Goal: Task Accomplishment & Management: Complete application form

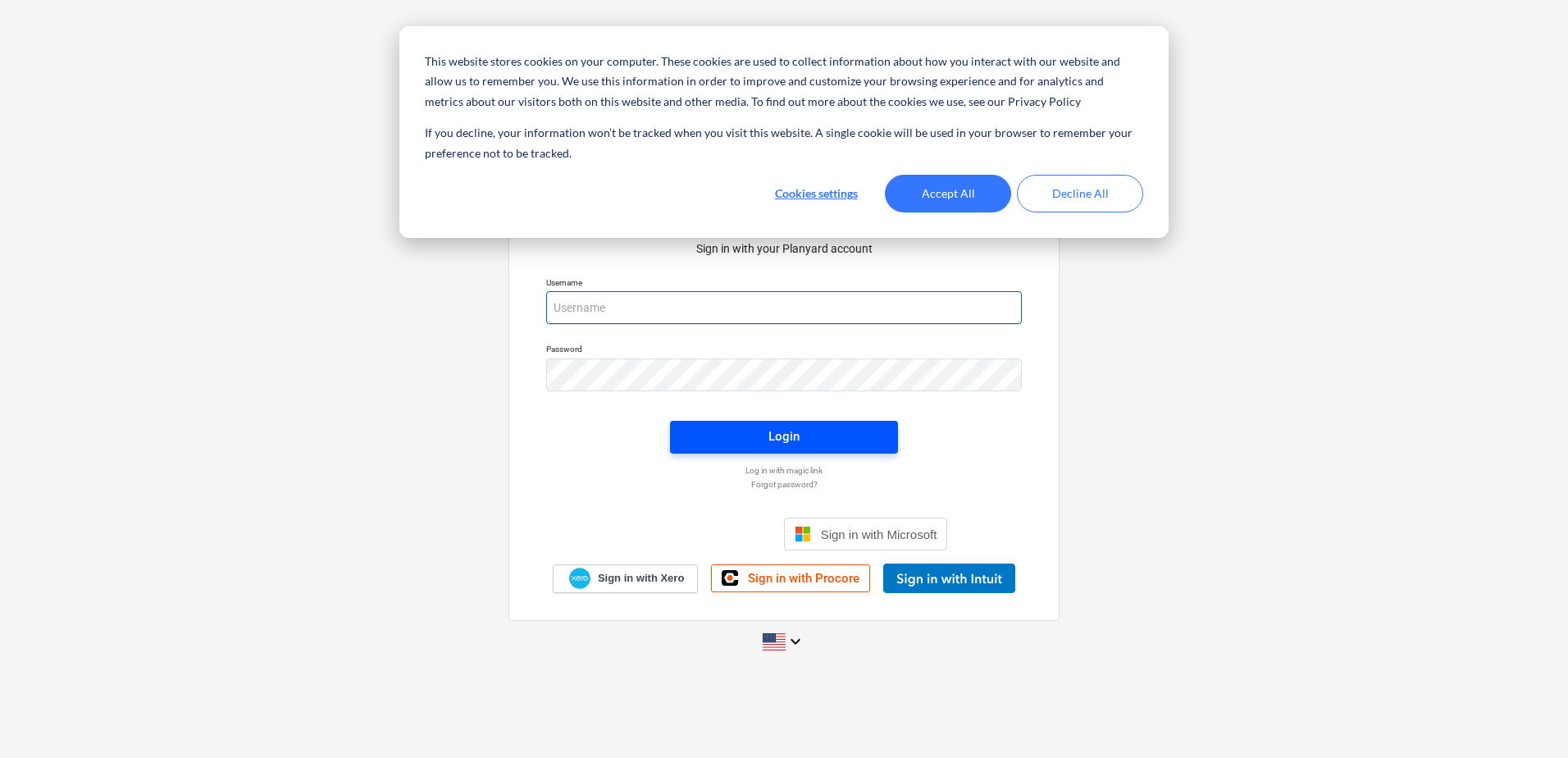
type input "[EMAIL_ADDRESS][DOMAIN_NAME]"
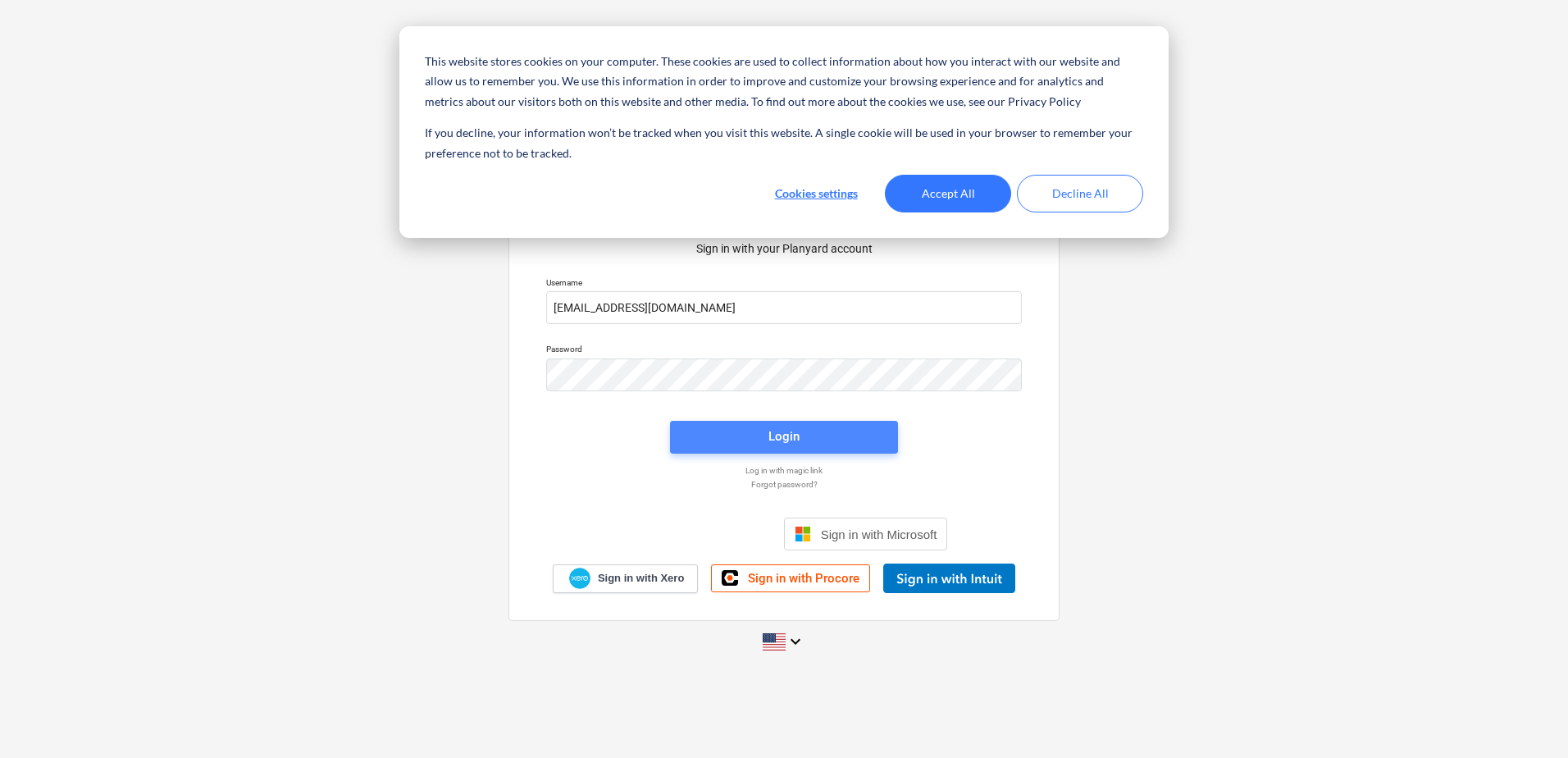
click at [789, 435] on div "Login" at bounding box center [784, 436] width 31 height 21
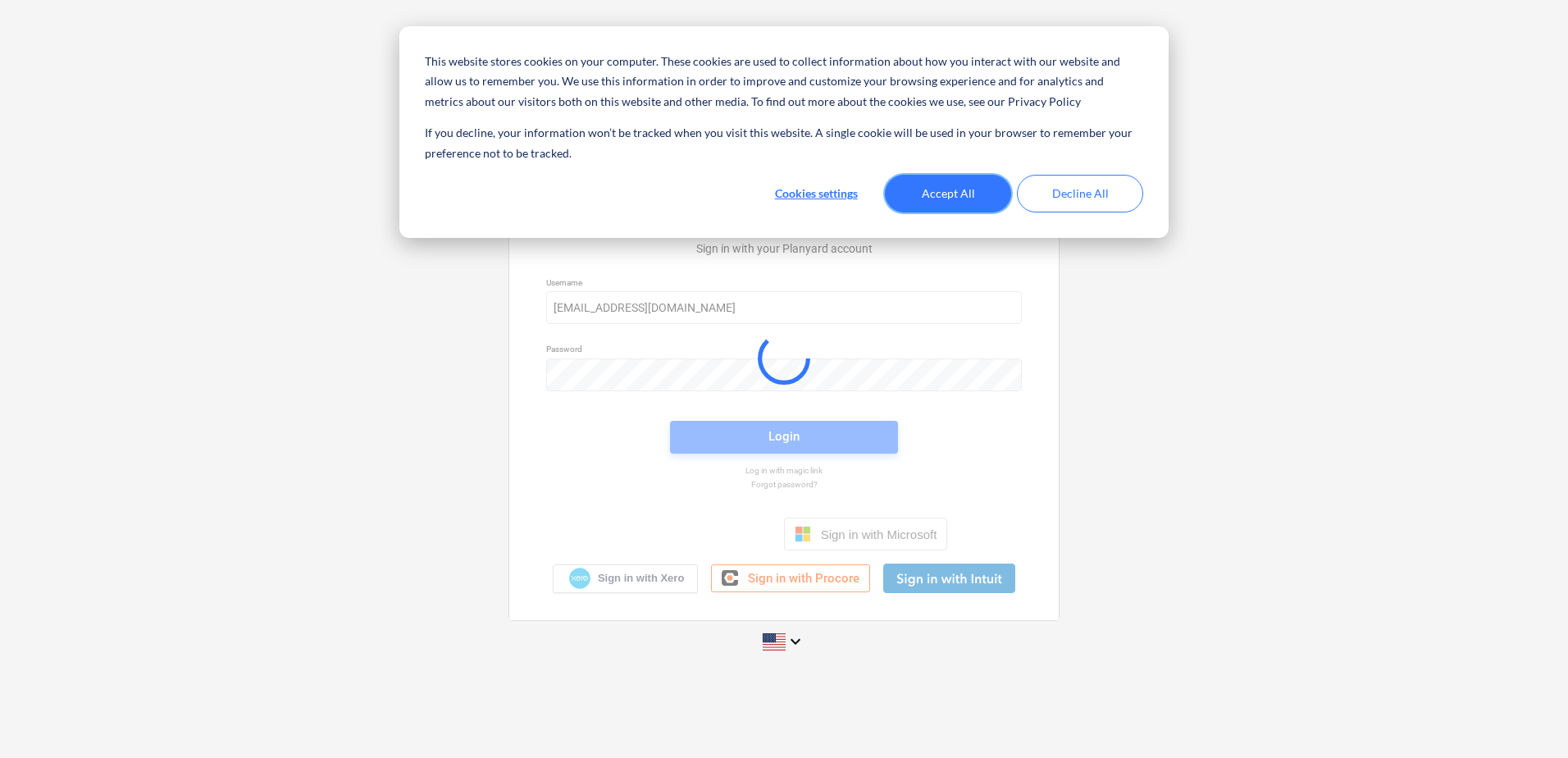
click at [947, 196] on button "Accept All" at bounding box center [947, 193] width 126 height 38
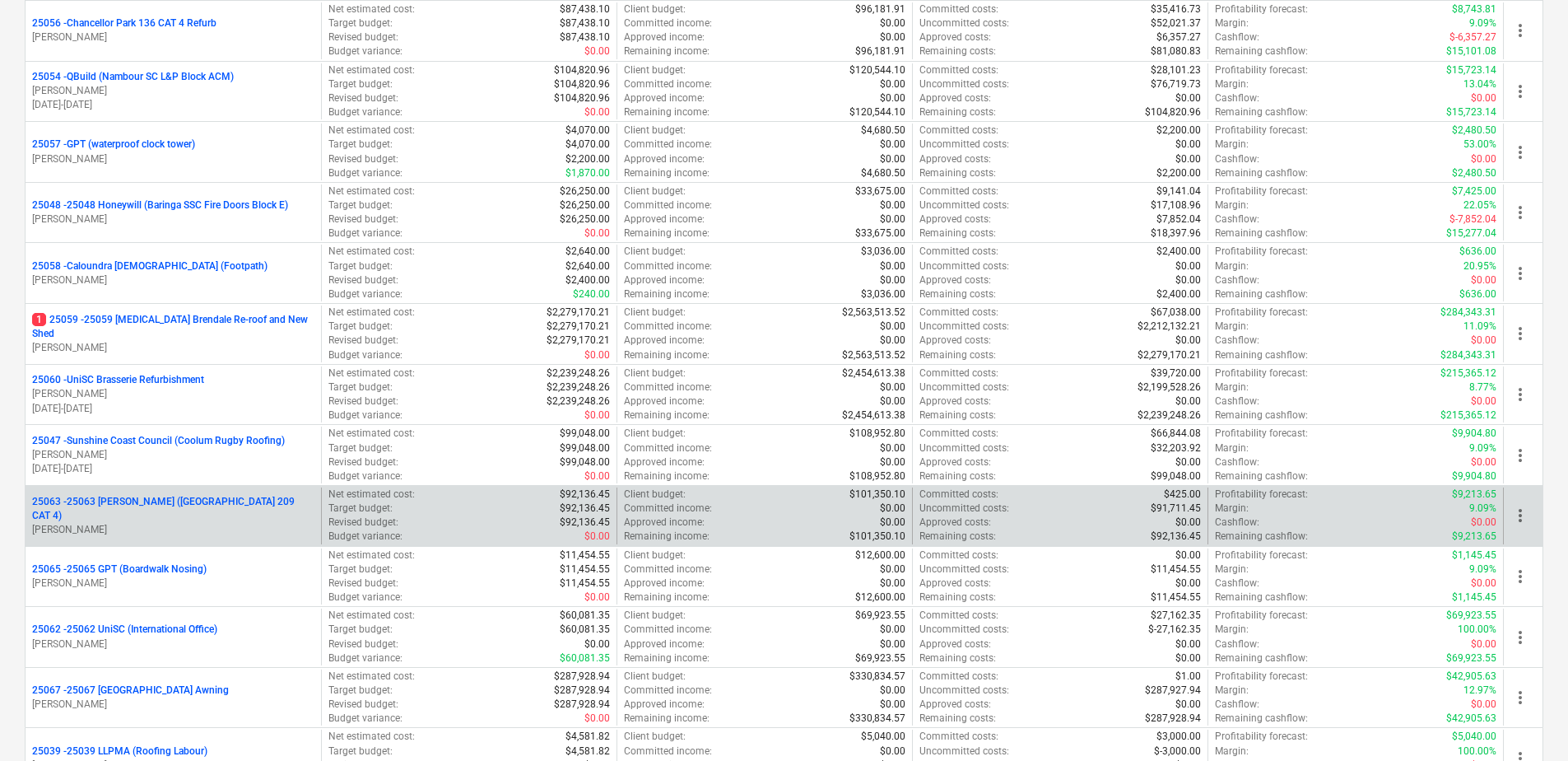
click at [223, 501] on p "25063 - 25063 [PERSON_NAME] ([GEOGRAPHIC_DATA] 209 CAT 4)" at bounding box center [173, 509] width 282 height 28
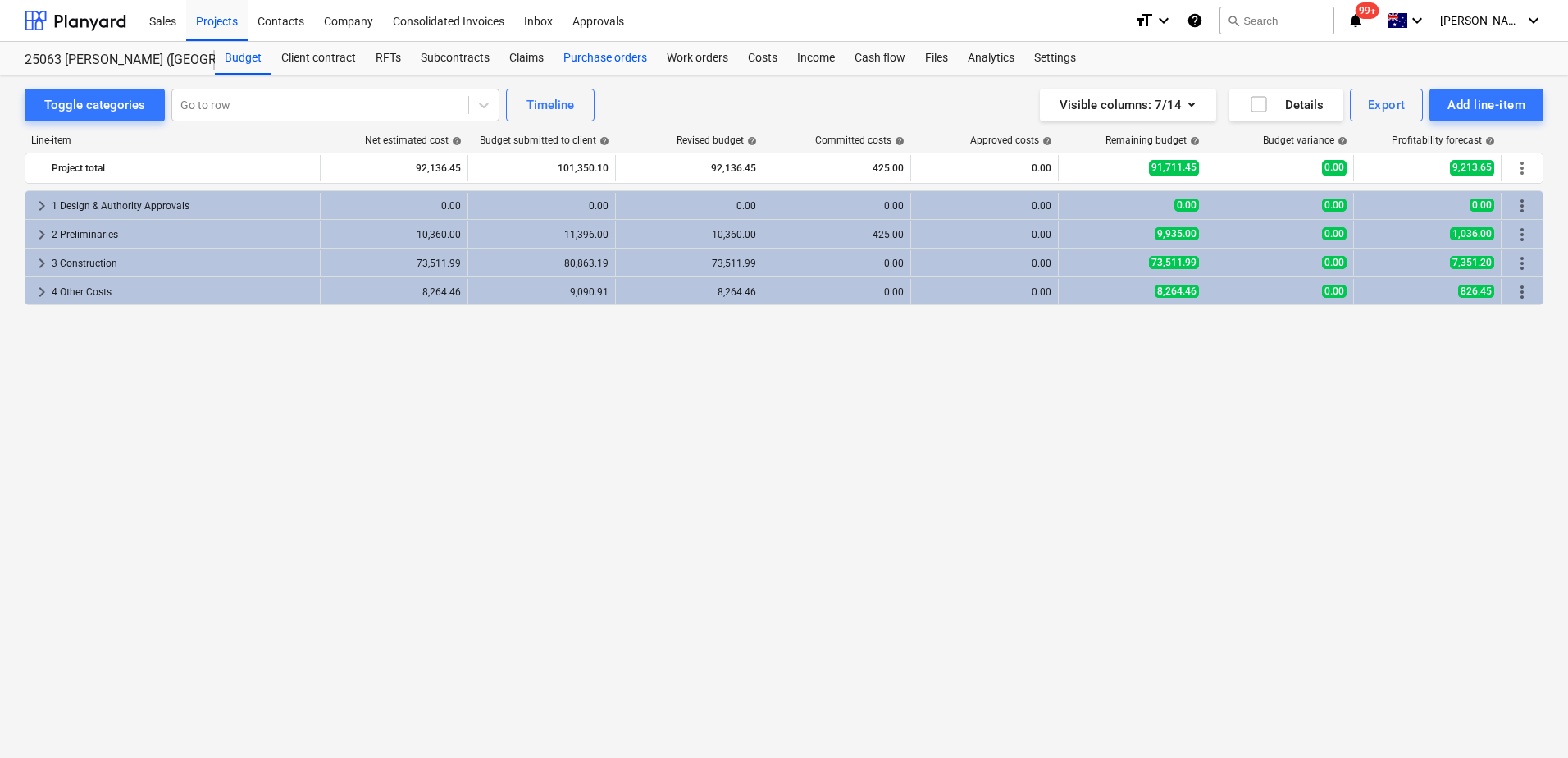
click at [623, 66] on div "Purchase orders" at bounding box center [605, 58] width 103 height 33
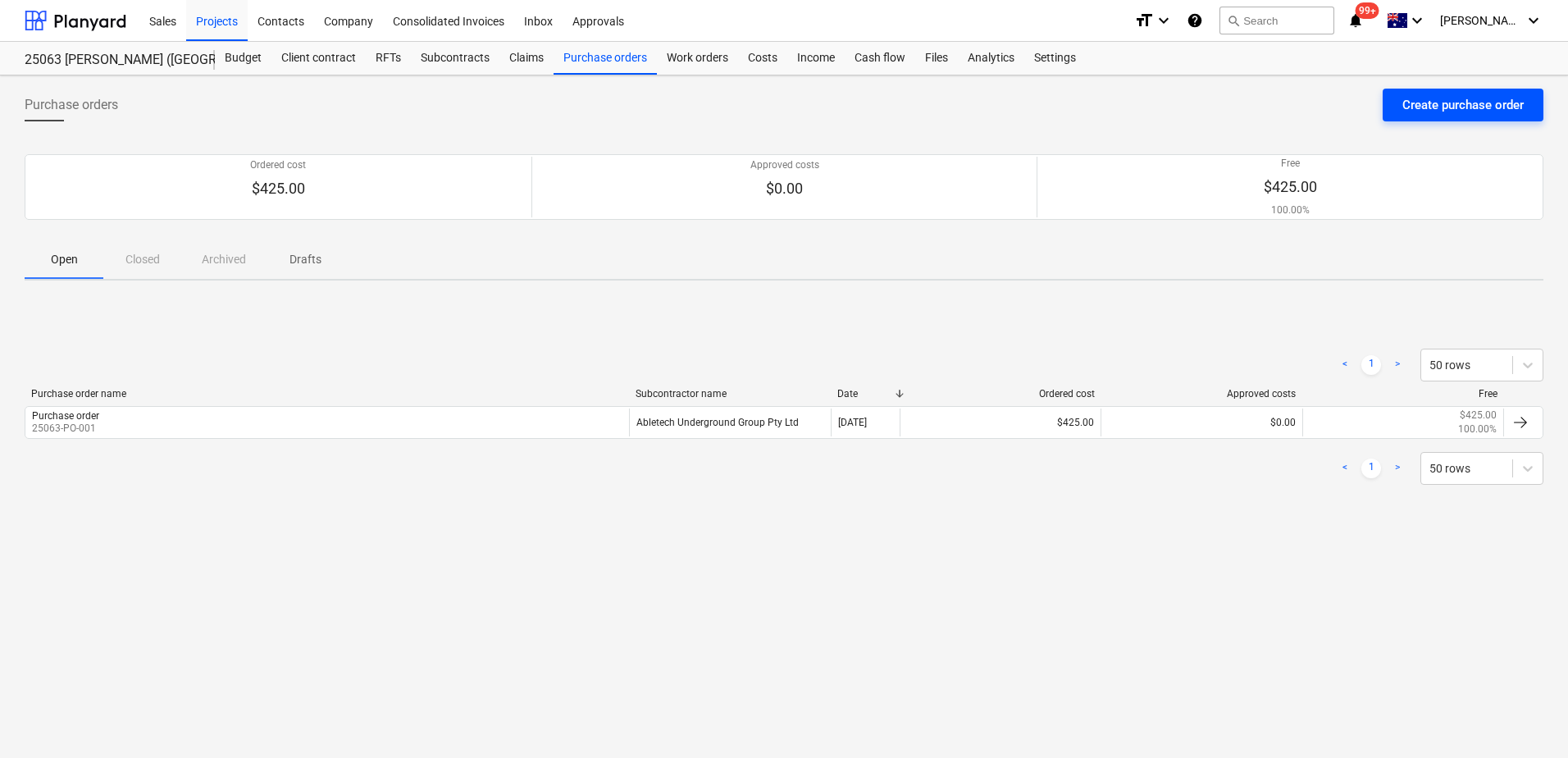
click at [1430, 109] on div "Create purchase order" at bounding box center [1463, 104] width 122 height 21
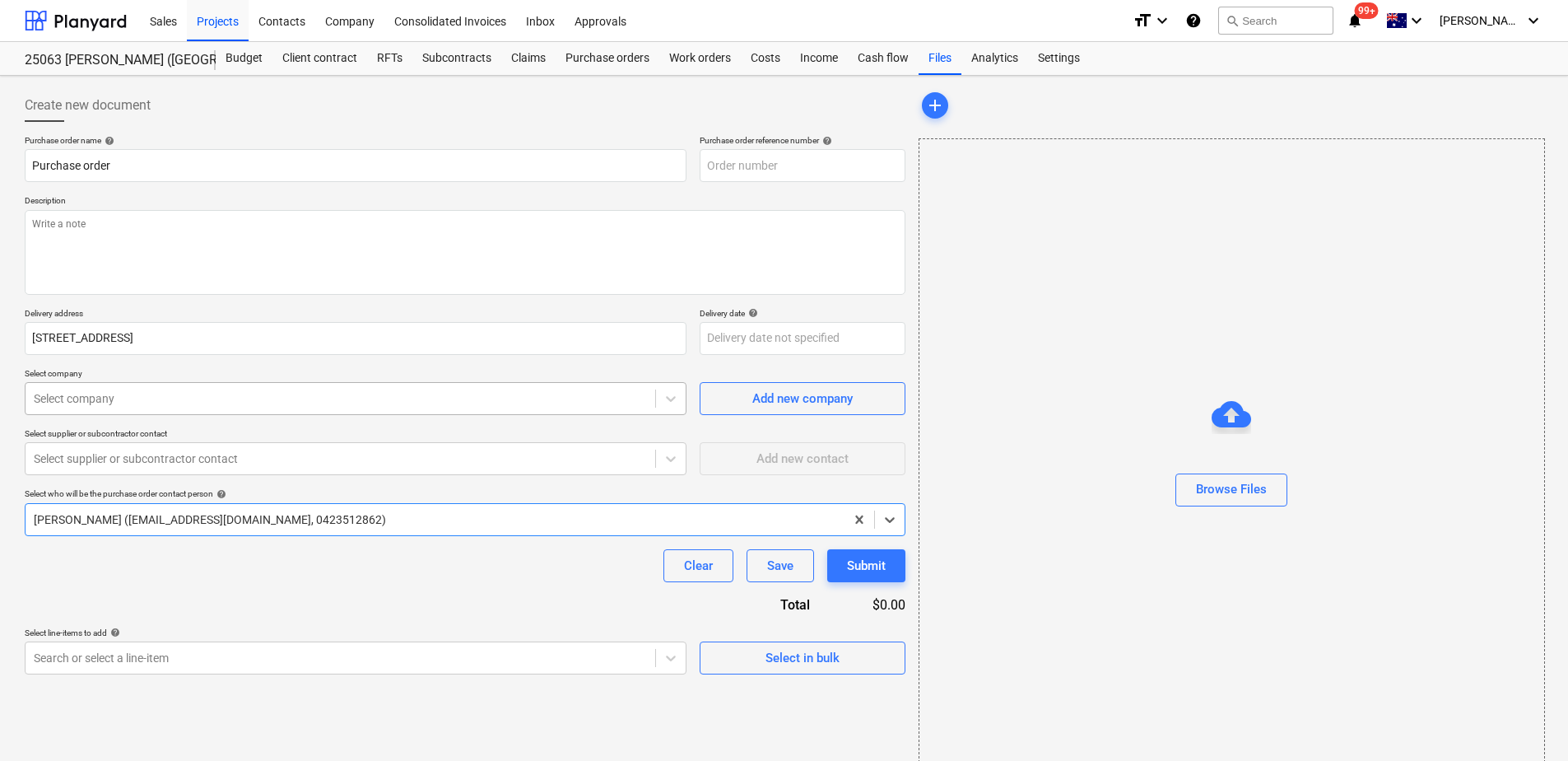
type textarea "x"
type input "25063-PO-002"
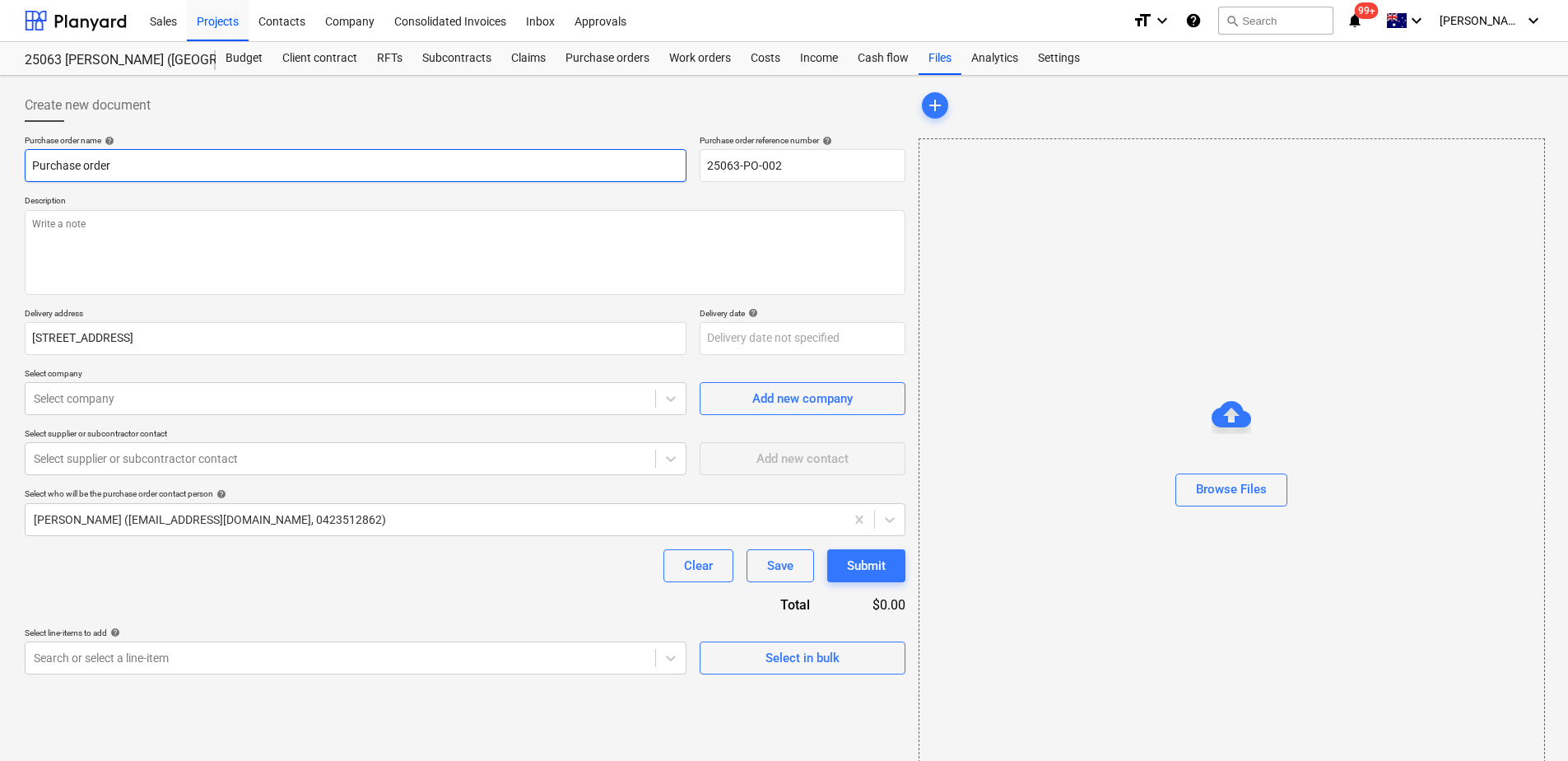
click at [148, 165] on input "Purchase order" at bounding box center [355, 166] width 662 height 33
type textarea "x"
type input "Purchase order"
type textarea "x"
type input "Purchase order -"
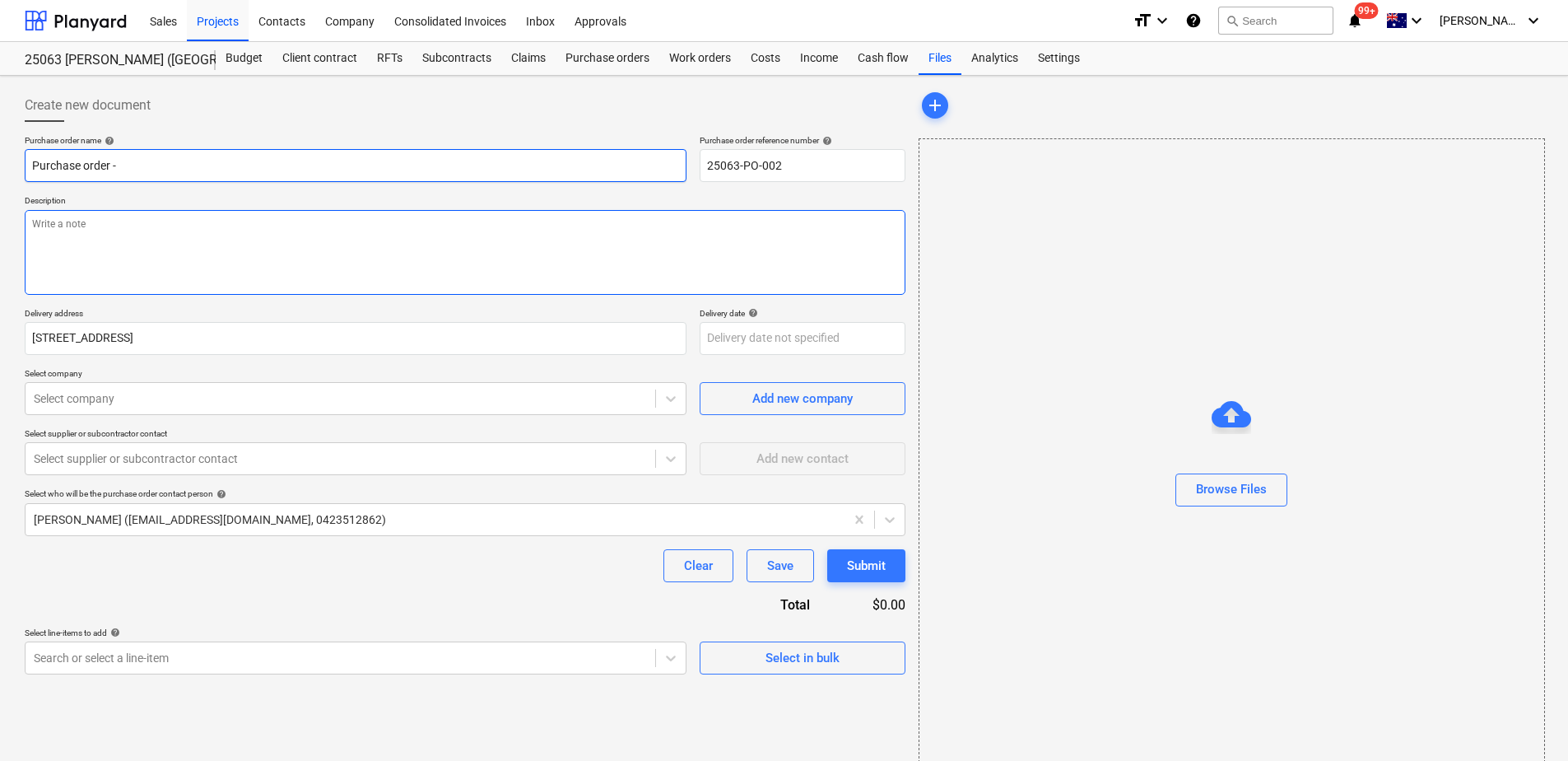
type textarea "x"
type input "Purchase order -"
type textarea "x"
type input "Purchase order - A"
type textarea "x"
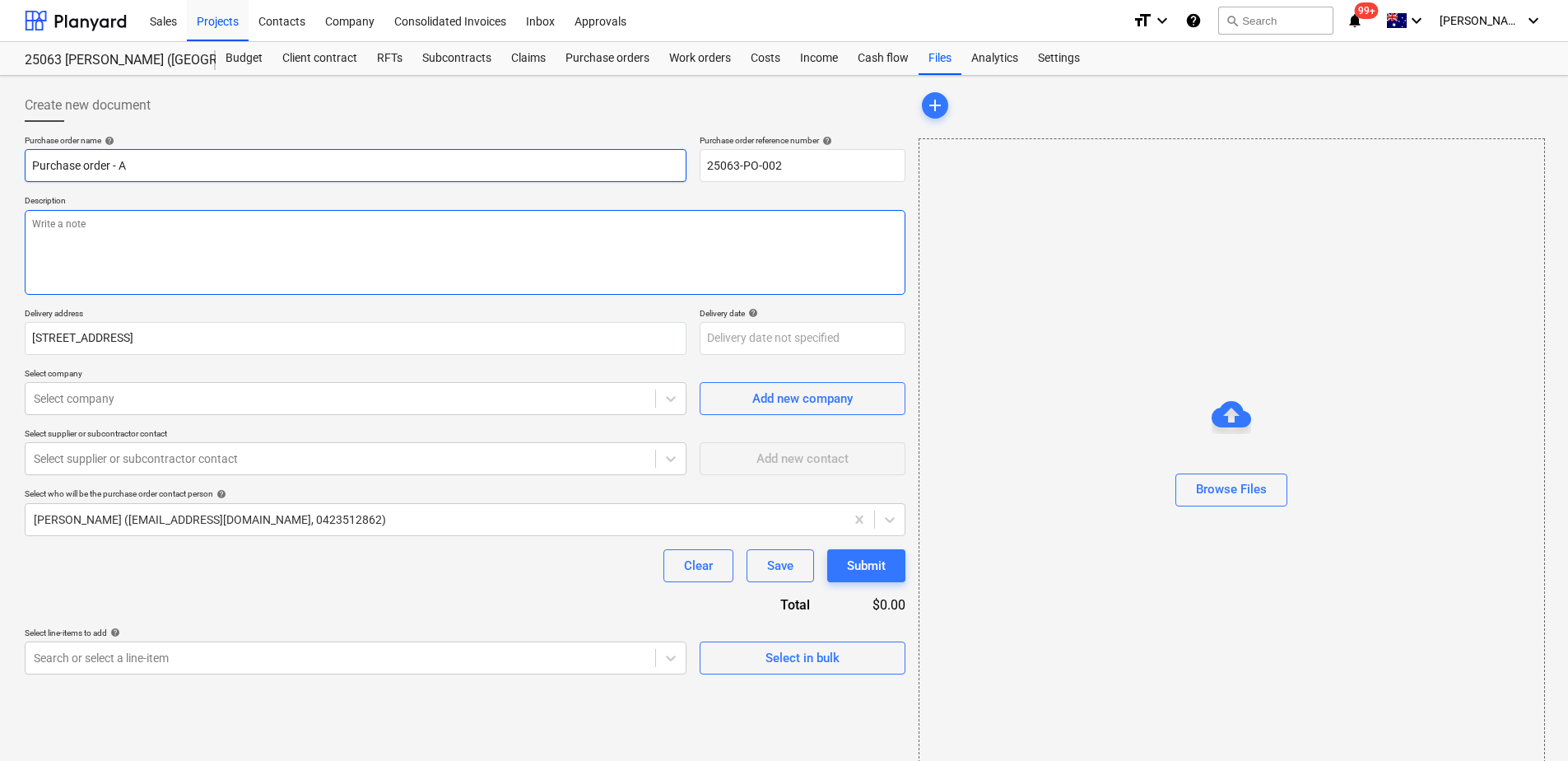
type input "Purchase order - Ax"
type textarea "x"
type input "Purchase order - Az"
type textarea "x"
type input "Purchase order - Azc"
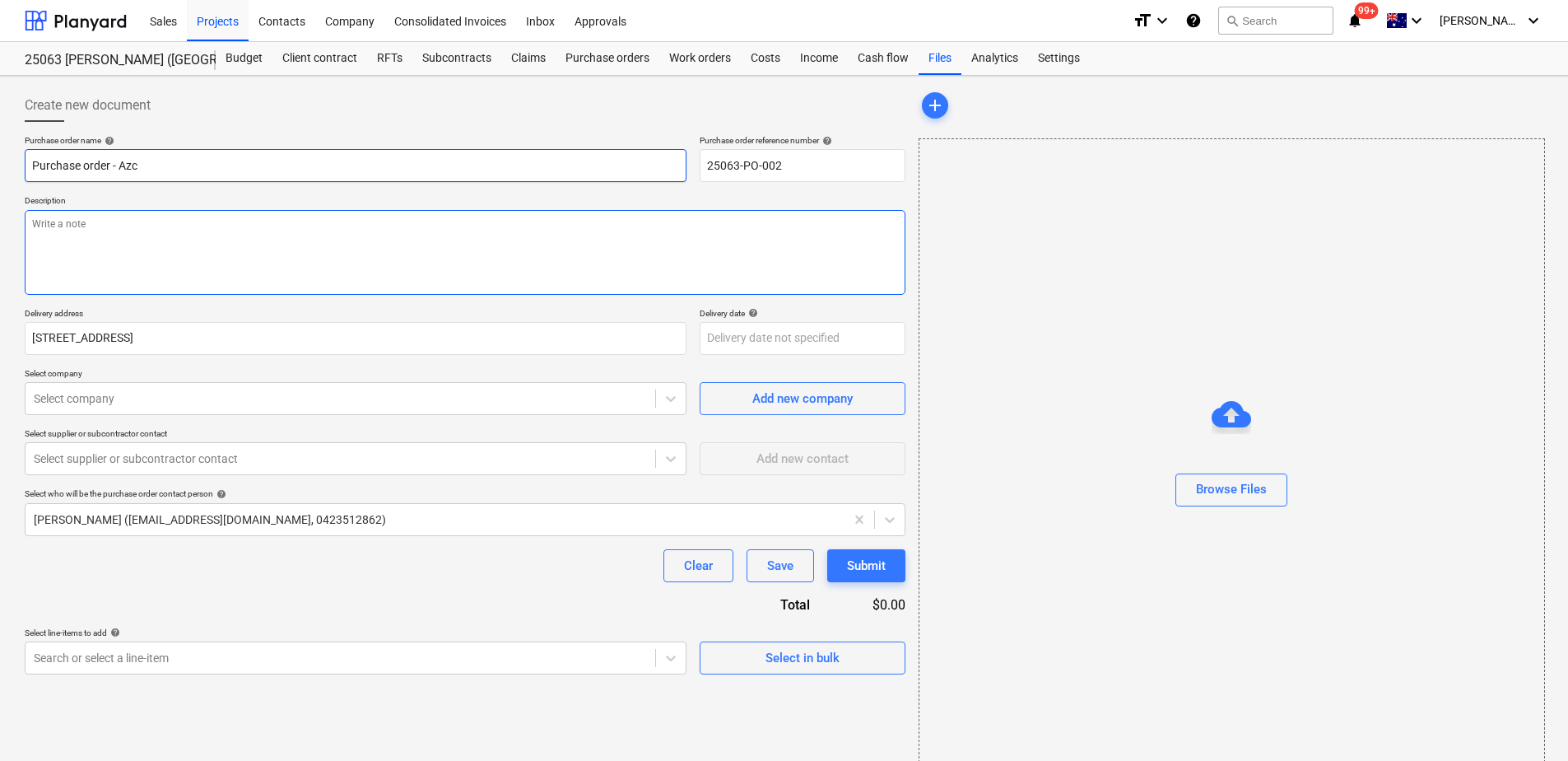
type textarea "x"
type input "Purchase order - Azco"
type textarea "x"
type input "Purchase order - Azco"
type textarea "x"
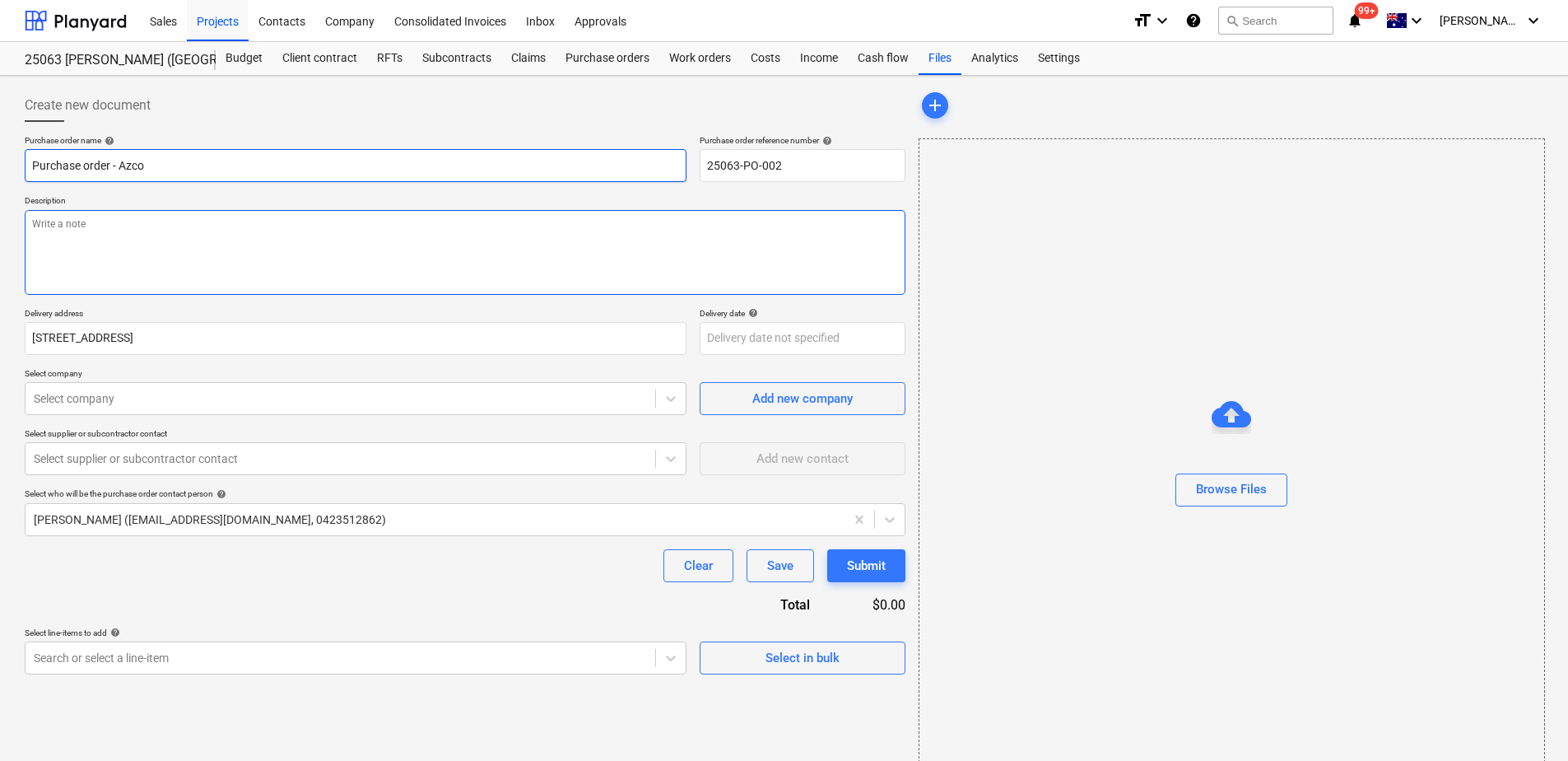
type input "Purchase order - Azco -"
type textarea "x"
type input "Purchase order - Azco -"
type textarea "x"
type input "Purchase order - Azco - U"
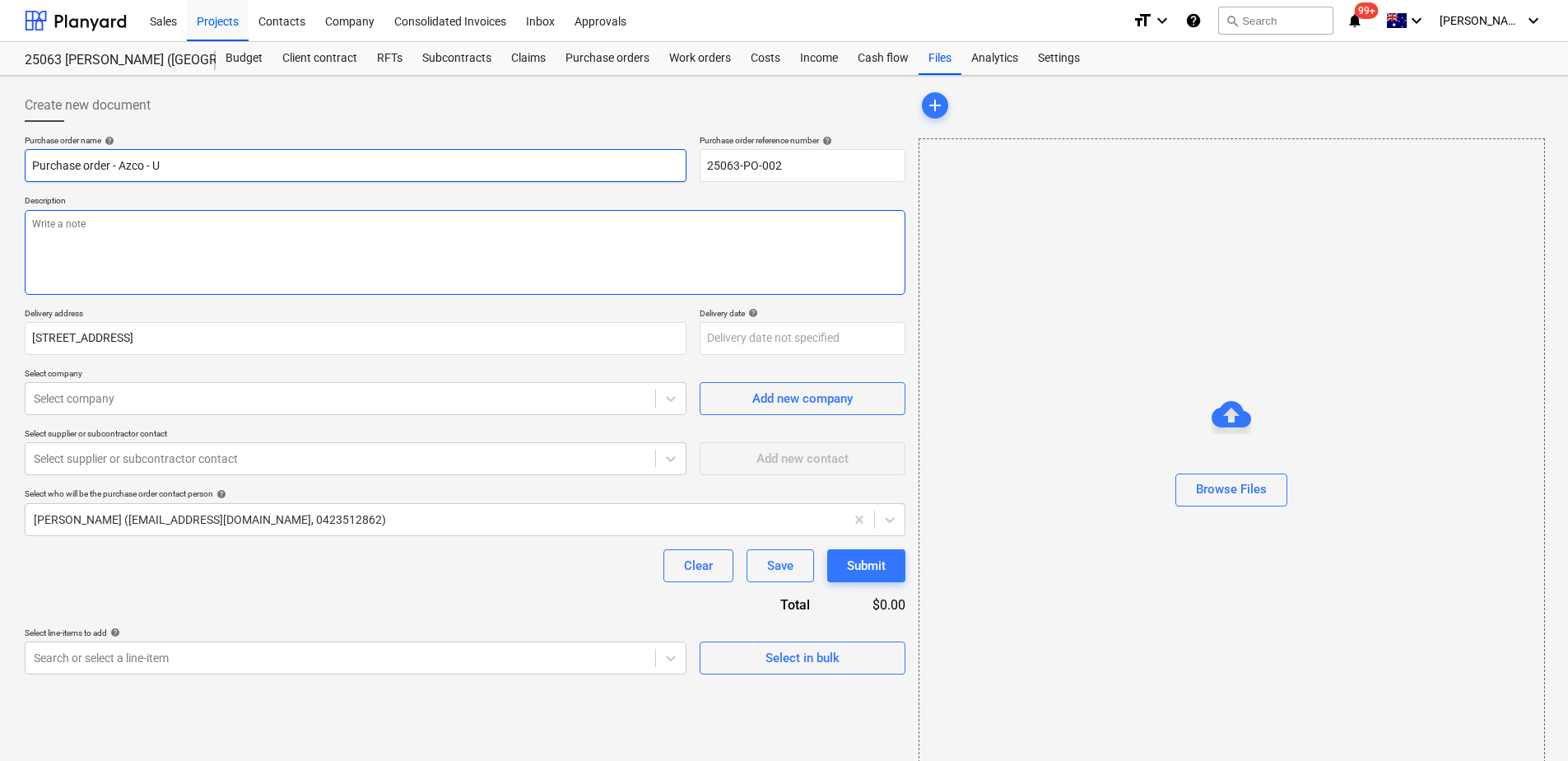
type textarea "x"
type input "Purchase order - Azco - Un"
type textarea "x"
type input "Purchase order - Azco - Uni"
type textarea "x"
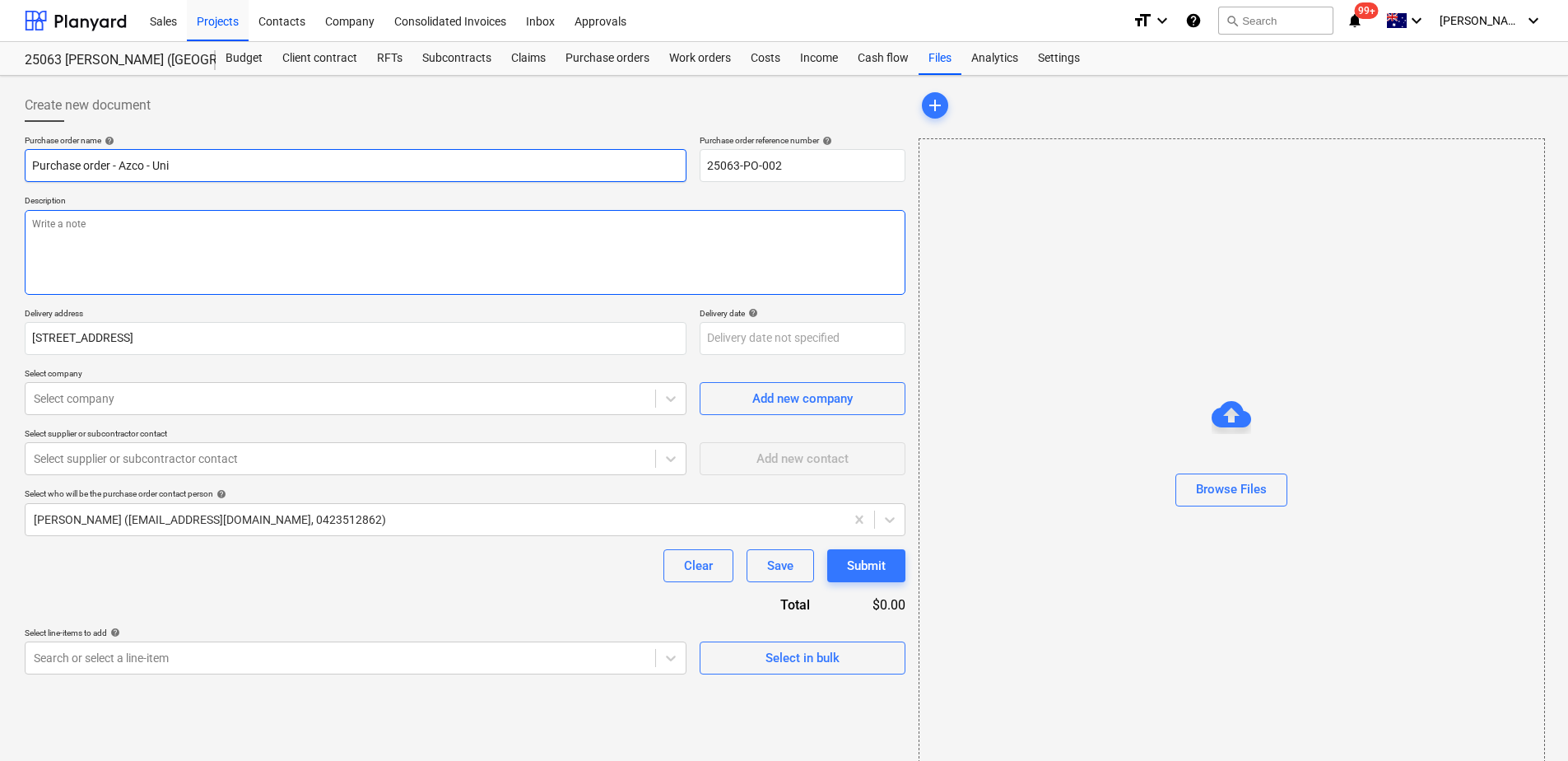
type input "Purchase order - Azco - Unit"
type textarea "x"
type input "Purchase order - Azco - Unit"
type textarea "x"
type input "Purchase order - Azco - Unit 2"
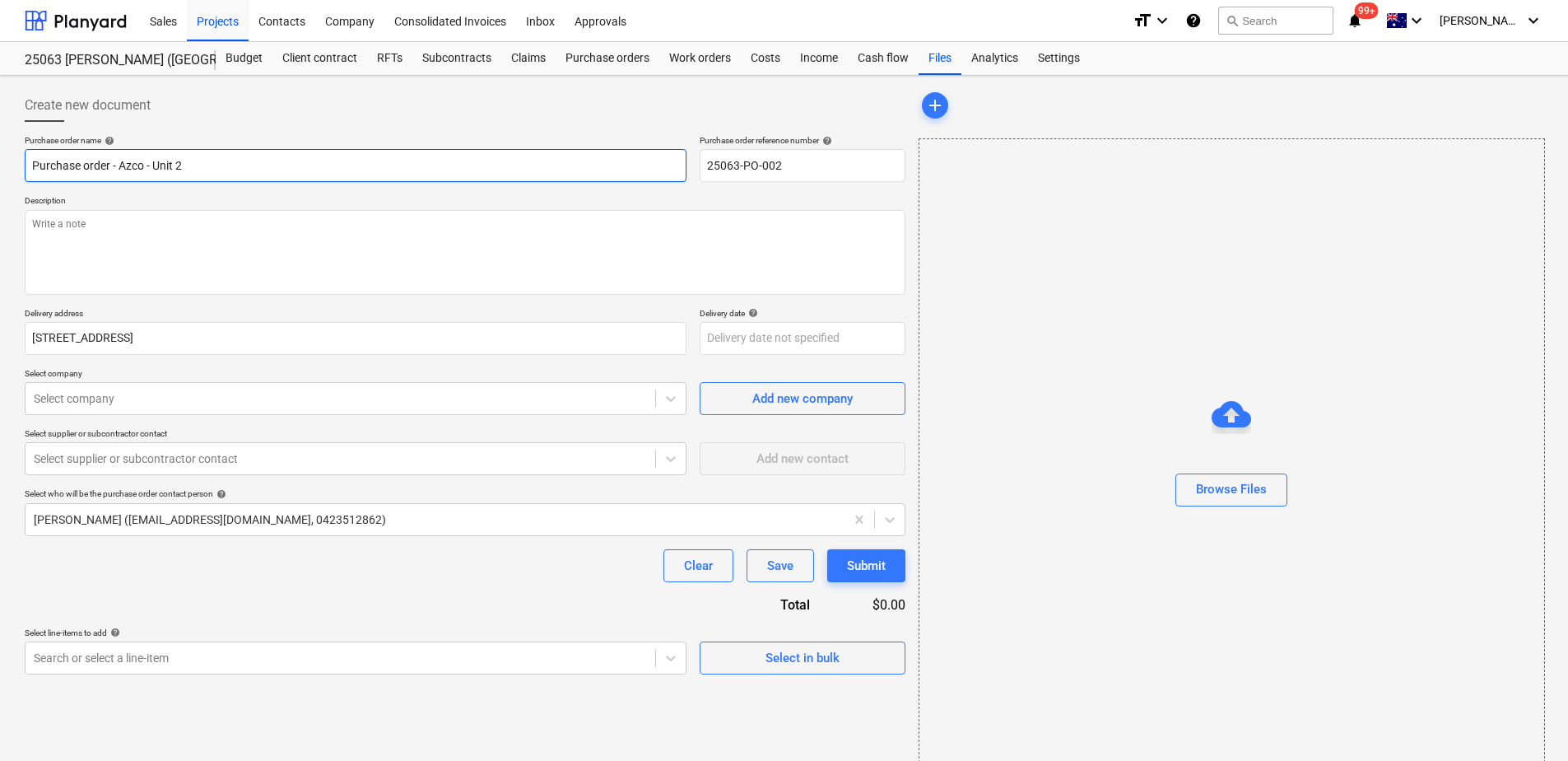
type textarea "x"
type input "Purchase order - Azco - Unit 20"
type textarea "x"
type input "Purchase order - Azco - Unit 209"
type textarea "x"
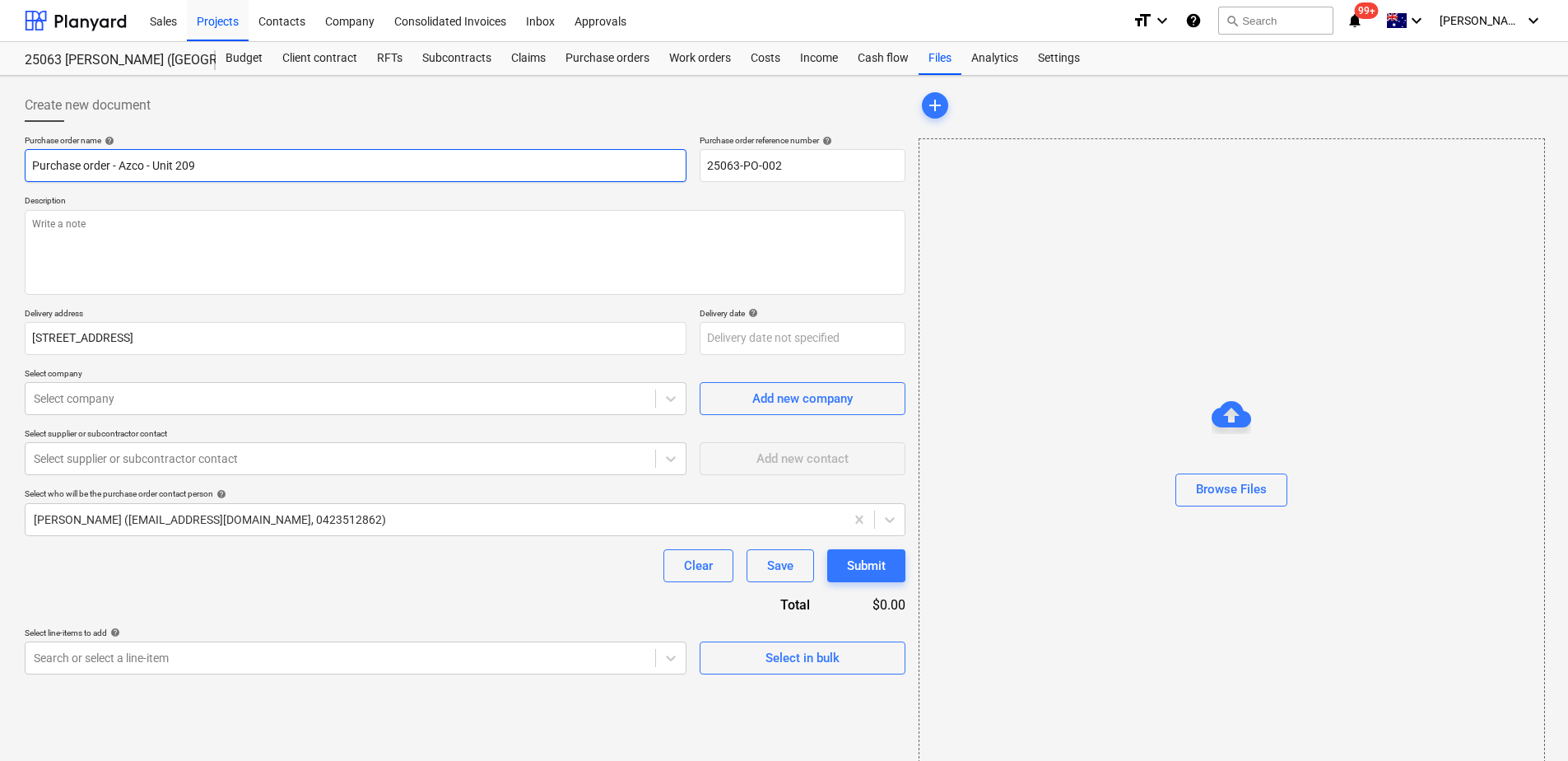
type input "Purchase order - Azco - Unit 209"
type textarea "x"
type input "Purchase order - Azco - Unit 209 C"
type textarea "x"
type input "Purchase order - Azco - Unit 209 Ch"
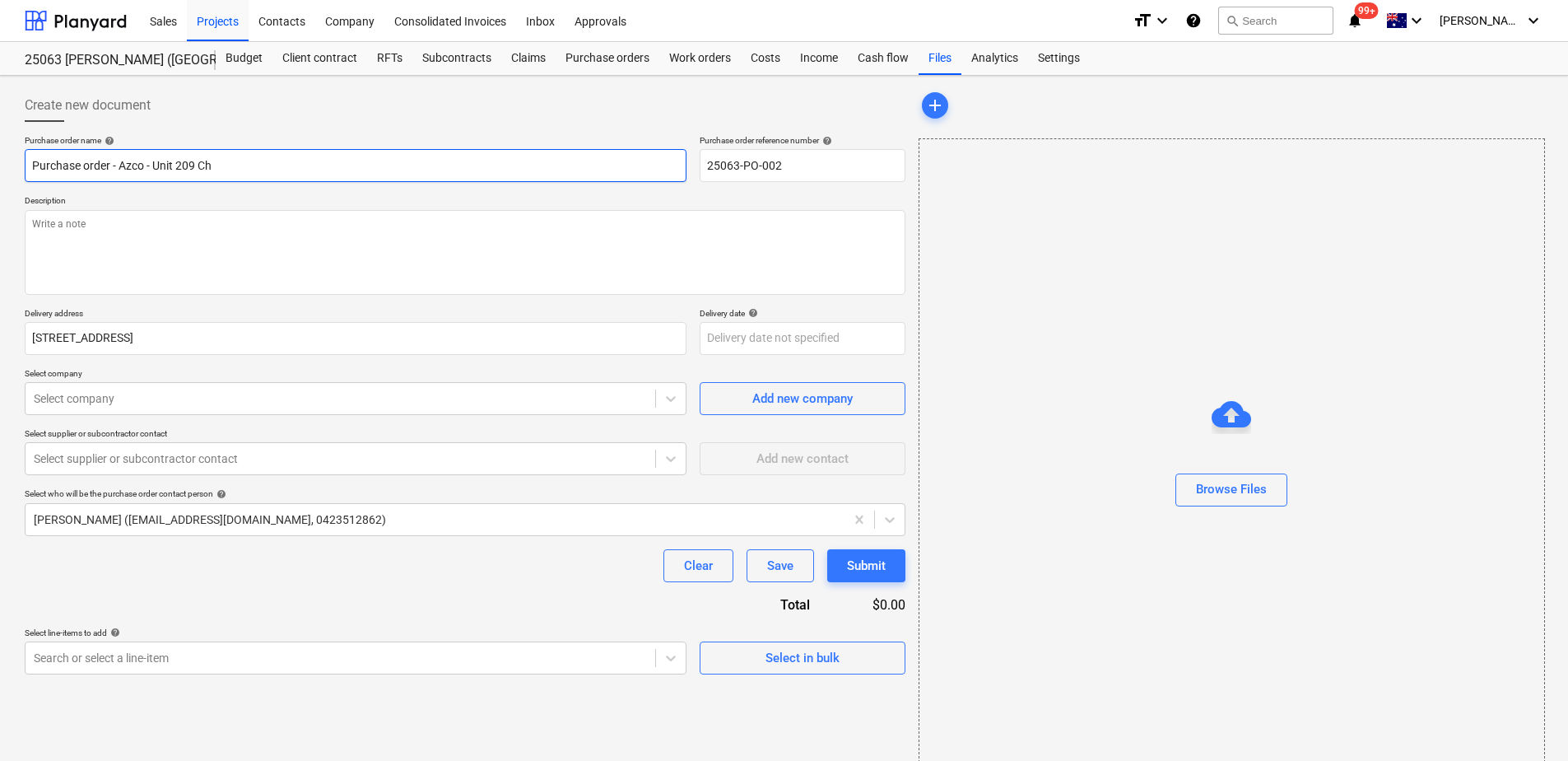
type textarea "x"
type input "Purchase order - Azco - Unit 209 Chan"
type textarea "x"
type input "Purchase order - Azco - Unit 209 Chanc"
type textarea "x"
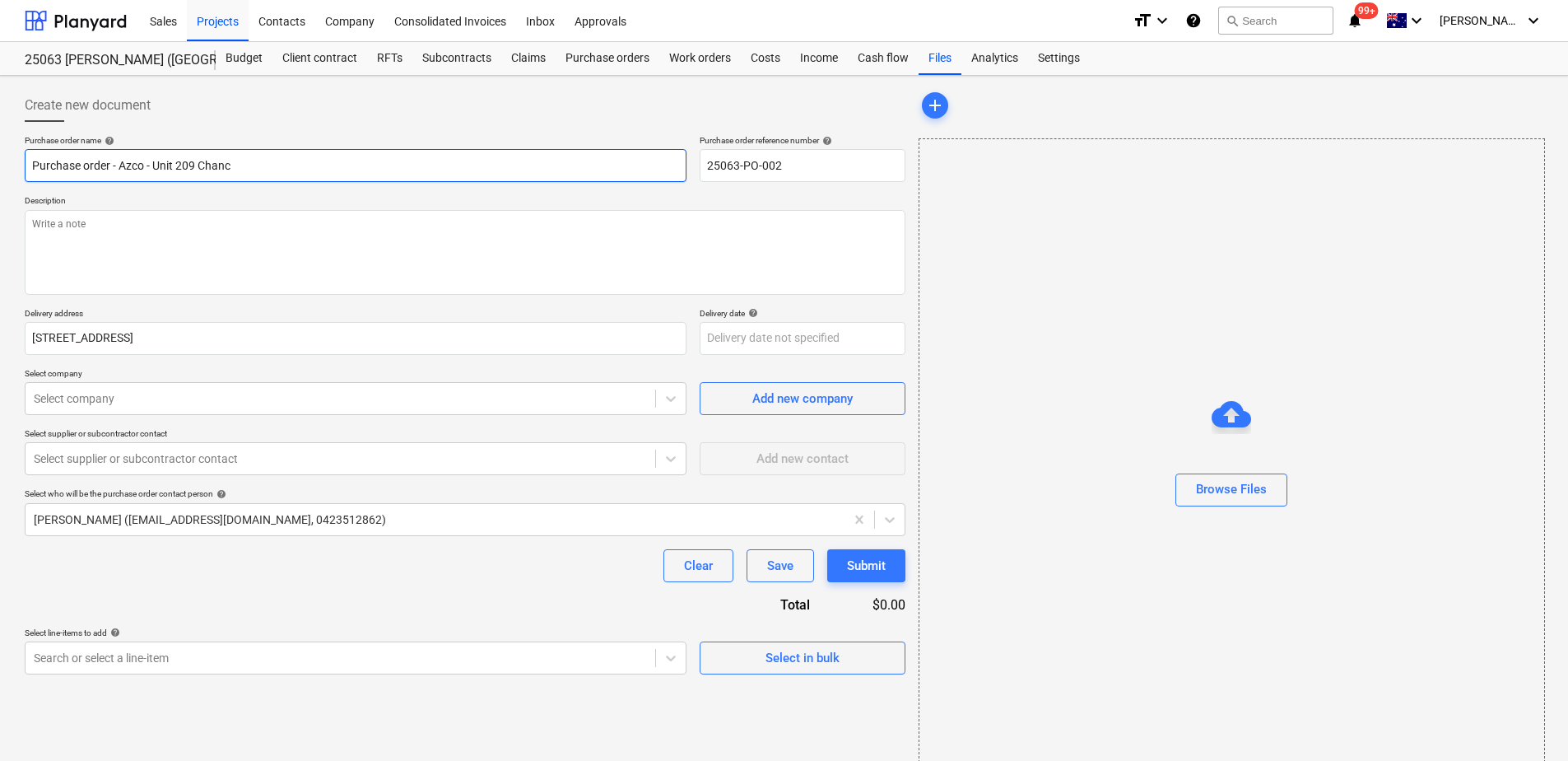
type input "Purchase order - Azco - Unit 209 Chance"
type textarea "x"
type input "Purchase order - Azco - Unit 209 Chancel"
type textarea "x"
type input "Purchase order - Azco - Unit 209 Chancell"
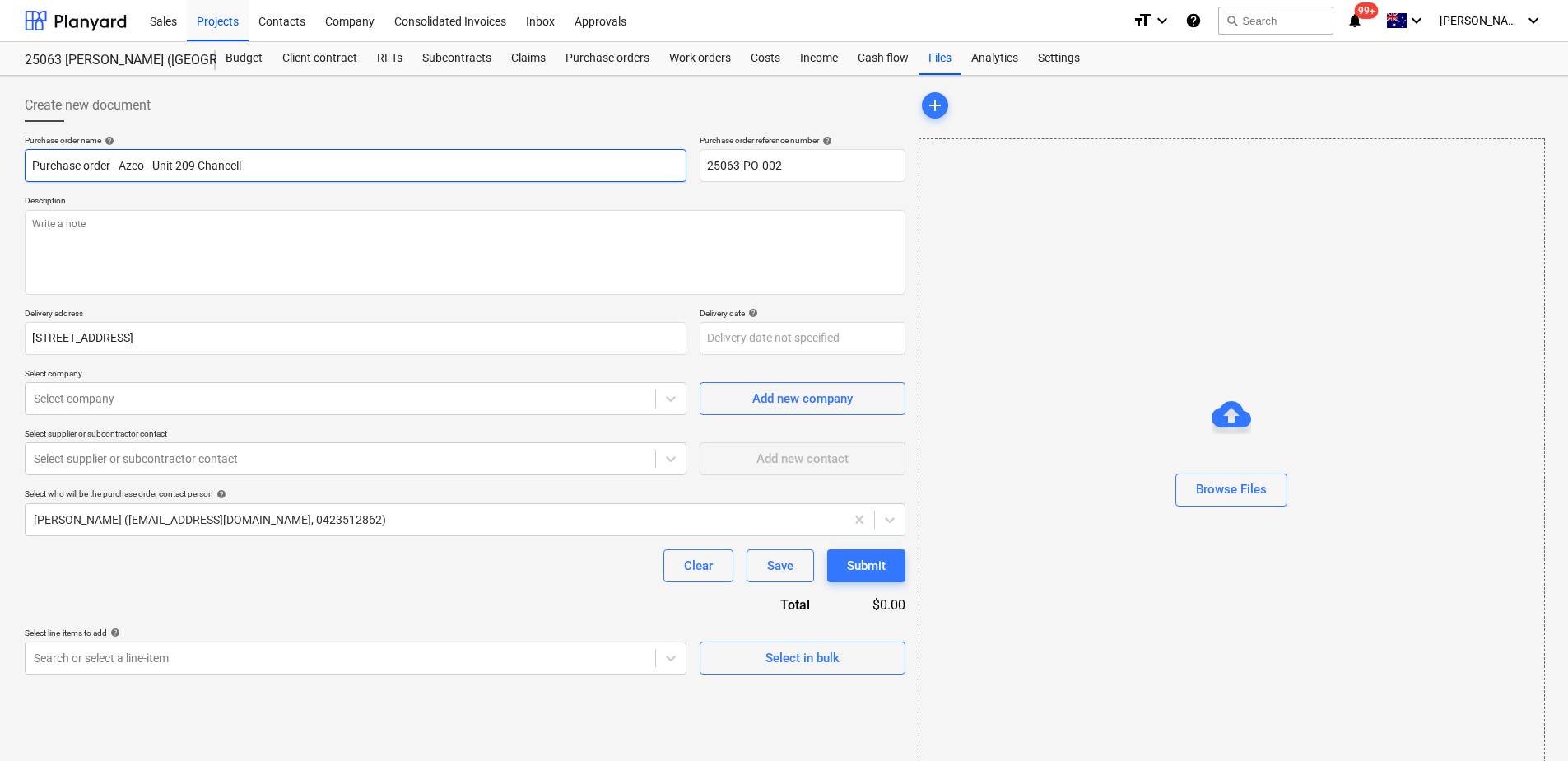
type textarea "x"
type input "Purchase order - Azco - Unit 209 Chancellor"
type textarea "x"
type input "Purchase order - Azco - Unit 209 Chancellor"
type textarea "x"
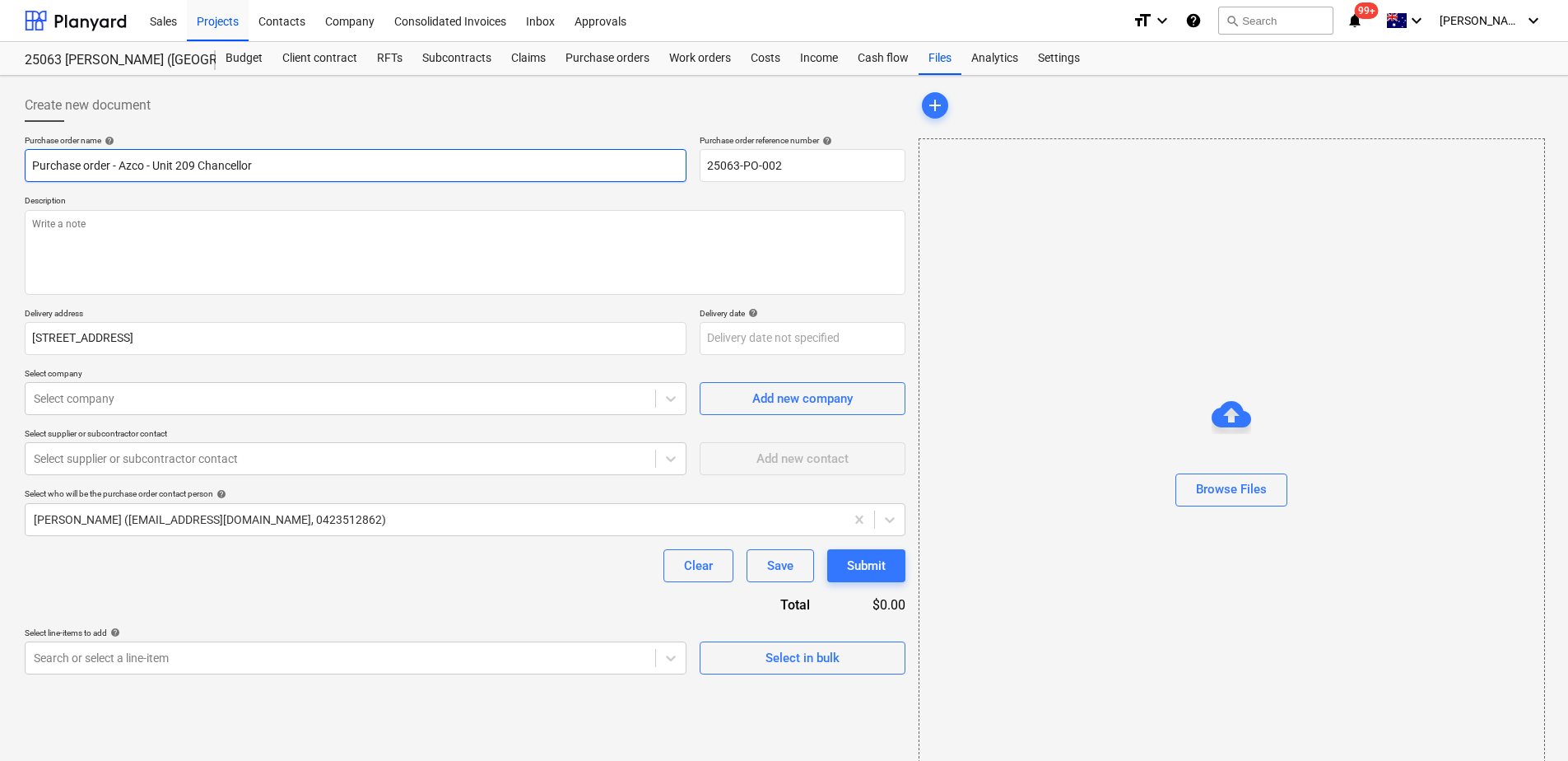
type input "Purchase order - Azco - Unit 209 Chancellor P"
type textarea "x"
type input "Purchase order - Azco - Unit 209 Chancellor Pa"
type textarea "x"
type input "Purchase order - Azco - Unit [STREET_ADDRESS]"
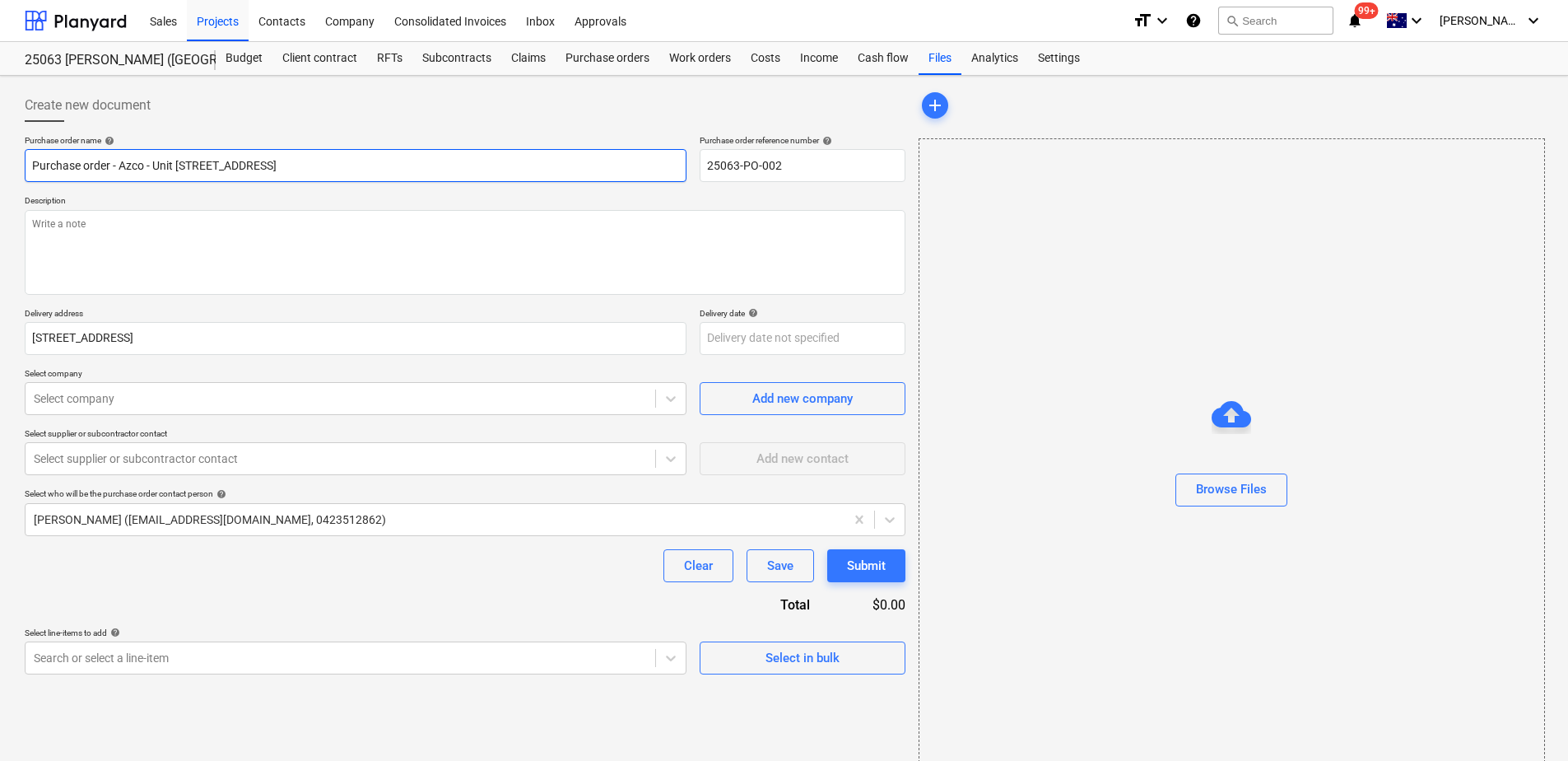
type textarea "x"
type input "Purchase order - Azco - Unit [STREET_ADDRESS]"
type textarea "x"
type input "Purchase order - Azco - Unit [STREET_ADDRESS]"
type textarea "x"
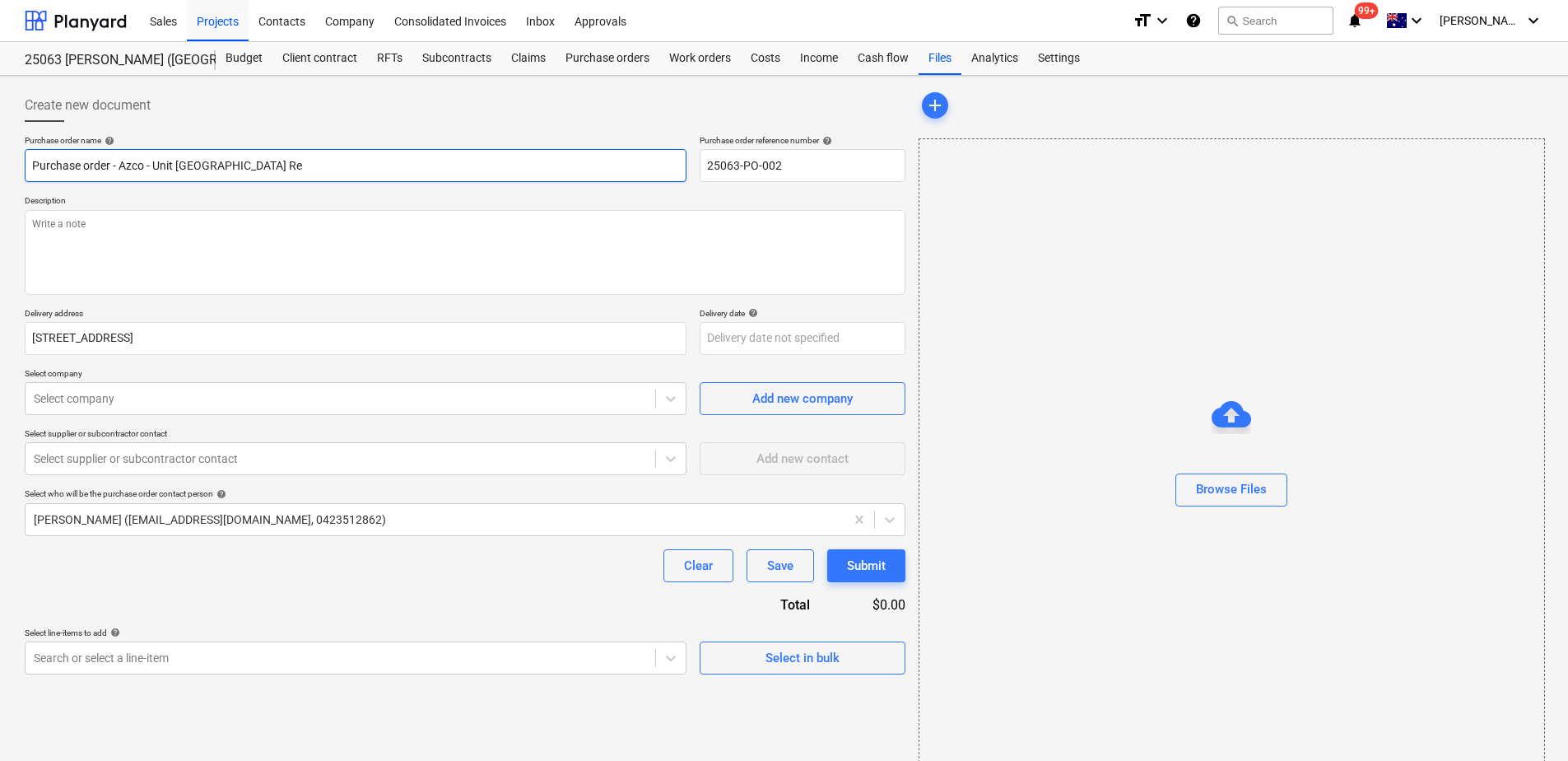
type input "Purchase order - Azco - Unit [STREET_ADDRESS]"
type textarea "x"
type input "Purchase order - Azco - Unit [GEOGRAPHIC_DATA]"
type textarea "x"
type input "Purchase order - Azco - Unit [GEOGRAPHIC_DATA]"
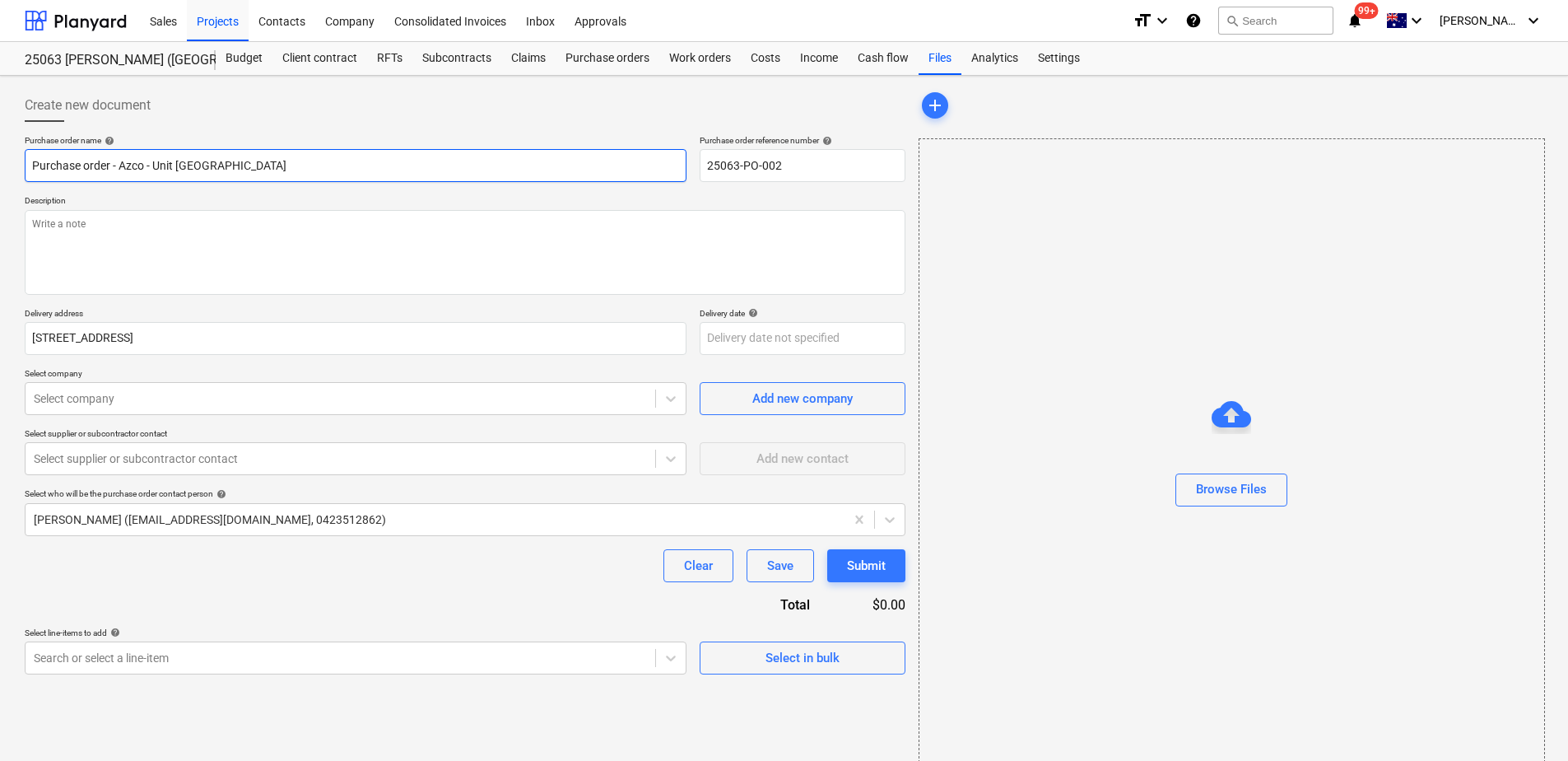
type textarea "x"
type input "Purchase order - Azco - Unit [GEOGRAPHIC_DATA]"
type textarea "x"
type input "Purchase order - Azco - Unit [GEOGRAPHIC_DATA]"
type textarea "x"
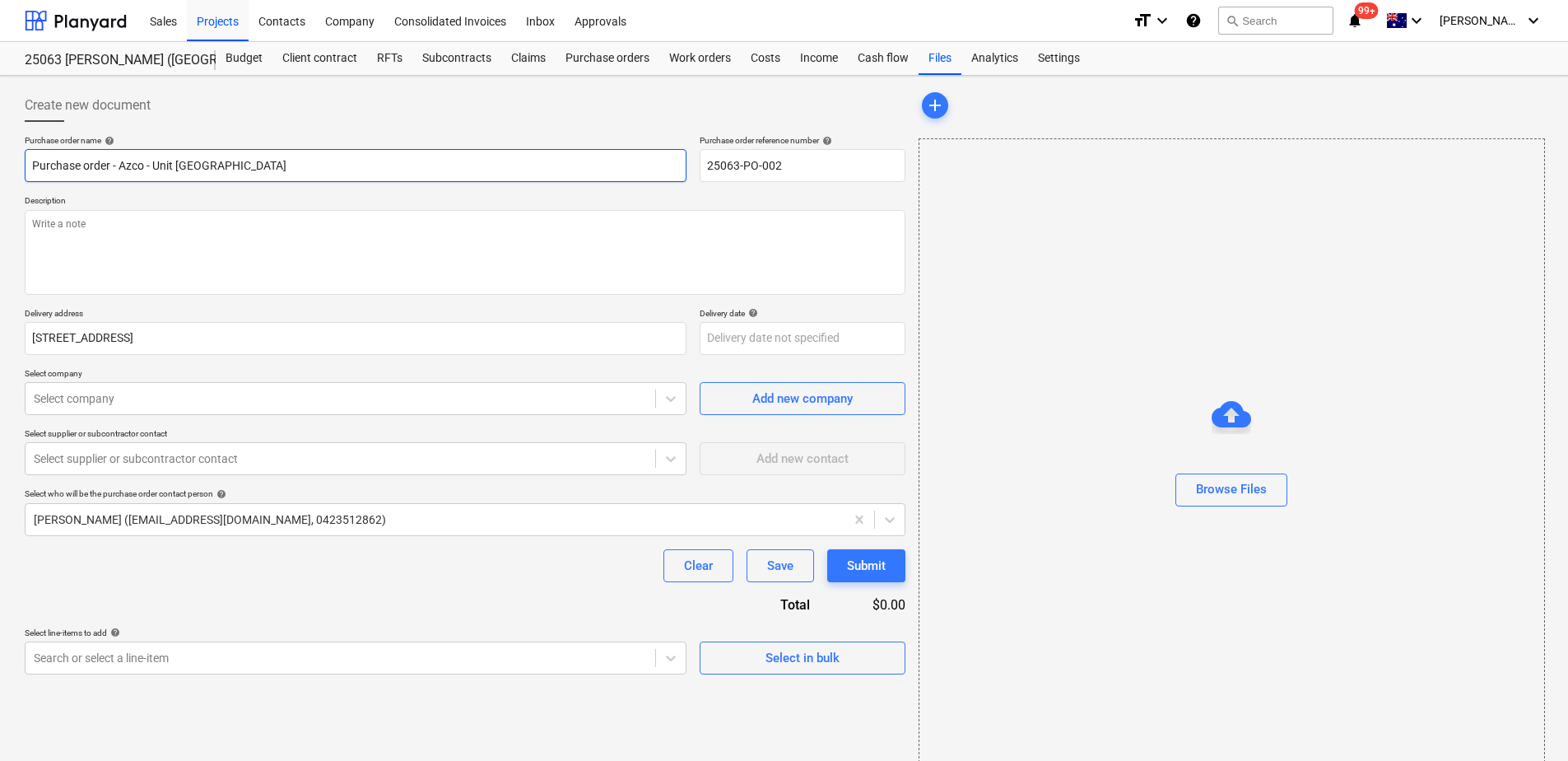
type input "Purchase order - Azco - Unit [GEOGRAPHIC_DATA] Retirment"
type textarea "x"
type input "Purchase order - Azco - Unit [GEOGRAPHIC_DATA] Retirment"
type textarea "x"
type input "Purchase order - Azco - Unit [GEOGRAPHIC_DATA] Retirment V"
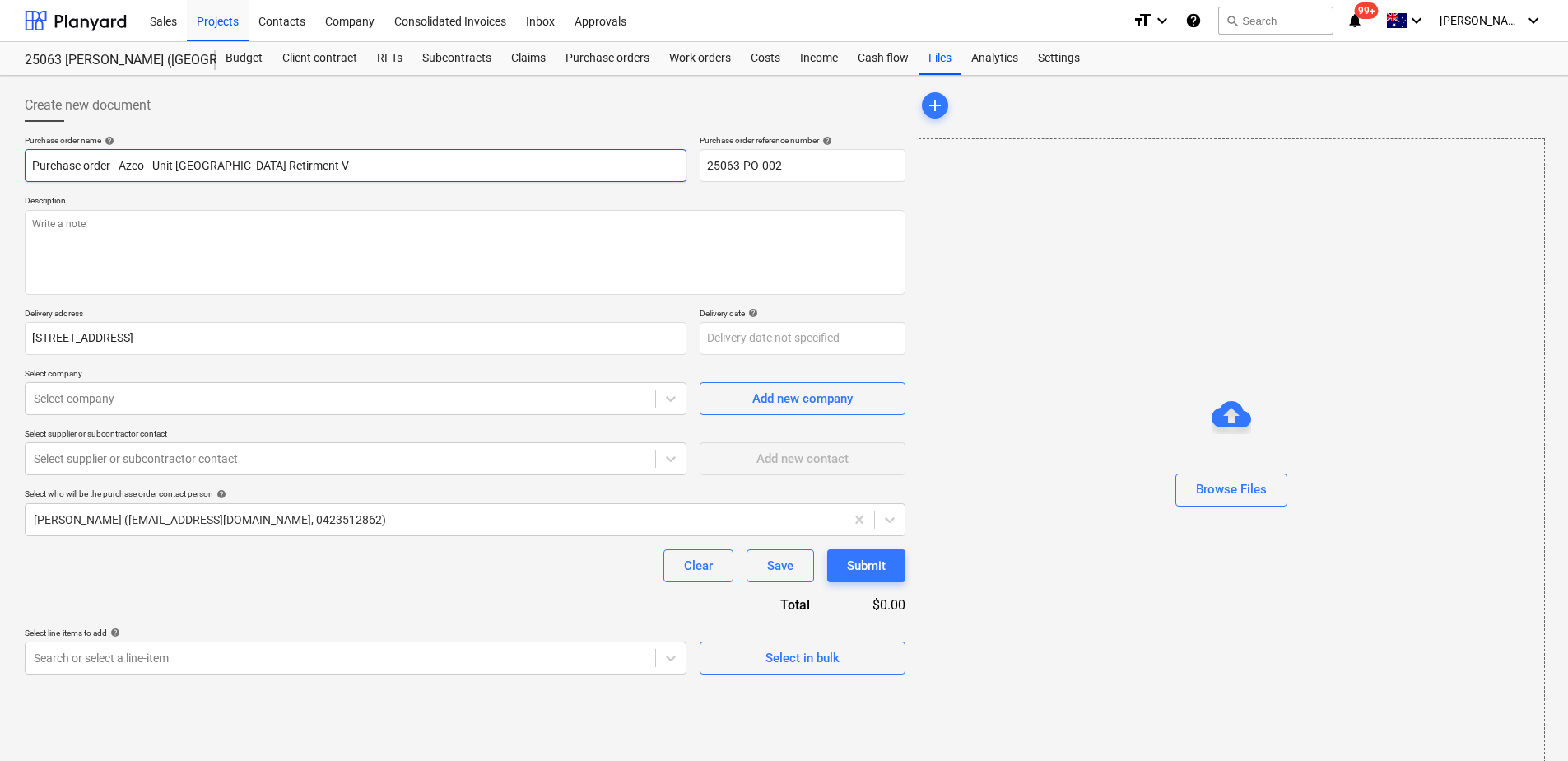
type textarea "x"
type input "Purchase order - Azco - Unit [GEOGRAPHIC_DATA] Retirment Vi"
type textarea "x"
type input "Purchase order - Azco - Unit [GEOGRAPHIC_DATA] Retirment Vil"
type textarea "x"
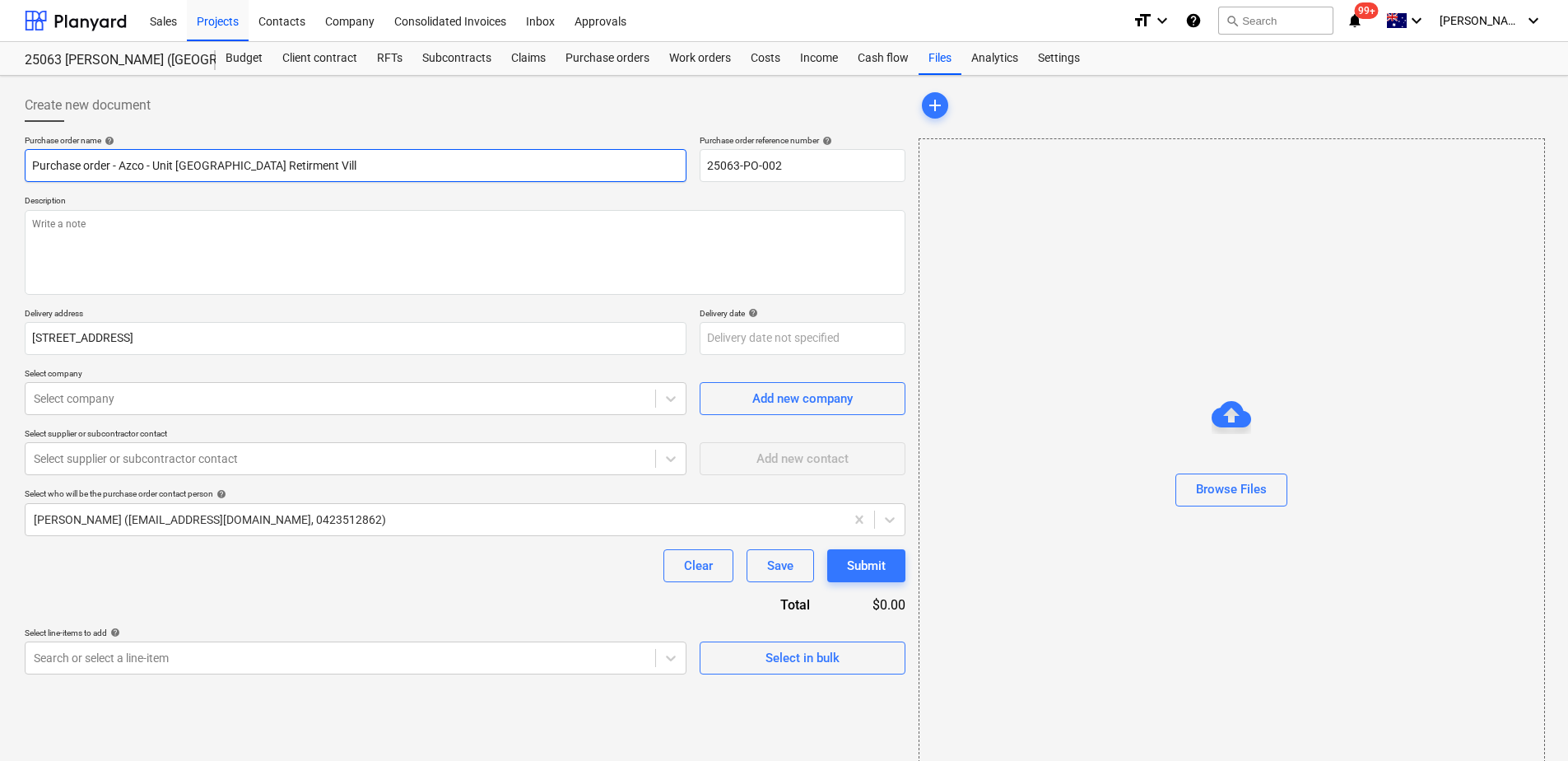
type input "Purchase order - Azco - Unit [GEOGRAPHIC_DATA]"
type textarea "x"
type input "Purchase order - Azco - Unit [GEOGRAPHIC_DATA] Retirment Villag"
type textarea "x"
drag, startPoint x: 397, startPoint y: 166, endPoint x: 5, endPoint y: 169, distance: 392.0
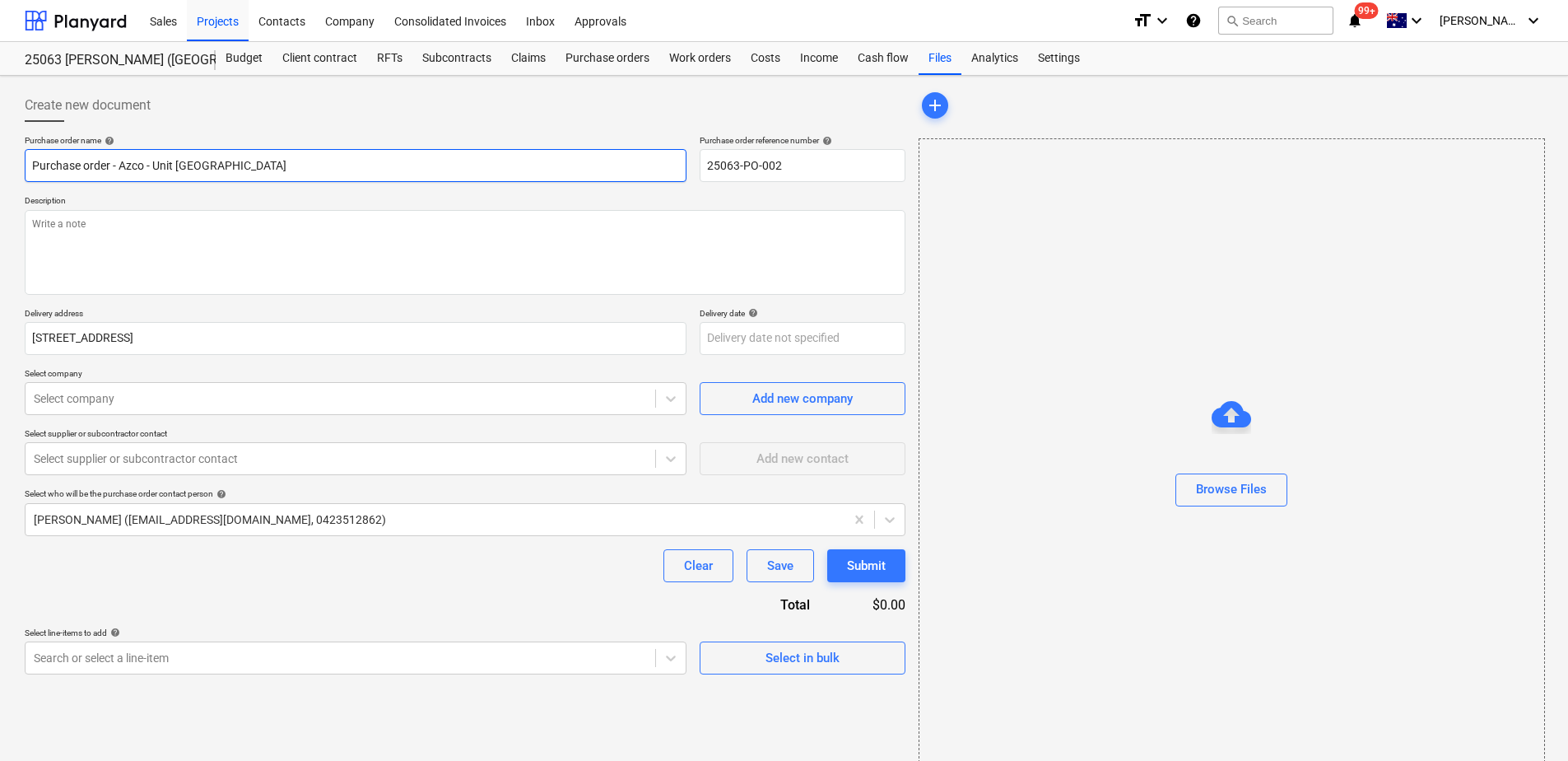
click at [5, 169] on div "Create new document Purchase order name help Purchase order - Azco - Unit [GEOG…" at bounding box center [784, 432] width 1568 height 713
type input "Purchase order - Azco - Unit [GEOGRAPHIC_DATA]"
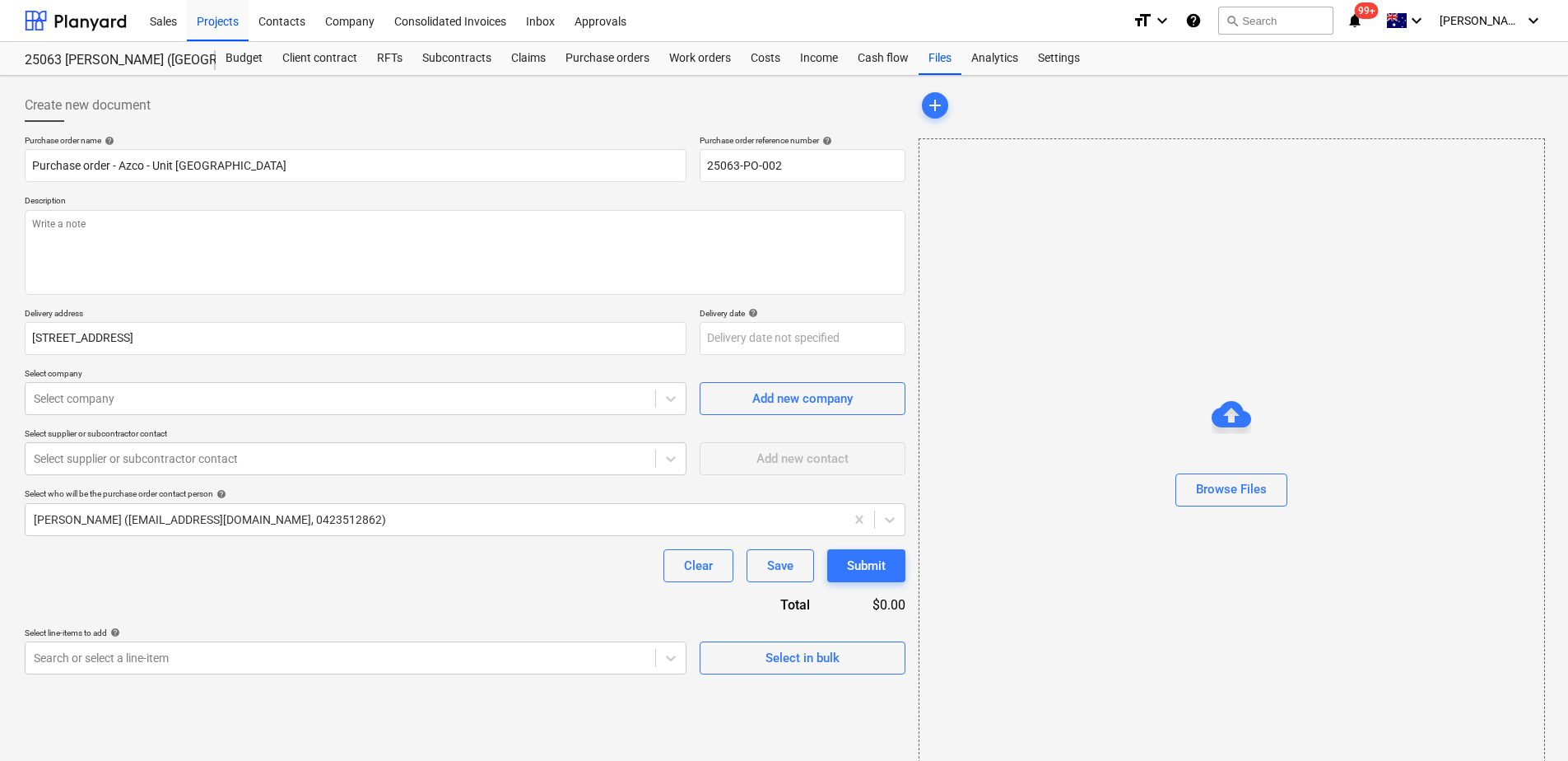
click at [361, 192] on div "Purchase order name help Purchase order - Azco - Unit [GEOGRAPHIC_DATA] Purchas…" at bounding box center [465, 405] width 881 height 540
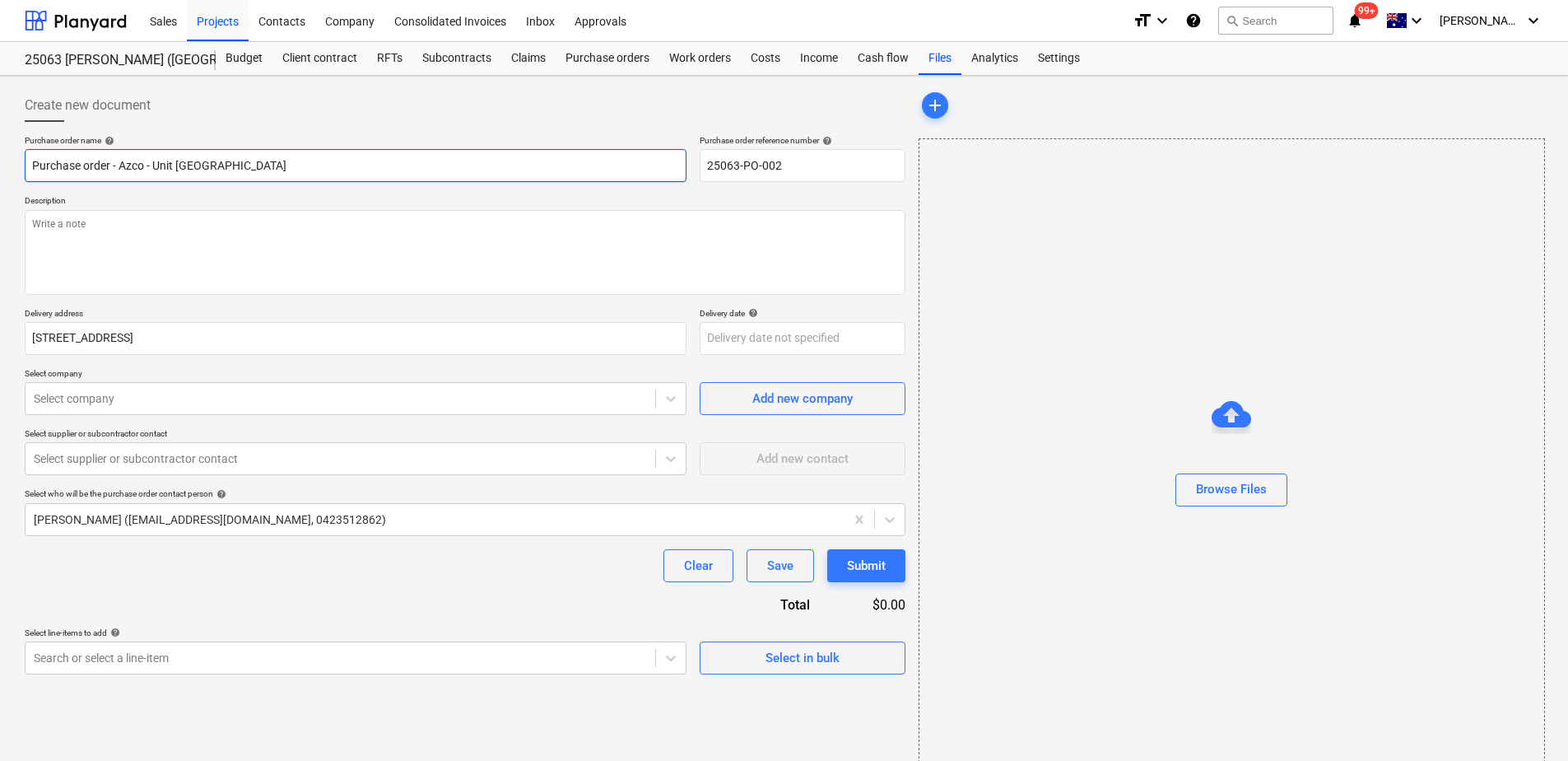
click at [378, 167] on input "Purchase order - Azco - Unit [GEOGRAPHIC_DATA]" at bounding box center [355, 166] width 662 height 33
drag, startPoint x: 386, startPoint y: 163, endPoint x: -54, endPoint y: 178, distance: 440.3
click at [0, 178] on html "This website stores cookies on your computer. These cookies are used to collect…" at bounding box center [784, 380] width 1568 height 761
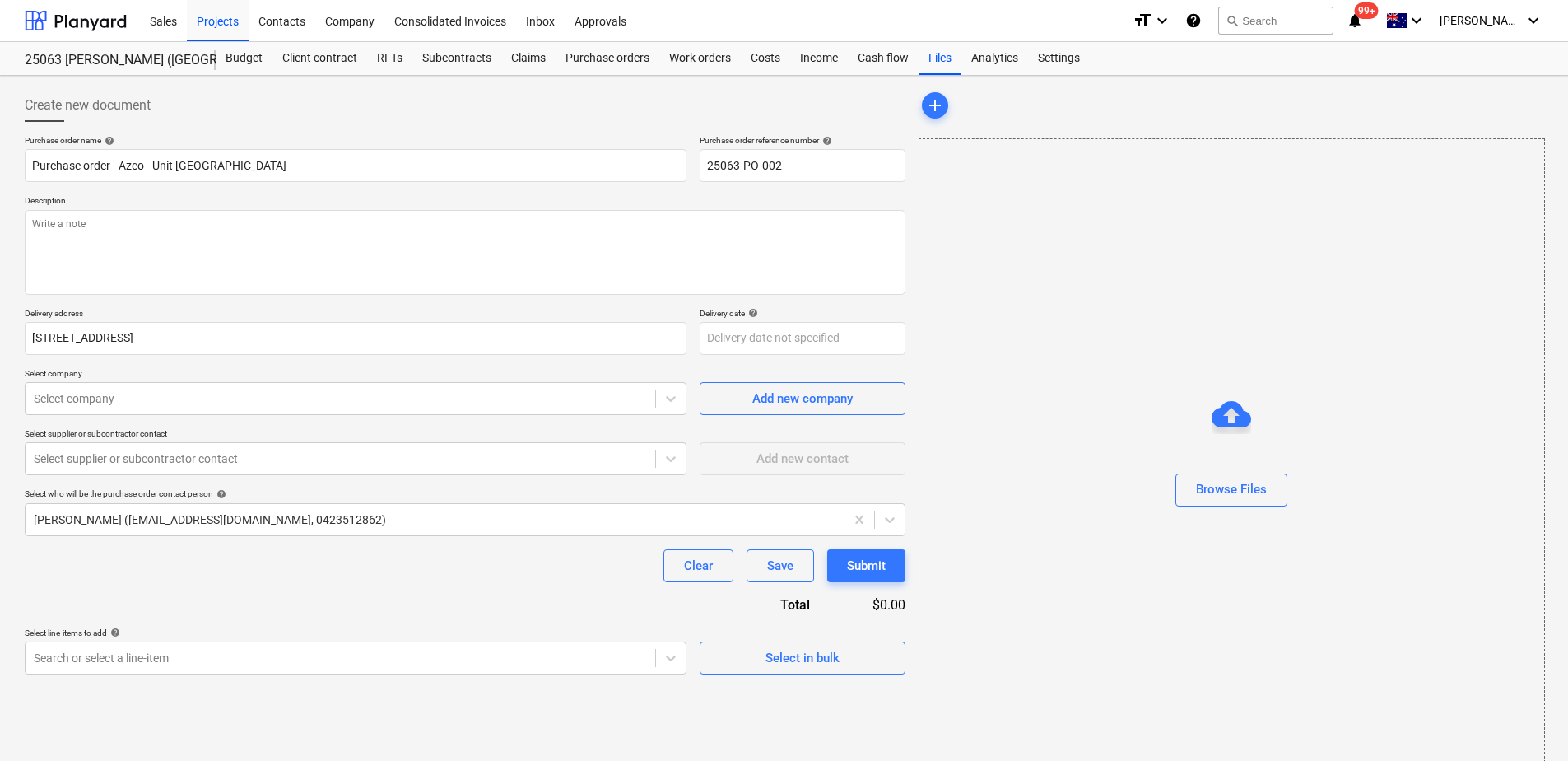
drag, startPoint x: 408, startPoint y: 148, endPoint x: 407, endPoint y: 156, distance: 8.1
click at [408, 148] on p "Purchase order name help" at bounding box center [355, 141] width 662 height 14
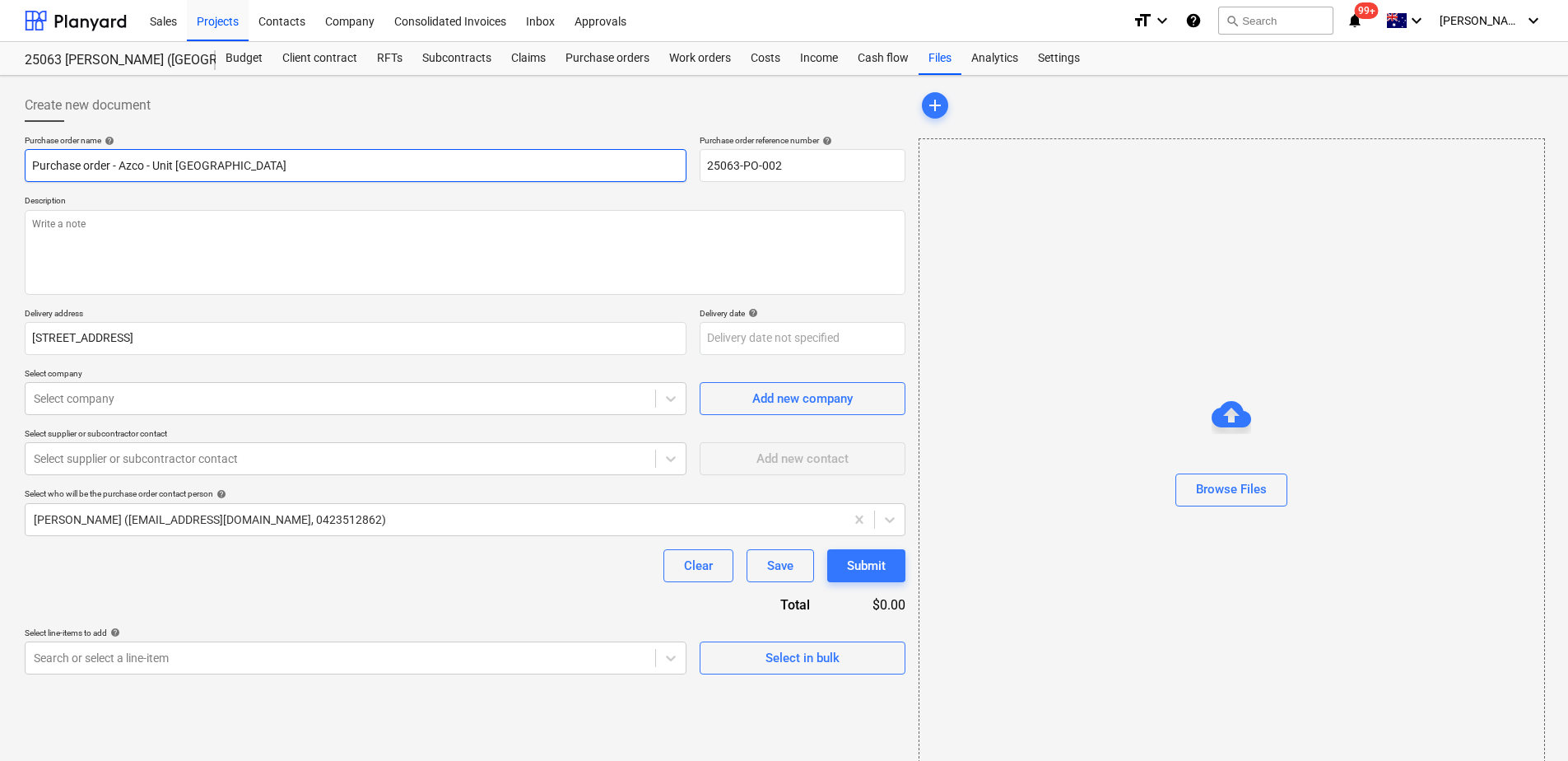
click at [401, 161] on input "Purchase order - Azco - Unit [GEOGRAPHIC_DATA]" at bounding box center [355, 166] width 662 height 33
drag, startPoint x: 316, startPoint y: 159, endPoint x: -34, endPoint y: 186, distance: 351.0
click at [0, 186] on html "This website stores cookies on your computer. These cookies are used to collect…" at bounding box center [784, 380] width 1568 height 761
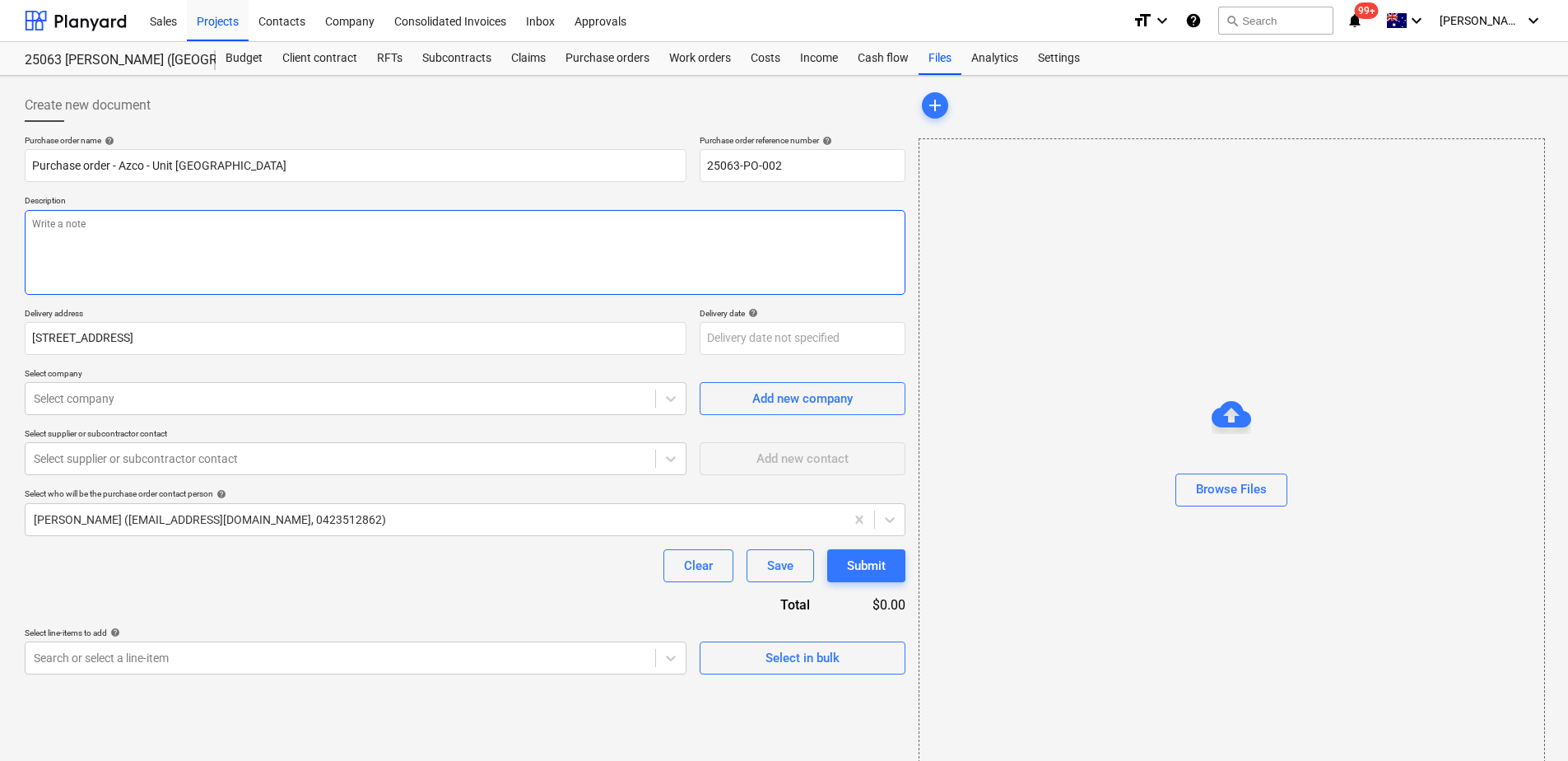
click at [89, 237] on textarea at bounding box center [465, 252] width 881 height 85
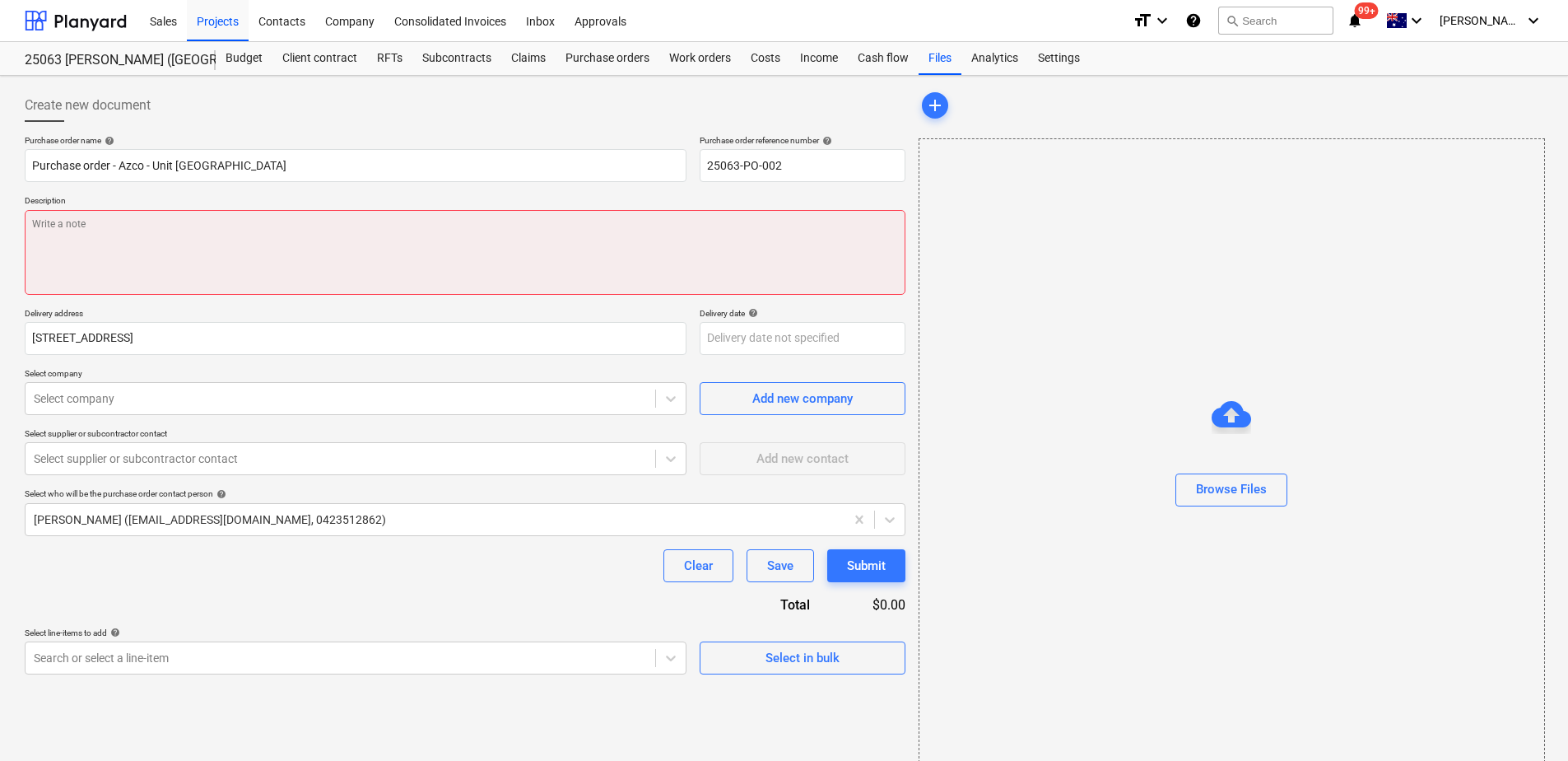
click at [101, 245] on textarea at bounding box center [465, 252] width 881 height 85
type textarea "x"
type textarea "N"
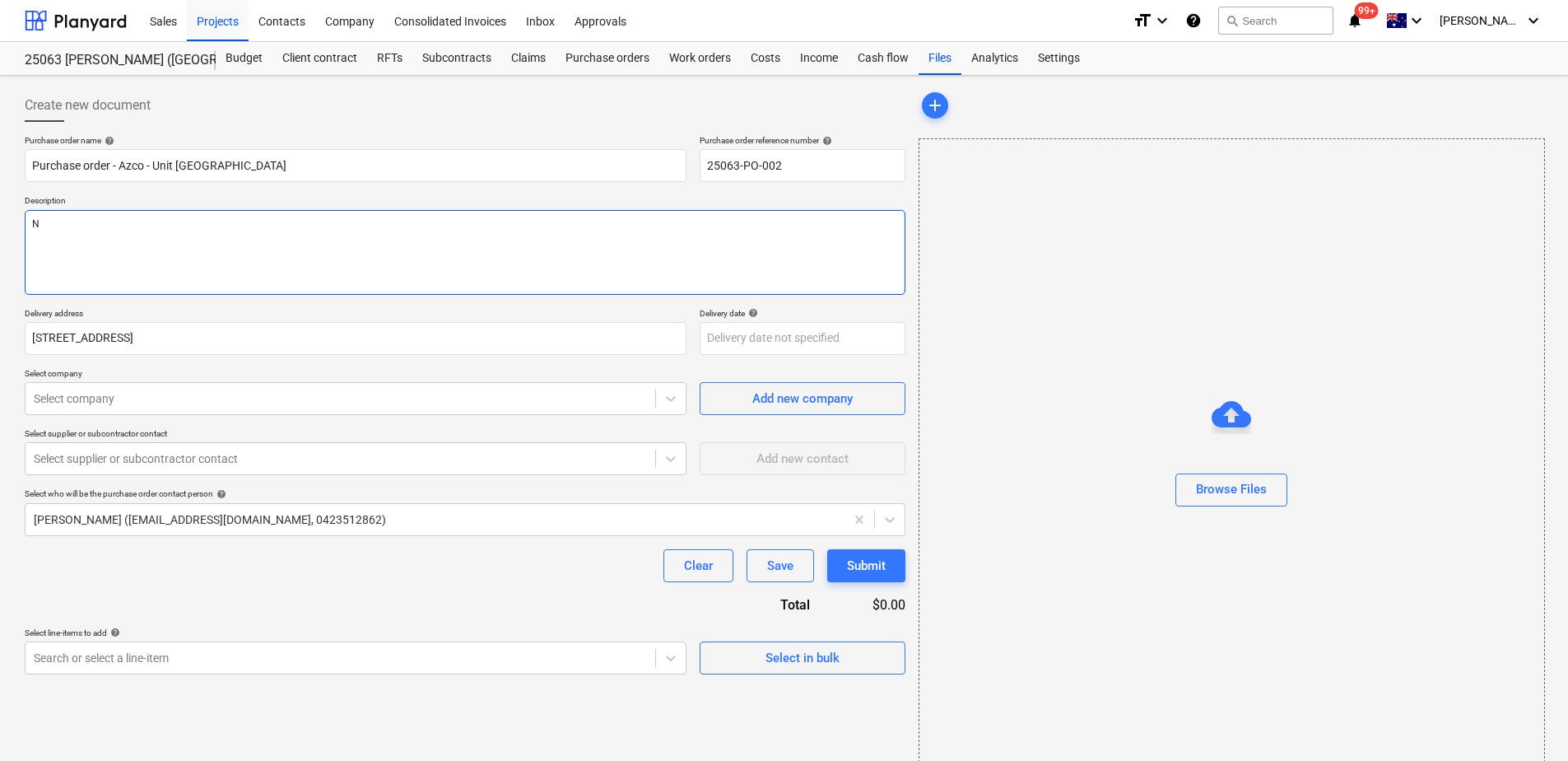
type textarea "x"
type textarea "N/"
type textarea "x"
type textarea "N/A"
type textarea "x"
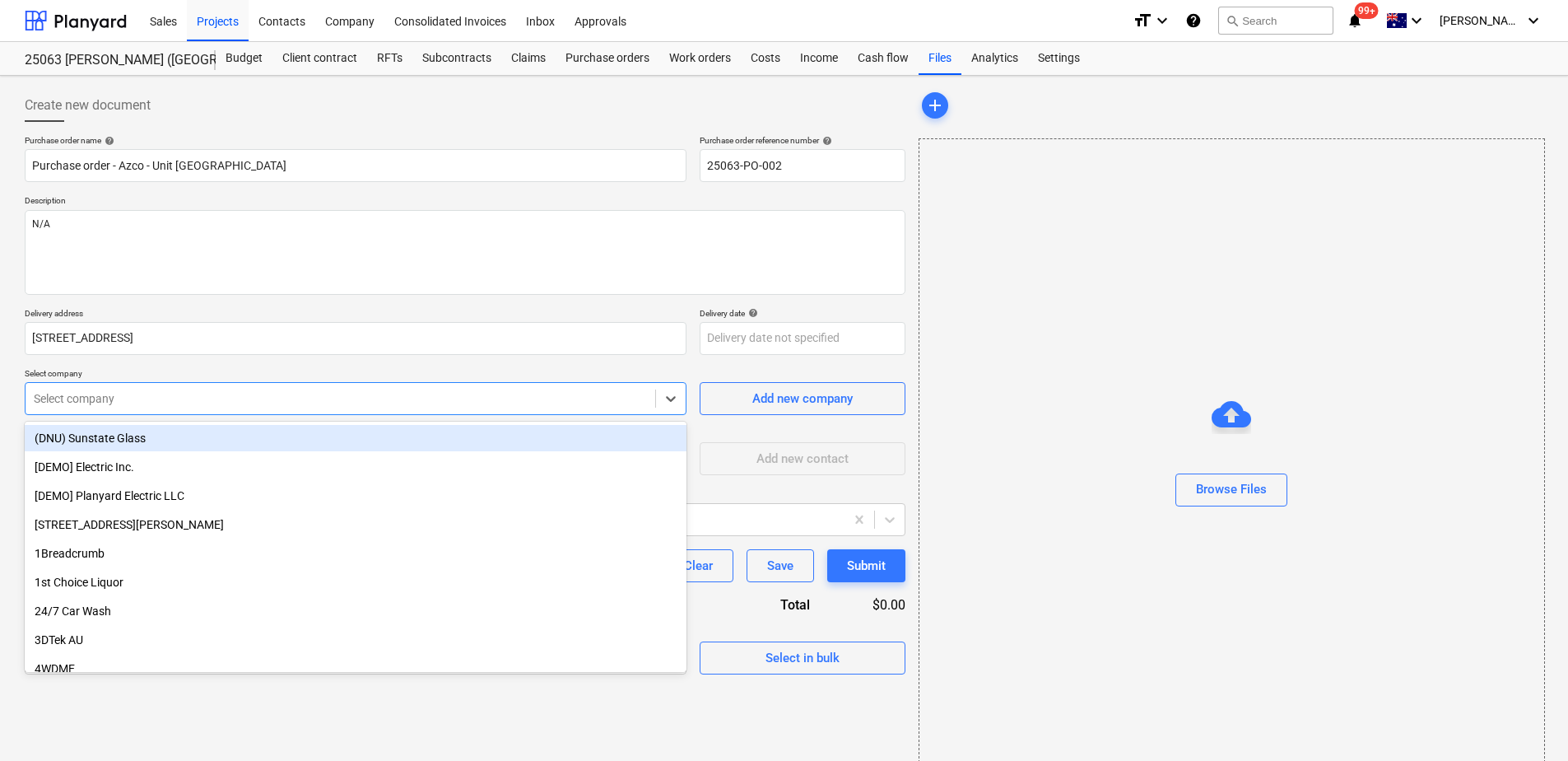
click at [167, 402] on div at bounding box center [340, 398] width 613 height 16
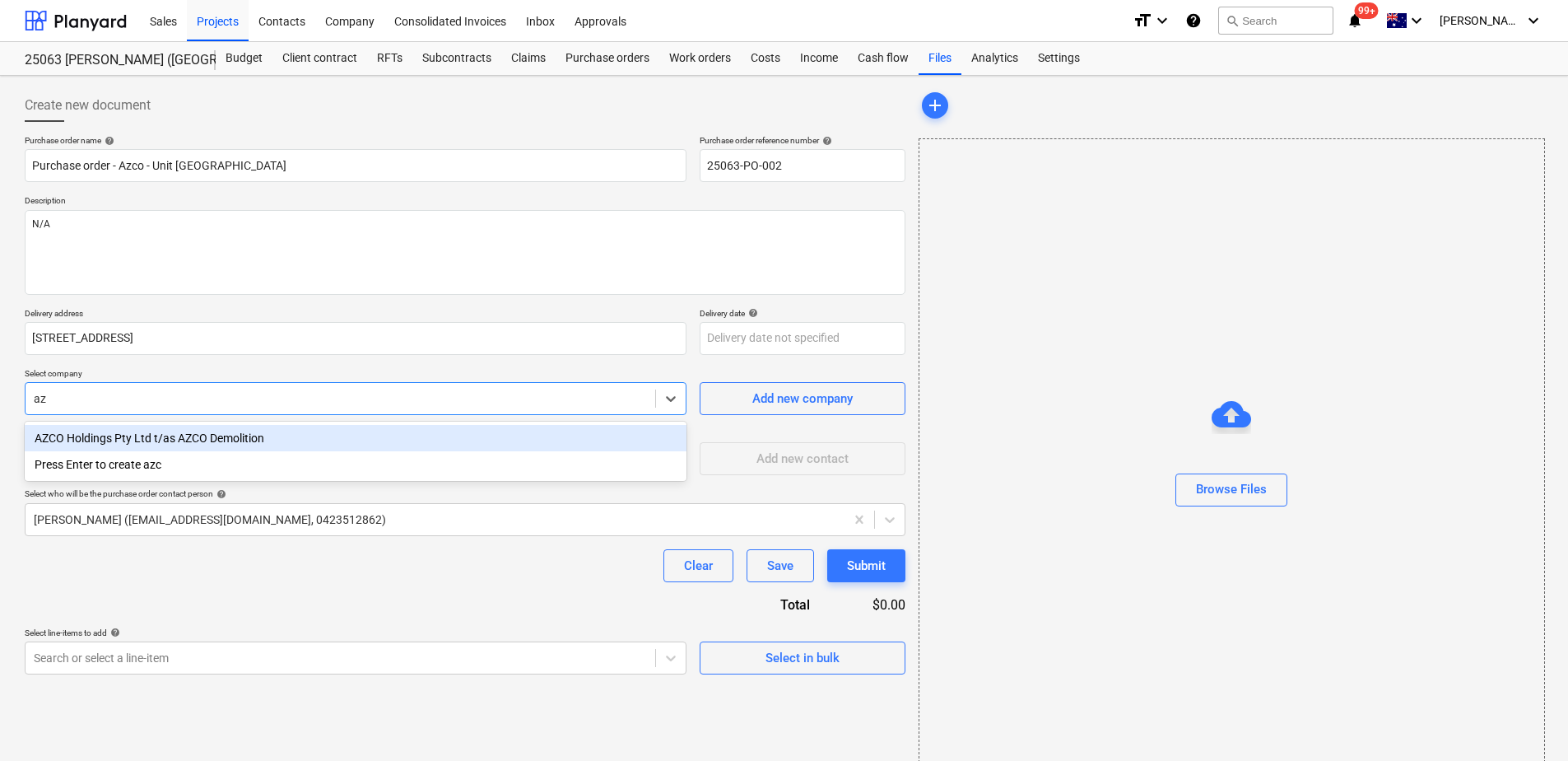
type input "azc"
click at [175, 445] on div "AZCO Holdings Pty Ltd t/as AZCO Demolition" at bounding box center [355, 437] width 662 height 26
type textarea "x"
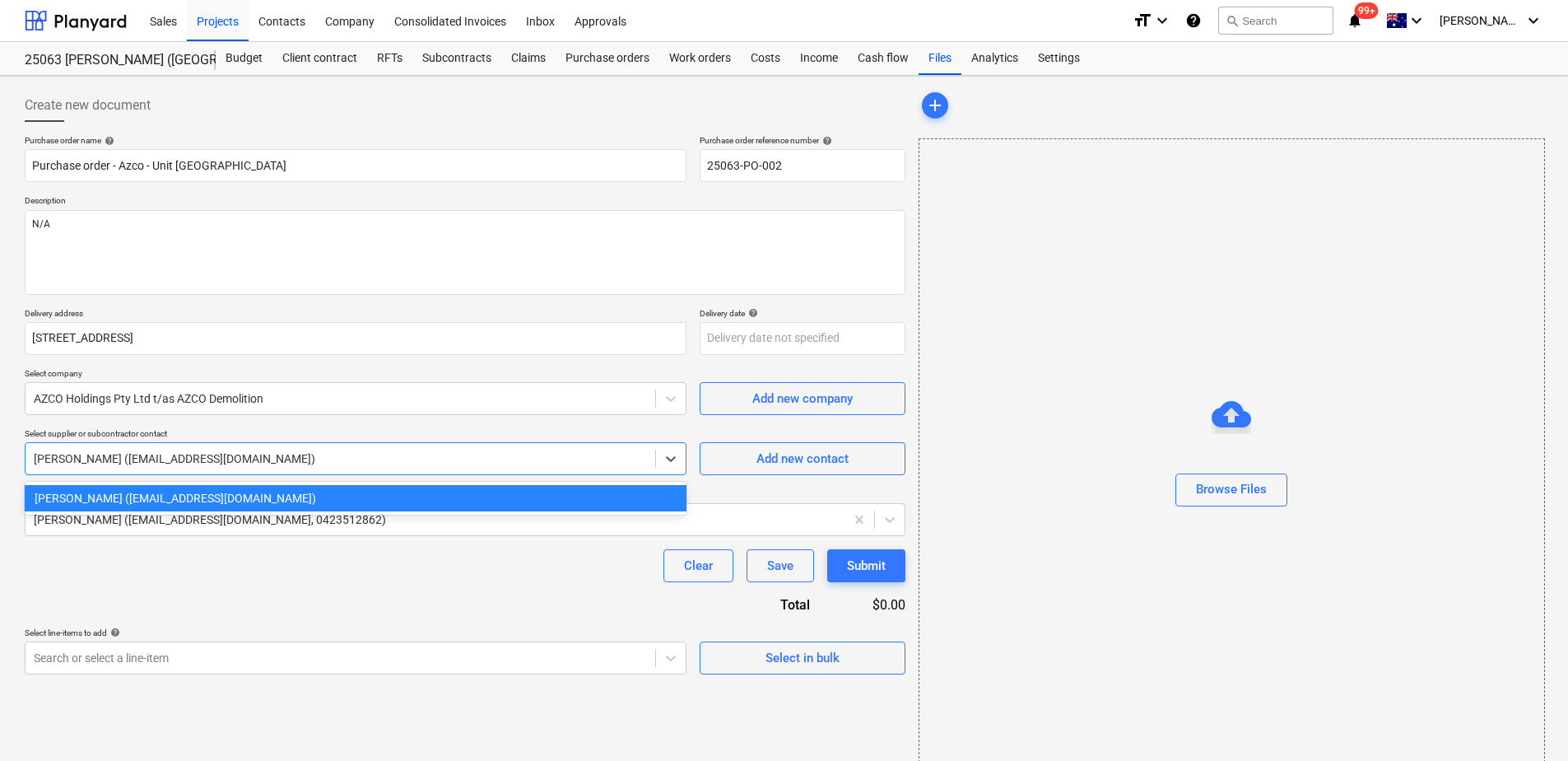
click at [171, 458] on div at bounding box center [340, 458] width 613 height 16
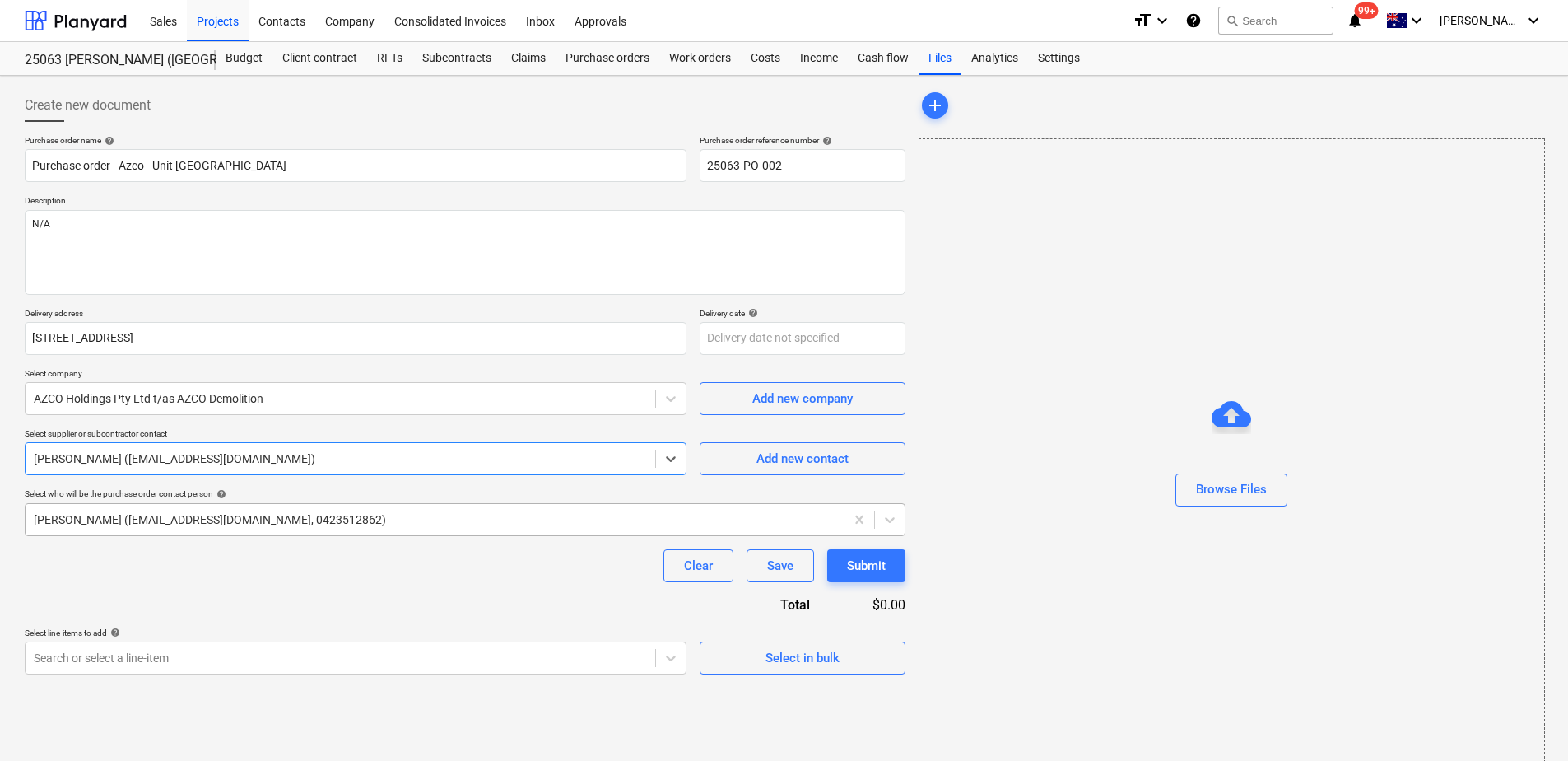
click at [161, 525] on div at bounding box center [435, 519] width 803 height 16
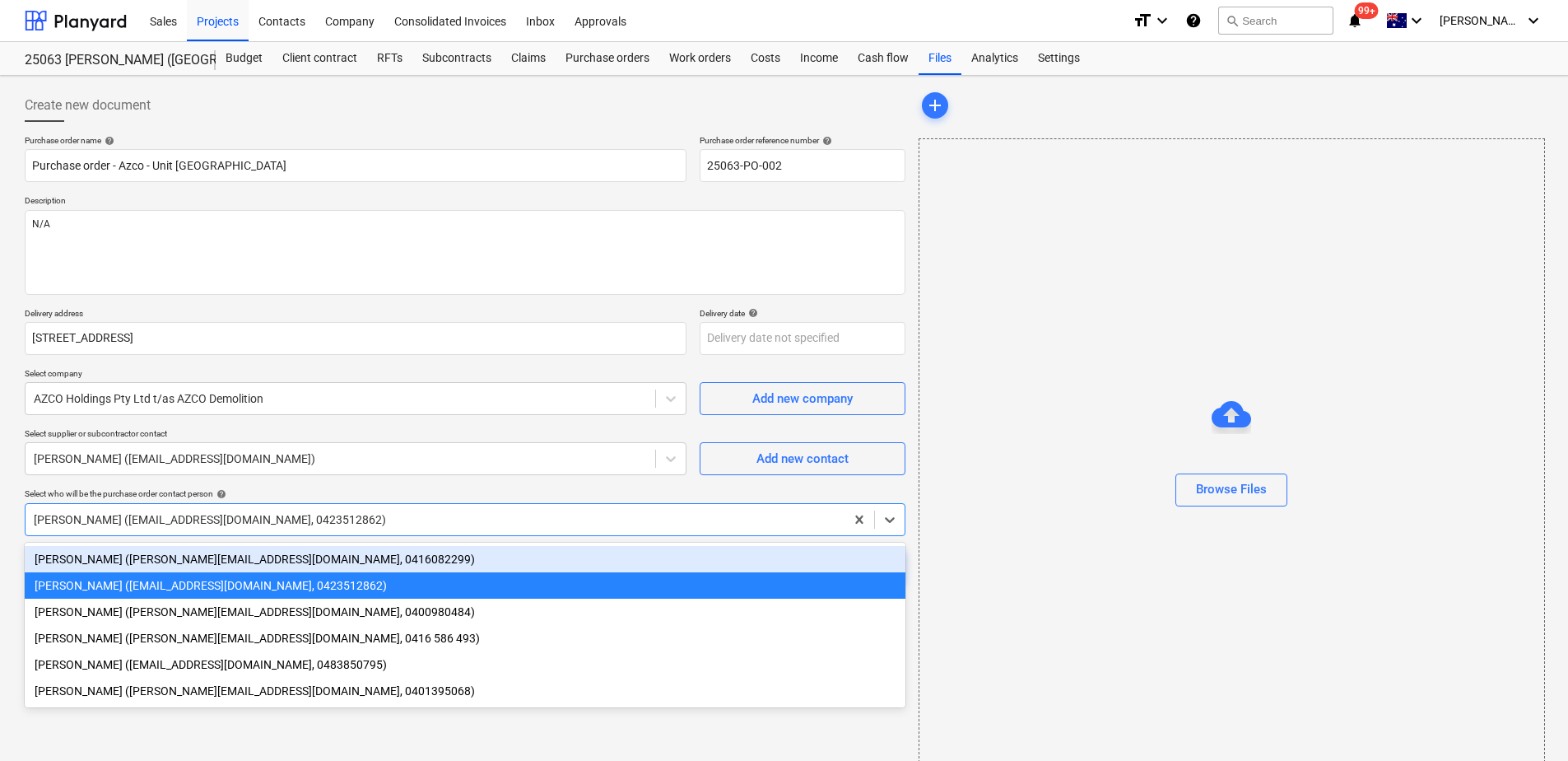
click at [159, 561] on div "[PERSON_NAME] ([PERSON_NAME][EMAIL_ADDRESS][DOMAIN_NAME], 0416082299)" at bounding box center [465, 559] width 881 height 26
type textarea "x"
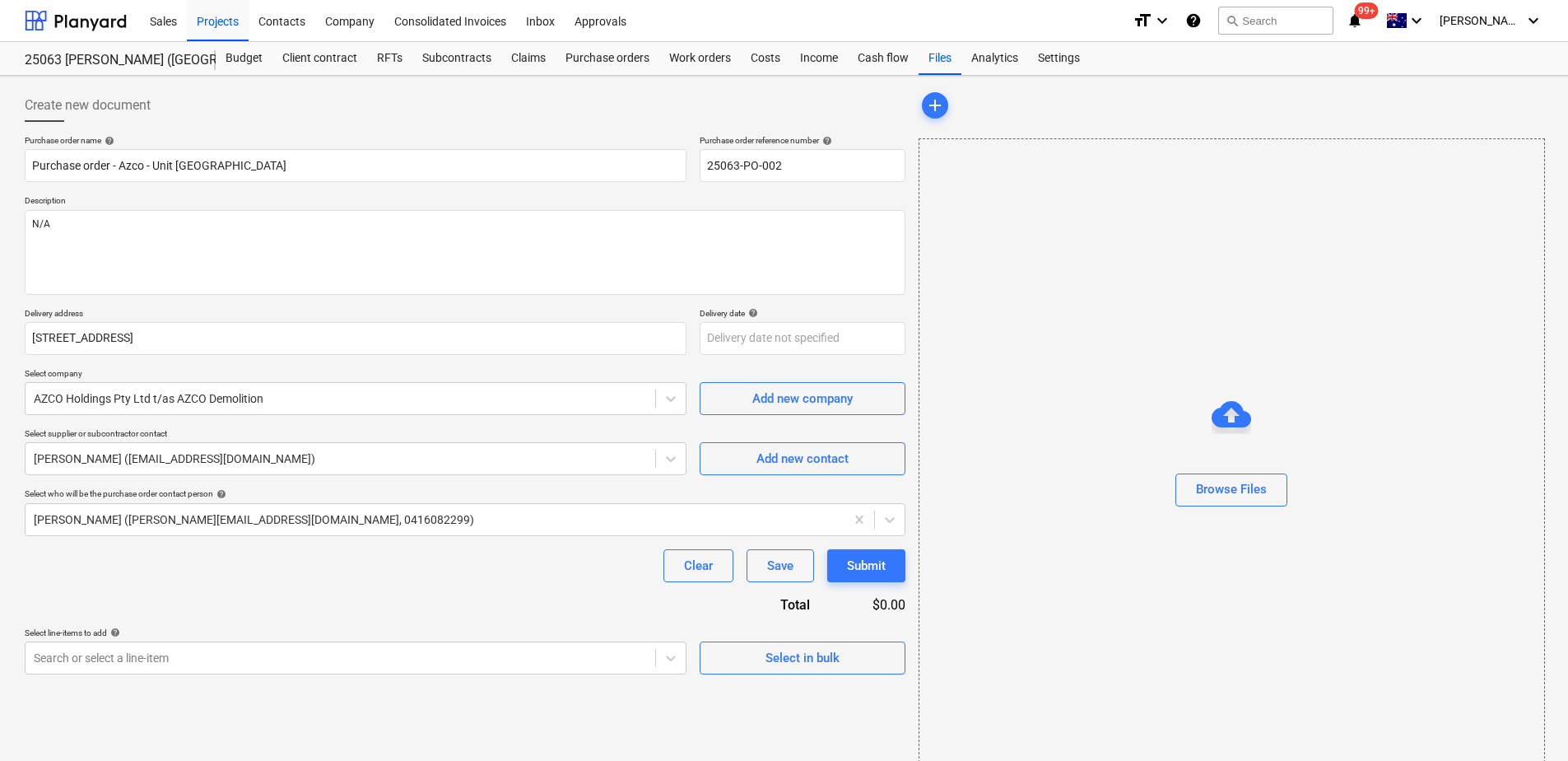
click at [166, 584] on div "Purchase order name help Purchase order - Azco - Unit [GEOGRAPHIC_DATA] Purchas…" at bounding box center [465, 405] width 881 height 540
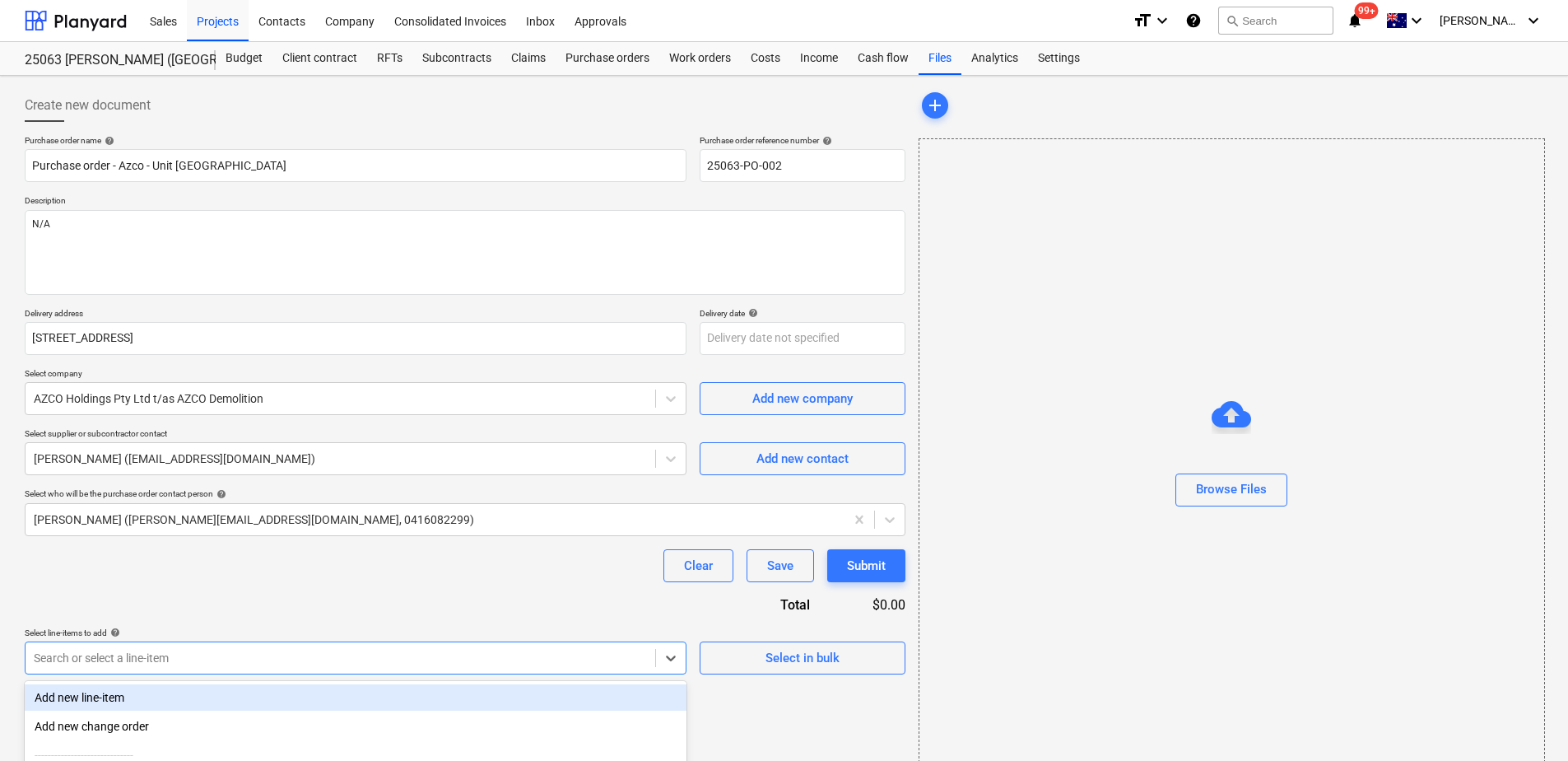
scroll to position [170, 0]
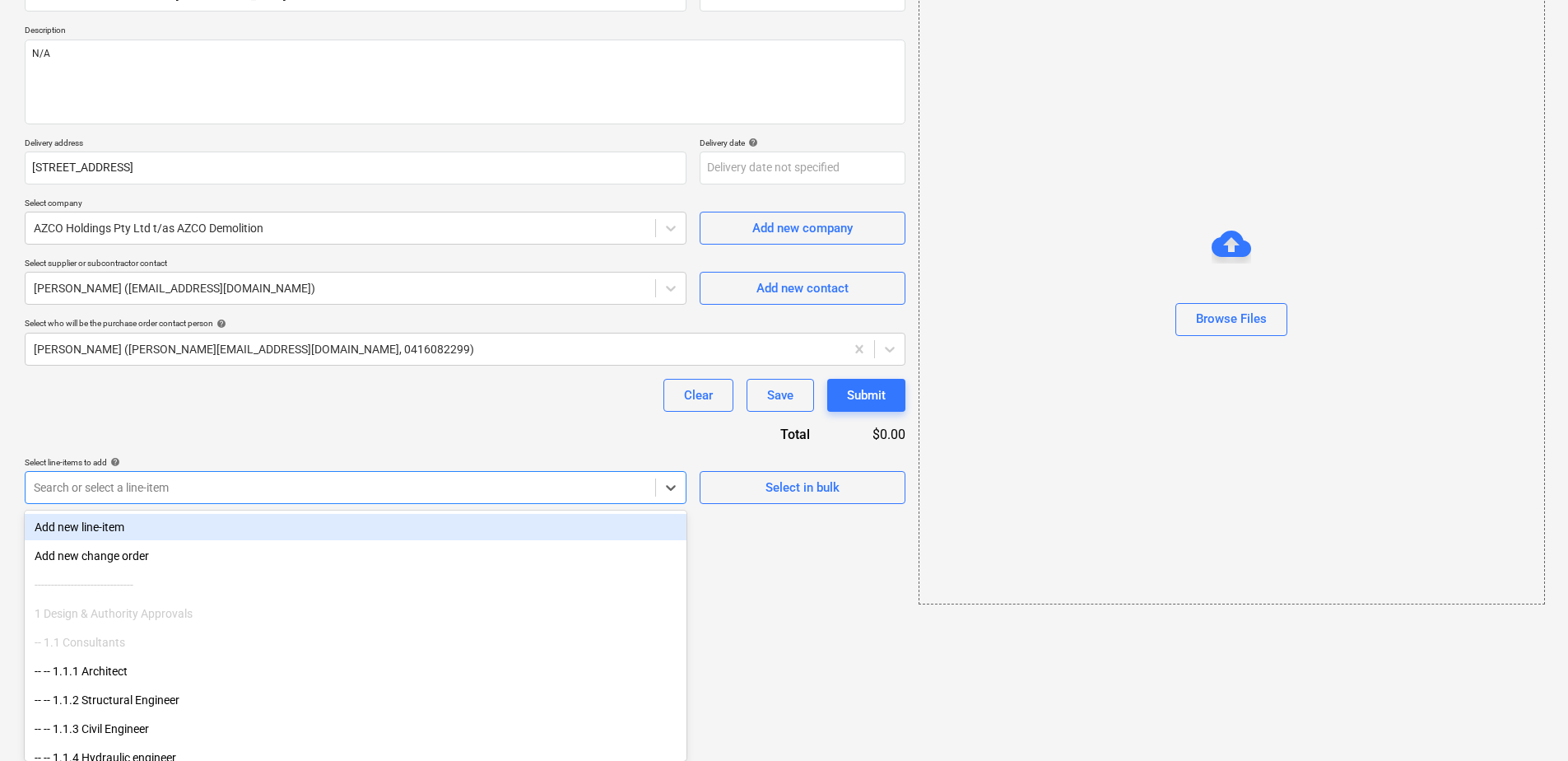
click at [193, 591] on body "This website stores cookies on your computer. These cookies are used to collect…" at bounding box center [784, 210] width 1568 height 761
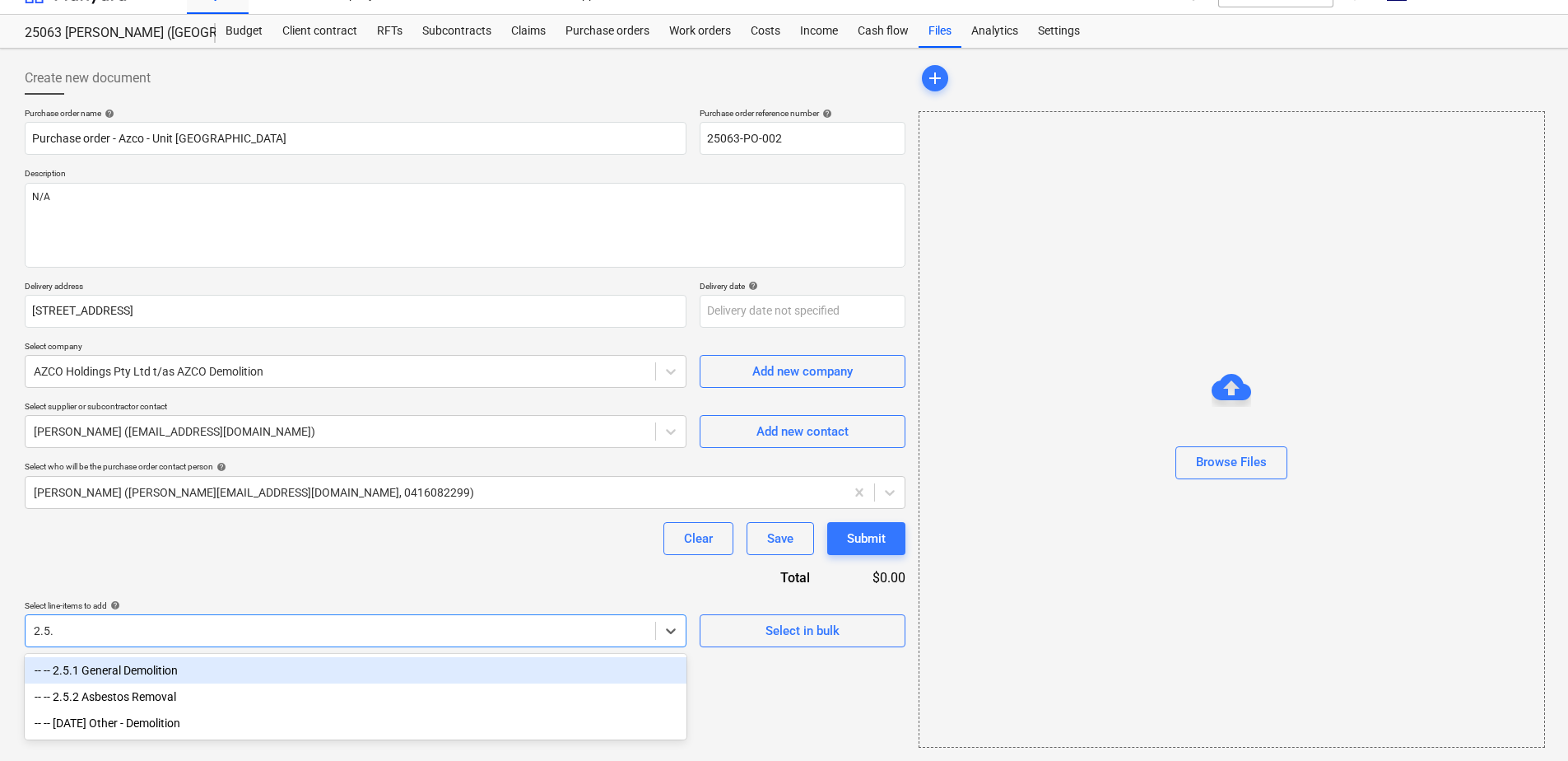
scroll to position [27, 0]
type input "2.5.1"
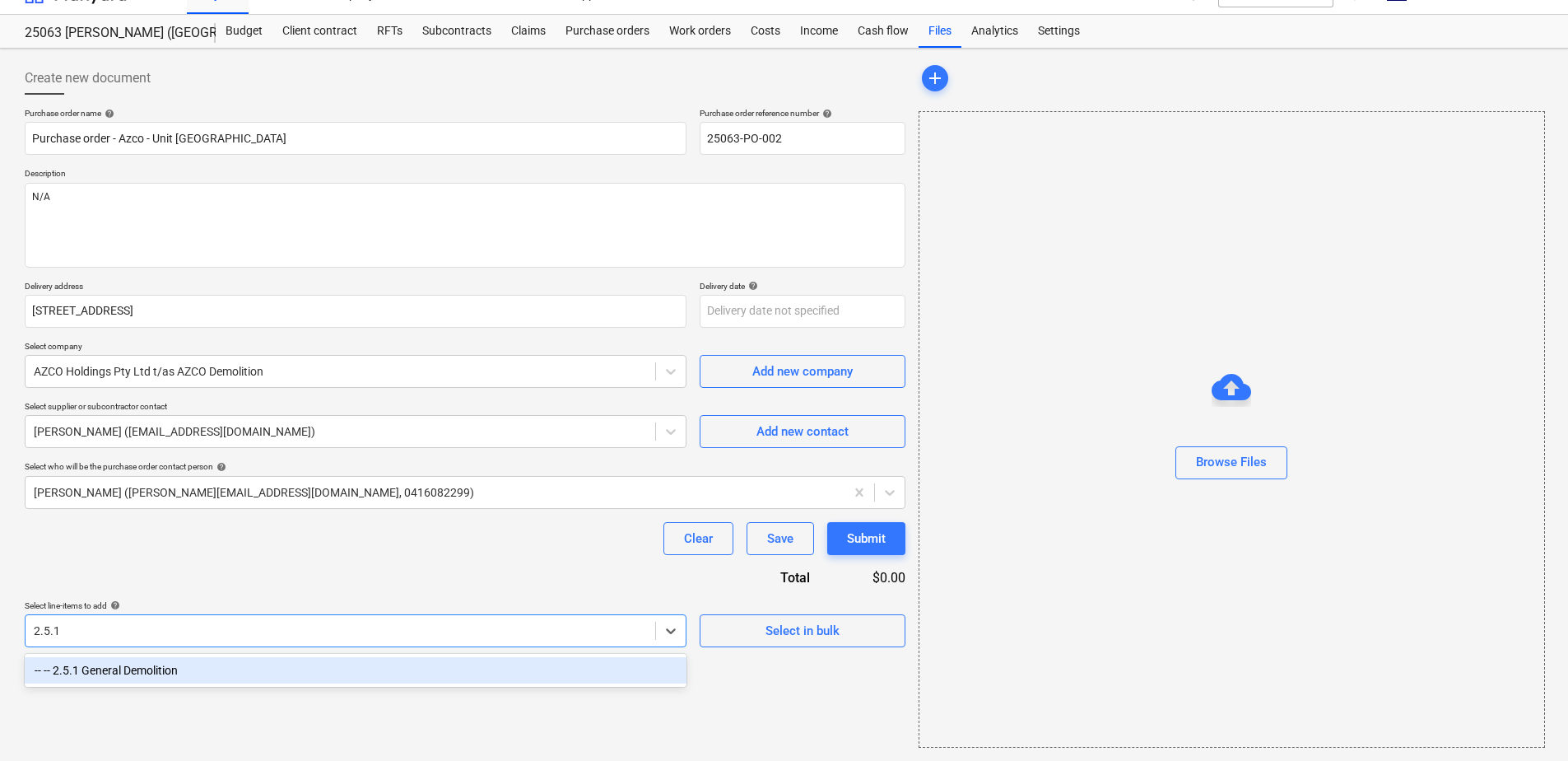
click at [192, 672] on div "-- -- 2.5.1 General Demolition" at bounding box center [355, 670] width 662 height 26
type textarea "x"
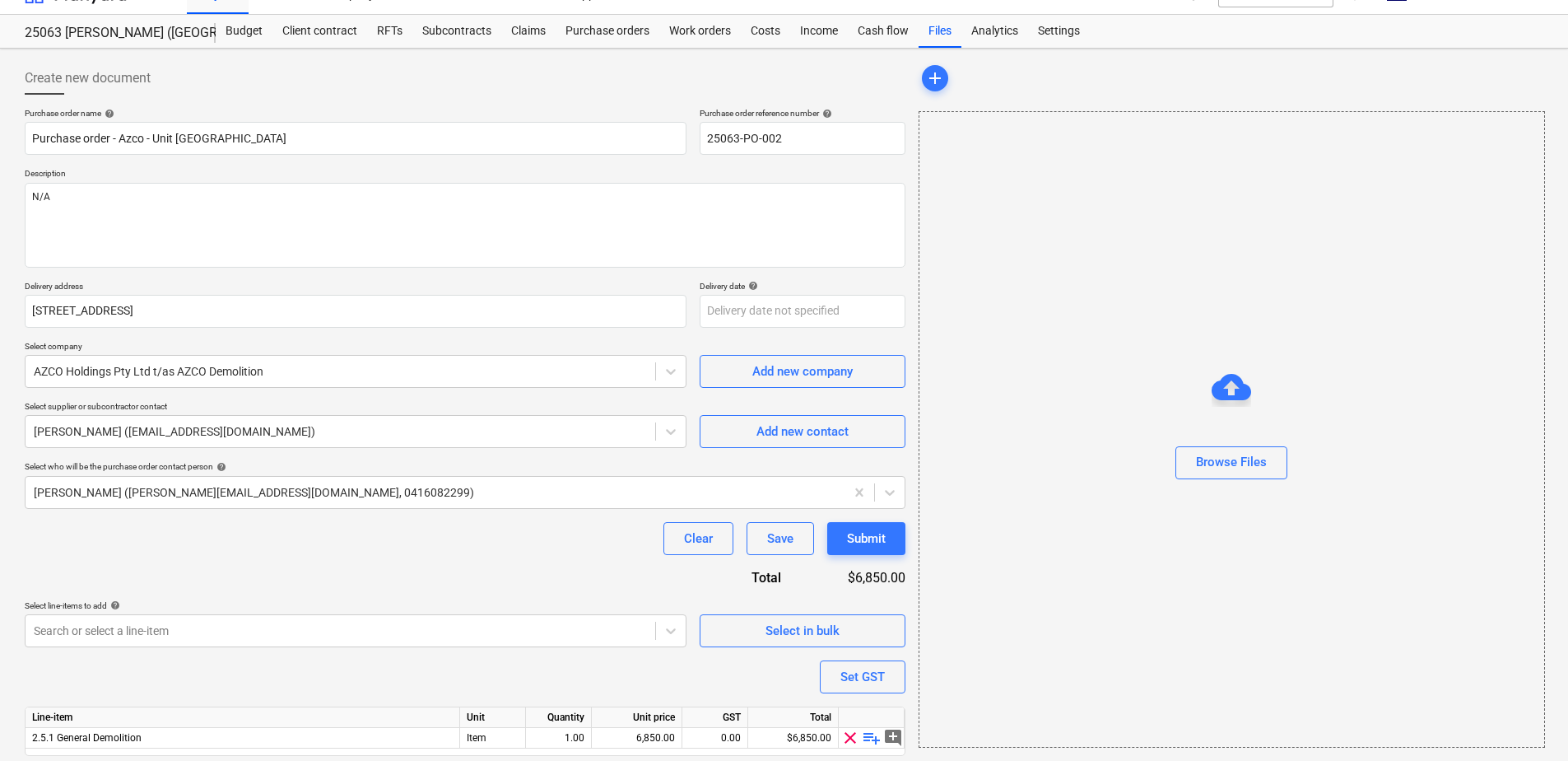
click at [293, 551] on div "Clear Save Submit" at bounding box center [465, 539] width 881 height 33
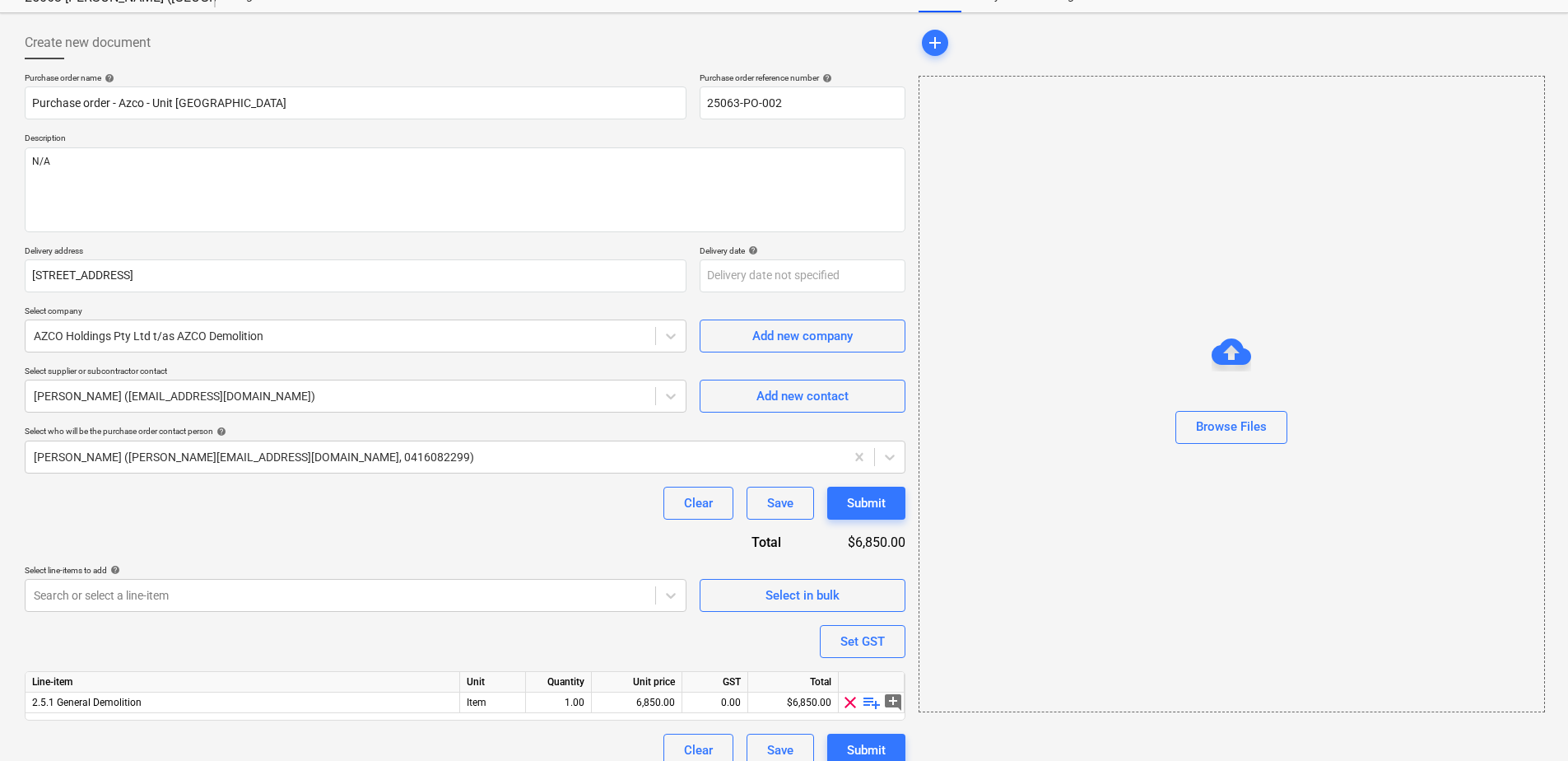
scroll to position [81, 0]
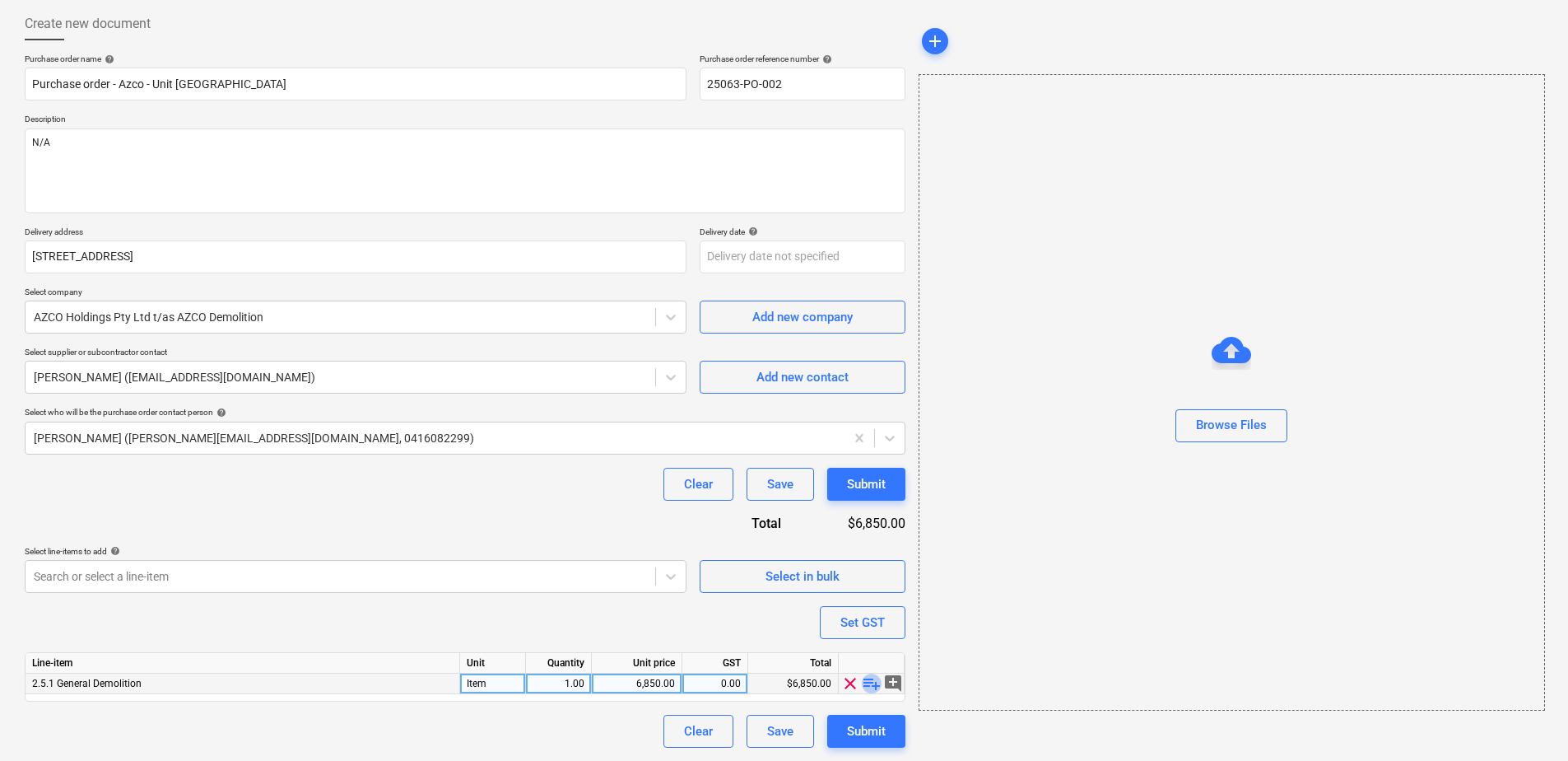
click at [875, 678] on span "playlist_add" at bounding box center [872, 684] width 20 height 20
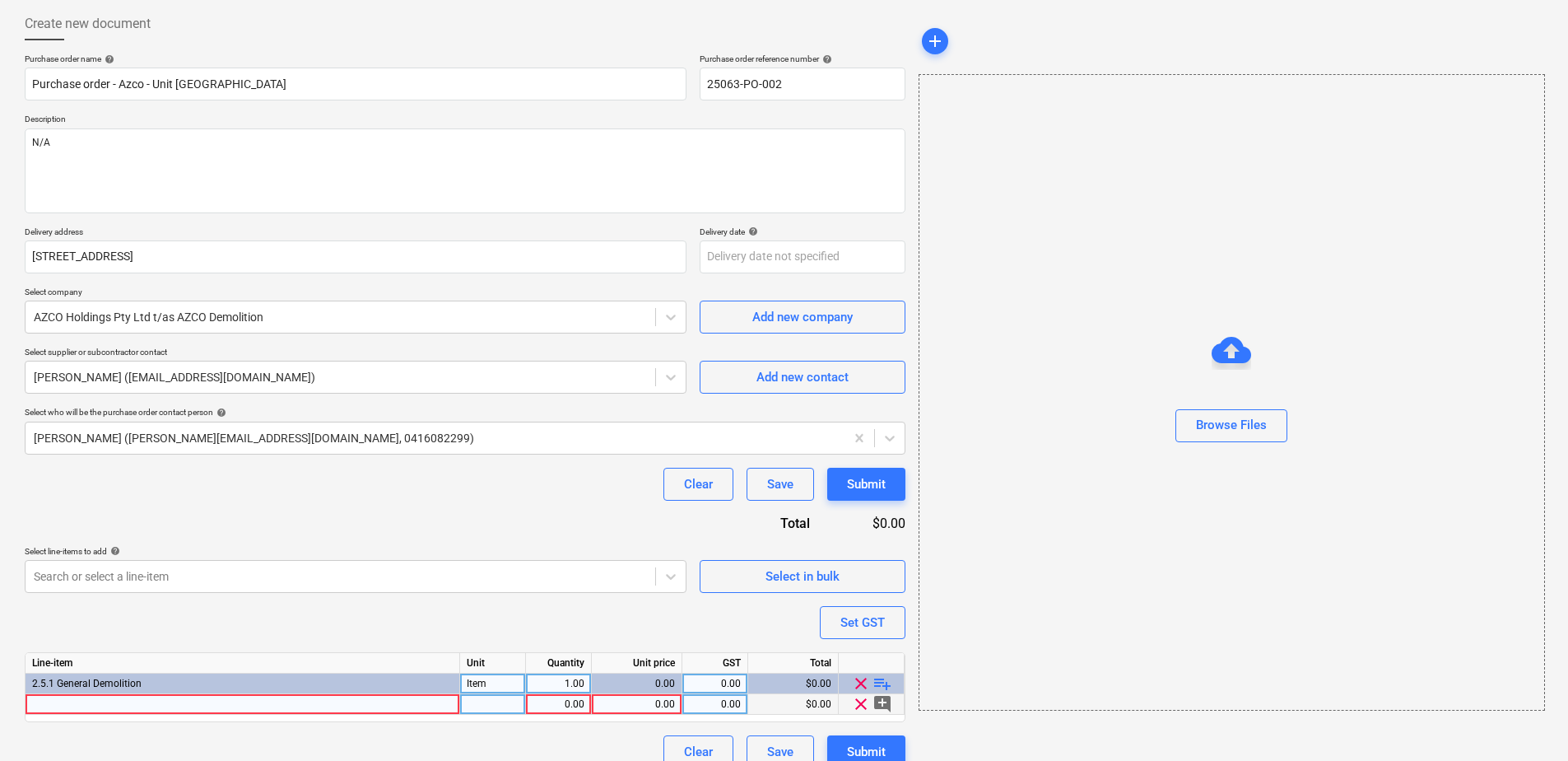
type textarea "x"
click at [83, 710] on div at bounding box center [242, 704] width 435 height 21
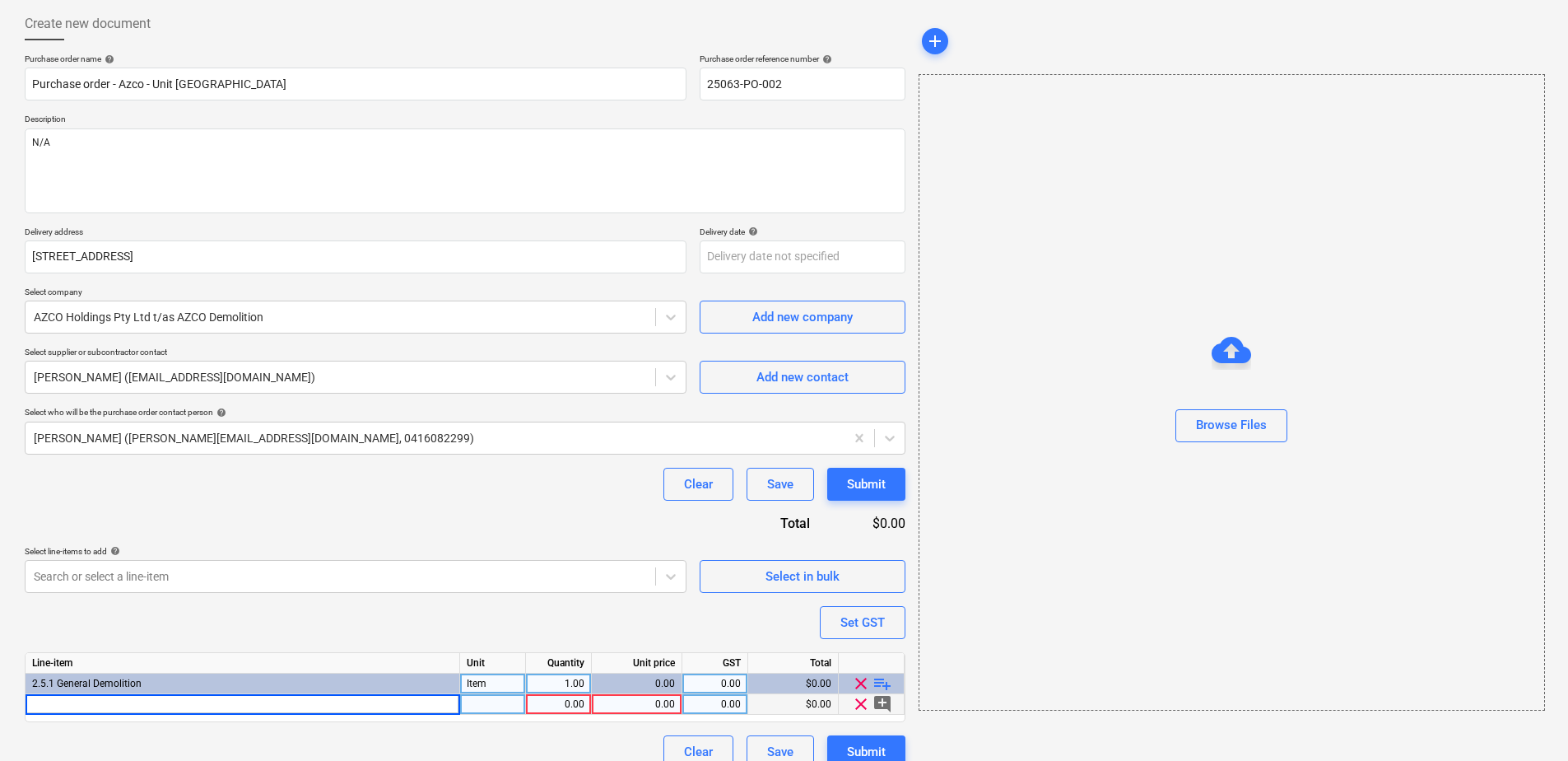
type input "Unit Refurbishment Demolition Works Works are Do & Charge"
type textarea "x"
click at [227, 698] on input "Unit Refurbishment Demolition Works Works are Do & Charge" at bounding box center [242, 704] width 434 height 20
type input "Unit Refurbishment Demolition - Works are Do & Charge"
type textarea "x"
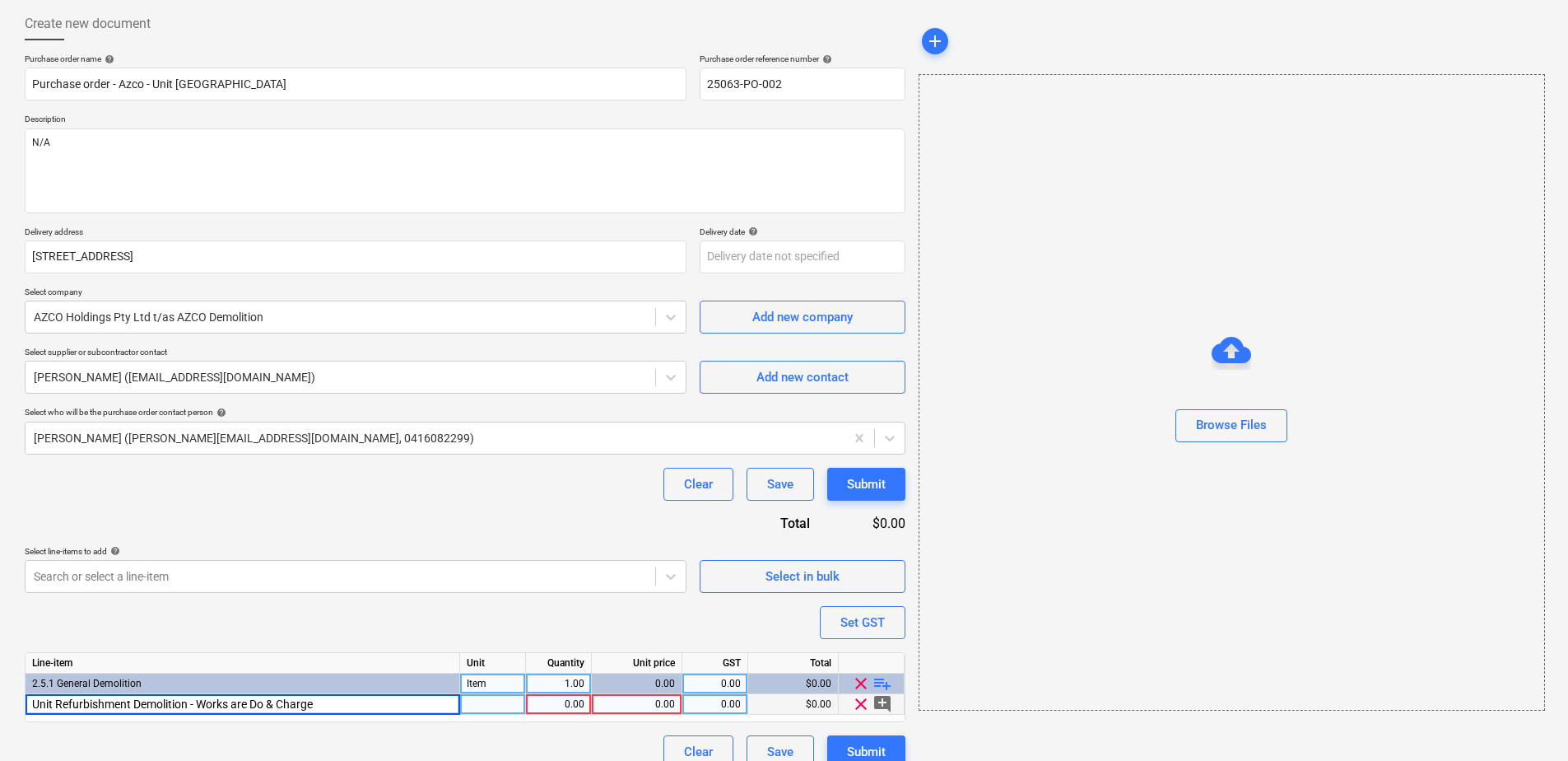
click at [503, 698] on div at bounding box center [493, 704] width 66 height 21
type input "Item"
type textarea "x"
type input "10"
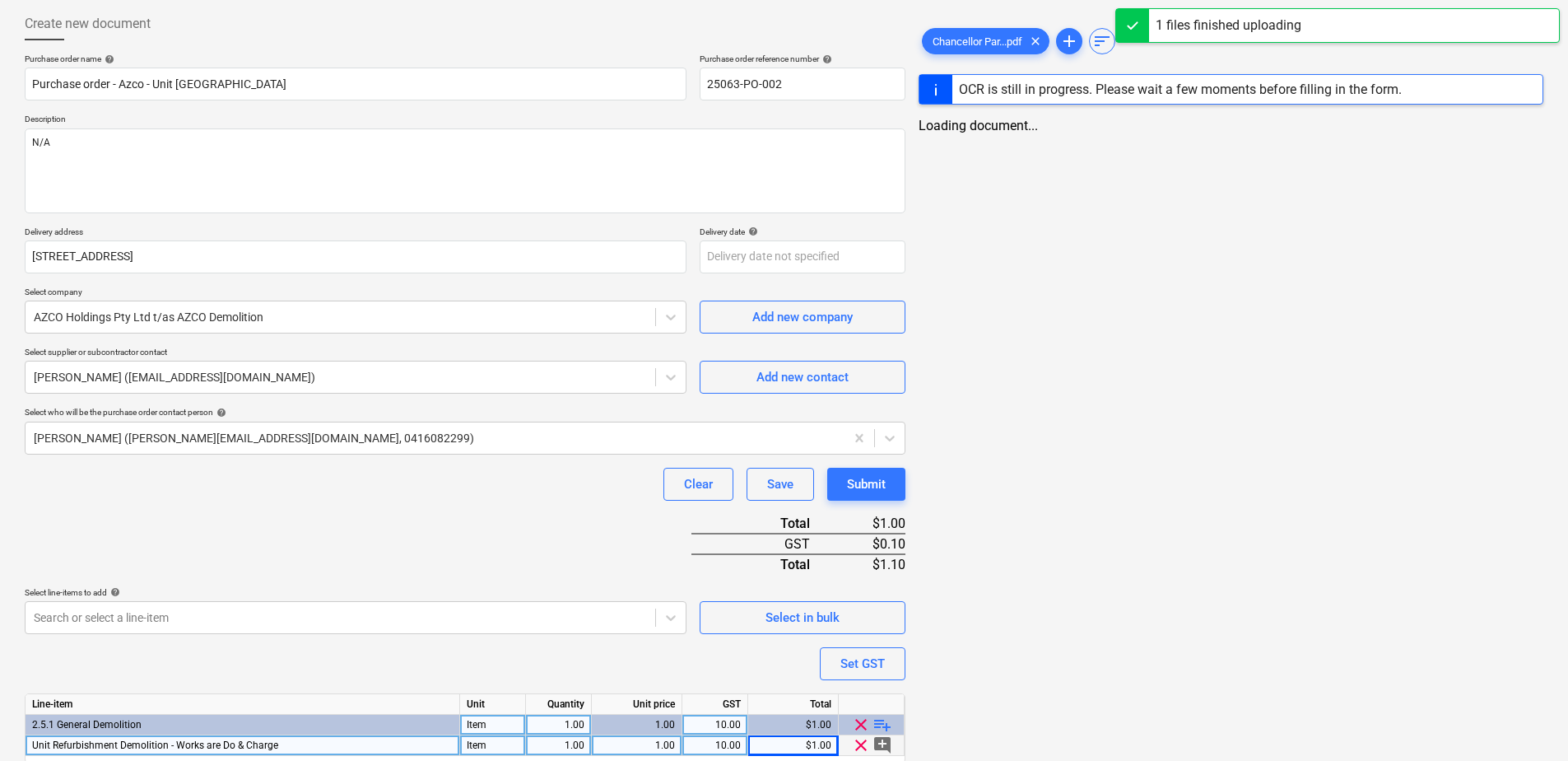
click at [458, 548] on div "Purchase order name help Purchase order - Azco - Unit [GEOGRAPHIC_DATA] Purchas…" at bounding box center [465, 432] width 881 height 756
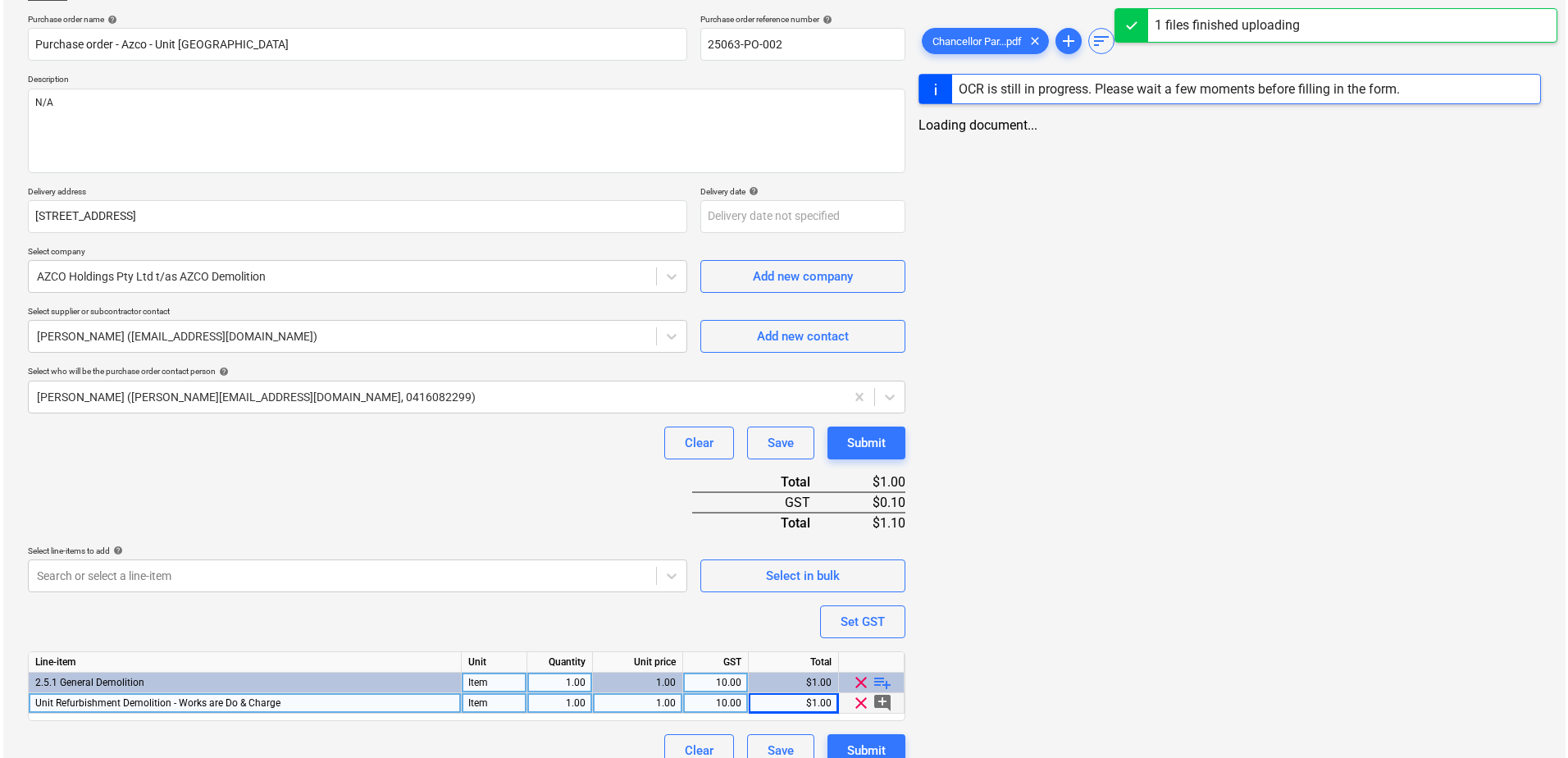
scroll to position [143, 0]
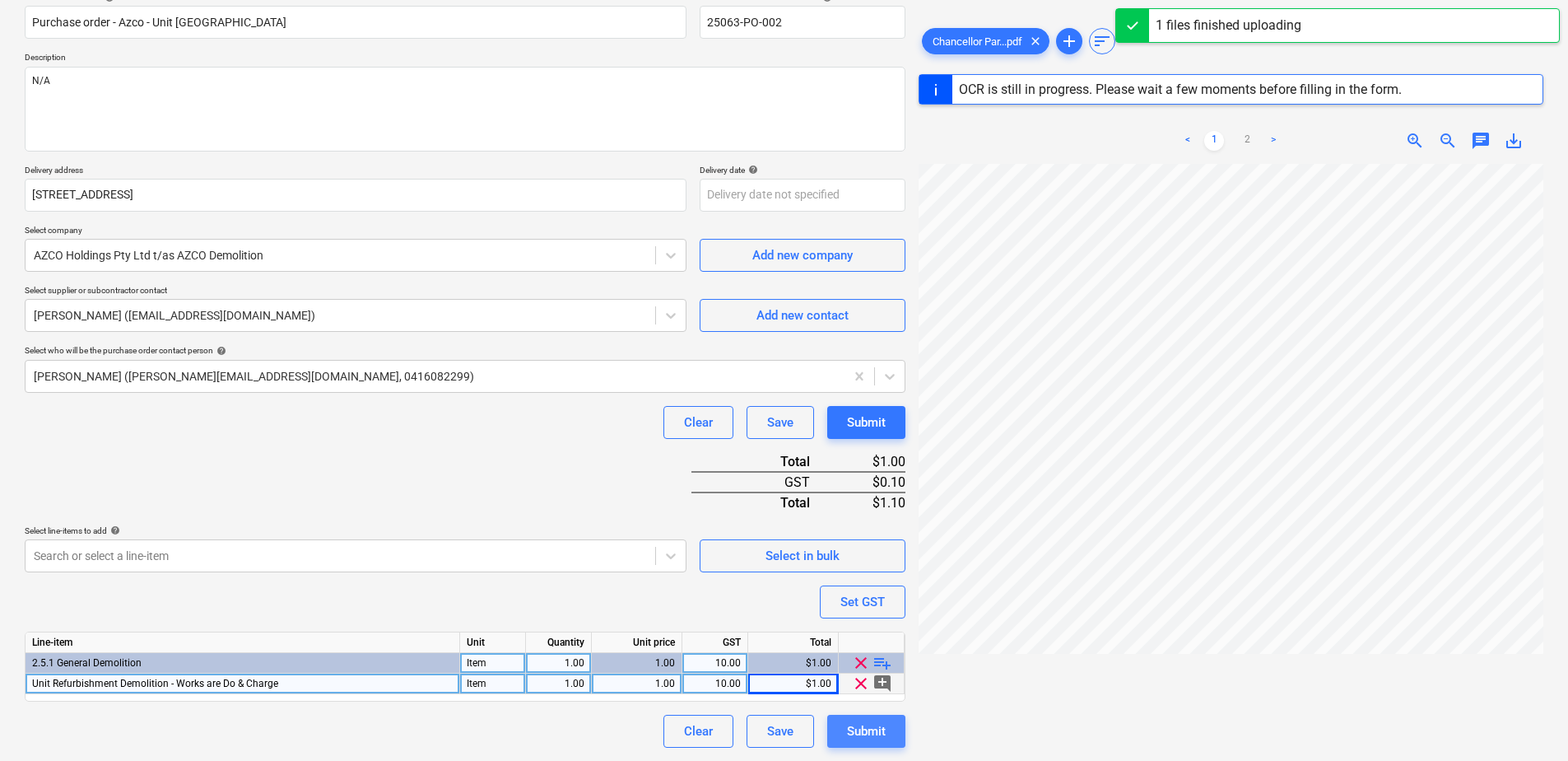
click at [867, 738] on div "Submit" at bounding box center [866, 731] width 38 height 21
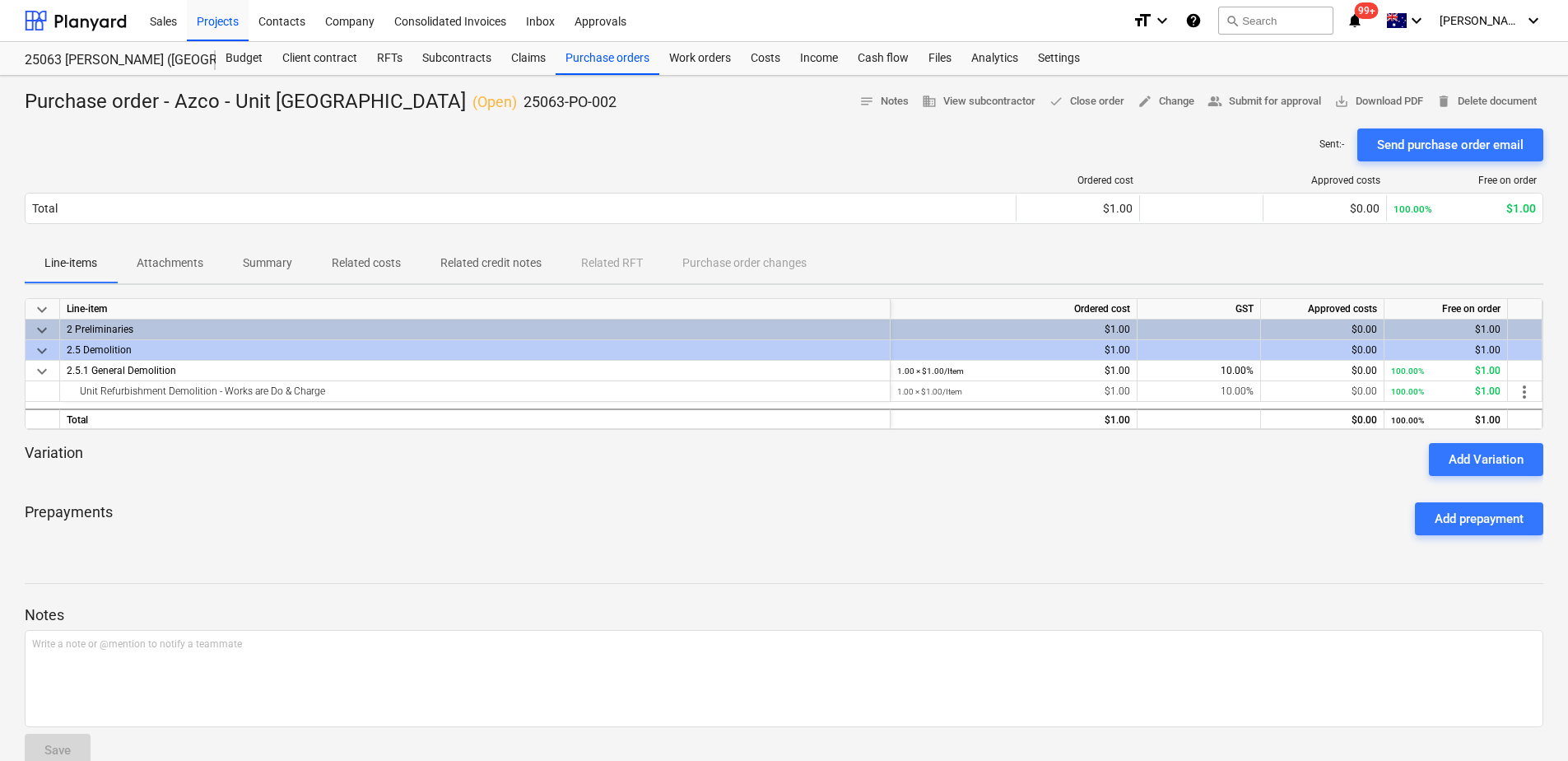
click at [175, 269] on p "Attachments" at bounding box center [169, 262] width 67 height 17
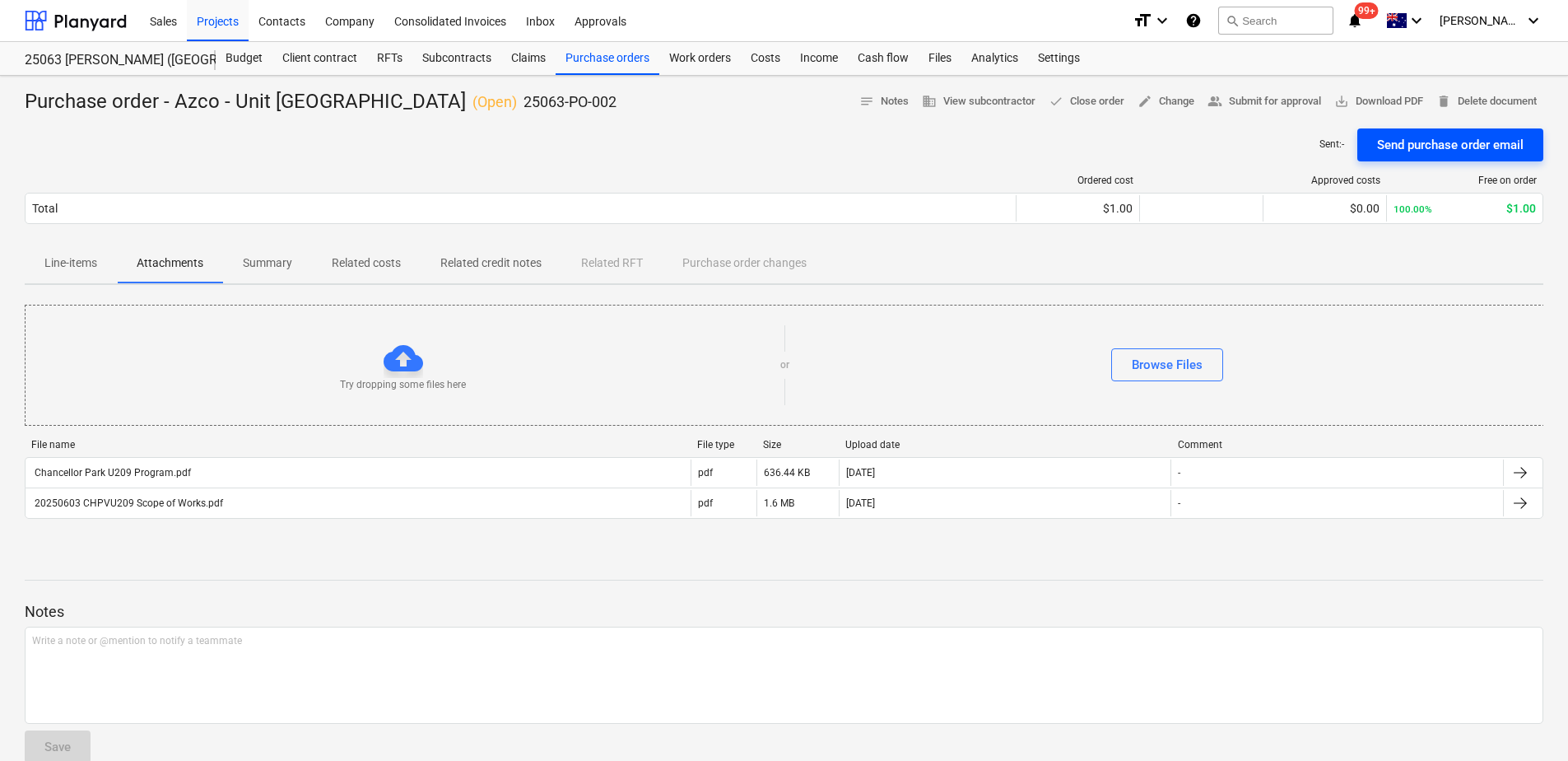
click at [1451, 142] on div "Send purchase order email" at bounding box center [1450, 144] width 147 height 21
click at [600, 65] on div "Purchase orders" at bounding box center [608, 58] width 104 height 33
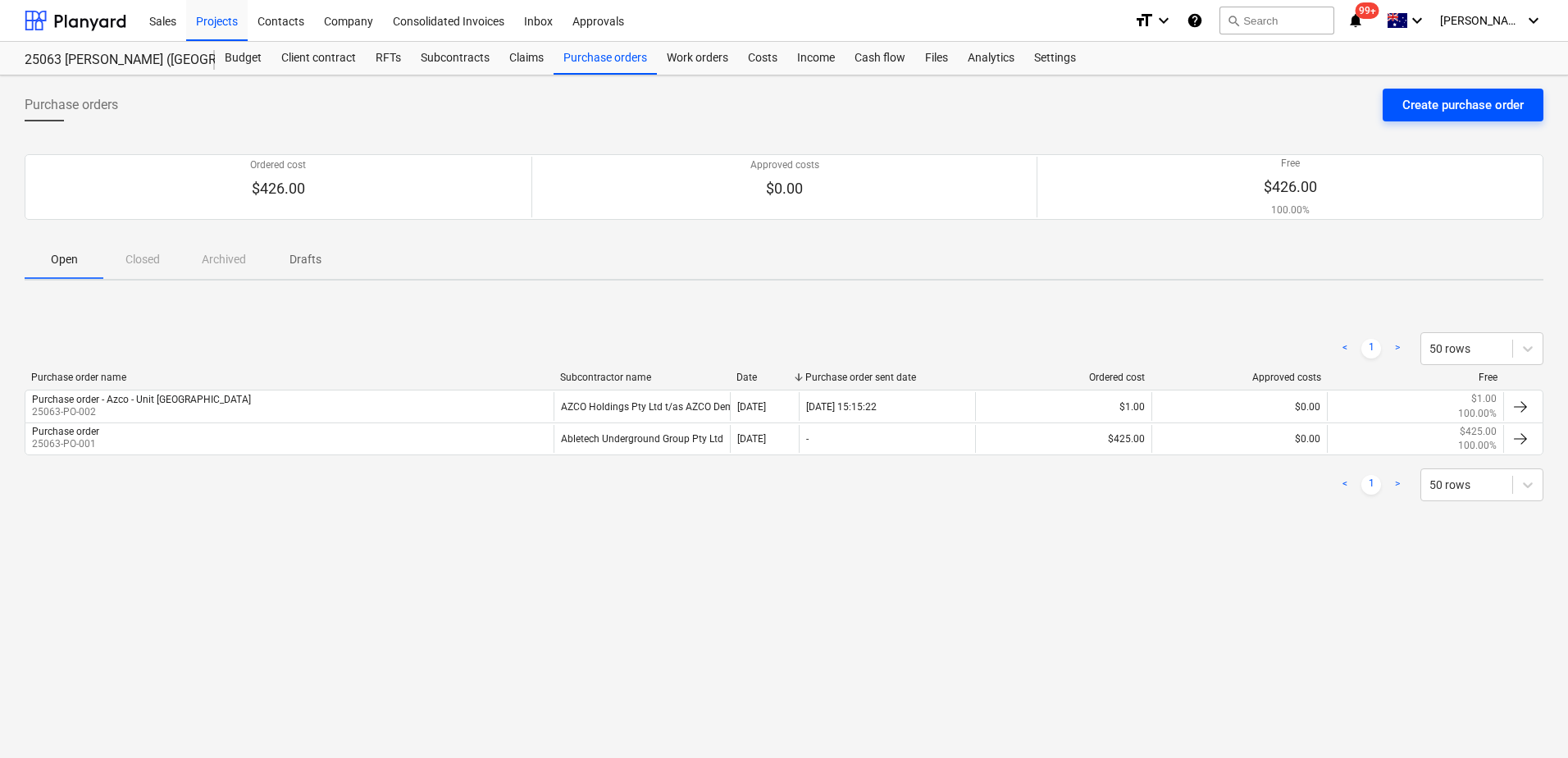
click at [1433, 116] on button "Create purchase order" at bounding box center [1463, 105] width 161 height 33
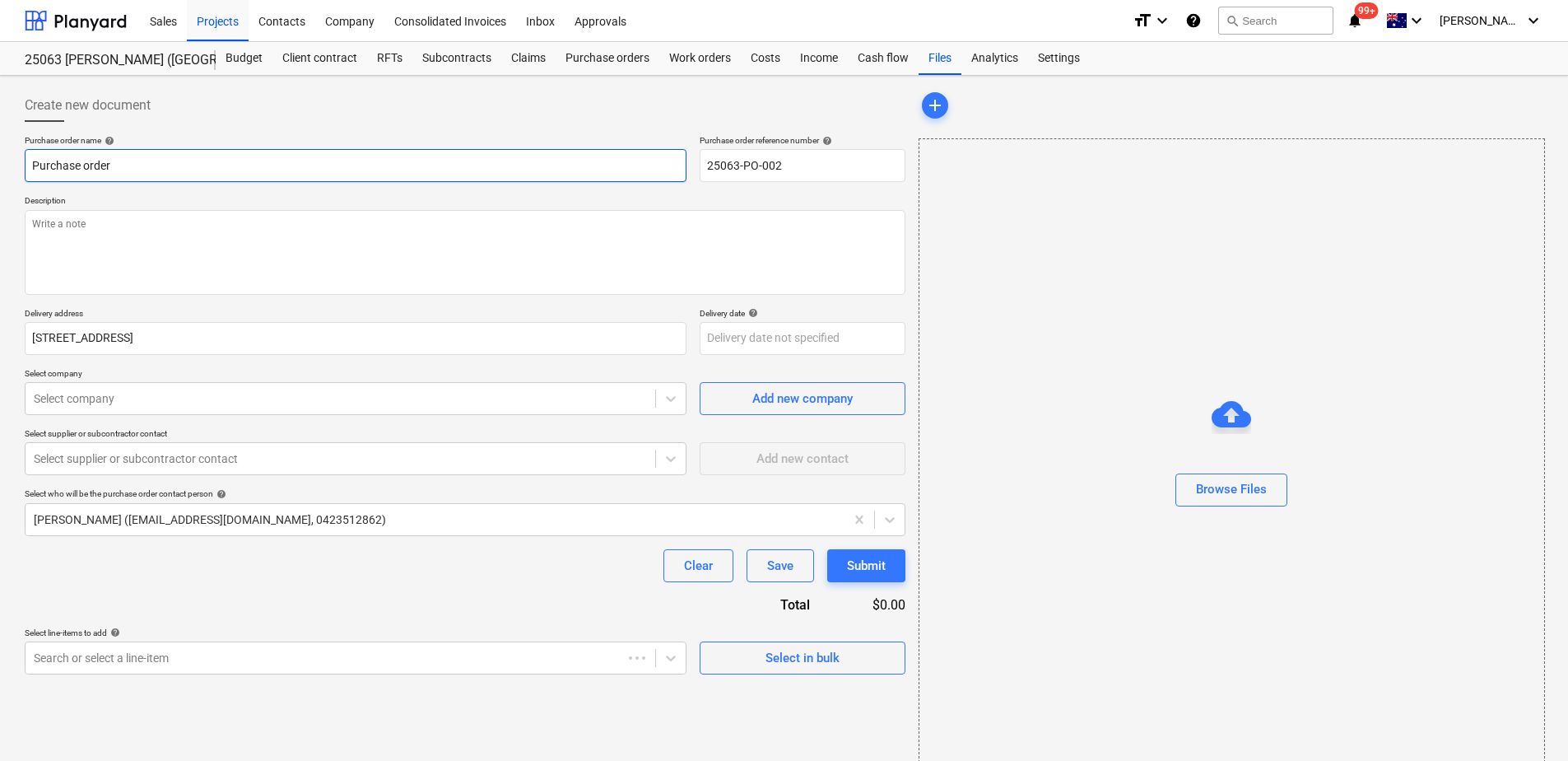
click at [270, 165] on input "Purchase order" at bounding box center [355, 166] width 662 height 33
type textarea "x"
type input "Purchase order - Azco - Unit [GEOGRAPHIC_DATA]"
click at [143, 169] on input "Purchase order - Azco - Unit [GEOGRAPHIC_DATA]" at bounding box center [355, 166] width 662 height 33
type textarea "x"
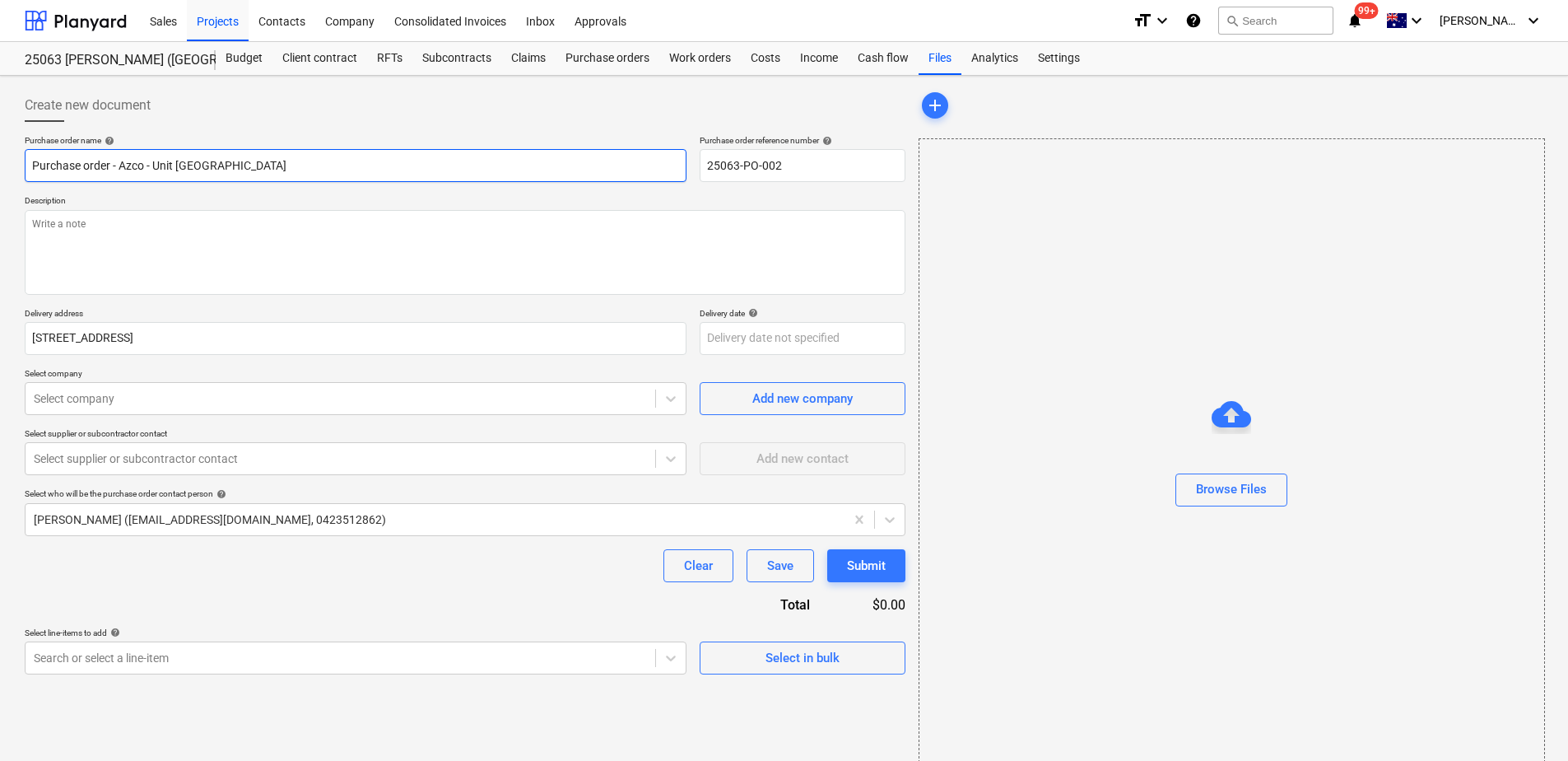
type input "Purchase order - Azc - Unit [GEOGRAPHIC_DATA]"
type textarea "x"
type input "Purchase order - Az - Unit [GEOGRAPHIC_DATA]"
type textarea "x"
type input "Purchase order - A - Unit [GEOGRAPHIC_DATA]"
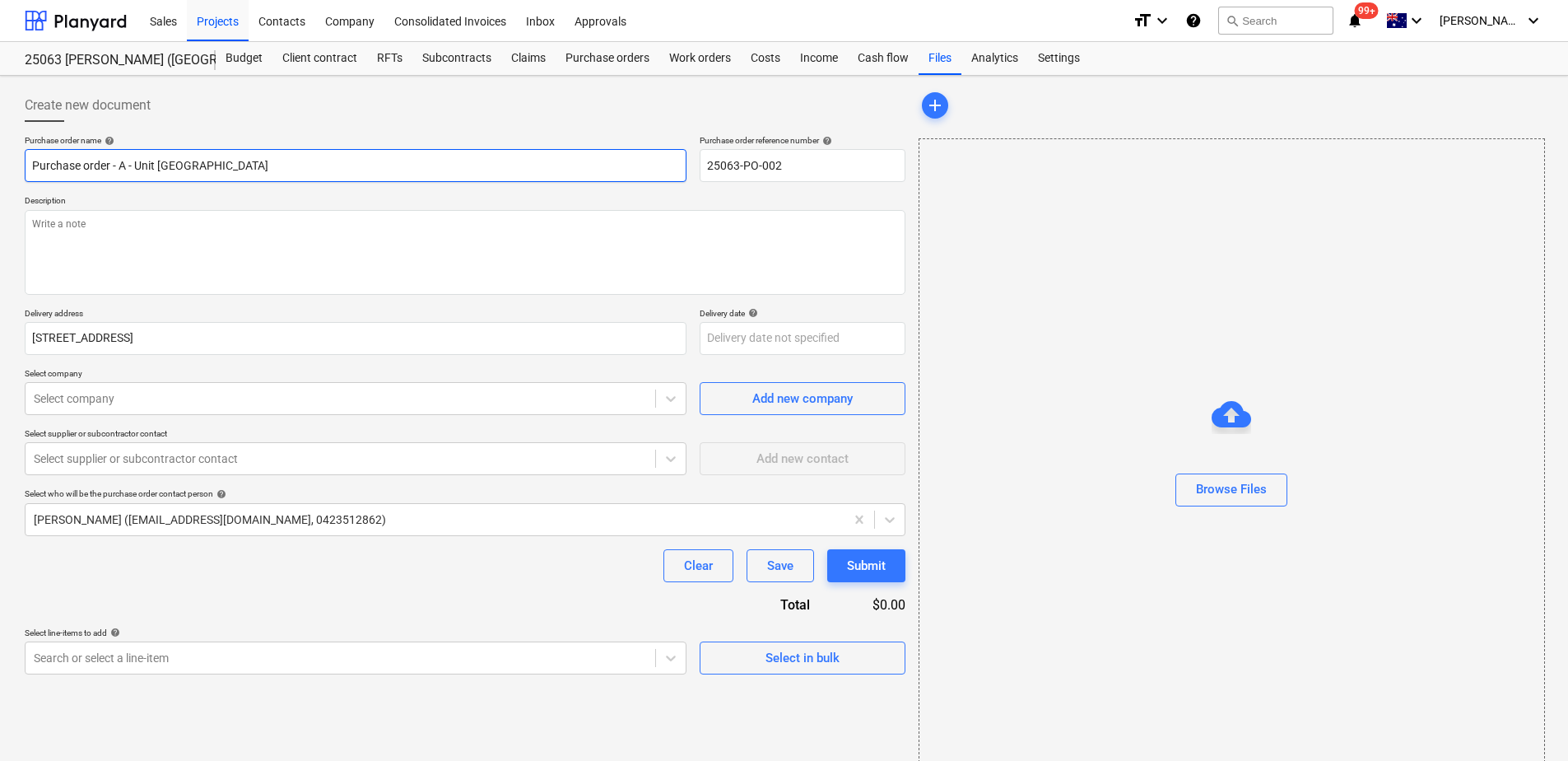
type textarea "x"
type input "Purchase order - - Unit [GEOGRAPHIC_DATA]"
type textarea "x"
type input "Purchase order - L - Unit [GEOGRAPHIC_DATA]"
type textarea "x"
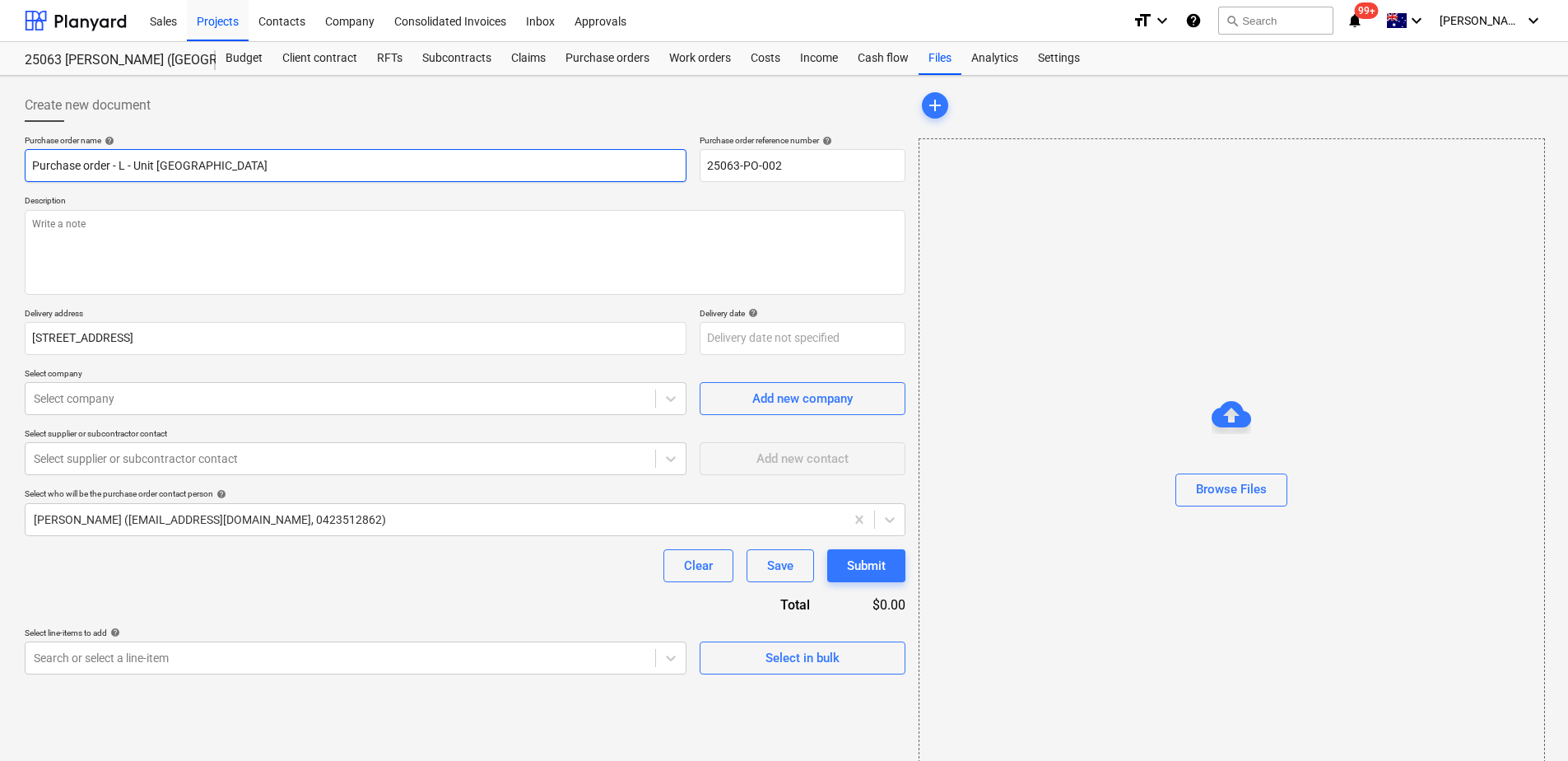
type input "Purchase order - Lo - Unit [GEOGRAPHIC_DATA]"
type textarea "x"
type input "Purchase order - Loc - Unit [GEOGRAPHIC_DATA]"
type textarea "x"
type input "Purchase order - Lock - Unit [GEOGRAPHIC_DATA]"
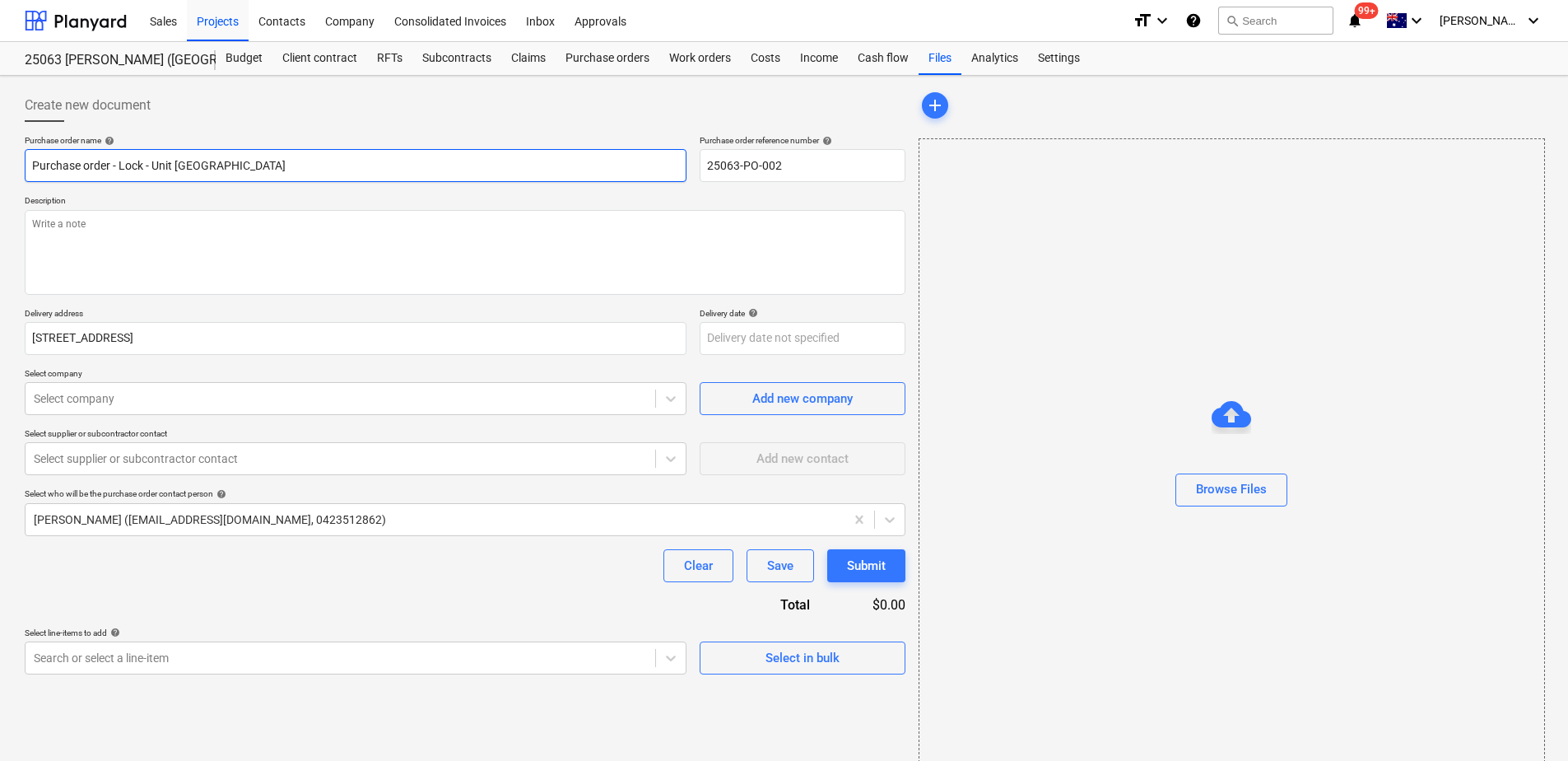
type textarea "x"
type input "Purchase order - Lockb - Unit [GEOGRAPHIC_DATA]"
type textarea "x"
type input "Purchase order - Lockbe - Unit [GEOGRAPHIC_DATA]"
type textarea "x"
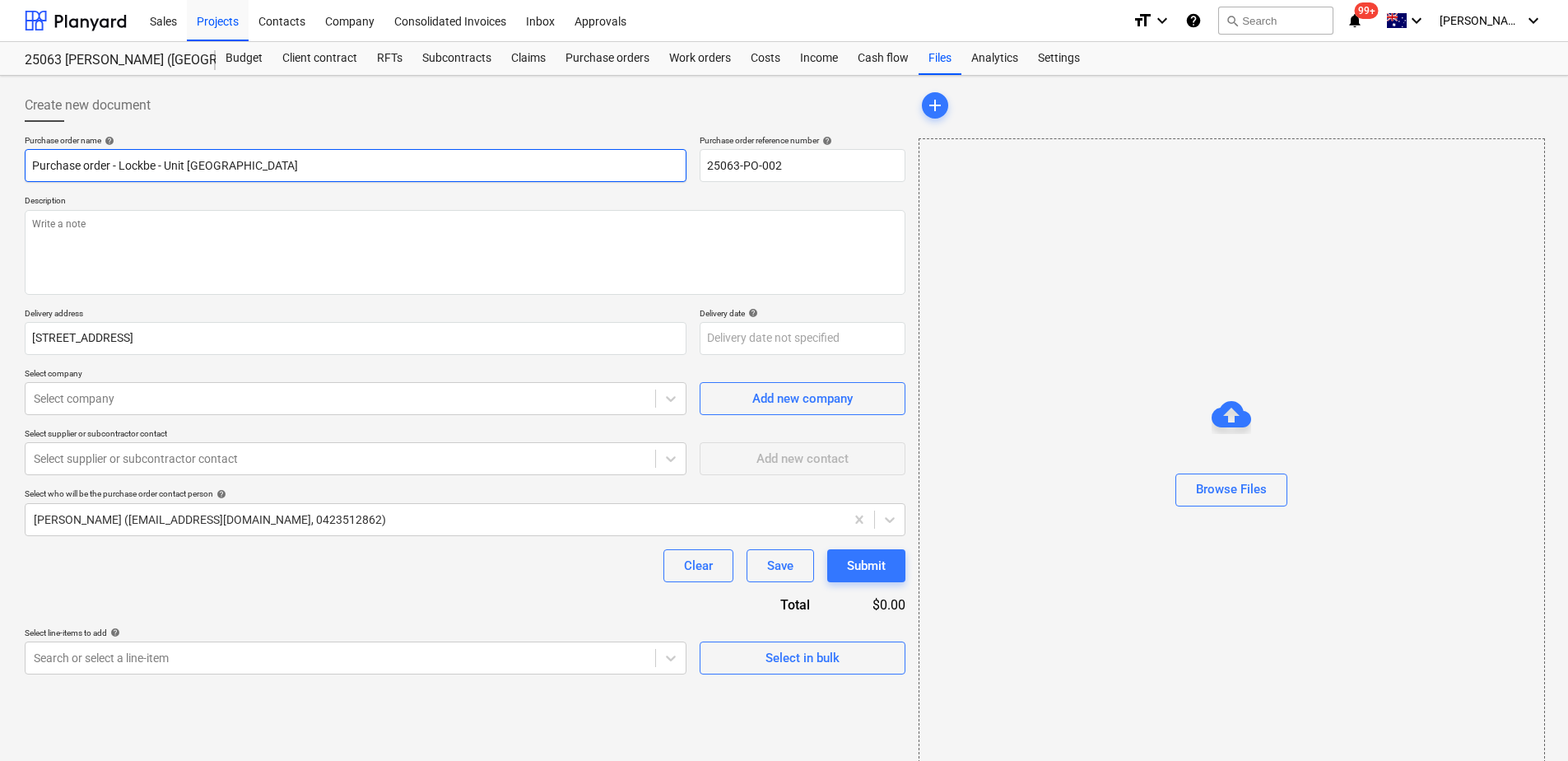
type input "Purchase order - Lockbel - Unit [GEOGRAPHIC_DATA]"
type textarea "x"
type input "Purchase order - Lockbell - Unit [GEOGRAPHIC_DATA]"
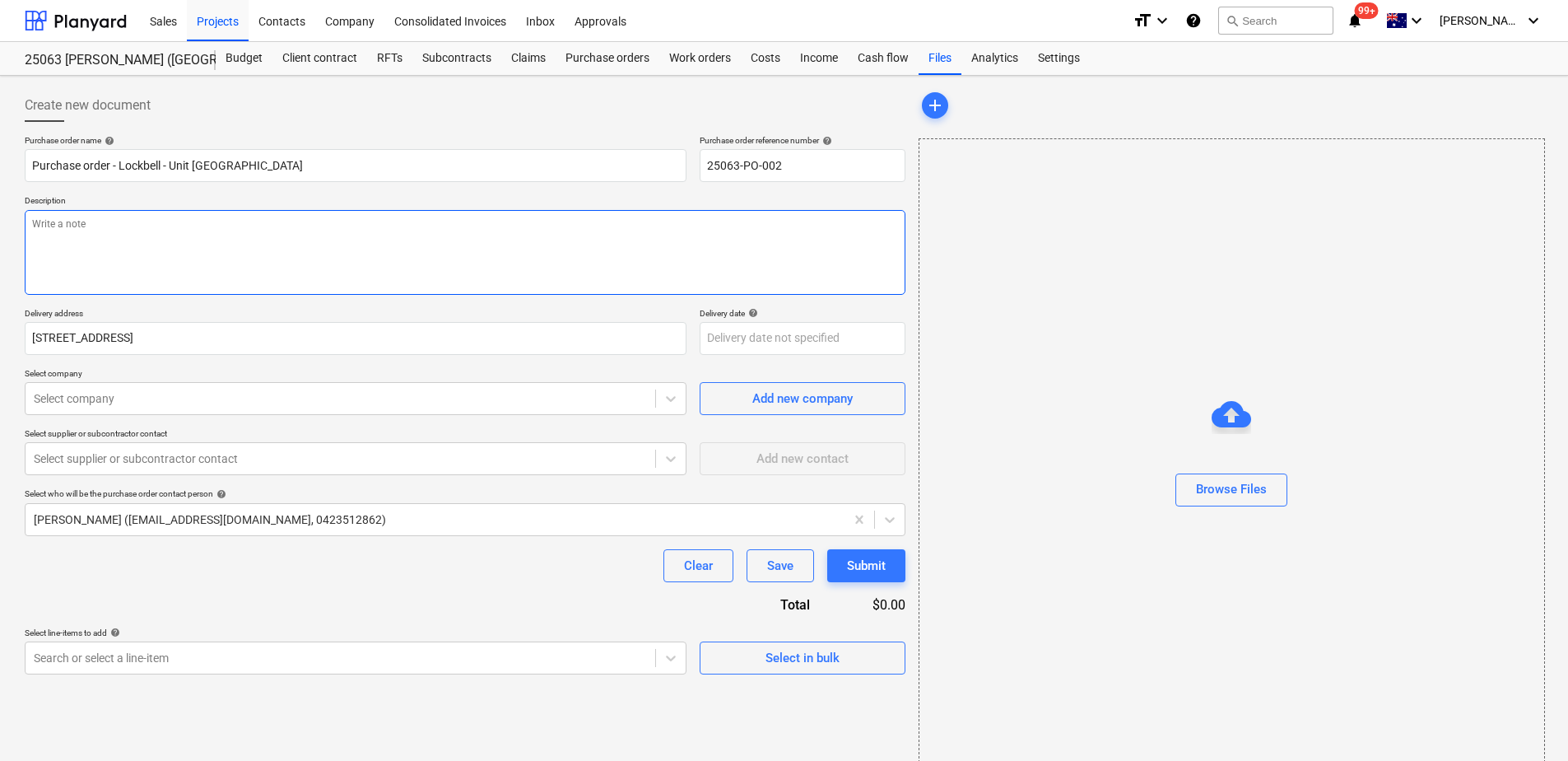
click at [109, 235] on textarea at bounding box center [465, 252] width 881 height 85
type textarea "x"
type textarea "N"
type textarea "x"
type textarea "N/"
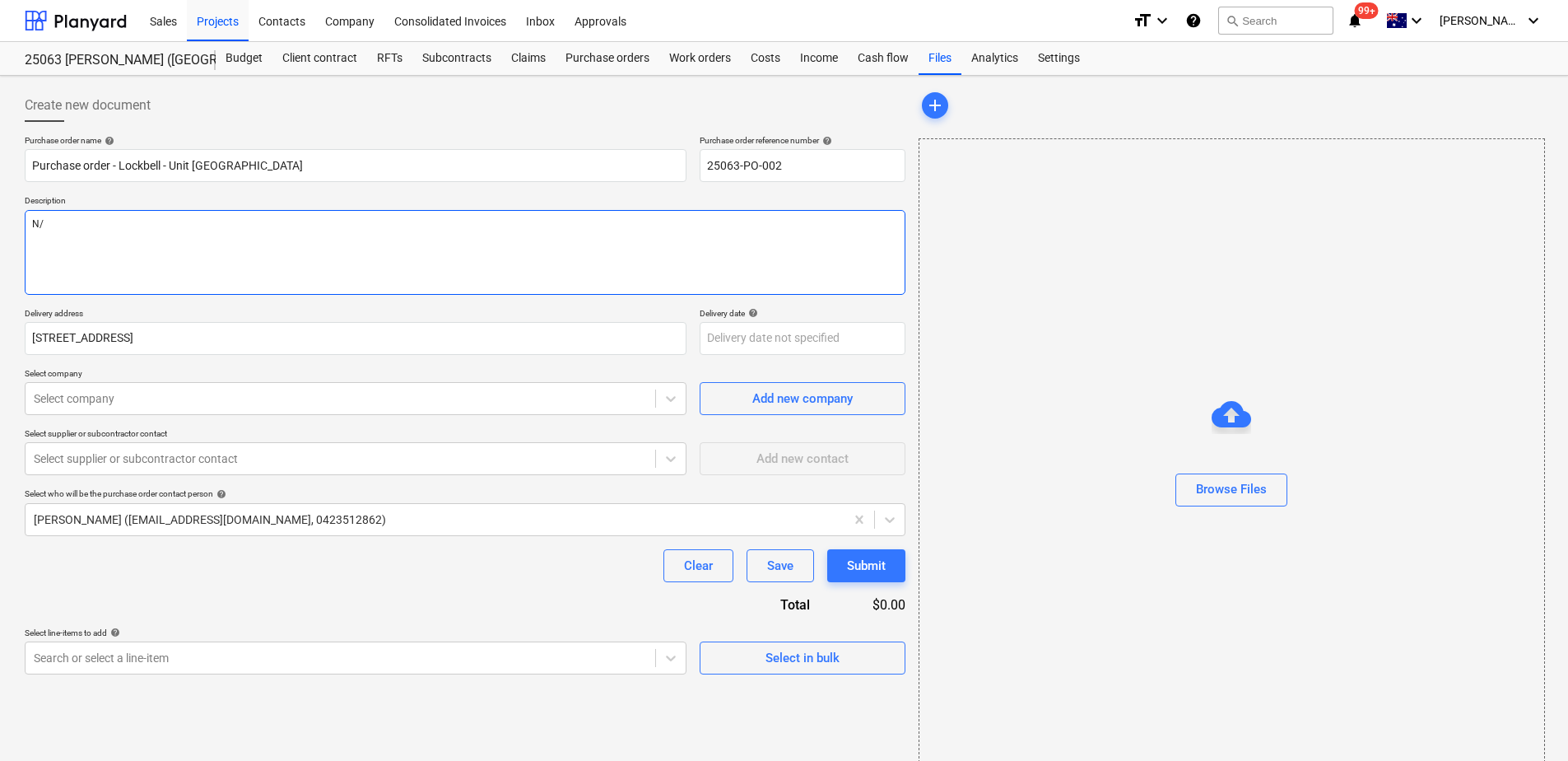
type textarea "x"
type textarea "N/A"
type textarea "x"
click at [106, 405] on div at bounding box center [340, 398] width 613 height 16
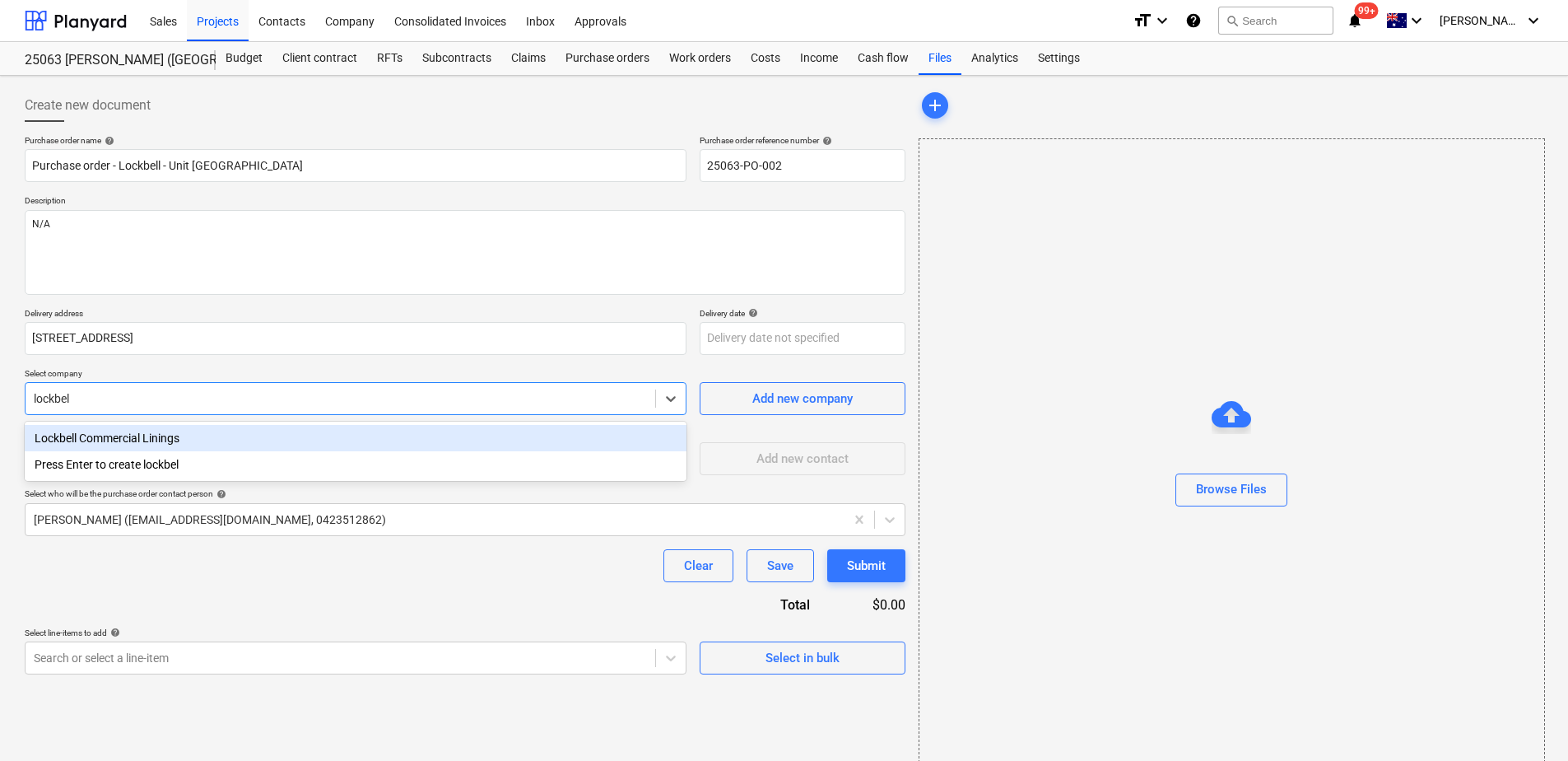
type input "lockbell"
click at [133, 438] on div "Lockbell Commercial Linings" at bounding box center [355, 437] width 662 height 26
type textarea "x"
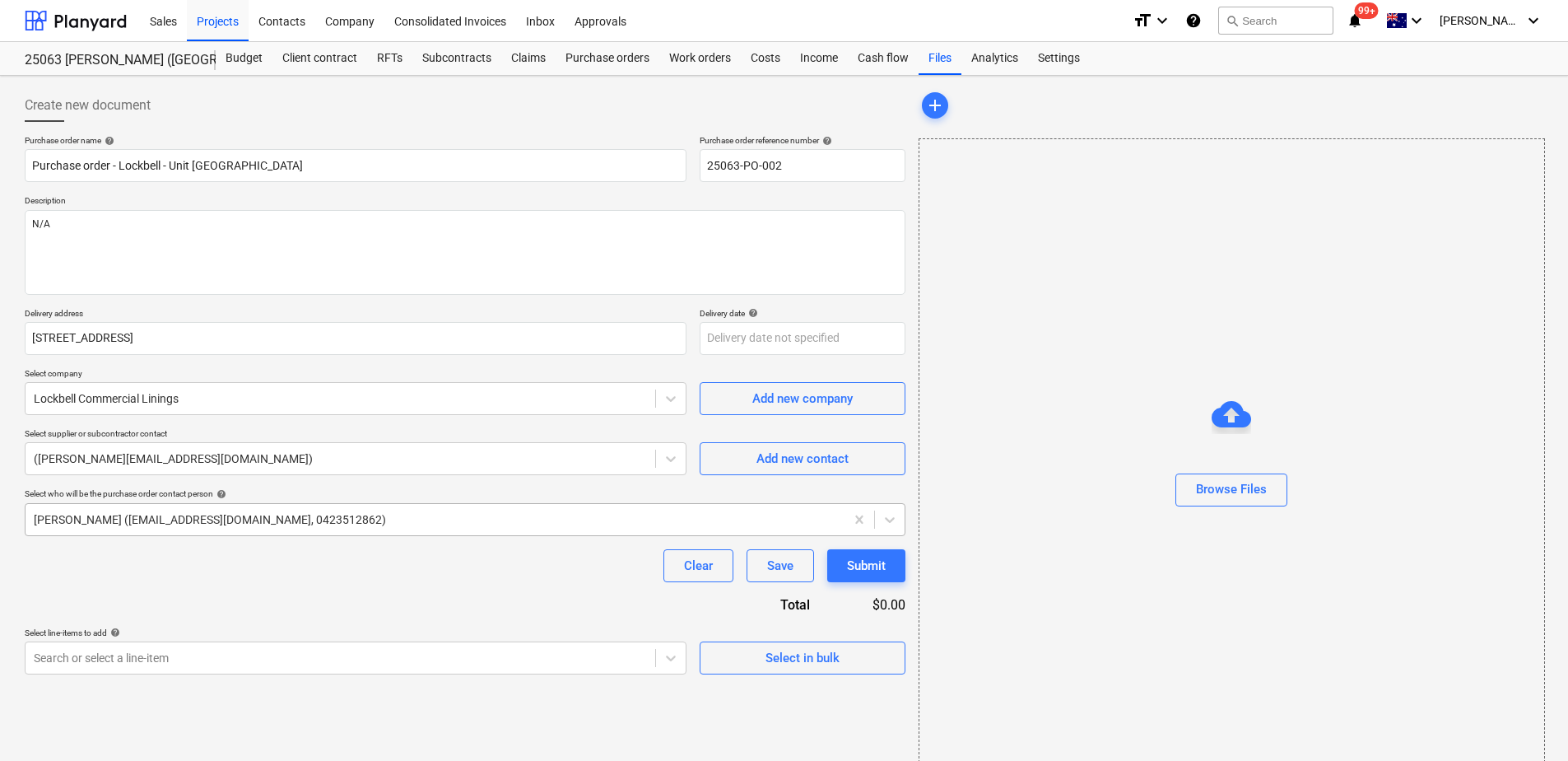
click at [142, 516] on div at bounding box center [435, 519] width 803 height 16
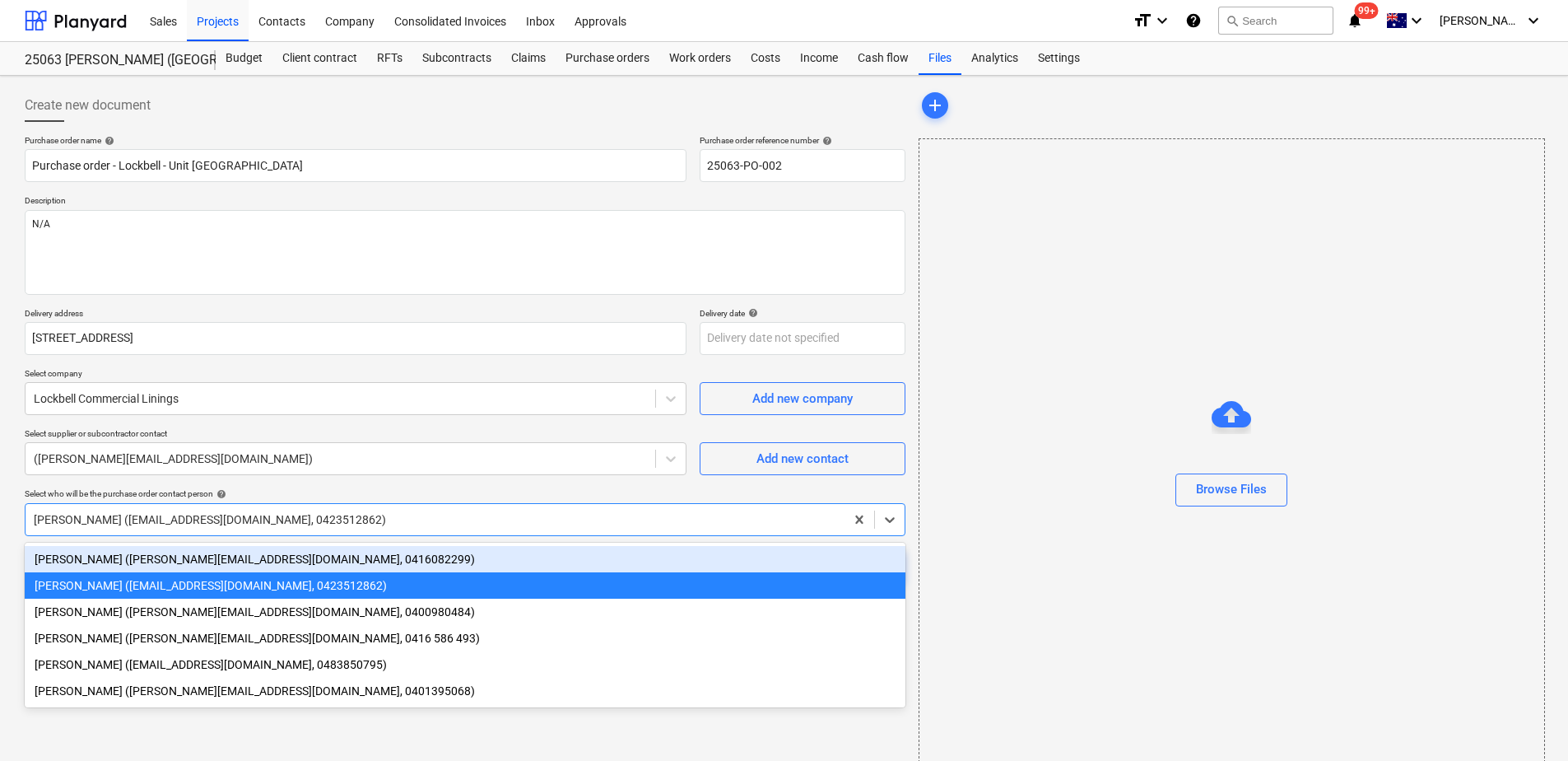
click at [107, 560] on div "[PERSON_NAME] ([PERSON_NAME][EMAIL_ADDRESS][DOMAIN_NAME], 0416082299)" at bounding box center [465, 559] width 881 height 26
type textarea "x"
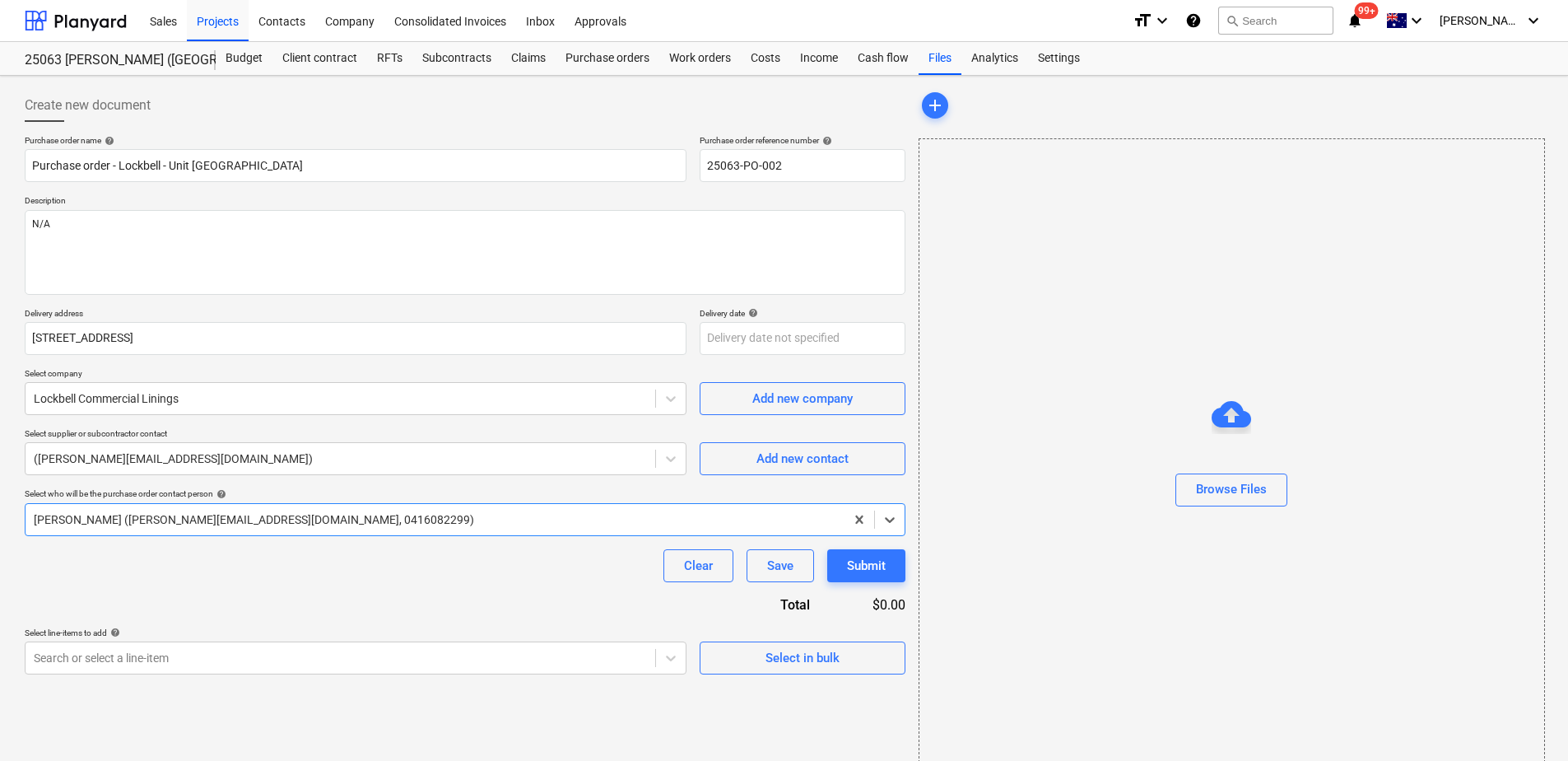
click at [132, 586] on div "Purchase order name help Purchase order - Lockbell - Unit [GEOGRAPHIC_DATA] Pur…" at bounding box center [465, 405] width 881 height 540
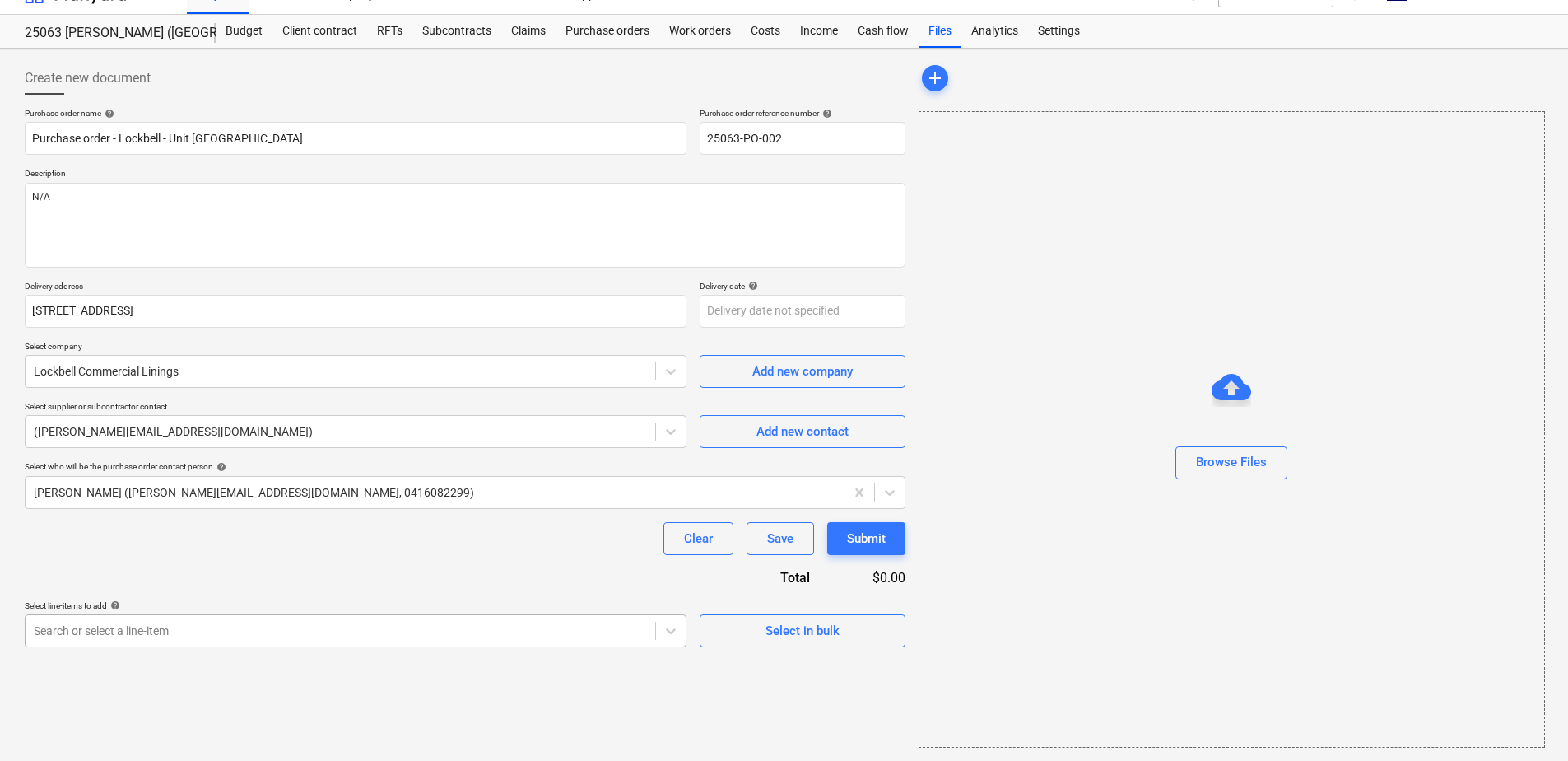
scroll to position [170, 0]
click at [174, 632] on body "This website stores cookies on your computer. These cookies are used to collect…" at bounding box center [784, 353] width 1568 height 761
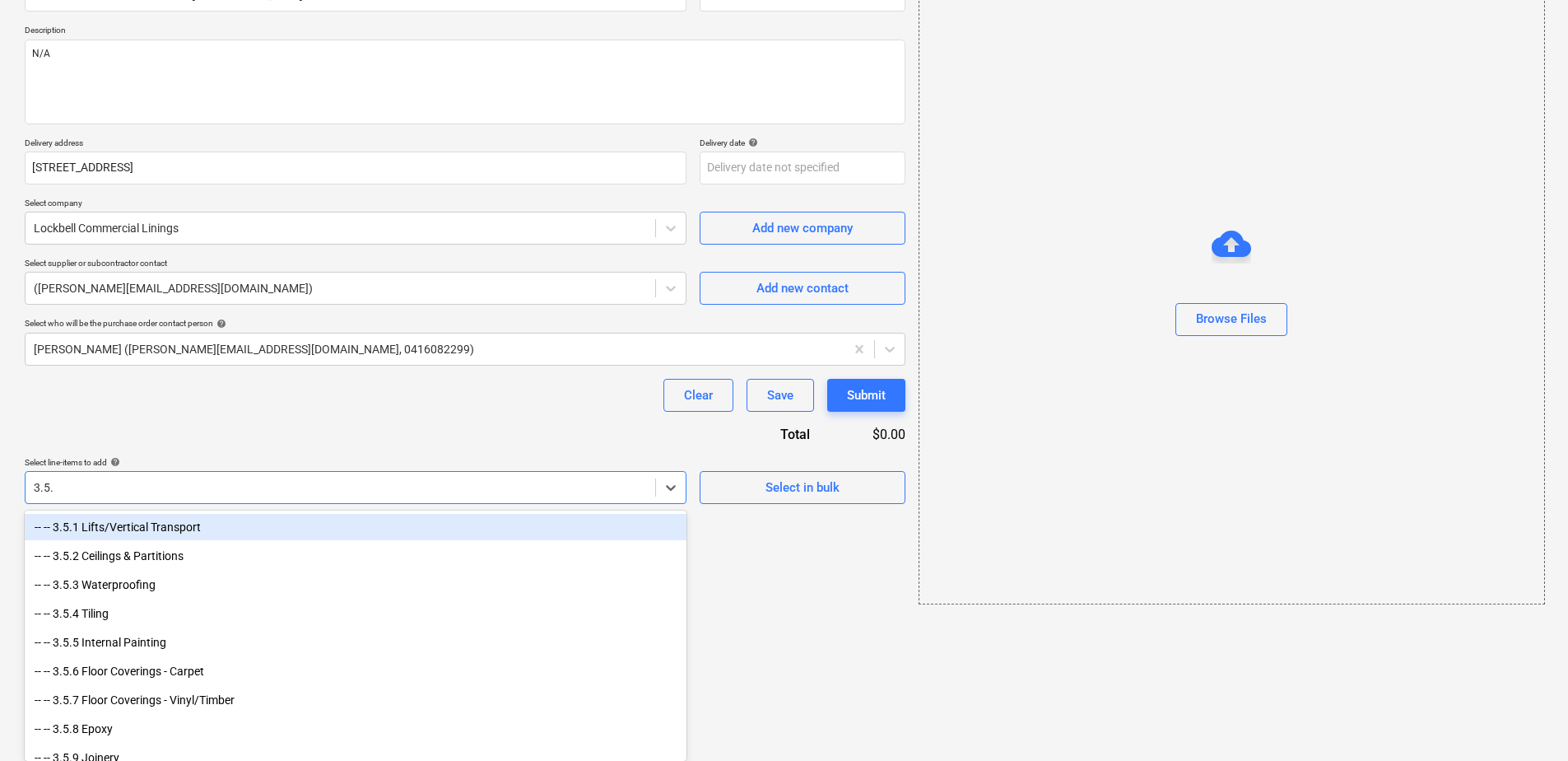
type input "3.5.2"
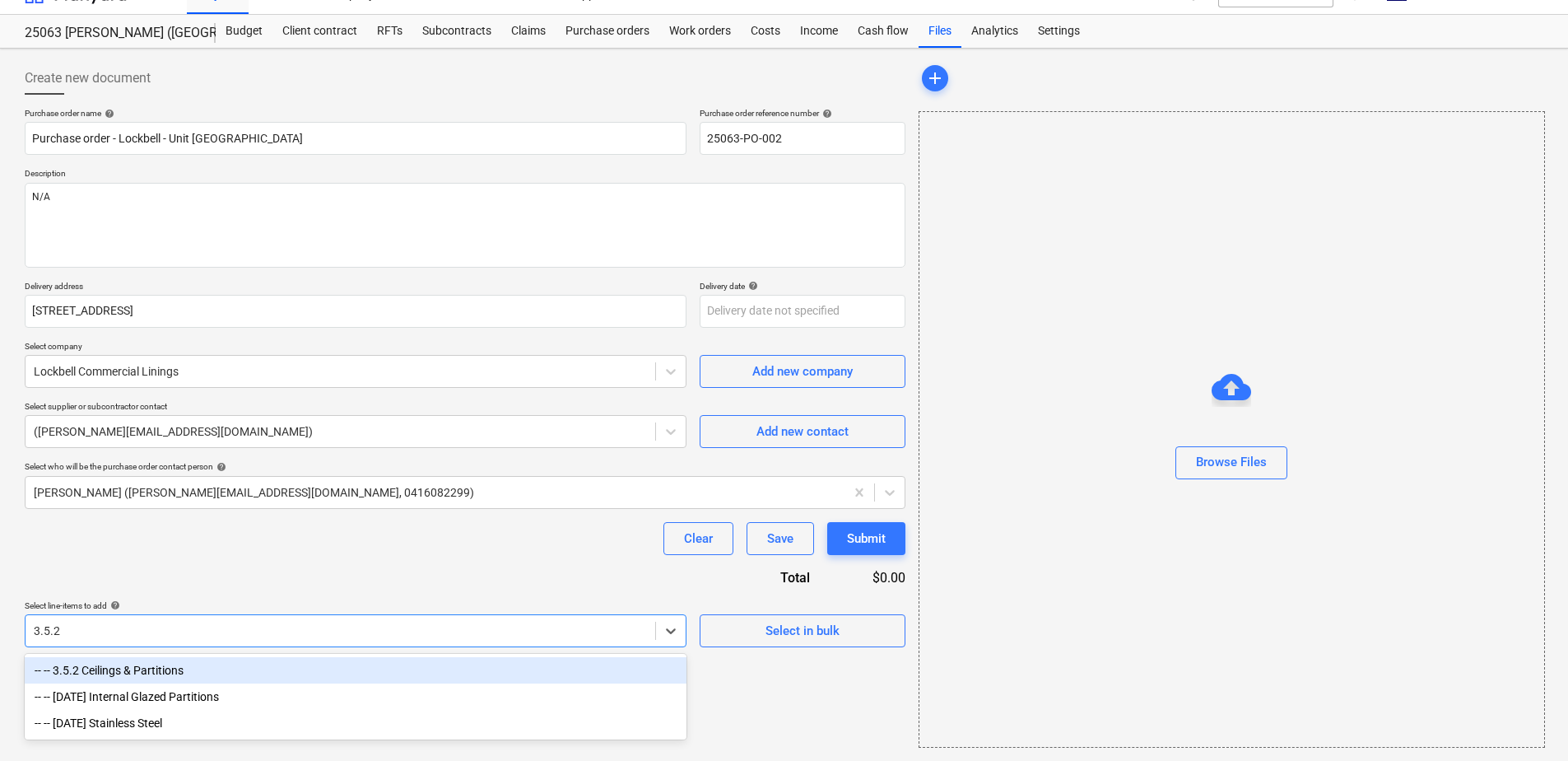
click at [180, 671] on div "-- -- 3.5.2 Ceilings & Partitions" at bounding box center [355, 670] width 662 height 26
type textarea "x"
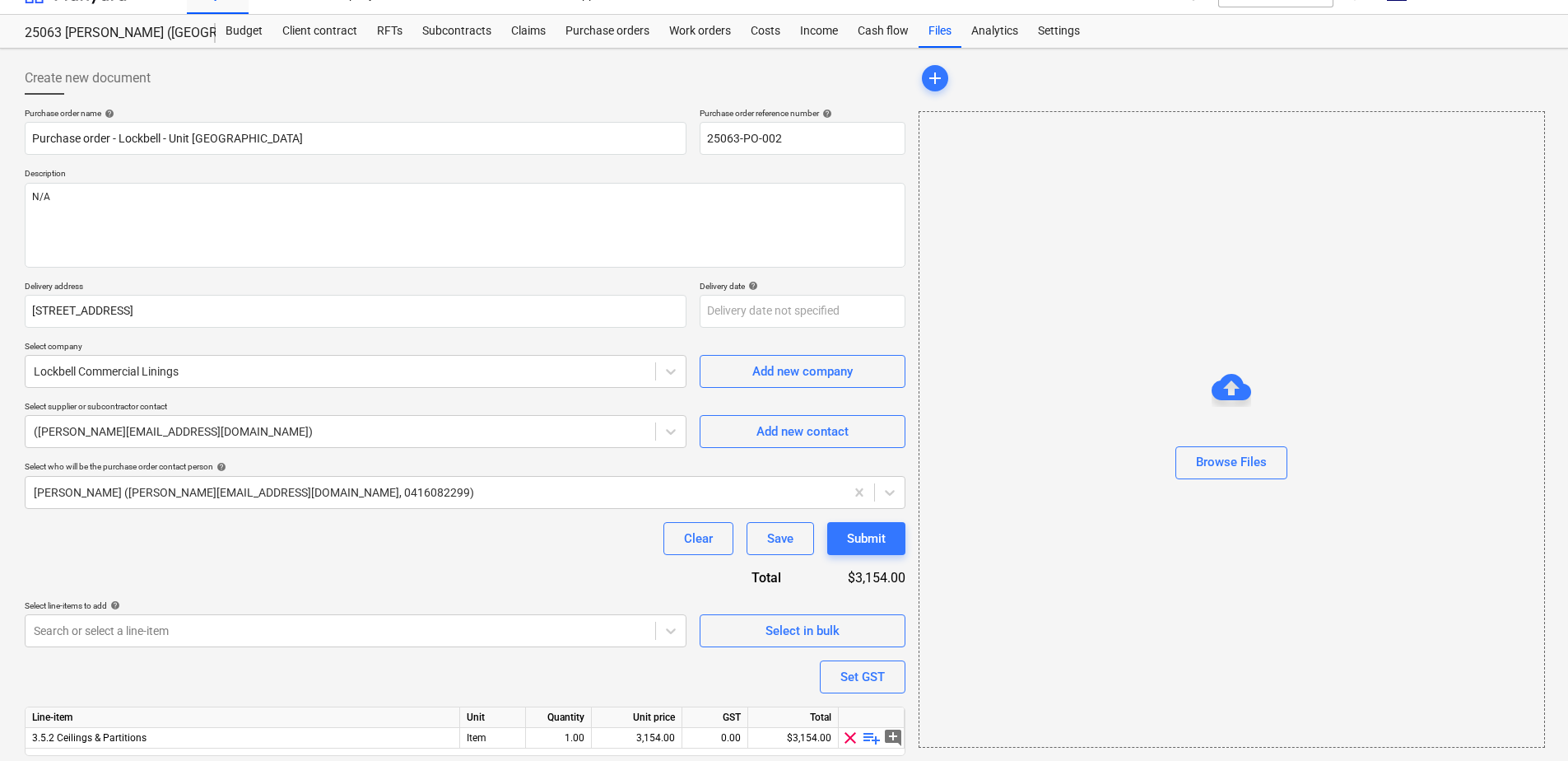
click at [330, 565] on div "Purchase order name help Purchase order - Lockbell - Unit [GEOGRAPHIC_DATA] Pur…" at bounding box center [465, 455] width 881 height 694
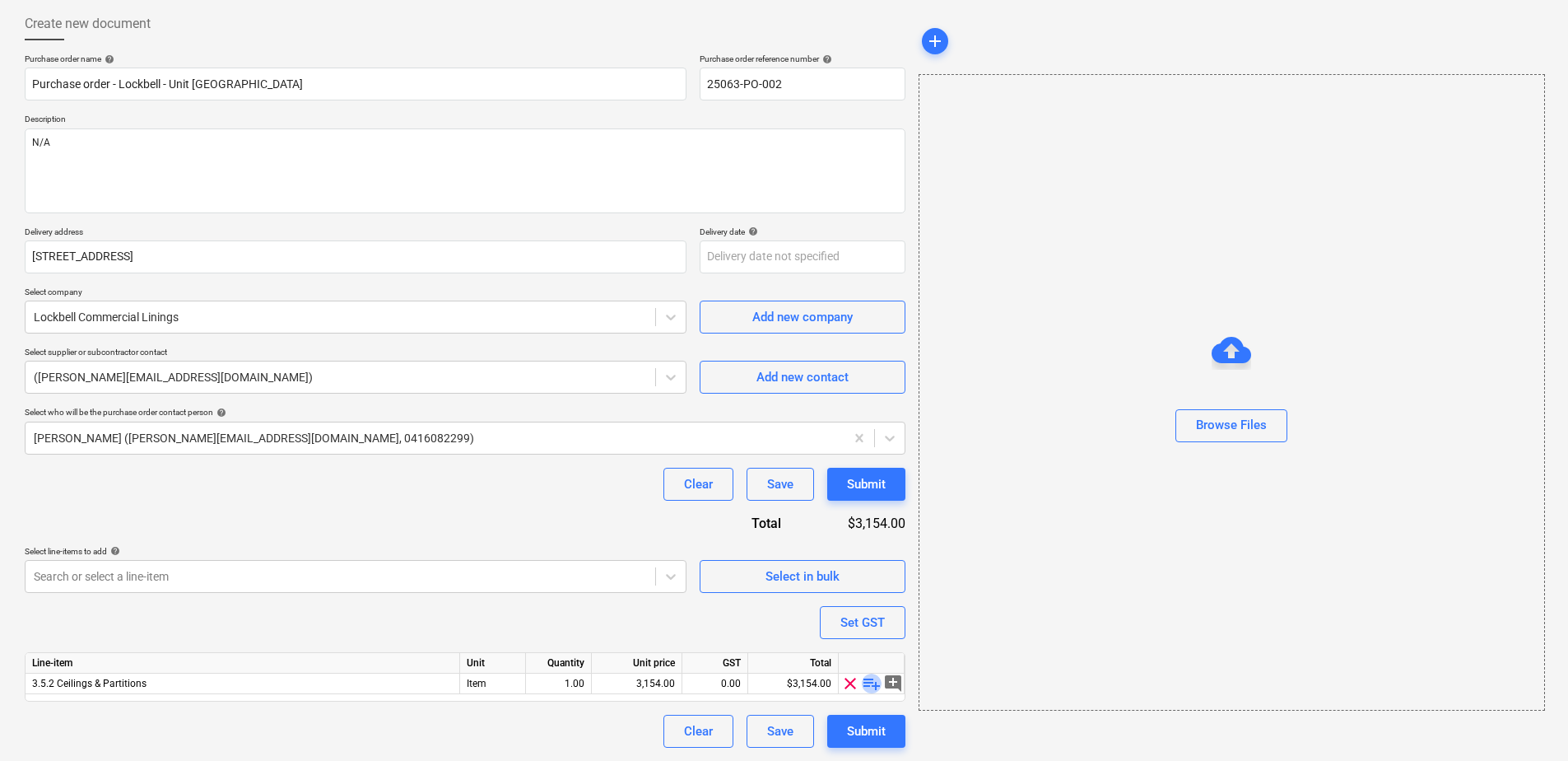
click at [867, 685] on span "playlist_add" at bounding box center [872, 684] width 20 height 20
type textarea "x"
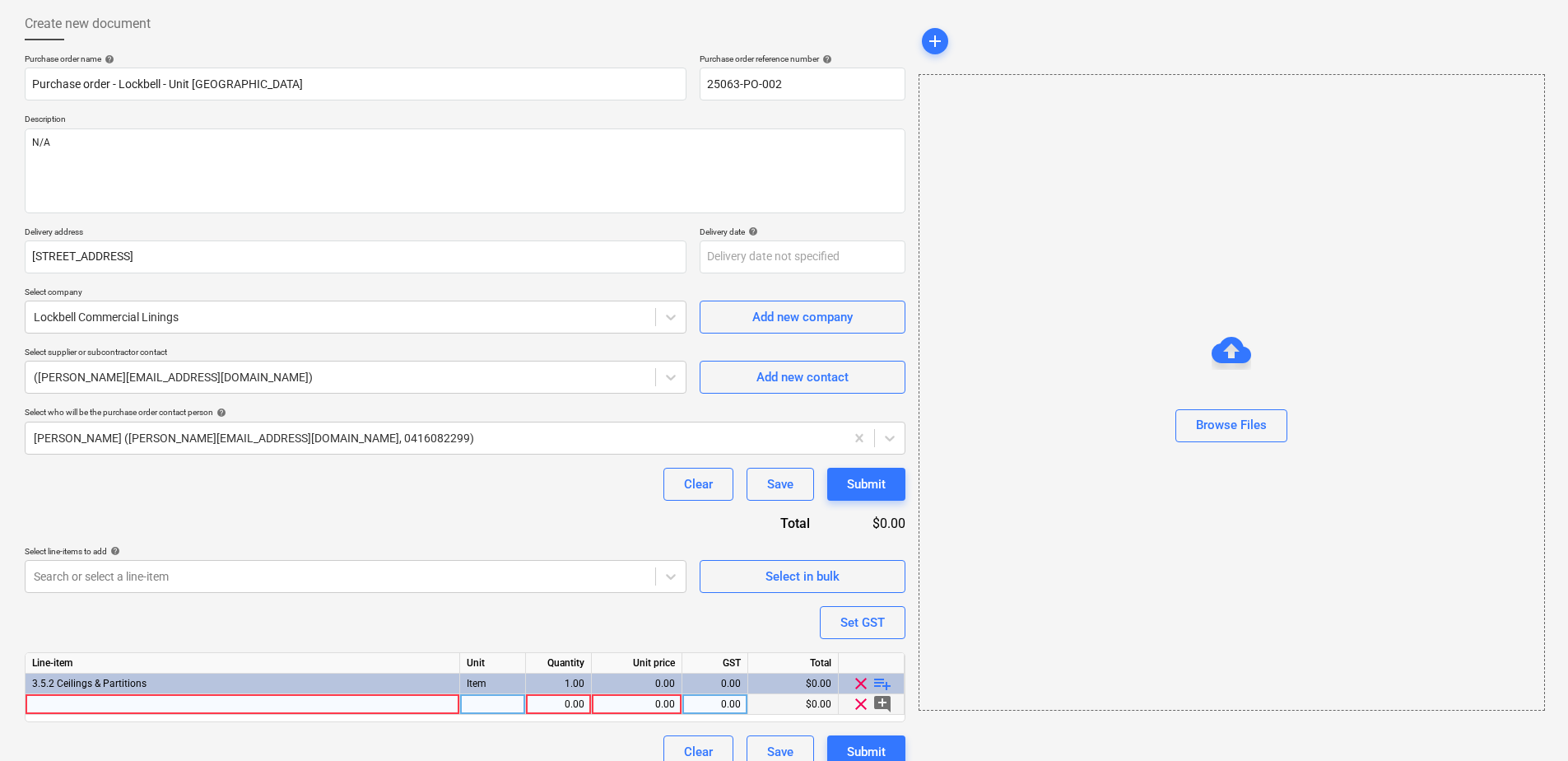
click at [397, 703] on div at bounding box center [242, 704] width 435 height 21
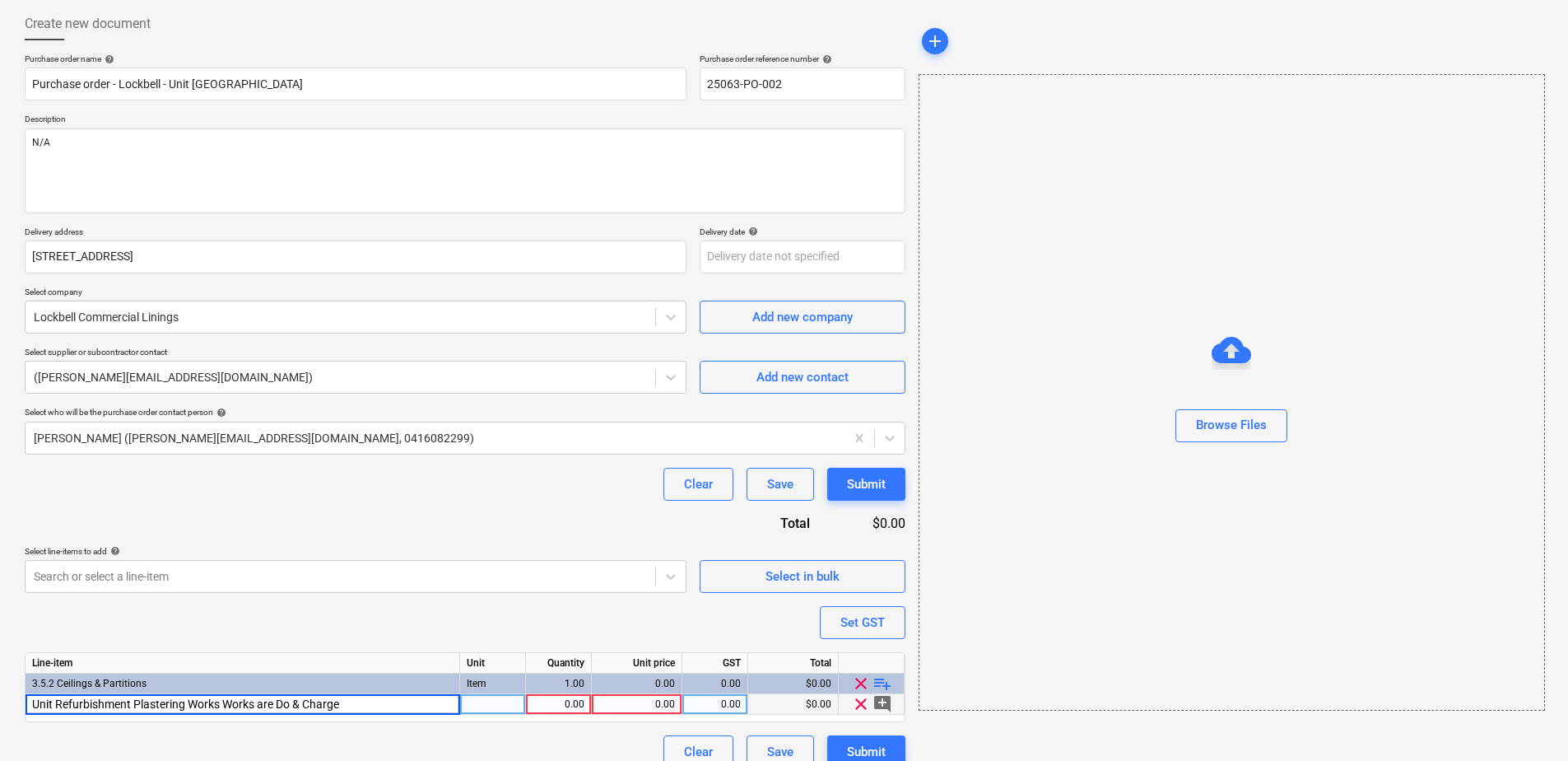
click at [218, 704] on input "Unit Refurbishment Plastering Works Works are Do & Charge" at bounding box center [242, 704] width 434 height 20
type input "Unit Refurbishment Plastering - Works are Do & Charge"
type textarea "x"
type input "Item"
type textarea "x"
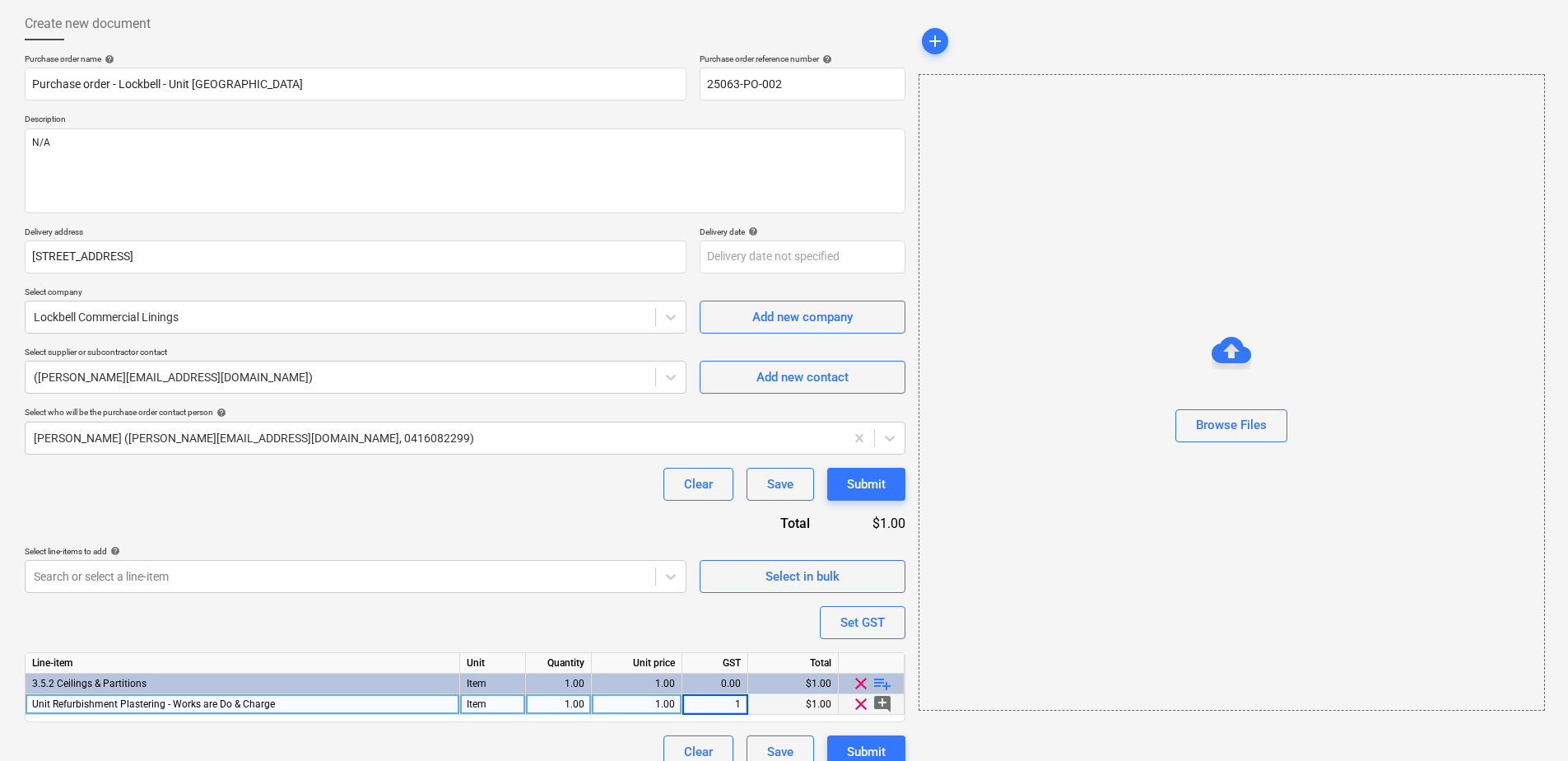
type input "10"
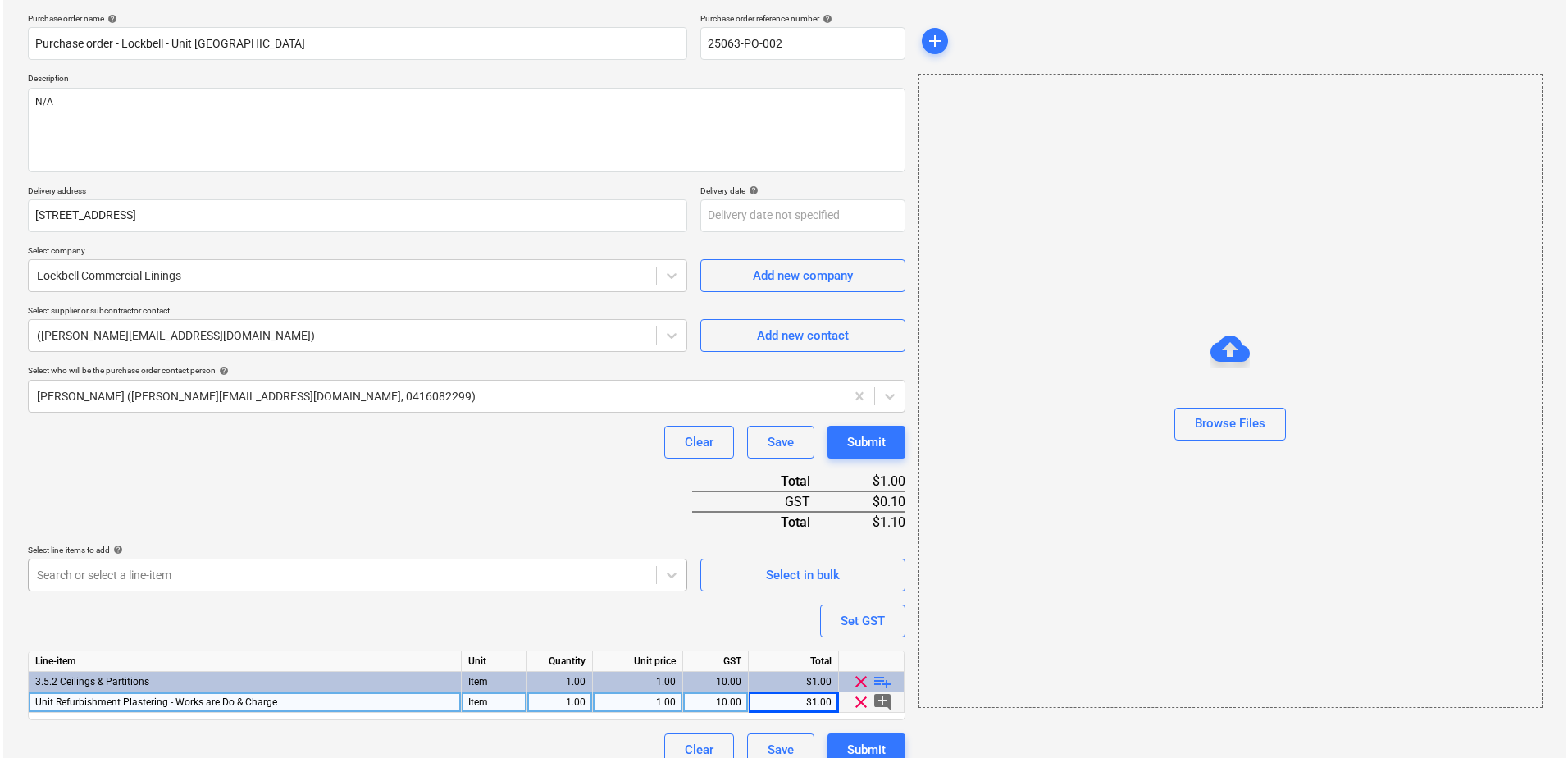
scroll to position [143, 0]
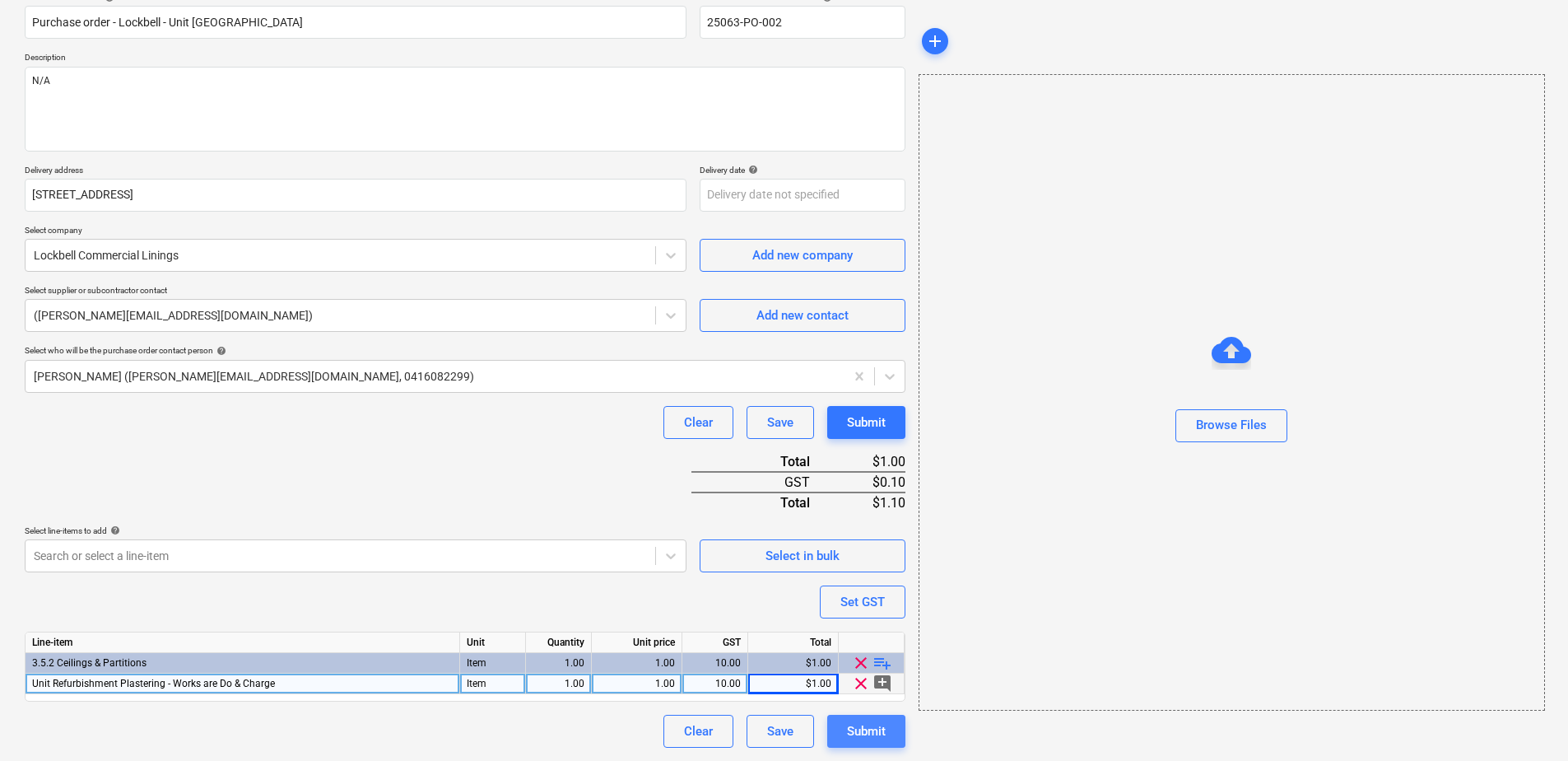
click at [840, 735] on button "Submit" at bounding box center [866, 731] width 78 height 33
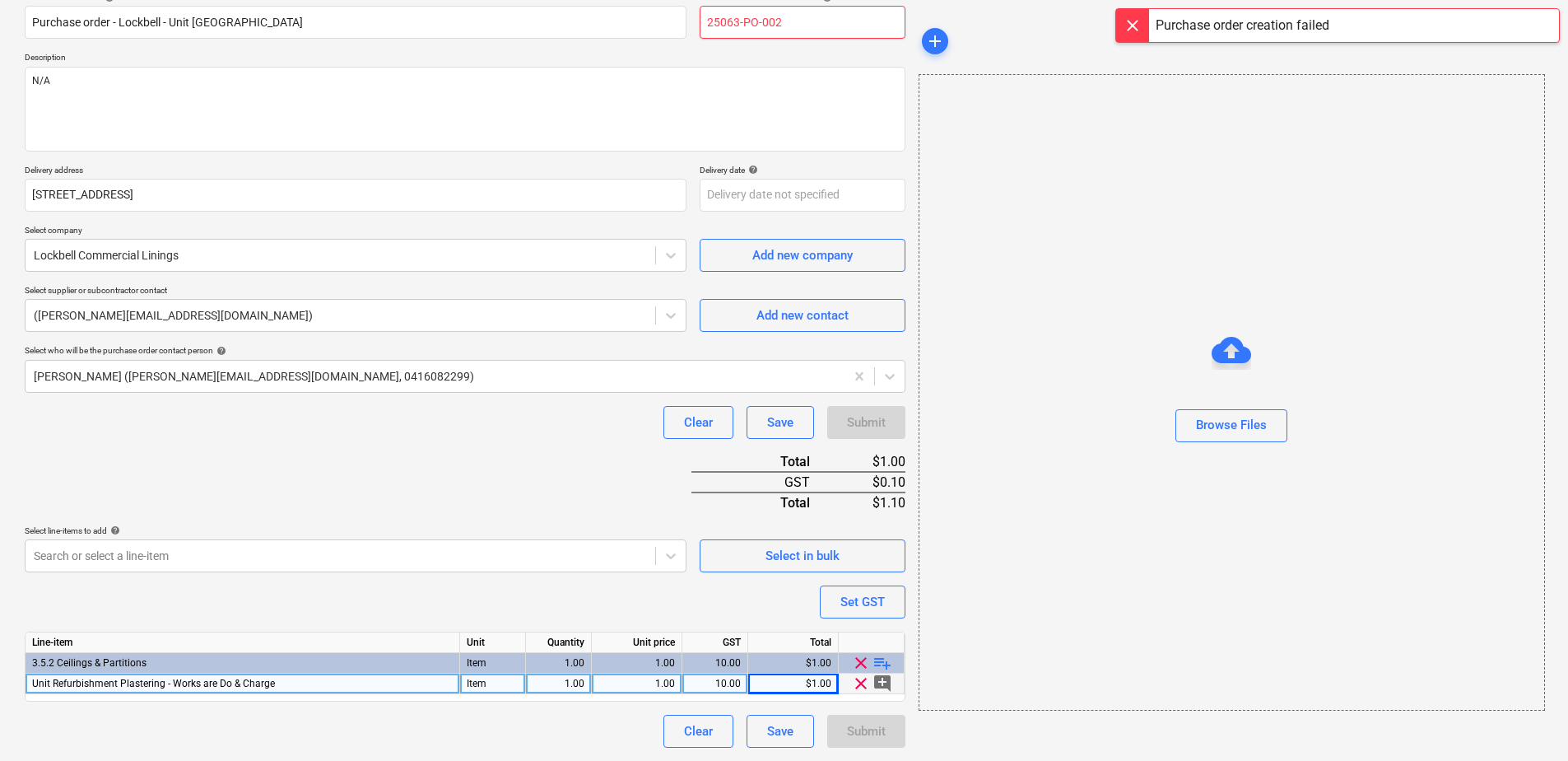
click at [801, 20] on input "25063-PO-002" at bounding box center [803, 22] width 206 height 33
type textarea "x"
type input "25063-PO-00"
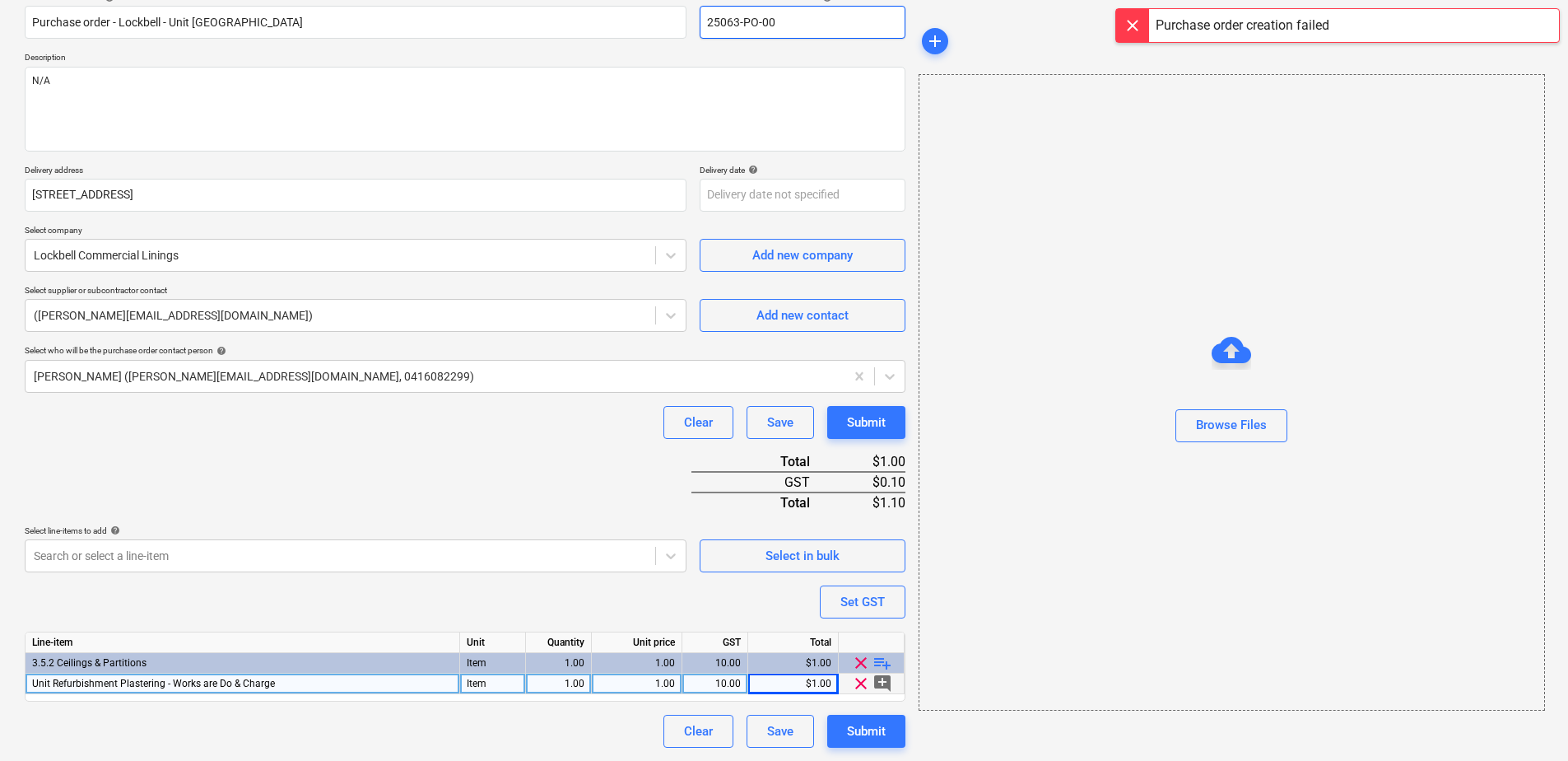
type textarea "x"
type input "25063-PO-003"
type textarea "x"
type input "25063-PO-003"
click at [880, 736] on div "Submit" at bounding box center [866, 731] width 38 height 21
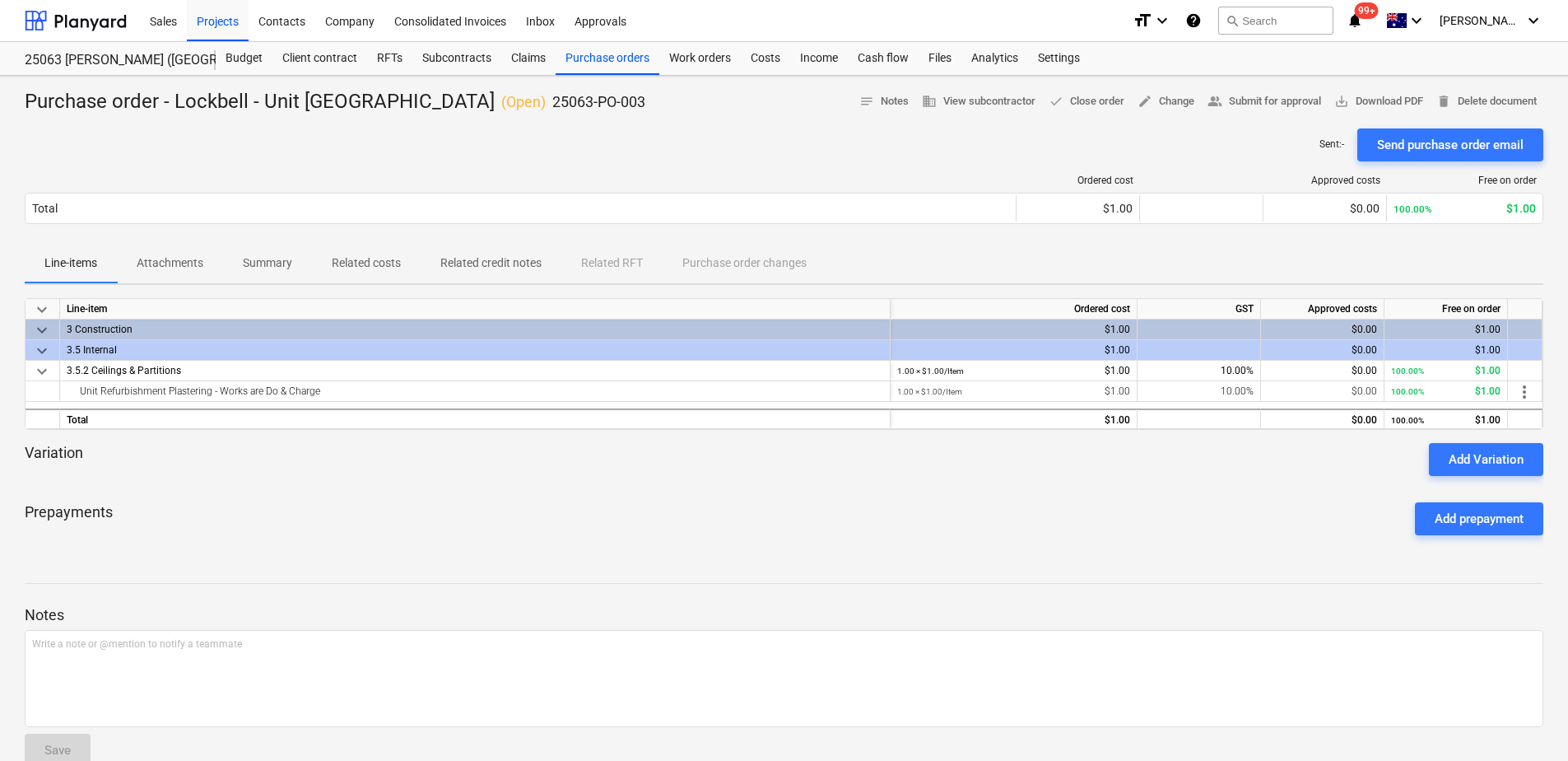
click at [185, 271] on p "Attachments" at bounding box center [169, 262] width 67 height 17
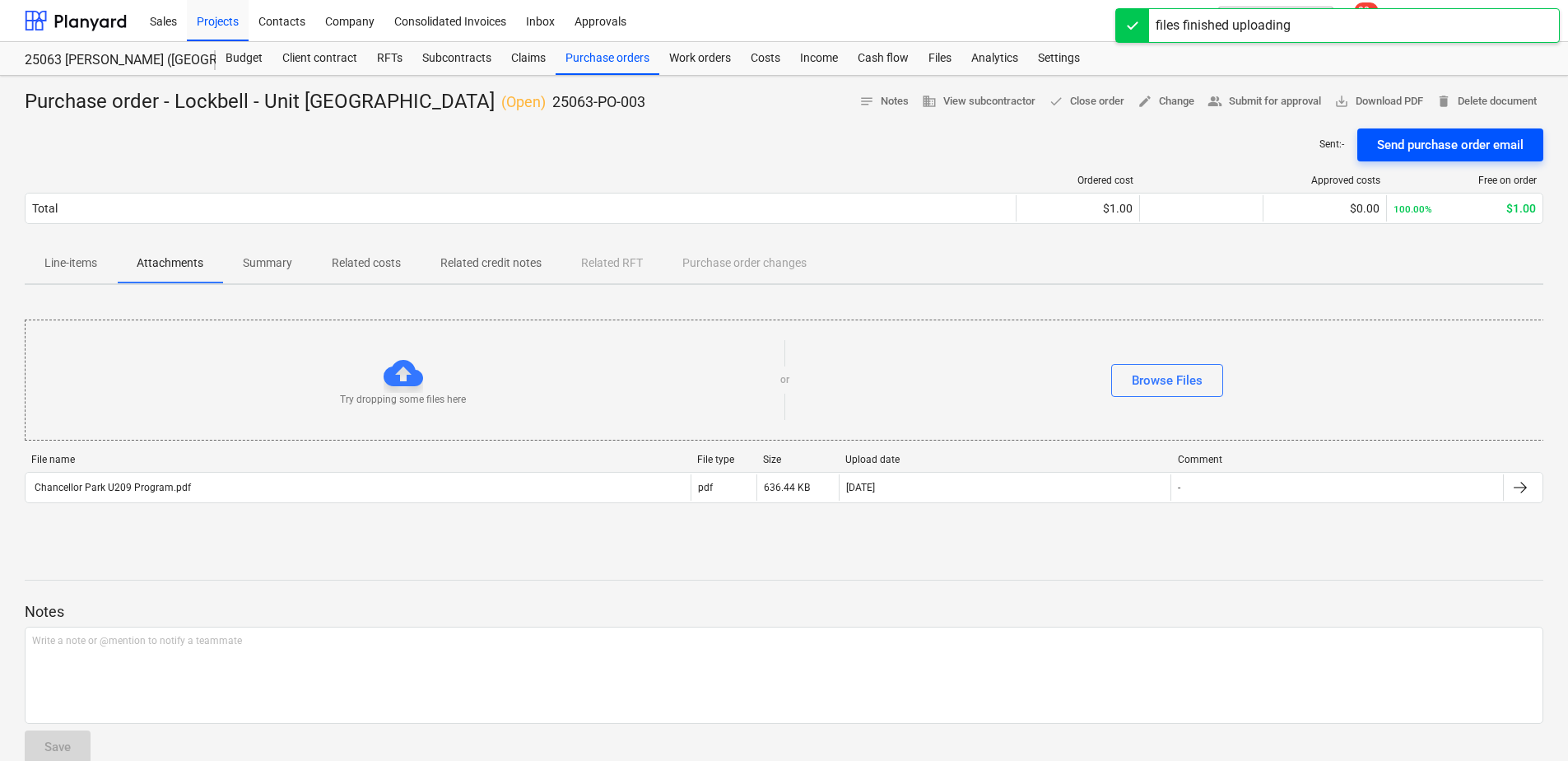
click at [1450, 147] on div "Send purchase order email" at bounding box center [1450, 144] width 147 height 21
click at [1406, 104] on span "save_alt Download PDF" at bounding box center [1379, 101] width 89 height 19
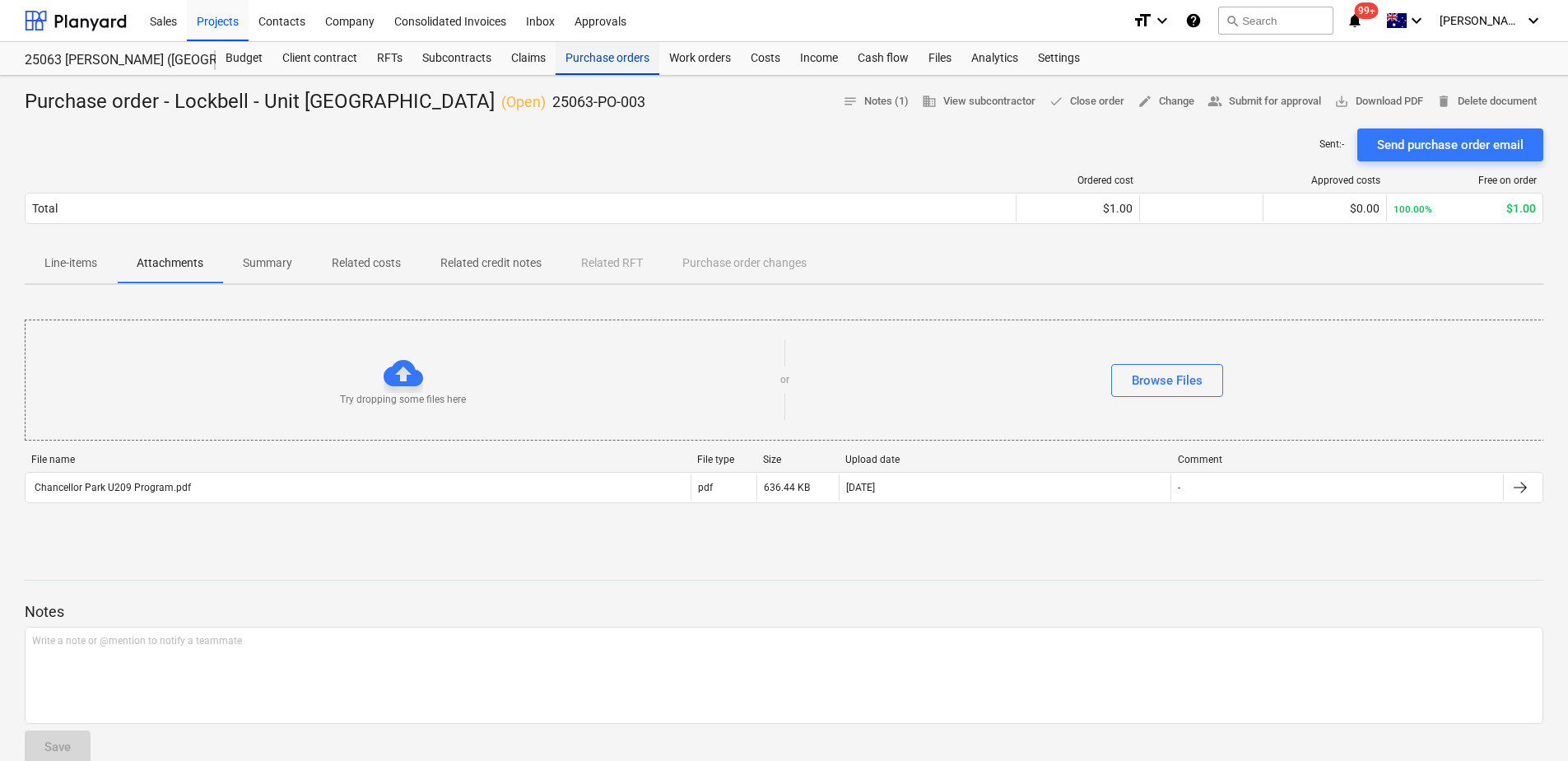
click at [626, 55] on div "Purchase orders" at bounding box center [608, 58] width 104 height 33
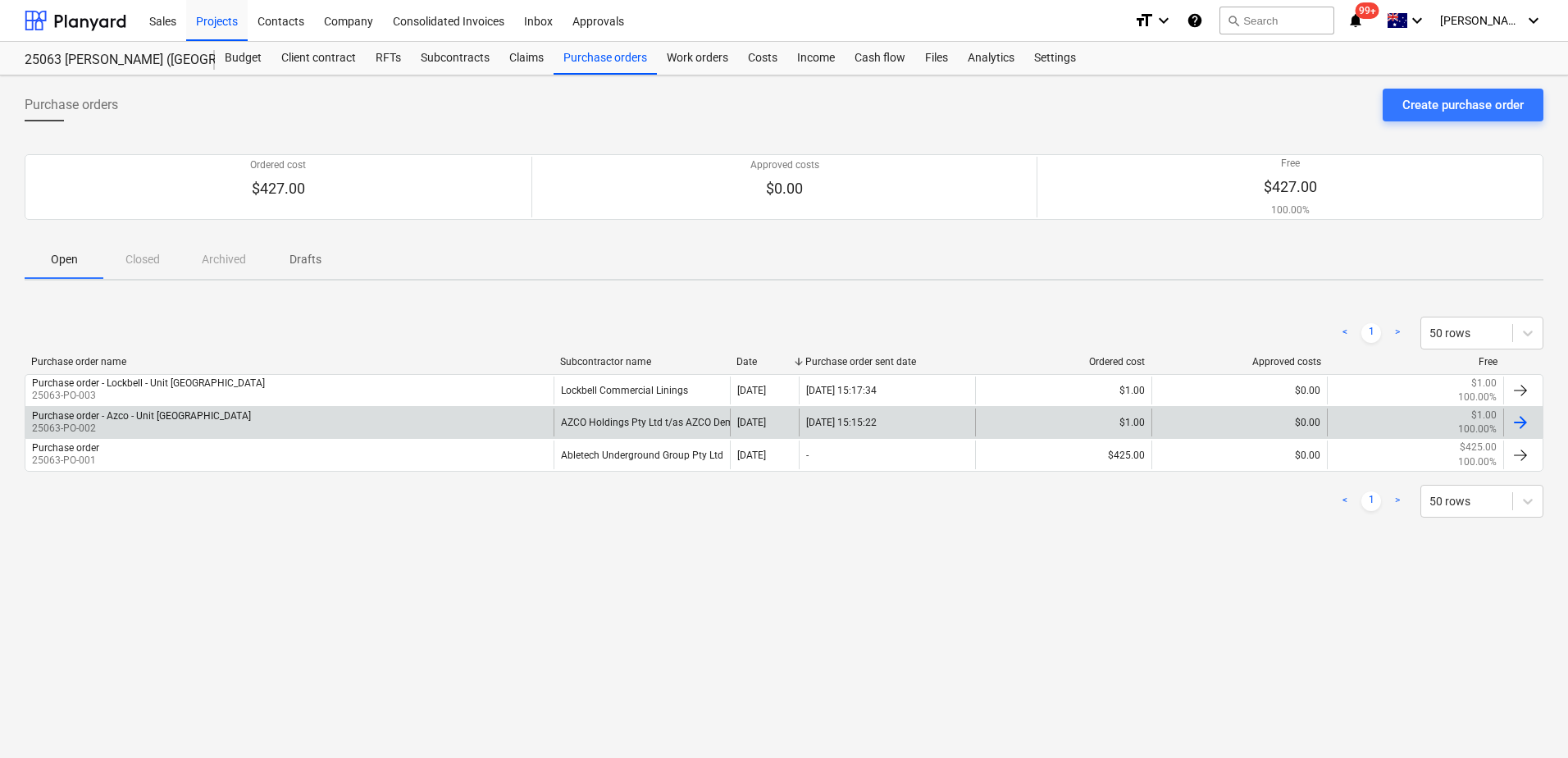
click at [251, 430] on p "25063-PO-002" at bounding box center [141, 428] width 219 height 14
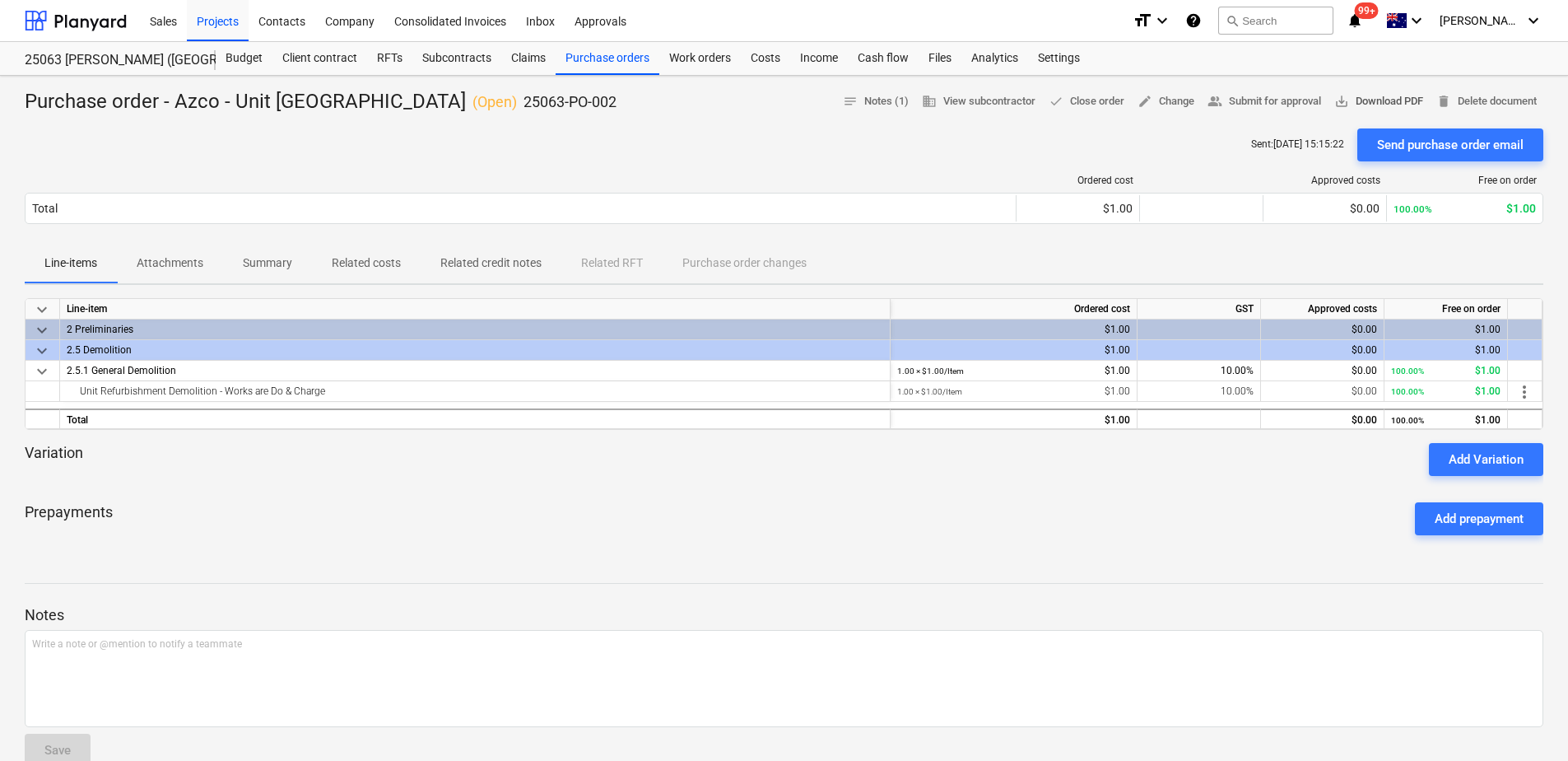
click at [1392, 103] on span "save_alt Download PDF" at bounding box center [1379, 101] width 89 height 19
click at [627, 65] on div "Purchase orders" at bounding box center [608, 58] width 104 height 33
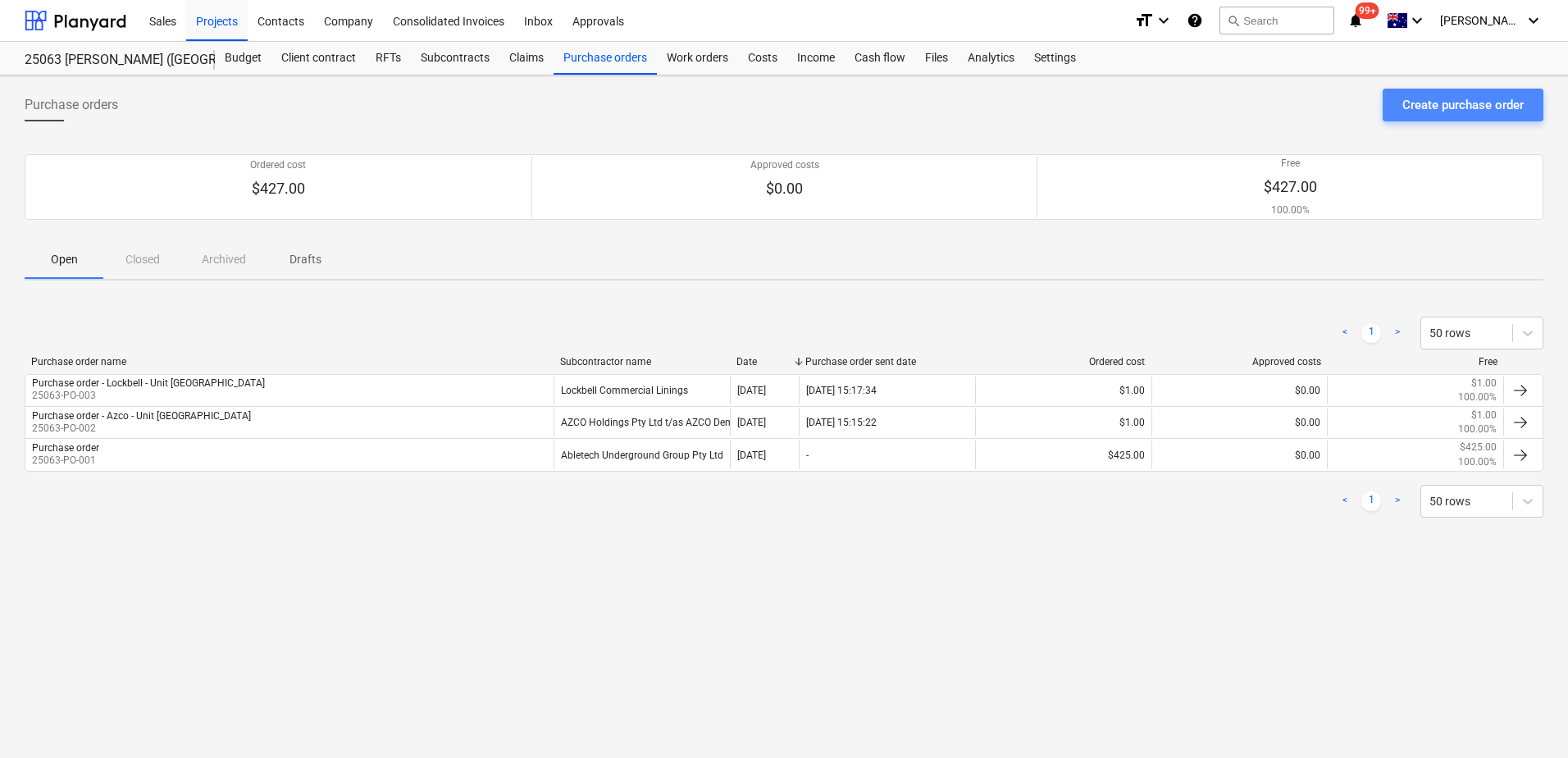
click at [1406, 109] on div "Create purchase order" at bounding box center [1463, 104] width 122 height 21
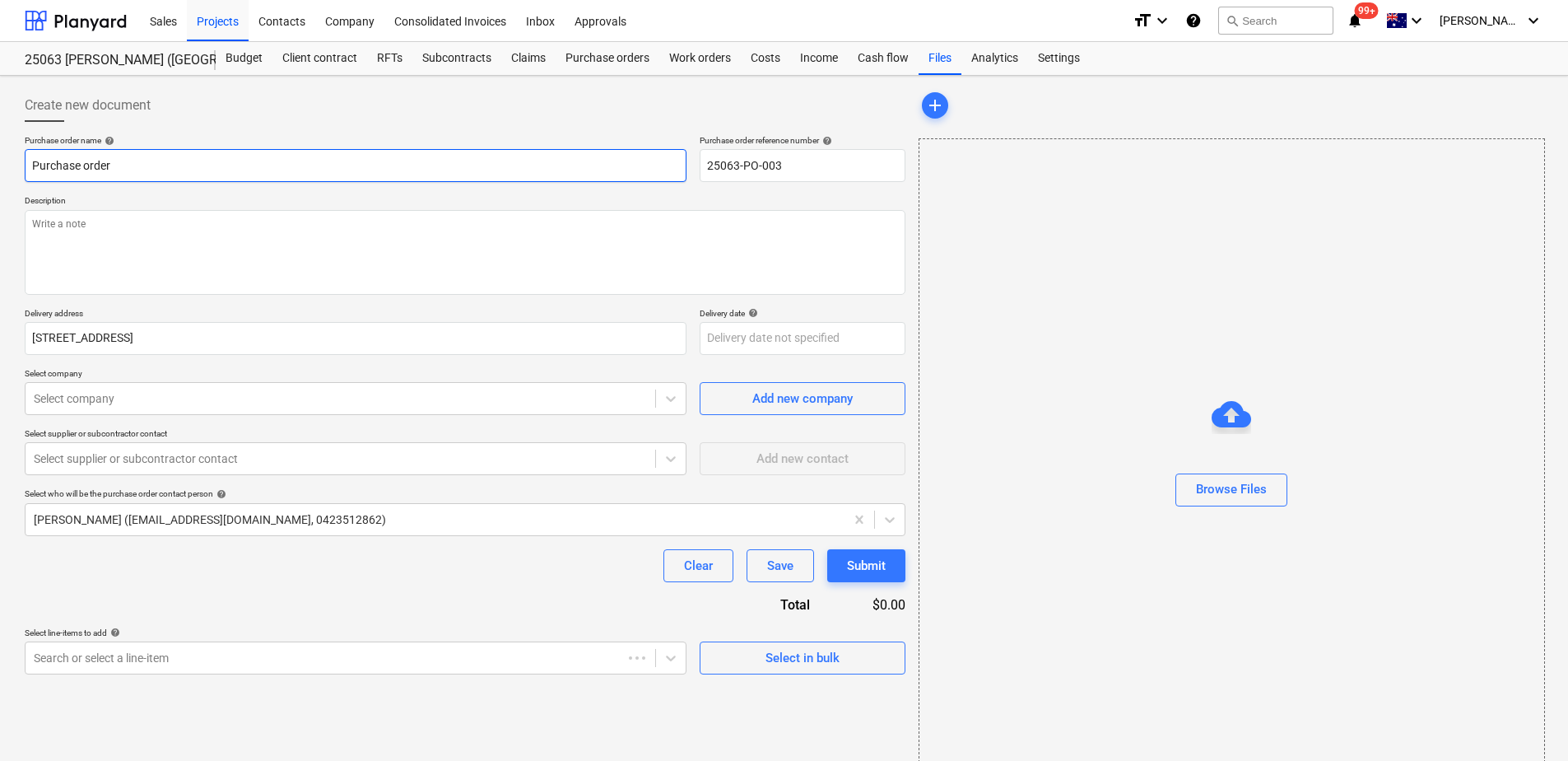
click at [158, 165] on input "Purchase order" at bounding box center [355, 166] width 662 height 33
type textarea "x"
type input "Purchase order - Lockbell - Unit [GEOGRAPHIC_DATA]"
type textarea "x"
type input "Purchase order - Lockbel - Unit [GEOGRAPHIC_DATA]"
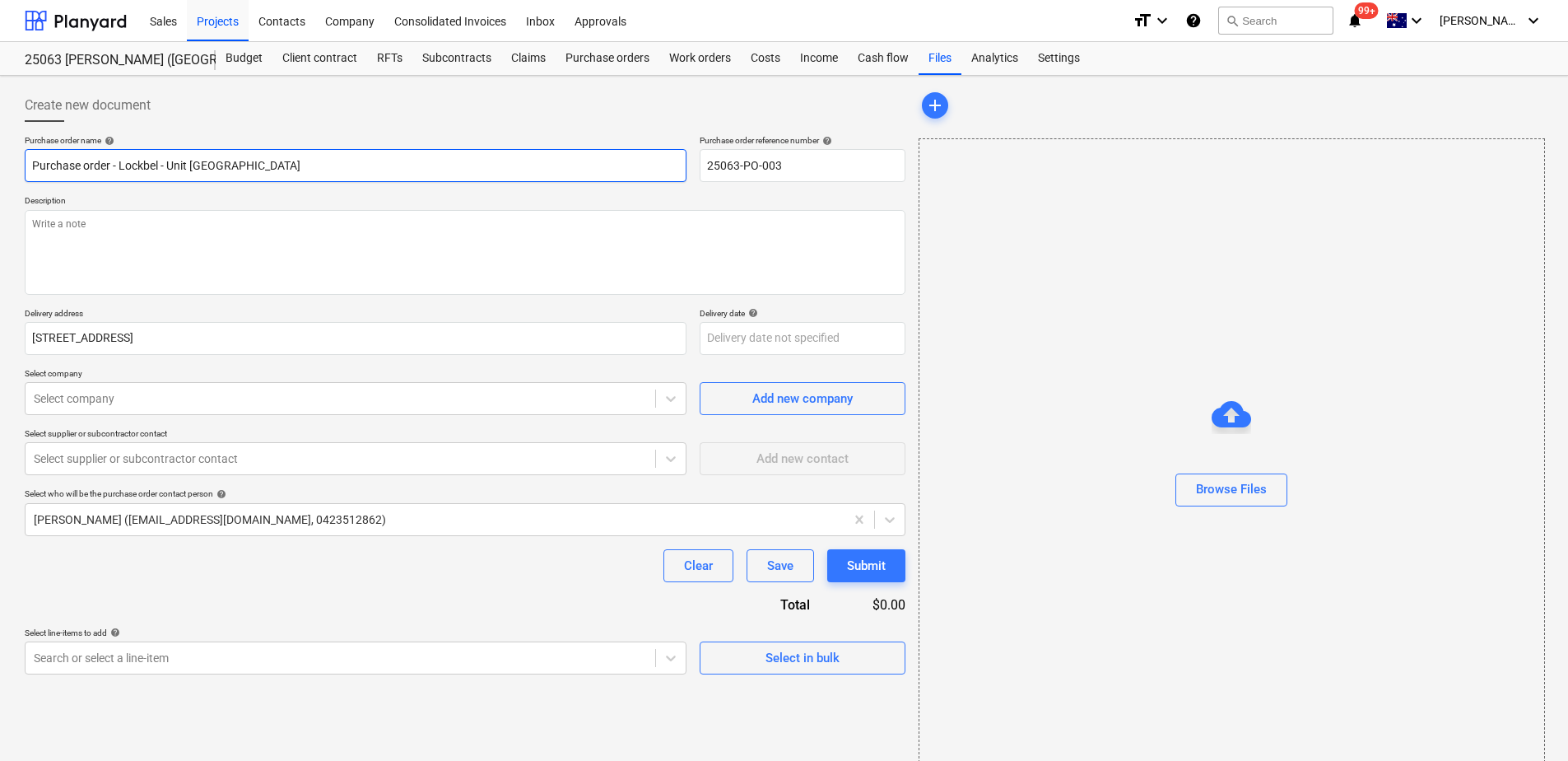
type textarea "x"
type input "Purchase order - Lockbe - Unit [GEOGRAPHIC_DATA]"
type textarea "x"
type input "Purchase order - Lockb - Unit [GEOGRAPHIC_DATA]"
type textarea "x"
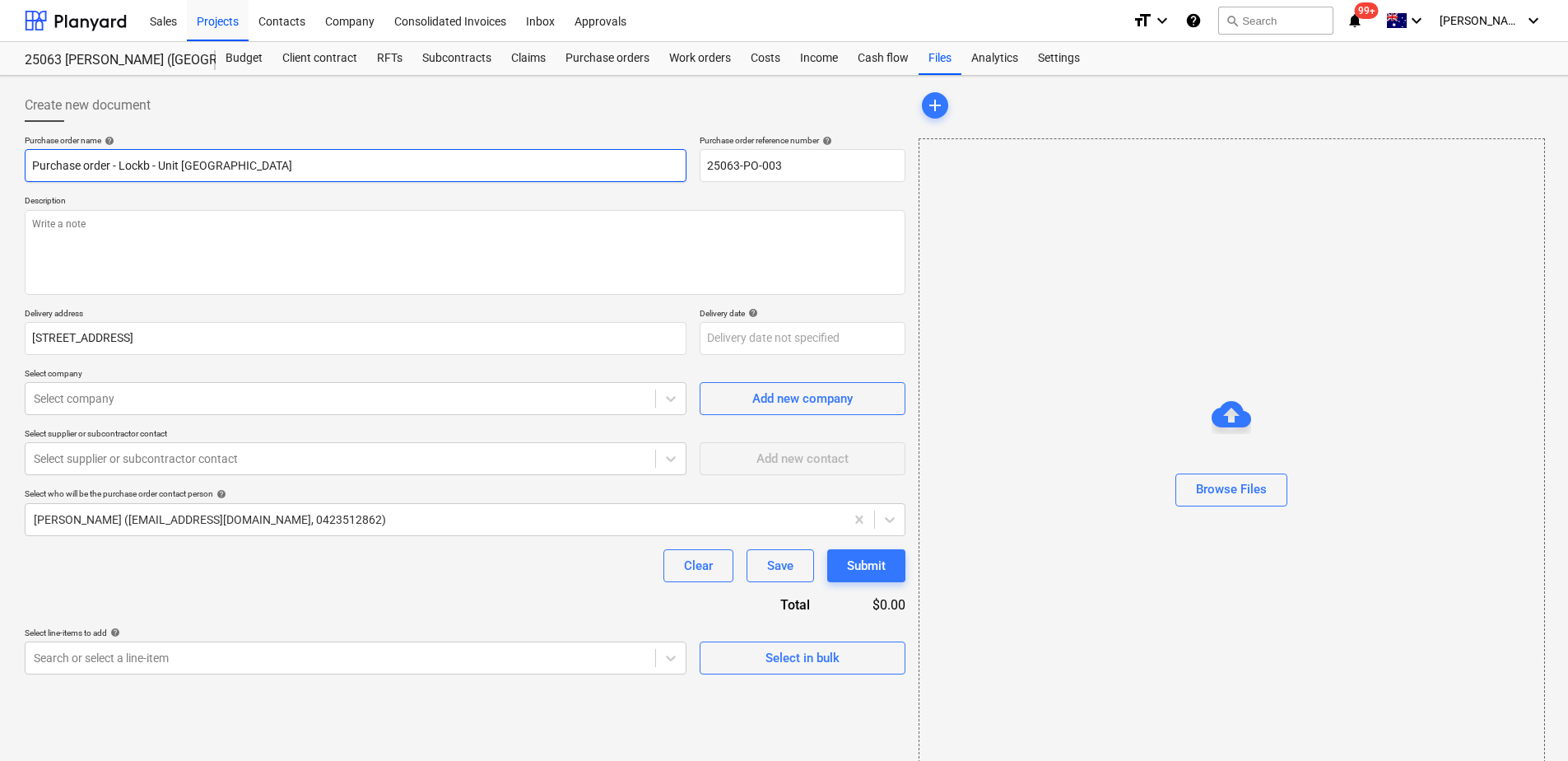
type input "Purchase order - Lock - Unit [GEOGRAPHIC_DATA]"
type textarea "x"
type input "Purchase order - Loc - Unit [GEOGRAPHIC_DATA]"
type textarea "x"
type input "Purchase order - Lo - Unit [GEOGRAPHIC_DATA]"
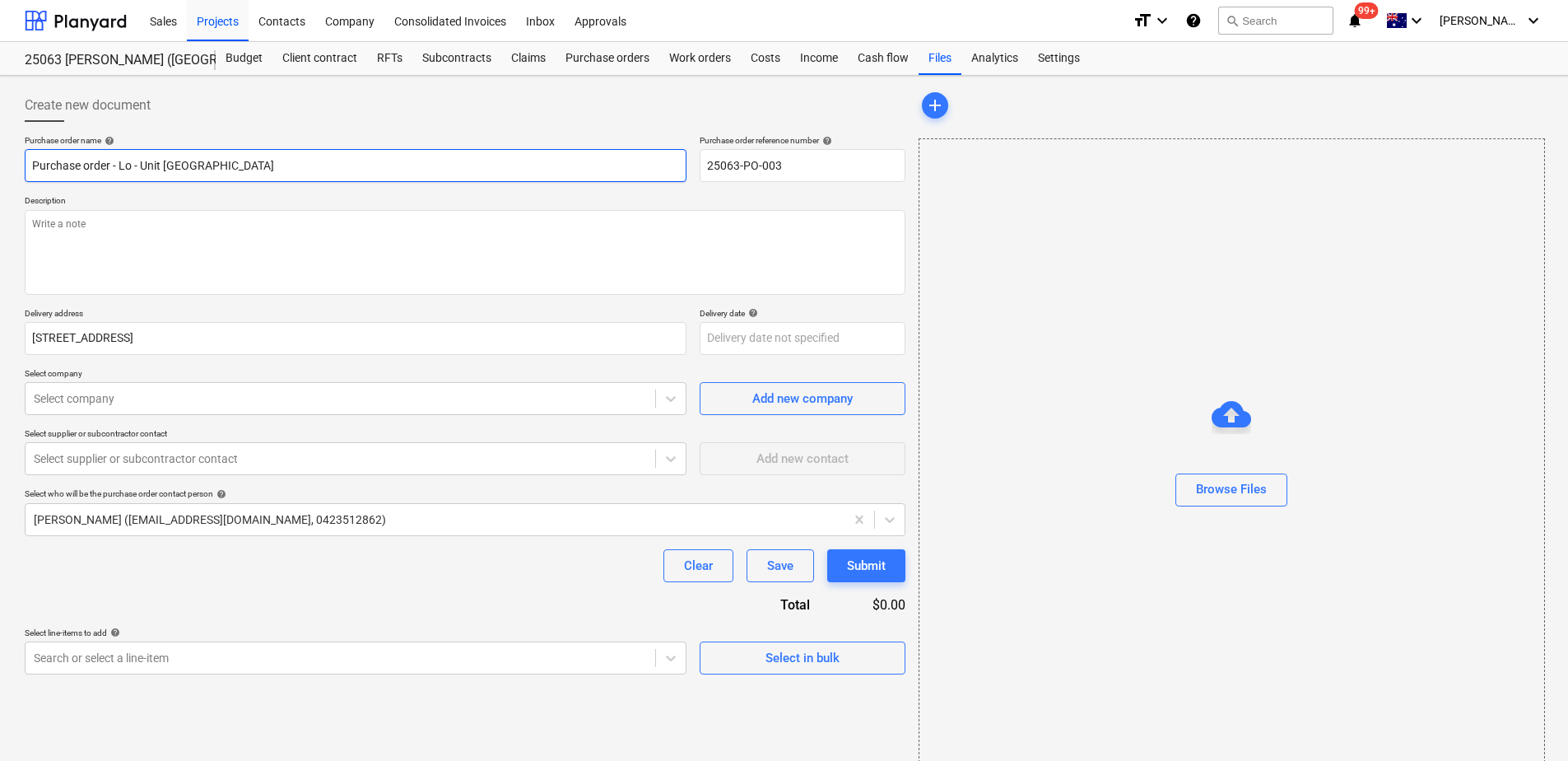
type textarea "x"
type input "Purchase order - L - Unit [GEOGRAPHIC_DATA]"
type textarea "x"
type input "Purchase order - - Unit [GEOGRAPHIC_DATA]"
type textarea "x"
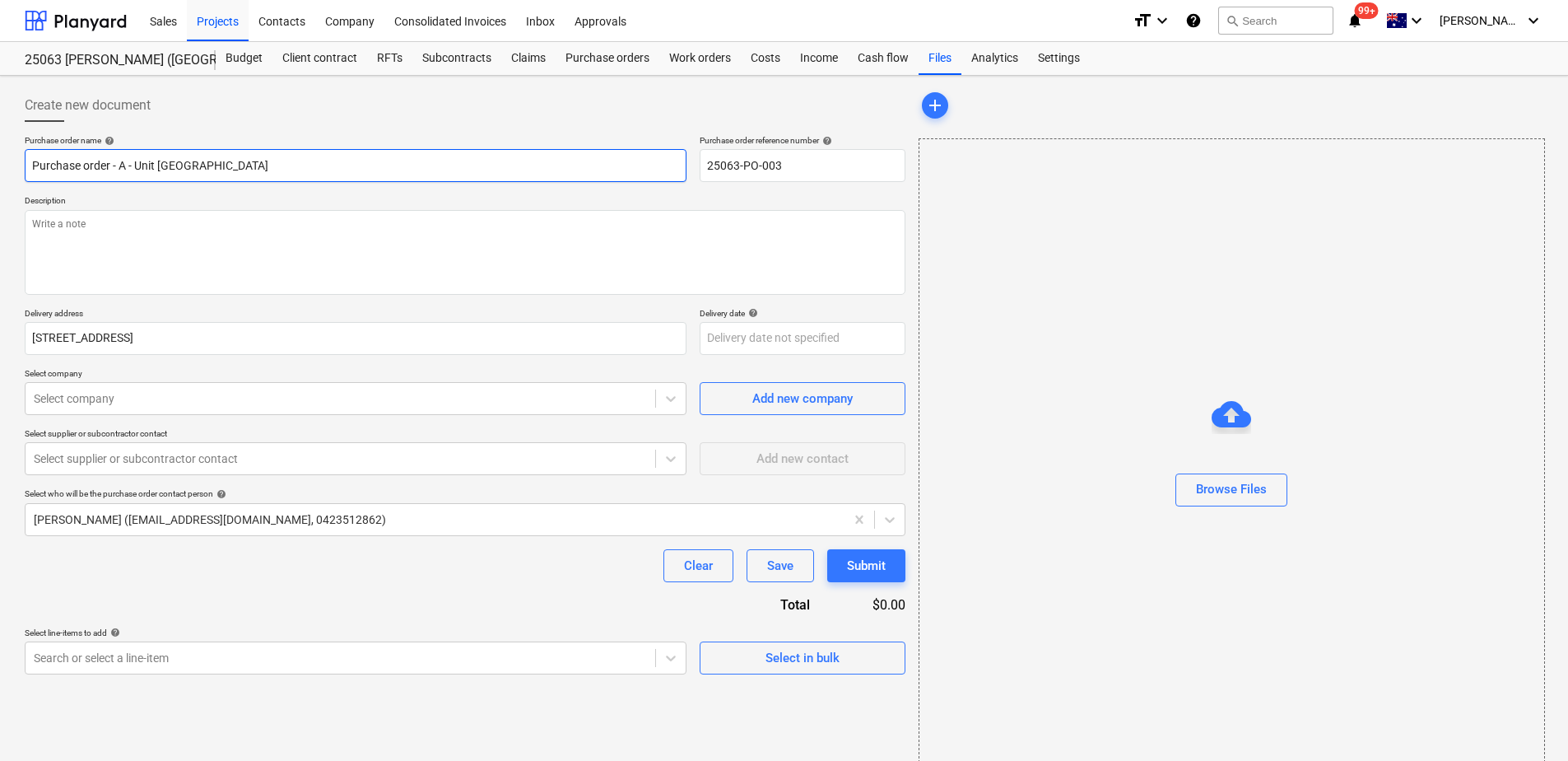
type input "Purchase order - Ab - Unit [GEOGRAPHIC_DATA]"
type textarea "x"
type input "Purchase order - Abl - Unit [GEOGRAPHIC_DATA]"
type textarea "x"
type input "Purchase order - Able - Unit [GEOGRAPHIC_DATA]"
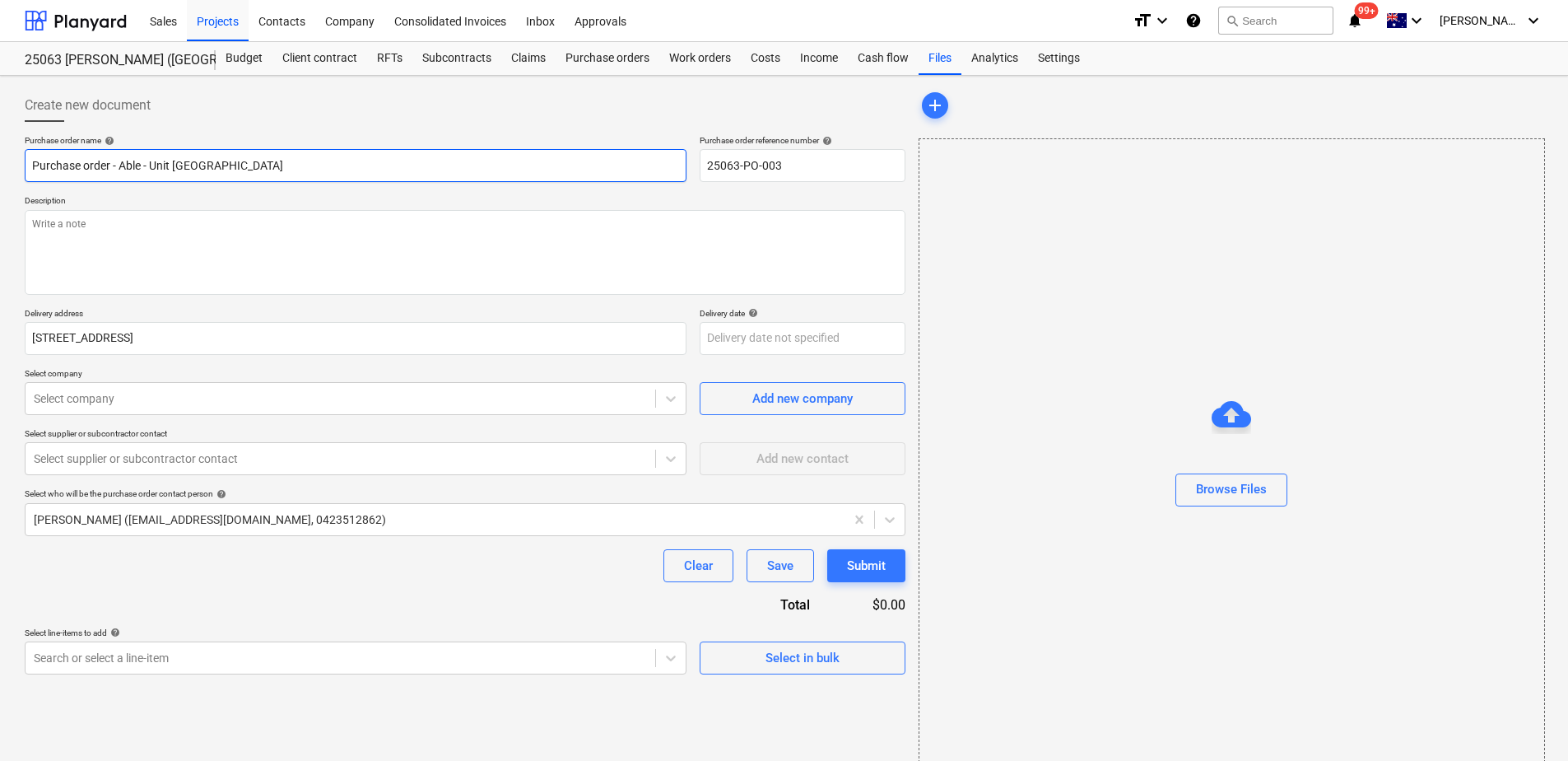
type textarea "x"
type input "Purchase order - Able - Unit [GEOGRAPHIC_DATA]"
type textarea "x"
type input "Purchase order - Able S - Unit [GEOGRAPHIC_DATA]"
type textarea "x"
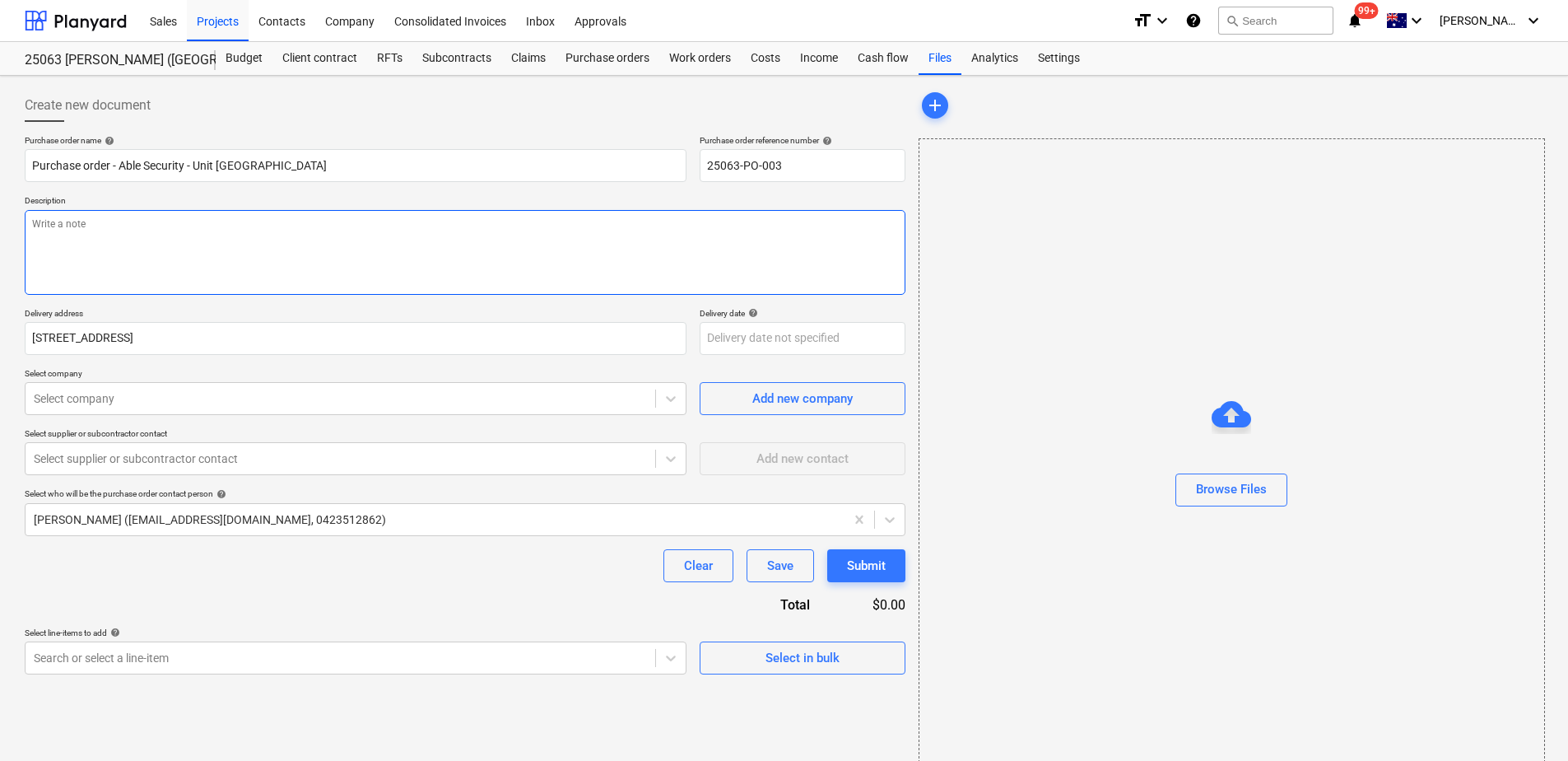
click at [416, 236] on textarea at bounding box center [465, 252] width 881 height 85
paste textarea "Works are to be scheduled in with [PERSON_NAME] (0418 737 822)"
click at [150, 395] on div at bounding box center [340, 398] width 613 height 16
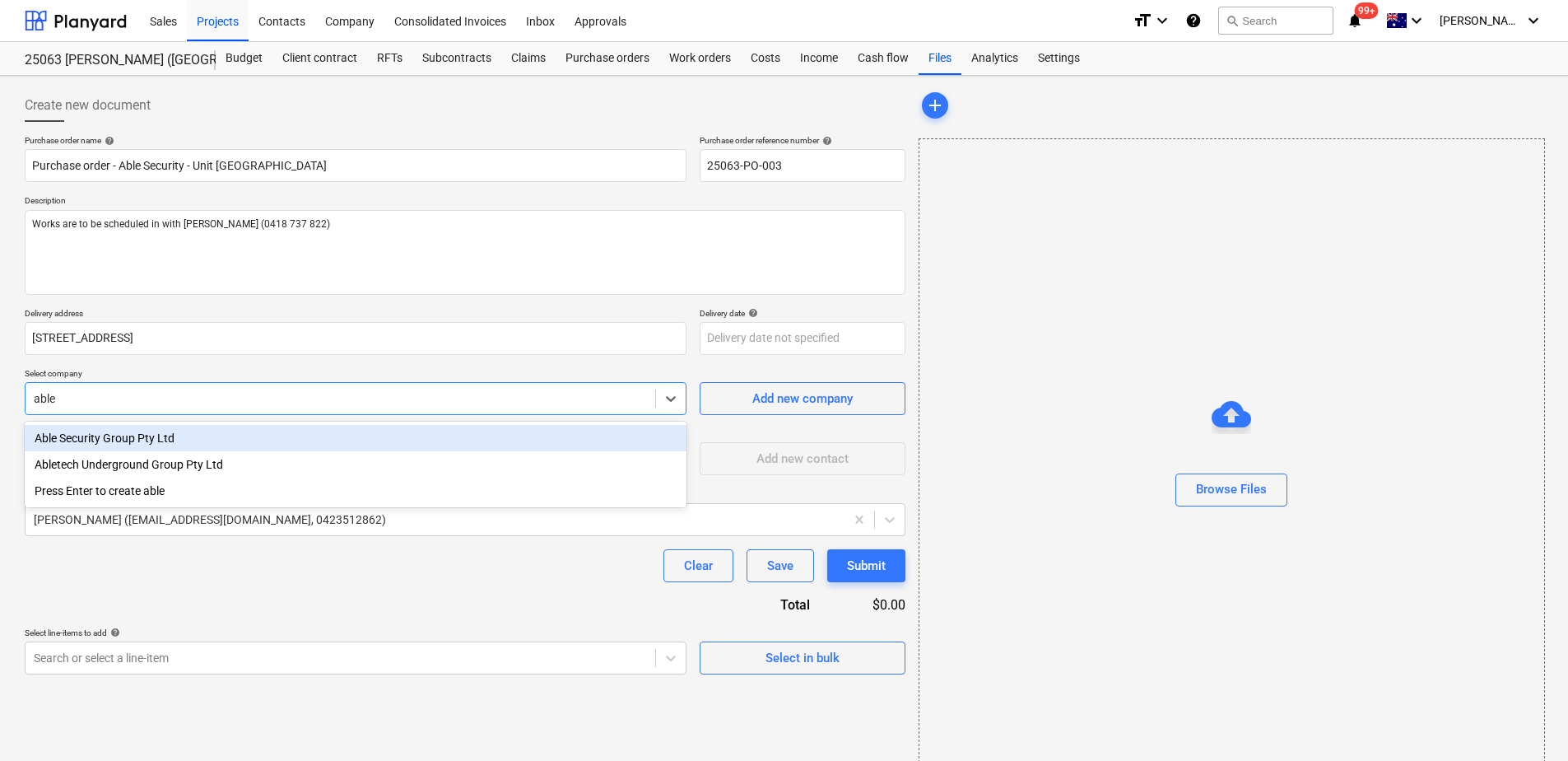
click at [135, 439] on div "Able Security Group Pty Ltd" at bounding box center [355, 437] width 662 height 26
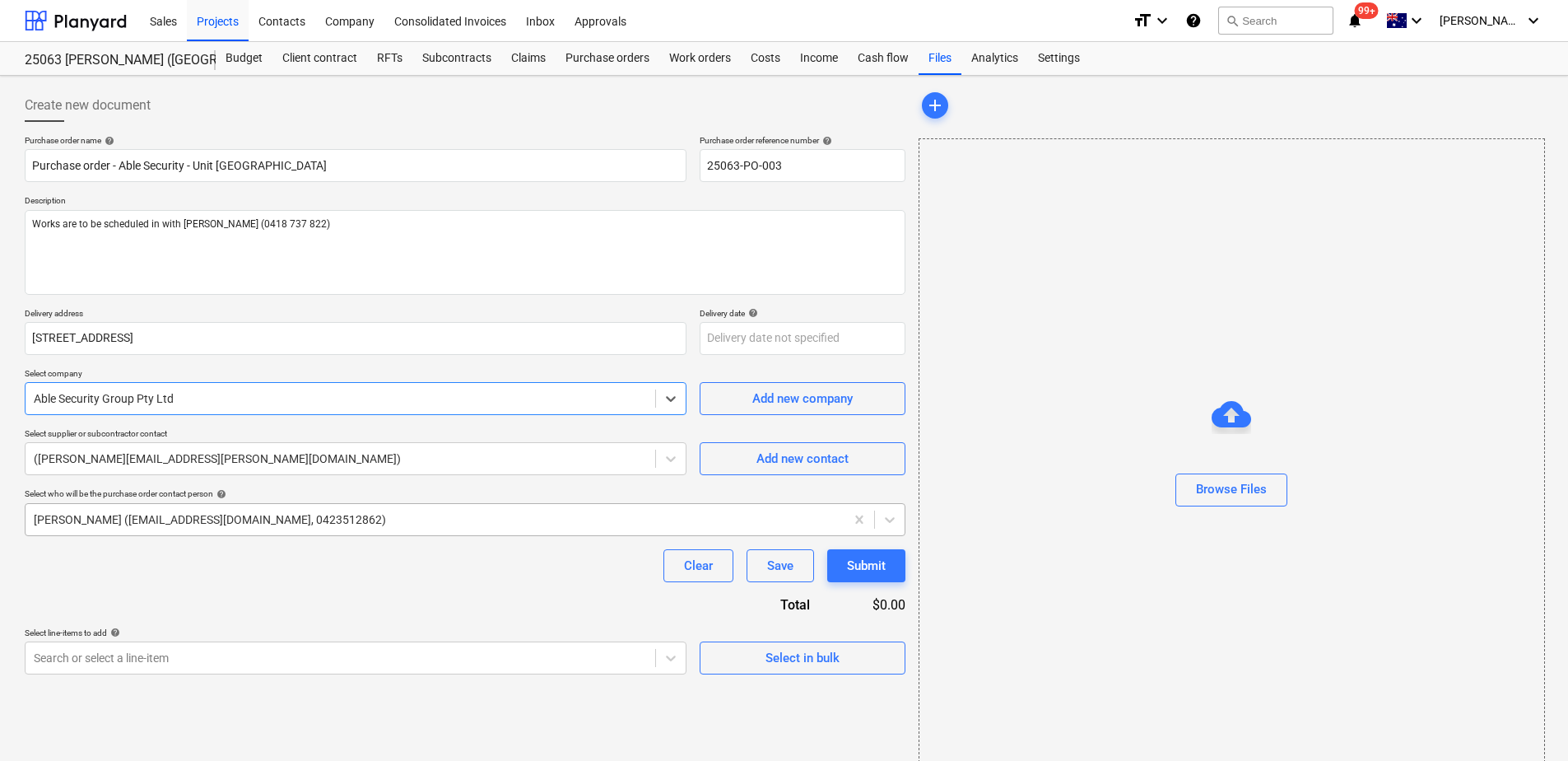
click at [143, 520] on div at bounding box center [435, 519] width 803 height 16
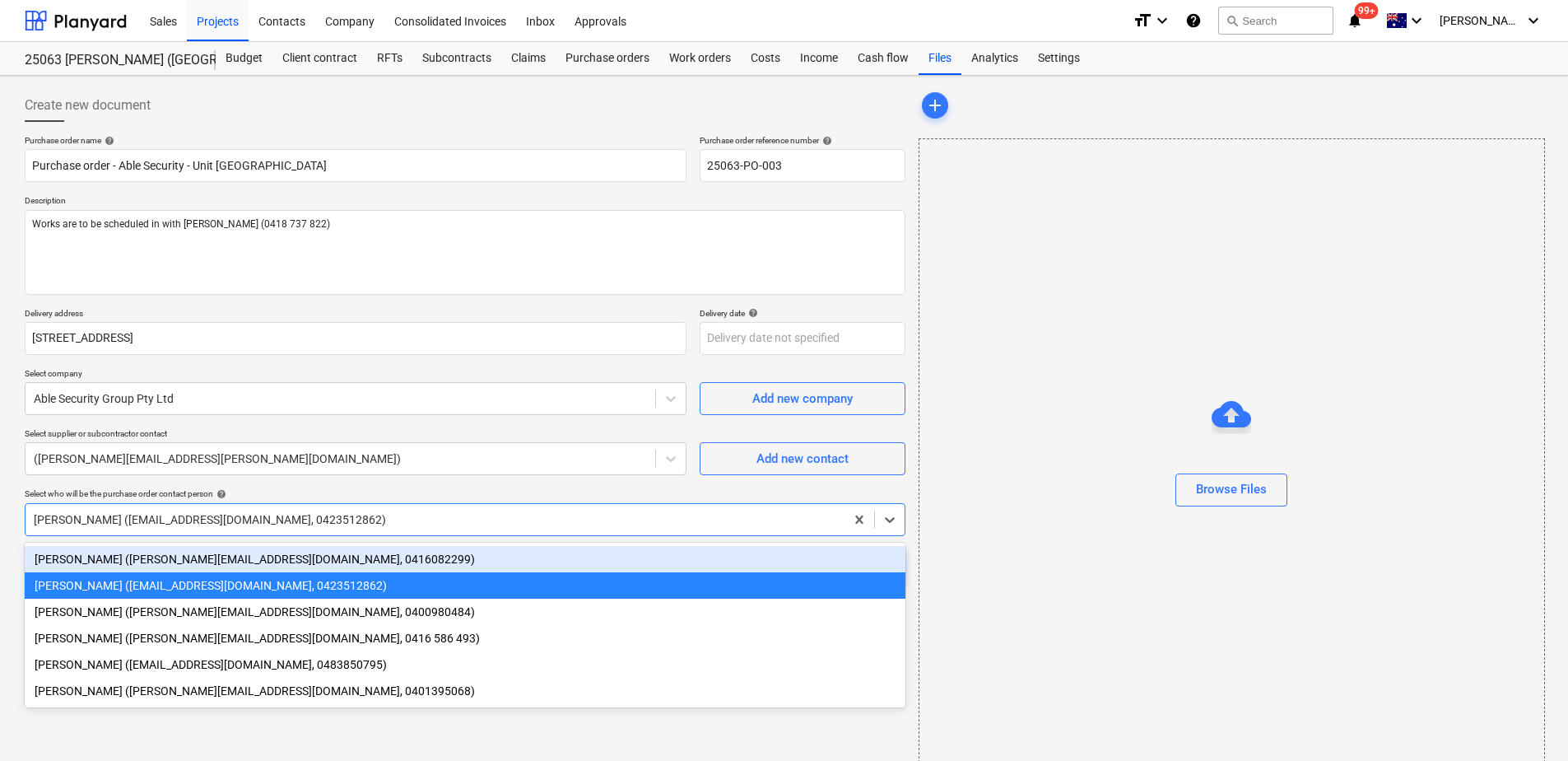
click at [144, 562] on div "[PERSON_NAME] ([PERSON_NAME][EMAIL_ADDRESS][DOMAIN_NAME], 0416082299)" at bounding box center [465, 559] width 881 height 26
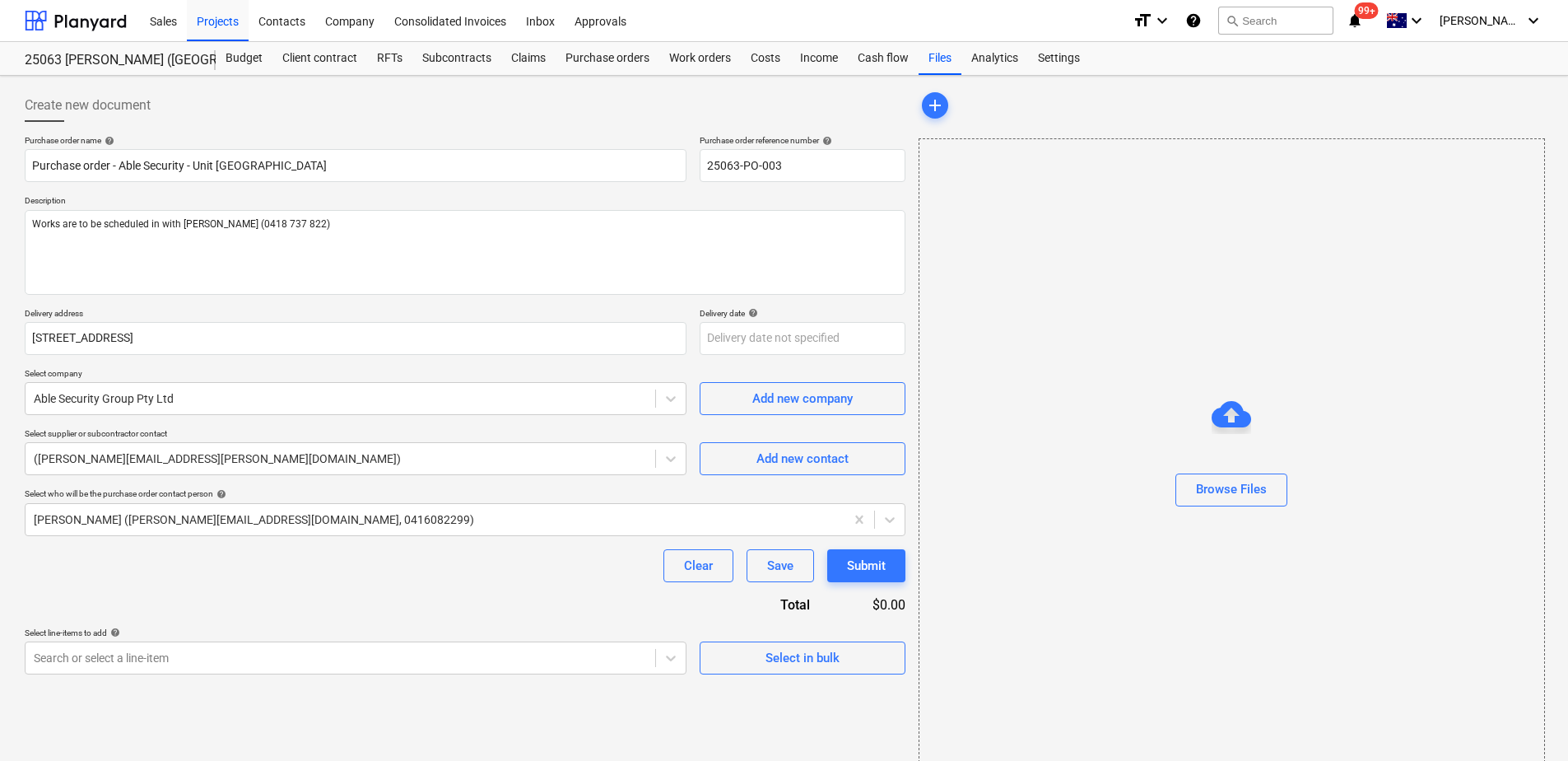
click at [144, 566] on div "Clear Save Submit" at bounding box center [465, 566] width 881 height 33
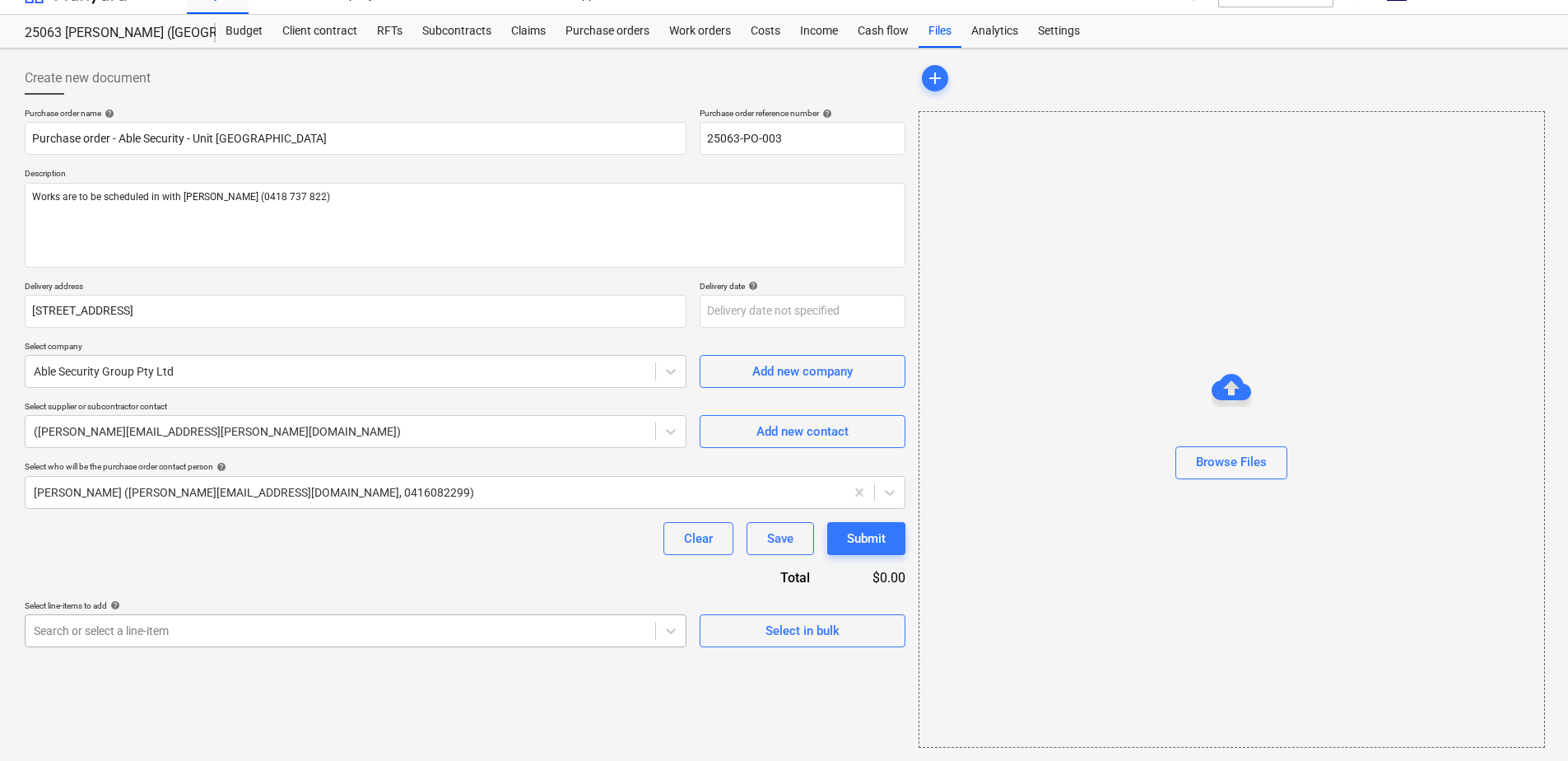
click at [149, 654] on body "This website stores cookies on your computer. These cookies are used to collect…" at bounding box center [784, 353] width 1568 height 761
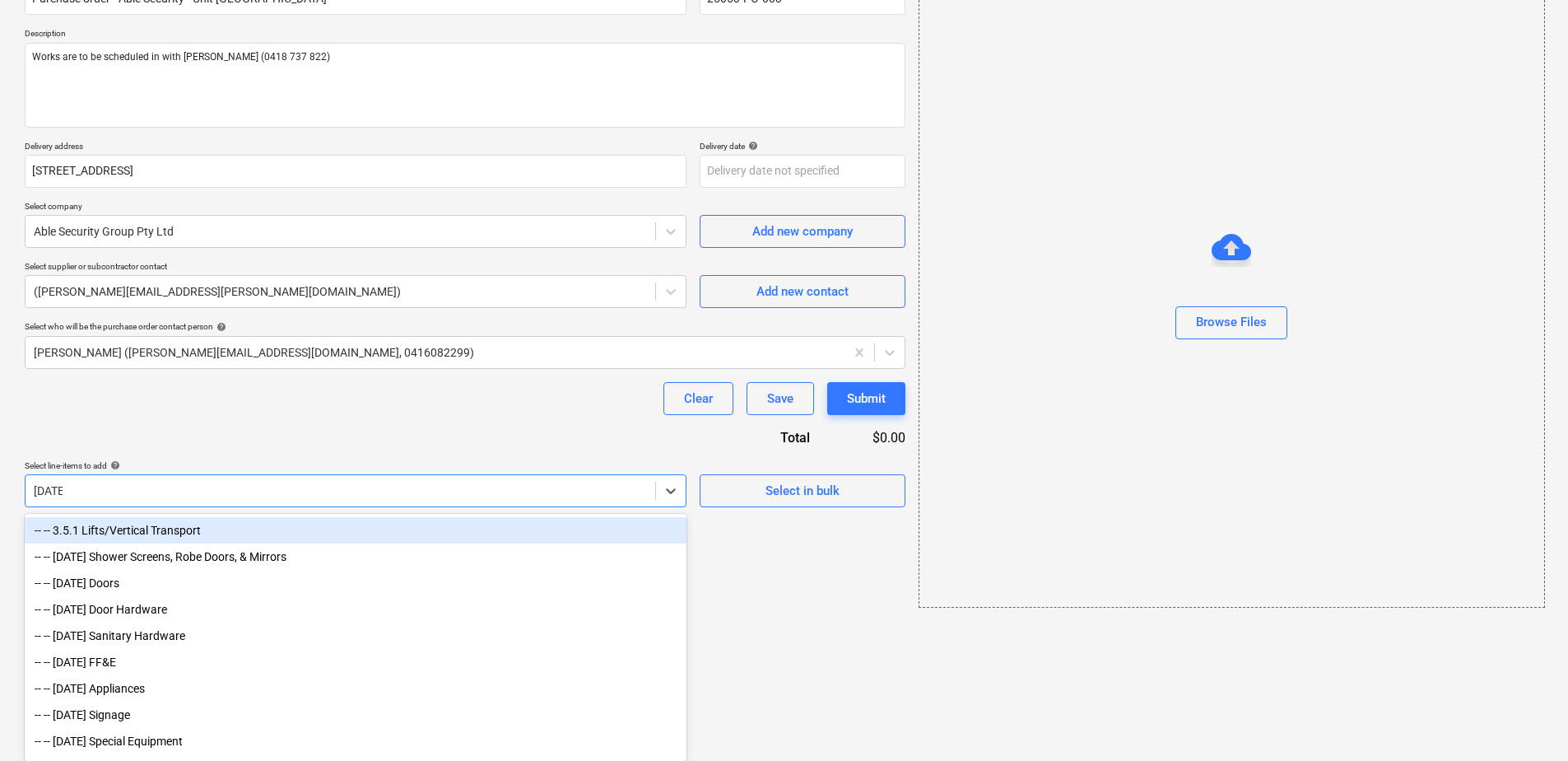
scroll to position [27, 0]
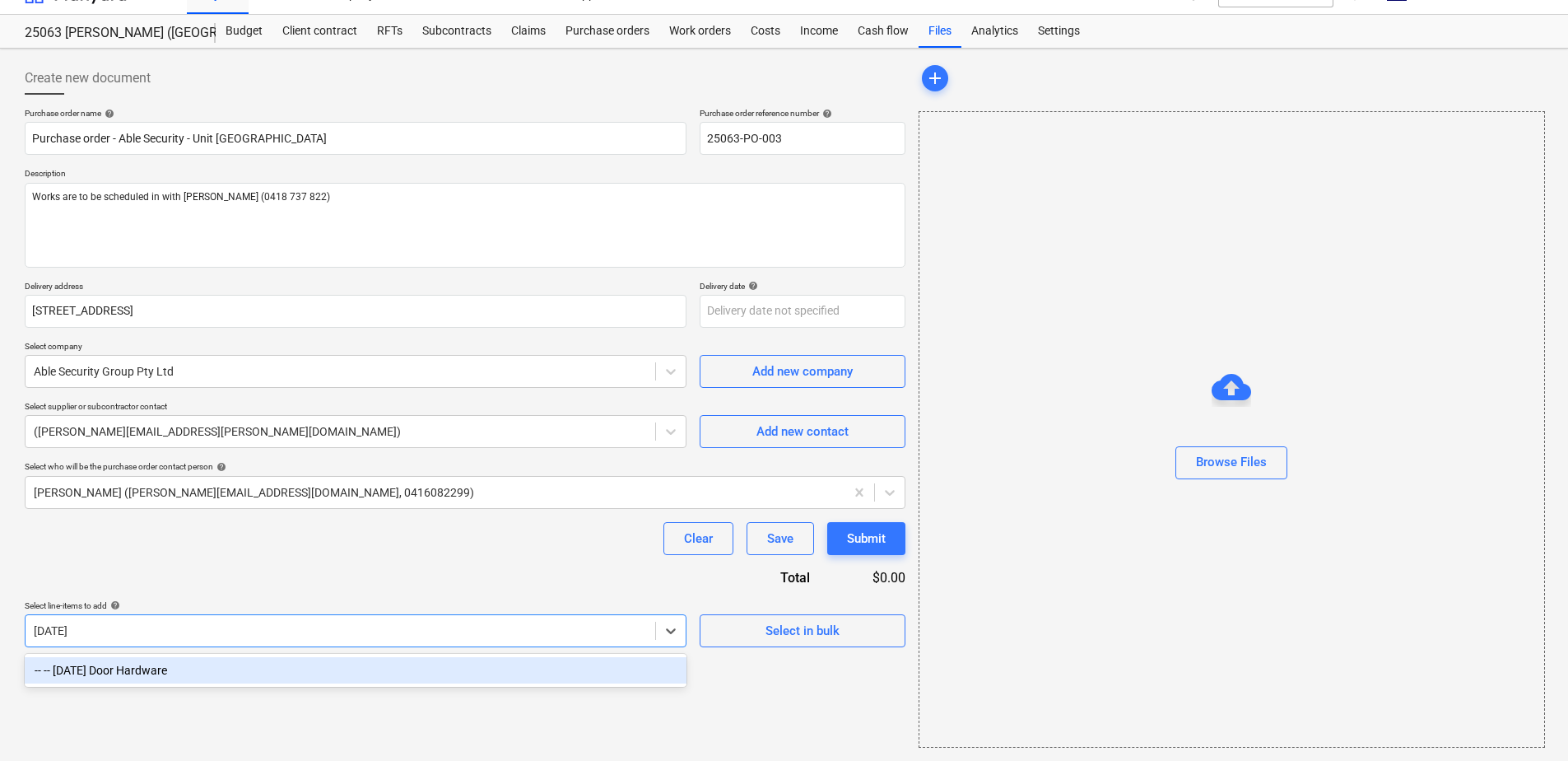
click at [163, 675] on div "-- -- [DATE] Door Hardware" at bounding box center [355, 670] width 662 height 26
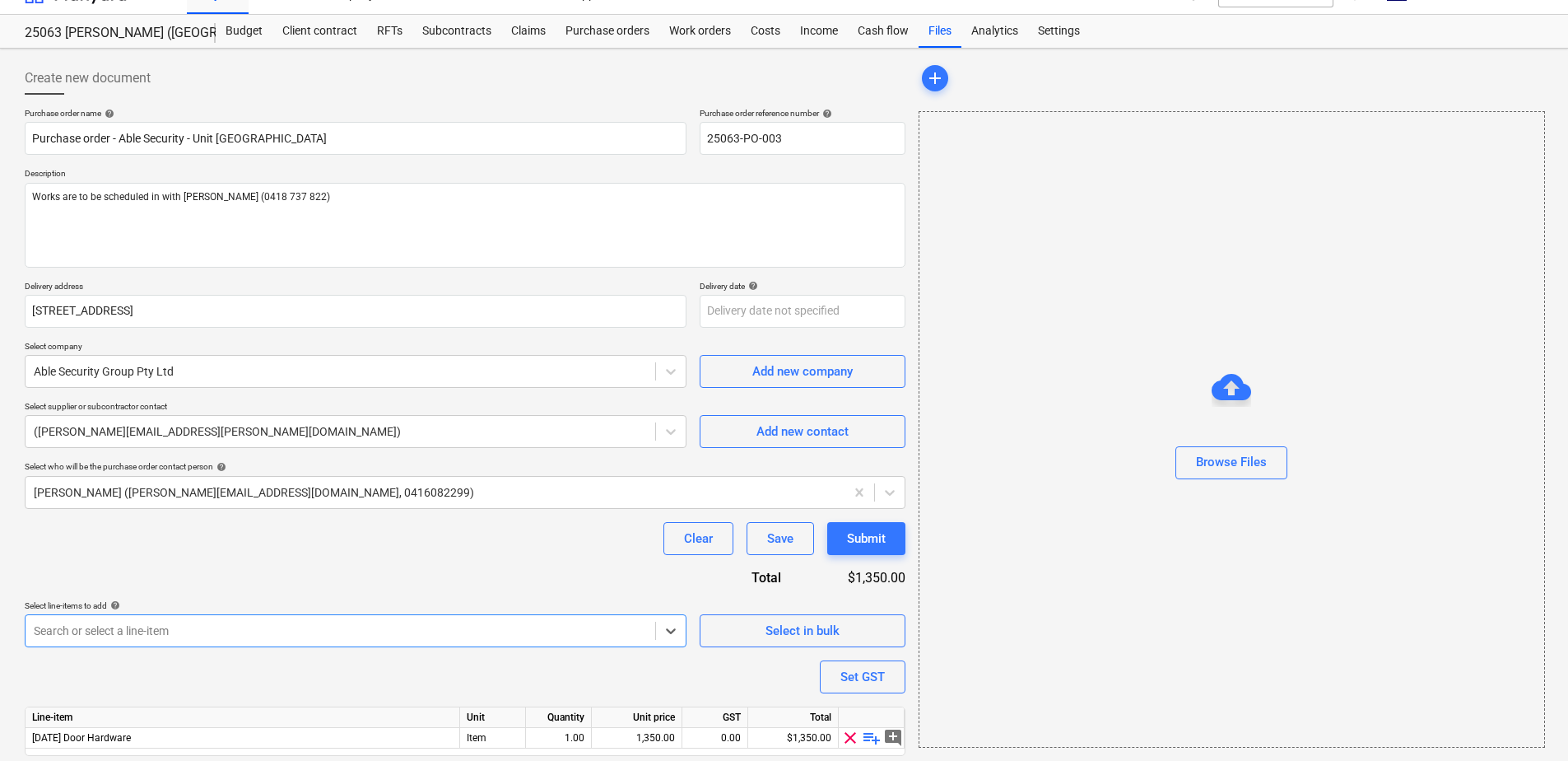
click at [256, 545] on div "Clear Save Submit" at bounding box center [465, 539] width 881 height 33
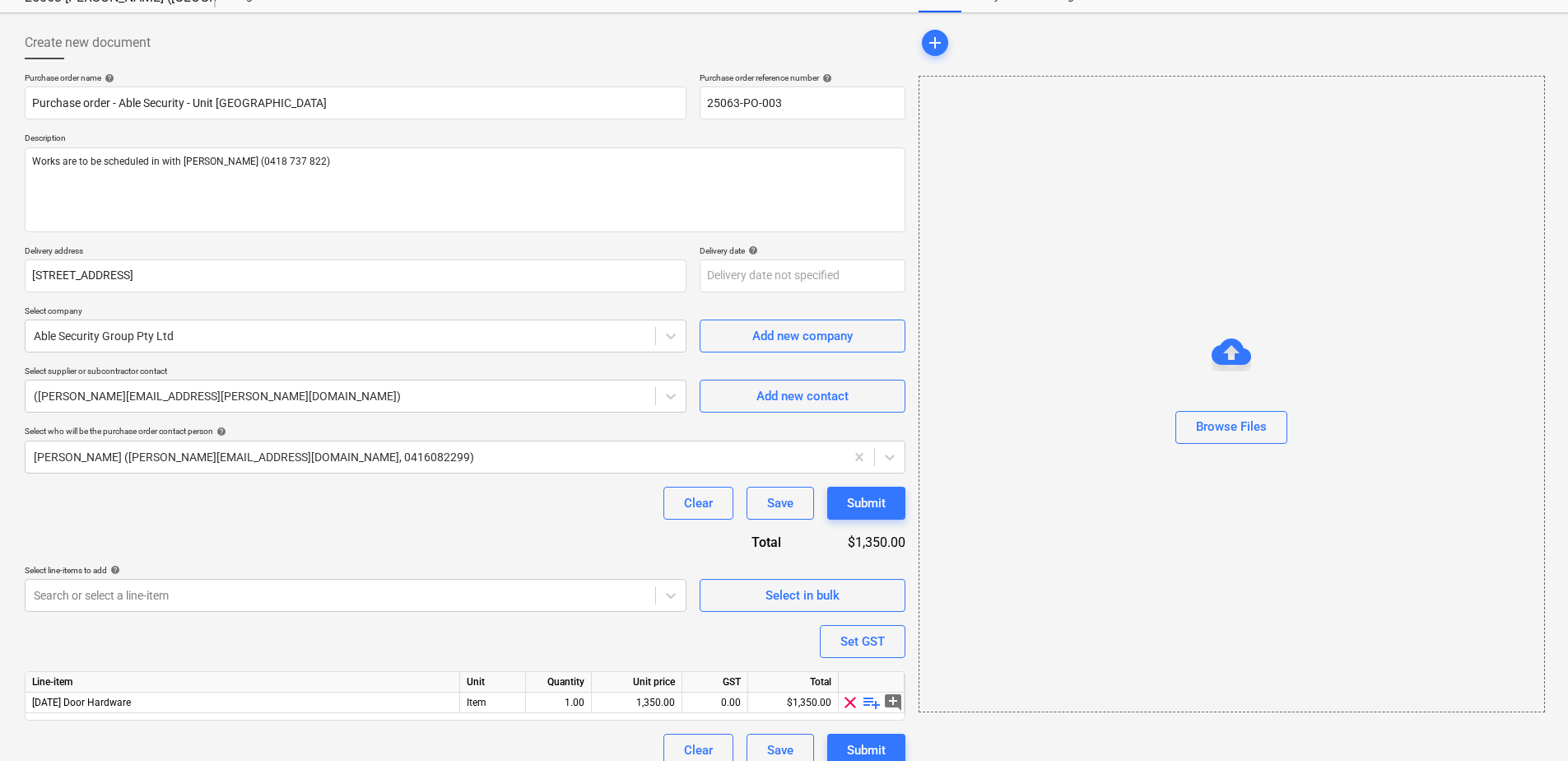
scroll to position [81, 0]
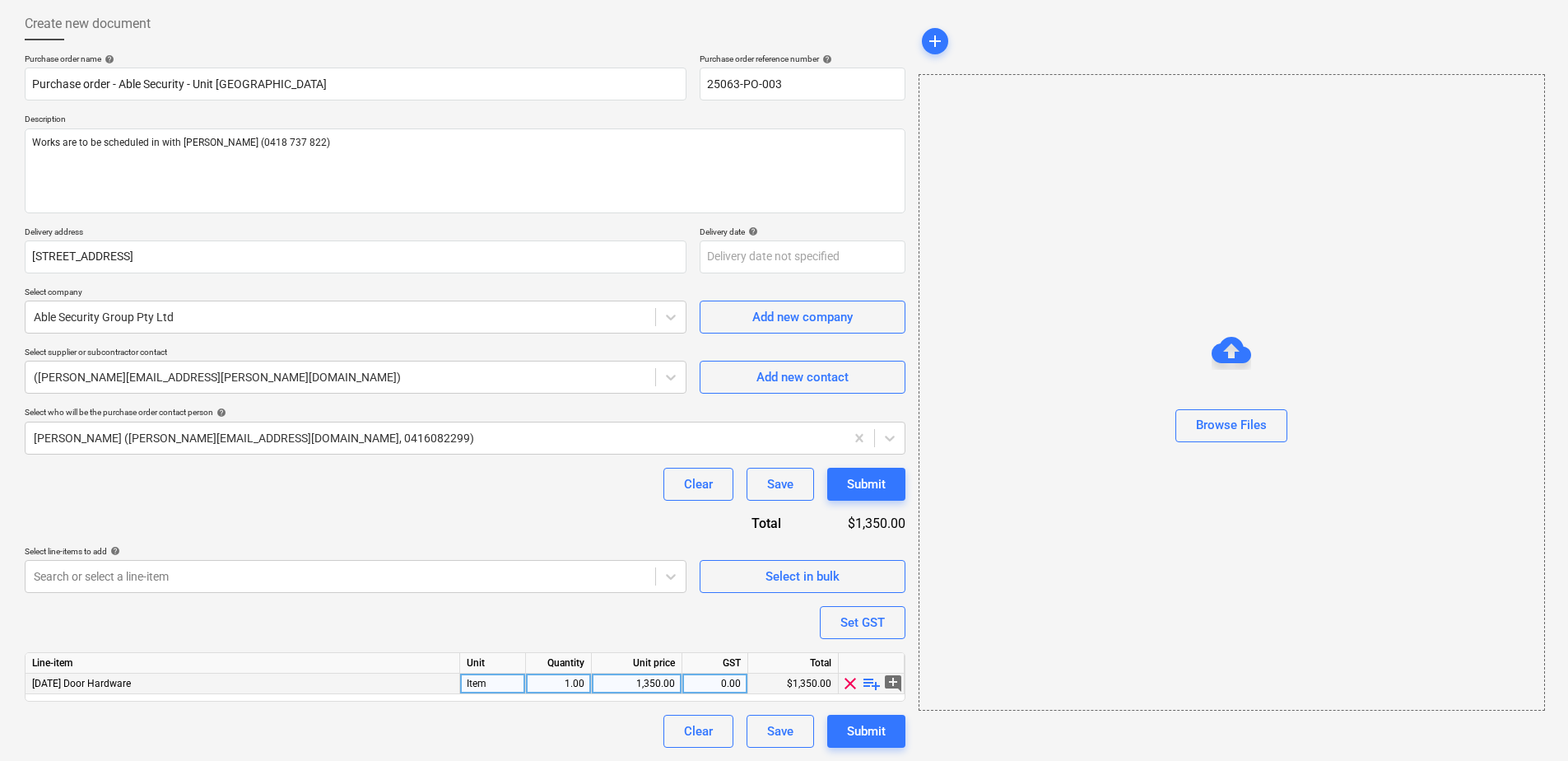
click at [876, 684] on span "playlist_add" at bounding box center [872, 684] width 20 height 20
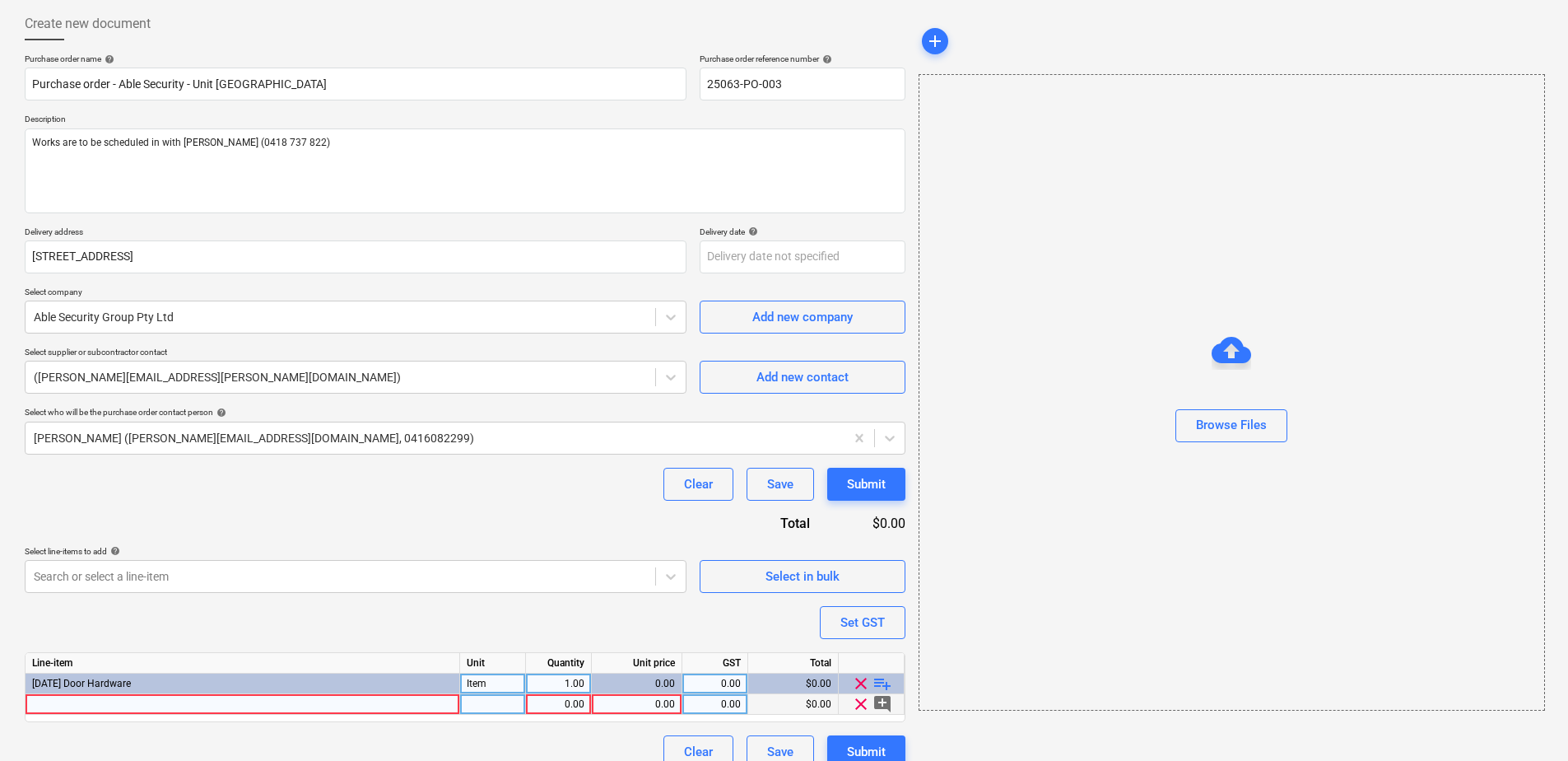
click at [401, 704] on div at bounding box center [242, 704] width 435 height 21
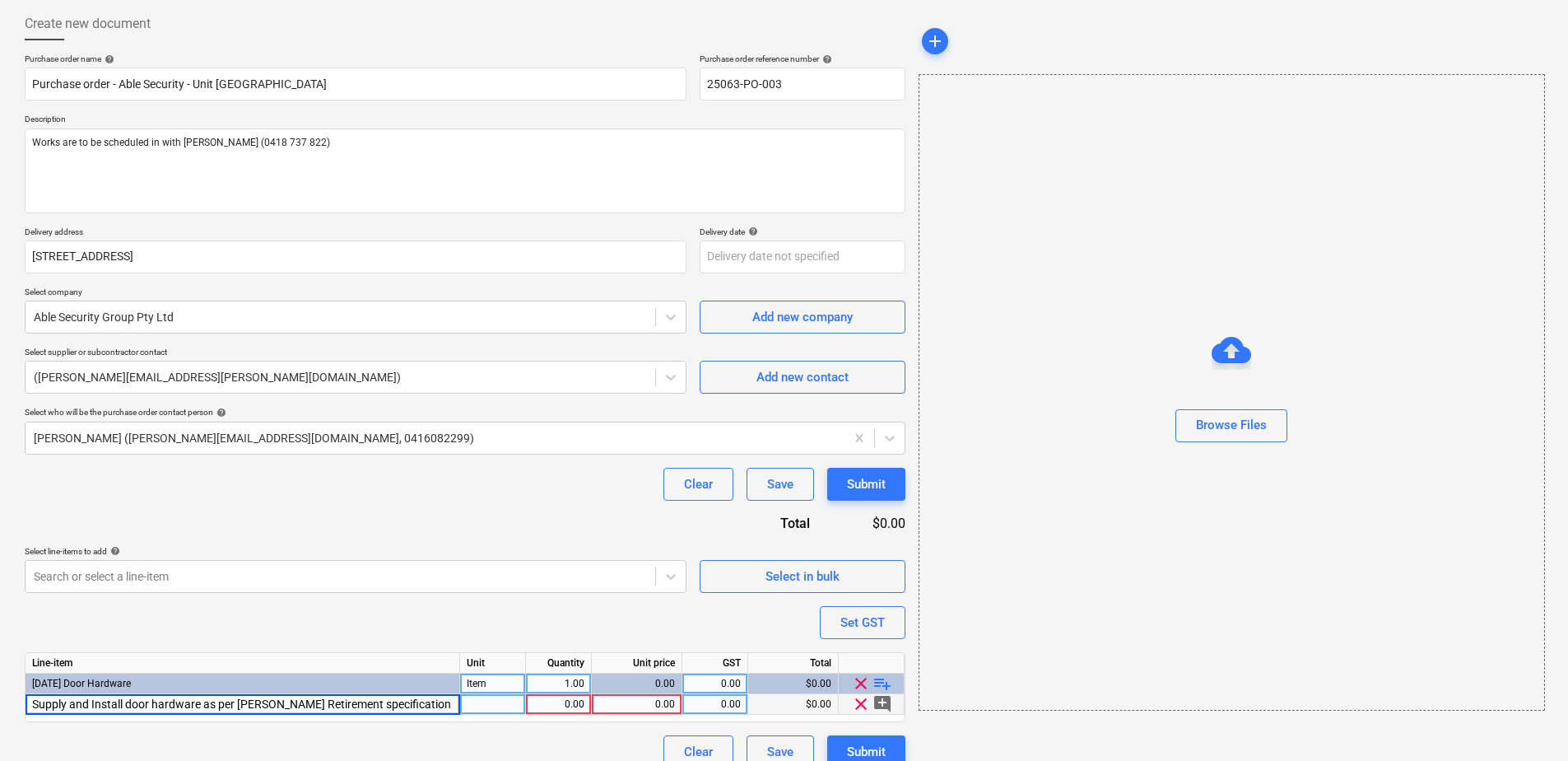
scroll to position [0, 67]
click at [333, 704] on input "Supply and Install door hardware as per [PERSON_NAME] Retirement specification …" at bounding box center [242, 704] width 434 height 20
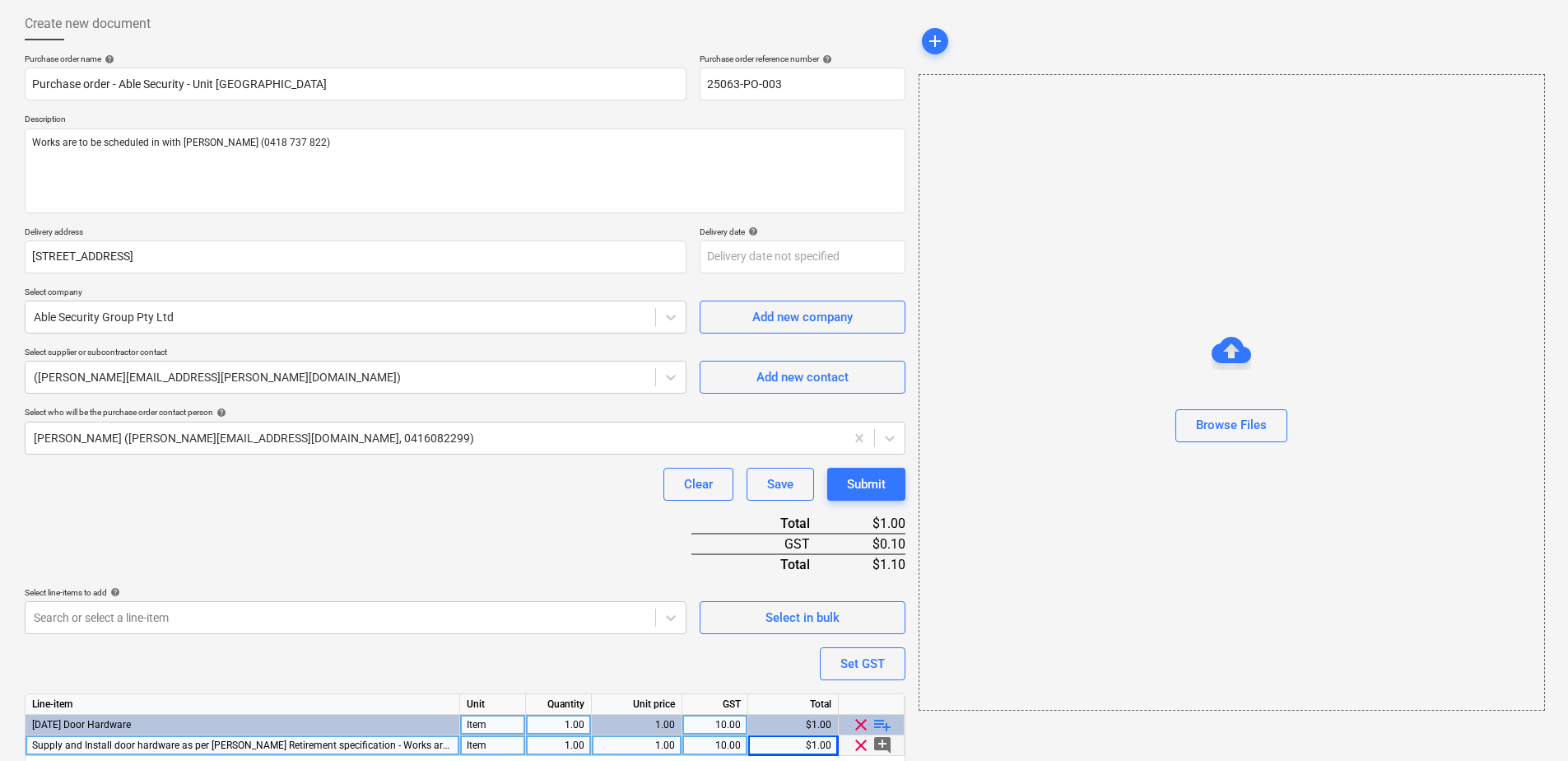
click at [410, 556] on div "Purchase order name help Purchase order - Able Security - Unit [GEOGRAPHIC_DATA…" at bounding box center [465, 432] width 881 height 756
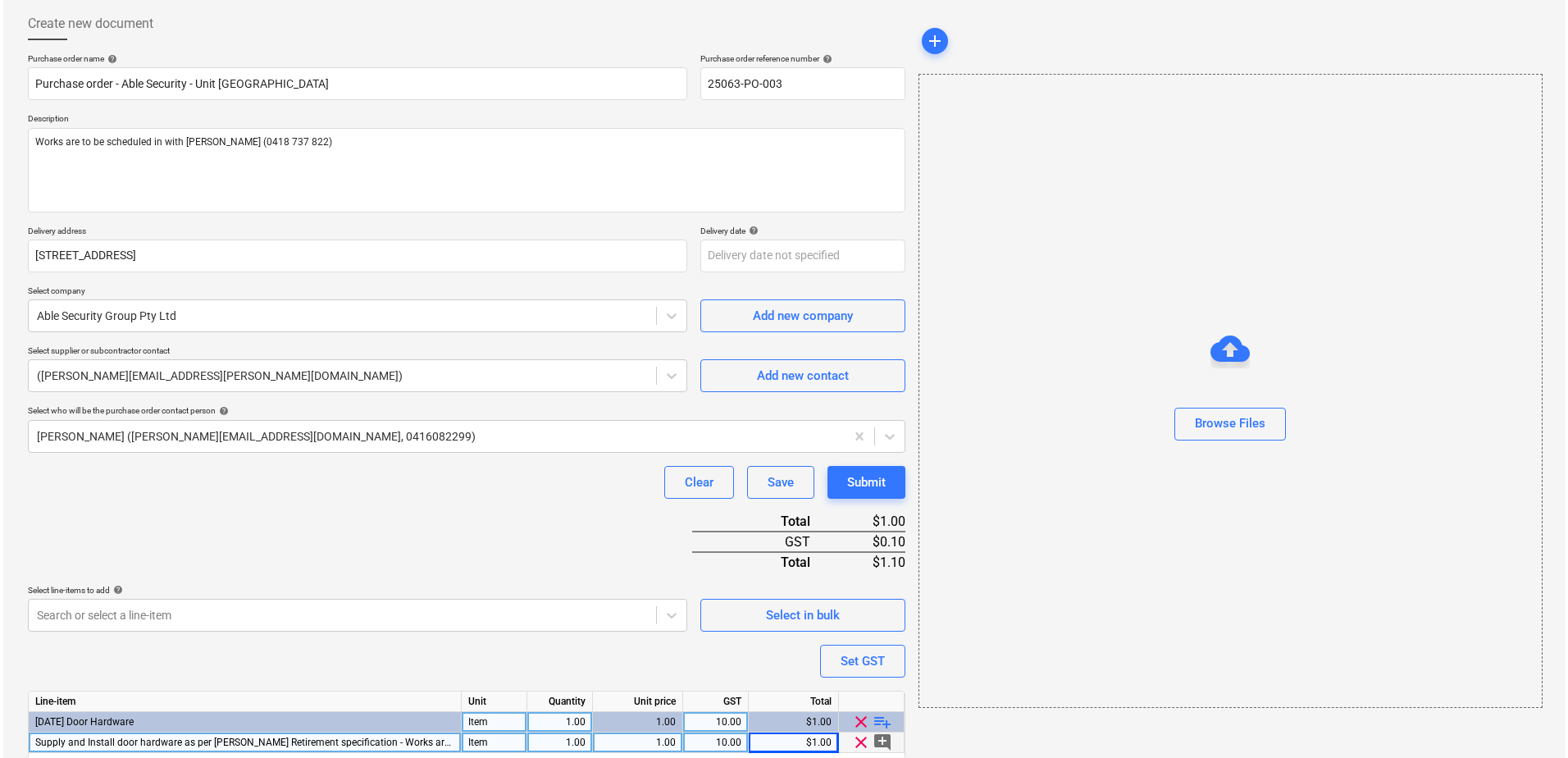
scroll to position [143, 0]
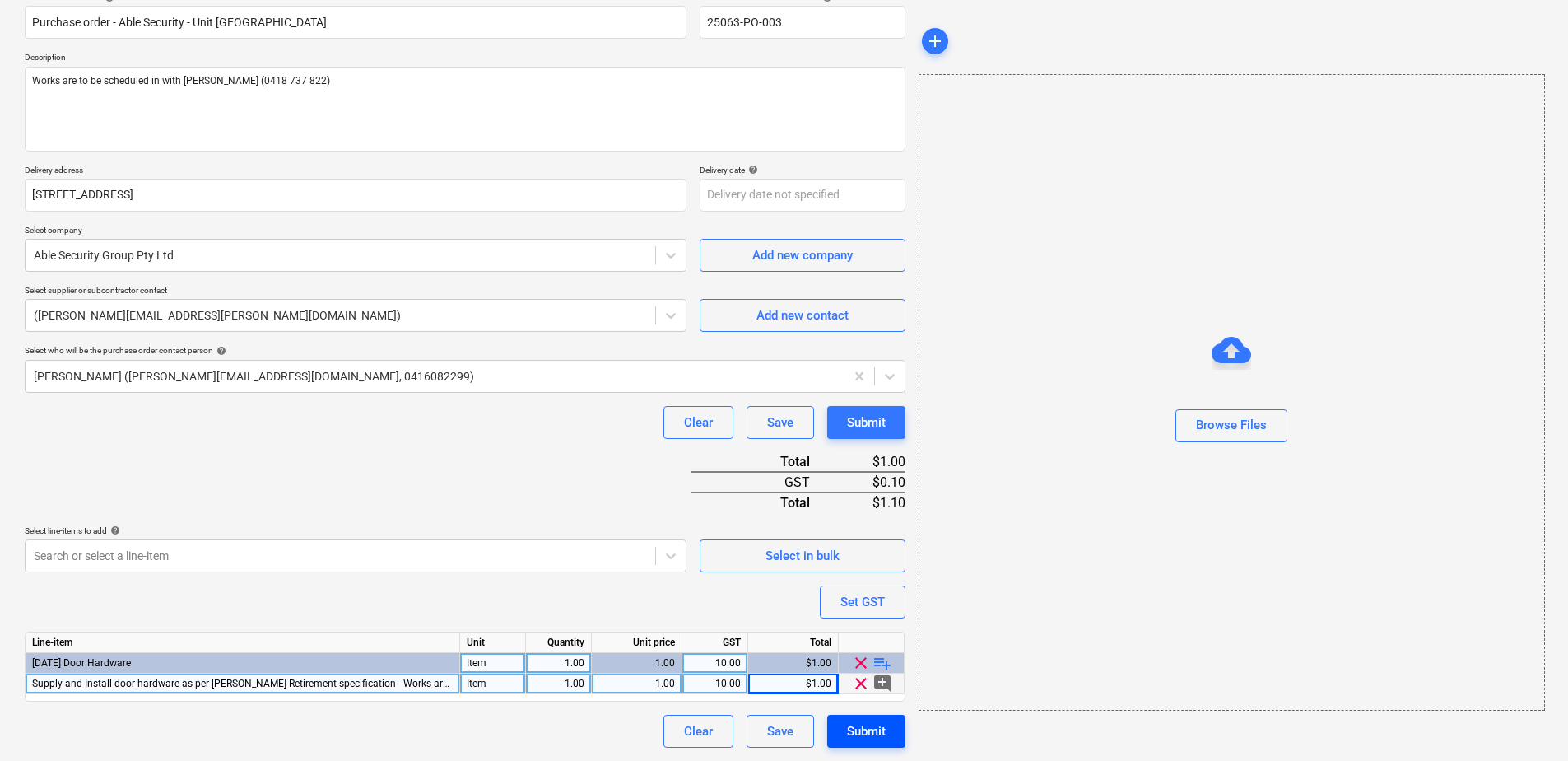
click at [860, 737] on div "Submit" at bounding box center [866, 731] width 38 height 21
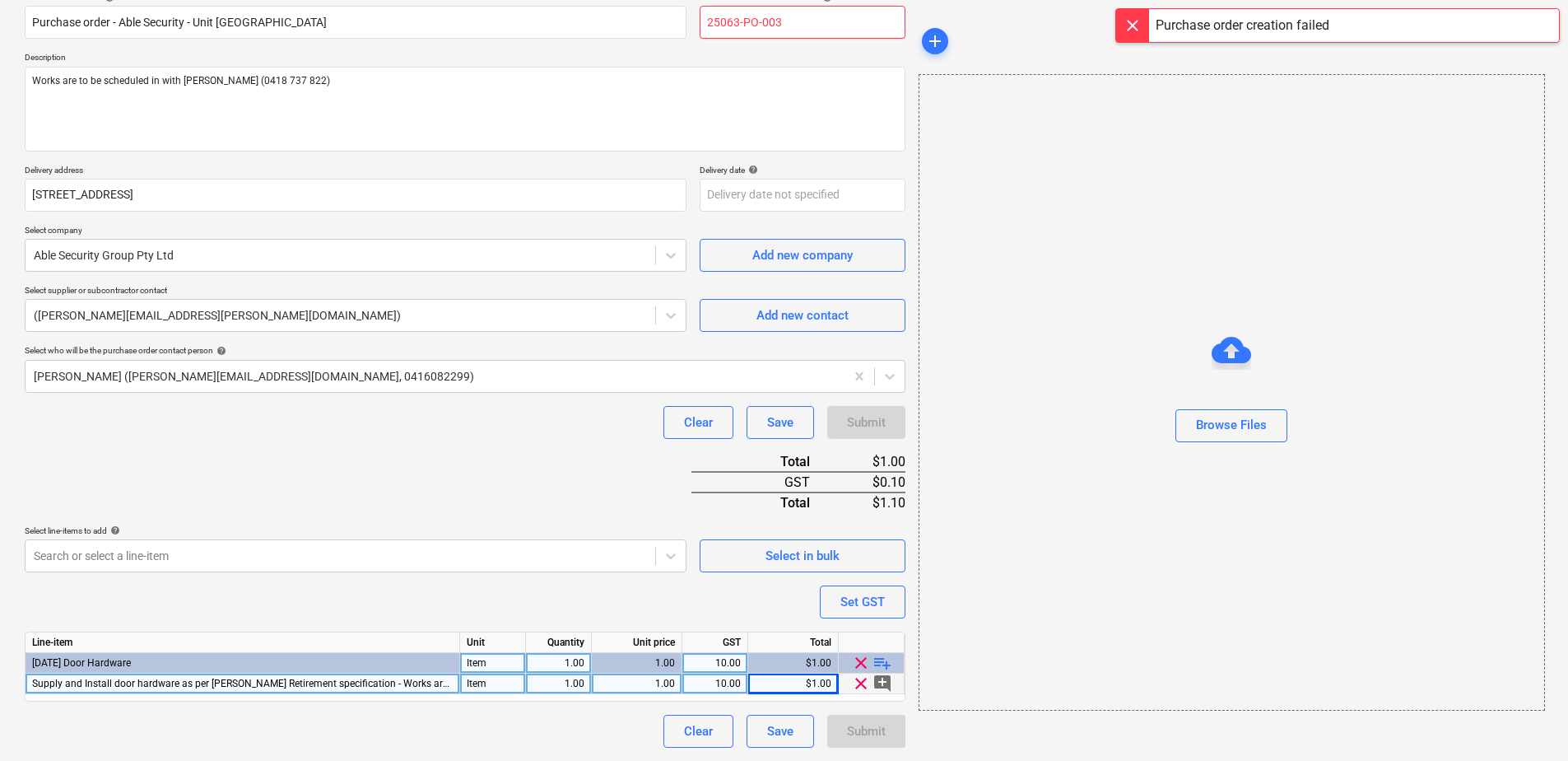
click at [812, 22] on input "25063-PO-003" at bounding box center [803, 22] width 206 height 33
click at [589, 427] on div "Clear Save Submit" at bounding box center [465, 423] width 881 height 33
click at [893, 732] on button "Submit" at bounding box center [866, 731] width 78 height 33
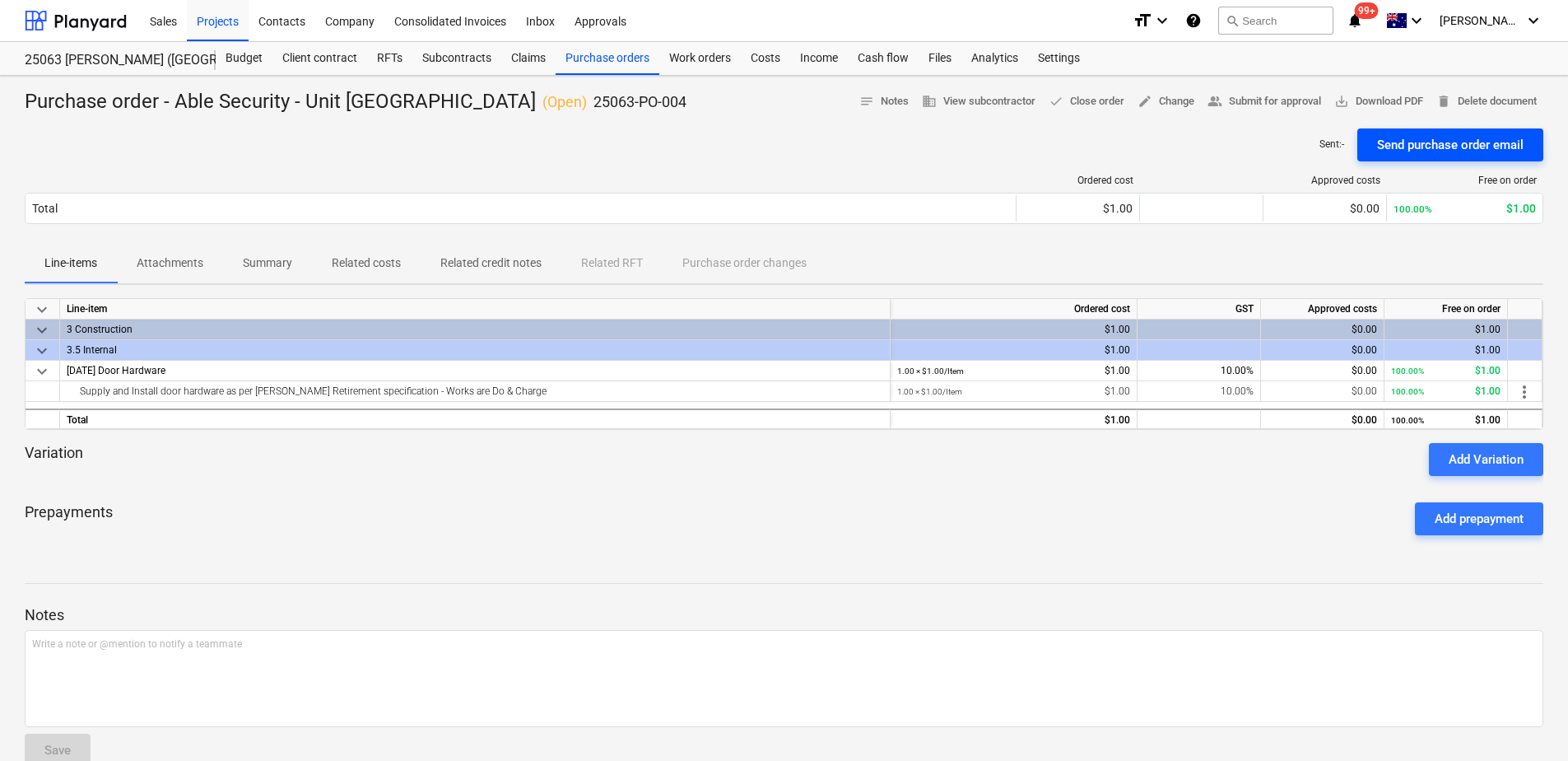
click at [1490, 150] on div "Send purchase order email" at bounding box center [1450, 144] width 147 height 21
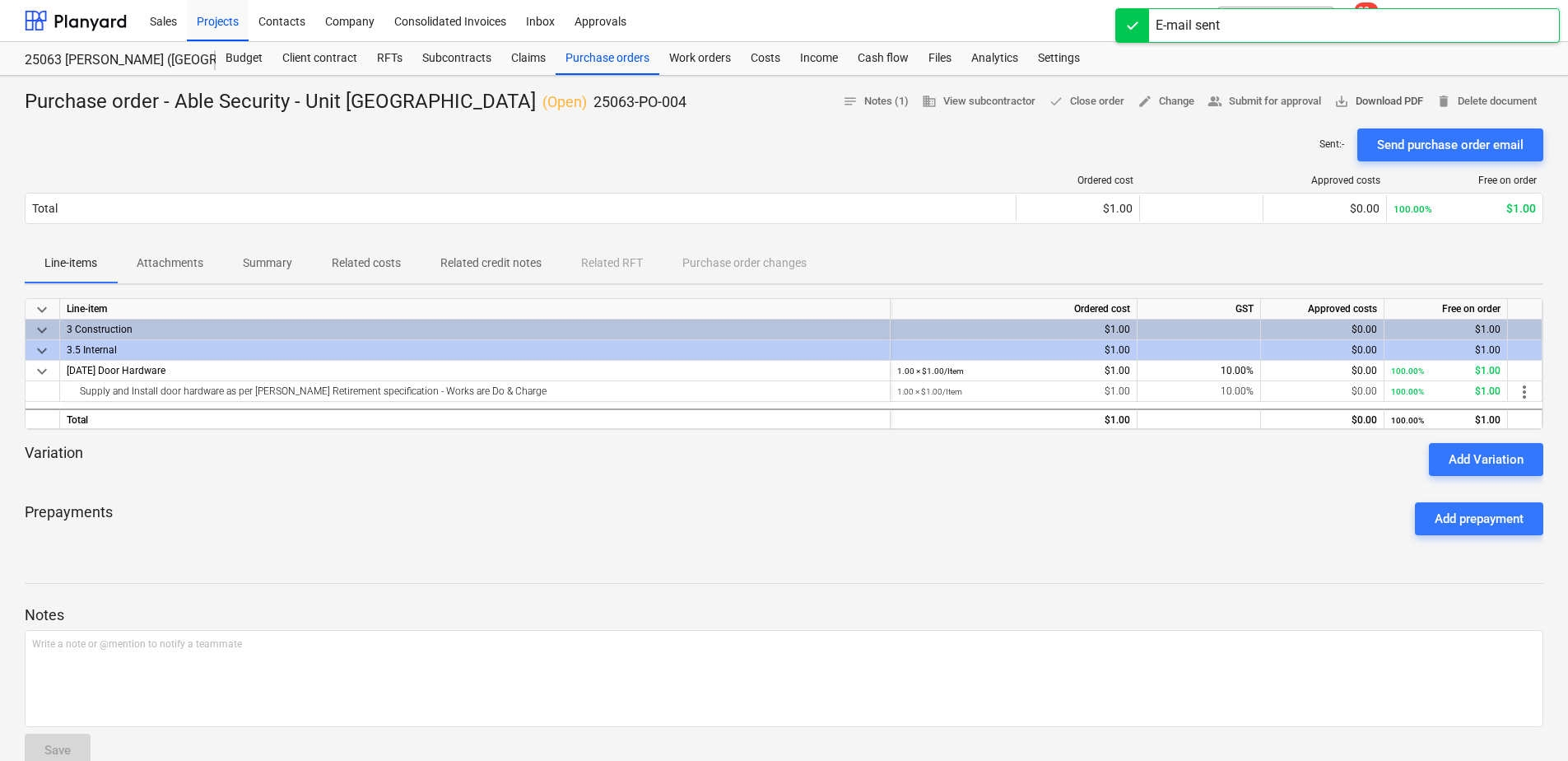
click at [1423, 102] on span "save_alt Download PDF" at bounding box center [1379, 101] width 89 height 19
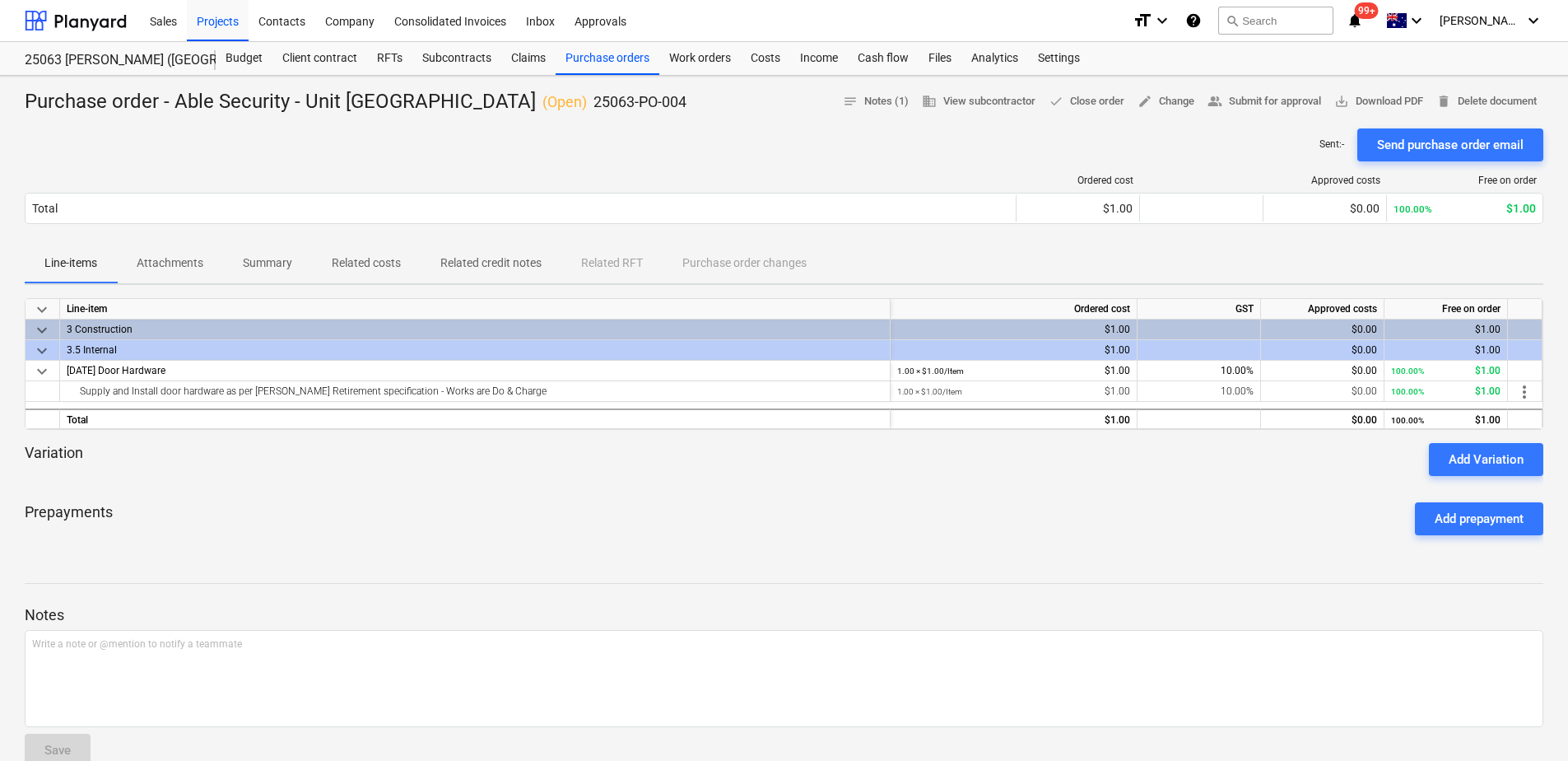
click at [830, 549] on div "Prepayments Add prepayment" at bounding box center [784, 519] width 1519 height 59
click at [621, 63] on div "Purchase orders" at bounding box center [608, 58] width 104 height 33
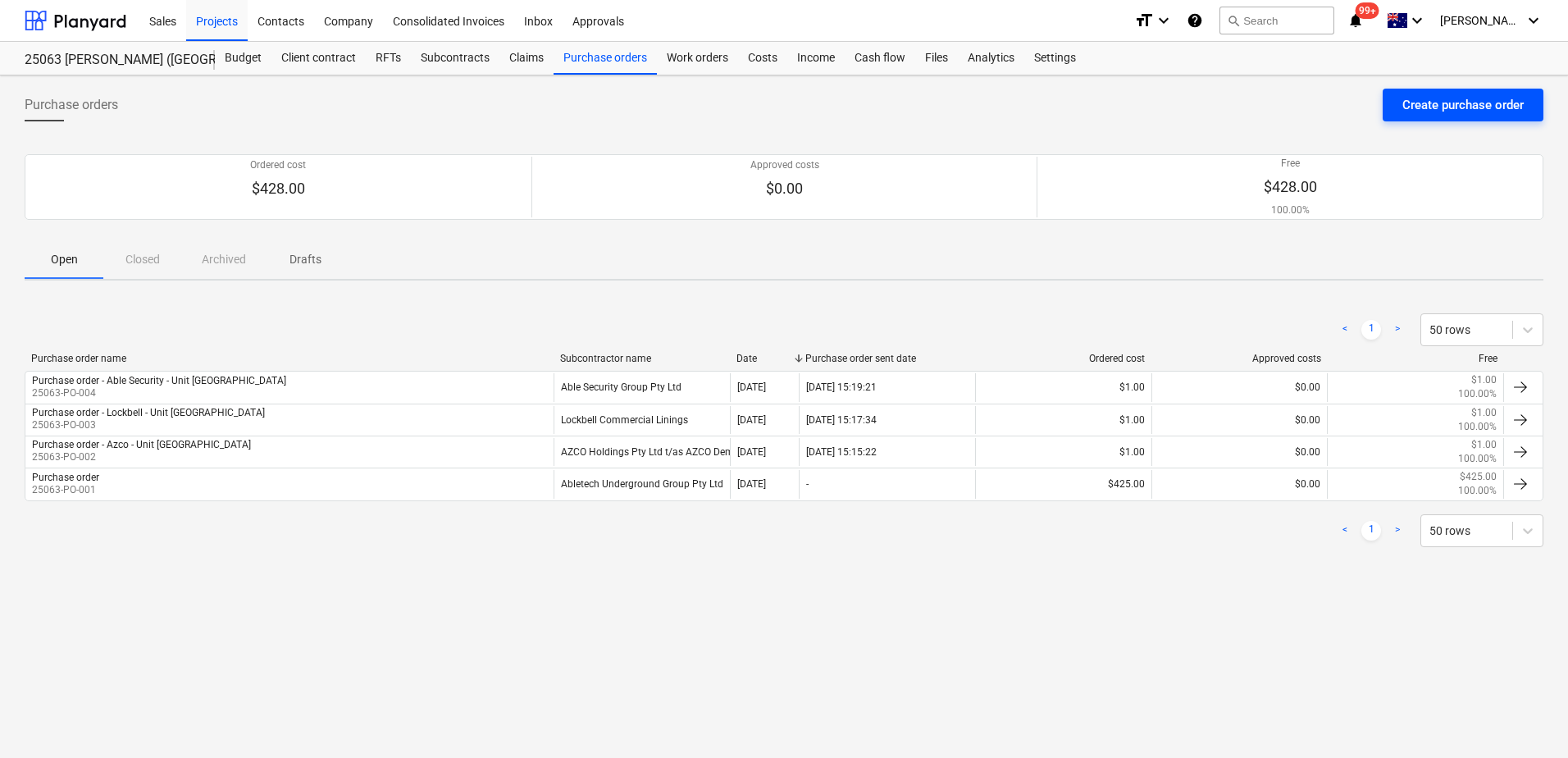
click at [1424, 108] on div "Create purchase order" at bounding box center [1463, 104] width 122 height 21
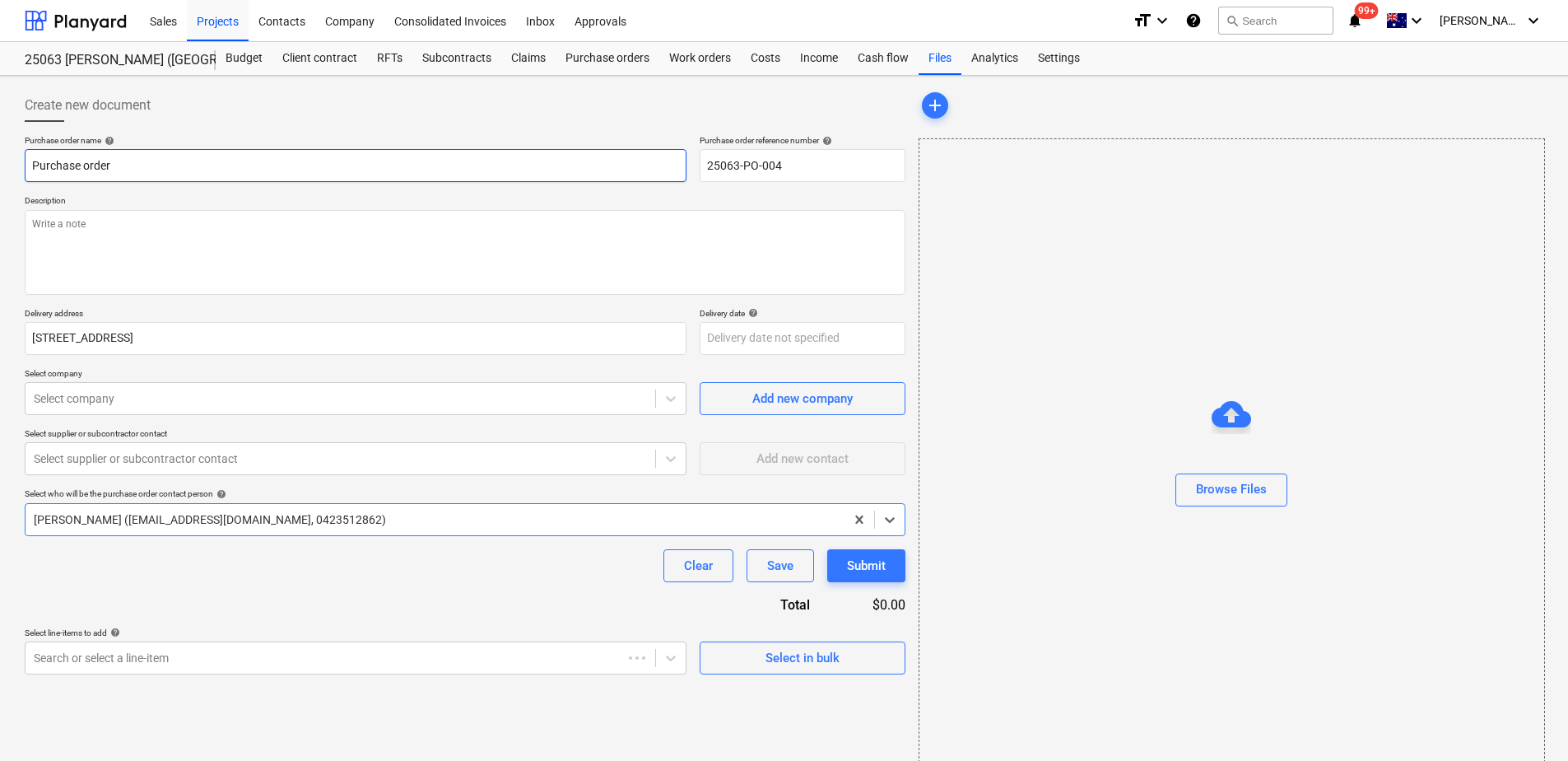
click at [184, 170] on input "Purchase order" at bounding box center [355, 166] width 662 height 33
click at [188, 159] on input "Purchase order - Able Security - Unit [GEOGRAPHIC_DATA]" at bounding box center [355, 166] width 662 height 33
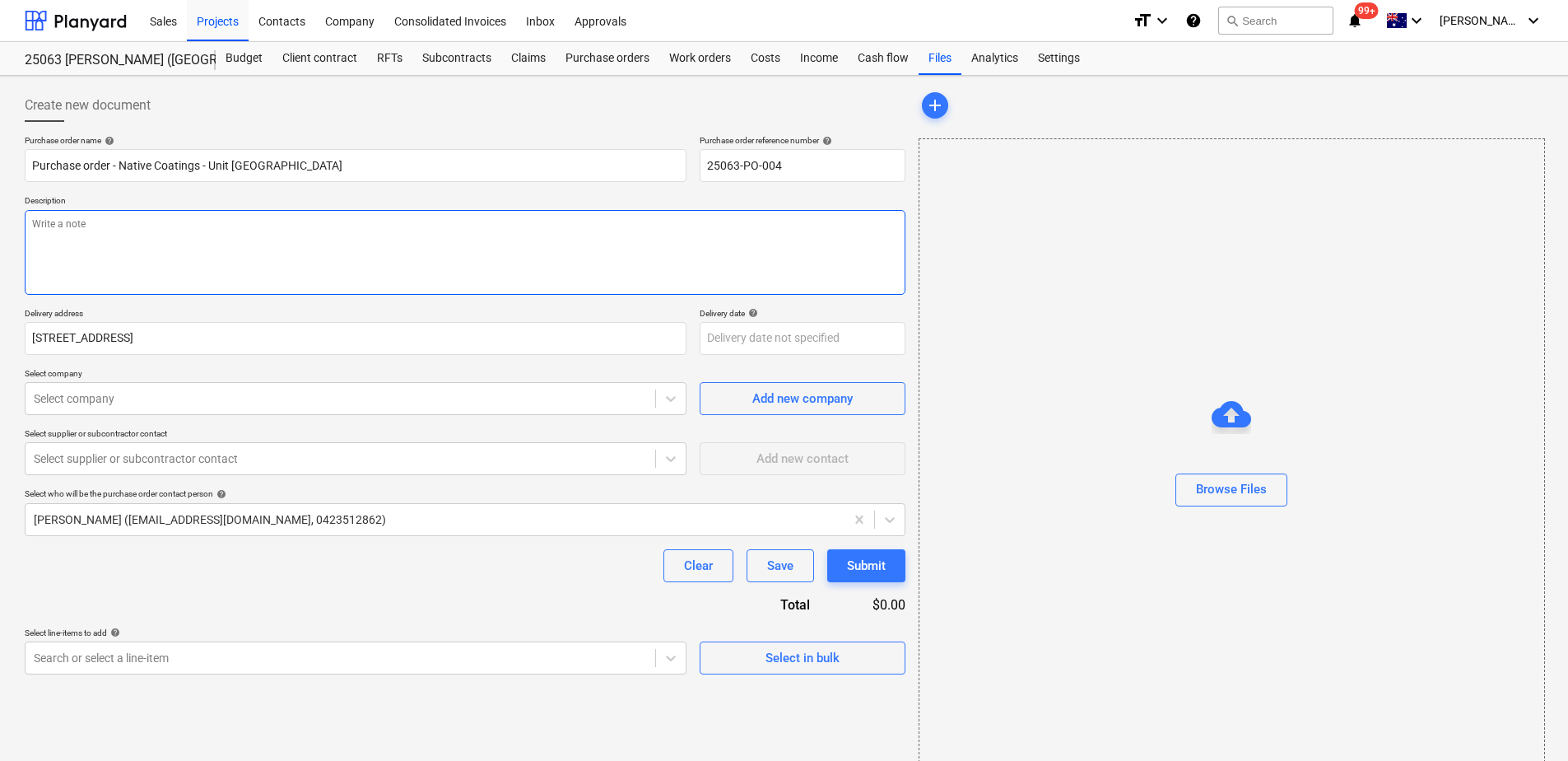
click at [77, 258] on textarea at bounding box center [465, 252] width 881 height 85
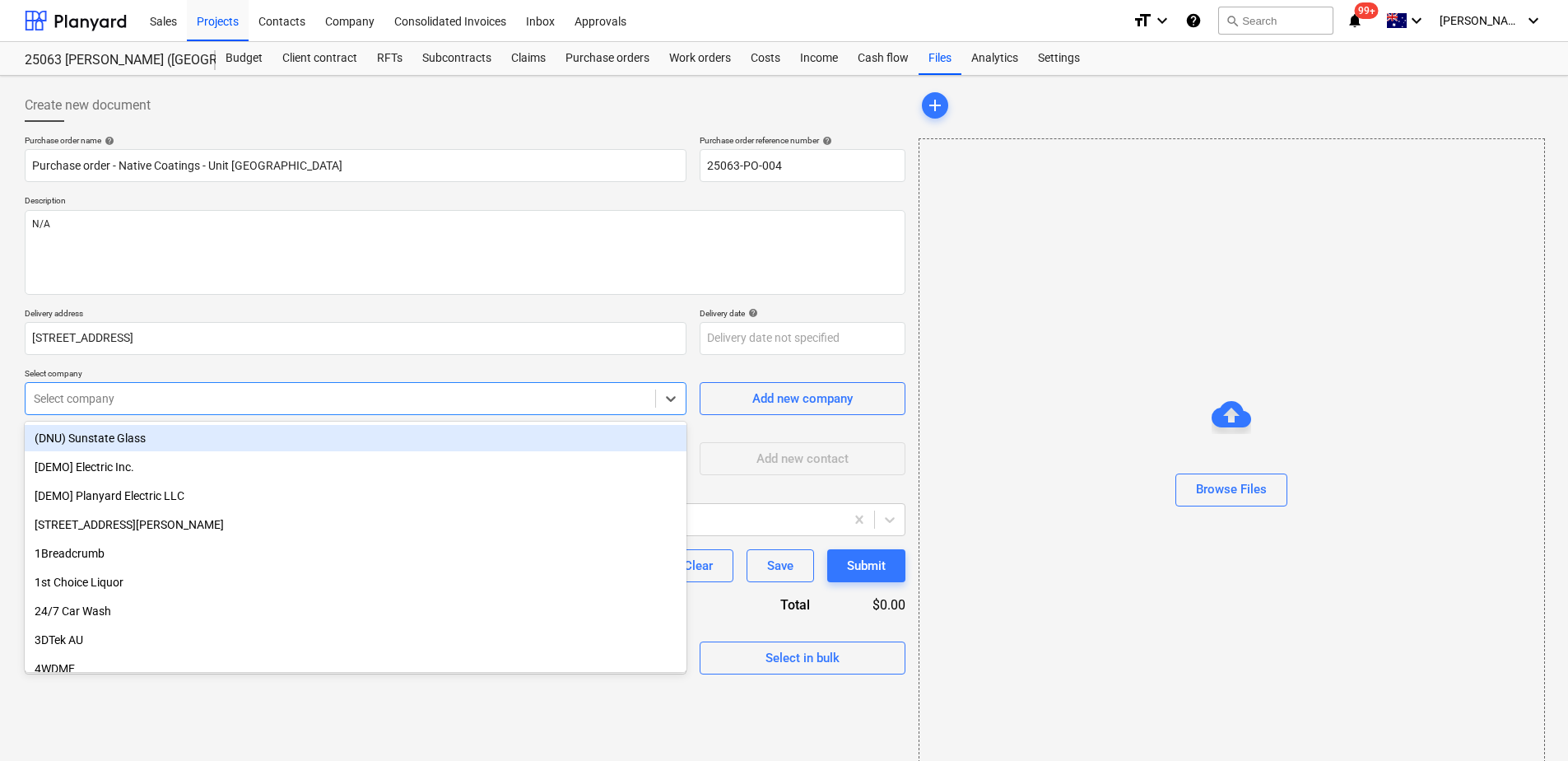
click at [114, 397] on div at bounding box center [340, 398] width 613 height 16
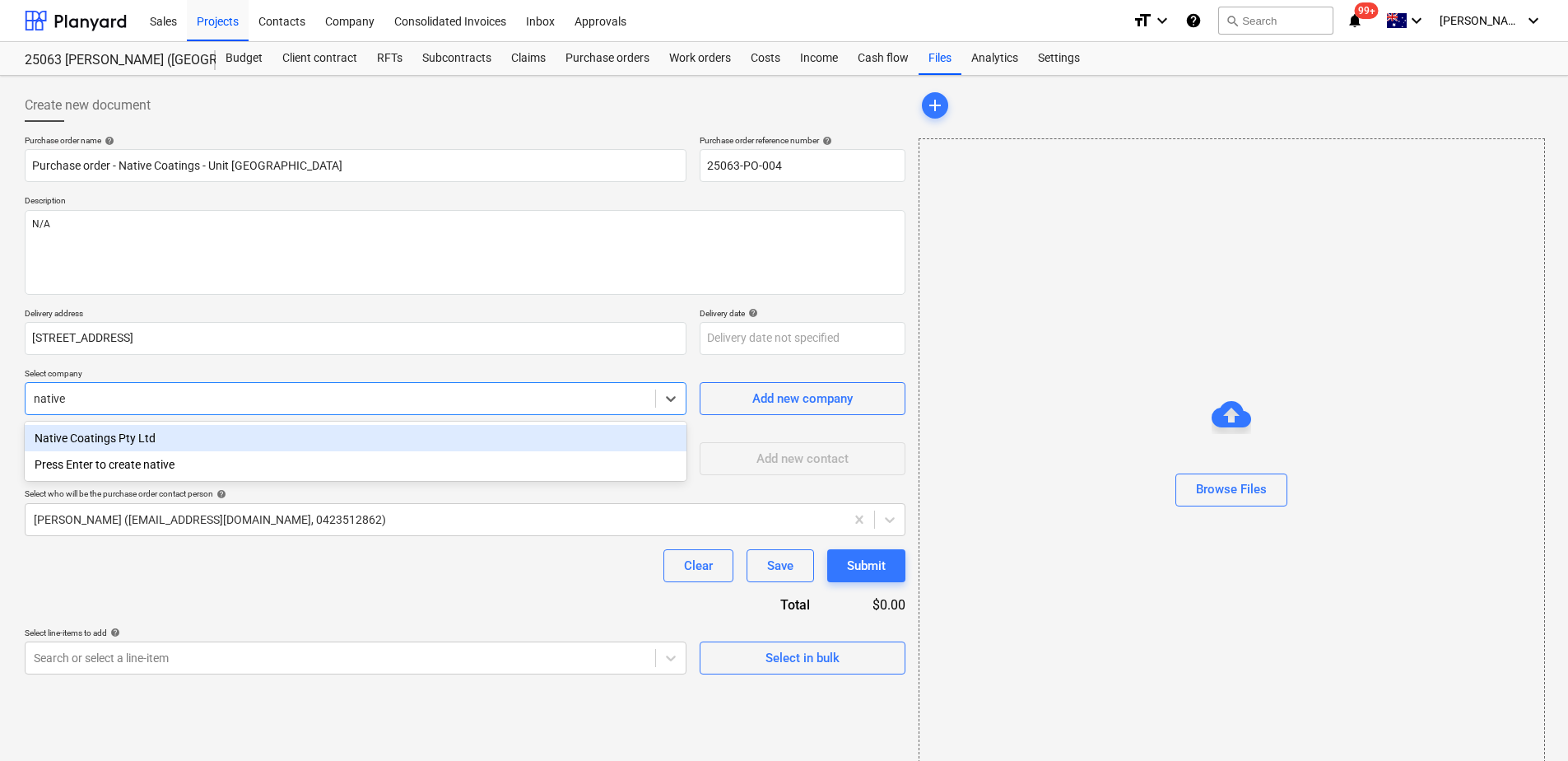
click at [130, 435] on div "Native Coatings Pty Ltd" at bounding box center [355, 437] width 662 height 26
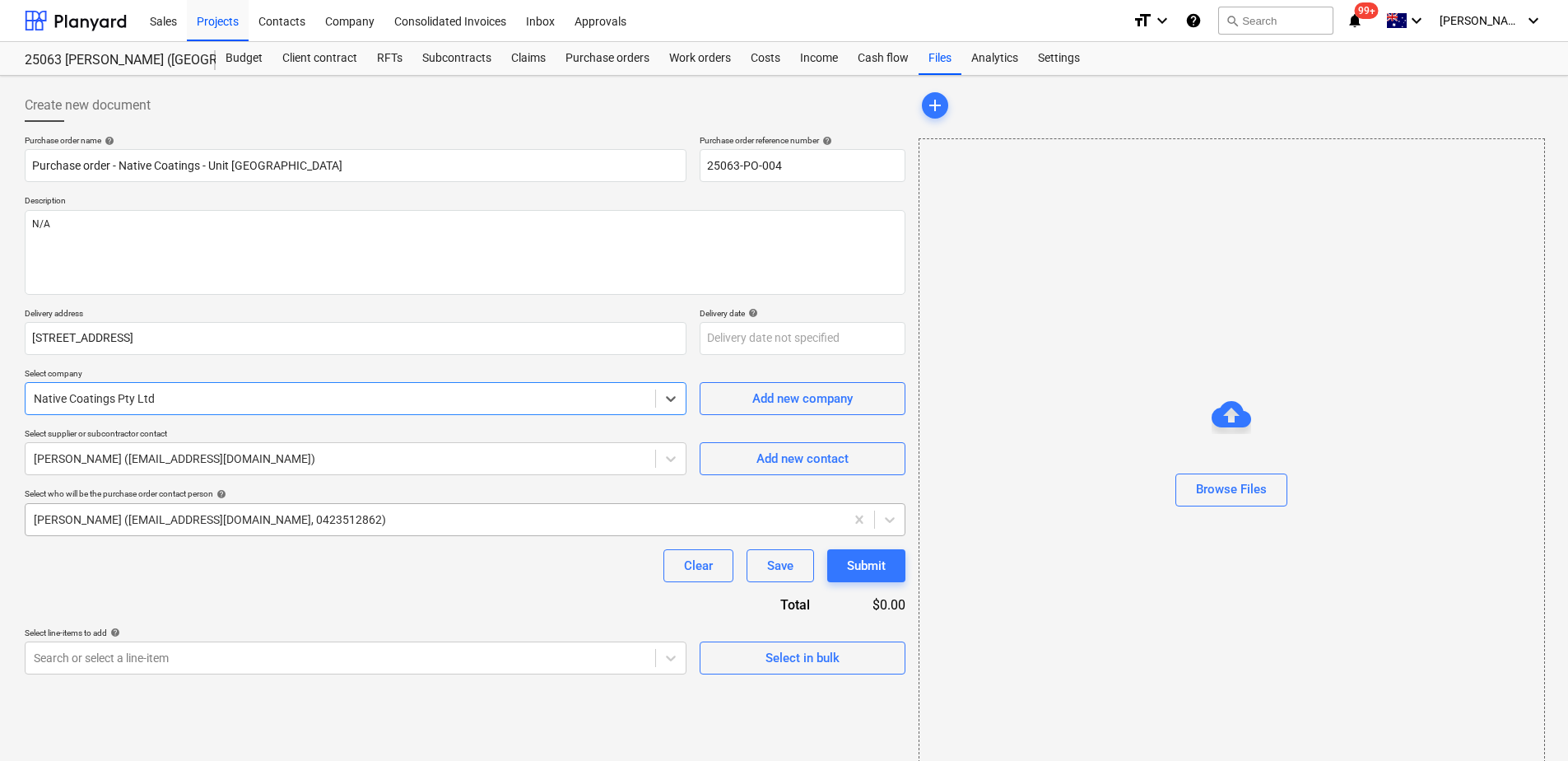
click at [109, 532] on div "[PERSON_NAME] ([EMAIL_ADDRESS][DOMAIN_NAME], 0423512862)" at bounding box center [465, 519] width 881 height 33
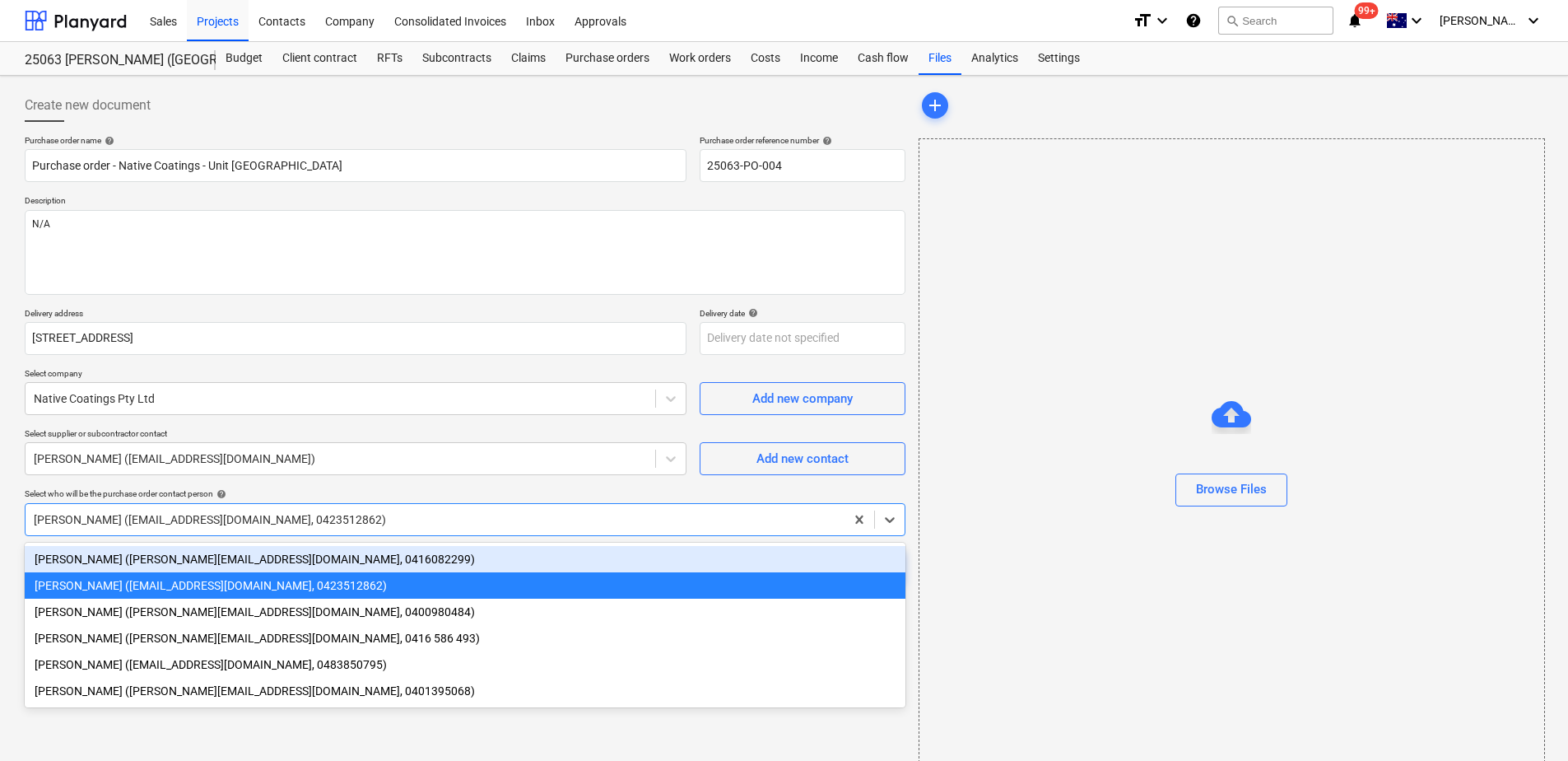
click at [105, 562] on div "[PERSON_NAME] ([PERSON_NAME][EMAIL_ADDRESS][DOMAIN_NAME], 0416082299)" at bounding box center [465, 559] width 881 height 26
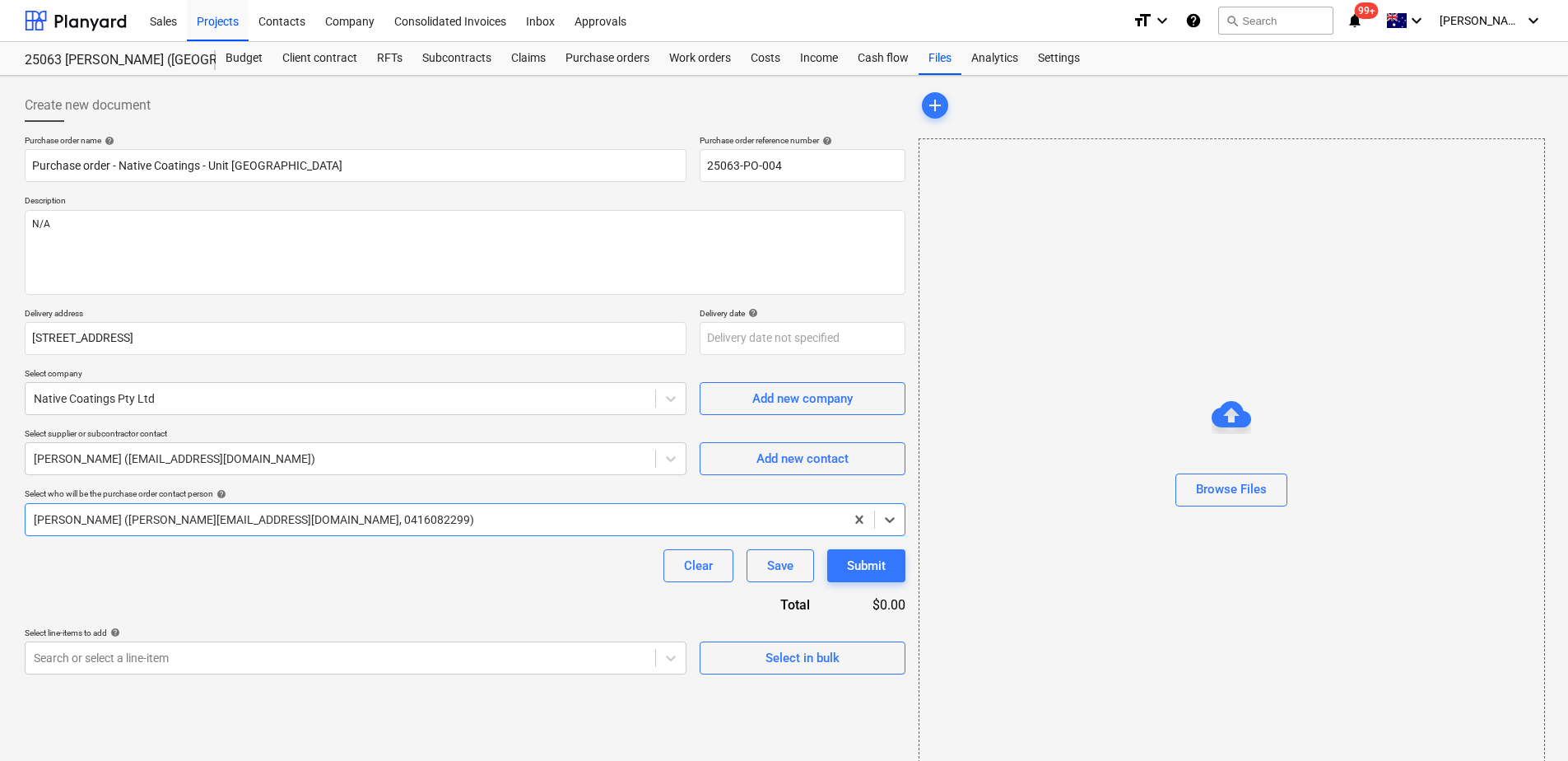
click at [105, 562] on div "Clear Save Submit" at bounding box center [465, 566] width 881 height 33
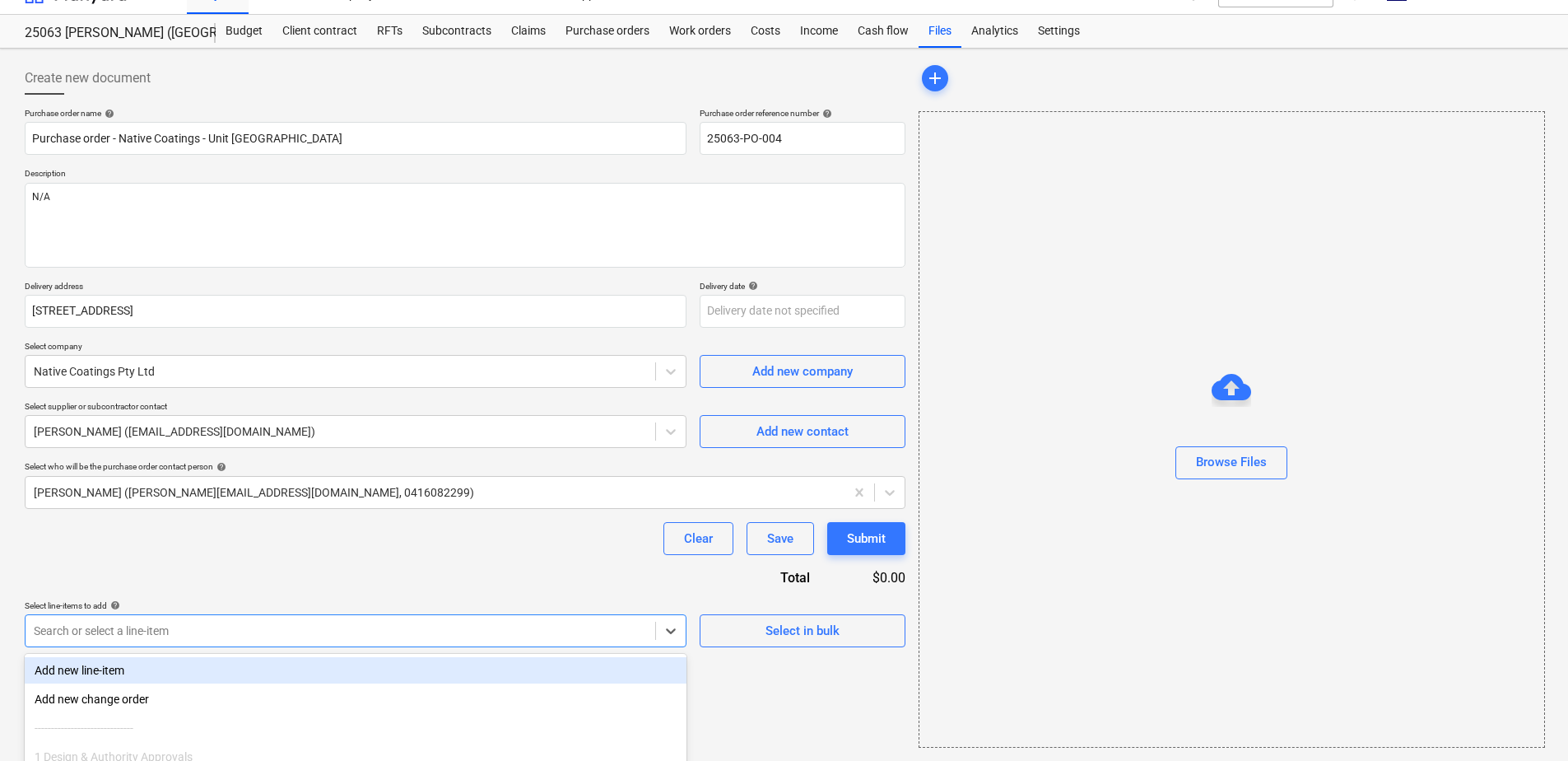
scroll to position [170, 0]
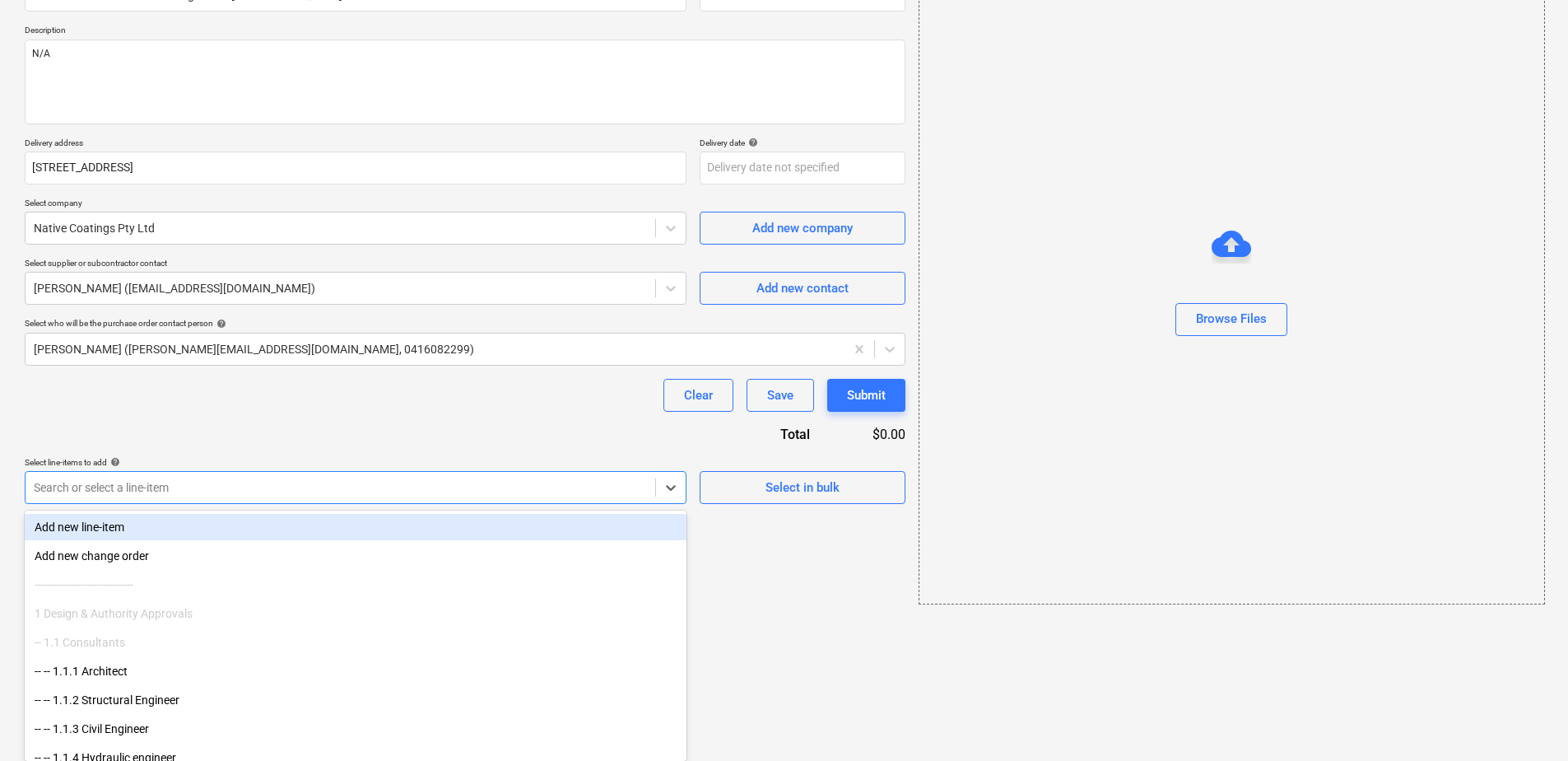
click at [118, 591] on body "This website stores cookies on your computer. These cookies are used to collect…" at bounding box center [784, 210] width 1568 height 761
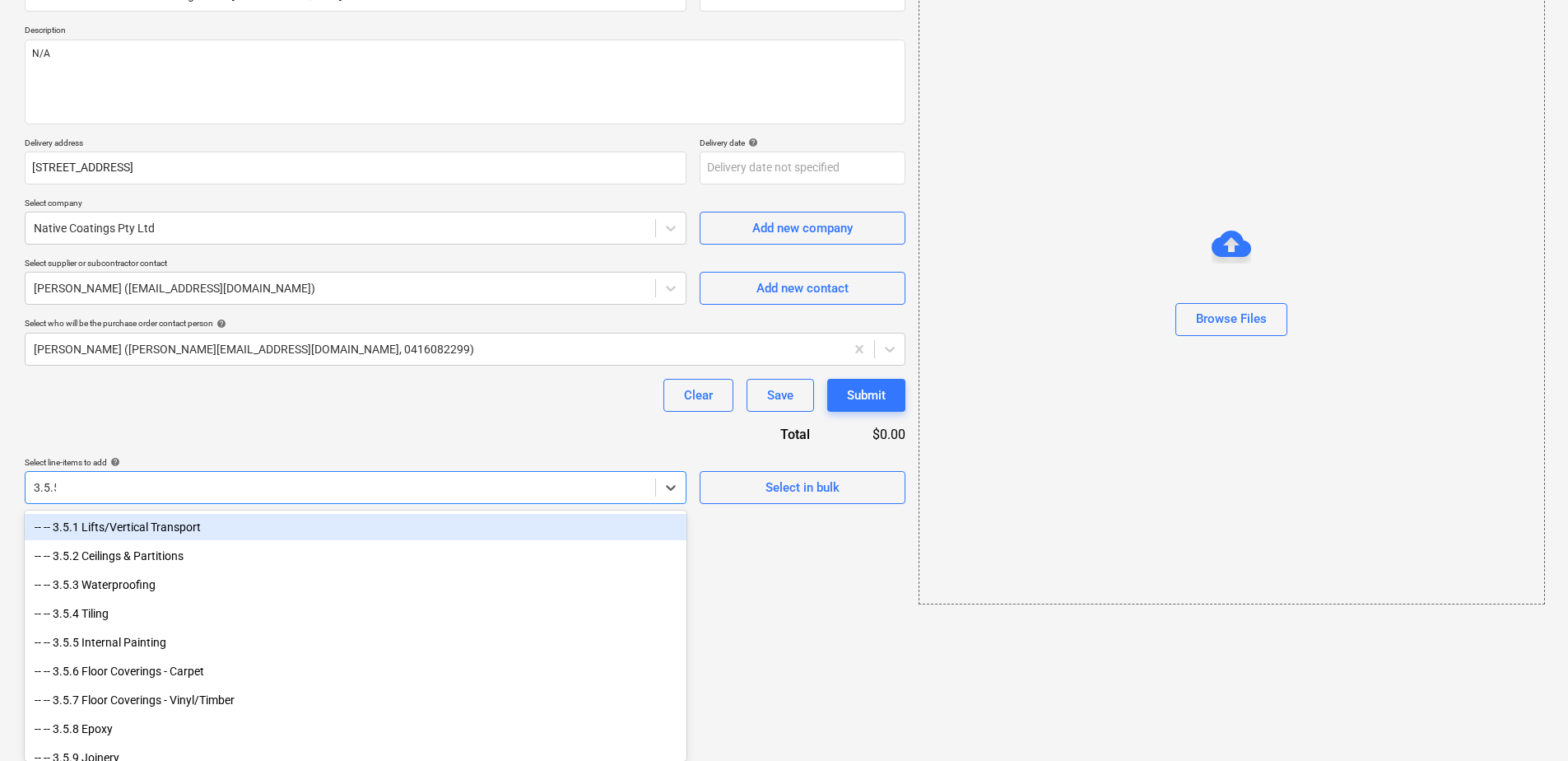
scroll to position [27, 0]
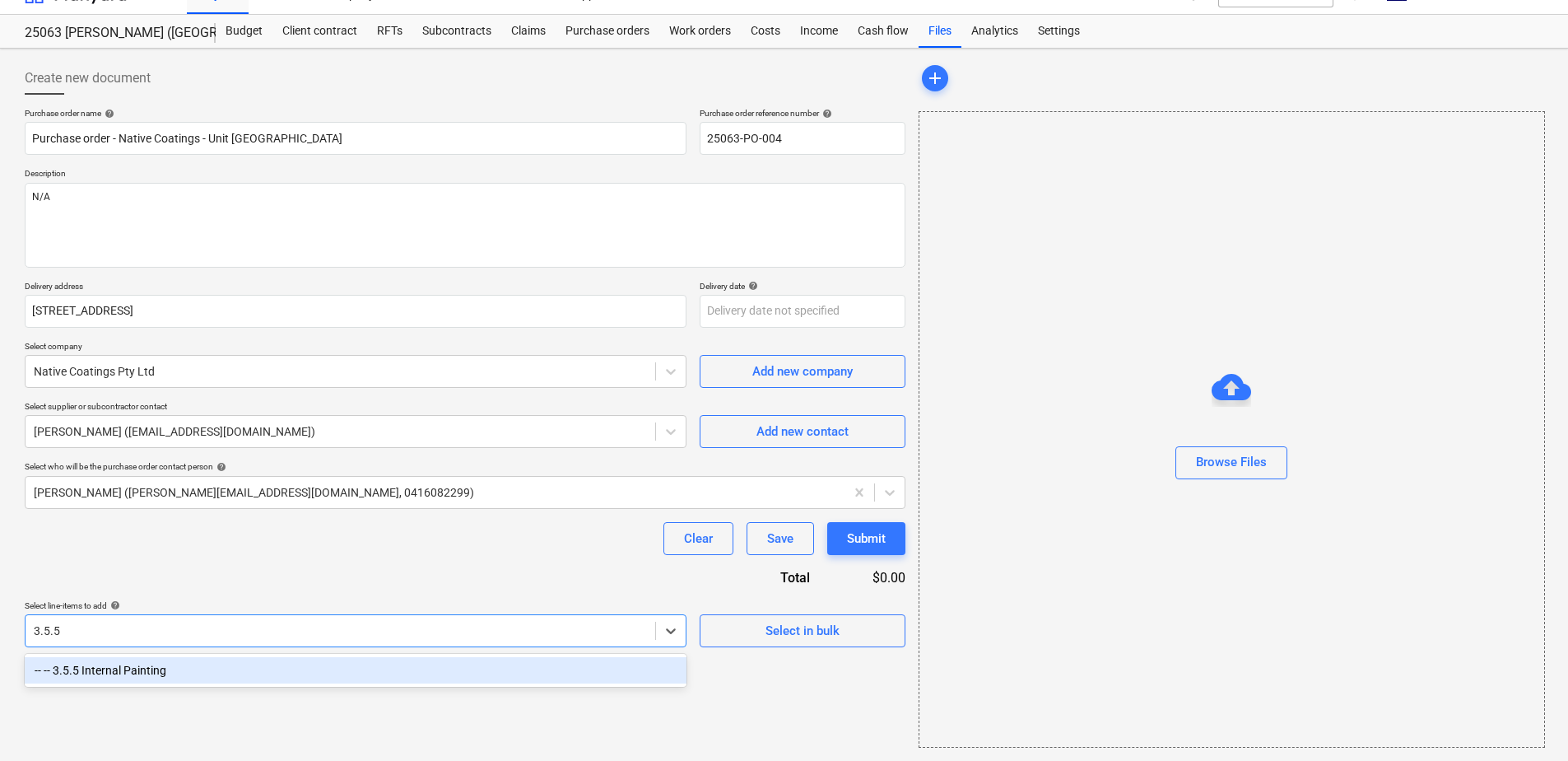
click at [135, 662] on div "-- -- 3.5.5 Internal Painting" at bounding box center [355, 670] width 662 height 26
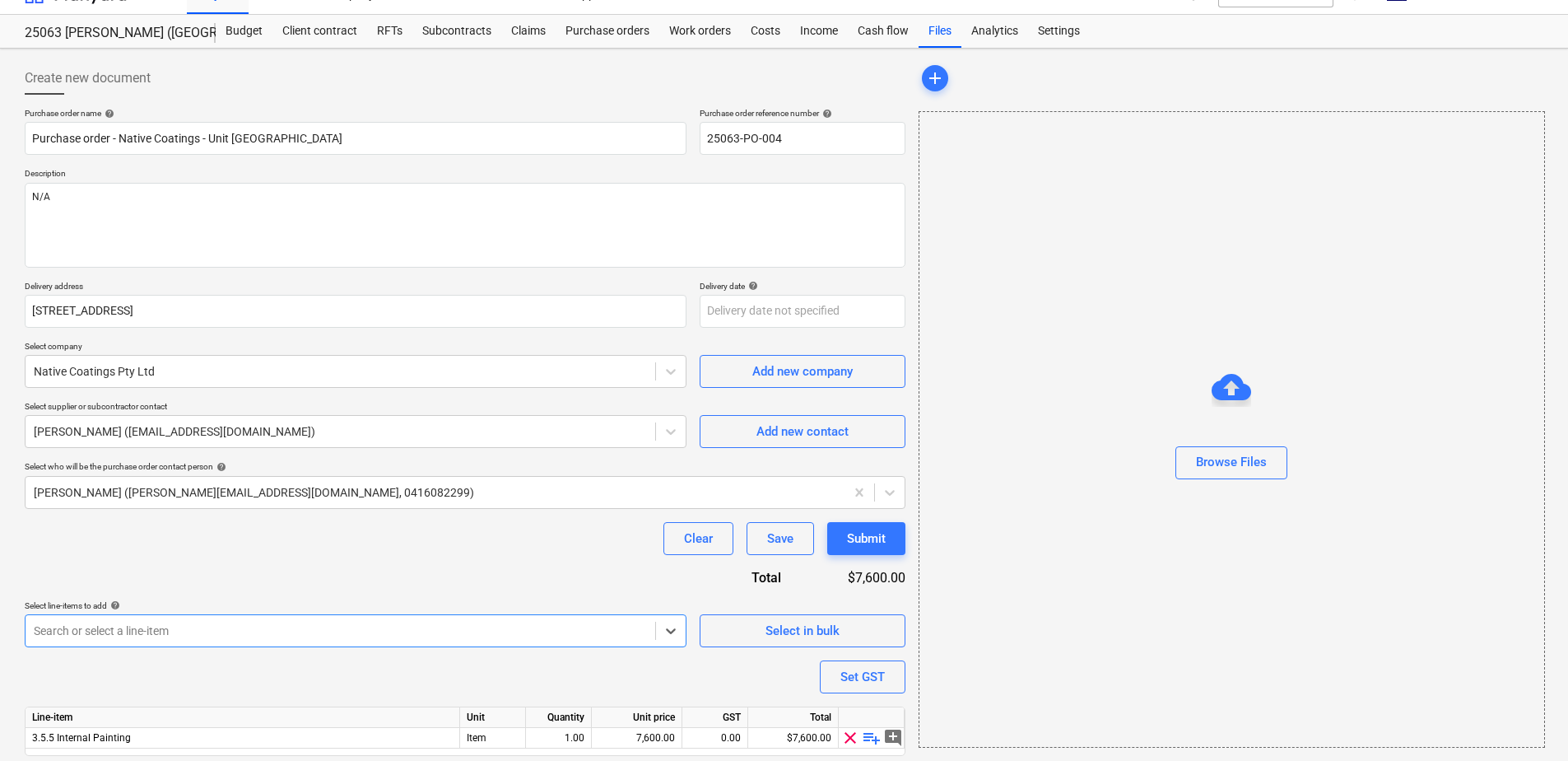
click at [213, 566] on div "Purchase order name help Purchase order - Native Coatings - Unit [GEOGRAPHIC_DA…" at bounding box center [465, 455] width 881 height 694
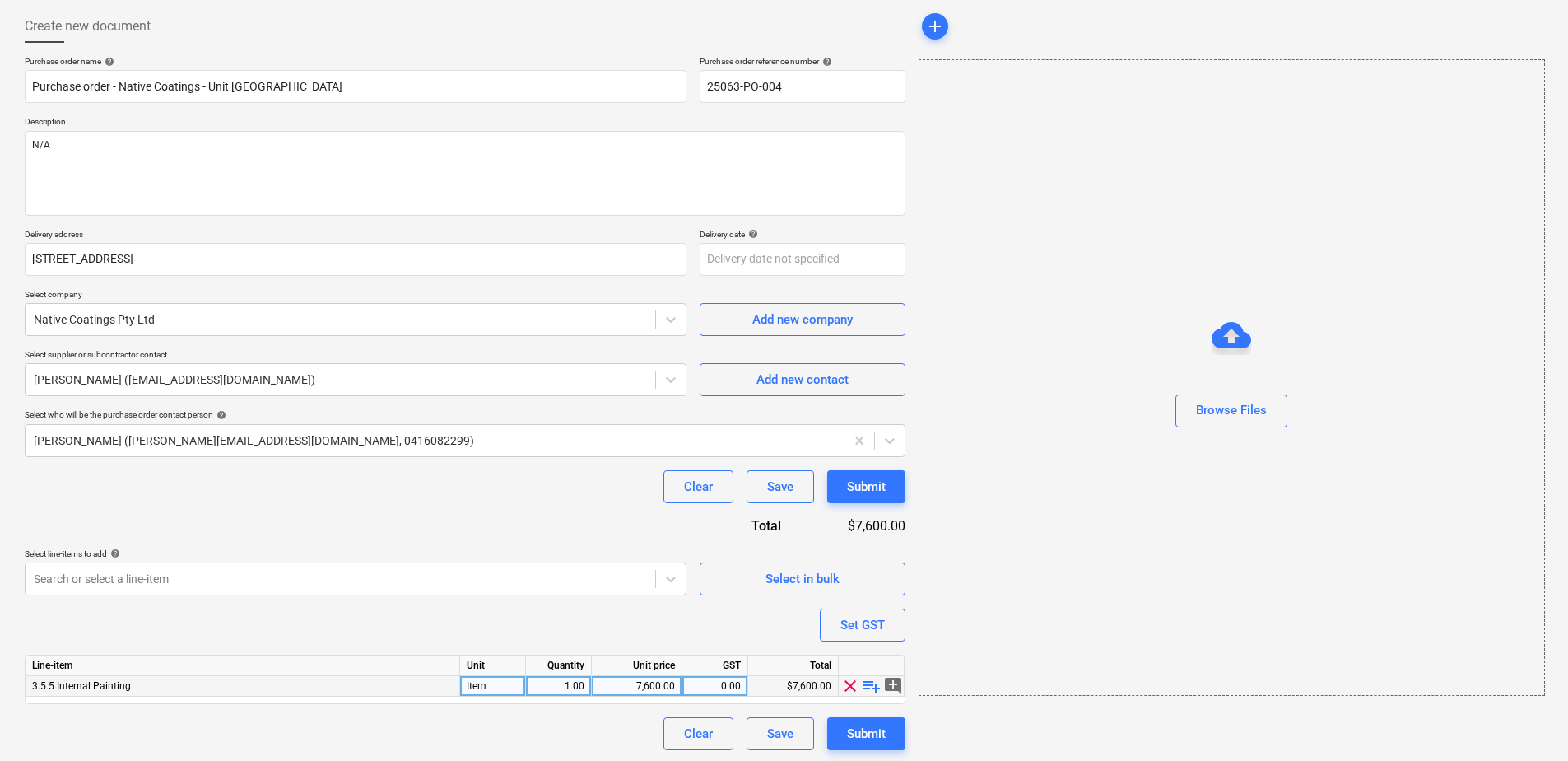
scroll to position [81, 0]
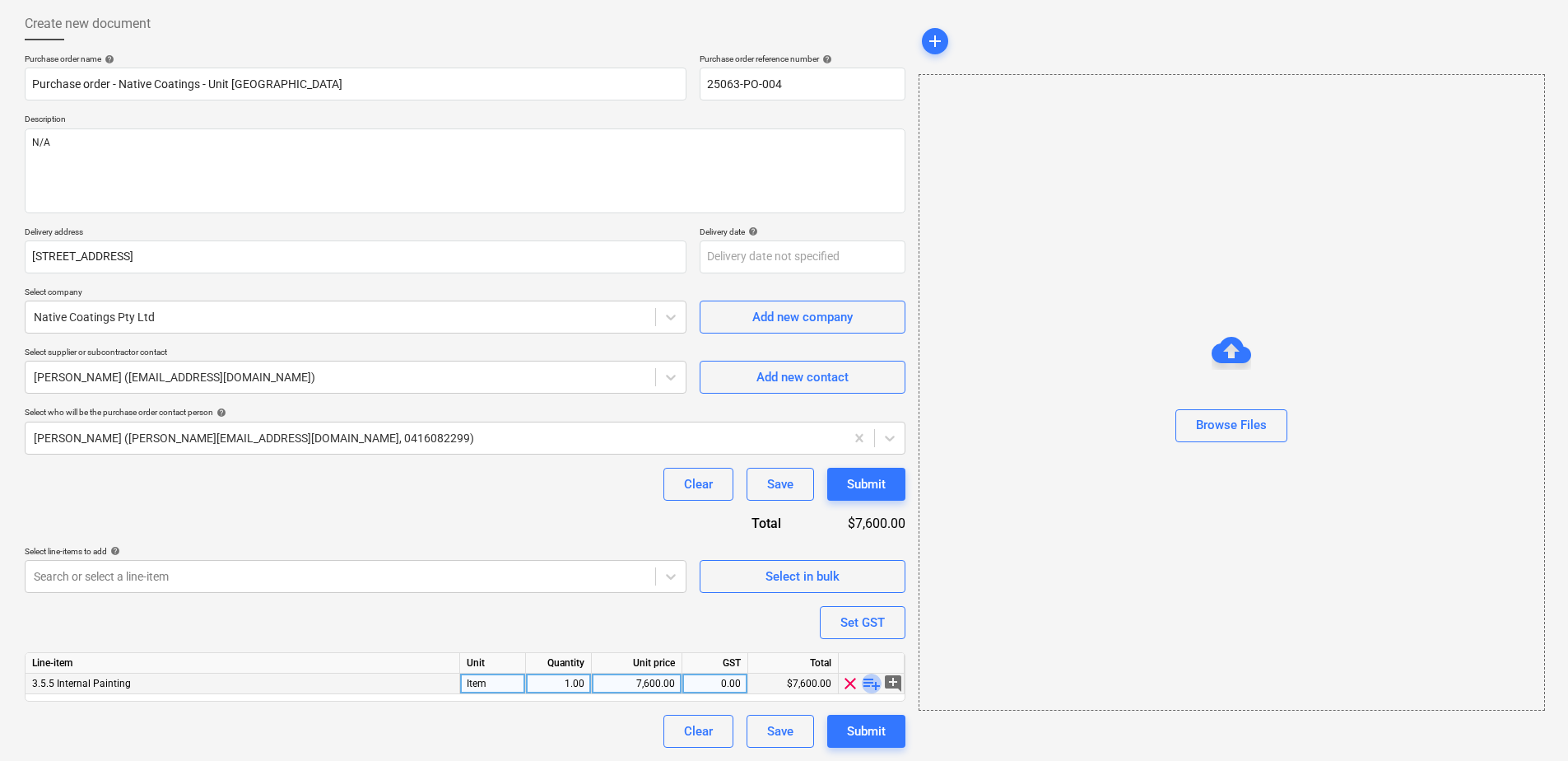
click at [873, 688] on span "playlist_add" at bounding box center [872, 684] width 20 height 20
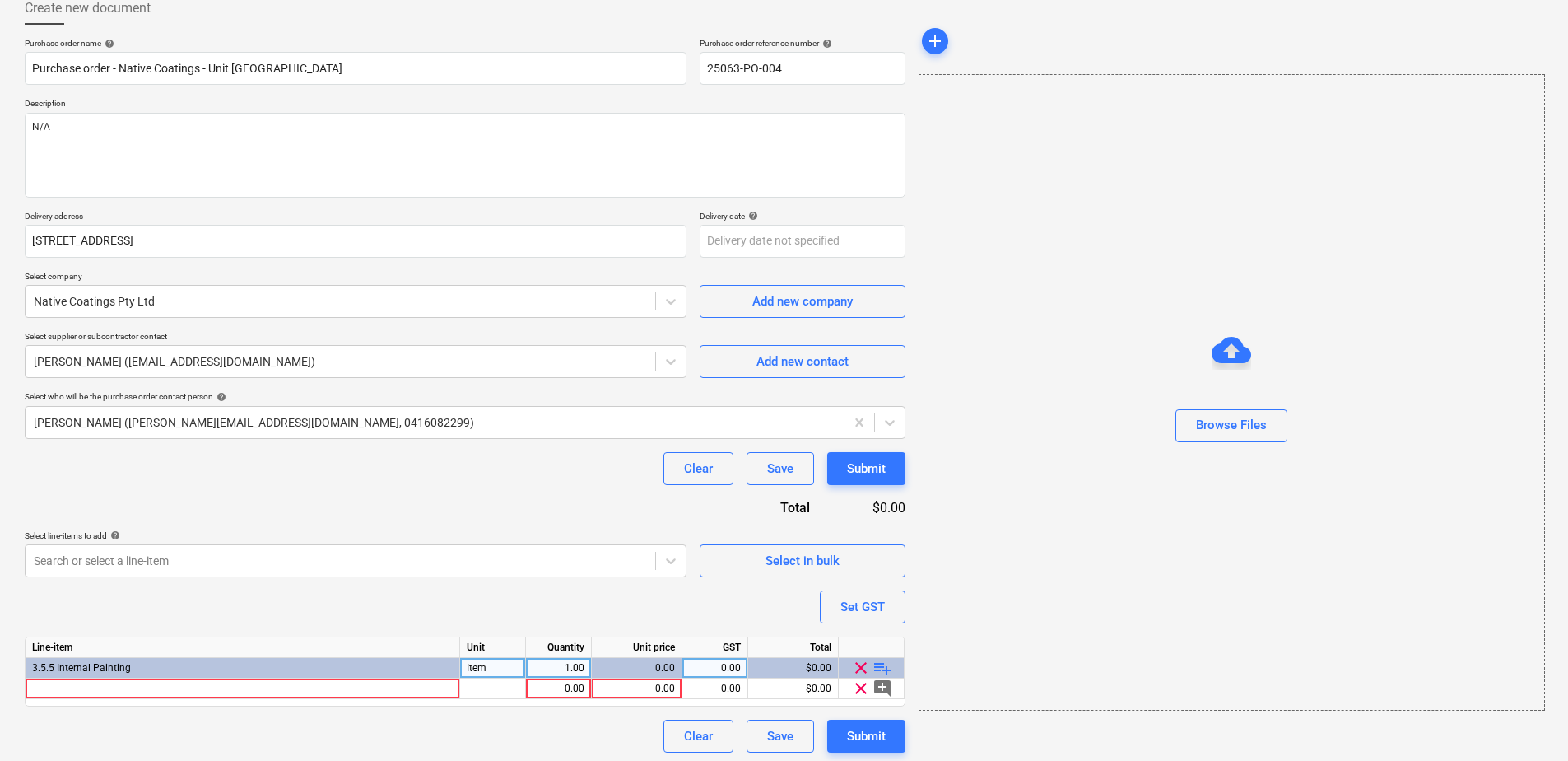
scroll to position [102, 0]
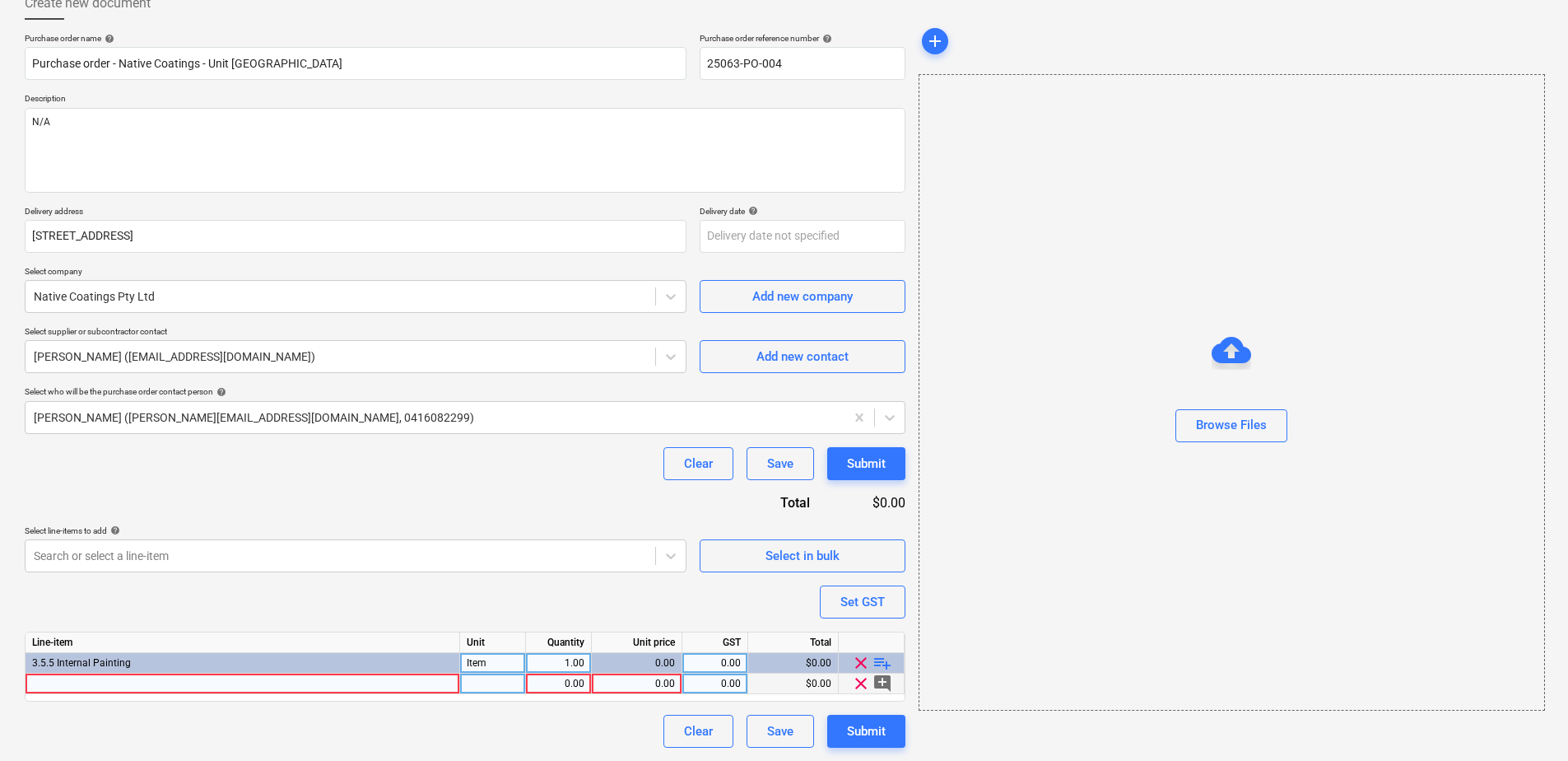
click at [184, 686] on div at bounding box center [242, 684] width 435 height 21
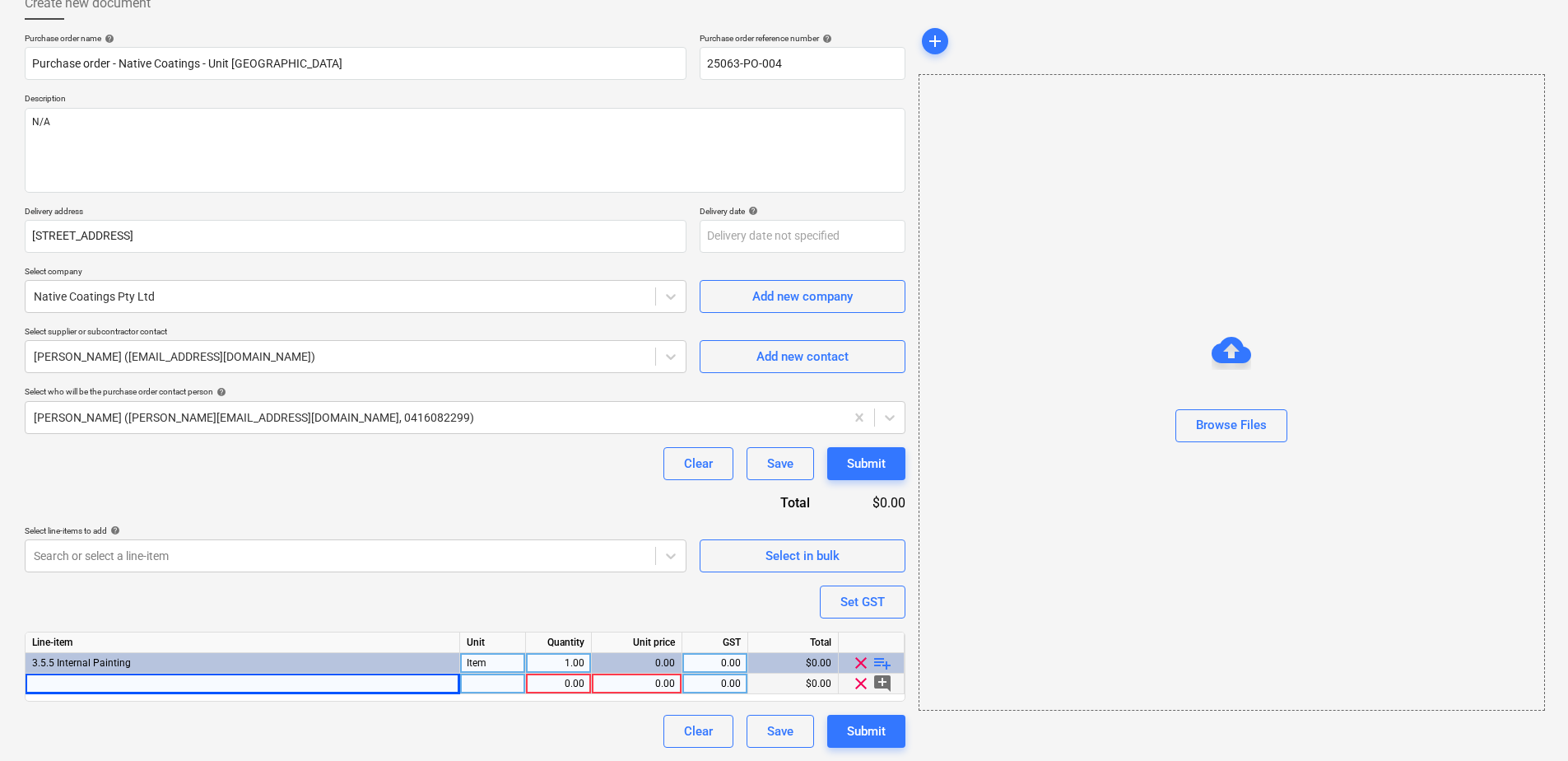
click at [130, 683] on div at bounding box center [242, 684] width 435 height 21
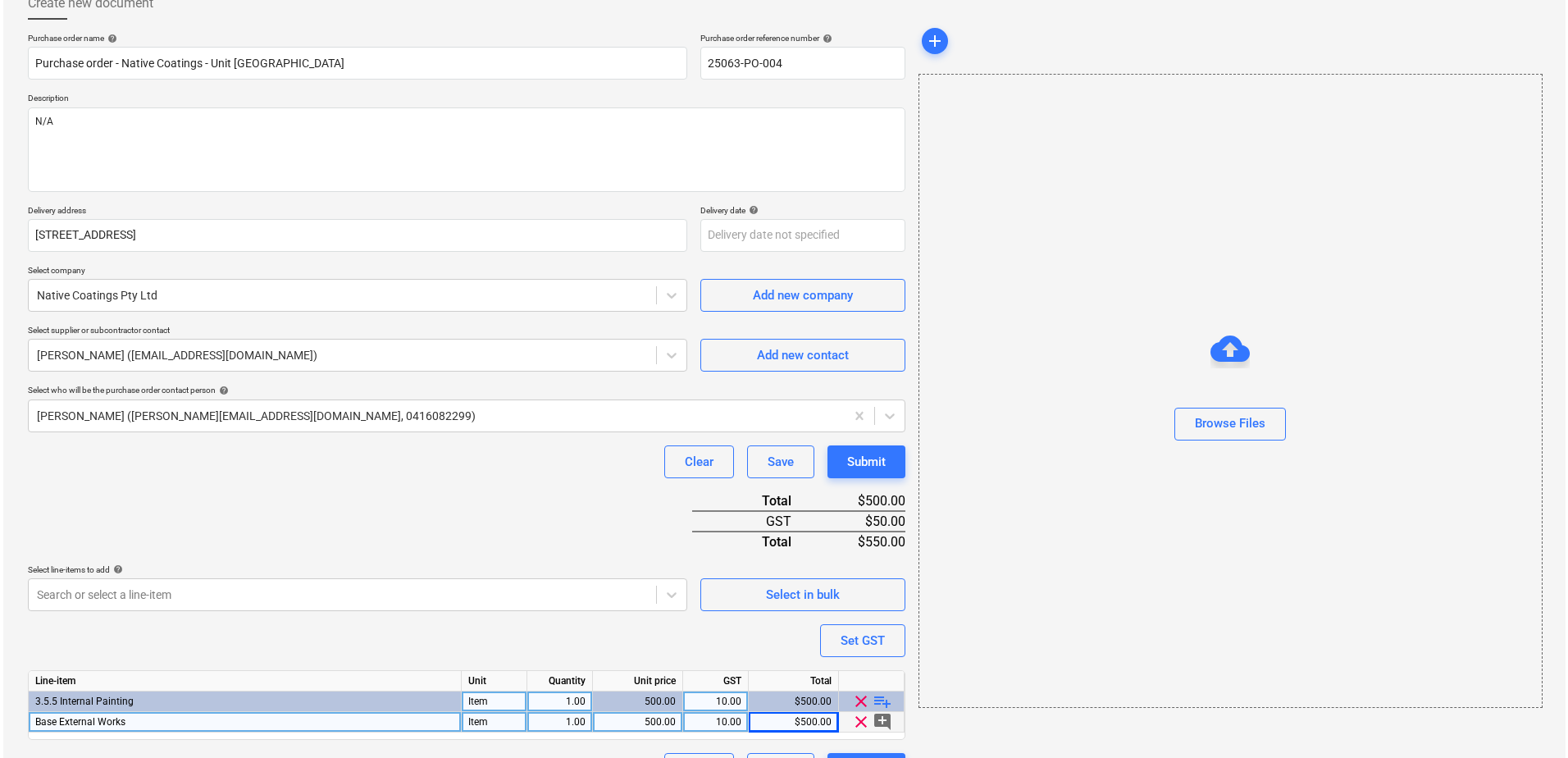
scroll to position [143, 0]
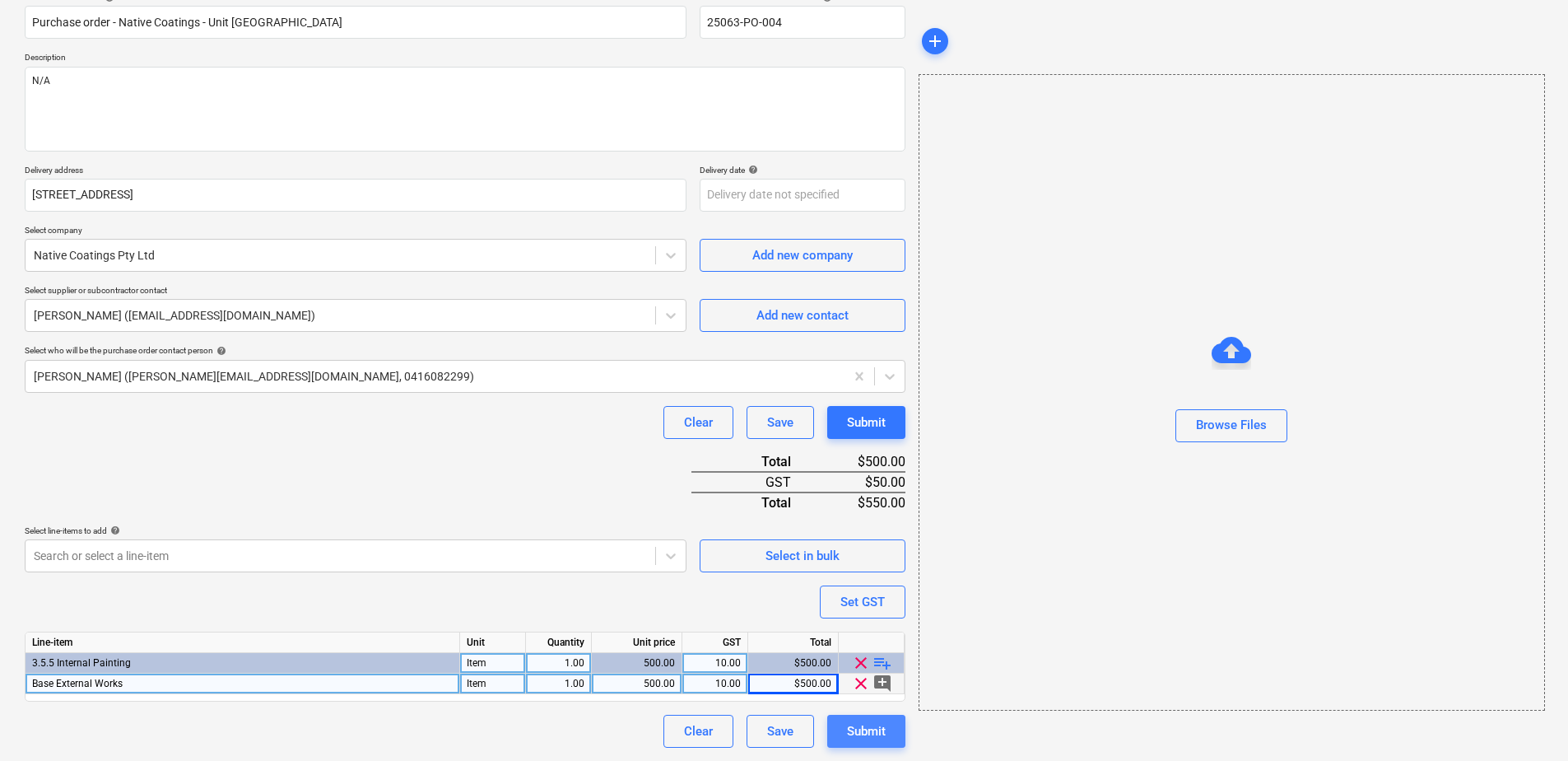
click at [861, 744] on button "Submit" at bounding box center [866, 731] width 78 height 33
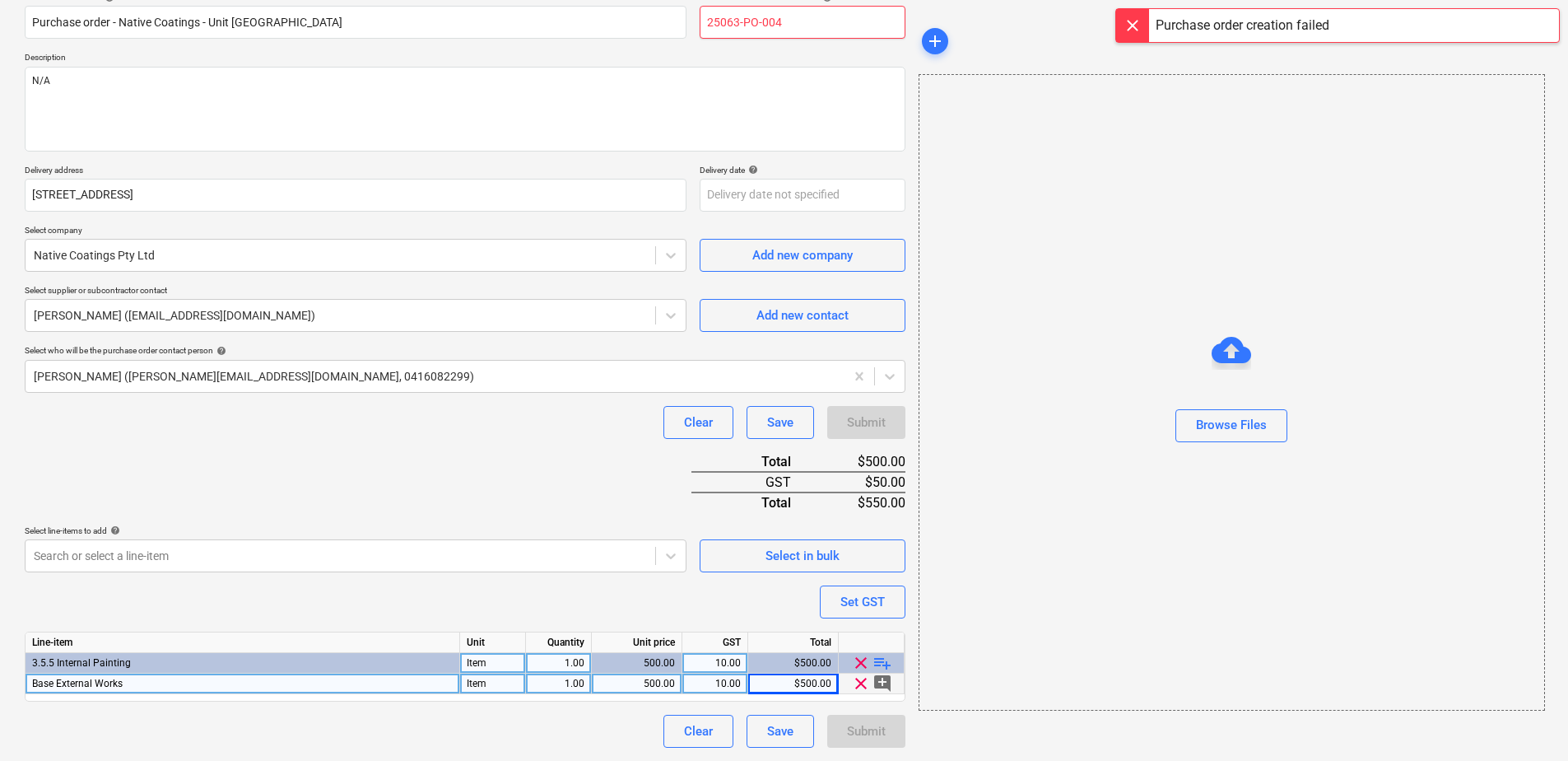
click at [792, 21] on input "25063-PO-004" at bounding box center [803, 22] width 206 height 33
click at [866, 734] on div "Submit" at bounding box center [866, 731] width 38 height 21
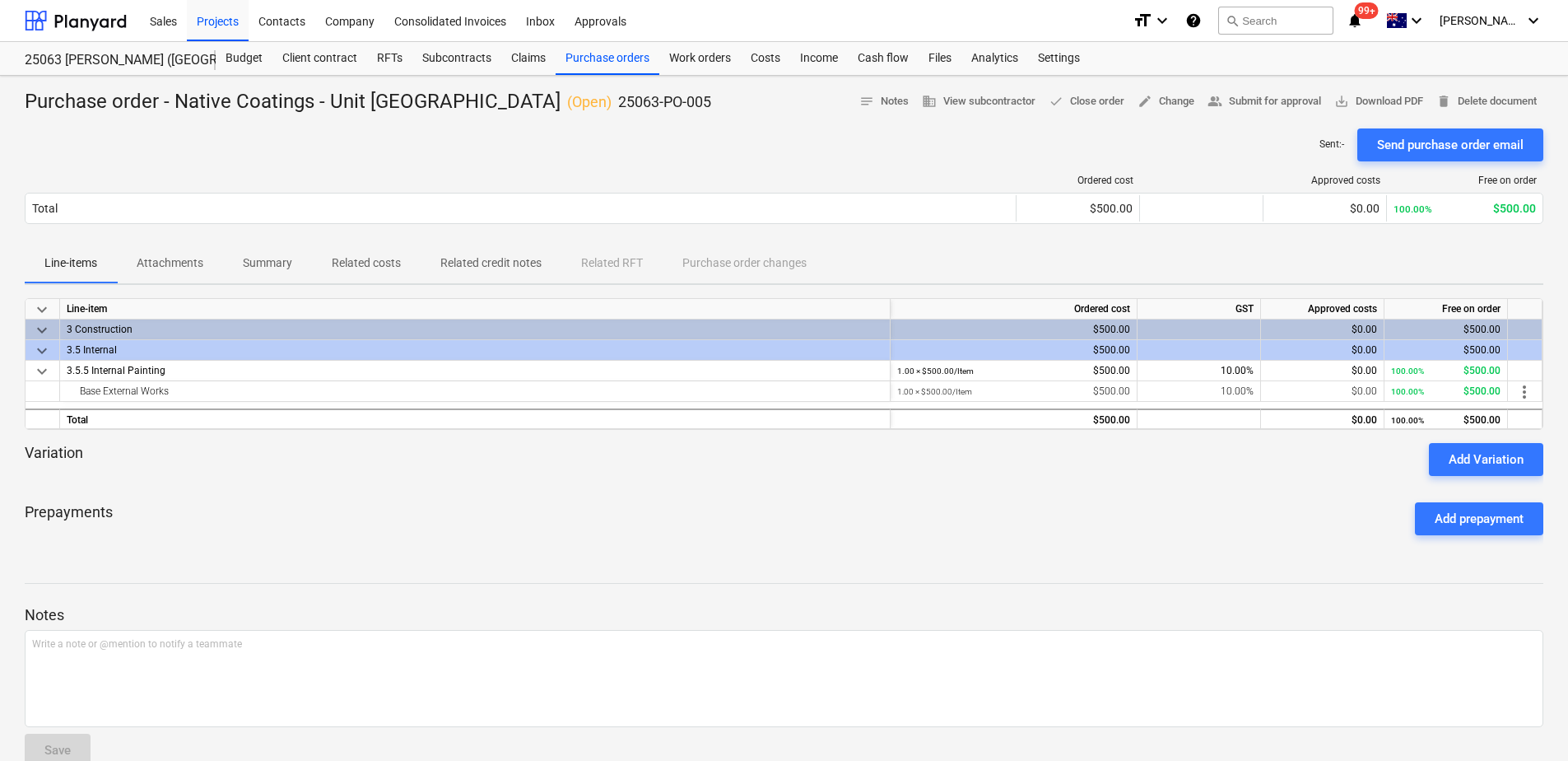
drag, startPoint x: 181, startPoint y: 292, endPoint x: 0, endPoint y: 413, distance: 217.7
click at [181, 272] on p "Attachments" at bounding box center [169, 262] width 67 height 17
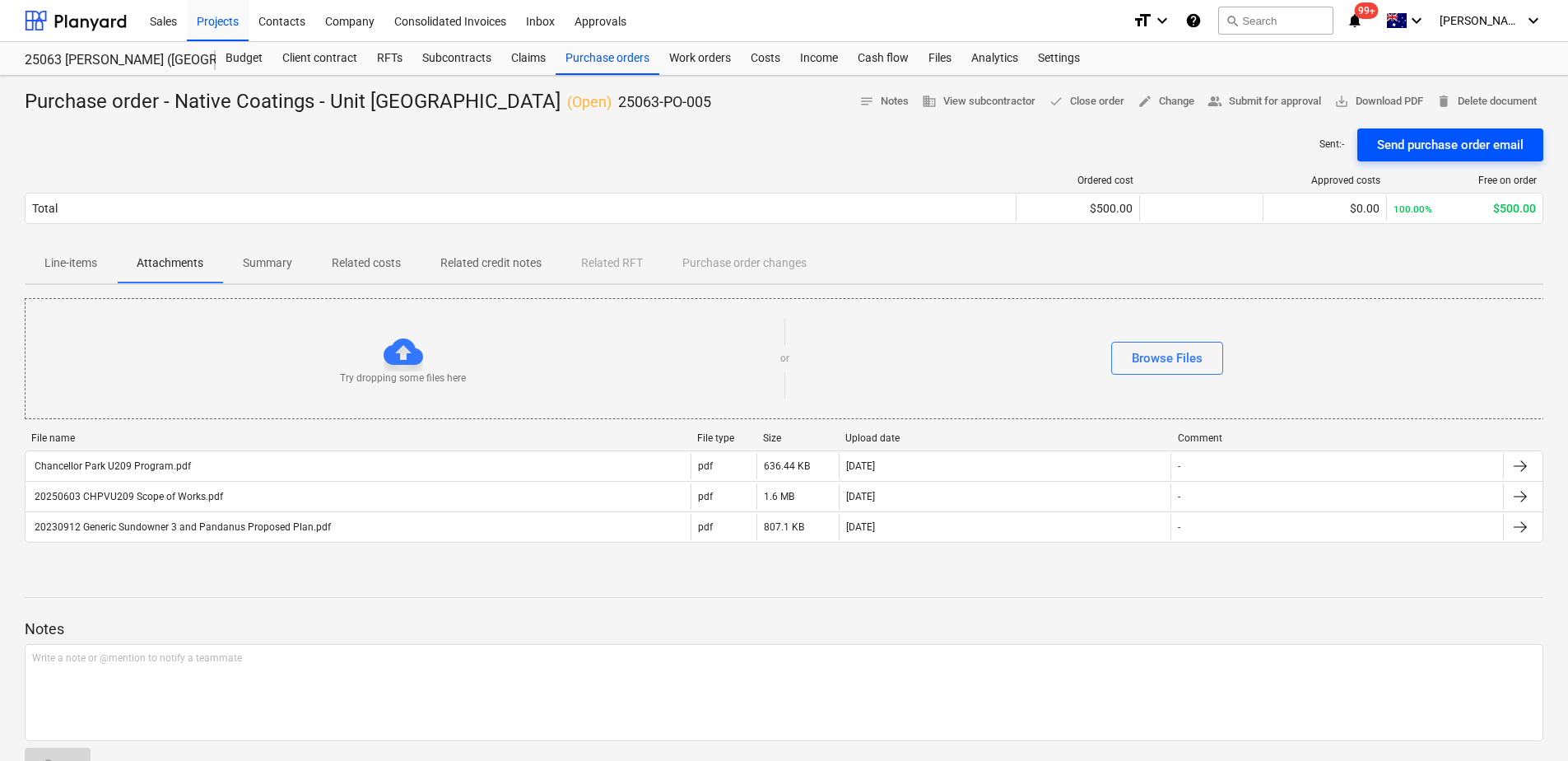
click at [1431, 156] on div "Send purchase order email" at bounding box center [1450, 144] width 147 height 21
drag, startPoint x: 599, startPoint y: 64, endPoint x: 585, endPoint y: 69, distance: 14.9
click at [599, 64] on div "Purchase orders" at bounding box center [608, 58] width 104 height 33
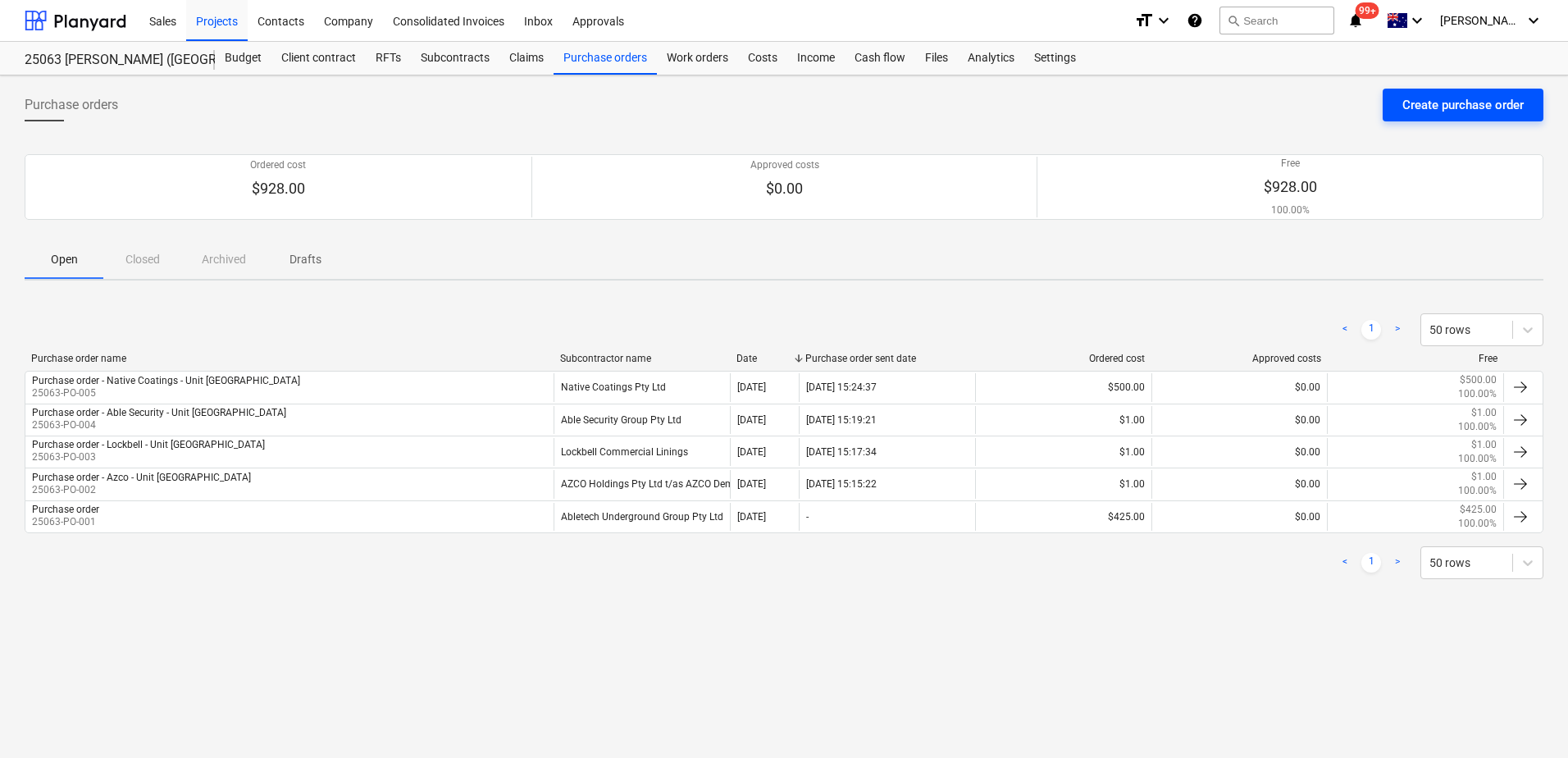
click at [1418, 109] on div "Create purchase order" at bounding box center [1463, 104] width 122 height 21
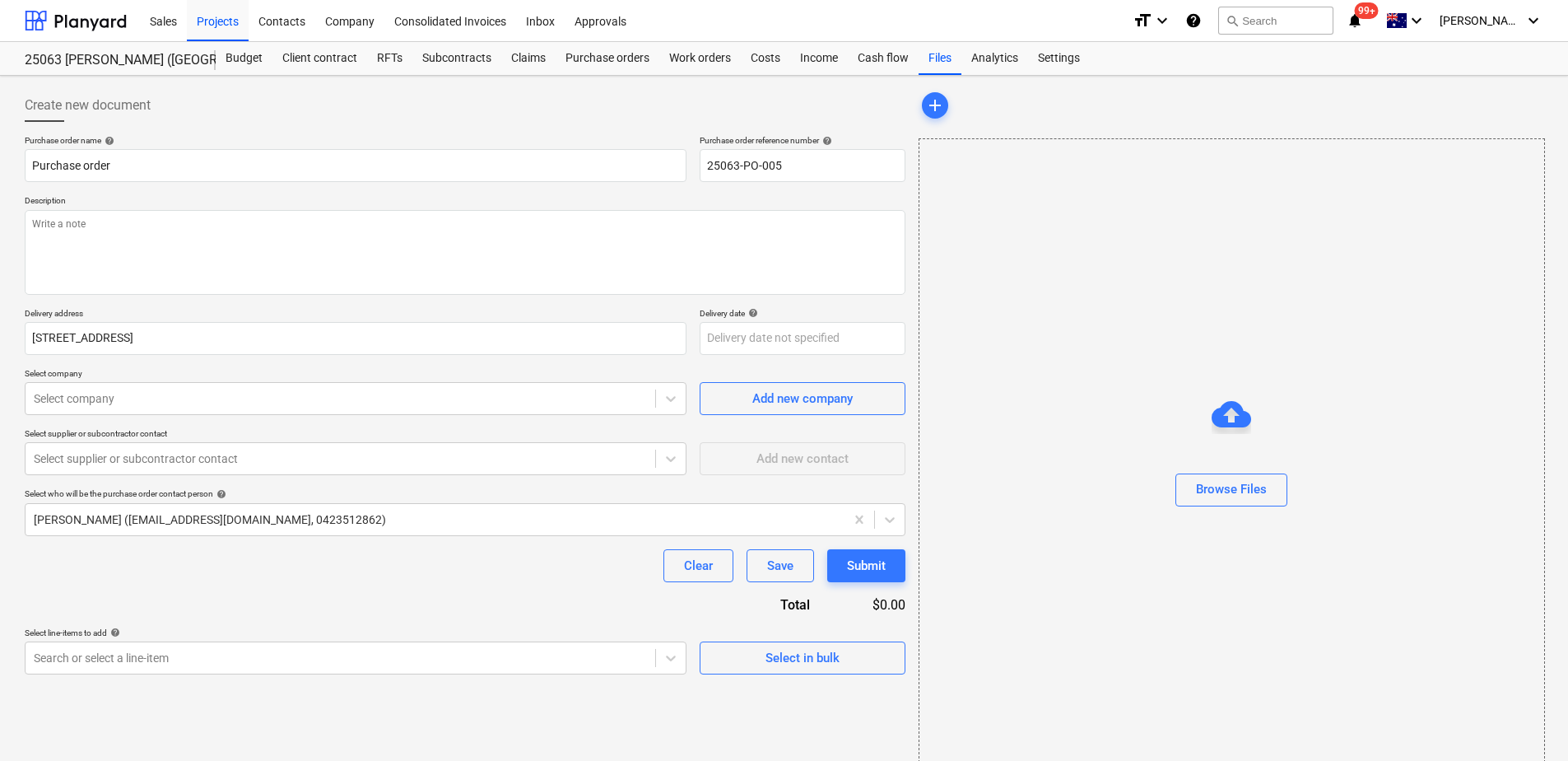
click at [555, 105] on div "Create new document" at bounding box center [465, 106] width 881 height 33
click at [811, 159] on input "25063-PO-005" at bounding box center [803, 166] width 206 height 33
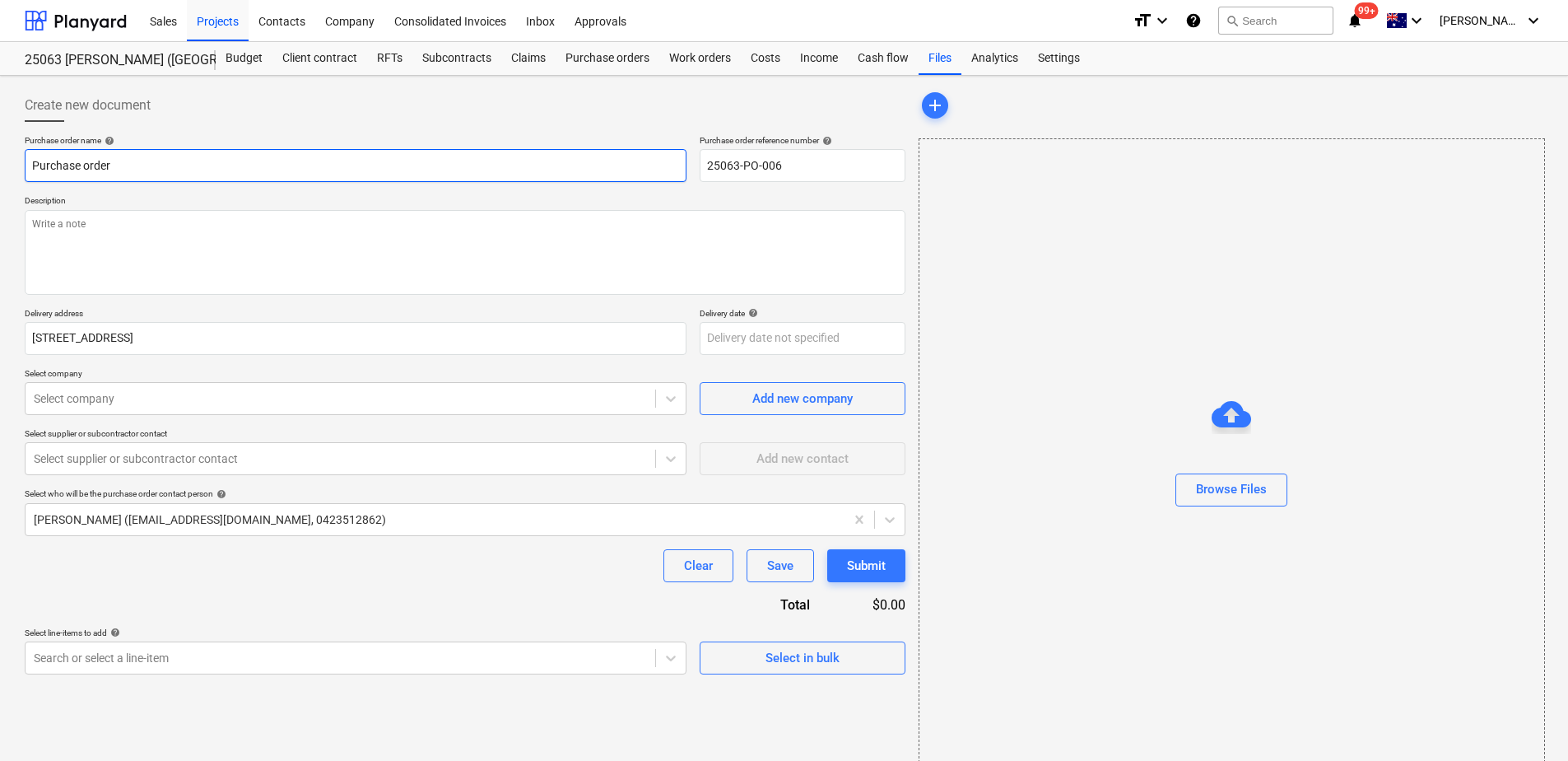
click at [159, 166] on input "Purchase order" at bounding box center [355, 166] width 662 height 33
click at [200, 167] on input "Purchase order - Native Coatings - Unit [GEOGRAPHIC_DATA]" at bounding box center [355, 166] width 662 height 33
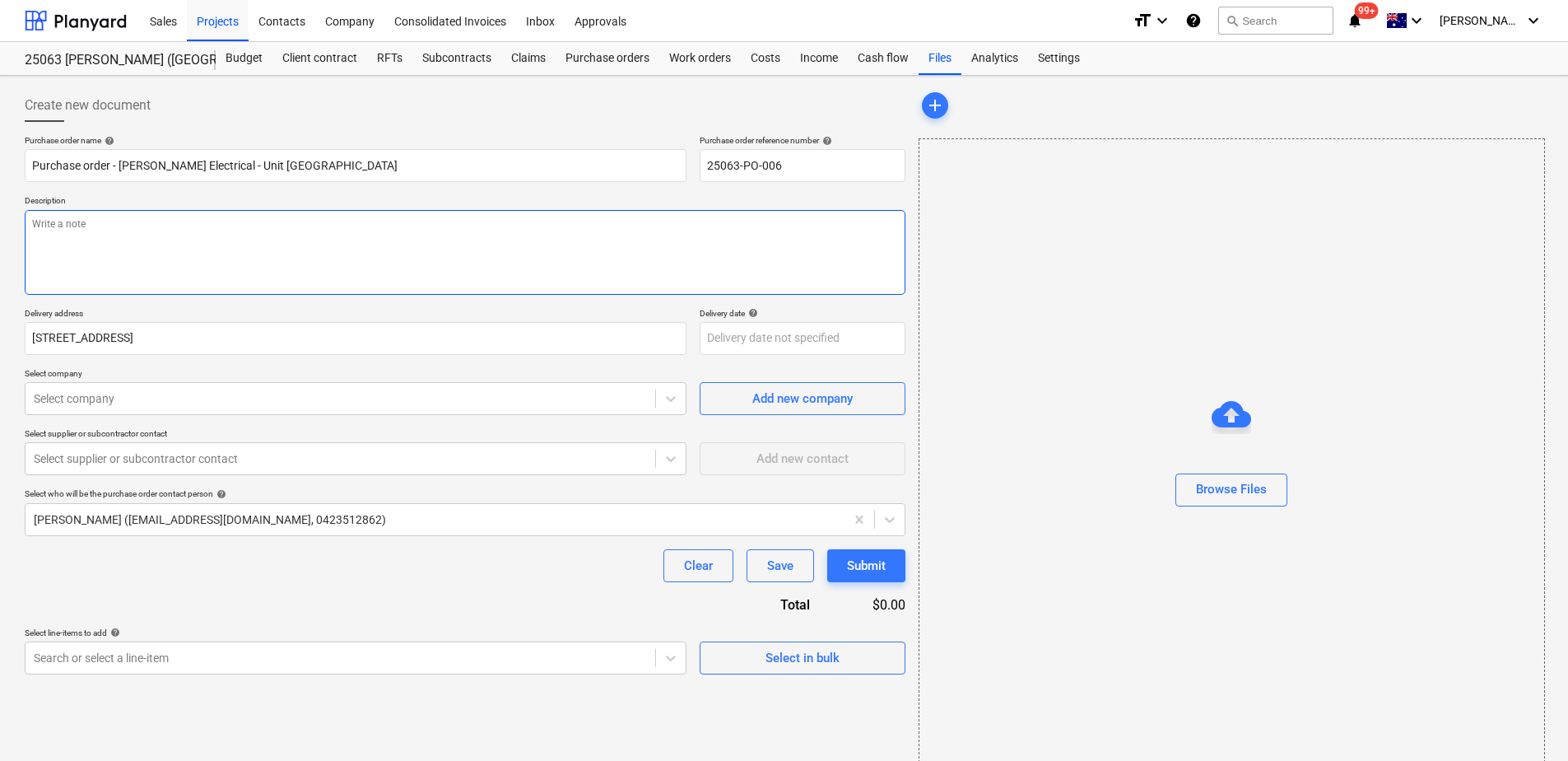
click at [132, 228] on textarea at bounding box center [465, 252] width 881 height 85
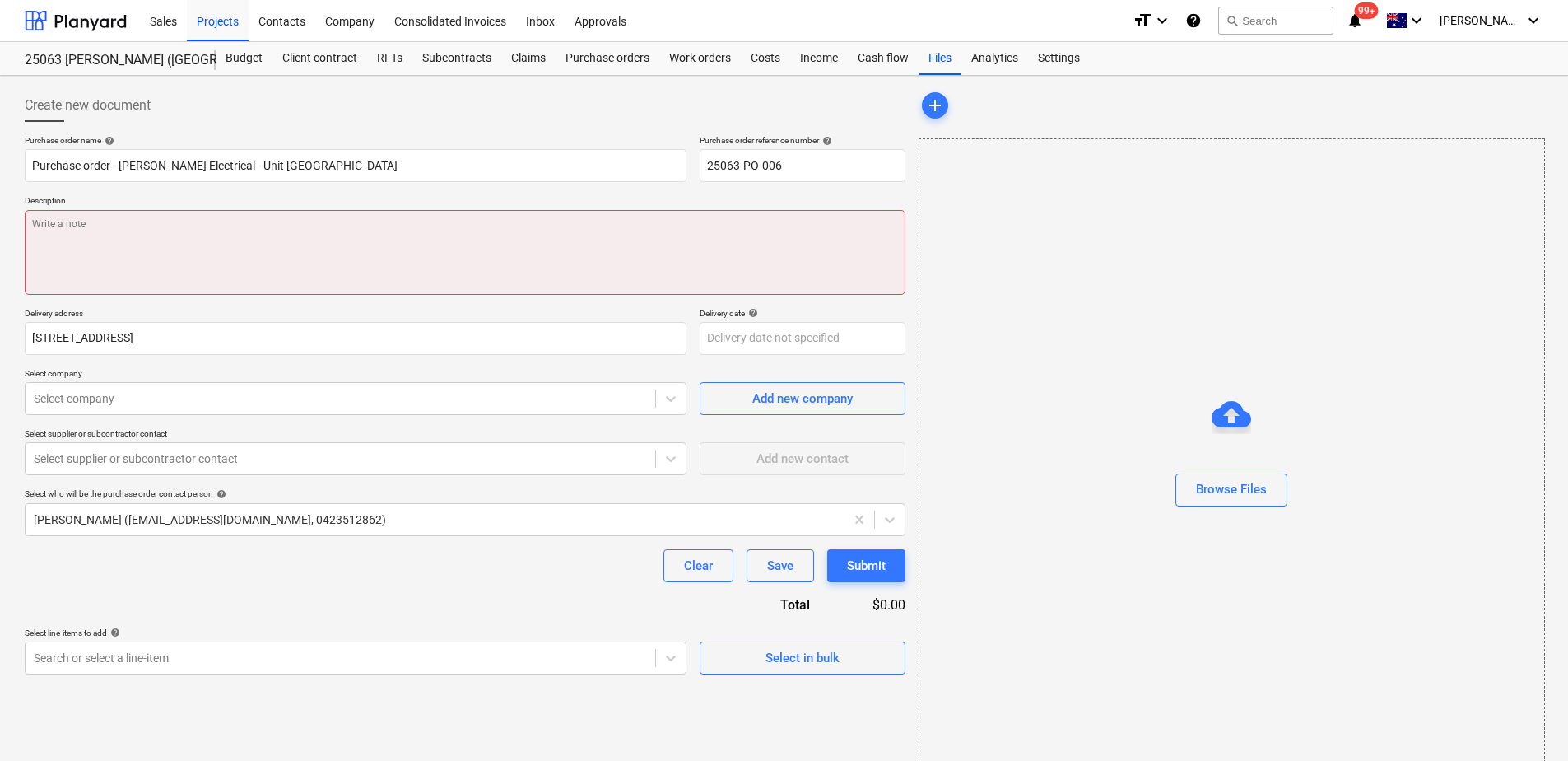
click at [80, 232] on textarea at bounding box center [465, 252] width 881 height 85
paste textarea "Final bill to include the [PERSON_NAME] Handover Checklist & Electrical Certifi…"
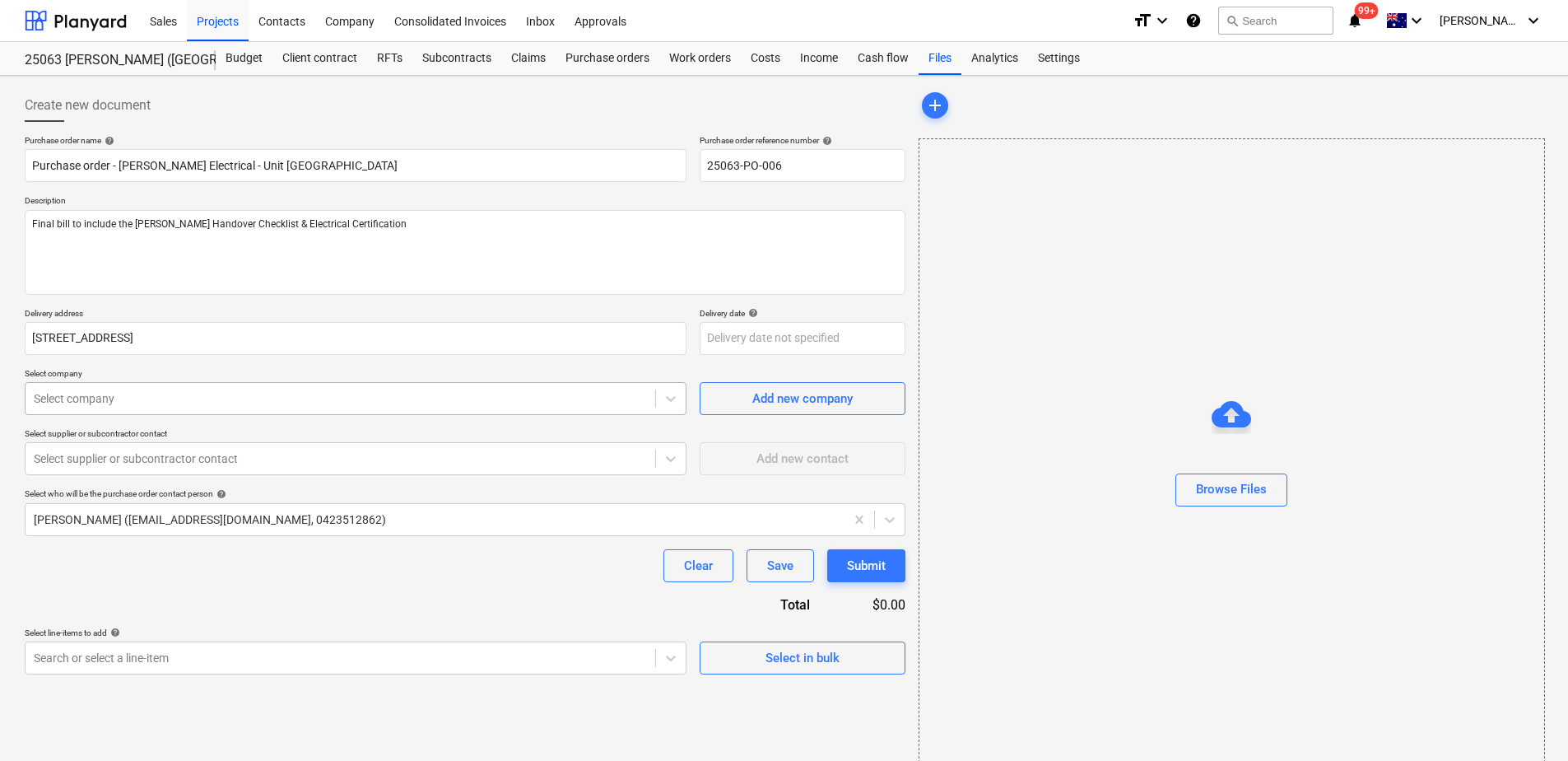
click at [116, 391] on div at bounding box center [340, 398] width 613 height 16
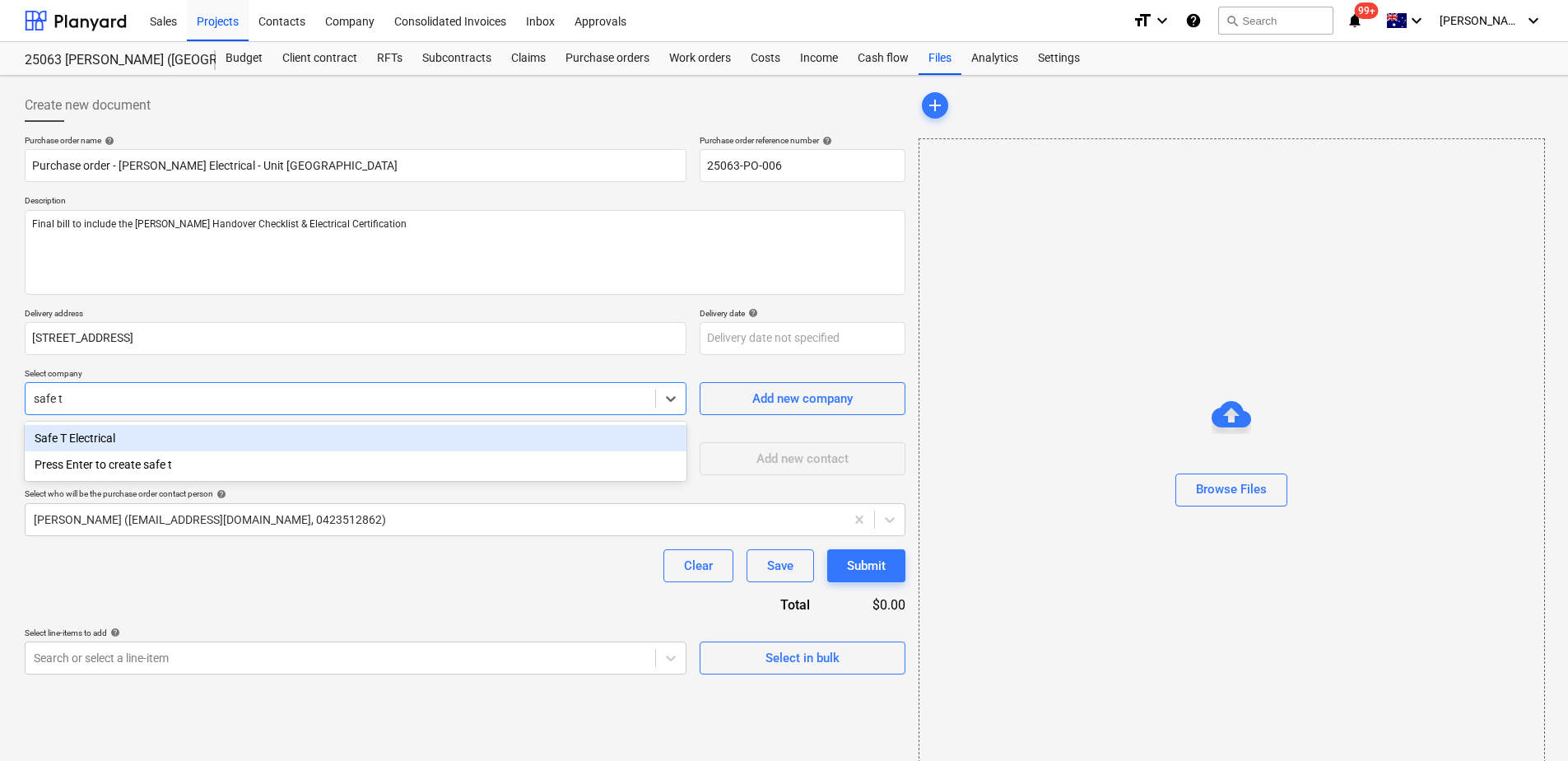
click at [111, 435] on div "Safe T Electrical" at bounding box center [355, 437] width 662 height 26
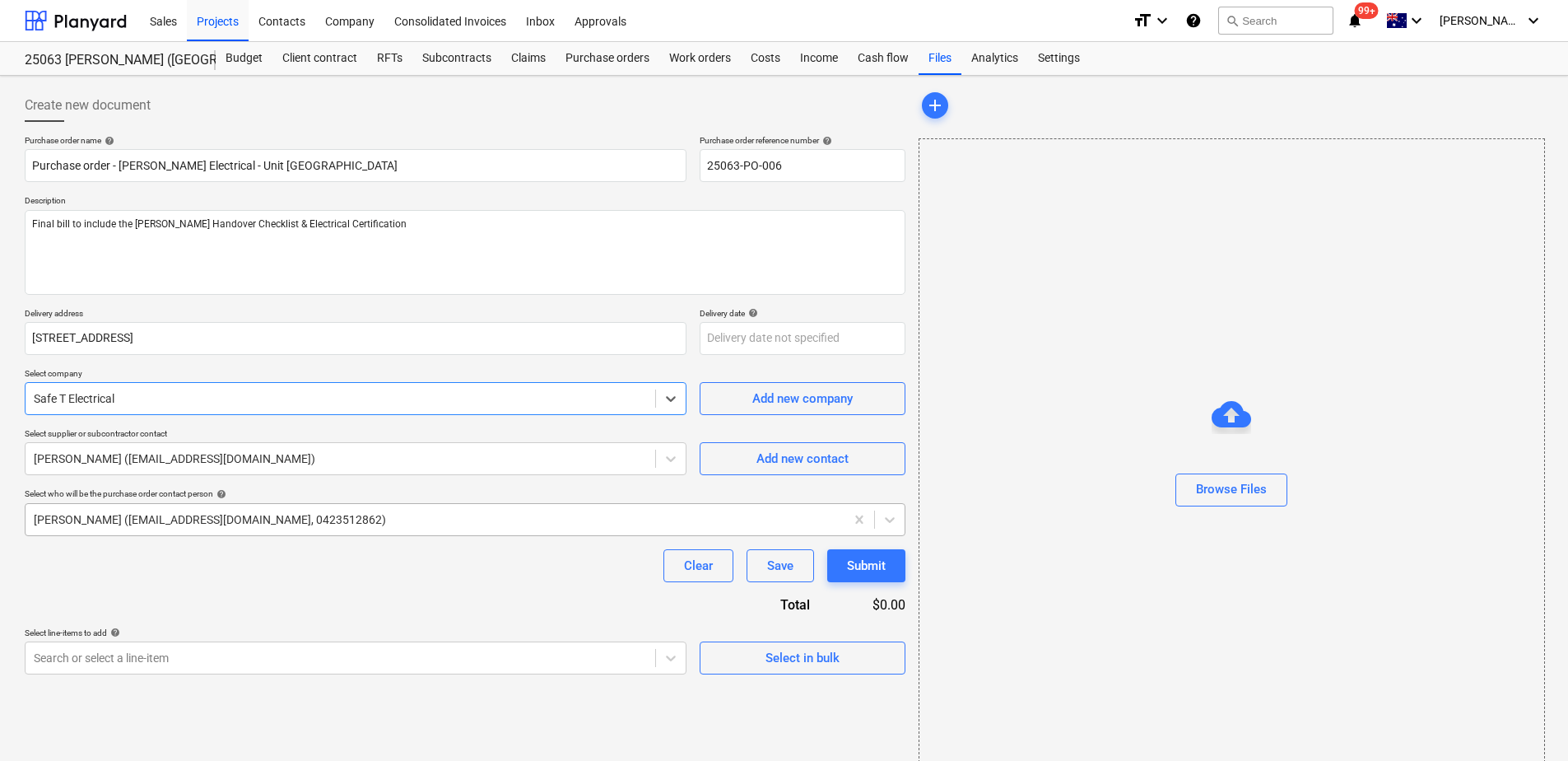
click at [108, 519] on div at bounding box center [435, 519] width 803 height 16
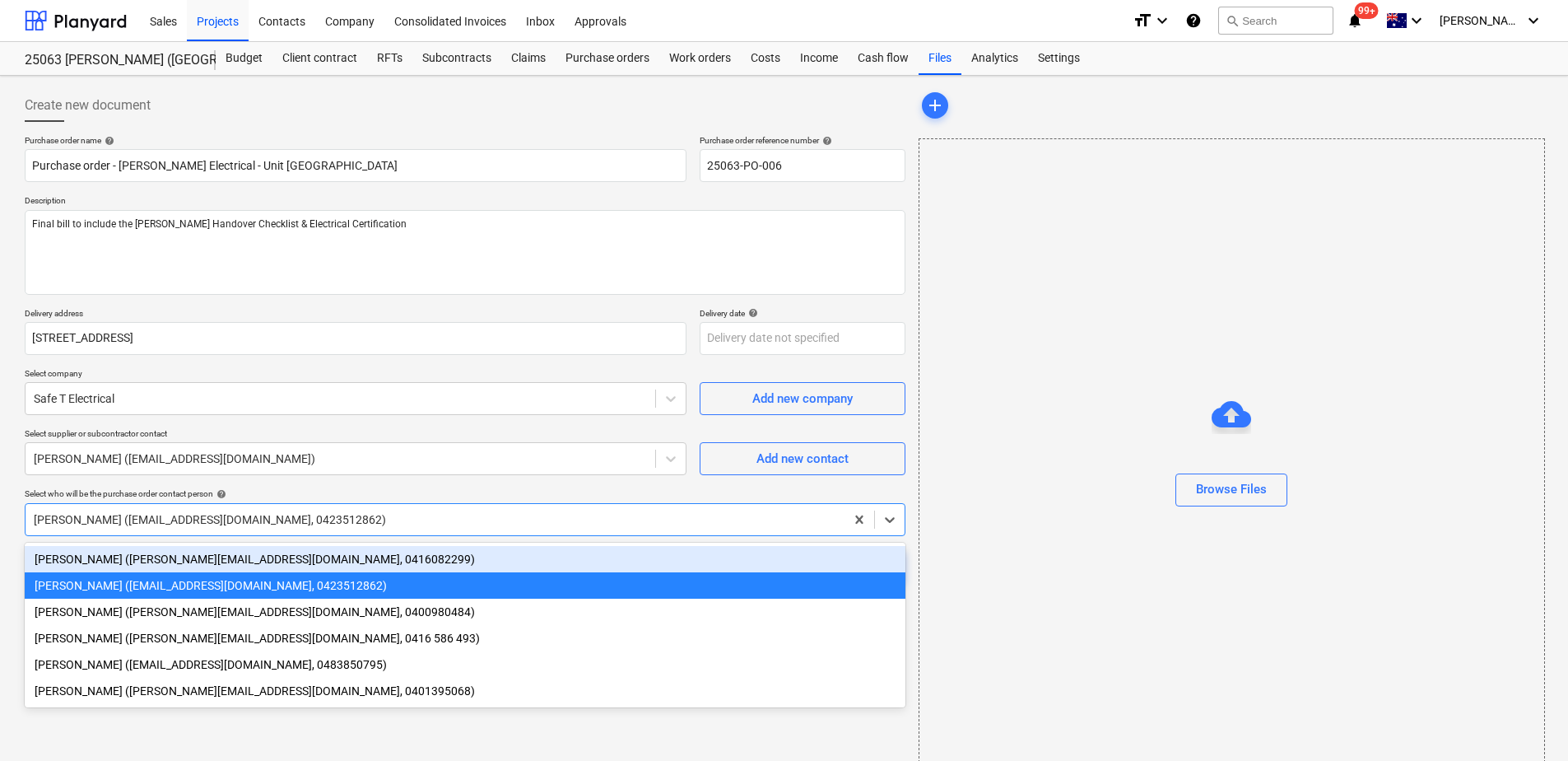
click at [98, 563] on div "[PERSON_NAME] ([PERSON_NAME][EMAIL_ADDRESS][DOMAIN_NAME], 0416082299)" at bounding box center [465, 559] width 881 height 26
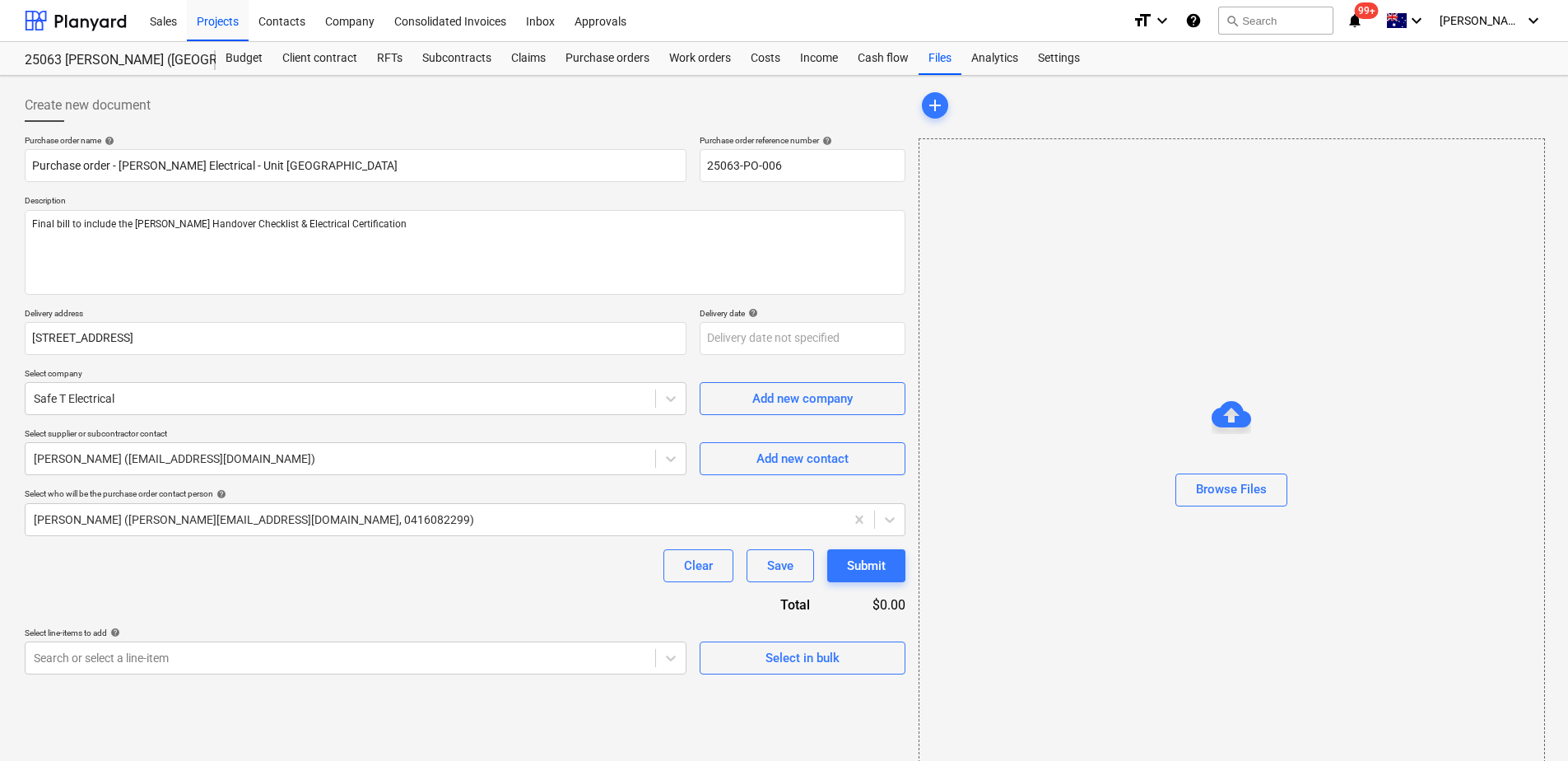
click at [98, 563] on div "Clear Save Submit" at bounding box center [465, 566] width 881 height 33
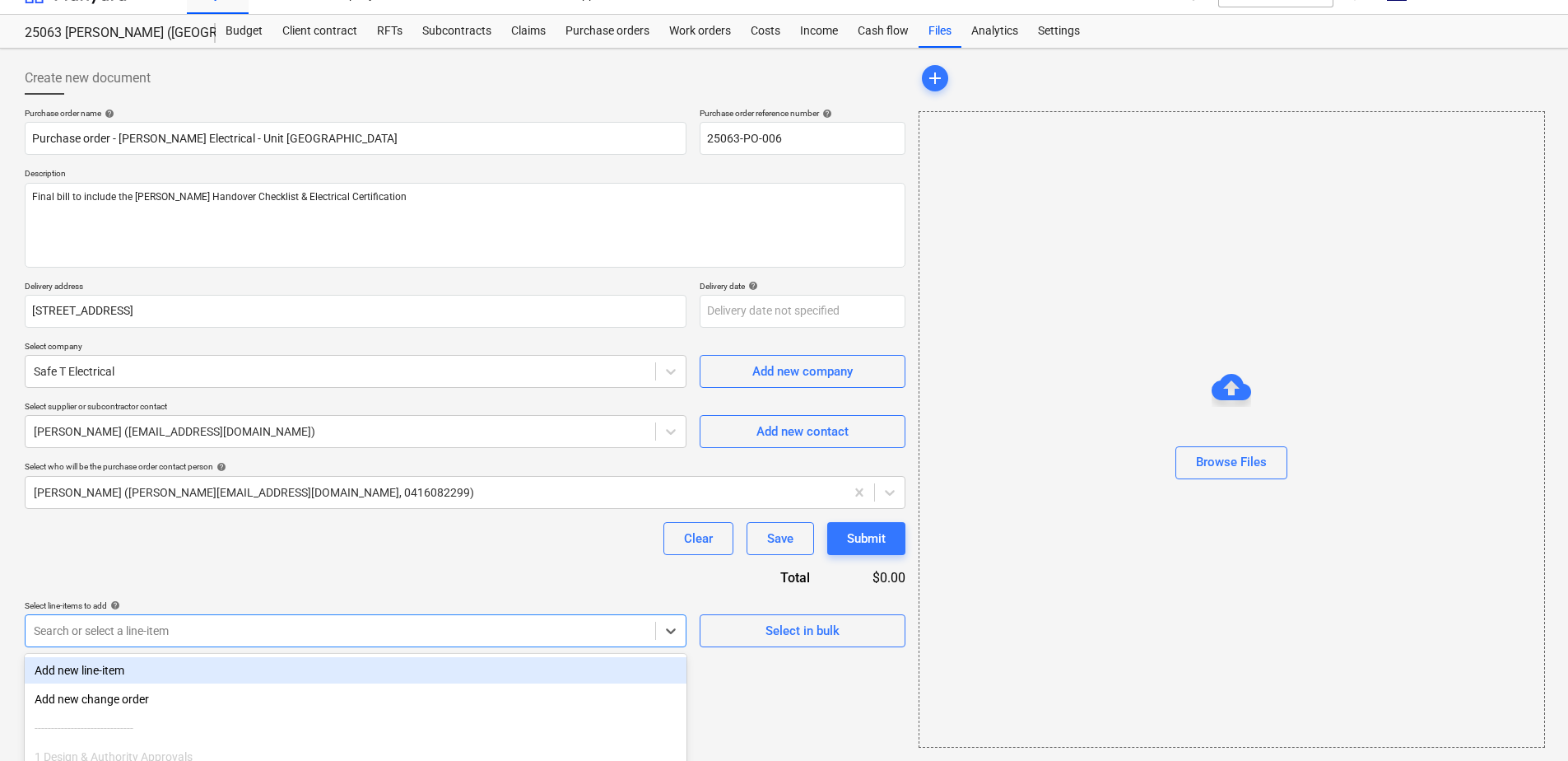
scroll to position [170, 0]
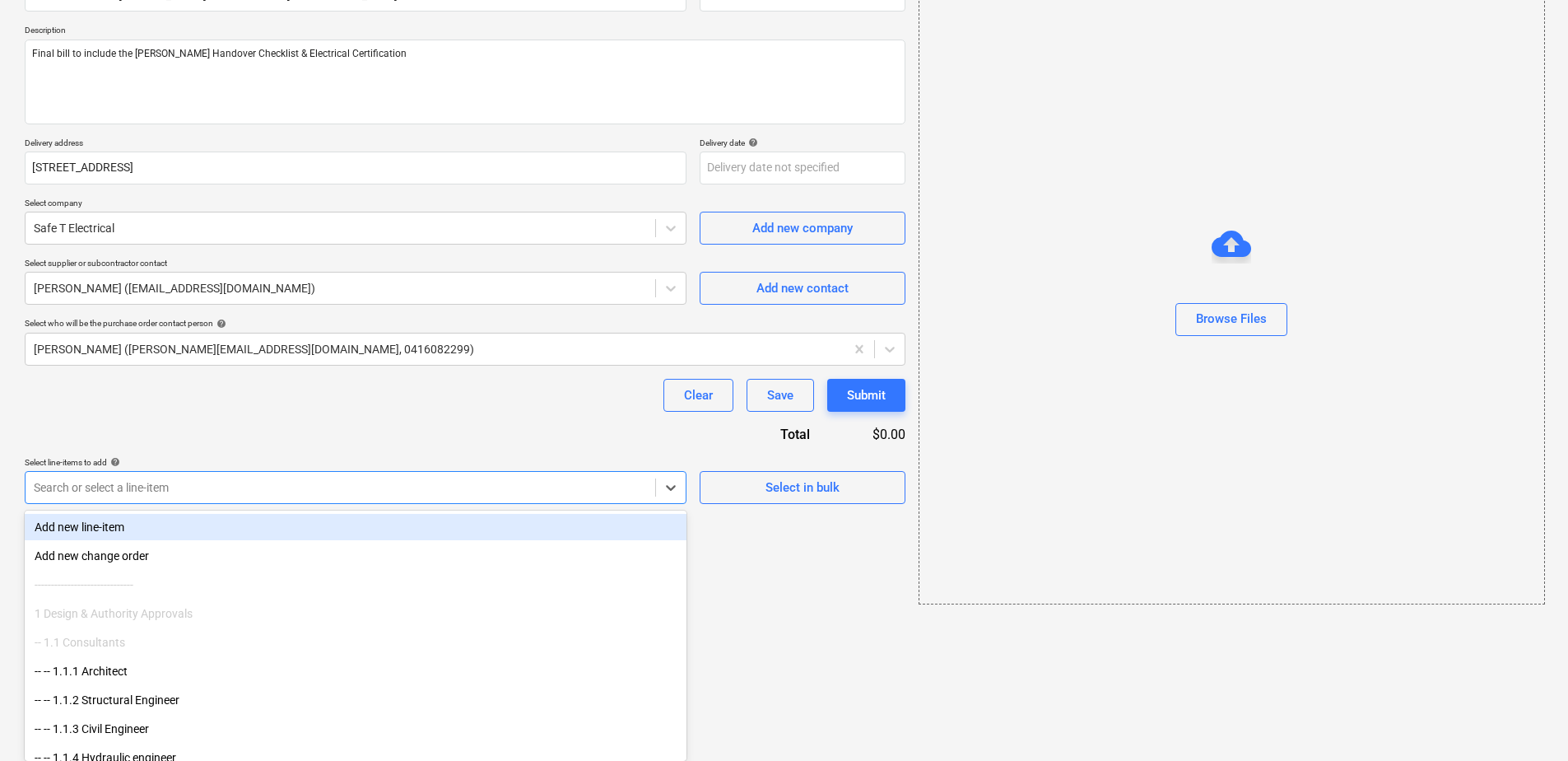
click at [213, 591] on body "This website stores cookies on your computer. These cookies are used to collect…" at bounding box center [784, 210] width 1568 height 761
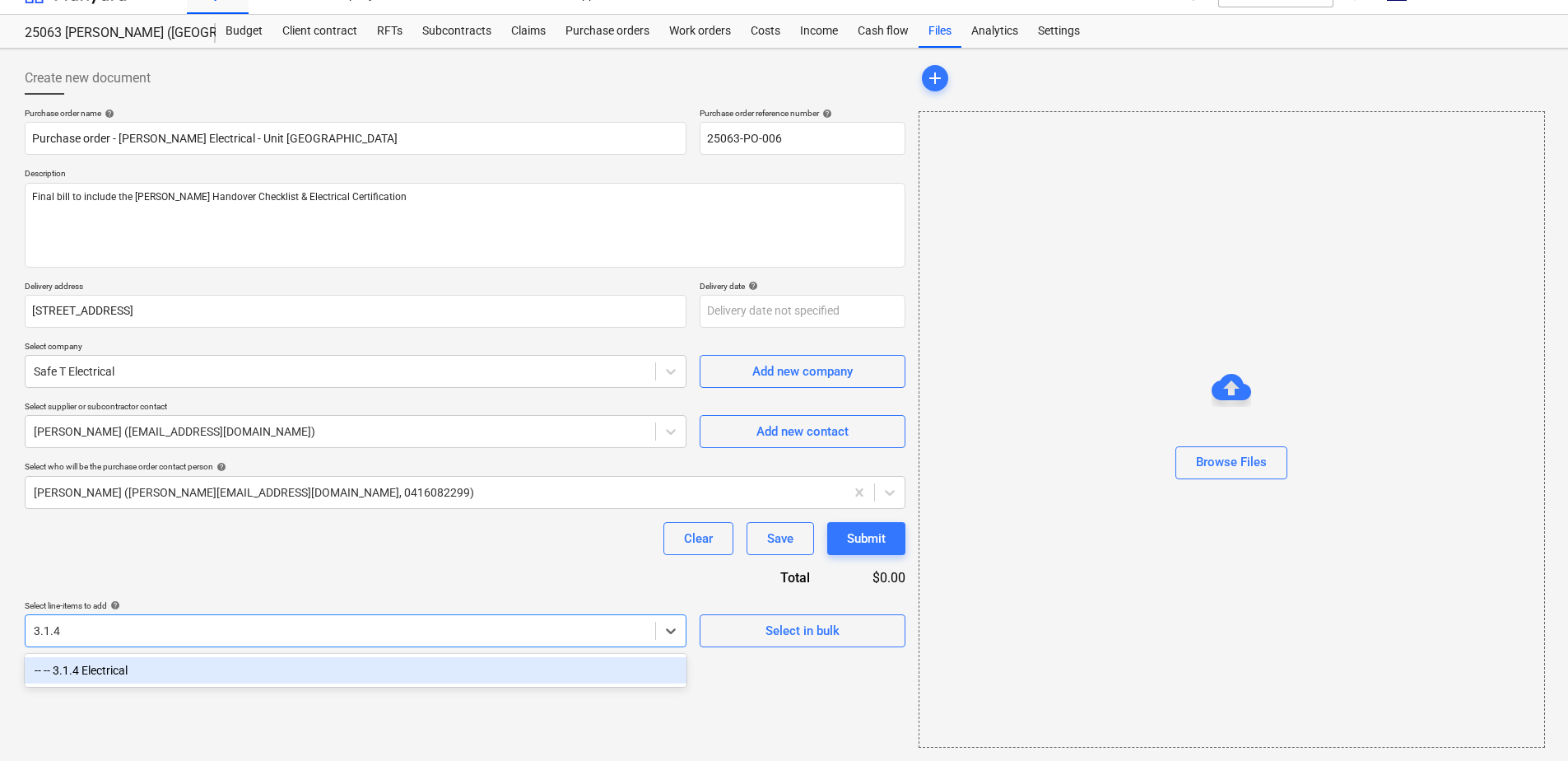
scroll to position [27, 0]
click at [219, 669] on div "-- -- 3.1.4 Electrical" at bounding box center [355, 670] width 662 height 26
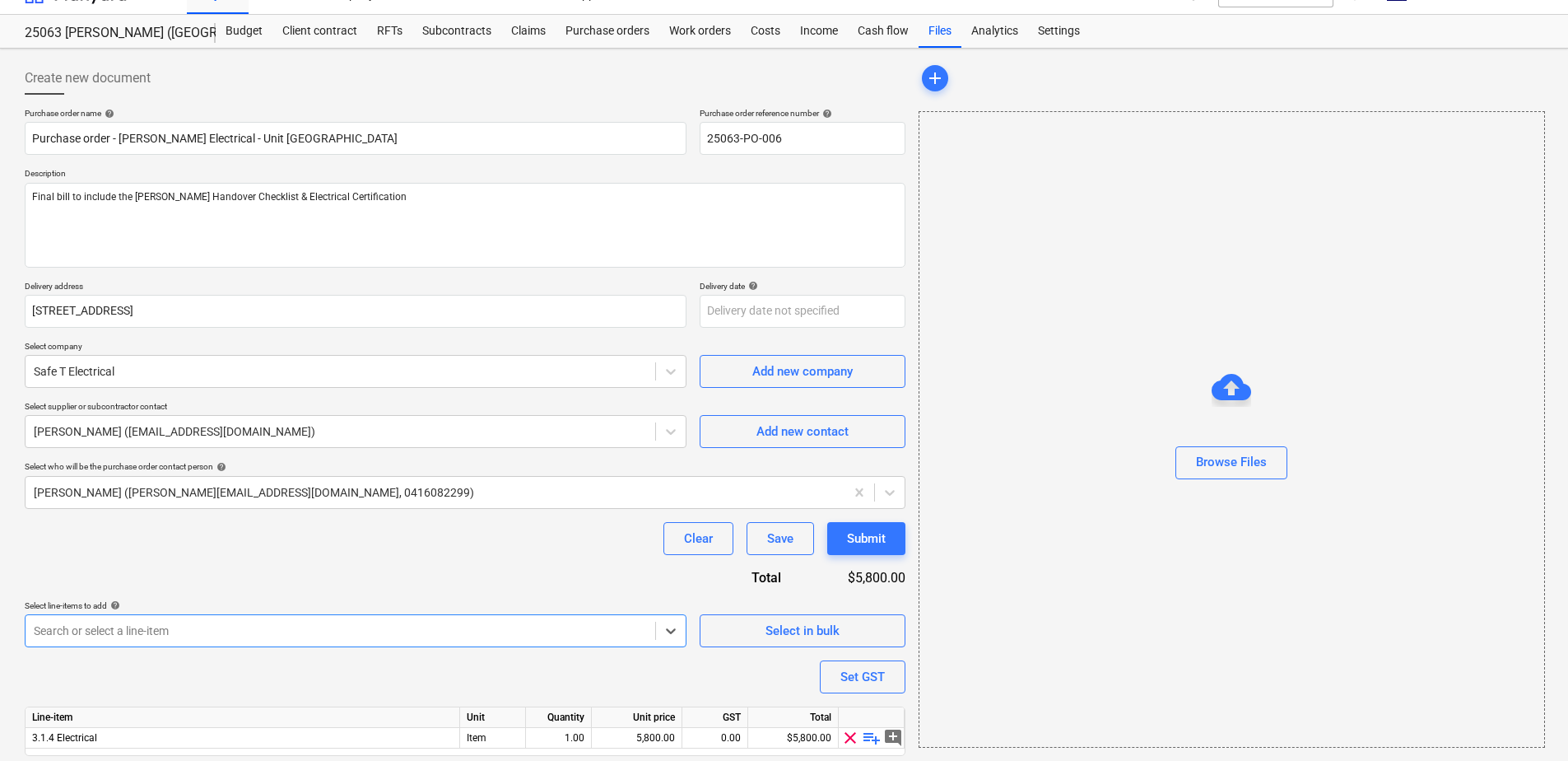
click at [289, 547] on div "Clear Save Submit" at bounding box center [465, 539] width 881 height 33
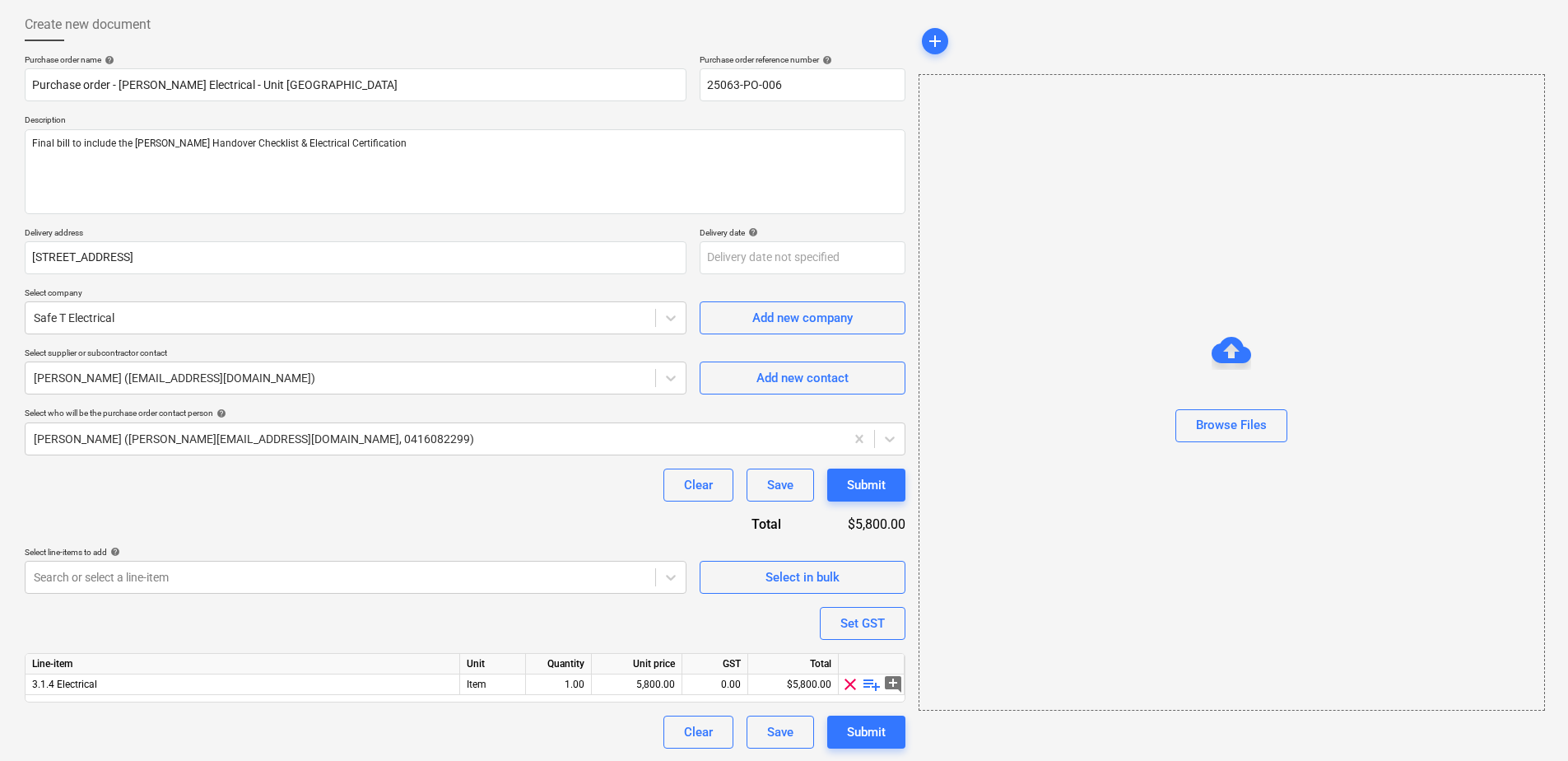
scroll to position [81, 0]
click at [868, 683] on span "playlist_add" at bounding box center [872, 684] width 20 height 20
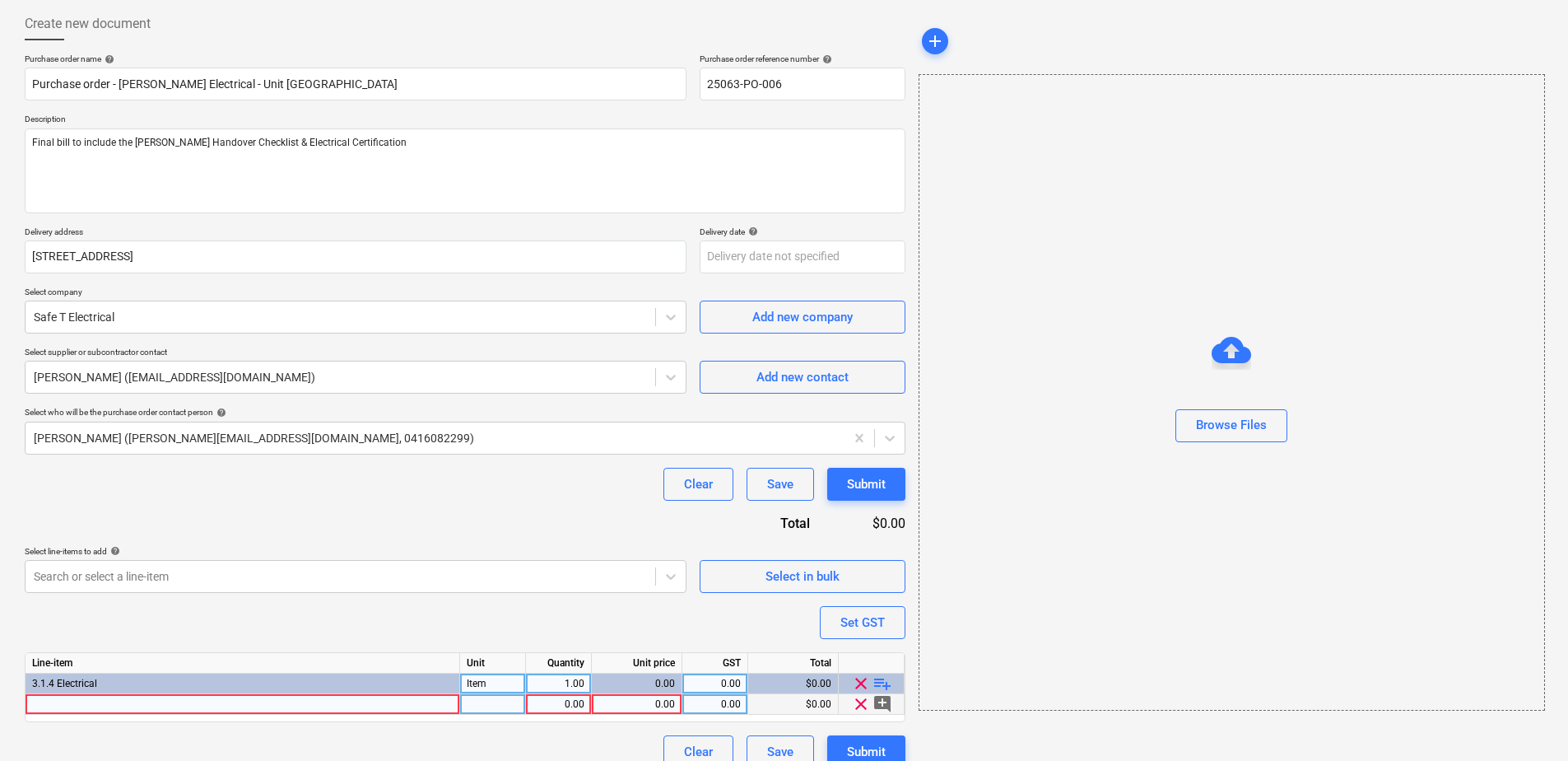
click at [230, 707] on div at bounding box center [242, 704] width 435 height 21
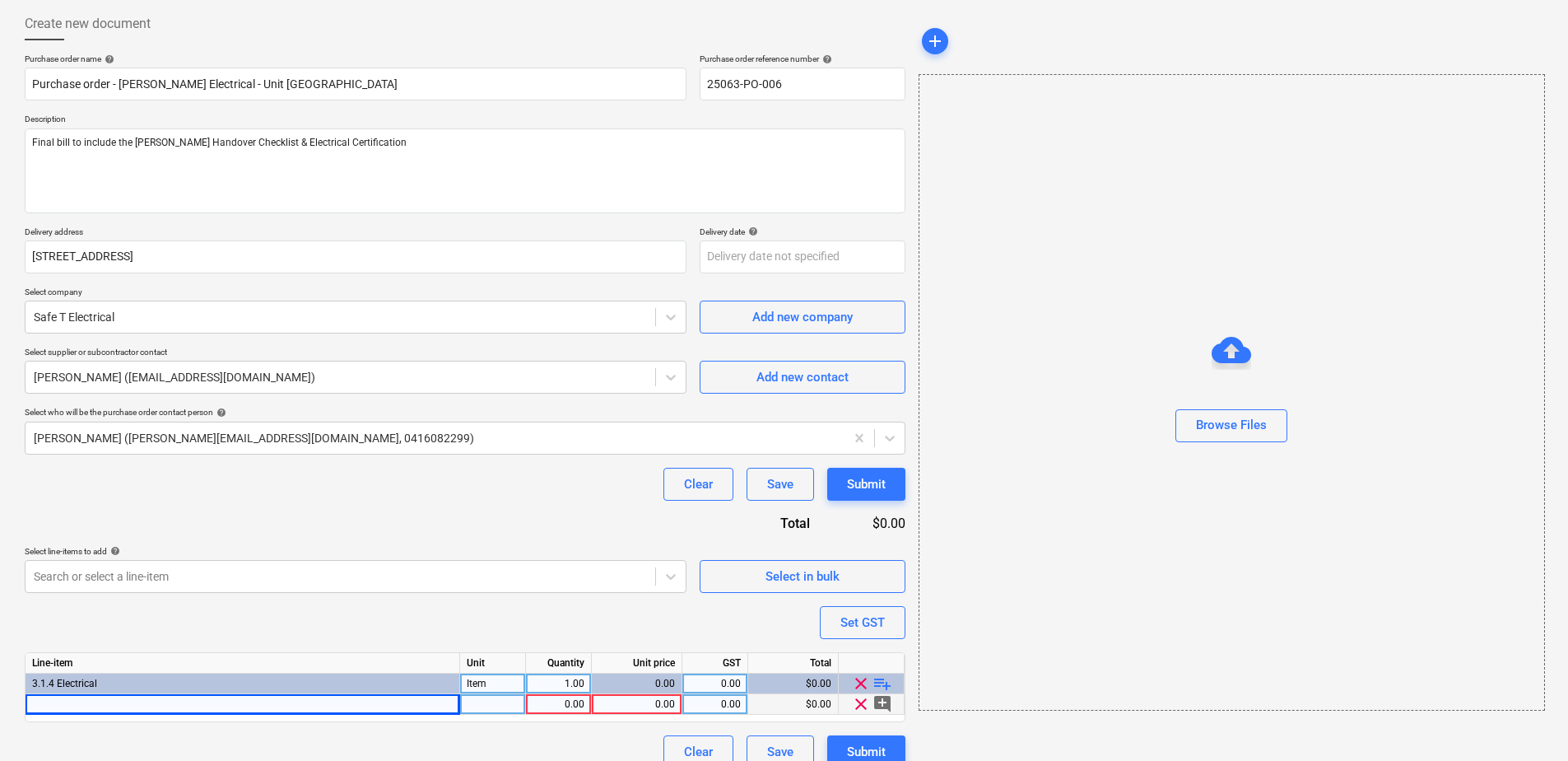
click at [101, 705] on div at bounding box center [242, 704] width 435 height 21
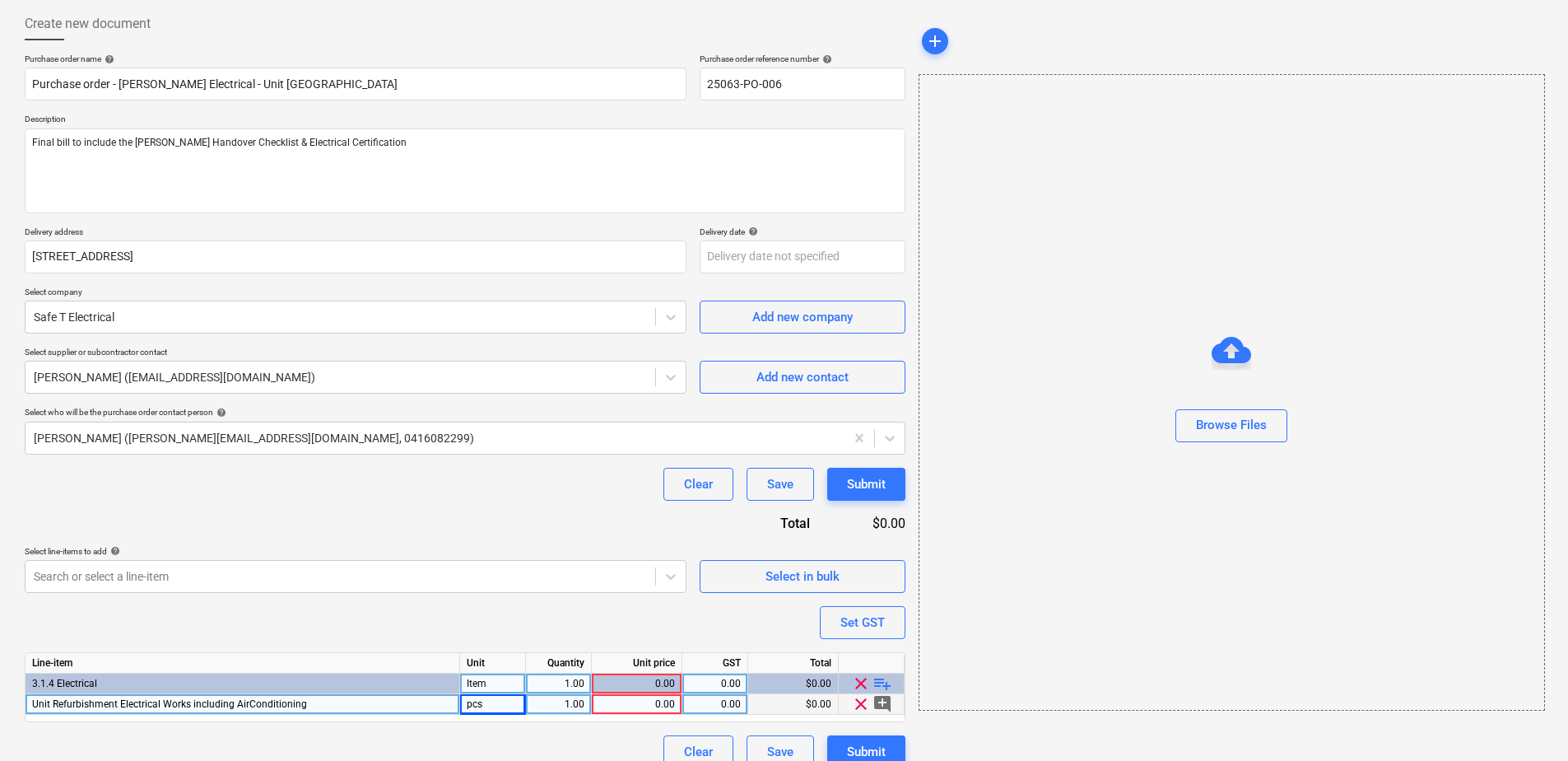
click at [329, 616] on div "Purchase order name help Purchase order - [PERSON_NAME] Electrical - Unit [GEOG…" at bounding box center [465, 411] width 881 height 715
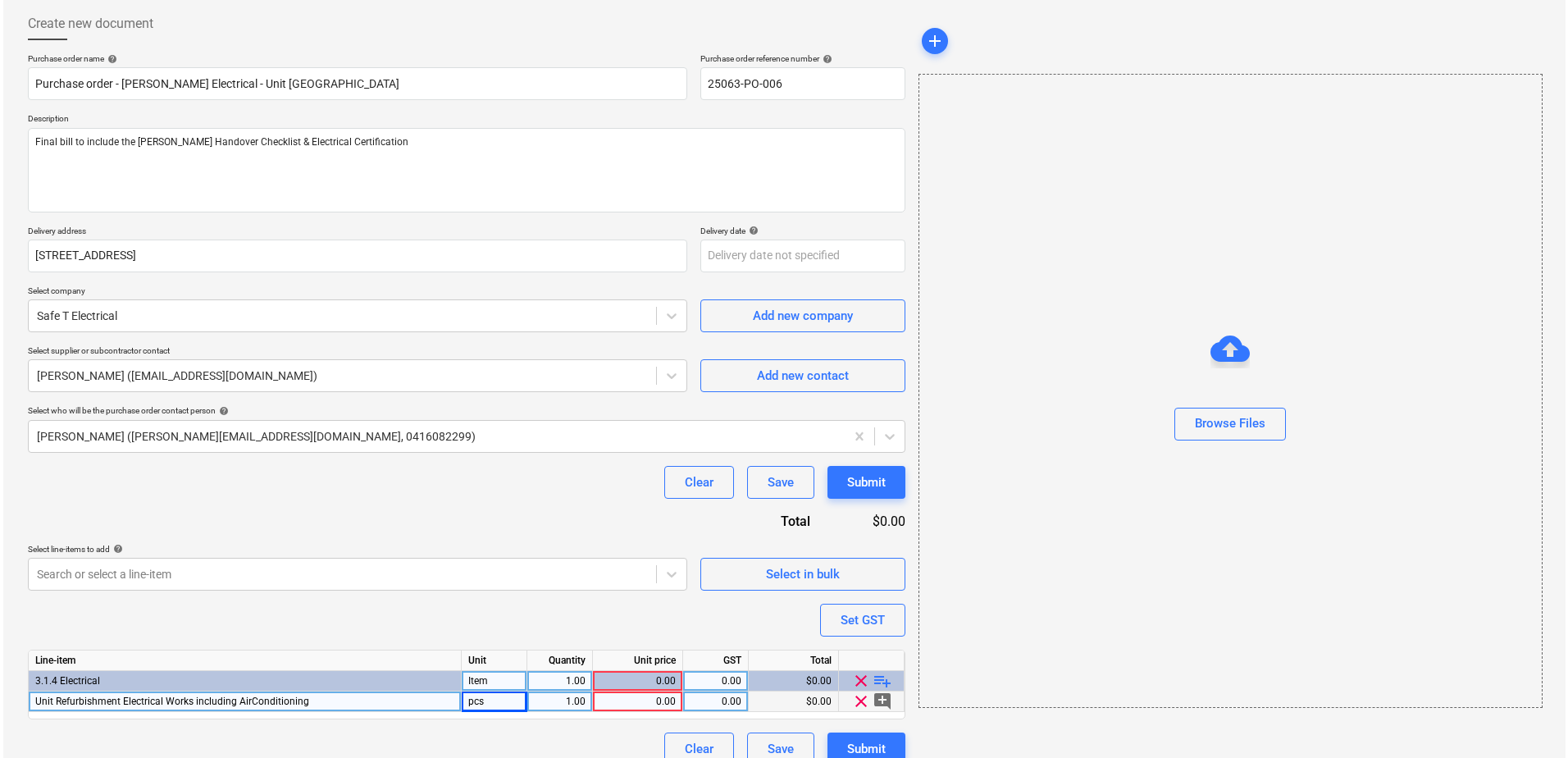
scroll to position [102, 0]
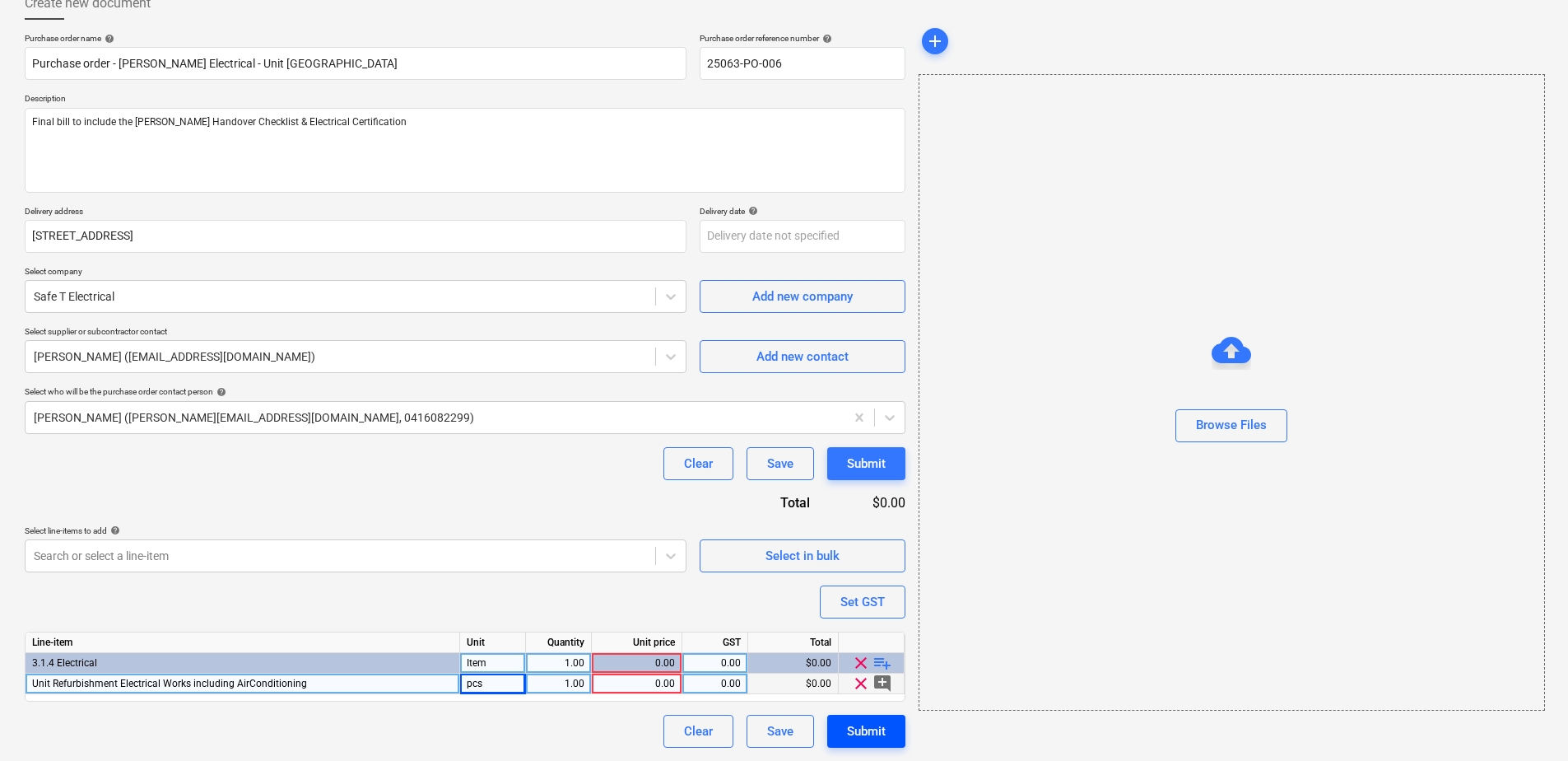
click at [858, 733] on div "Submit" at bounding box center [866, 731] width 38 height 21
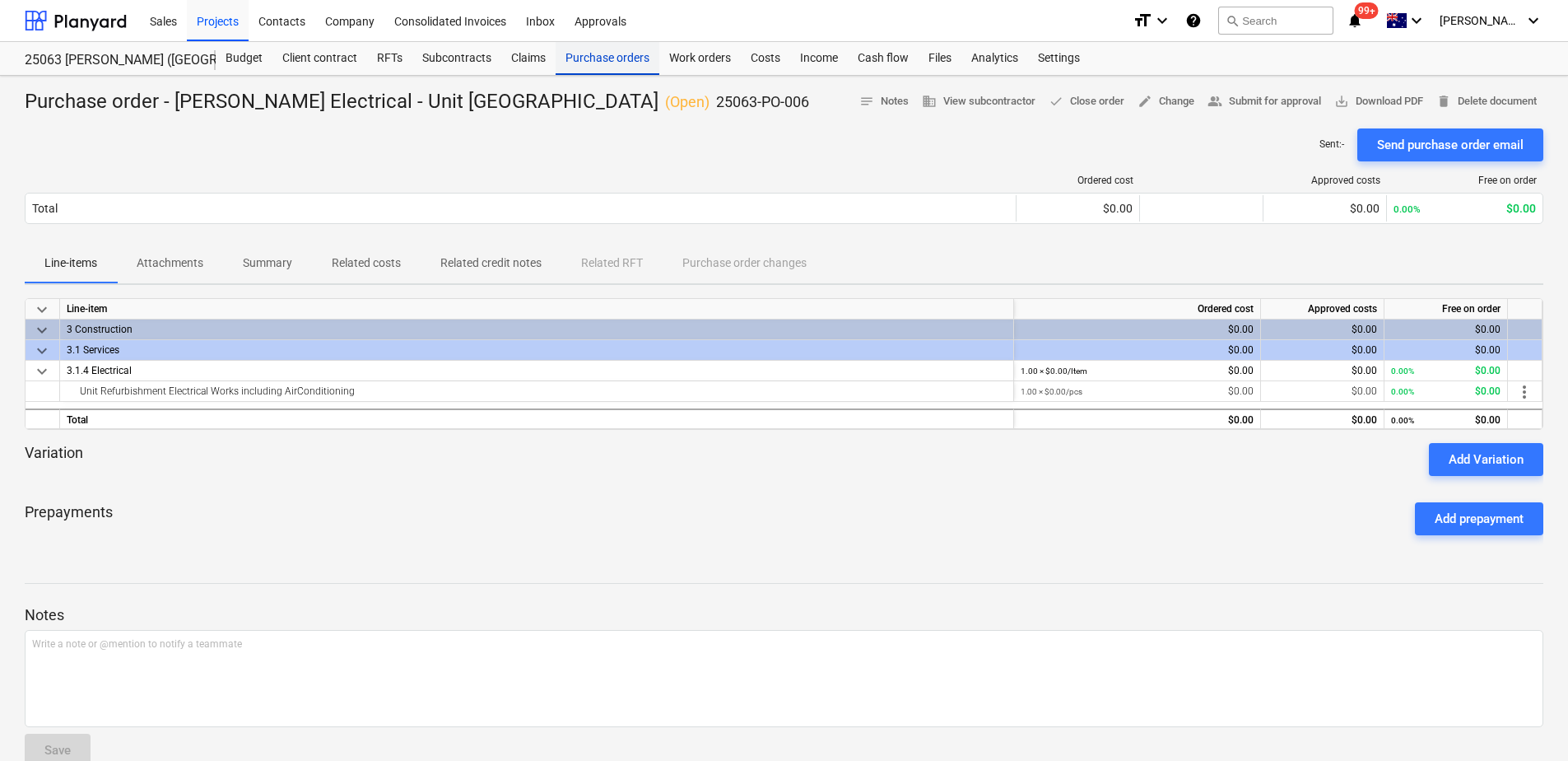
click at [601, 62] on div "Purchase orders" at bounding box center [608, 58] width 104 height 33
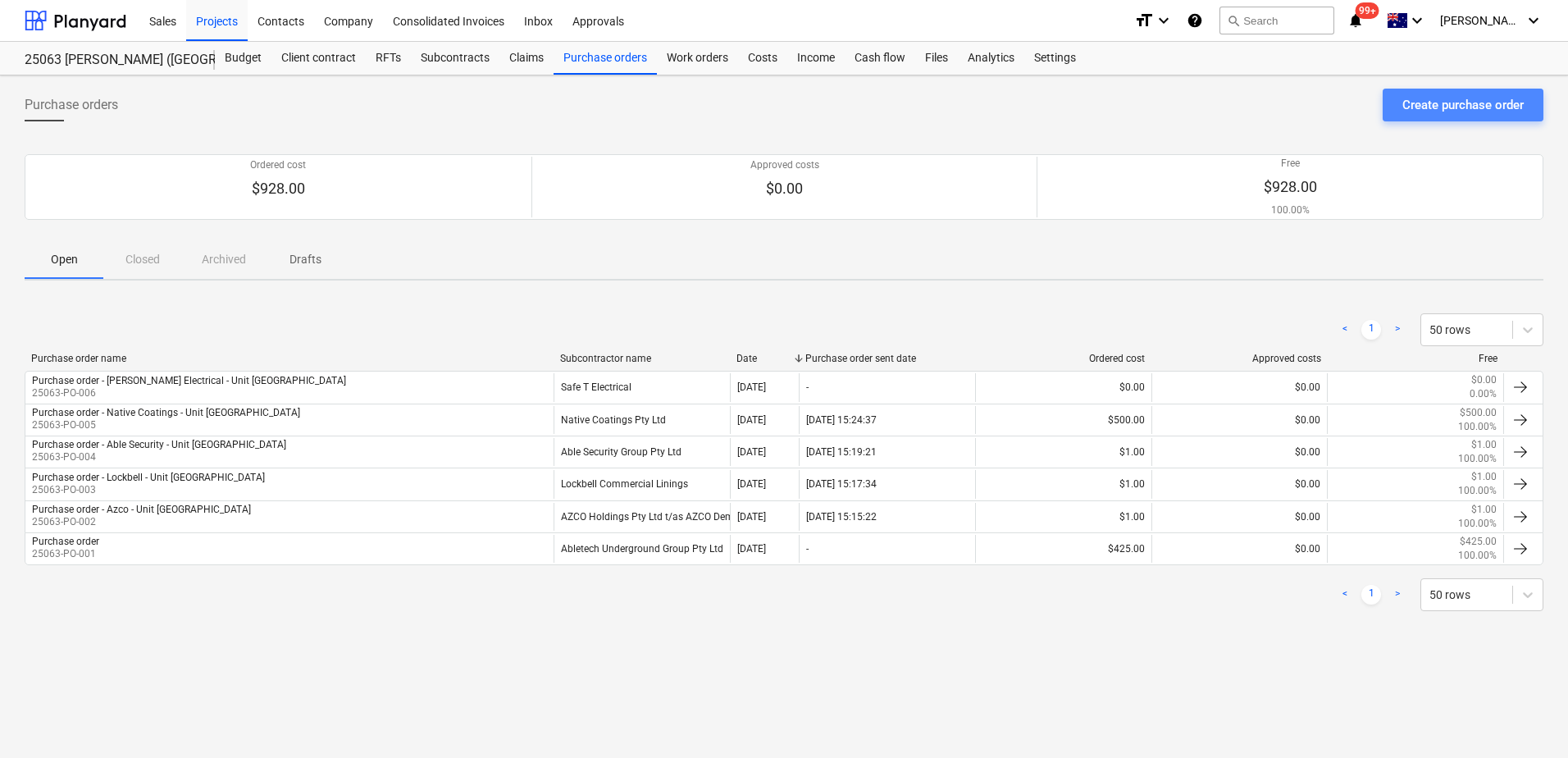
click at [1446, 110] on div "Create purchase order" at bounding box center [1463, 104] width 122 height 21
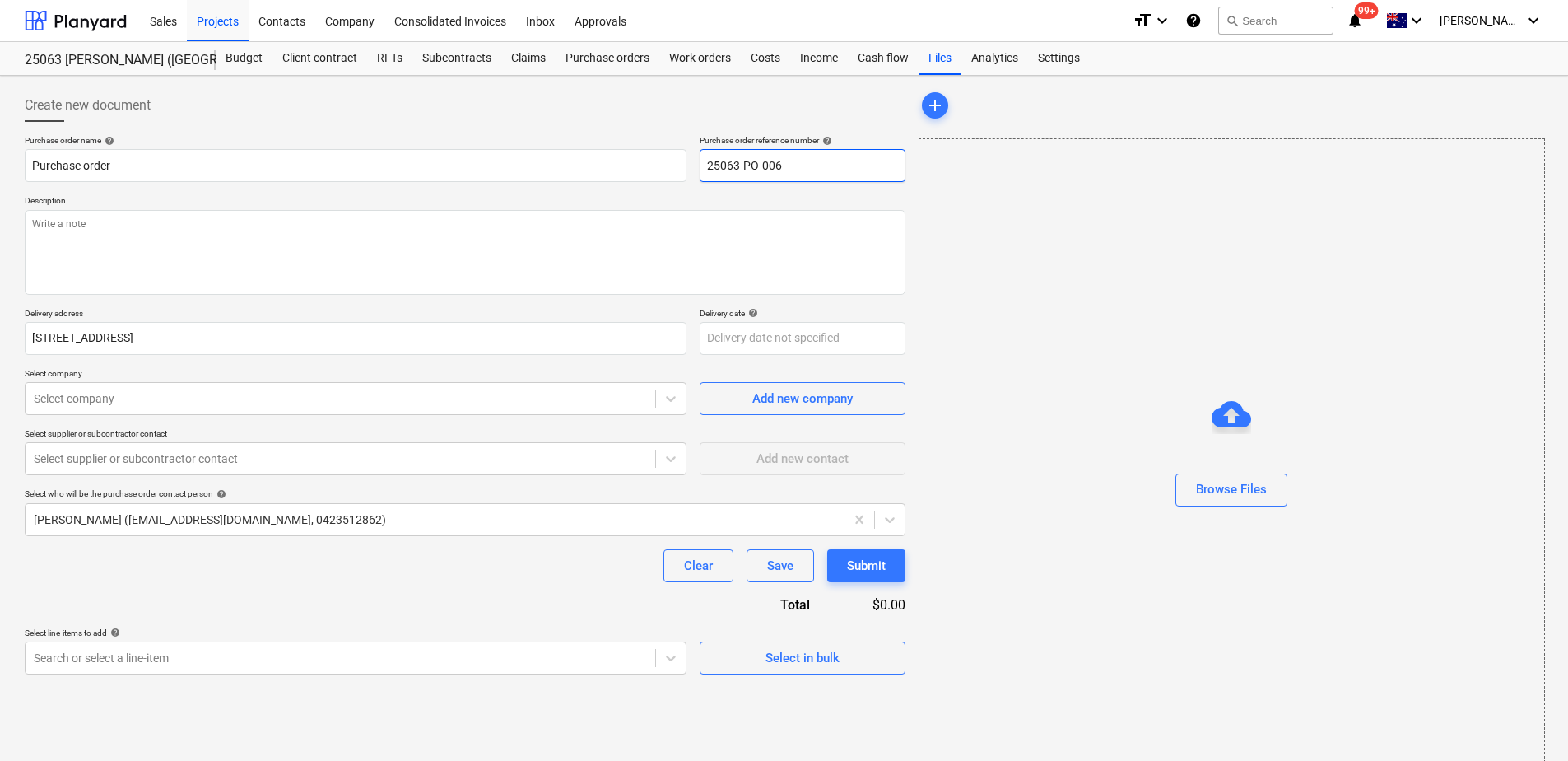
click at [814, 167] on input "25063-PO-006" at bounding box center [803, 166] width 206 height 33
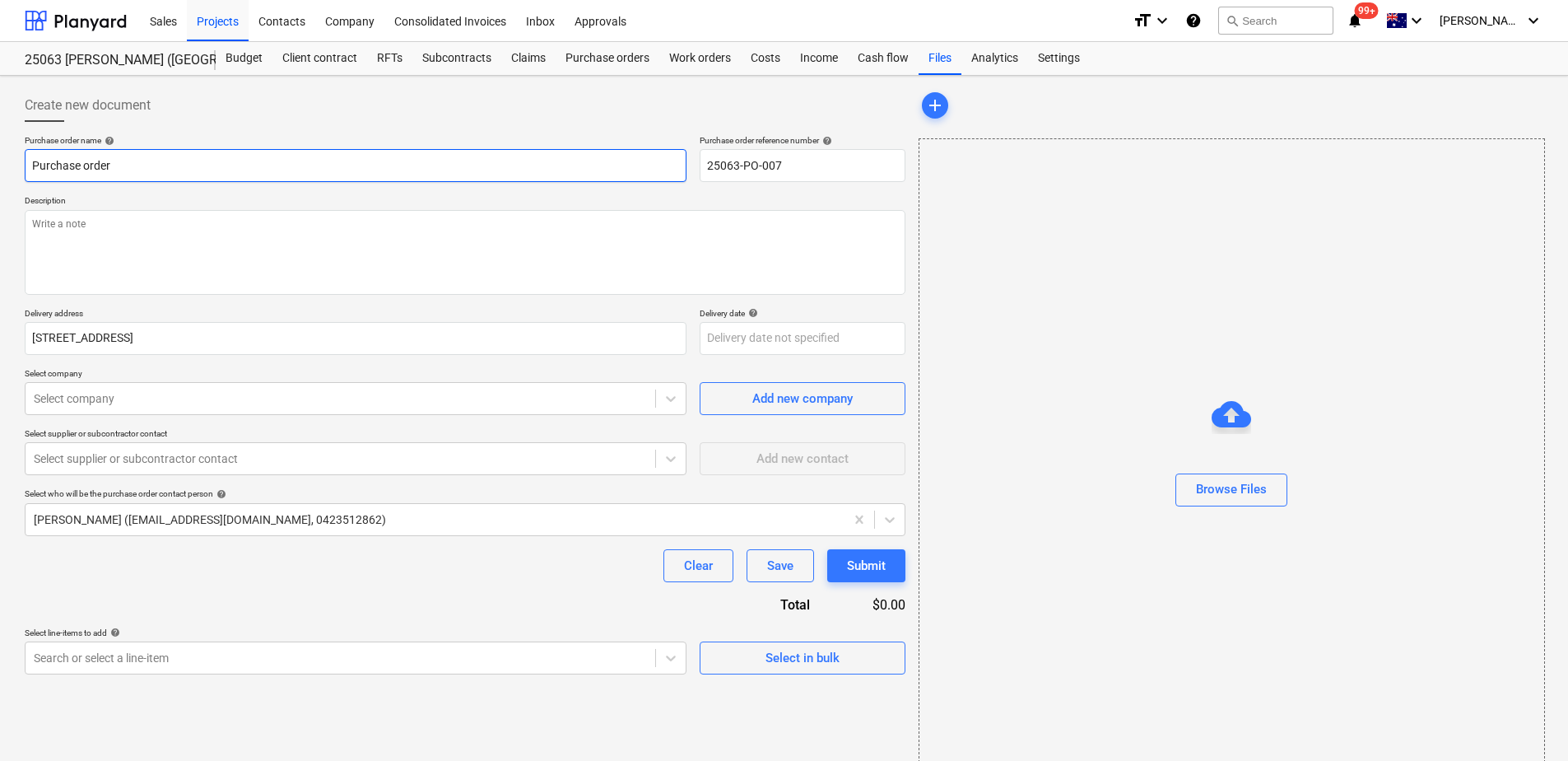
click at [125, 162] on input "Purchase order" at bounding box center [355, 166] width 662 height 33
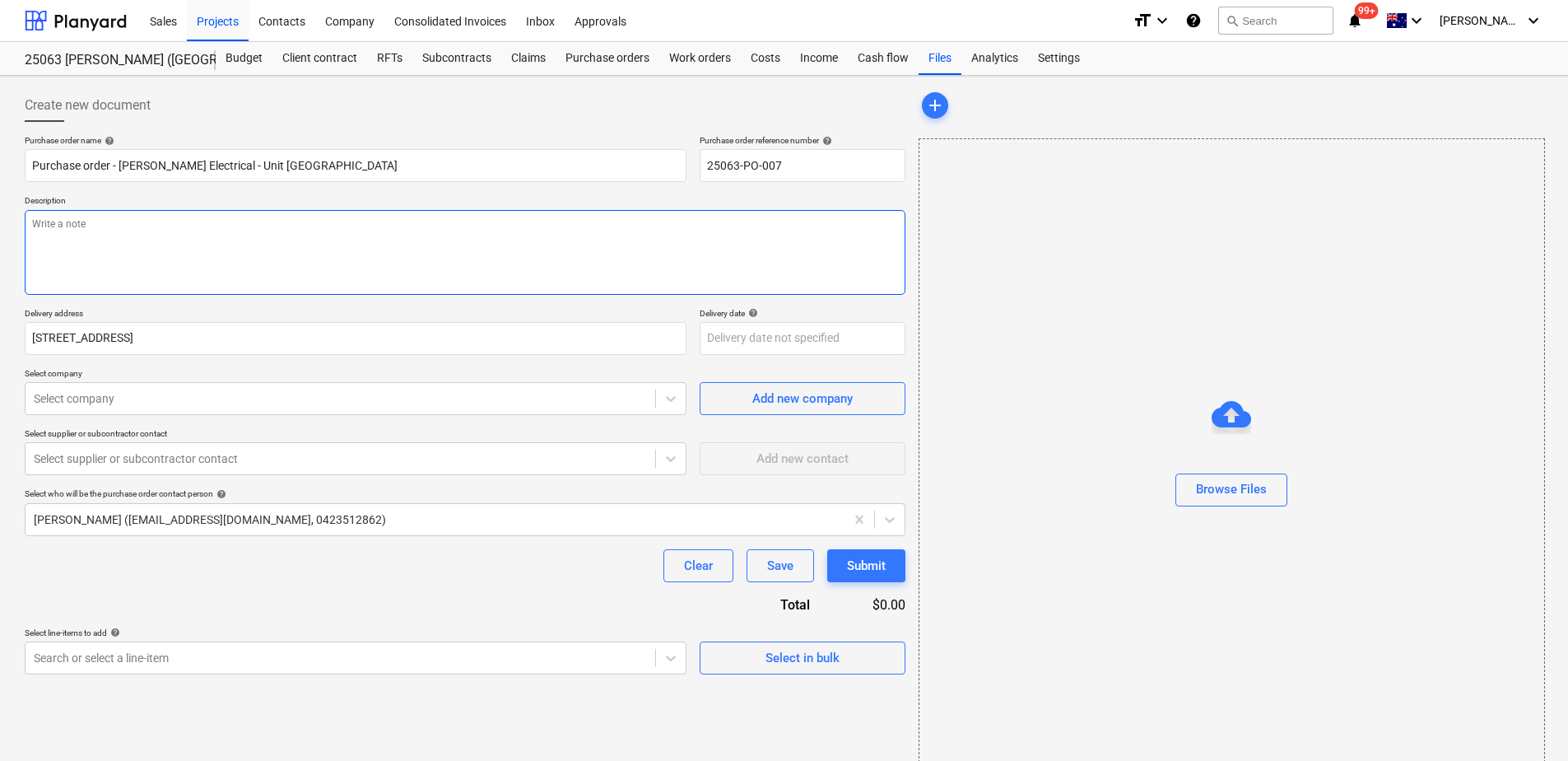
click at [208, 252] on textarea at bounding box center [465, 252] width 881 height 85
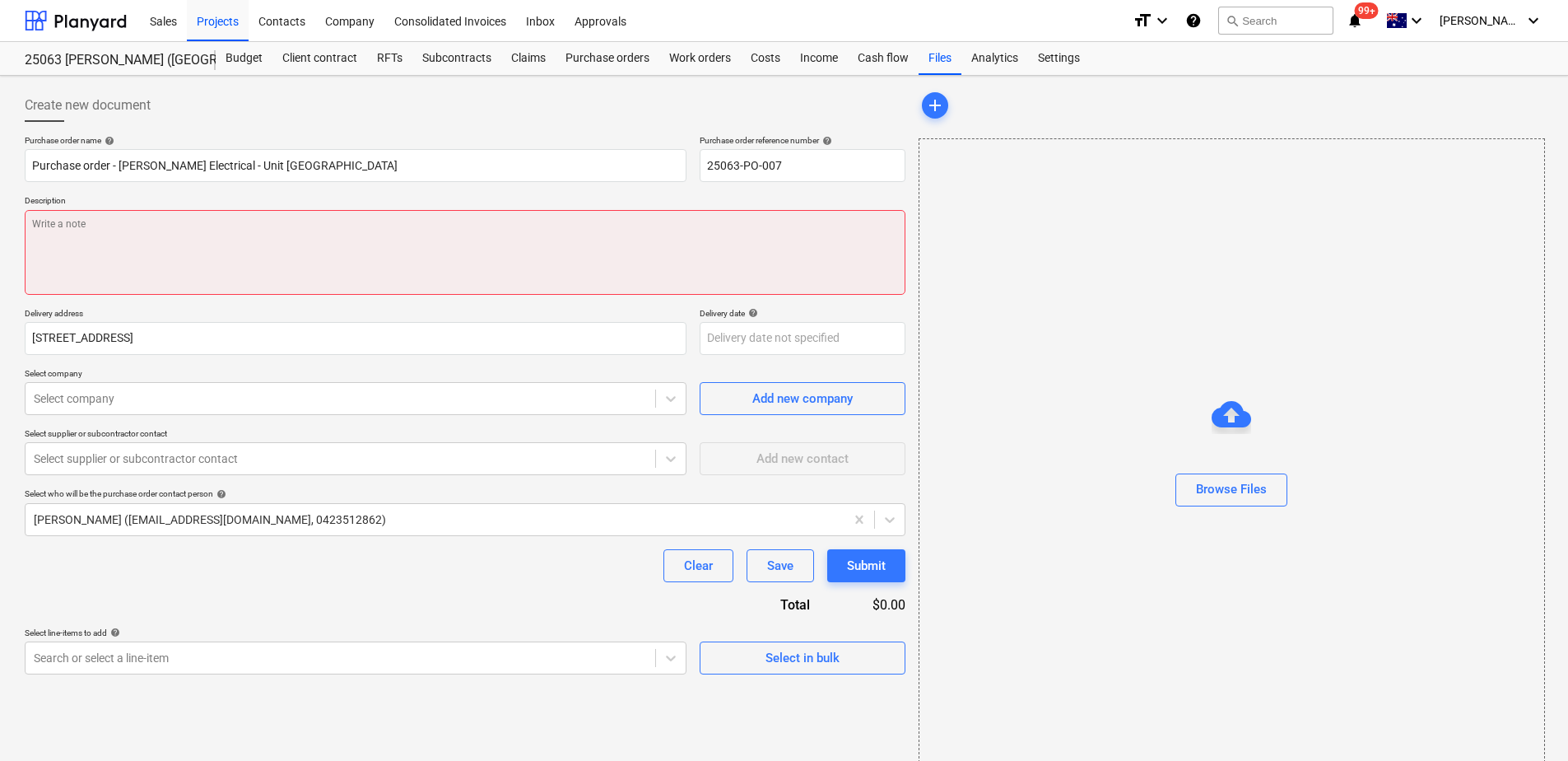
click at [222, 243] on textarea at bounding box center [465, 252] width 881 height 85
paste textarea "Final bill to include the [PERSON_NAME] Handover Checklist & Form 4"
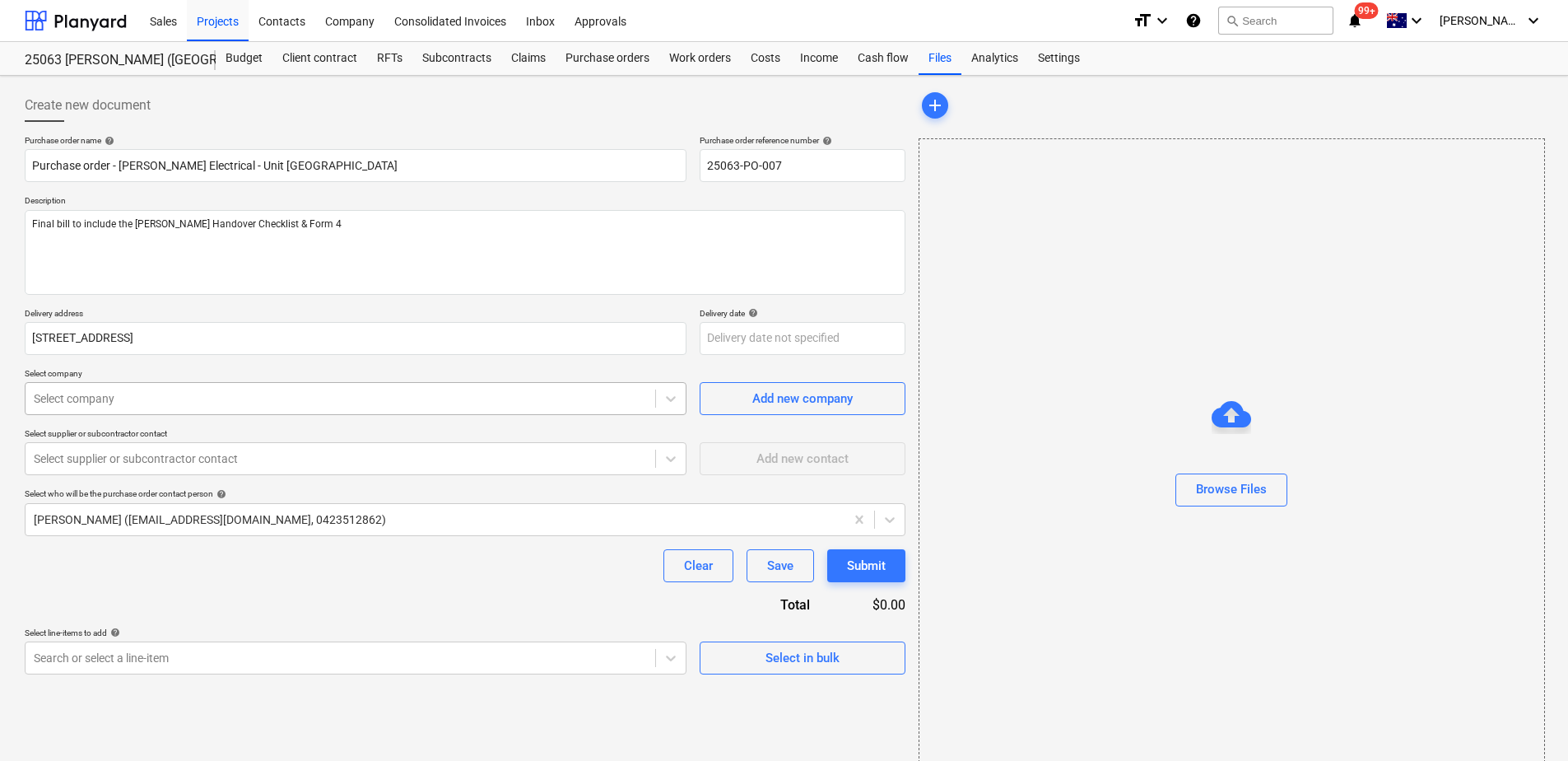
click at [141, 397] on div at bounding box center [340, 398] width 613 height 16
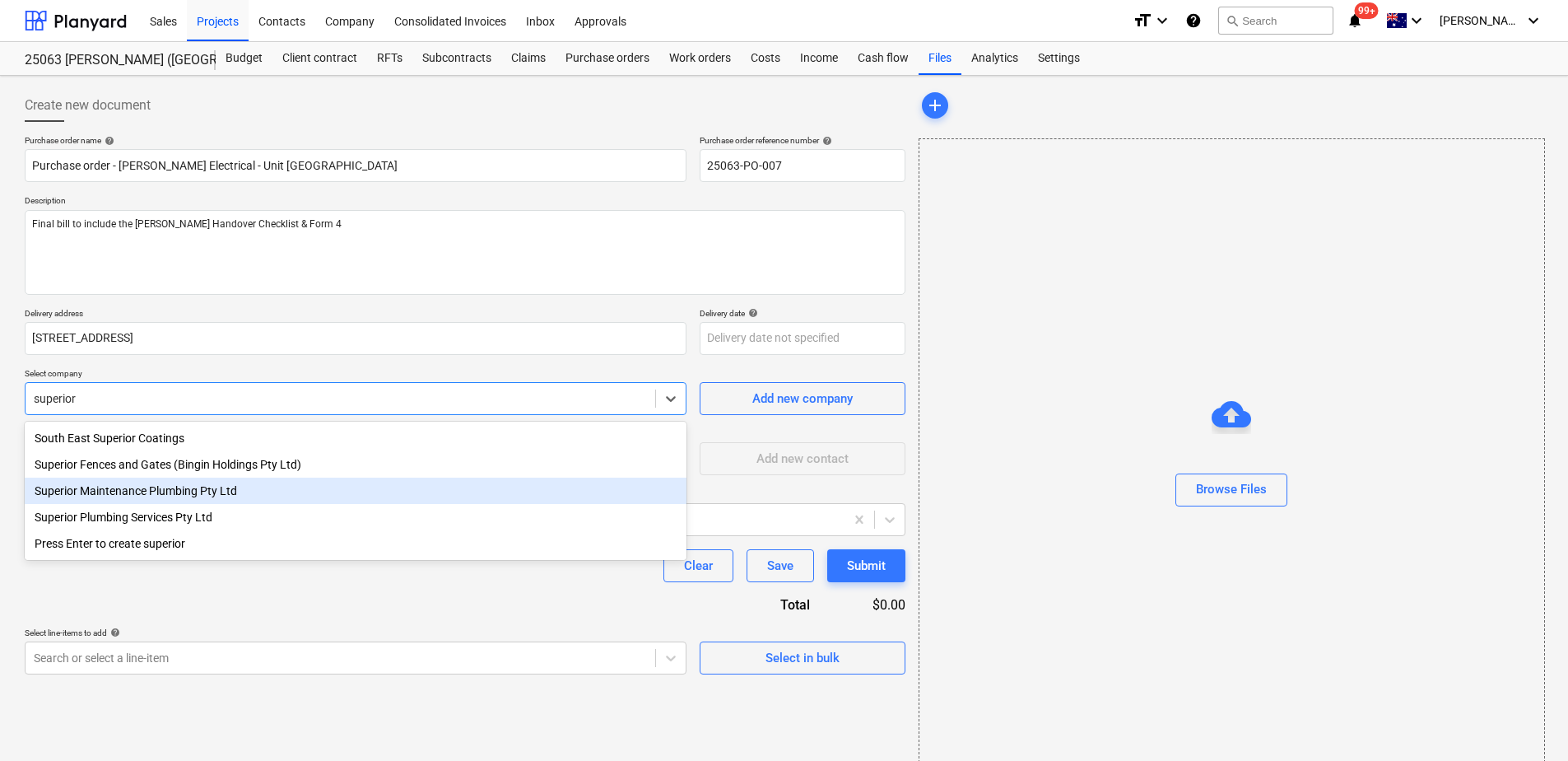
click at [155, 492] on div "Superior Maintenance Plumbing Pty Ltd" at bounding box center [355, 490] width 662 height 26
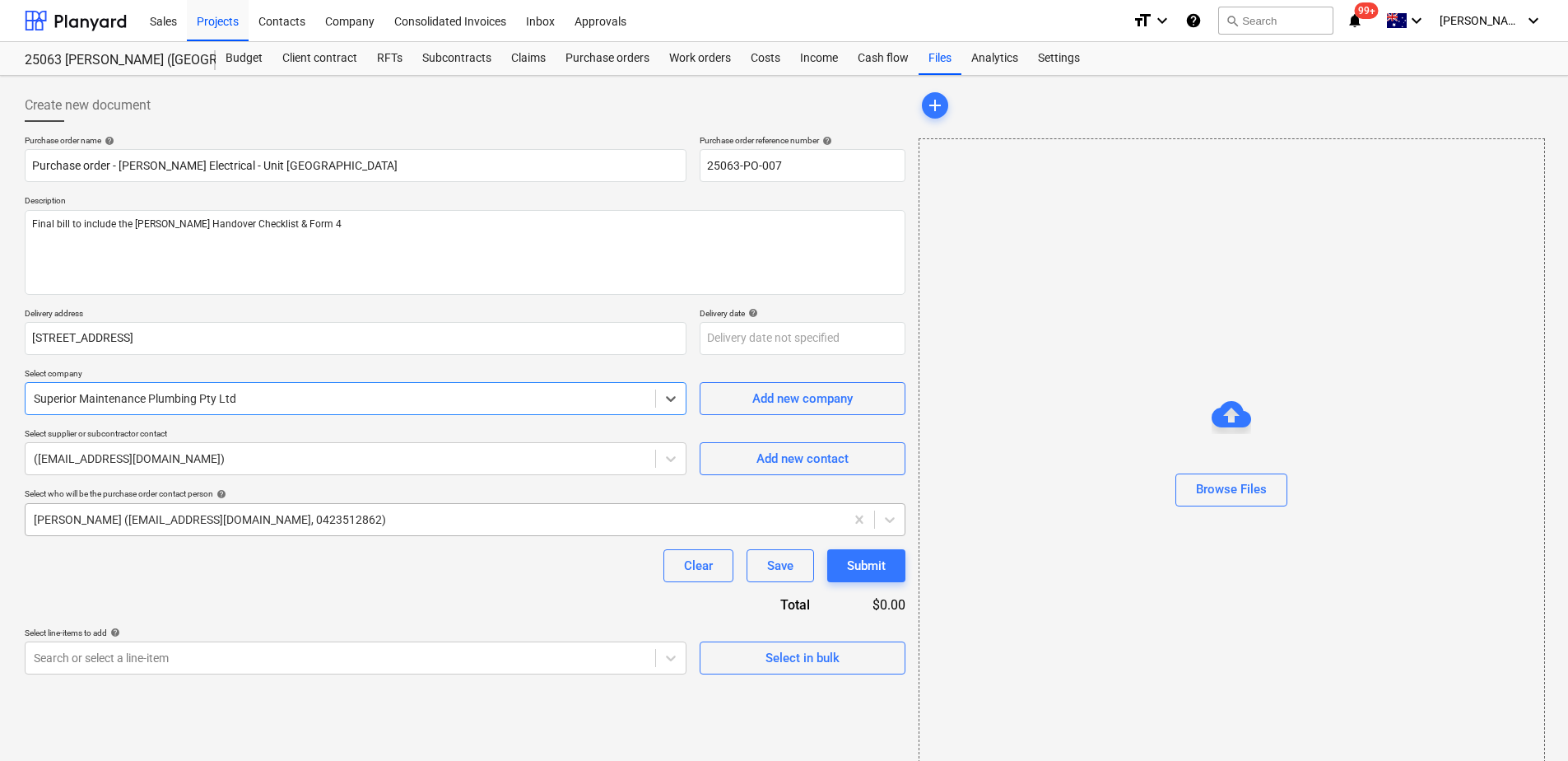
click at [149, 522] on div at bounding box center [435, 519] width 803 height 16
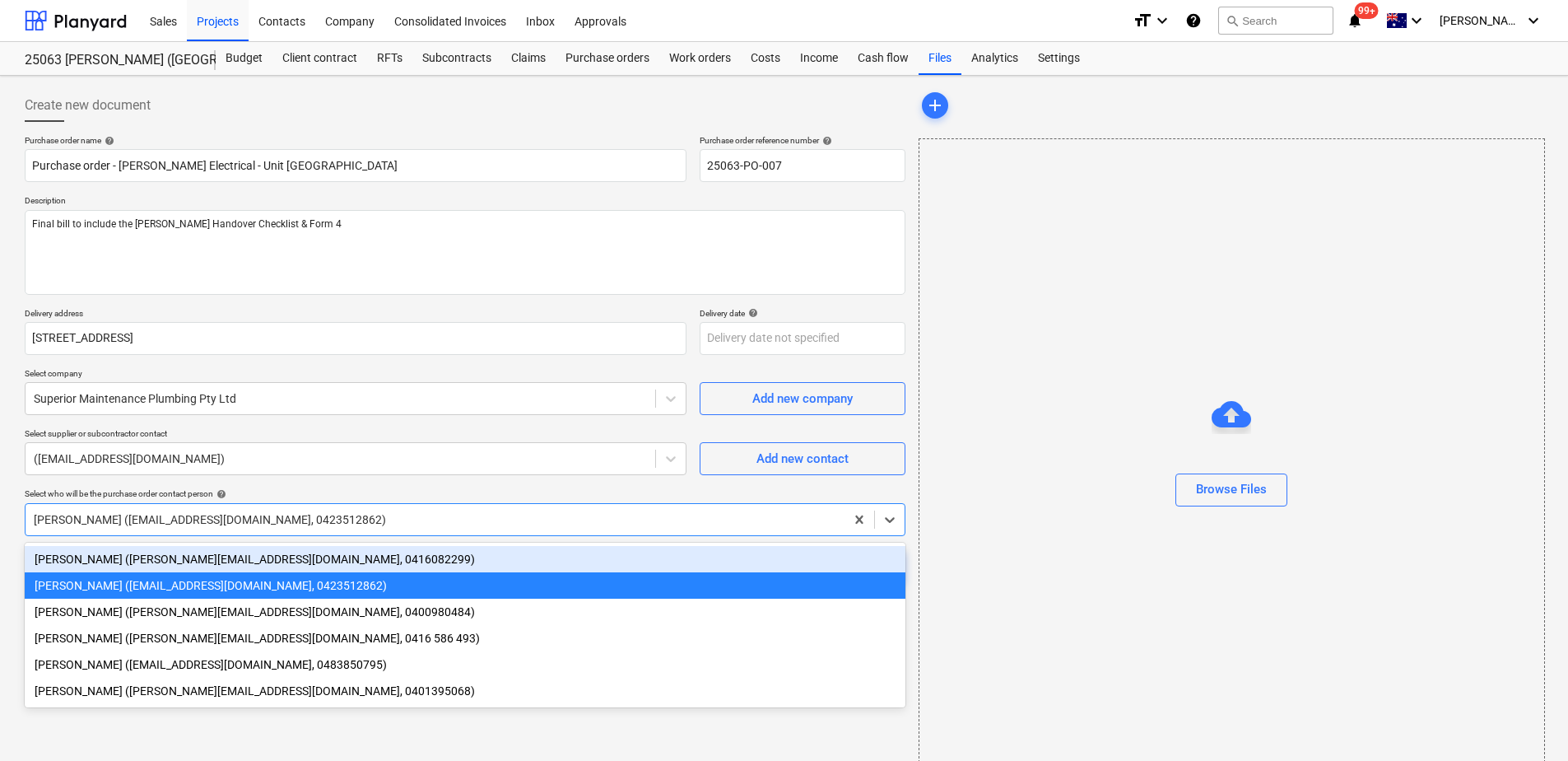
click at [140, 560] on div "[PERSON_NAME] ([PERSON_NAME][EMAIL_ADDRESS][DOMAIN_NAME], 0416082299)" at bounding box center [465, 559] width 881 height 26
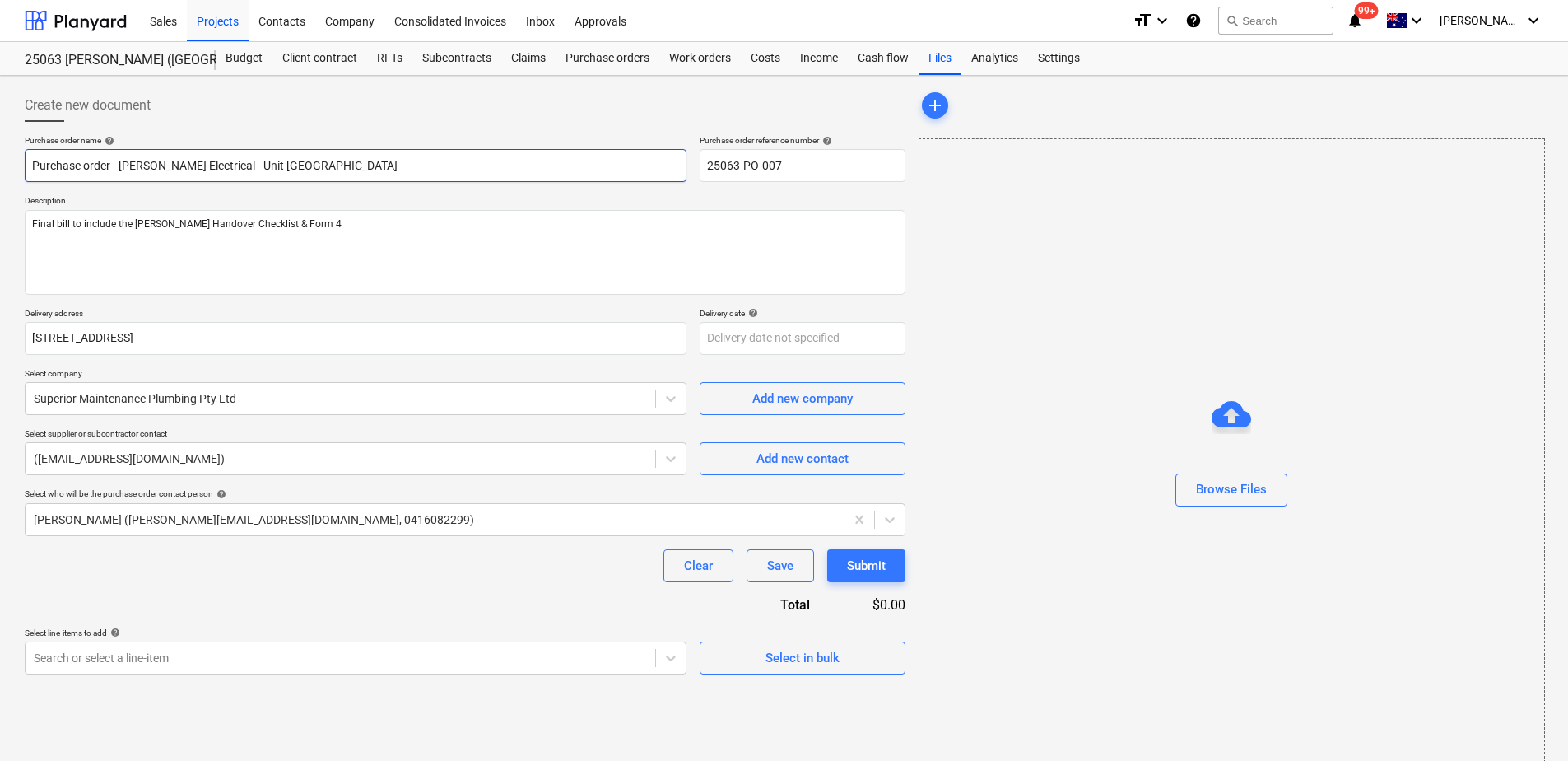
click at [198, 162] on input "Purchase order - [PERSON_NAME] Electrical - Unit [GEOGRAPHIC_DATA]" at bounding box center [355, 166] width 662 height 33
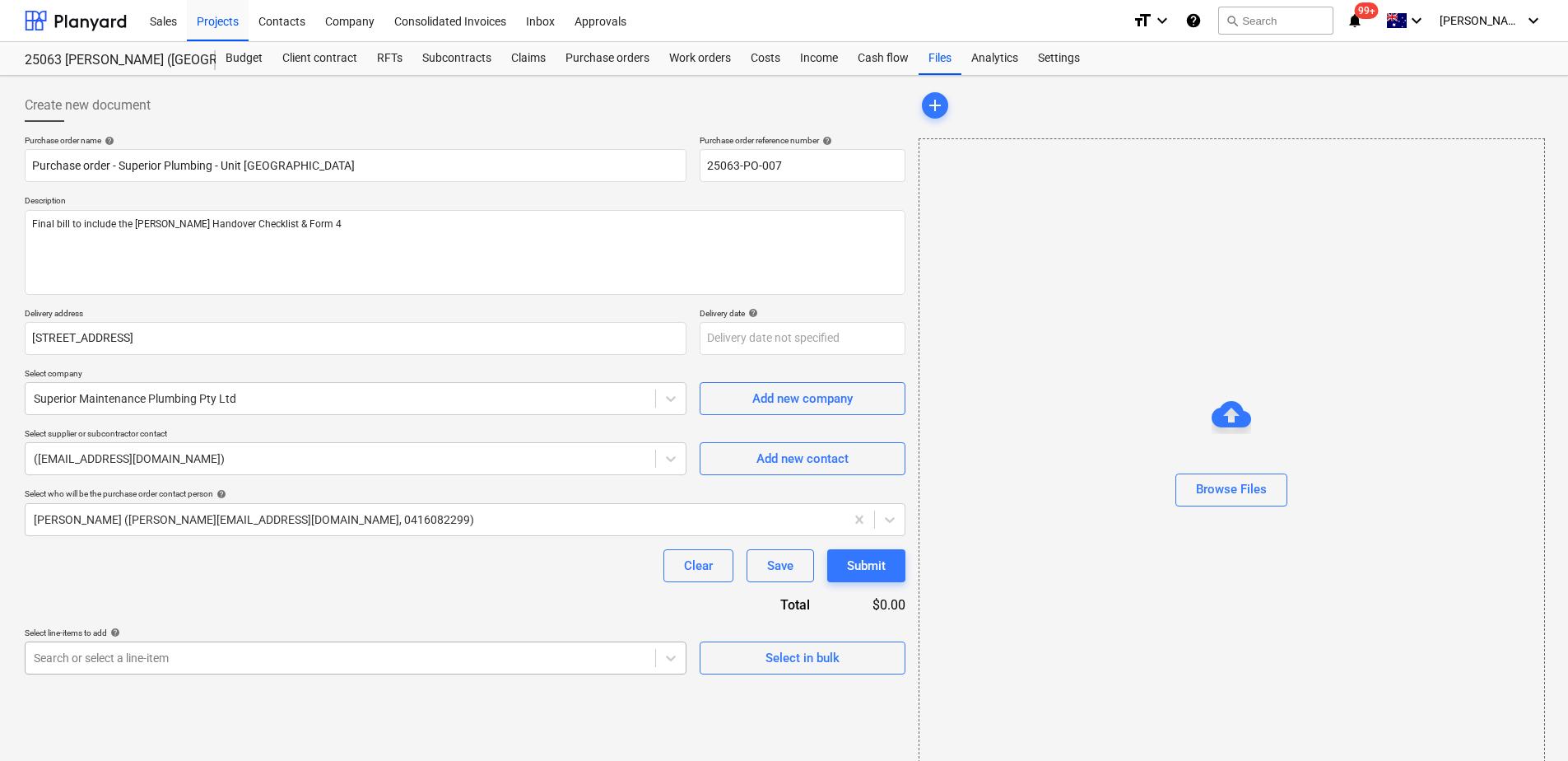
click at [184, 662] on body "This website stores cookies on your computer. These cookies are used to collect…" at bounding box center [784, 380] width 1568 height 761
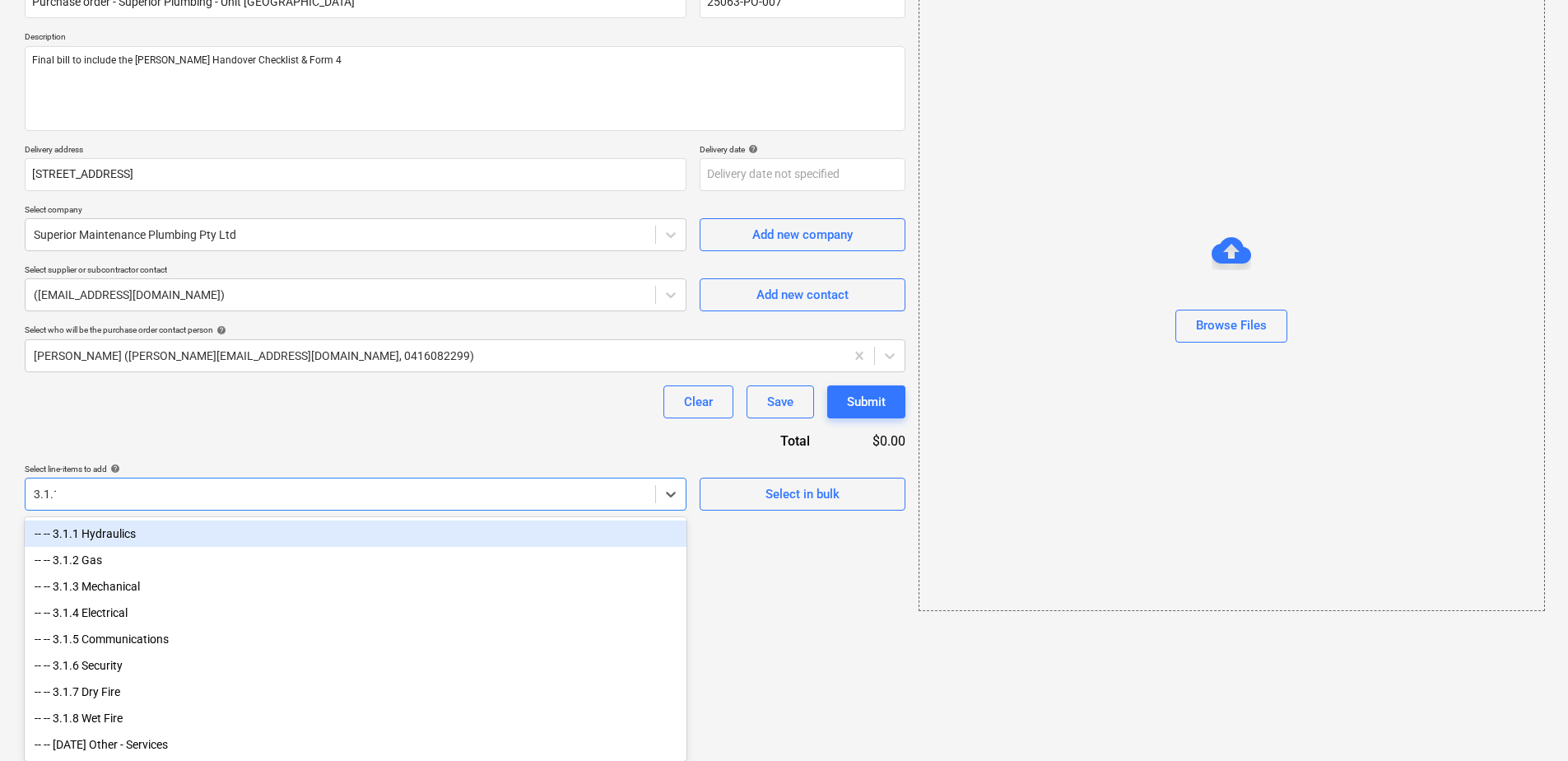
scroll to position [27, 0]
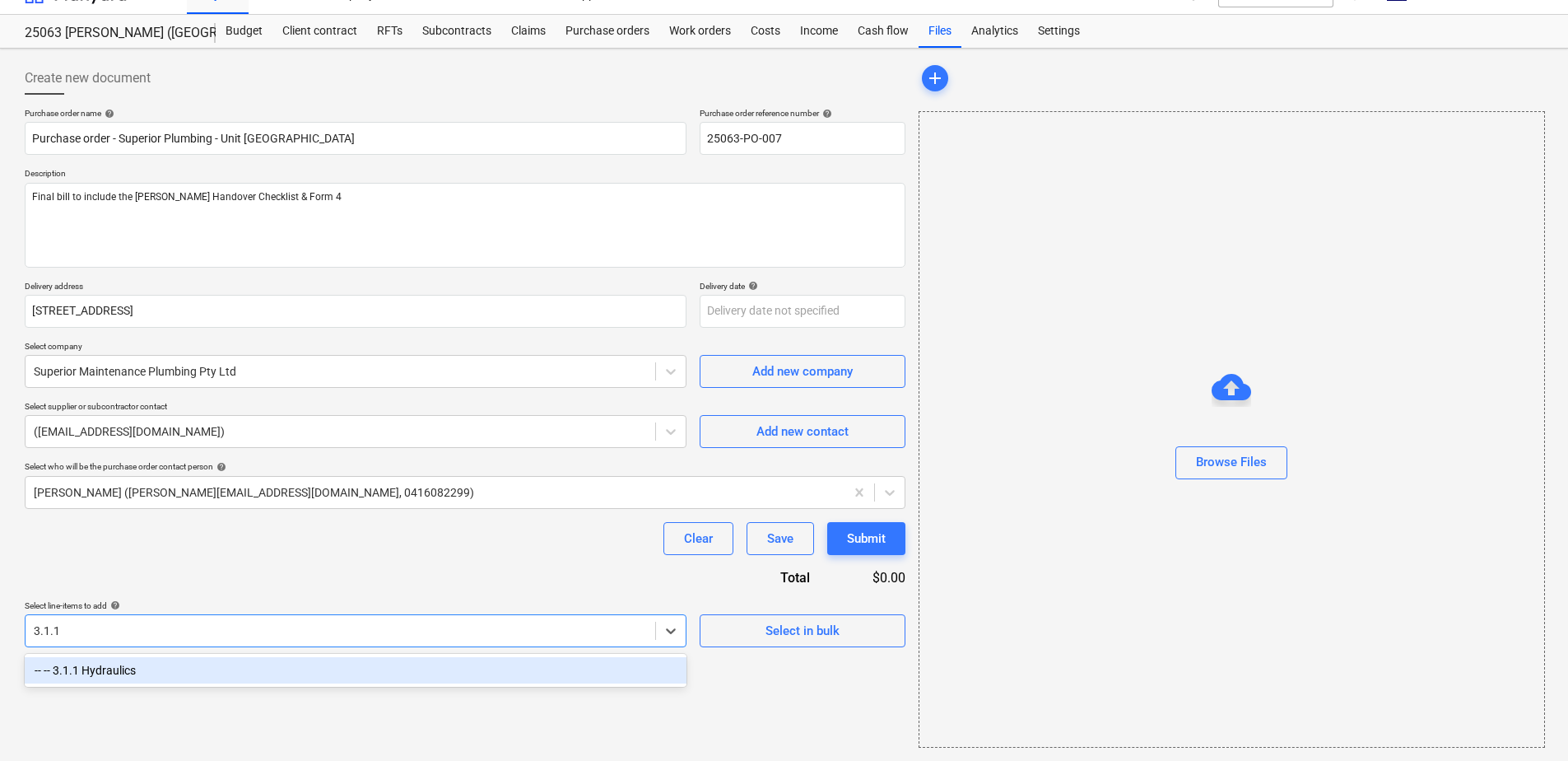
click at [179, 671] on div "-- -- 3.1.1 Hydraulics" at bounding box center [355, 670] width 662 height 26
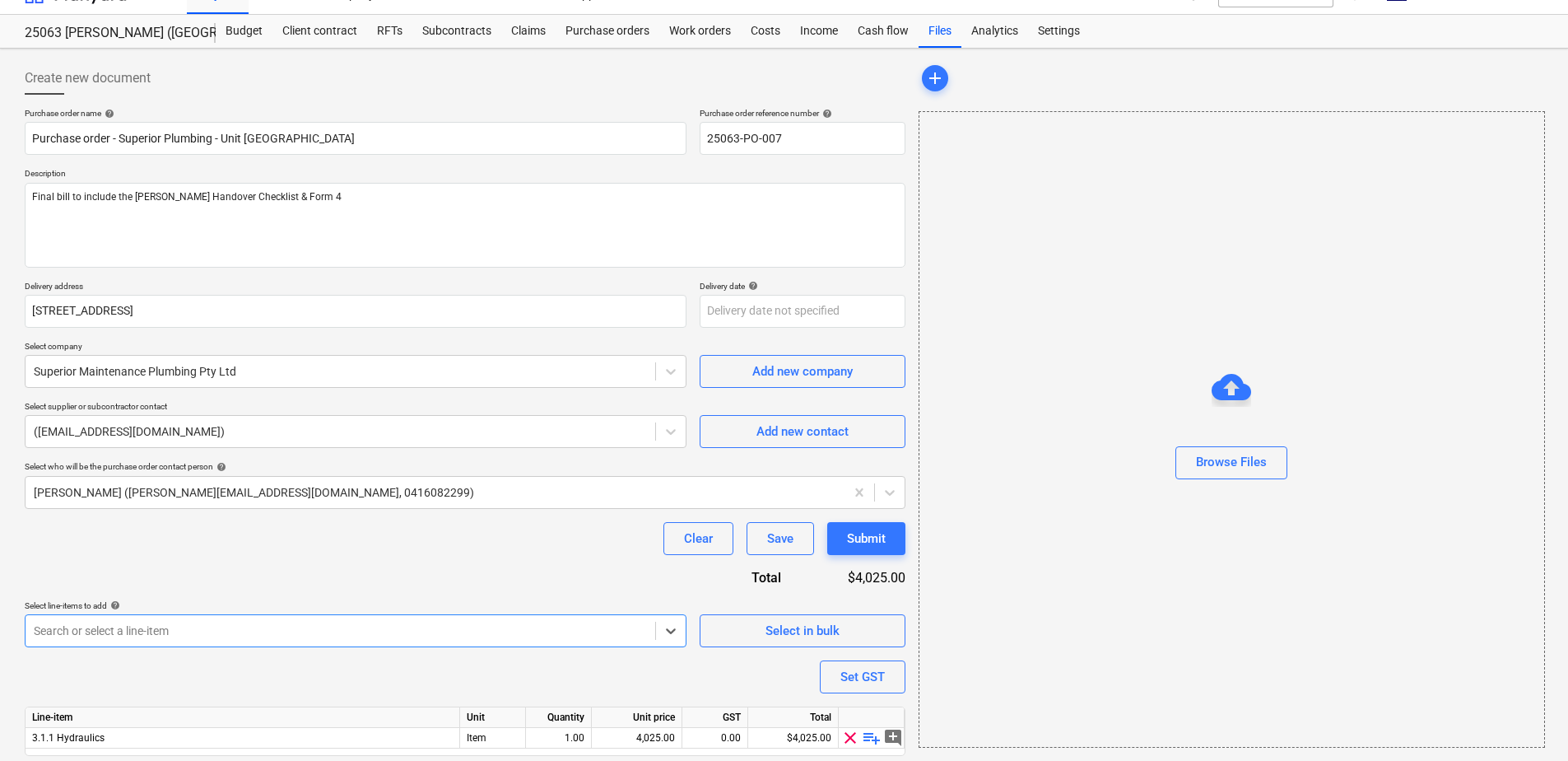
click at [210, 566] on div "Purchase order name help Purchase order - Superior Plumbing - Unit [GEOGRAPHIC_…" at bounding box center [465, 455] width 881 height 694
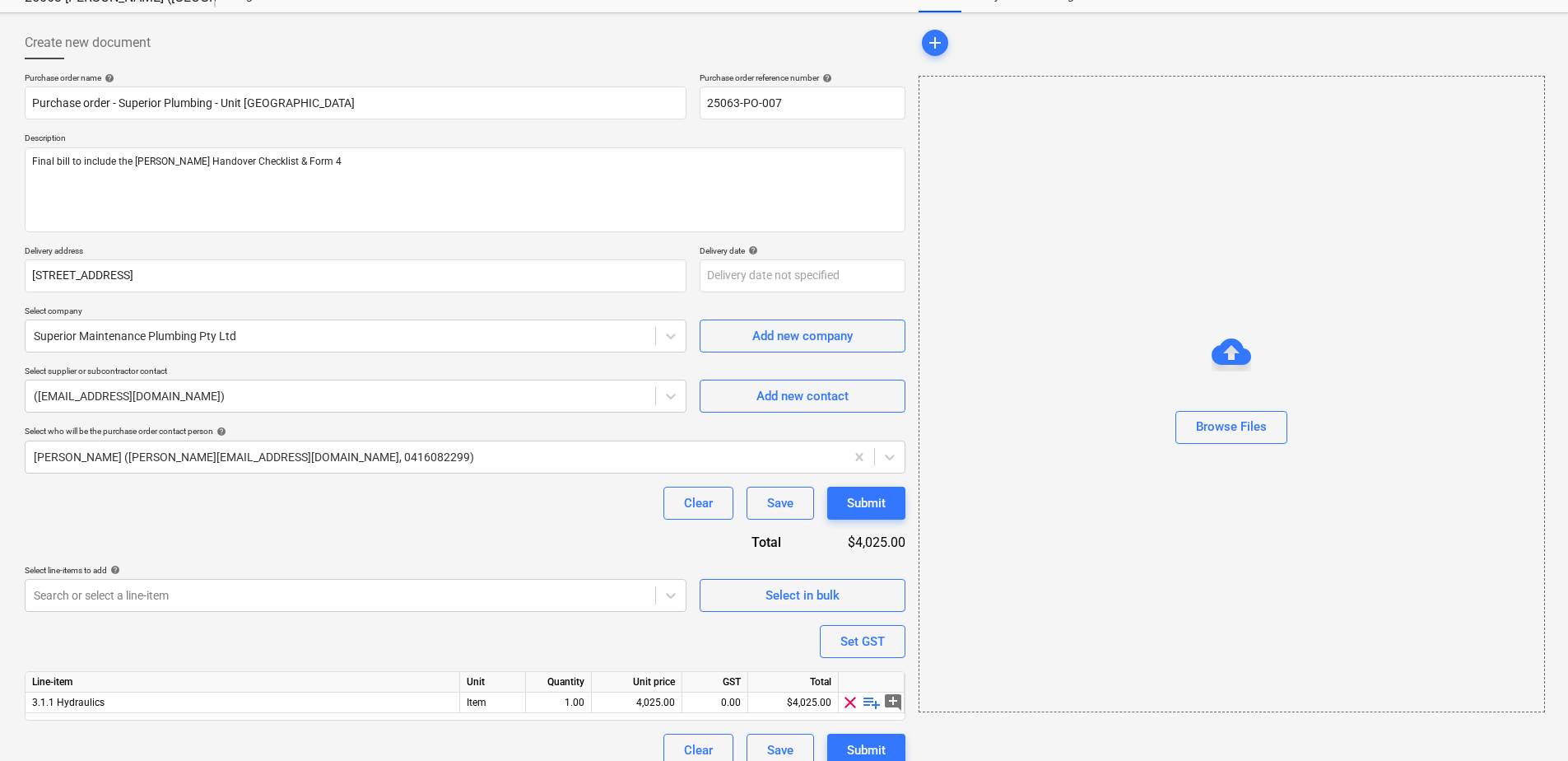
scroll to position [81, 0]
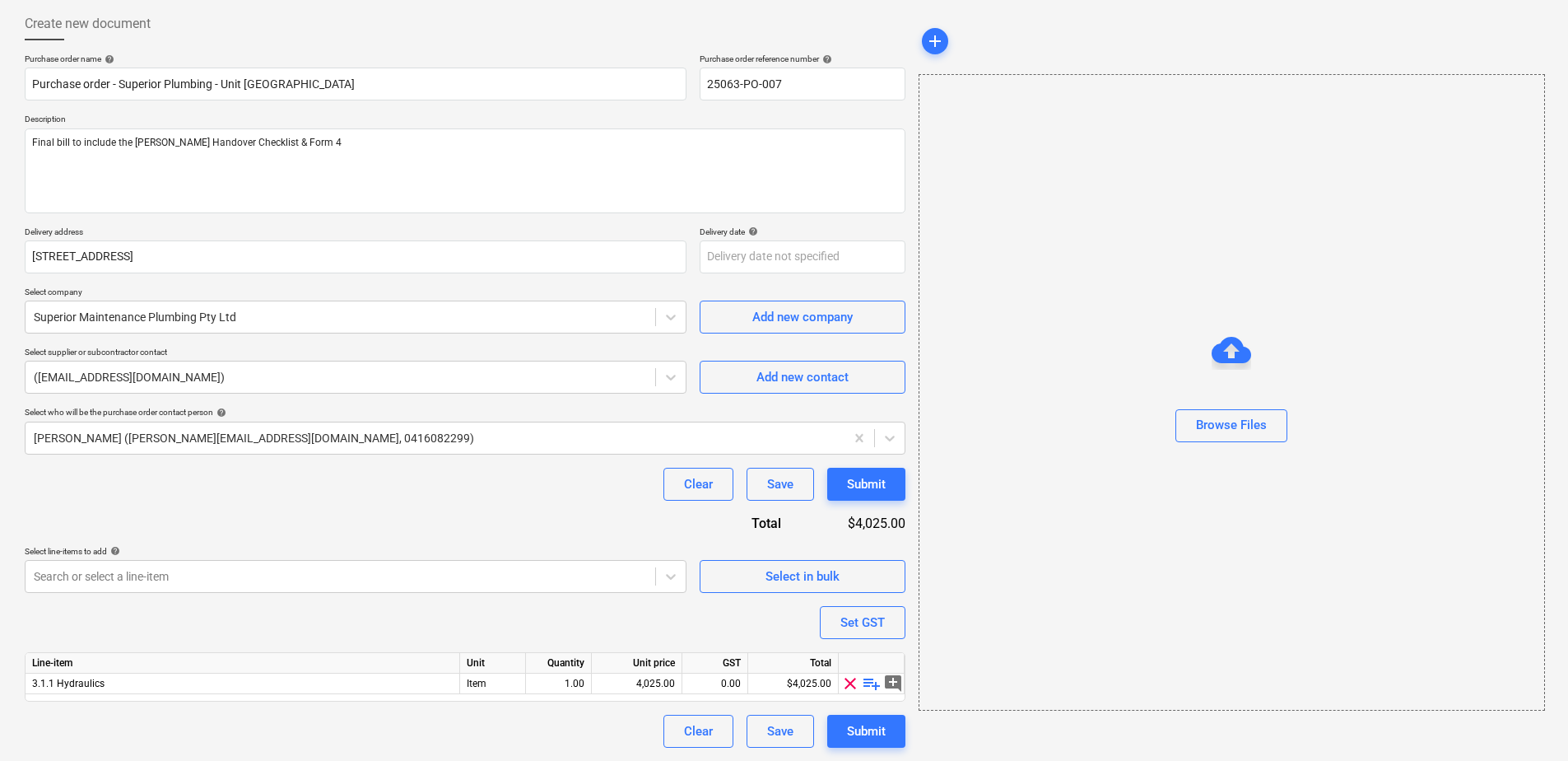
click at [875, 688] on span "playlist_add" at bounding box center [872, 684] width 20 height 20
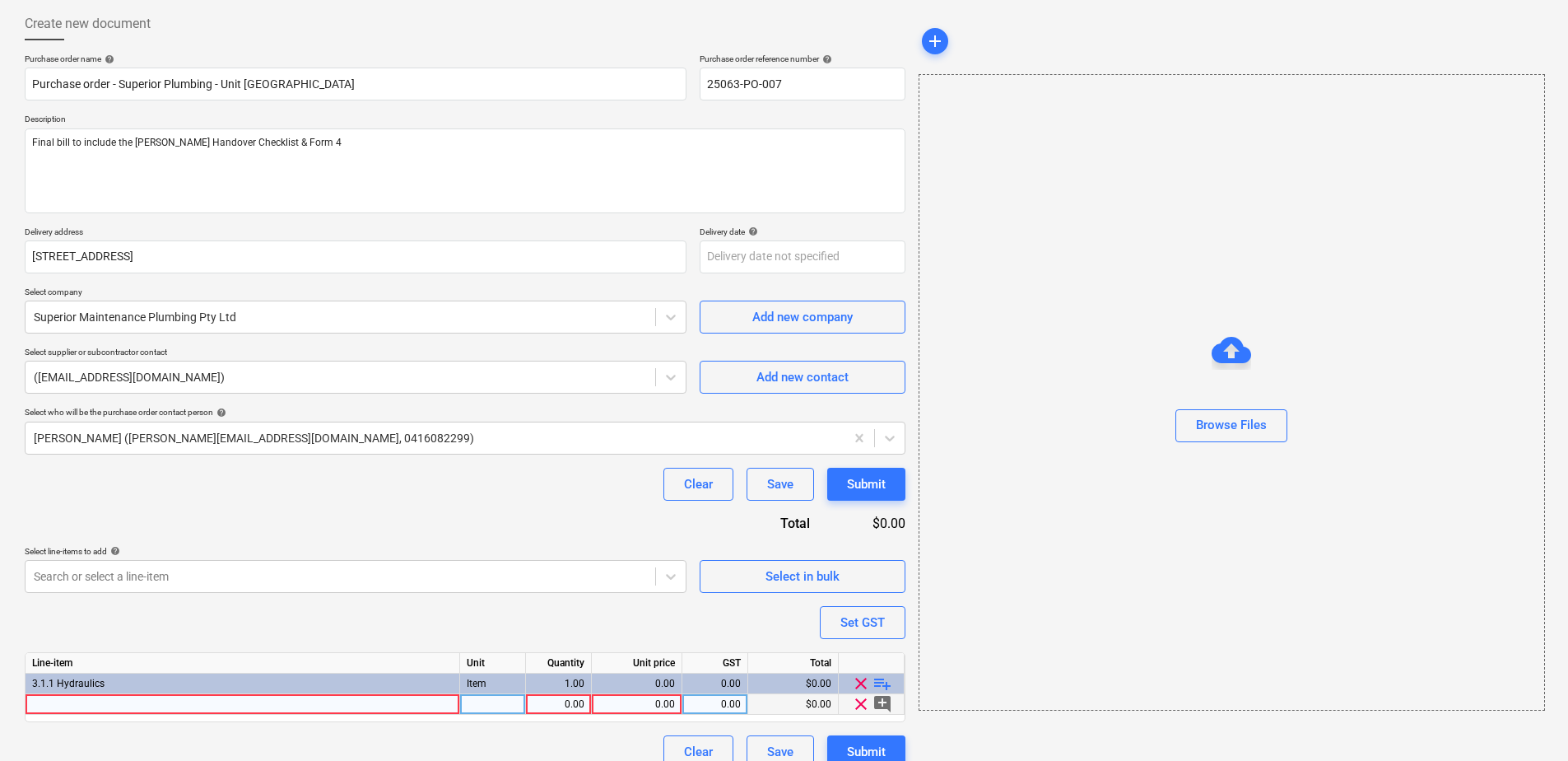
click at [272, 704] on div at bounding box center [242, 704] width 435 height 21
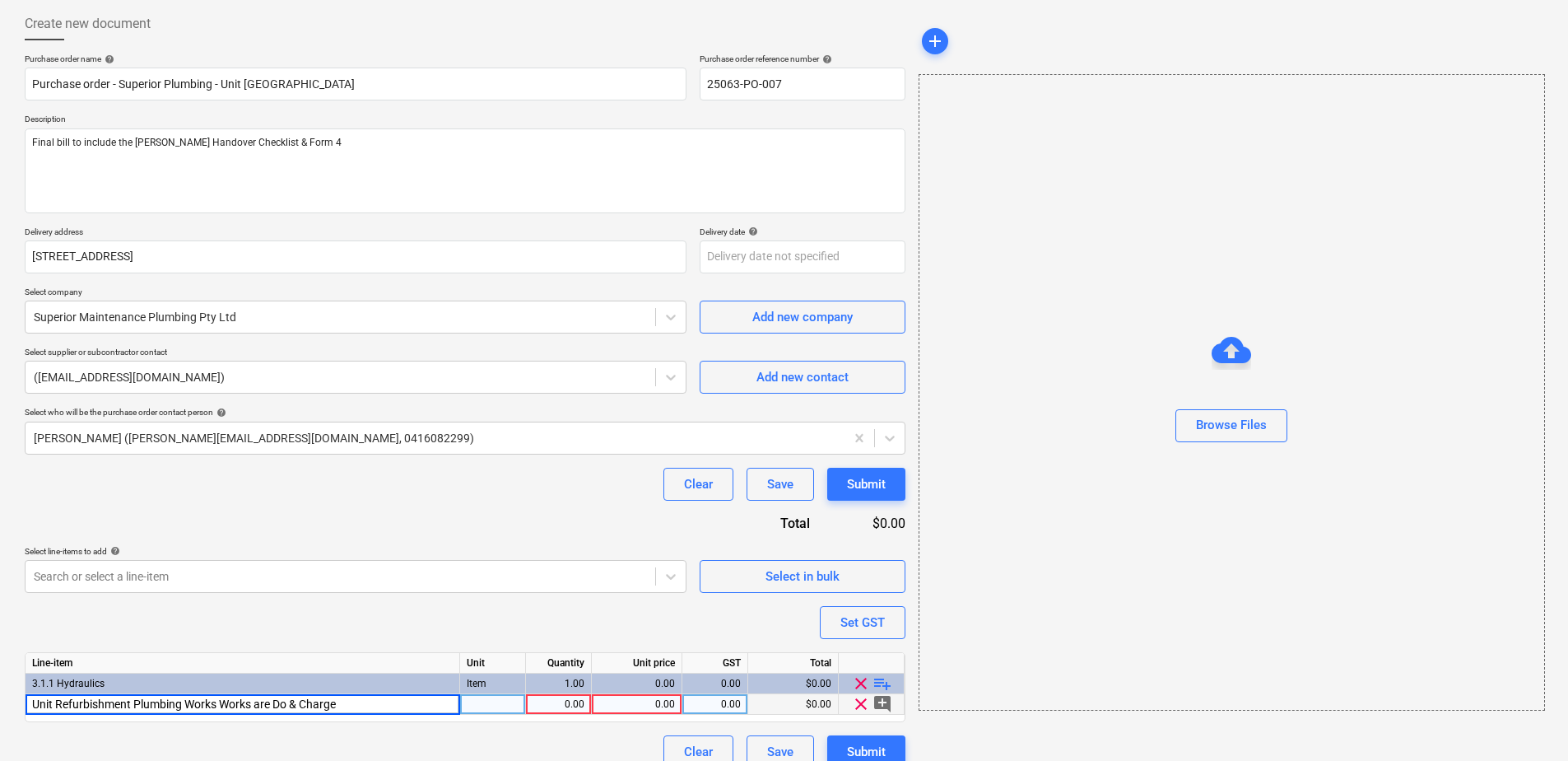
click at [216, 698] on input "Unit Refurbishment Plumbing Works Works are Do & Charge" at bounding box center [242, 704] width 434 height 20
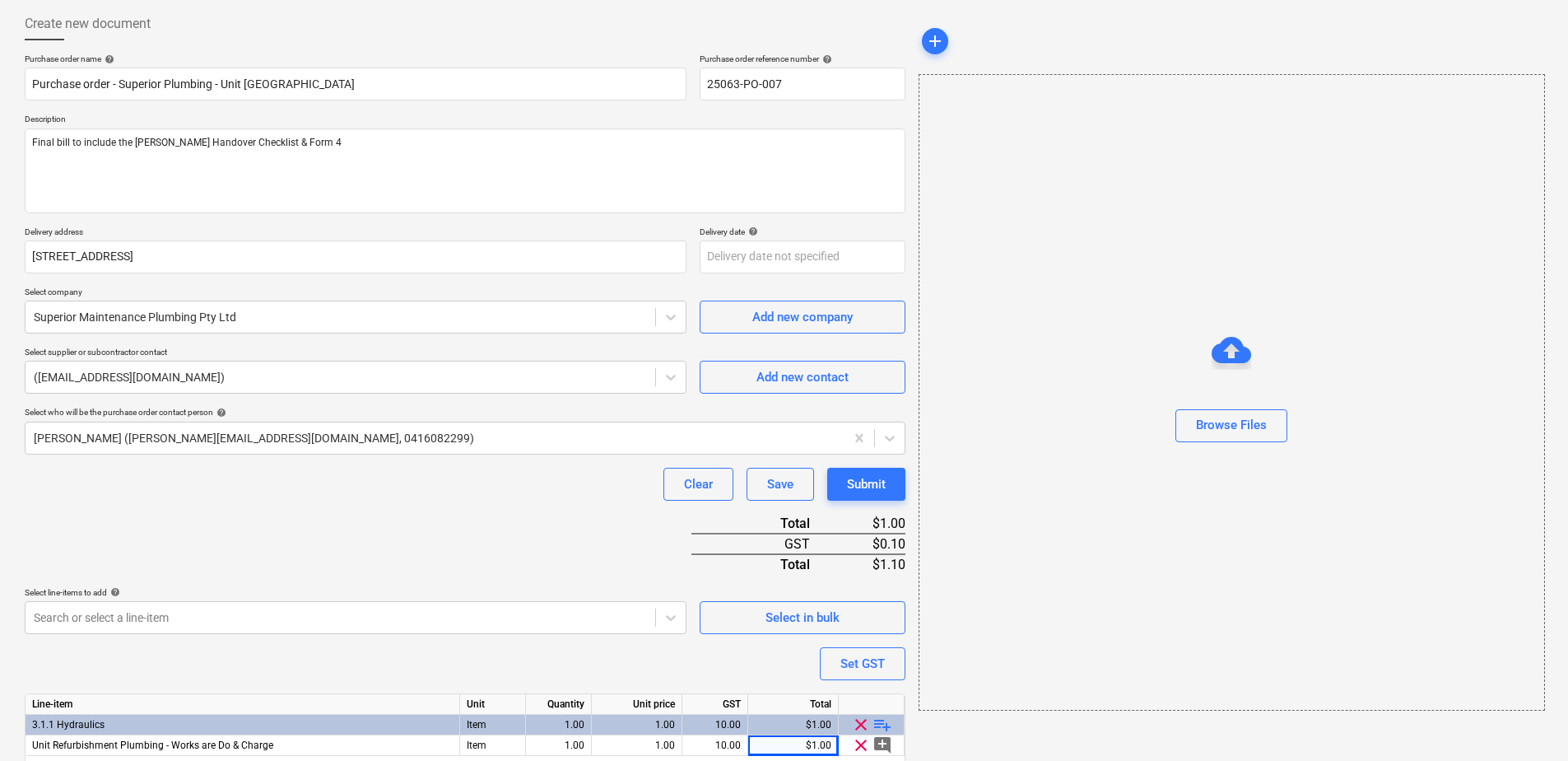
click at [555, 555] on div "Purchase order name help Purchase order - Superior Plumbing - Unit [GEOGRAPHIC_…" at bounding box center [465, 432] width 881 height 756
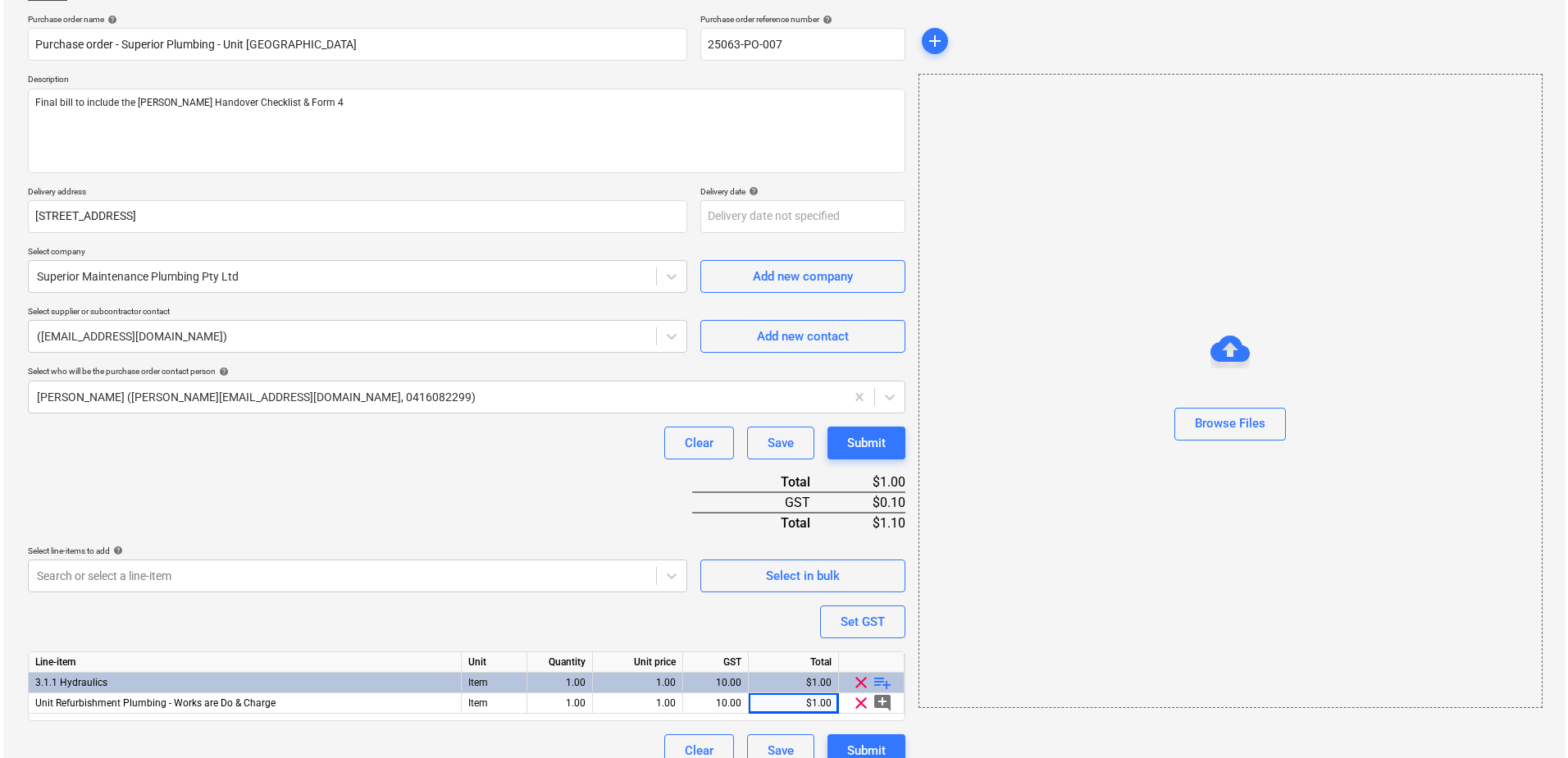
scroll to position [143, 0]
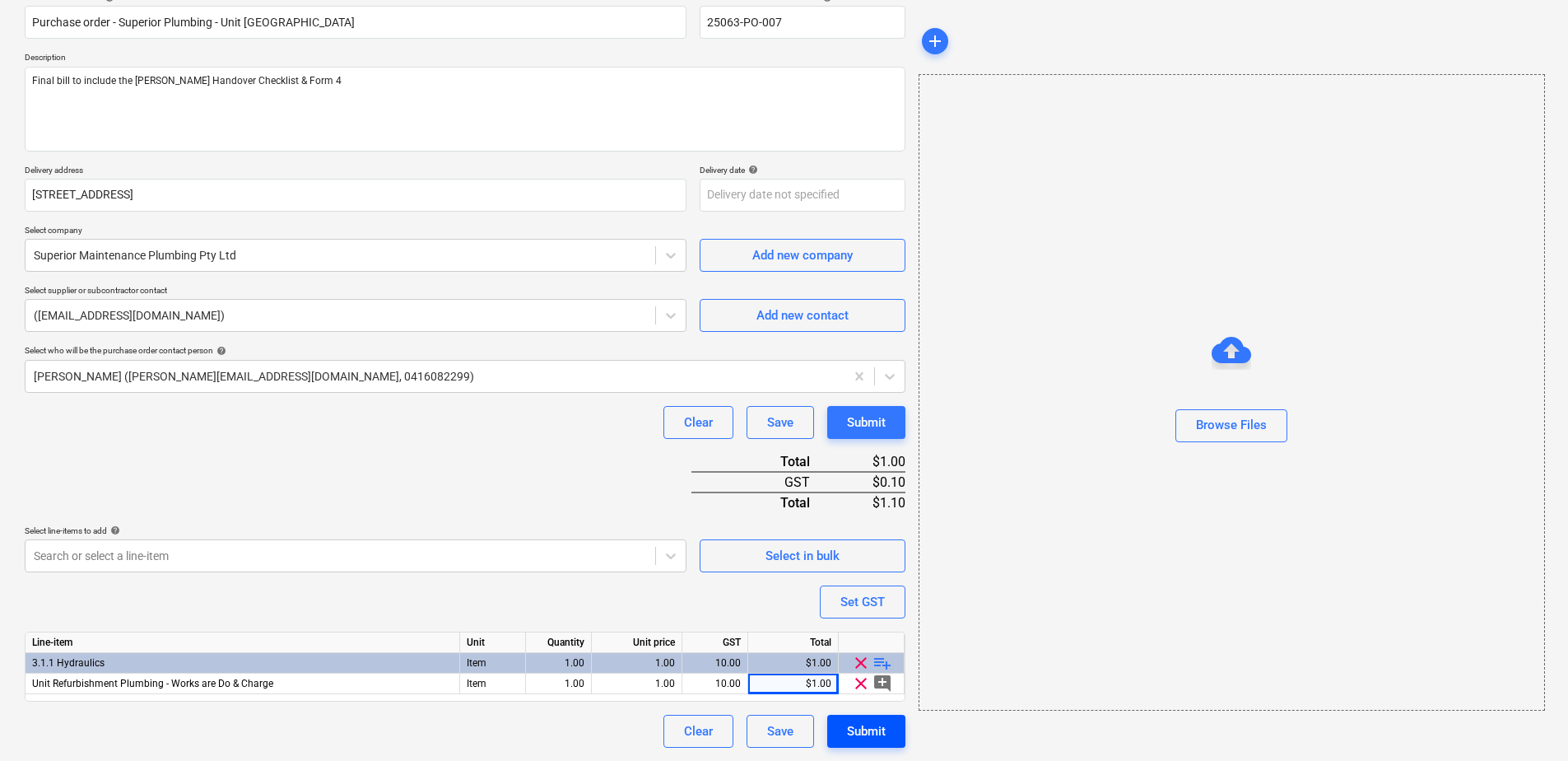
click at [893, 738] on button "Submit" at bounding box center [866, 731] width 78 height 33
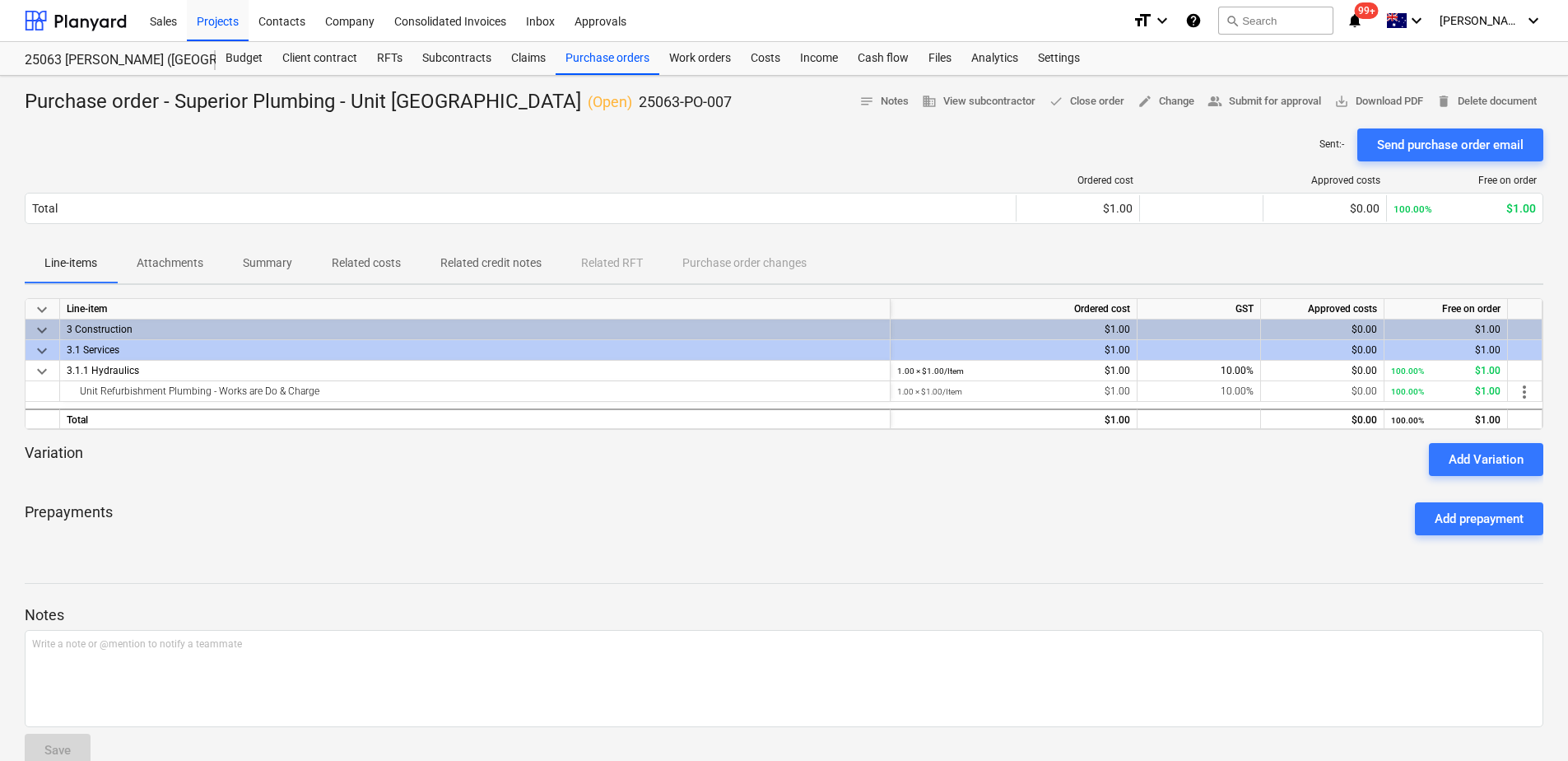
click at [198, 272] on p "Attachments" at bounding box center [169, 262] width 67 height 17
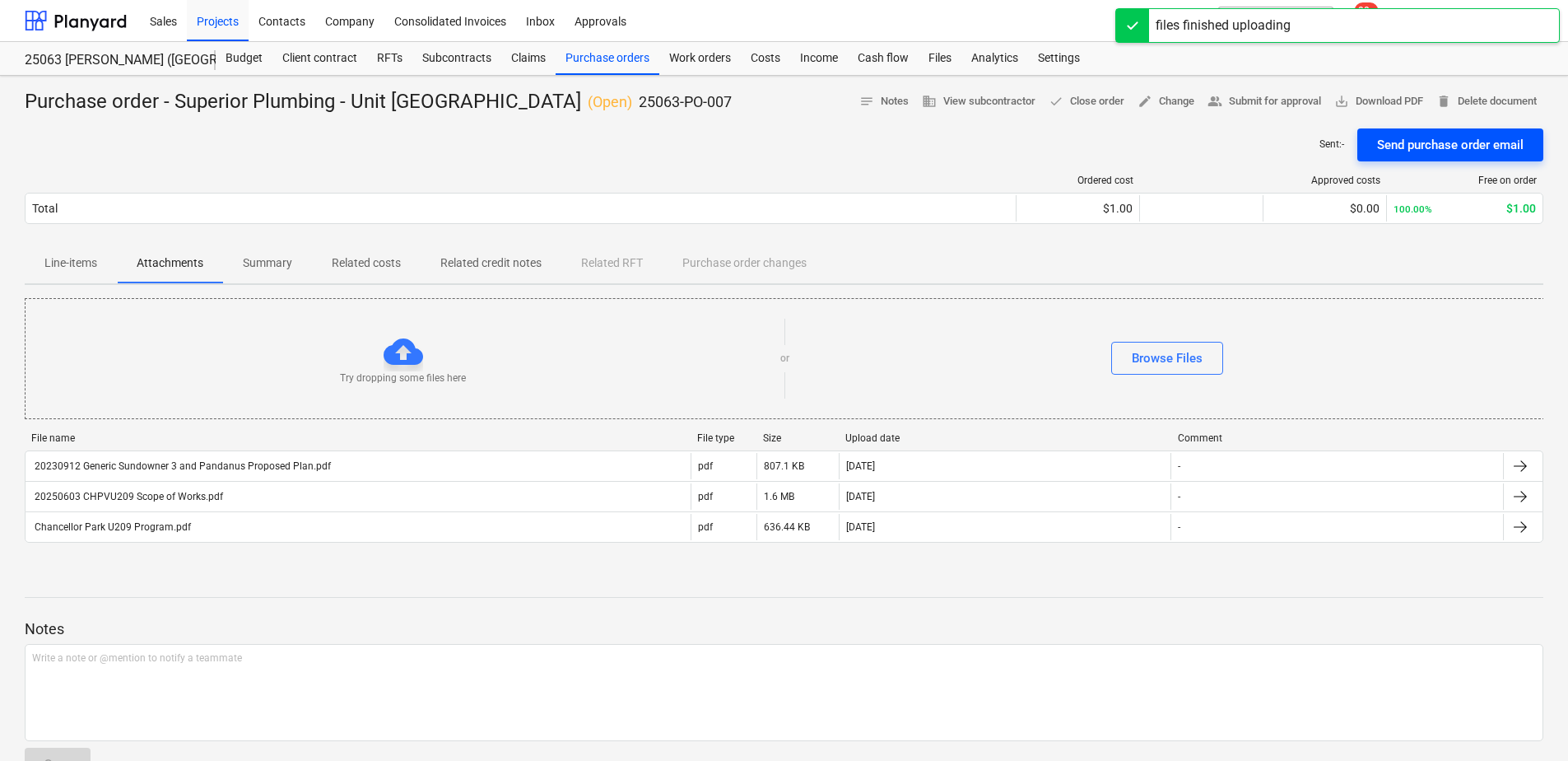
click at [1431, 156] on div "Send purchase order email" at bounding box center [1450, 144] width 147 height 21
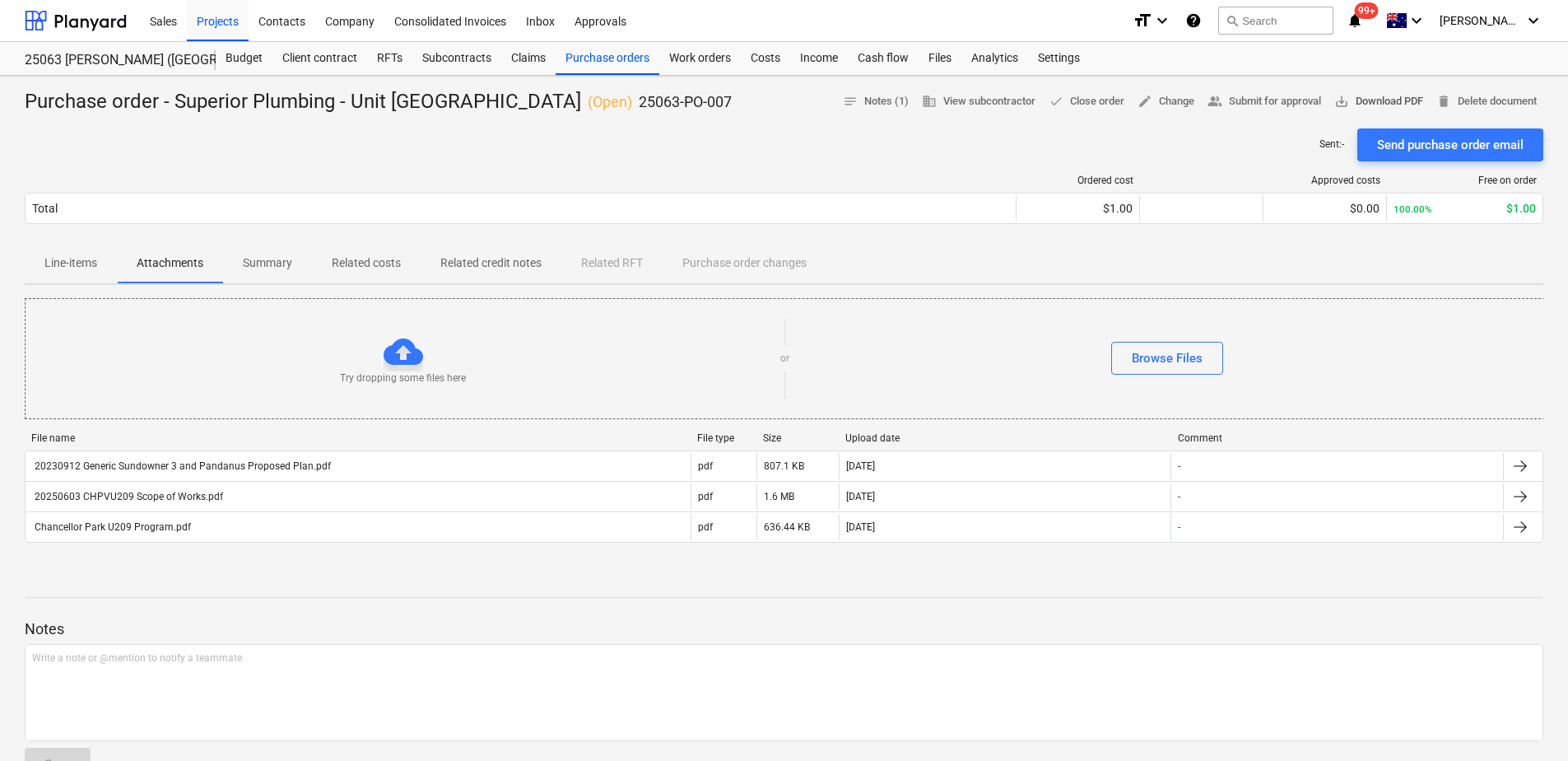
click at [1423, 104] on span "save_alt Download PDF" at bounding box center [1379, 101] width 89 height 19
click at [614, 62] on div "Purchase orders" at bounding box center [608, 58] width 104 height 33
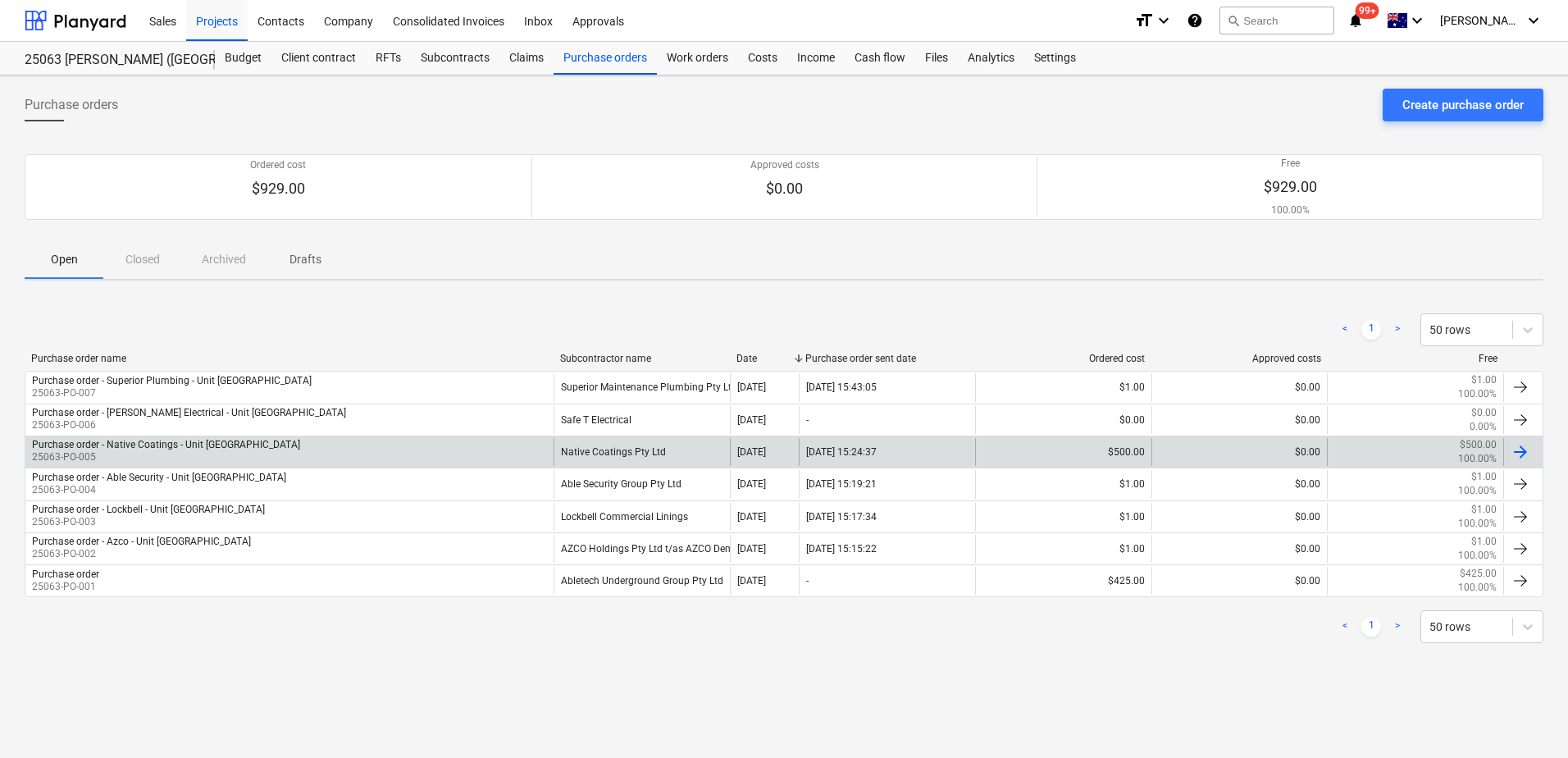
click at [416, 450] on div "Purchase order - Native Coatings - Unit [GEOGRAPHIC_DATA] 25063-PO-005" at bounding box center [289, 452] width 528 height 28
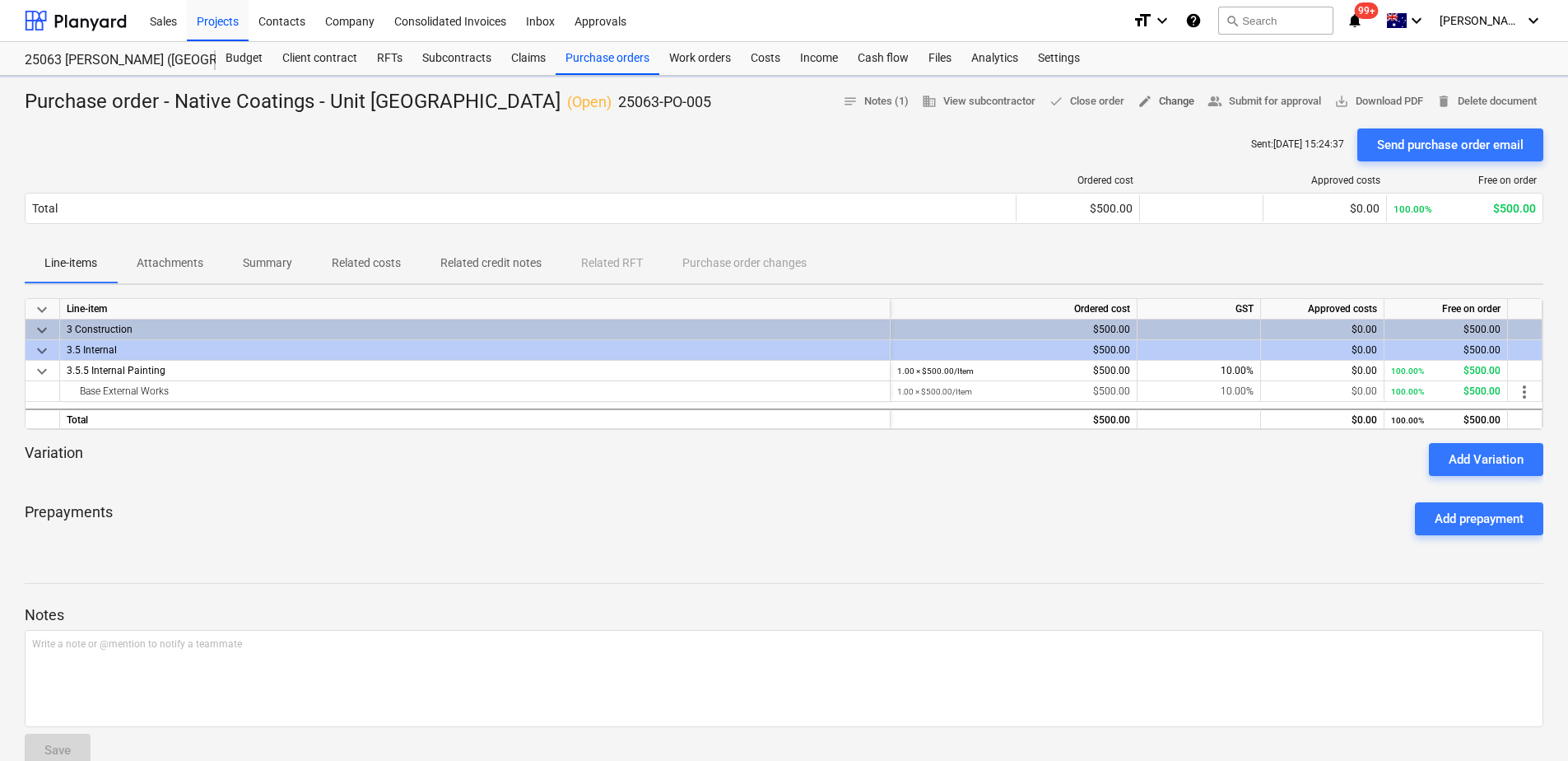
click at [1194, 101] on span "edit Change" at bounding box center [1166, 101] width 56 height 19
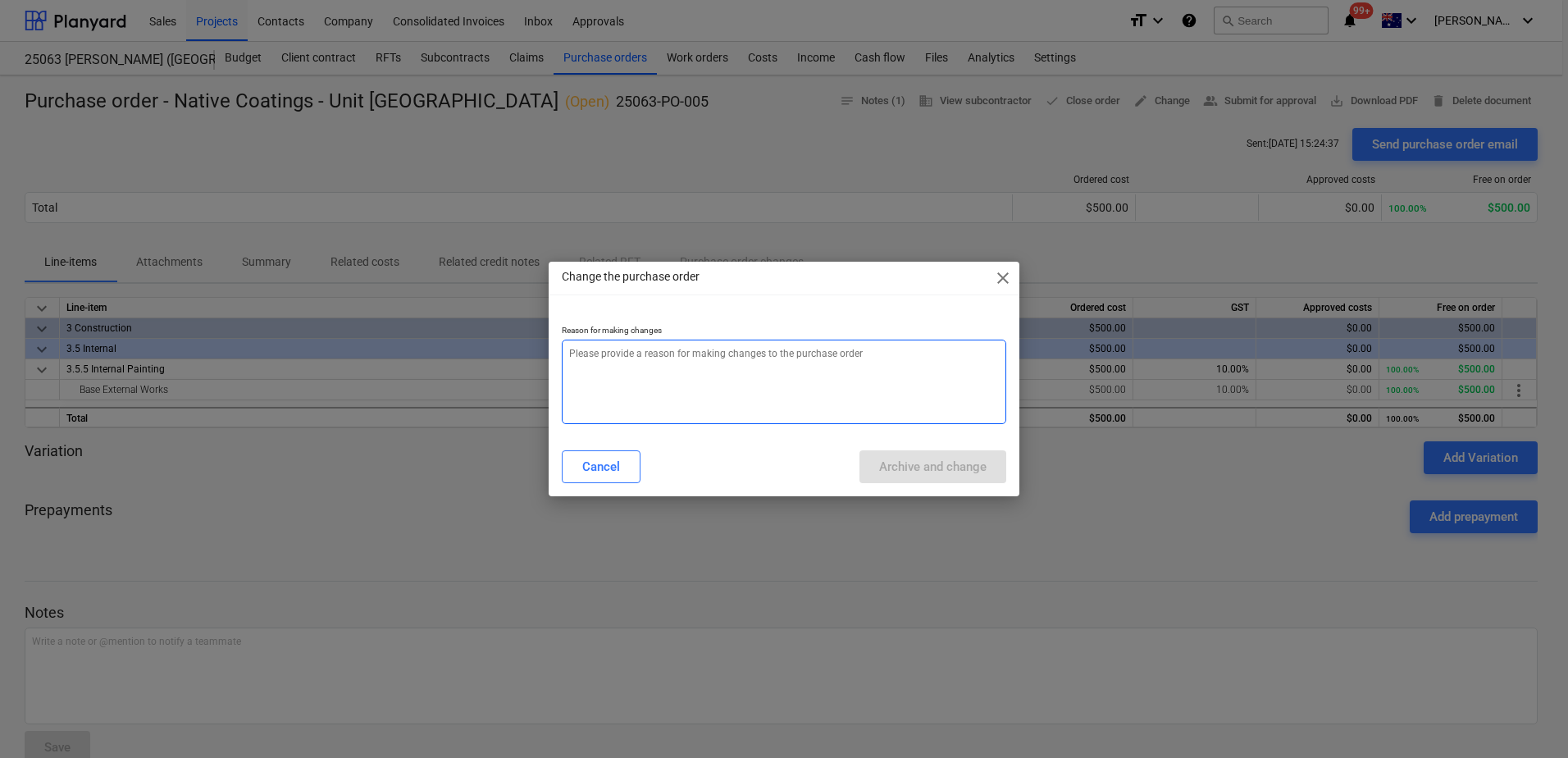
click at [583, 369] on textarea at bounding box center [784, 381] width 445 height 84
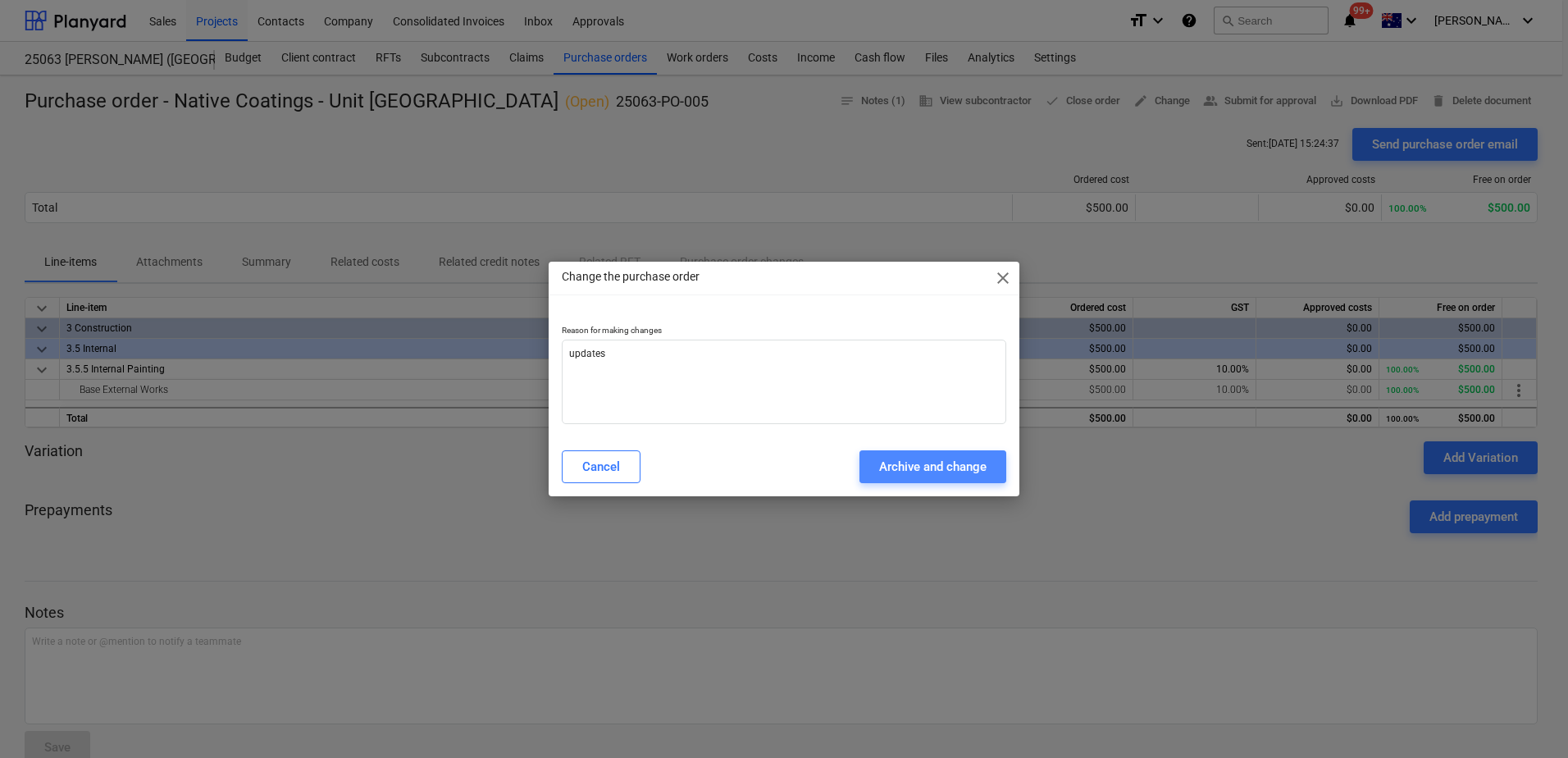
click at [983, 466] on div "Archive and change" at bounding box center [933, 466] width 107 height 21
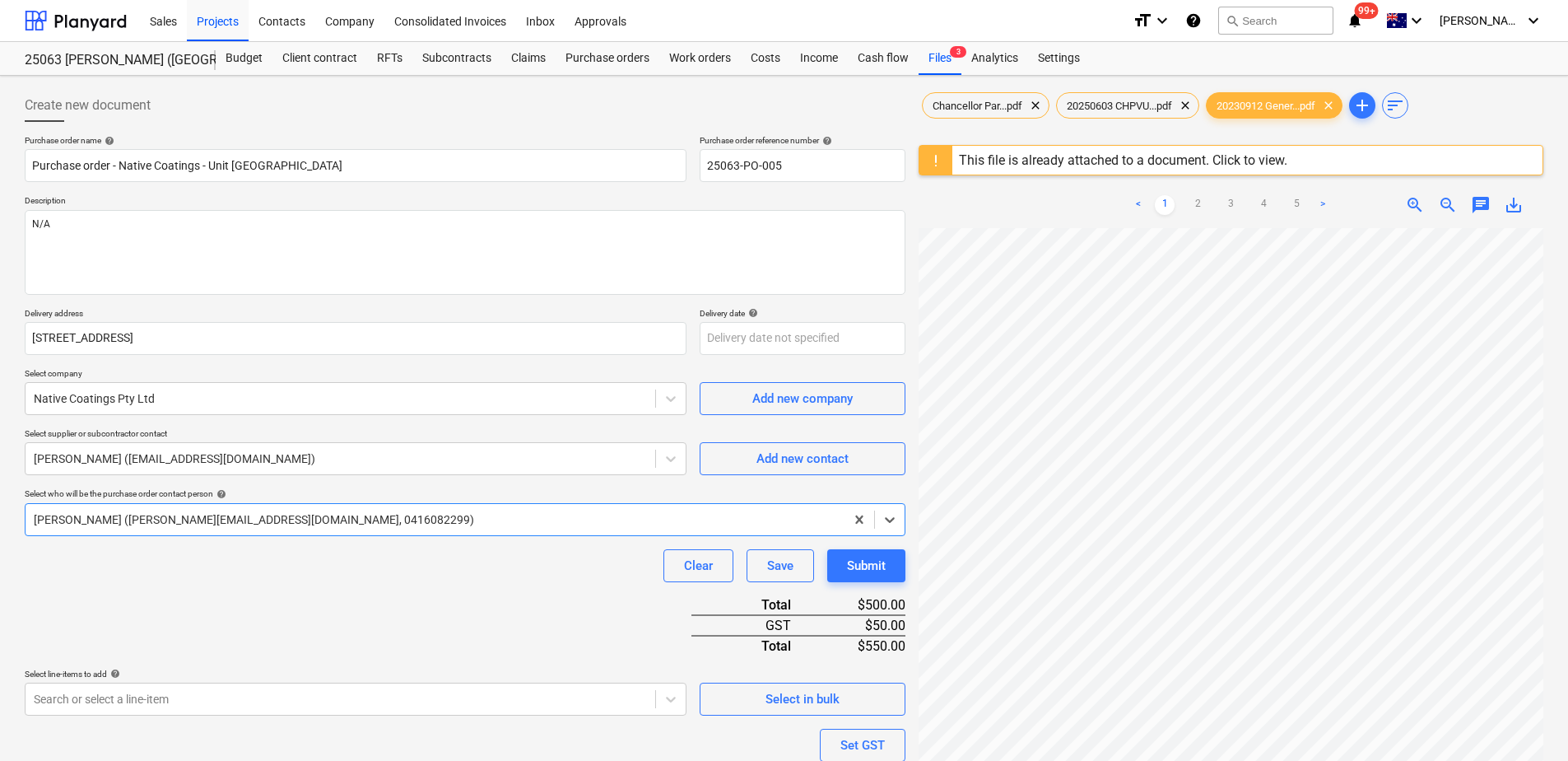
click at [232, 605] on div "Purchase order name help Purchase order - Native Coatings - Unit [GEOGRAPHIC_DA…" at bounding box center [465, 513] width 881 height 756
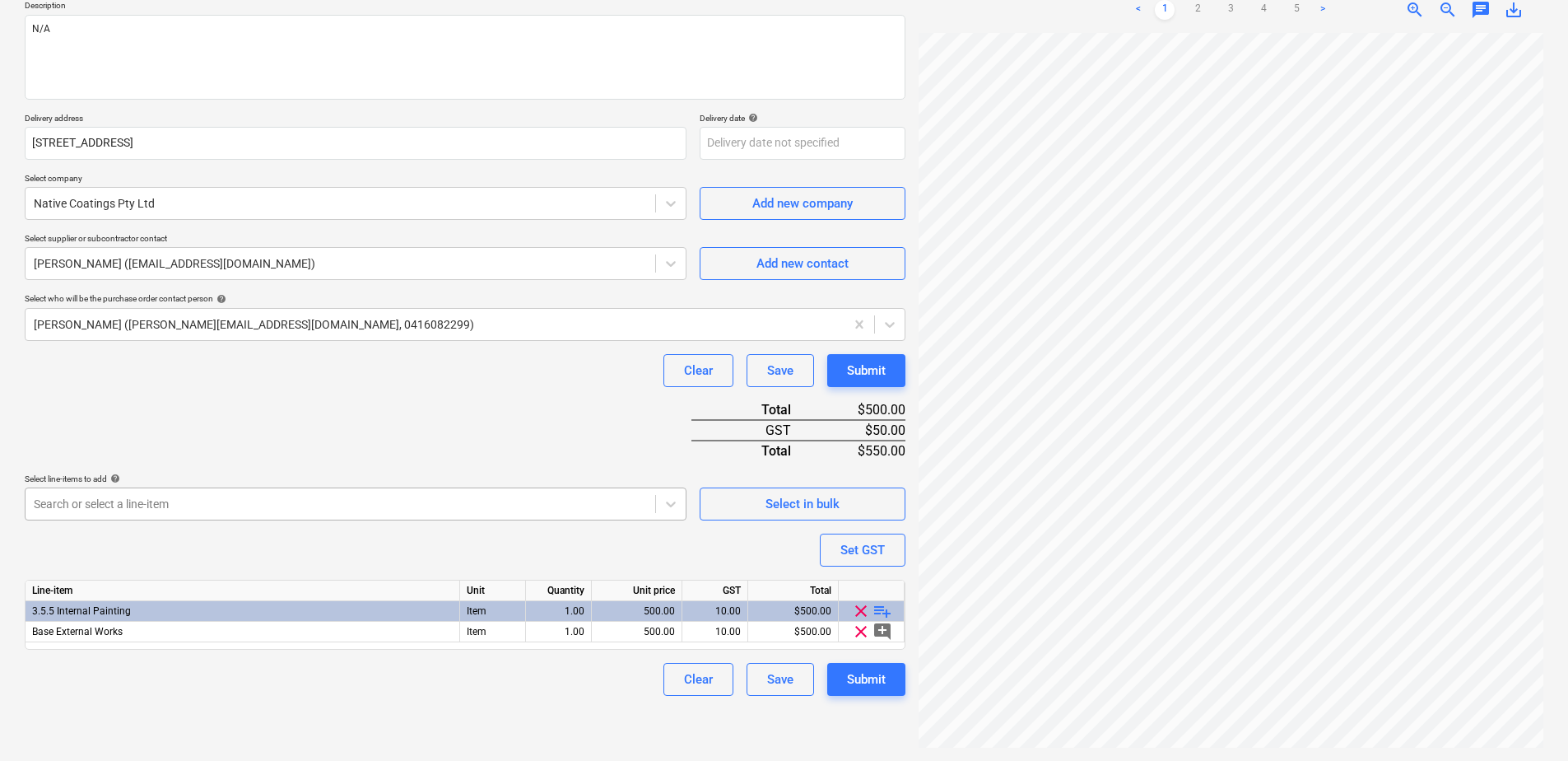
scroll to position [211, 0]
click at [199, 500] on div "Search or select a line-item" at bounding box center [355, 504] width 662 height 33
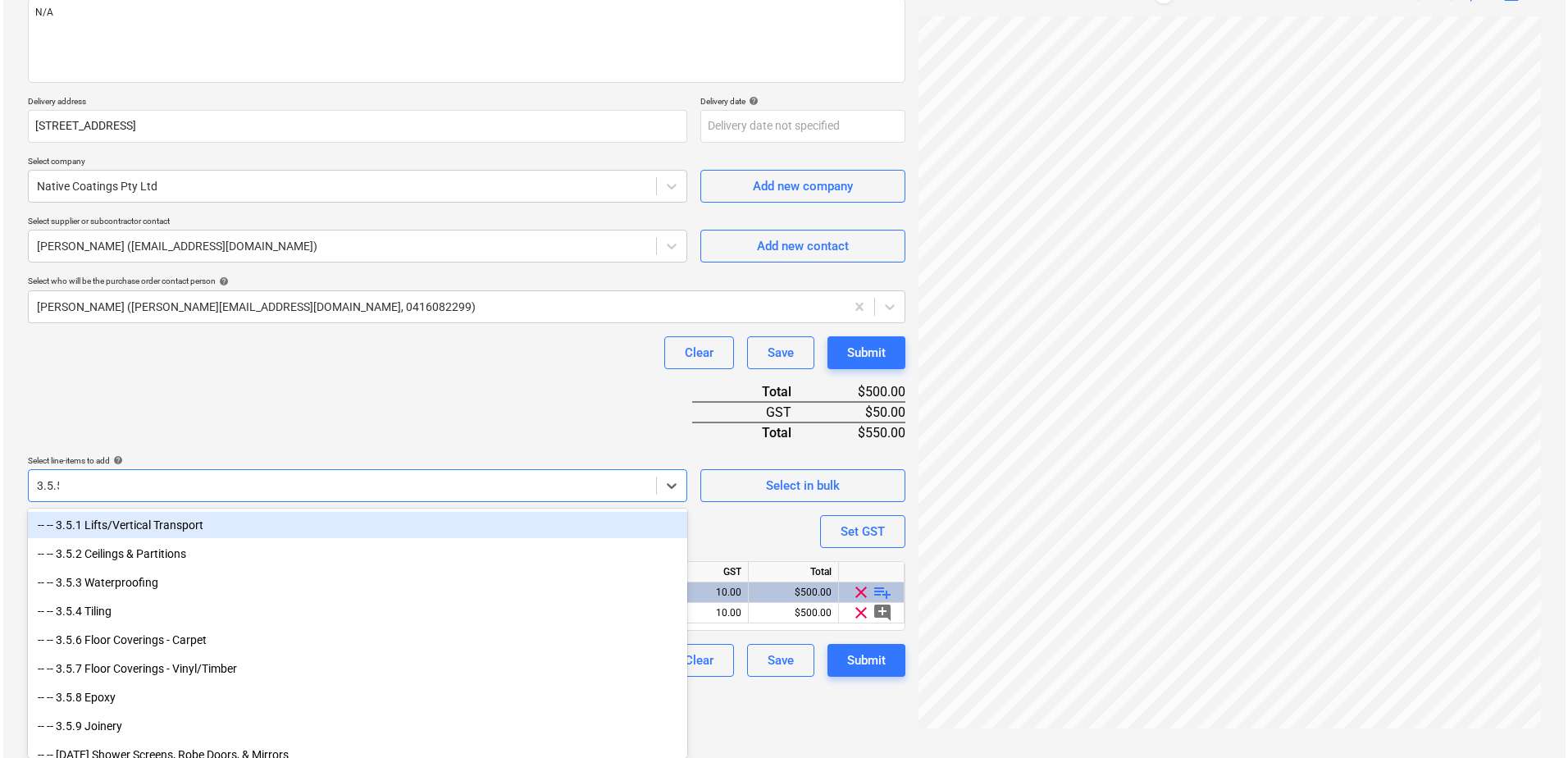
scroll to position [194, 0]
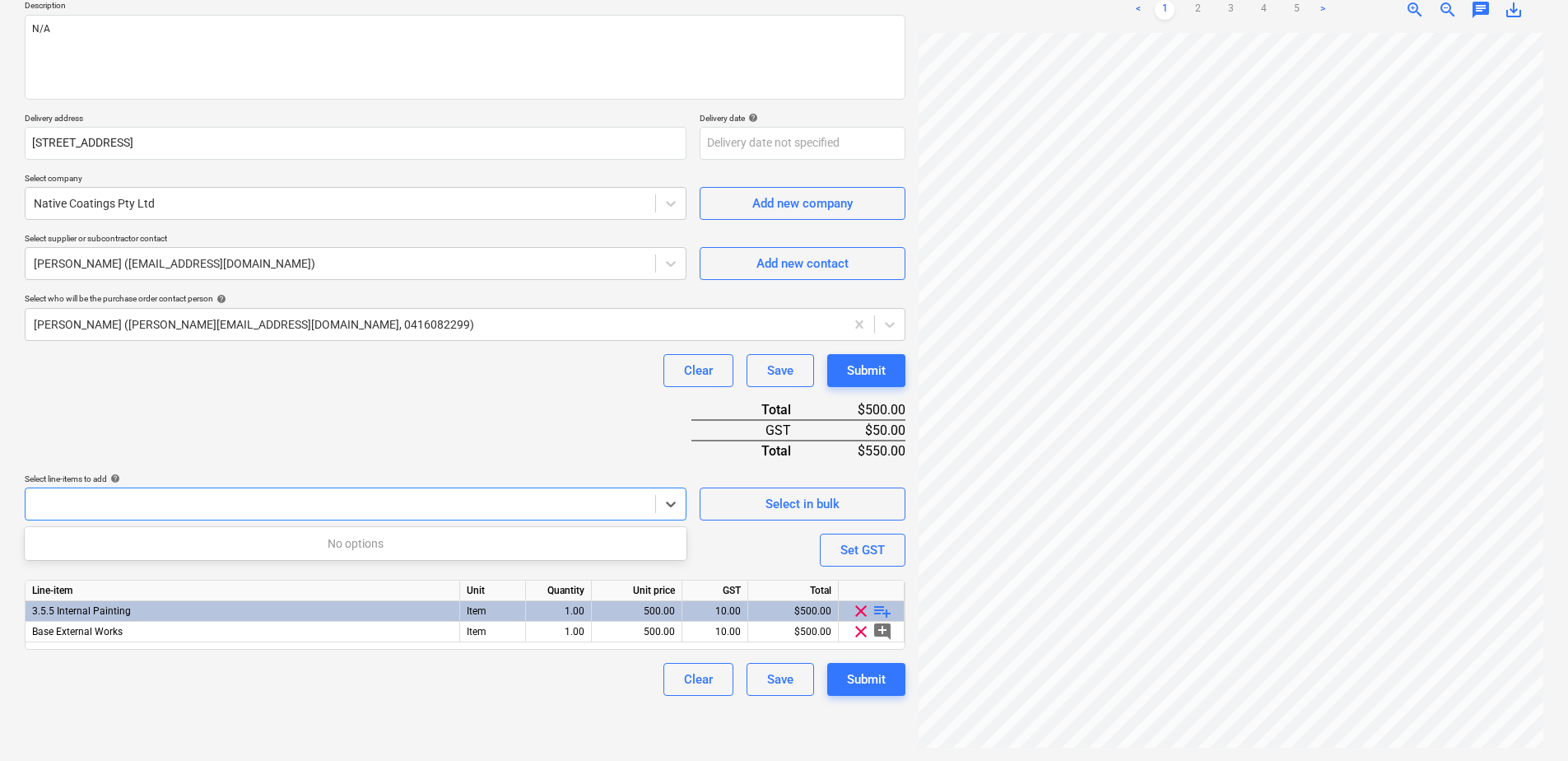
click at [221, 458] on div "Purchase order name help Purchase order - Native Coatings - Unit [GEOGRAPHIC_DA…" at bounding box center [465, 318] width 881 height 756
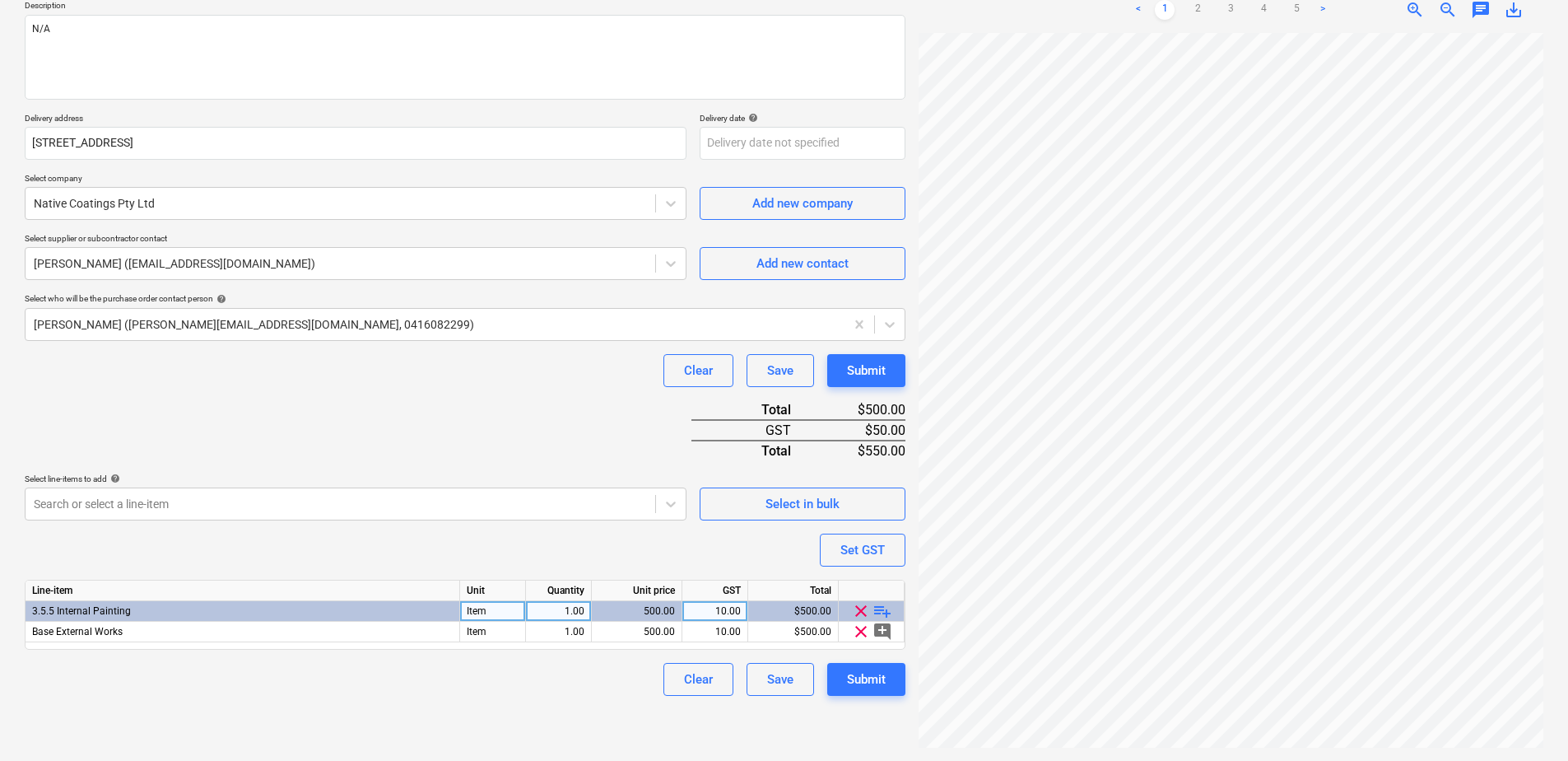
click at [876, 612] on span "playlist_add" at bounding box center [883, 612] width 20 height 20
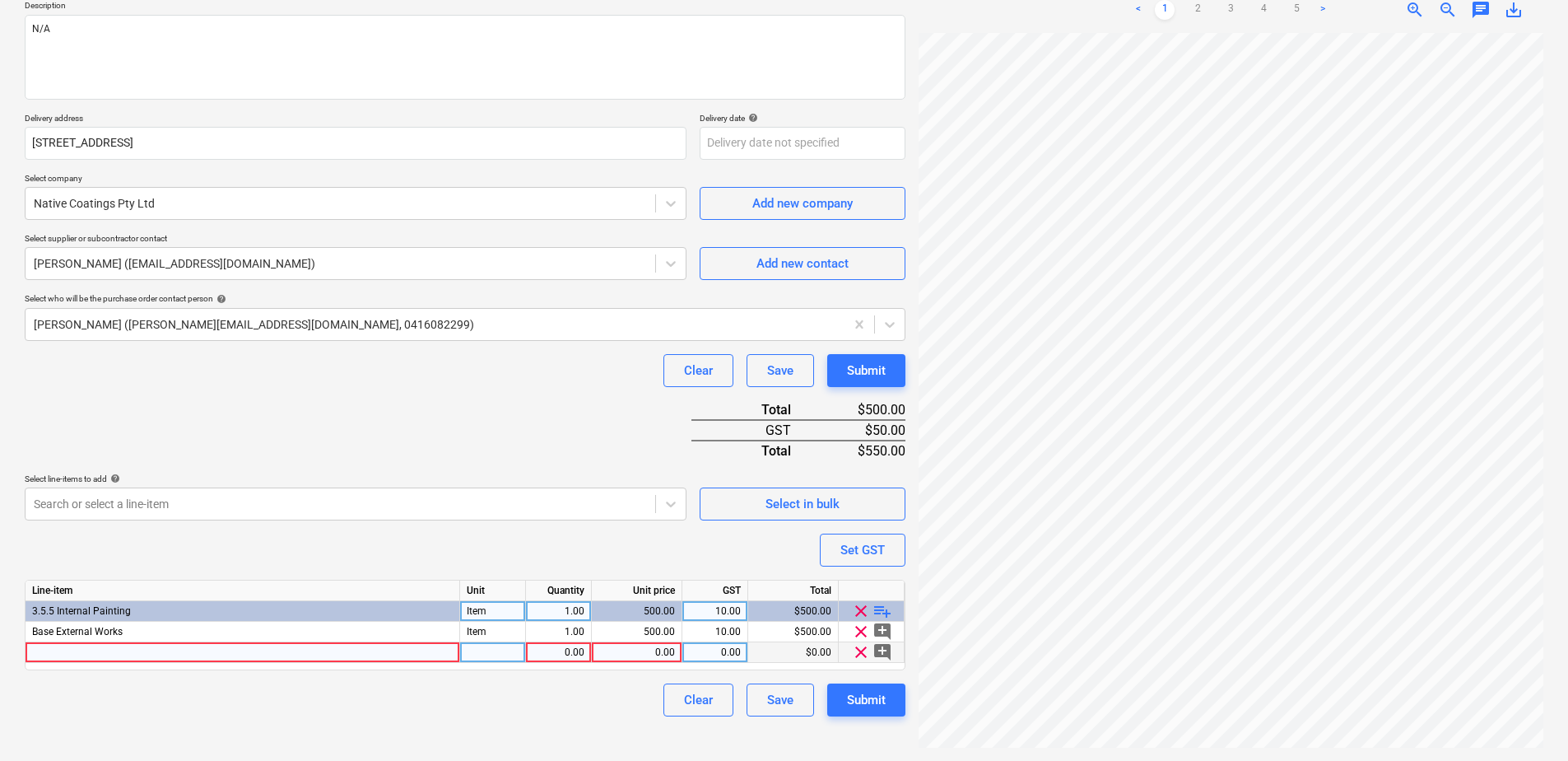
click at [46, 653] on div at bounding box center [242, 653] width 435 height 21
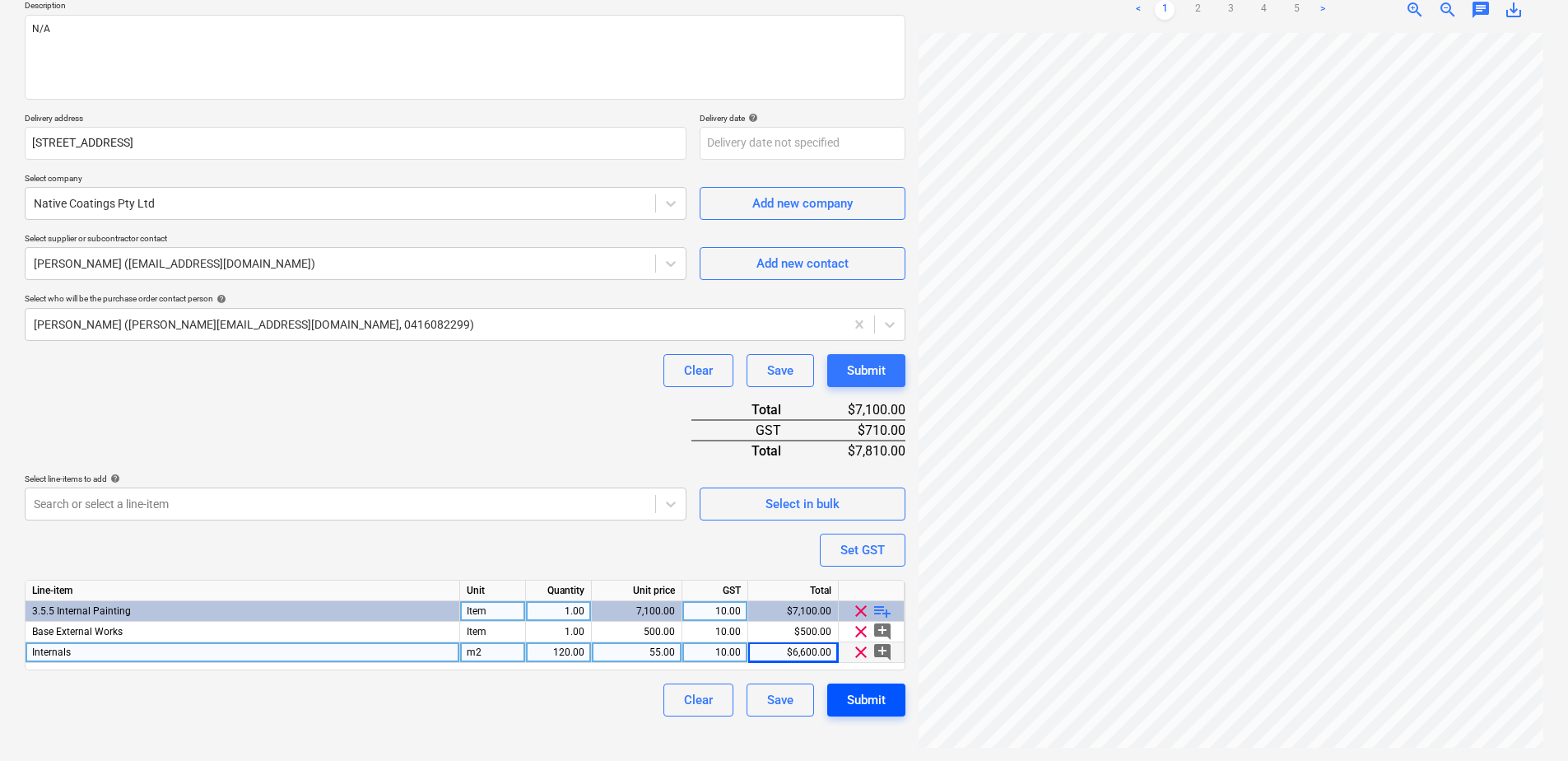
click at [859, 699] on div "Submit" at bounding box center [866, 699] width 38 height 21
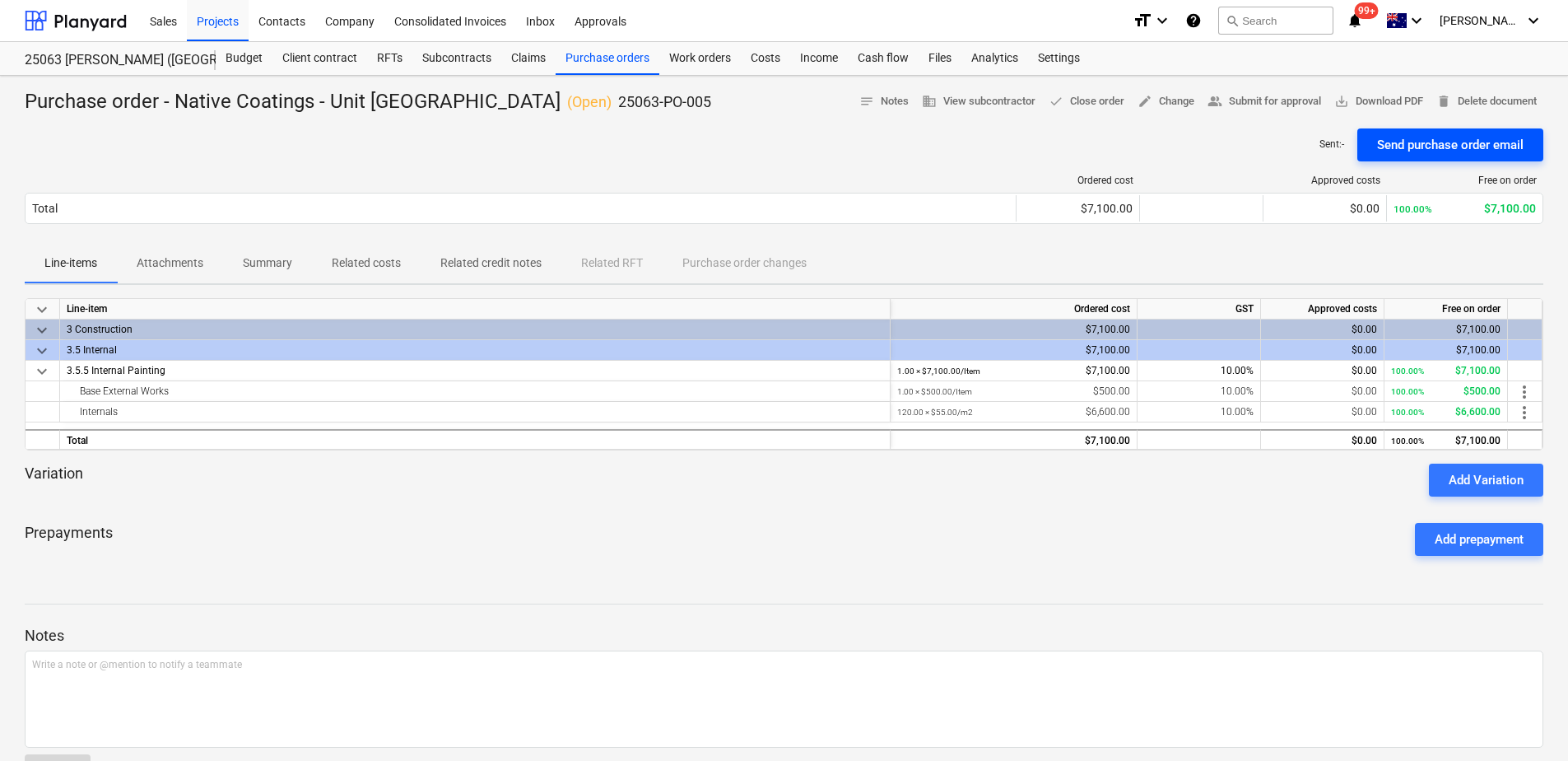
click at [1486, 156] on div "Send purchase order email" at bounding box center [1450, 144] width 147 height 21
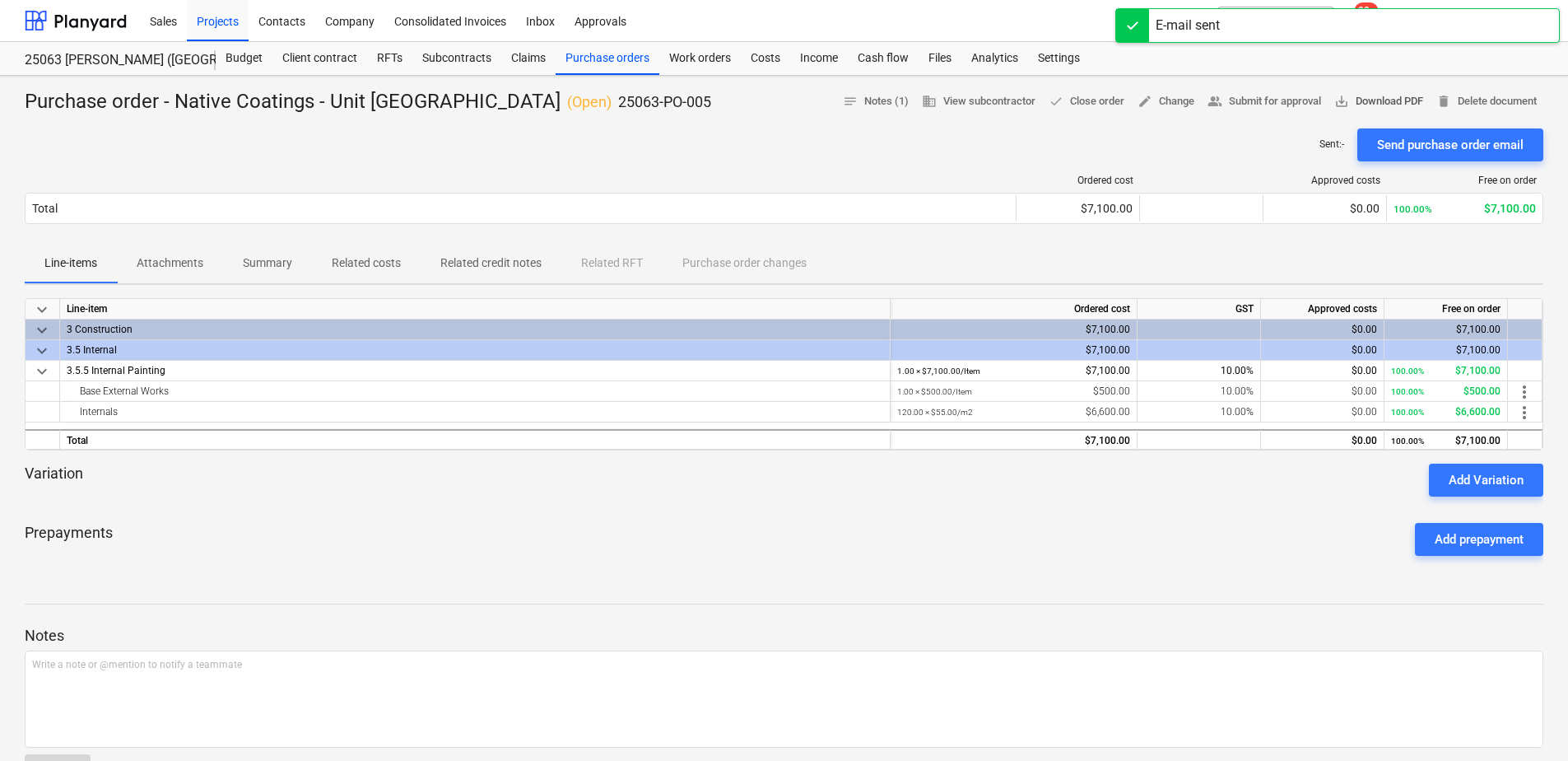
click at [1423, 100] on span "save_alt Download PDF" at bounding box center [1379, 101] width 89 height 19
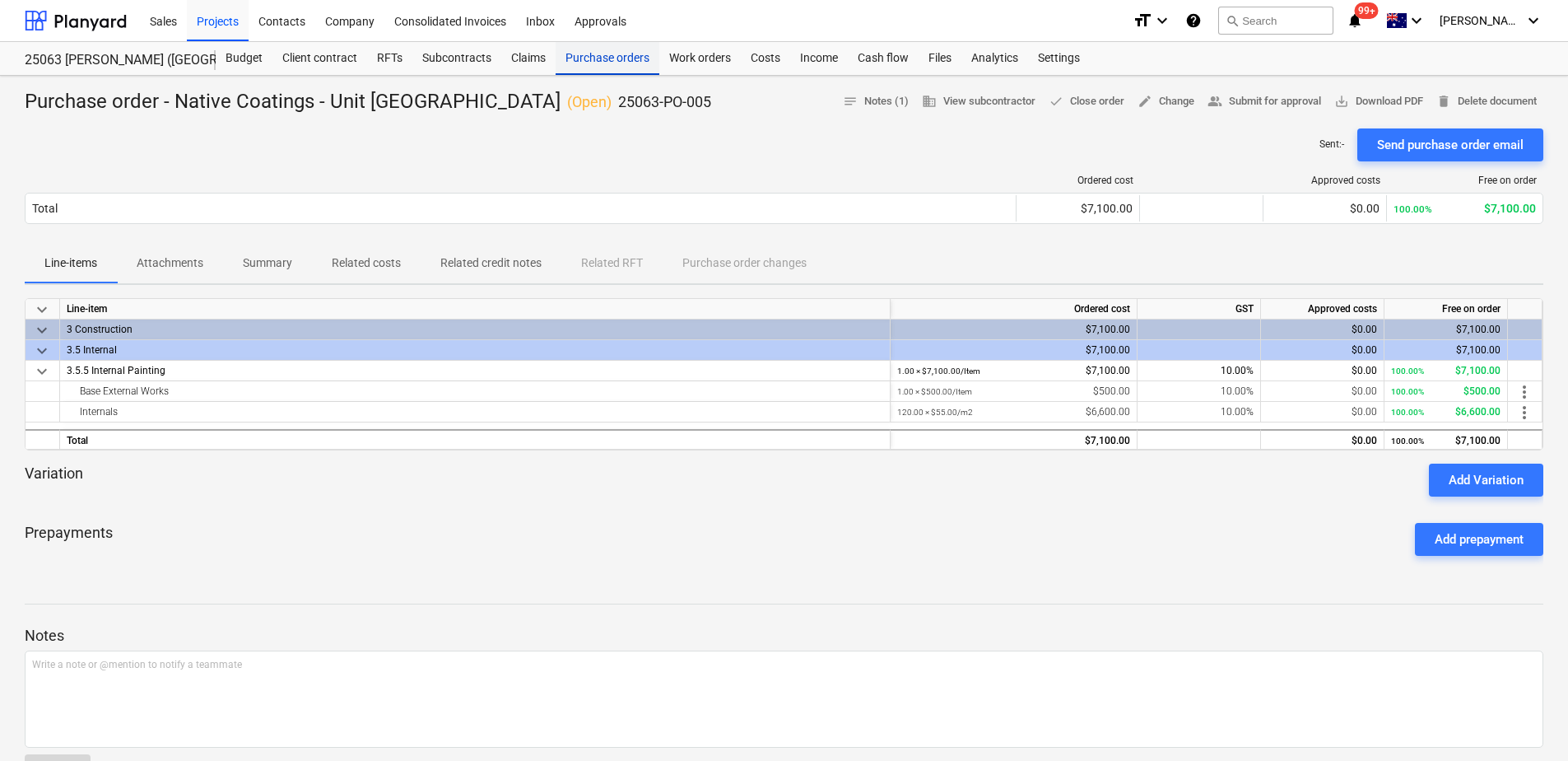
click at [617, 65] on div "Purchase orders" at bounding box center [608, 58] width 104 height 33
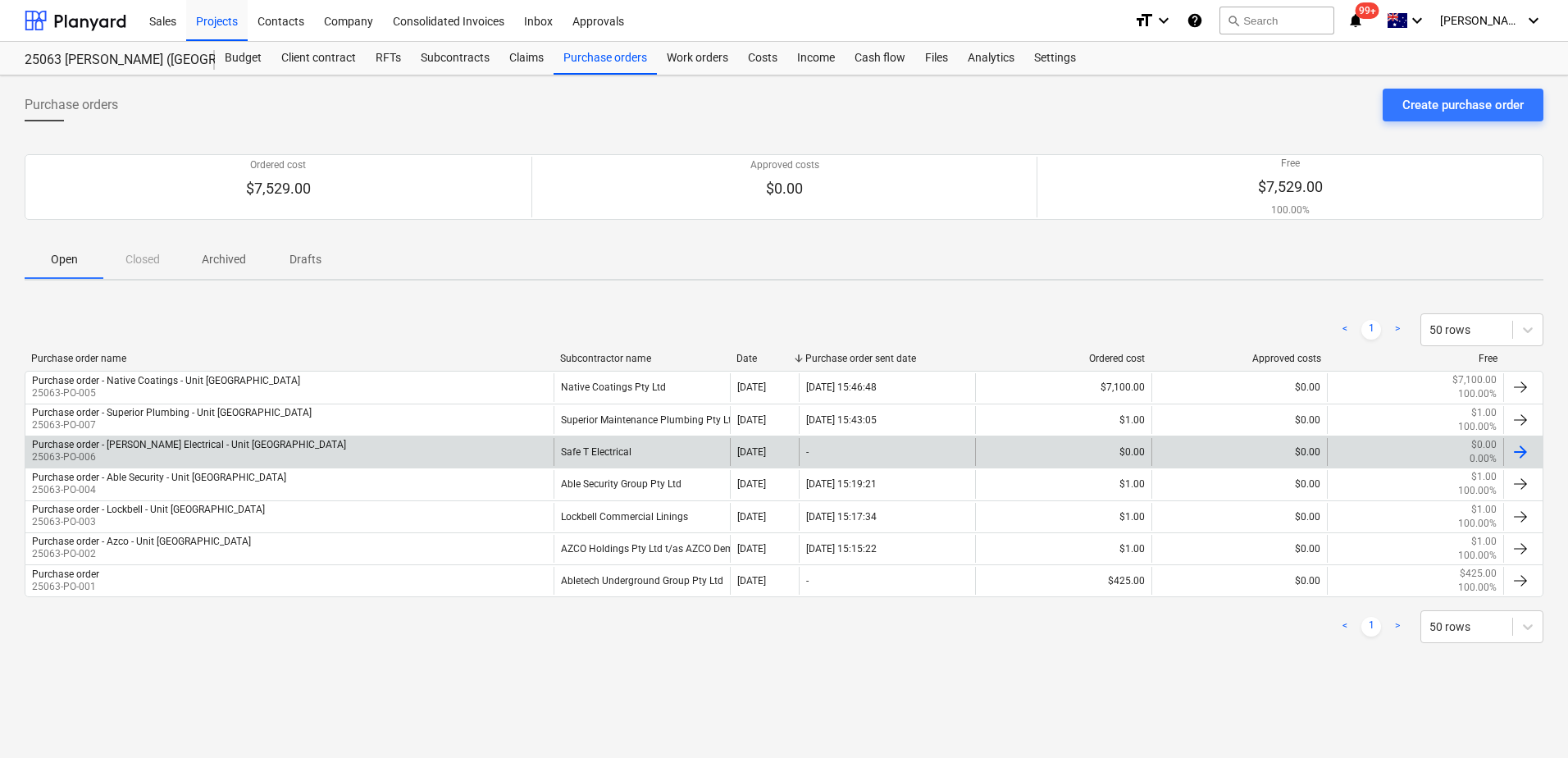
click at [420, 458] on div "Purchase order - [PERSON_NAME] Electrical - Unit [GEOGRAPHIC_DATA] 25063-PO-006" at bounding box center [289, 452] width 528 height 28
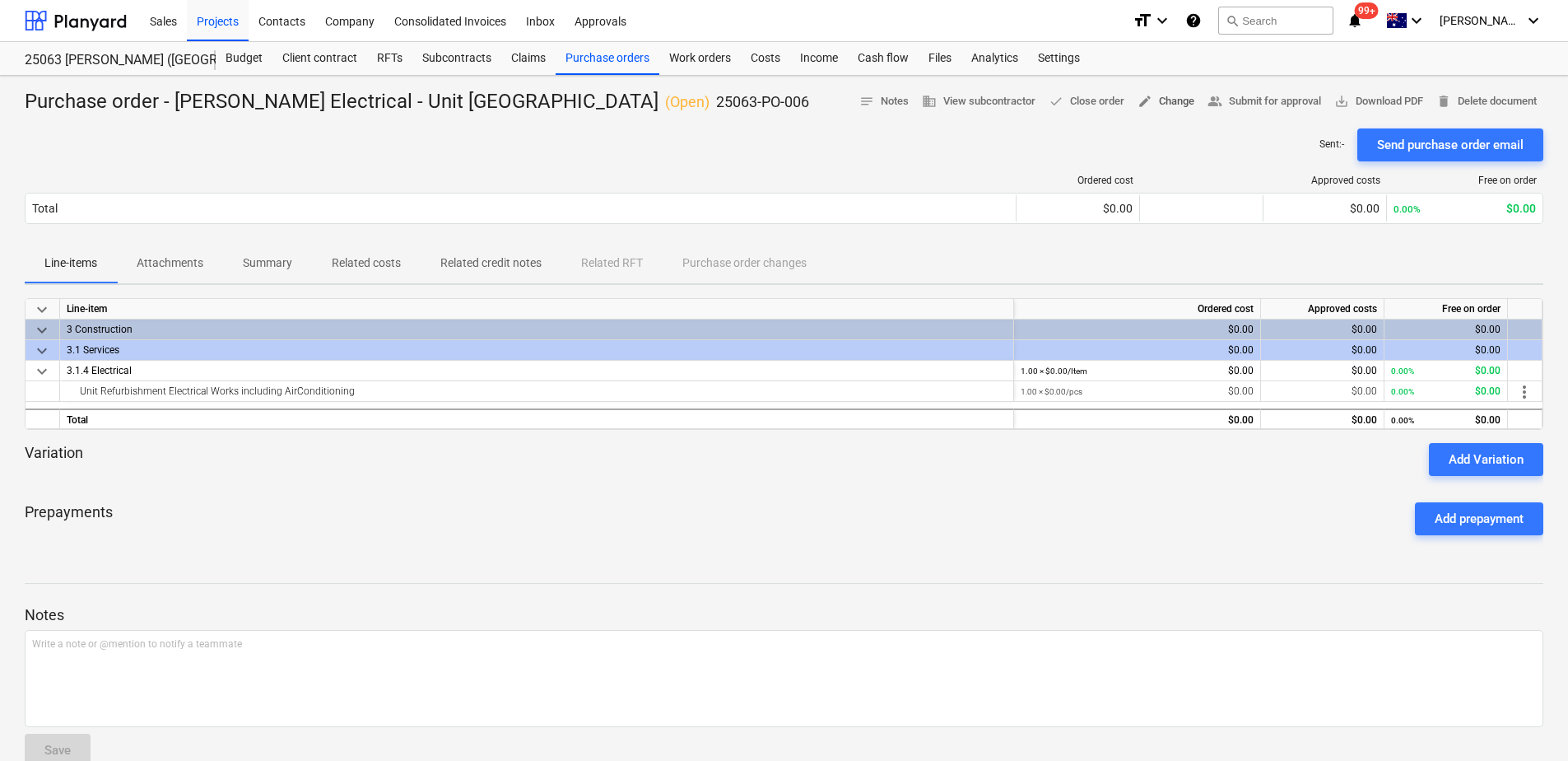
click at [1194, 101] on span "edit Change" at bounding box center [1166, 101] width 56 height 19
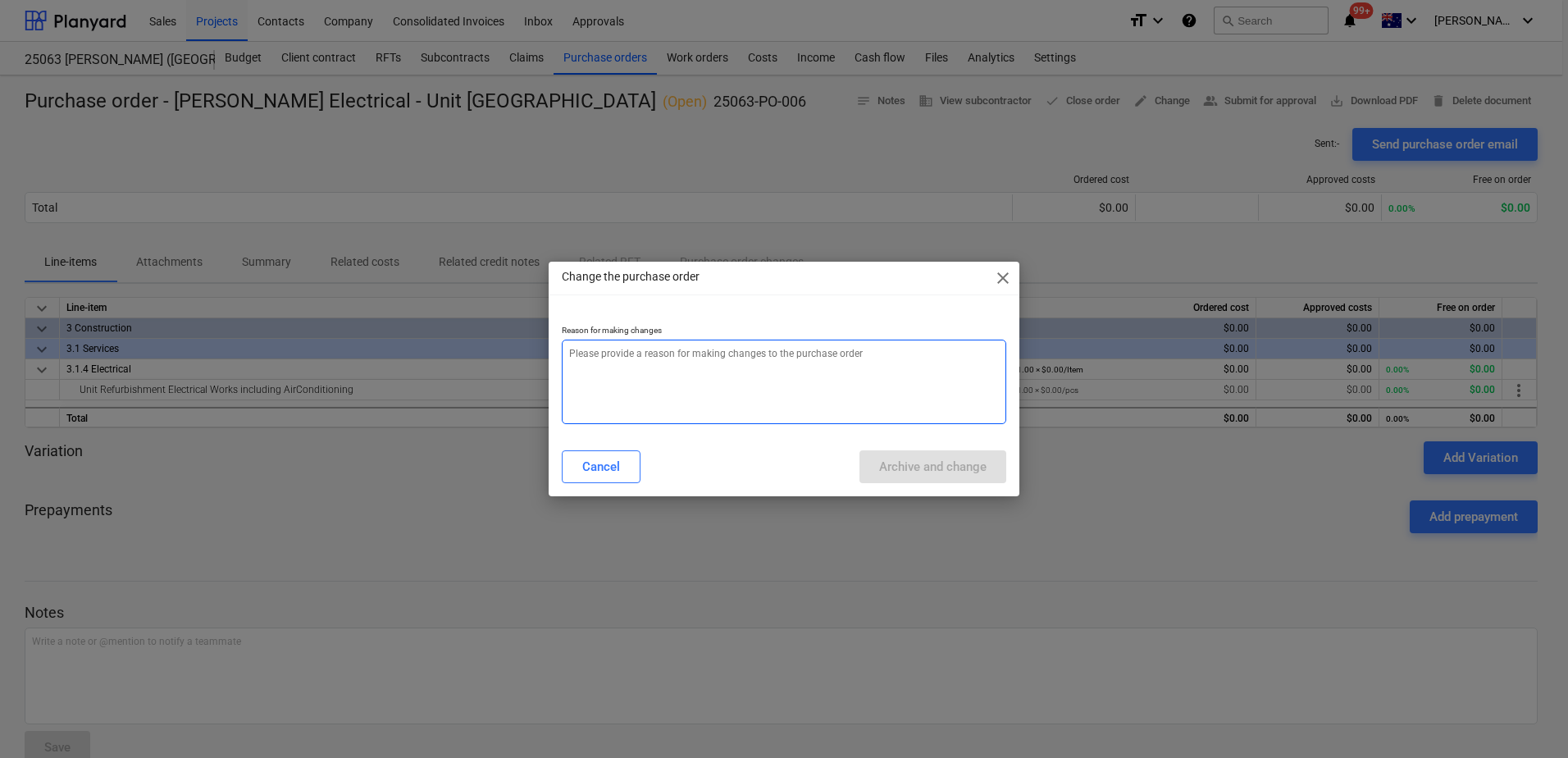
click at [695, 372] on textarea at bounding box center [784, 381] width 445 height 84
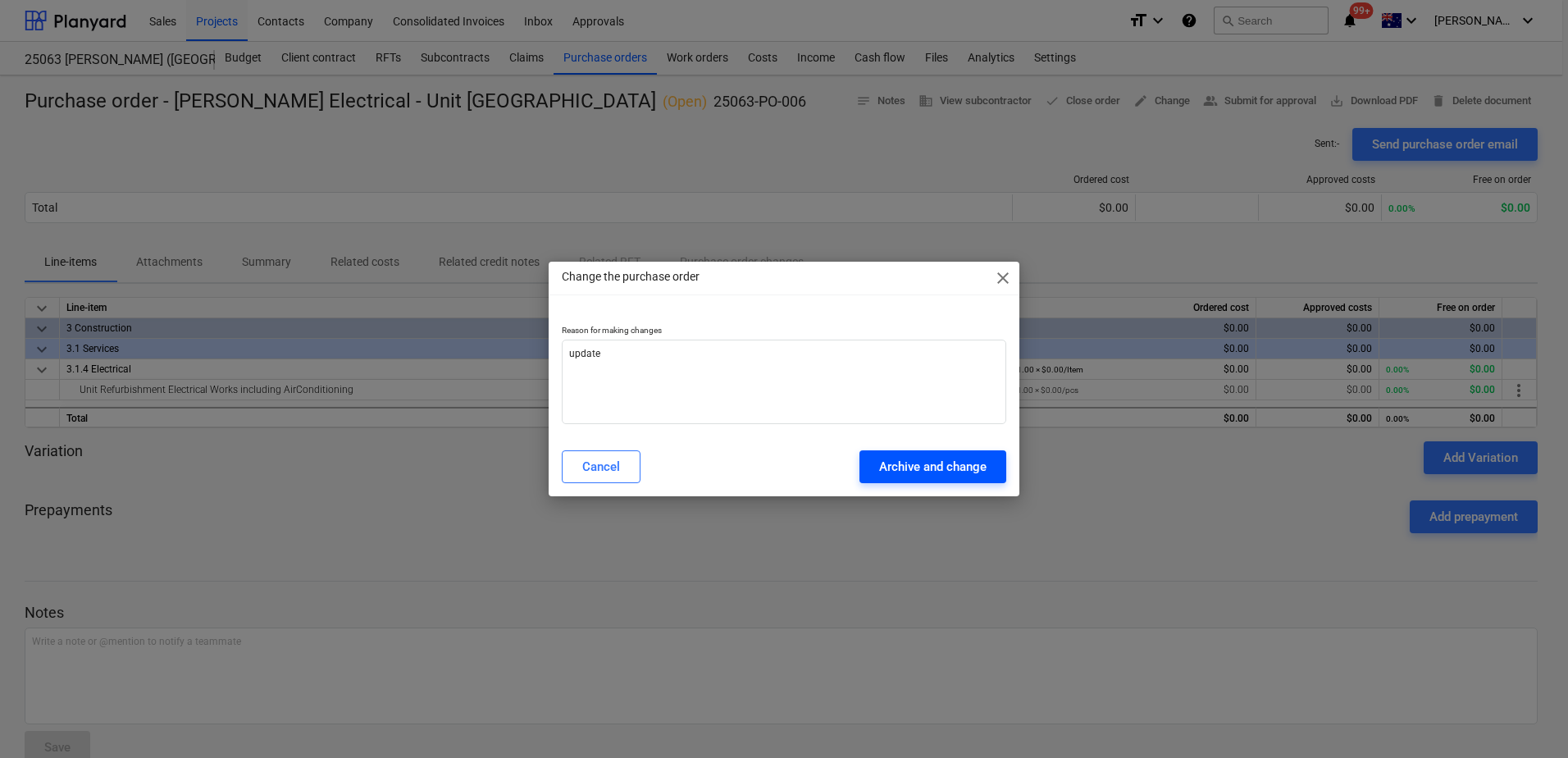
click at [903, 475] on div "Archive and change" at bounding box center [933, 466] width 107 height 21
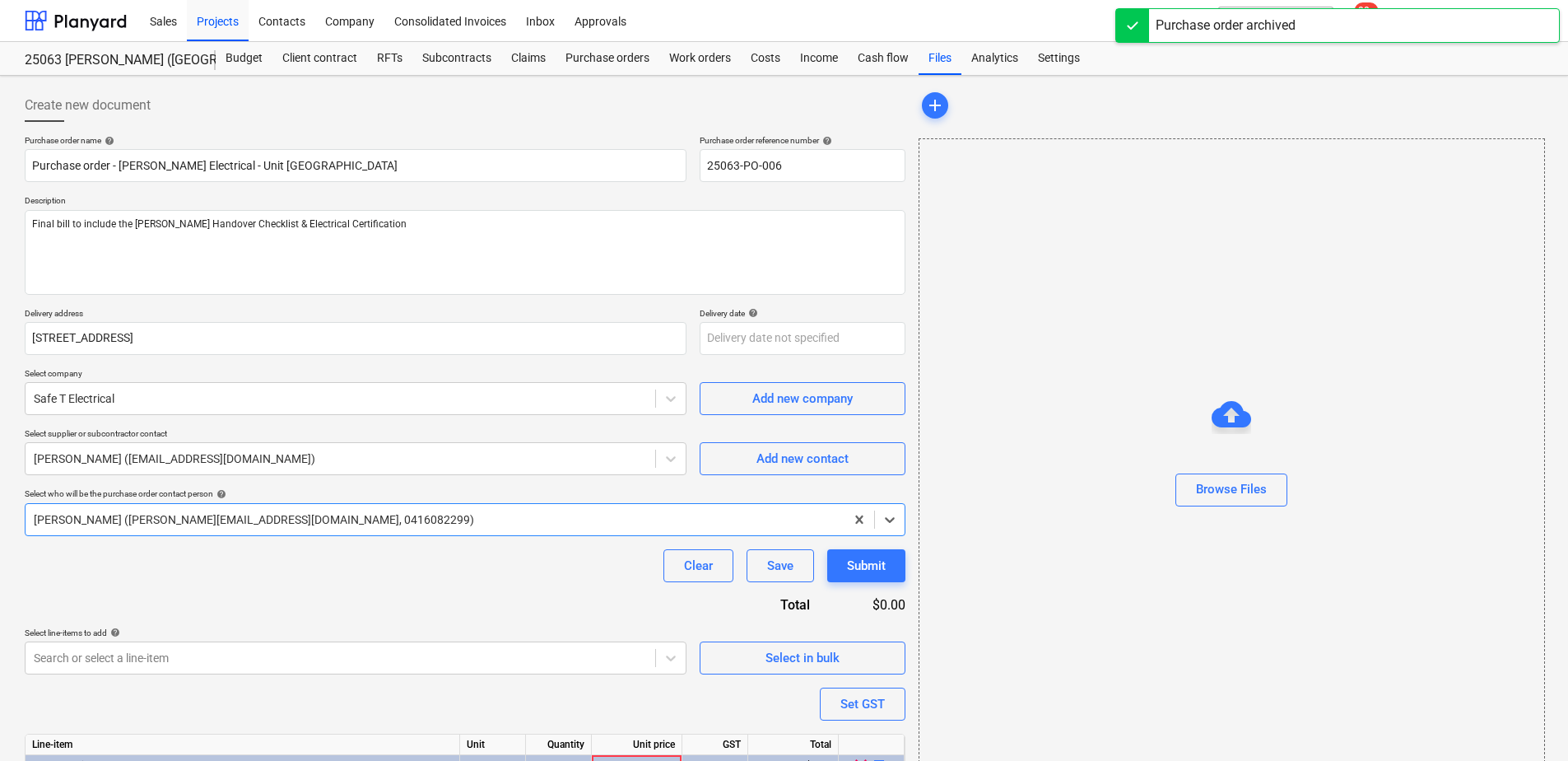
click at [176, 566] on div "Clear Save Submit" at bounding box center [465, 566] width 881 height 33
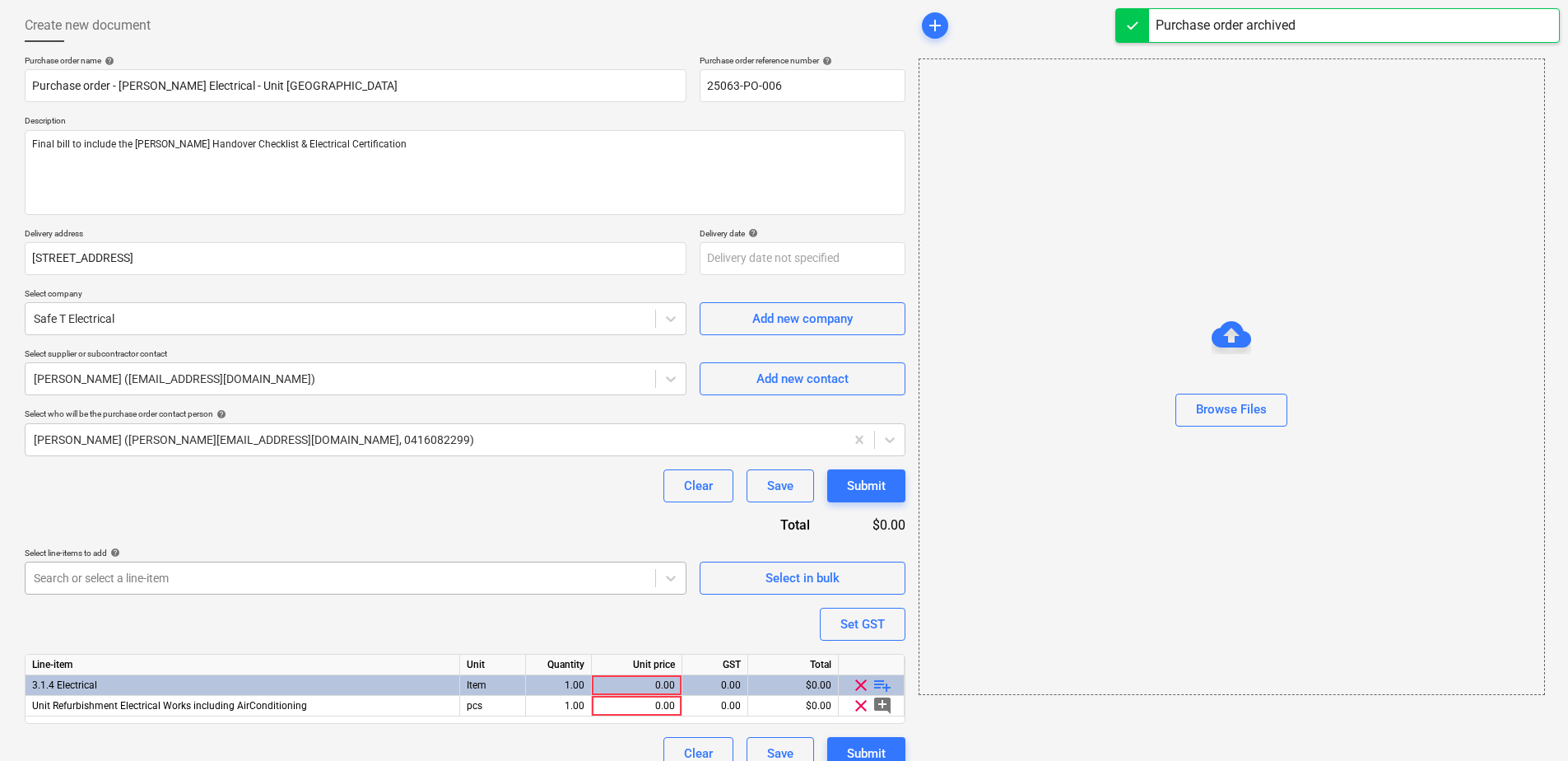
scroll to position [102, 0]
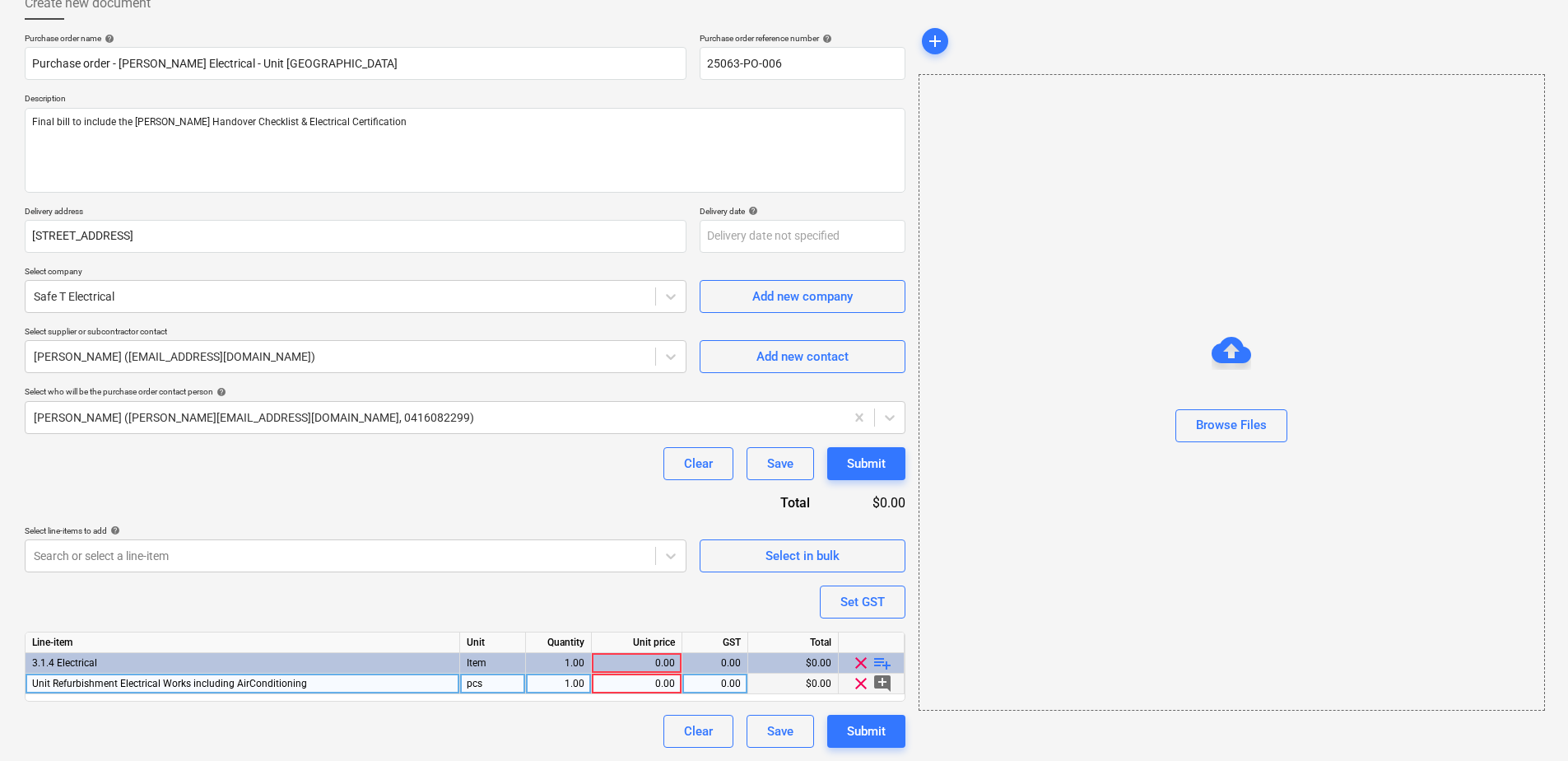
click at [314, 680] on div "Unit Refurbishment Electrical Works including AirConditioning" at bounding box center [242, 684] width 435 height 21
click at [326, 684] on div "Unit Refurbishment Electrical Works including AirConditioning" at bounding box center [242, 684] width 435 height 21
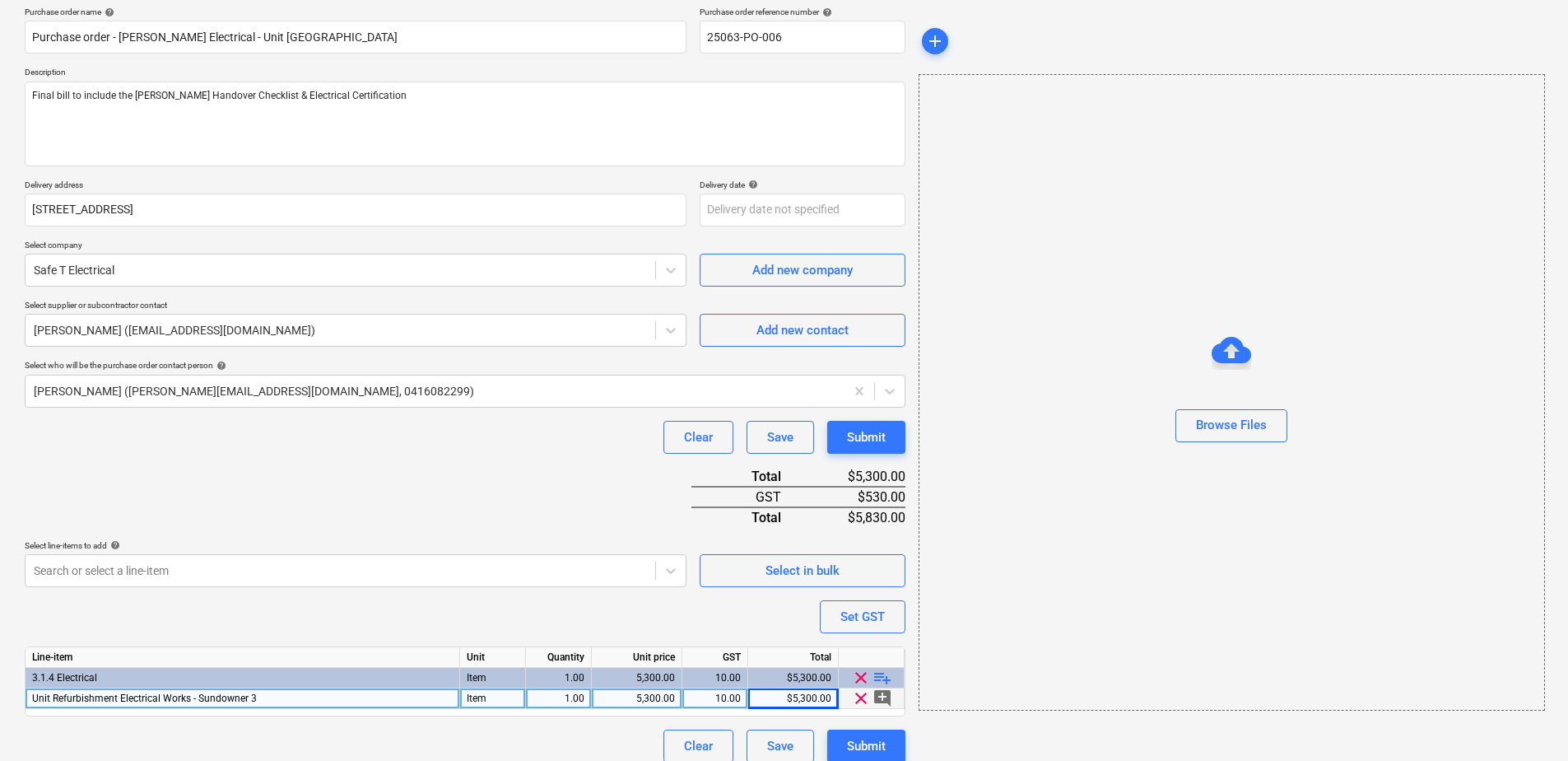
scroll to position [143, 0]
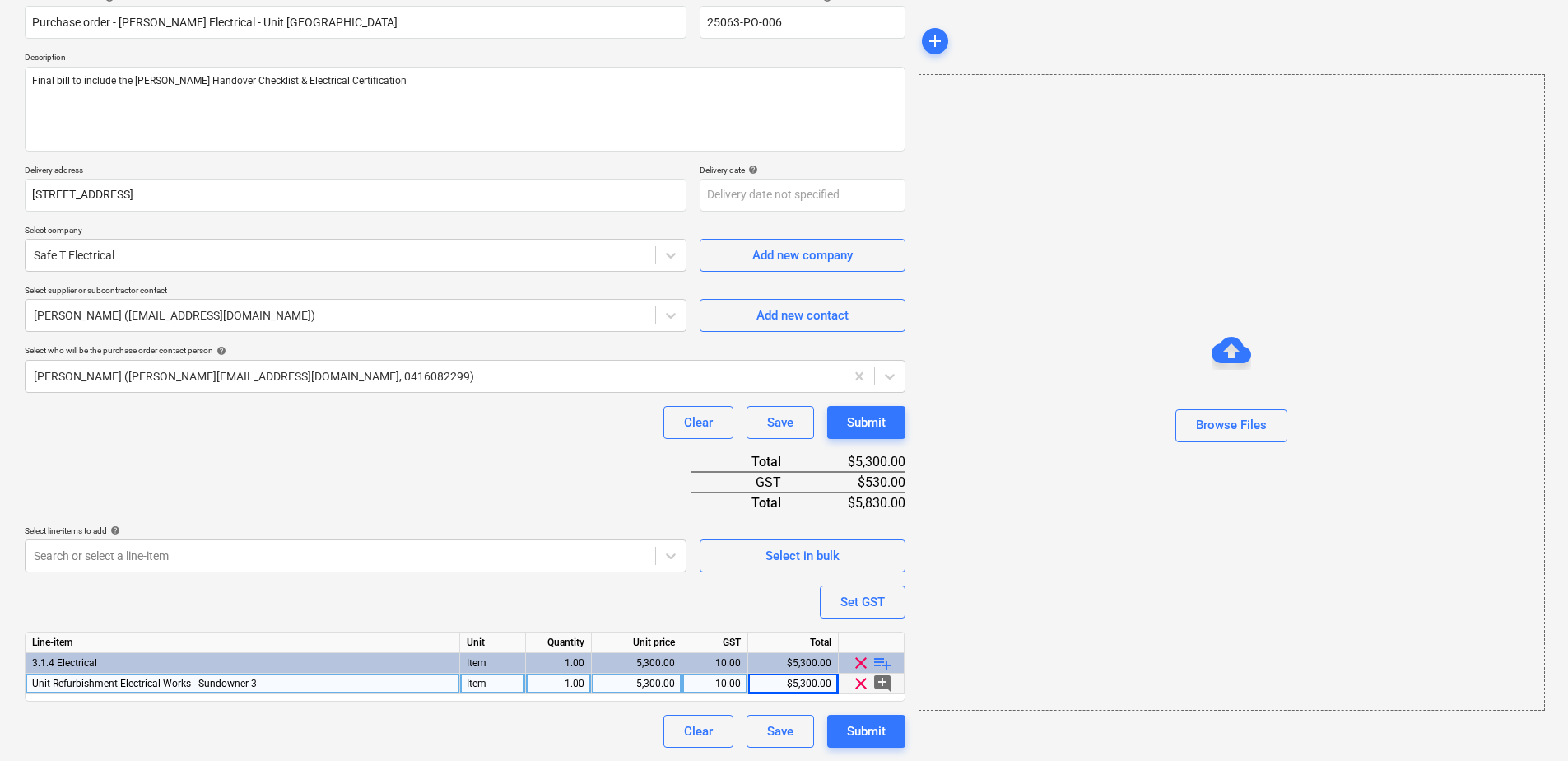
click at [192, 462] on div "Purchase order name help Purchase order - [PERSON_NAME] Electrical - Unit [GEOG…" at bounding box center [465, 370] width 881 height 756
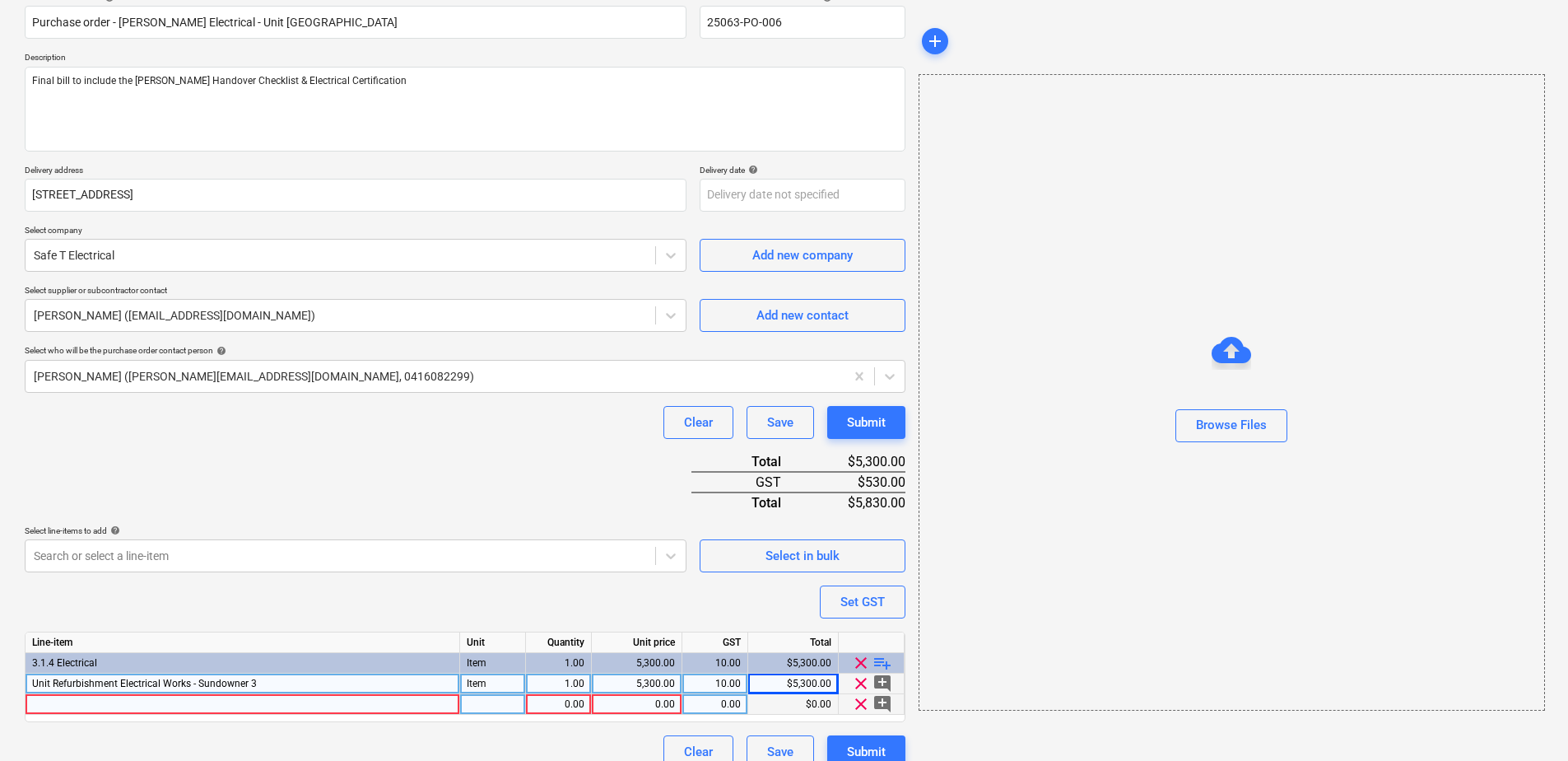
click at [159, 709] on div at bounding box center [242, 704] width 435 height 21
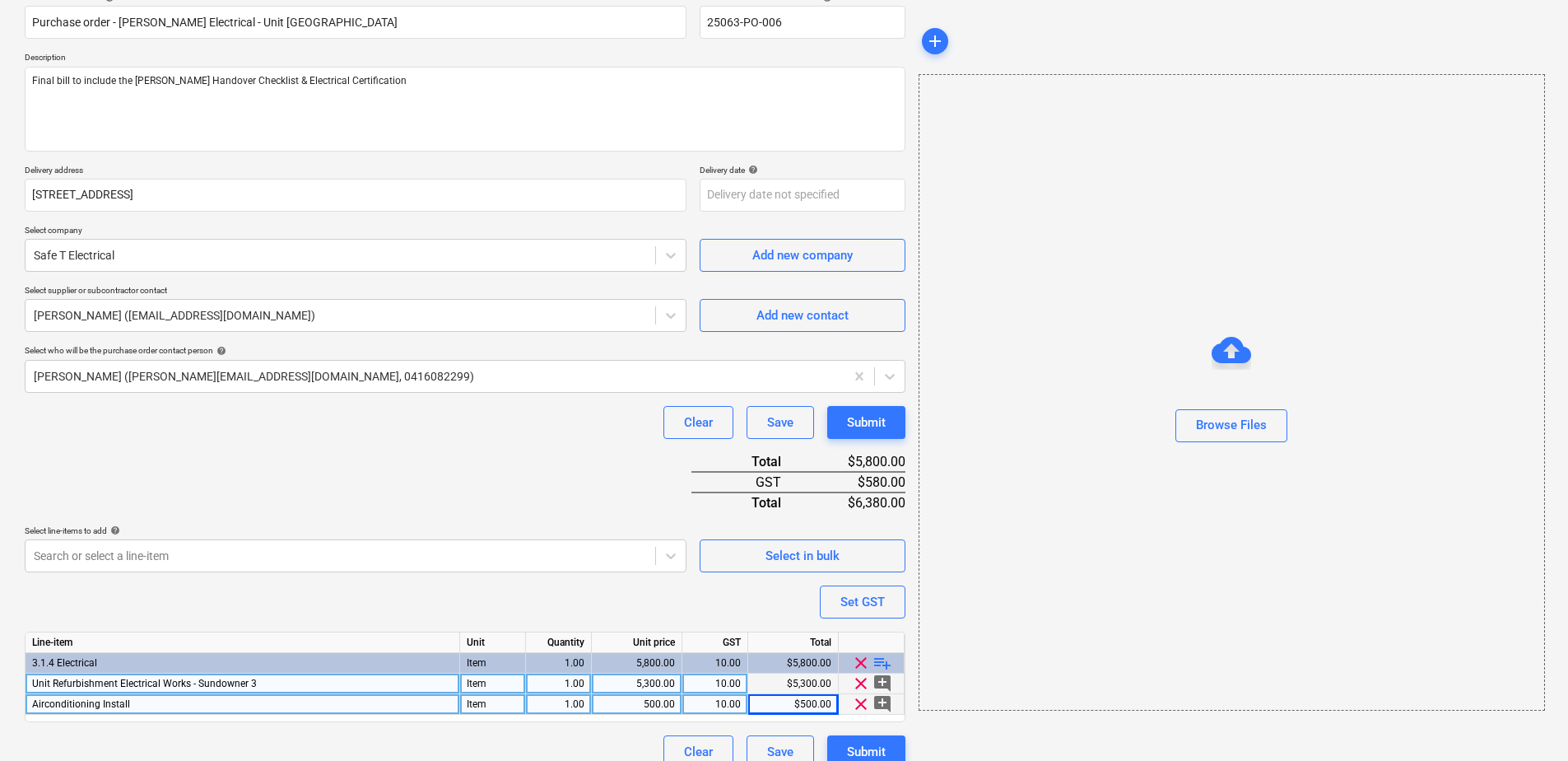
click at [486, 467] on div "Purchase order name help Purchase order - [PERSON_NAME] Electrical - Unit [GEOG…" at bounding box center [465, 380] width 881 height 776
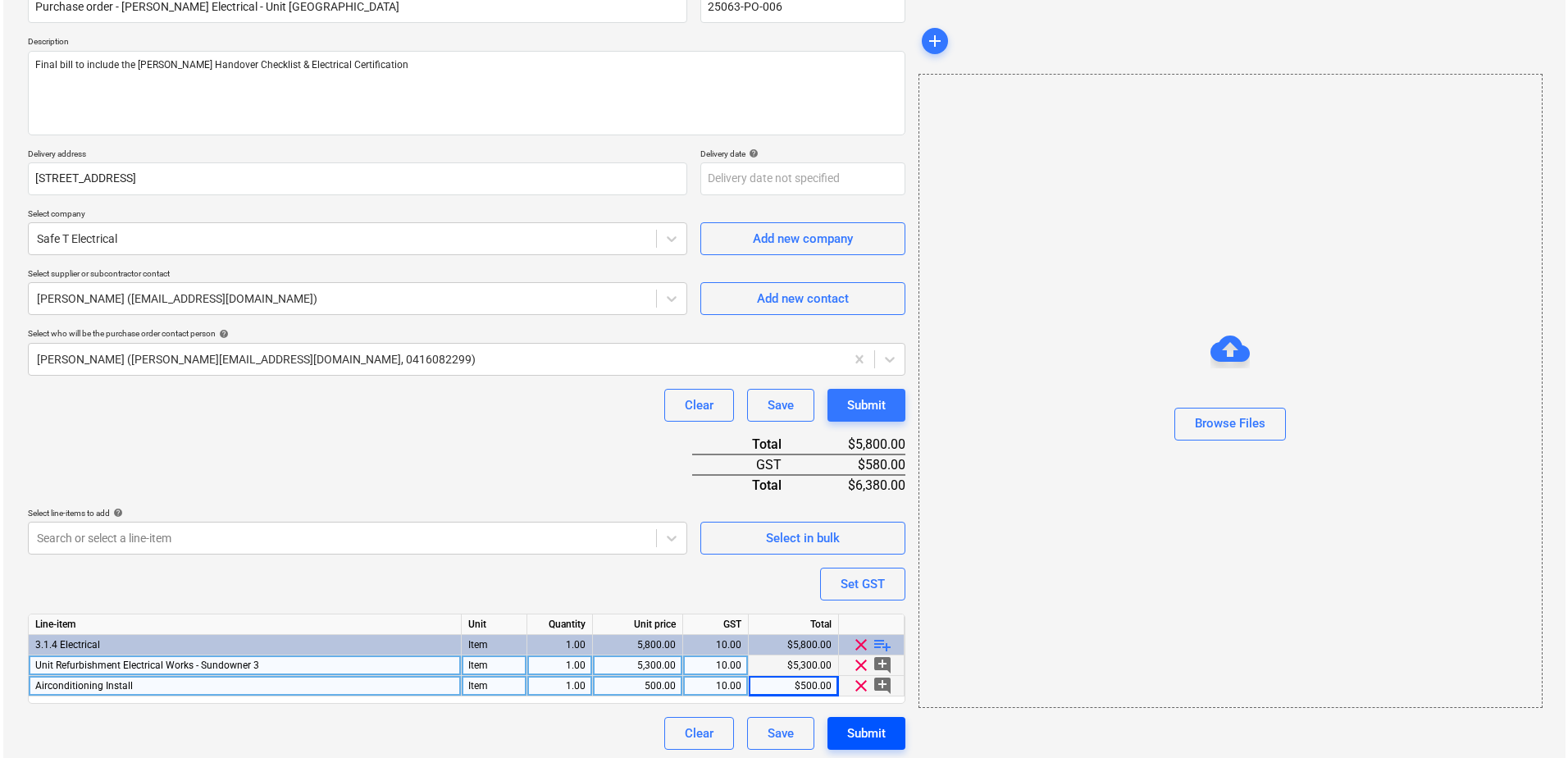
scroll to position [163, 0]
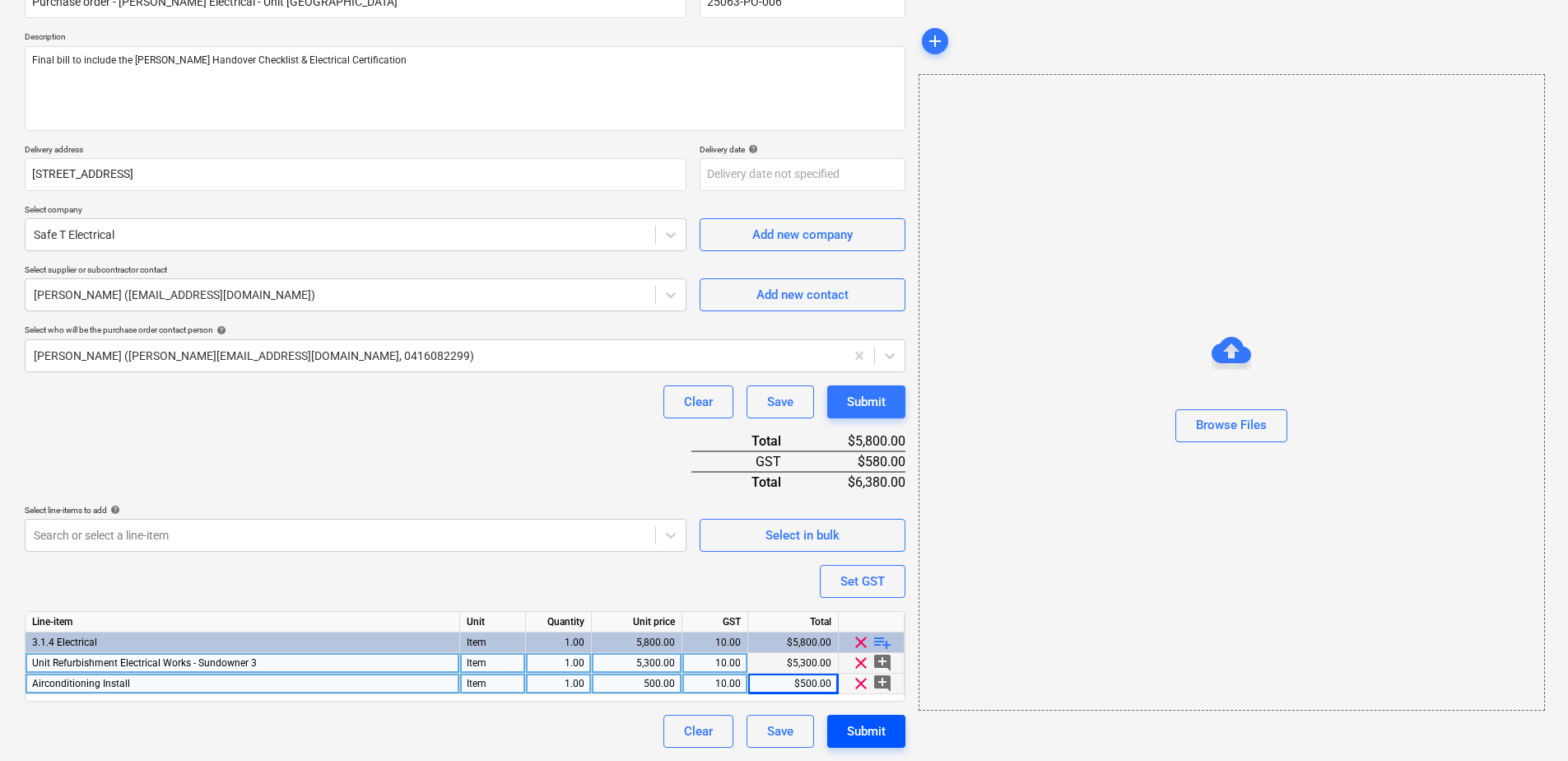
click at [854, 738] on div "Submit" at bounding box center [866, 731] width 38 height 21
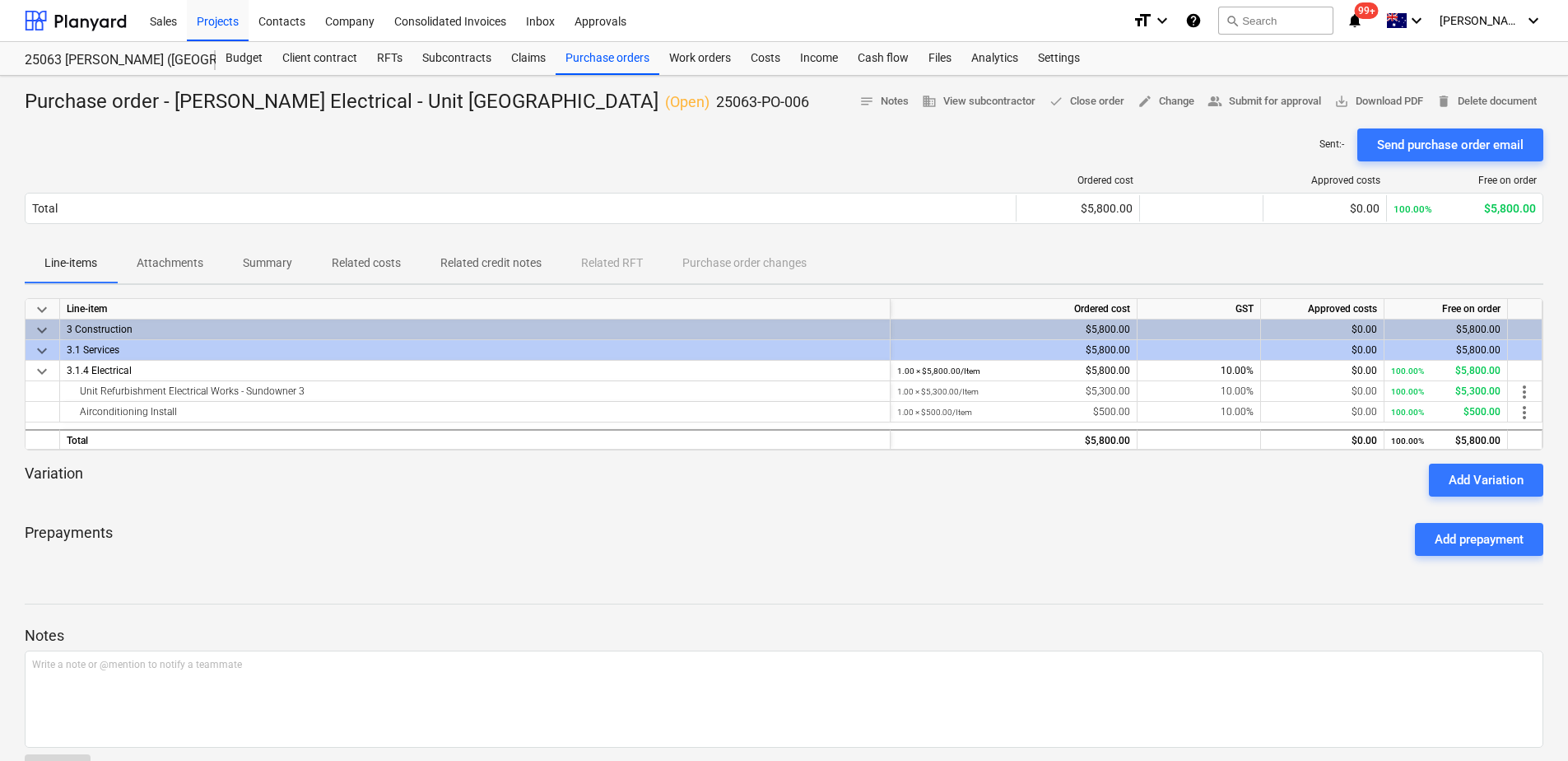
click at [191, 272] on p "Attachments" at bounding box center [169, 262] width 67 height 17
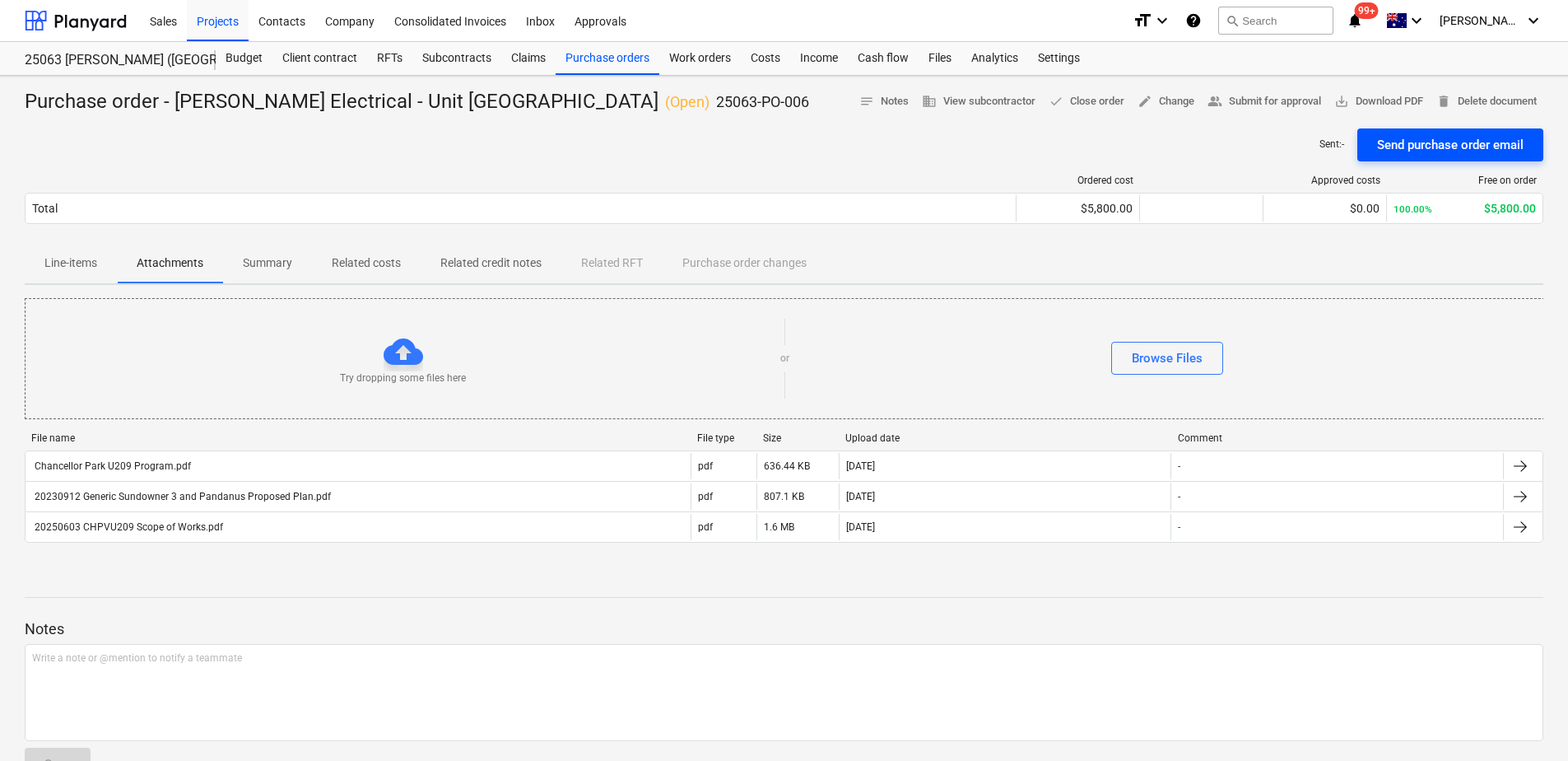
click at [1420, 156] on div "Send purchase order email" at bounding box center [1450, 144] width 147 height 21
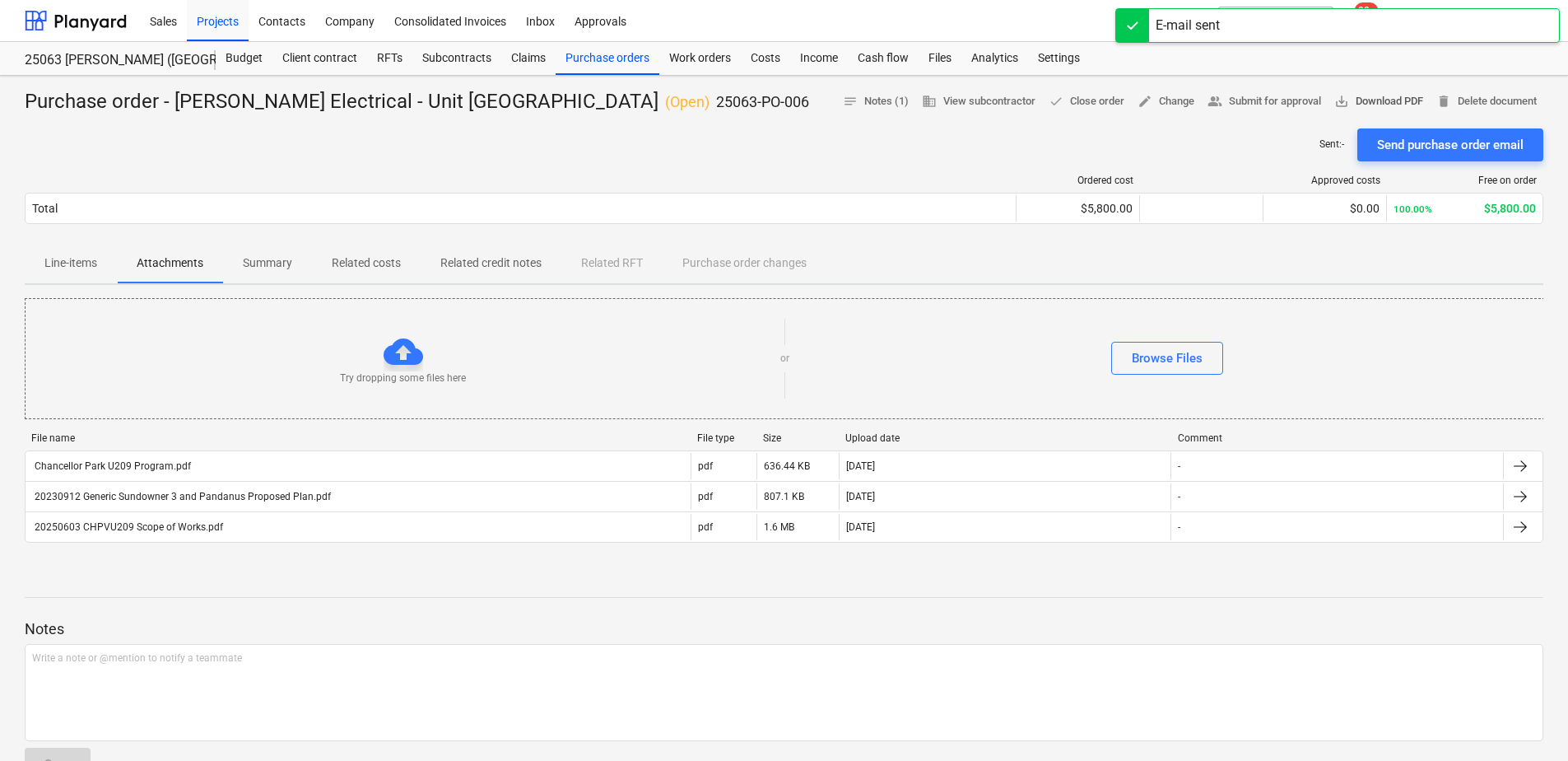
click at [1423, 105] on span "save_alt Download PDF" at bounding box center [1379, 101] width 89 height 19
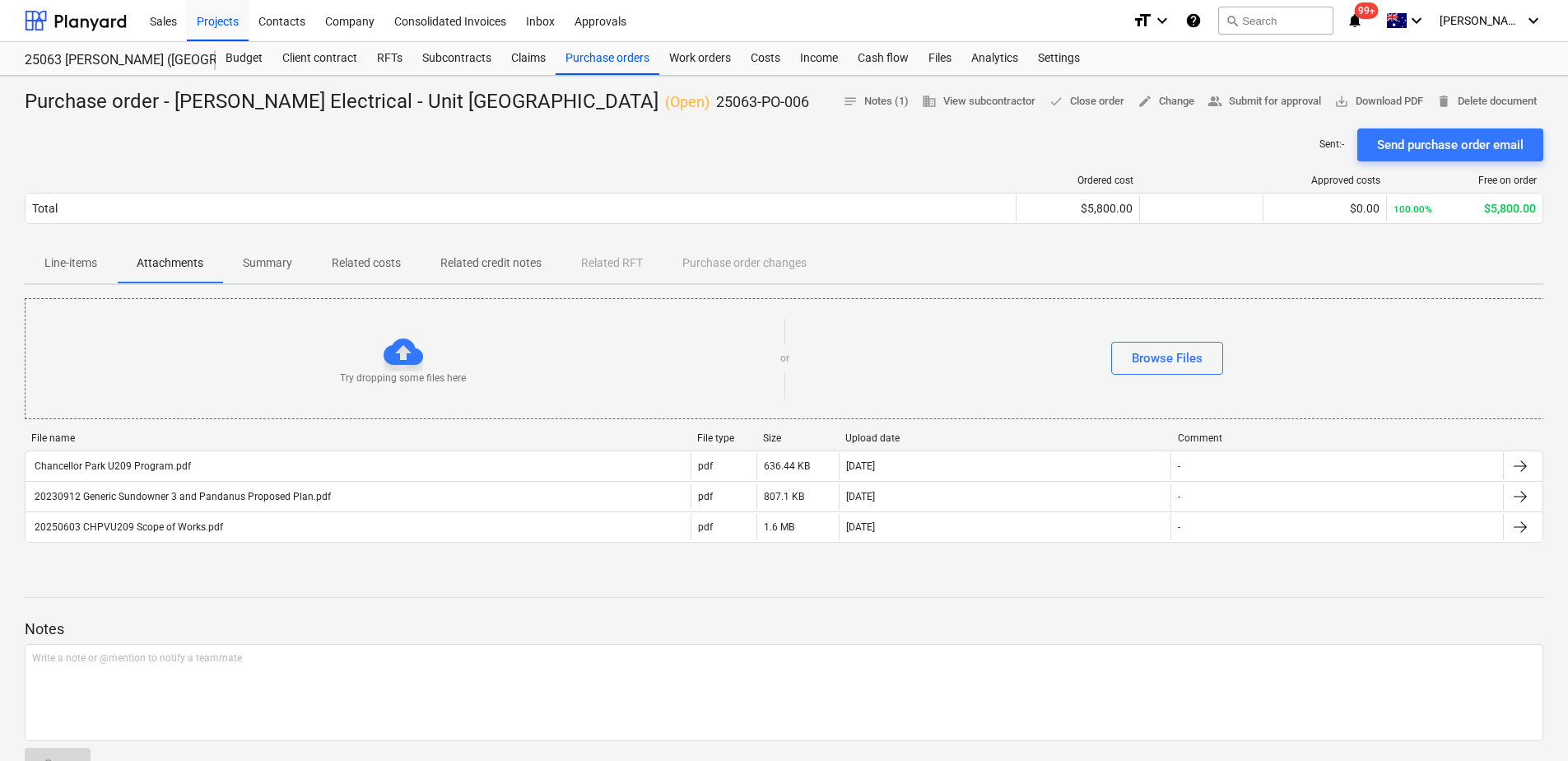
click at [602, 161] on div "Sent : - Send purchase order email" at bounding box center [784, 145] width 1519 height 33
click at [583, 57] on div "Purchase orders" at bounding box center [608, 58] width 104 height 33
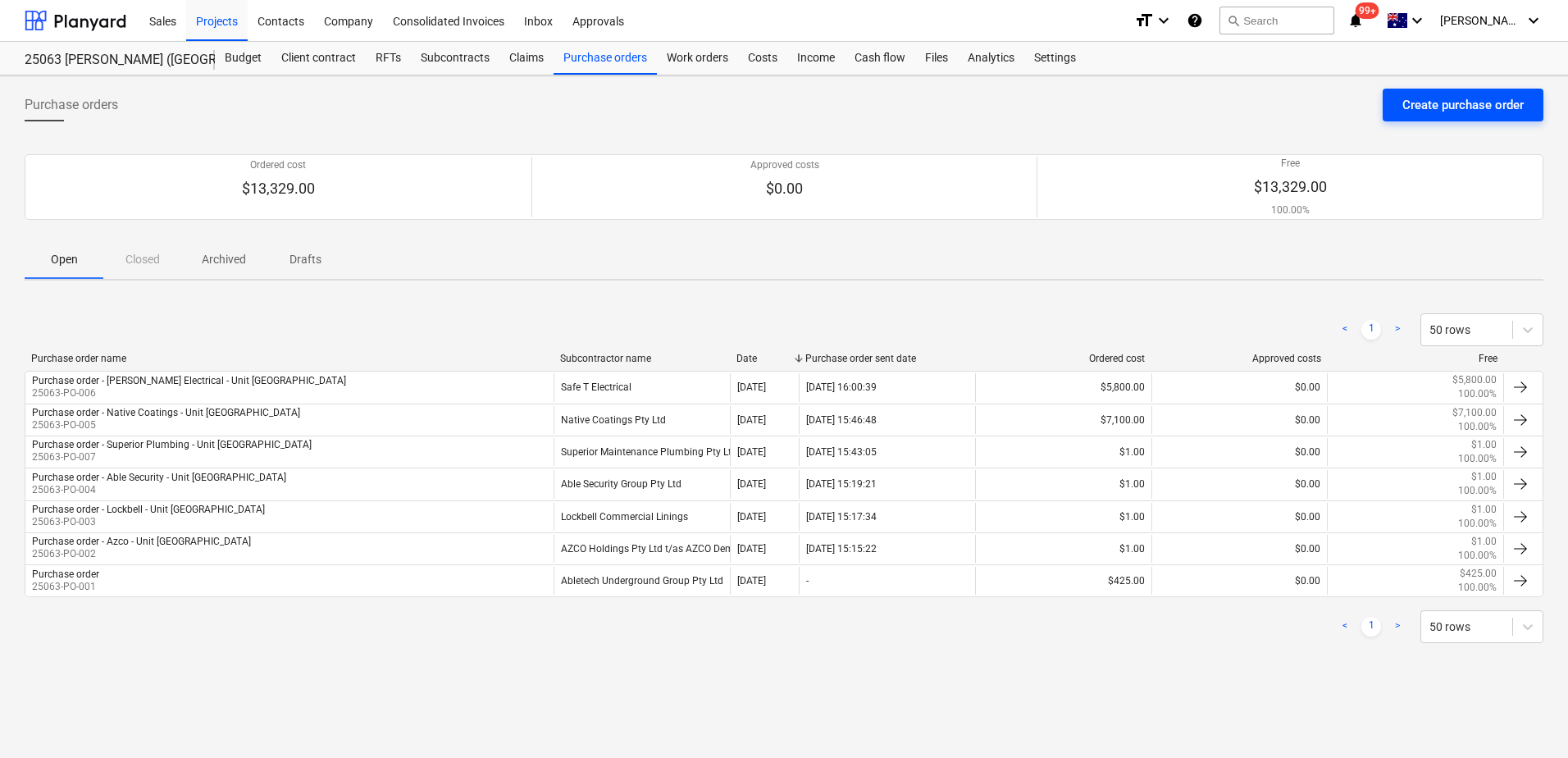
click at [1466, 107] on div "Create purchase order" at bounding box center [1463, 104] width 122 height 21
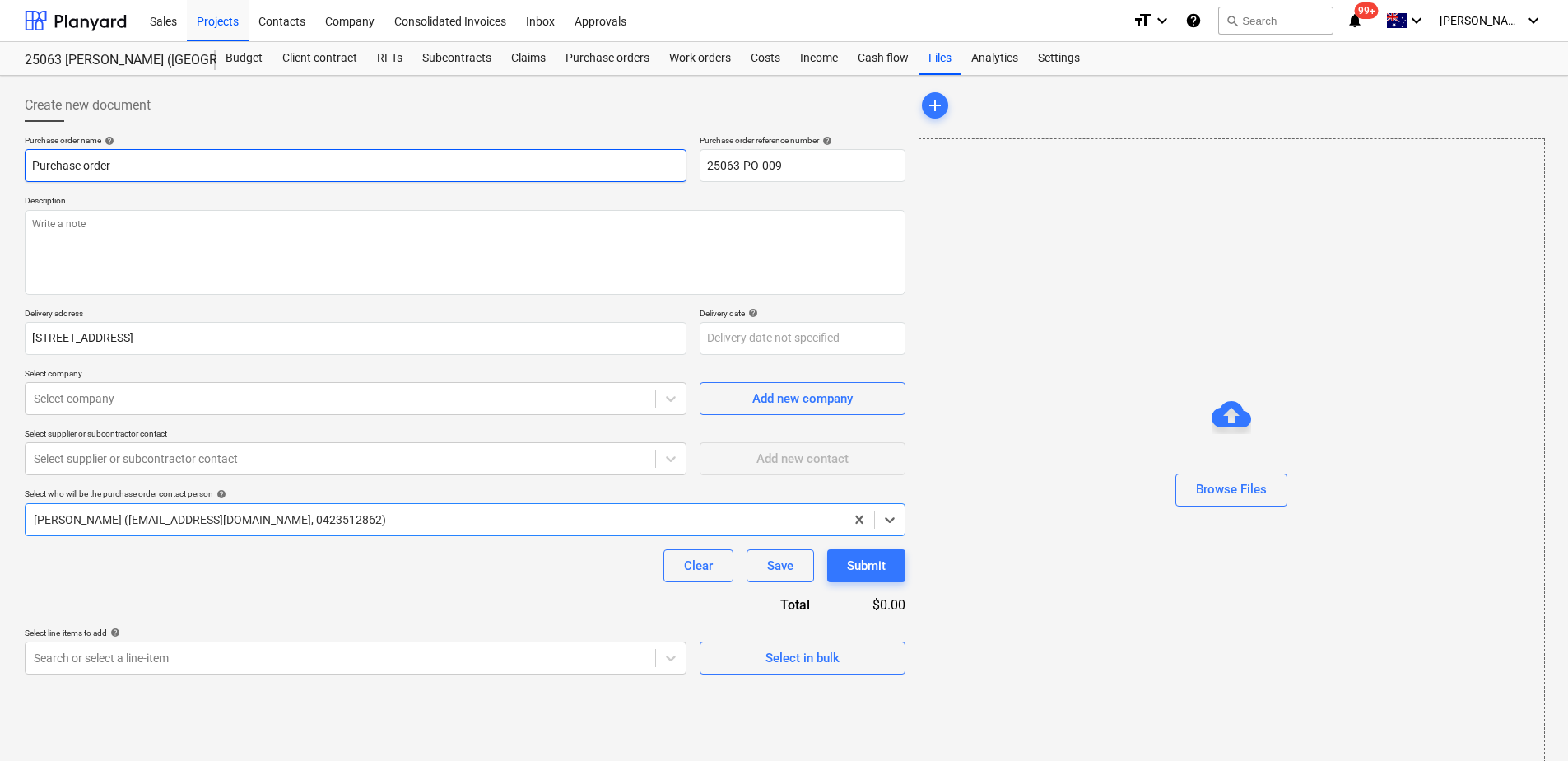
click at [190, 161] on input "Purchase order" at bounding box center [355, 166] width 662 height 33
click at [160, 157] on input "Purchase order" at bounding box center [355, 166] width 662 height 33
drag, startPoint x: 141, startPoint y: 168, endPoint x: -54, endPoint y: 157, distance: 195.3
click at [0, 157] on html "This website stores cookies on your computer. These cookies are used to collect…" at bounding box center [784, 380] width 1568 height 761
paste input "- Azco - Unit [GEOGRAPHIC_DATA]"
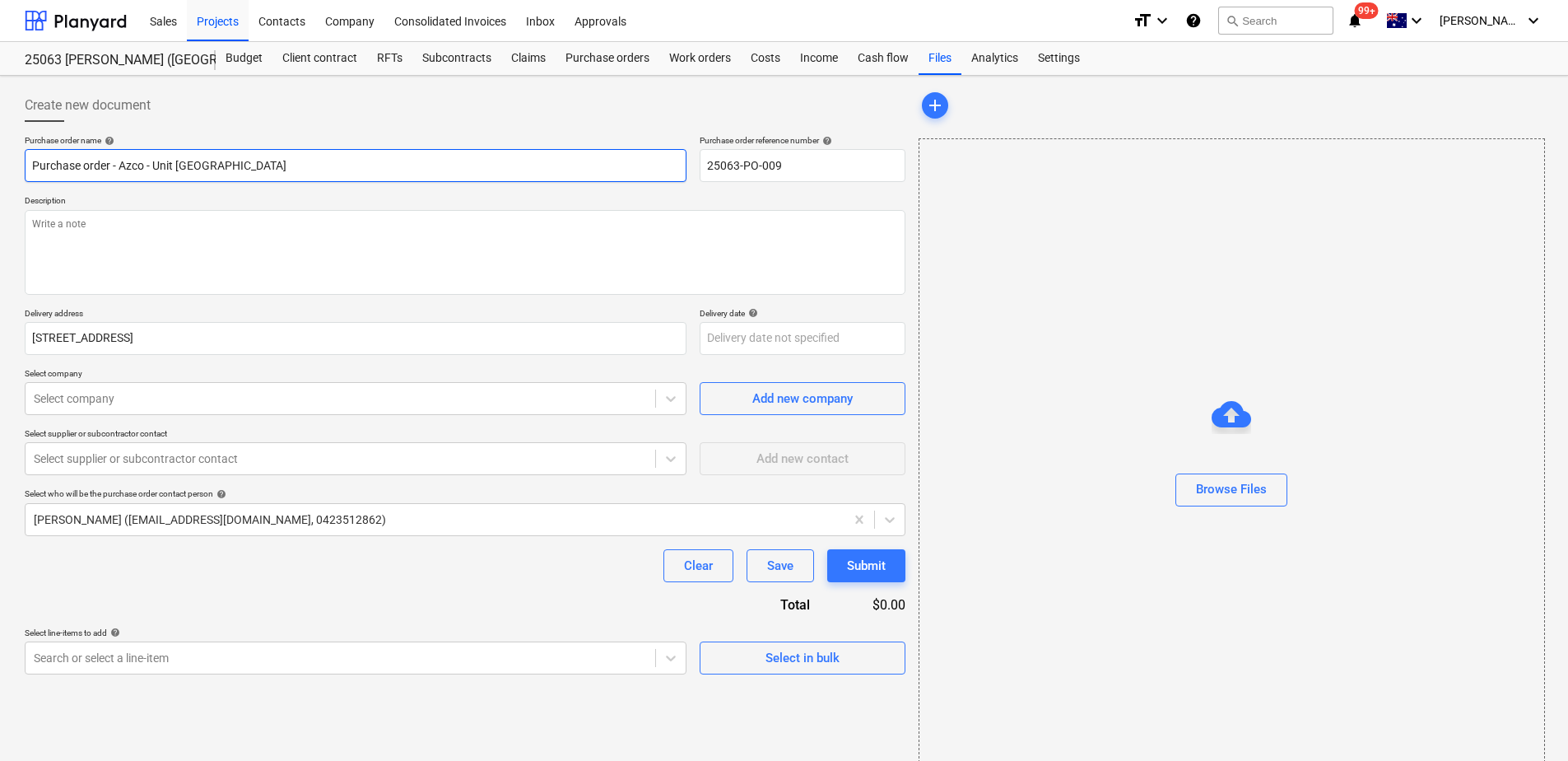
click at [142, 163] on input "Purchase order - Azco - Unit [GEOGRAPHIC_DATA]" at bounding box center [355, 166] width 662 height 33
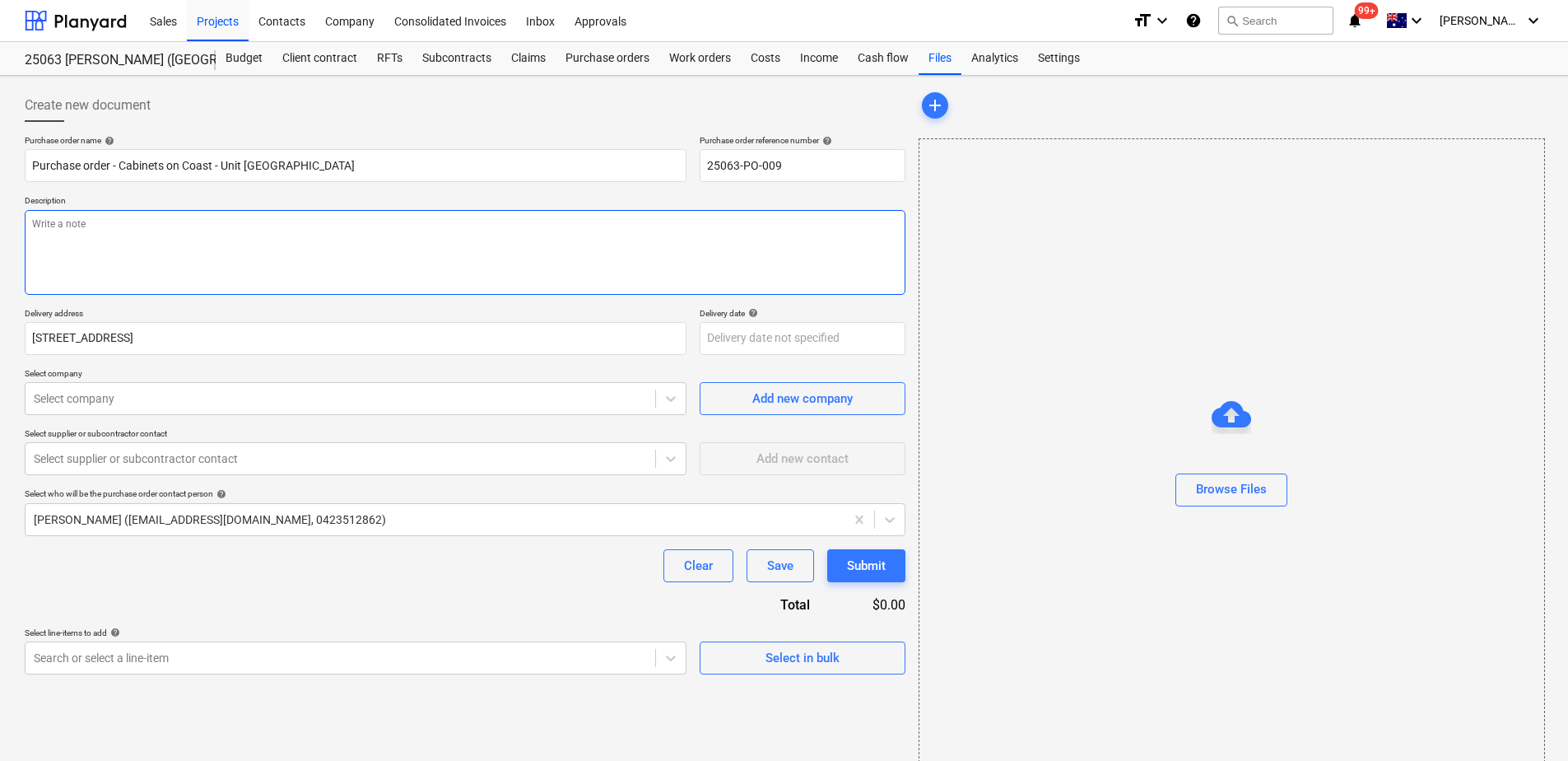
click at [126, 247] on textarea at bounding box center [465, 252] width 881 height 85
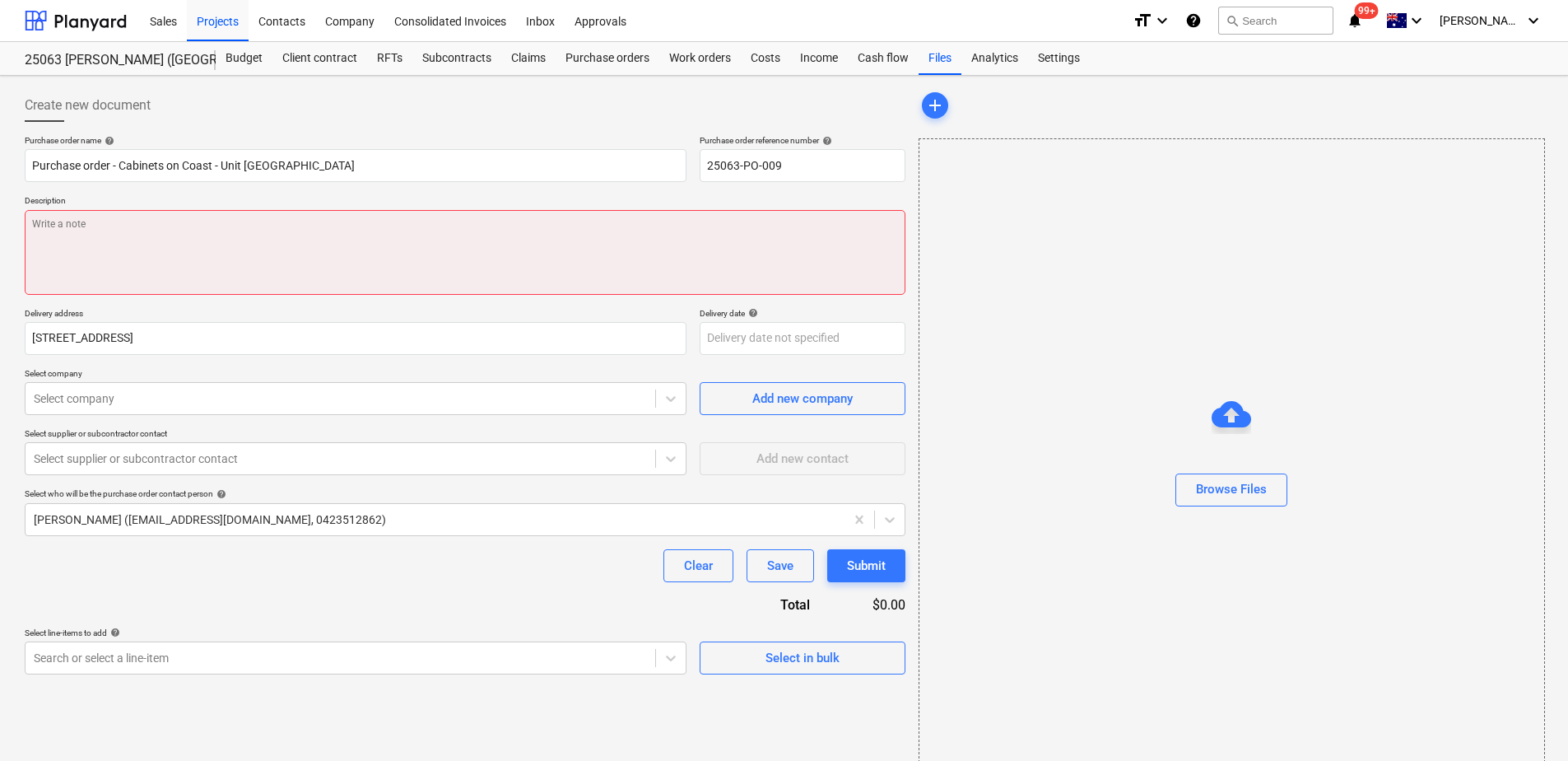
click at [132, 231] on textarea at bounding box center [465, 252] width 881 height 85
paste textarea "Final bill to include the [PERSON_NAME] Handover Checklist"
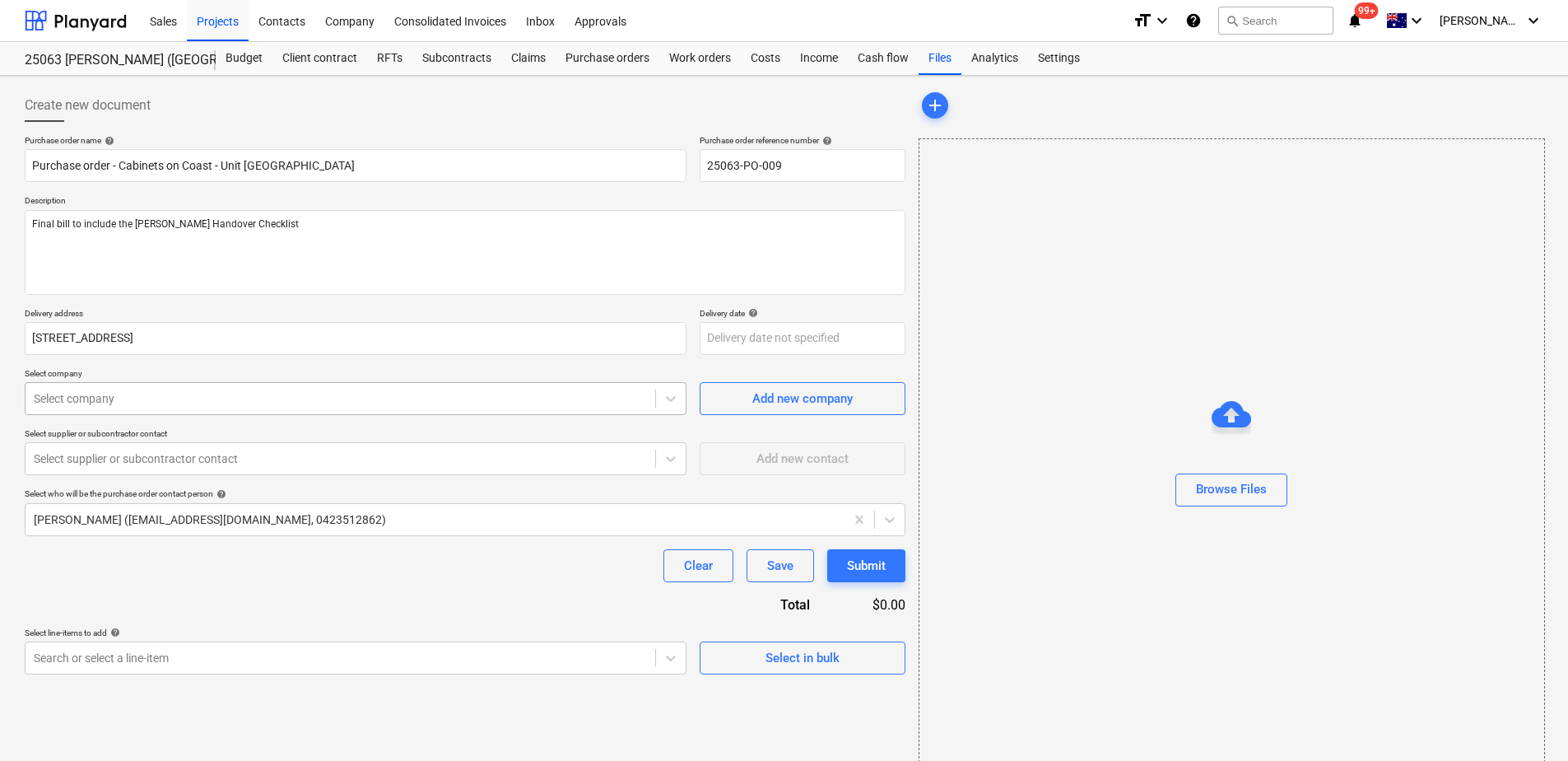
click at [149, 406] on div at bounding box center [340, 398] width 613 height 16
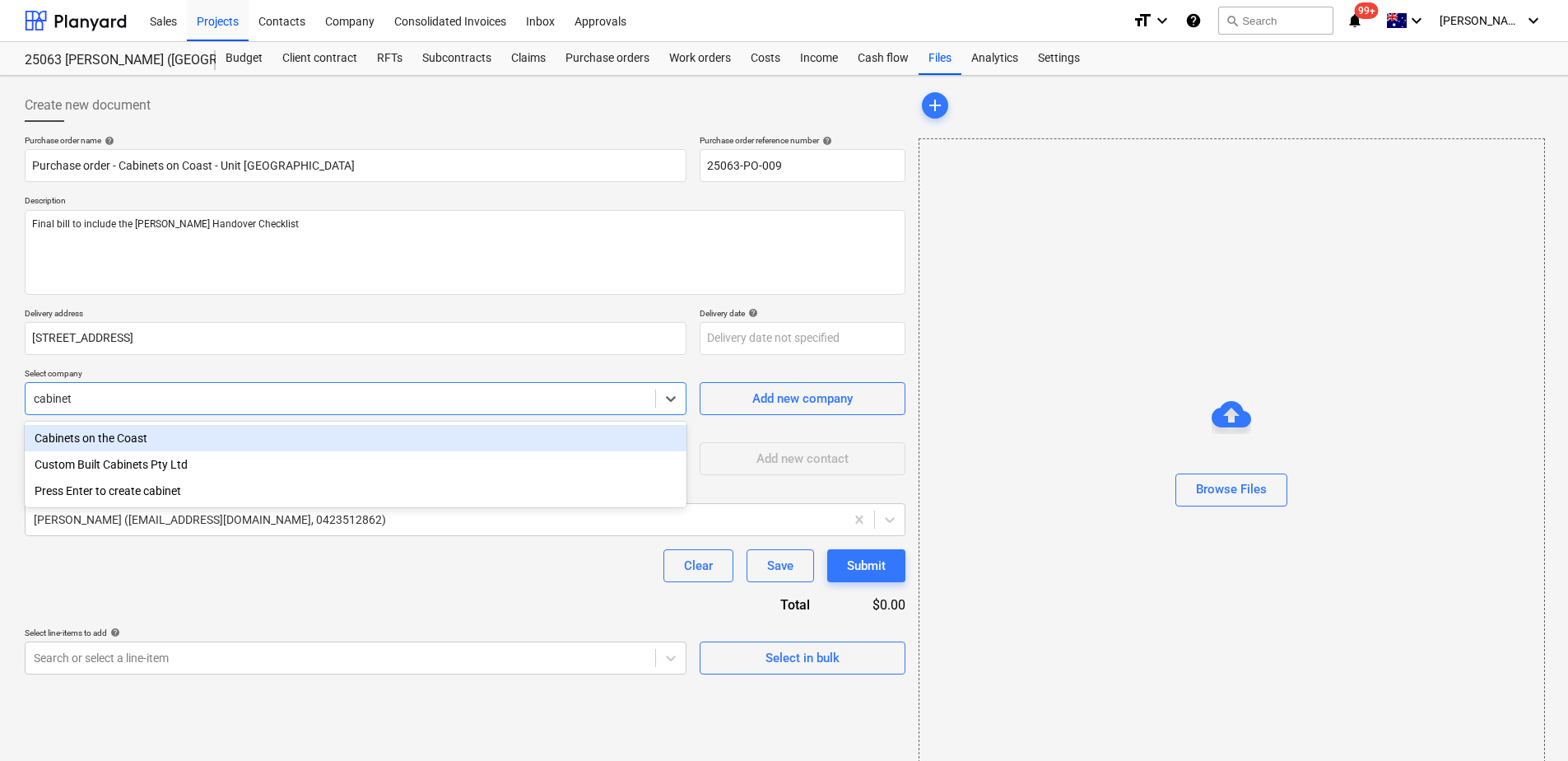
click at [161, 446] on div "Cabinets on the Coast" at bounding box center [355, 437] width 662 height 26
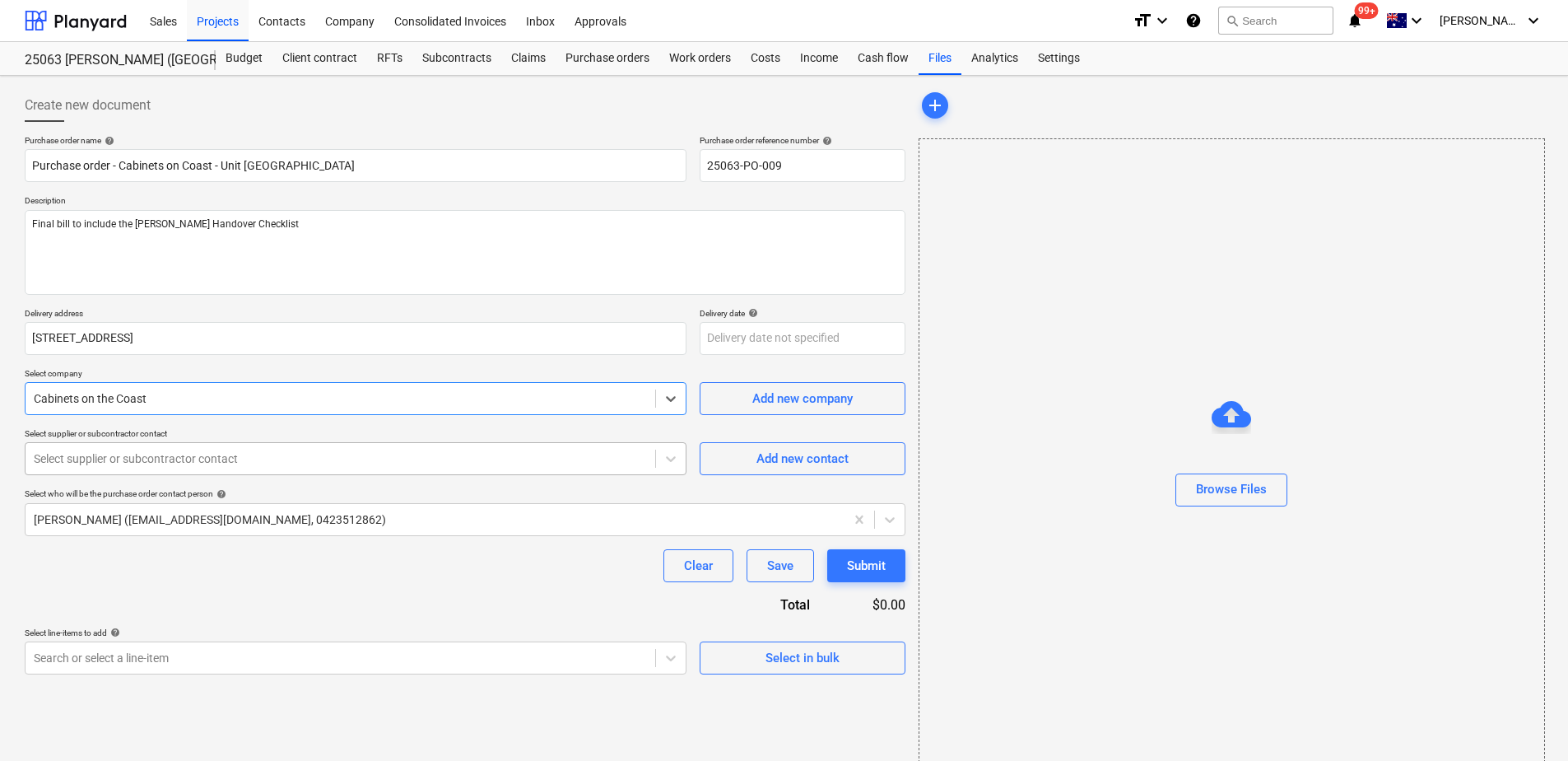
click at [171, 466] on div at bounding box center [340, 458] width 613 height 16
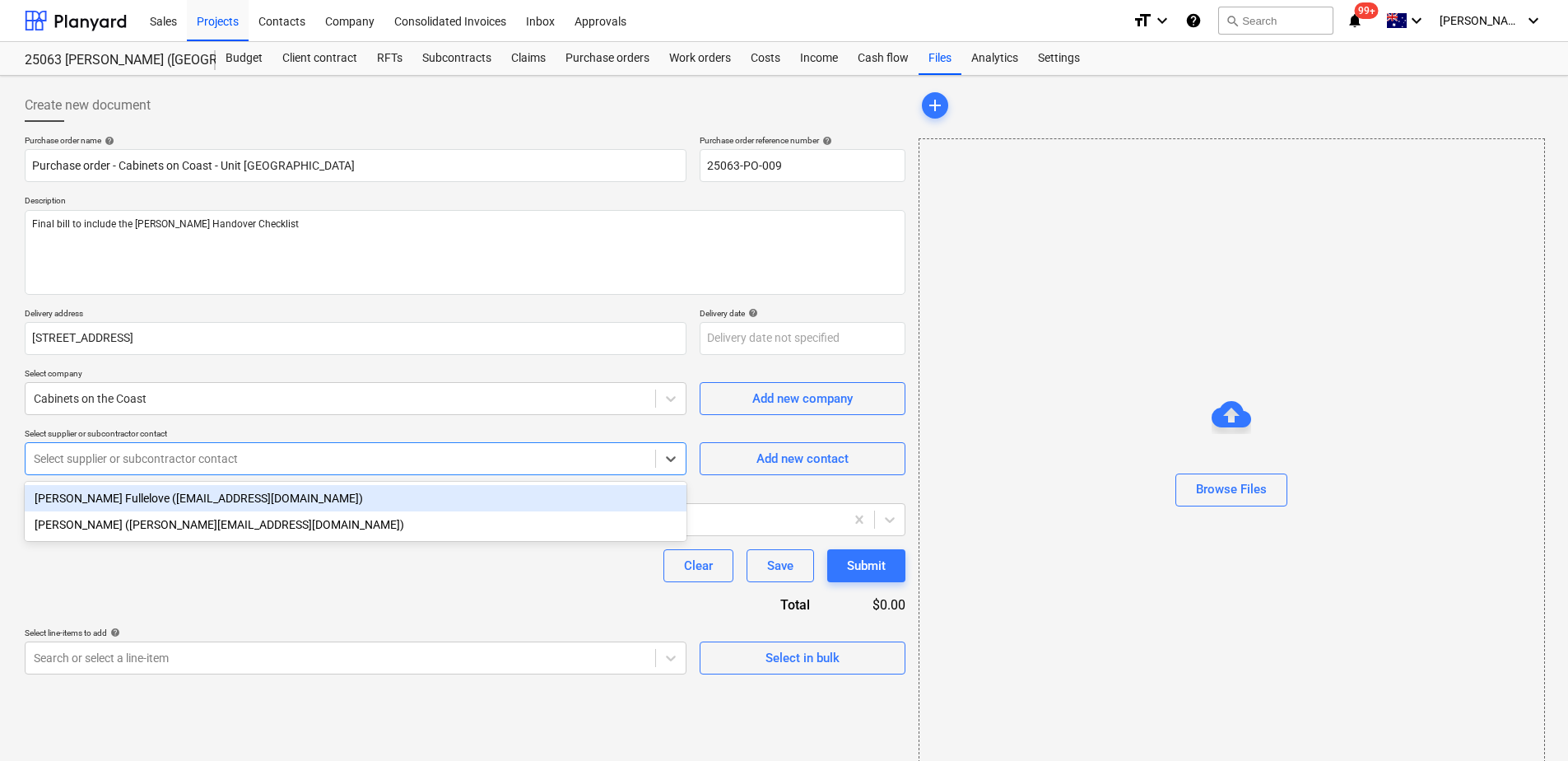
click at [175, 500] on div "[PERSON_NAME] Fullelove ([EMAIL_ADDRESS][DOMAIN_NAME])" at bounding box center [355, 498] width 662 height 26
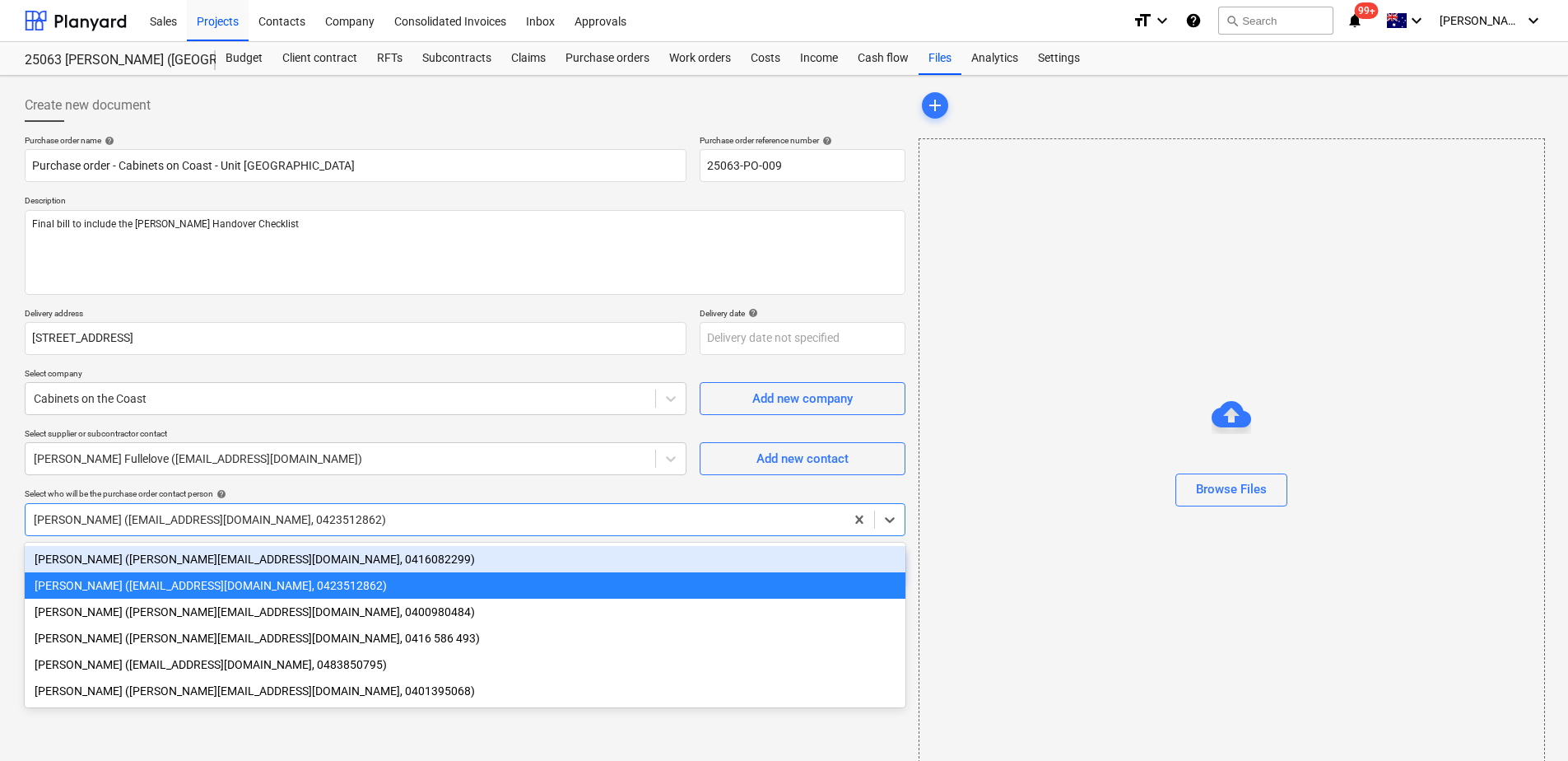
click at [175, 518] on div at bounding box center [435, 519] width 803 height 16
click at [159, 560] on div "[PERSON_NAME] ([PERSON_NAME][EMAIL_ADDRESS][DOMAIN_NAME], 0416082299)" at bounding box center [465, 559] width 881 height 26
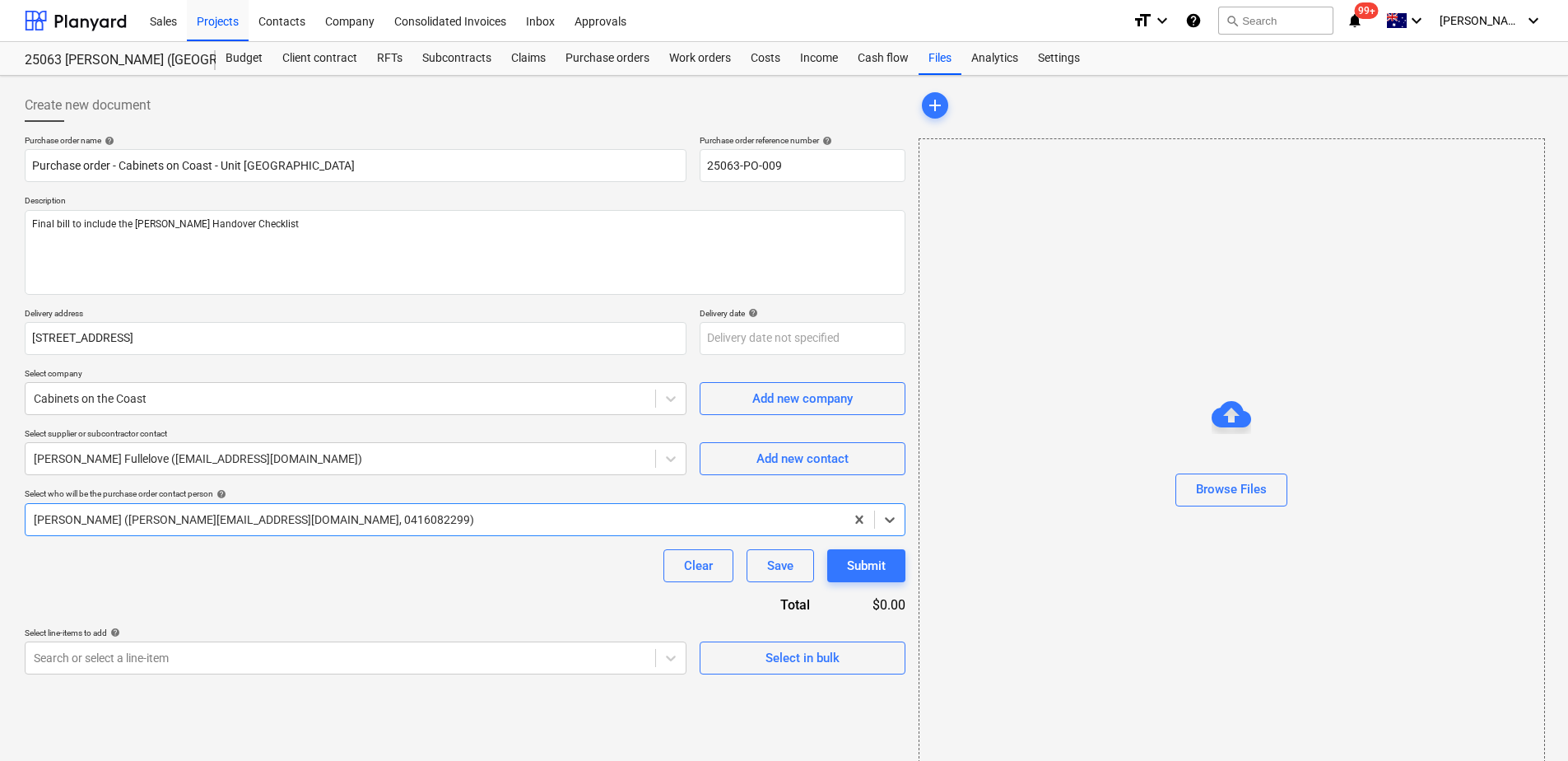
click at [158, 576] on div "Clear Save Submit" at bounding box center [465, 566] width 881 height 33
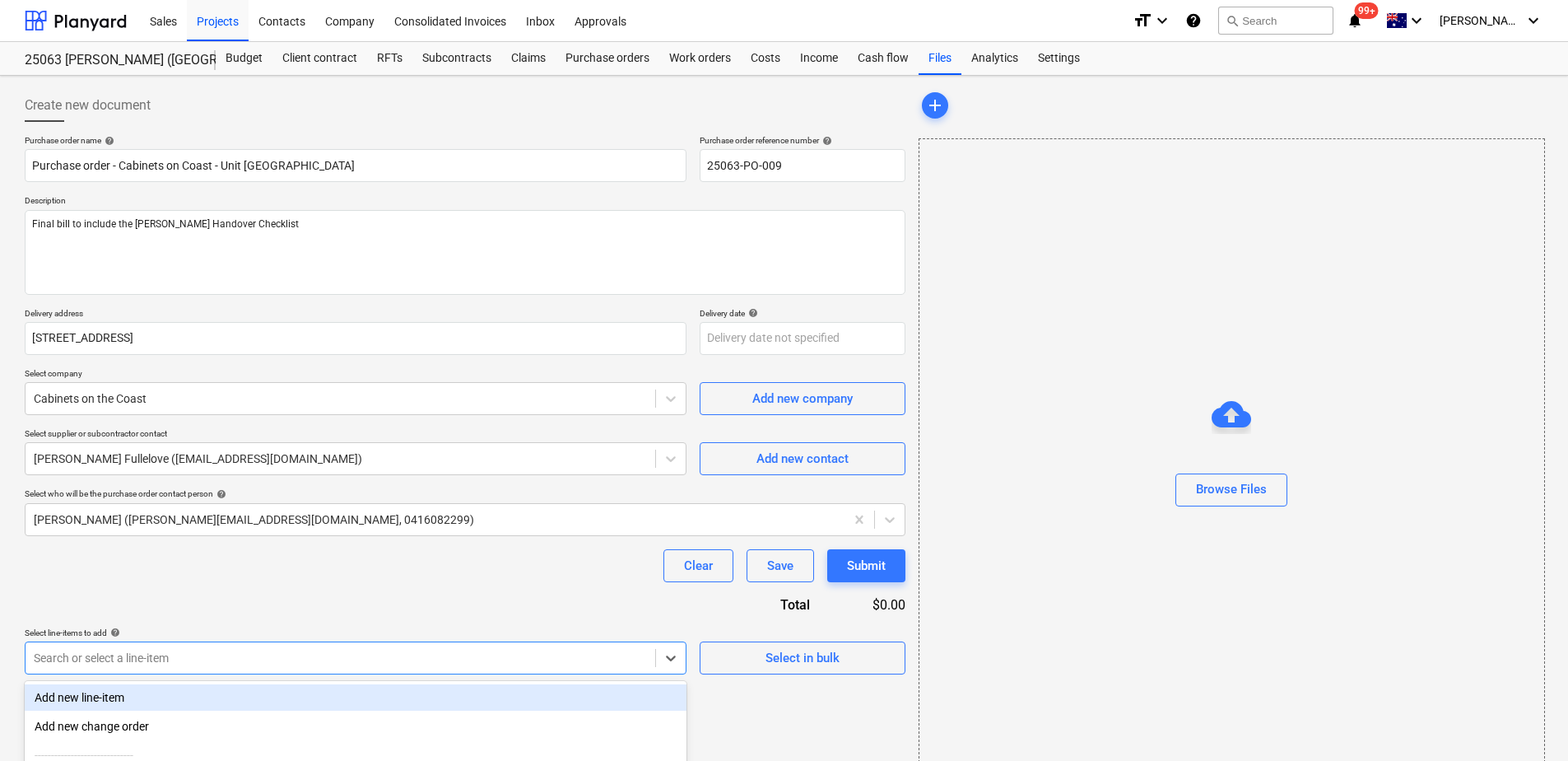
click at [129, 653] on body "This website stores cookies on your computer. These cookies are used to collect…" at bounding box center [784, 380] width 1568 height 761
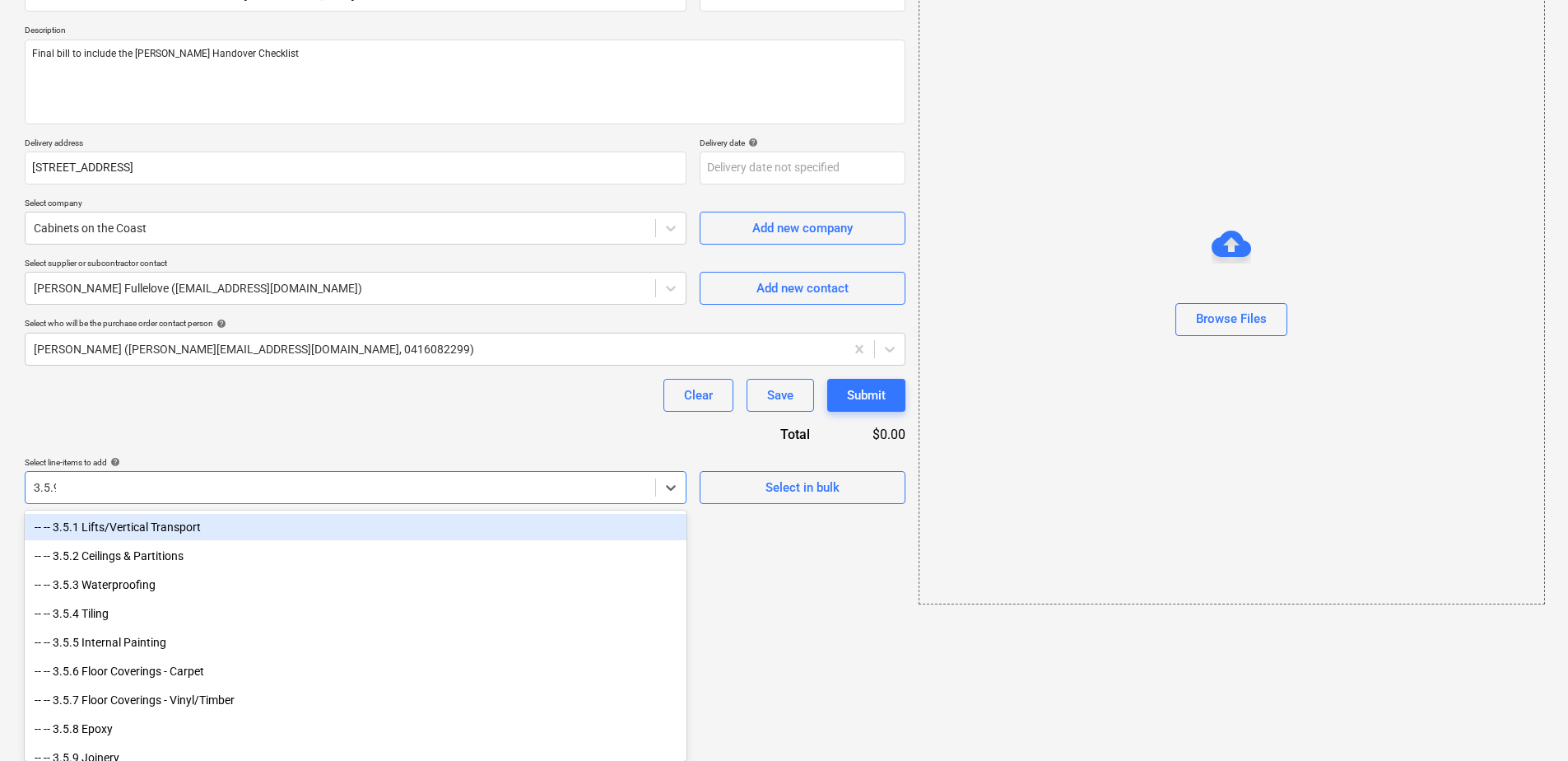
scroll to position [27, 0]
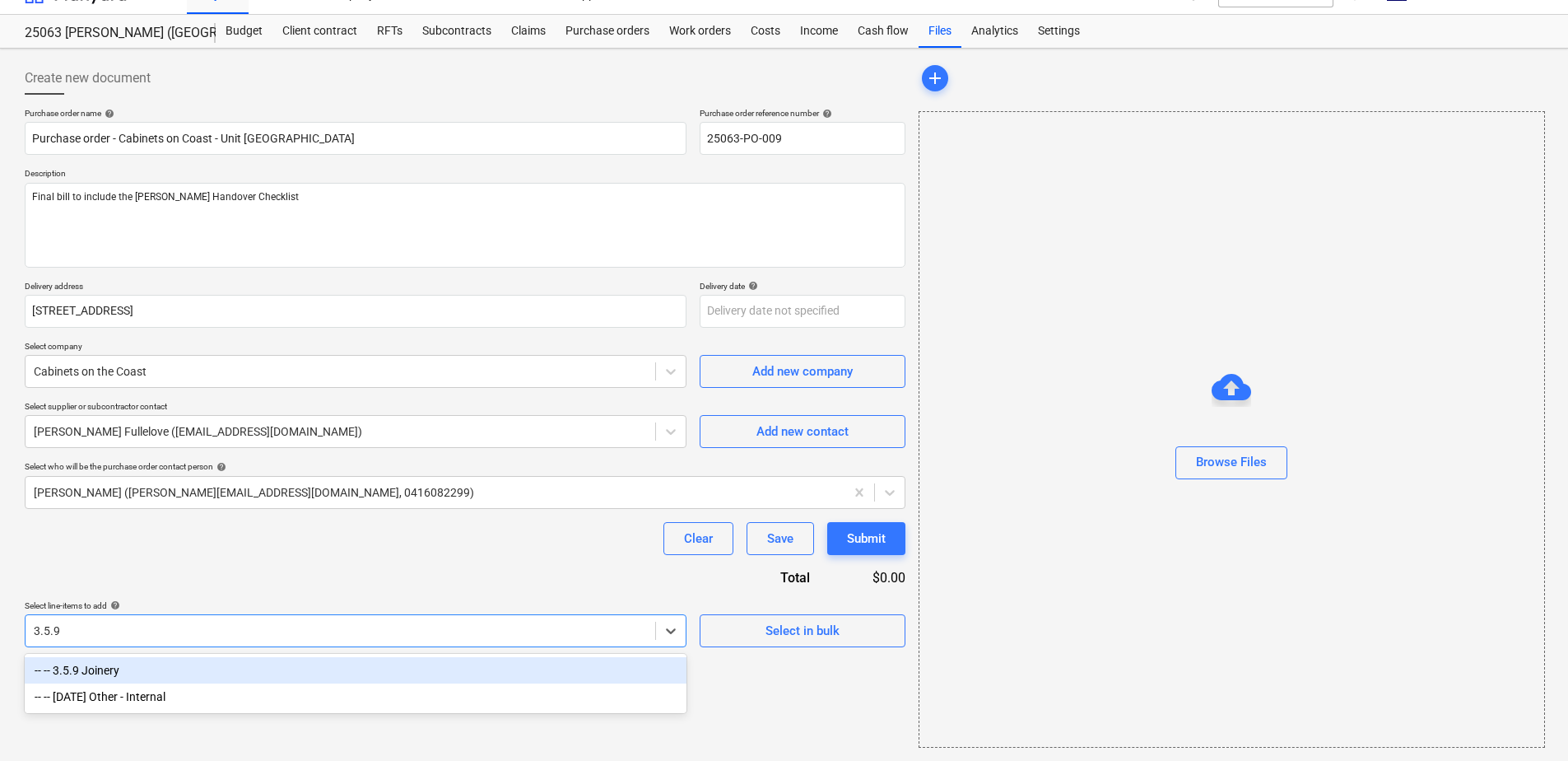
click at [134, 672] on div "-- -- 3.5.9 Joinery" at bounding box center [355, 670] width 662 height 26
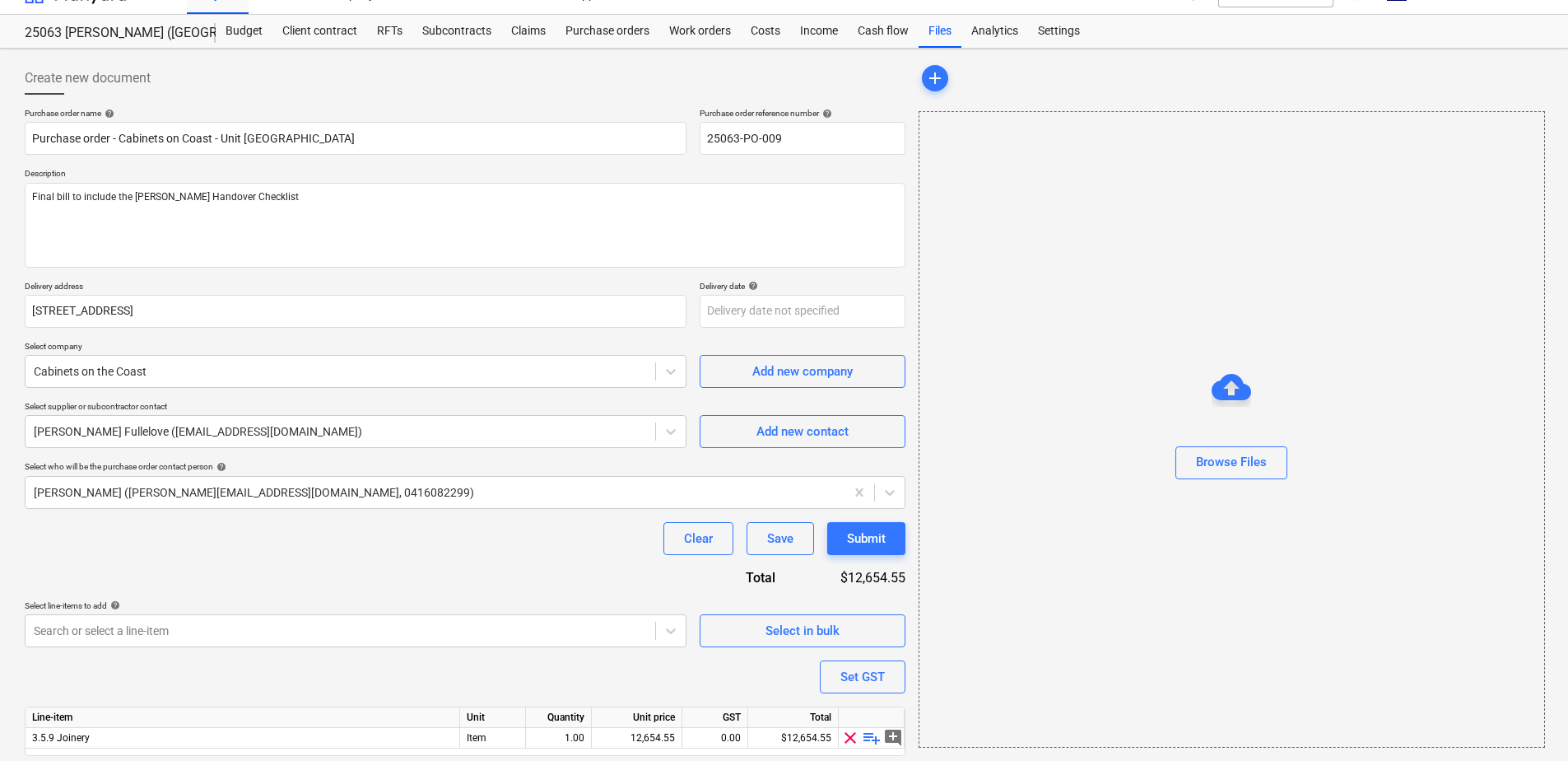
click at [204, 556] on div "Purchase order name help Purchase order - Cabinets on Coast - Unit [GEOGRAPHIC_…" at bounding box center [465, 455] width 881 height 694
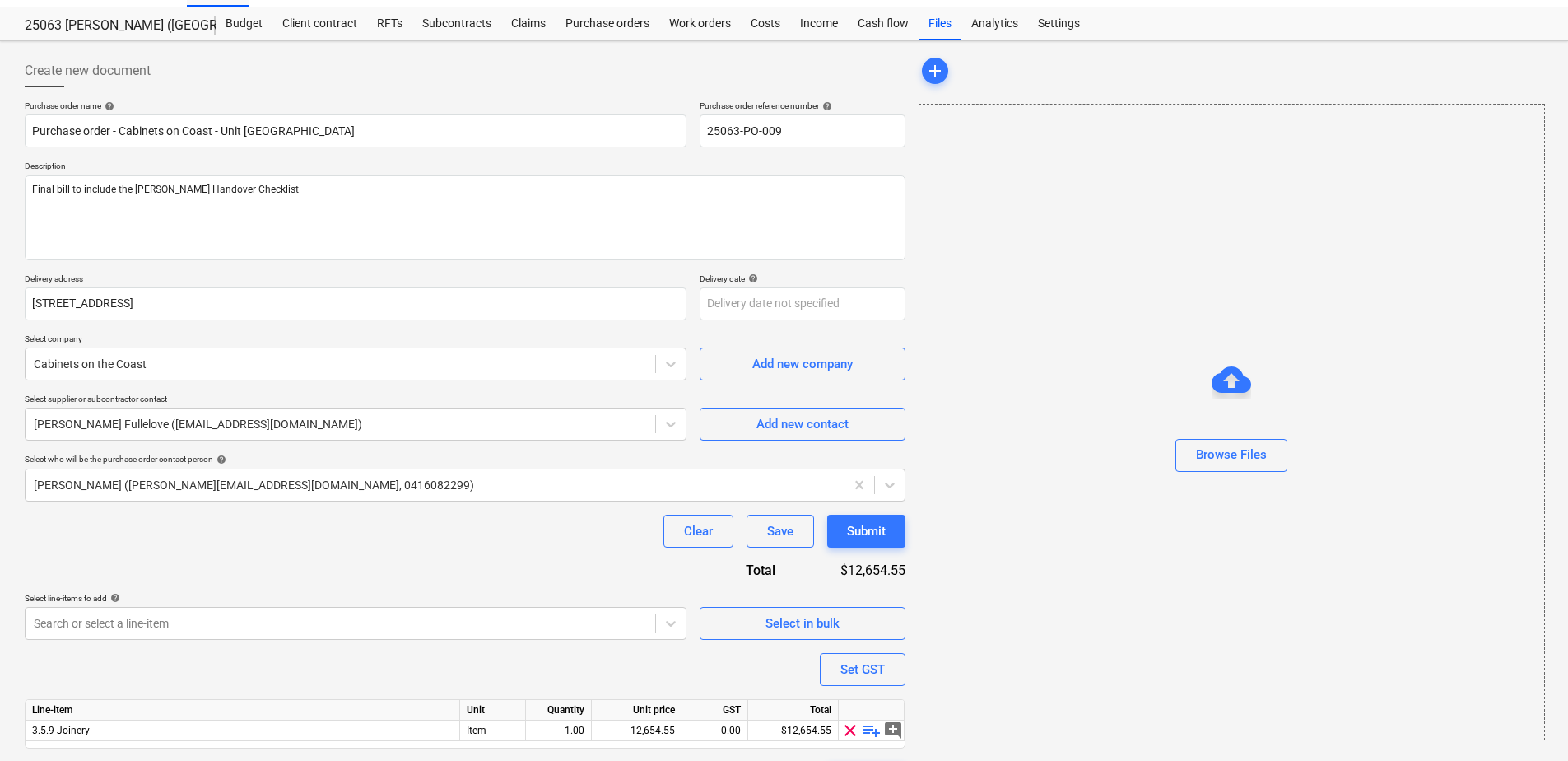
scroll to position [81, 0]
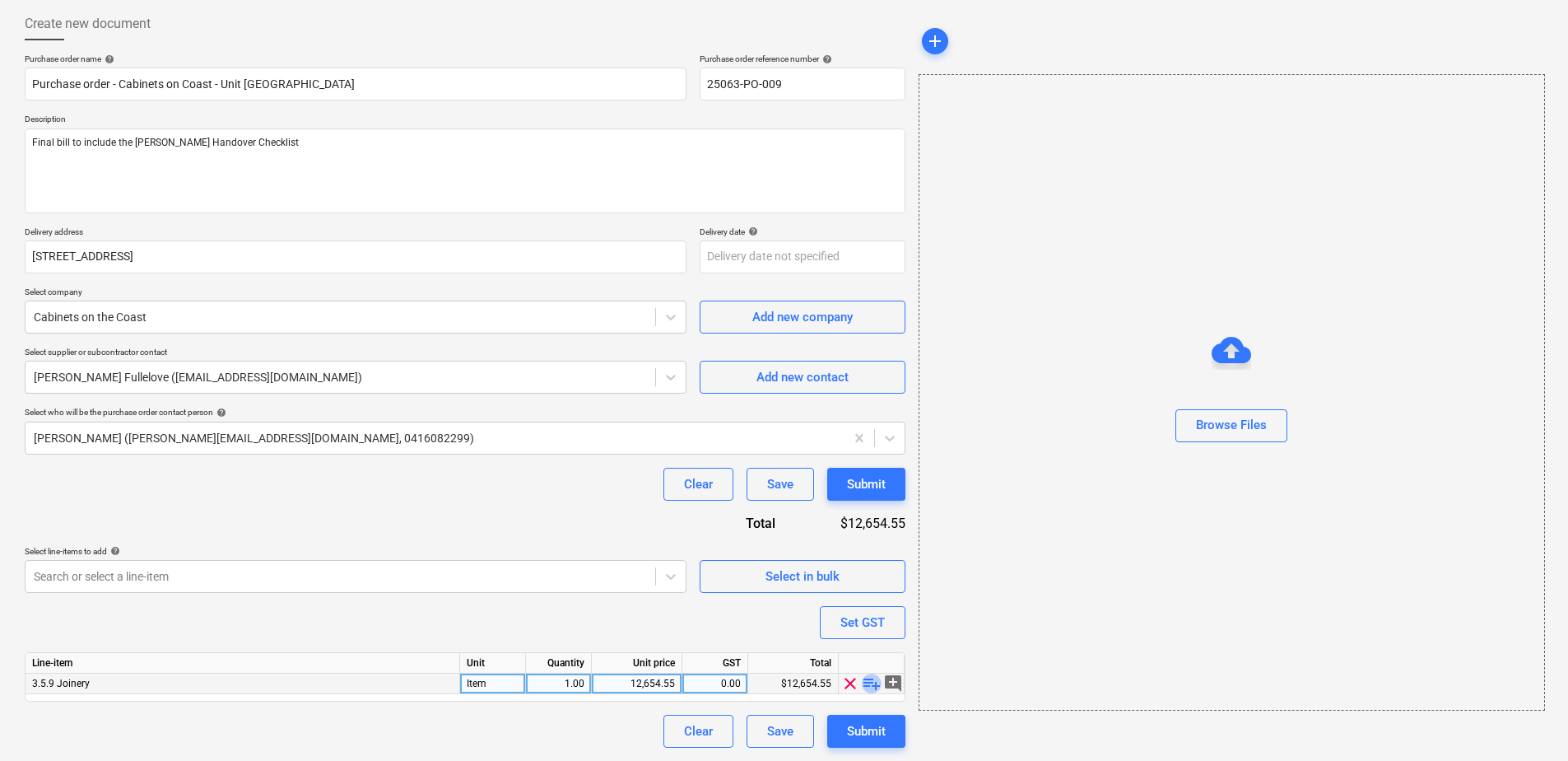
click at [871, 688] on span "playlist_add" at bounding box center [872, 684] width 20 height 20
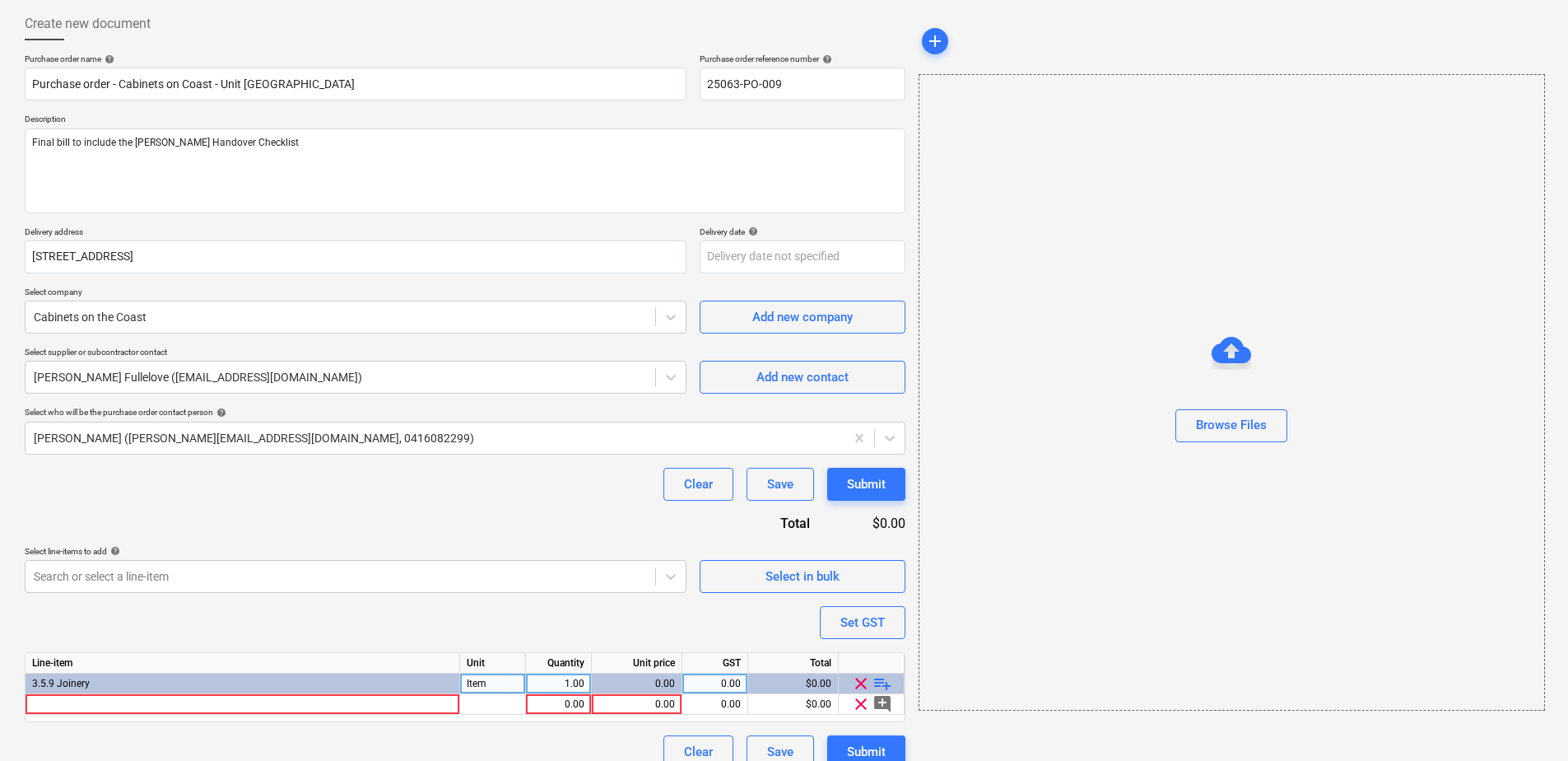
scroll to position [102, 0]
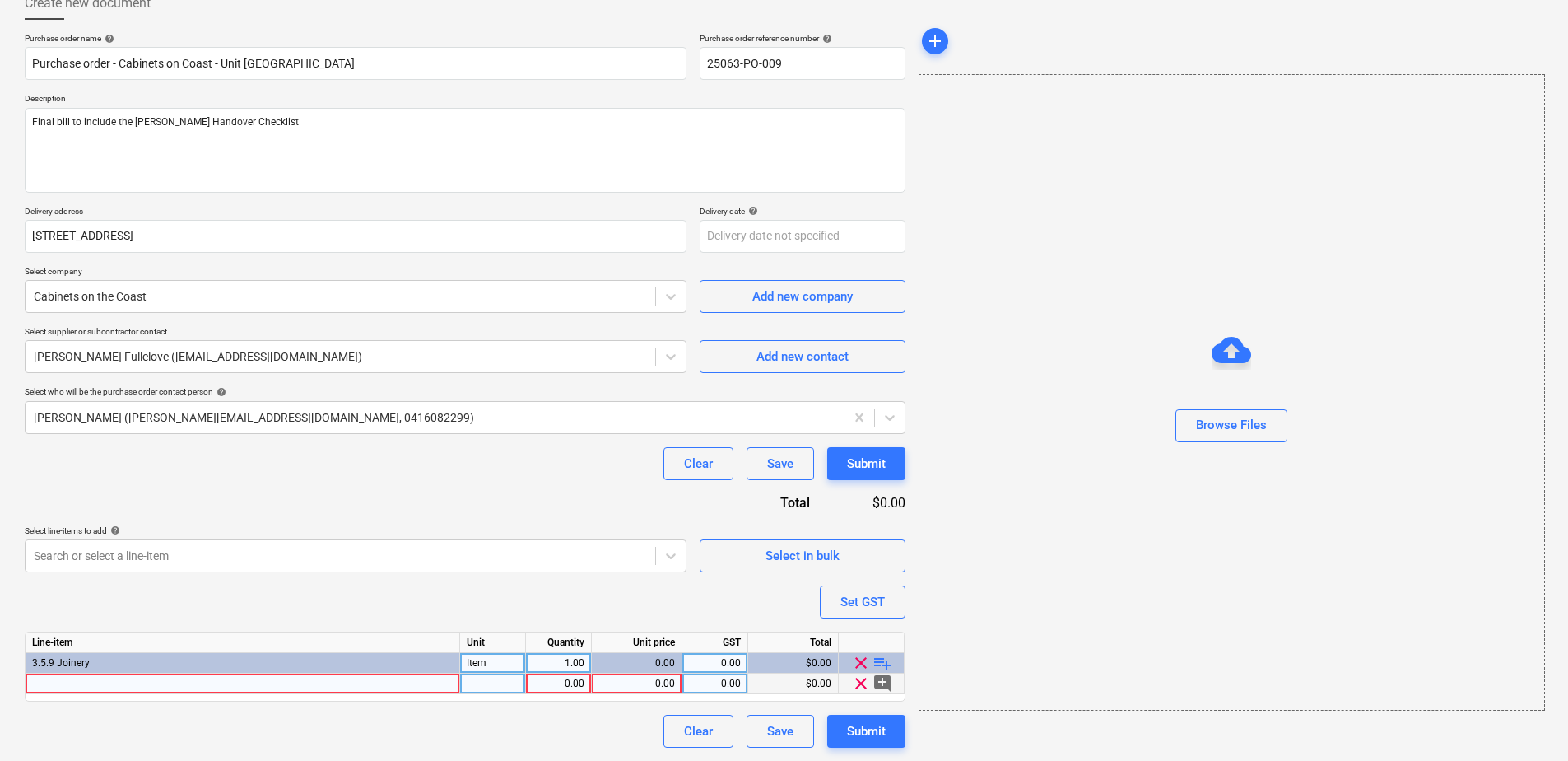
click at [187, 687] on div at bounding box center [242, 684] width 435 height 21
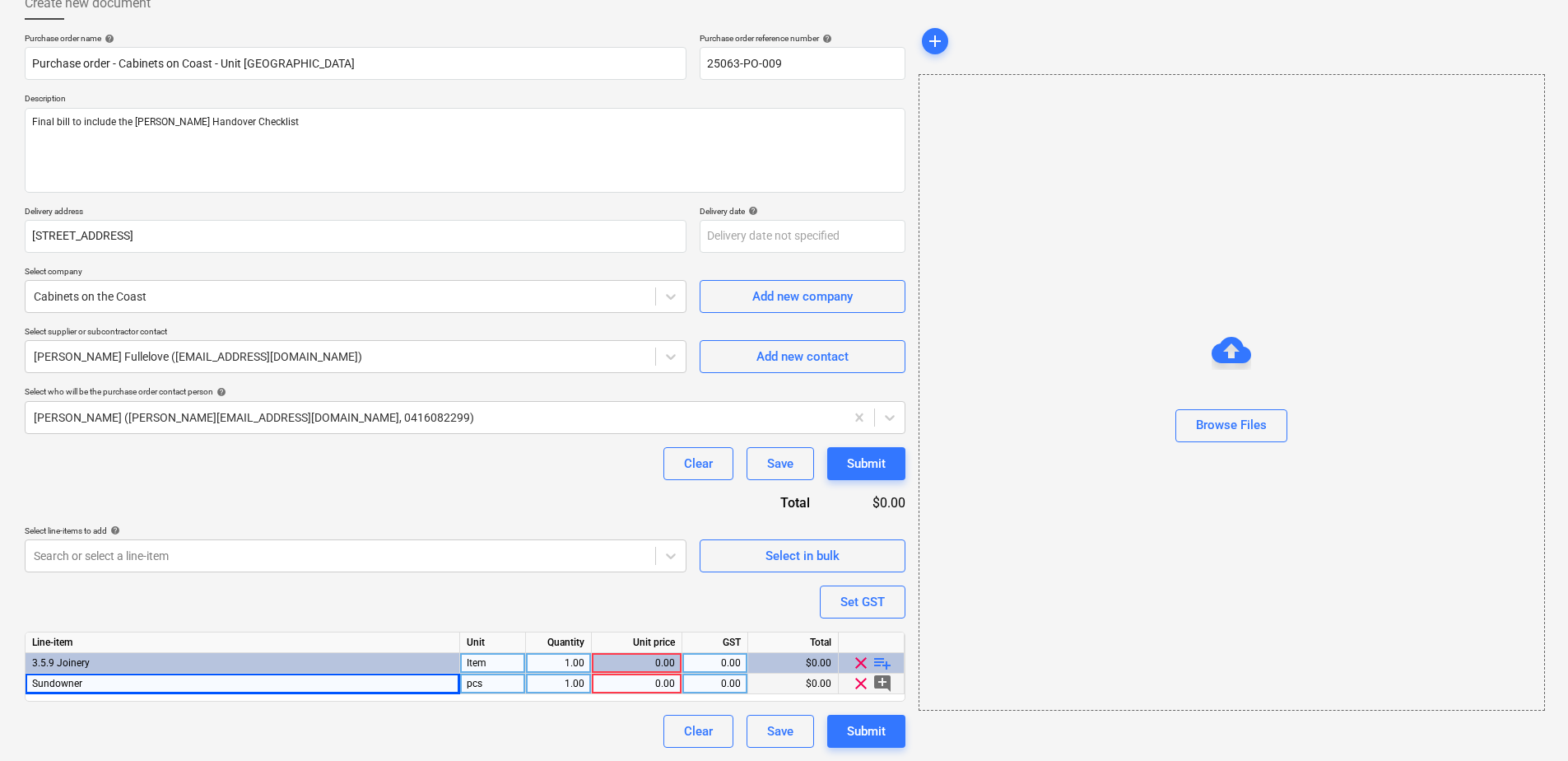
click at [495, 686] on div "pcs" at bounding box center [493, 684] width 66 height 21
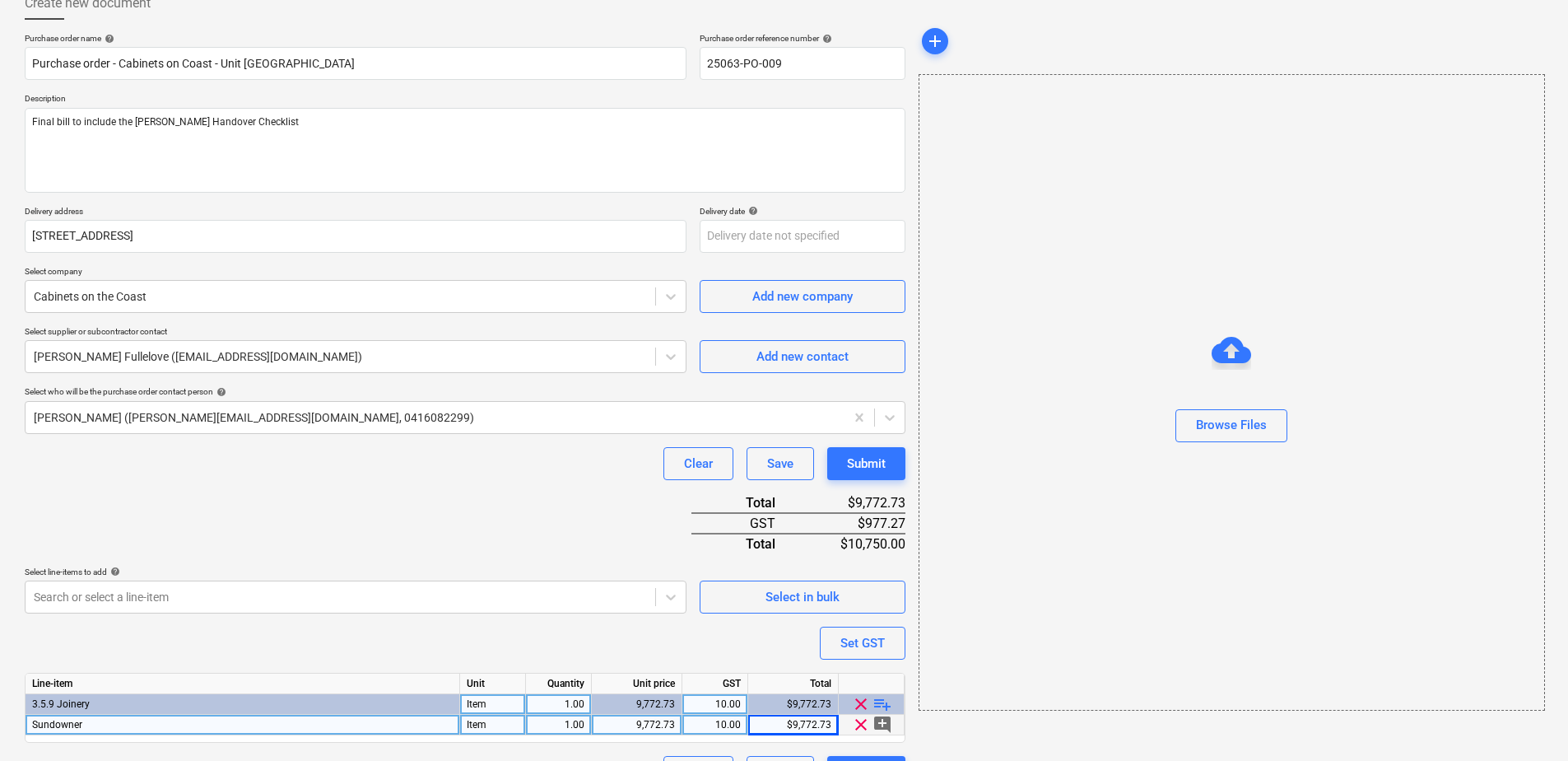
click at [227, 536] on div "Purchase order name help Purchase order - Cabinets on Coast - Unit [GEOGRAPHIC_…" at bounding box center [465, 411] width 881 height 756
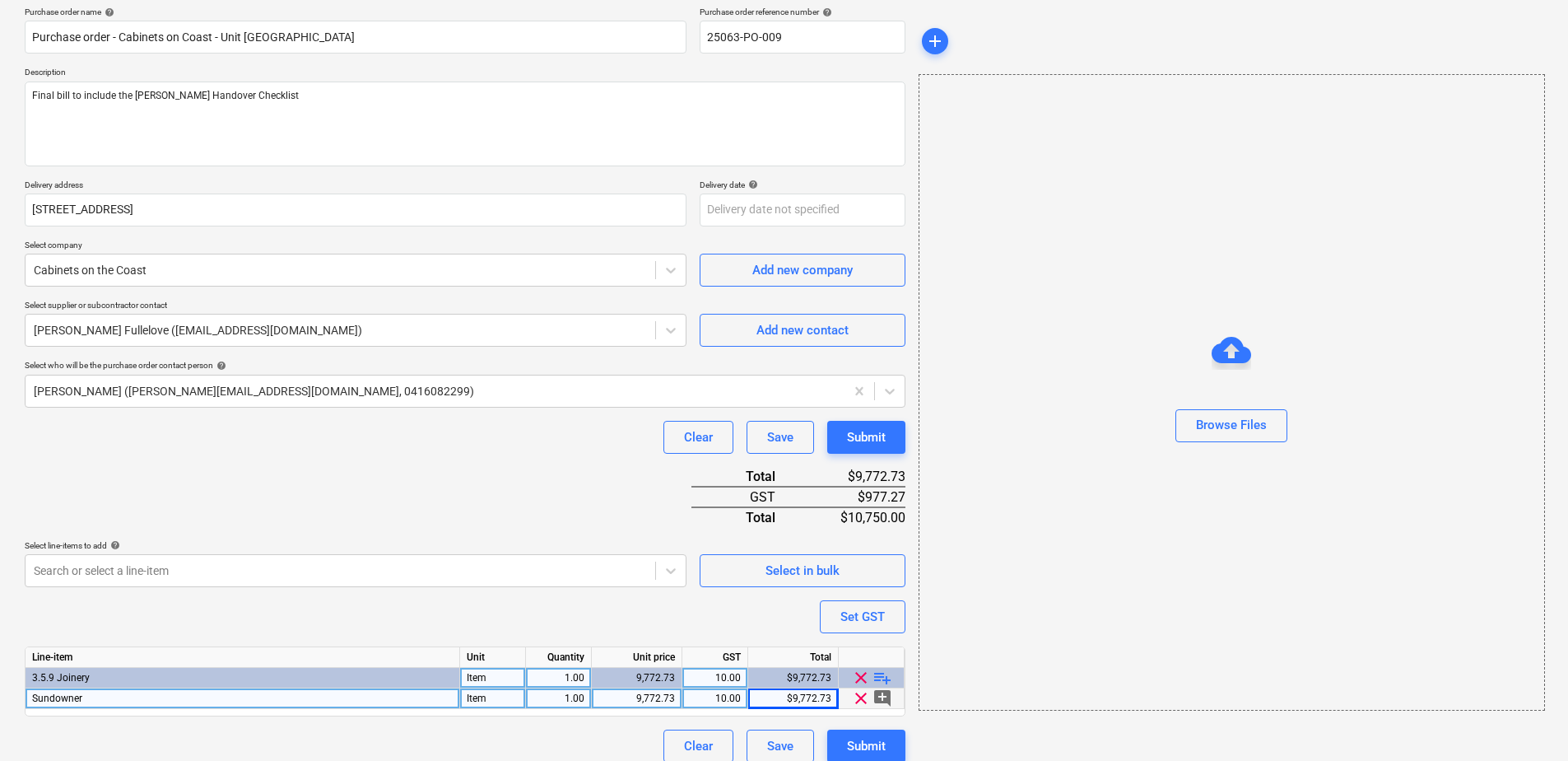
scroll to position [143, 0]
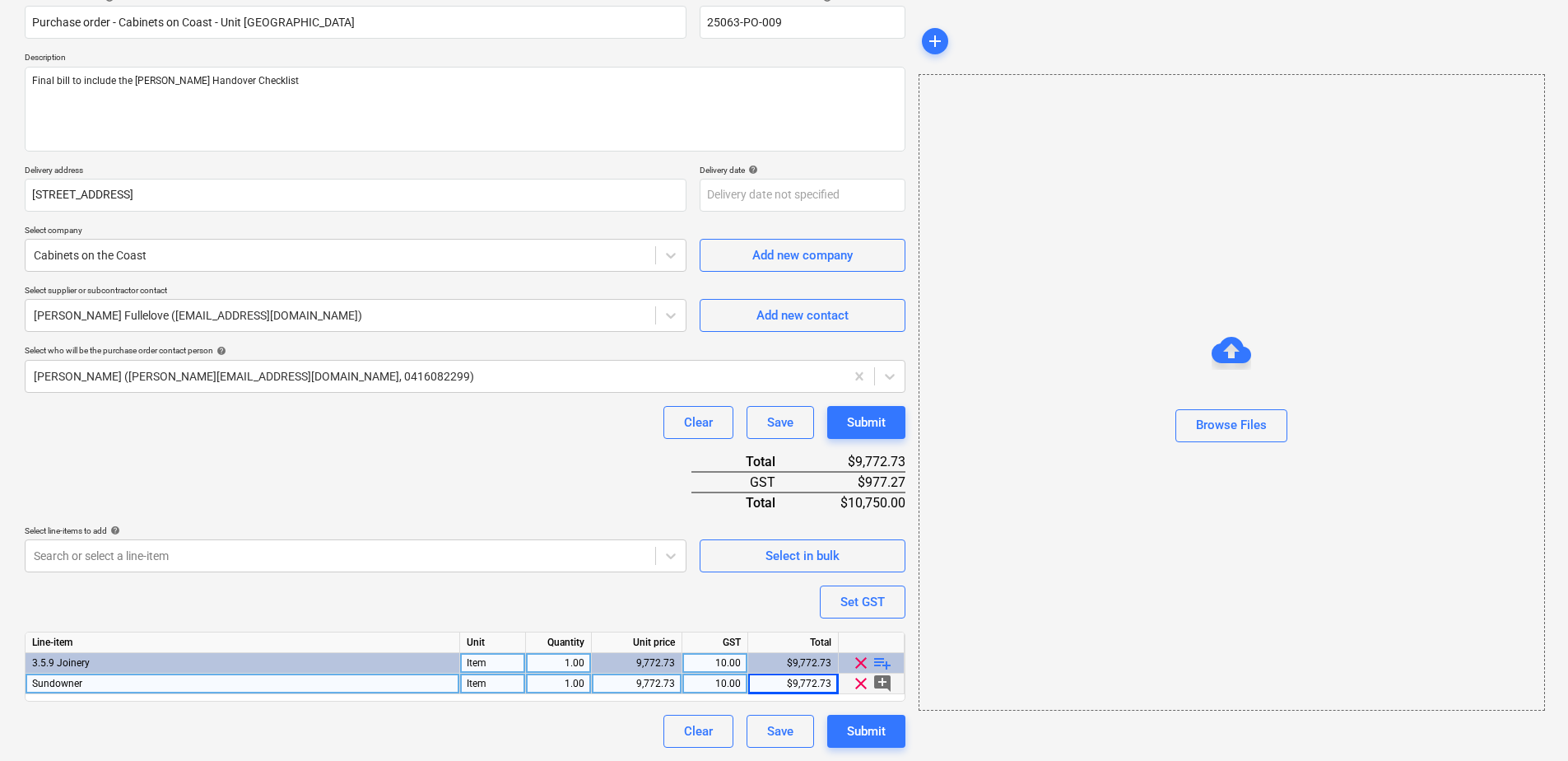
click at [884, 668] on span "playlist_add" at bounding box center [883, 663] width 20 height 20
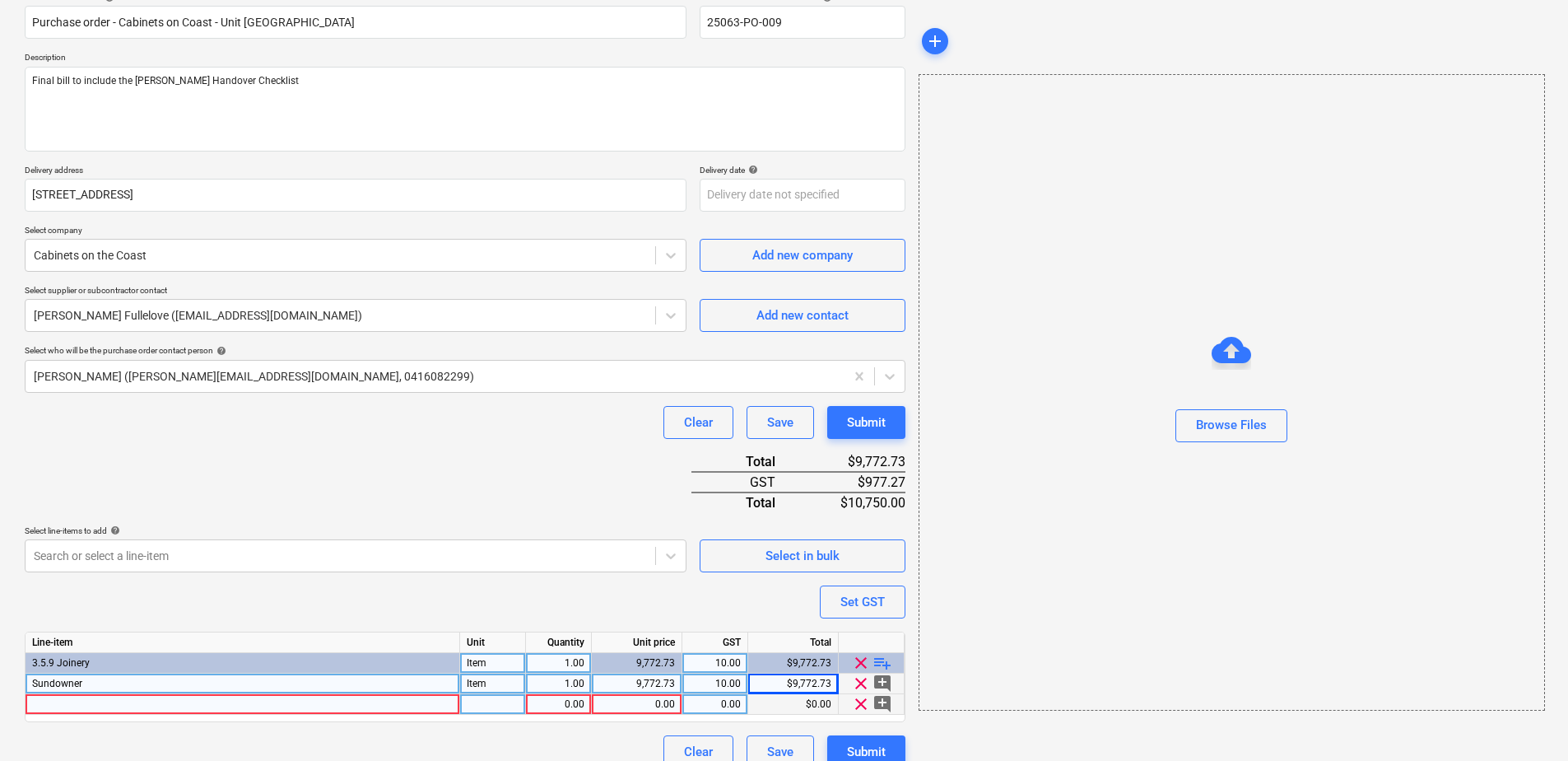
click at [137, 705] on div at bounding box center [242, 704] width 435 height 21
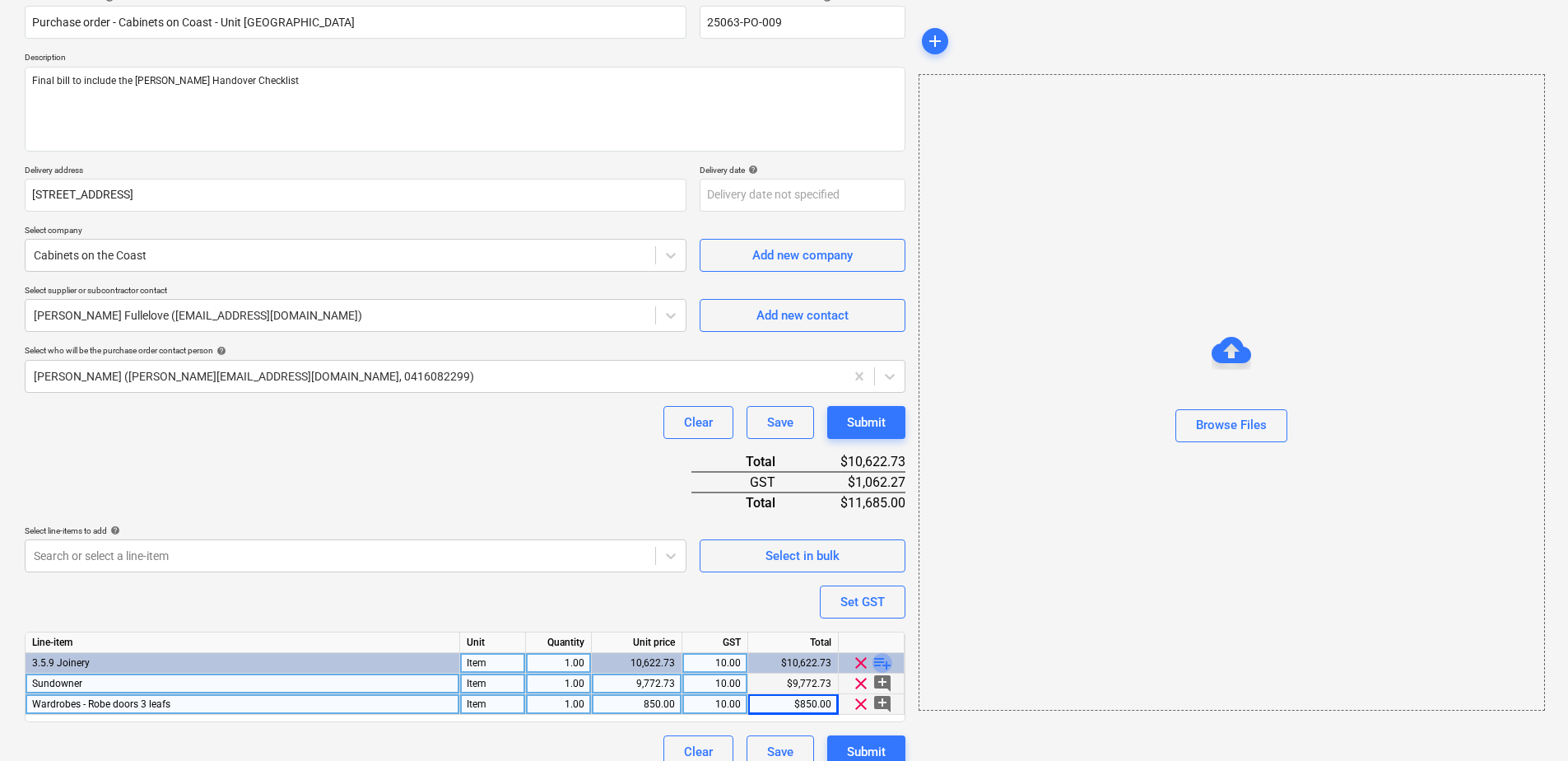
click at [886, 666] on span "playlist_add" at bounding box center [883, 663] width 20 height 20
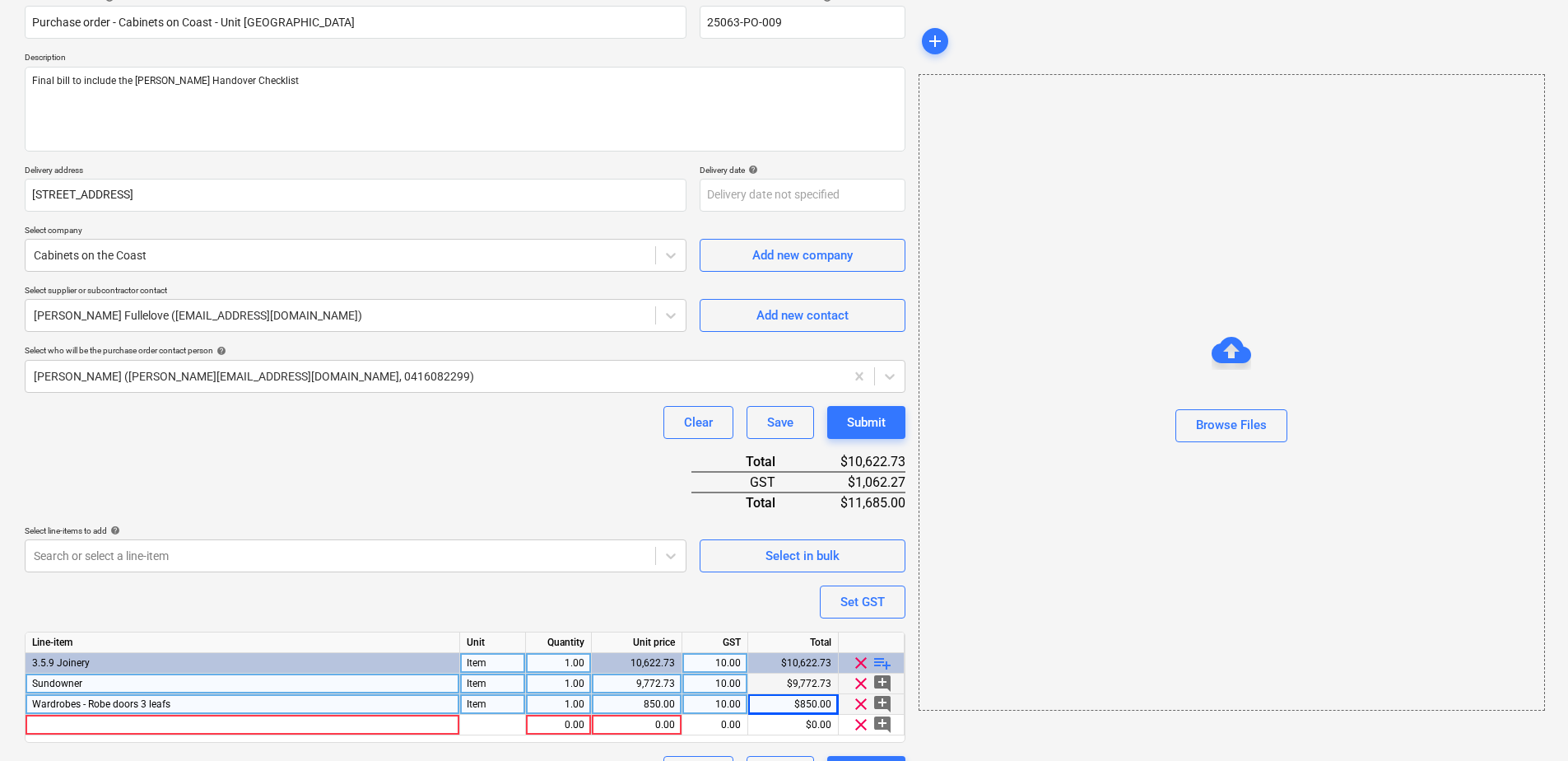
click at [196, 704] on div "Wardrobes - Robe doors 3 leafs" at bounding box center [242, 704] width 435 height 21
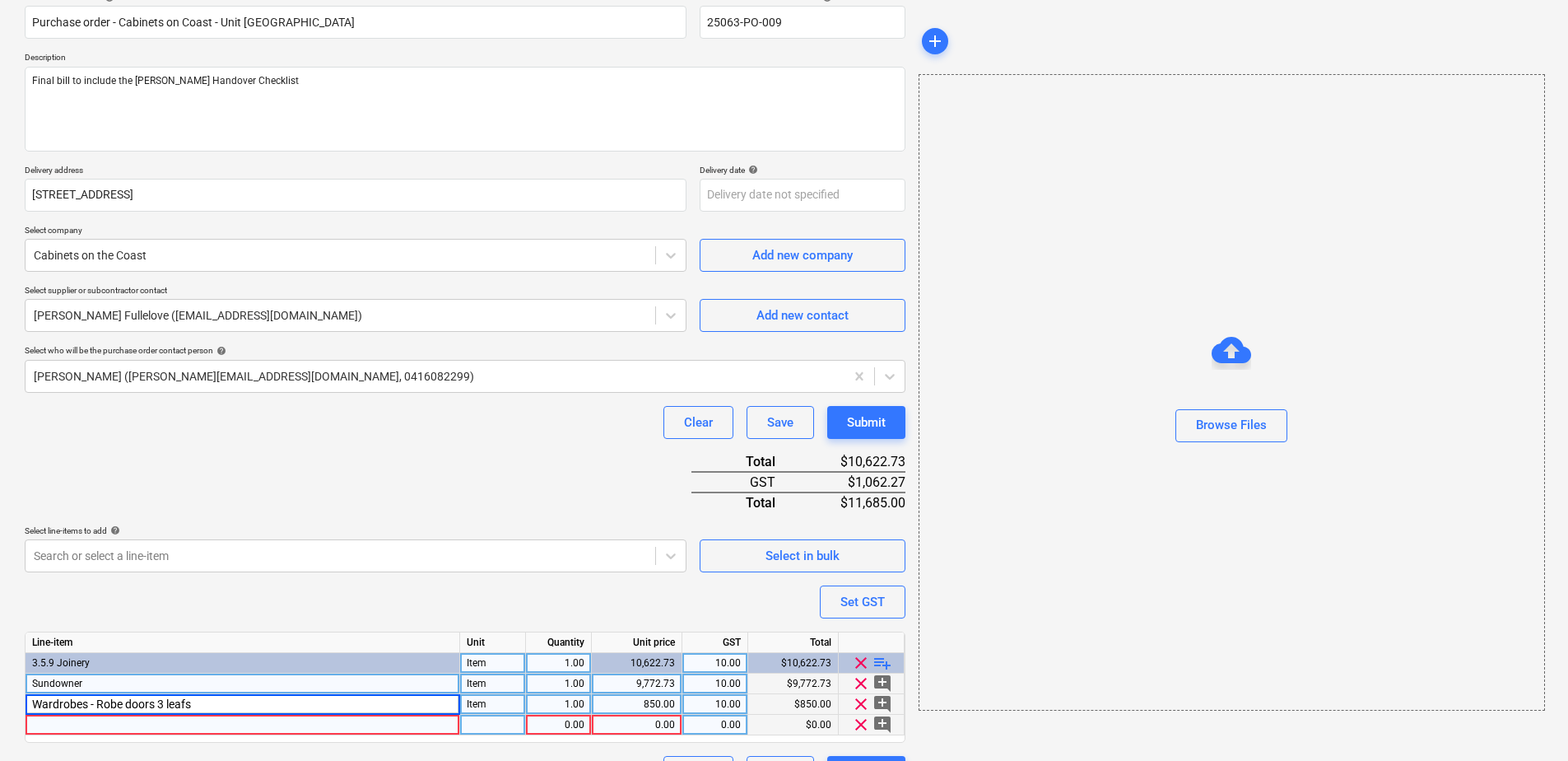
click at [180, 730] on div at bounding box center [242, 725] width 435 height 21
click at [160, 725] on input "Wardrobes - Robe doors 3 leafs" at bounding box center [242, 725] width 434 height 20
click at [491, 727] on div at bounding box center [493, 725] width 66 height 21
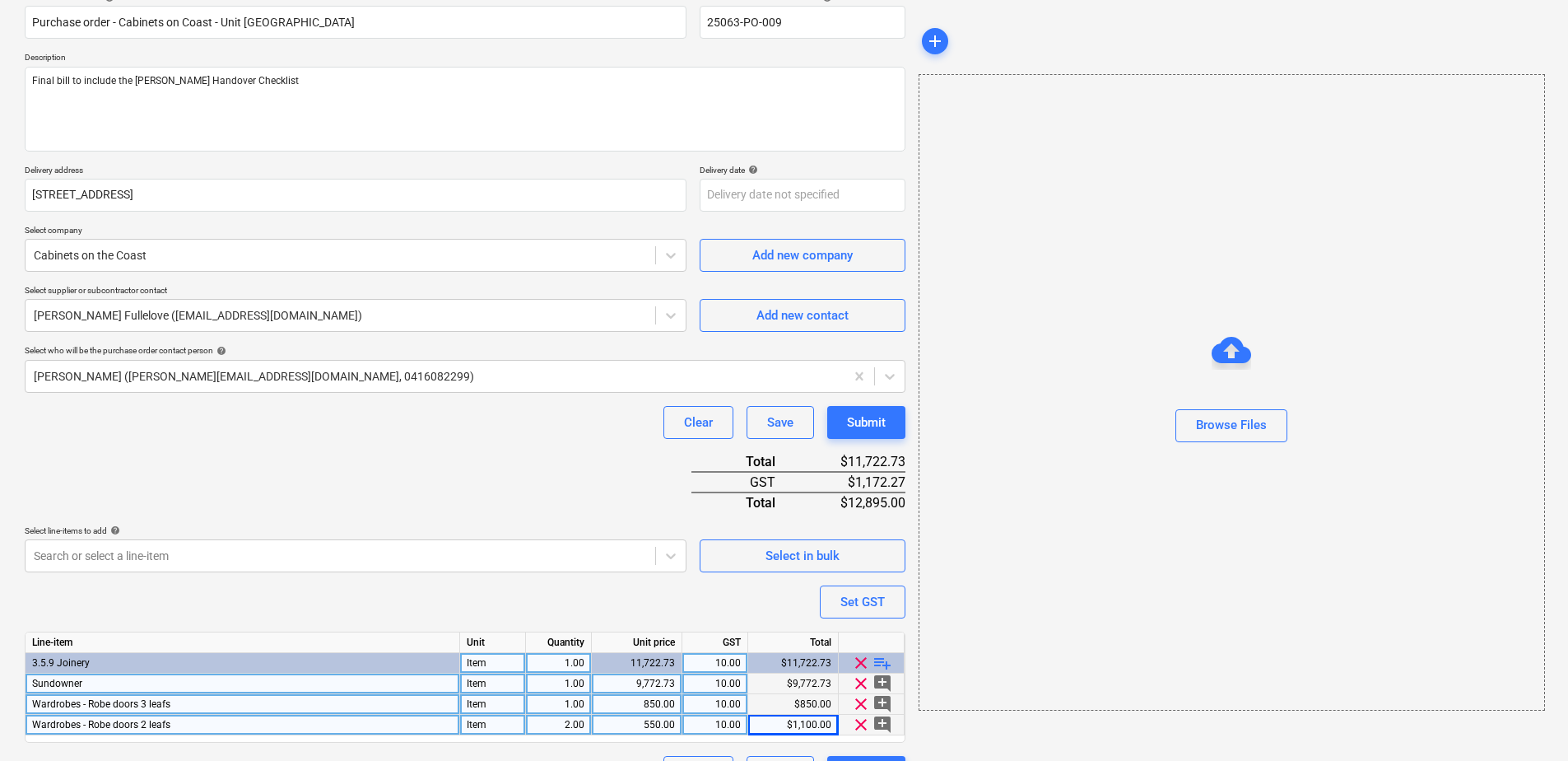
click at [432, 458] on div "Purchase order name help Purchase order - Cabinets on Coast - Unit [GEOGRAPHIC_…" at bounding box center [465, 390] width 881 height 797
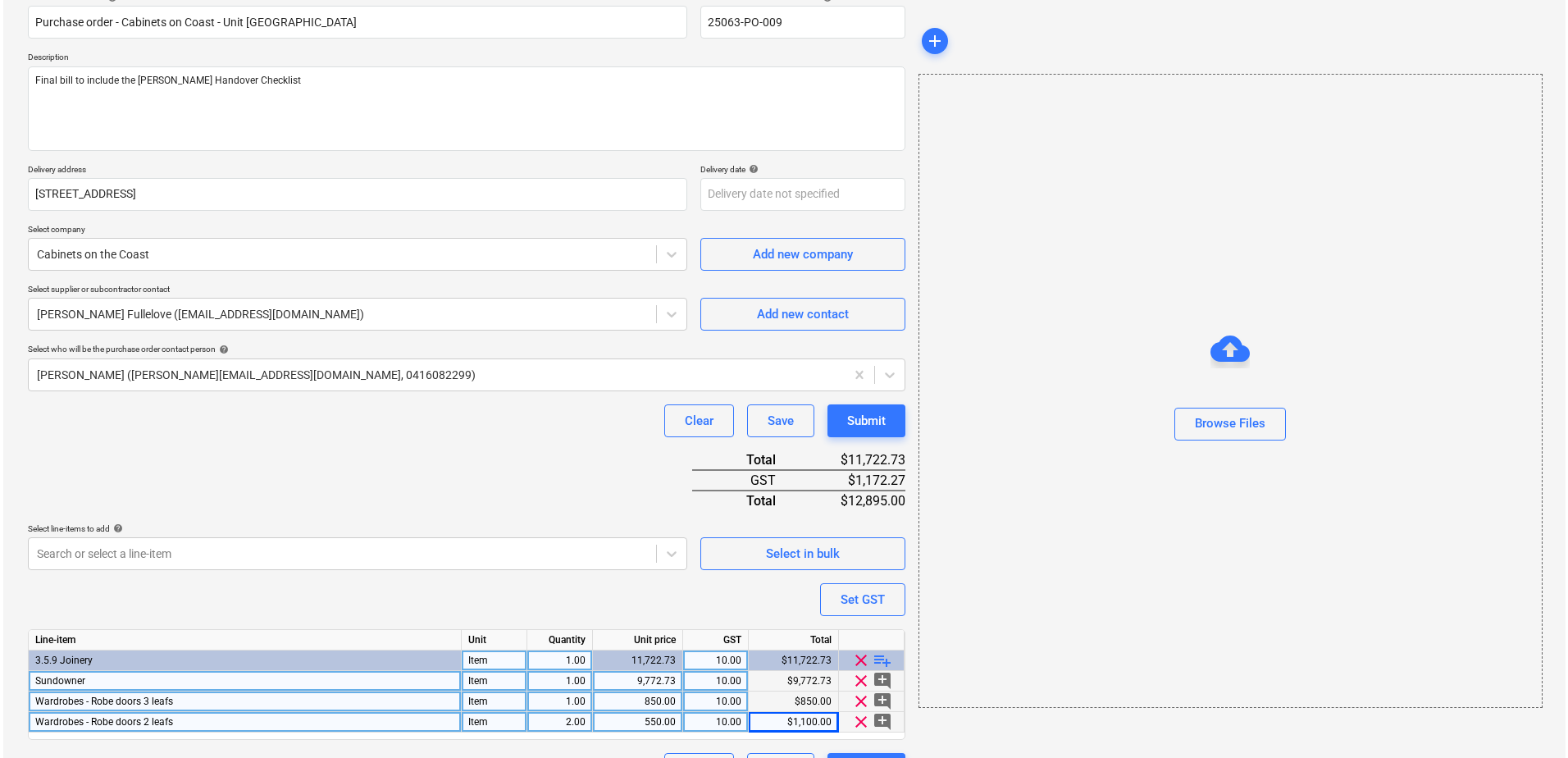
scroll to position [183, 0]
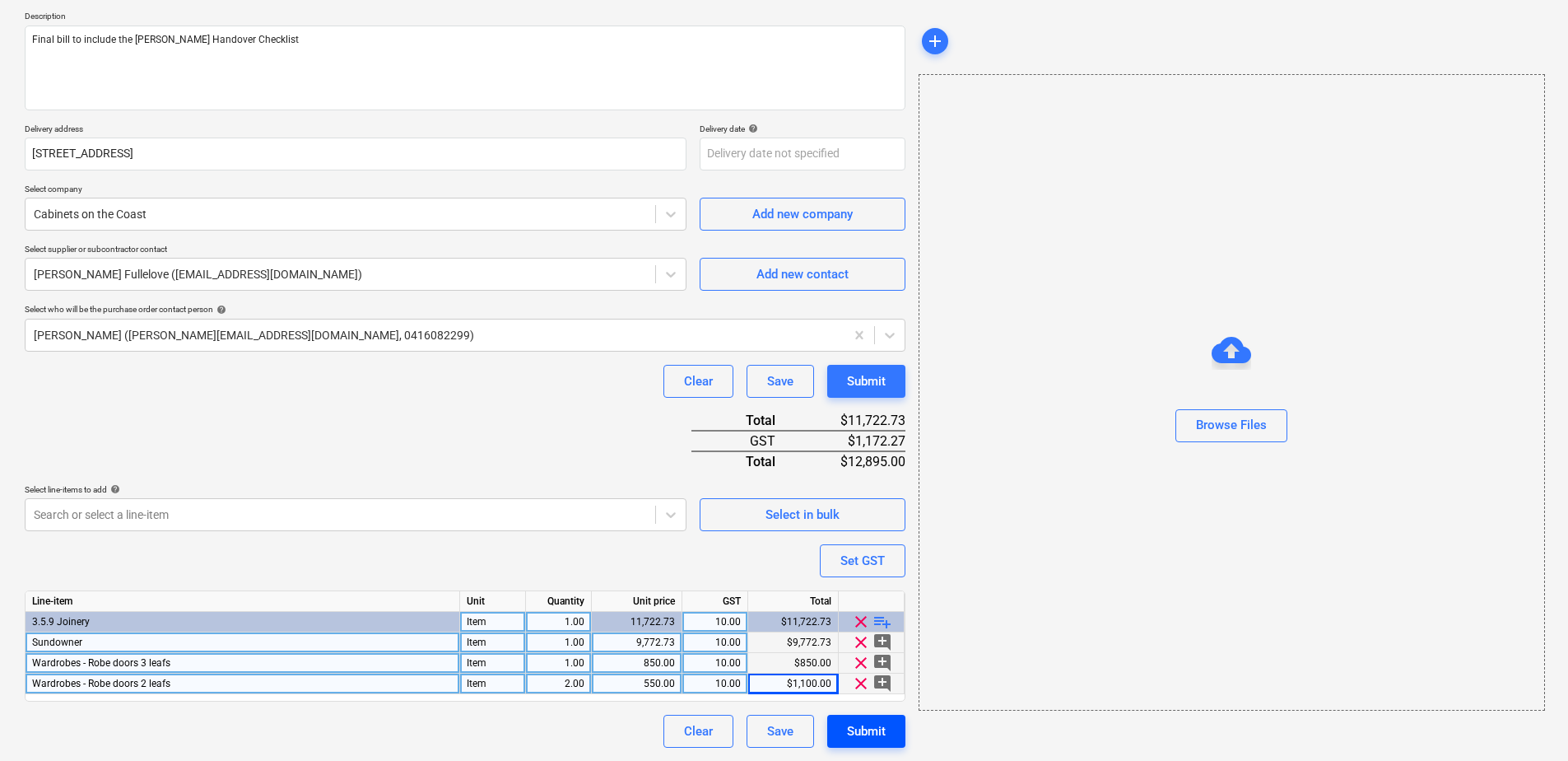
click at [847, 733] on div "Submit" at bounding box center [866, 731] width 38 height 21
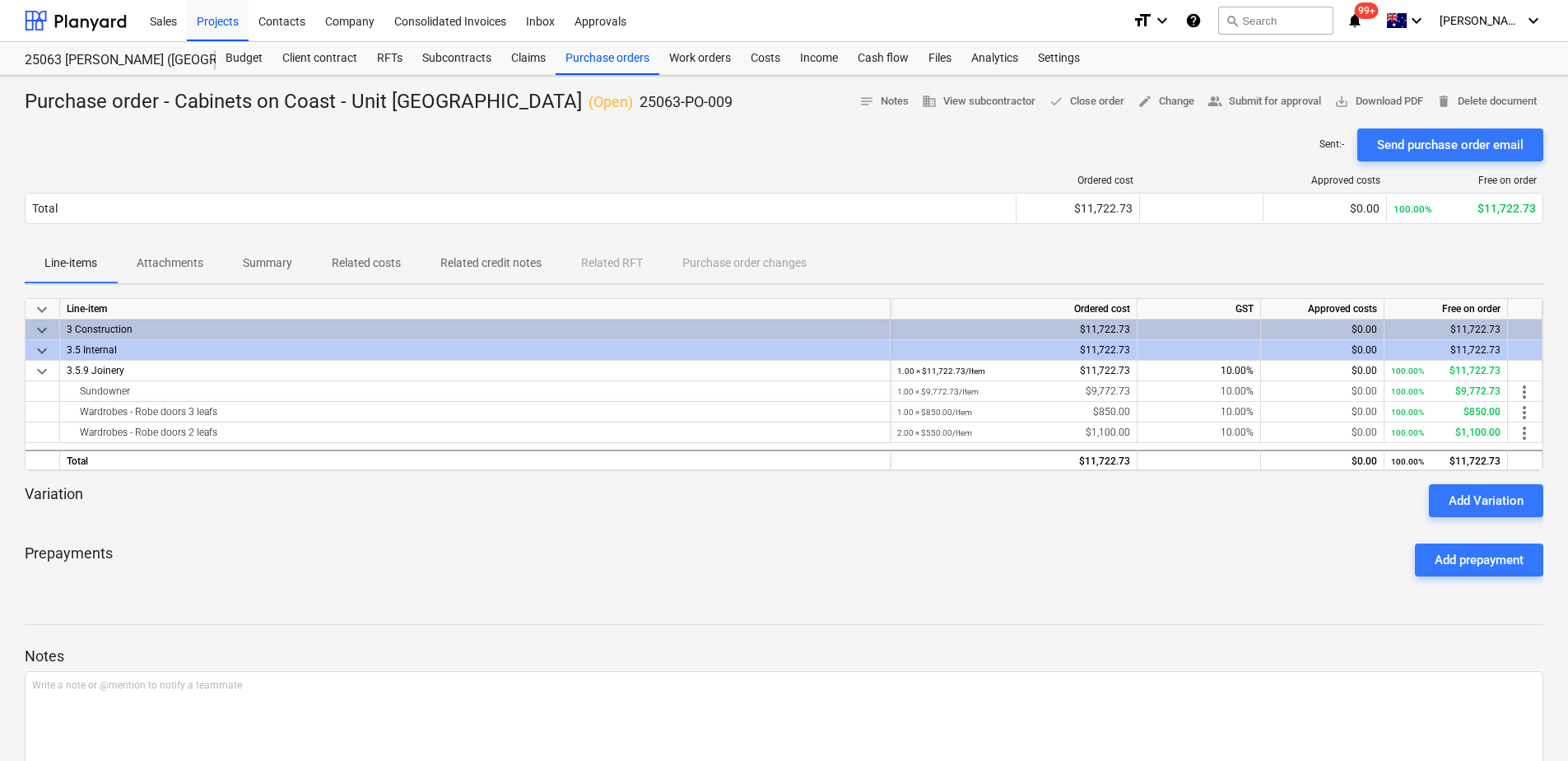
click at [210, 560] on div "Prepayments Add prepayment" at bounding box center [784, 560] width 1519 height 59
click at [172, 272] on p "Attachments" at bounding box center [169, 262] width 67 height 17
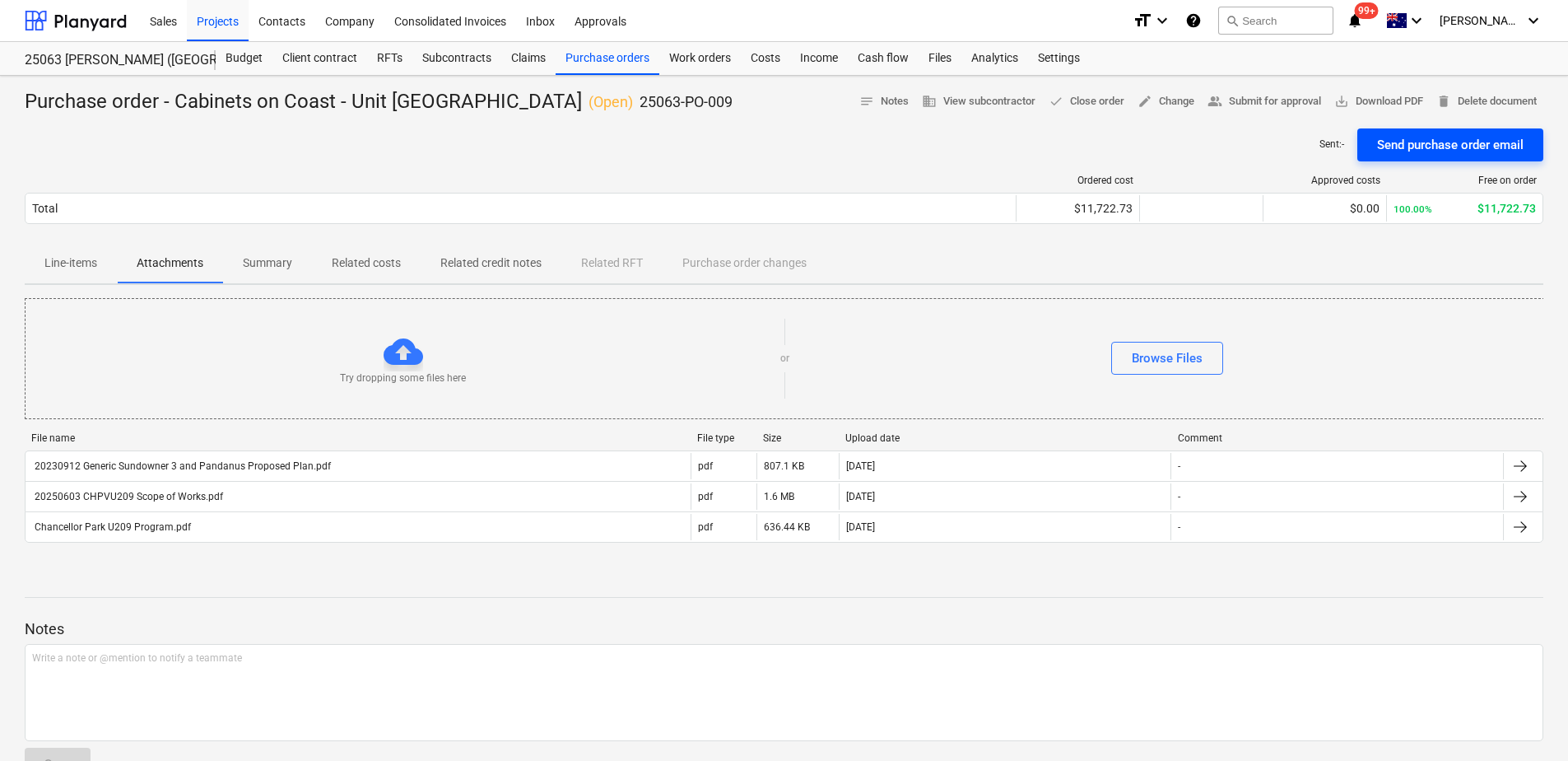
click at [1400, 156] on div "Send purchase order email" at bounding box center [1450, 144] width 147 height 21
click at [1423, 101] on span "save_alt Download PDF" at bounding box center [1379, 101] width 89 height 19
click at [180, 161] on div "Sent : - Send purchase order email" at bounding box center [784, 145] width 1519 height 33
click at [622, 60] on div "Purchase orders" at bounding box center [608, 58] width 104 height 33
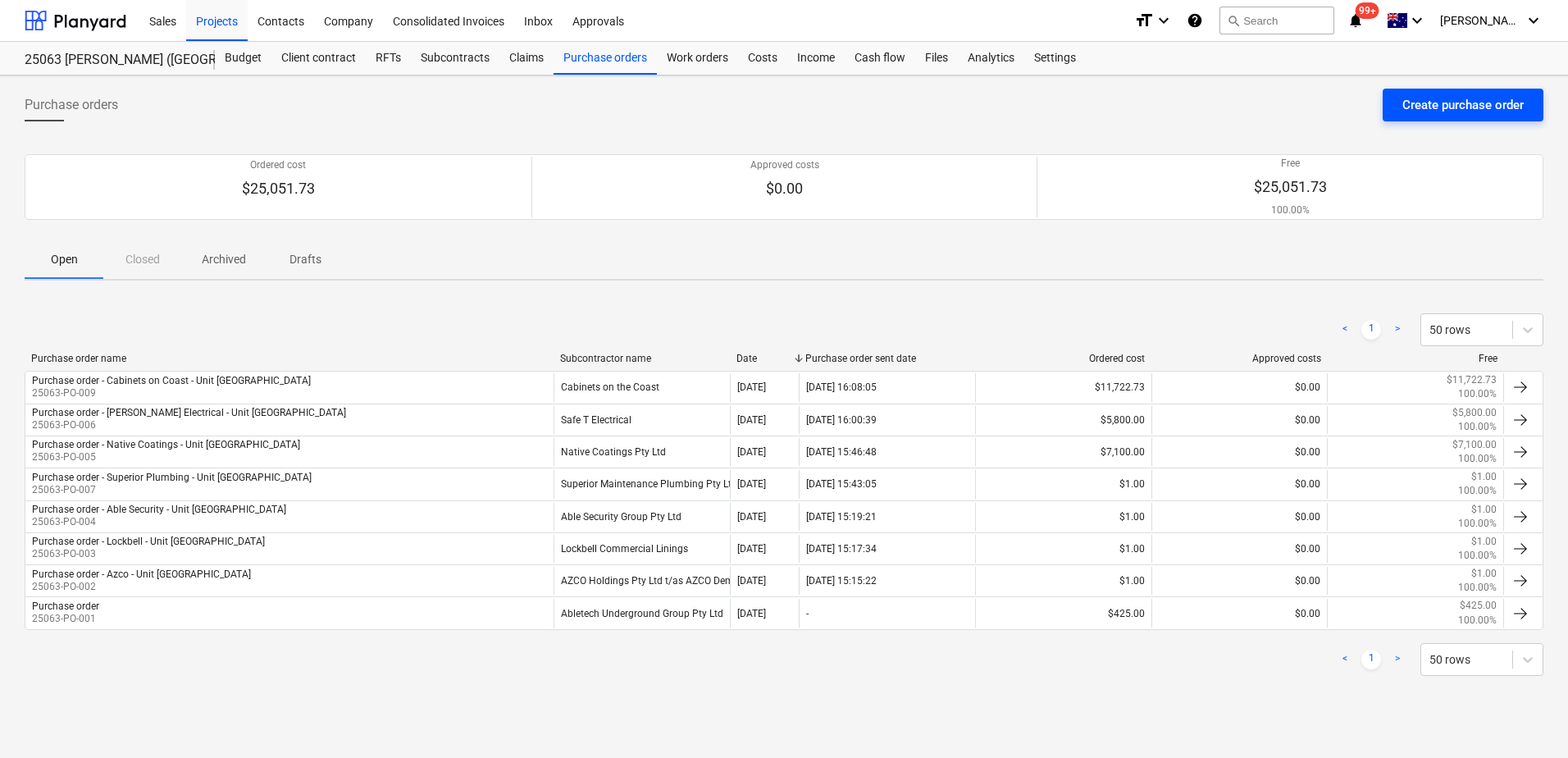
click at [1427, 104] on div "Create purchase order" at bounding box center [1463, 104] width 122 height 21
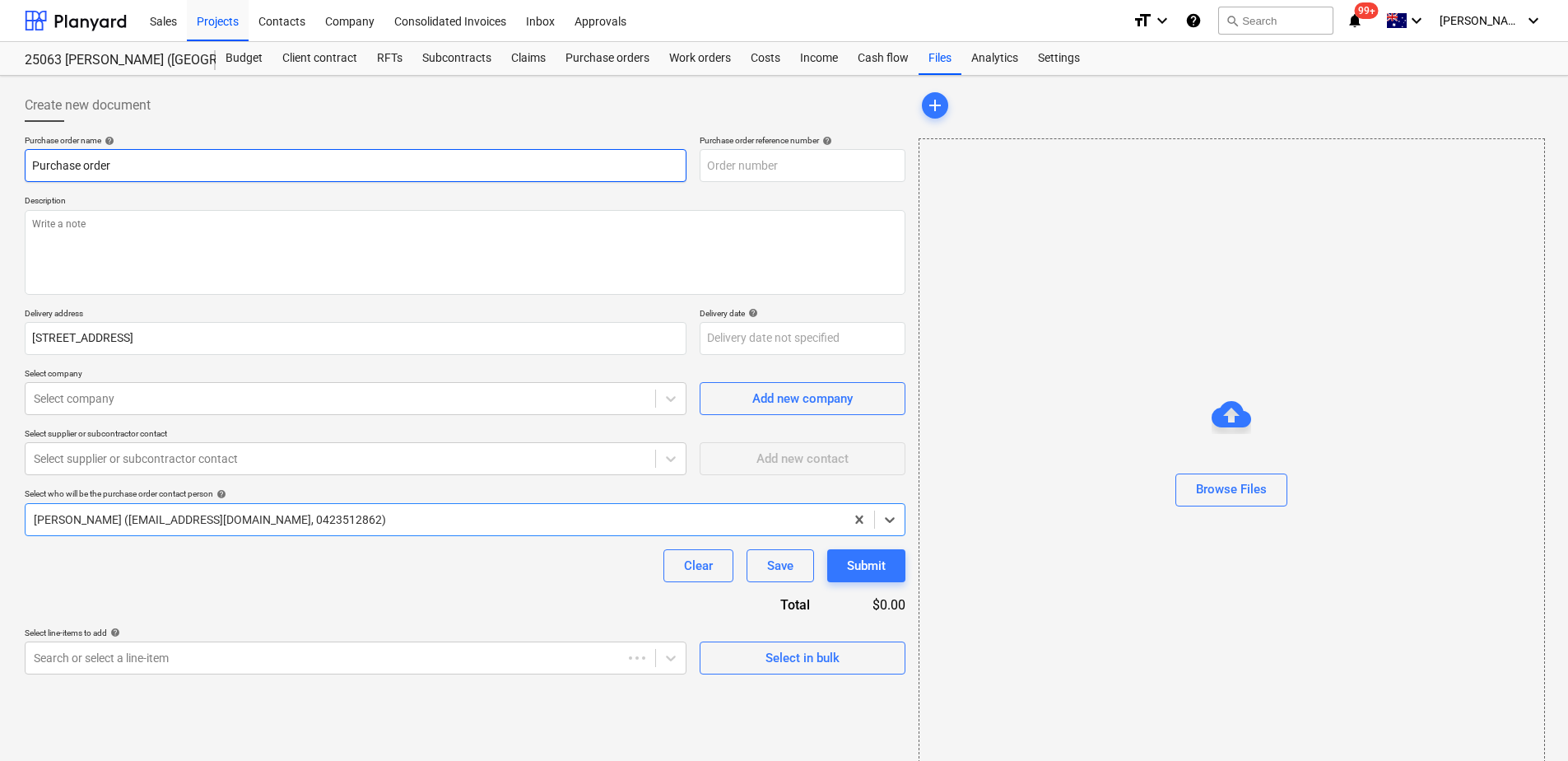
click at [118, 159] on input "Purchase order" at bounding box center [355, 166] width 662 height 33
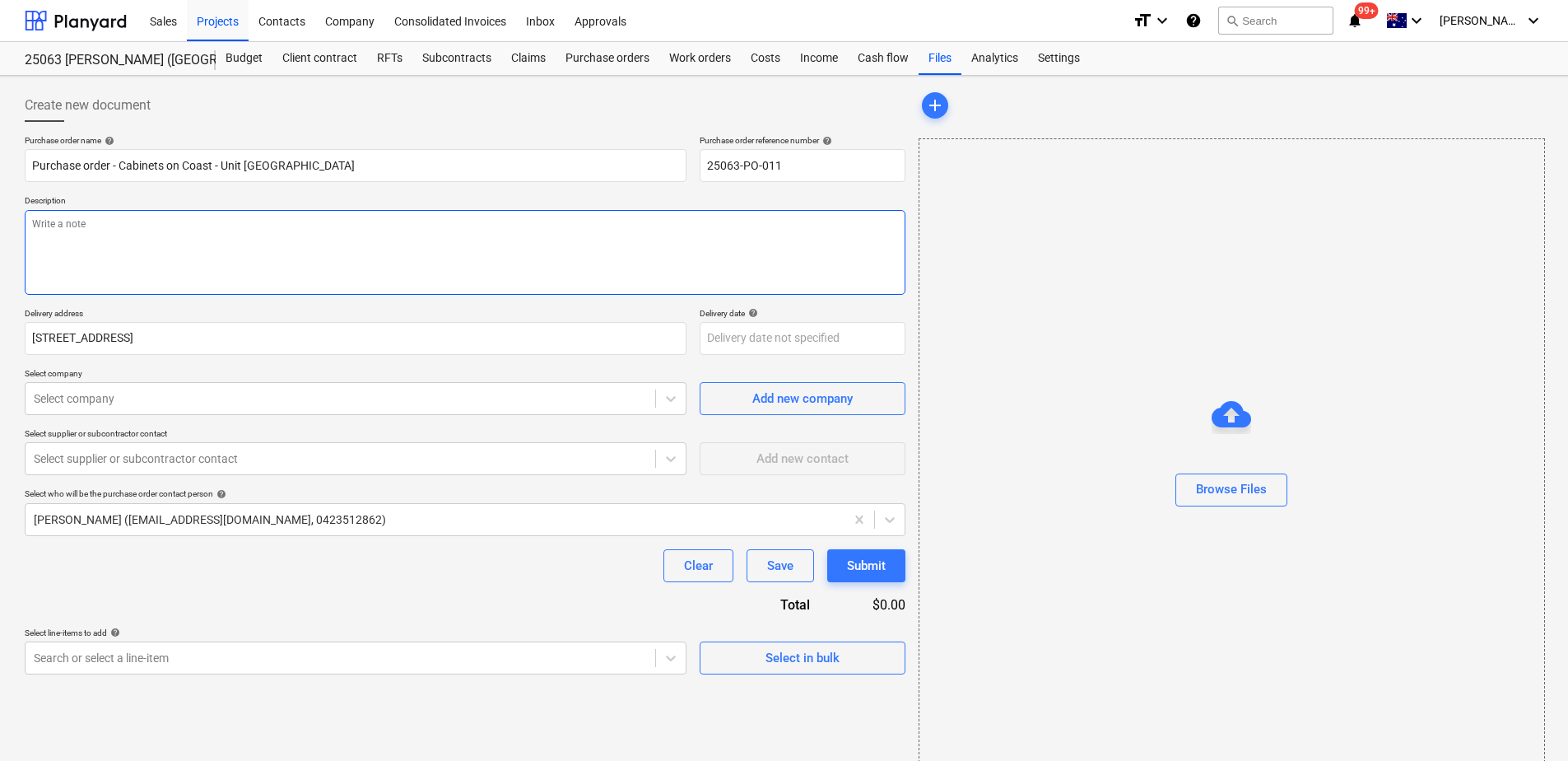
click at [220, 241] on textarea at bounding box center [465, 252] width 881 height 85
paste textarea "Works are to be scheduled in with [PERSON_NAME] (0418 737 822). Final bill to i…"
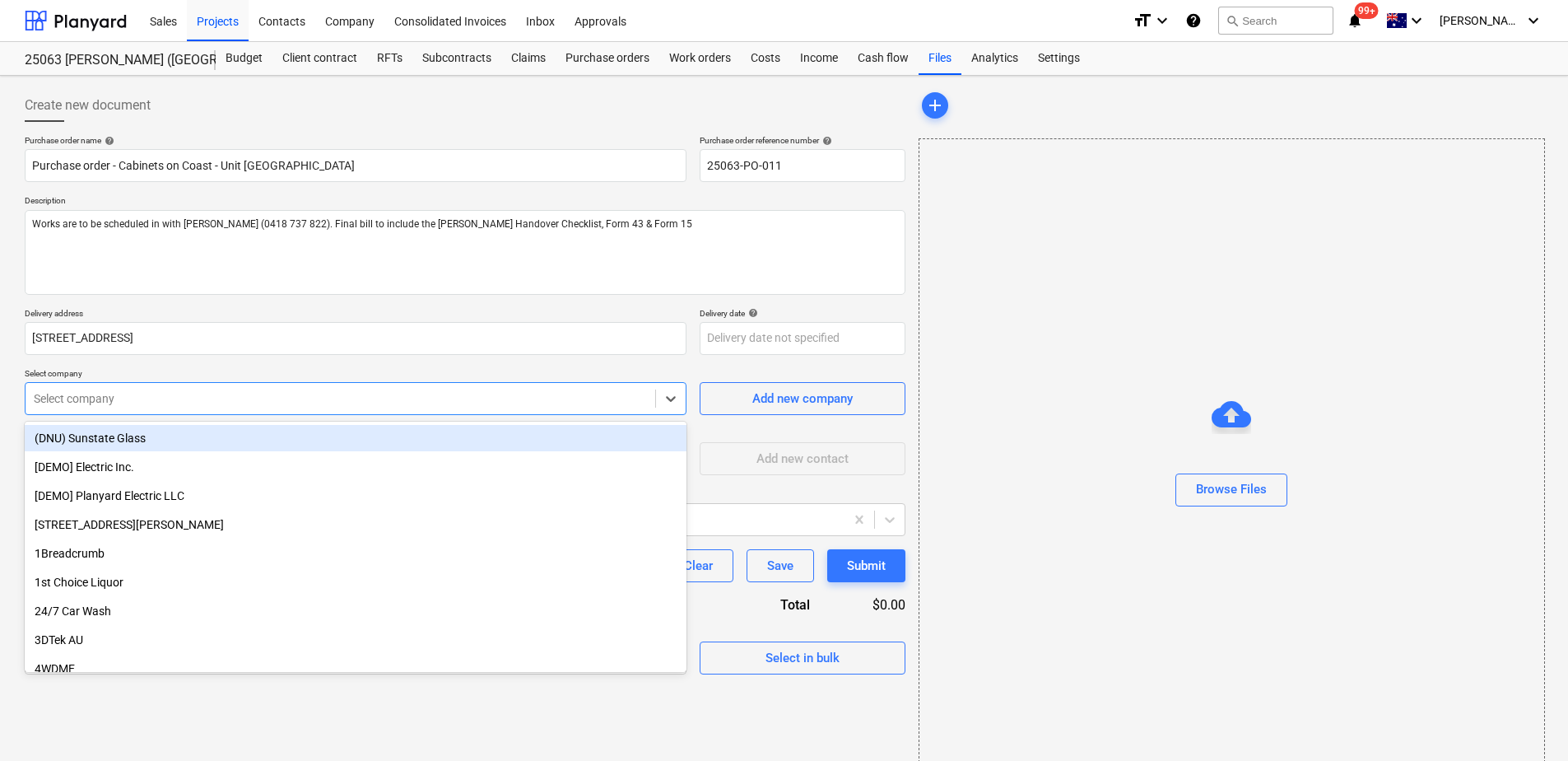
click at [117, 399] on div at bounding box center [340, 398] width 613 height 16
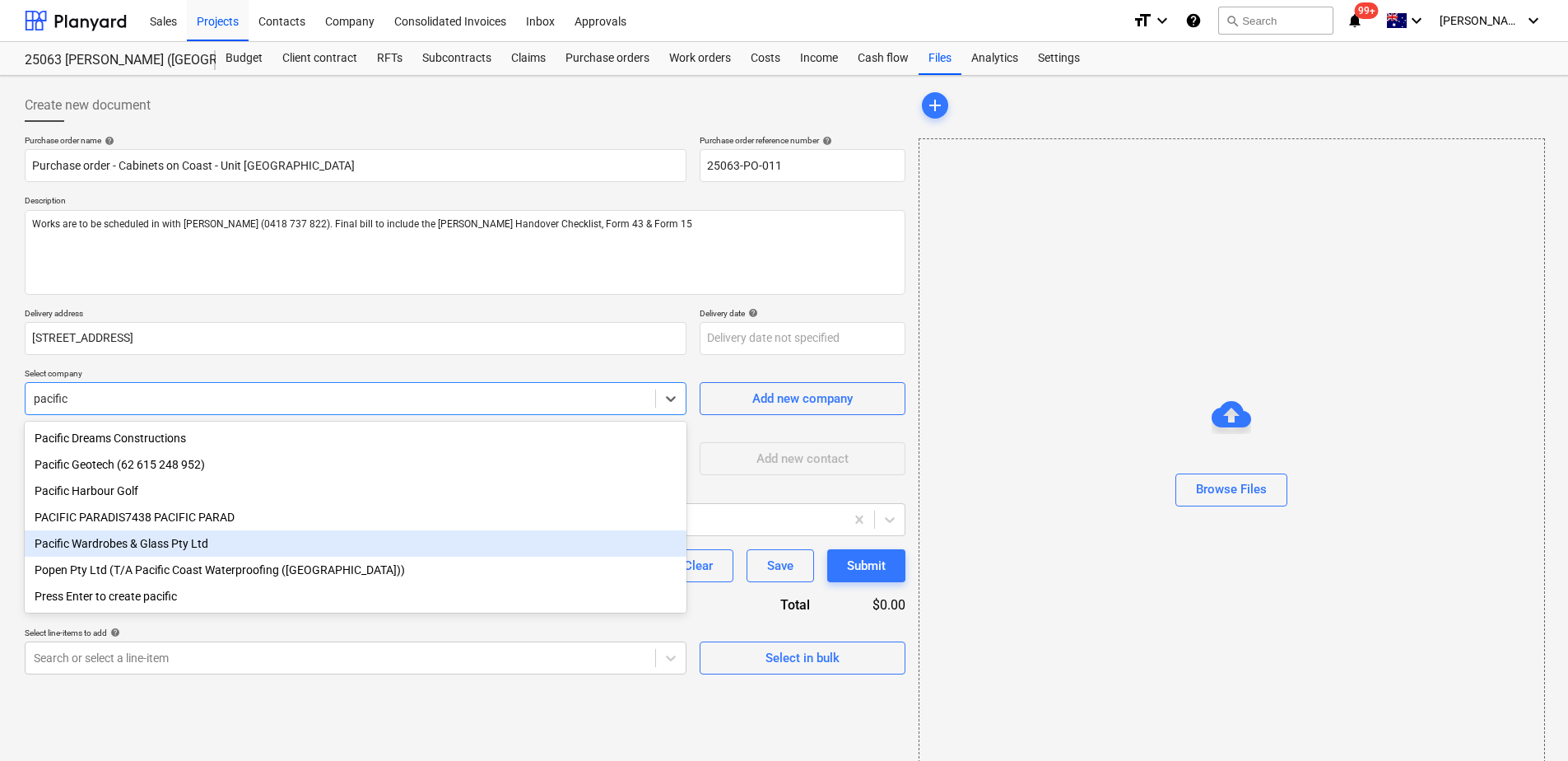
click at [201, 543] on div "Pacific Wardrobes & Glass Pty Ltd" at bounding box center [355, 543] width 662 height 26
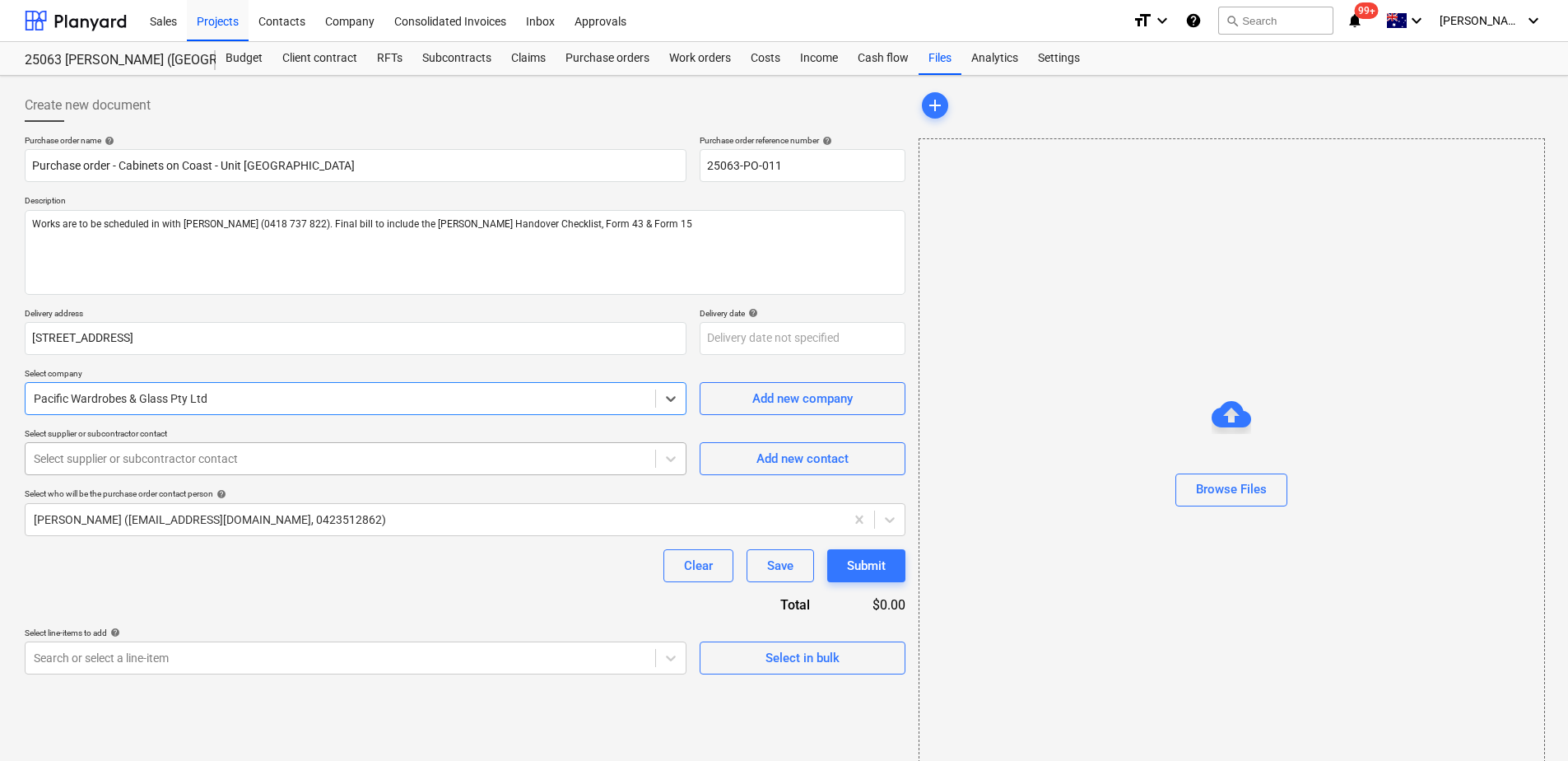
click at [149, 463] on div at bounding box center [340, 458] width 613 height 16
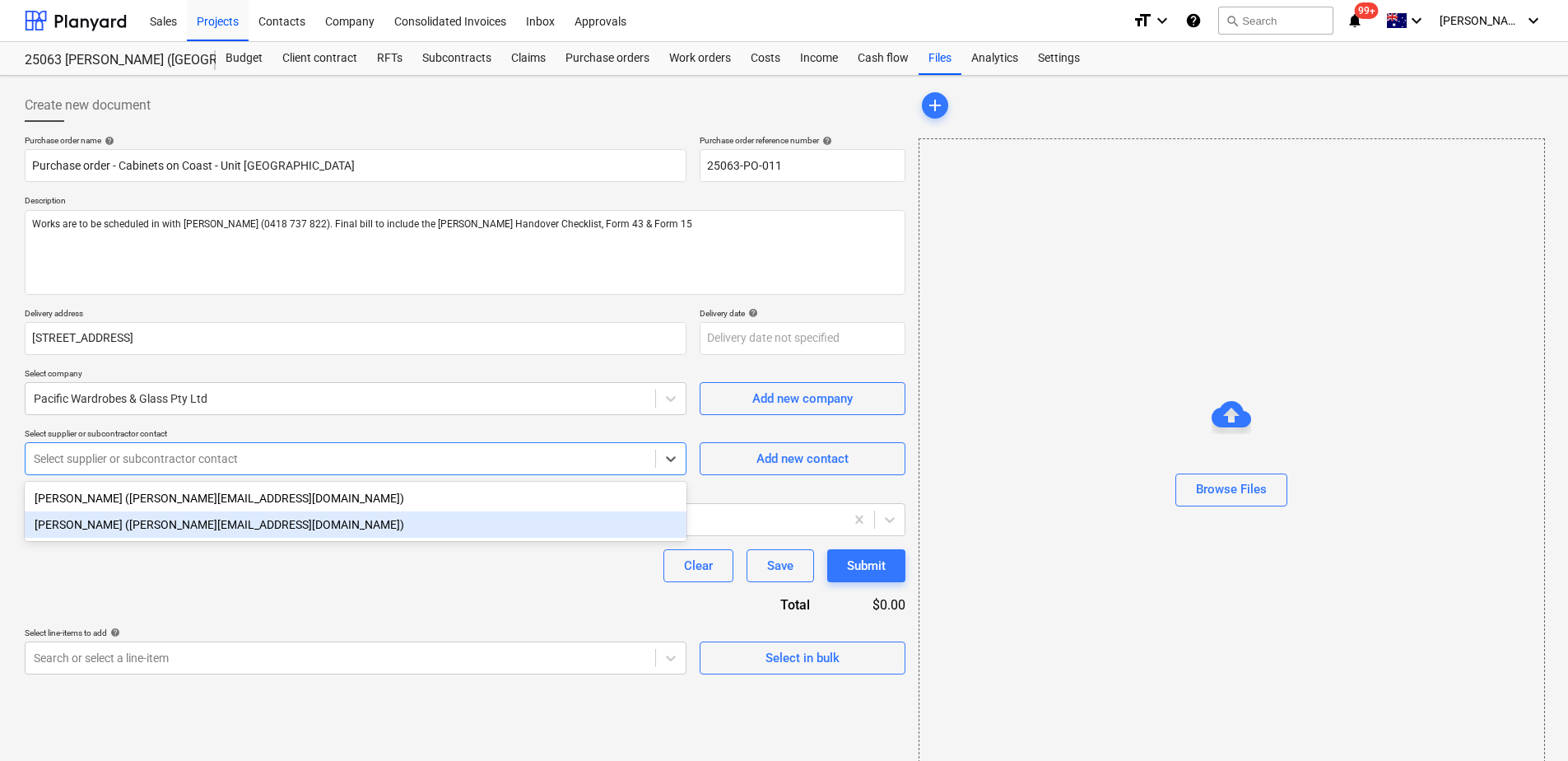
click at [145, 526] on div "[PERSON_NAME] ([PERSON_NAME][EMAIL_ADDRESS][DOMAIN_NAME])" at bounding box center [355, 524] width 662 height 26
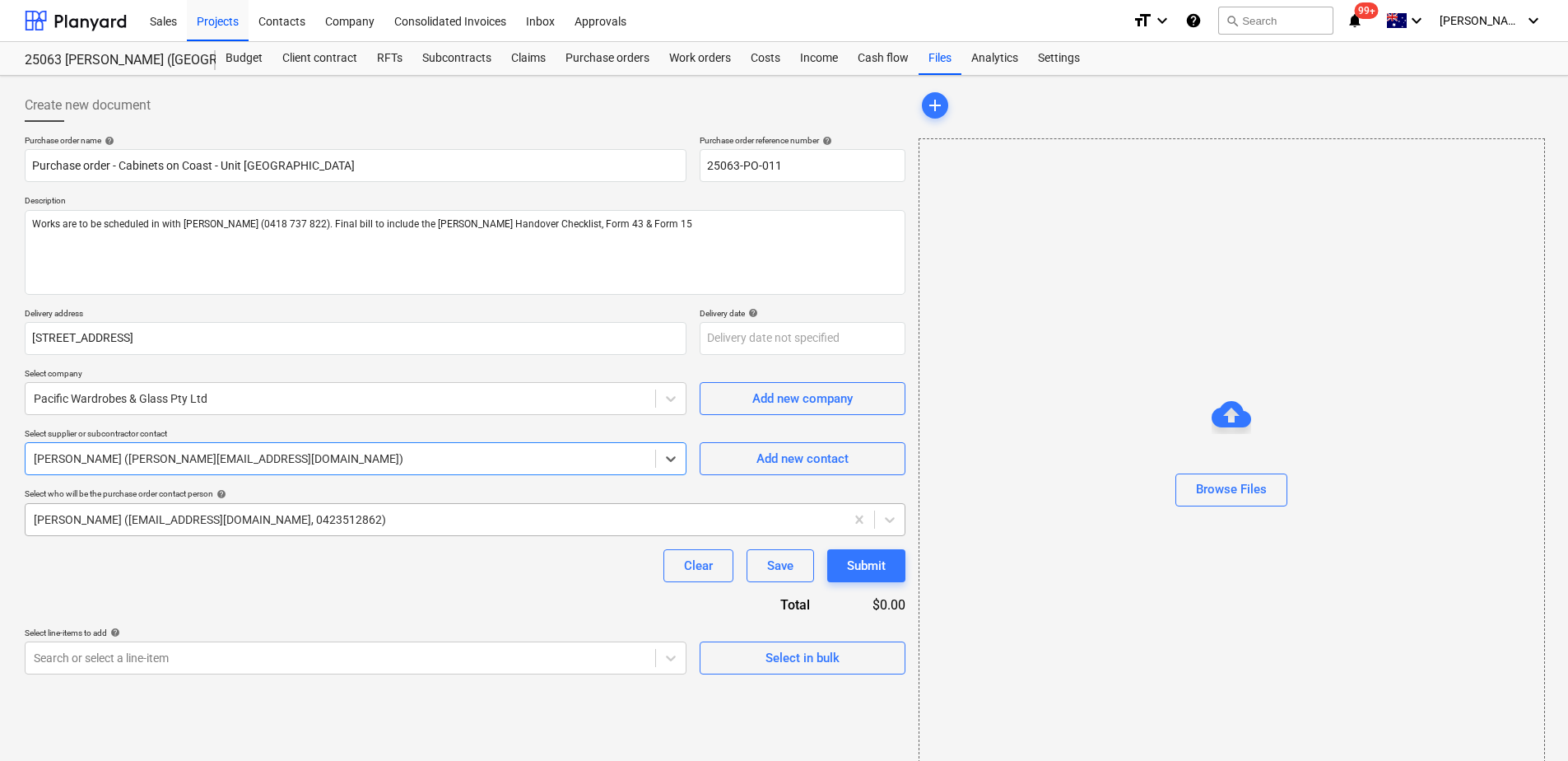
click at [138, 519] on div at bounding box center [435, 519] width 803 height 16
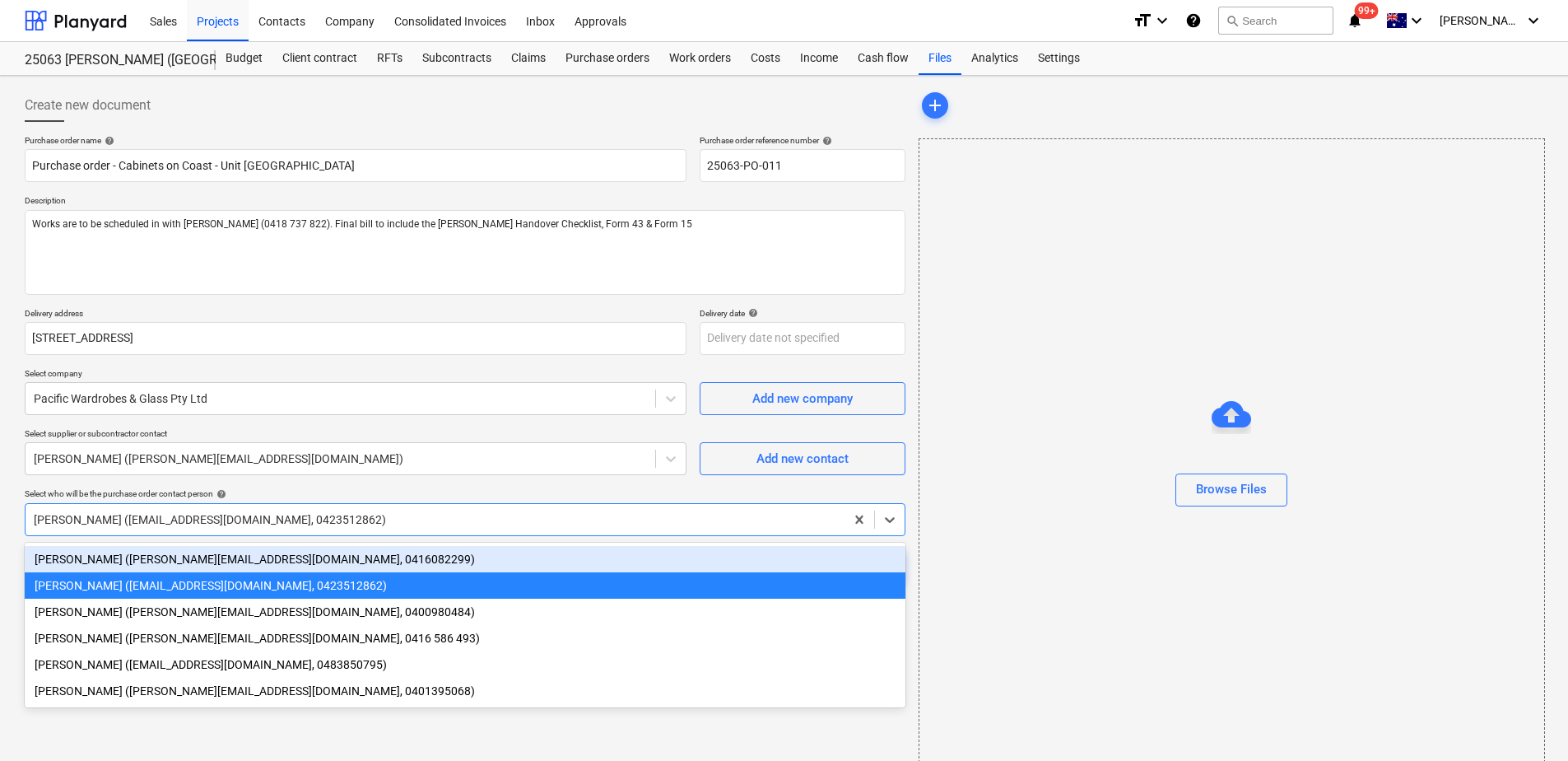
click at [118, 563] on div "[PERSON_NAME] ([PERSON_NAME][EMAIL_ADDRESS][DOMAIN_NAME], 0416082299)" at bounding box center [465, 559] width 881 height 26
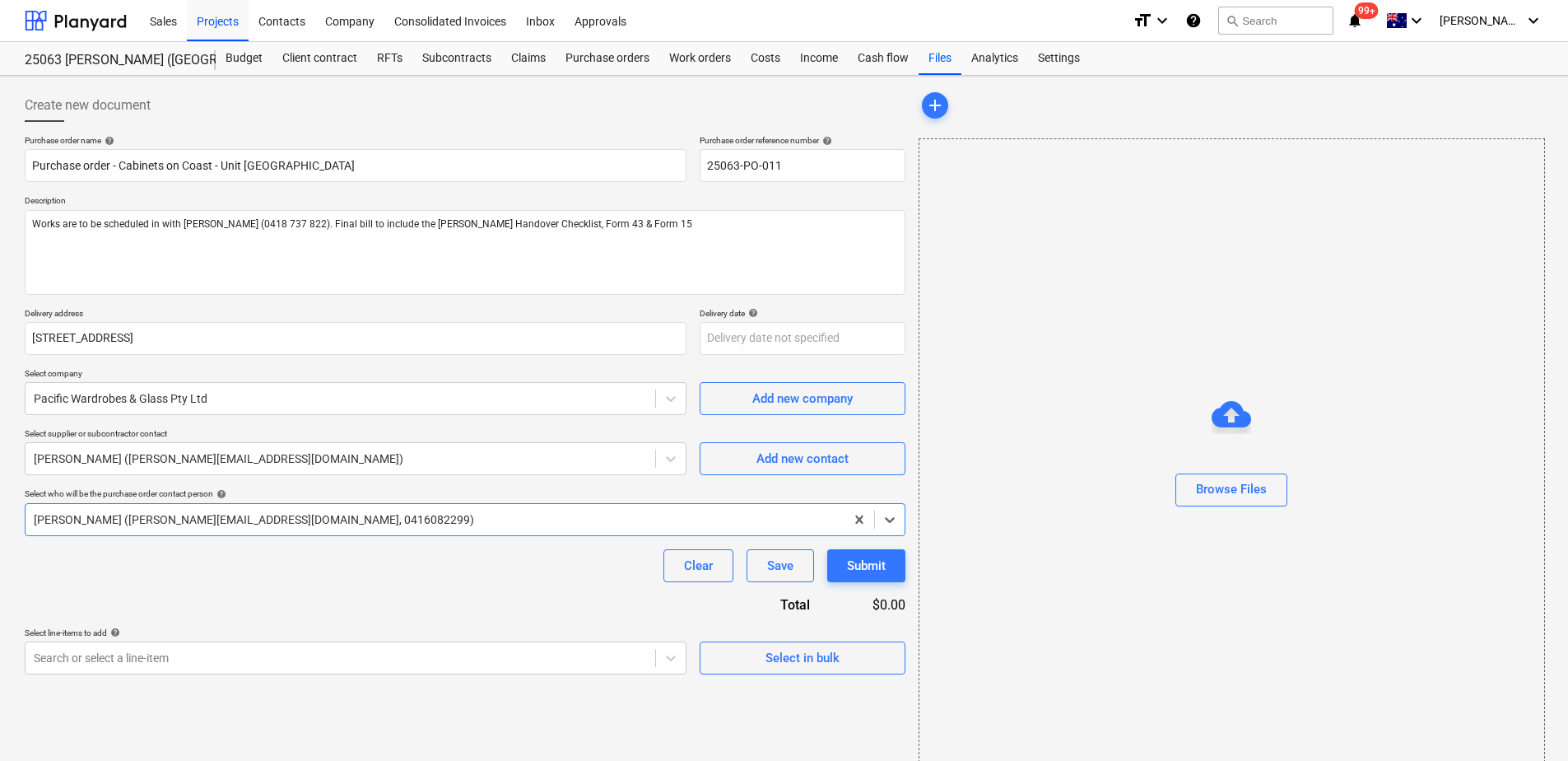
click at [118, 563] on div "Clear Save Submit" at bounding box center [465, 566] width 881 height 33
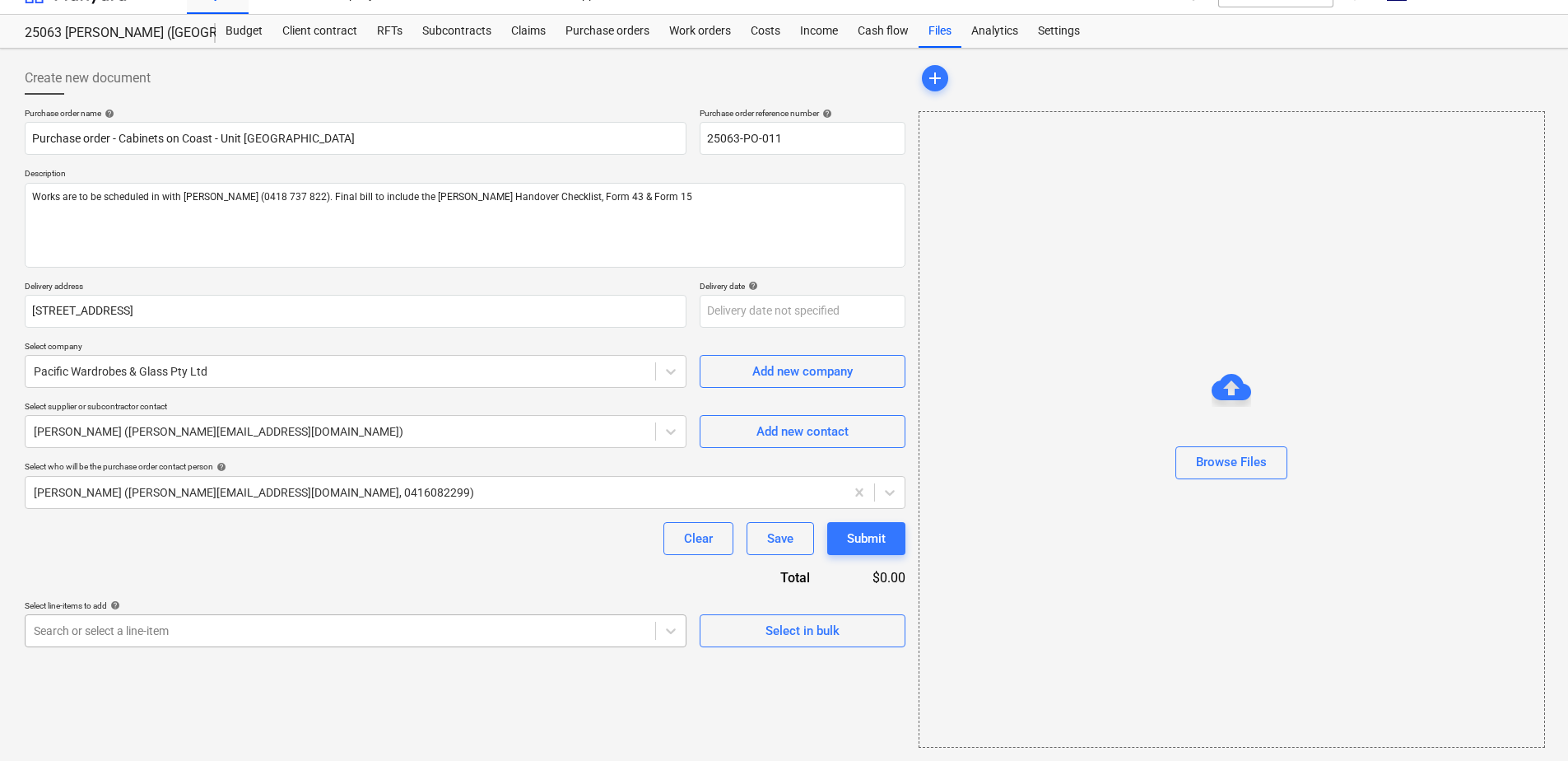
click at [158, 632] on body "This website stores cookies on your computer. These cookies are used to collect…" at bounding box center [784, 353] width 1568 height 761
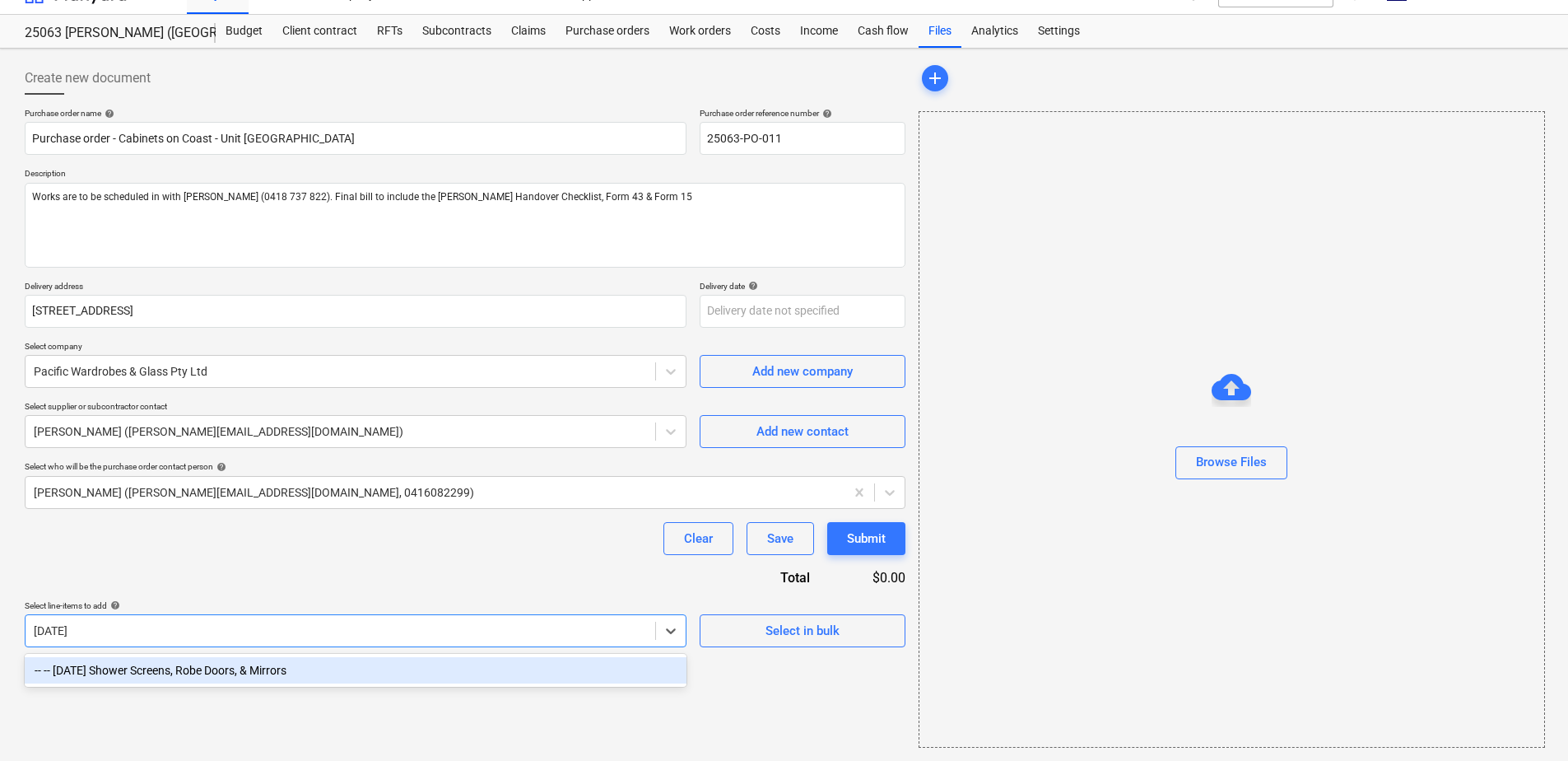
click at [180, 674] on div "-- -- [DATE] Shower Screens, Robe Doors, & Mirrors" at bounding box center [355, 670] width 662 height 26
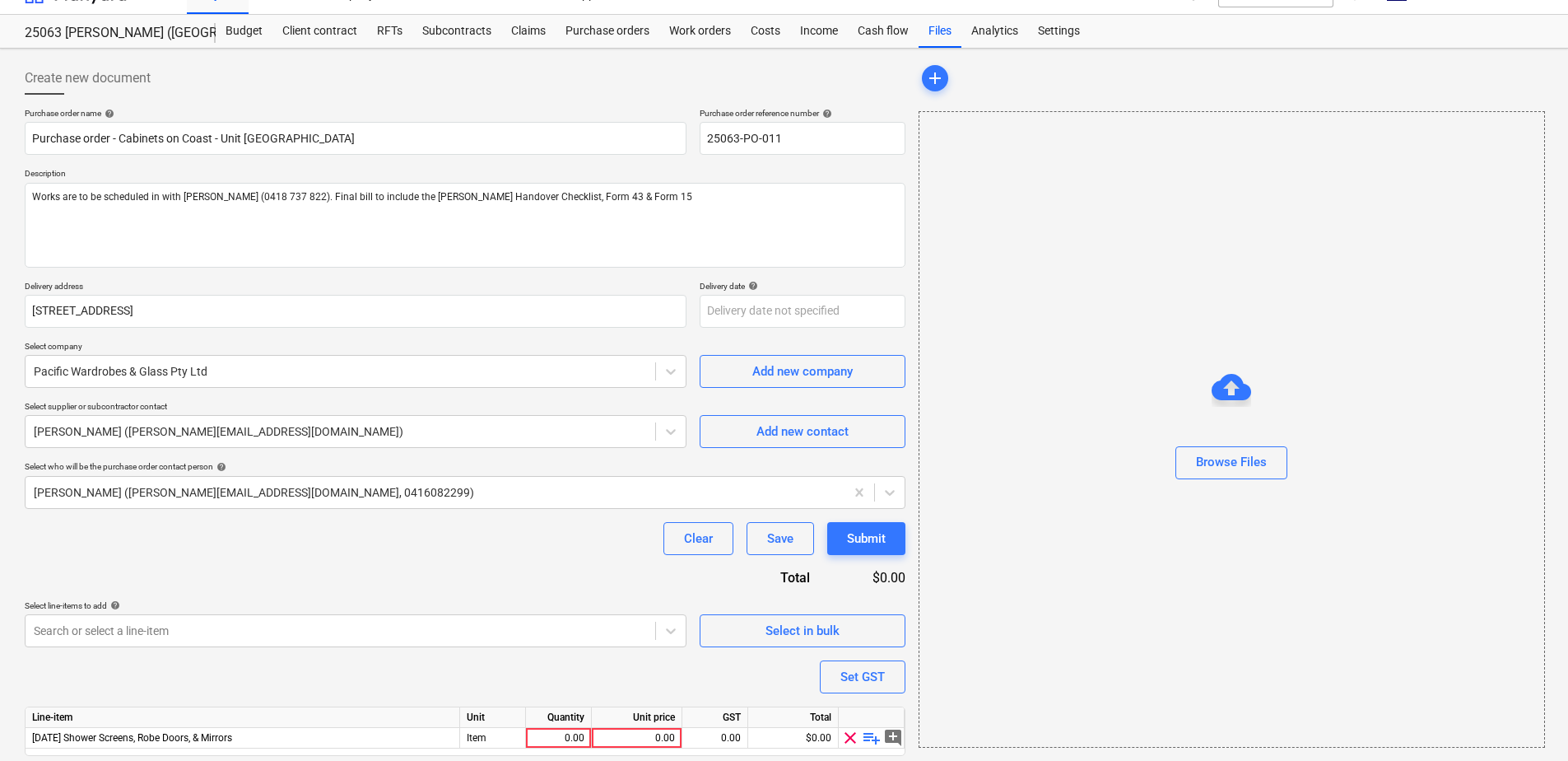
click at [218, 544] on div "Clear Save Submit" at bounding box center [465, 539] width 881 height 33
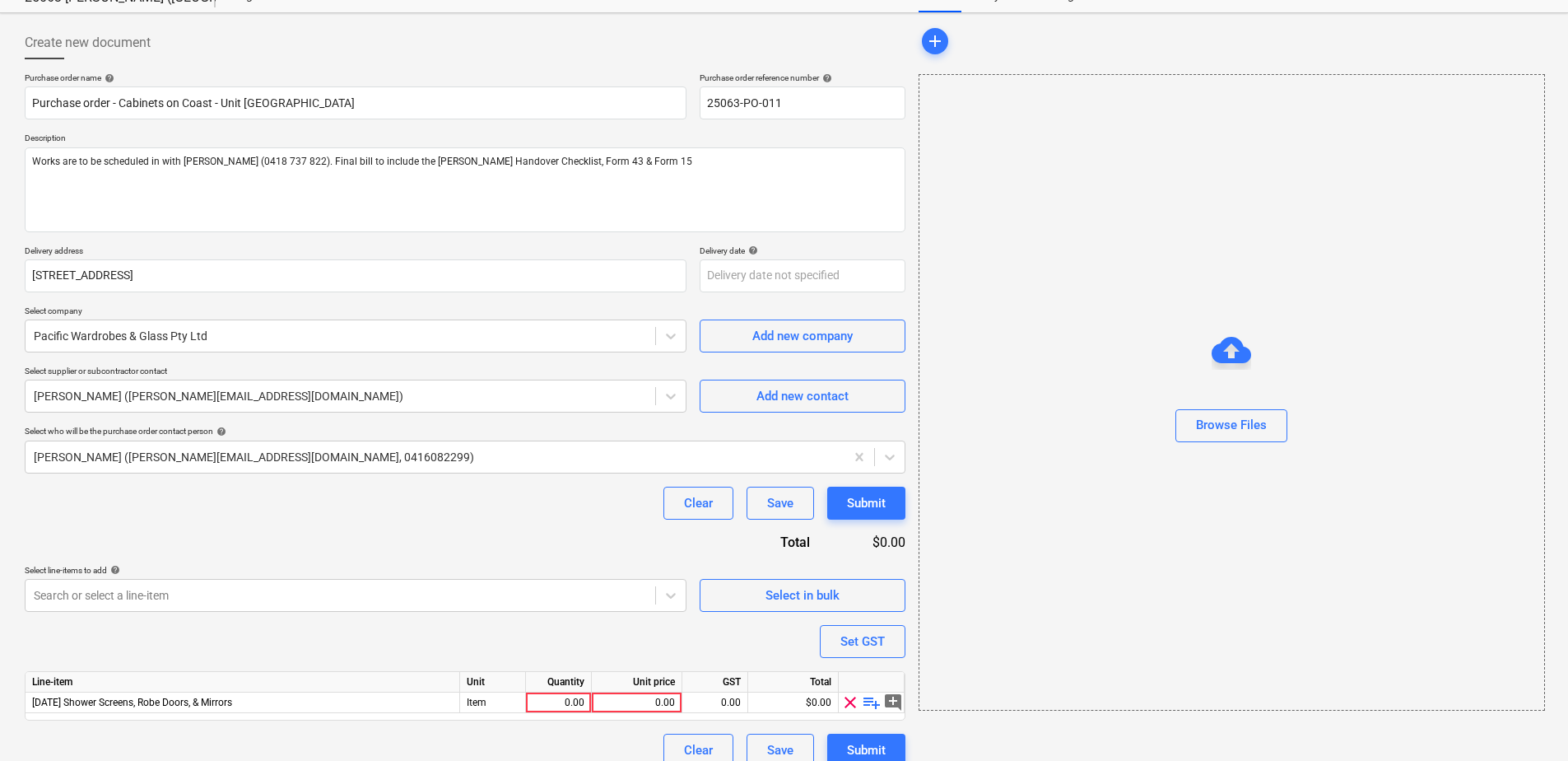
scroll to position [81, 0]
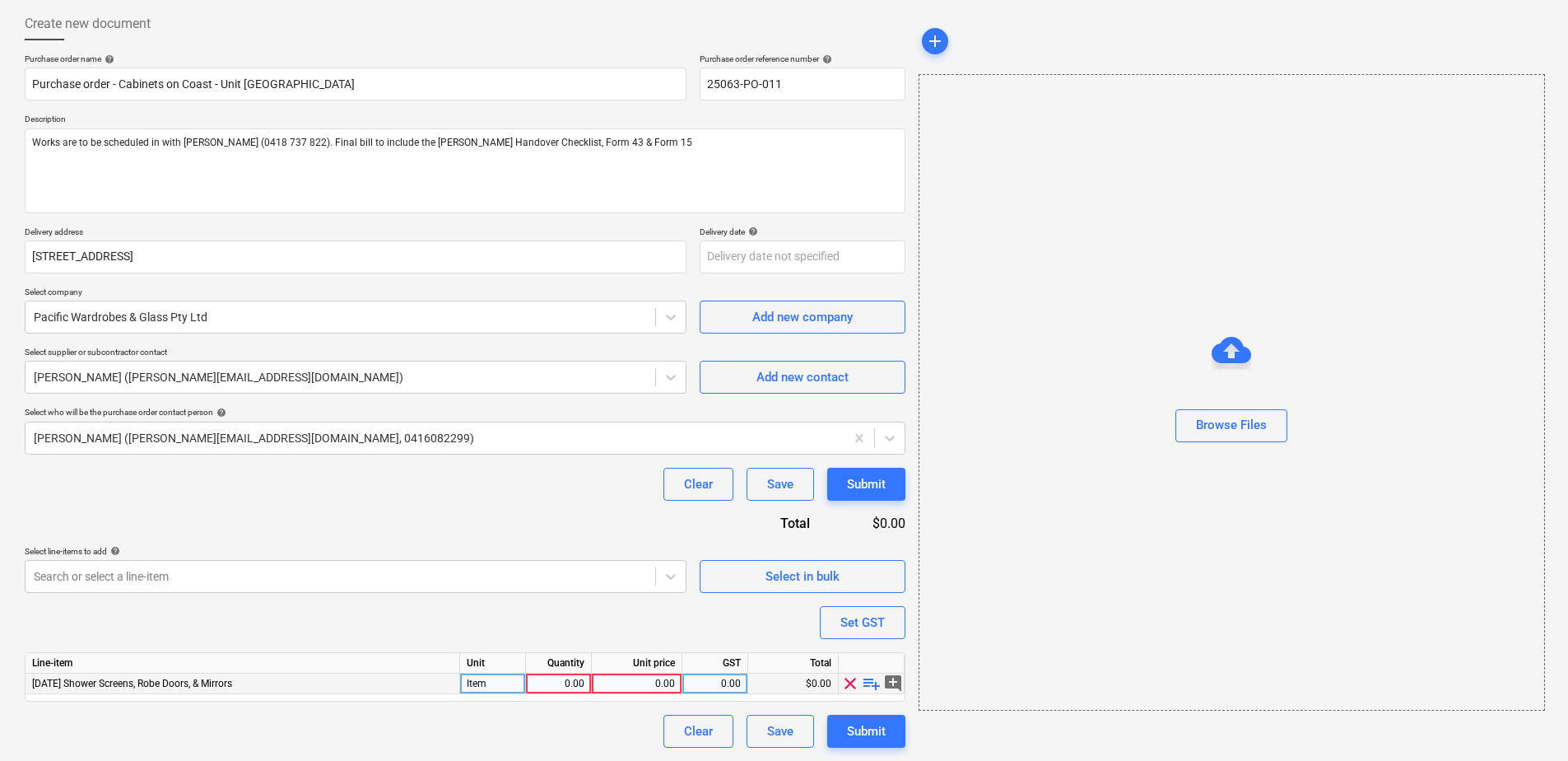
click at [868, 679] on span "playlist_add" at bounding box center [872, 684] width 20 height 20
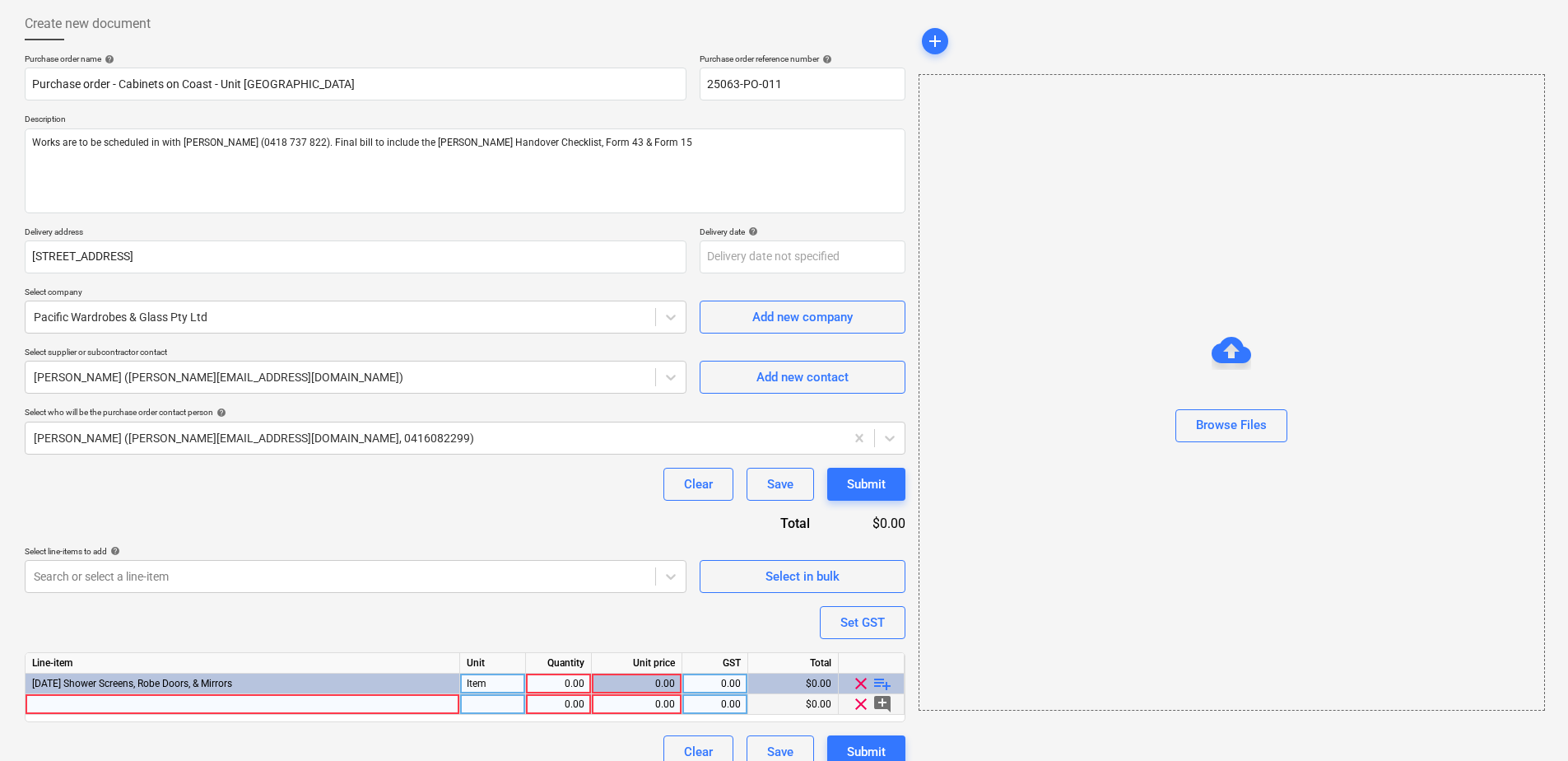
click at [120, 704] on div at bounding box center [242, 704] width 435 height 21
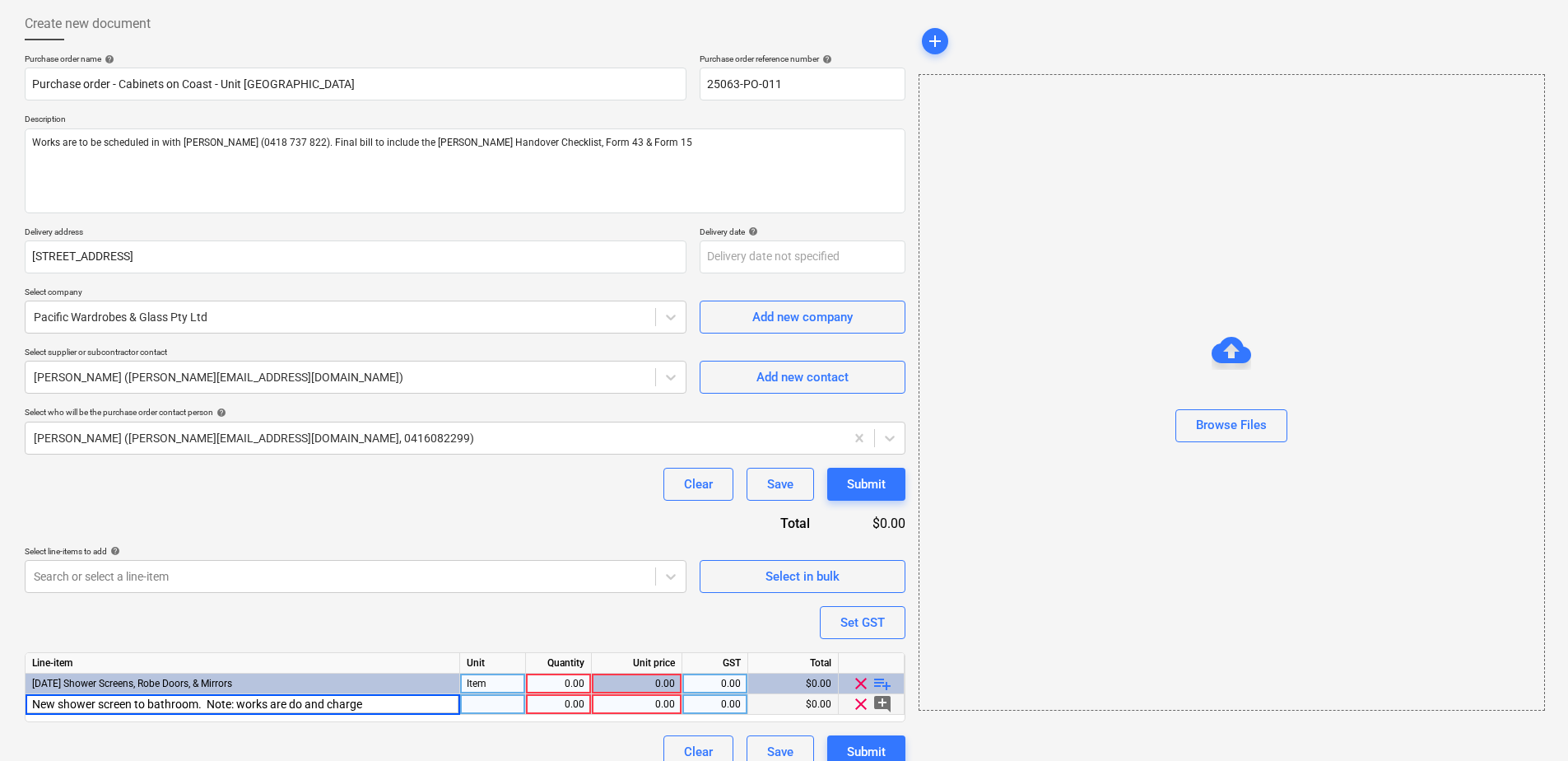
click at [246, 700] on input "New shower screen to bathroom. Note: works are do and charge" at bounding box center [242, 704] width 434 height 20
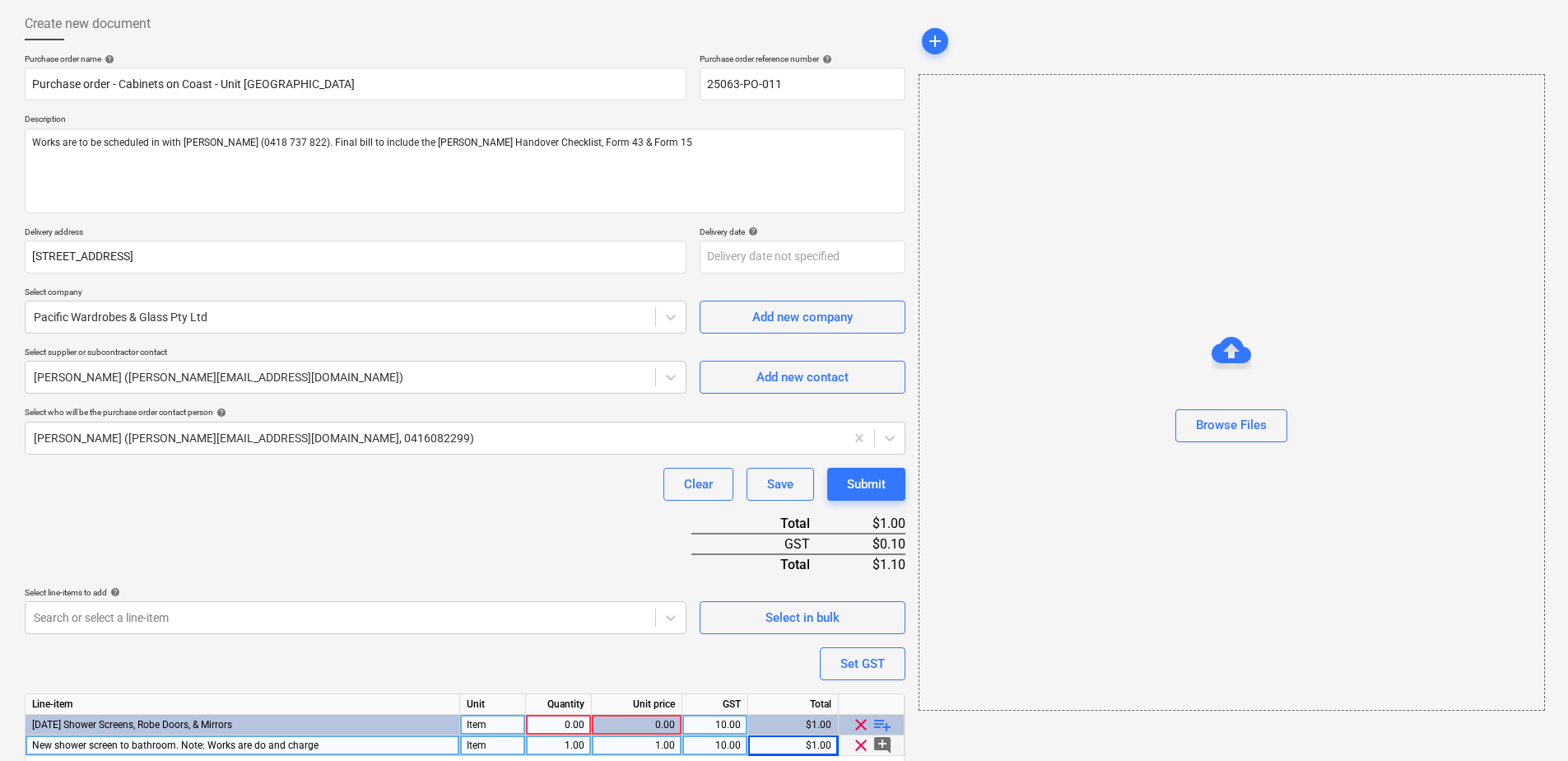
scroll to position [143, 0]
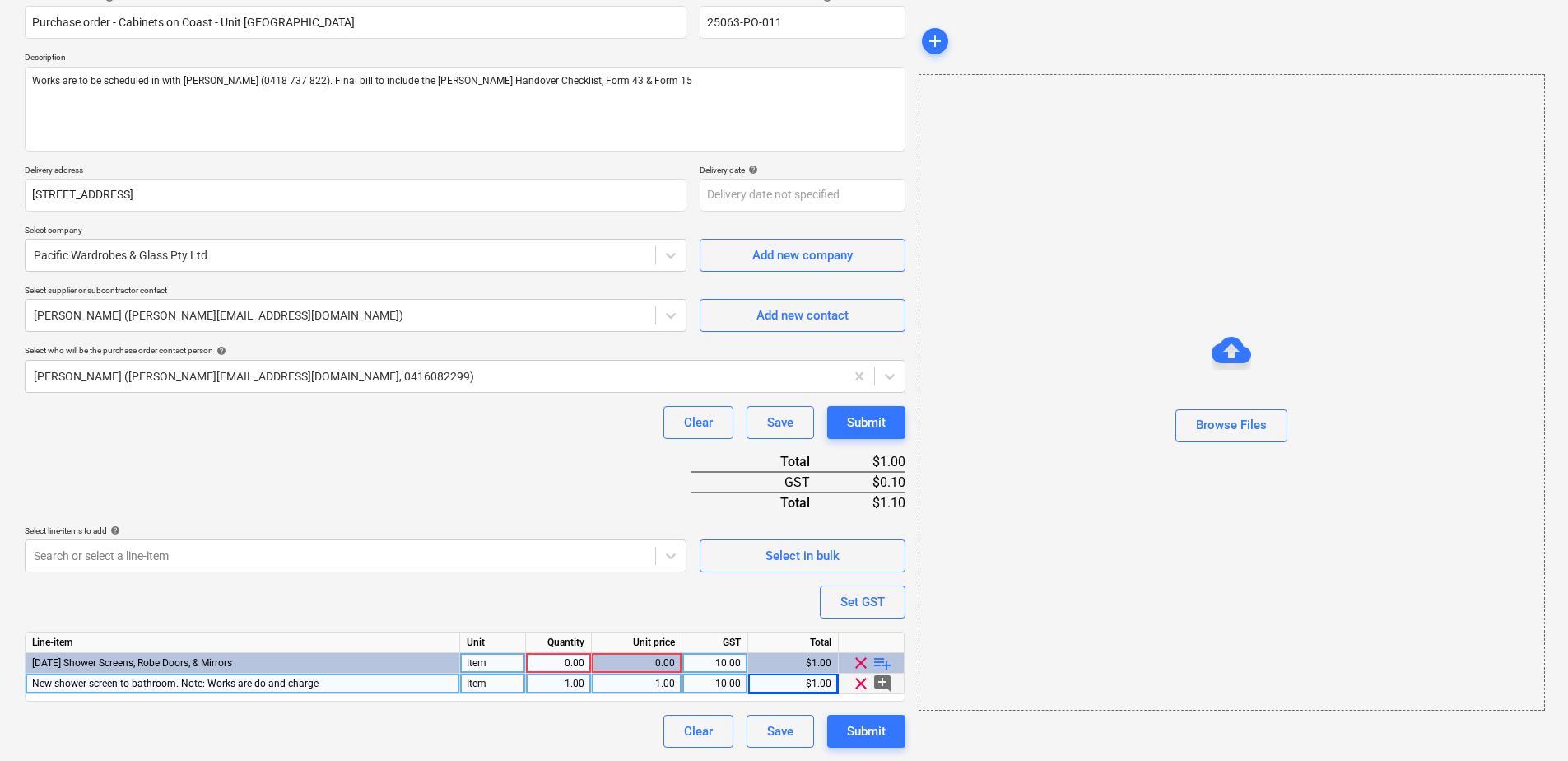
click at [358, 457] on div "Purchase order name help Purchase order - Cabinets on Coast - Unit [GEOGRAPHIC_…" at bounding box center [465, 370] width 881 height 756
click at [574, 430] on div "Clear Save Submit" at bounding box center [465, 423] width 881 height 33
click at [884, 736] on div "Submit" at bounding box center [866, 731] width 38 height 21
drag, startPoint x: 548, startPoint y: 457, endPoint x: 531, endPoint y: 448, distance: 19.2
click at [545, 457] on div "Purchase order name help Purchase order - Cabinets on Coast - Unit [GEOGRAPHIC_…" at bounding box center [465, 370] width 881 height 756
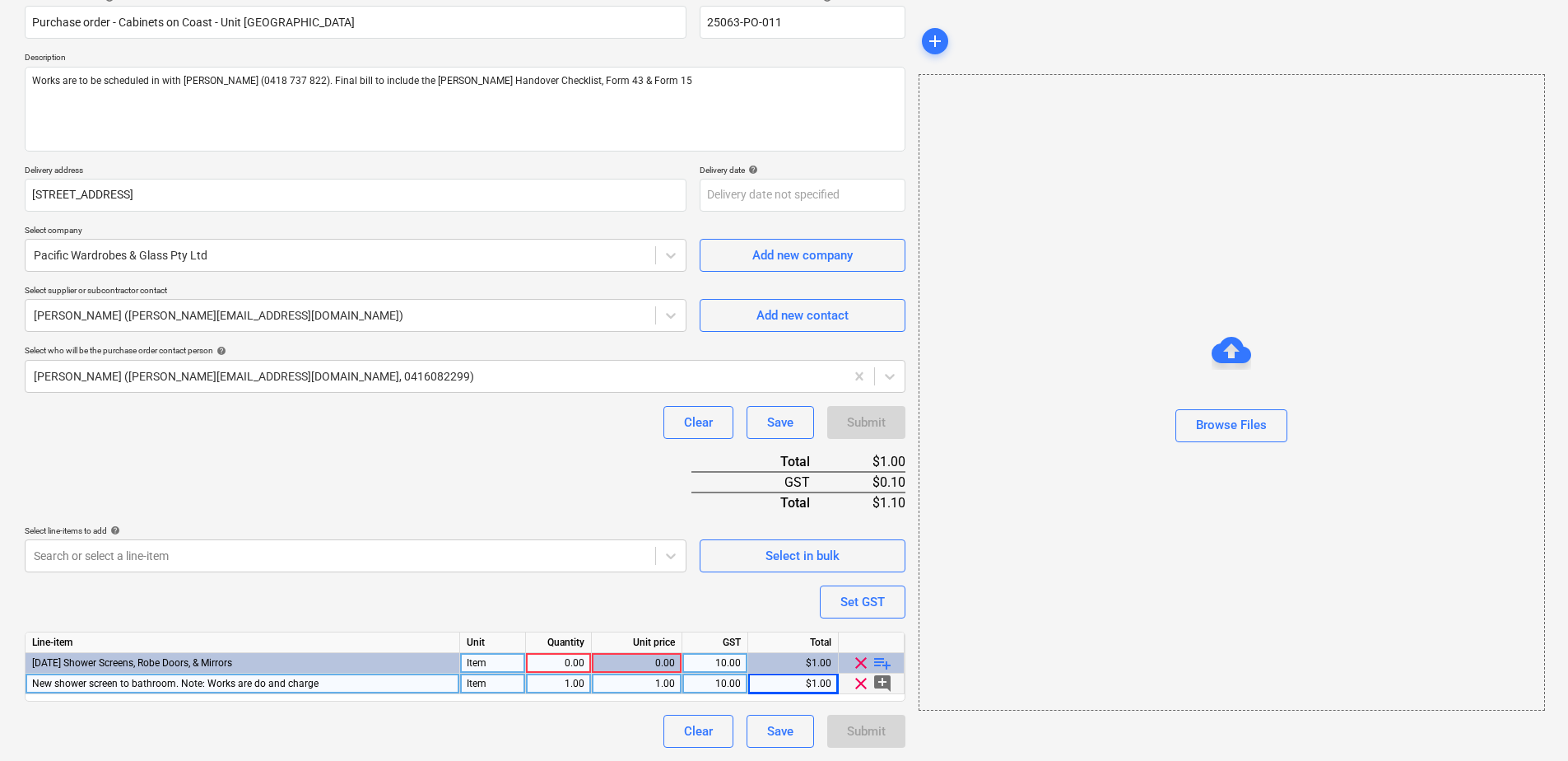
click at [862, 737] on div "Submit" at bounding box center [866, 731] width 78 height 33
click at [531, 653] on div "Quantity" at bounding box center [559, 643] width 66 height 21
click at [549, 663] on div "0.00" at bounding box center [559, 663] width 52 height 21
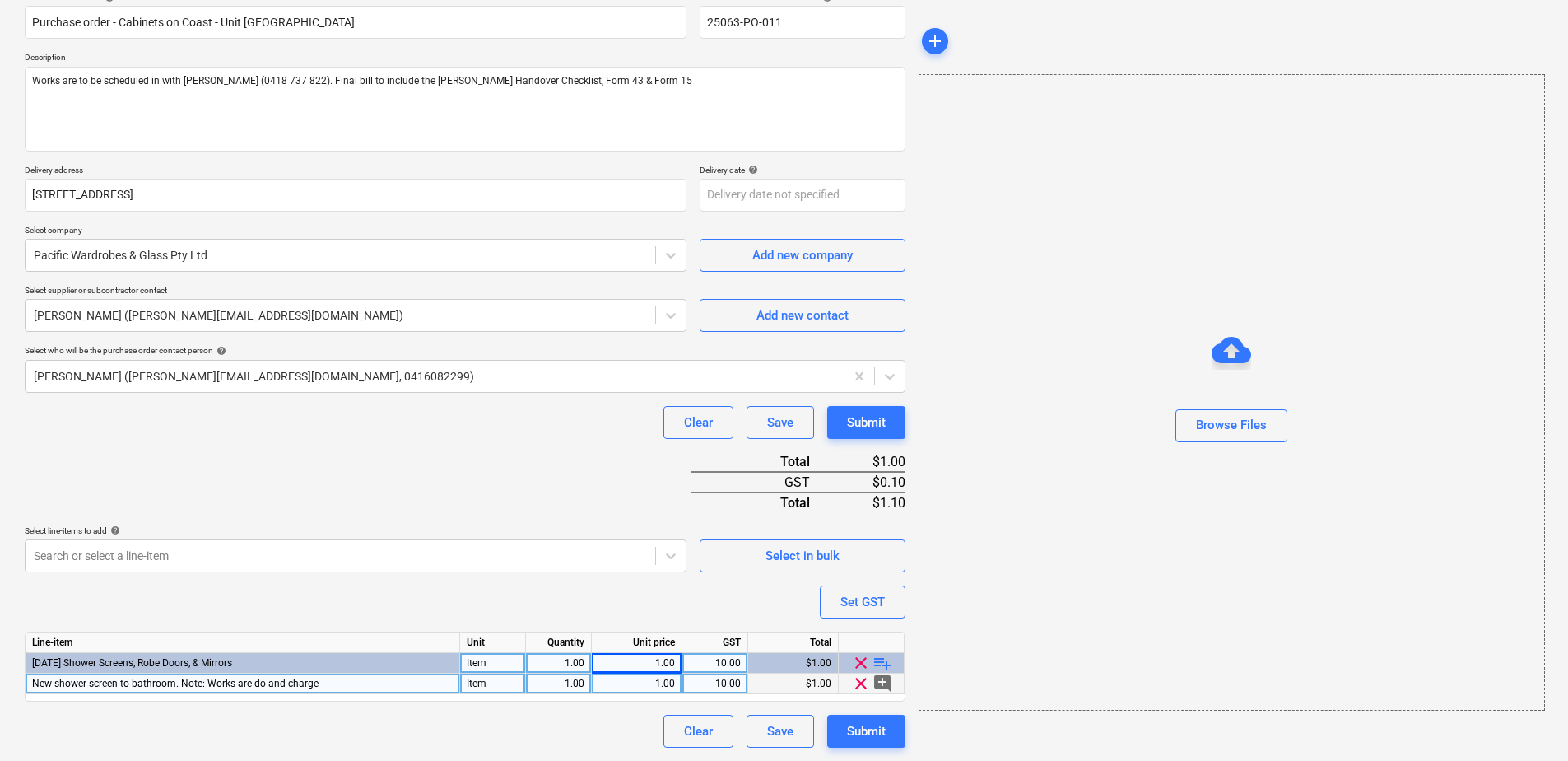
click at [475, 502] on div "Purchase order name help Purchase order - Cabinets on Coast - Unit [GEOGRAPHIC_…" at bounding box center [465, 370] width 881 height 756
click at [860, 737] on div "Submit" at bounding box center [866, 731] width 38 height 21
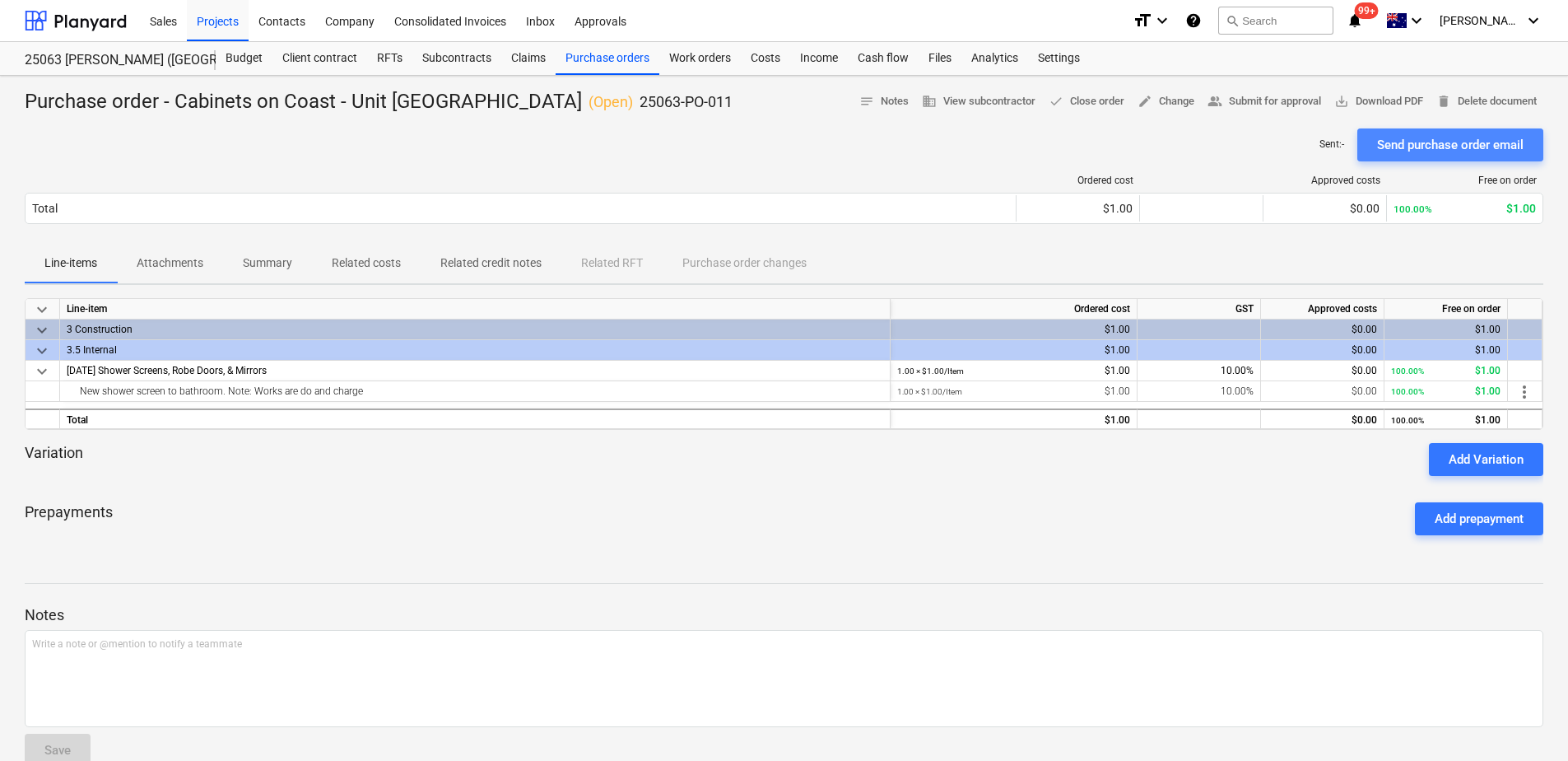
click at [1490, 156] on div "Send purchase order email" at bounding box center [1450, 144] width 147 height 21
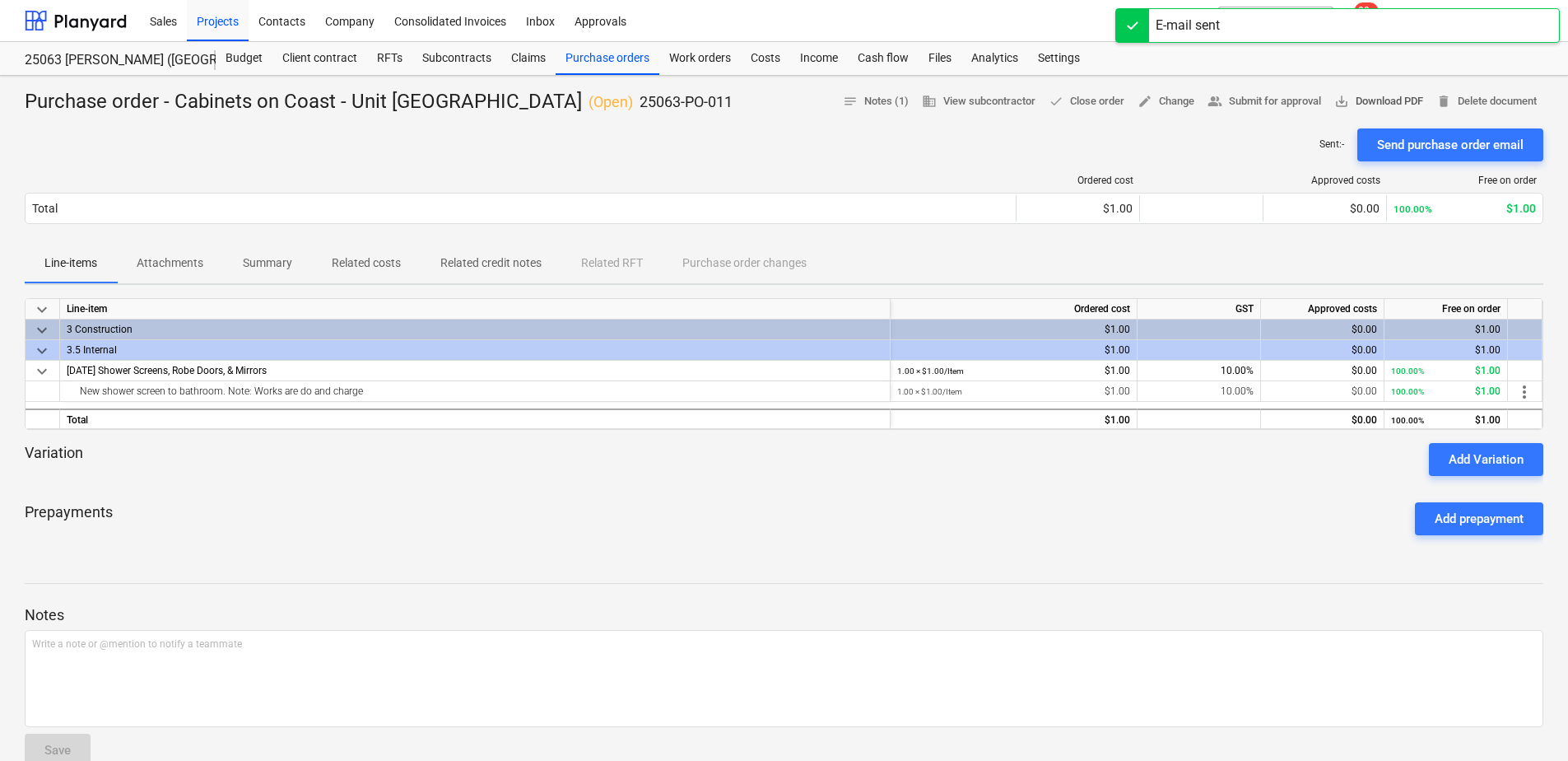
click at [1423, 103] on span "save_alt Download PDF" at bounding box center [1379, 101] width 89 height 19
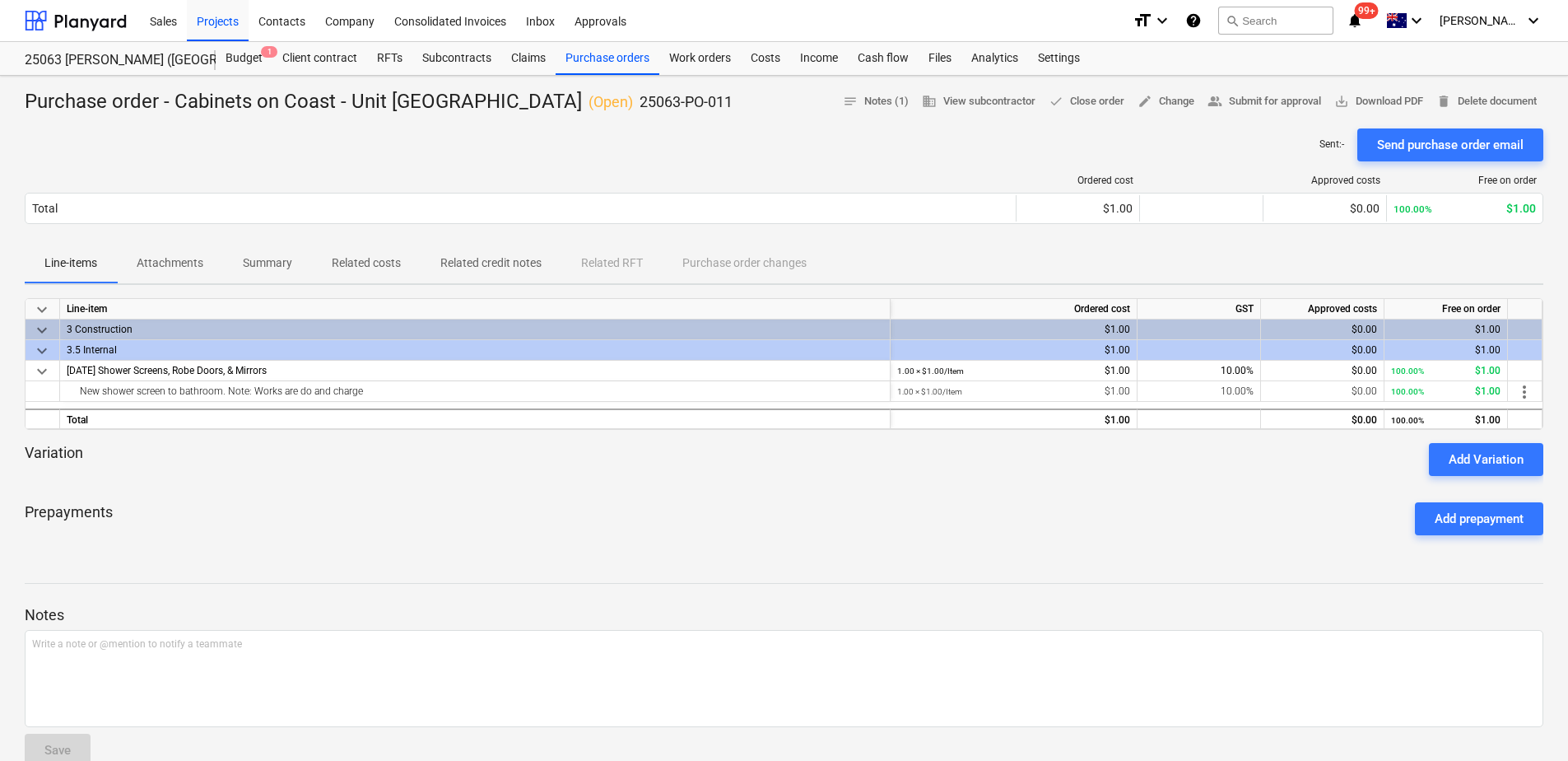
click at [579, 489] on div at bounding box center [784, 482] width 1519 height 13
click at [630, 57] on div "Purchase orders" at bounding box center [608, 58] width 104 height 33
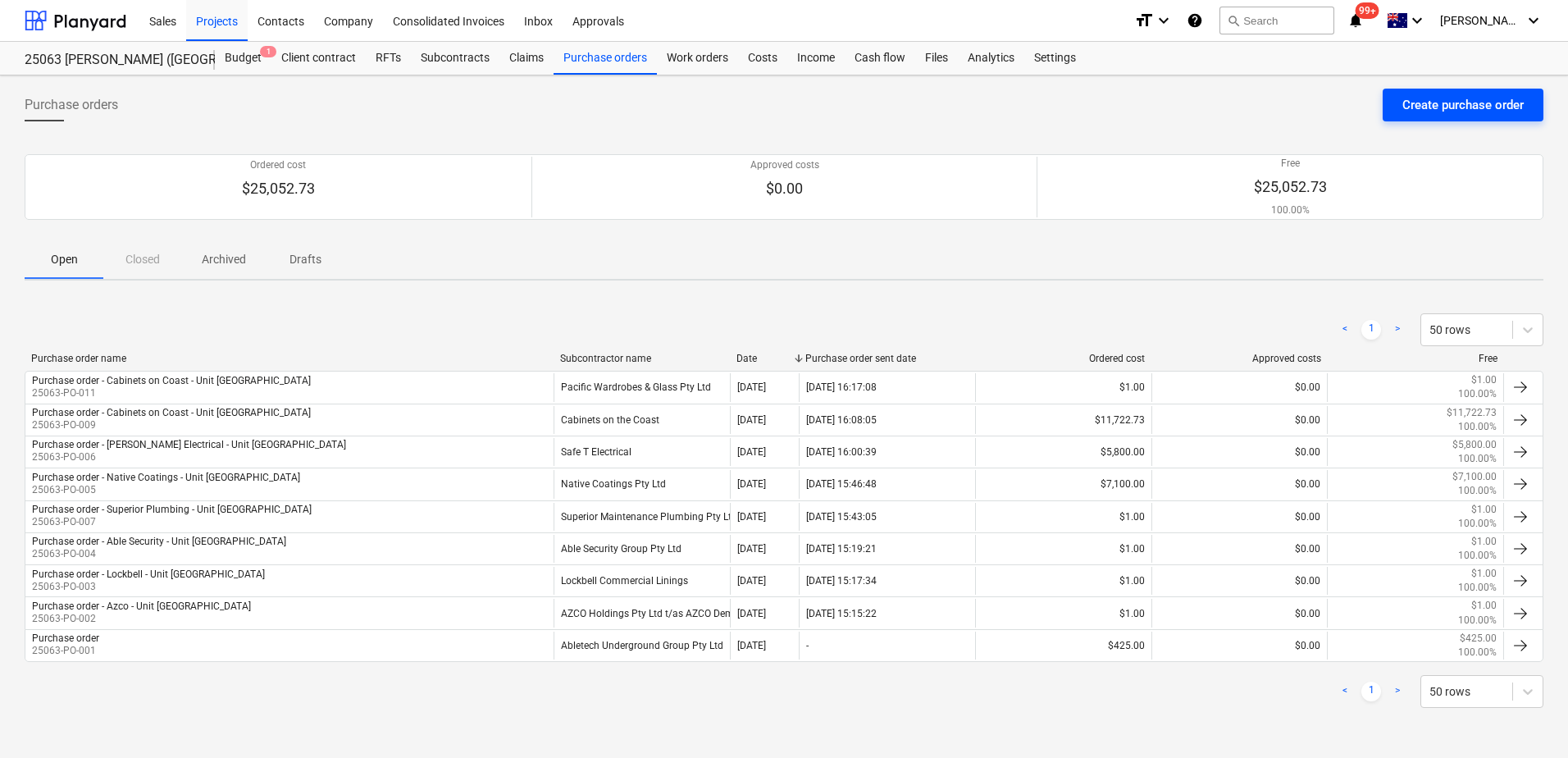
click at [1424, 111] on div "Create purchase order" at bounding box center [1463, 104] width 122 height 21
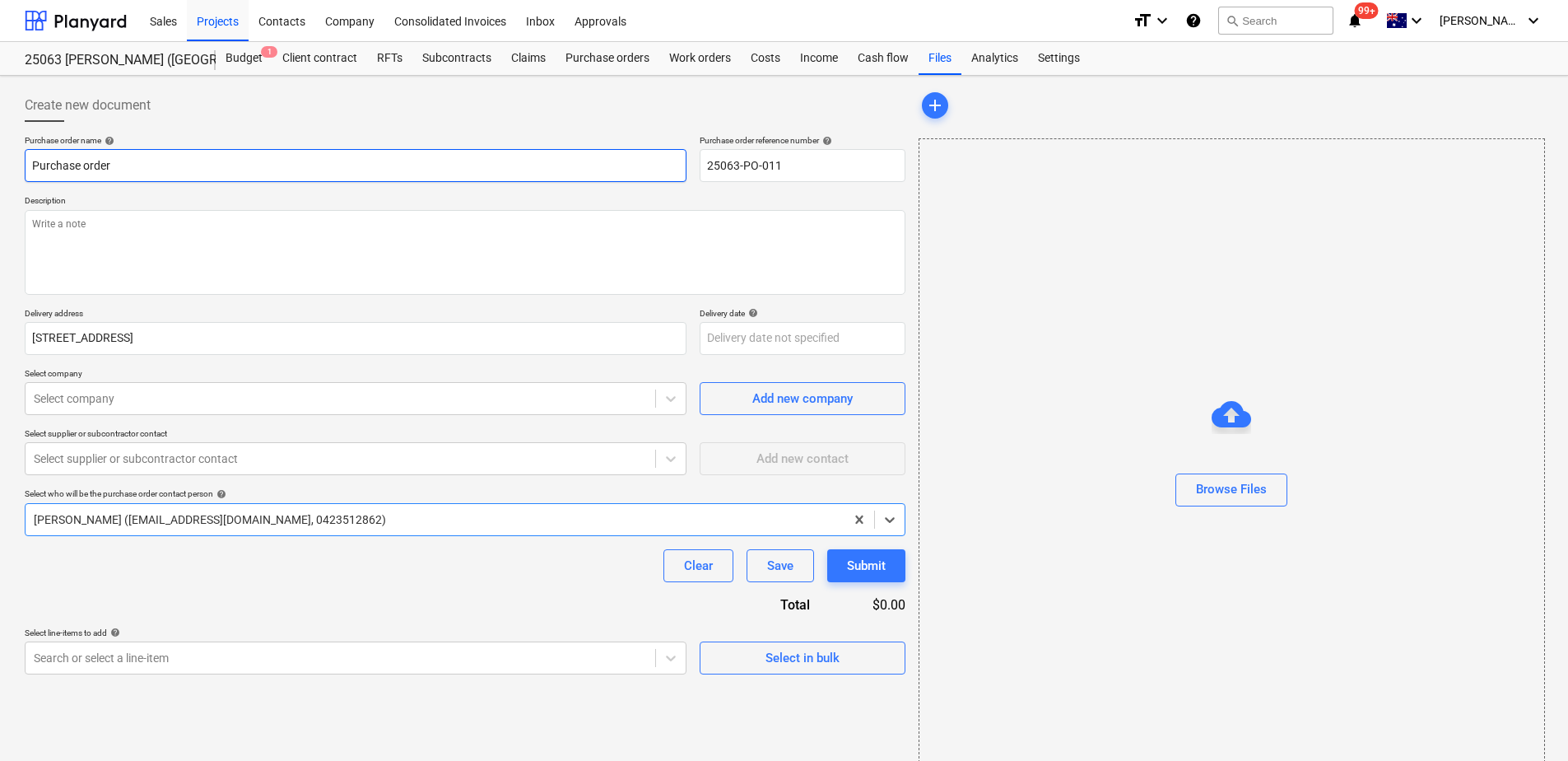
click at [159, 169] on input "Purchase order" at bounding box center [355, 166] width 662 height 33
drag, startPoint x: 212, startPoint y: 168, endPoint x: 122, endPoint y: 167, distance: 90.0
click at [122, 167] on input "Purchase order - Cabinets on Coast - Unit [GEOGRAPHIC_DATA]" at bounding box center [355, 166] width 662 height 33
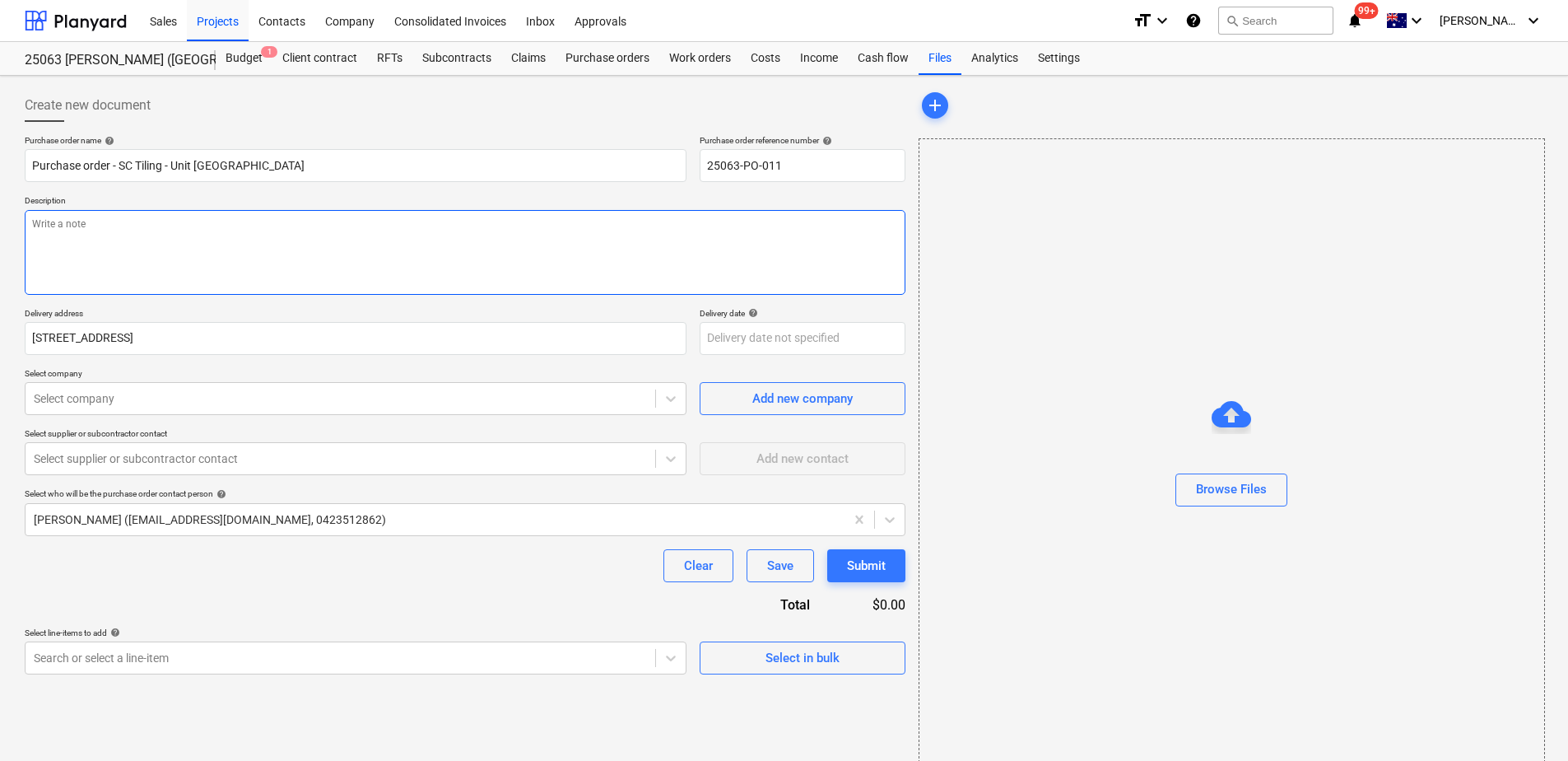
click at [125, 234] on textarea at bounding box center [465, 252] width 881 height 85
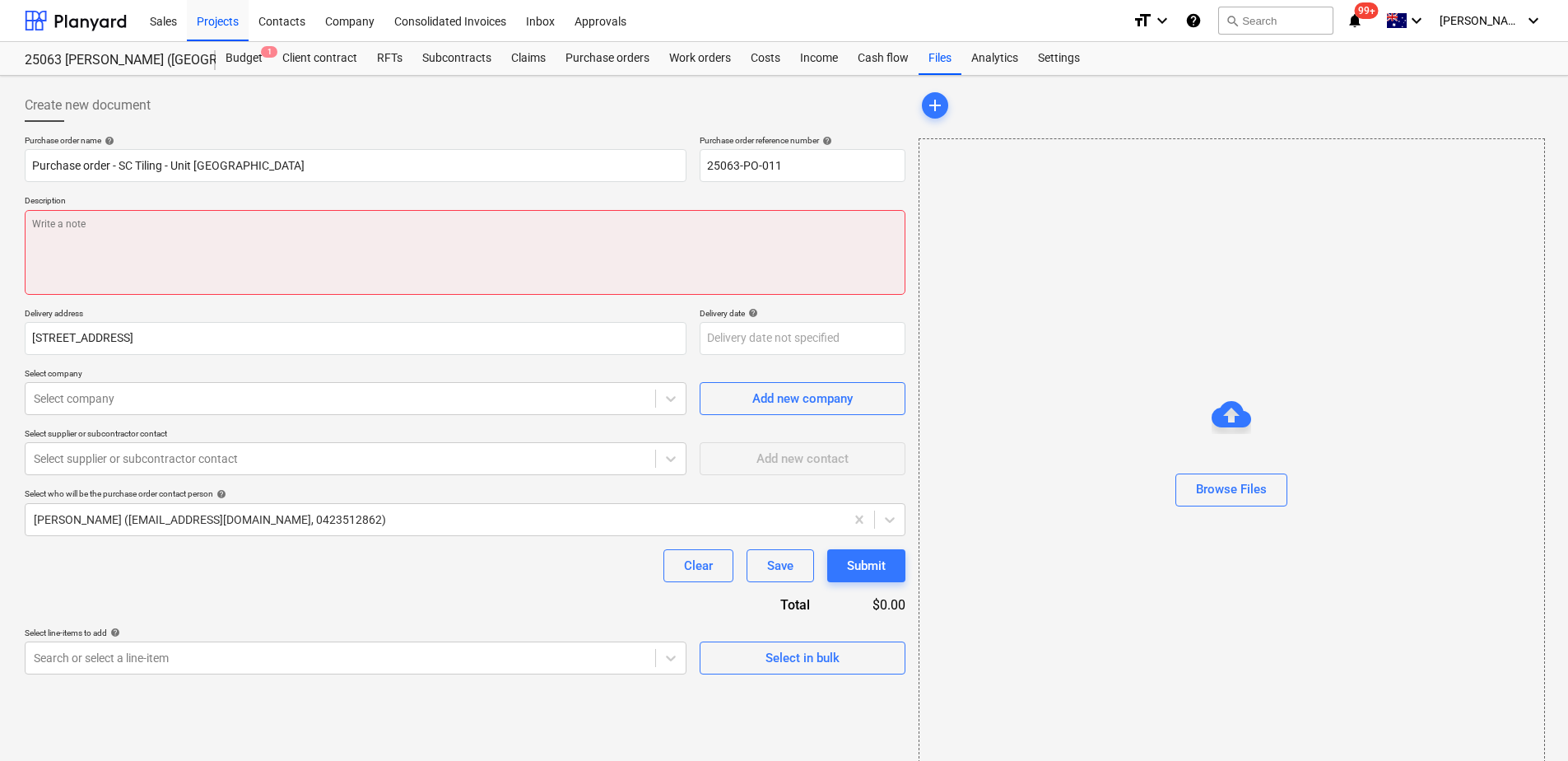
click at [97, 235] on textarea at bounding box center [465, 252] width 881 height 85
paste textarea "Final bill to include the [PERSON_NAME] Handover Checklist"
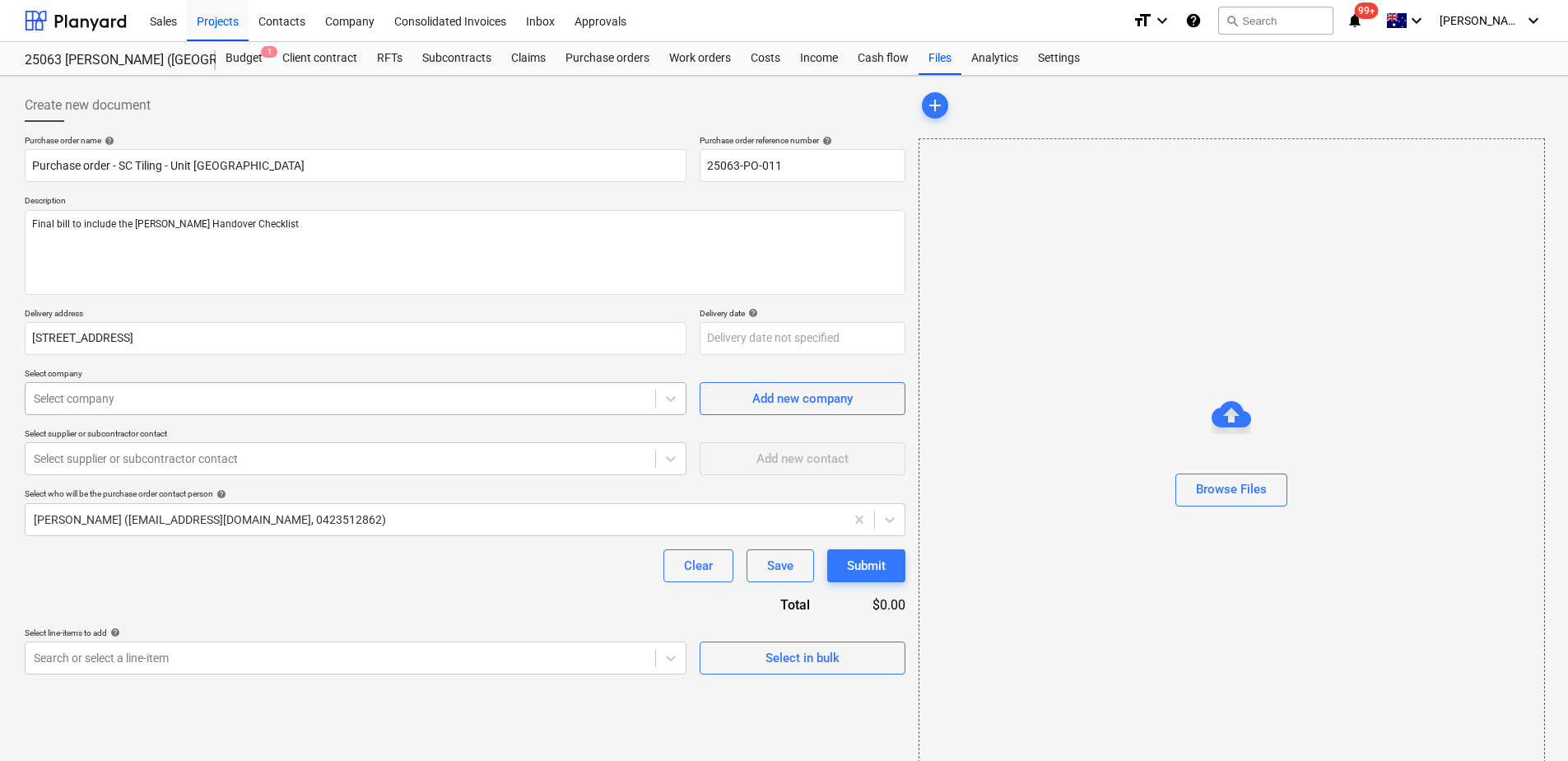
click at [133, 404] on div at bounding box center [340, 398] width 613 height 16
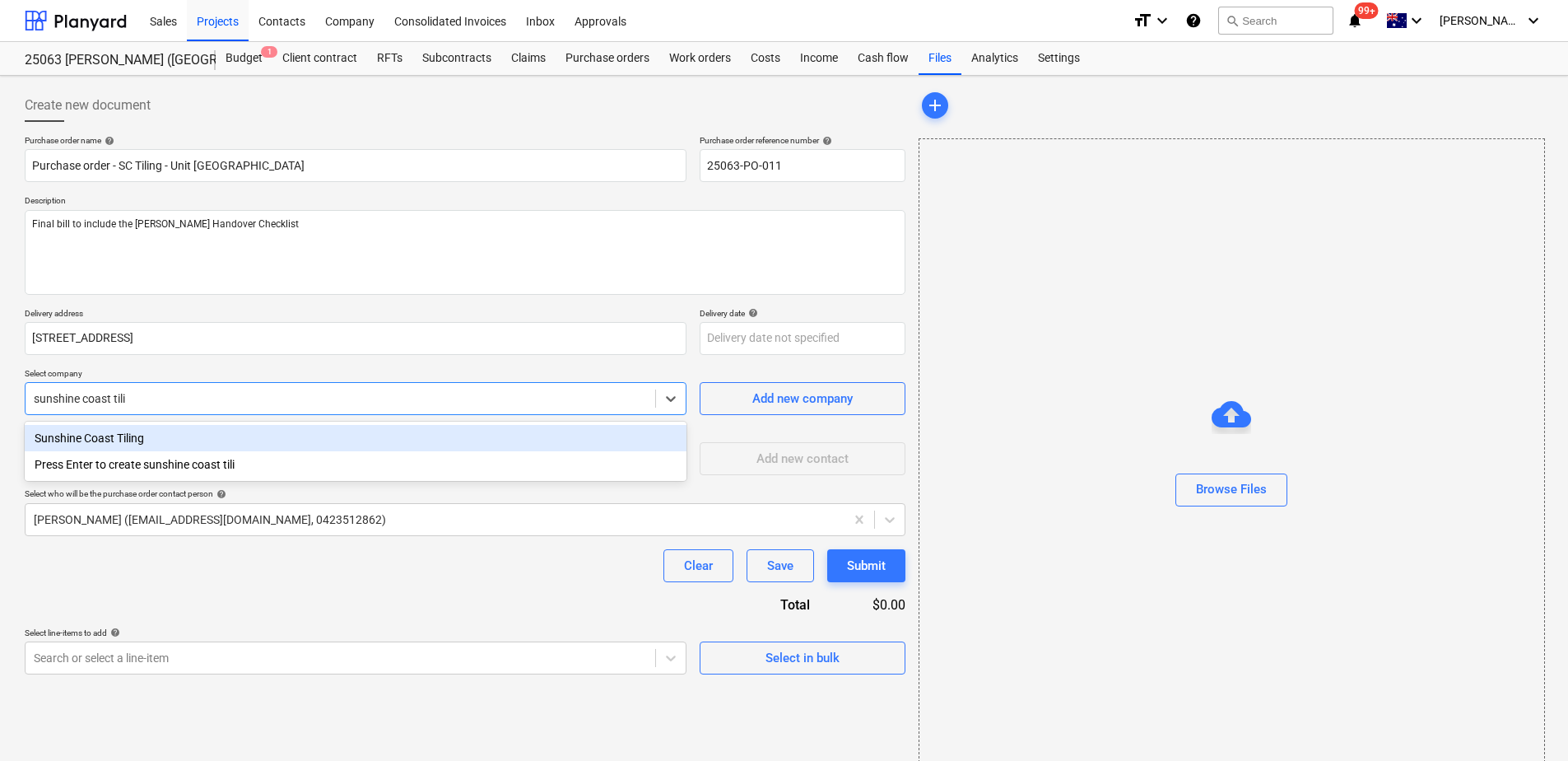
click at [133, 437] on div "Sunshine Coast Tiling" at bounding box center [355, 437] width 662 height 26
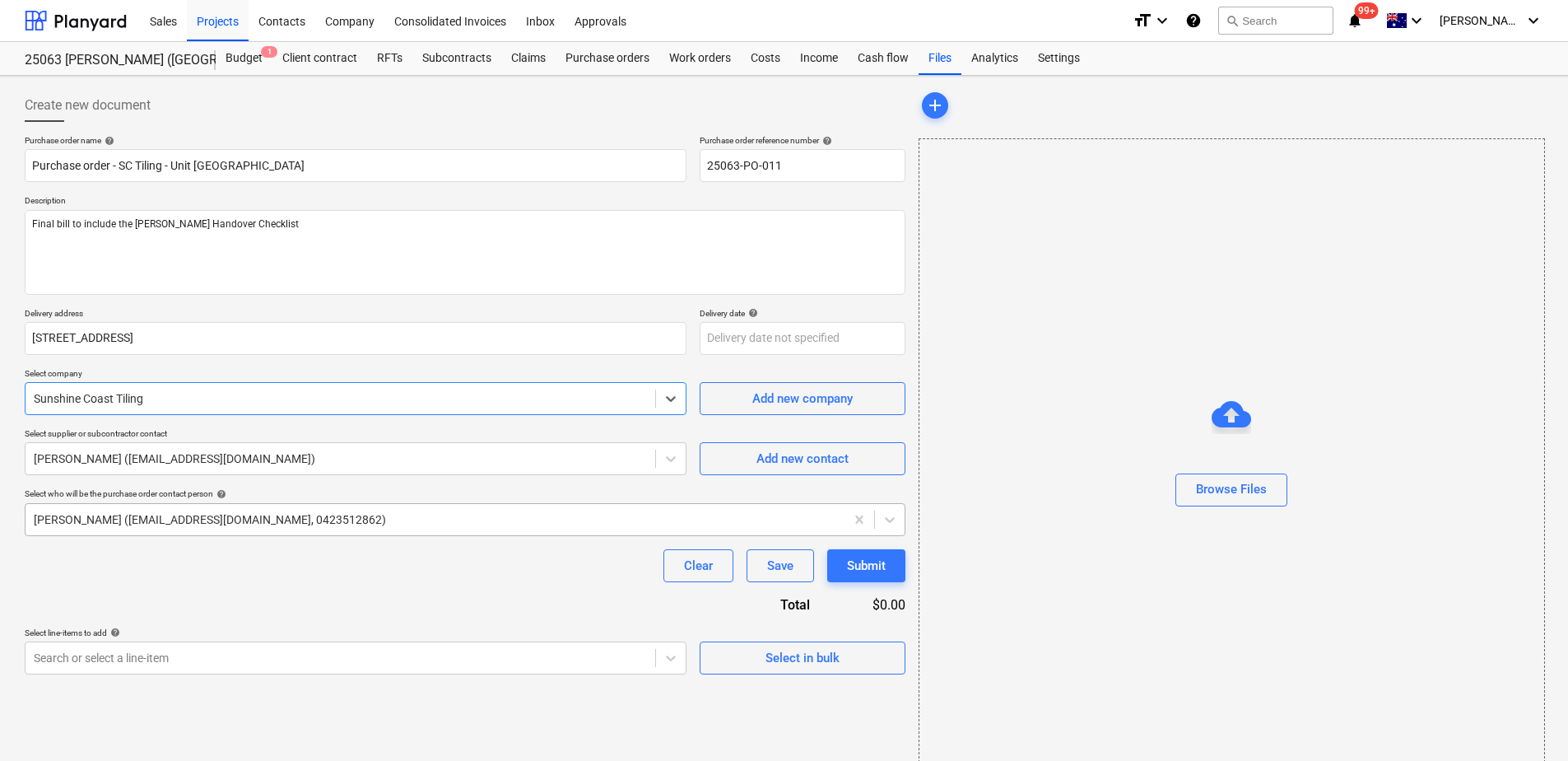
click at [141, 520] on div at bounding box center [435, 519] width 803 height 16
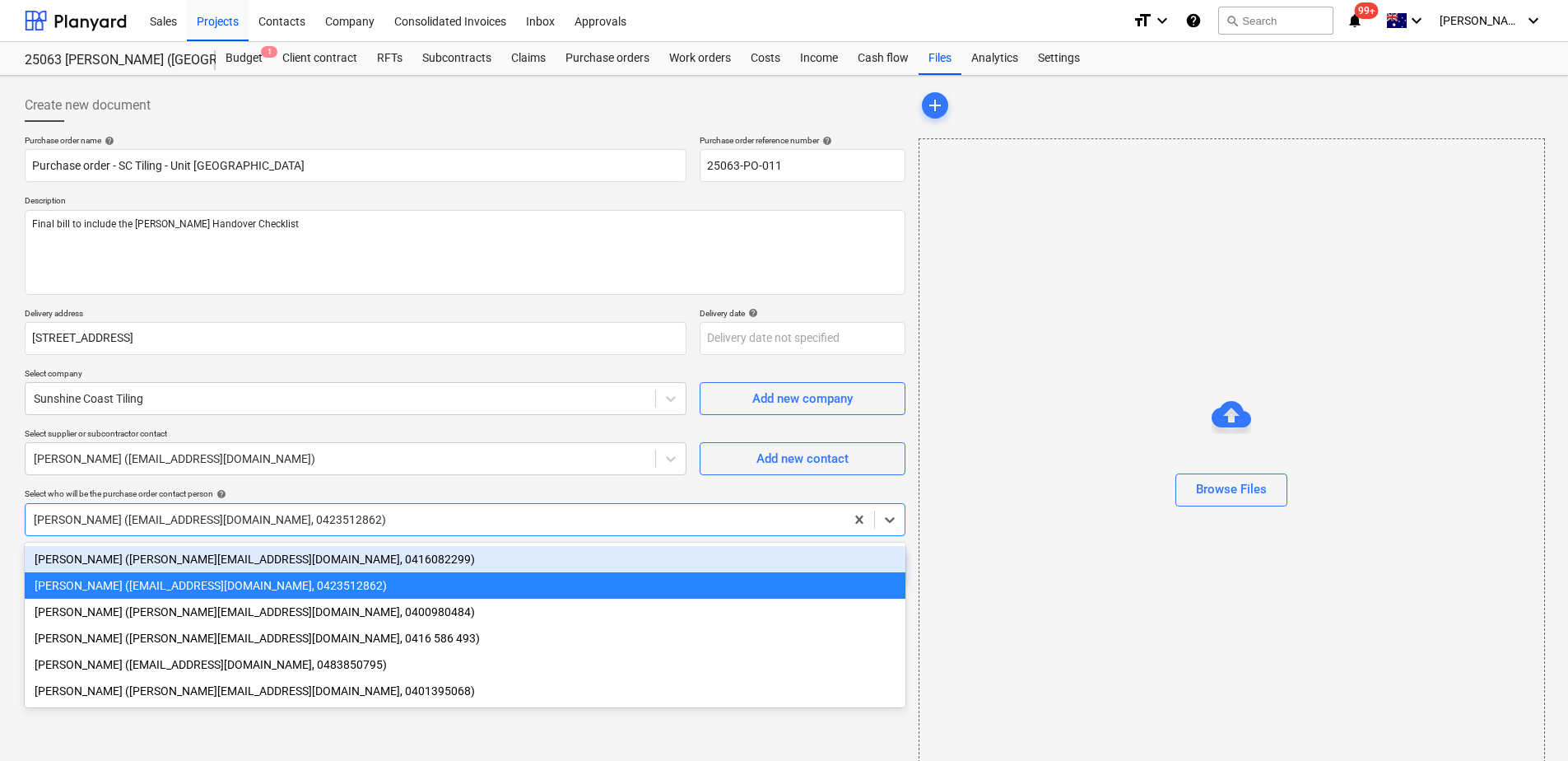
click at [123, 560] on div "[PERSON_NAME] ([PERSON_NAME][EMAIL_ADDRESS][DOMAIN_NAME], 0416082299)" at bounding box center [465, 559] width 881 height 26
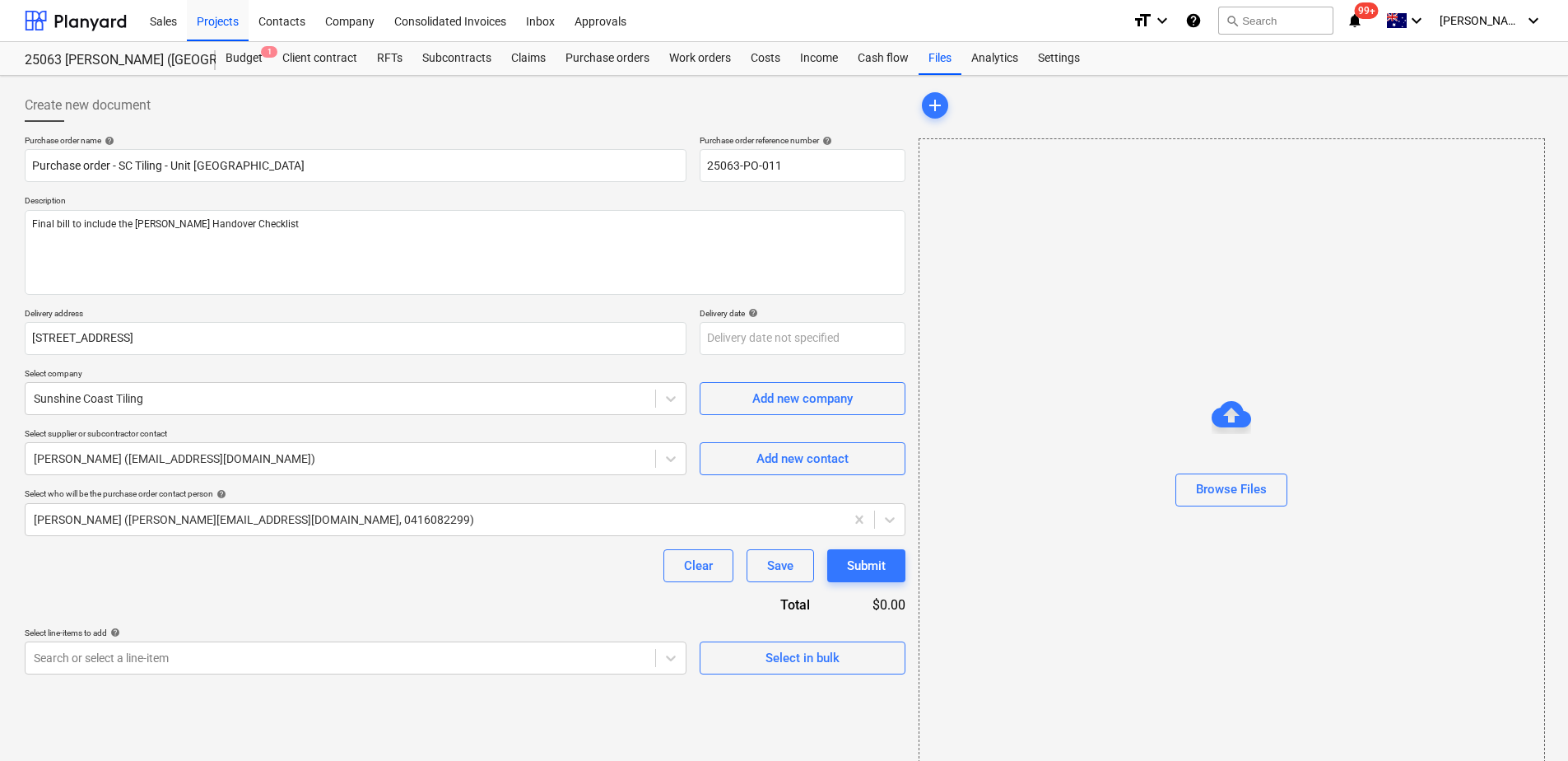
click at [123, 565] on div "Clear Save Submit" at bounding box center [465, 566] width 881 height 33
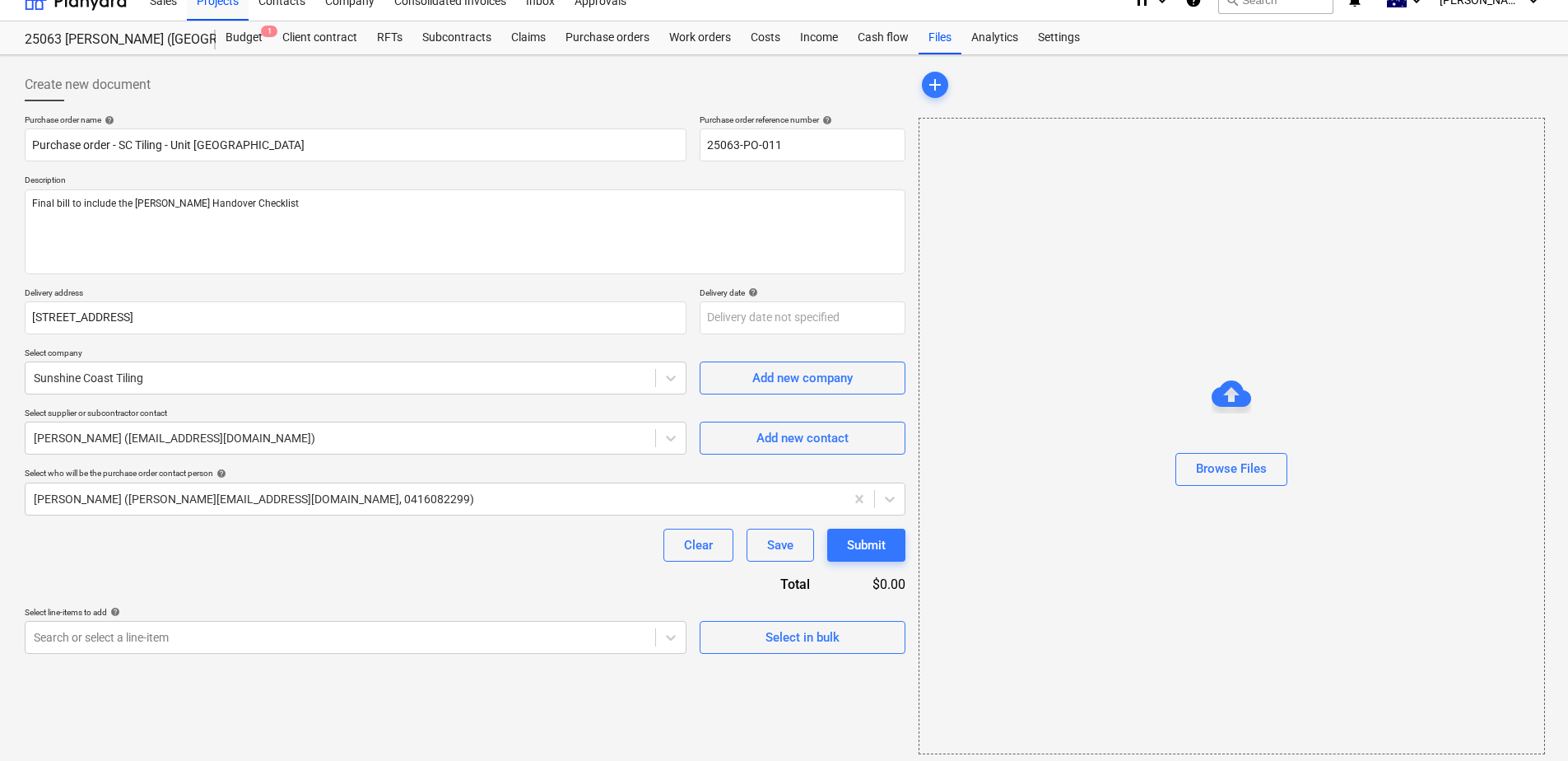
scroll to position [27, 0]
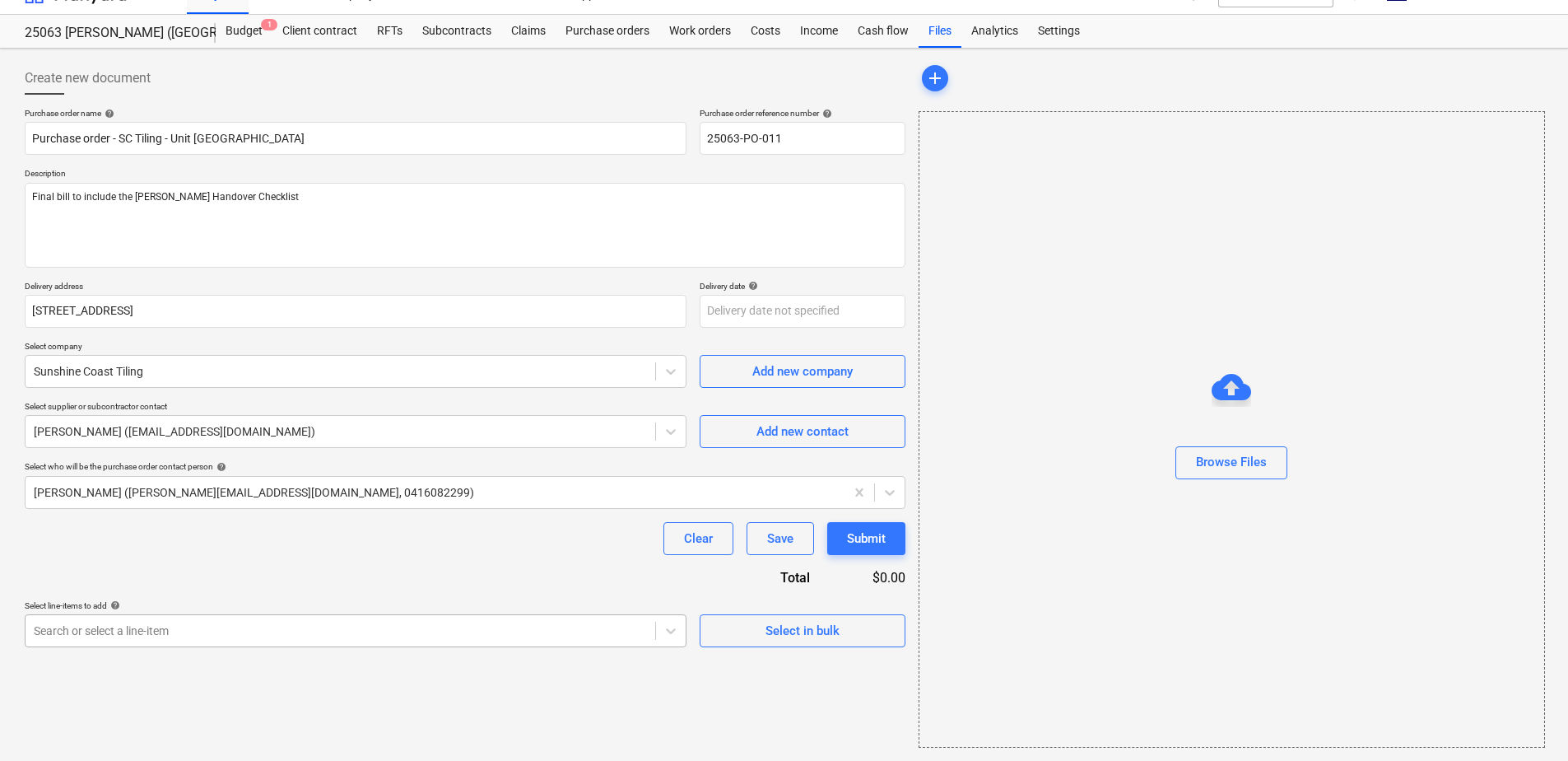
click at [138, 637] on body "This website stores cookies on your computer. These cookies are used to collect…" at bounding box center [784, 353] width 1568 height 761
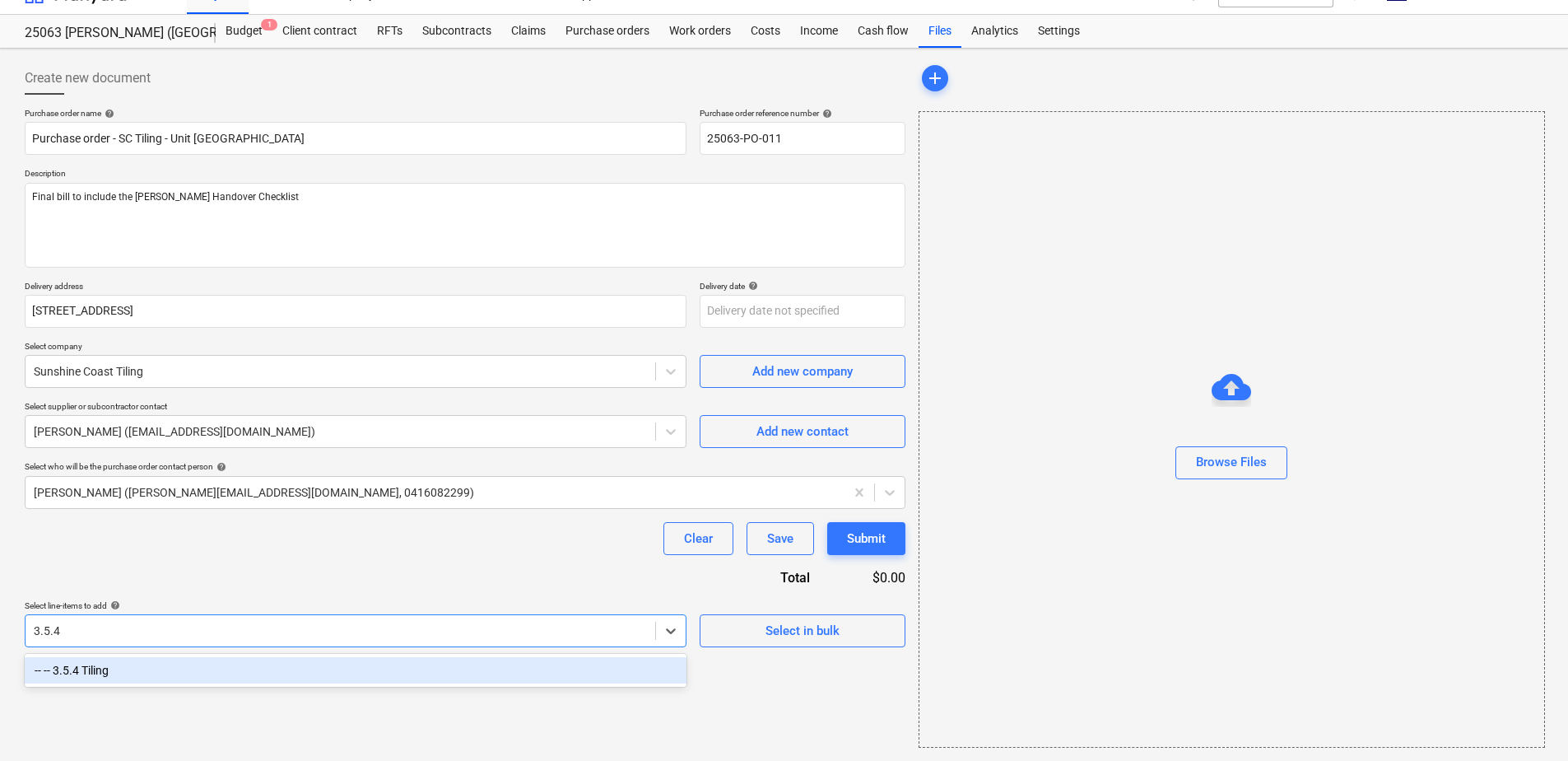
click at [74, 667] on div "-- -- 3.5.4 Tiling" at bounding box center [355, 670] width 662 height 26
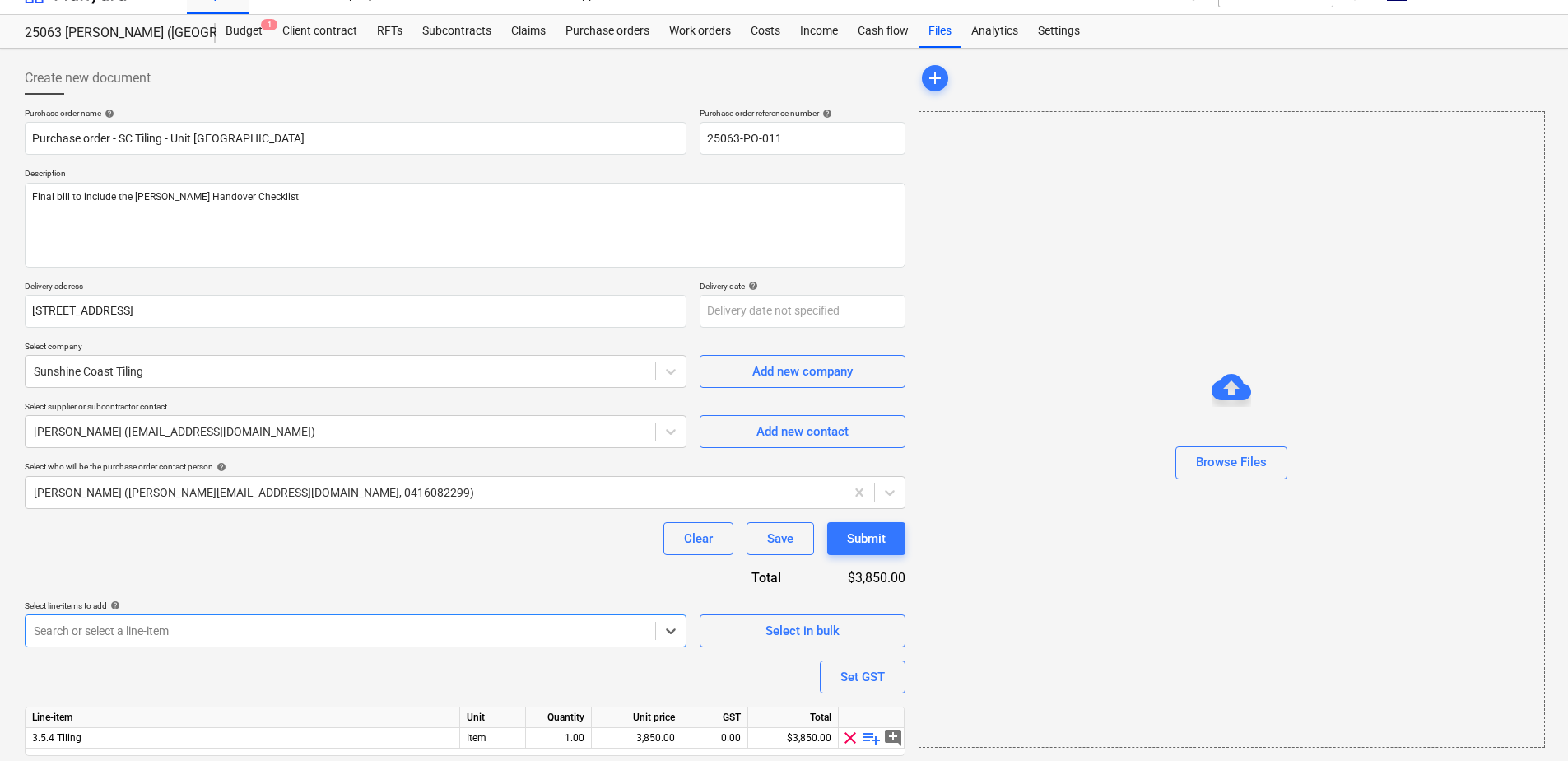
click at [192, 557] on div "Purchase order name help Purchase order - SC Tiling - Unit [GEOGRAPHIC_DATA] Re…" at bounding box center [465, 455] width 881 height 694
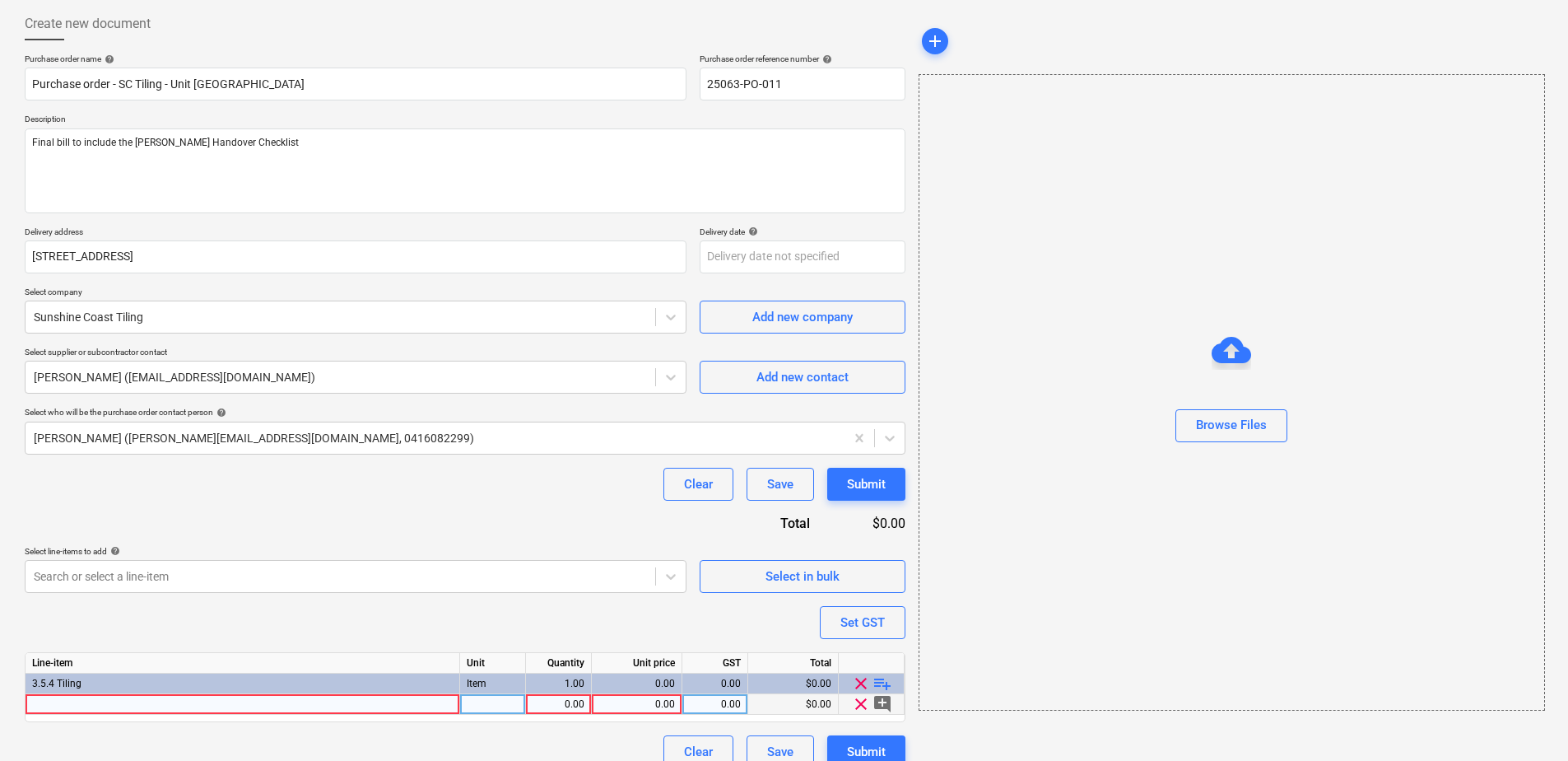
click at [329, 706] on div at bounding box center [242, 704] width 435 height 21
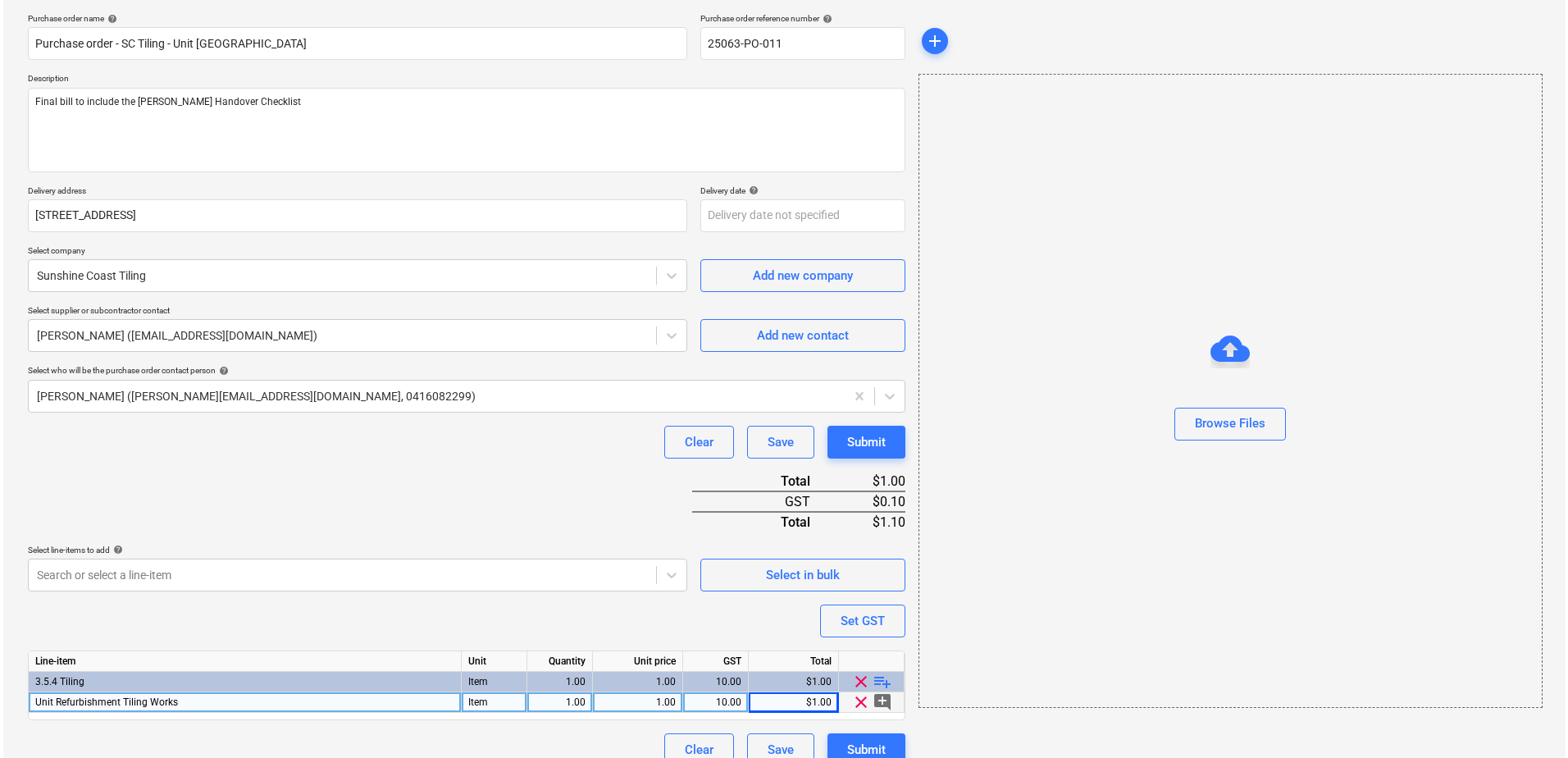
scroll to position [143, 0]
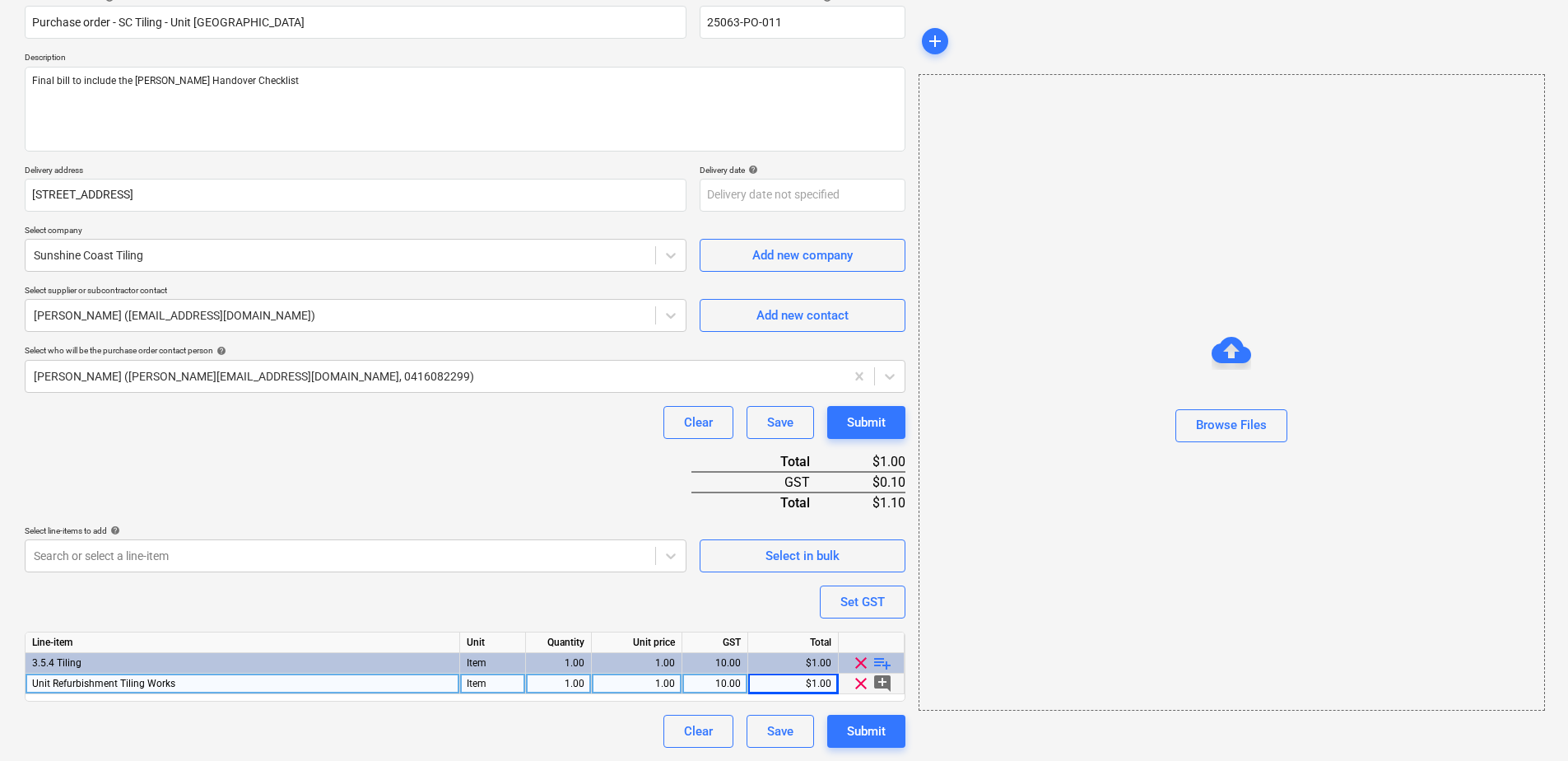
click at [229, 687] on div "Unit Refurbishment Tiling Works" at bounding box center [242, 684] width 435 height 21
click at [217, 686] on input "Unit Refurbishment Tiling Works" at bounding box center [242, 684] width 434 height 20
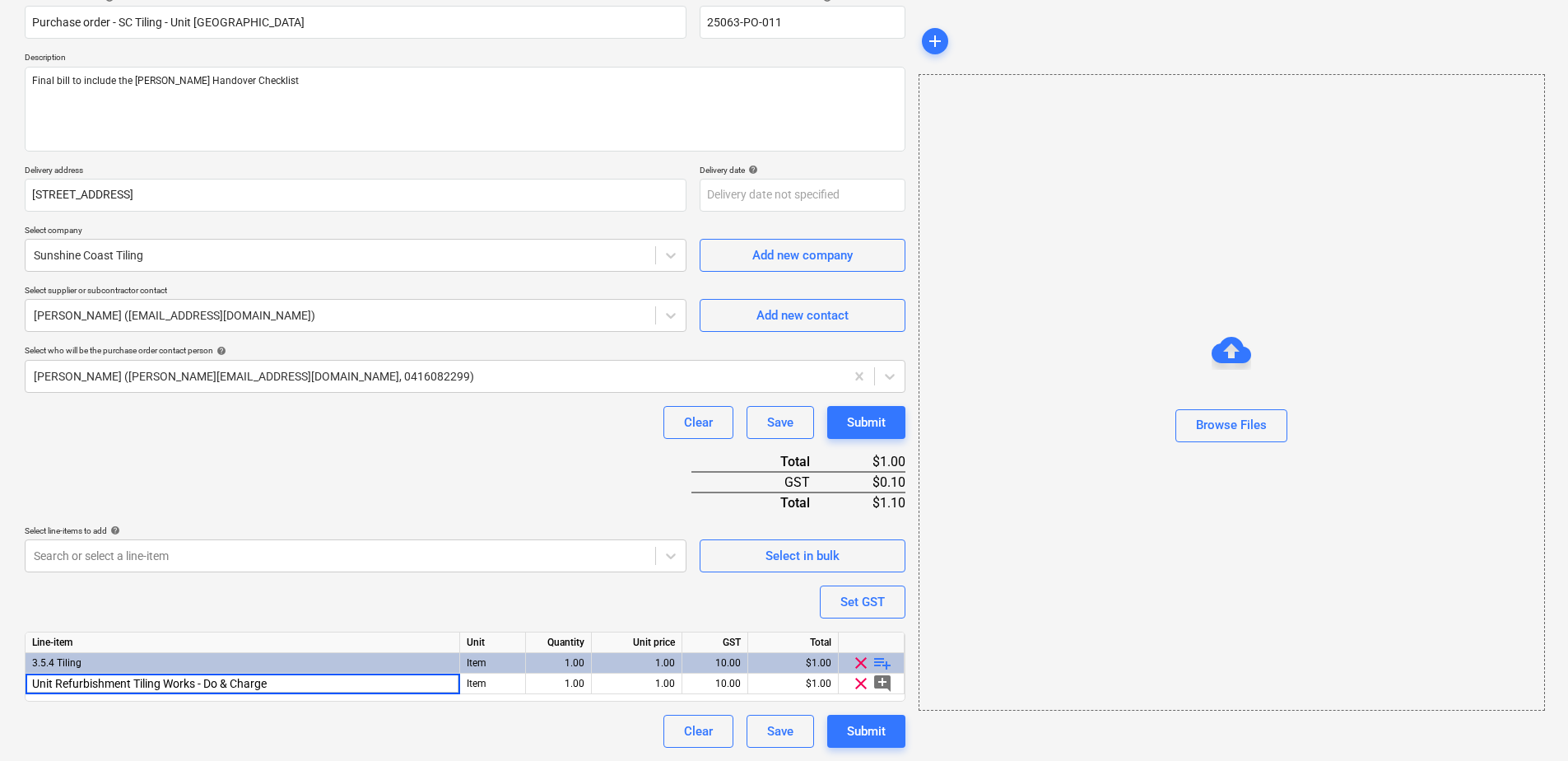
click at [273, 716] on div "Clear Save Submit" at bounding box center [465, 731] width 881 height 33
click at [876, 732] on div "Submit" at bounding box center [866, 731] width 38 height 21
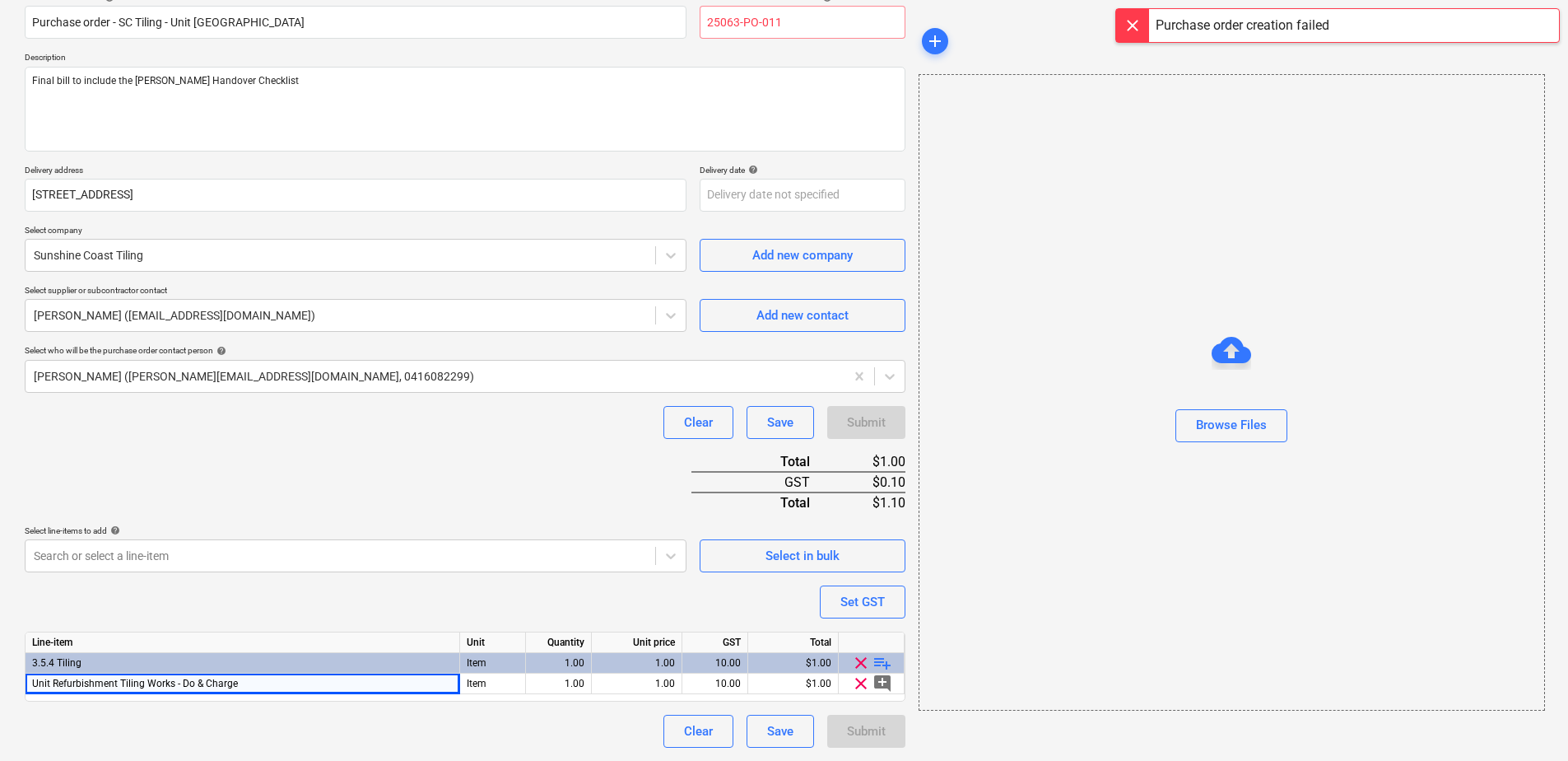
click at [804, 21] on input "25063-PO-011" at bounding box center [803, 22] width 206 height 33
click at [577, 491] on div "Purchase order name help Purchase order - SC Tiling - Unit [GEOGRAPHIC_DATA] Re…" at bounding box center [465, 370] width 881 height 756
click at [867, 731] on div "Submit" at bounding box center [866, 731] width 38 height 21
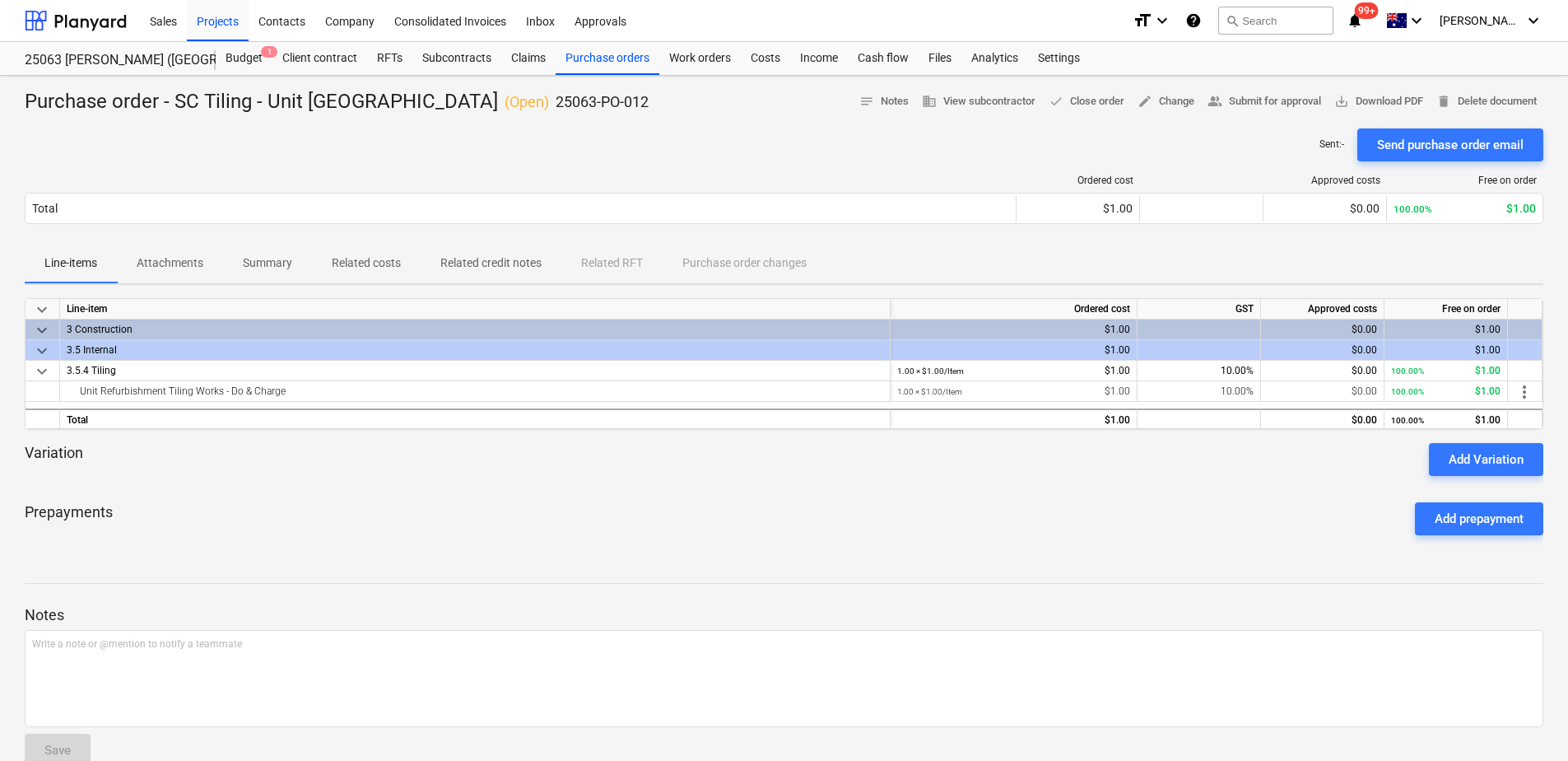
click at [202, 263] on p "Attachments" at bounding box center [169, 262] width 67 height 17
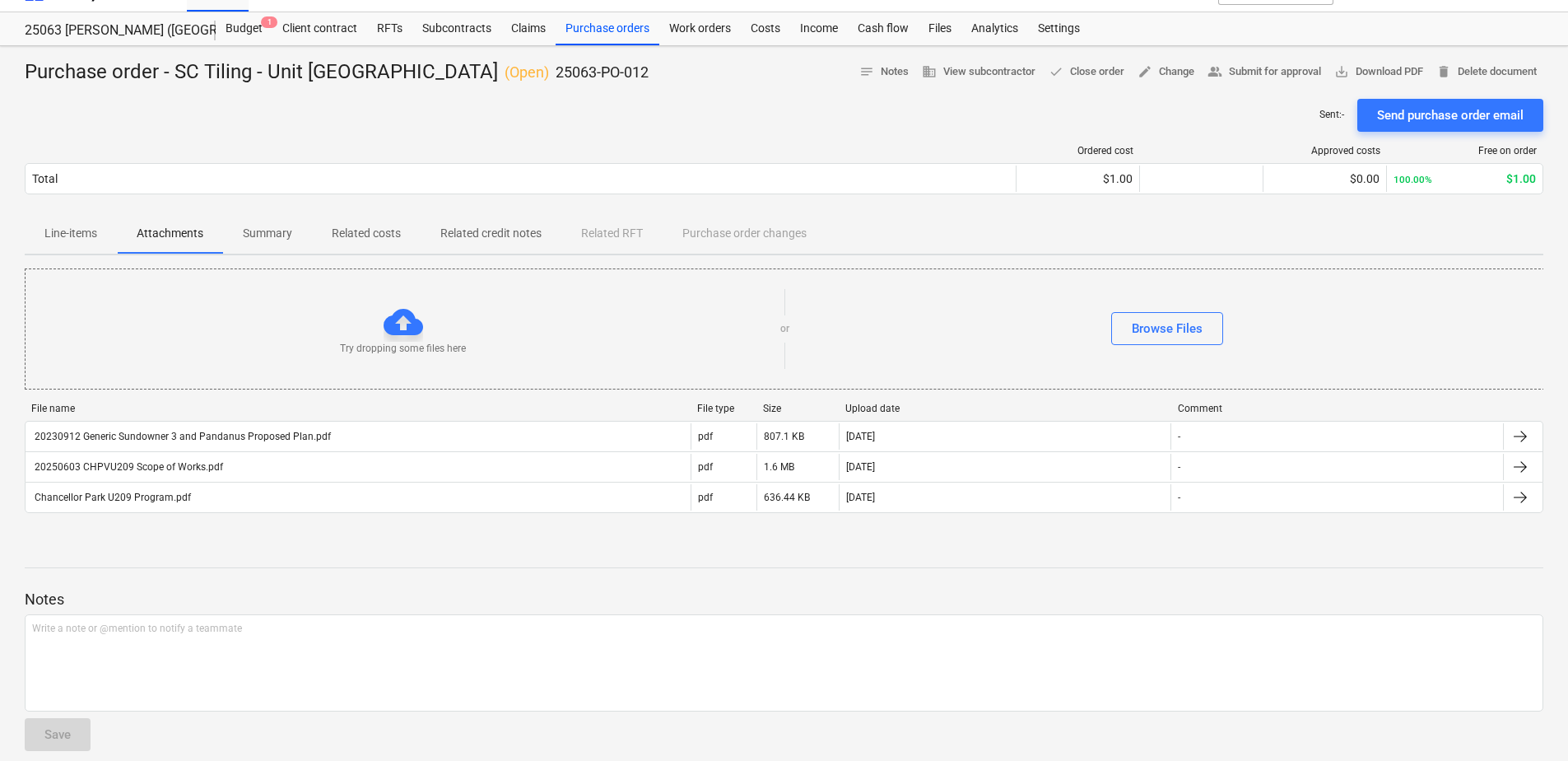
scroll to position [46, 0]
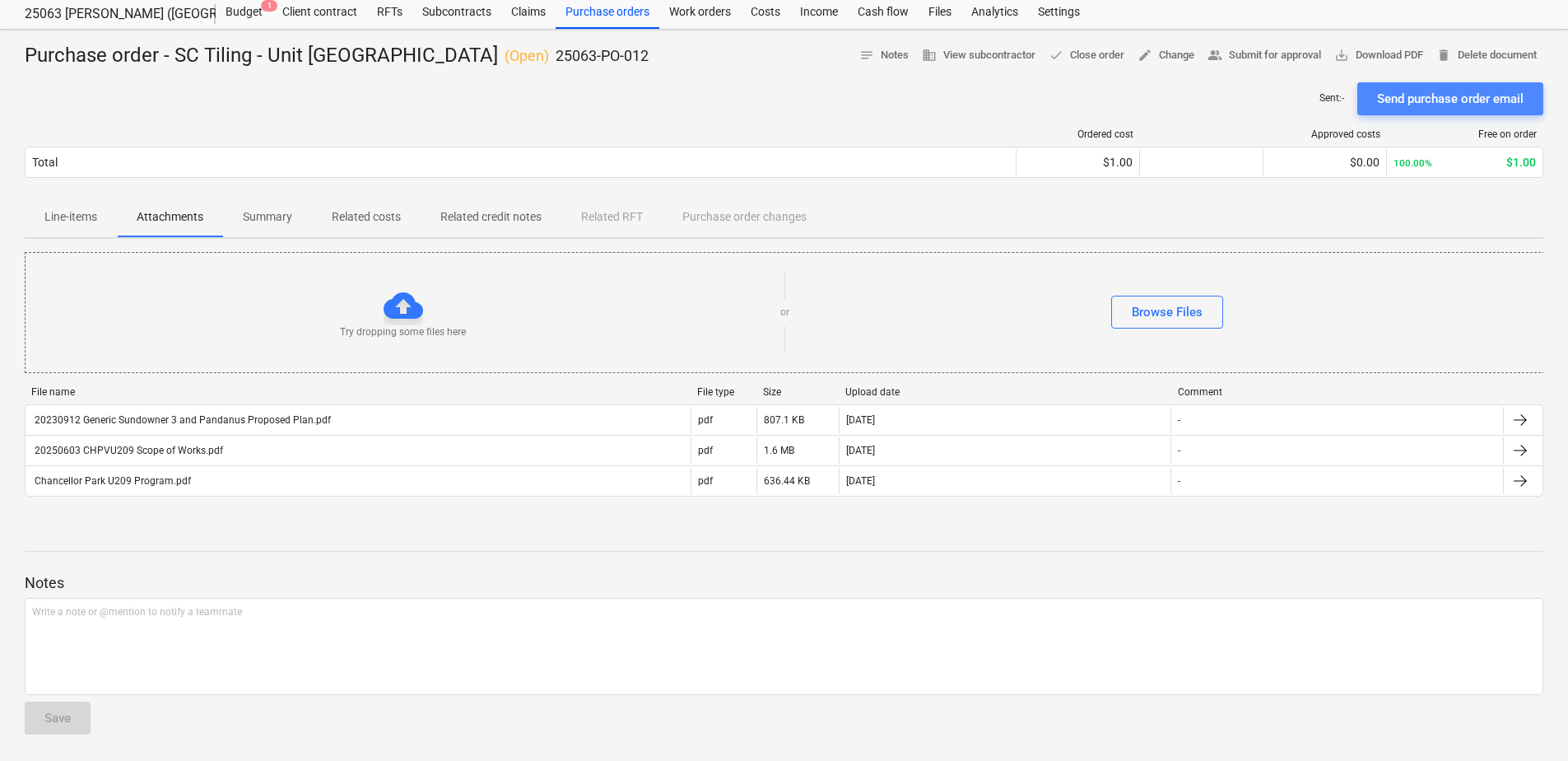
click at [1480, 101] on div "Send purchase order email" at bounding box center [1450, 98] width 147 height 21
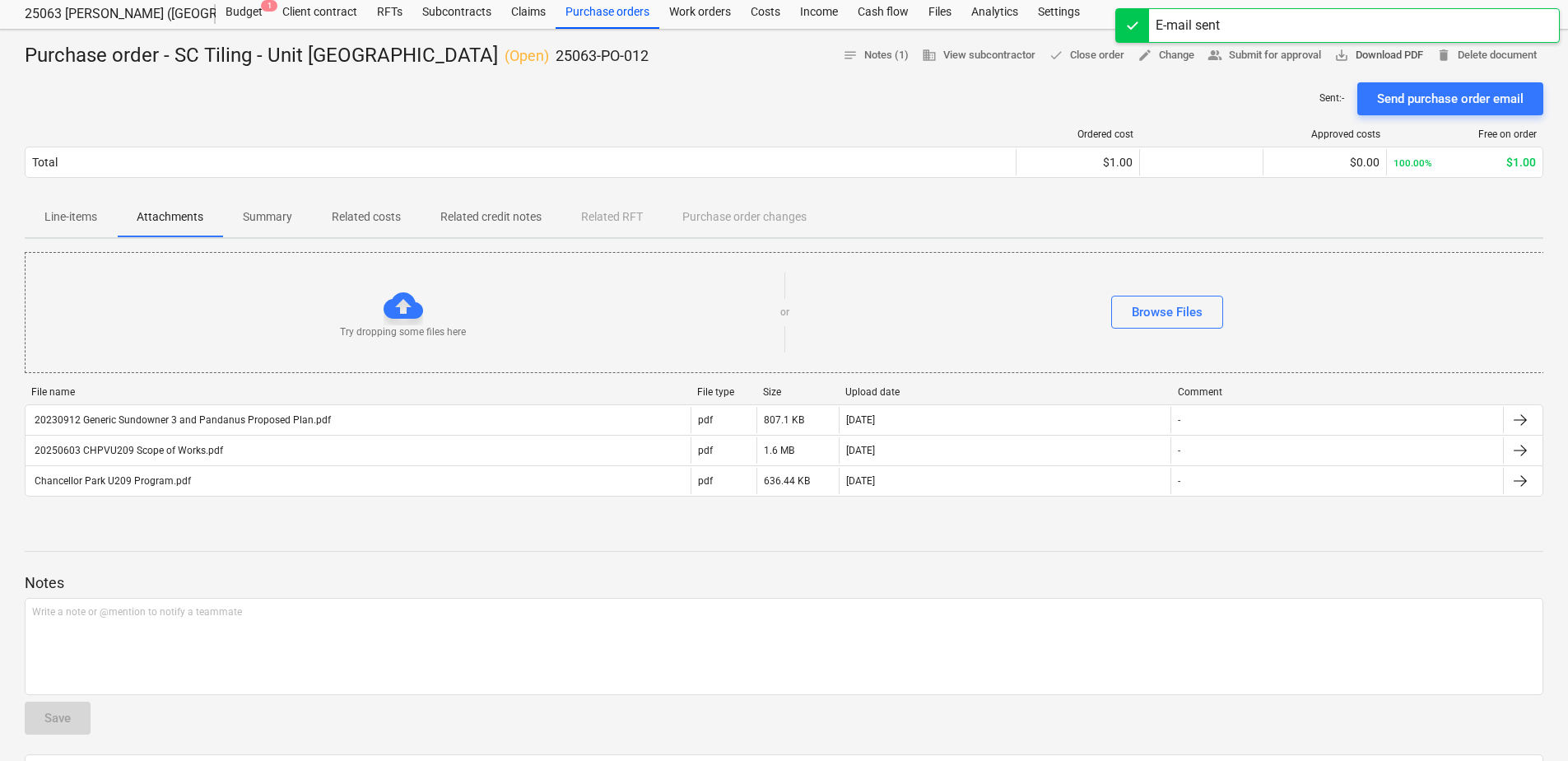
click at [1383, 50] on span "save_alt Download PDF" at bounding box center [1379, 56] width 89 height 19
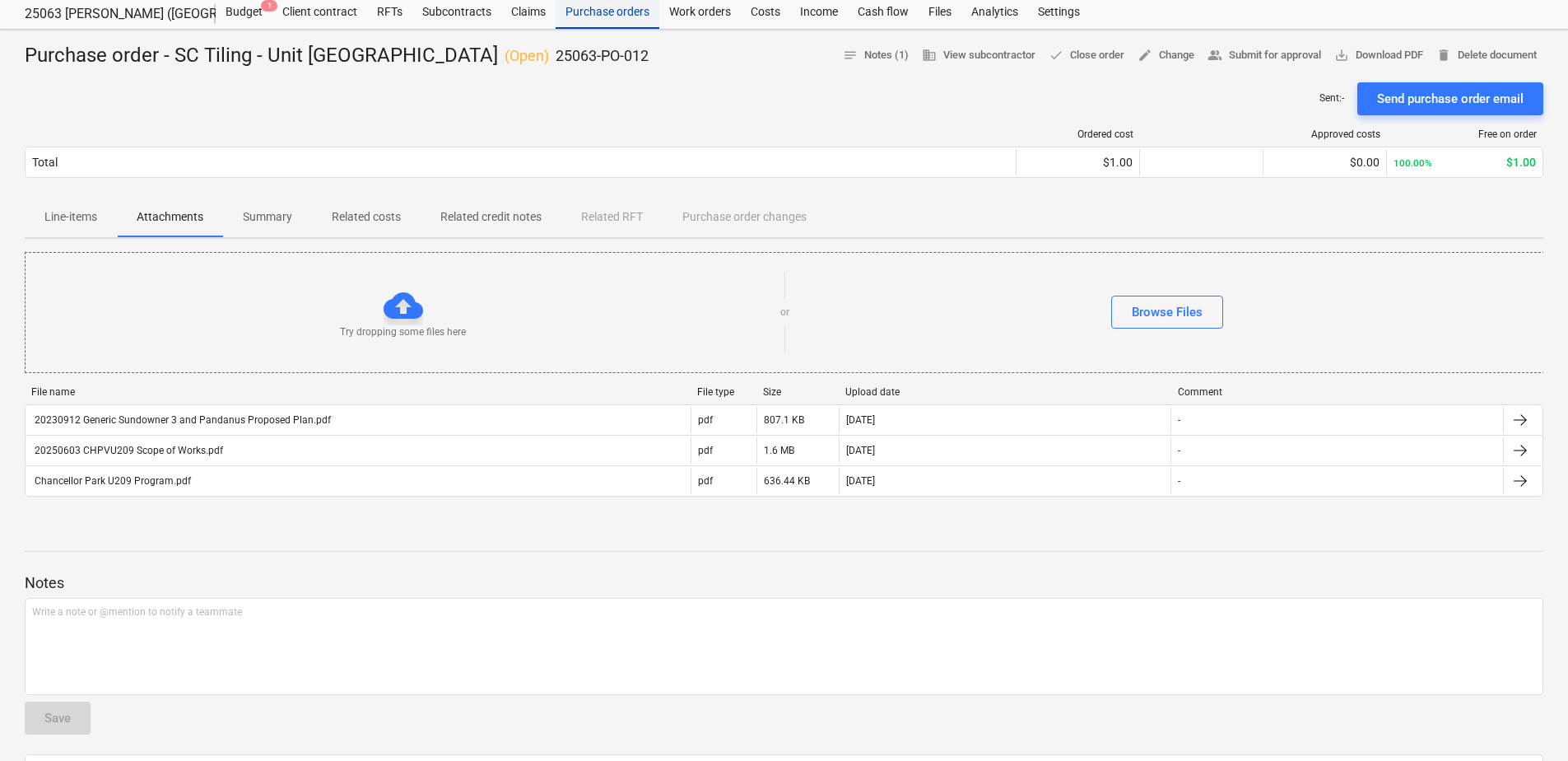
click at [611, 19] on div "Purchase orders" at bounding box center [608, 12] width 104 height 33
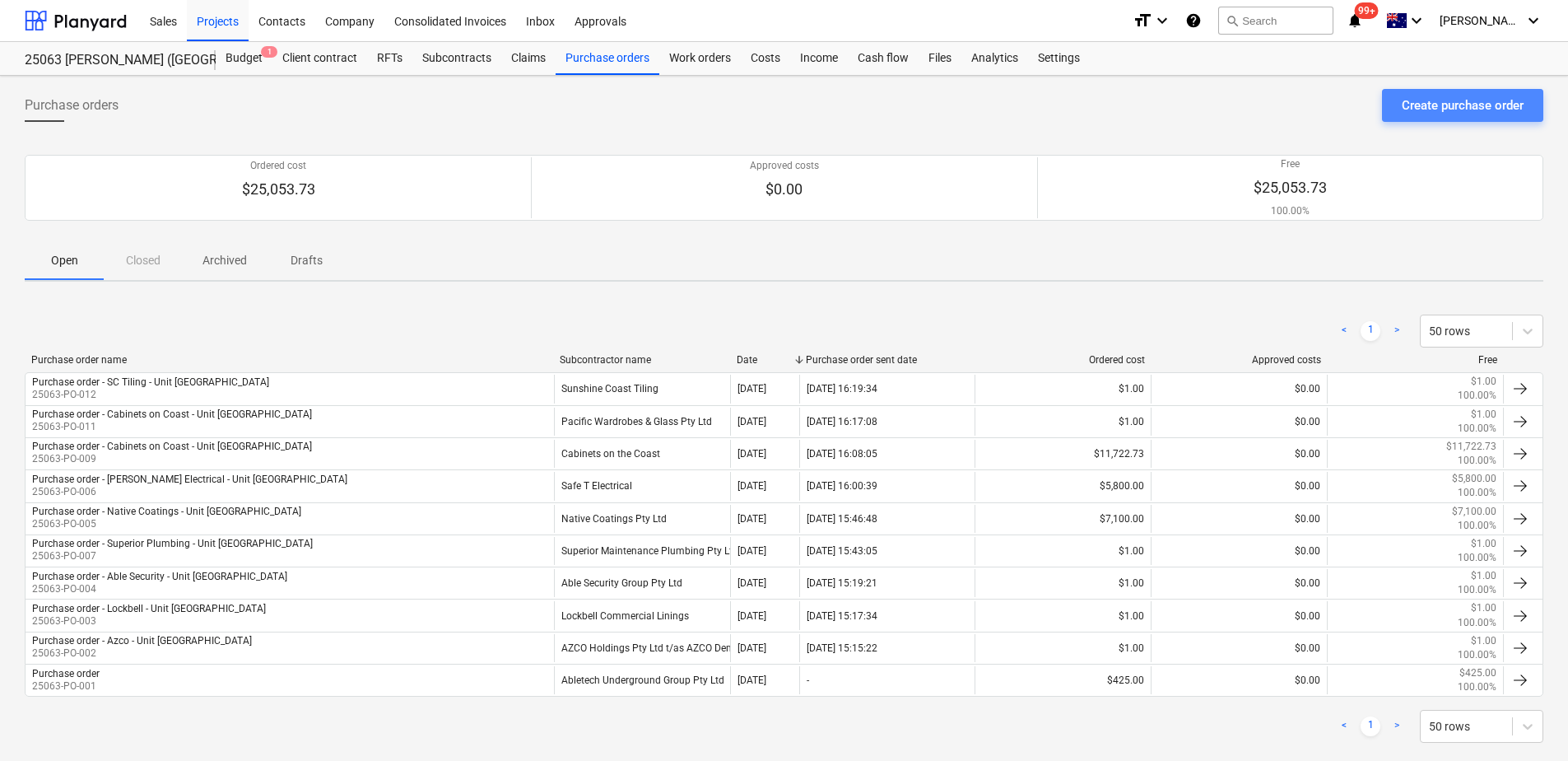
click at [1462, 103] on div "Create purchase order" at bounding box center [1463, 105] width 122 height 21
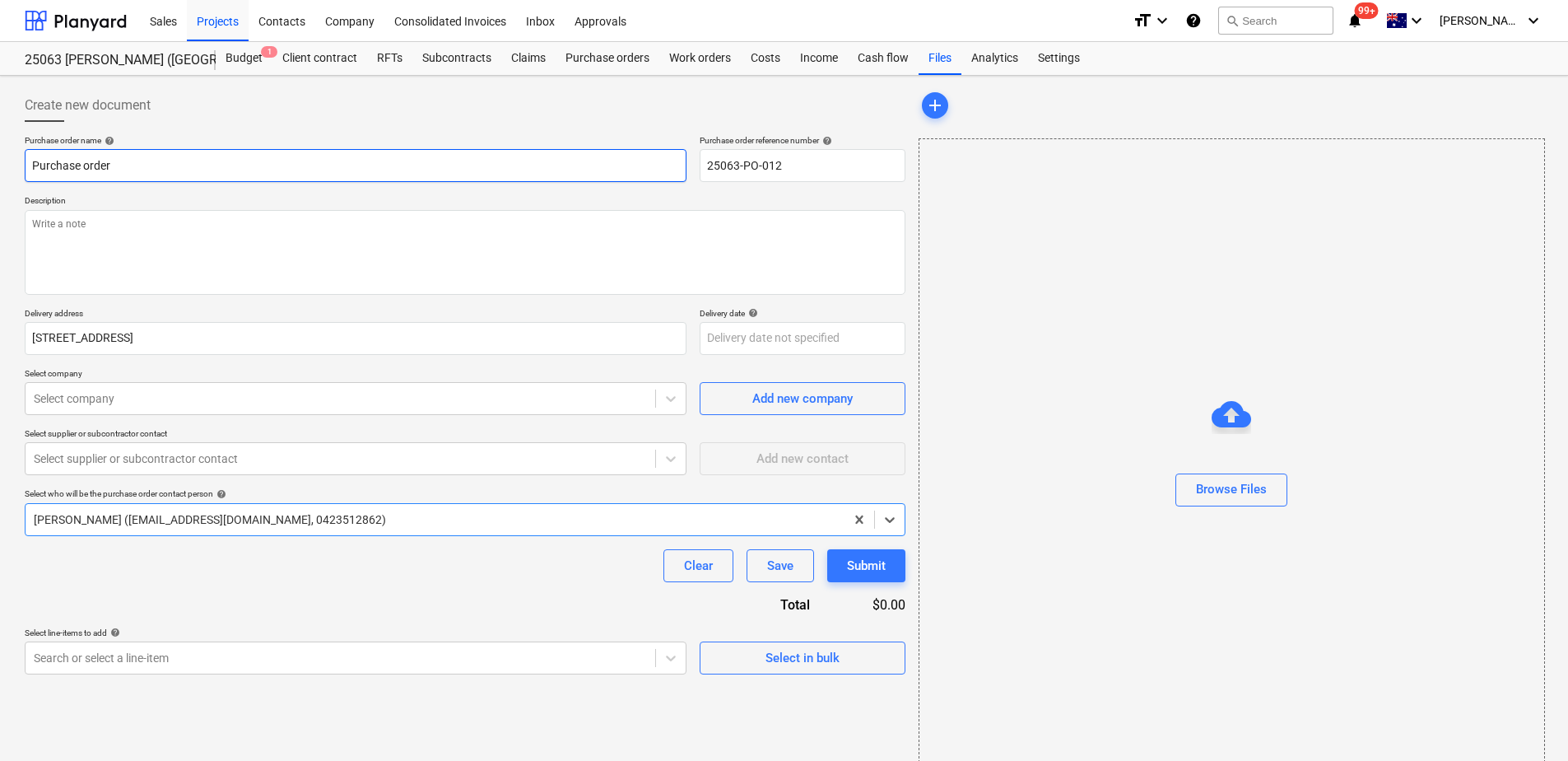
click at [154, 166] on input "Purchase order" at bounding box center [355, 166] width 662 height 33
click at [160, 167] on input "Purchase order" at bounding box center [355, 166] width 662 height 33
drag, startPoint x: 143, startPoint y: 161, endPoint x: -41, endPoint y: 175, distance: 184.5
click at [0, 175] on html "This website stores cookies on your computer. These cookies are used to collect…" at bounding box center [784, 380] width 1568 height 761
paste input "- Azco - Unit [GEOGRAPHIC_DATA]"
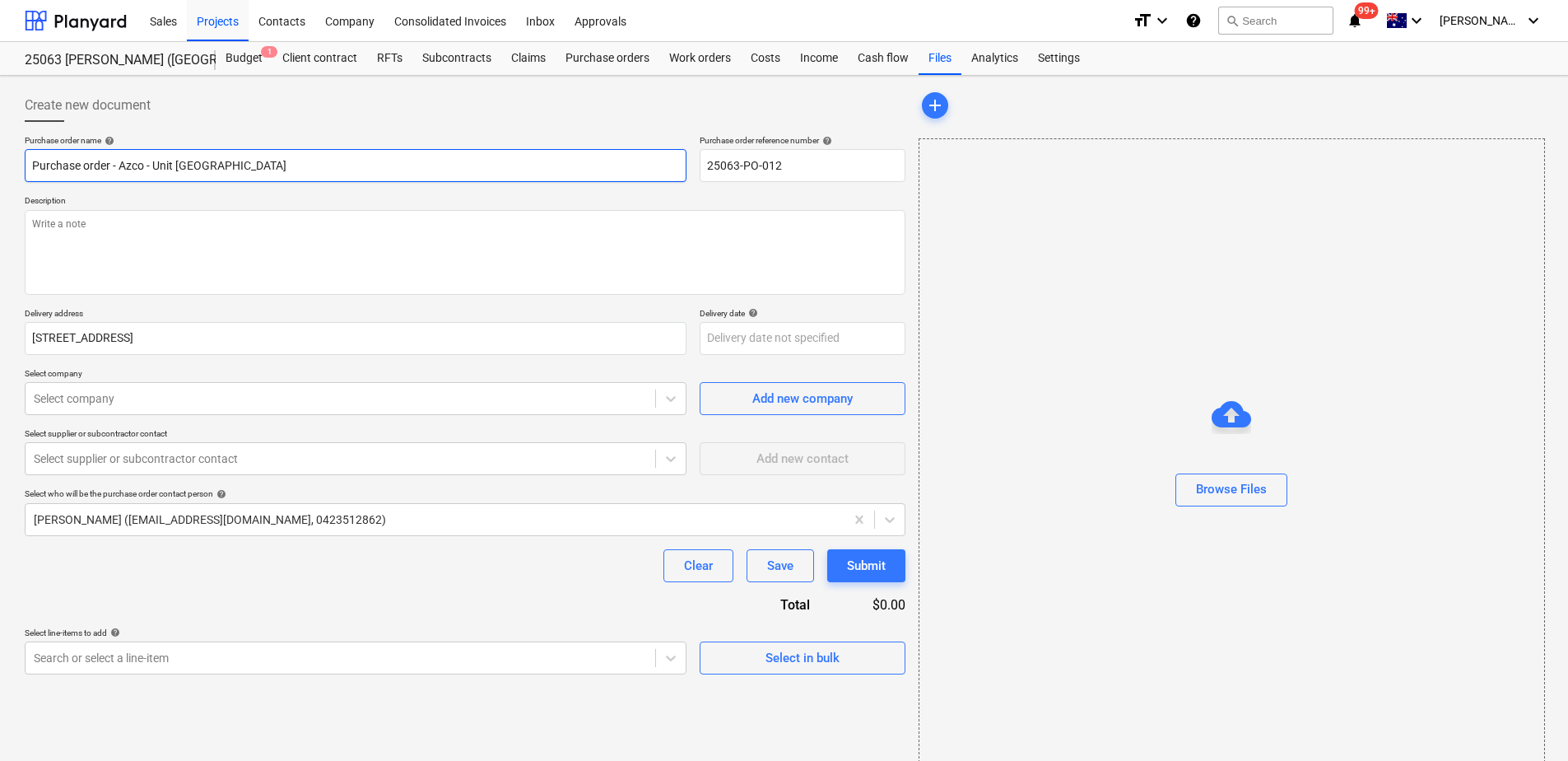
click at [143, 164] on input "Purchase order - Azco - Unit [GEOGRAPHIC_DATA]" at bounding box center [355, 166] width 662 height 33
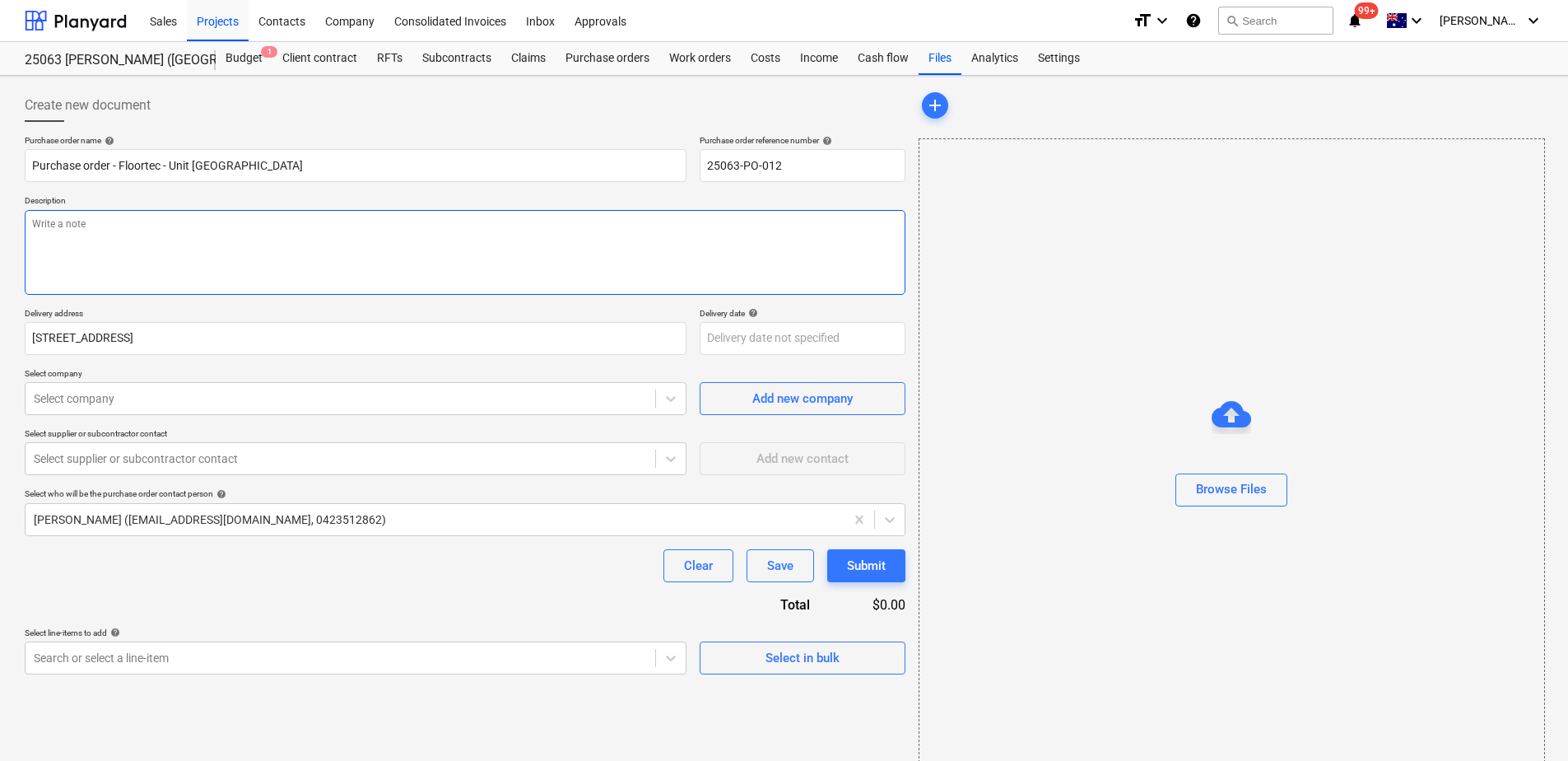
click at [147, 235] on textarea at bounding box center [465, 252] width 881 height 85
paste textarea "Final bill to include the [PERSON_NAME] Handover Checklist & Form 43"
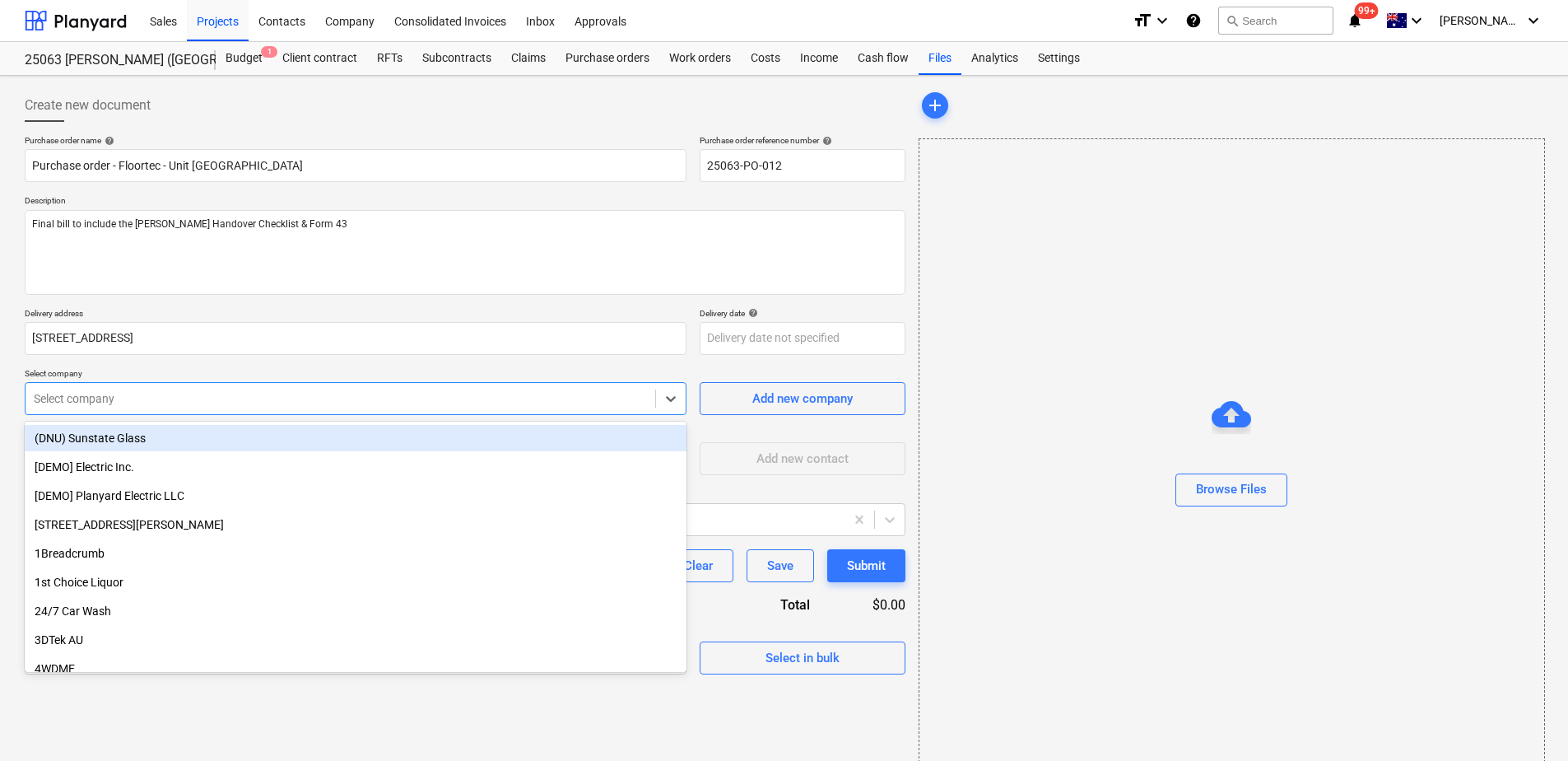
click at [109, 396] on div at bounding box center [340, 398] width 613 height 16
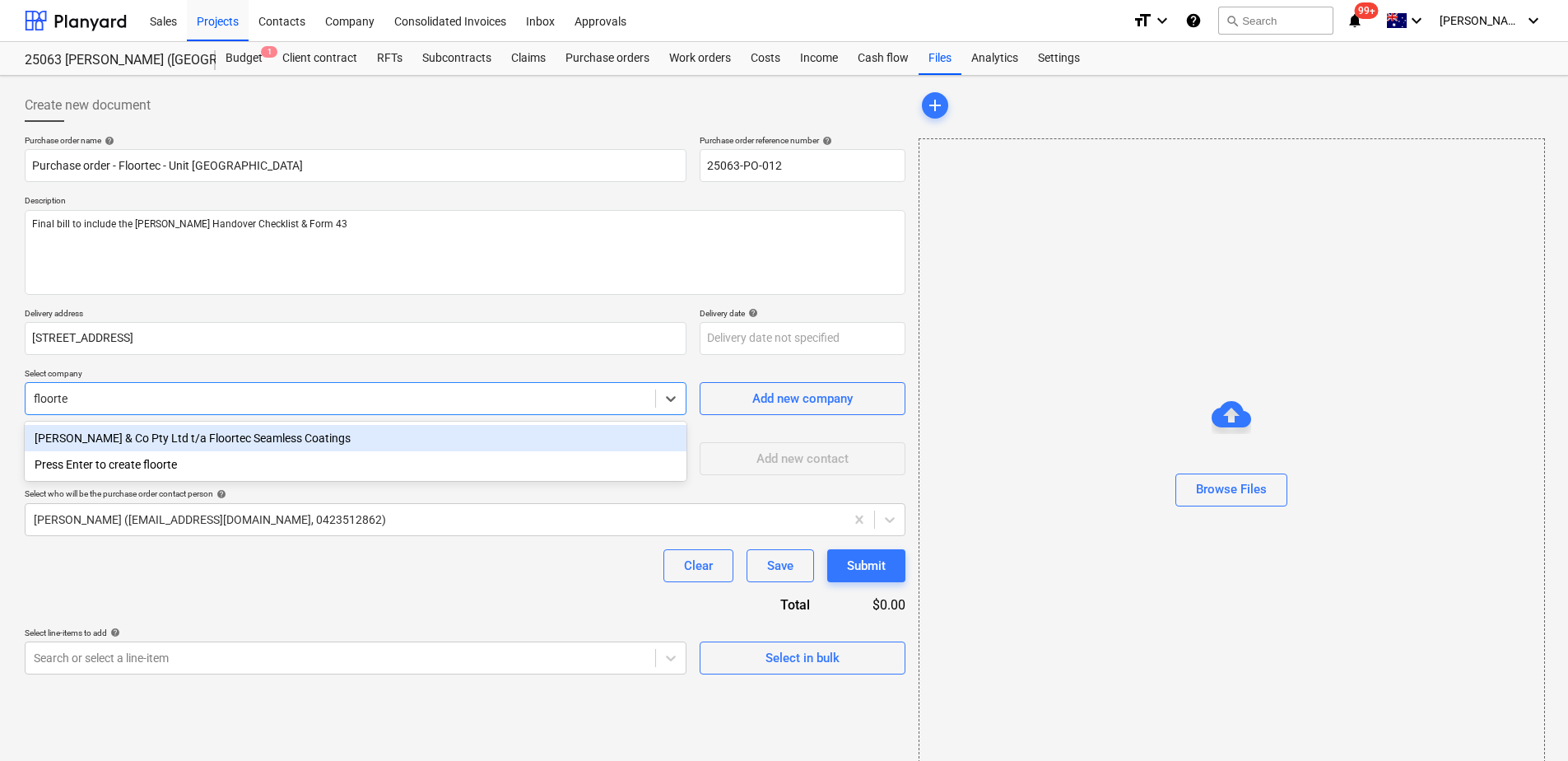
click at [136, 440] on div "[PERSON_NAME] & Co Pty Ltd t/a Floortec Seamless Coatings" at bounding box center [355, 437] width 662 height 26
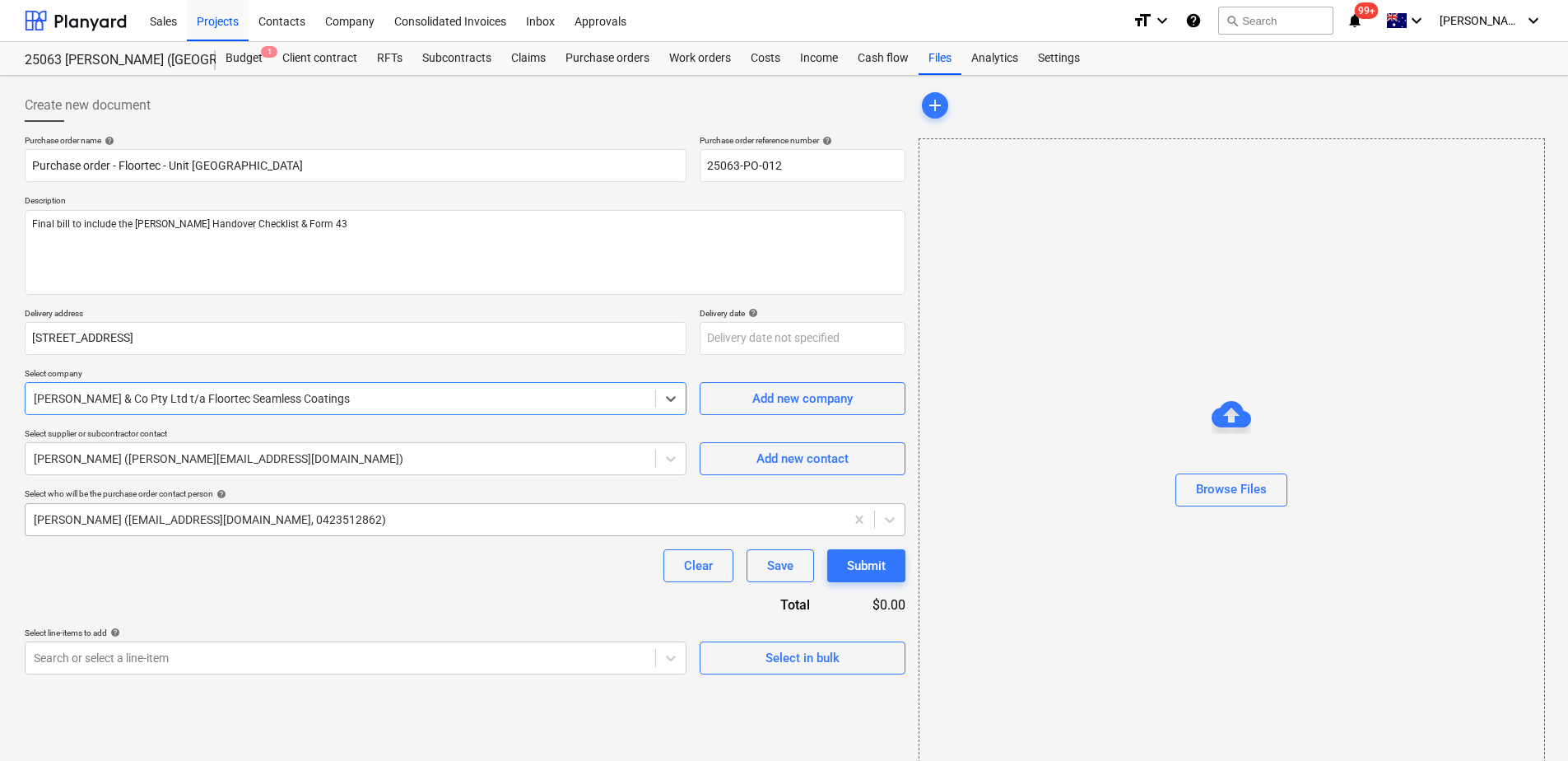
click at [123, 519] on div at bounding box center [435, 519] width 803 height 16
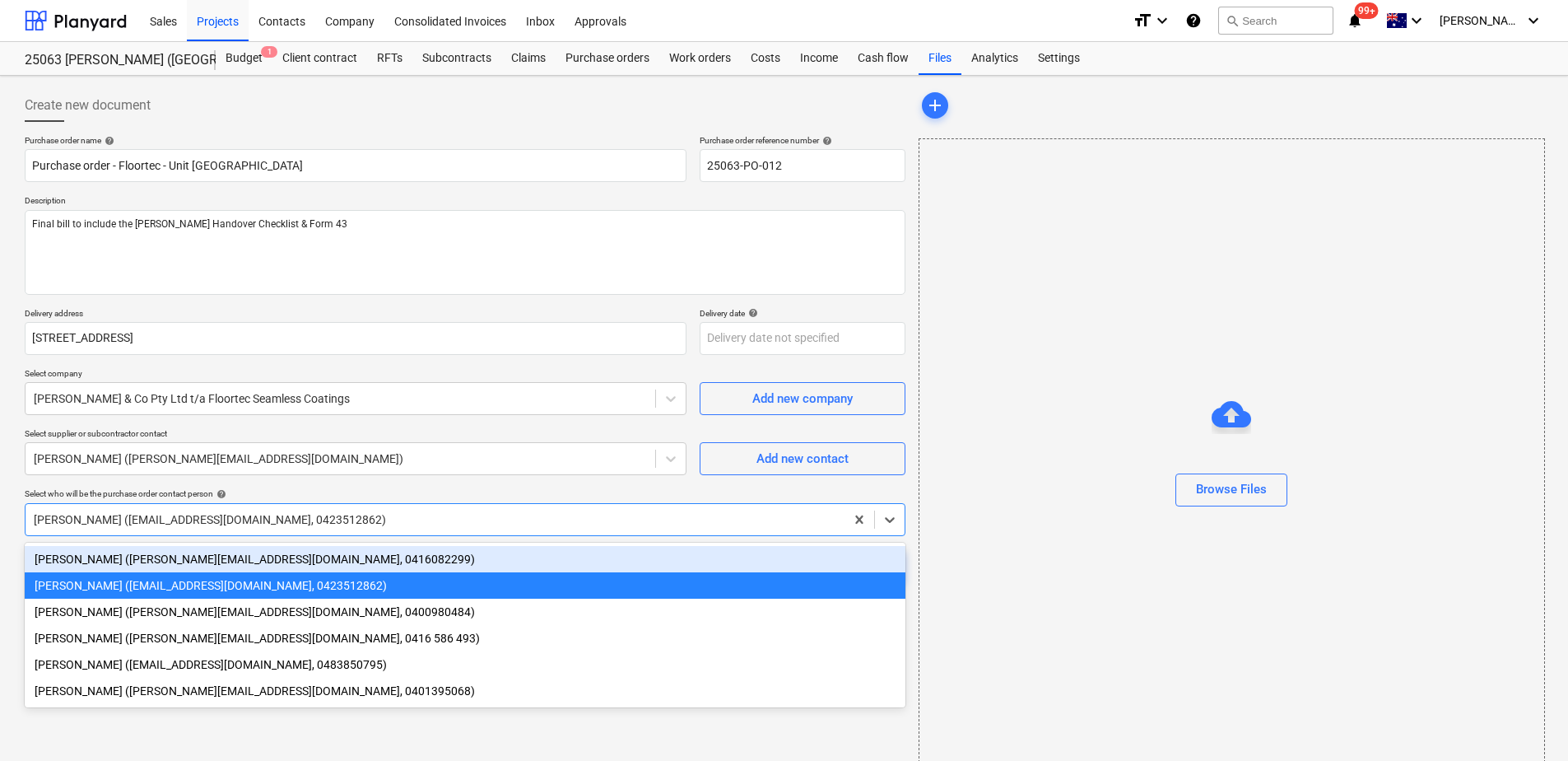
click at [124, 565] on div "[PERSON_NAME] ([PERSON_NAME][EMAIL_ADDRESS][DOMAIN_NAME], 0416082299)" at bounding box center [465, 559] width 881 height 26
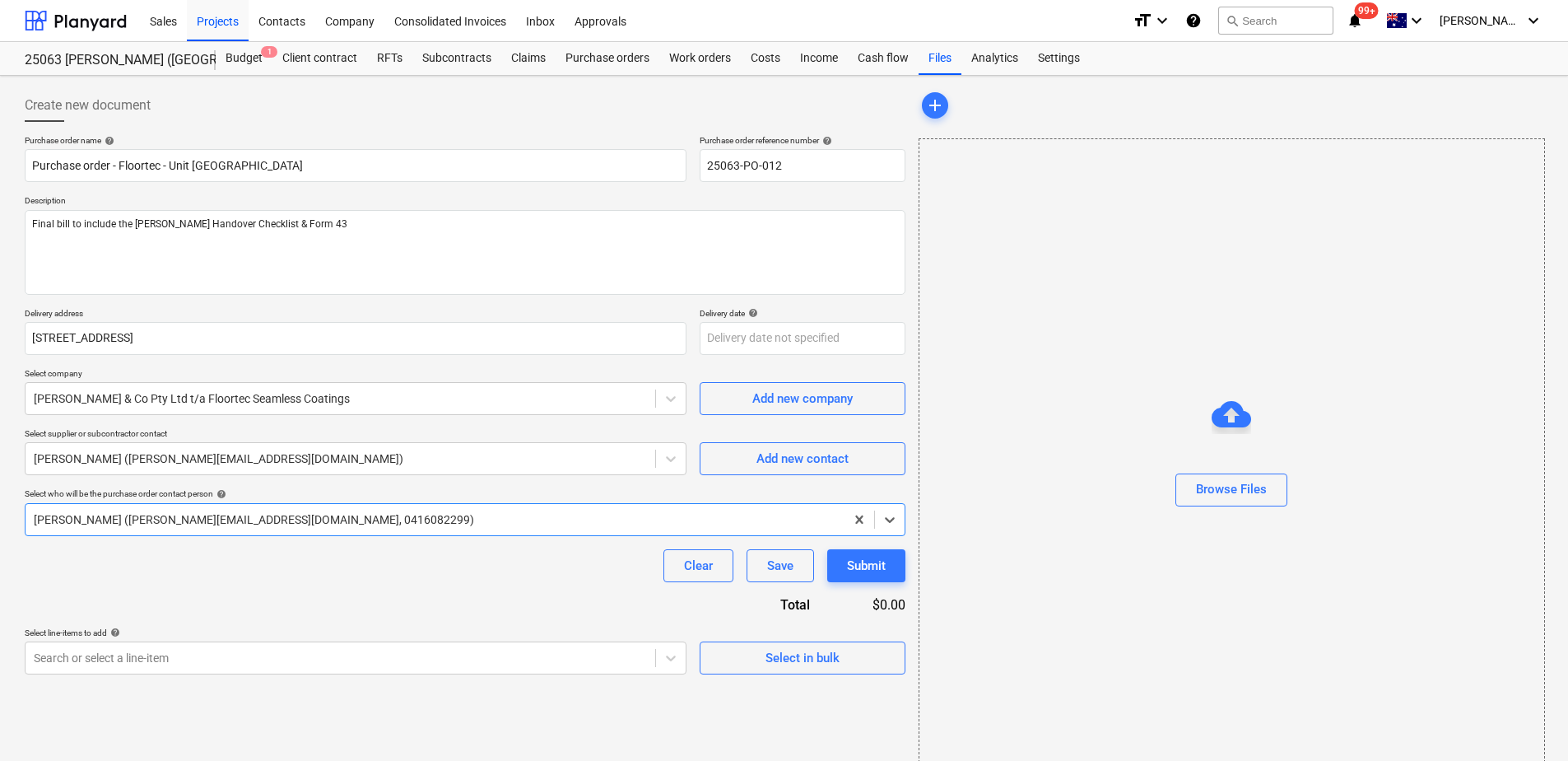
click at [124, 565] on div "Clear Save Submit" at bounding box center [465, 566] width 881 height 33
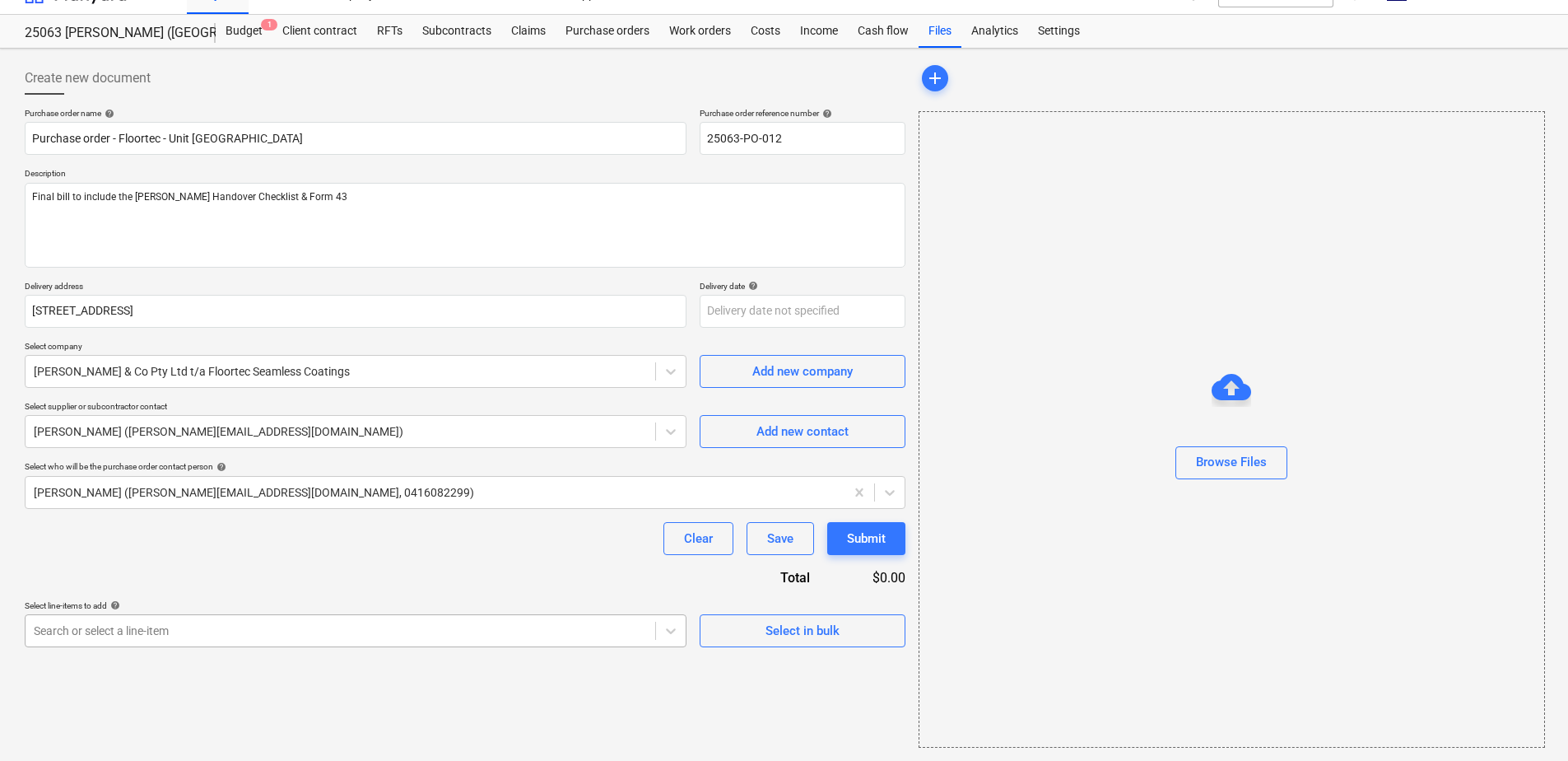
scroll to position [170, 0]
click at [135, 633] on body "This website stores cookies on your computer. These cookies are used to collect…" at bounding box center [784, 353] width 1568 height 761
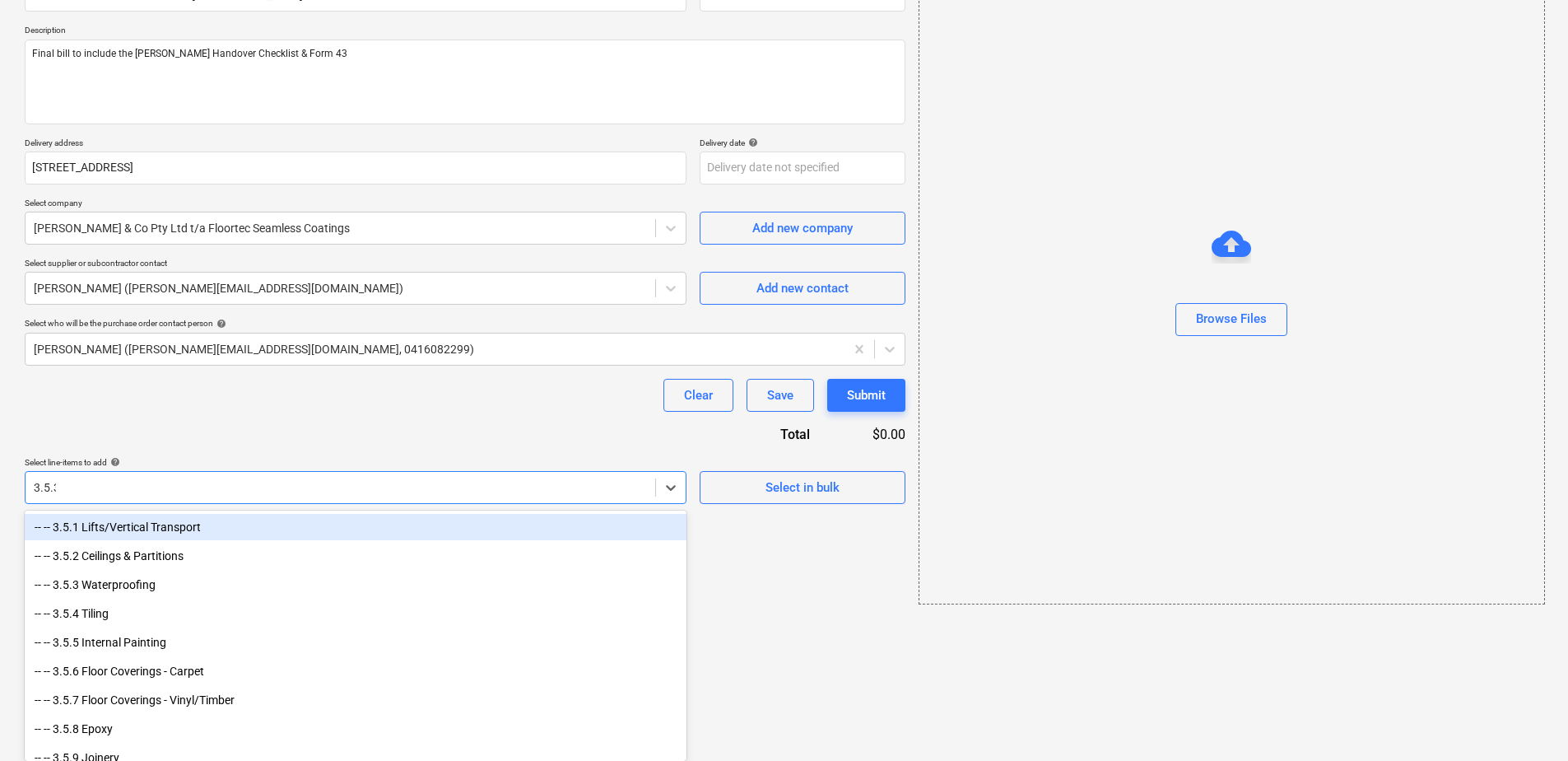
scroll to position [27, 0]
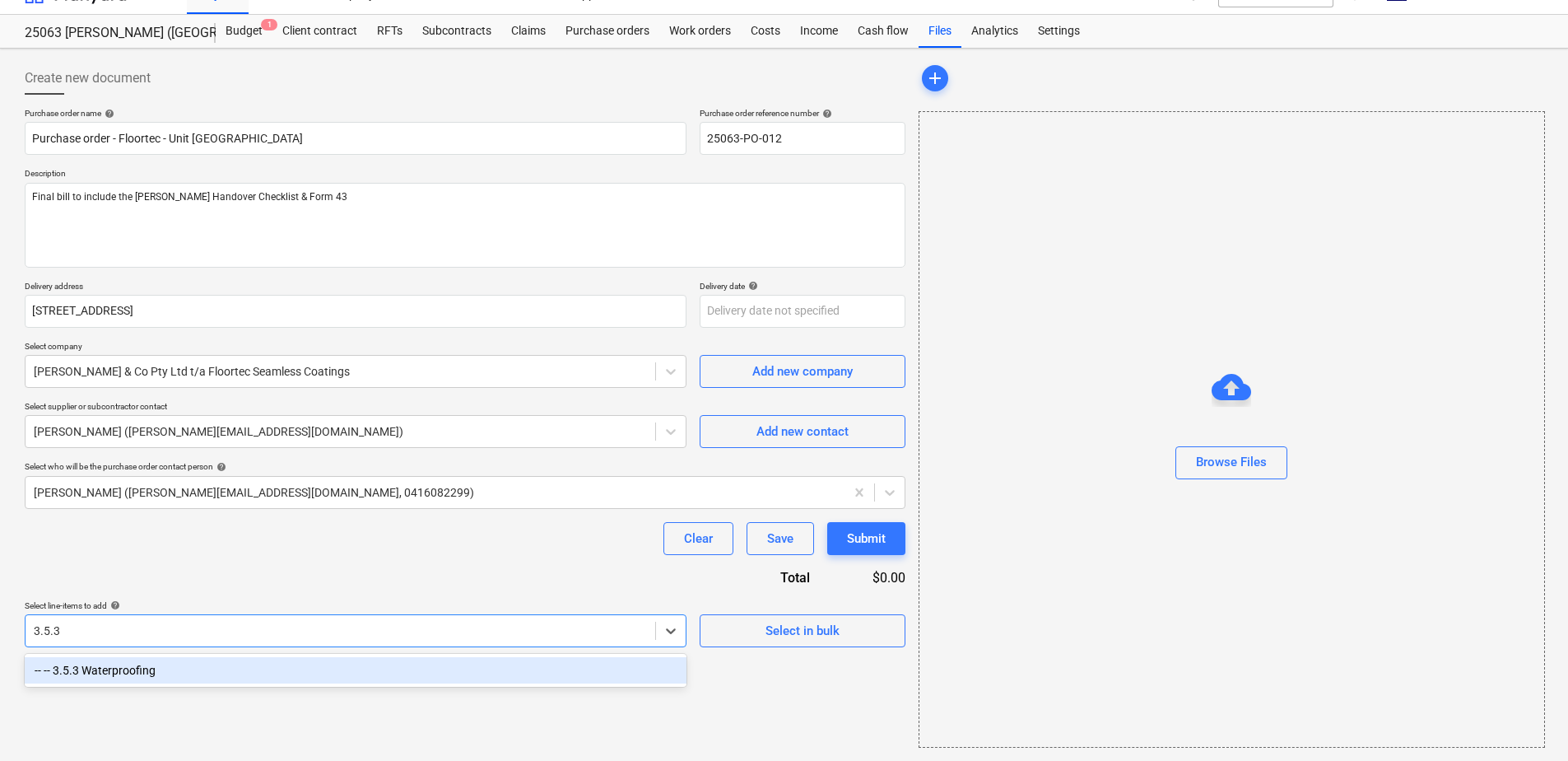
click at [147, 674] on div "-- -- 3.5.3 Waterproofing" at bounding box center [355, 670] width 662 height 26
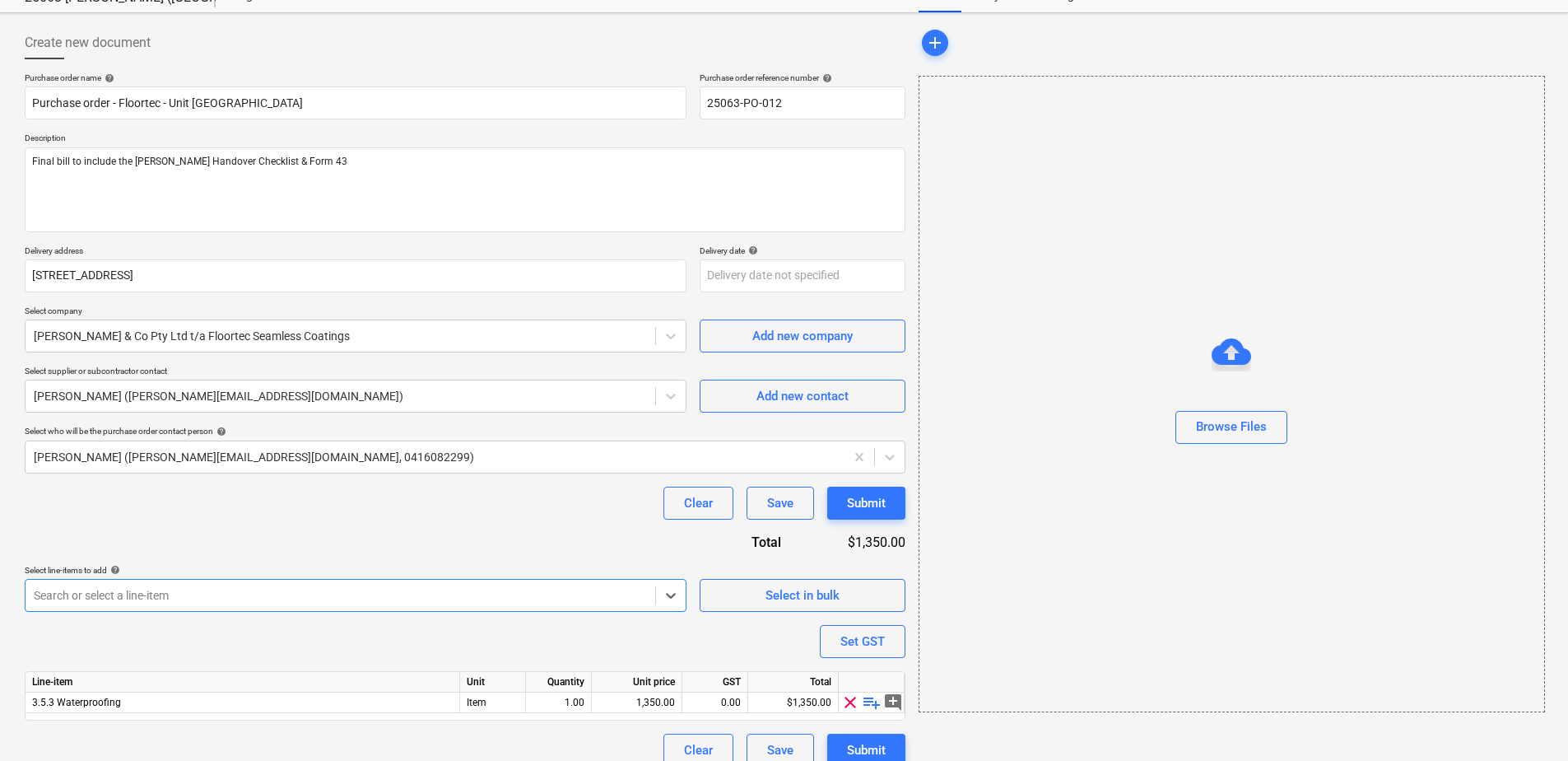
scroll to position [81, 0]
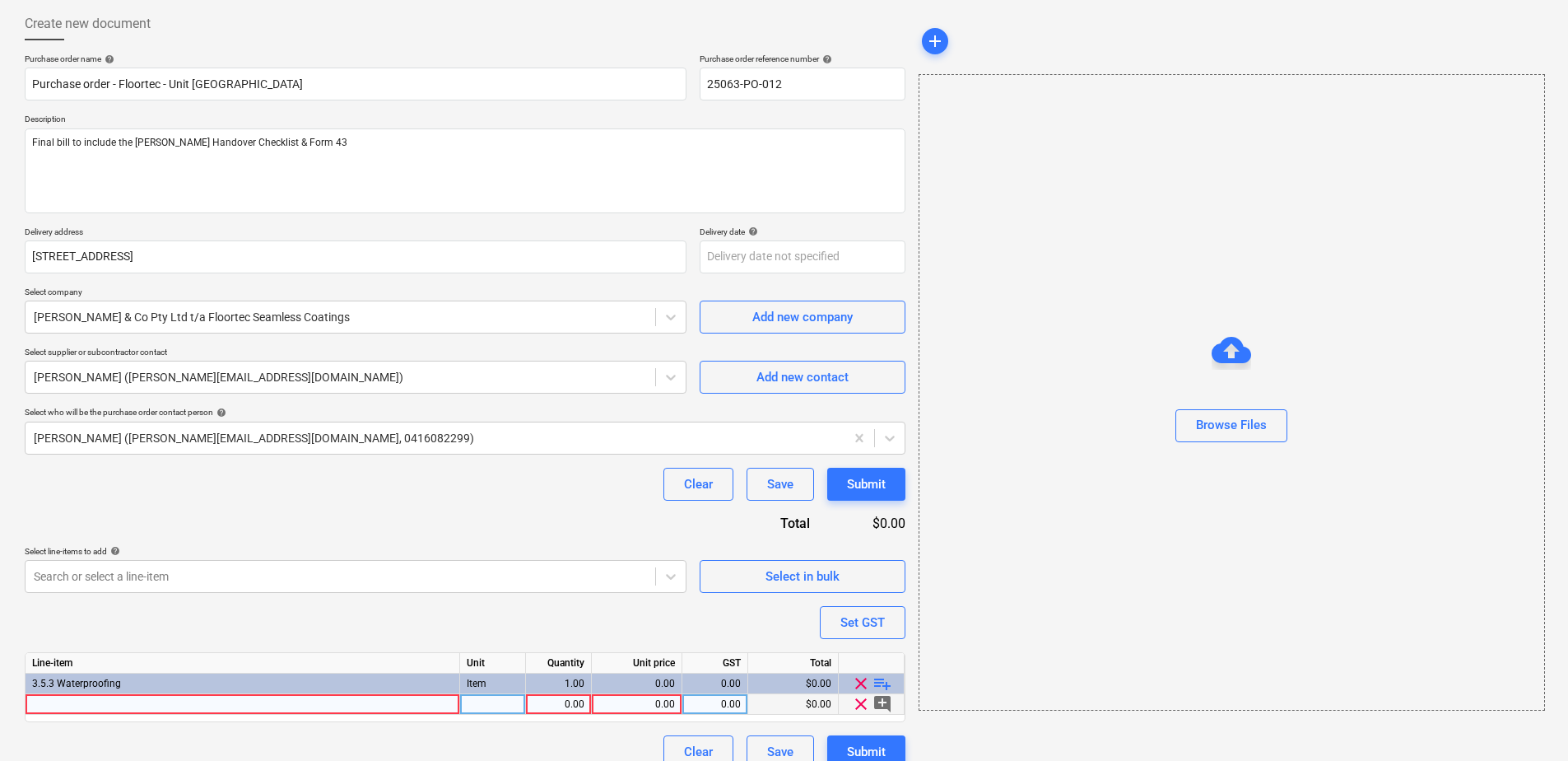
click at [434, 705] on div at bounding box center [242, 704] width 435 height 21
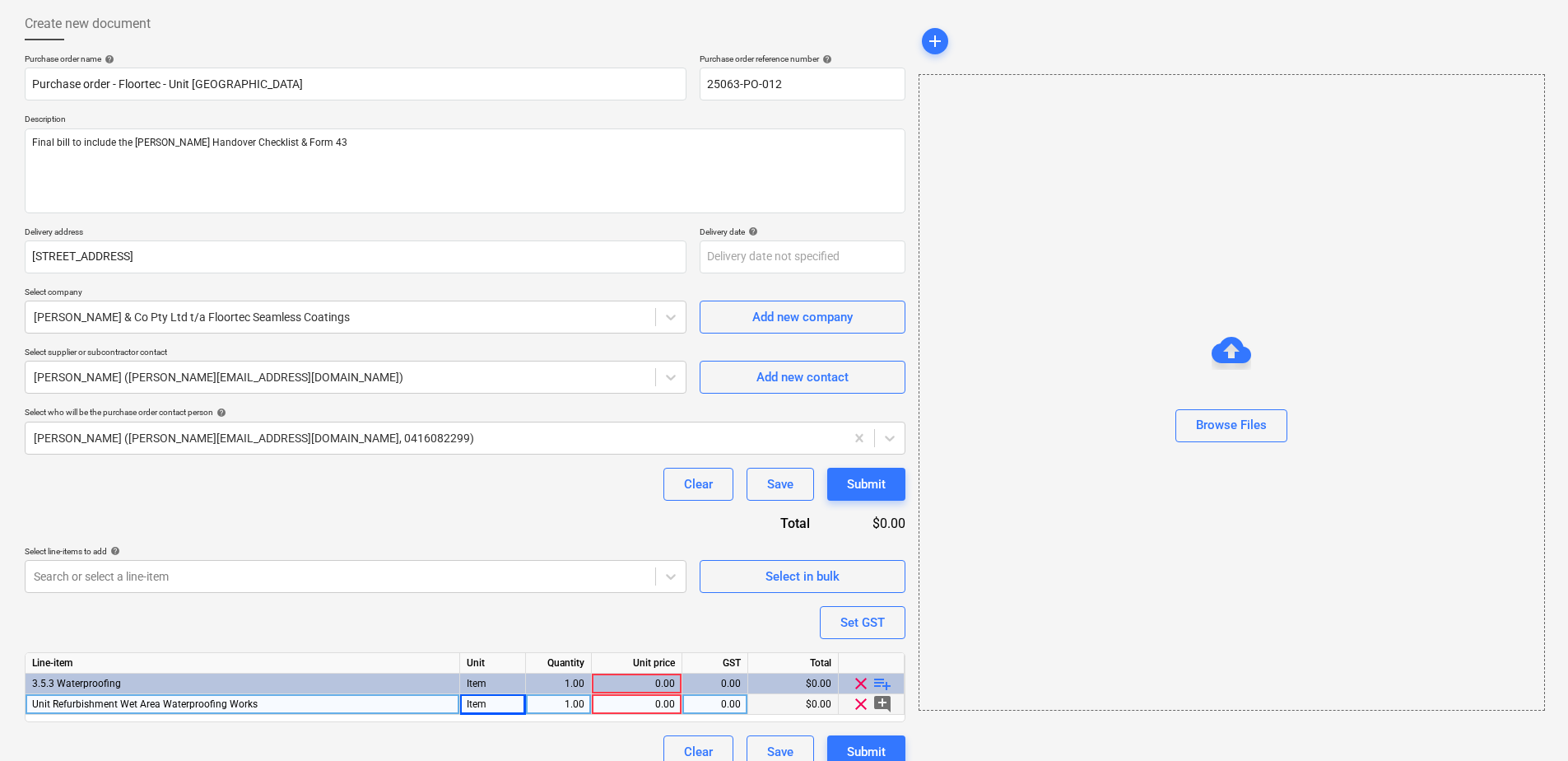
click at [272, 703] on div "Unit Refurbishment Wet Area Waterproofing Works" at bounding box center [242, 704] width 435 height 21
click at [300, 705] on input "Unit Refurbishment Wet Area Waterproofing Works" at bounding box center [242, 704] width 434 height 20
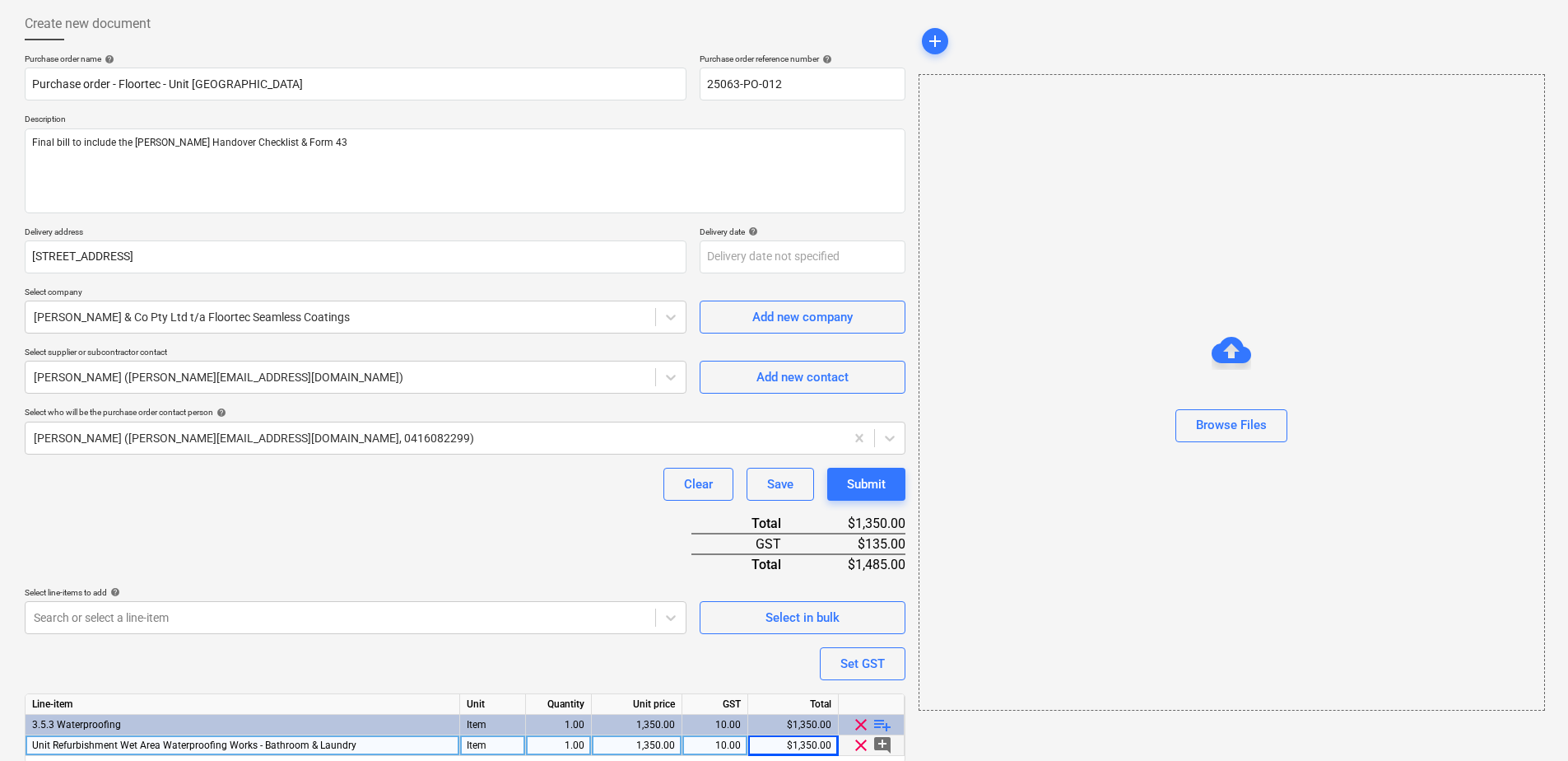
scroll to position [143, 0]
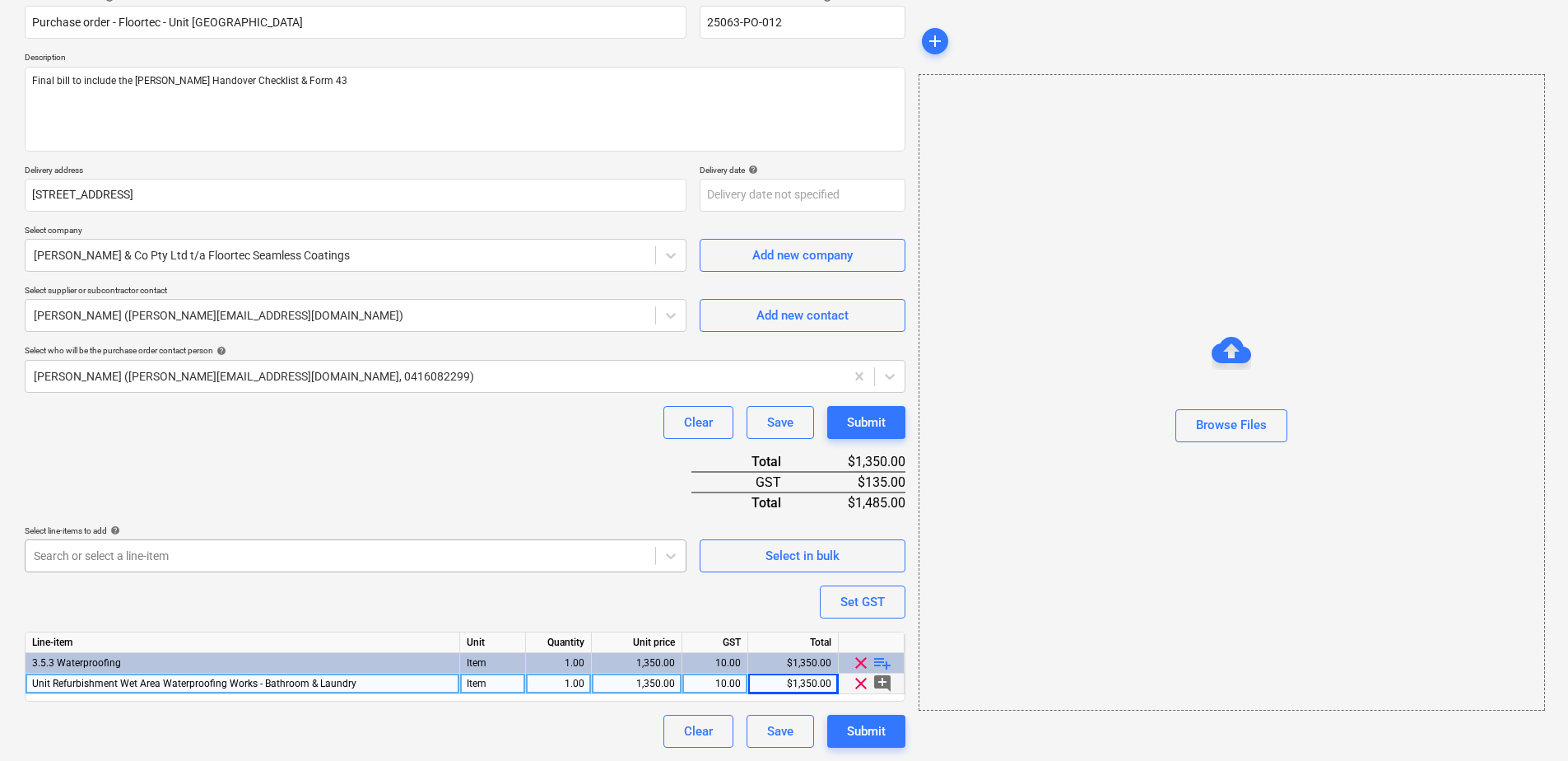
click at [215, 560] on body "This website stores cookies on your computer. These cookies are used to collect…" at bounding box center [784, 237] width 1568 height 761
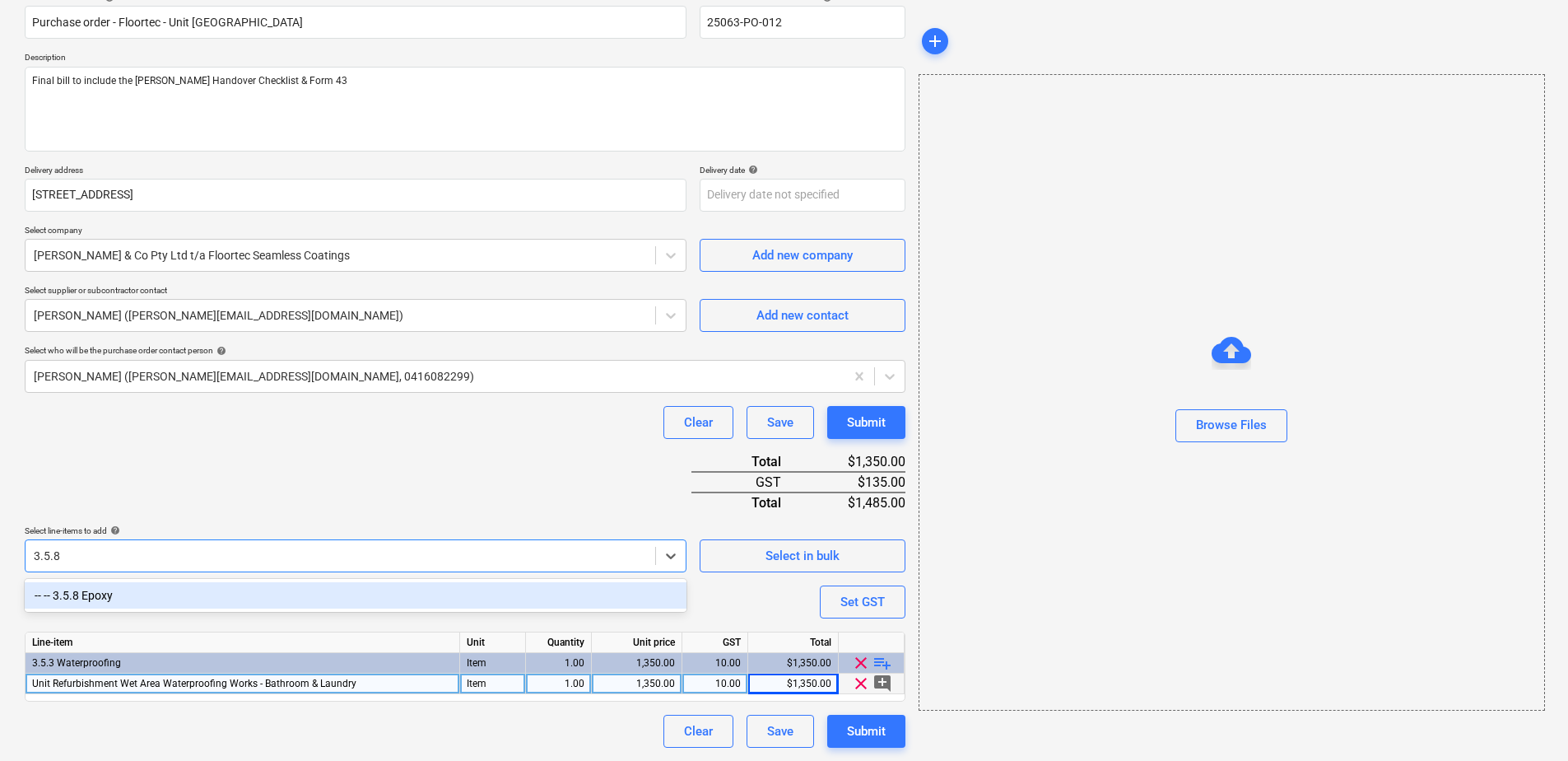
click at [230, 598] on div "-- -- 3.5.8 Epoxy" at bounding box center [355, 595] width 662 height 26
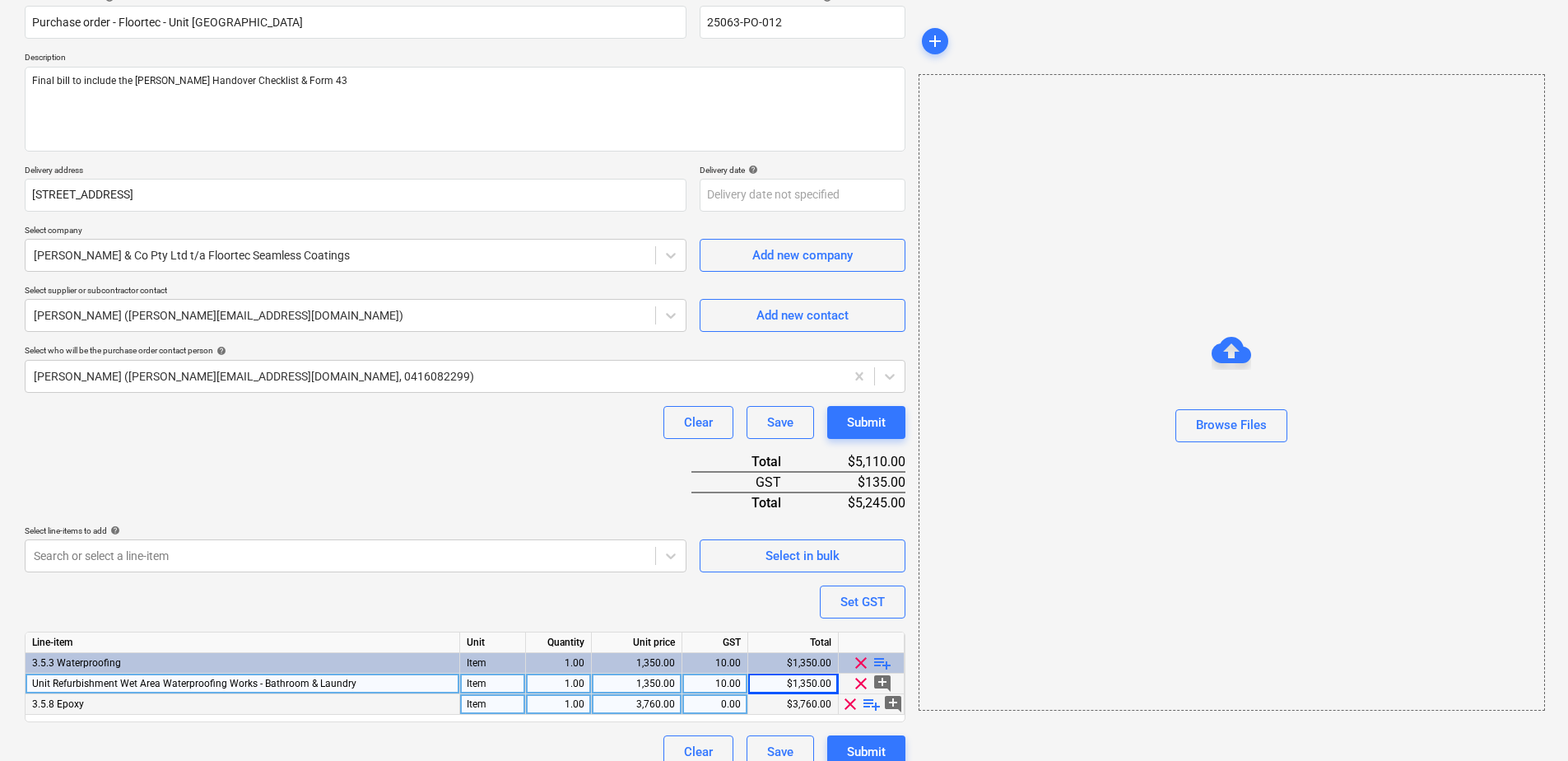
click at [873, 705] on span "playlist_add" at bounding box center [872, 704] width 20 height 20
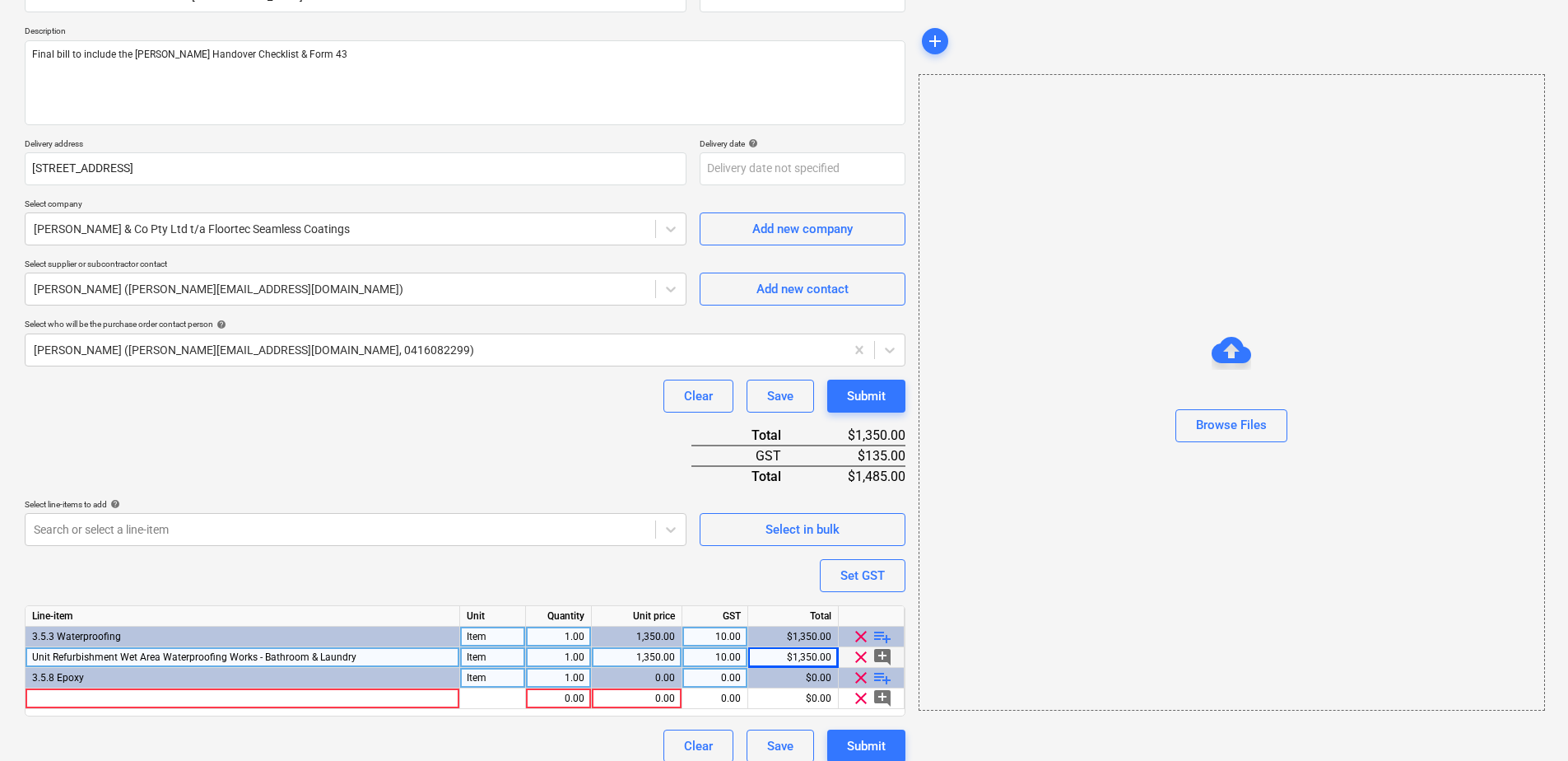
scroll to position [184, 0]
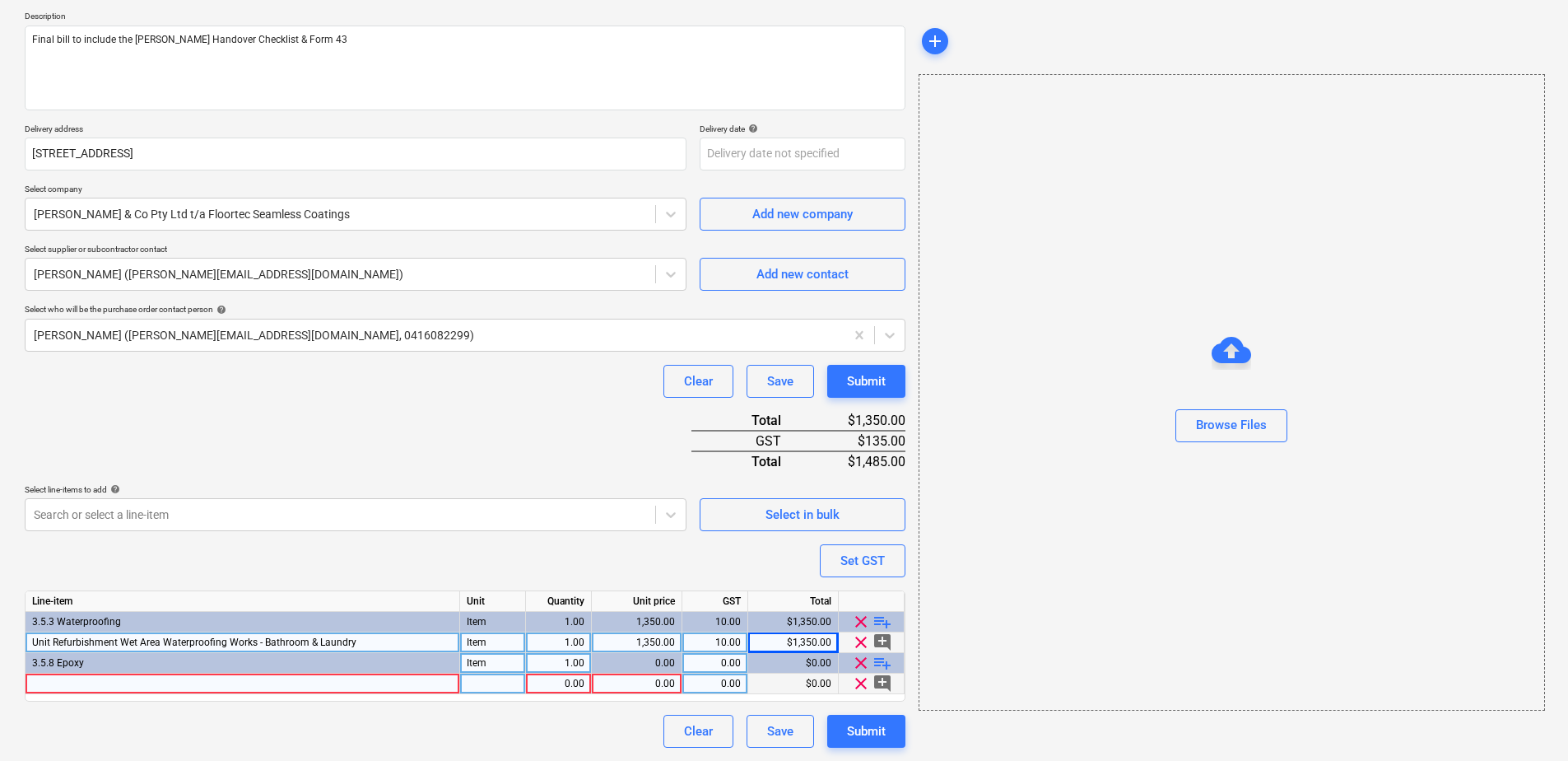
click at [124, 683] on div at bounding box center [242, 684] width 435 height 21
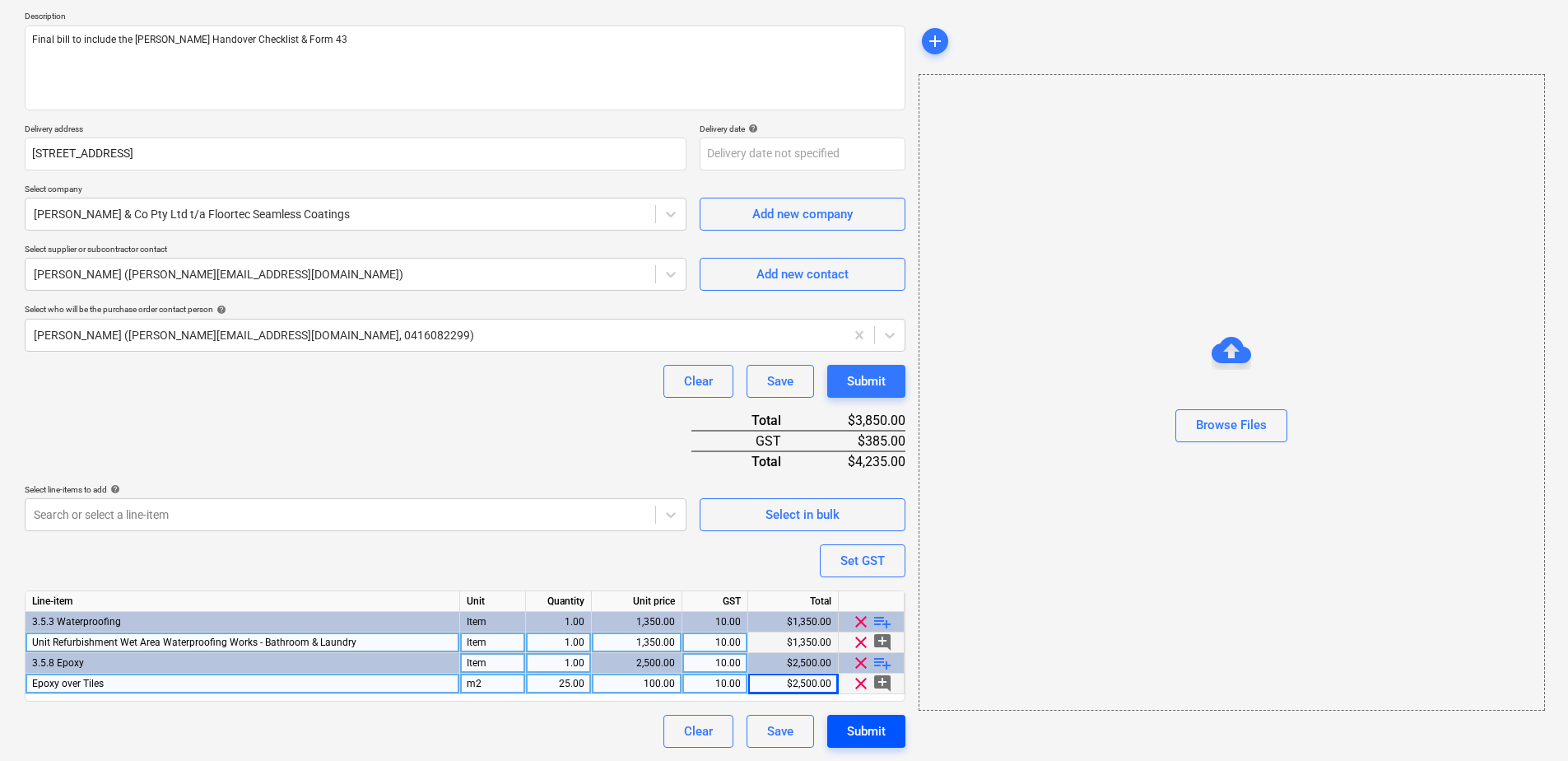
click at [884, 737] on div "Submit" at bounding box center [866, 731] width 38 height 21
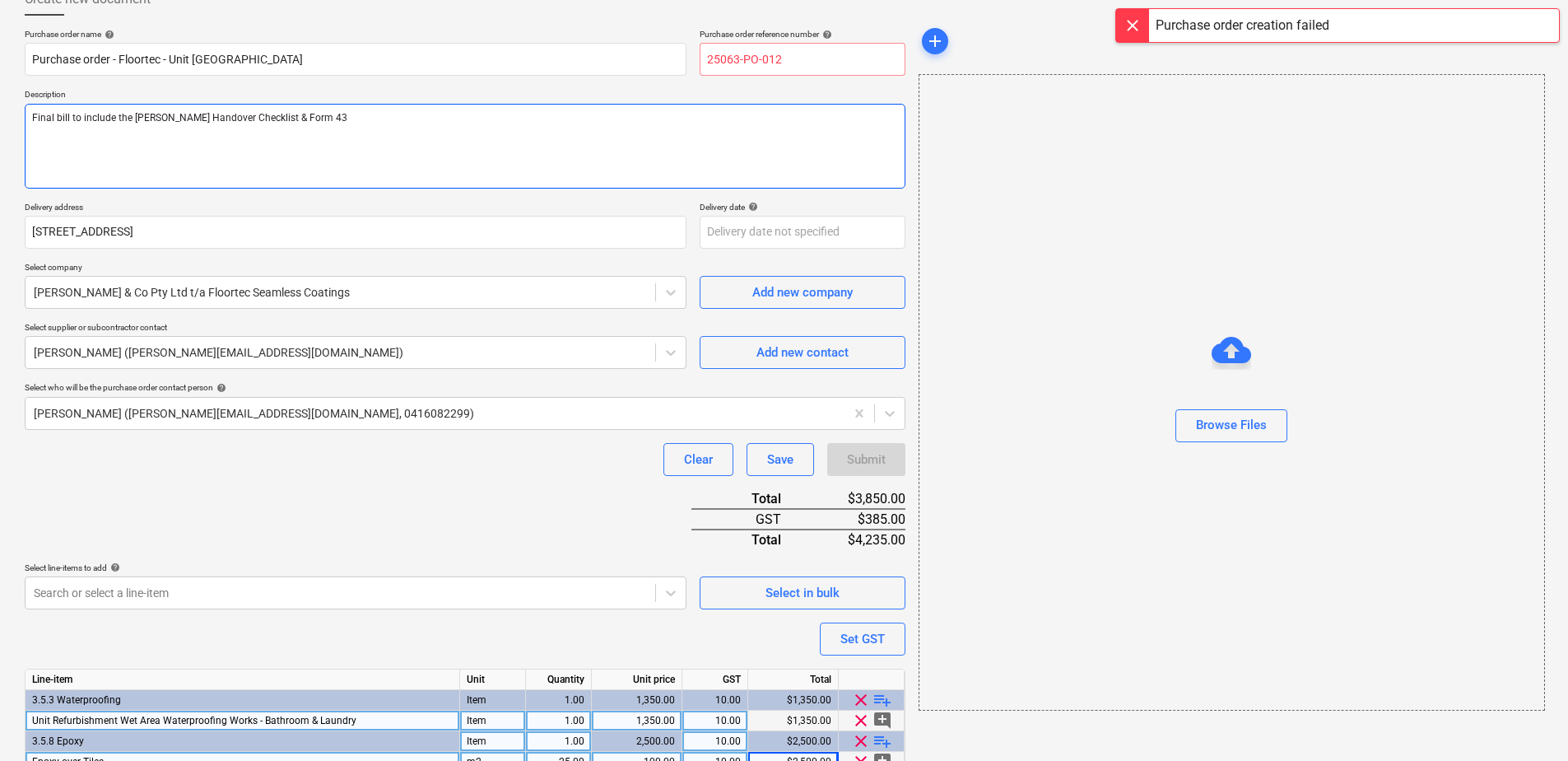
scroll to position [0, 0]
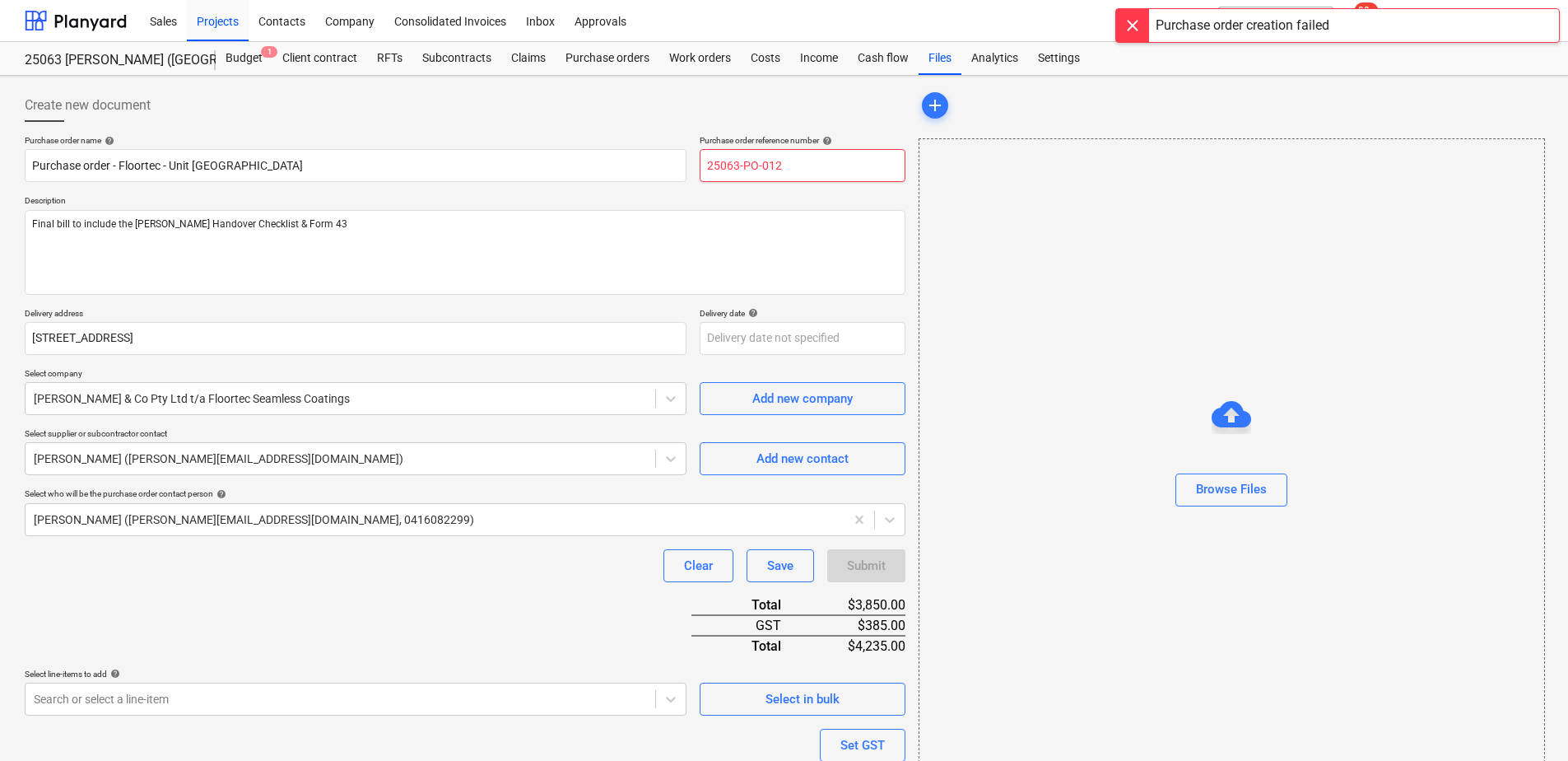
click at [808, 171] on input "25063-PO-012" at bounding box center [803, 166] width 206 height 33
click at [560, 612] on div "Purchase order name help Purchase order - Floortec - Unit [GEOGRAPHIC_DATA] Pur…" at bounding box center [465, 533] width 881 height 797
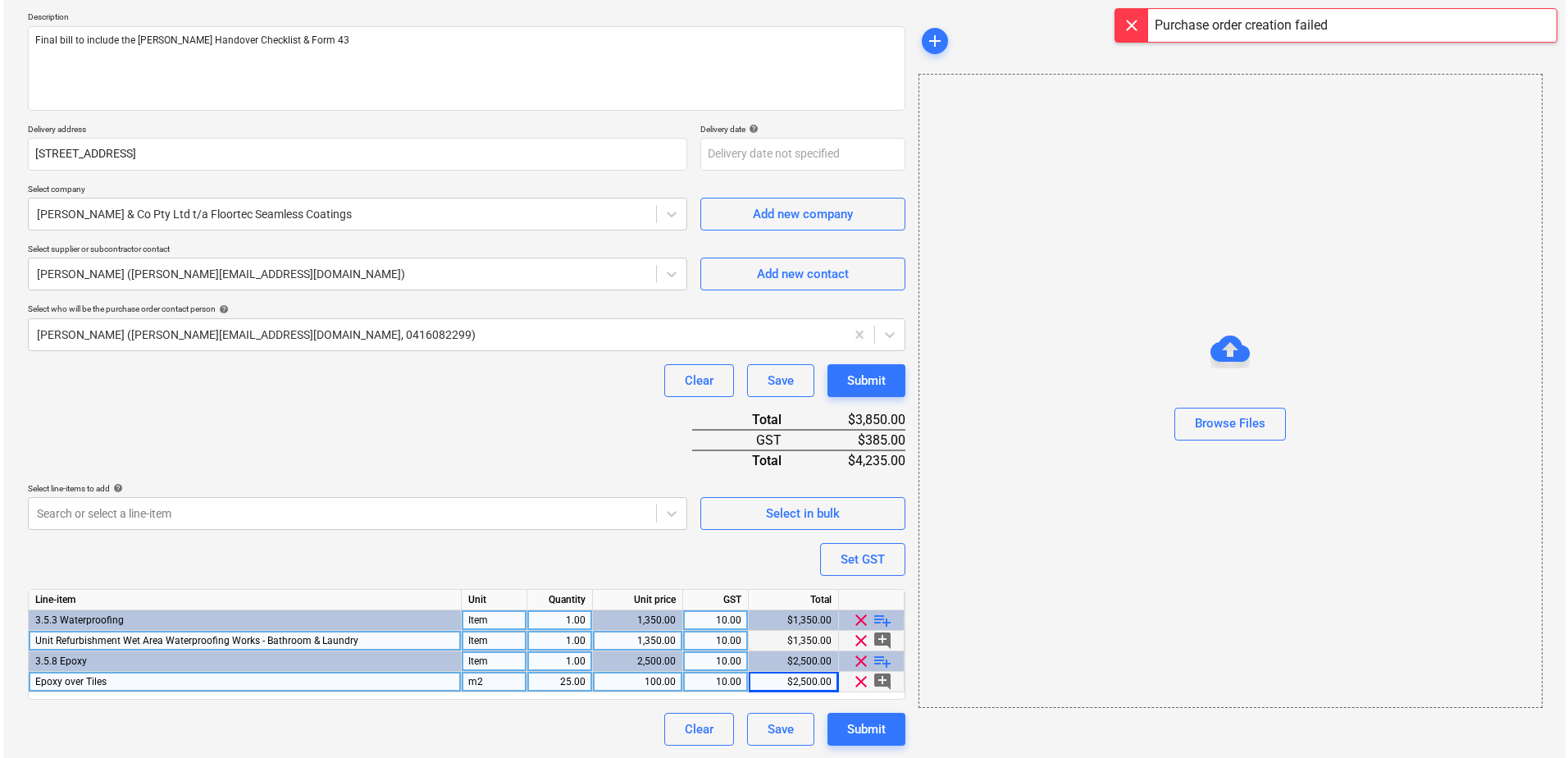
scroll to position [183, 0]
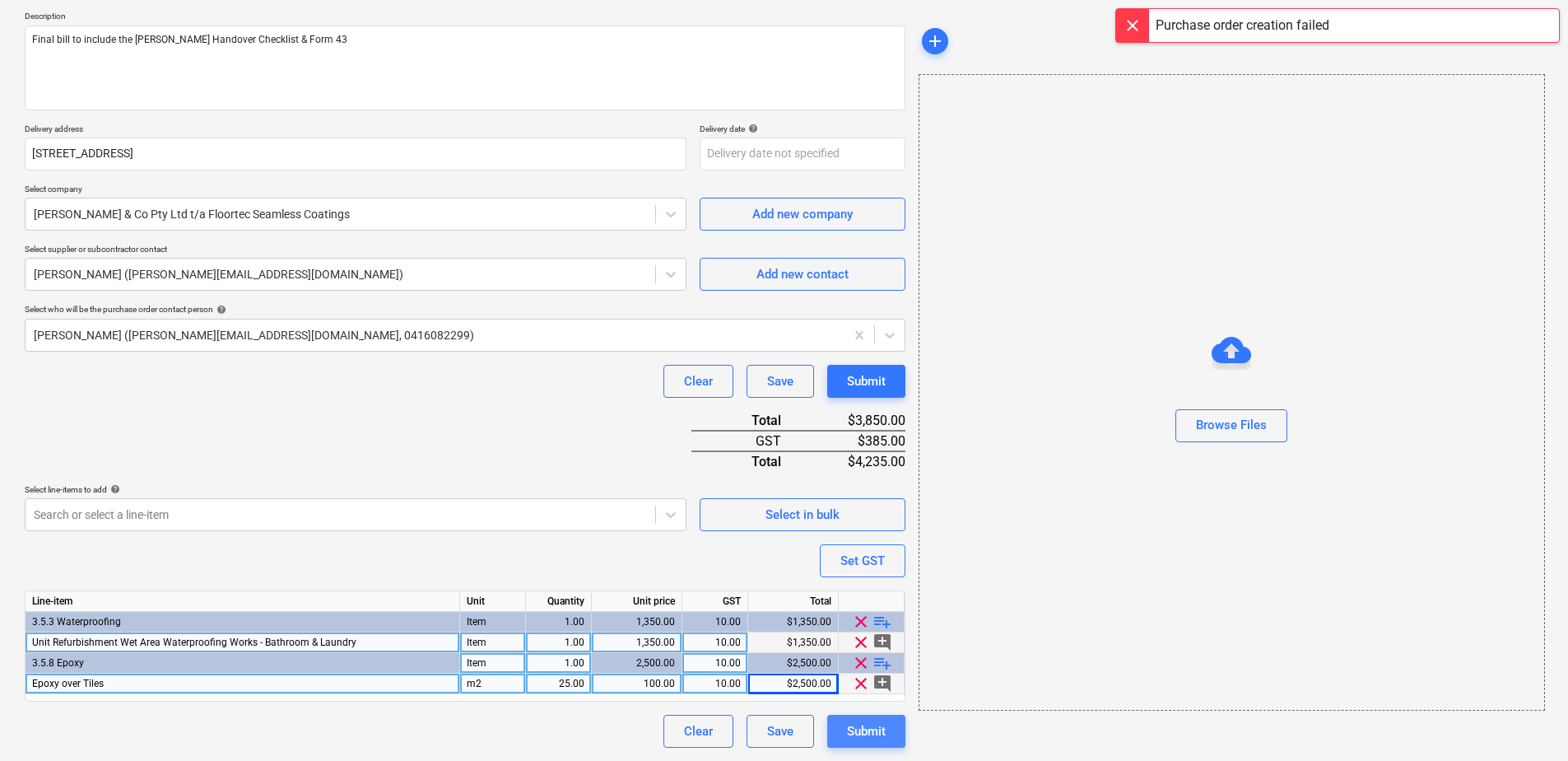
click at [872, 739] on div "Submit" at bounding box center [866, 731] width 38 height 21
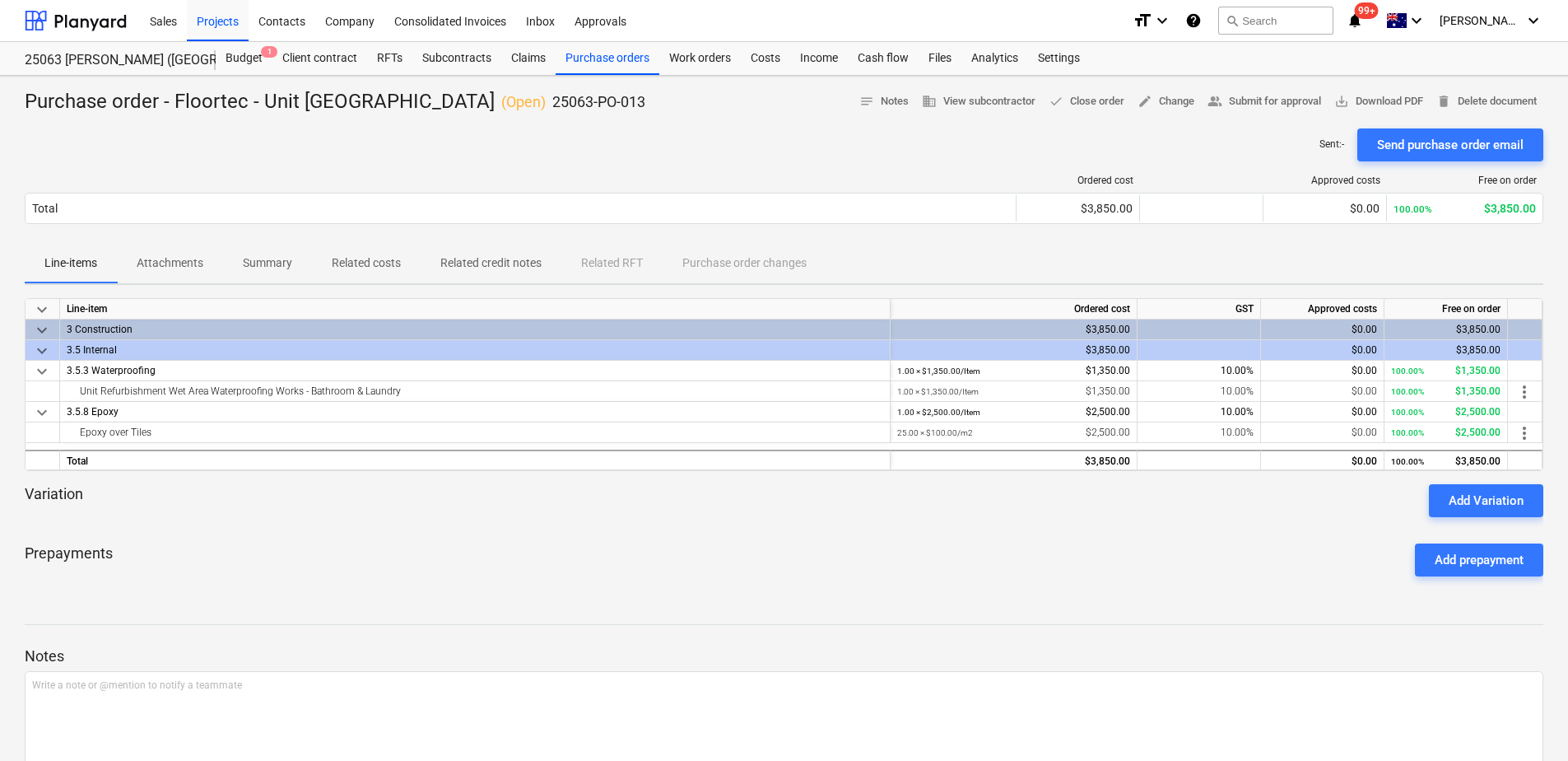
drag, startPoint x: 175, startPoint y: 263, endPoint x: 164, endPoint y: 269, distance: 12.5
click at [175, 263] on p "Attachments" at bounding box center [169, 262] width 67 height 17
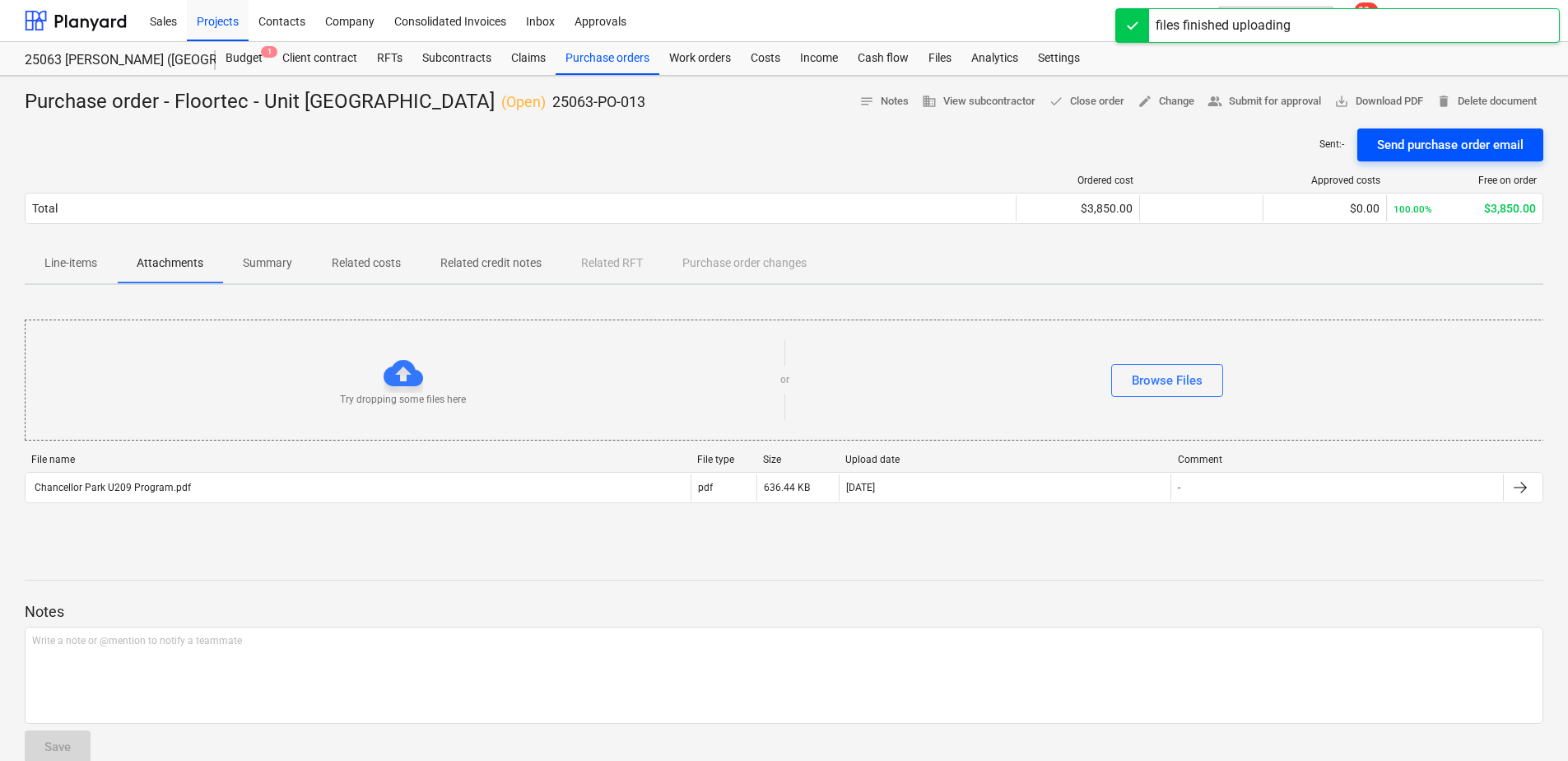
click at [1471, 146] on div "Send purchase order email" at bounding box center [1450, 144] width 147 height 21
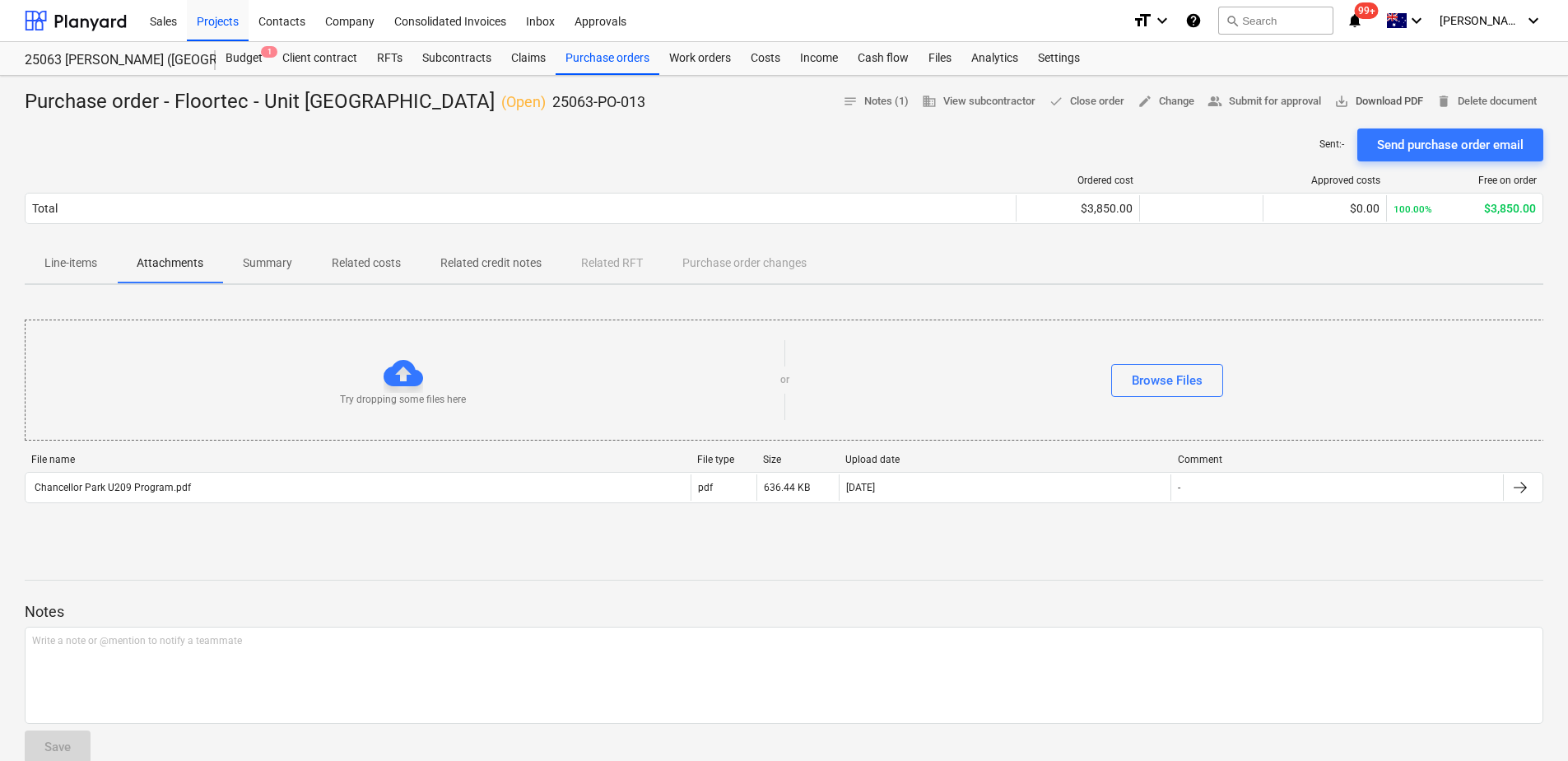
click at [1378, 102] on span "save_alt Download PDF" at bounding box center [1379, 101] width 89 height 19
click at [753, 158] on div "Sent : - Send purchase order email" at bounding box center [784, 145] width 1519 height 33
click at [585, 67] on div "Purchase orders" at bounding box center [608, 58] width 104 height 33
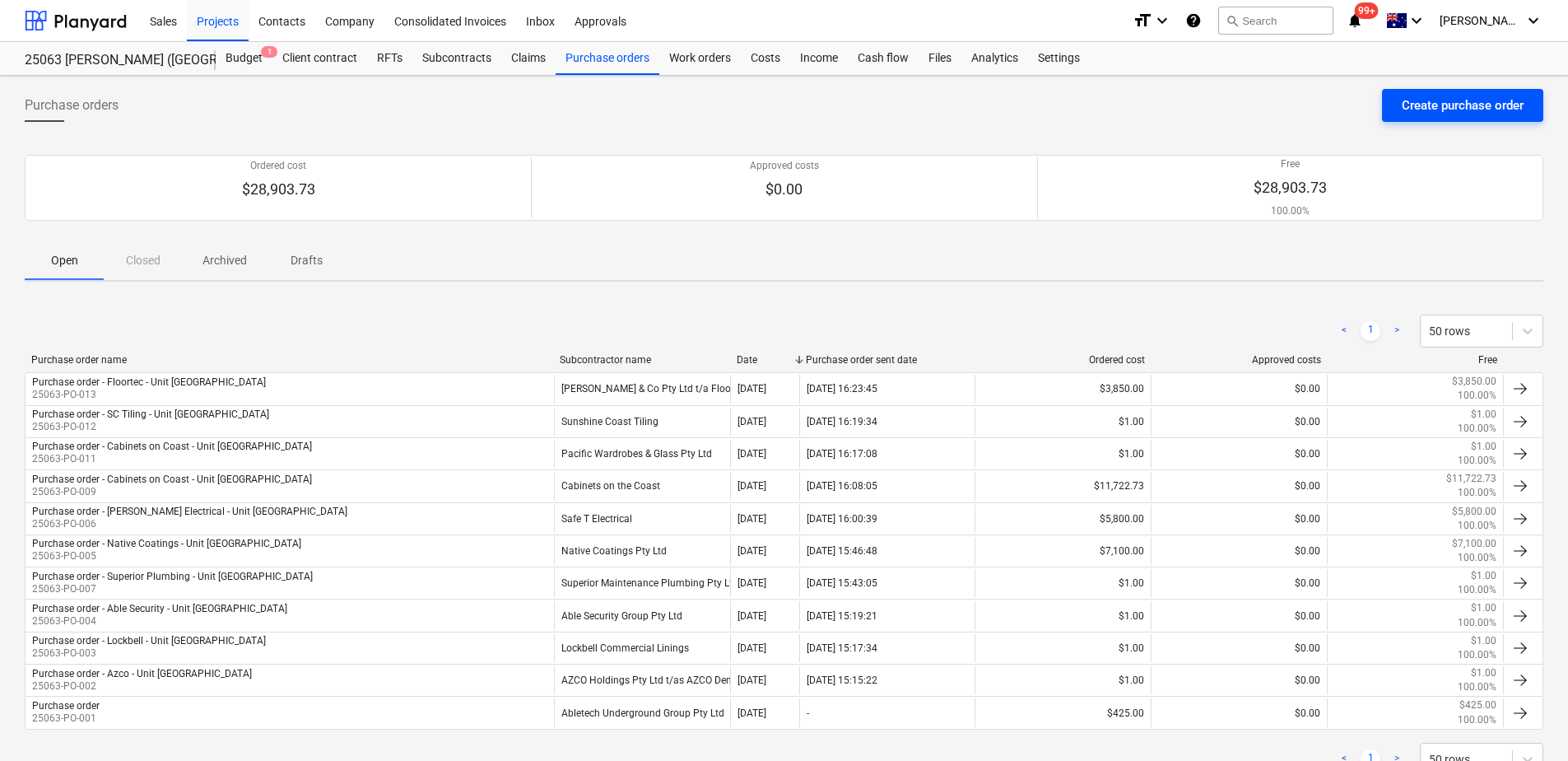
click at [1422, 104] on div "Create purchase order" at bounding box center [1463, 105] width 122 height 21
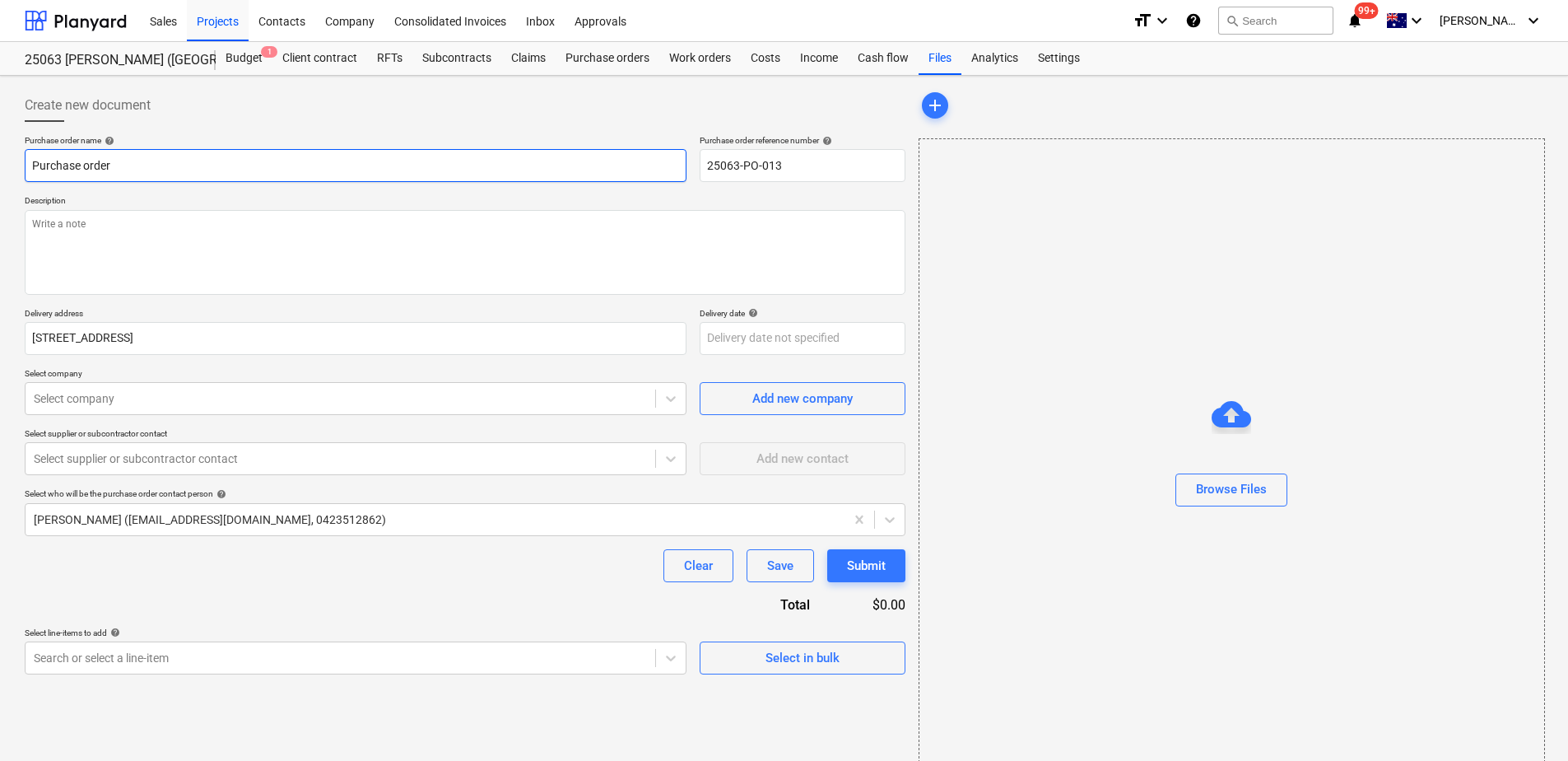
click at [163, 167] on input "Purchase order" at bounding box center [355, 166] width 662 height 33
drag, startPoint x: 175, startPoint y: 158, endPoint x: 132, endPoint y: 159, distance: 43.0
click at [175, 158] on input "Purchase order" at bounding box center [355, 166] width 662 height 33
drag, startPoint x: 56, startPoint y: 172, endPoint x: -26, endPoint y: 186, distance: 83.2
click at [0, 186] on html "This website stores cookies on your computer. These cookies are used to collect…" at bounding box center [784, 380] width 1568 height 761
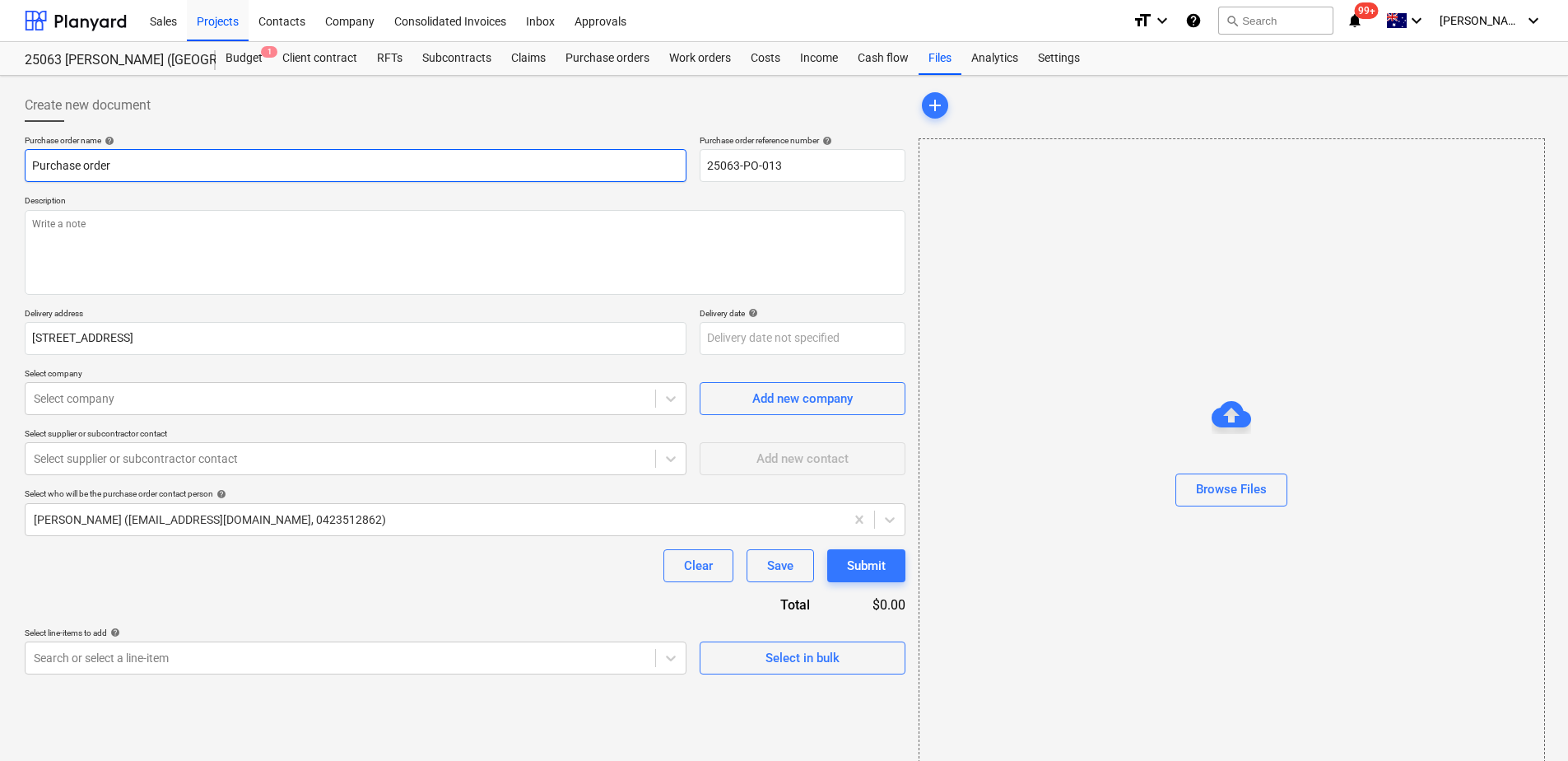
paste input "- Azco - Unit [GEOGRAPHIC_DATA]"
click at [141, 159] on input "Purchase order - Azco - Unit [GEOGRAPHIC_DATA]" at bounding box center [355, 166] width 662 height 33
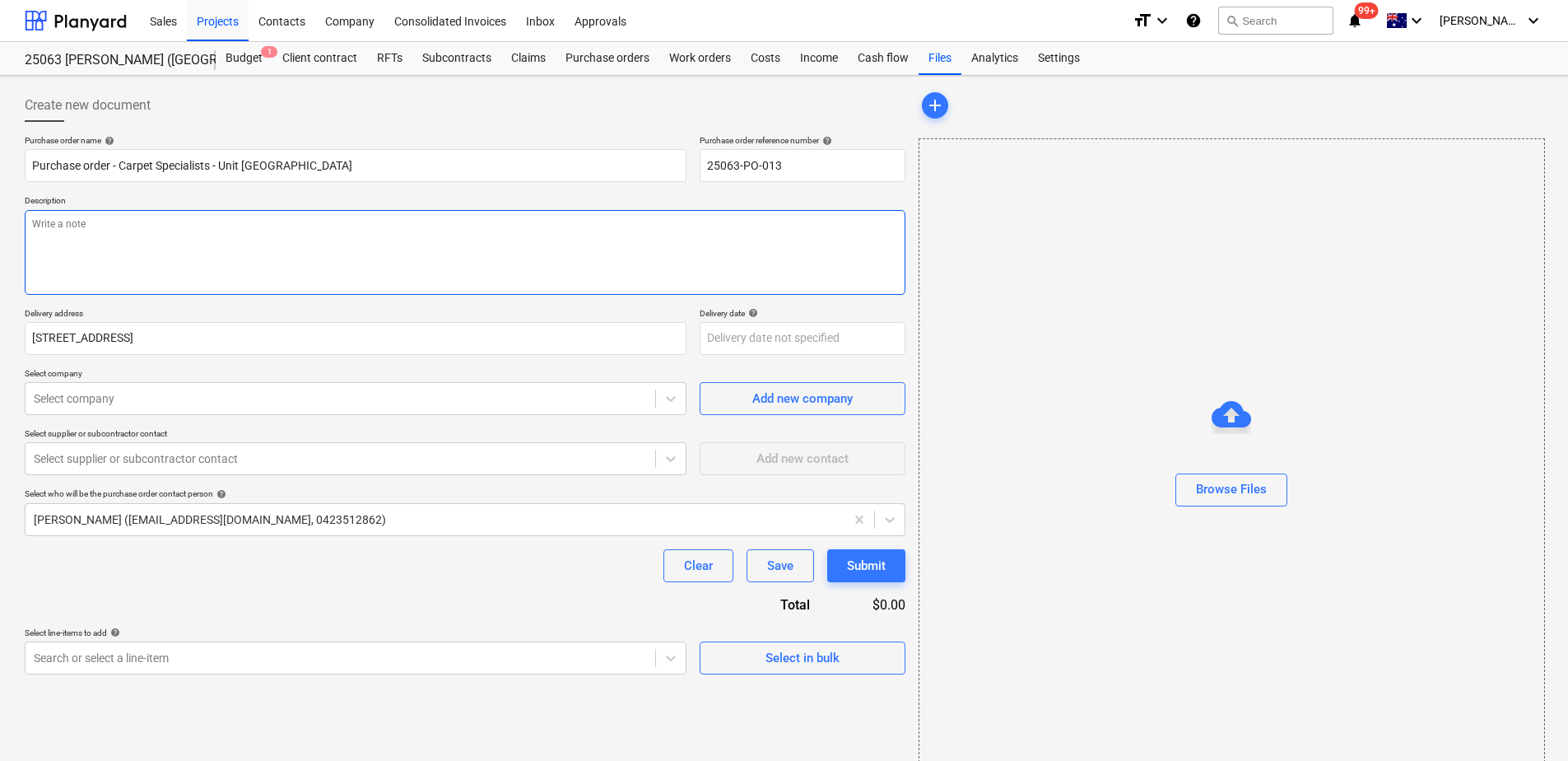
click at [85, 242] on textarea at bounding box center [465, 252] width 881 height 85
paste textarea "Final bill to include the [PERSON_NAME] Handover Checklist"
click at [96, 400] on div at bounding box center [340, 398] width 613 height 16
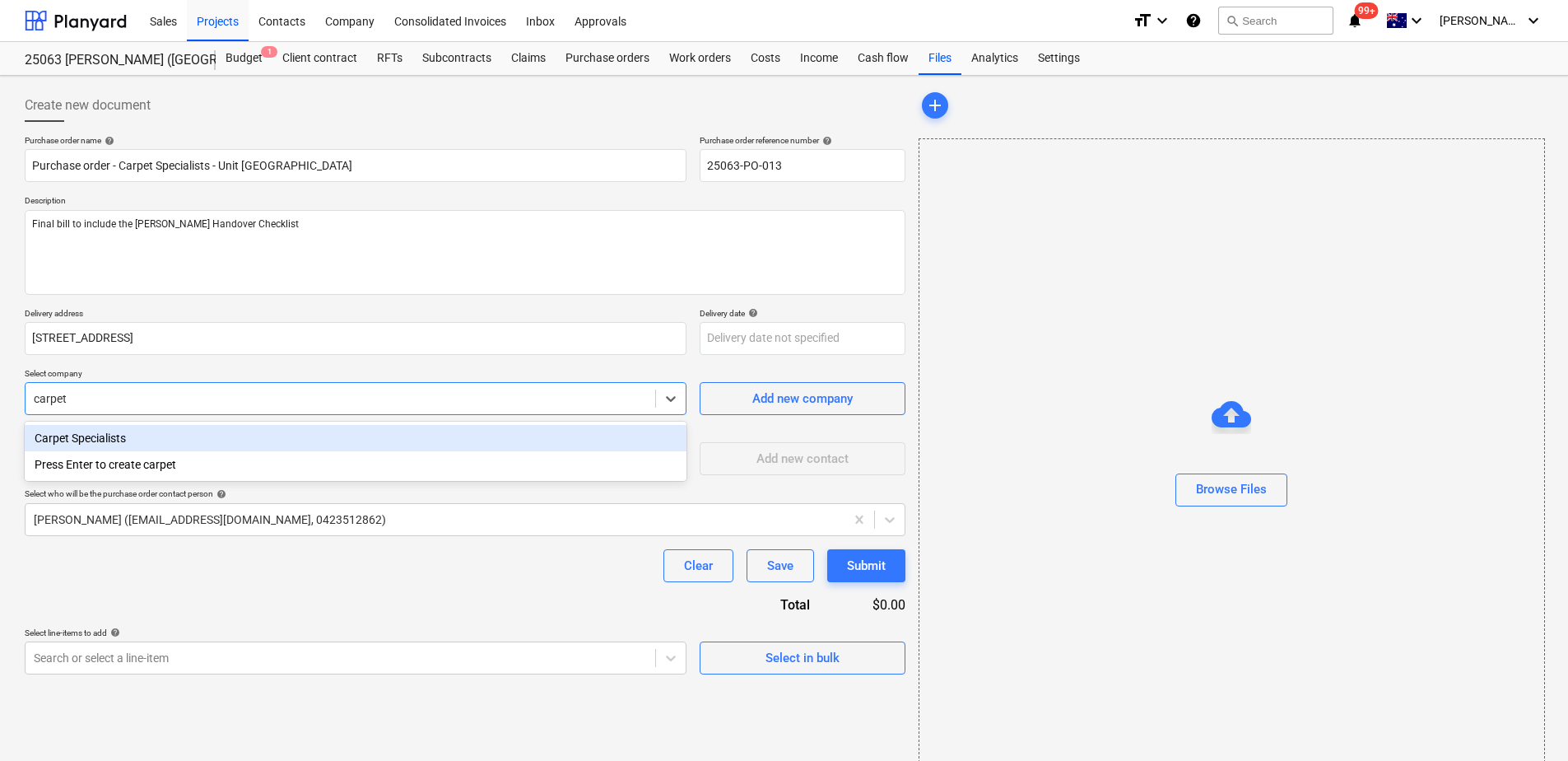
click at [87, 436] on div "Carpet Specialists" at bounding box center [355, 437] width 662 height 26
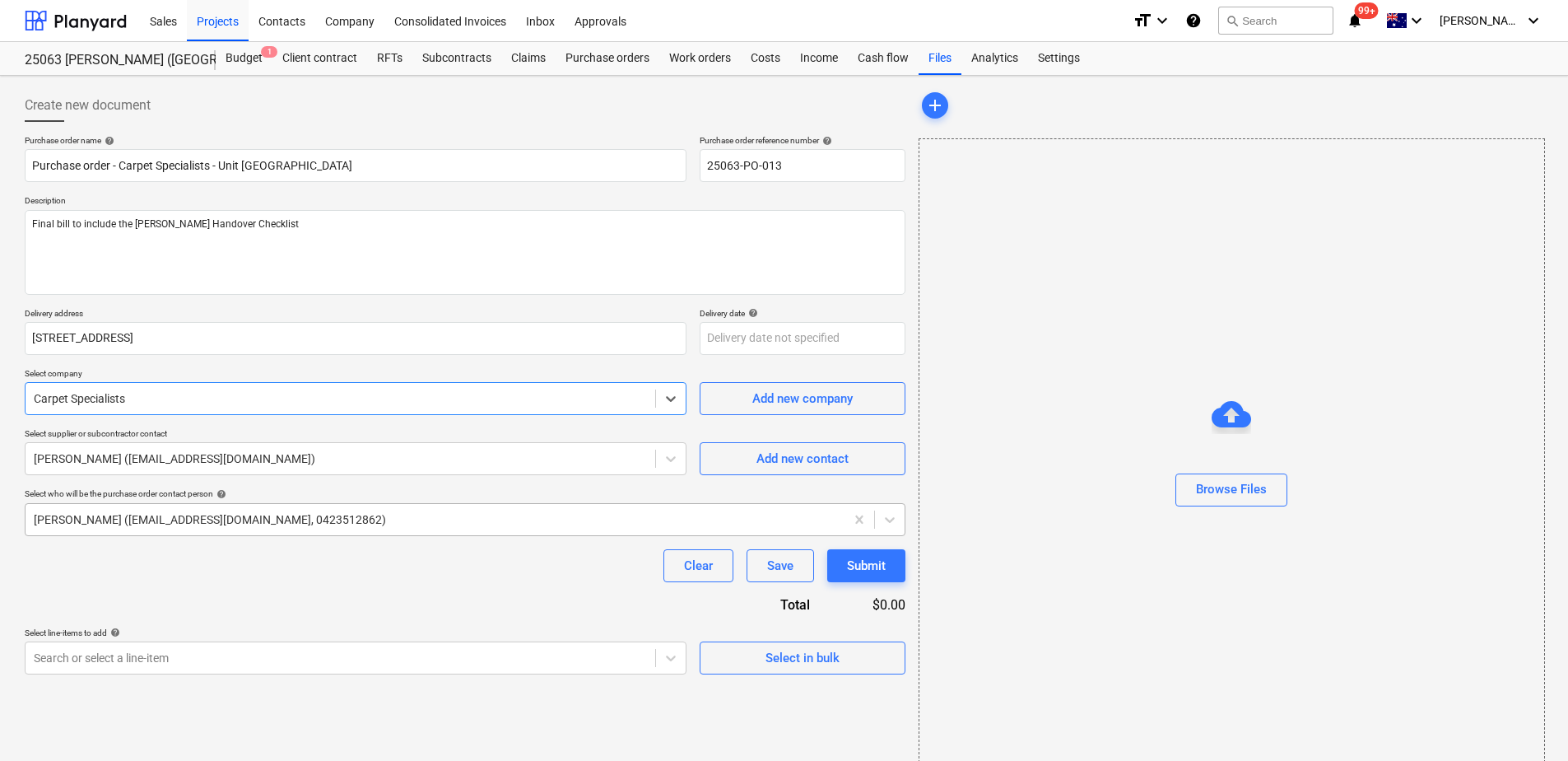
click at [107, 523] on div at bounding box center [435, 519] width 803 height 16
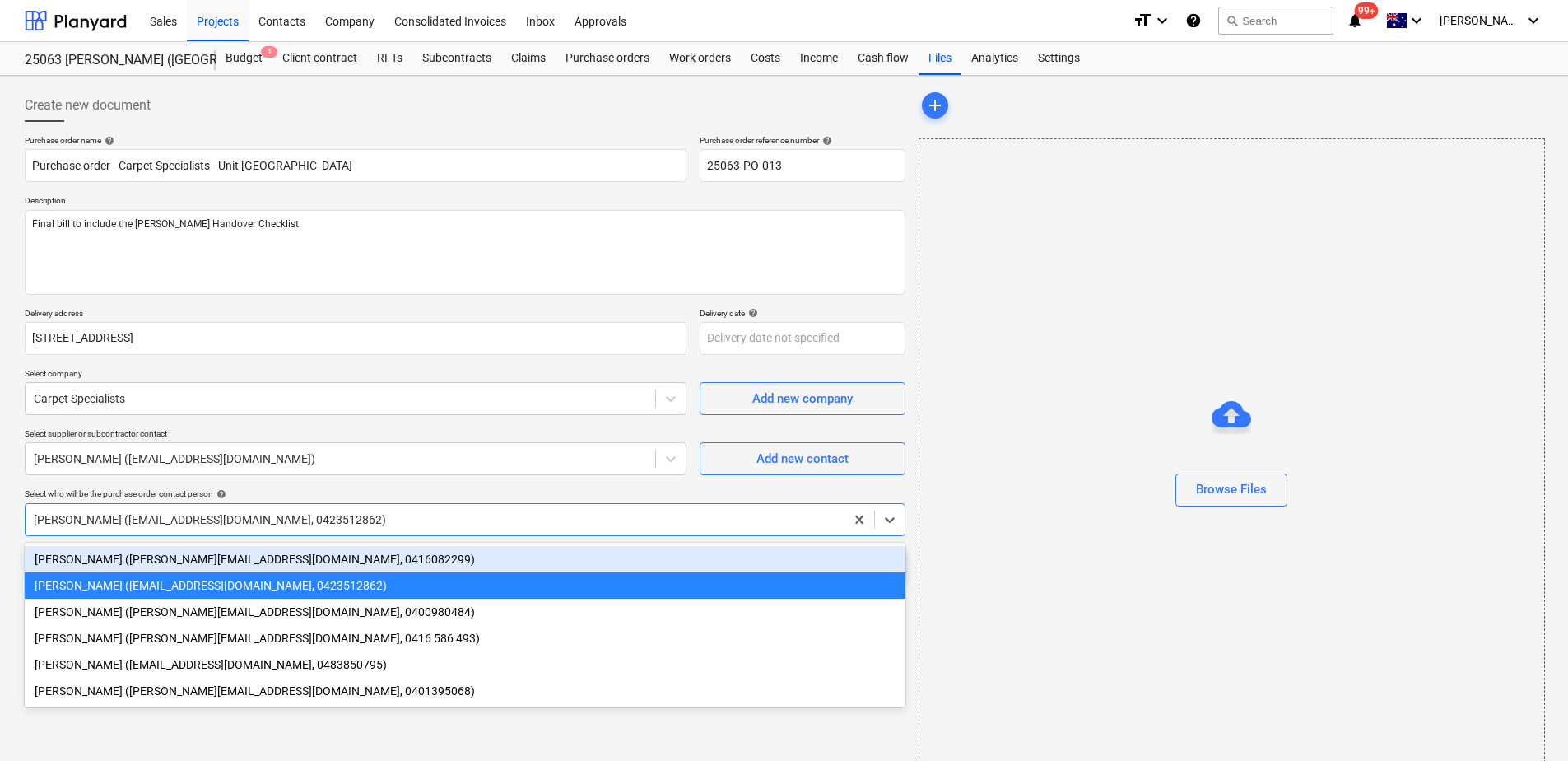
click at [101, 560] on div "[PERSON_NAME] ([PERSON_NAME][EMAIL_ADDRESS][DOMAIN_NAME], 0416082299)" at bounding box center [465, 559] width 881 height 26
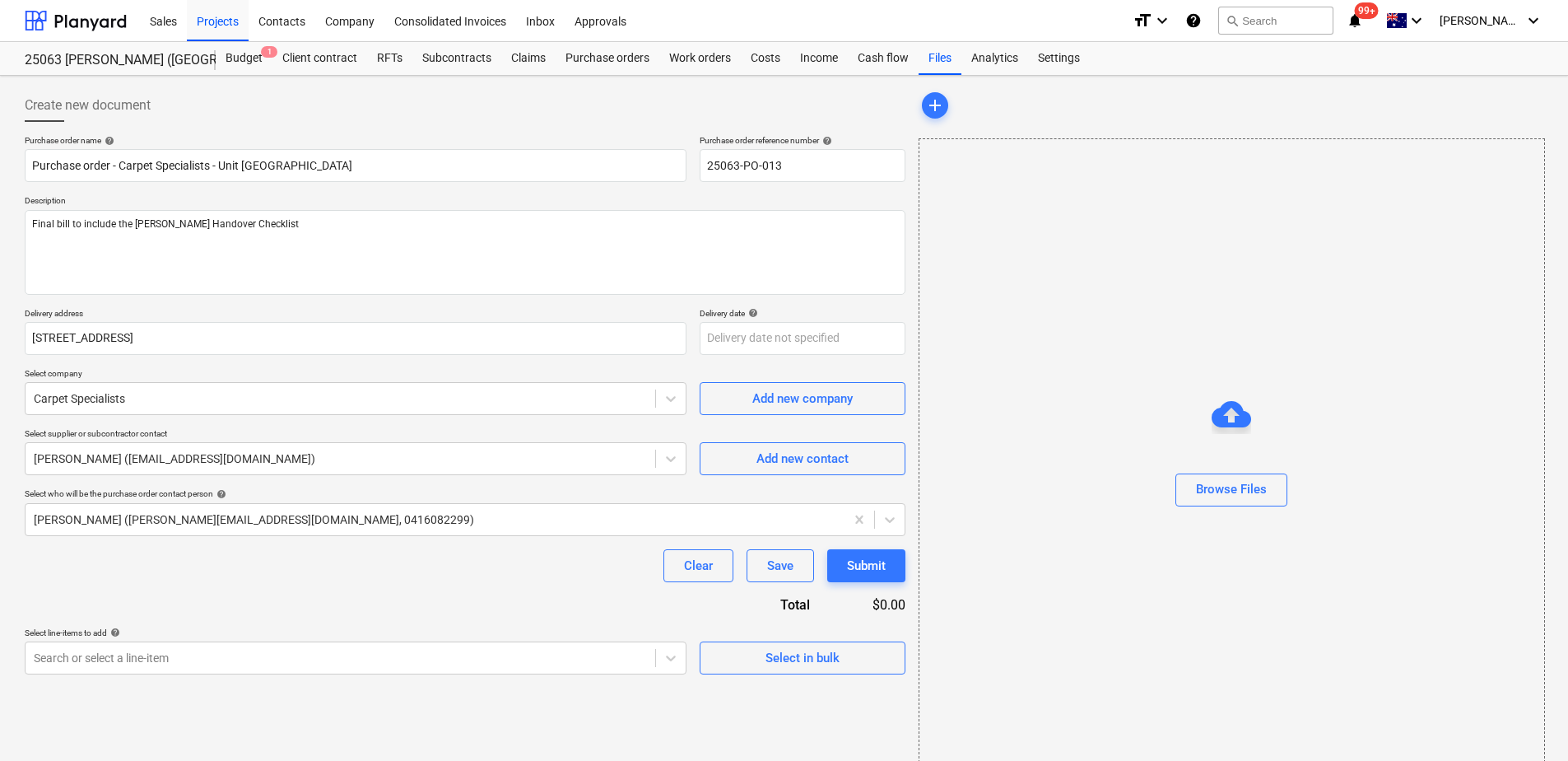
click at [101, 560] on div "Clear Save Submit" at bounding box center [465, 566] width 881 height 33
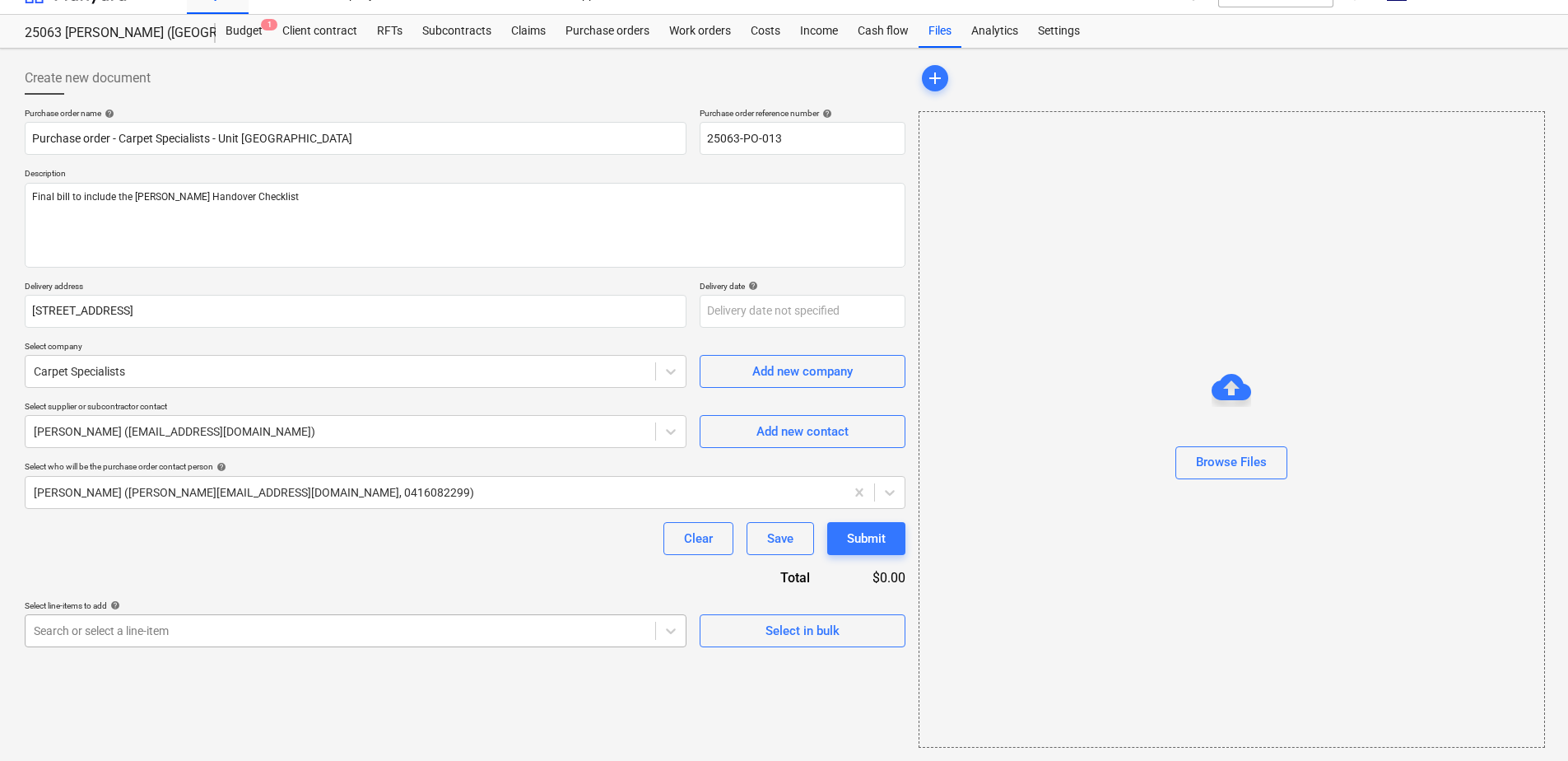
click at [176, 628] on body "This website stores cookies on your computer. These cookies are used to collect…" at bounding box center [784, 353] width 1568 height 761
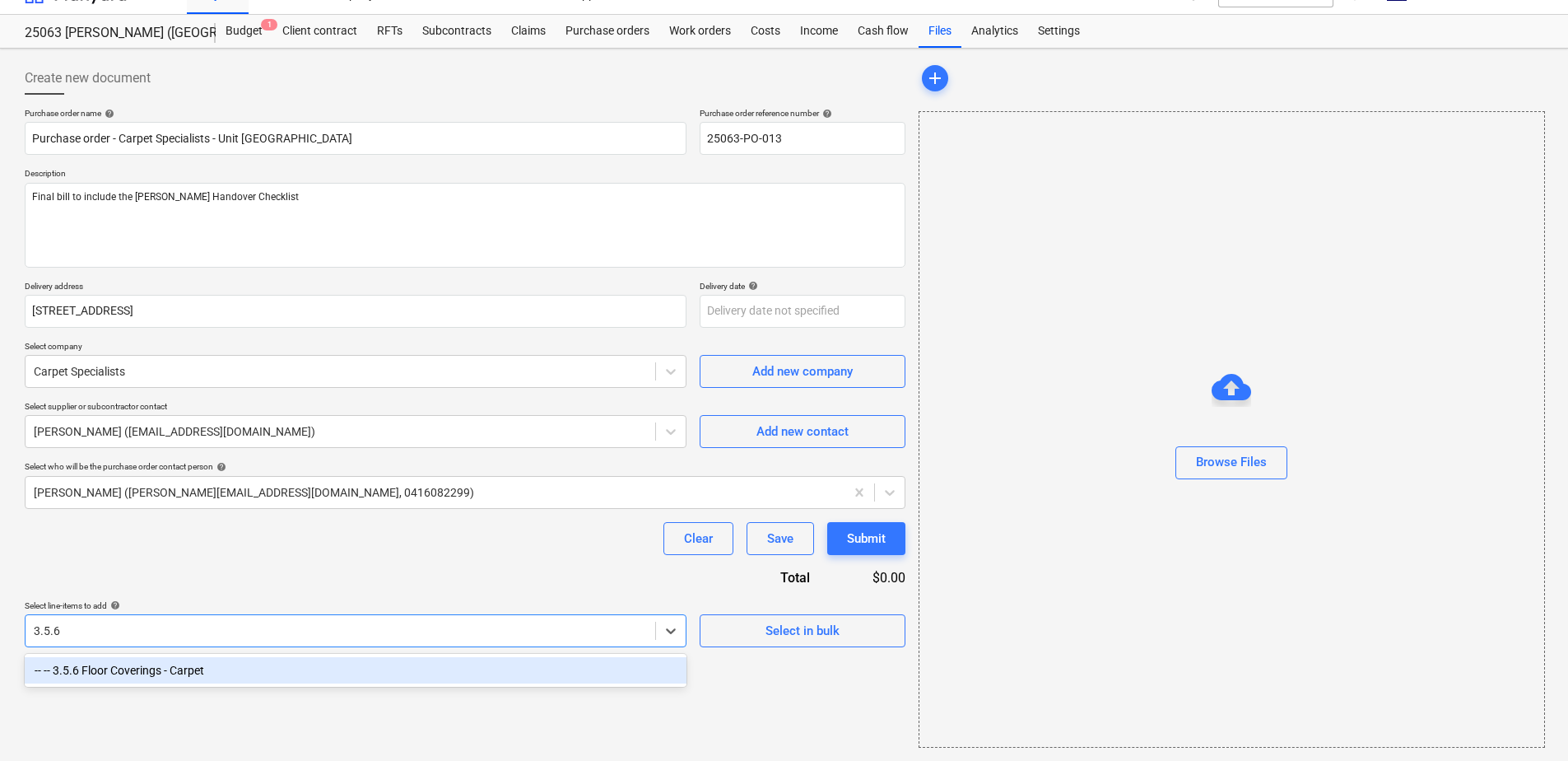
click at [200, 668] on div "-- -- 3.5.6 Floor Coverings - Carpet" at bounding box center [355, 670] width 662 height 26
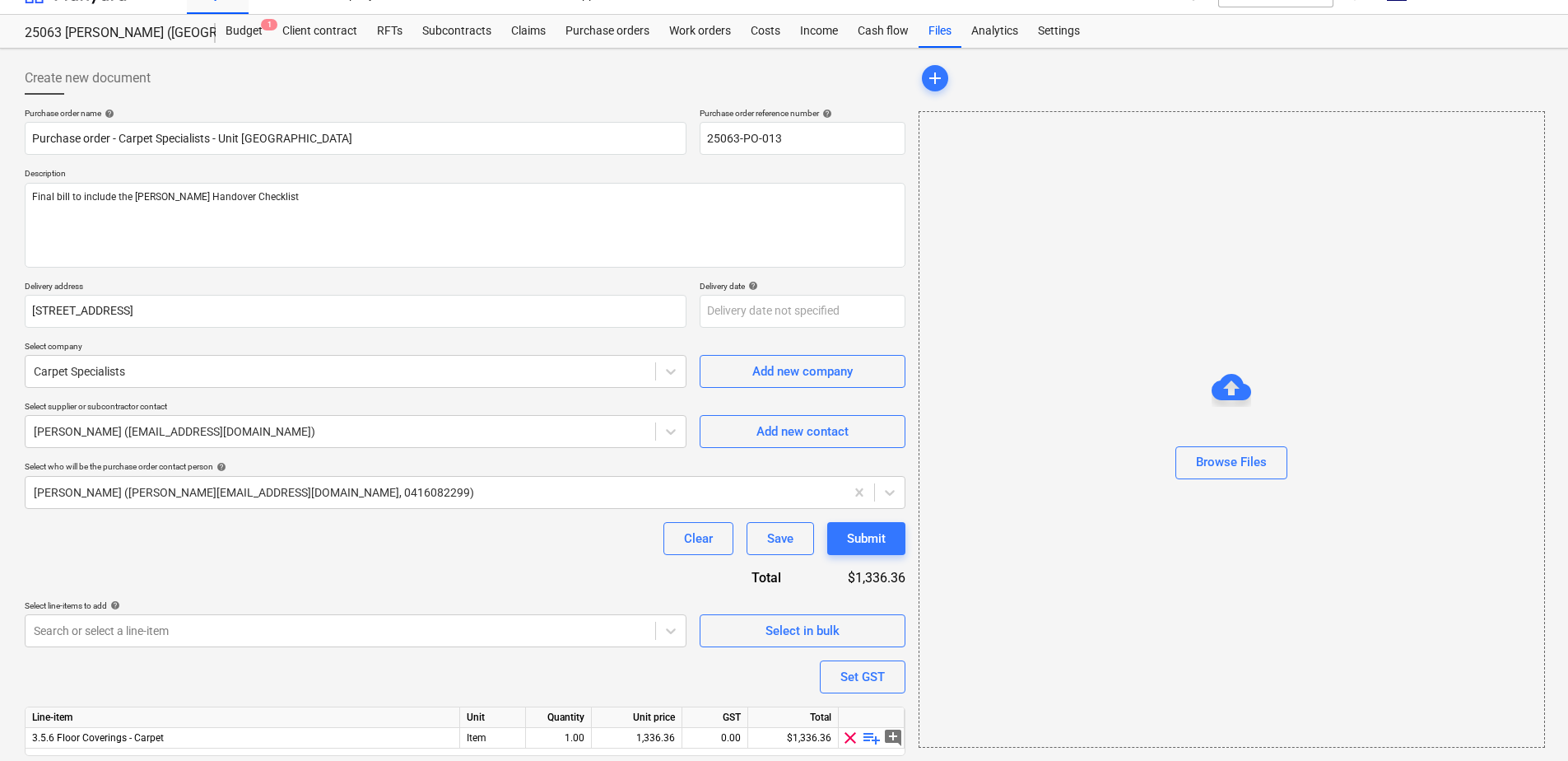
click at [295, 562] on div "Purchase order name help Purchase order - Carpet Specialists - Unit 209 Chancel…" at bounding box center [465, 455] width 881 height 694
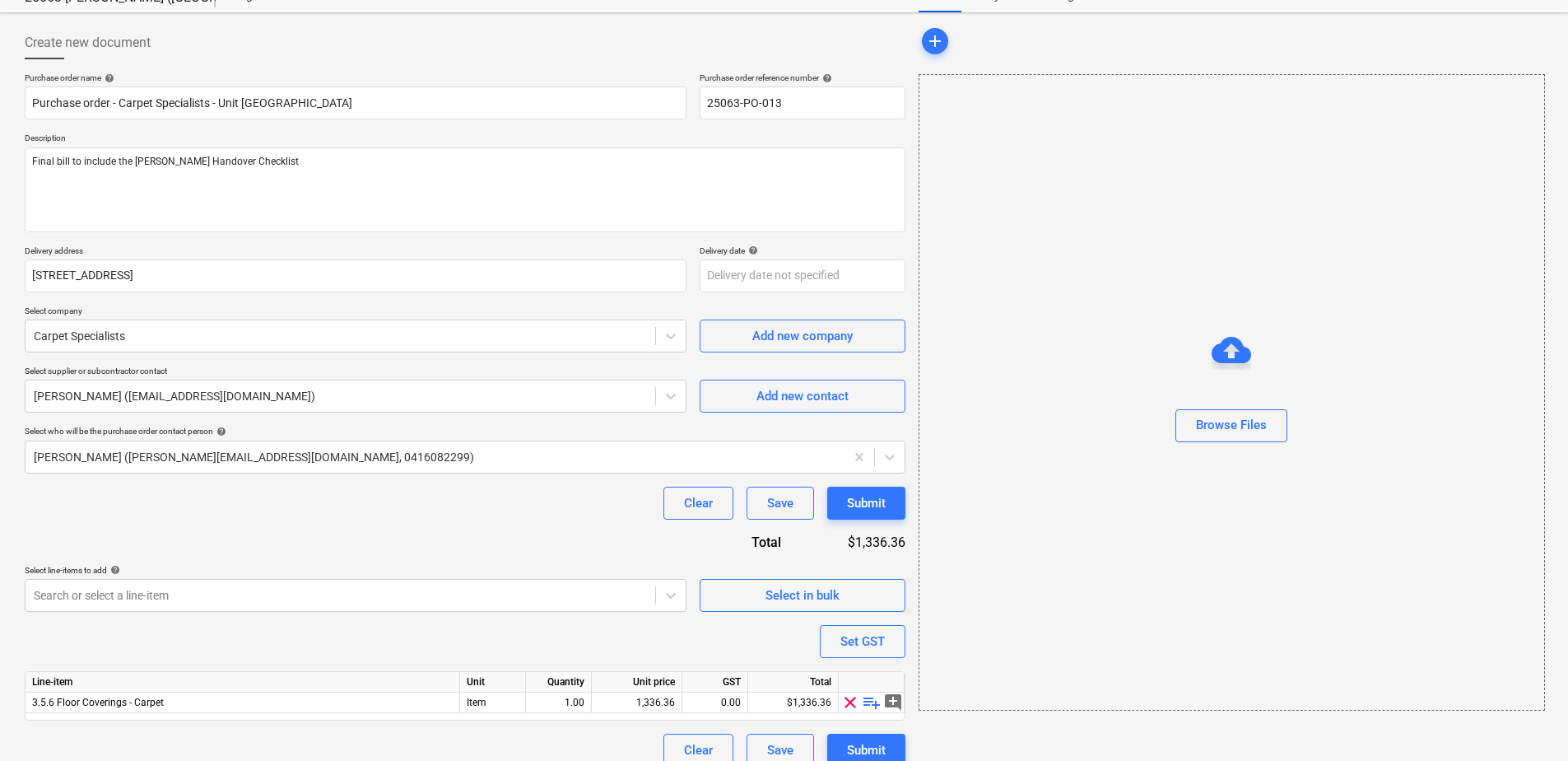
scroll to position [81, 0]
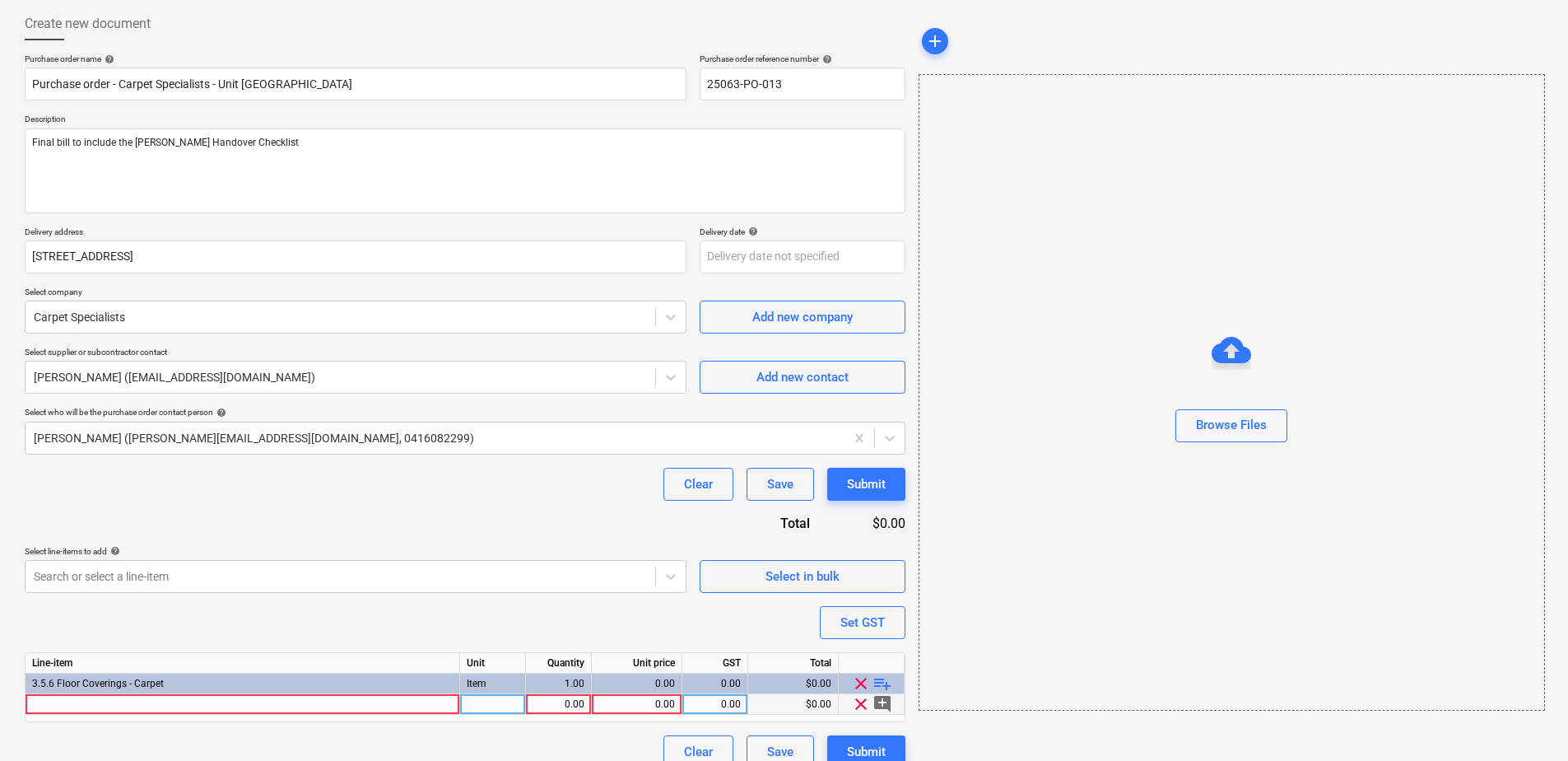
click at [219, 713] on div at bounding box center [242, 704] width 435 height 21
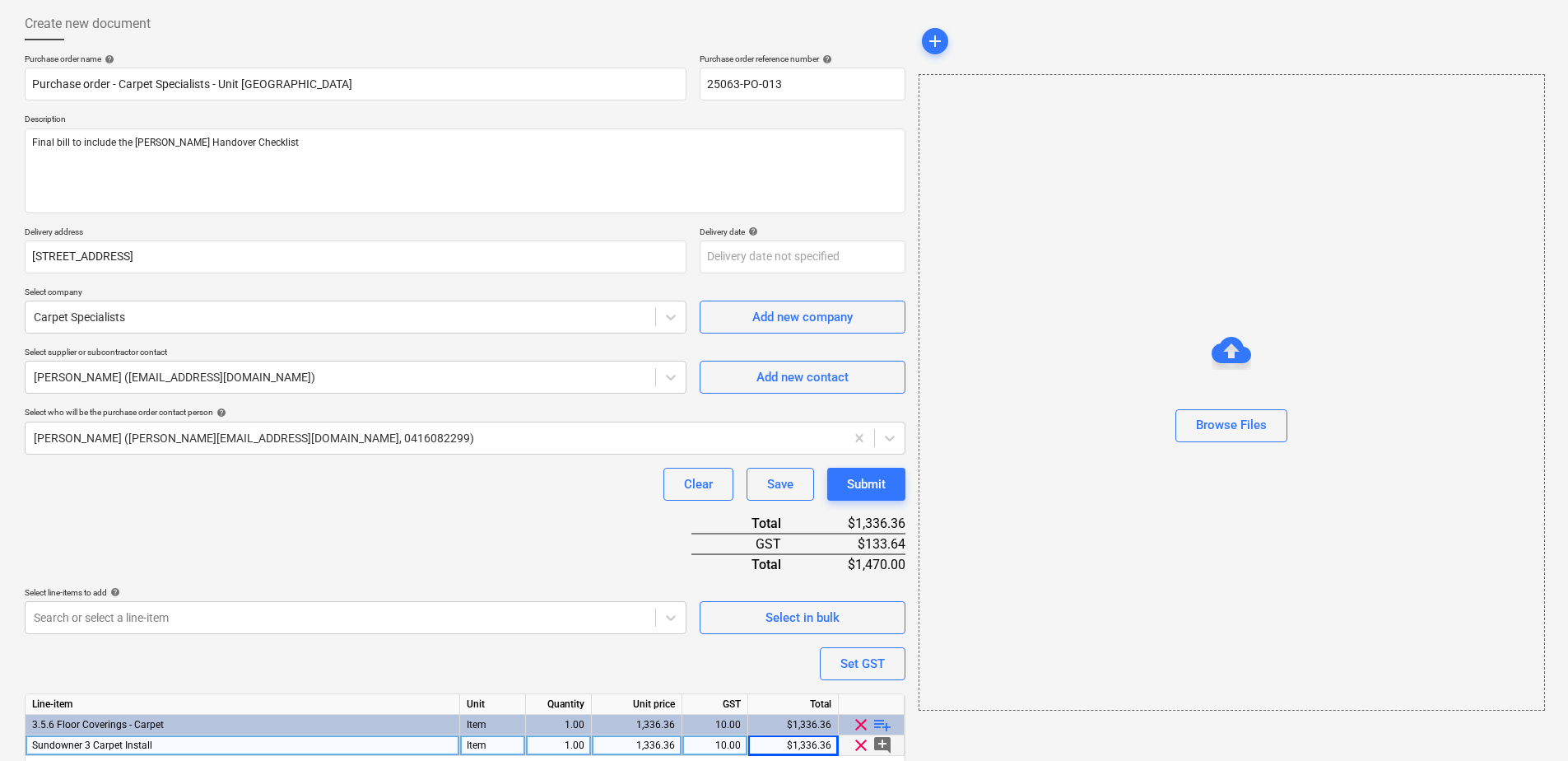
click at [351, 678] on div "Purchase order name help Purchase order - Carpet Specialists - Unit 209 Chancel…" at bounding box center [465, 432] width 881 height 756
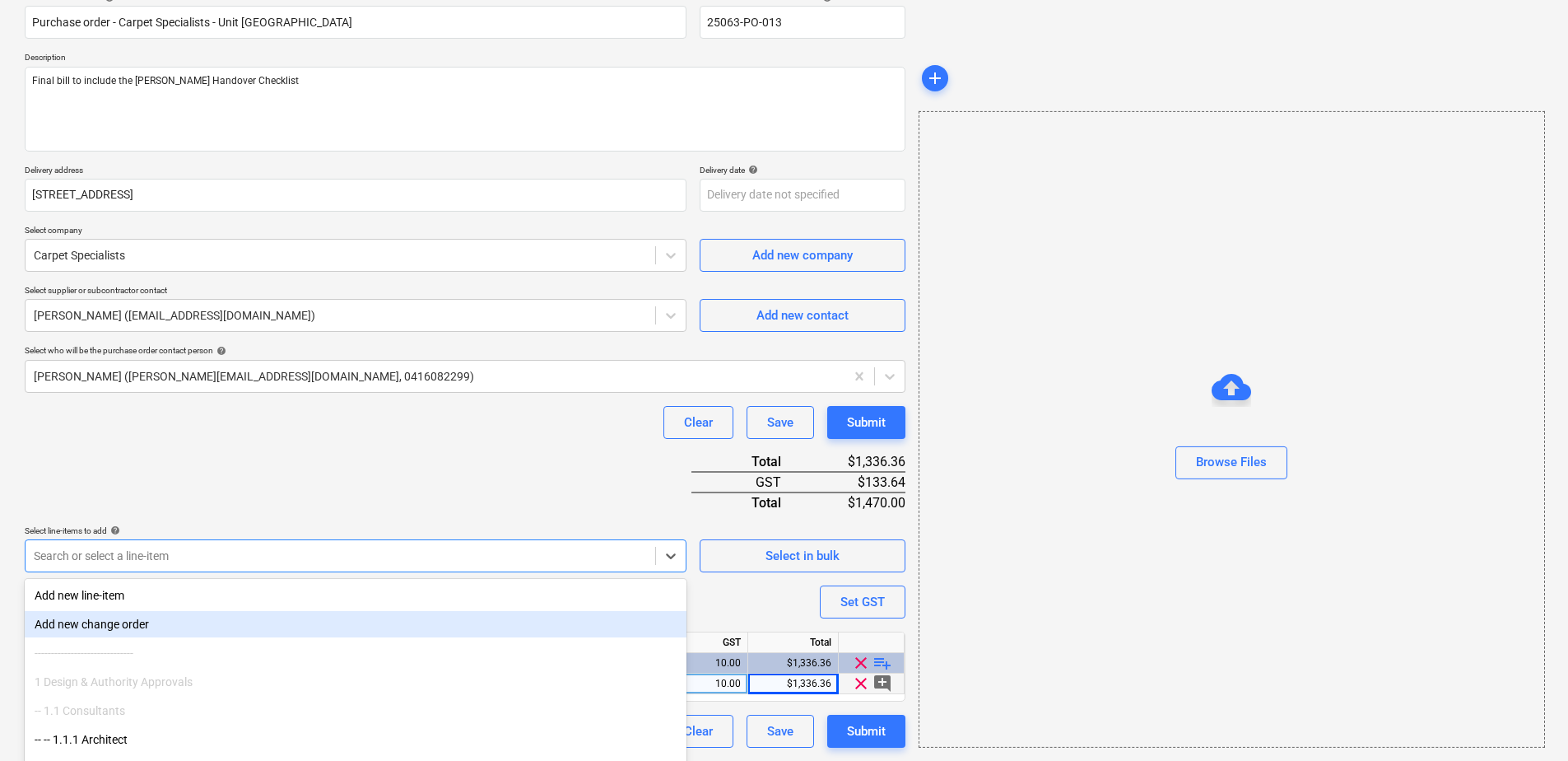
scroll to position [211, 0]
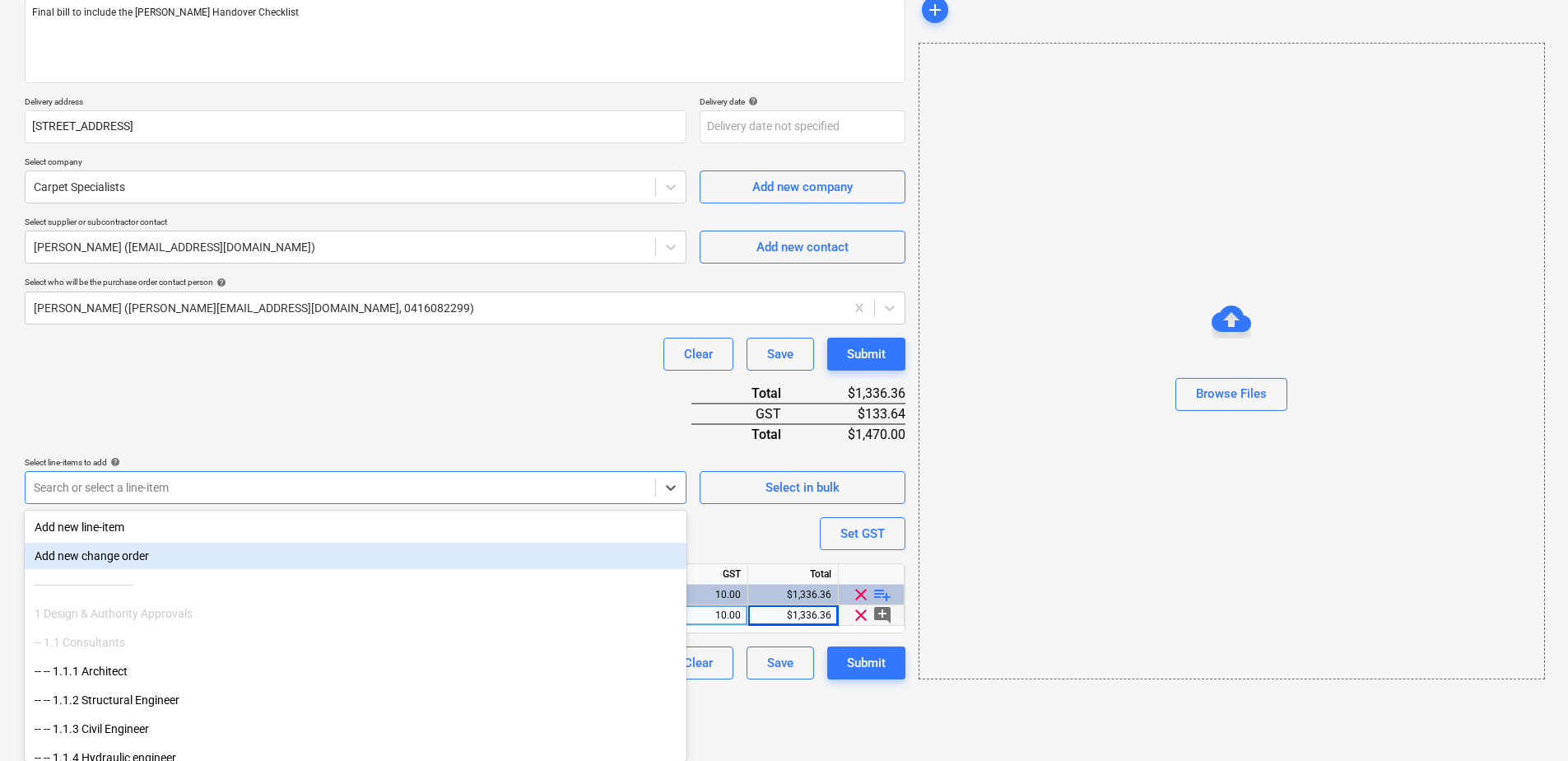
click at [128, 550] on body "This website stores cookies on your computer. These cookies are used to collect…" at bounding box center [784, 169] width 1568 height 761
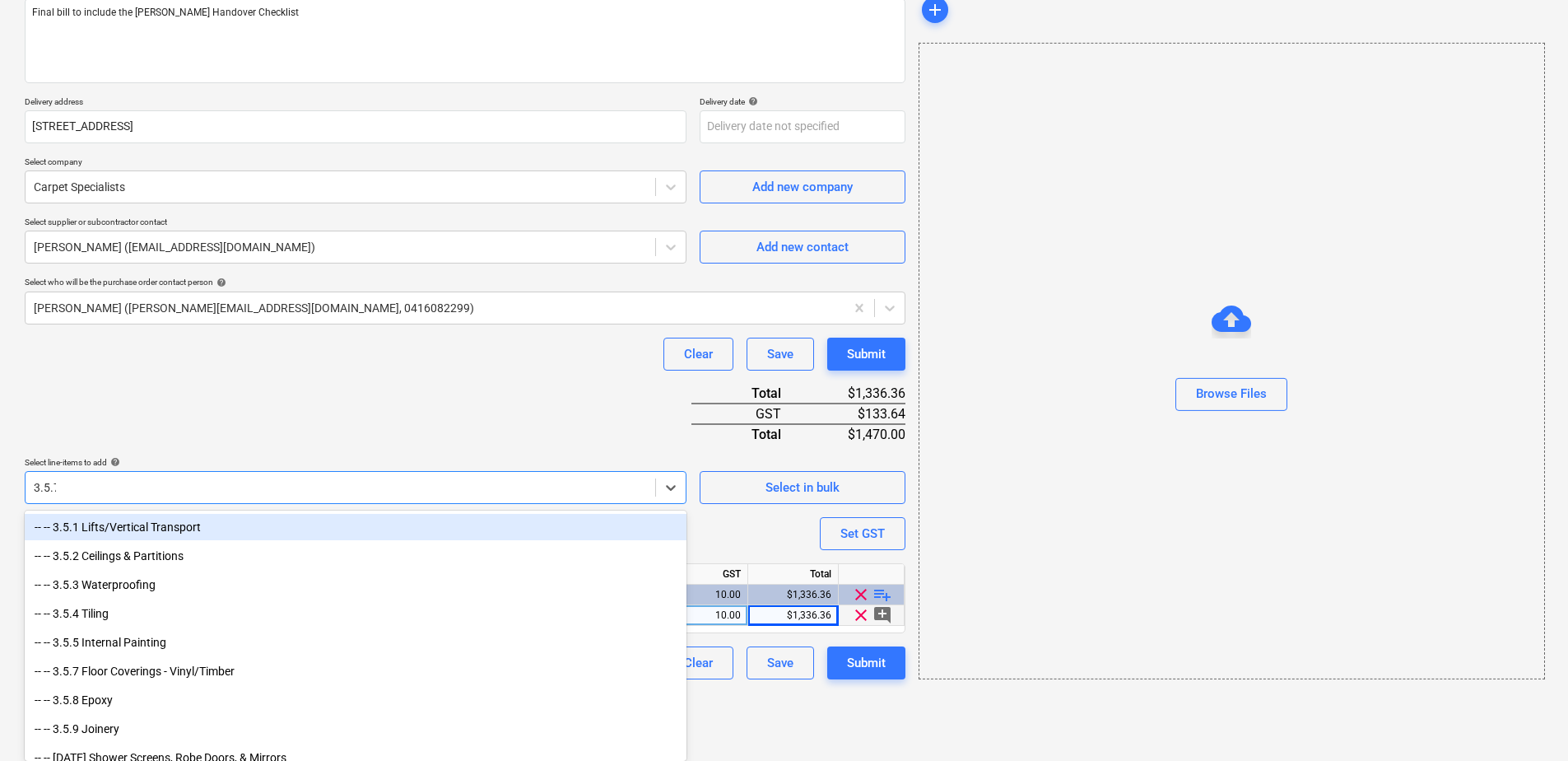
scroll to position [143, 0]
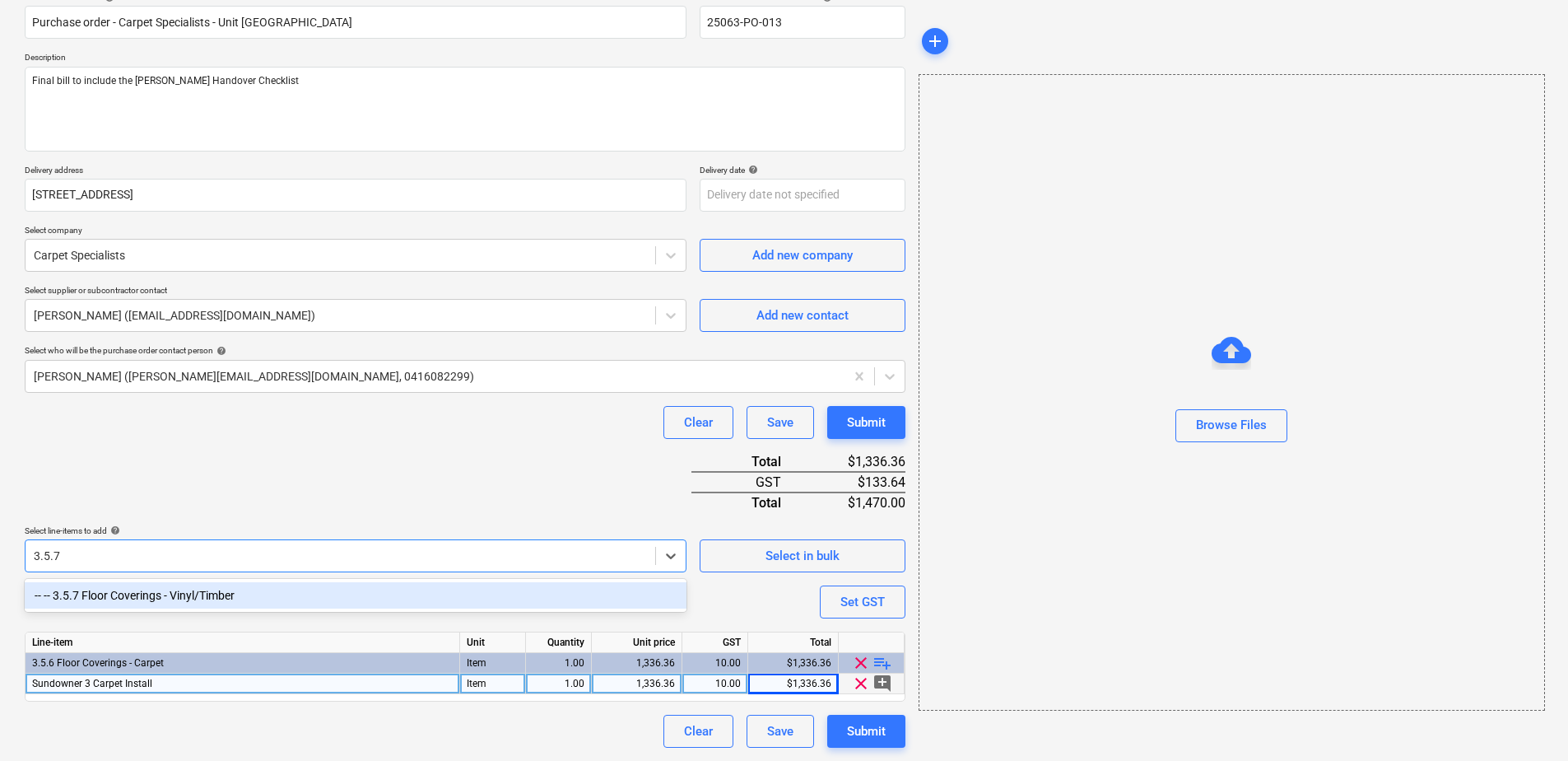
click at [217, 597] on div "-- -- 3.5.7 Floor Coverings - Vinyl/Timber" at bounding box center [355, 595] width 662 height 26
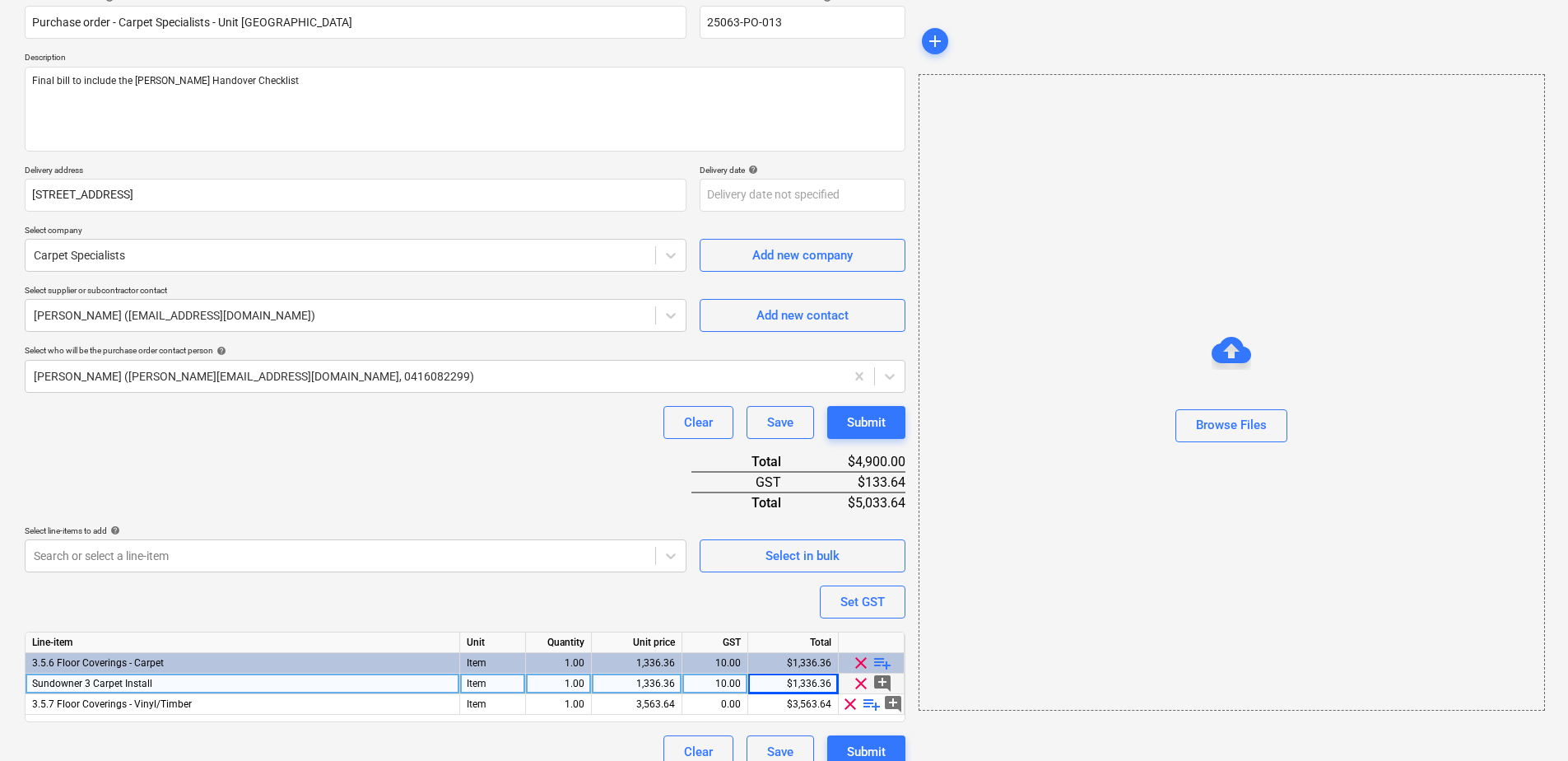
click at [238, 482] on div "Purchase order name help Purchase order - Carpet Specialists - Unit 209 Chancel…" at bounding box center [465, 380] width 881 height 776
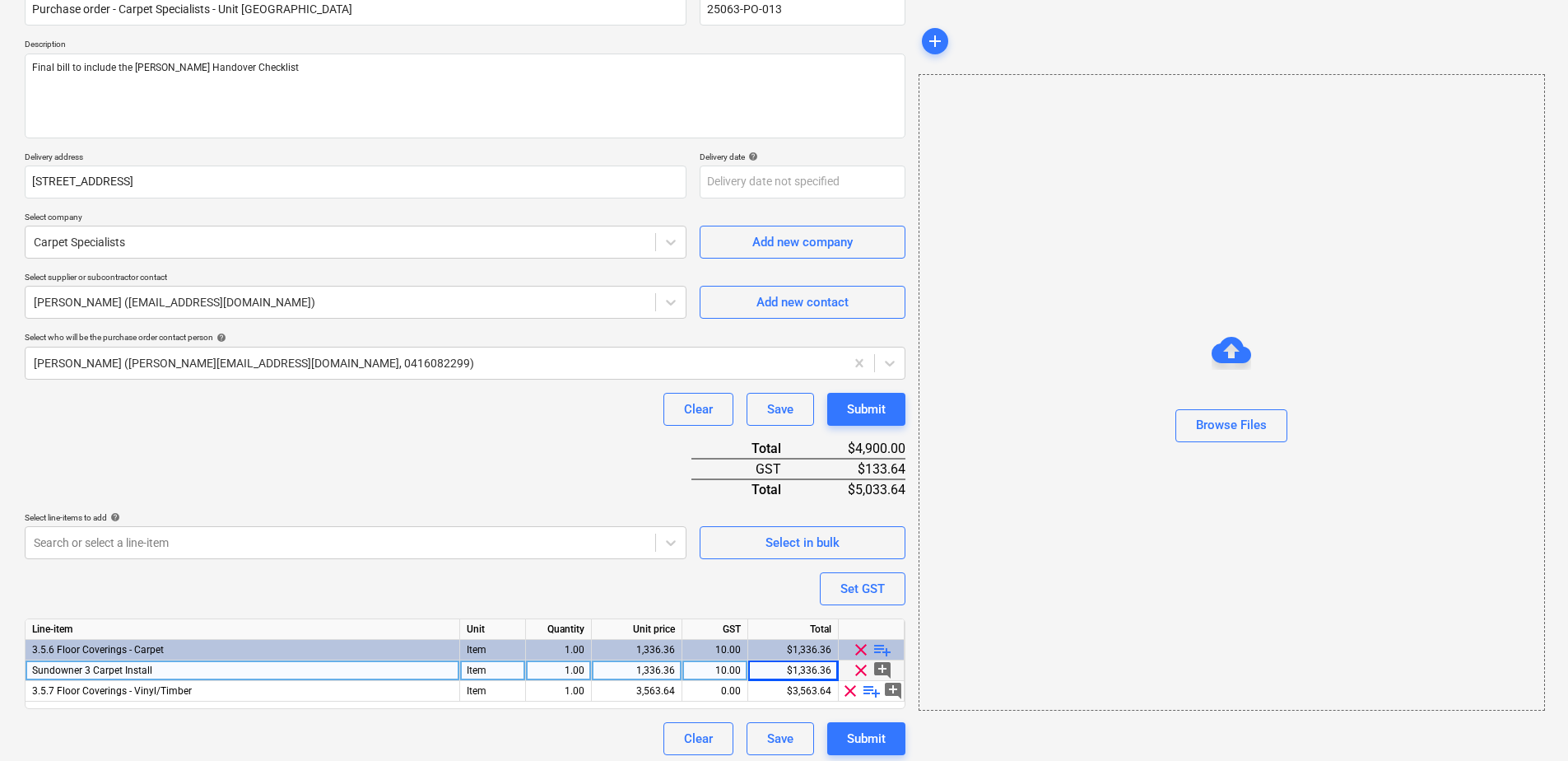
scroll to position [164, 0]
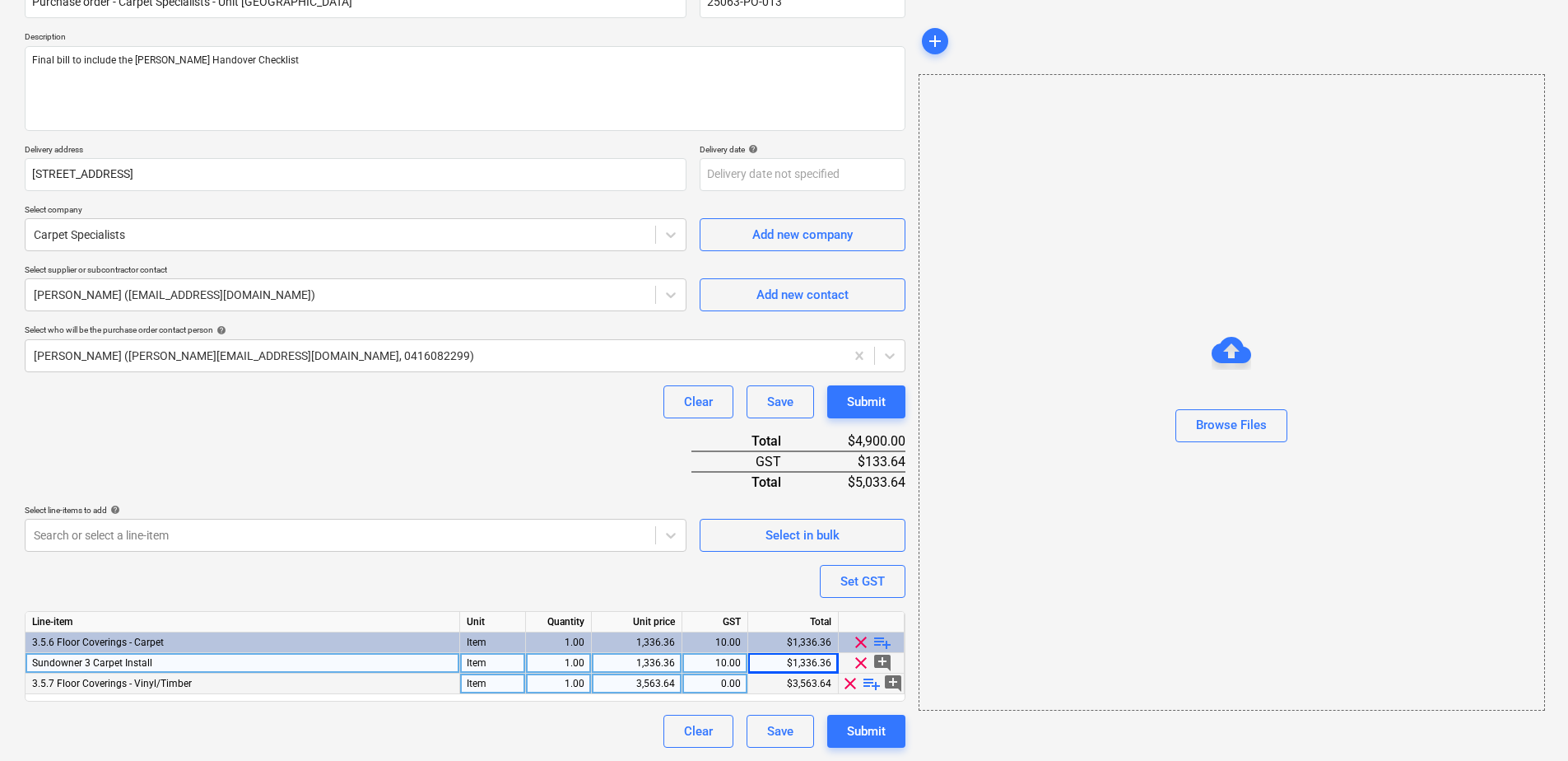
click at [866, 688] on span "playlist_add" at bounding box center [872, 684] width 20 height 20
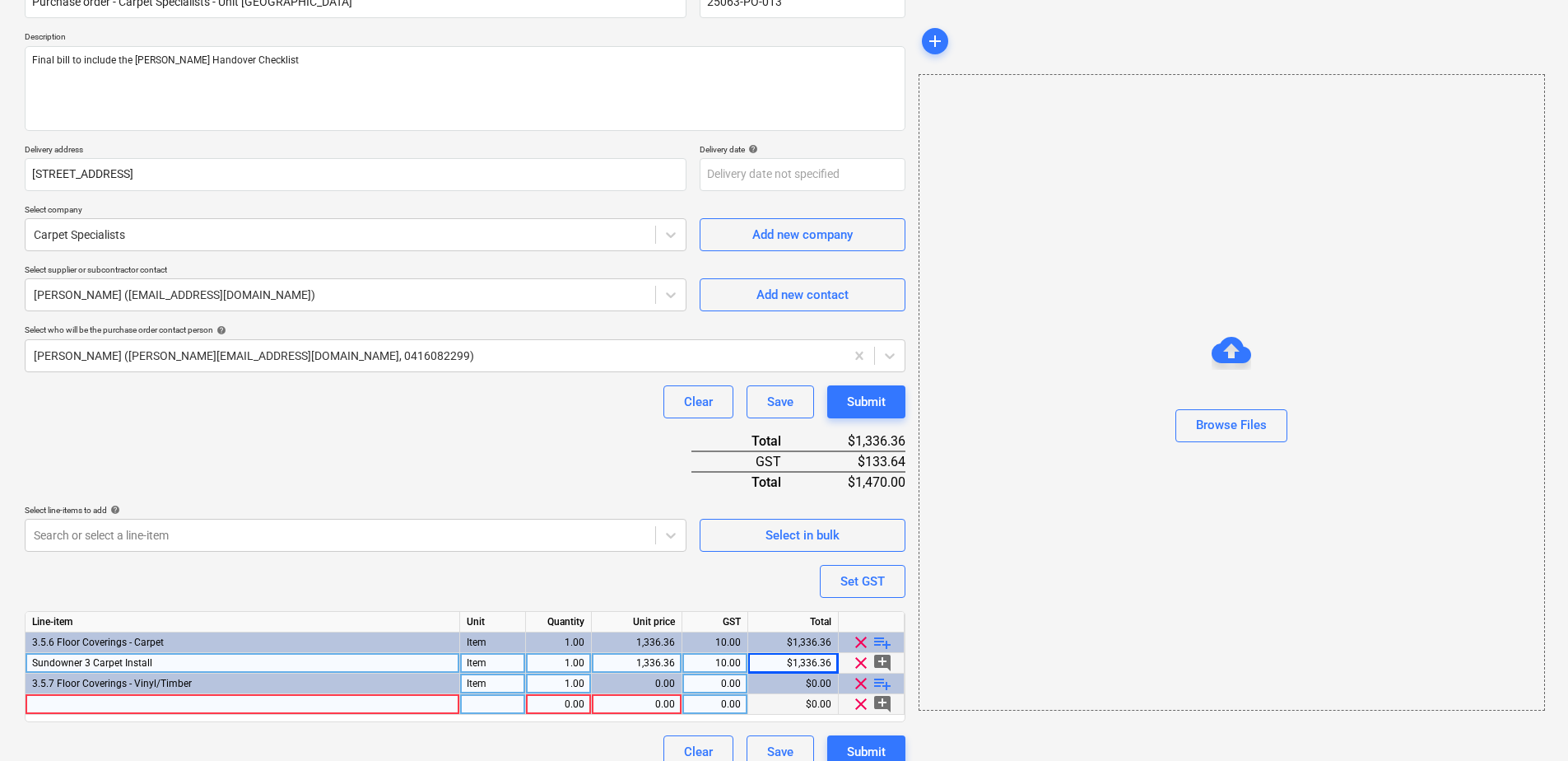
click at [143, 703] on div at bounding box center [242, 704] width 435 height 21
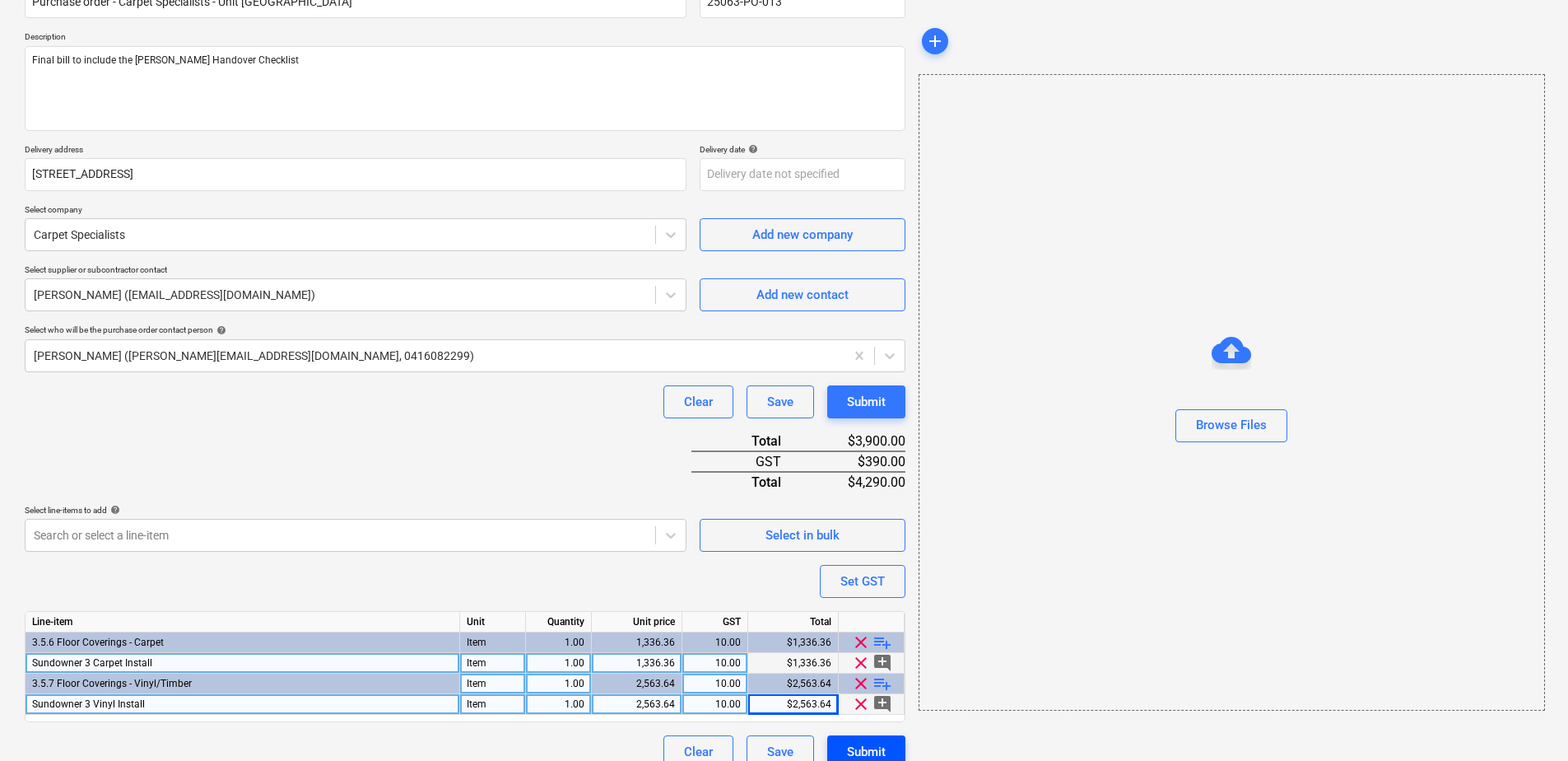
click at [866, 752] on div "Submit" at bounding box center [866, 751] width 38 height 21
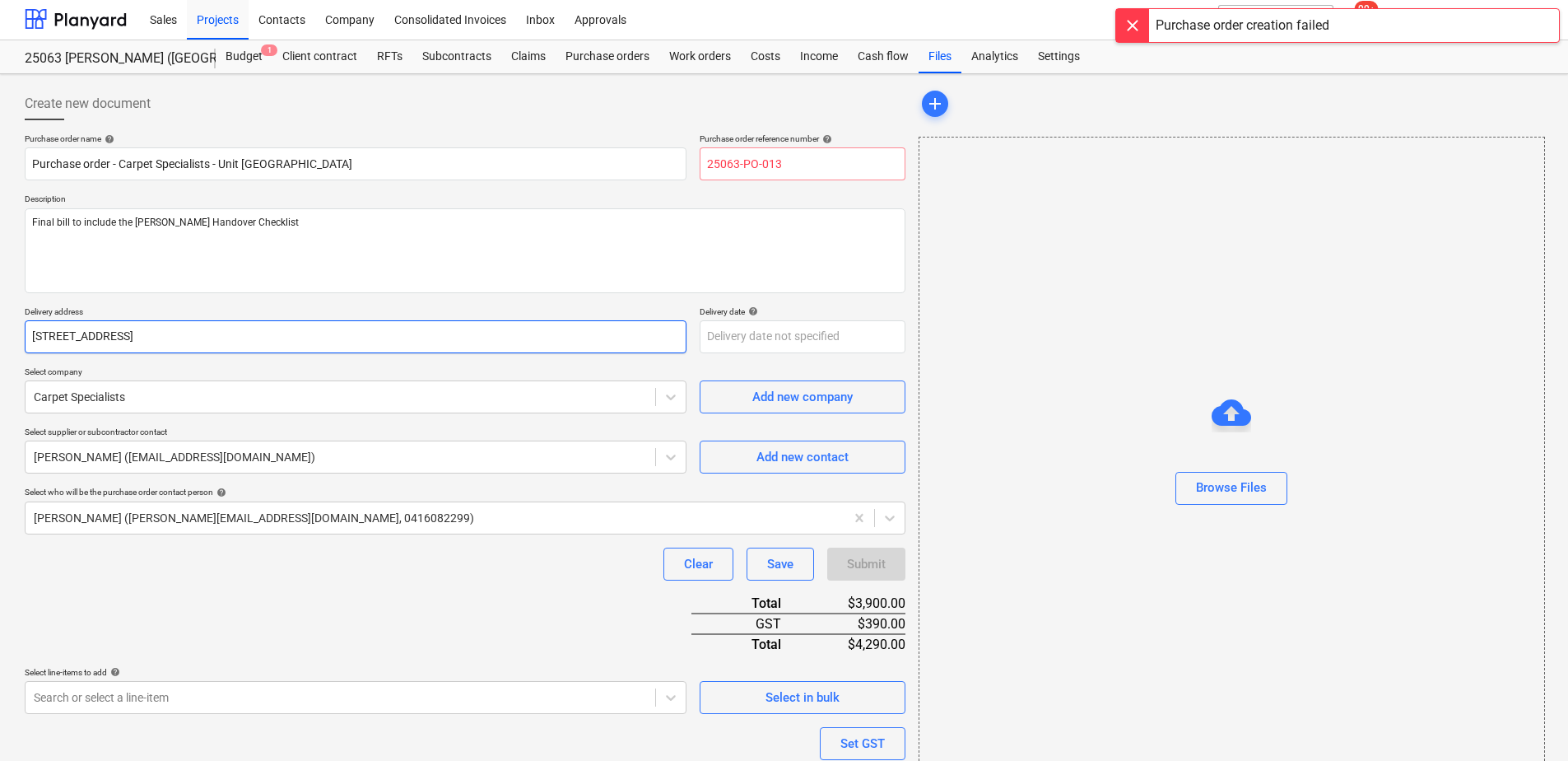
scroll to position [0, 0]
click at [821, 168] on input "25063-PO-013" at bounding box center [803, 166] width 206 height 33
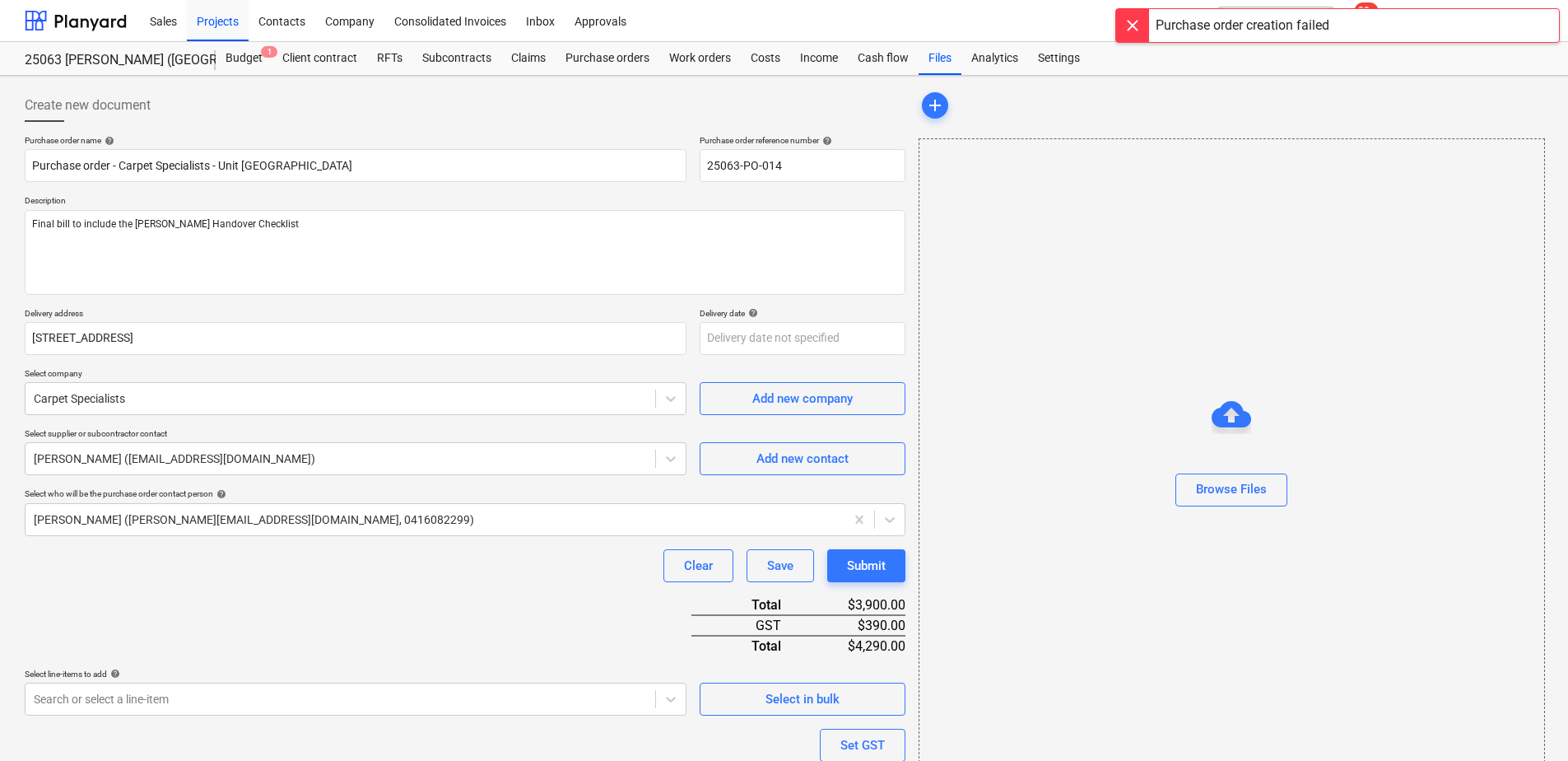
click at [597, 615] on div "Purchase order name help Purchase order - Carpet Specialists - Unit 209 Chancel…" at bounding box center [465, 533] width 881 height 797
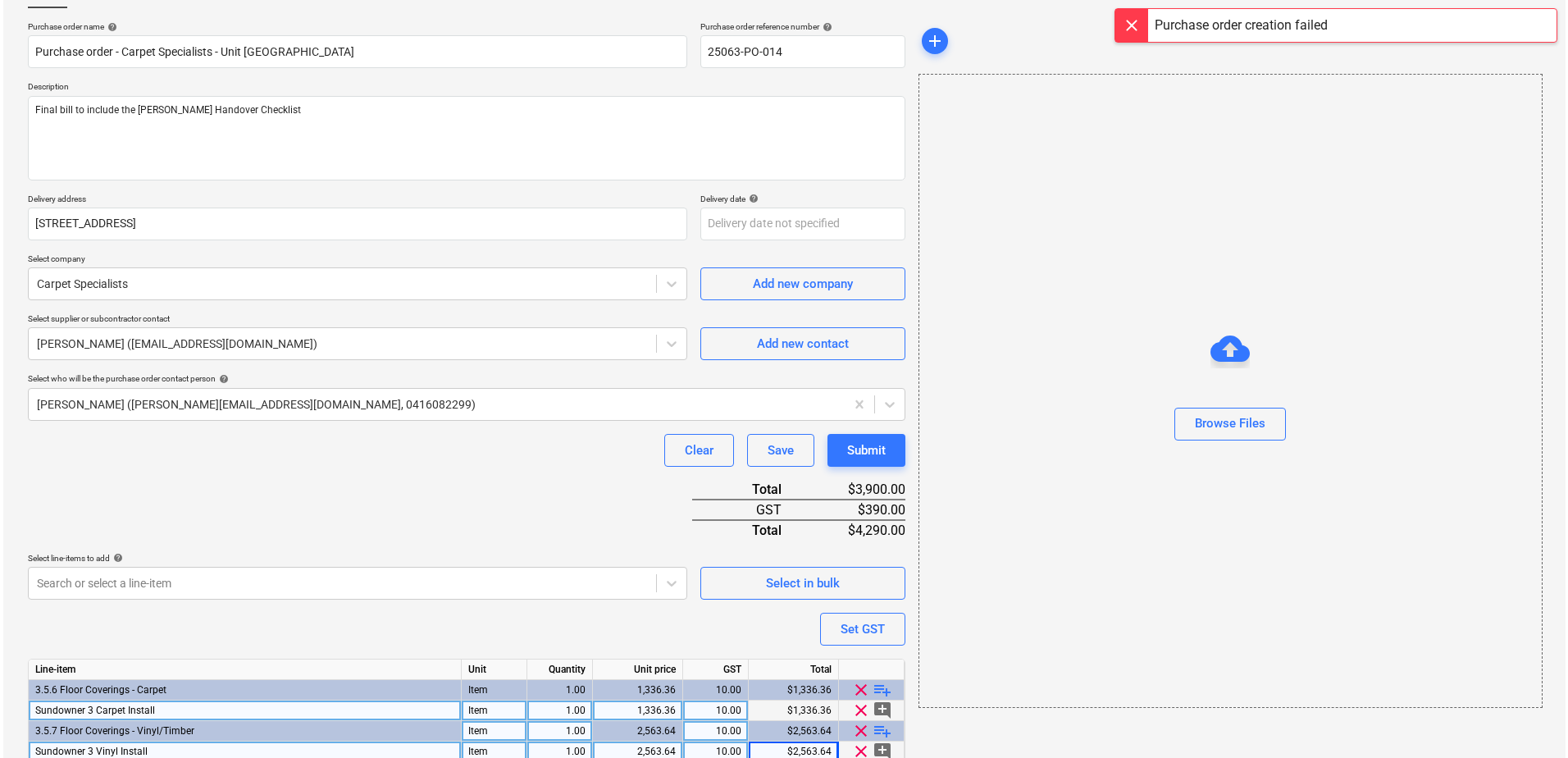
scroll to position [183, 0]
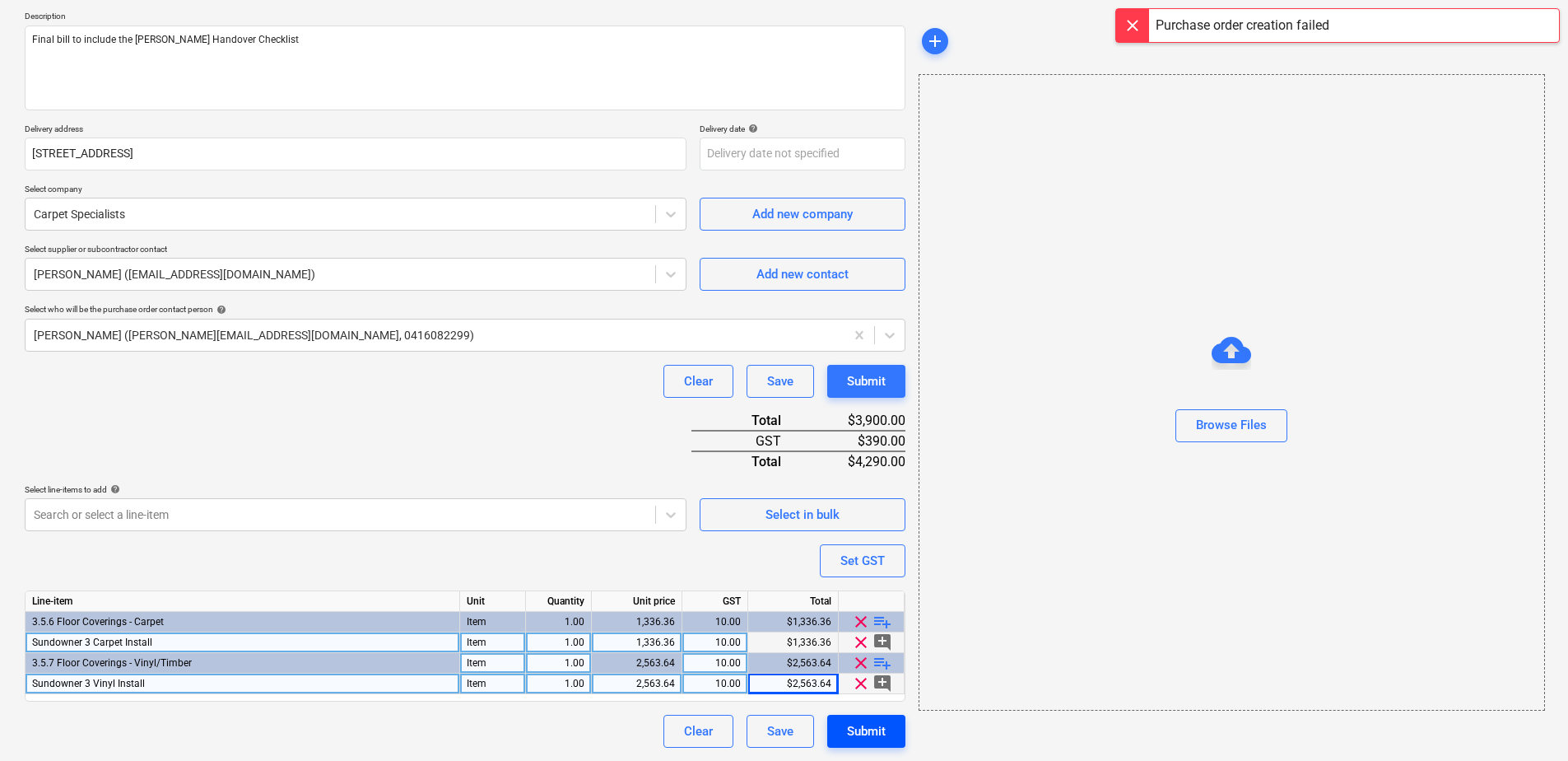
click at [847, 739] on div "Submit" at bounding box center [866, 731] width 38 height 21
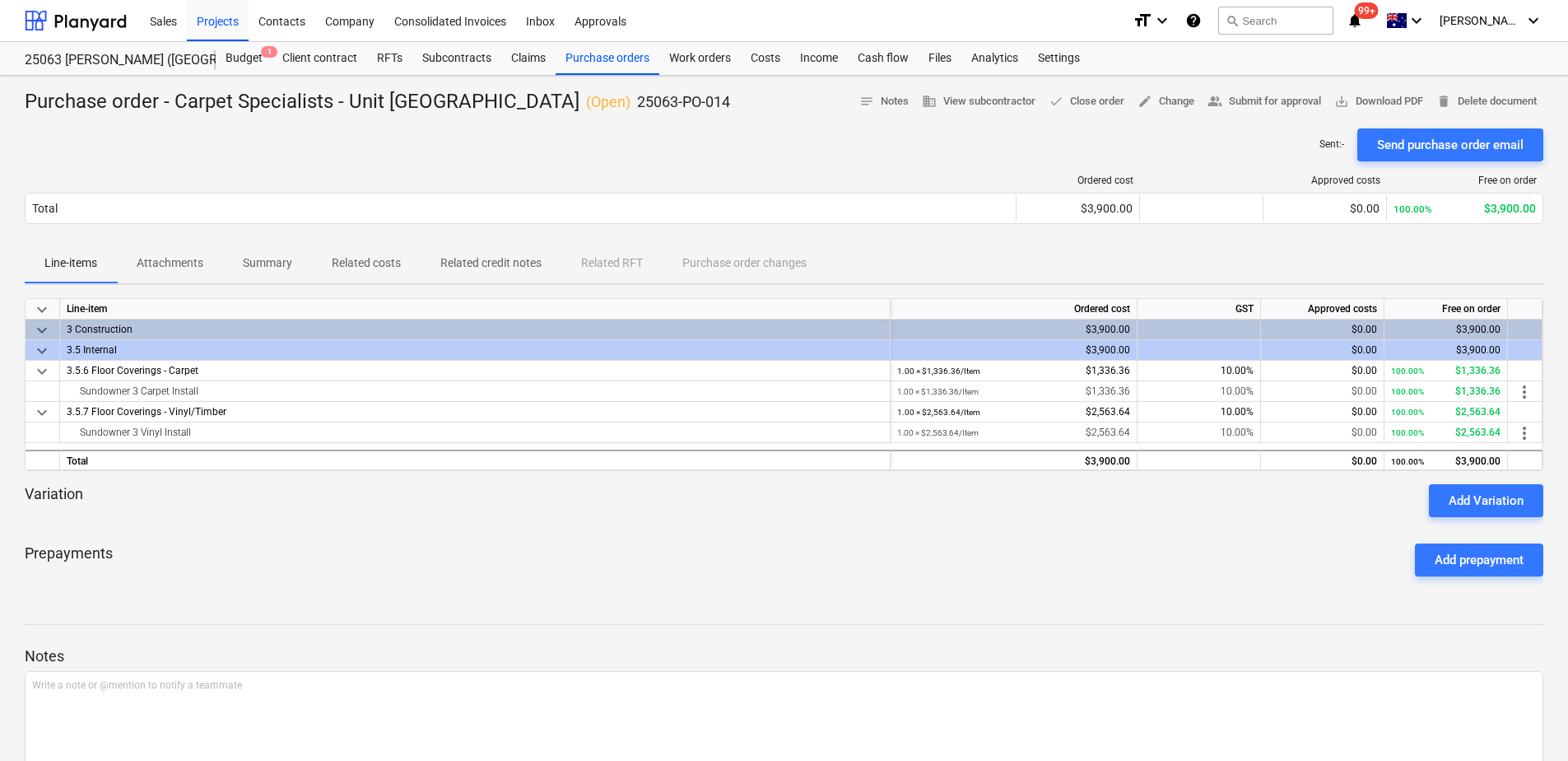
click at [152, 272] on p "Attachments" at bounding box center [169, 262] width 67 height 17
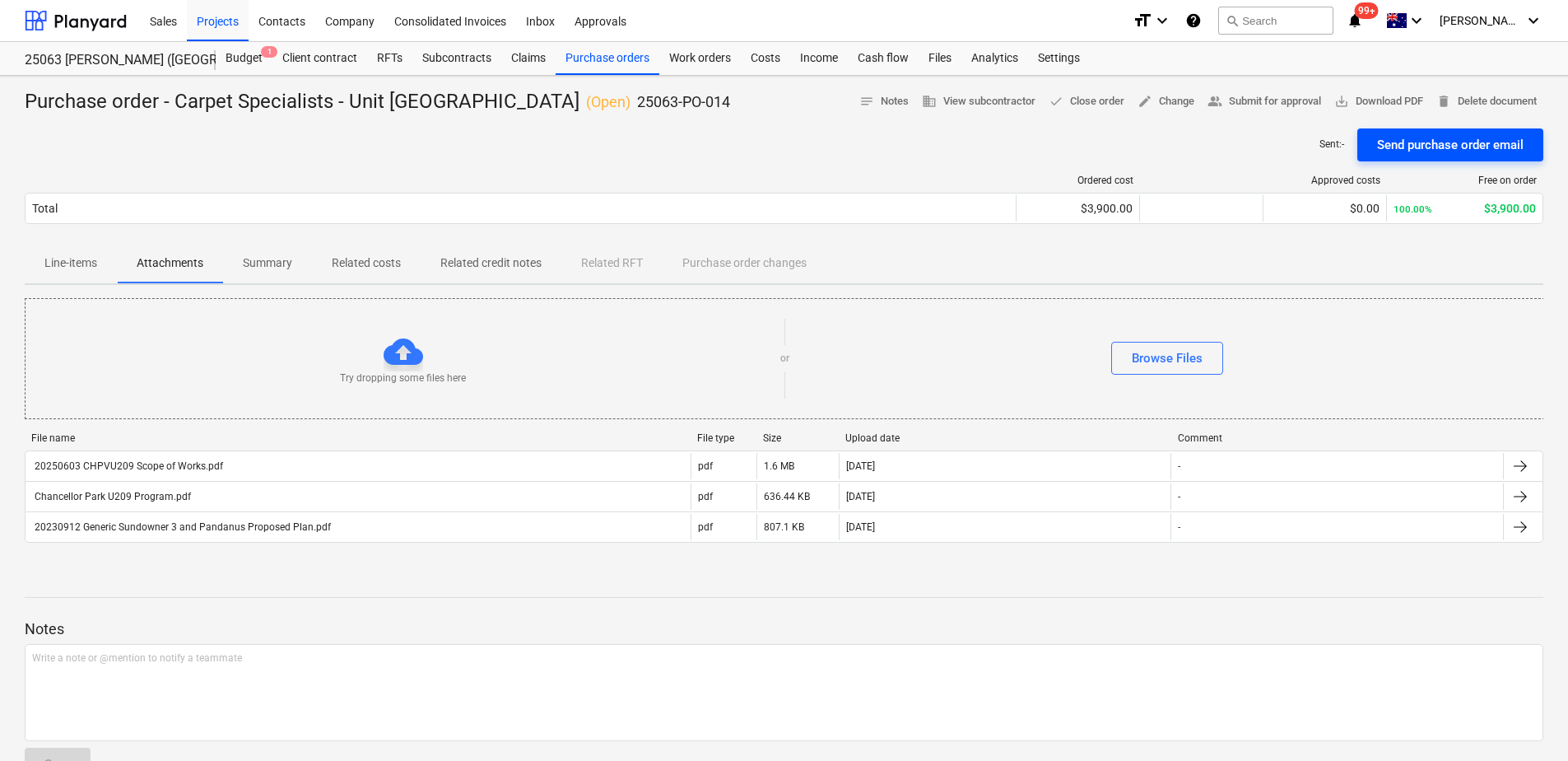
click at [1428, 156] on div "Send purchase order email" at bounding box center [1450, 144] width 147 height 21
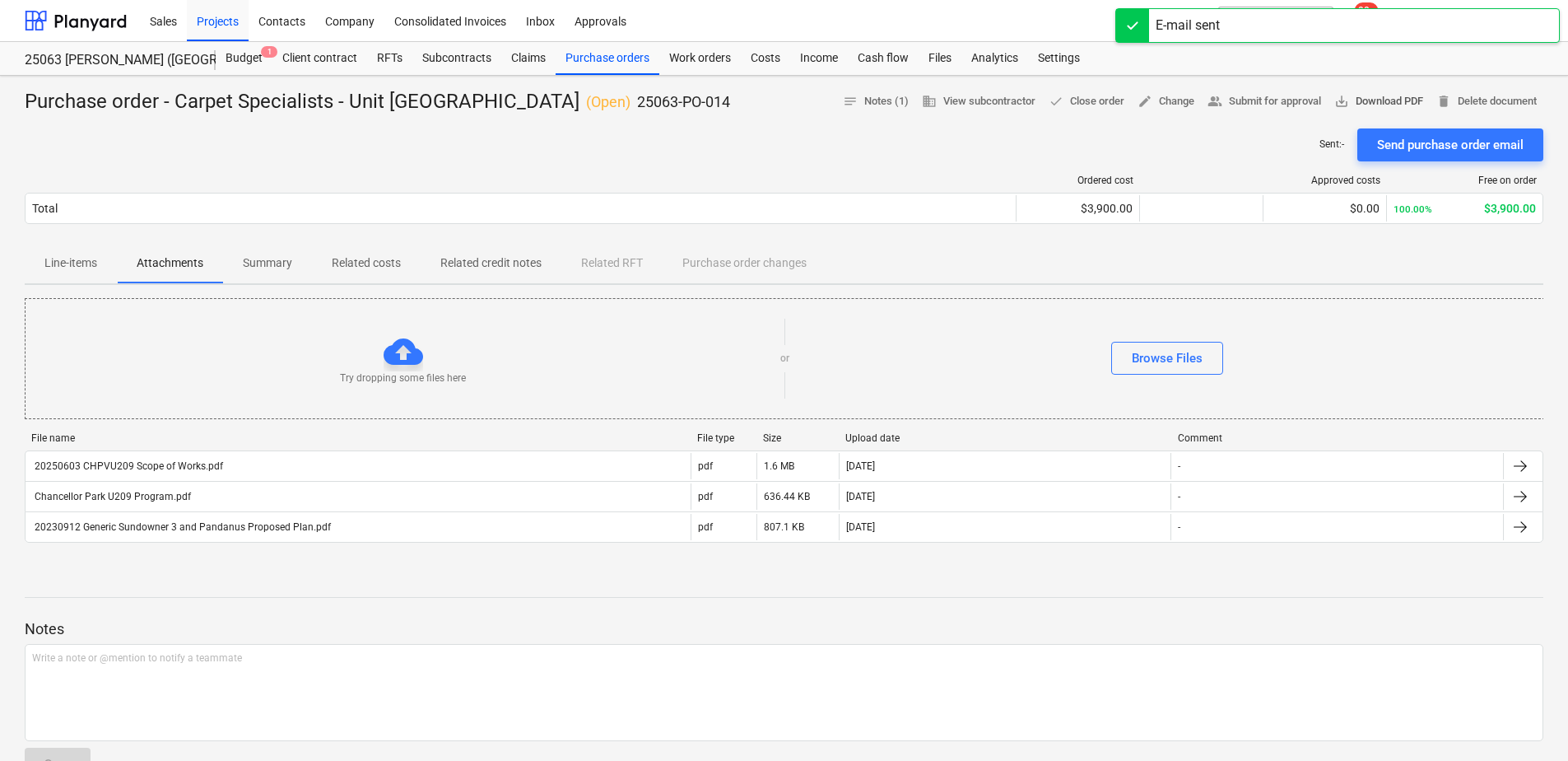
click at [1423, 105] on span "save_alt Download PDF" at bounding box center [1379, 101] width 89 height 19
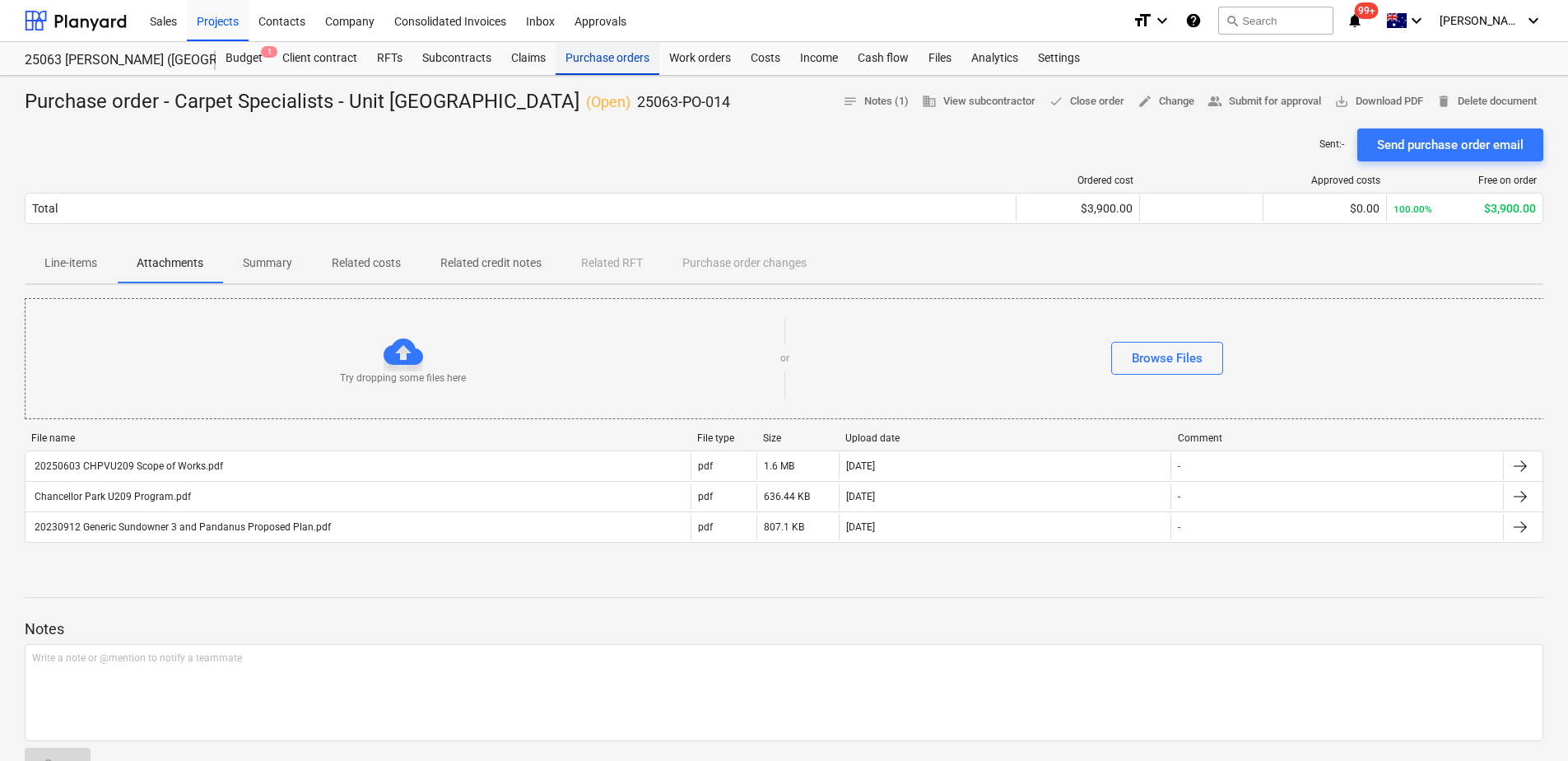
click at [620, 65] on div "Purchase orders" at bounding box center [608, 58] width 104 height 33
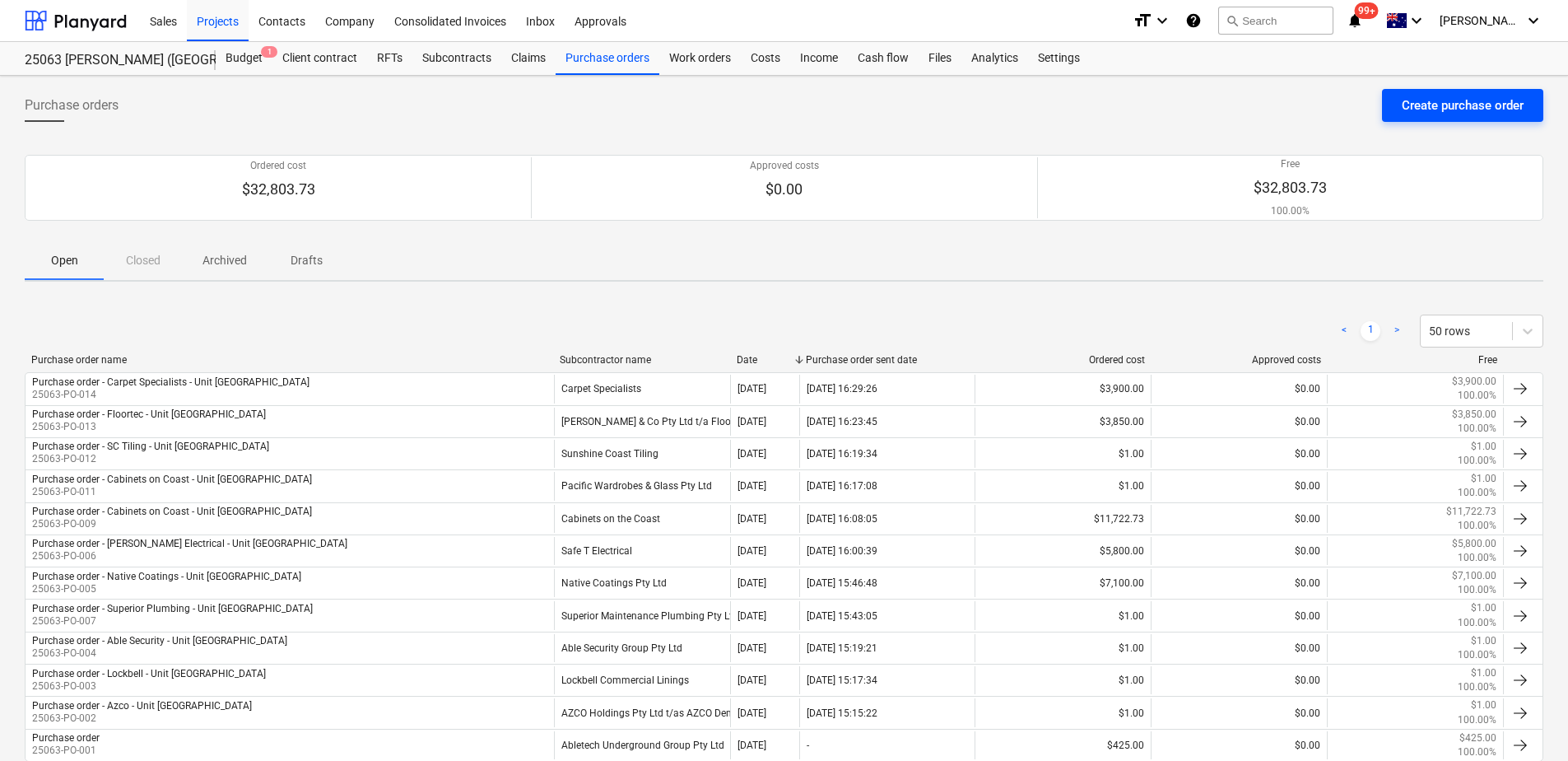
click at [1457, 110] on div "Create purchase order" at bounding box center [1463, 105] width 122 height 21
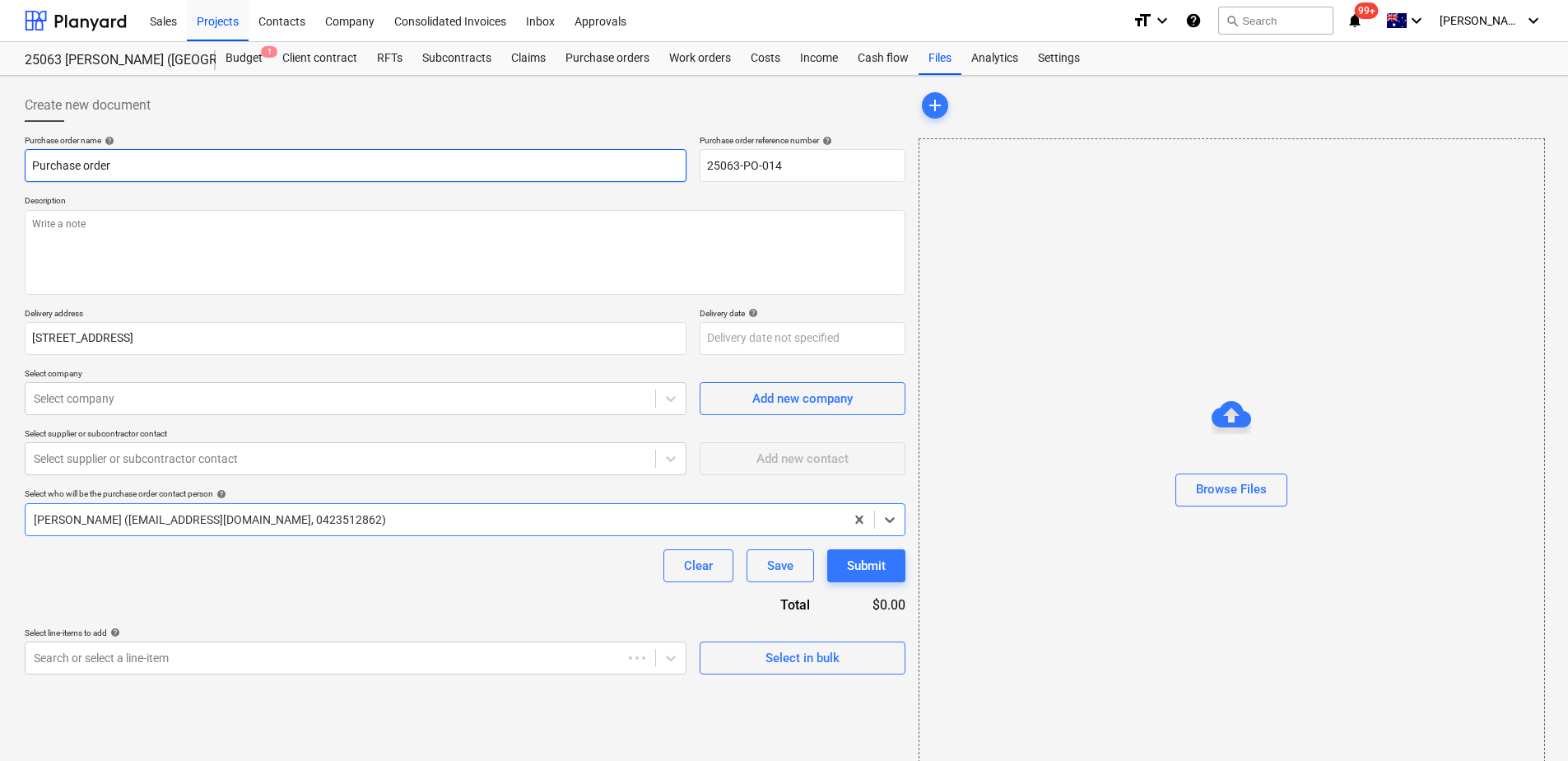
click at [137, 163] on input "Purchase order" at bounding box center [355, 166] width 662 height 33
drag, startPoint x: 119, startPoint y: 159, endPoint x: 211, endPoint y: 162, distance: 92.0
click at [211, 162] on input "Purchase order - Carpet Specialists - Unit [GEOGRAPHIC_DATA]" at bounding box center [355, 166] width 662 height 33
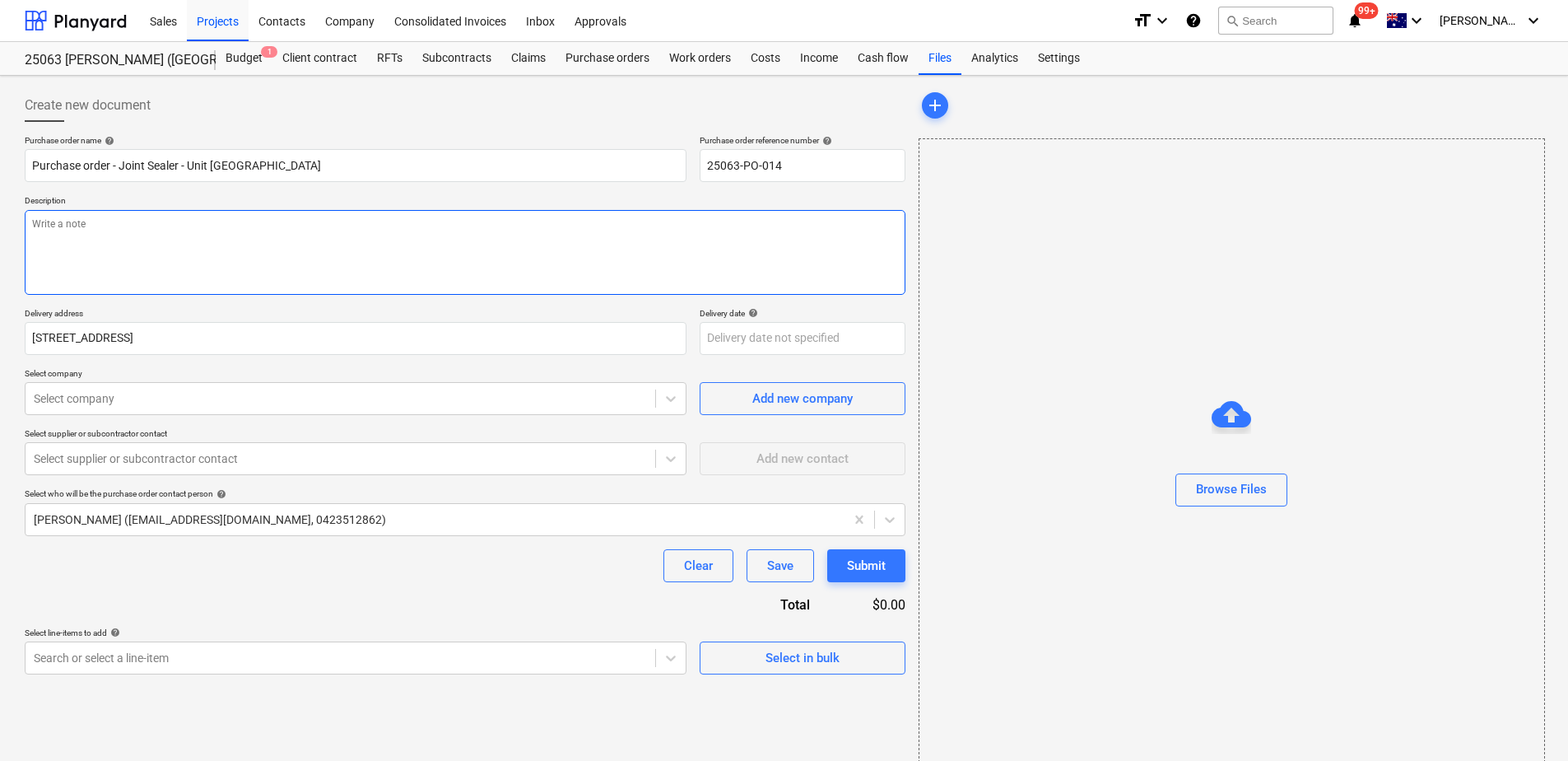
click at [264, 243] on textarea at bounding box center [465, 252] width 881 height 85
paste textarea "Works are to be scheduled in with [PERSON_NAME] (0418 737 822)"
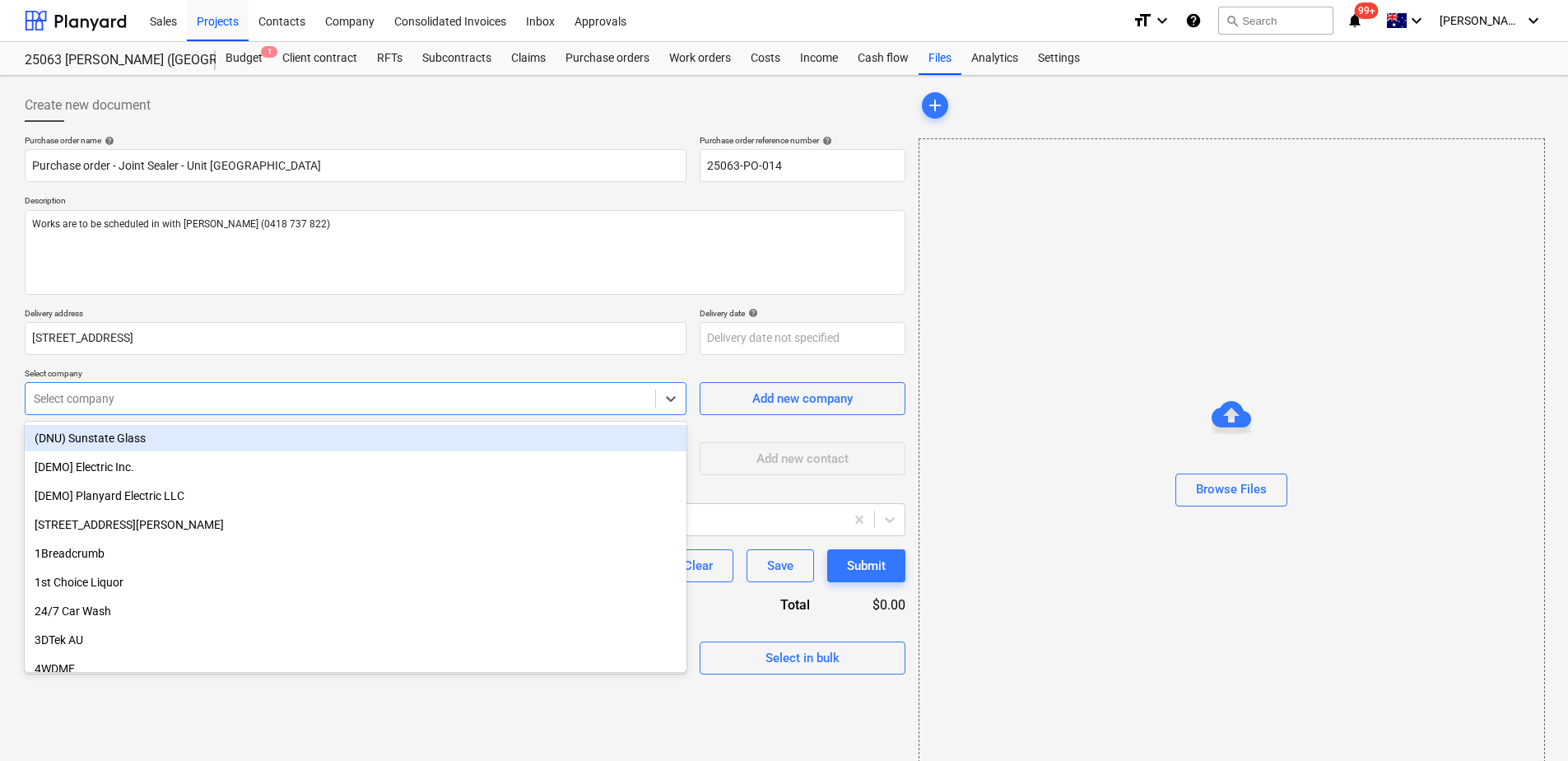
click at [139, 397] on div at bounding box center [340, 398] width 613 height 16
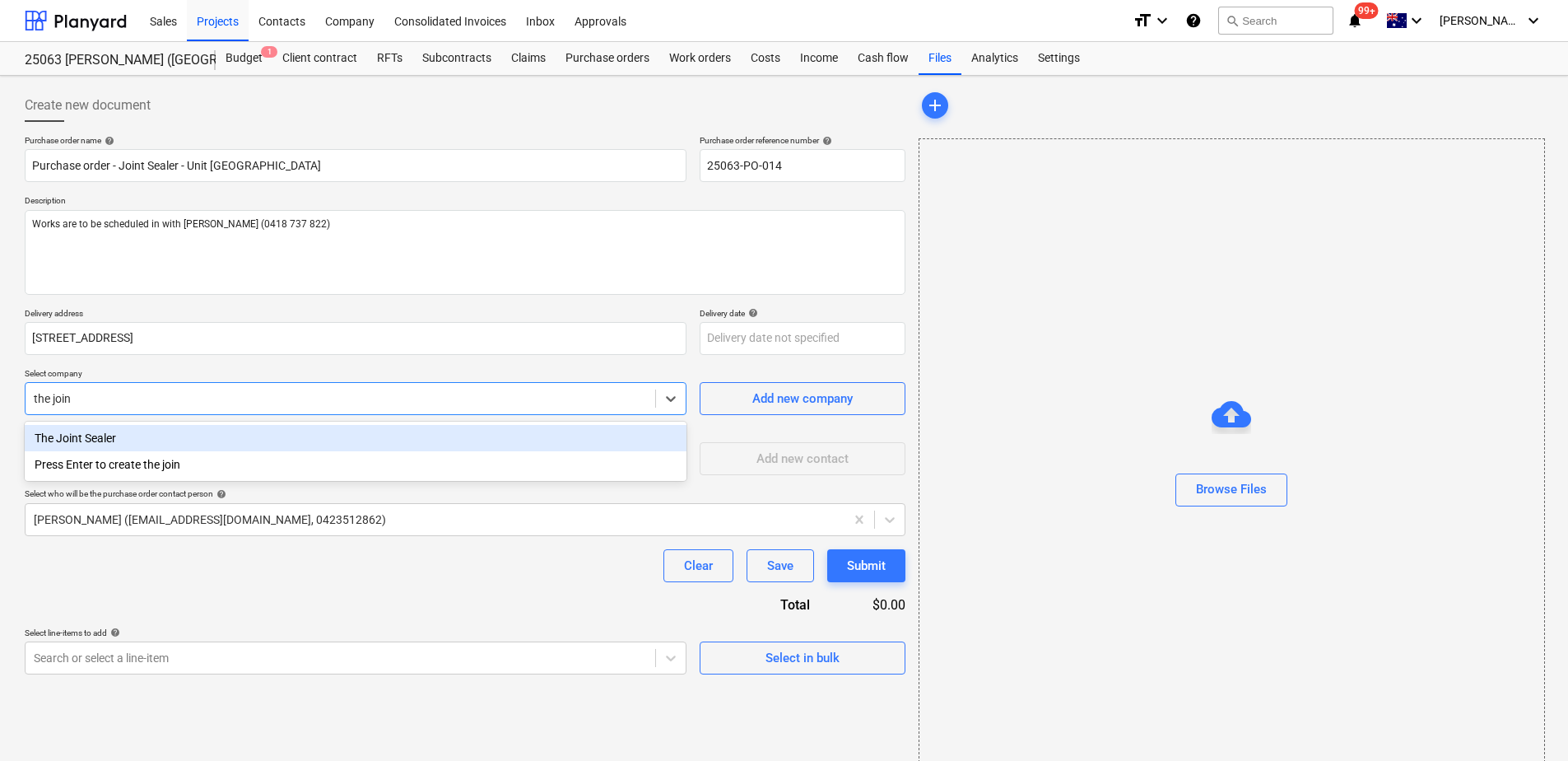
click at [113, 439] on div "The Joint Sealer" at bounding box center [355, 437] width 662 height 26
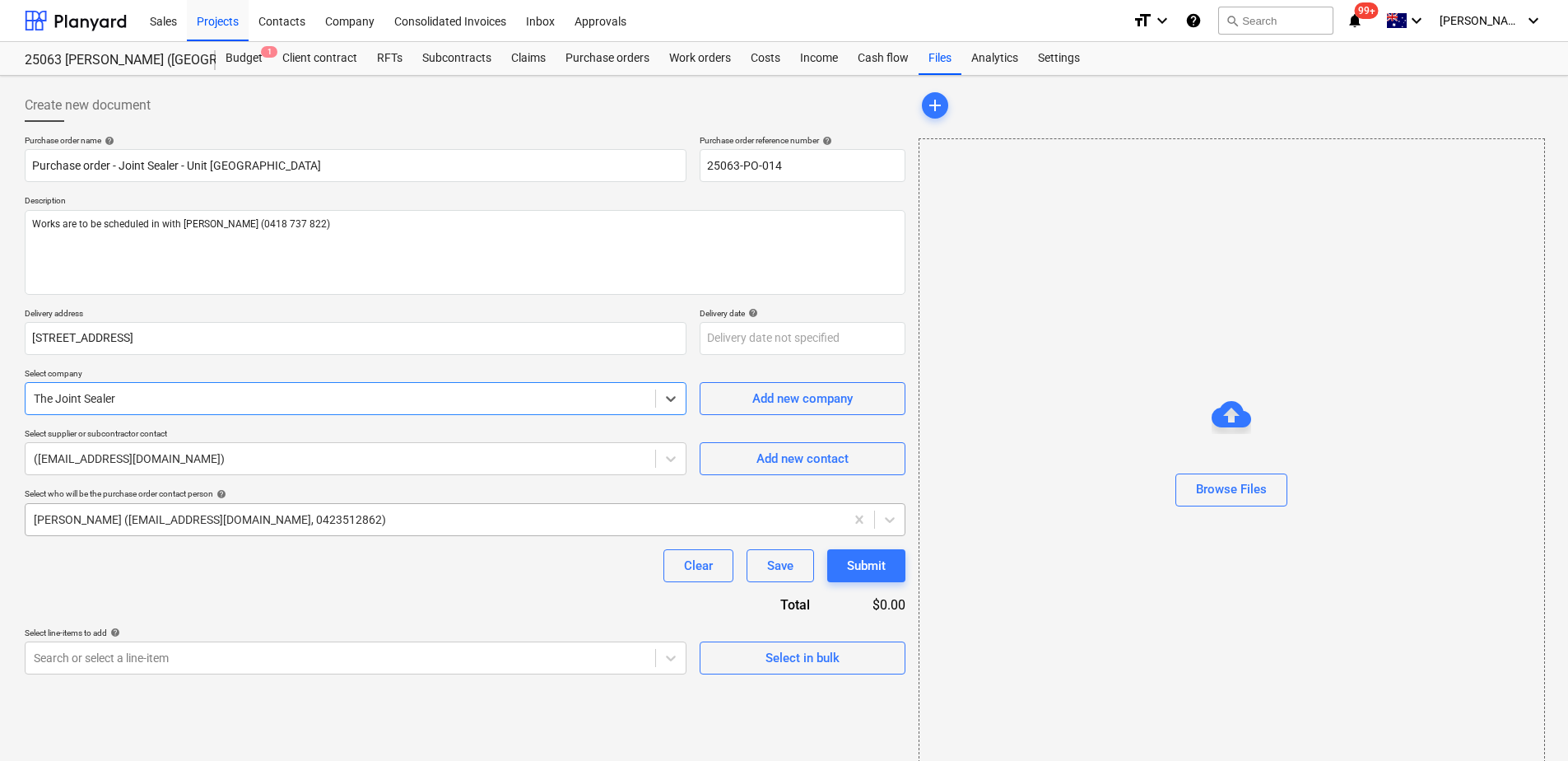
click at [109, 519] on div at bounding box center [435, 519] width 803 height 16
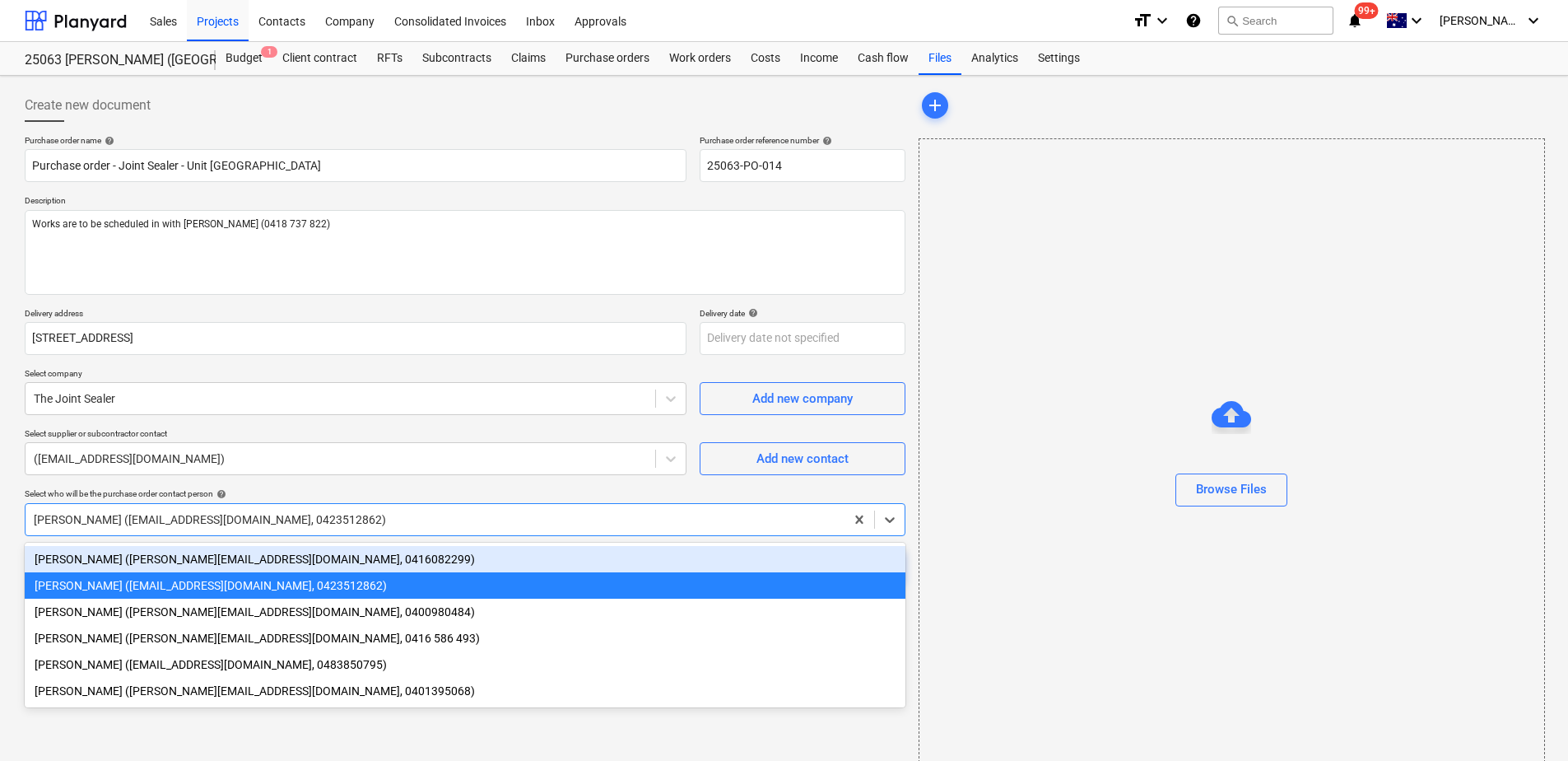
click at [107, 560] on div "[PERSON_NAME] ([PERSON_NAME][EMAIL_ADDRESS][DOMAIN_NAME], 0416082299)" at bounding box center [465, 559] width 881 height 26
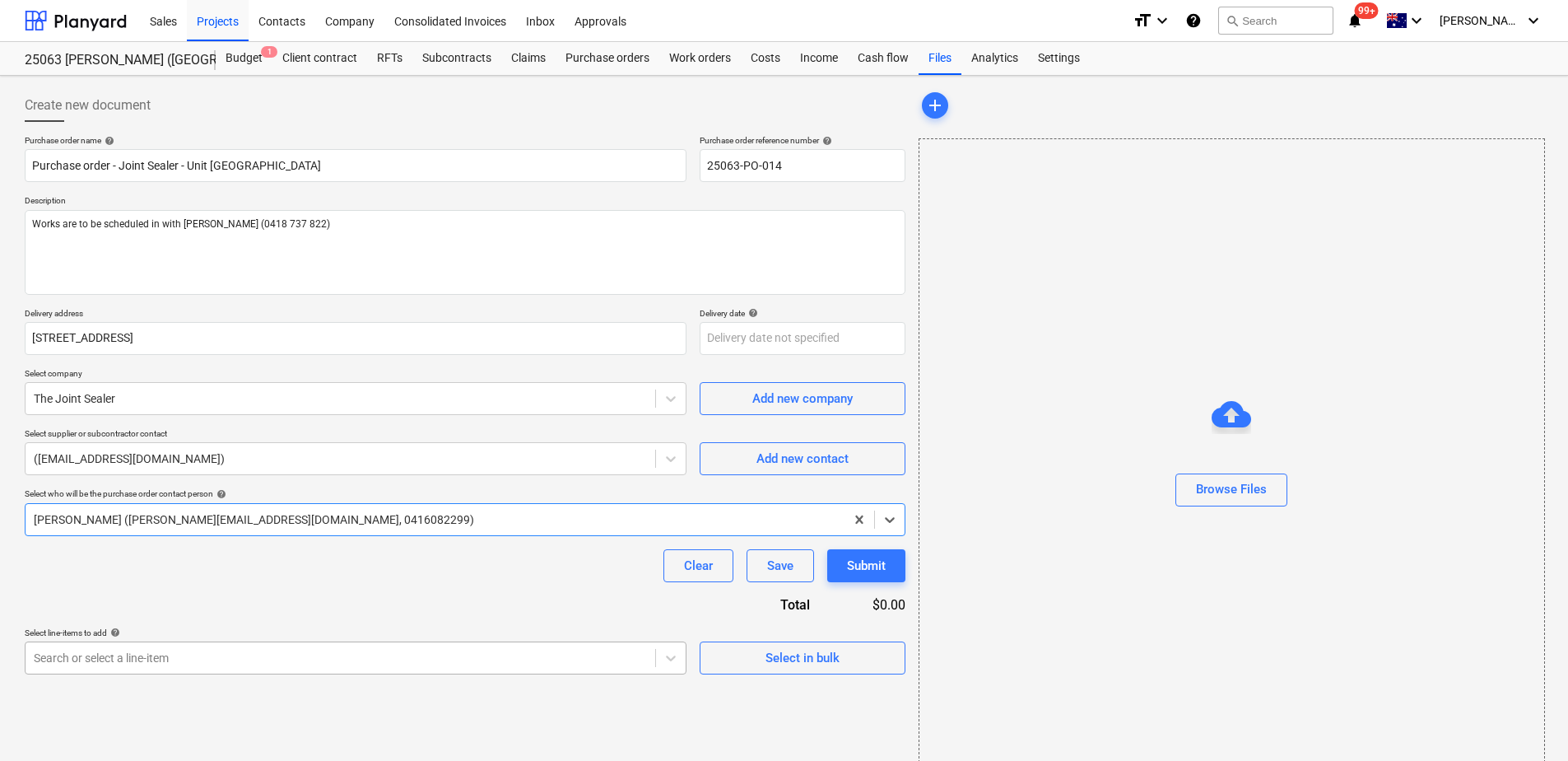
click at [118, 654] on body "This website stores cookies on your computer. These cookies are used to collect…" at bounding box center [784, 380] width 1568 height 761
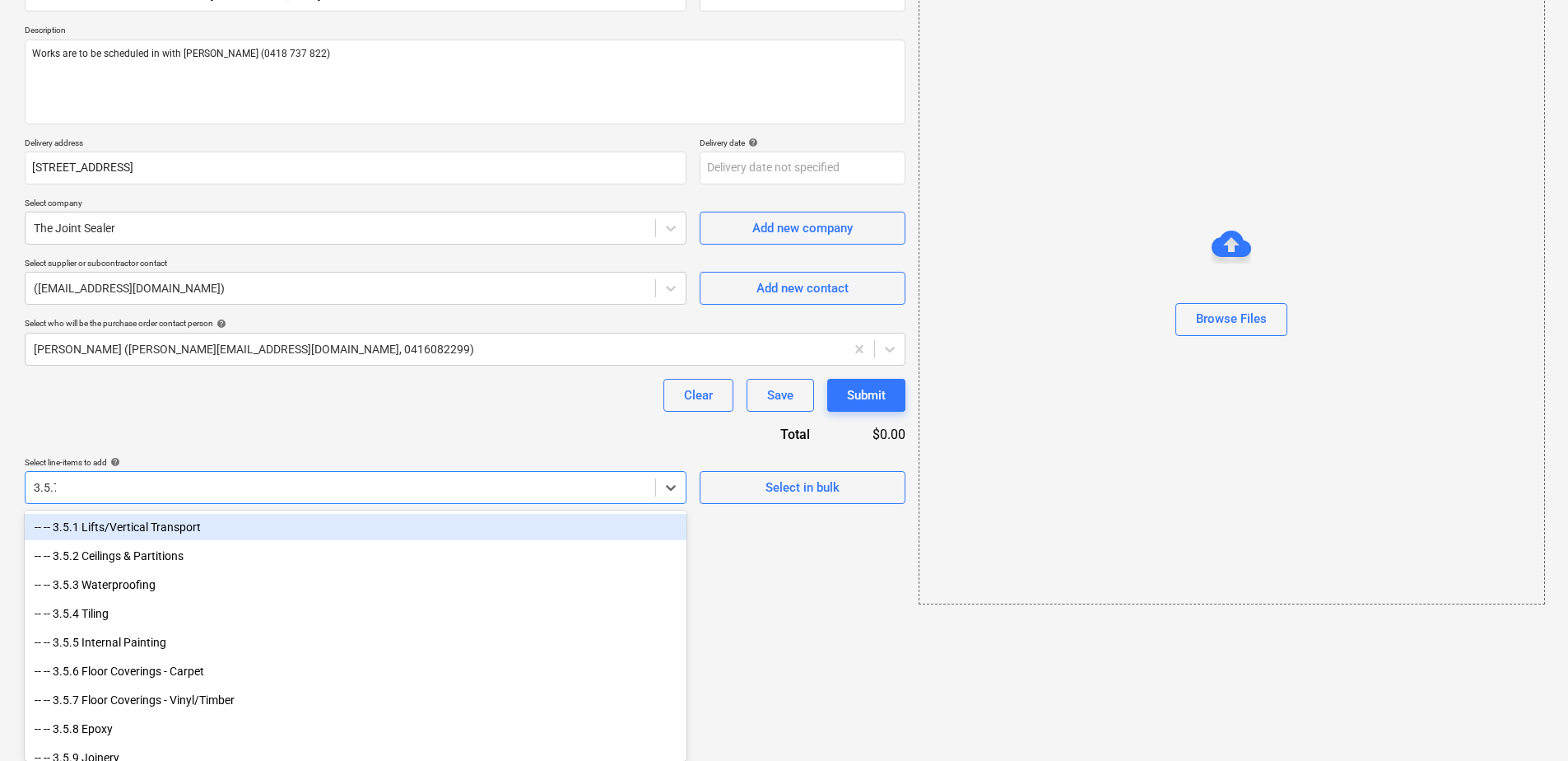
scroll to position [27, 0]
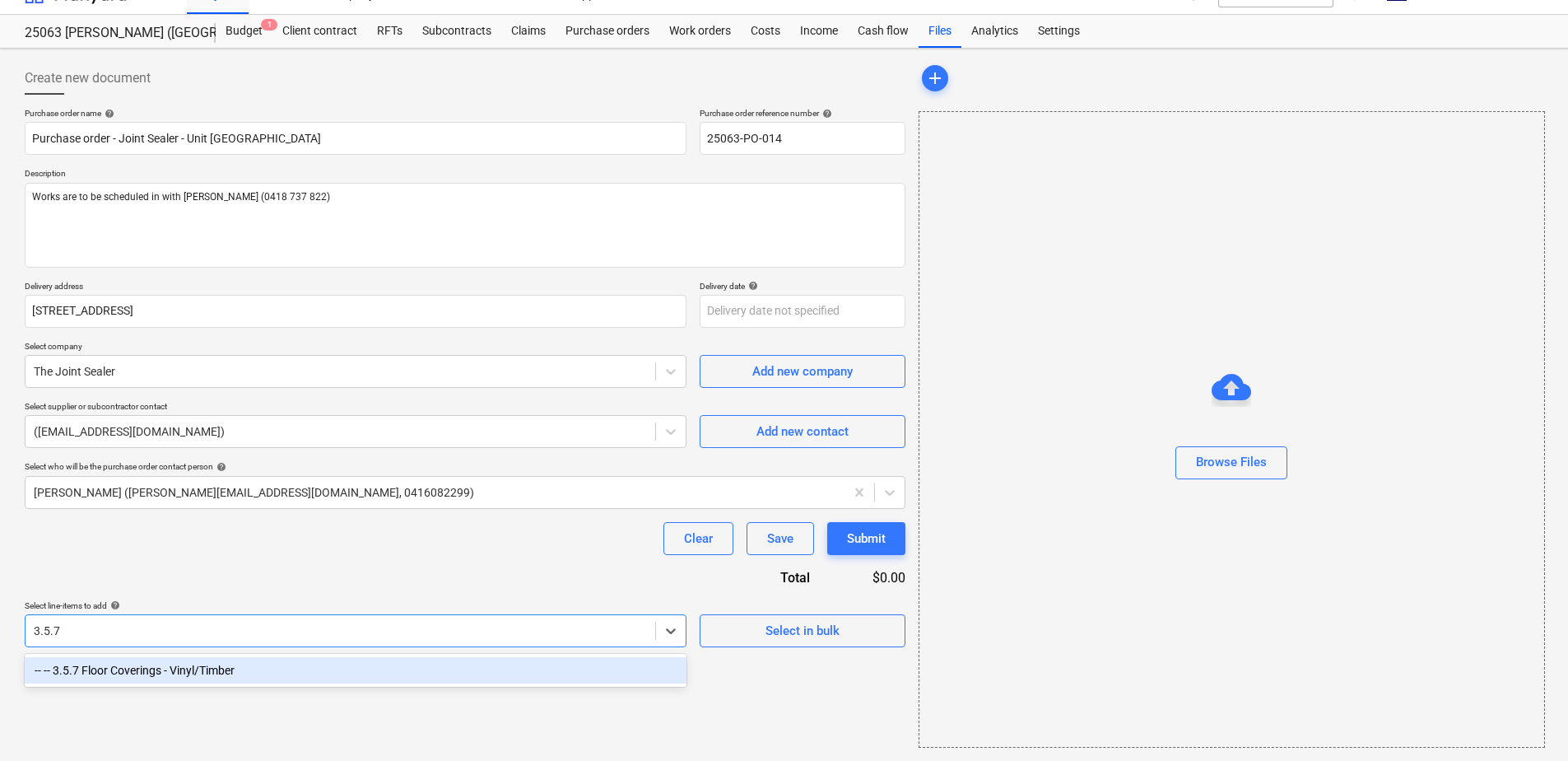
click at [116, 671] on div "-- -- 3.5.7 Floor Coverings - Vinyl/Timber" at bounding box center [355, 670] width 662 height 26
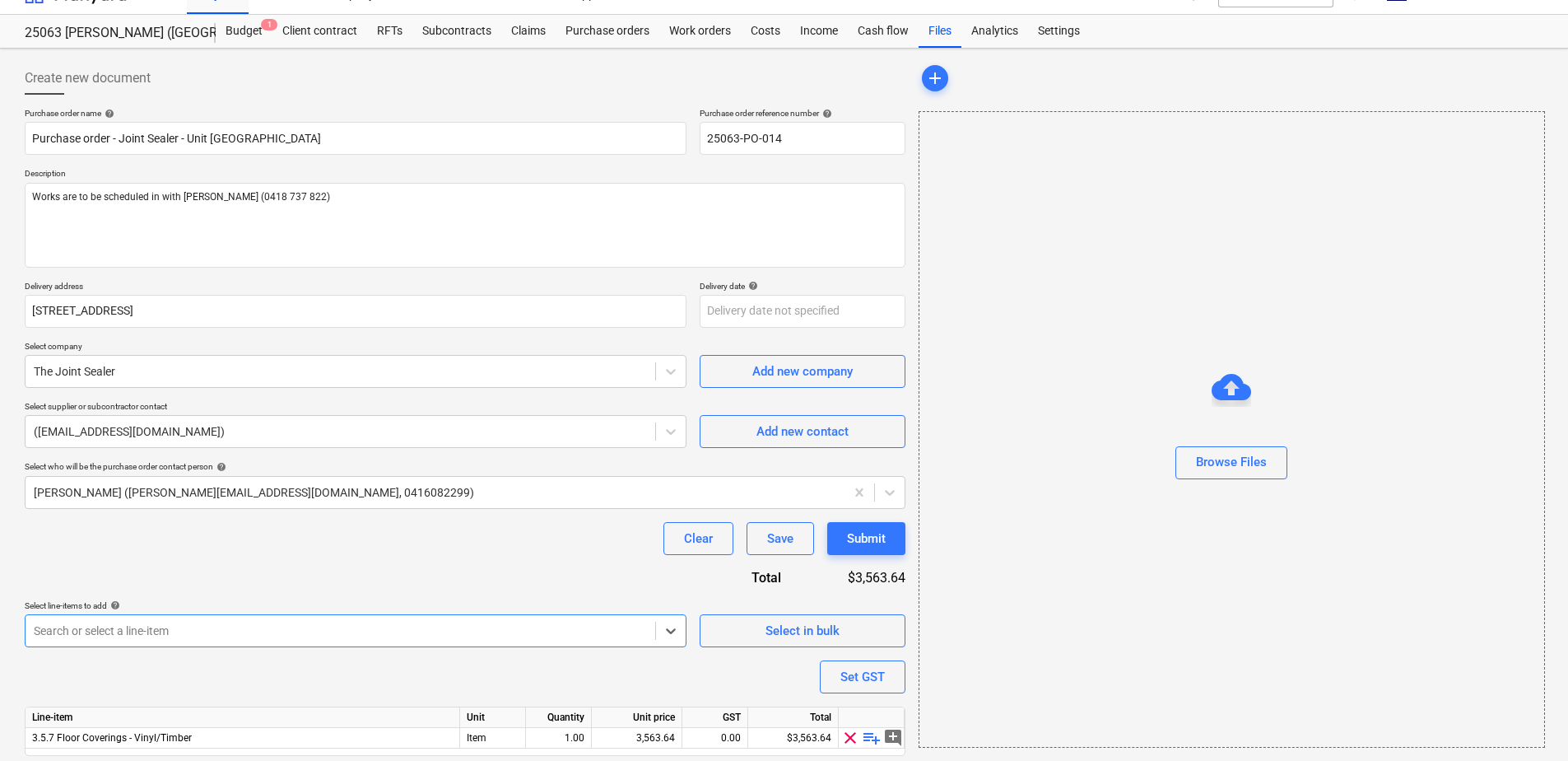
click at [221, 568] on div "Purchase order name help Purchase order - Joint Sealer - Unit 209 Chancellor Pa…" at bounding box center [465, 455] width 881 height 694
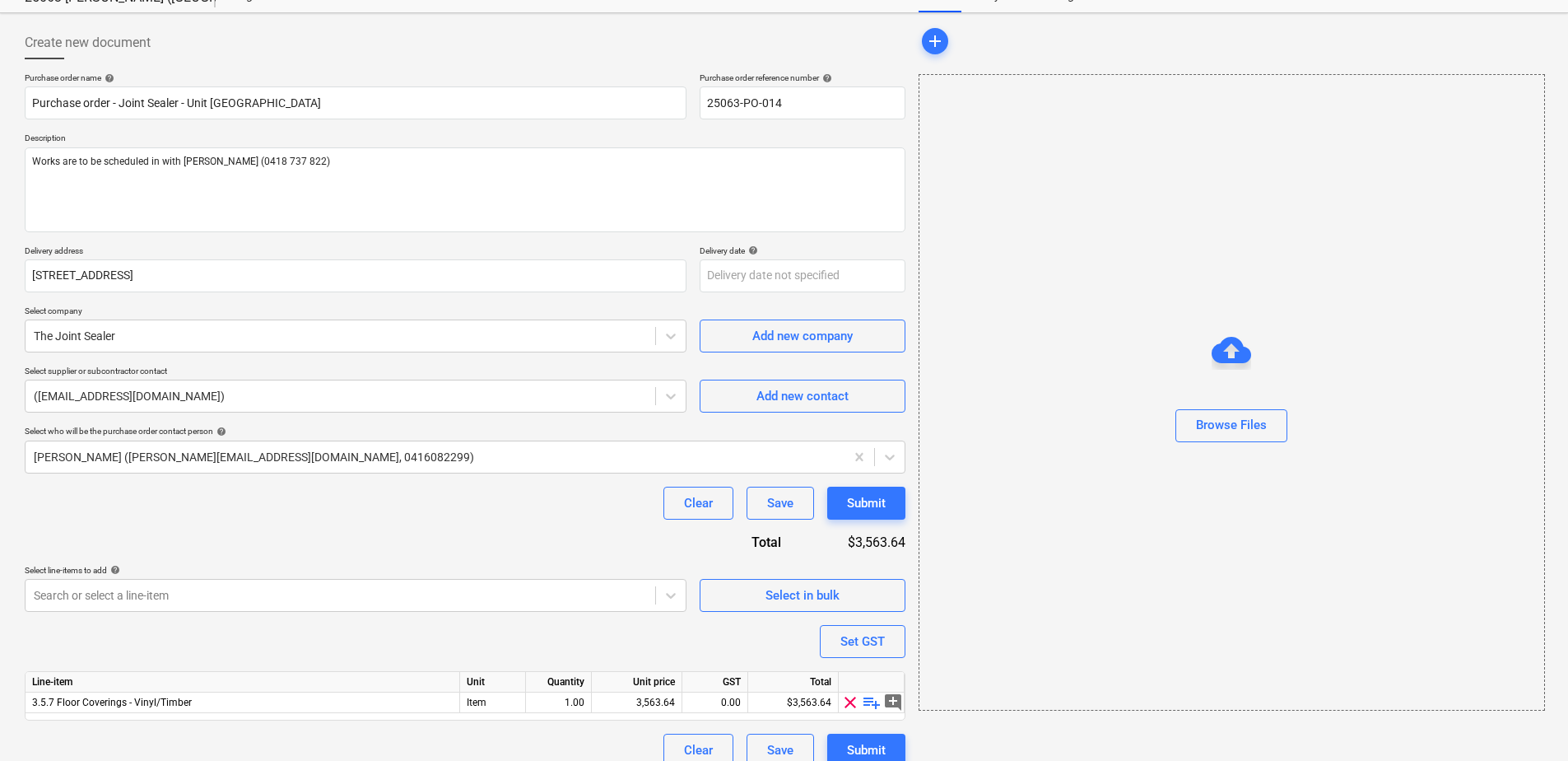
scroll to position [81, 0]
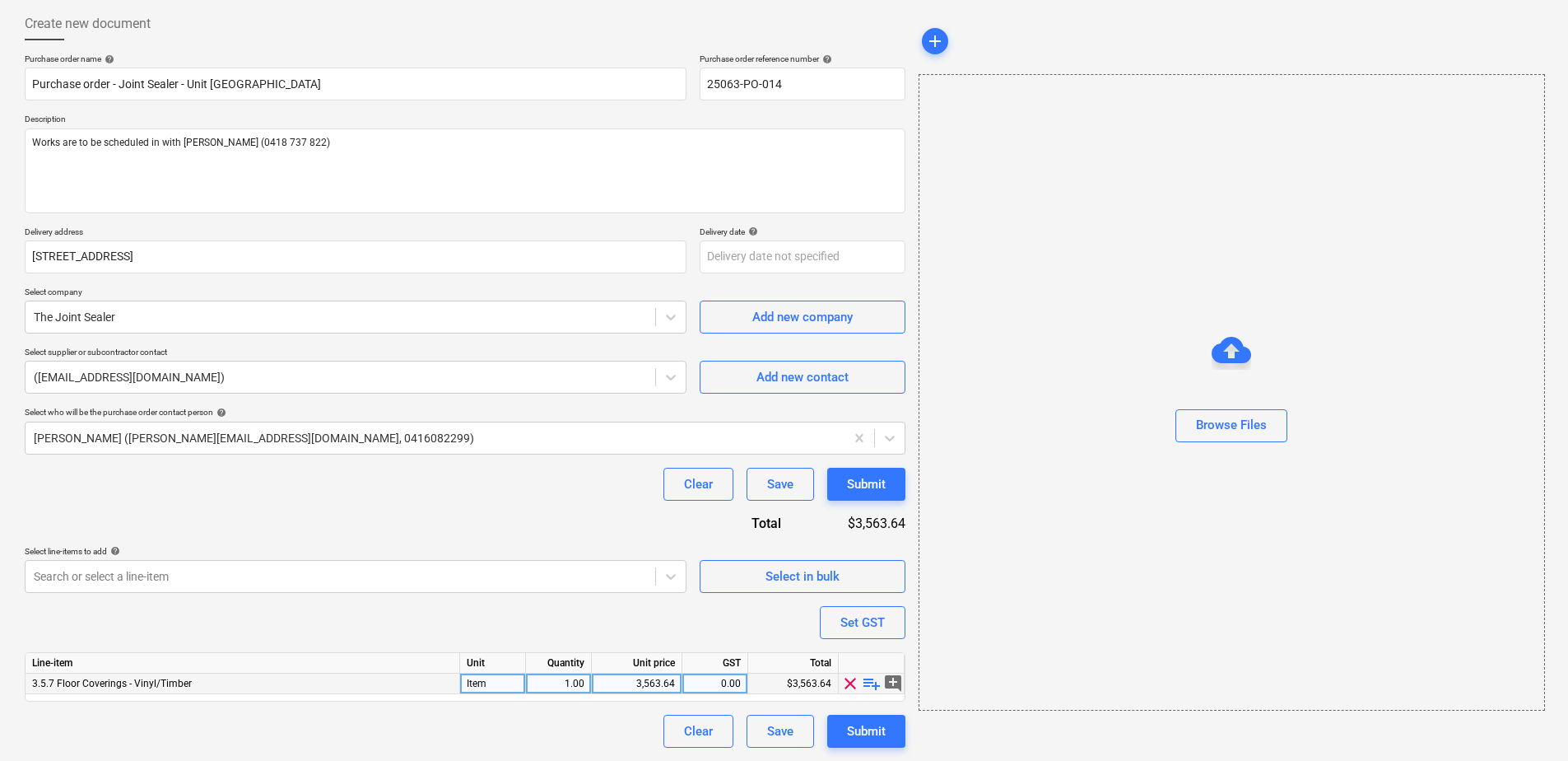
click at [873, 689] on span "playlist_add" at bounding box center [872, 684] width 20 height 20
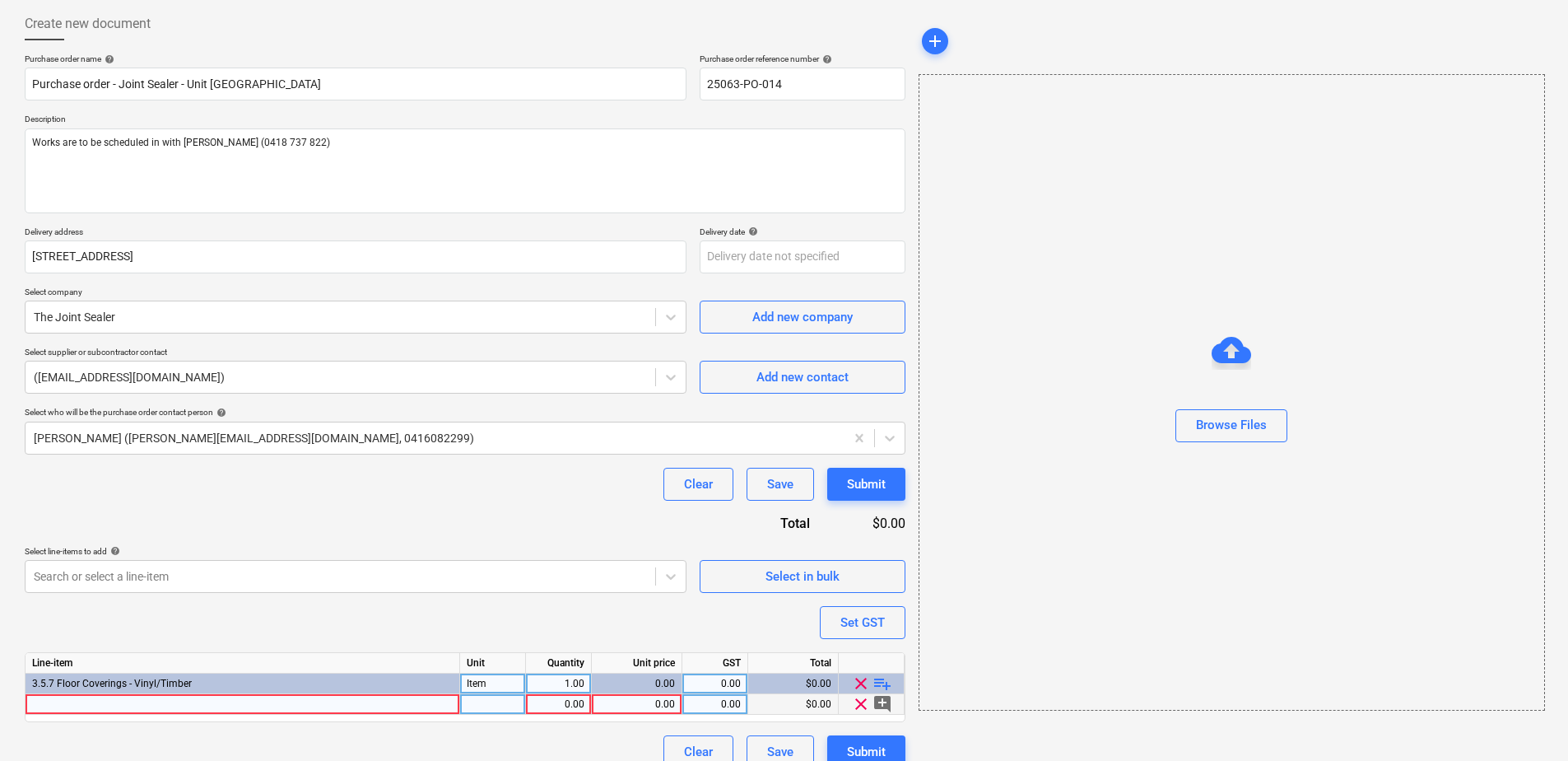
click at [166, 708] on div at bounding box center [242, 704] width 435 height 21
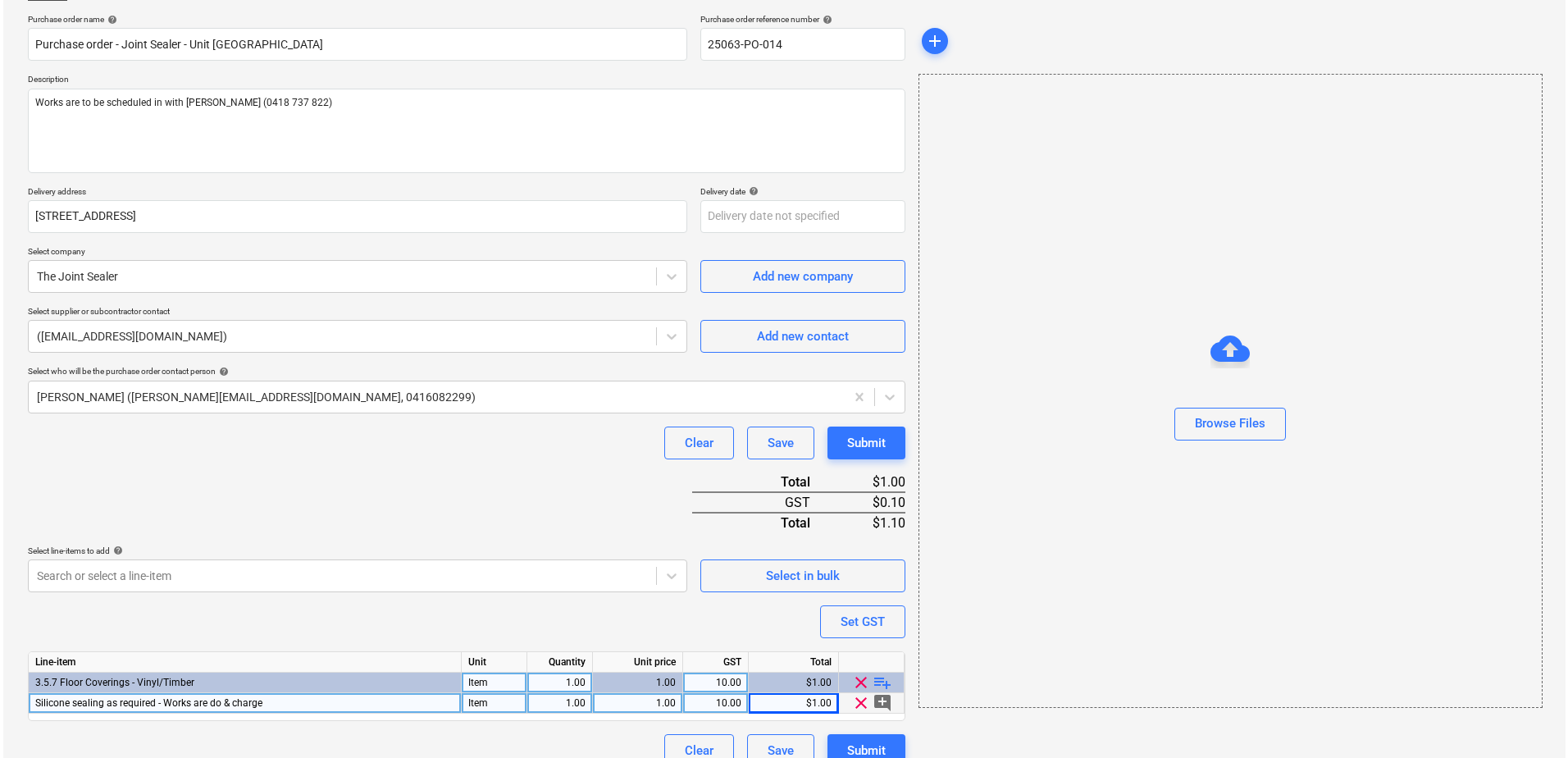
scroll to position [143, 0]
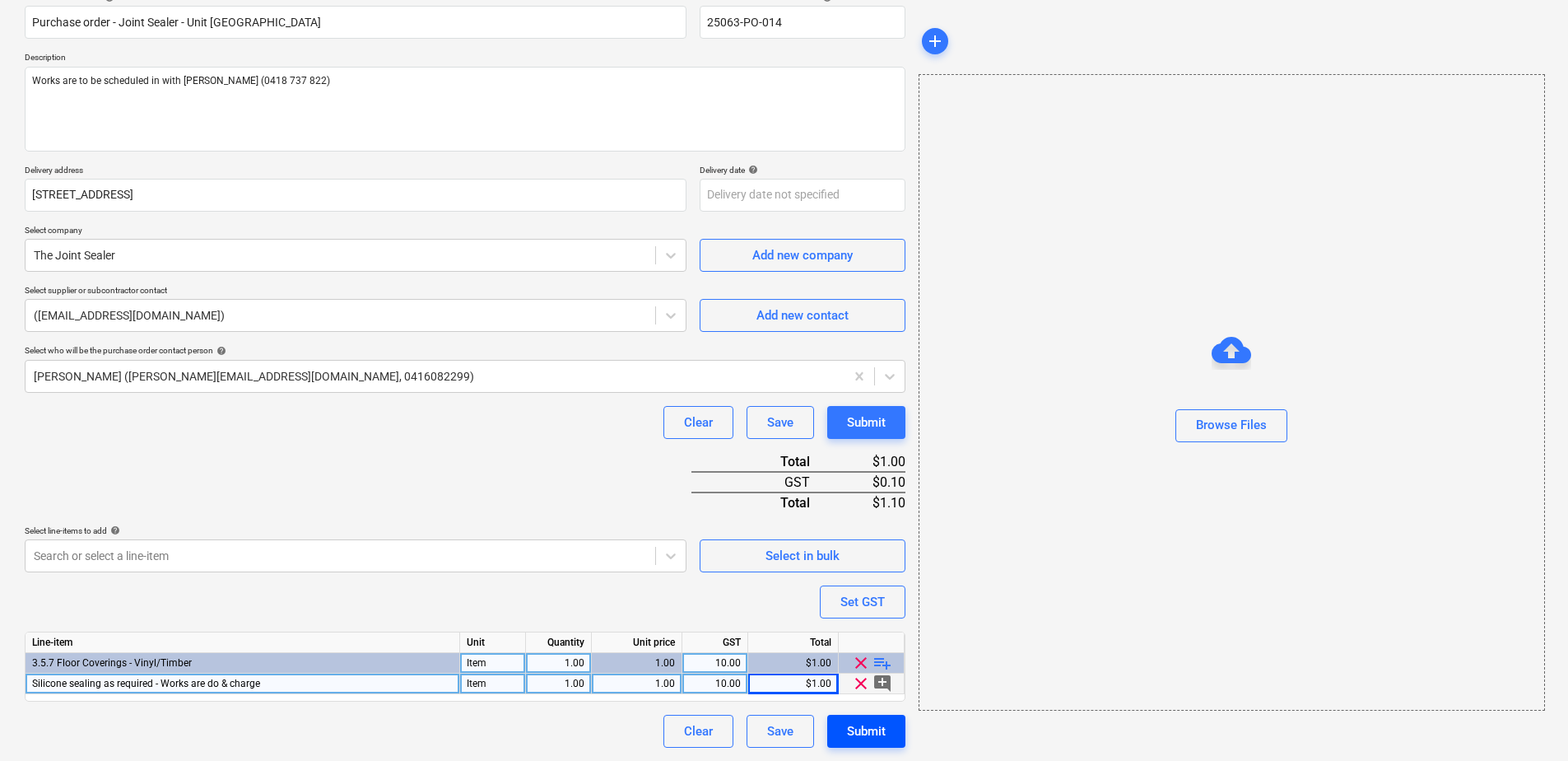
click at [858, 735] on div "Submit" at bounding box center [866, 731] width 38 height 21
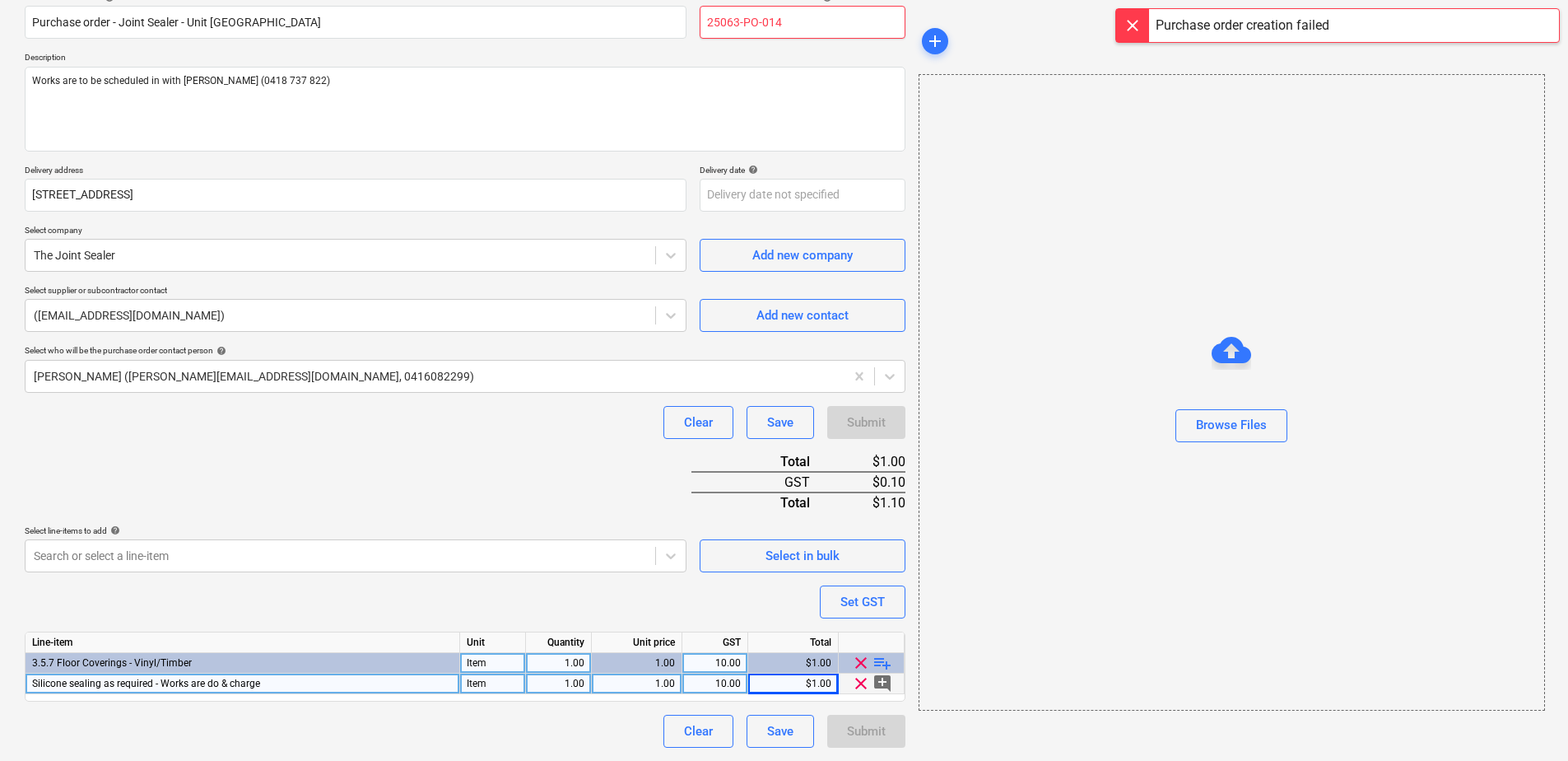
click at [807, 27] on input "25063-PO-014" at bounding box center [803, 22] width 206 height 33
click at [491, 470] on div "Purchase order name help Purchase order - Joint Sealer - Unit 209 Chancellor Pa…" at bounding box center [465, 370] width 881 height 756
click at [863, 730] on div "Submit" at bounding box center [866, 731] width 38 height 21
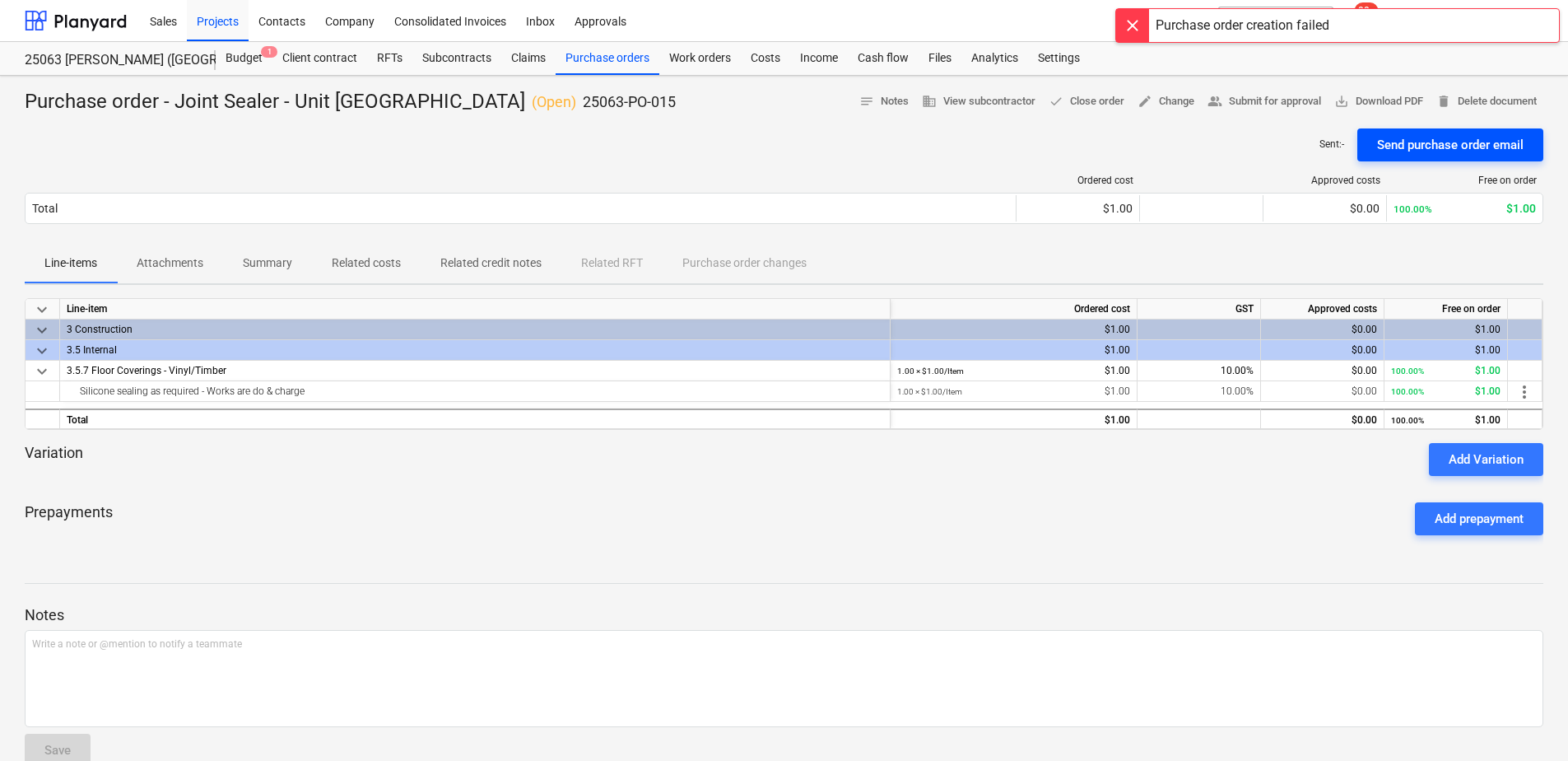
click at [1455, 152] on div "Send purchase order email" at bounding box center [1450, 144] width 147 height 21
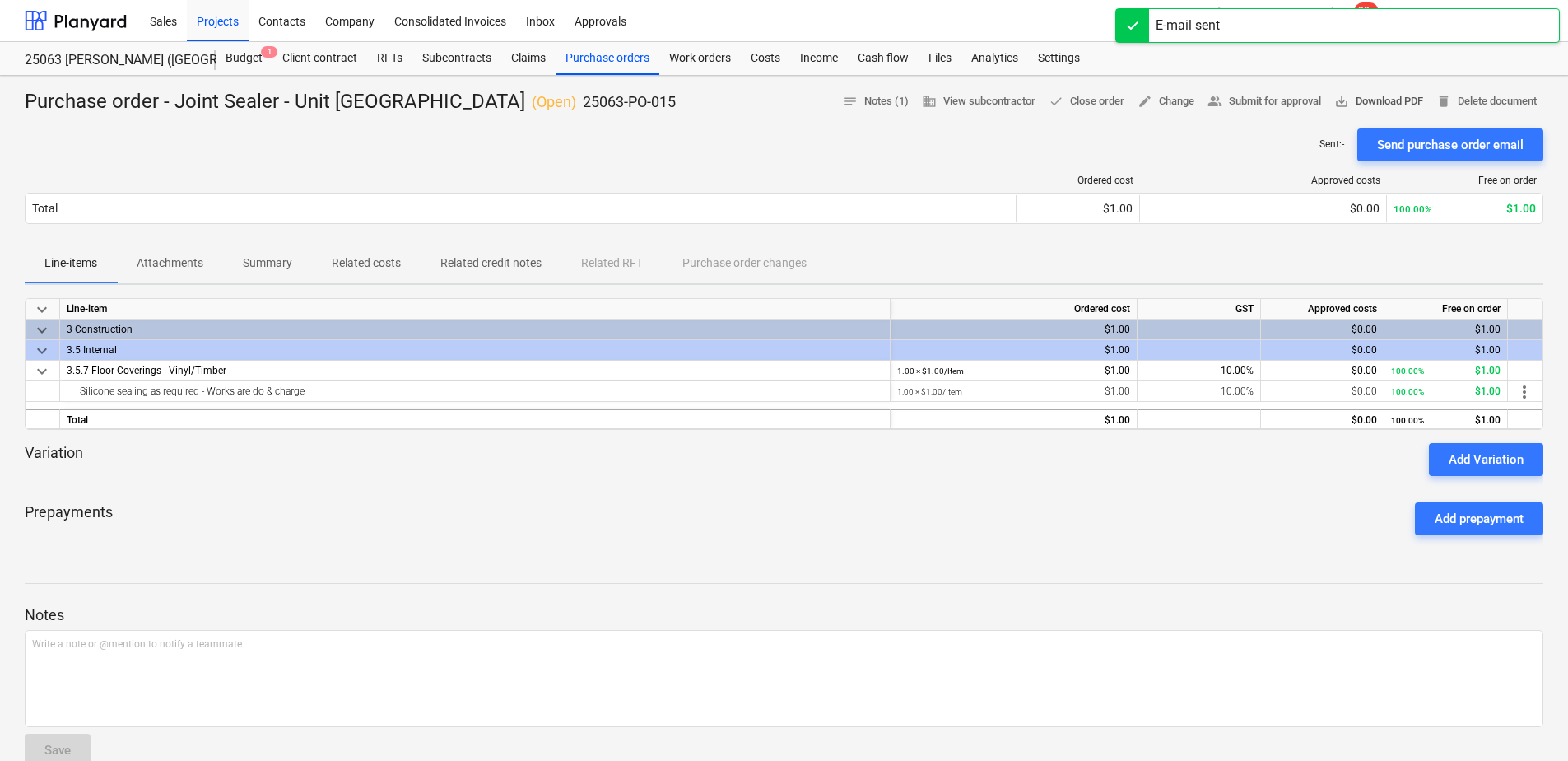
click at [1380, 110] on span "save_alt Download PDF" at bounding box center [1379, 101] width 89 height 19
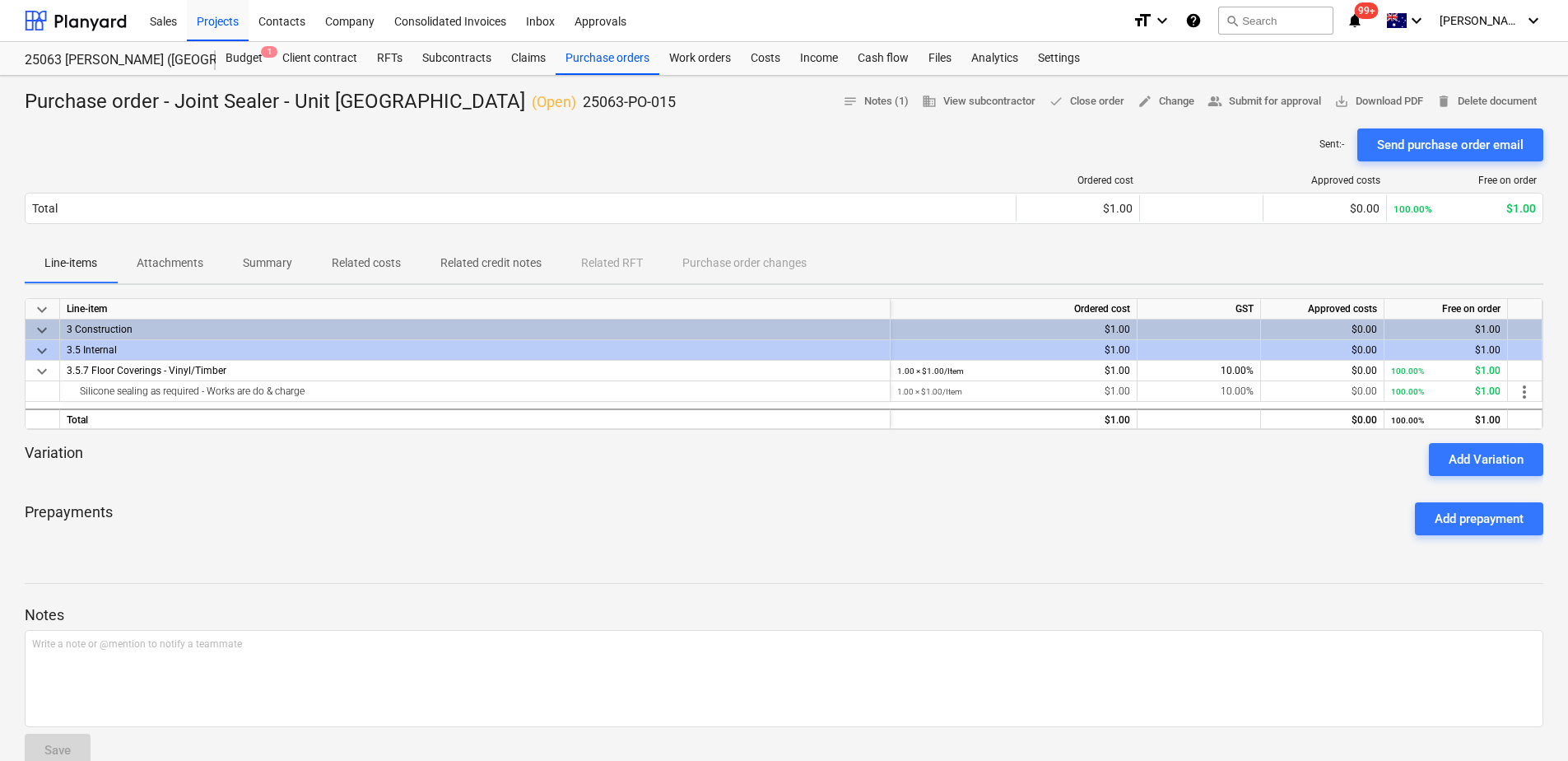
click at [756, 161] on div "Ordered cost Approved costs Free on order Total $1.00 $0.00 100.00% $1.00 Pleas…" at bounding box center [784, 202] width 1519 height 82
click at [607, 56] on div "Purchase orders" at bounding box center [608, 58] width 104 height 33
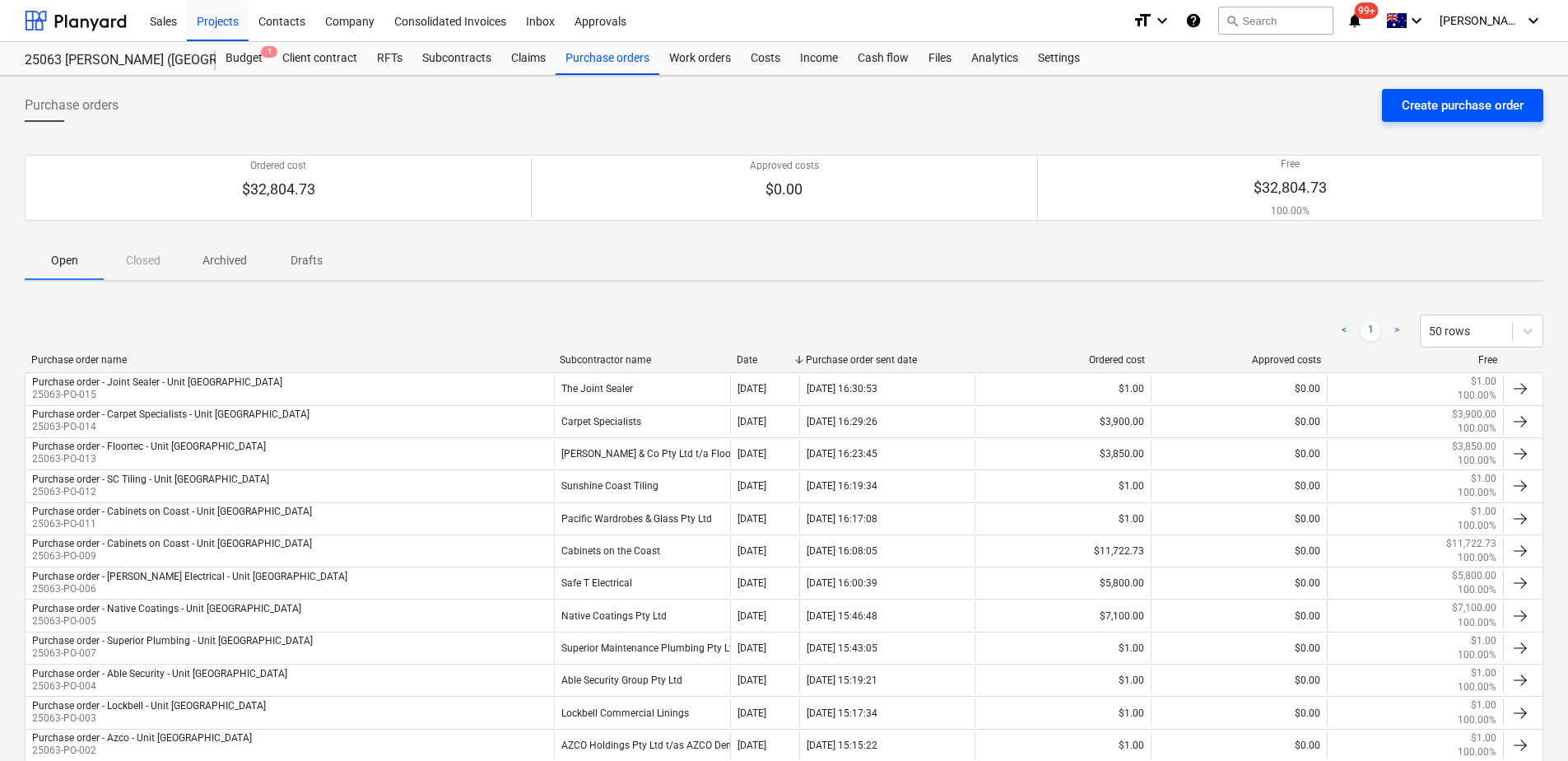
click at [1483, 102] on div "Create purchase order" at bounding box center [1463, 105] width 122 height 21
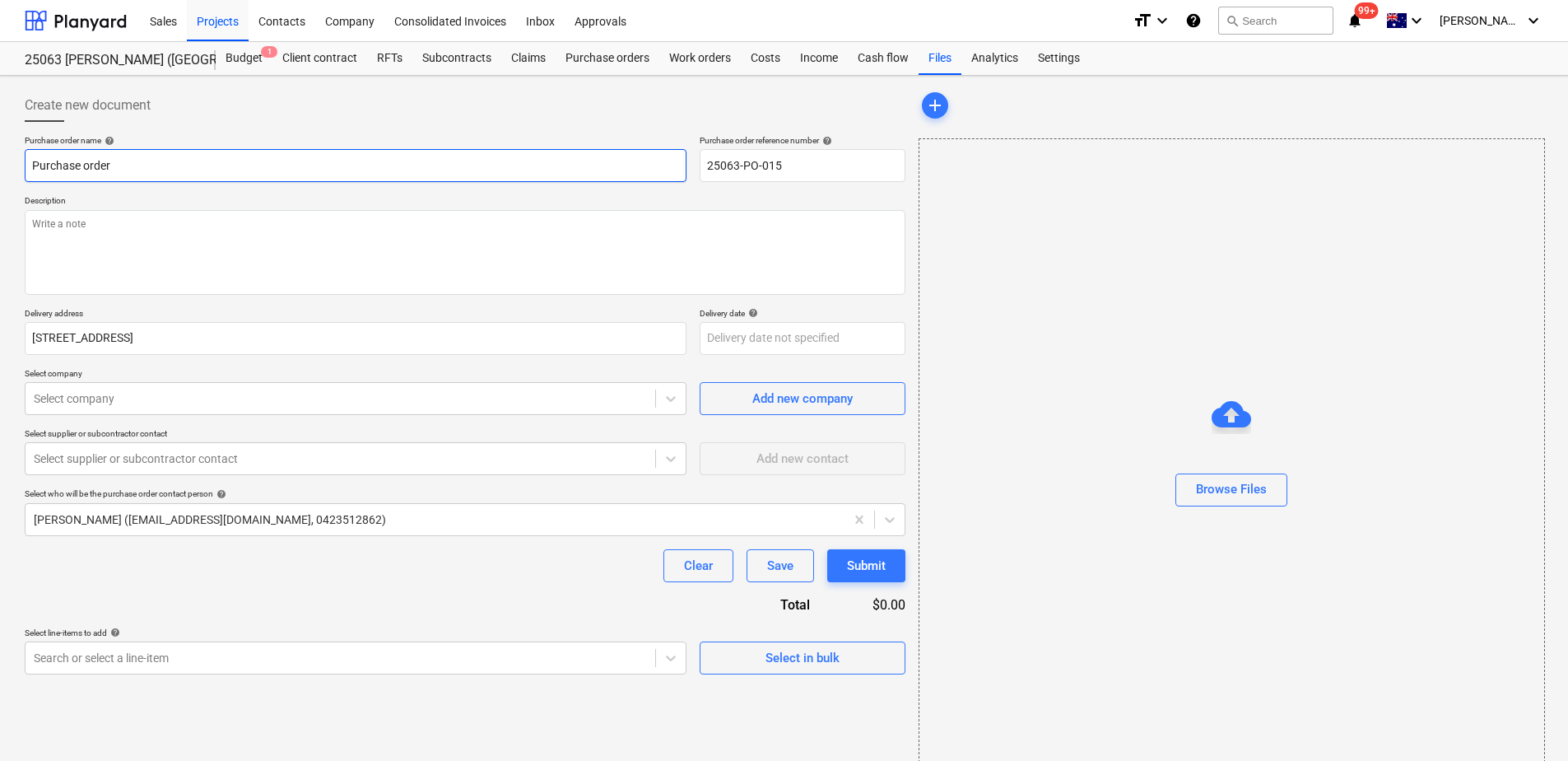
click at [146, 164] on input "Purchase order" at bounding box center [355, 166] width 662 height 33
drag, startPoint x: 122, startPoint y: 168, endPoint x: 180, endPoint y: 167, distance: 58.0
click at [180, 167] on input "Purchase order - Joint Sealer - Unit [GEOGRAPHIC_DATA]" at bounding box center [355, 166] width 662 height 33
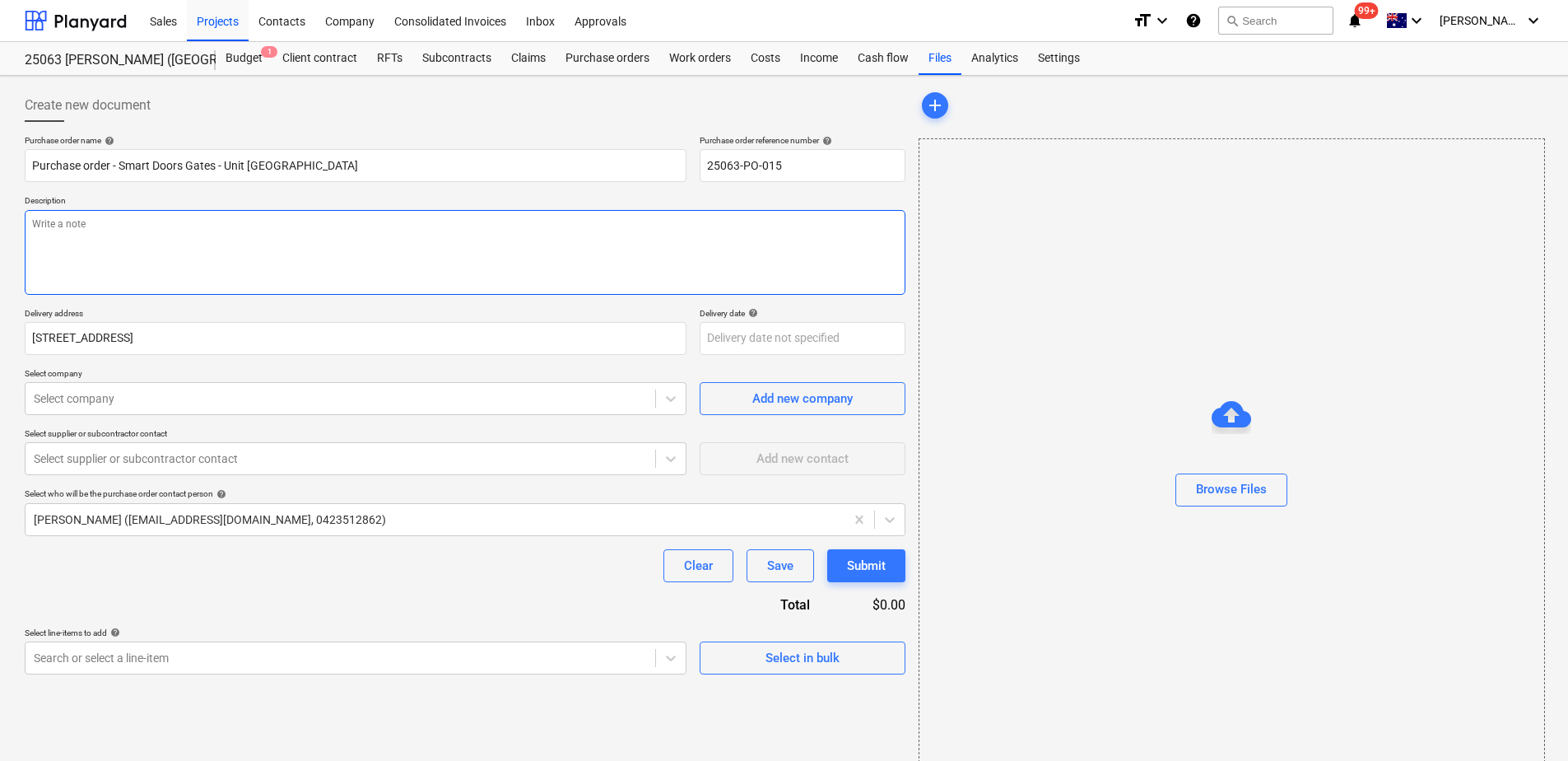
click at [121, 243] on textarea at bounding box center [465, 252] width 881 height 85
paste textarea "Works are to be scheduled in with [PERSON_NAME] (0418 737 822)"
click at [131, 404] on div at bounding box center [340, 398] width 613 height 16
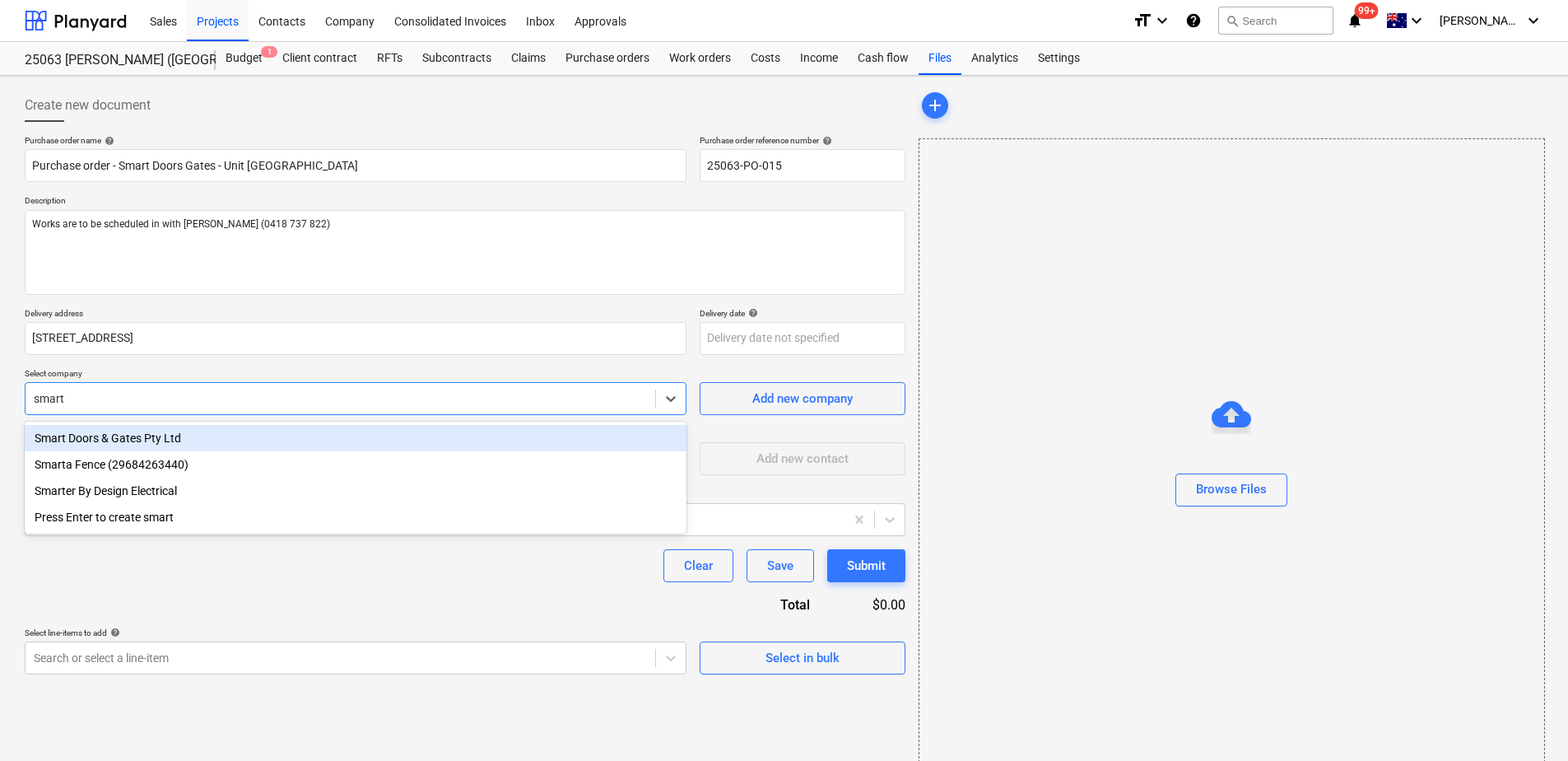
click at [125, 440] on div "Smart Doors & Gates Pty Ltd" at bounding box center [355, 437] width 662 height 26
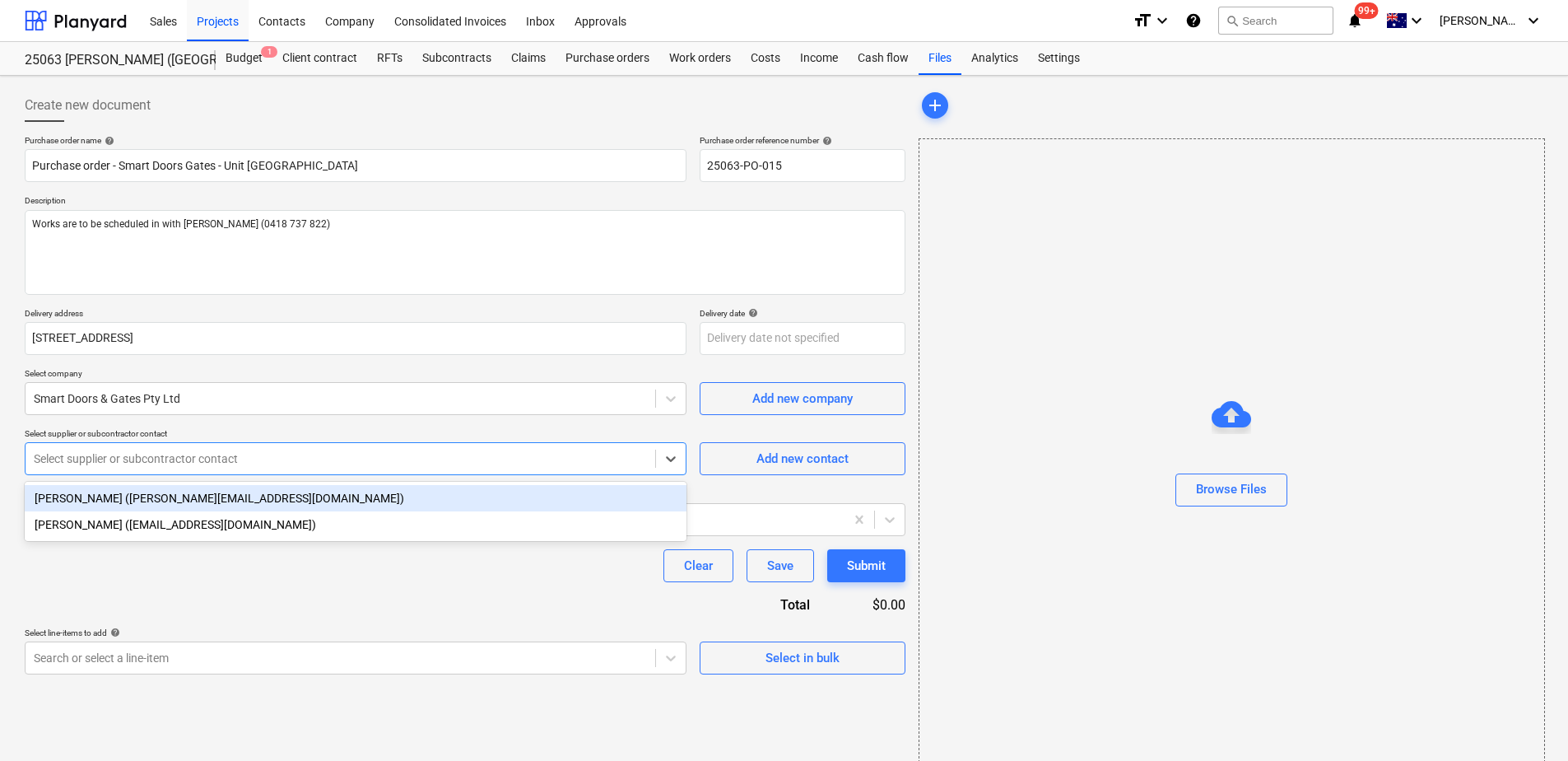
click at [125, 453] on div at bounding box center [340, 458] width 613 height 16
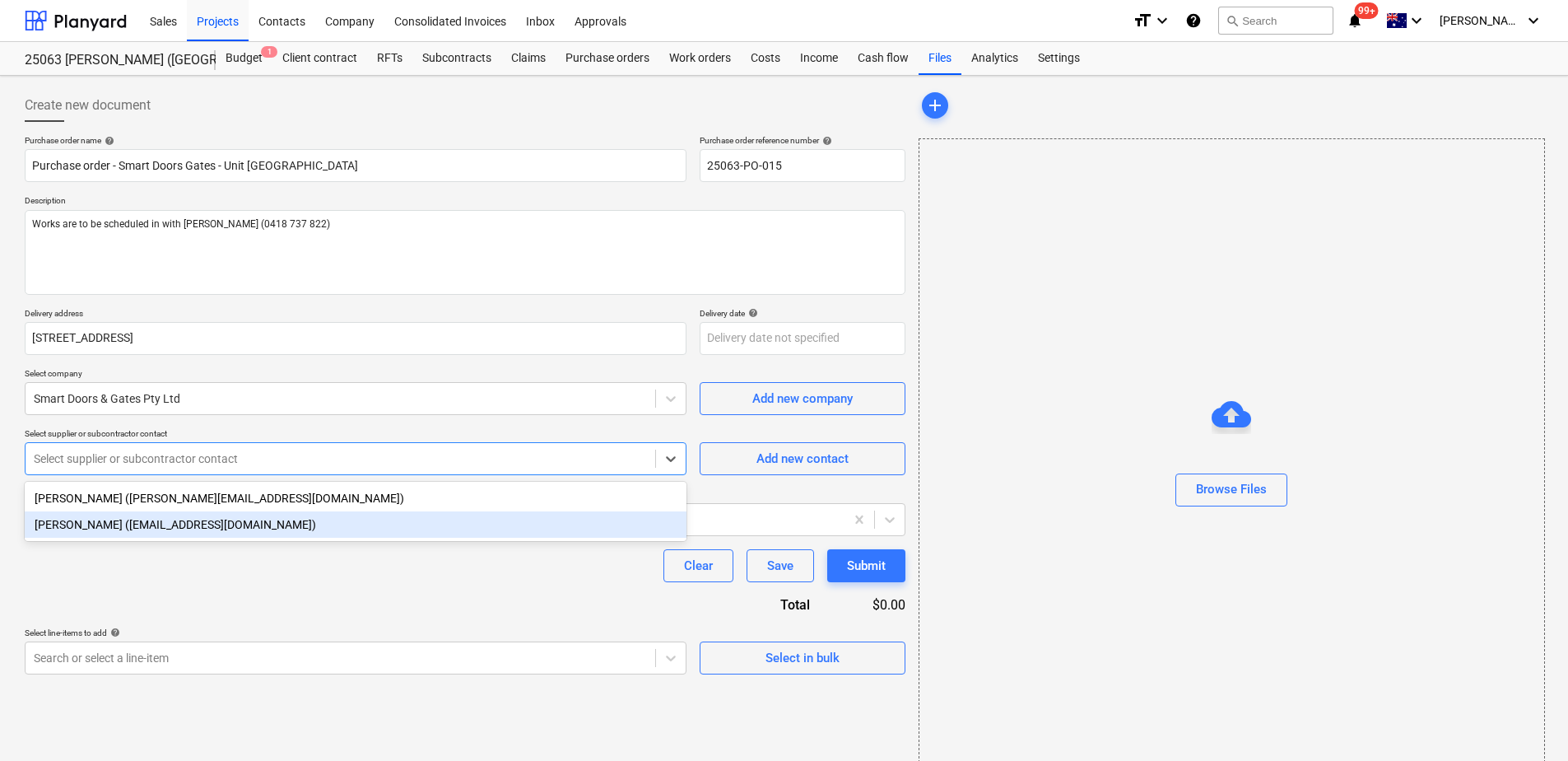
click at [121, 530] on div "[PERSON_NAME] ([EMAIL_ADDRESS][DOMAIN_NAME])" at bounding box center [355, 524] width 662 height 26
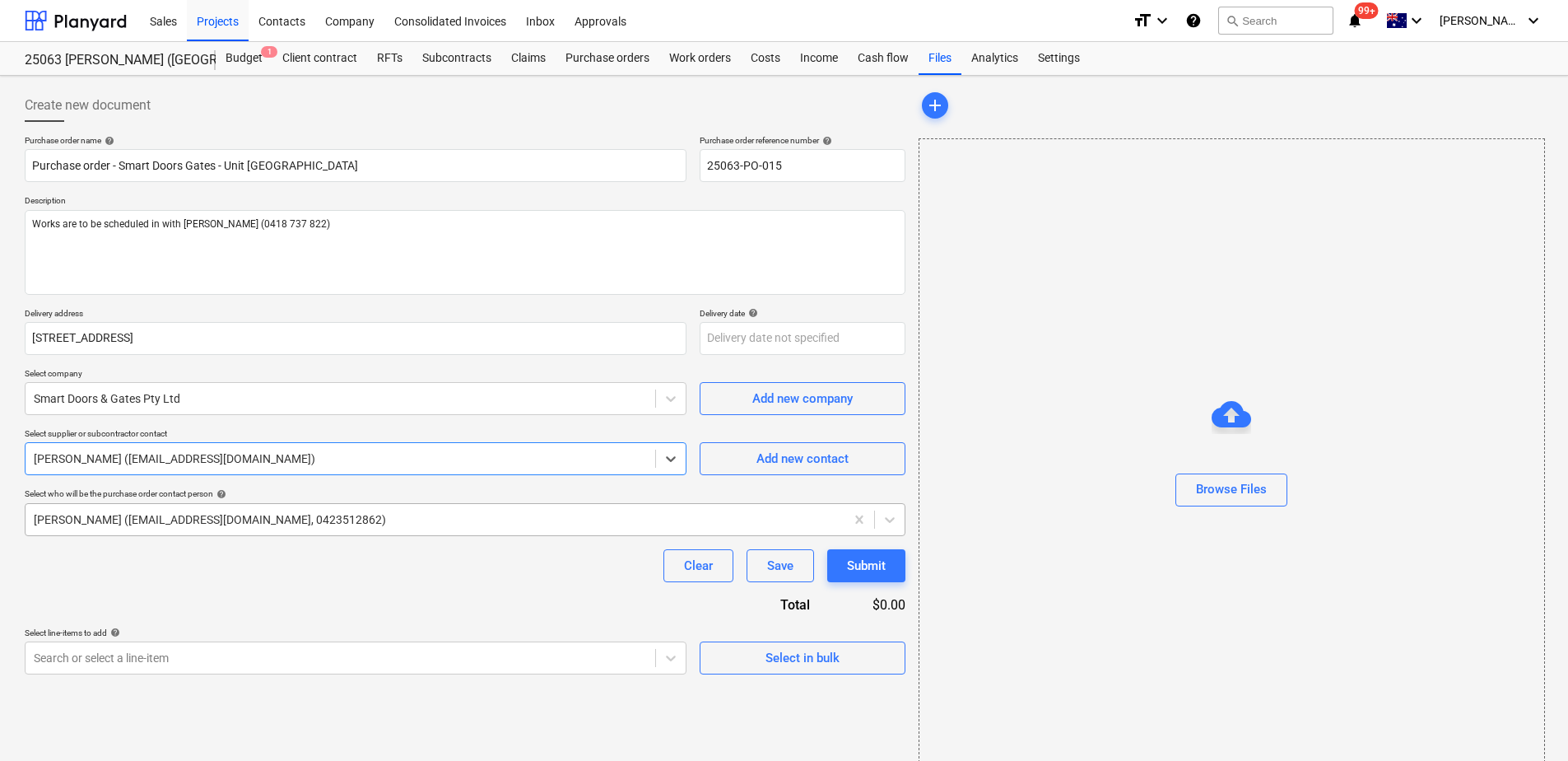
click at [127, 524] on div at bounding box center [435, 519] width 803 height 16
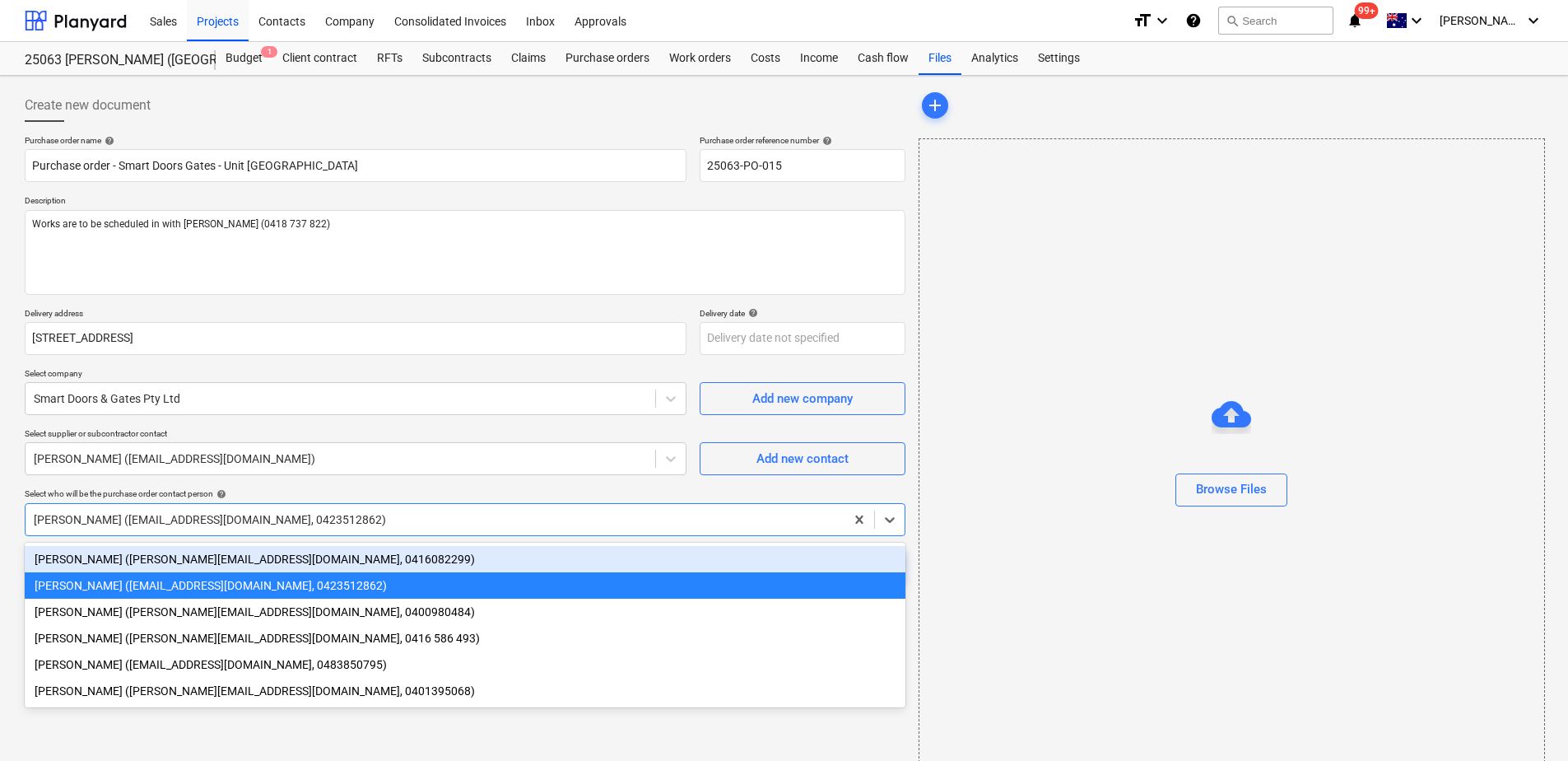
click at [108, 563] on div "[PERSON_NAME] ([PERSON_NAME][EMAIL_ADDRESS][DOMAIN_NAME], 0416082299)" at bounding box center [465, 559] width 881 height 26
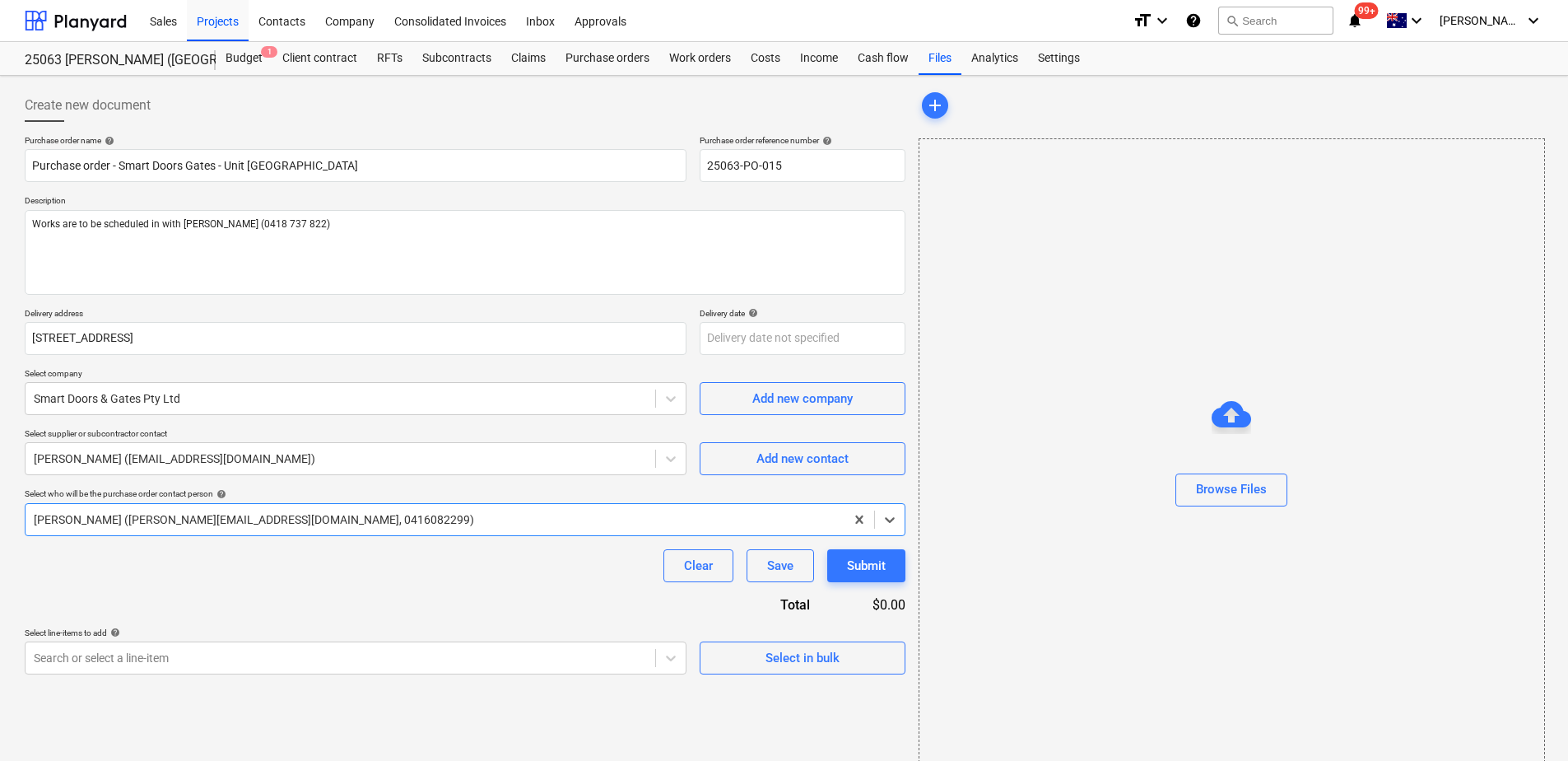
click at [108, 563] on div "Clear Save Submit" at bounding box center [465, 566] width 881 height 33
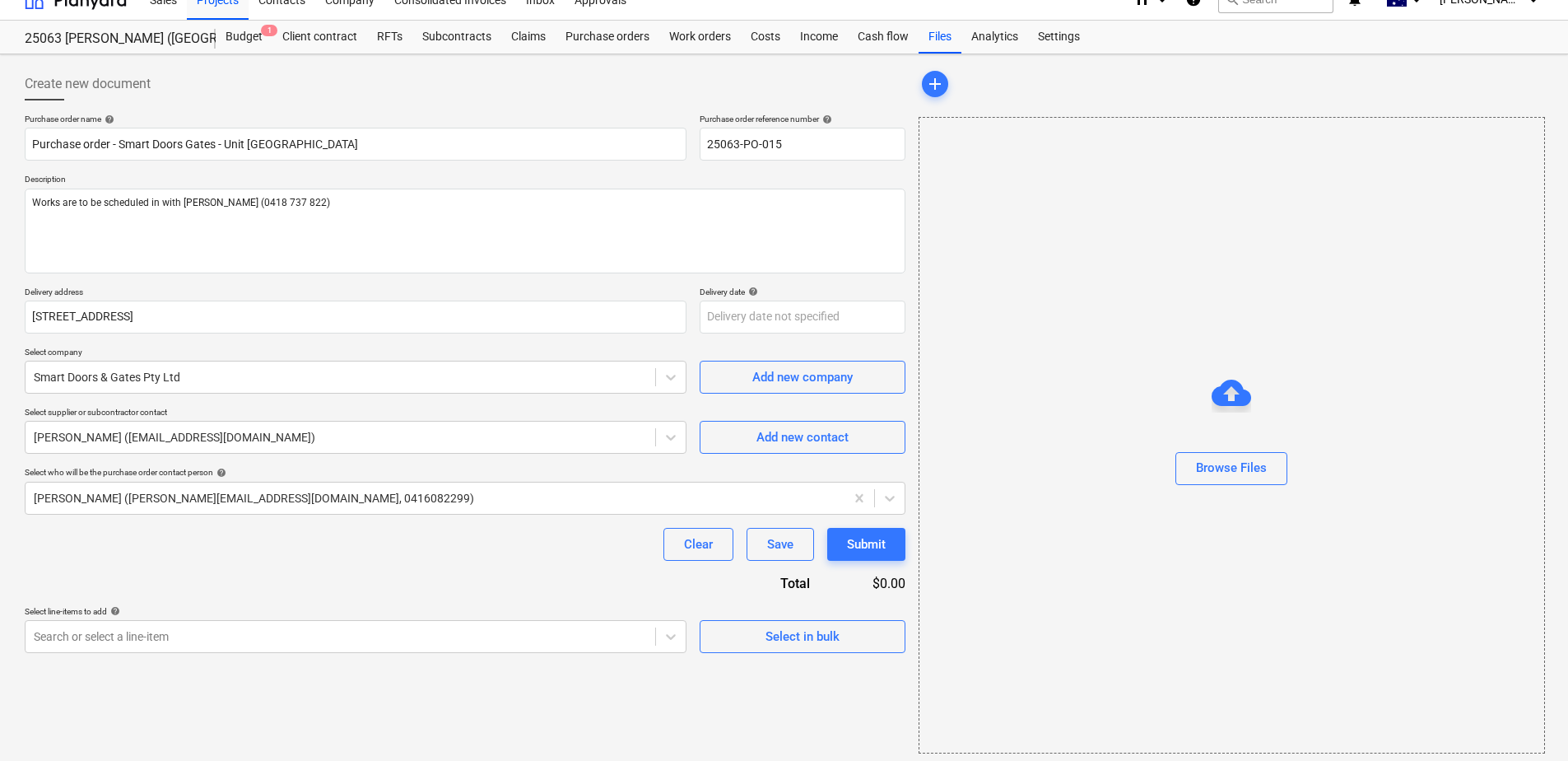
scroll to position [27, 0]
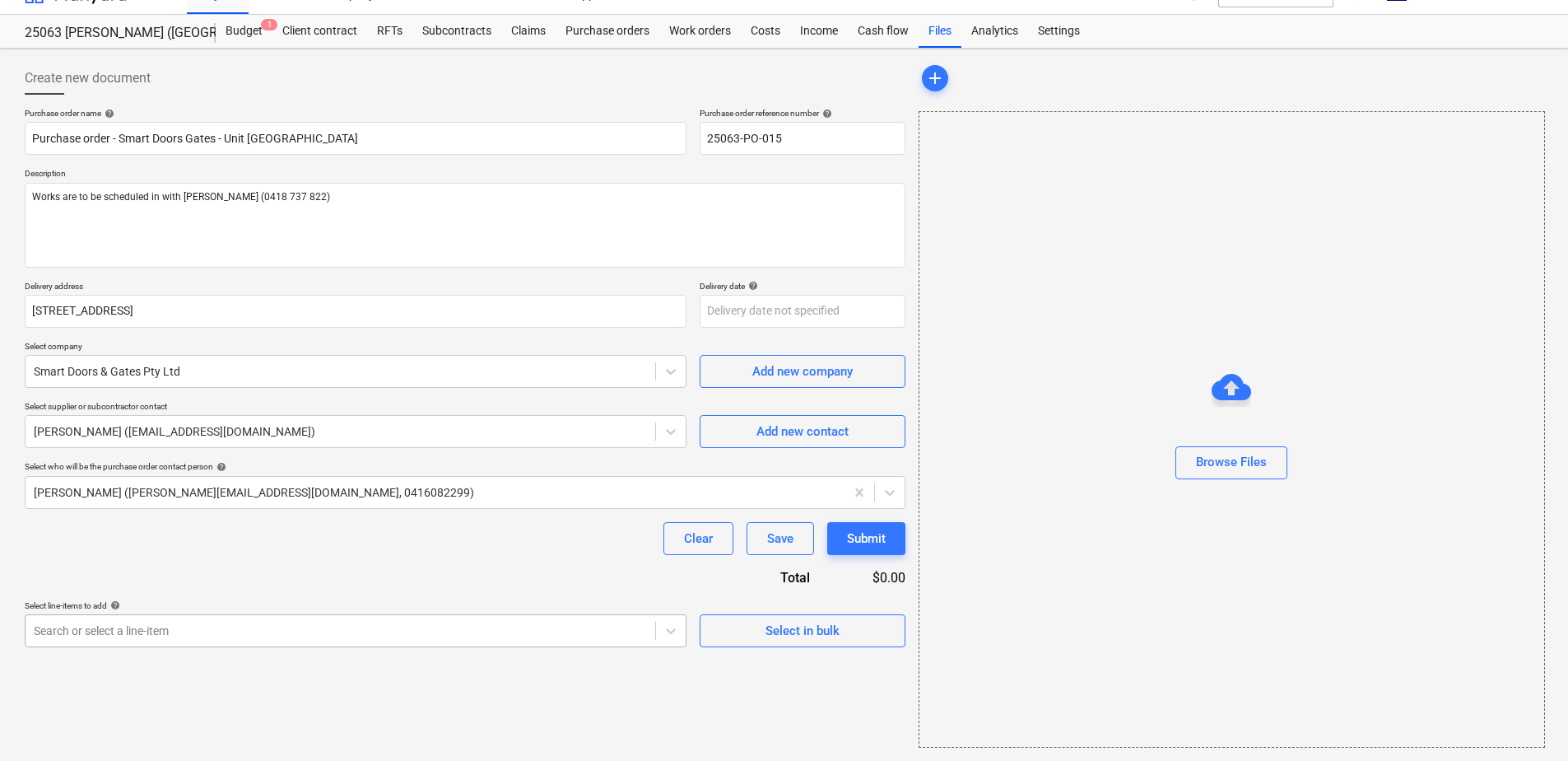
click at [109, 630] on body "This website stores cookies on your computer. These cookies are used to collect…" at bounding box center [784, 353] width 1568 height 761
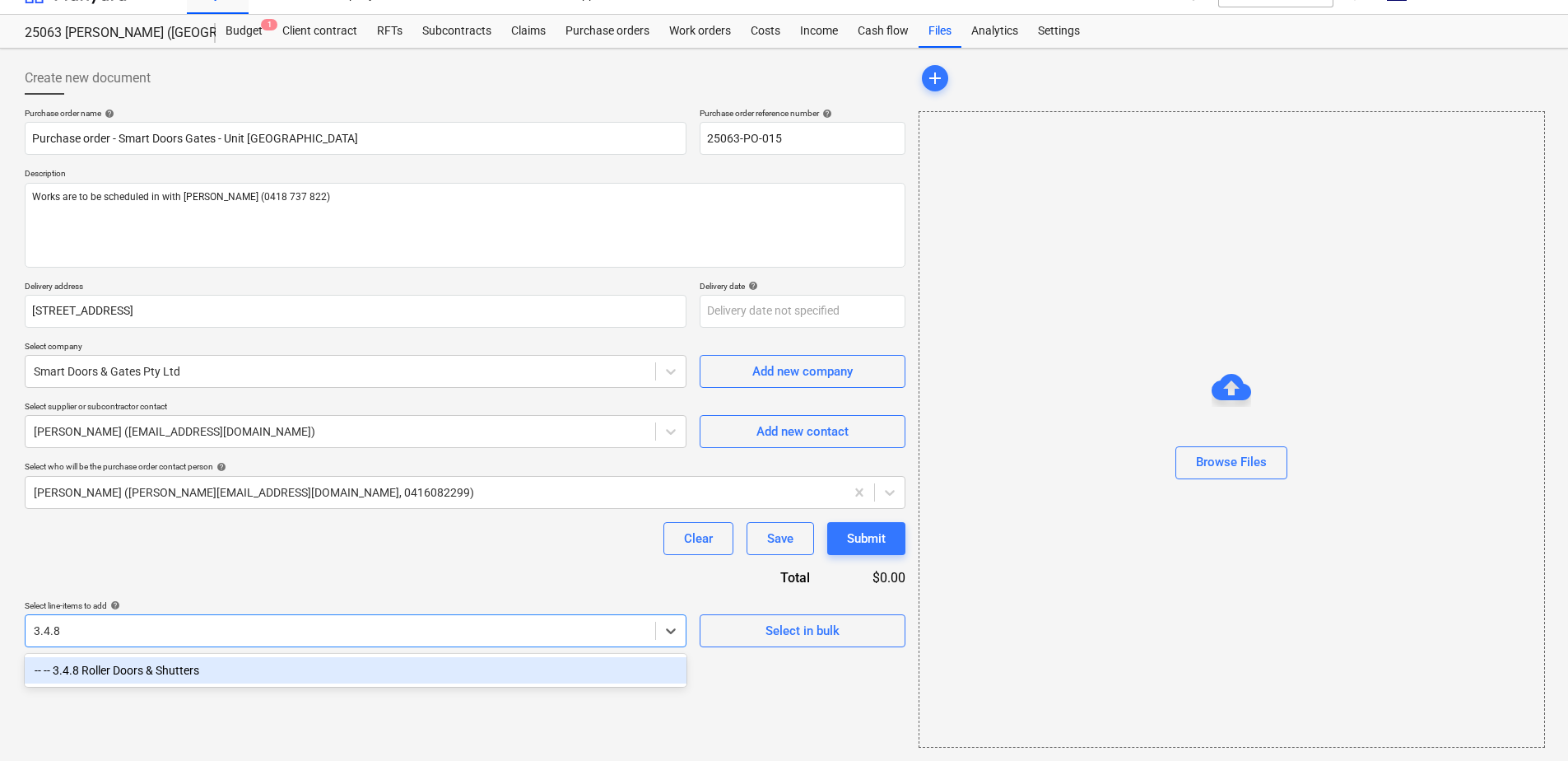
click at [106, 675] on div "-- -- 3.4.8 Roller Doors & Shutters" at bounding box center [355, 670] width 662 height 26
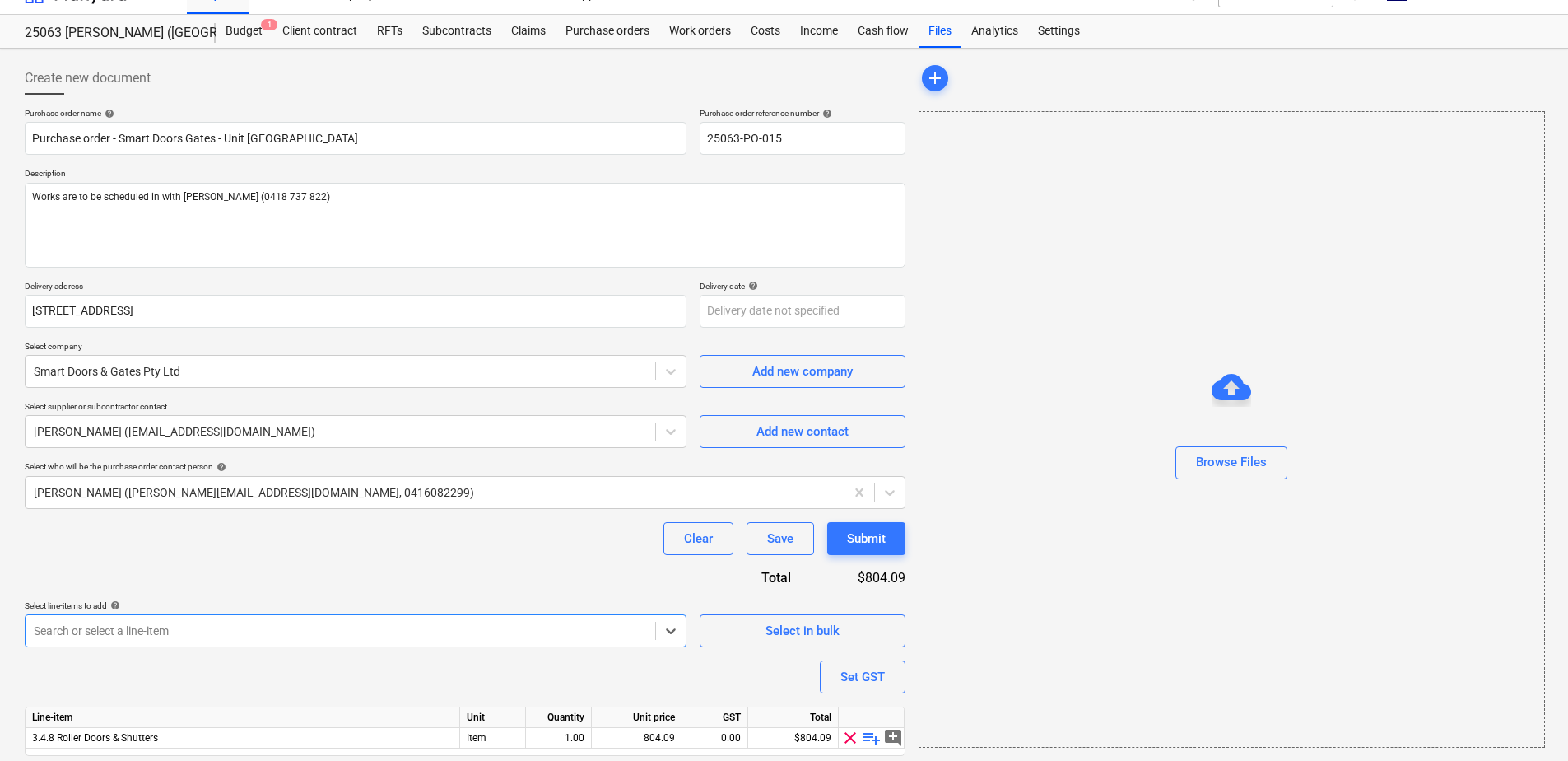
click at [268, 550] on div "Clear Save Submit" at bounding box center [465, 539] width 881 height 33
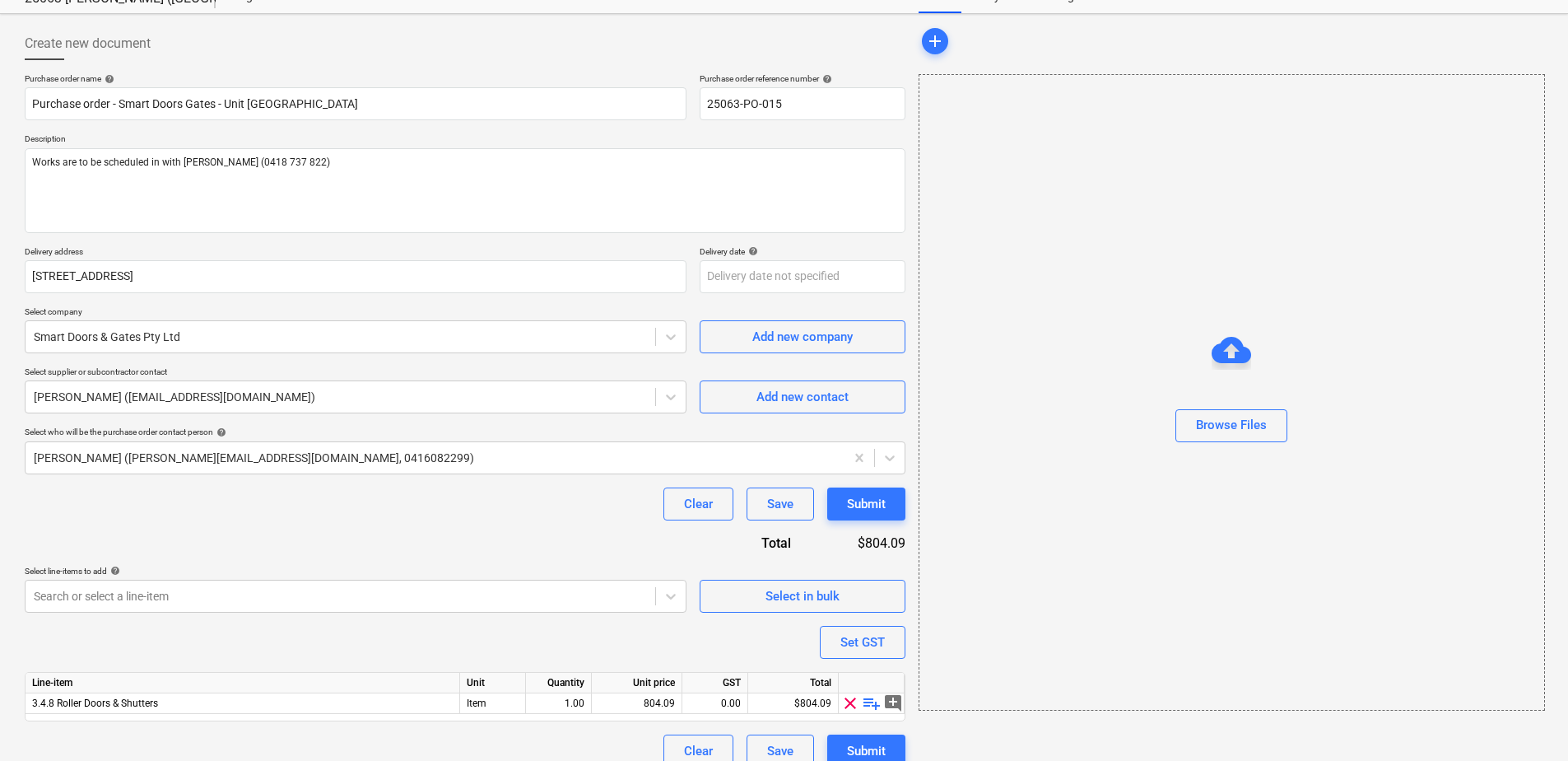
scroll to position [81, 0]
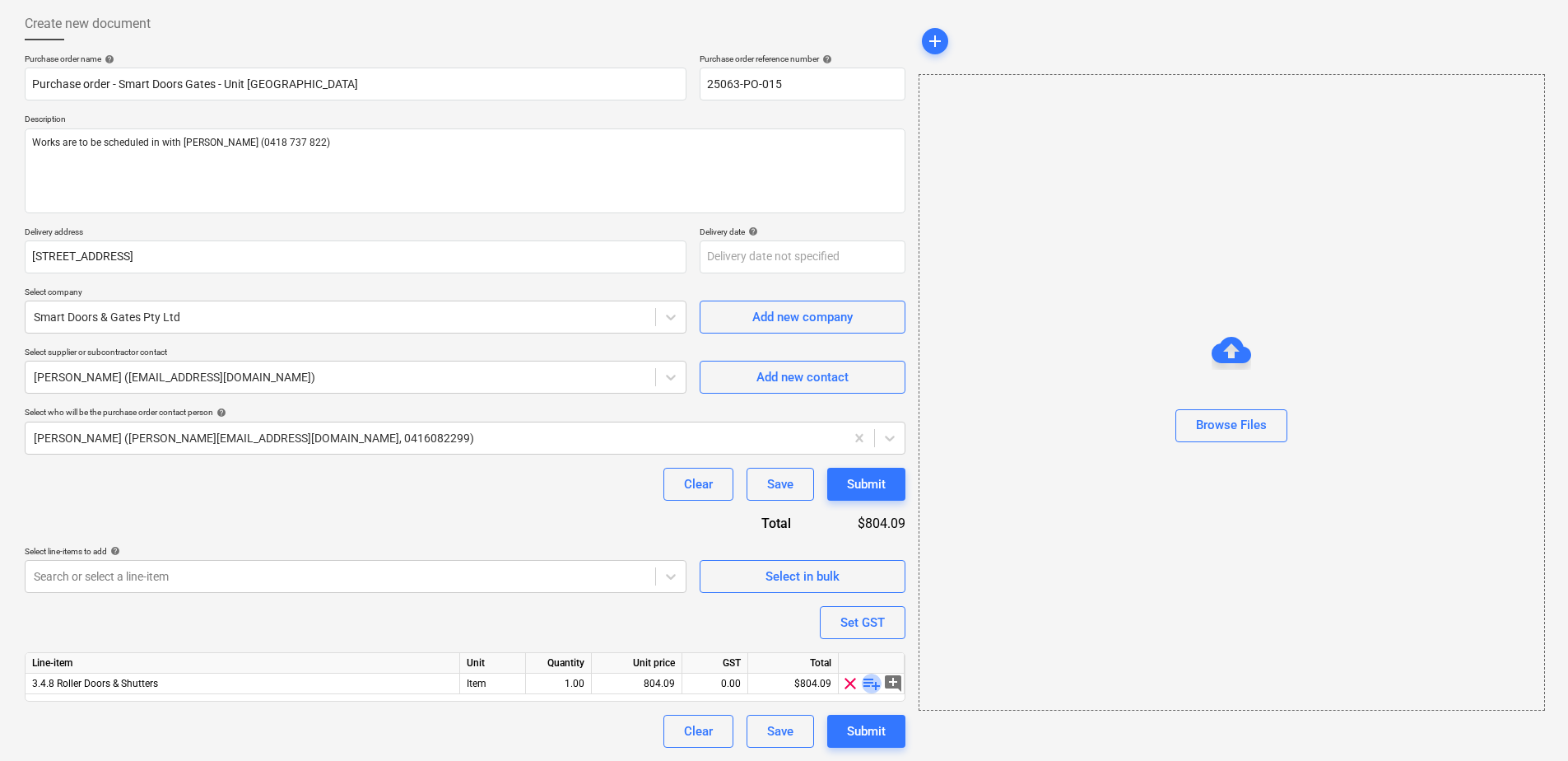
click at [870, 684] on span "playlist_add" at bounding box center [872, 684] width 20 height 20
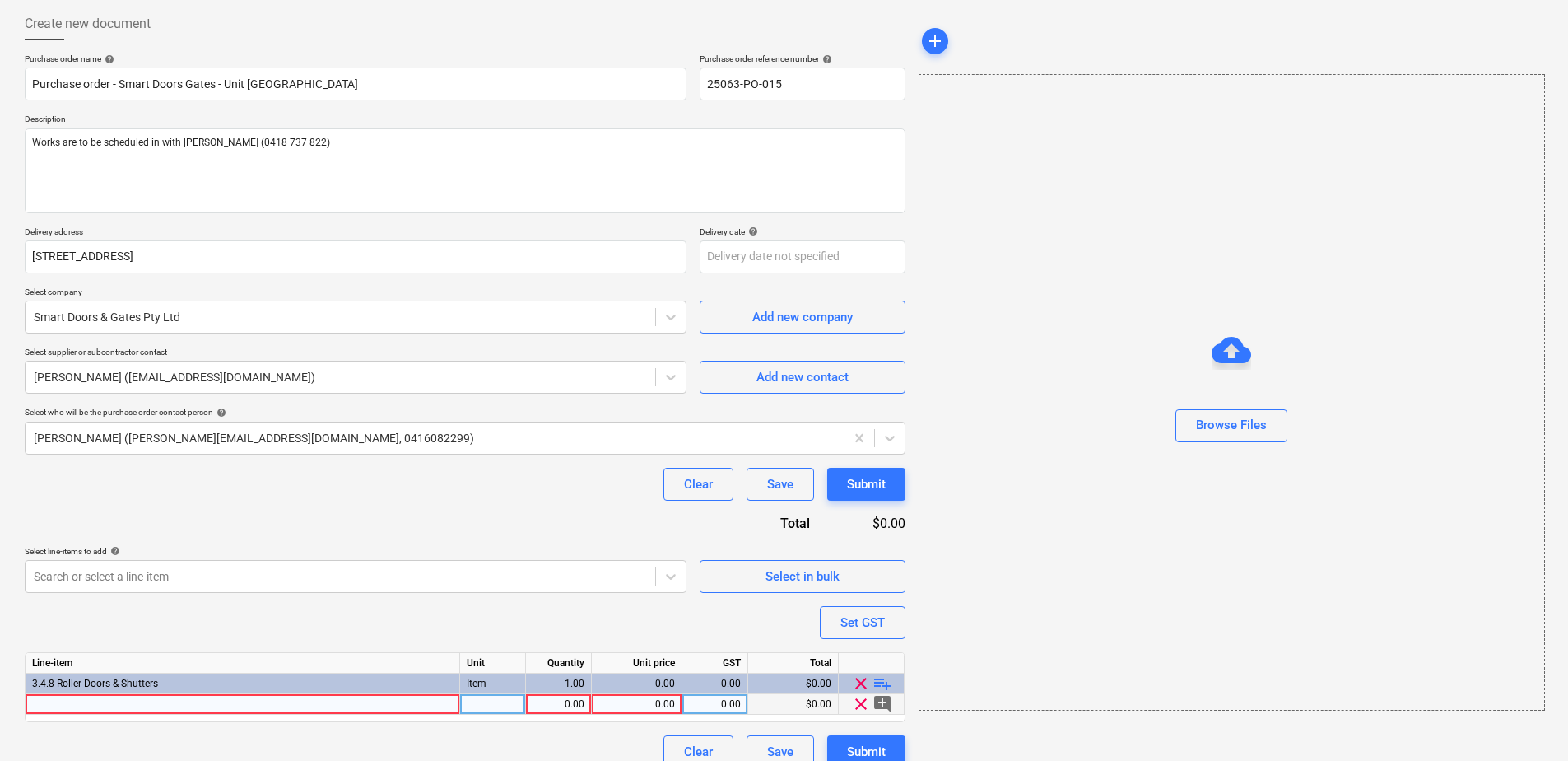
click at [128, 696] on div at bounding box center [242, 704] width 435 height 21
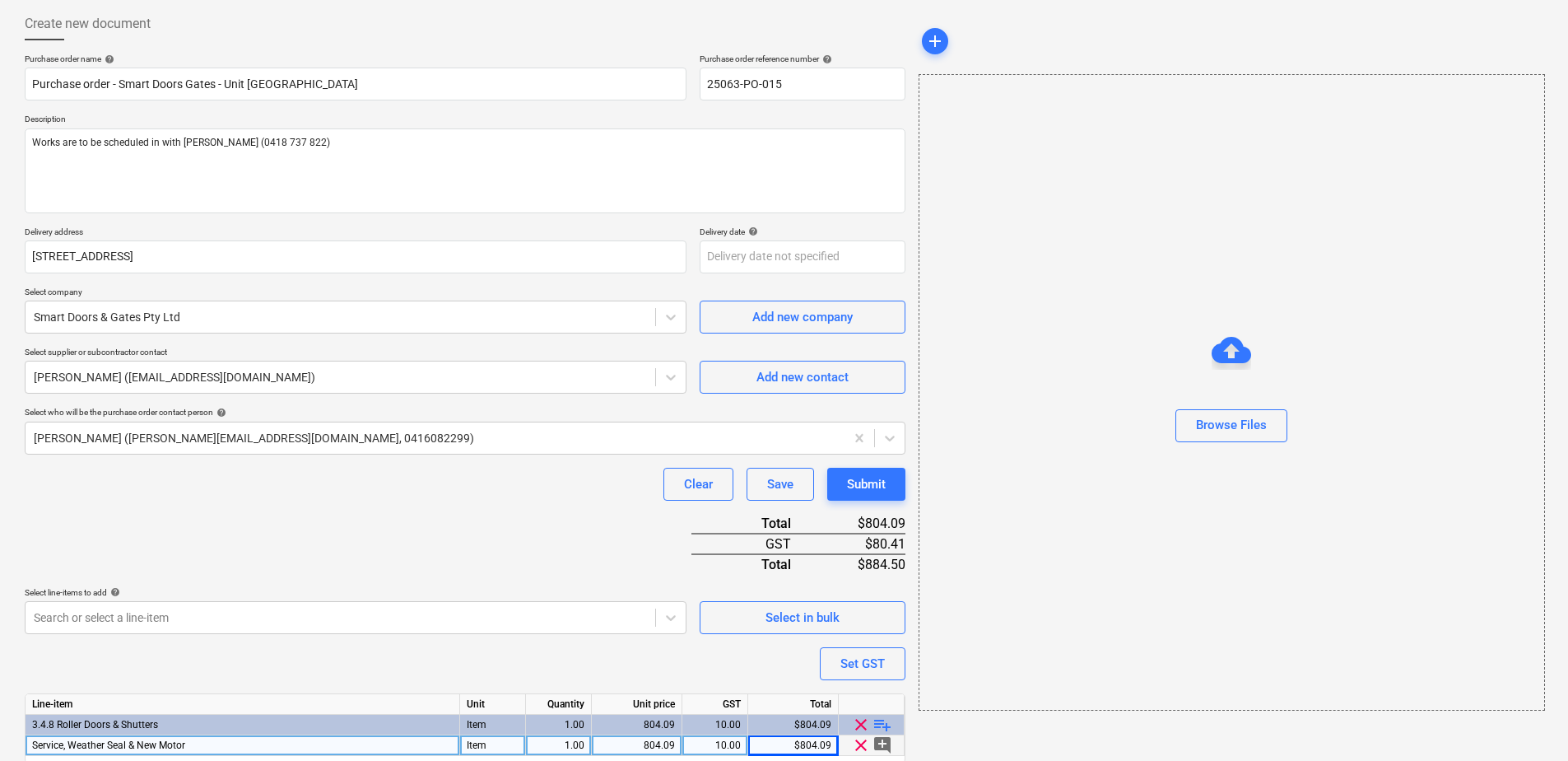
click at [293, 552] on div "Purchase order name help Purchase order - Smart Doors Gates - Unit [GEOGRAPHIC_…" at bounding box center [465, 432] width 881 height 756
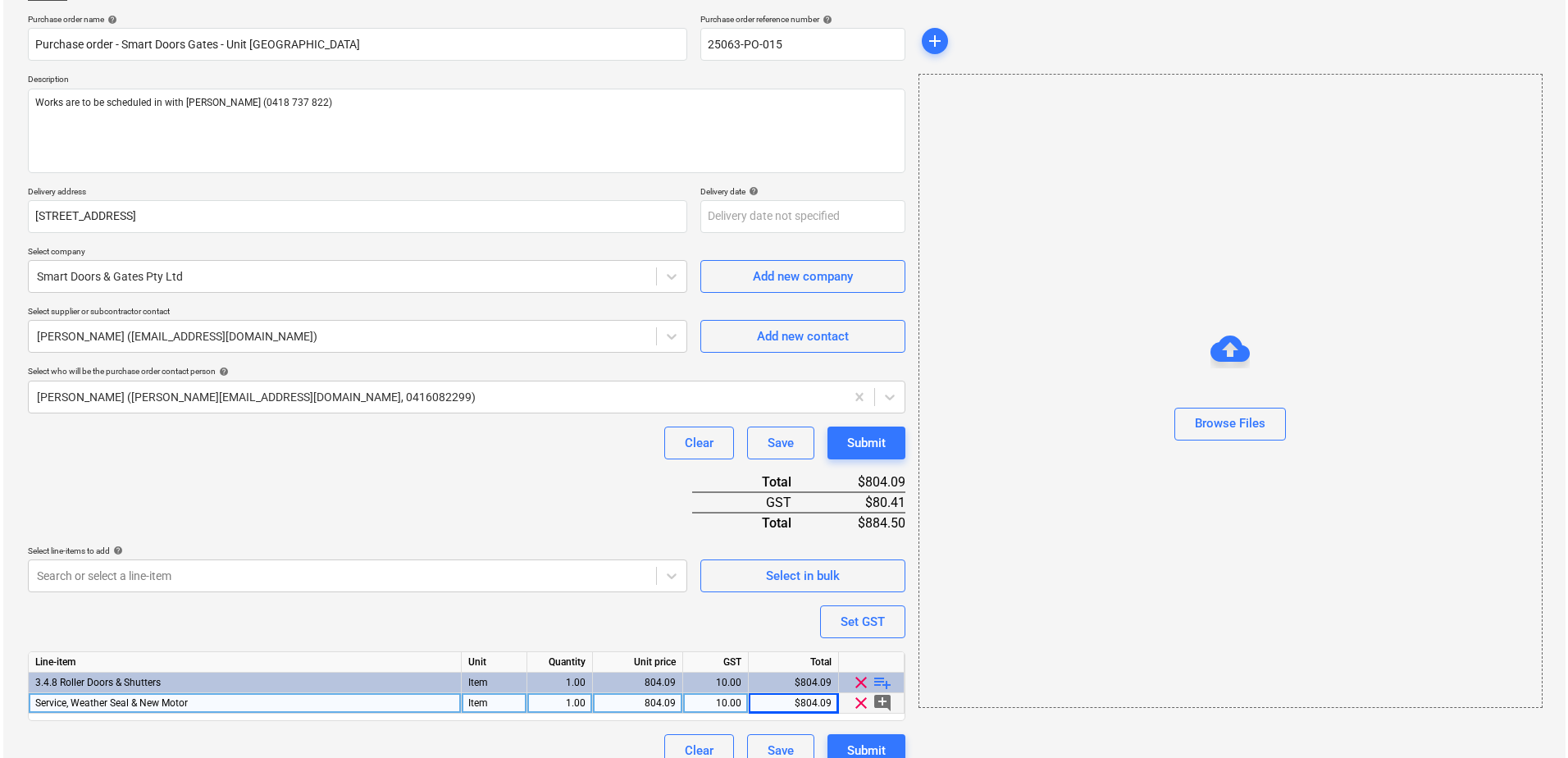
scroll to position [143, 0]
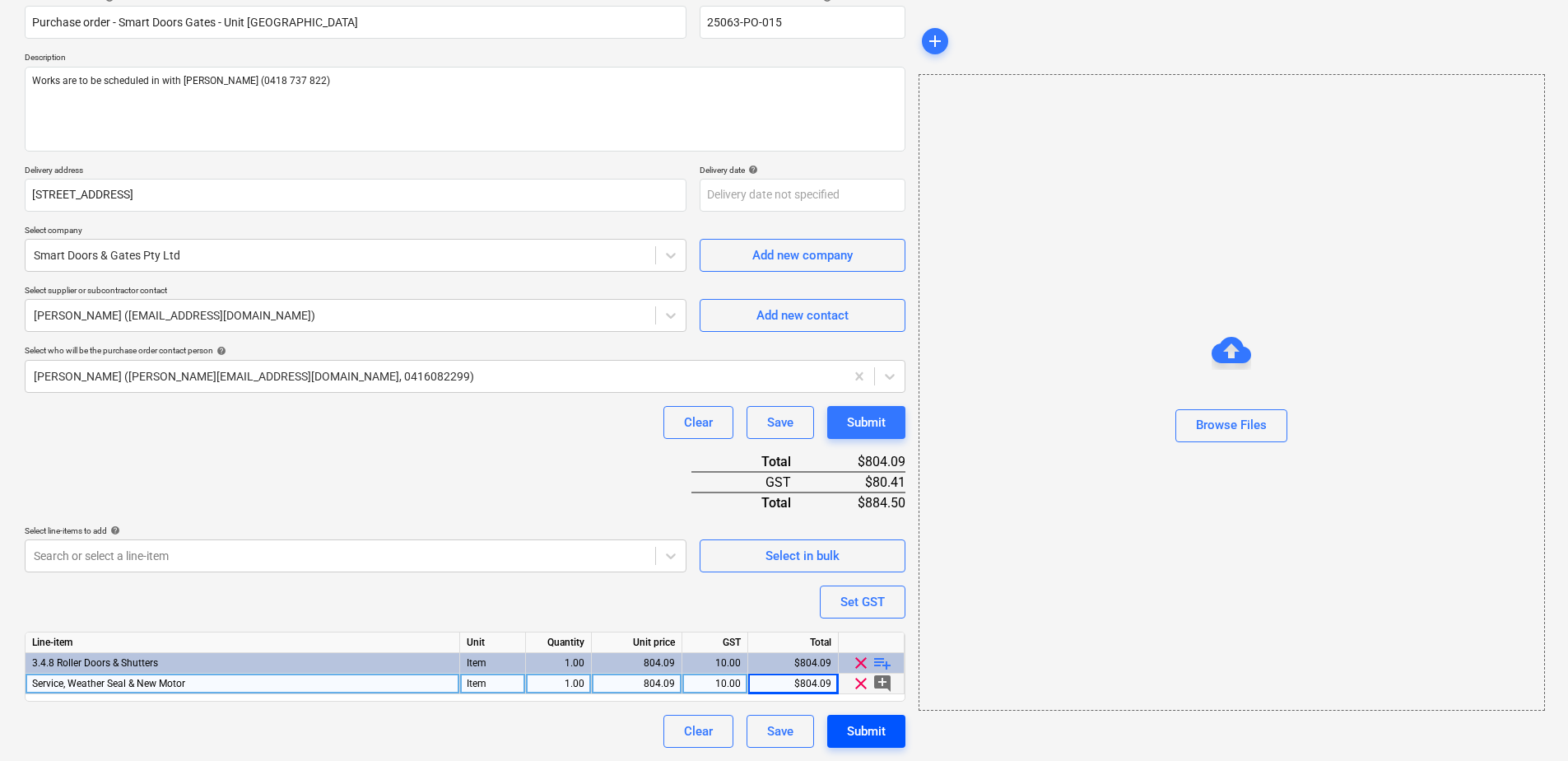
click at [876, 736] on div "Submit" at bounding box center [866, 731] width 38 height 21
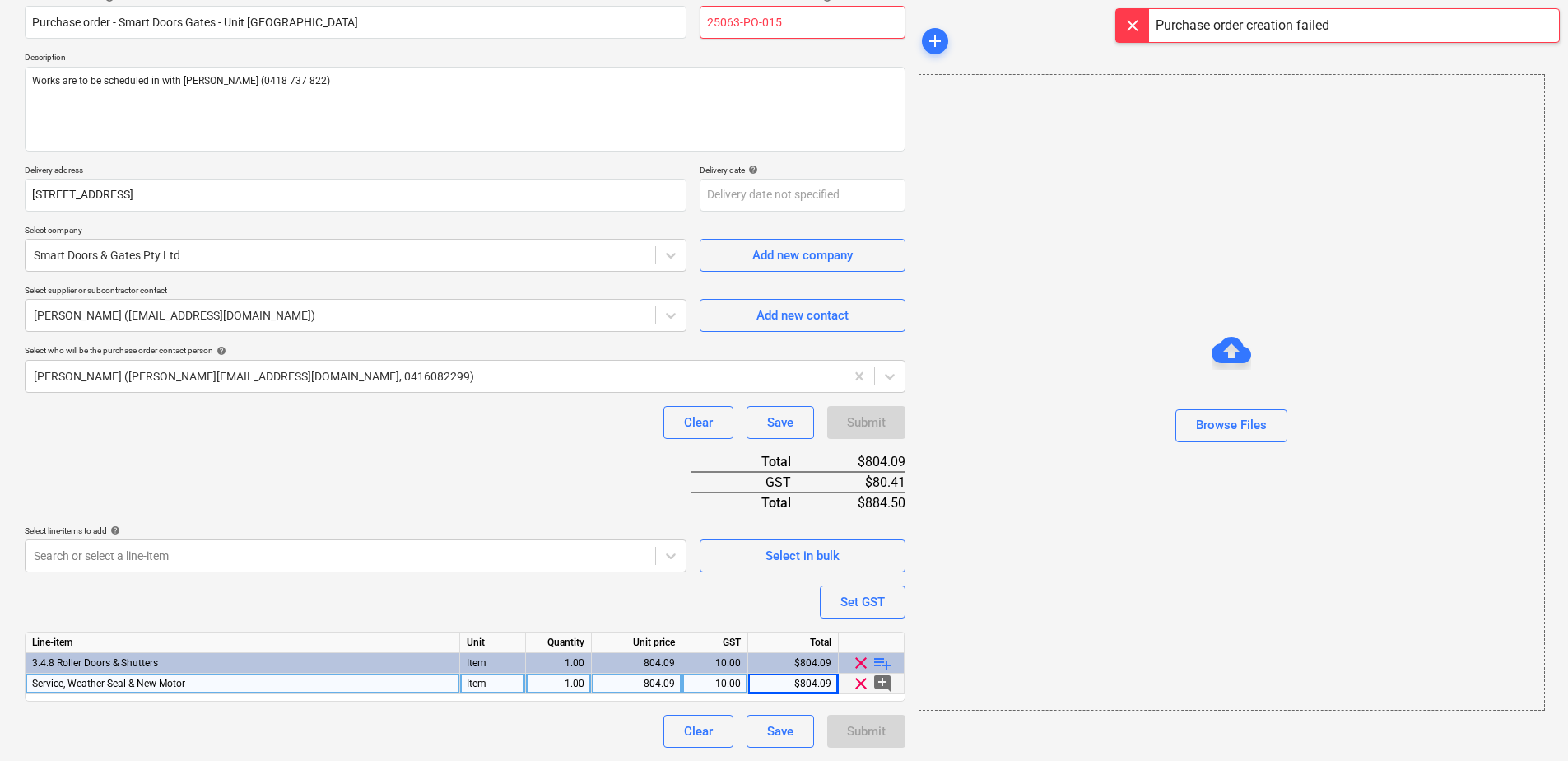
click at [830, 26] on input "25063-PO-015" at bounding box center [803, 22] width 206 height 33
click at [541, 504] on div "Purchase order name help Purchase order - Smart Doors Gates - Unit [GEOGRAPHIC_…" at bounding box center [465, 370] width 881 height 756
click at [864, 735] on div "Submit" at bounding box center [866, 731] width 38 height 21
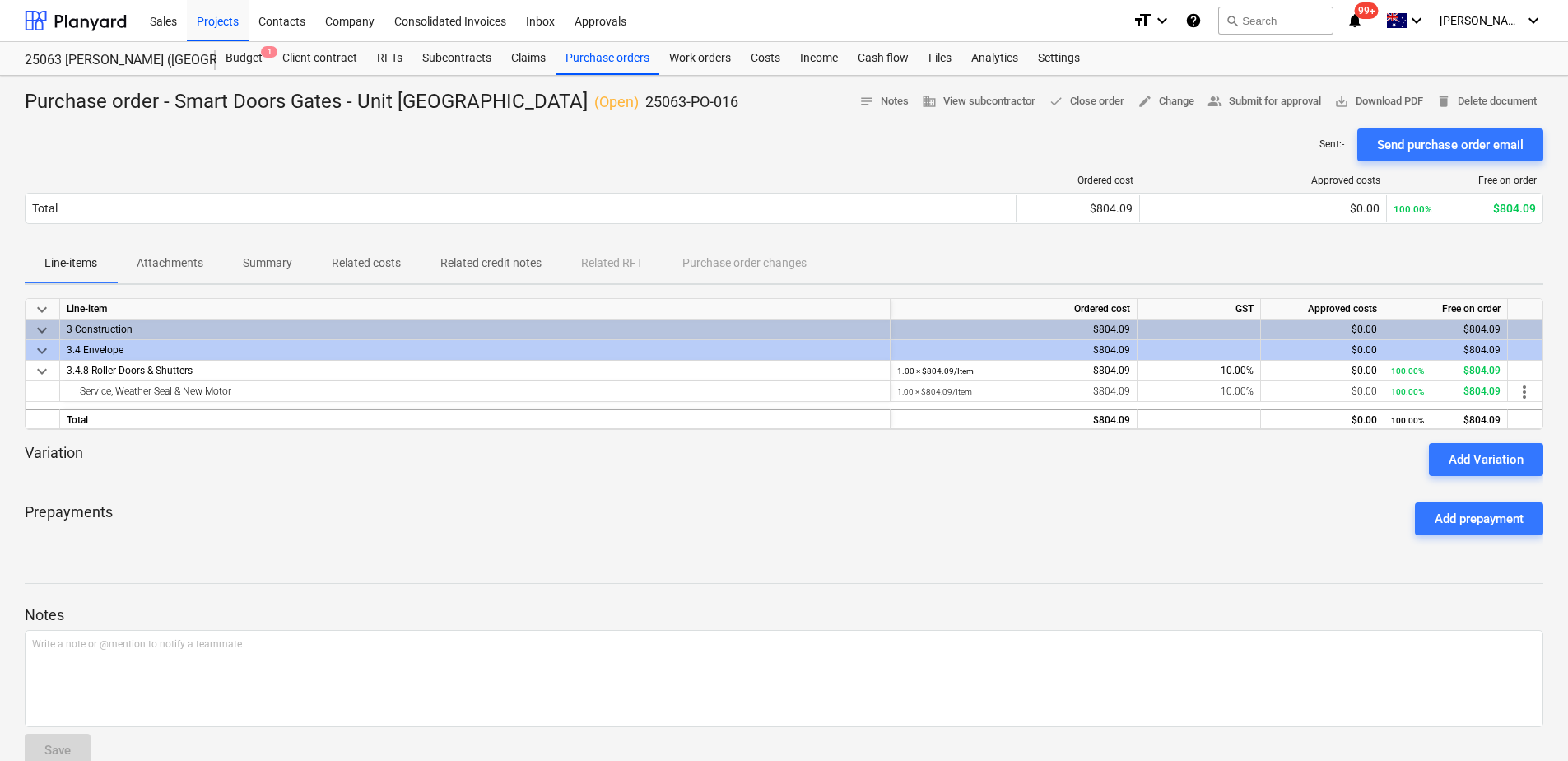
click at [166, 272] on p "Attachments" at bounding box center [169, 262] width 67 height 17
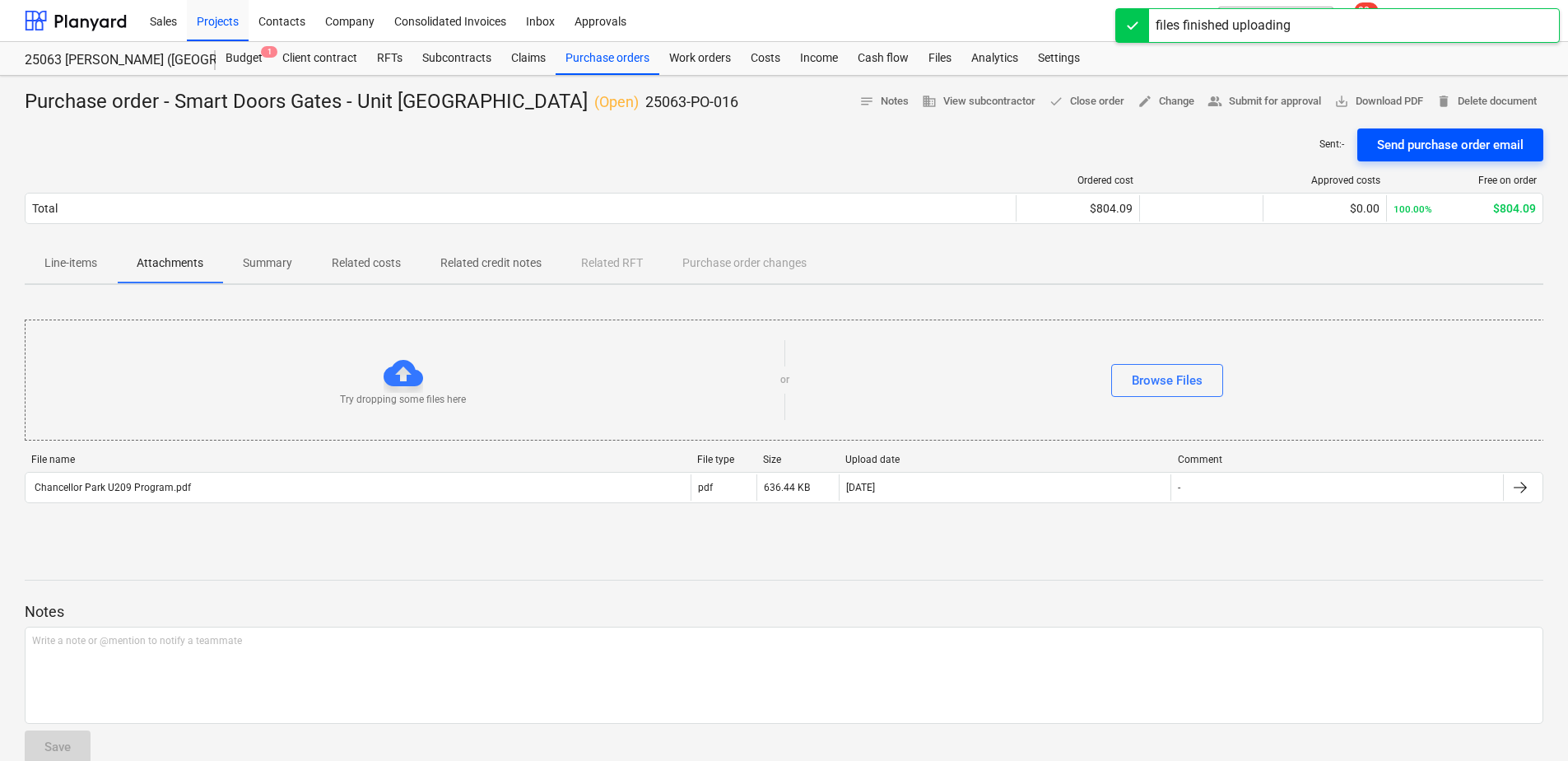
click at [1467, 156] on div "Send purchase order email" at bounding box center [1450, 144] width 147 height 21
click at [1430, 91] on button "save_alt Download PDF" at bounding box center [1379, 102] width 102 height 26
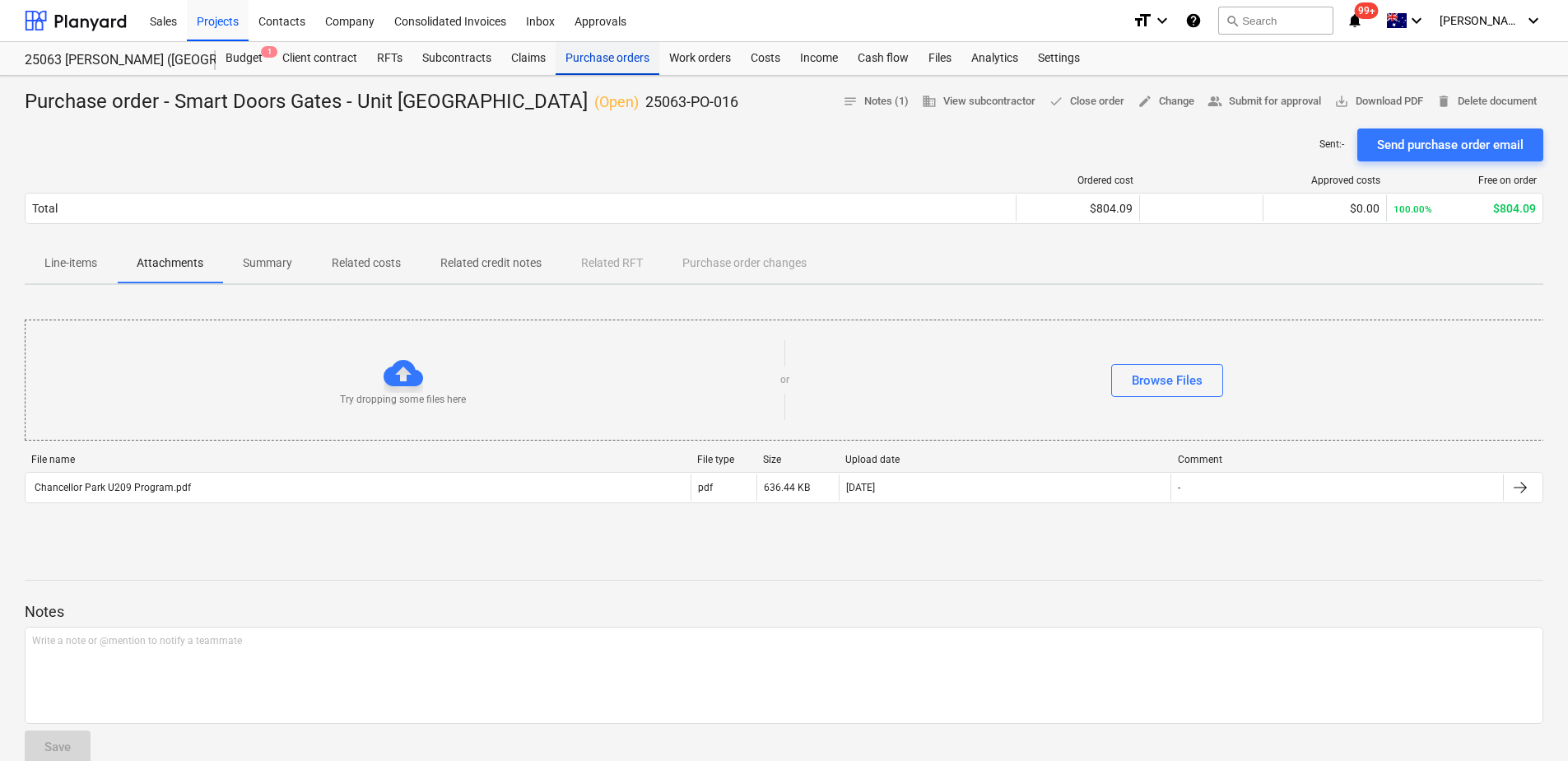
click at [581, 61] on div "Purchase orders" at bounding box center [608, 58] width 104 height 33
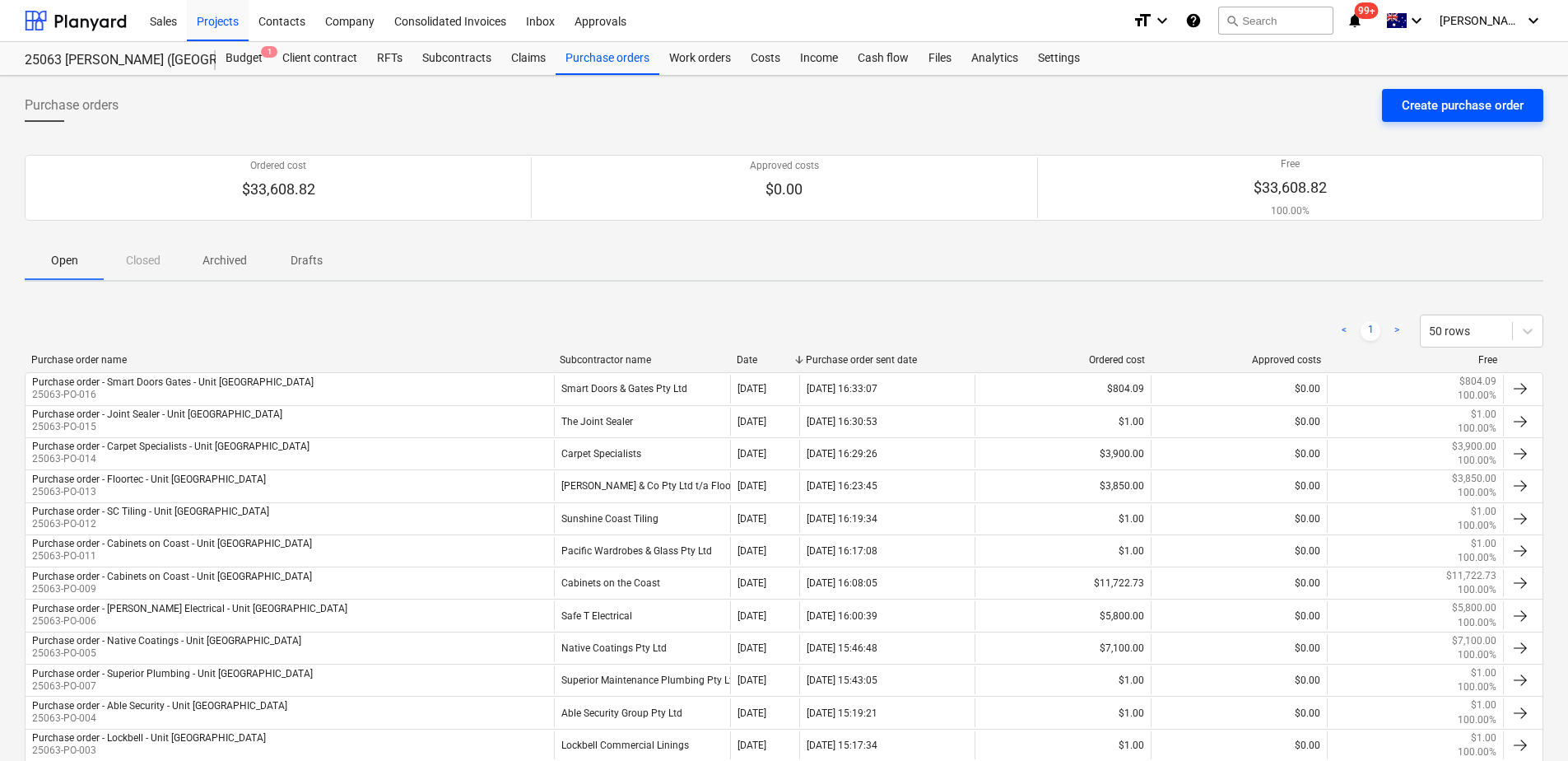
click at [1460, 108] on div "Create purchase order" at bounding box center [1463, 105] width 122 height 21
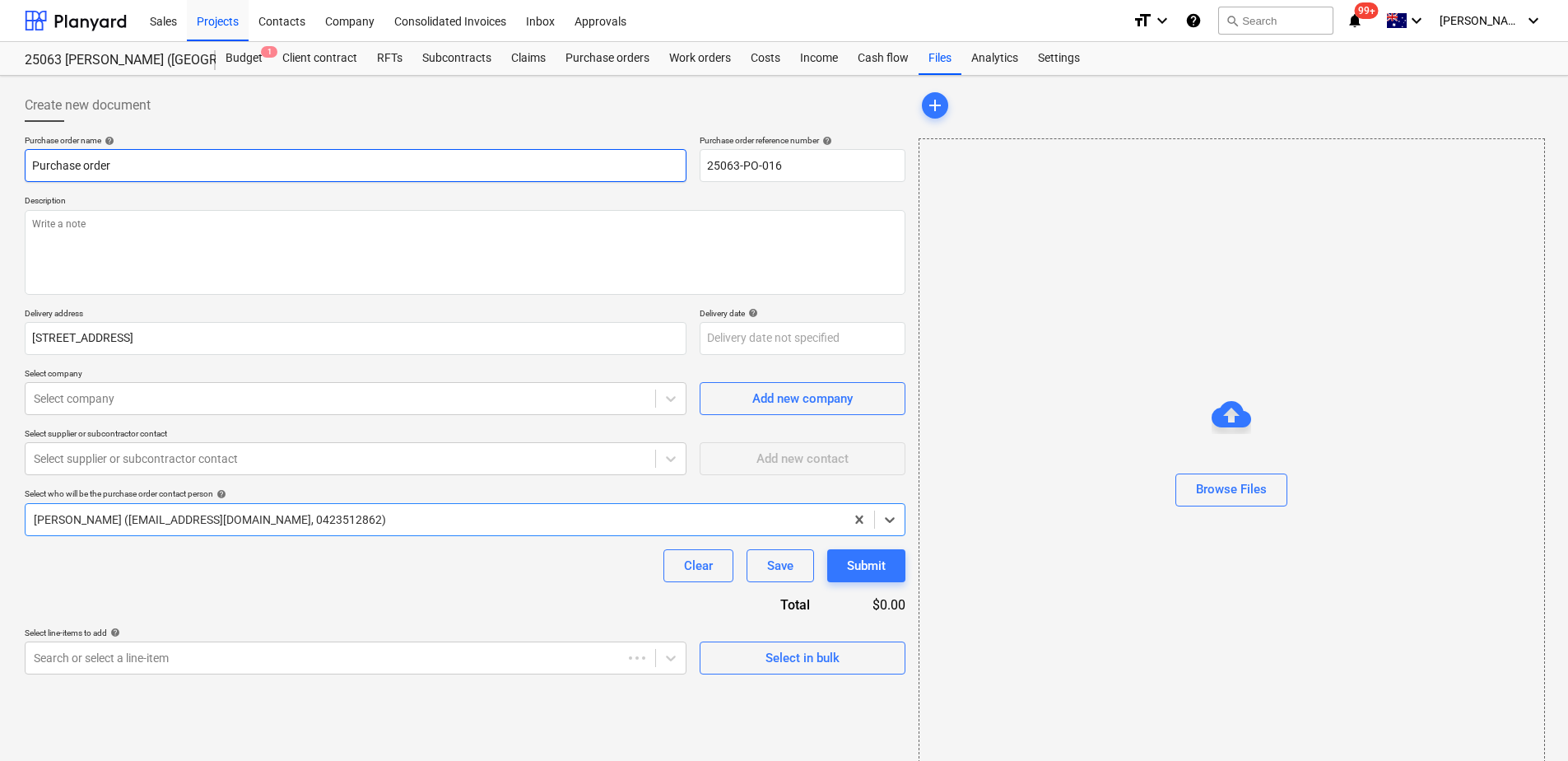
click at [223, 170] on input "Purchase order" at bounding box center [355, 166] width 662 height 33
click at [213, 159] on input "Purchase order - Smart Doors Gates - Unit [GEOGRAPHIC_DATA]" at bounding box center [355, 166] width 662 height 33
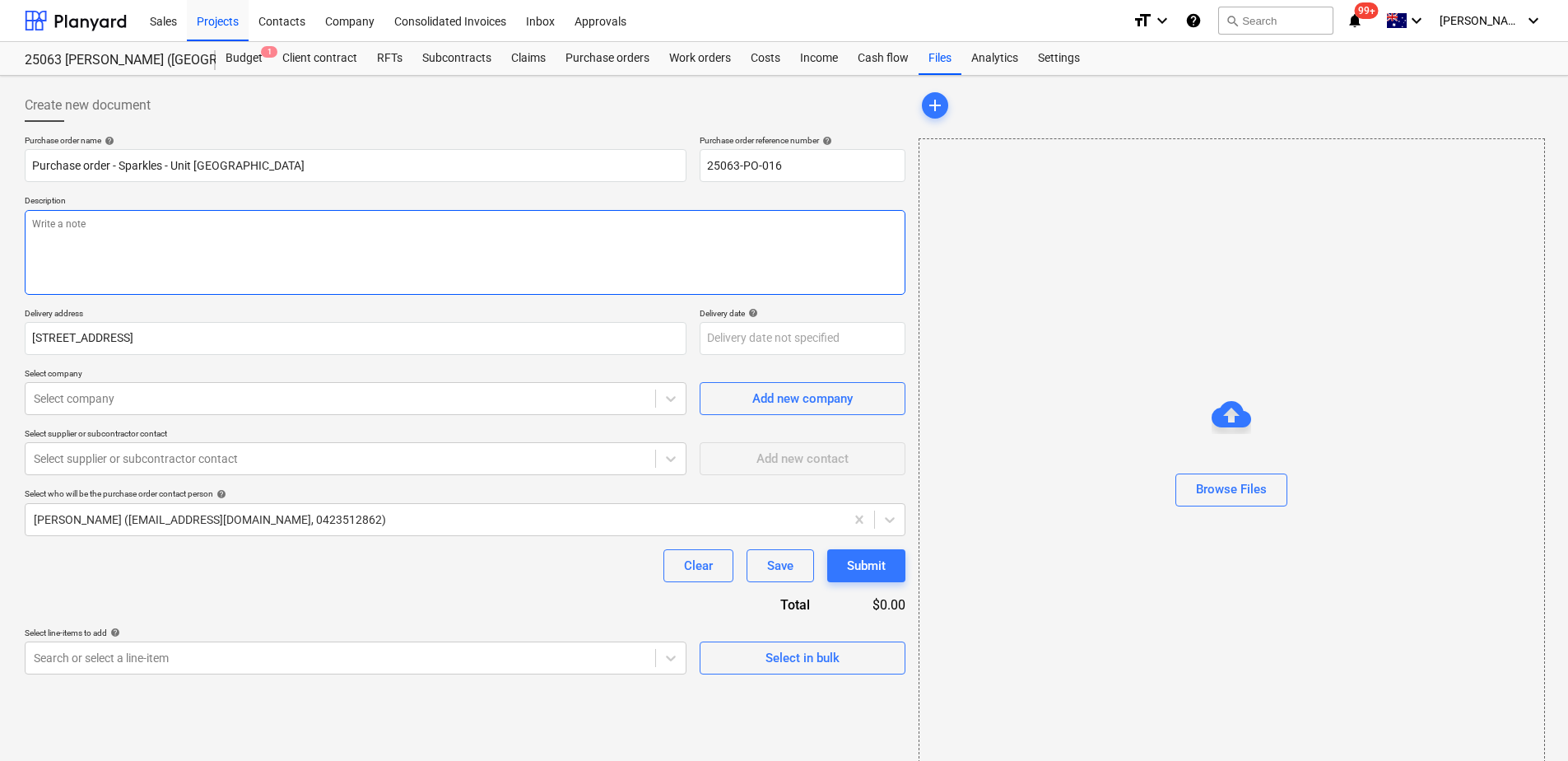
click at [189, 243] on textarea at bounding box center [465, 252] width 881 height 85
paste textarea "Works are to be scheduled in with [PERSON_NAME] (0418 737 822)"
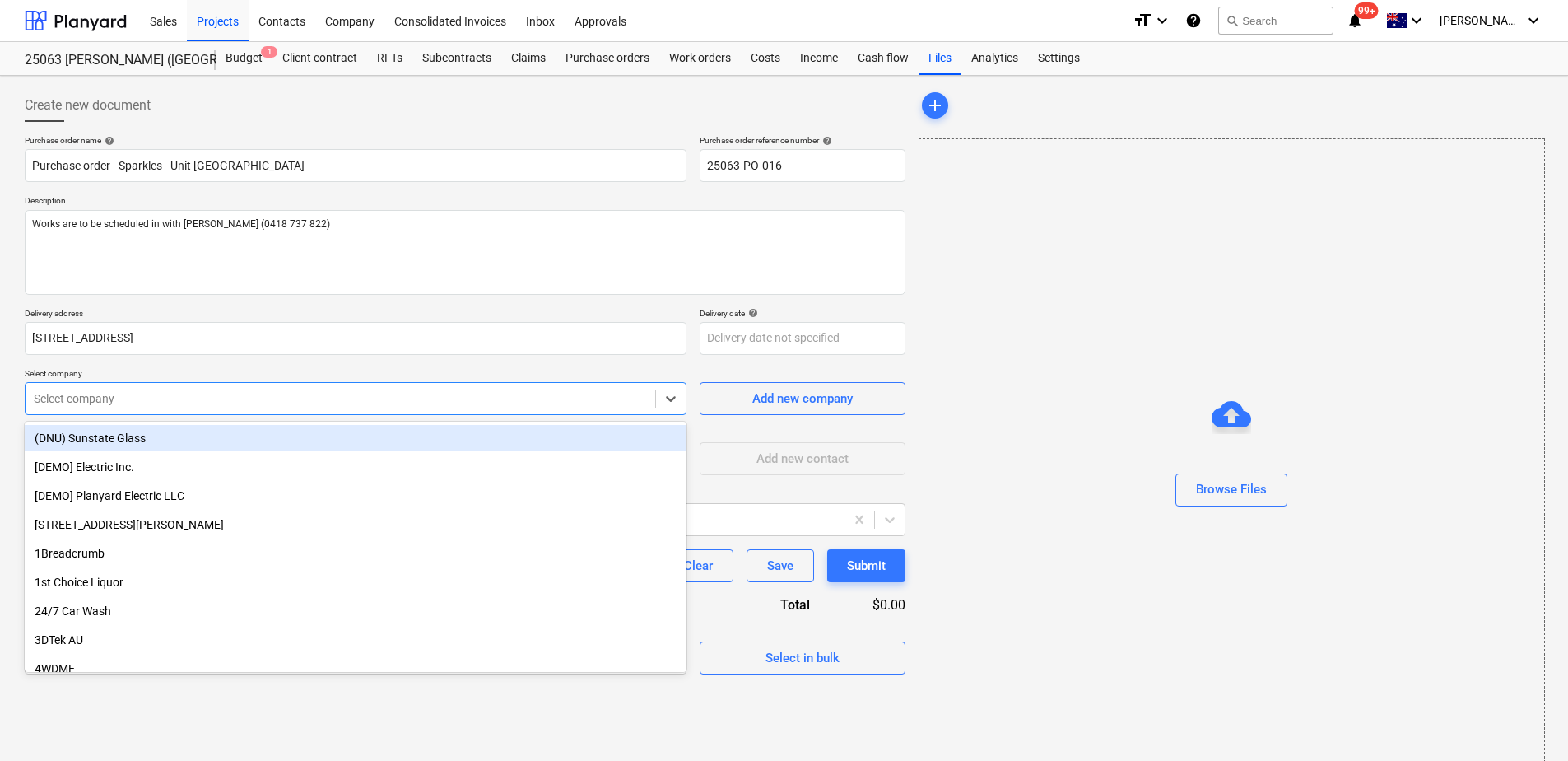
click at [126, 392] on div at bounding box center [340, 398] width 613 height 16
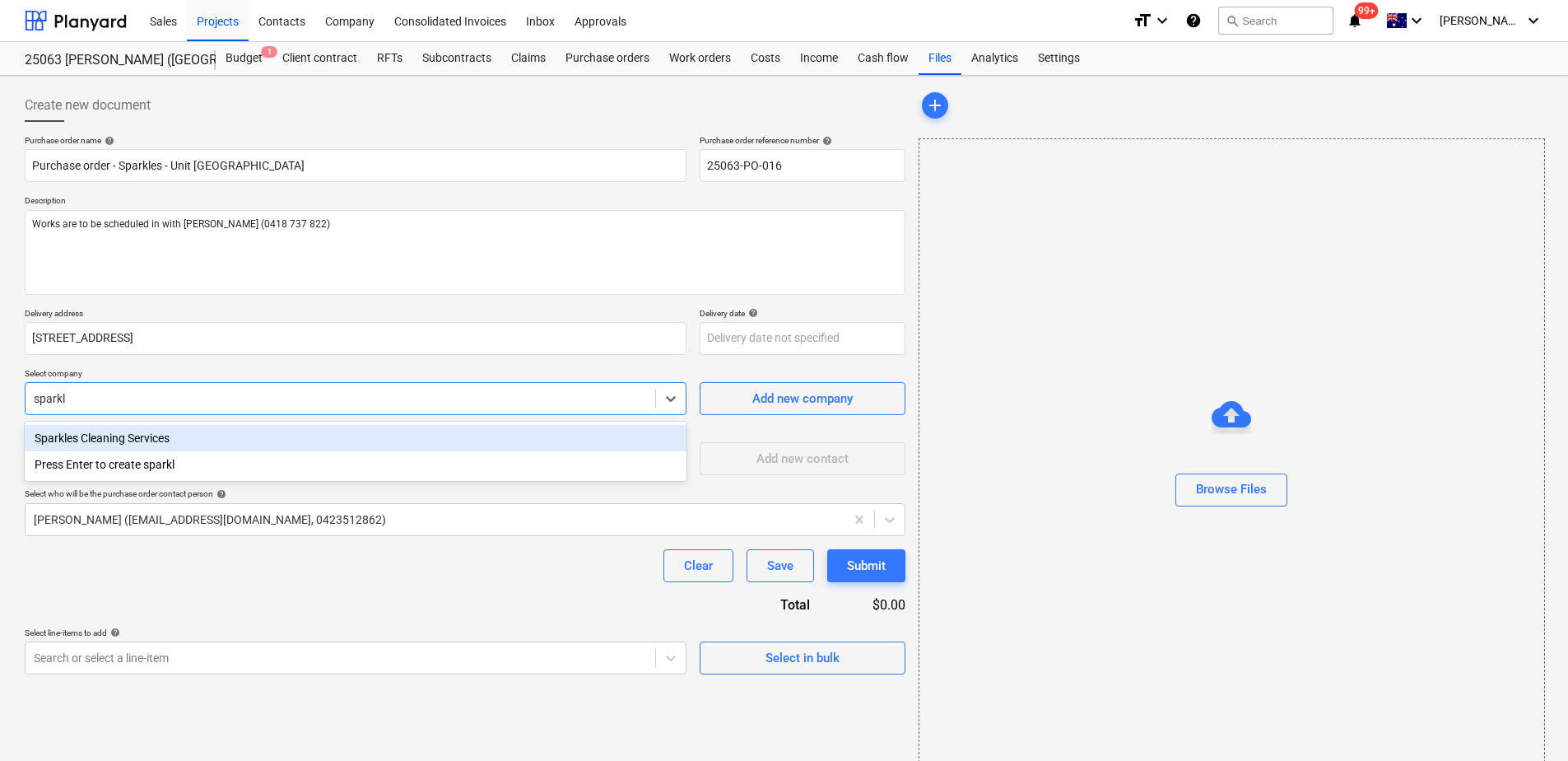
click at [118, 436] on div "Sparkles Cleaning Services" at bounding box center [355, 437] width 662 height 26
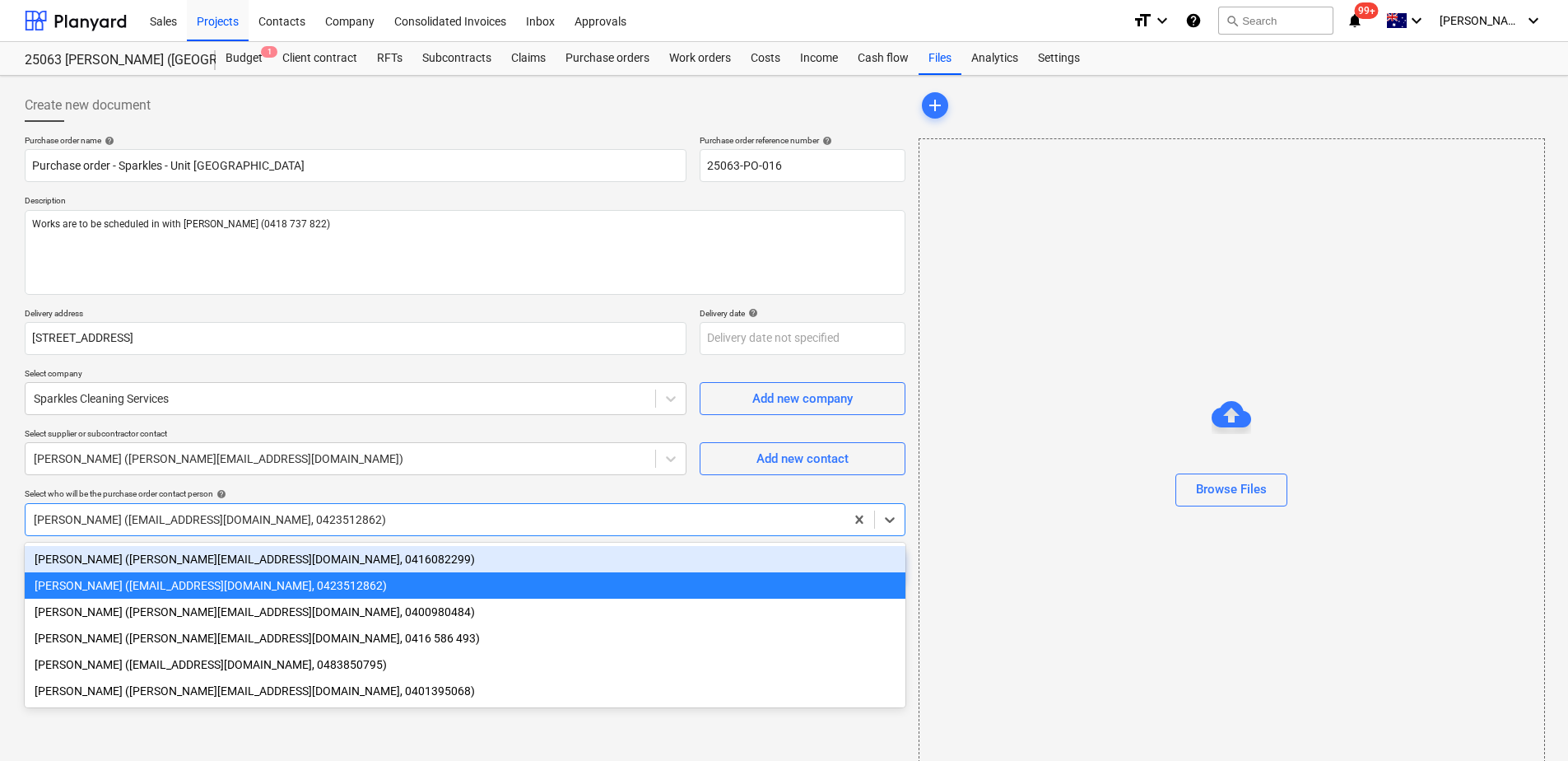
click at [97, 519] on div at bounding box center [435, 519] width 803 height 16
click at [84, 554] on div "[PERSON_NAME] ([PERSON_NAME][EMAIL_ADDRESS][DOMAIN_NAME], 0416082299)" at bounding box center [465, 559] width 881 height 26
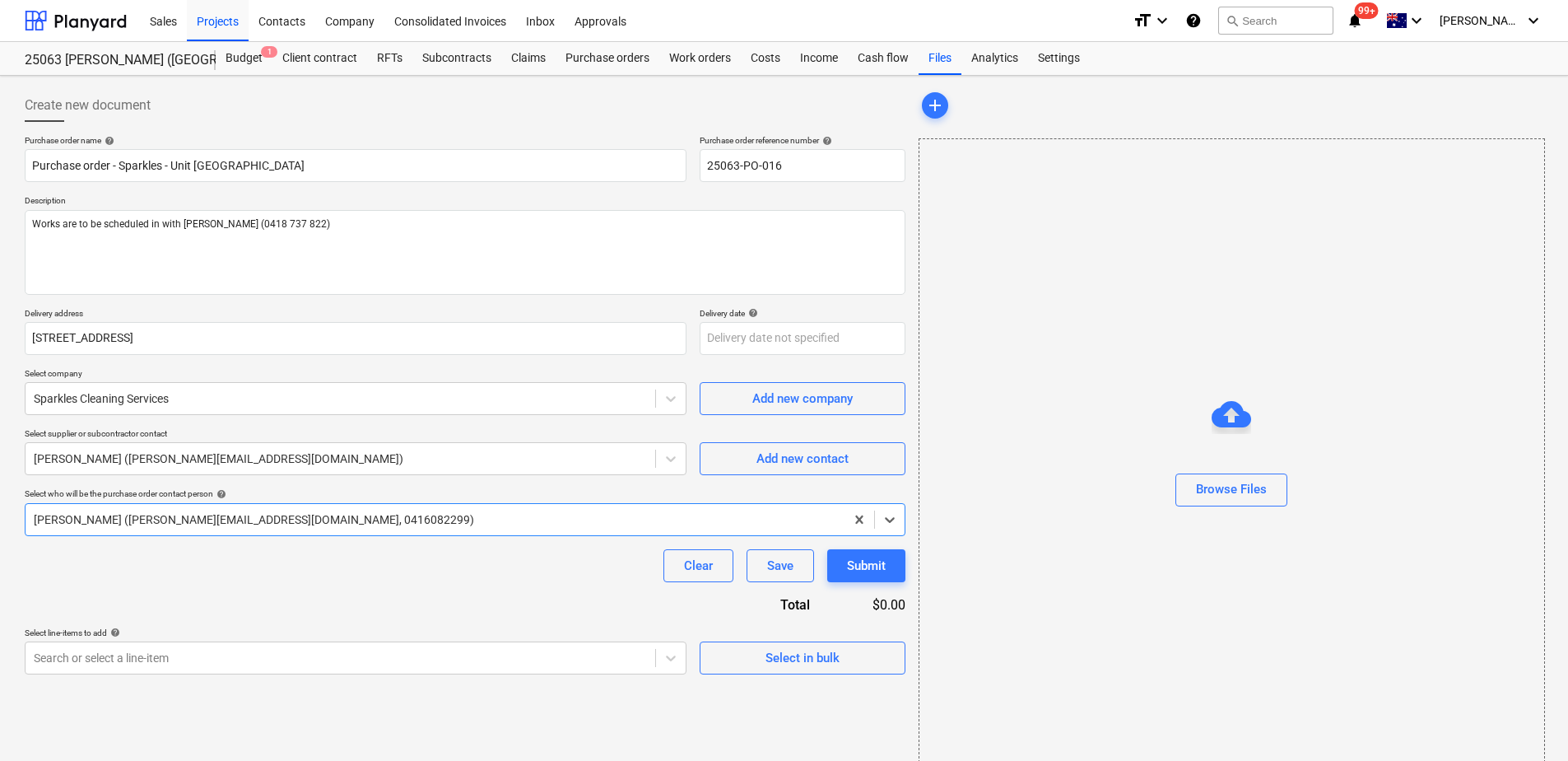
click at [113, 580] on div "Clear Save Submit" at bounding box center [465, 566] width 881 height 33
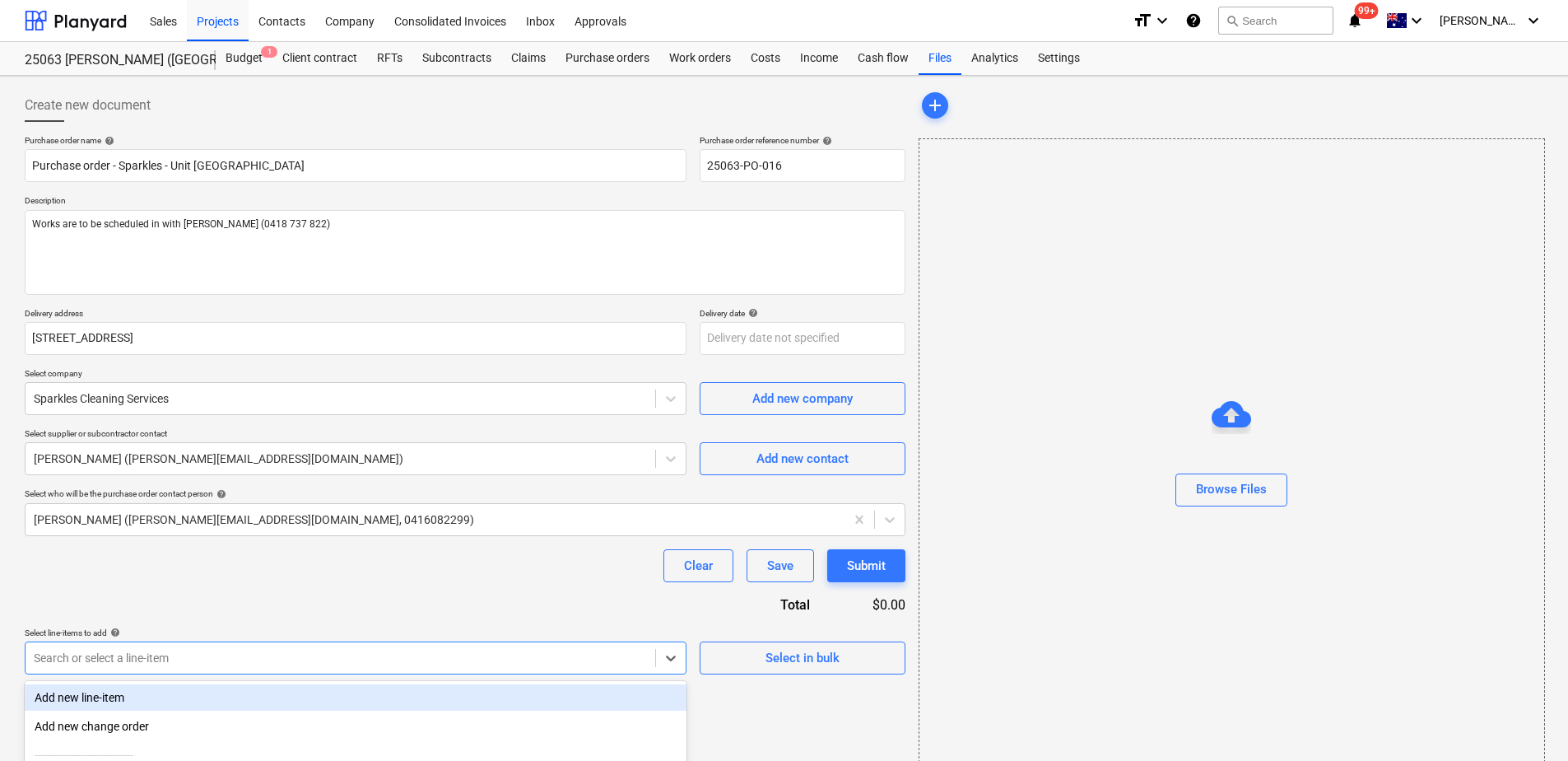
click at [128, 664] on body "This website stores cookies on your computer. These cookies are used to collect…" at bounding box center [784, 380] width 1568 height 761
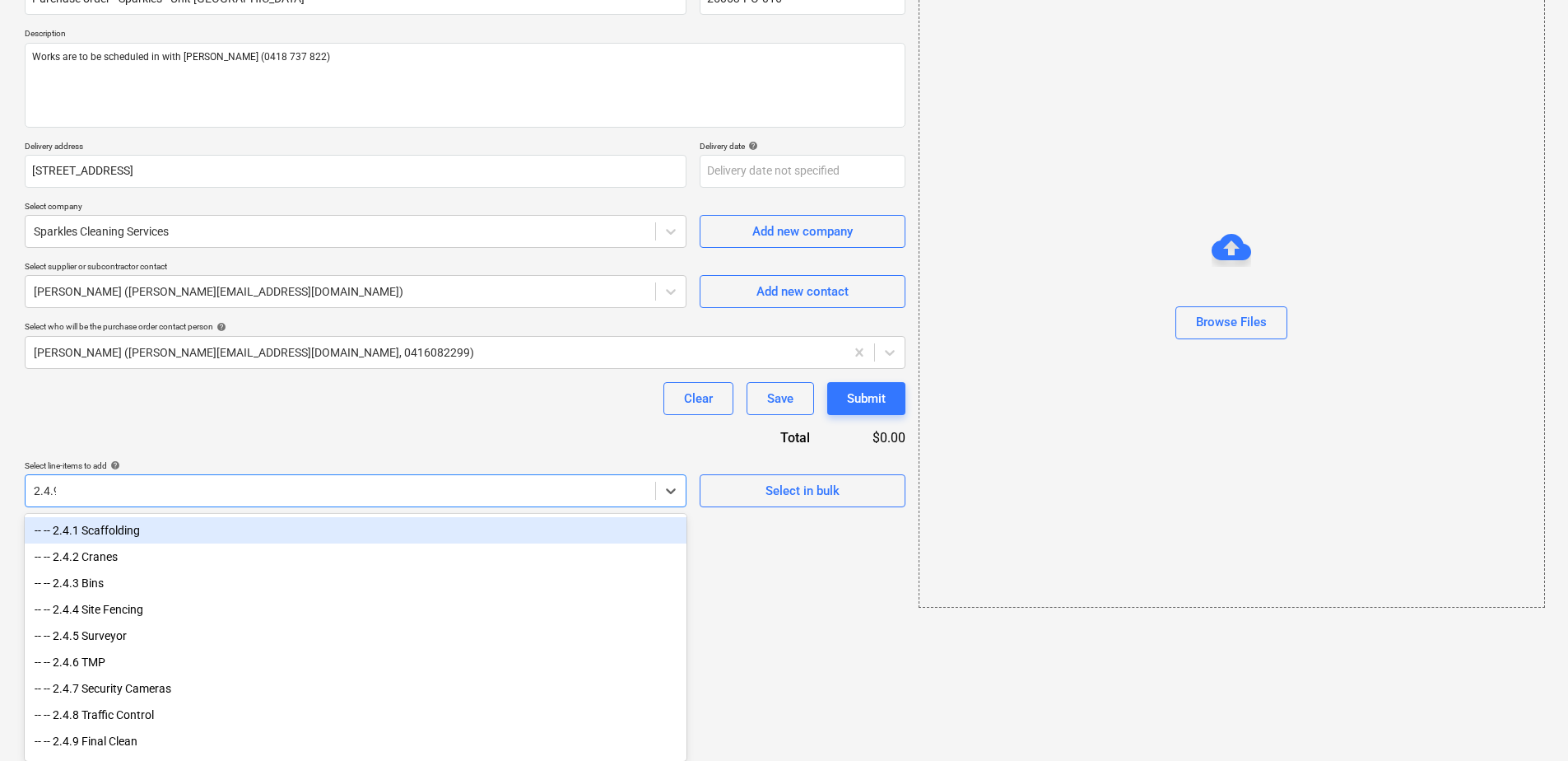
scroll to position [27, 0]
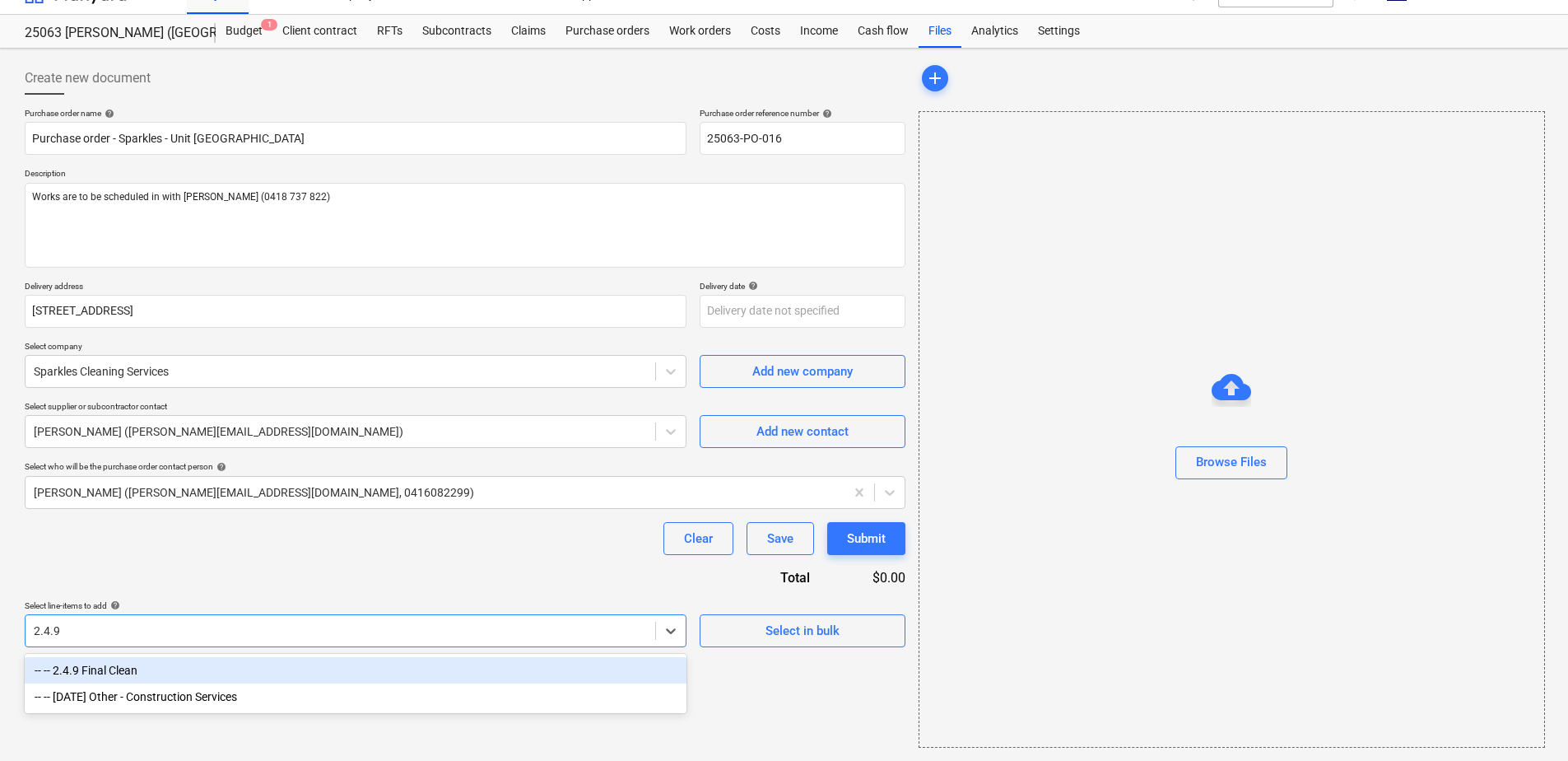
click at [128, 664] on div "-- -- 2.4.9 Final Clean" at bounding box center [355, 670] width 662 height 26
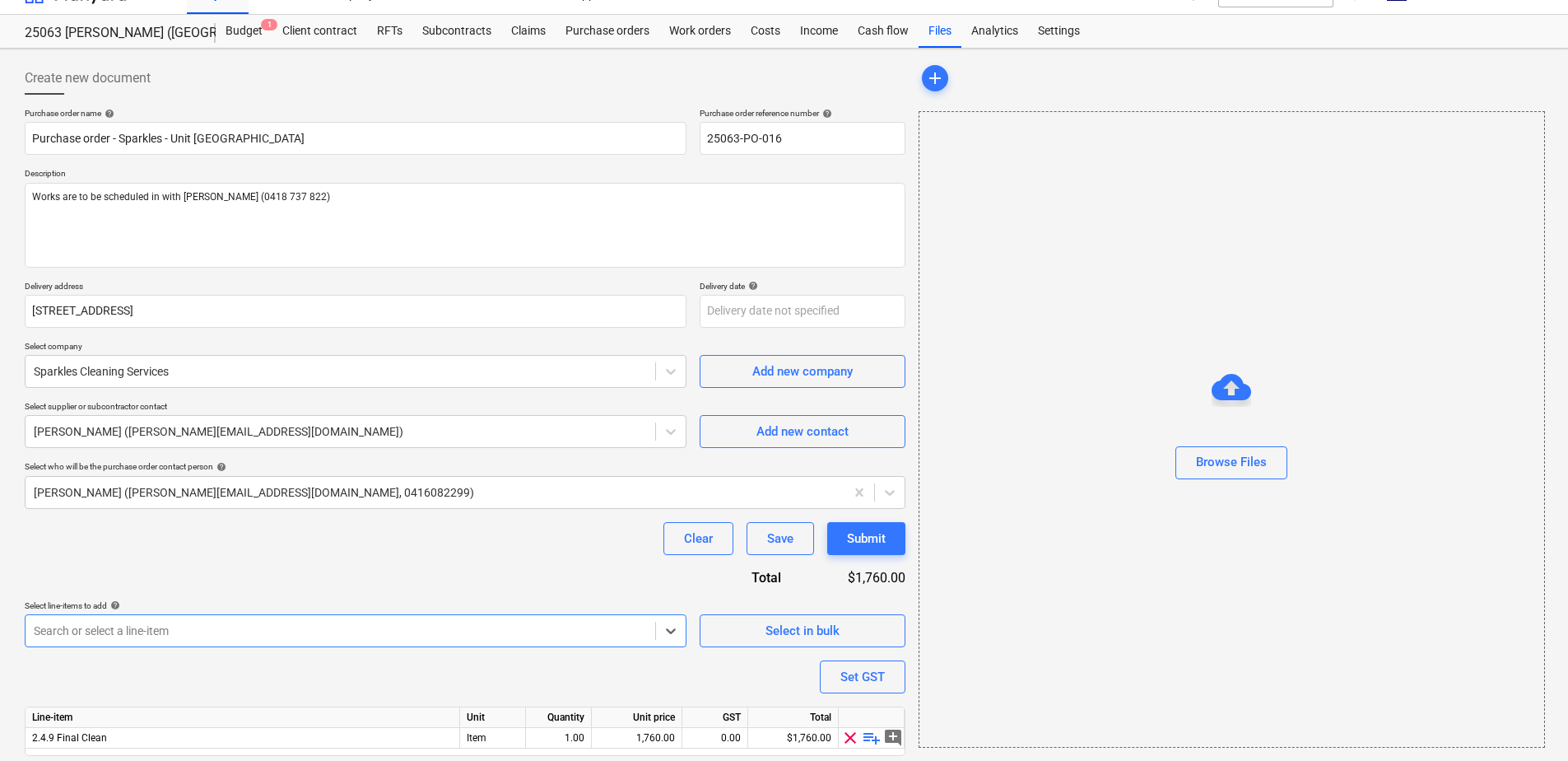
click at [216, 572] on div "Purchase order name help Purchase order - Sparkles - Unit [GEOGRAPHIC_DATA] Ret…" at bounding box center [465, 455] width 881 height 694
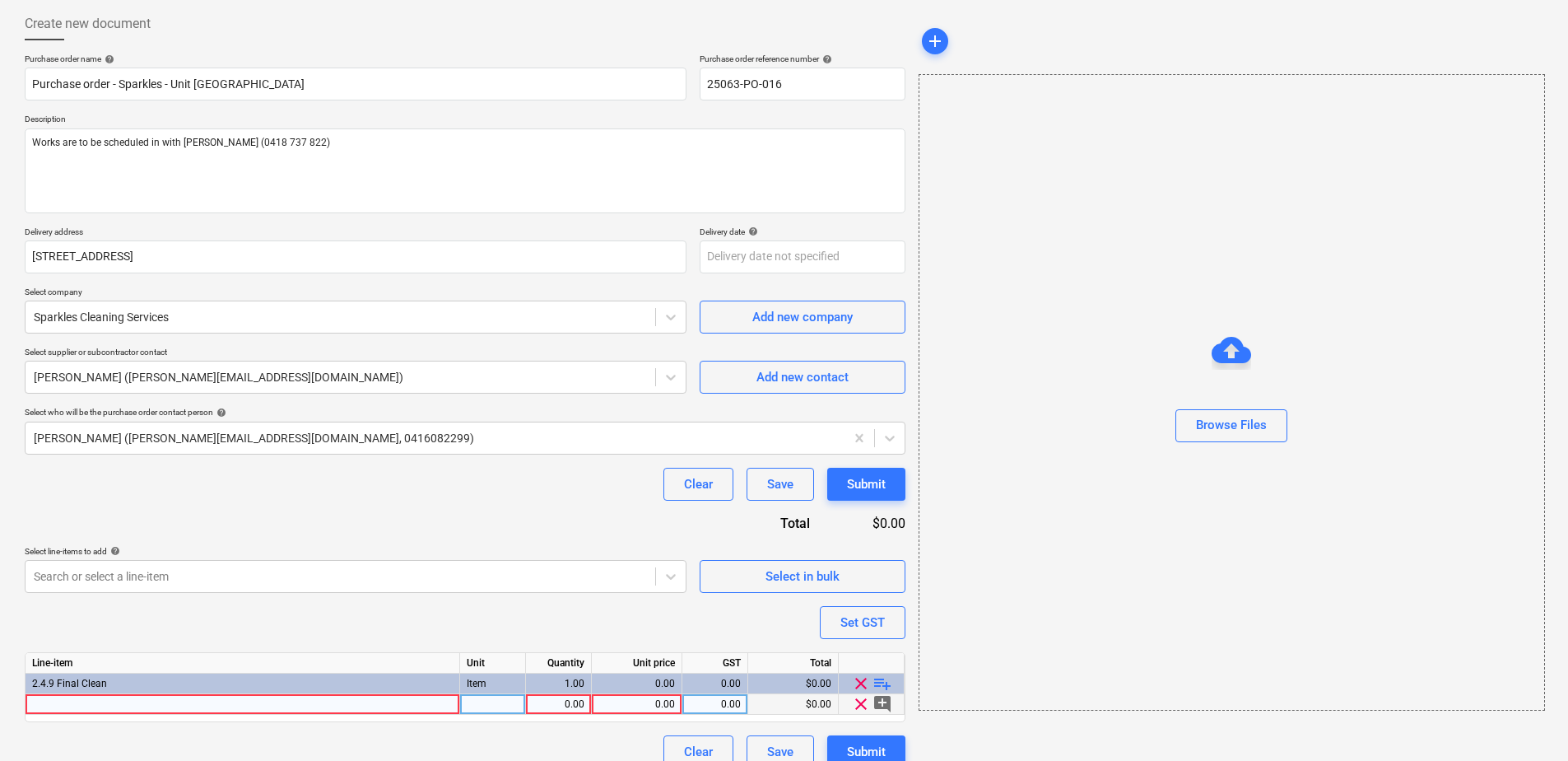
click at [179, 708] on div at bounding box center [242, 704] width 435 height 21
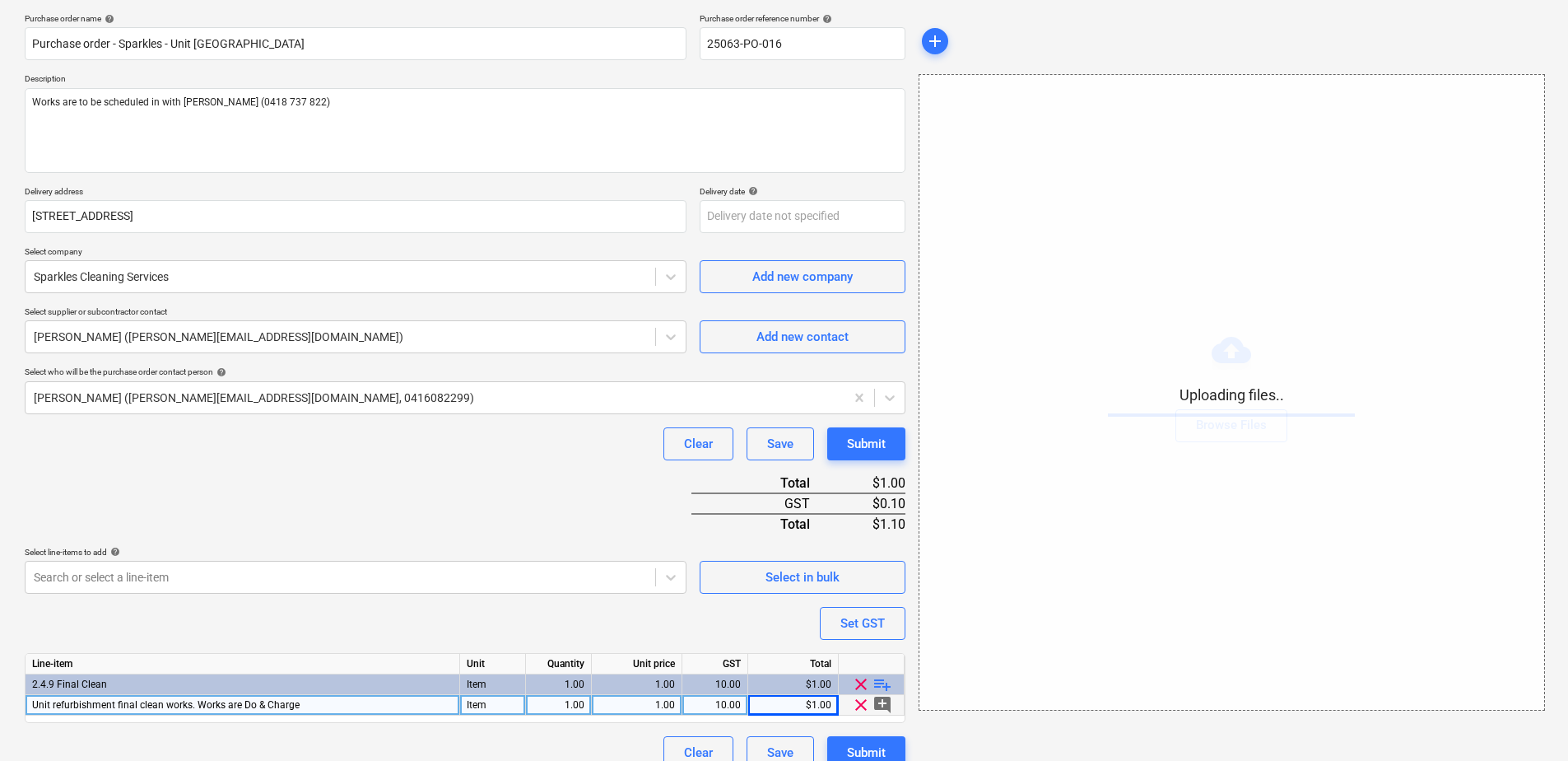
scroll to position [143, 0]
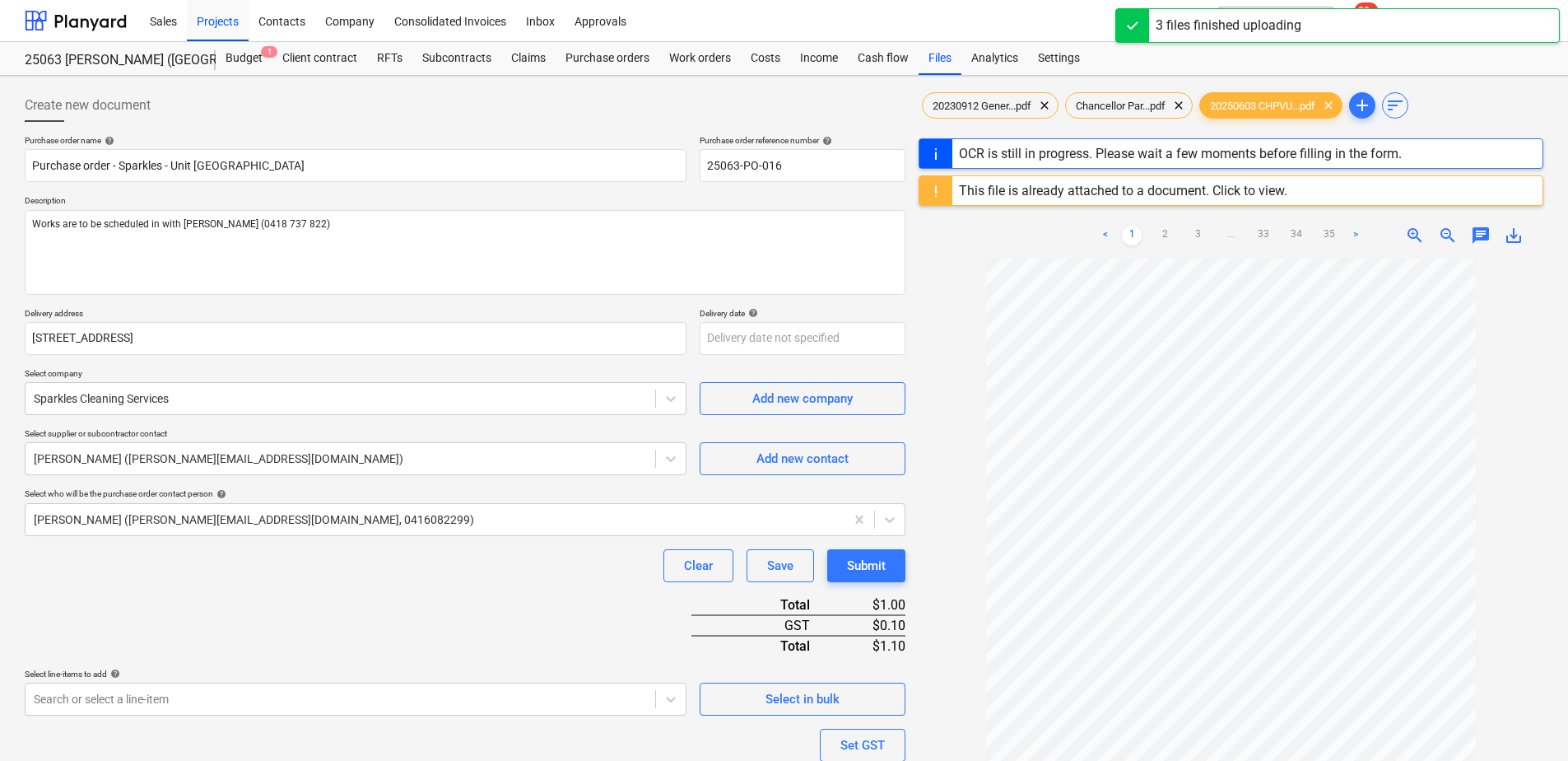
scroll to position [195, 0]
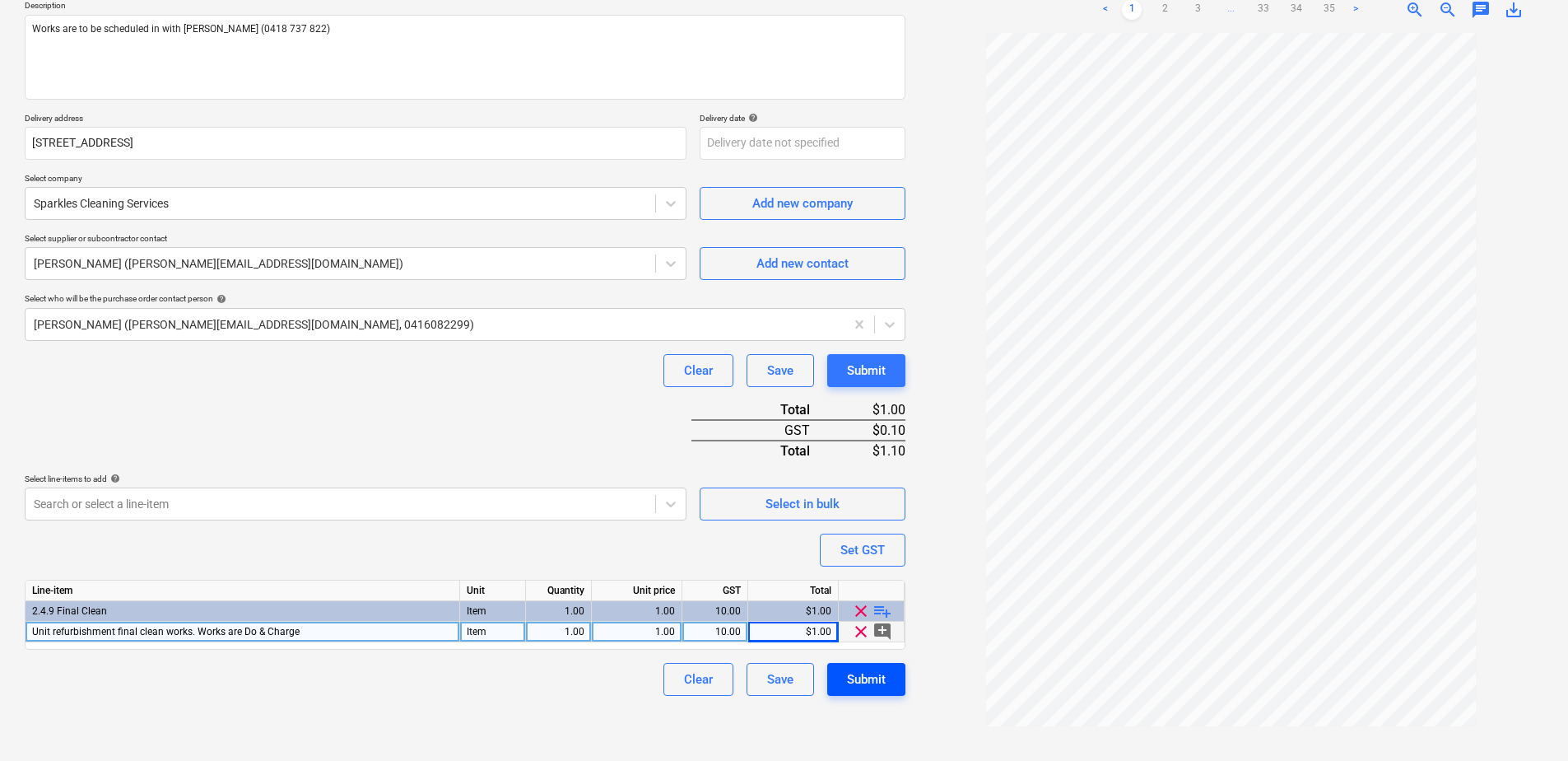
click at [898, 686] on button "Submit" at bounding box center [866, 679] width 78 height 33
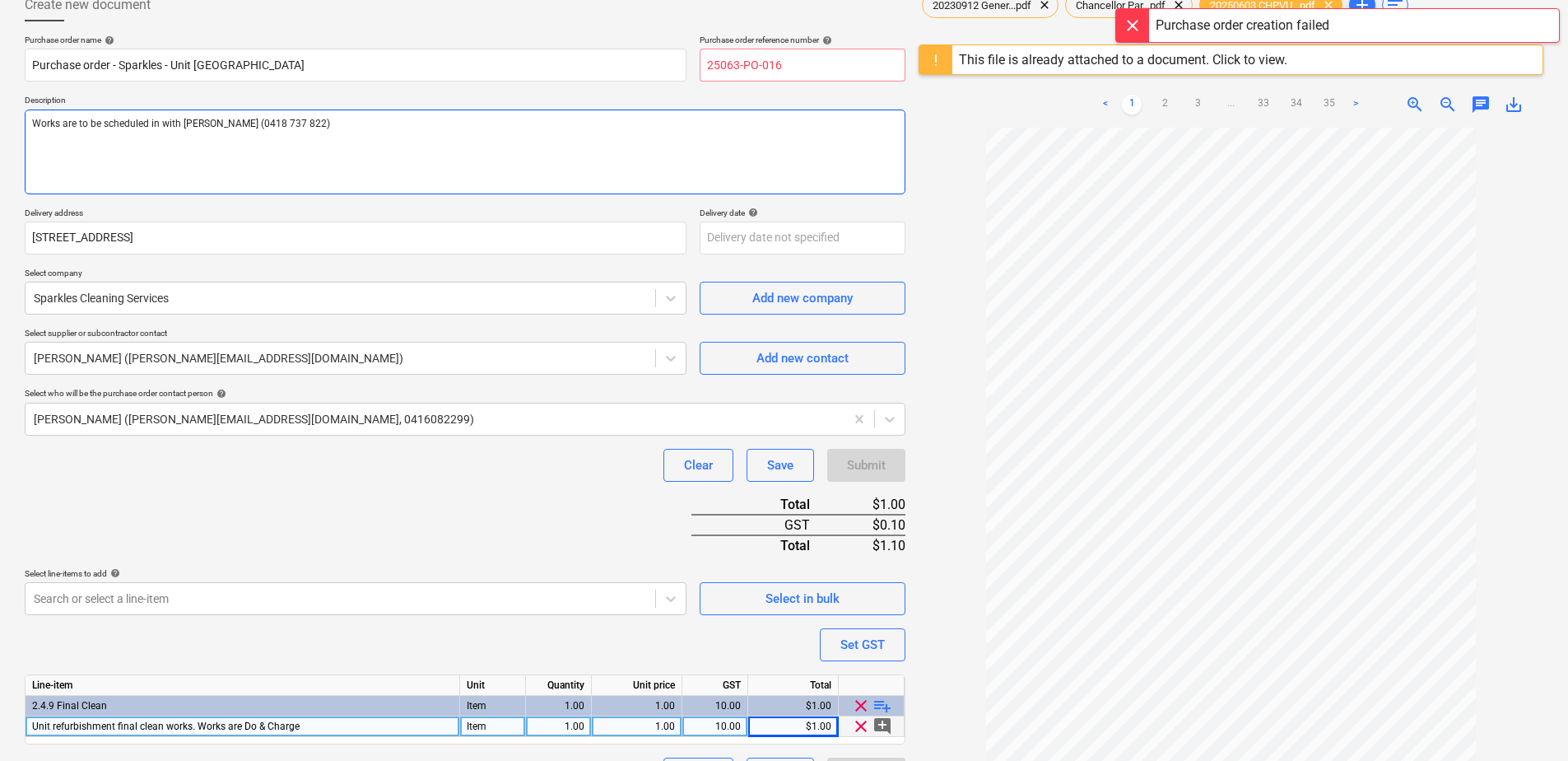
scroll to position [0, 0]
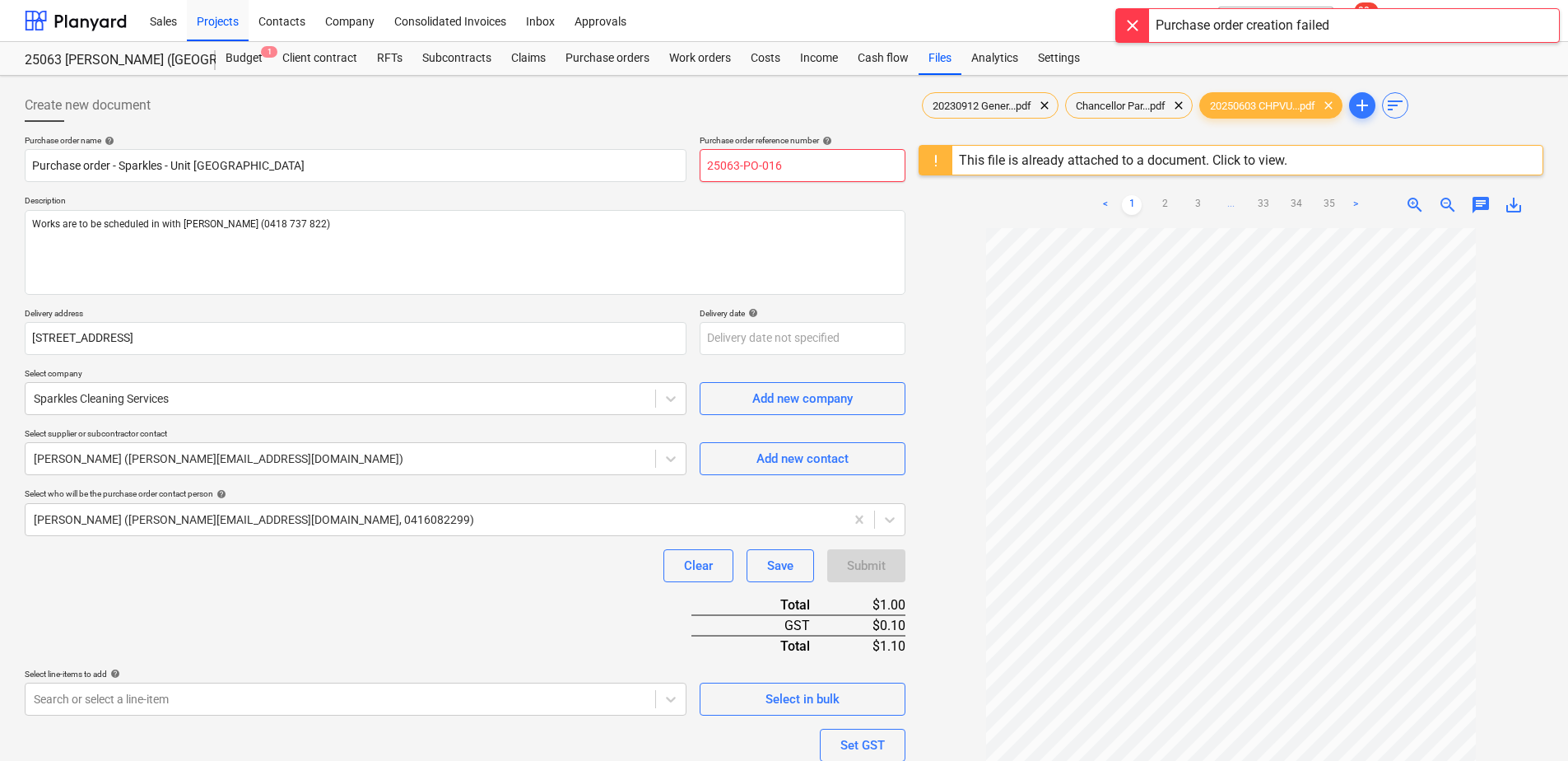
click at [790, 161] on input "25063-PO-016" at bounding box center [803, 166] width 206 height 33
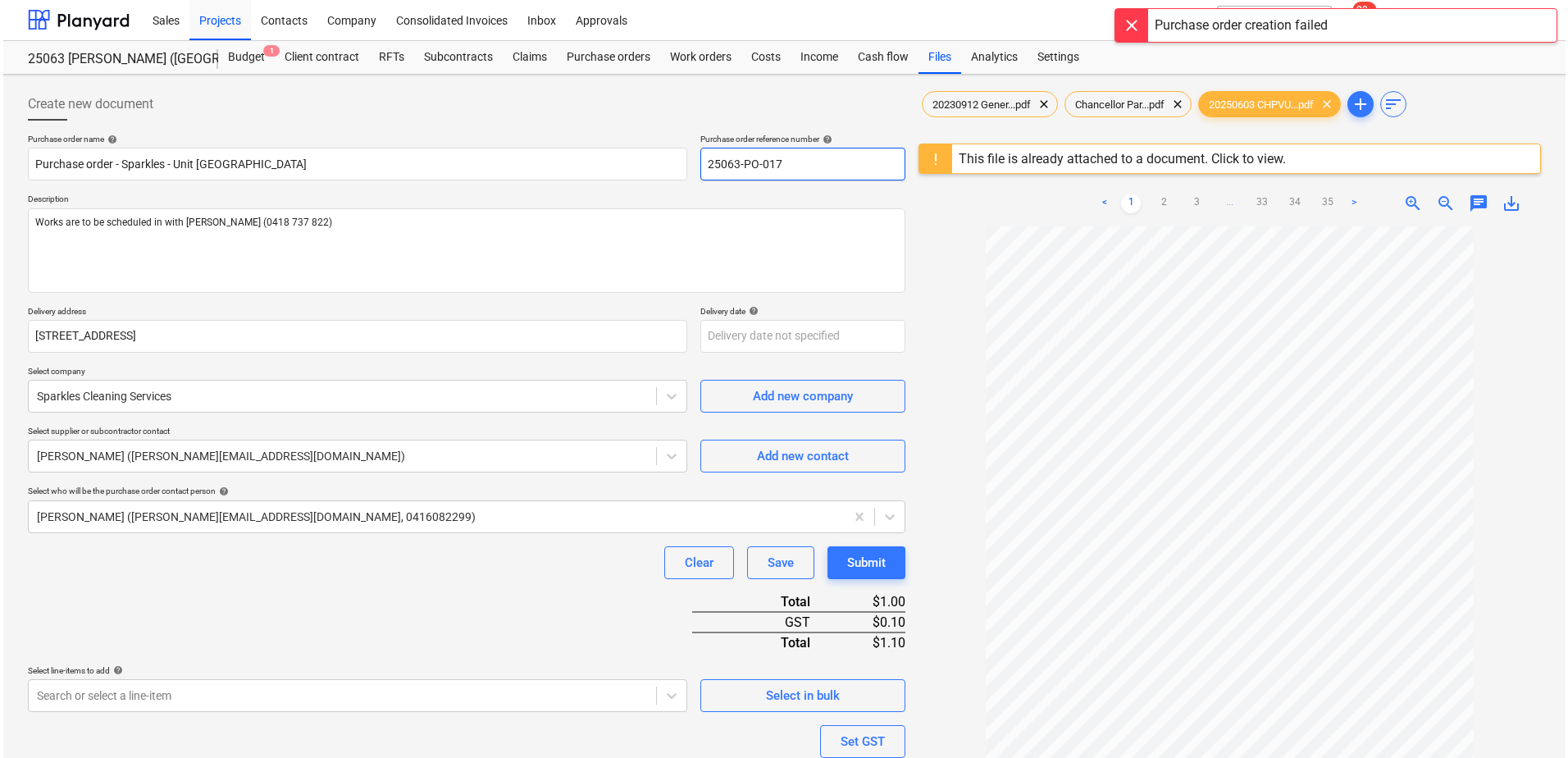
scroll to position [194, 0]
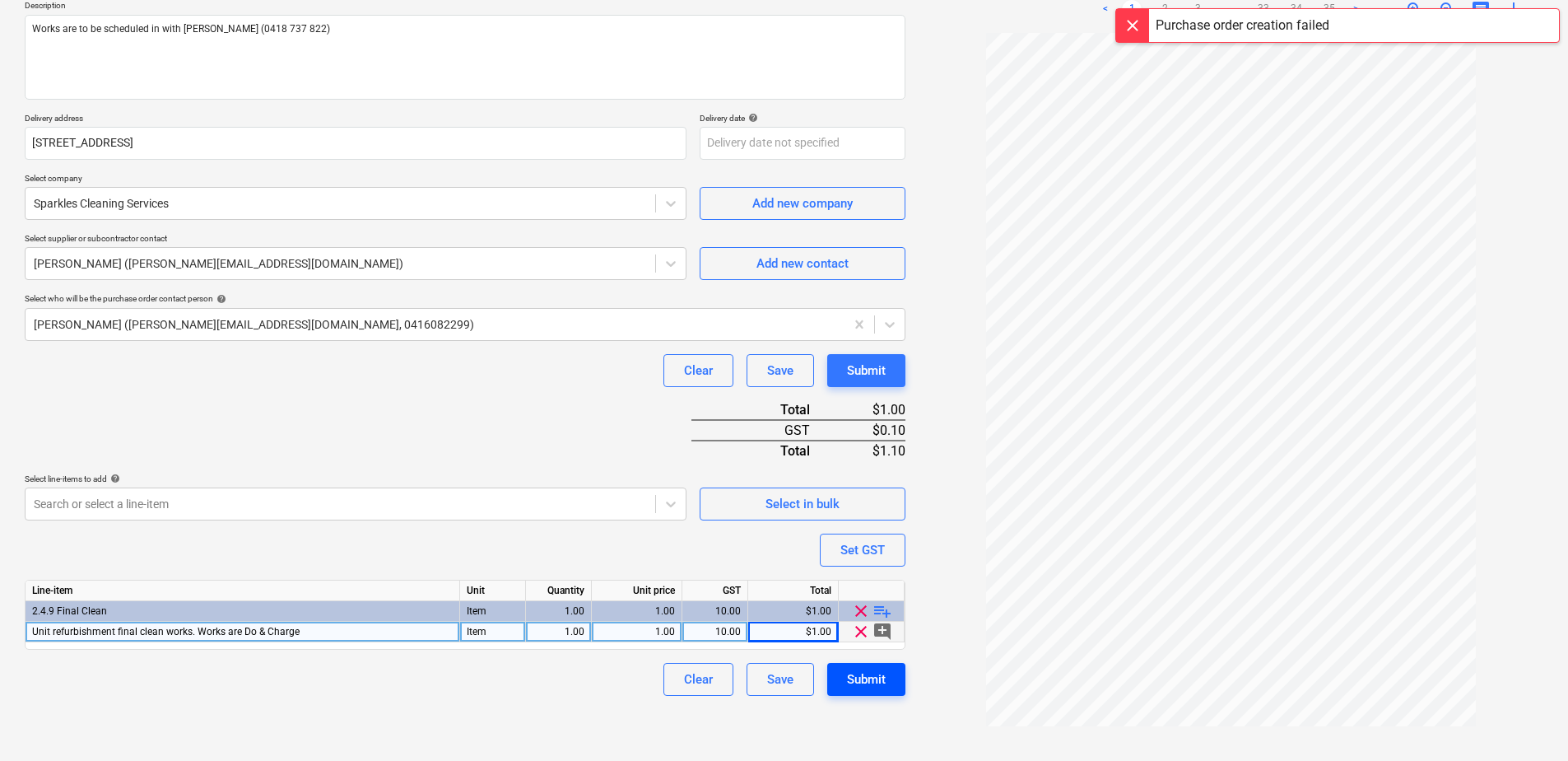
click at [842, 682] on button "Submit" at bounding box center [866, 679] width 78 height 33
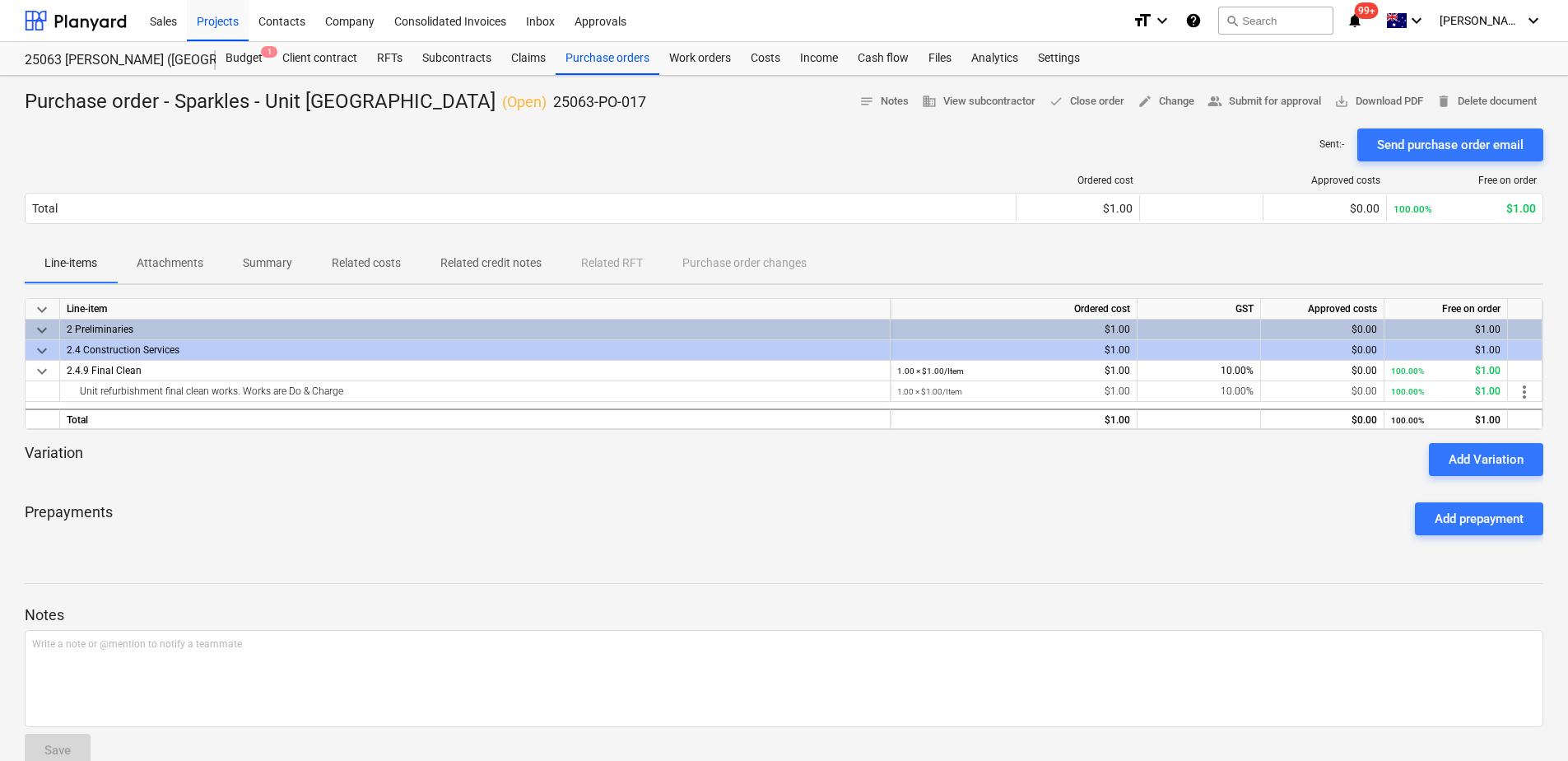
click at [210, 267] on span "Attachments" at bounding box center [169, 263] width 107 height 27
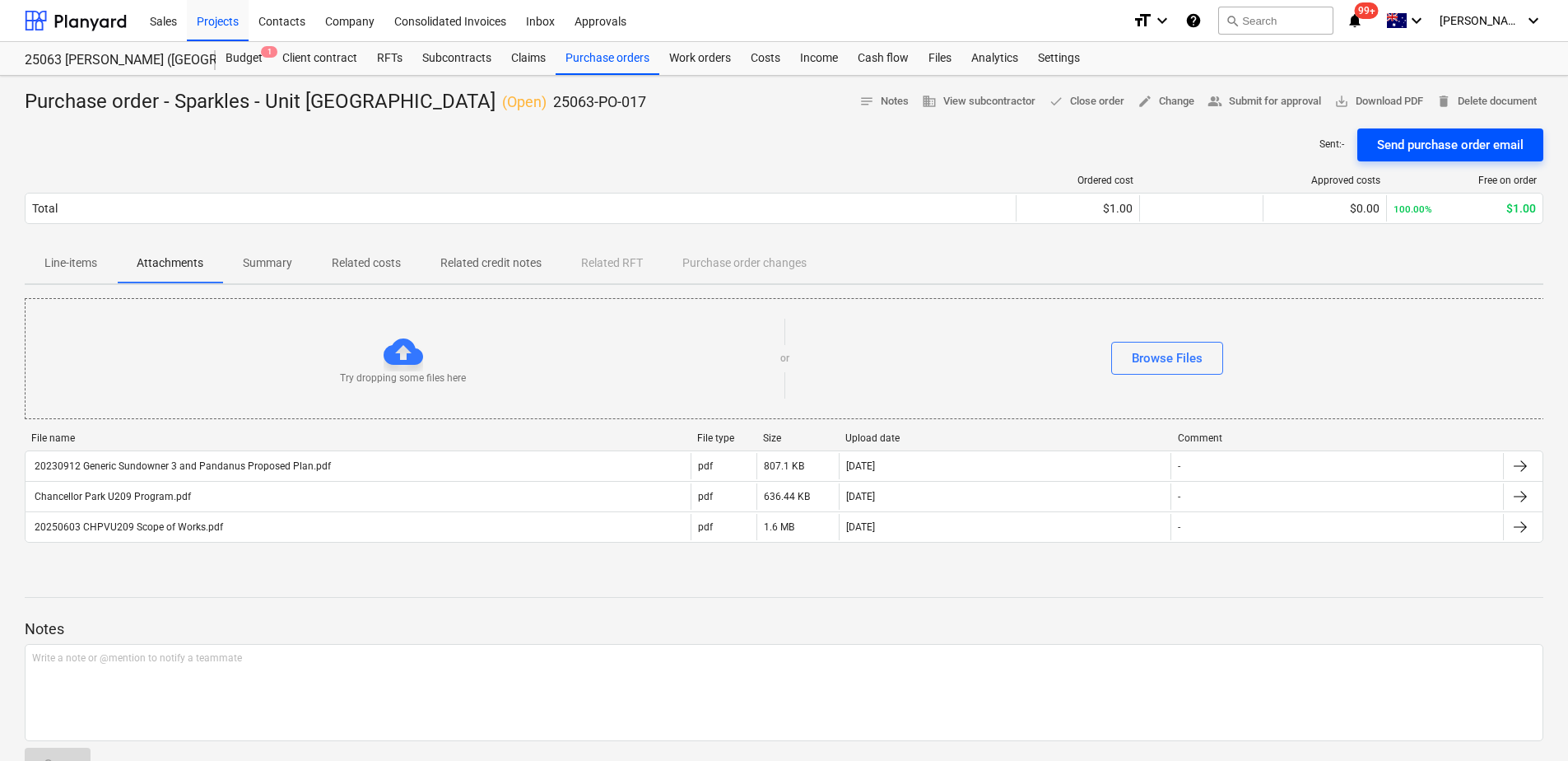
click at [1424, 151] on div "Send purchase order email" at bounding box center [1450, 144] width 147 height 21
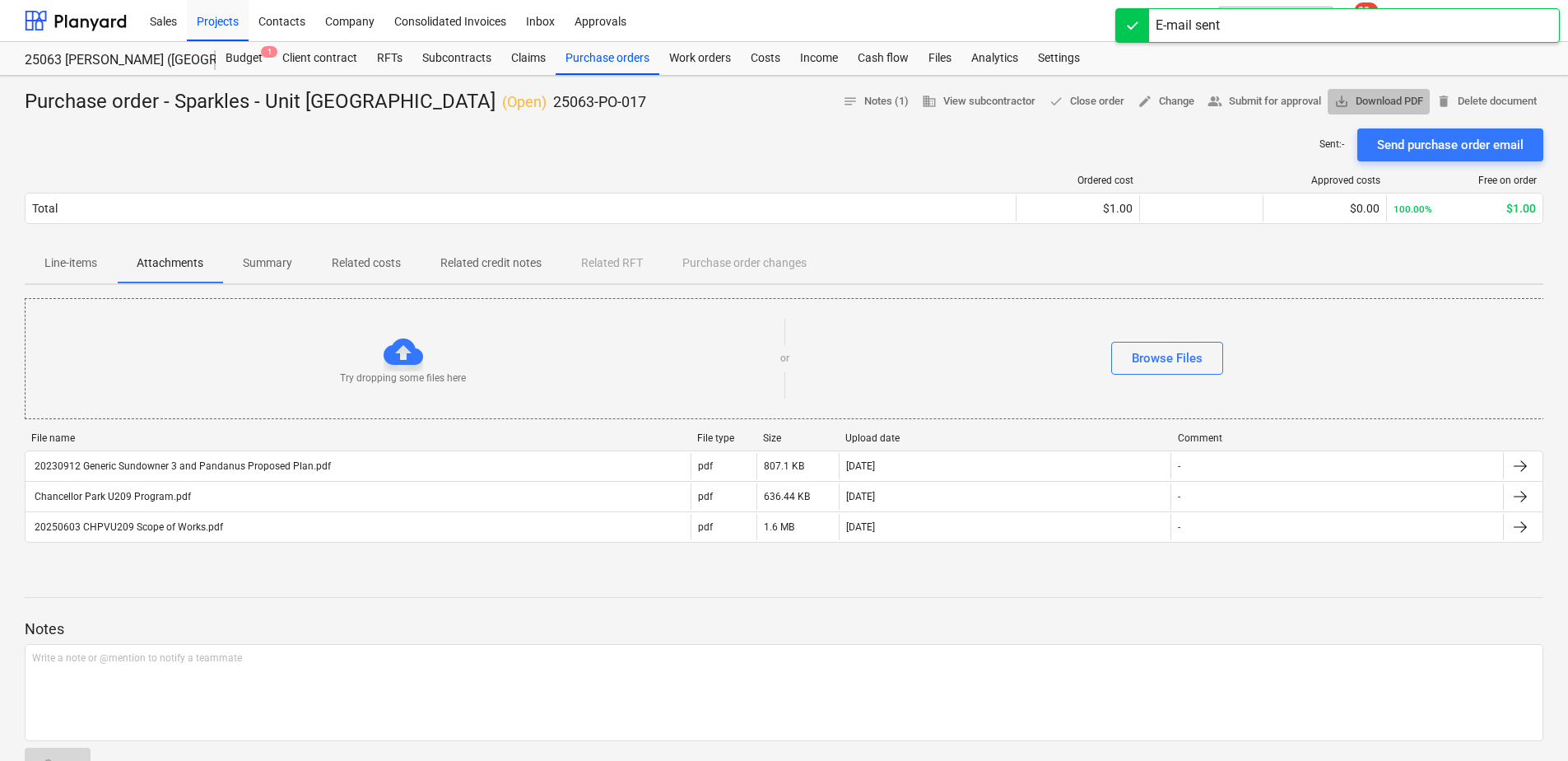
click at [1407, 98] on span "save_alt Download PDF" at bounding box center [1379, 101] width 89 height 19
drag, startPoint x: 450, startPoint y: 164, endPoint x: 535, endPoint y: 127, distance: 92.7
click at [450, 164] on div "Ordered cost Approved costs Free on order Total $1.00 $0.00 100.00% $1.00 Pleas…" at bounding box center [784, 202] width 1519 height 82
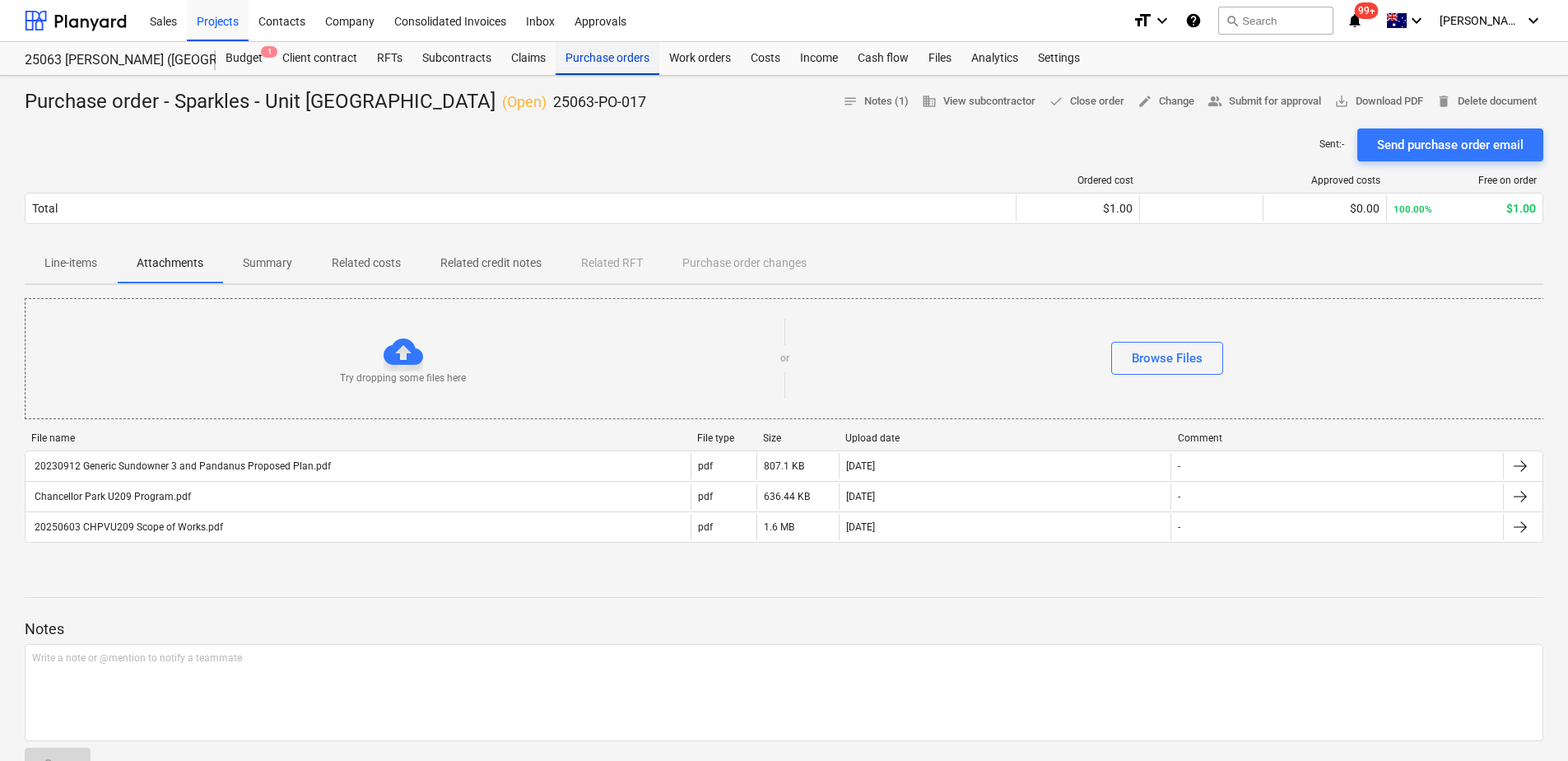
click at [614, 57] on div "Purchase orders" at bounding box center [608, 58] width 104 height 33
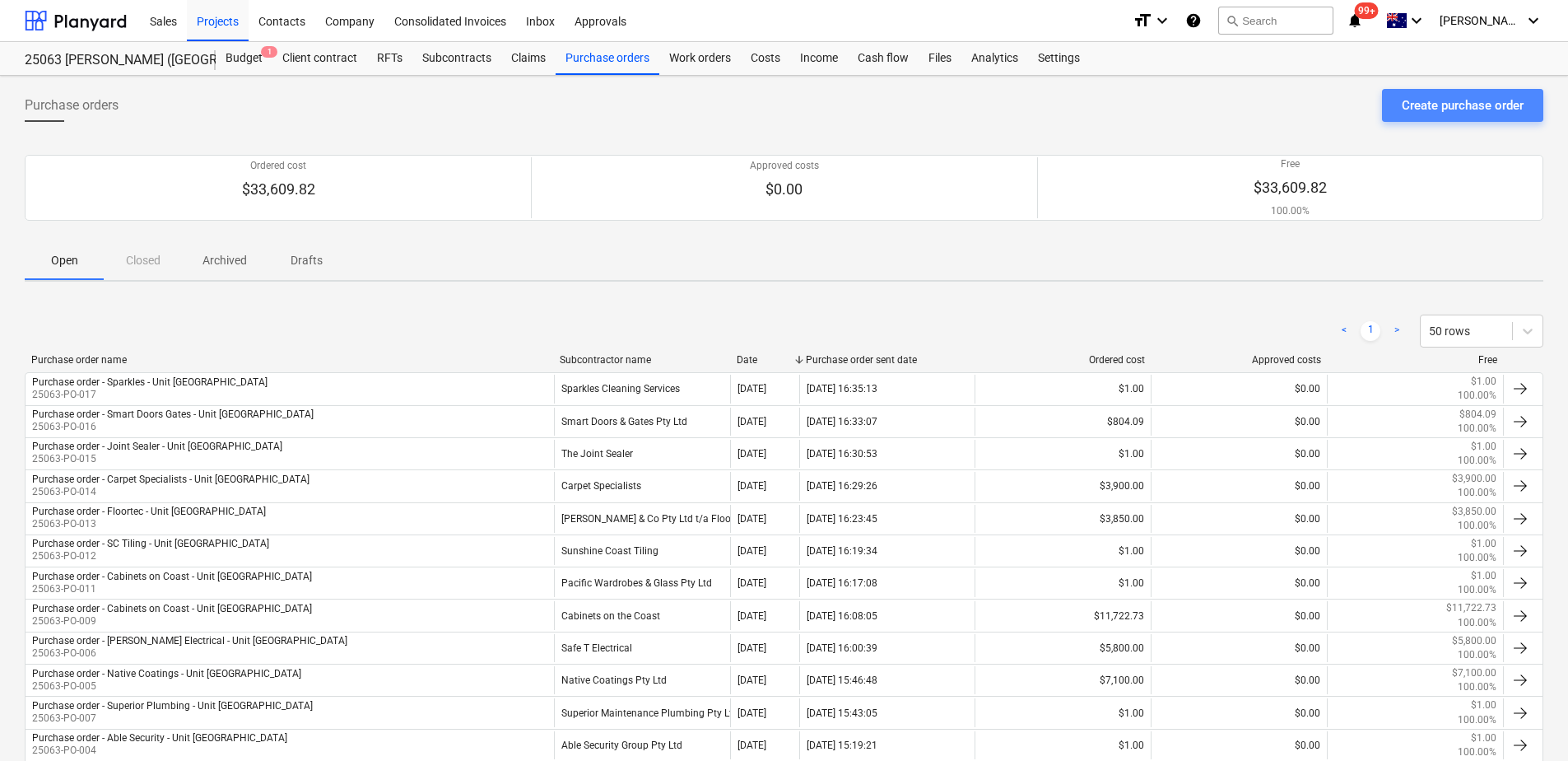
click at [1428, 115] on div "Create purchase order" at bounding box center [1463, 105] width 122 height 21
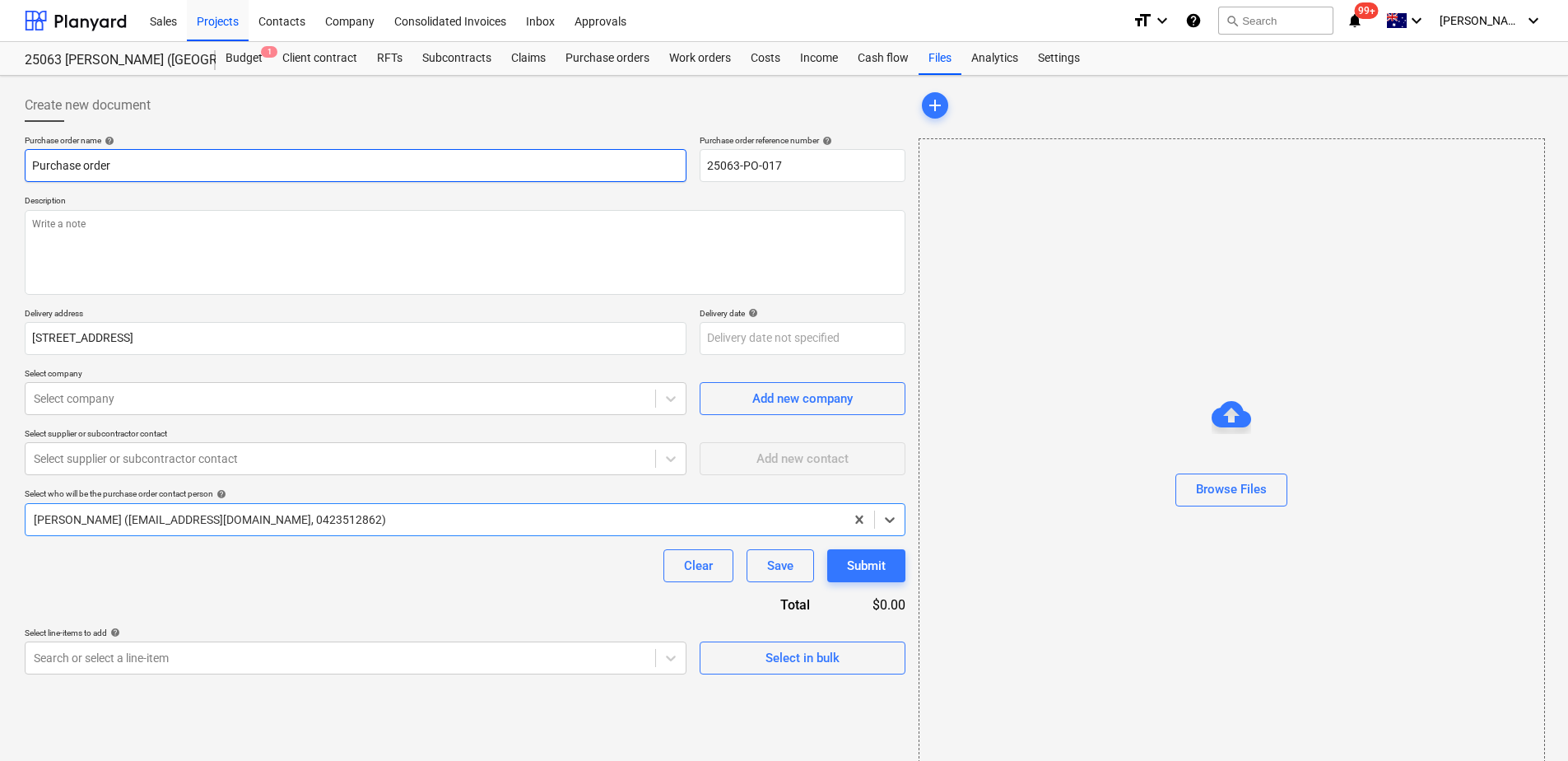
click at [173, 163] on input "Purchase order" at bounding box center [355, 166] width 662 height 33
click at [162, 166] on input "Purchase order - Sparkles - Unit [GEOGRAPHIC_DATA]" at bounding box center [355, 166] width 662 height 33
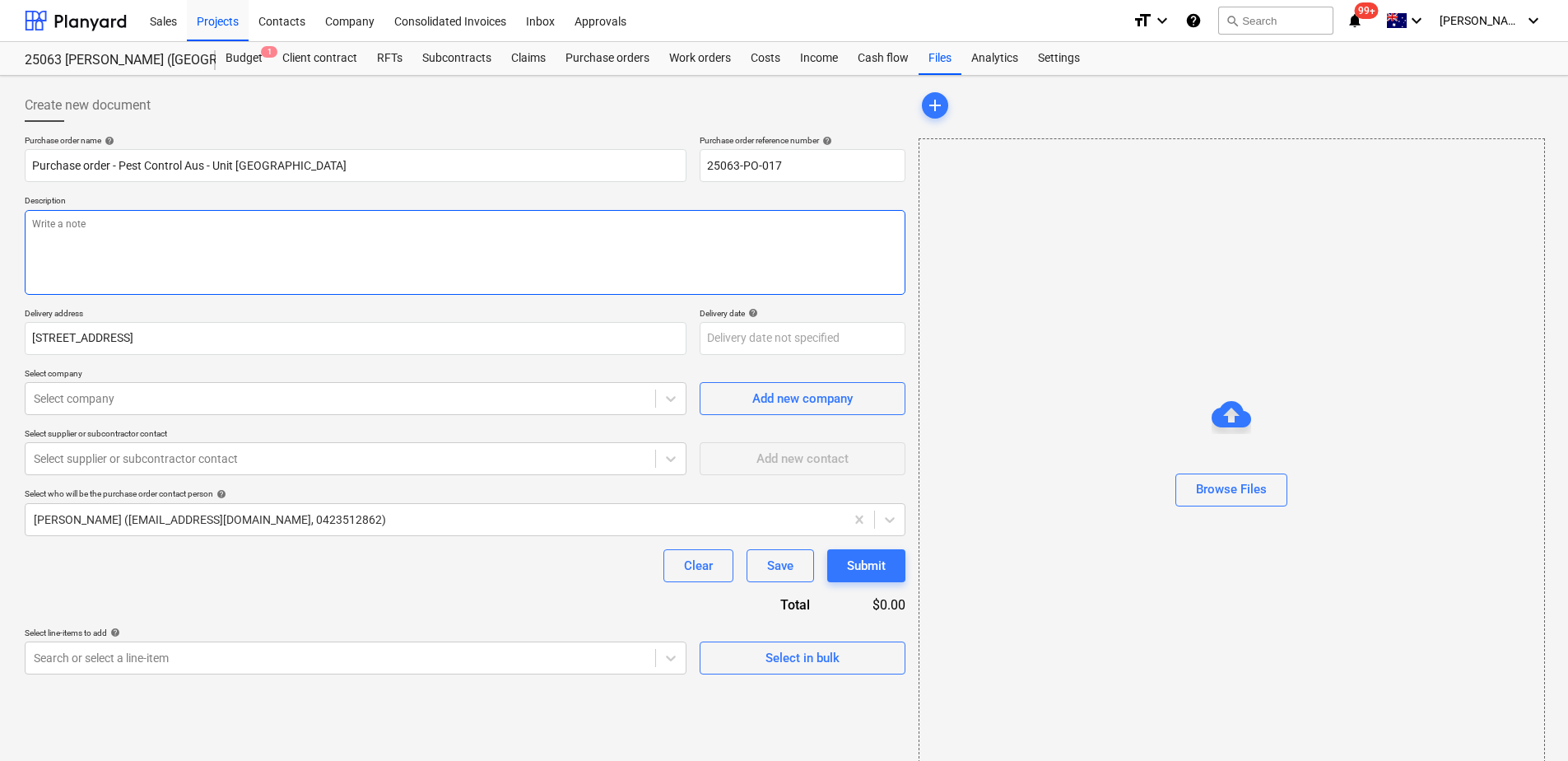
click at [219, 248] on textarea at bounding box center [465, 252] width 881 height 85
paste textarea "Works are to be scheduled in with [PERSON_NAME] (0418 737 822). Final bill to i…"
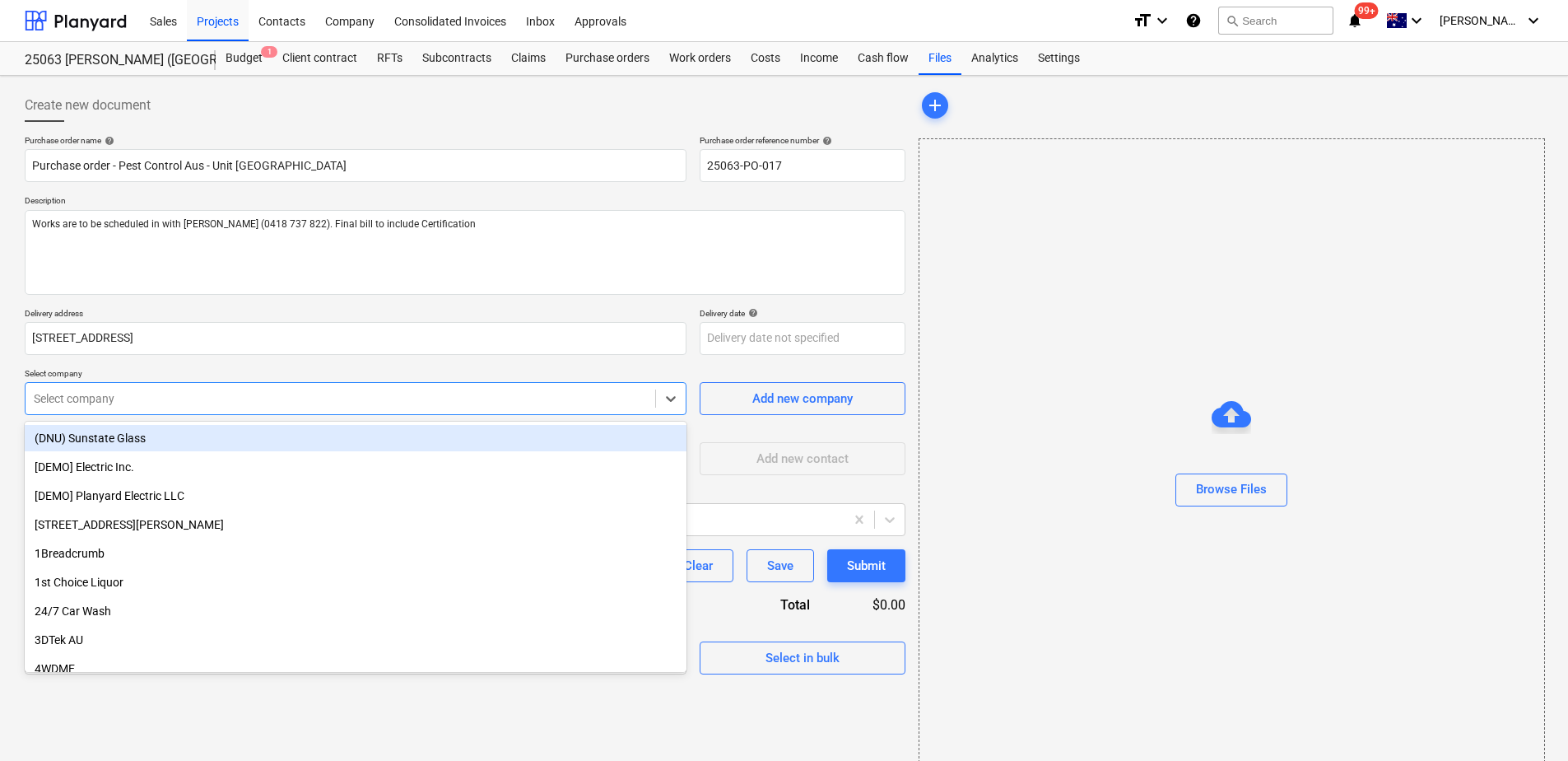
click at [171, 398] on div at bounding box center [340, 398] width 613 height 16
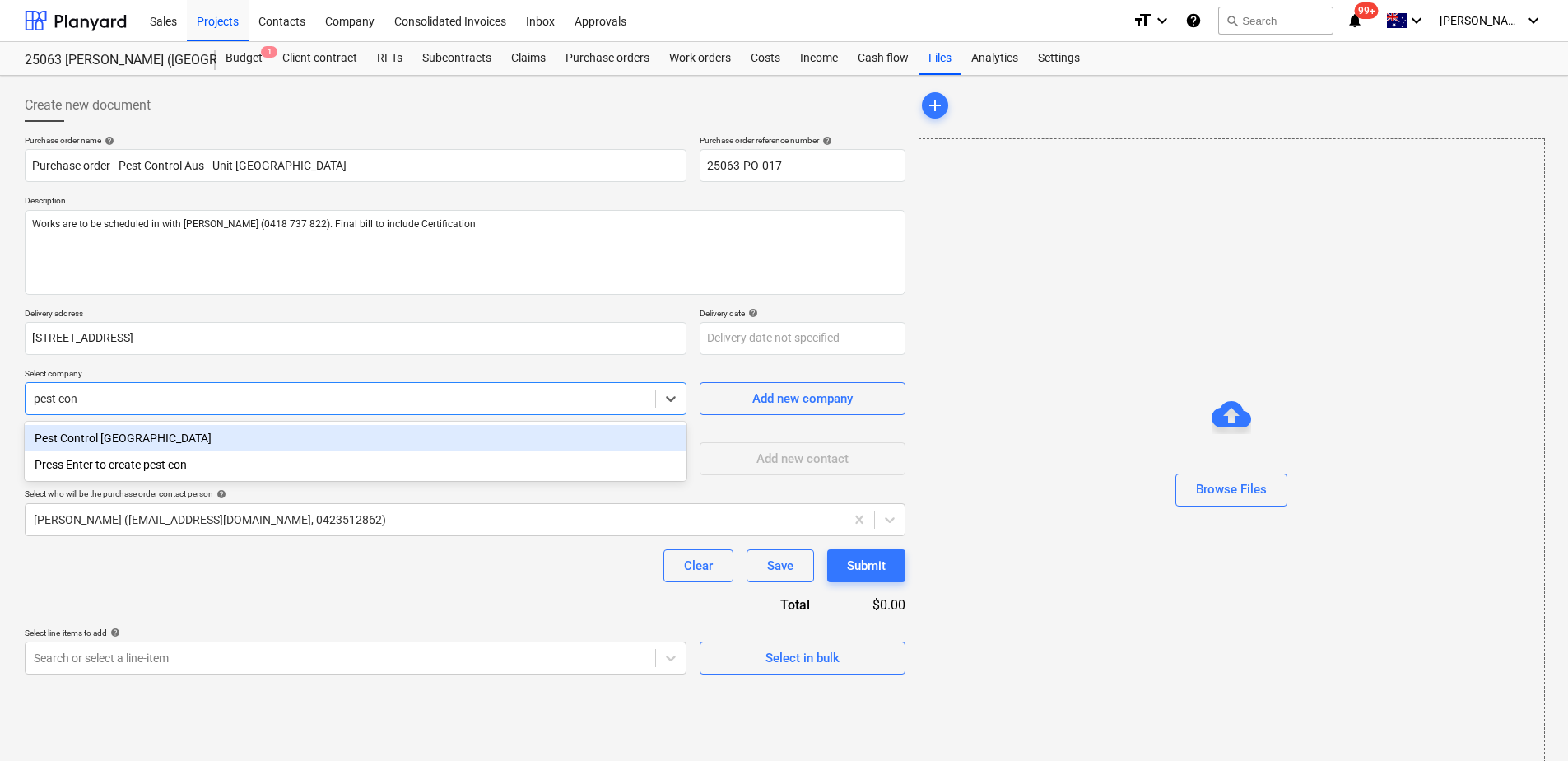
click at [176, 444] on div "Pest Control [GEOGRAPHIC_DATA]" at bounding box center [355, 437] width 662 height 26
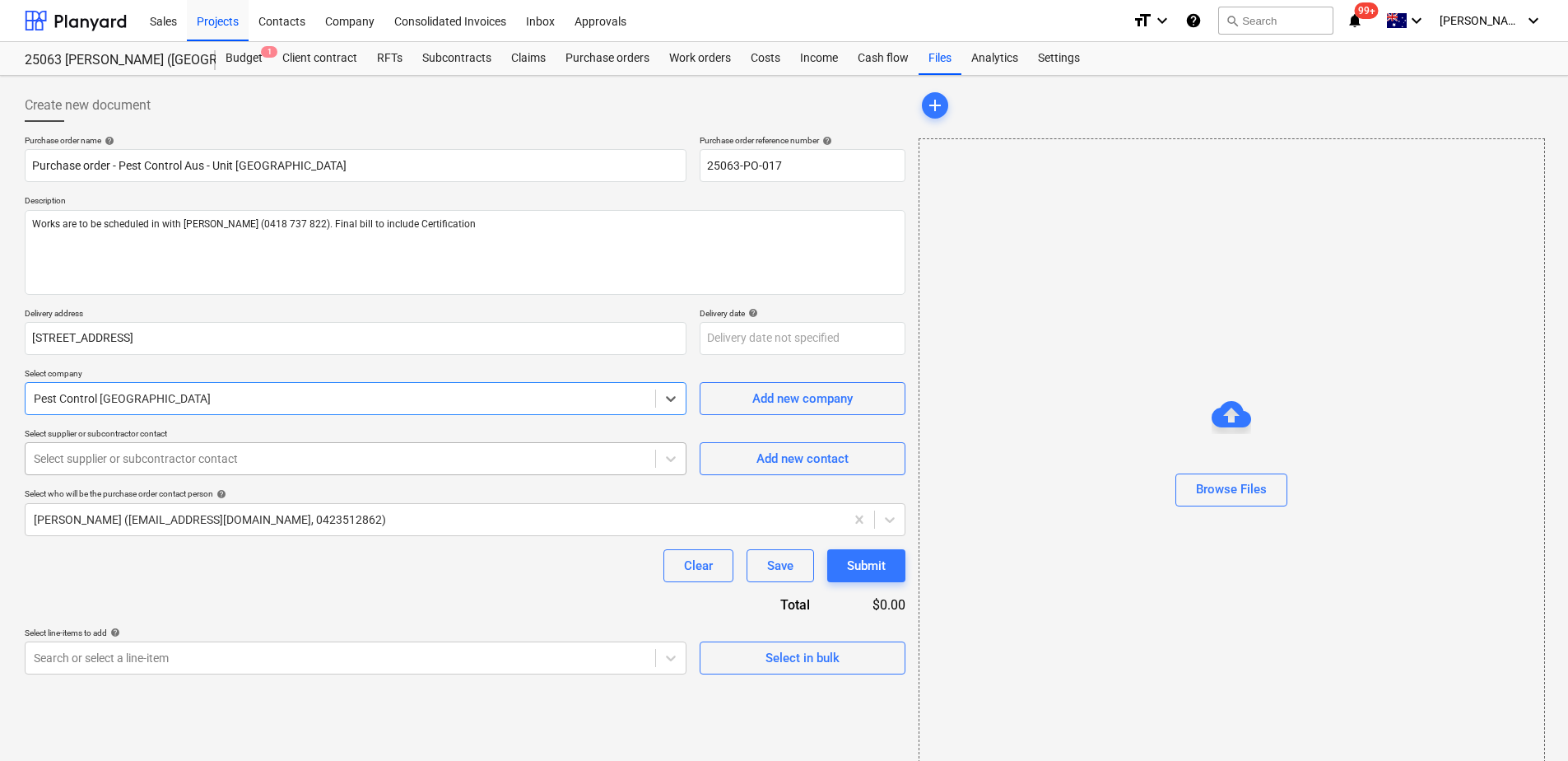
click at [170, 462] on div at bounding box center [340, 458] width 613 height 16
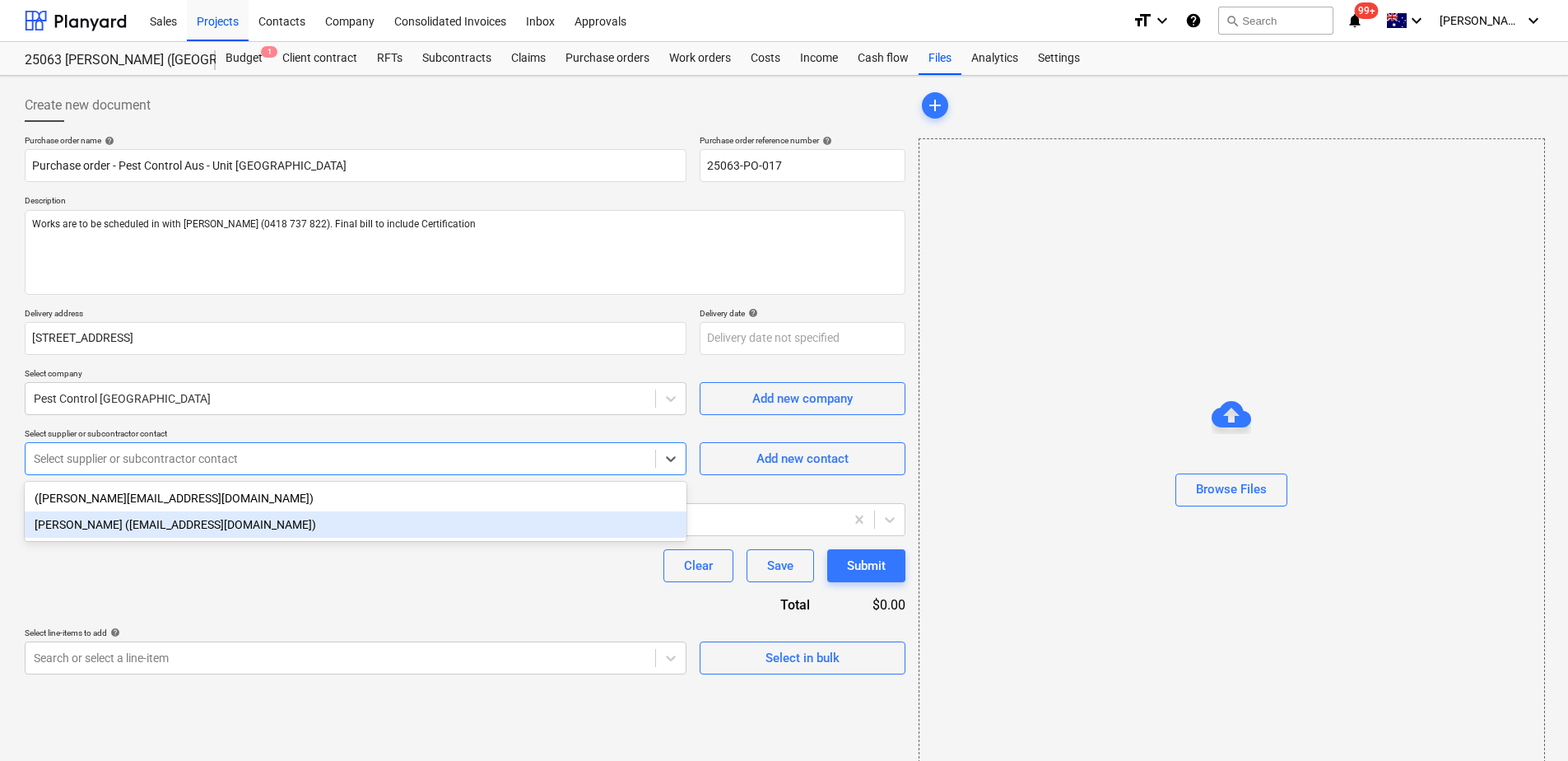
click at [173, 533] on div "[PERSON_NAME] ([EMAIL_ADDRESS][DOMAIN_NAME])" at bounding box center [355, 524] width 662 height 26
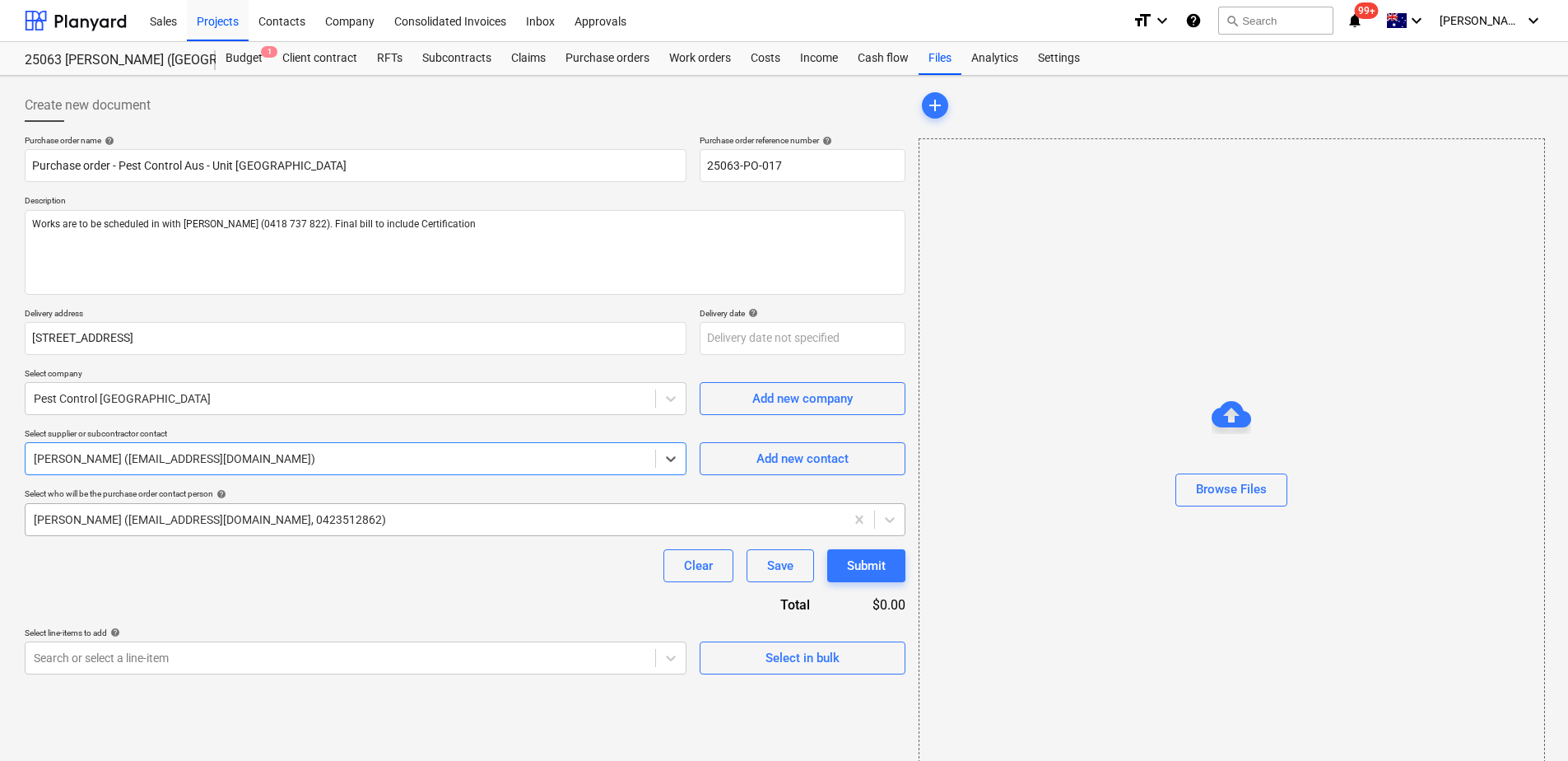
click at [175, 525] on div at bounding box center [435, 519] width 803 height 16
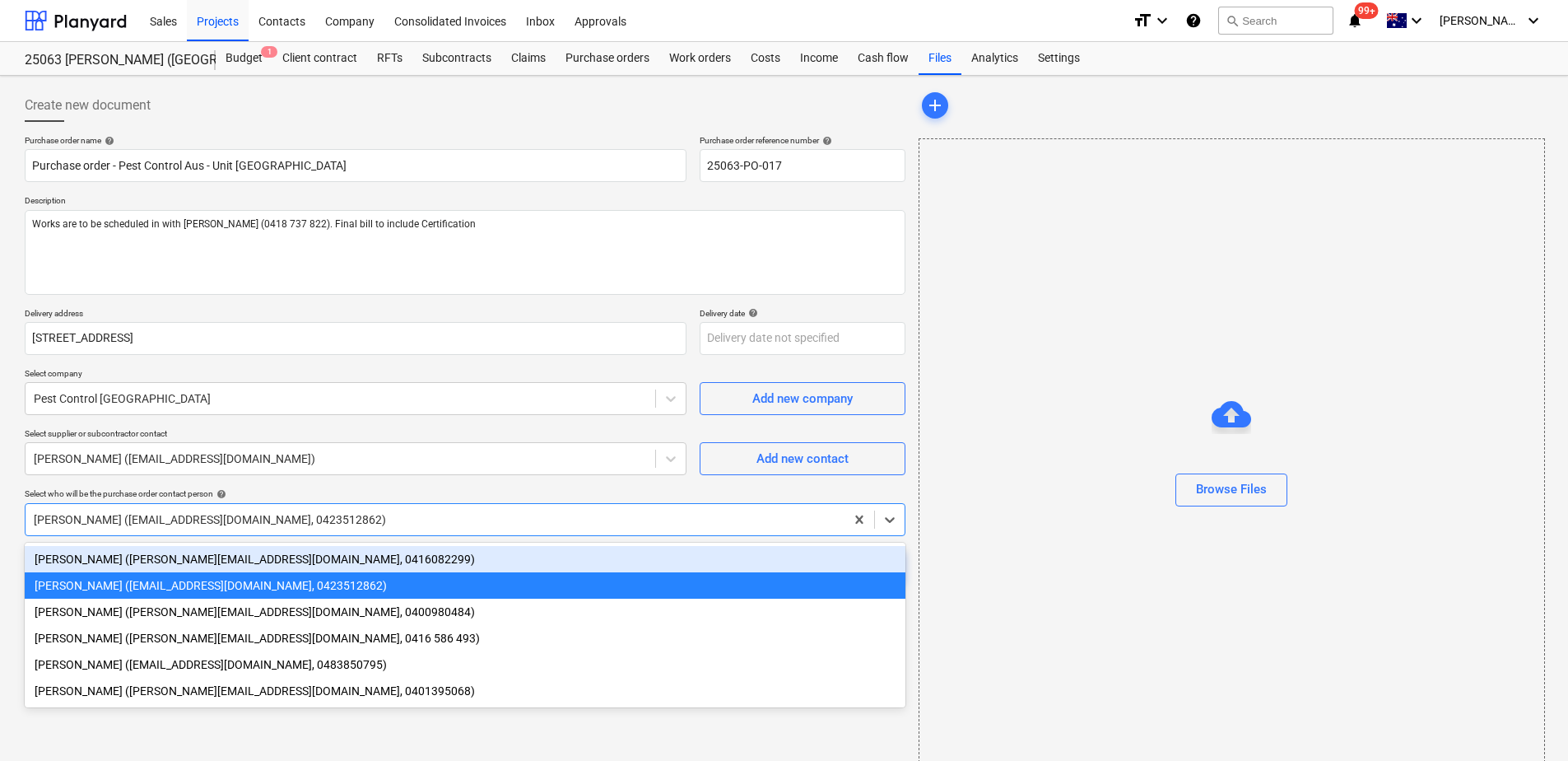
click at [169, 559] on div "[PERSON_NAME] ([PERSON_NAME][EMAIL_ADDRESS][DOMAIN_NAME], 0416082299)" at bounding box center [465, 559] width 881 height 26
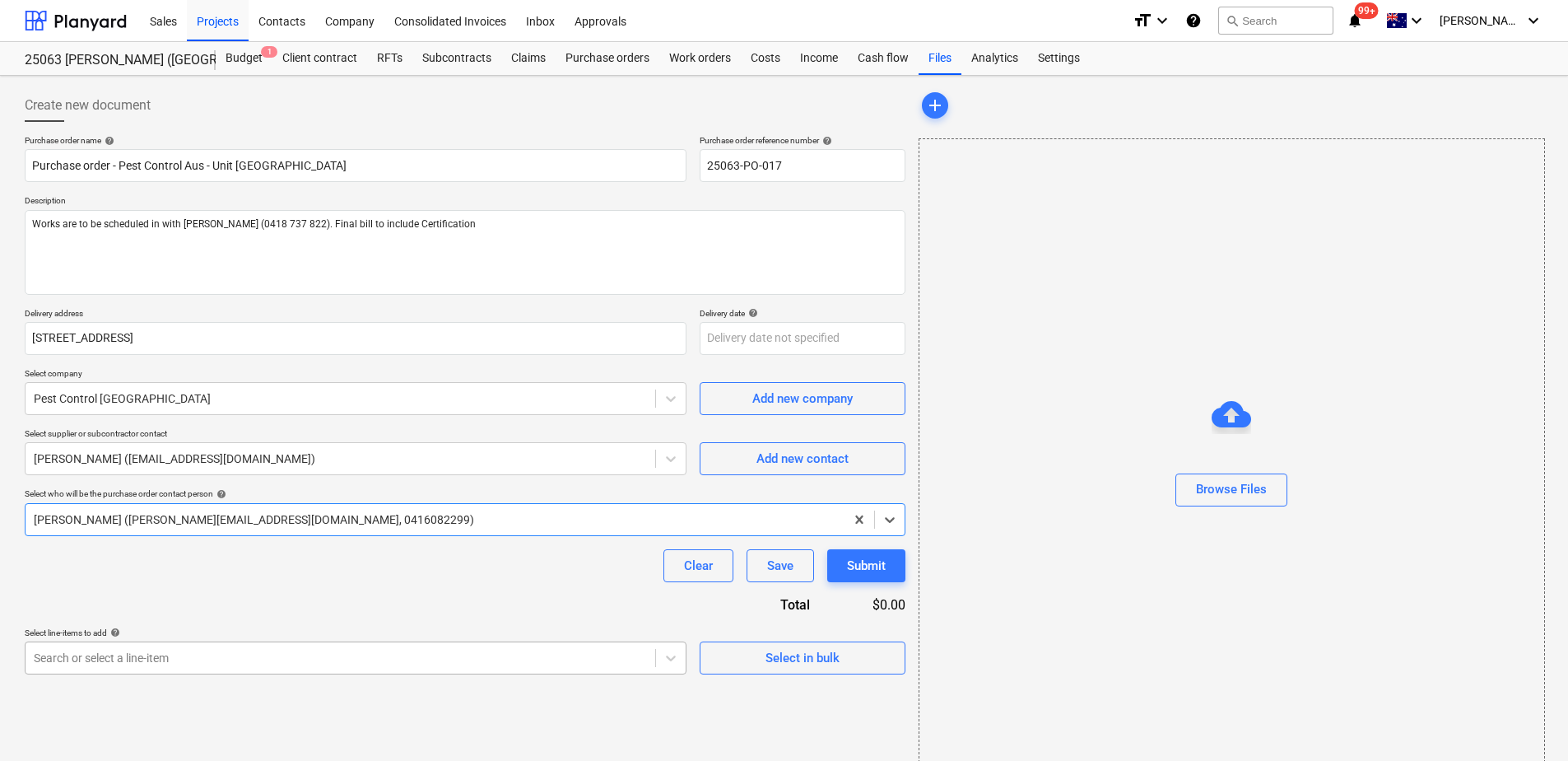
click at [206, 665] on body "This website stores cookies on your computer. These cookies are used to collect…" at bounding box center [784, 380] width 1568 height 761
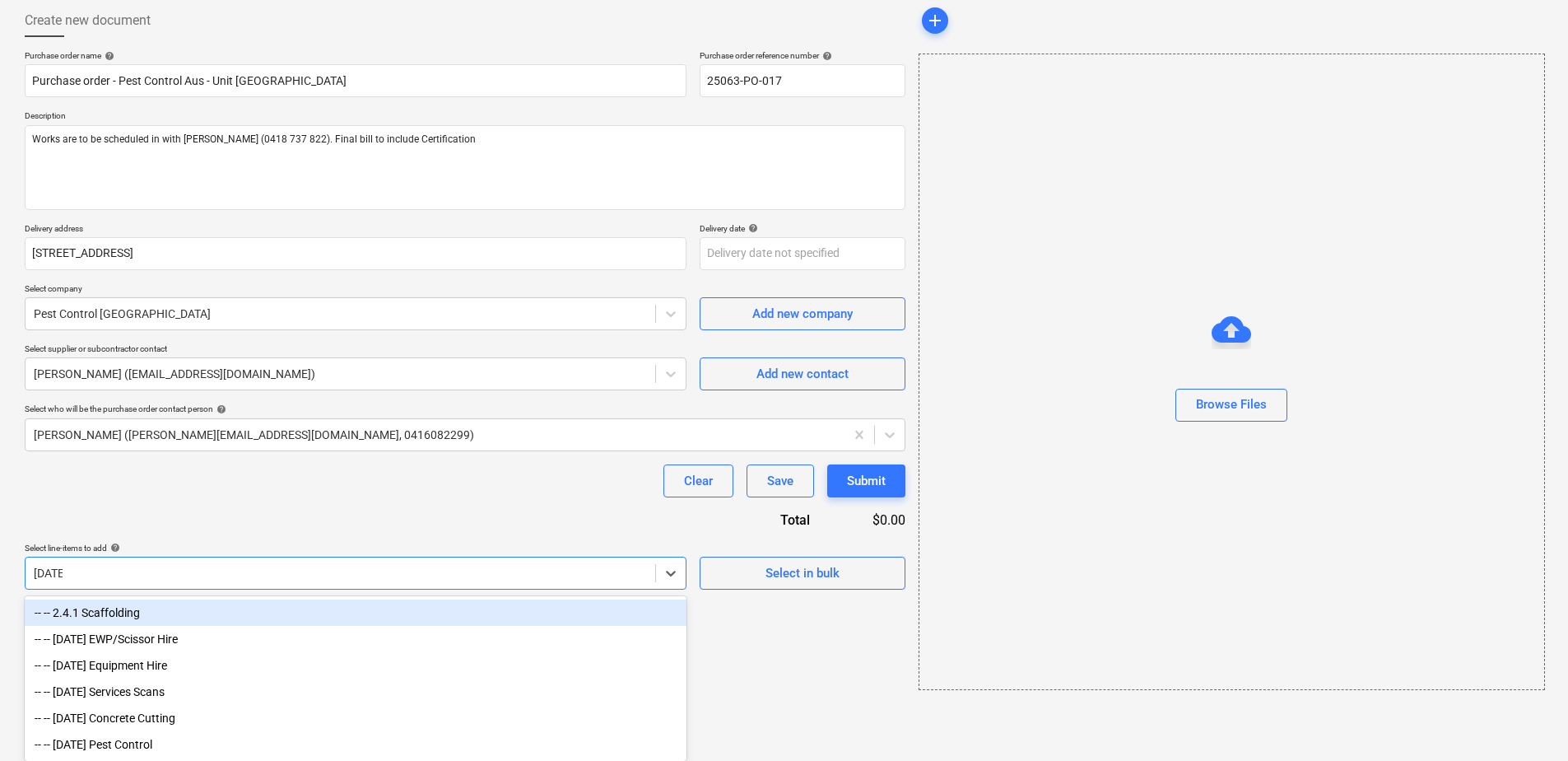
scroll to position [27, 0]
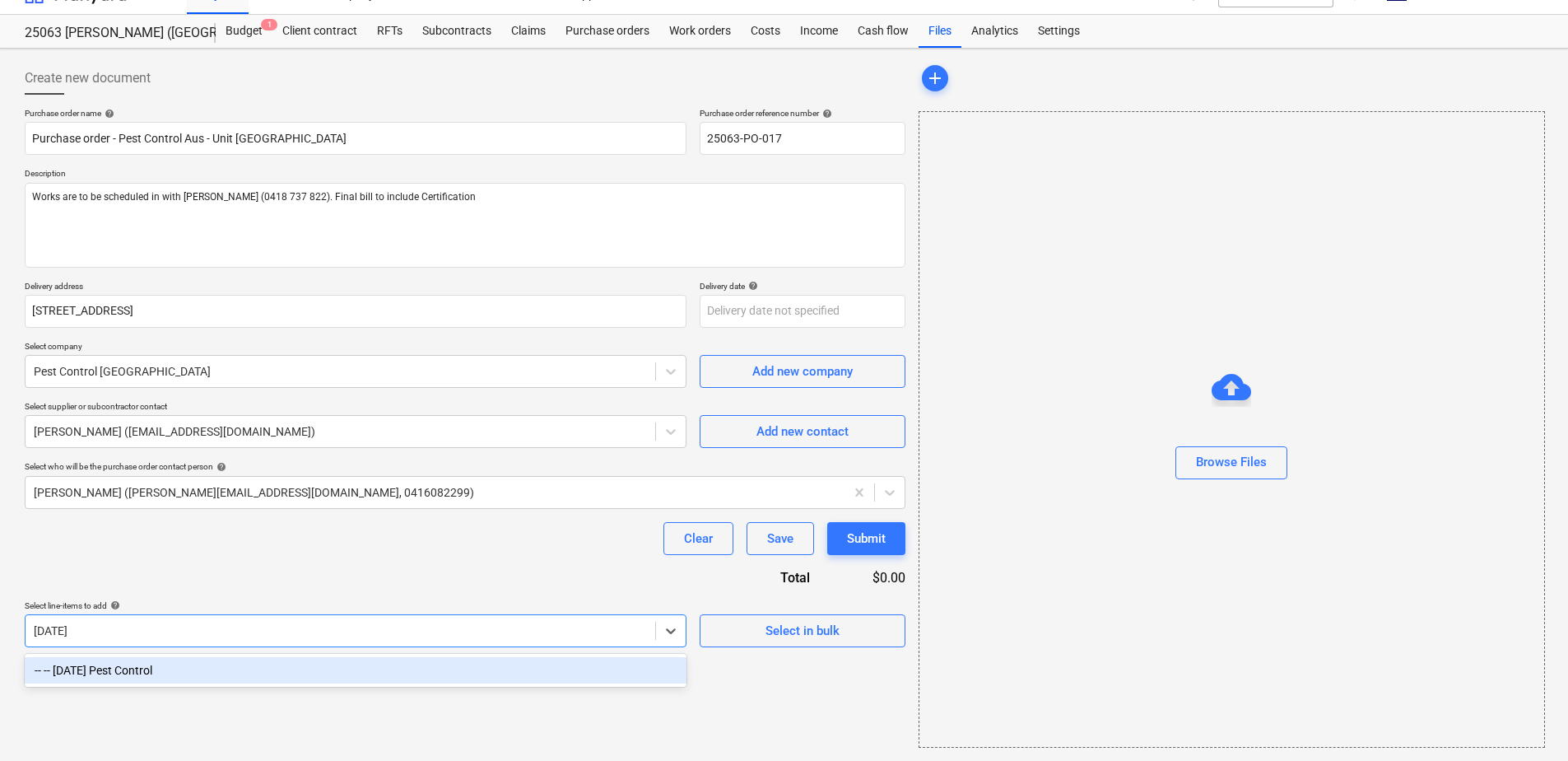
click at [206, 665] on div "-- -- [DATE] Pest Control" at bounding box center [355, 670] width 662 height 26
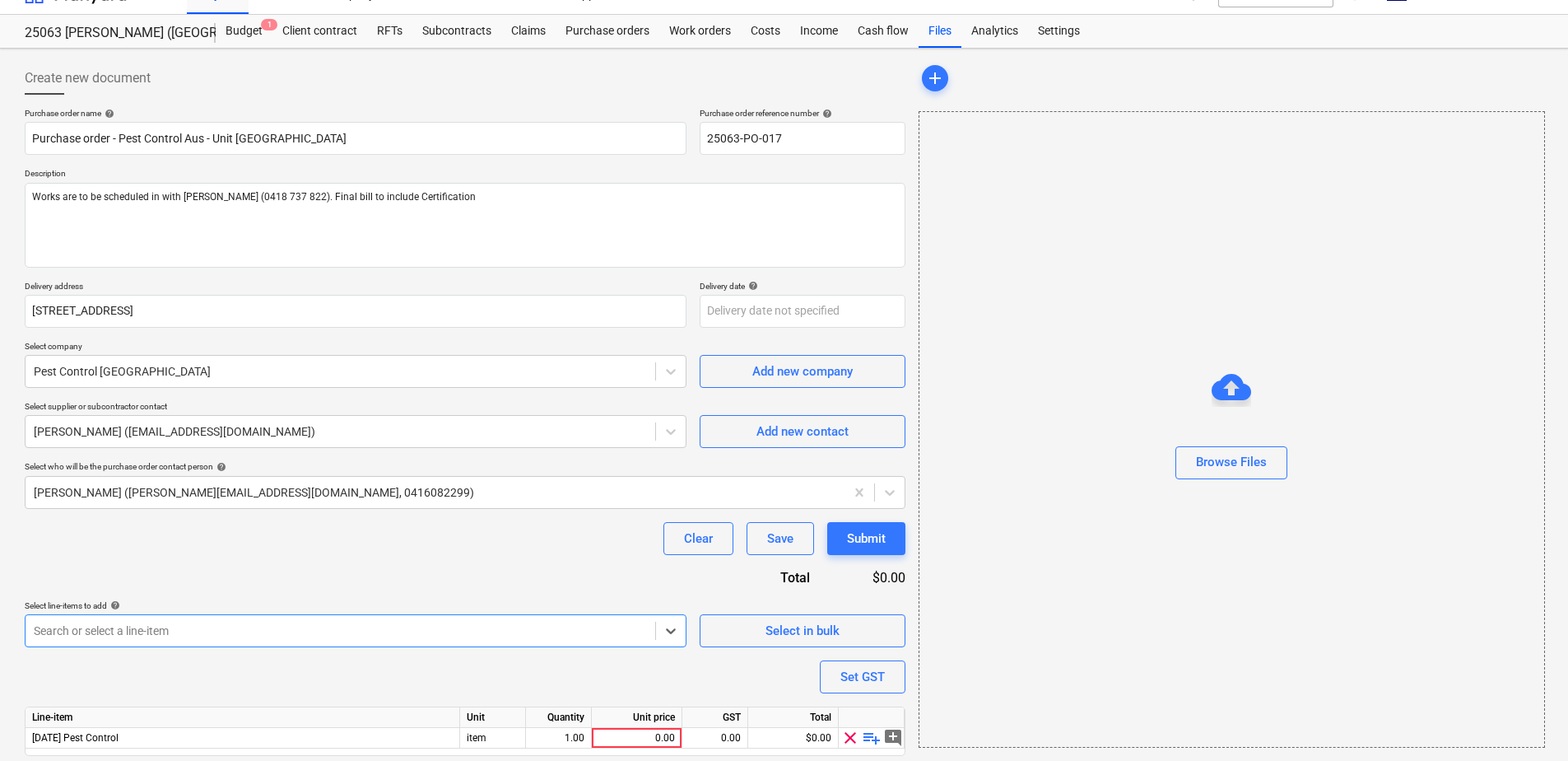
click at [275, 575] on div "Purchase order name help Purchase order - Pest Control Aus - Unit 209 Chancello…" at bounding box center [465, 455] width 881 height 694
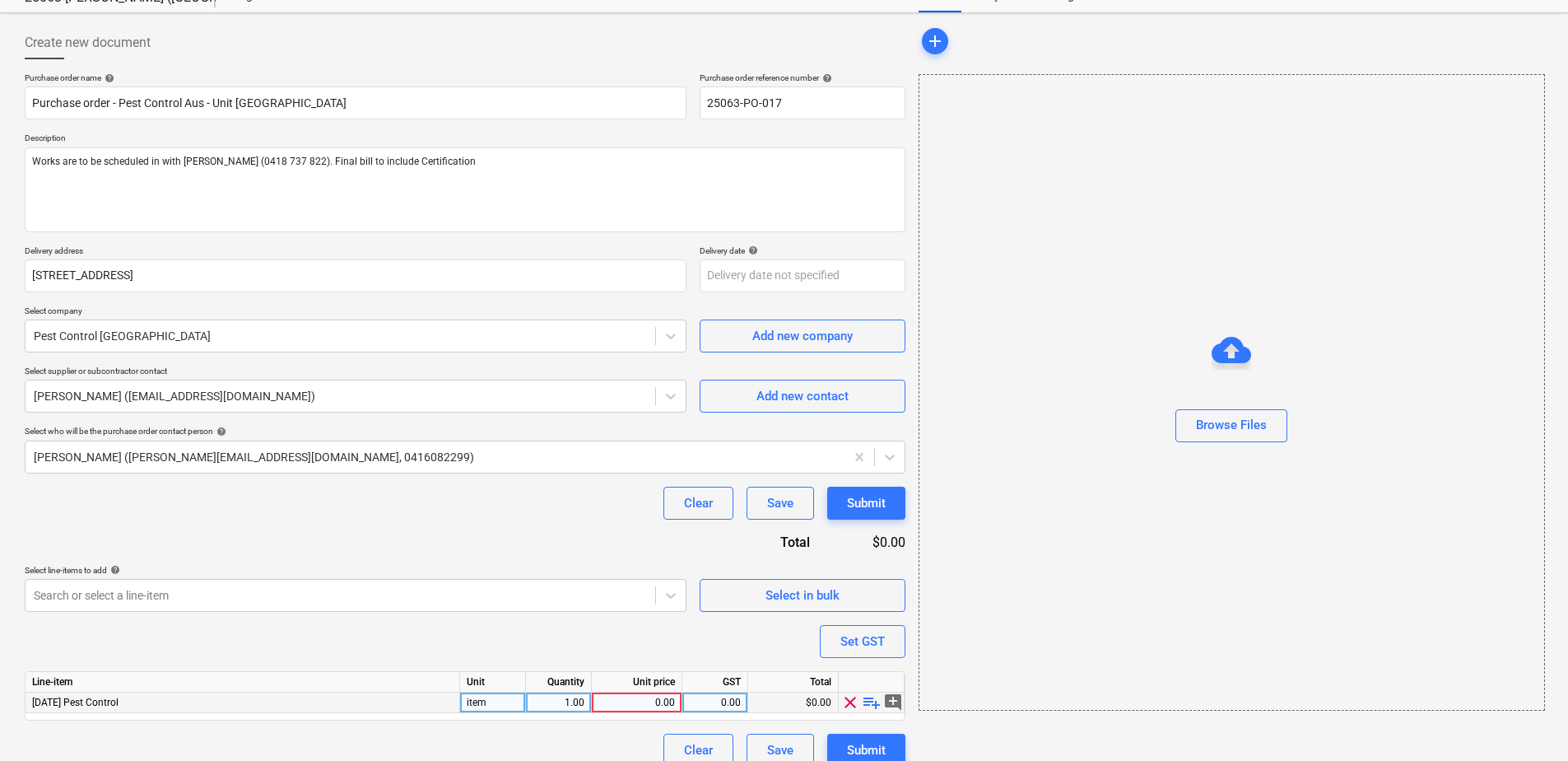
scroll to position [81, 0]
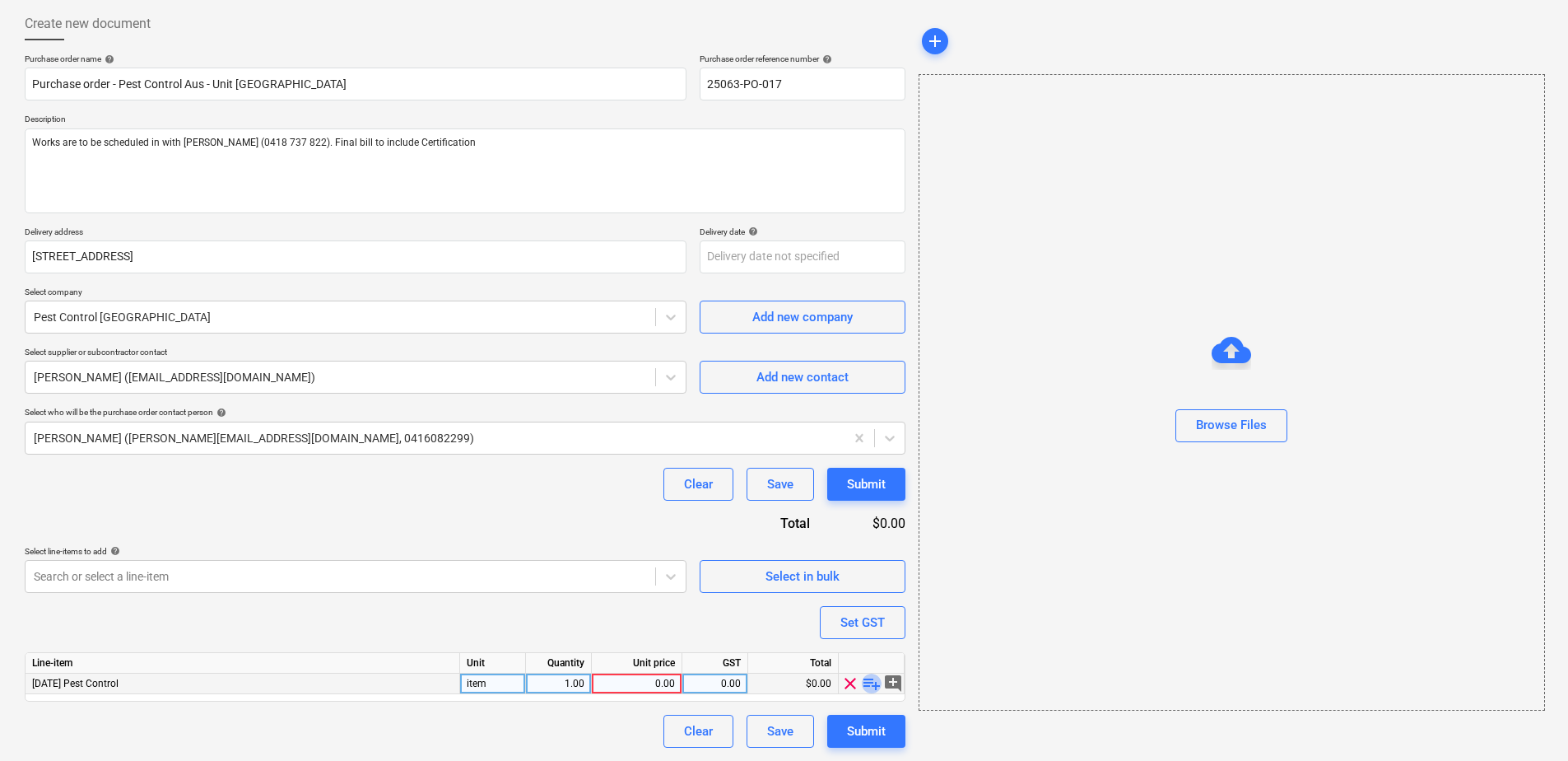
click at [869, 686] on span "playlist_add" at bounding box center [872, 684] width 20 height 20
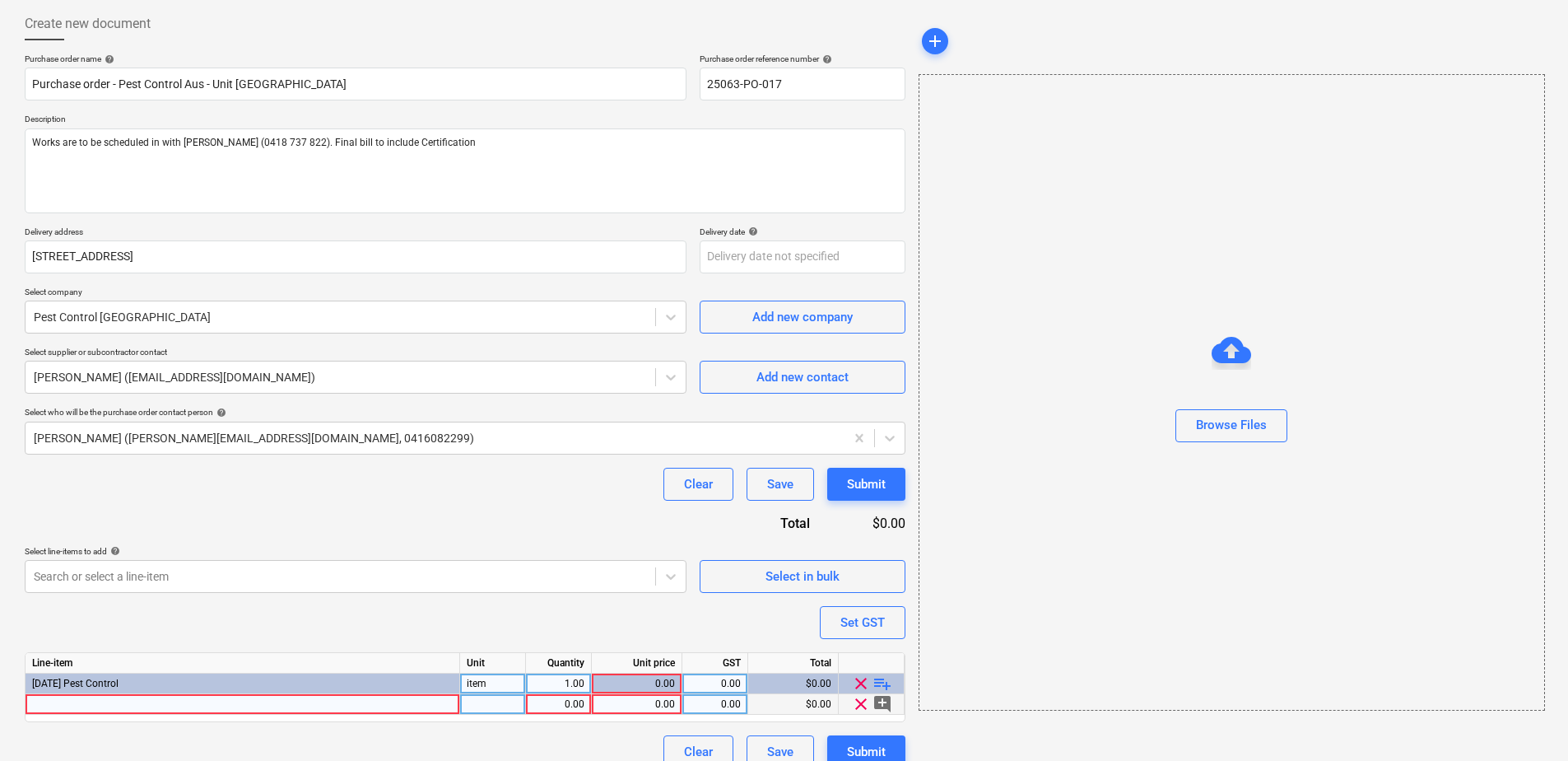
click at [177, 704] on div at bounding box center [242, 704] width 435 height 21
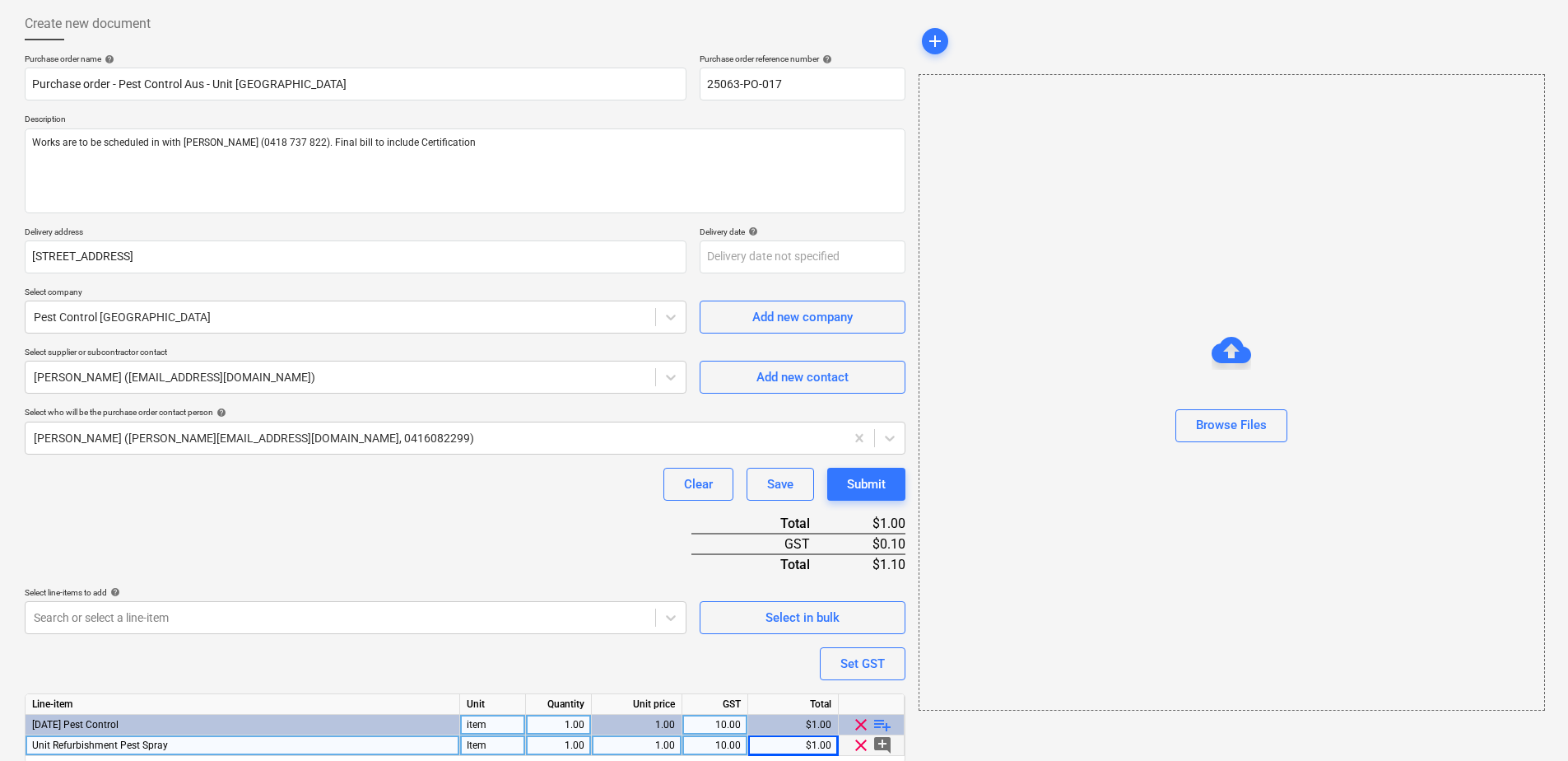
click at [539, 525] on div "Purchase order name help Purchase order - Pest Control Aus - Unit 209 Chancello…" at bounding box center [465, 432] width 881 height 756
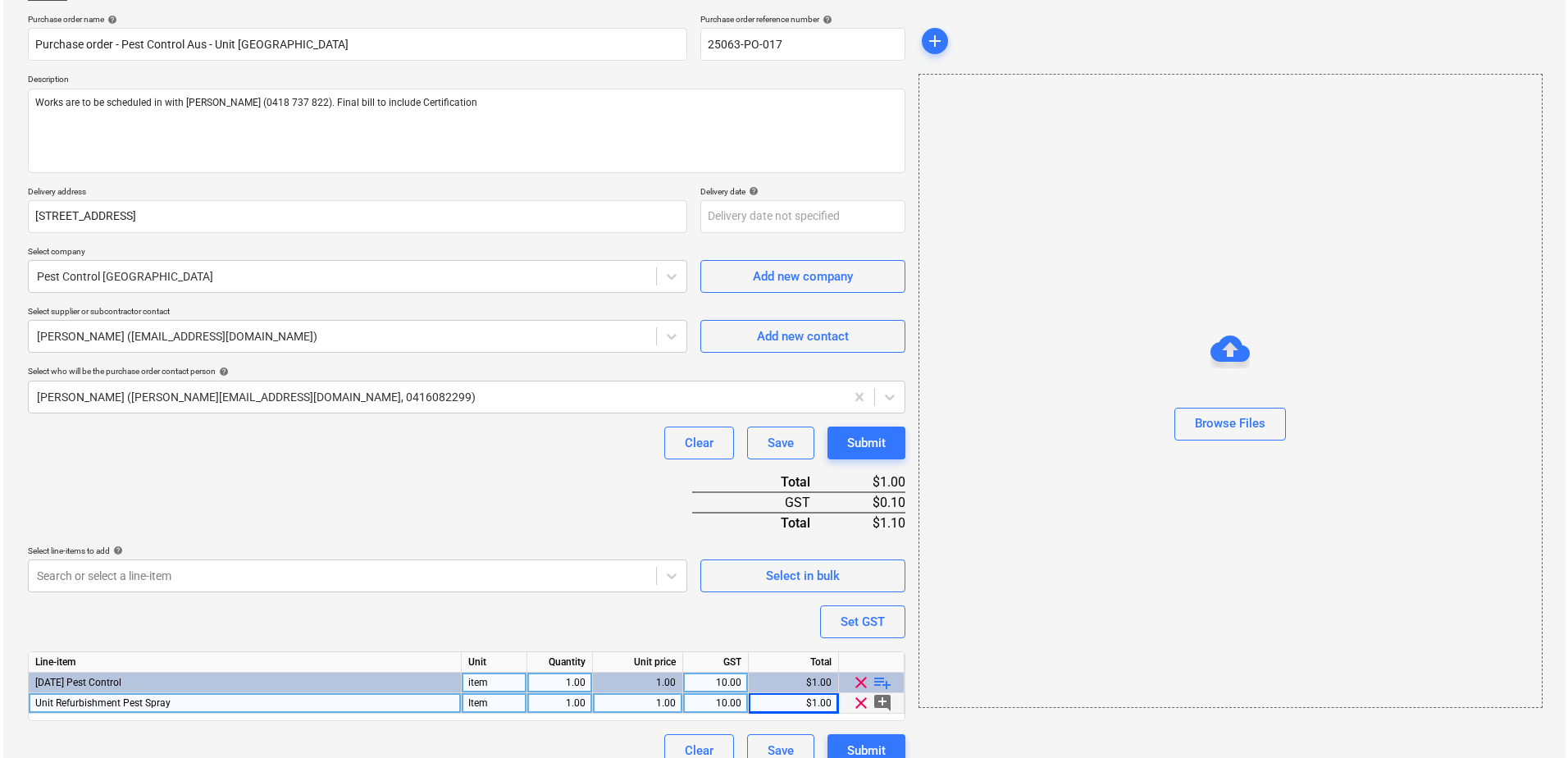
scroll to position [143, 0]
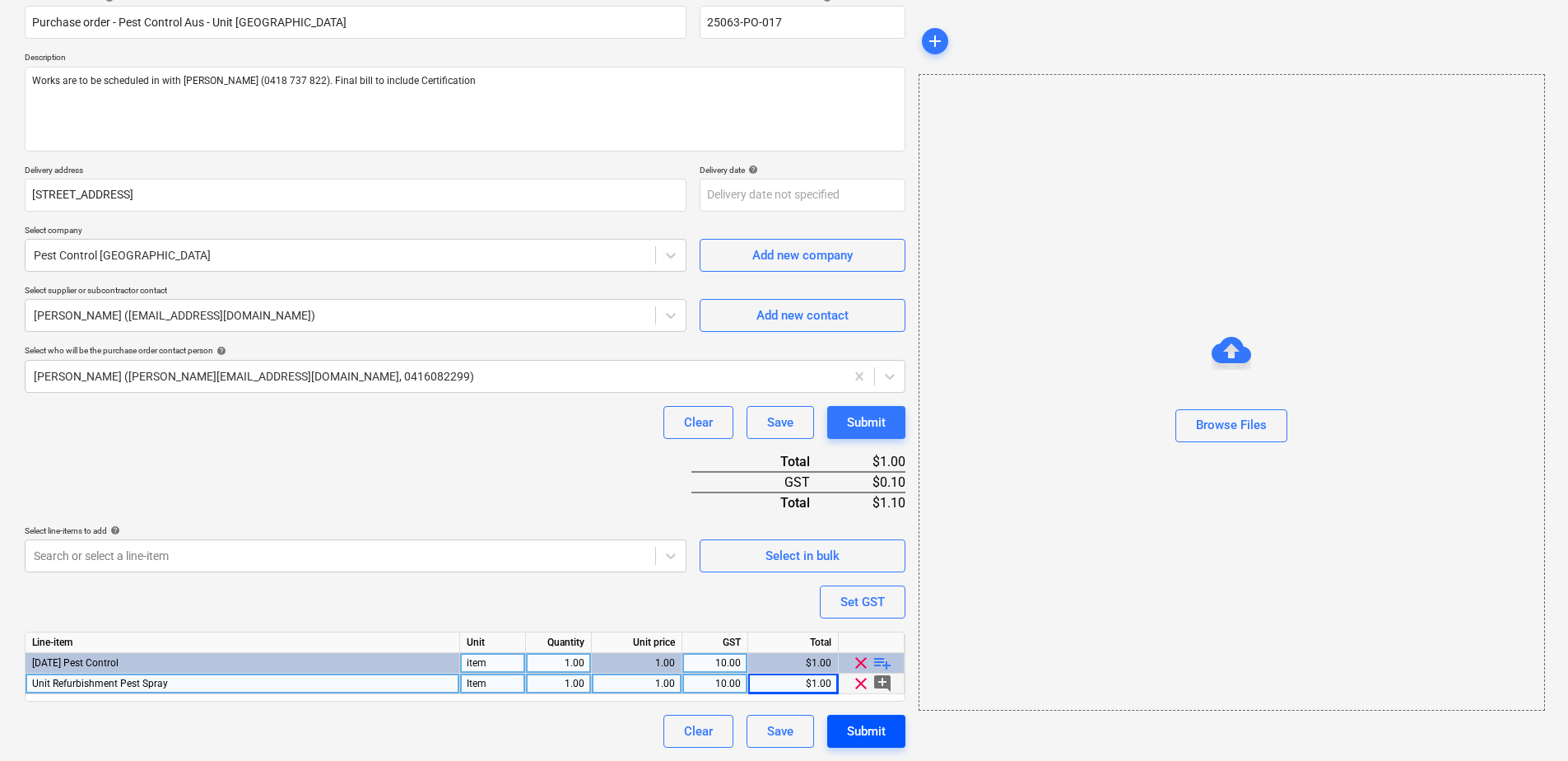
click at [870, 732] on div "Submit" at bounding box center [866, 731] width 38 height 21
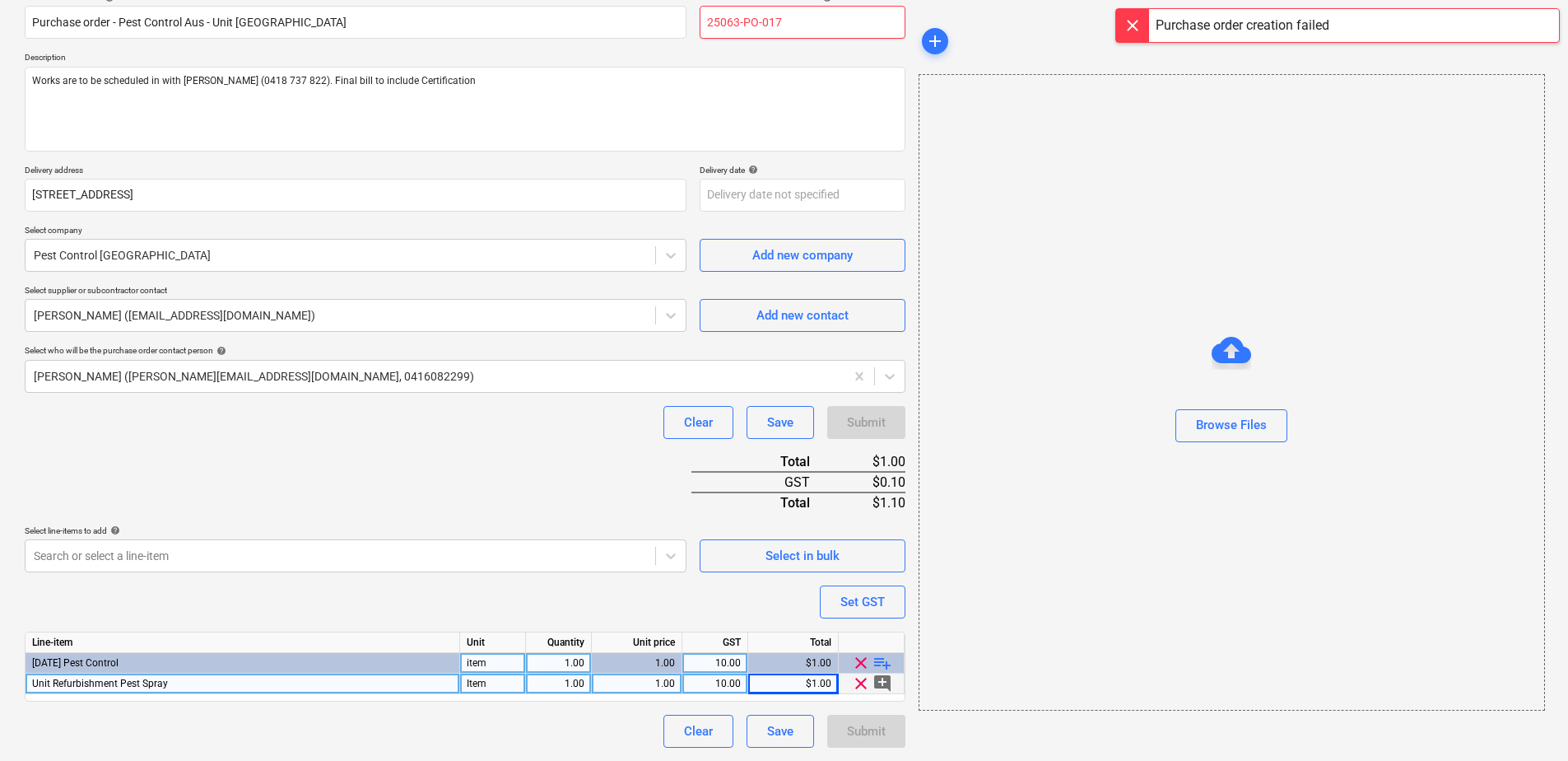
click at [793, 22] on input "25063-PO-017" at bounding box center [803, 22] width 206 height 33
click at [521, 453] on div "Purchase order name help Purchase order - Pest Control Aus - Unit 209 Chancello…" at bounding box center [465, 370] width 881 height 756
click at [915, 735] on div "add Browse Files" at bounding box center [1231, 346] width 638 height 816
click at [889, 726] on button "Submit" at bounding box center [866, 731] width 78 height 33
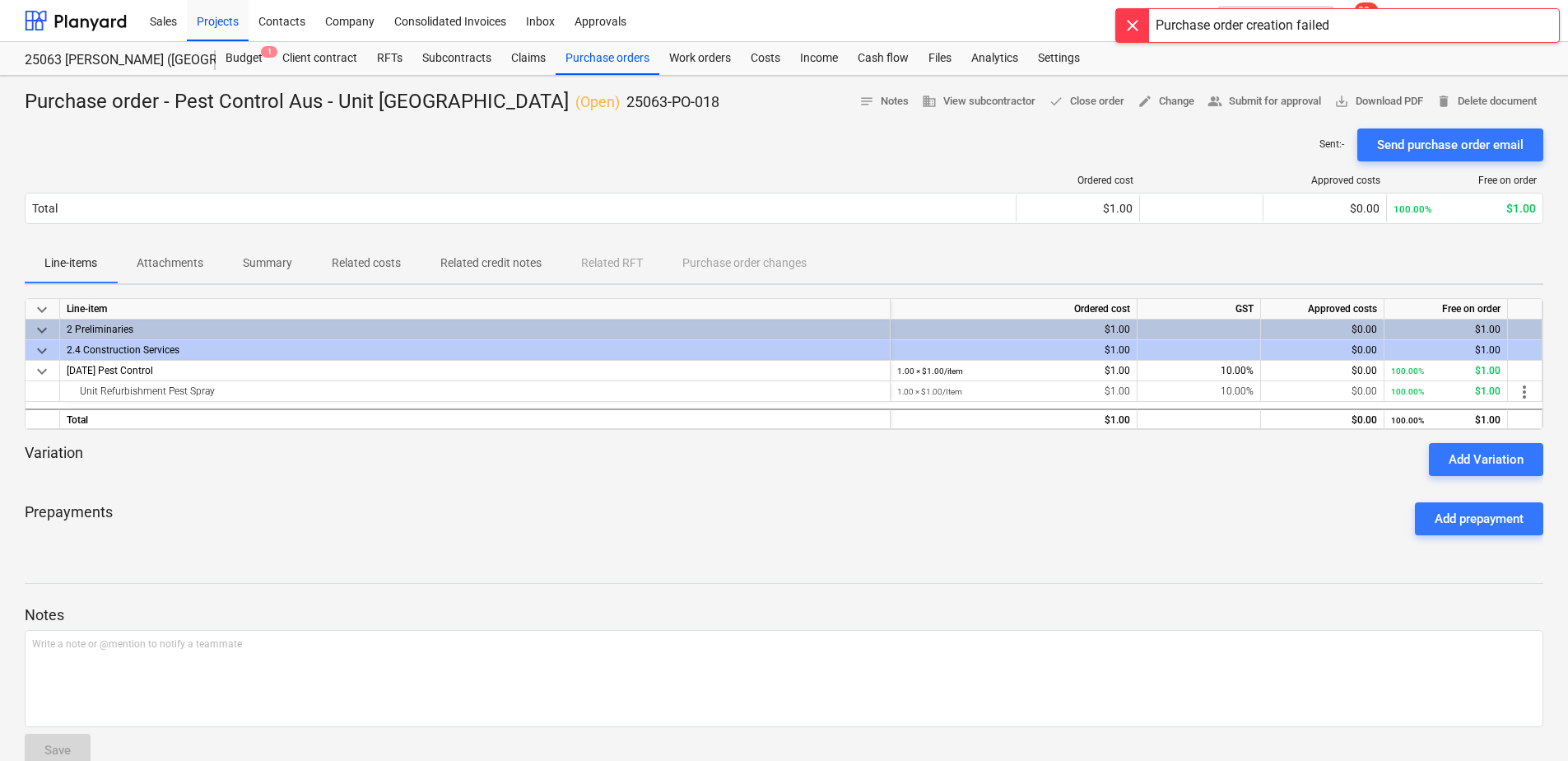
click at [199, 272] on p "Attachments" at bounding box center [169, 262] width 67 height 17
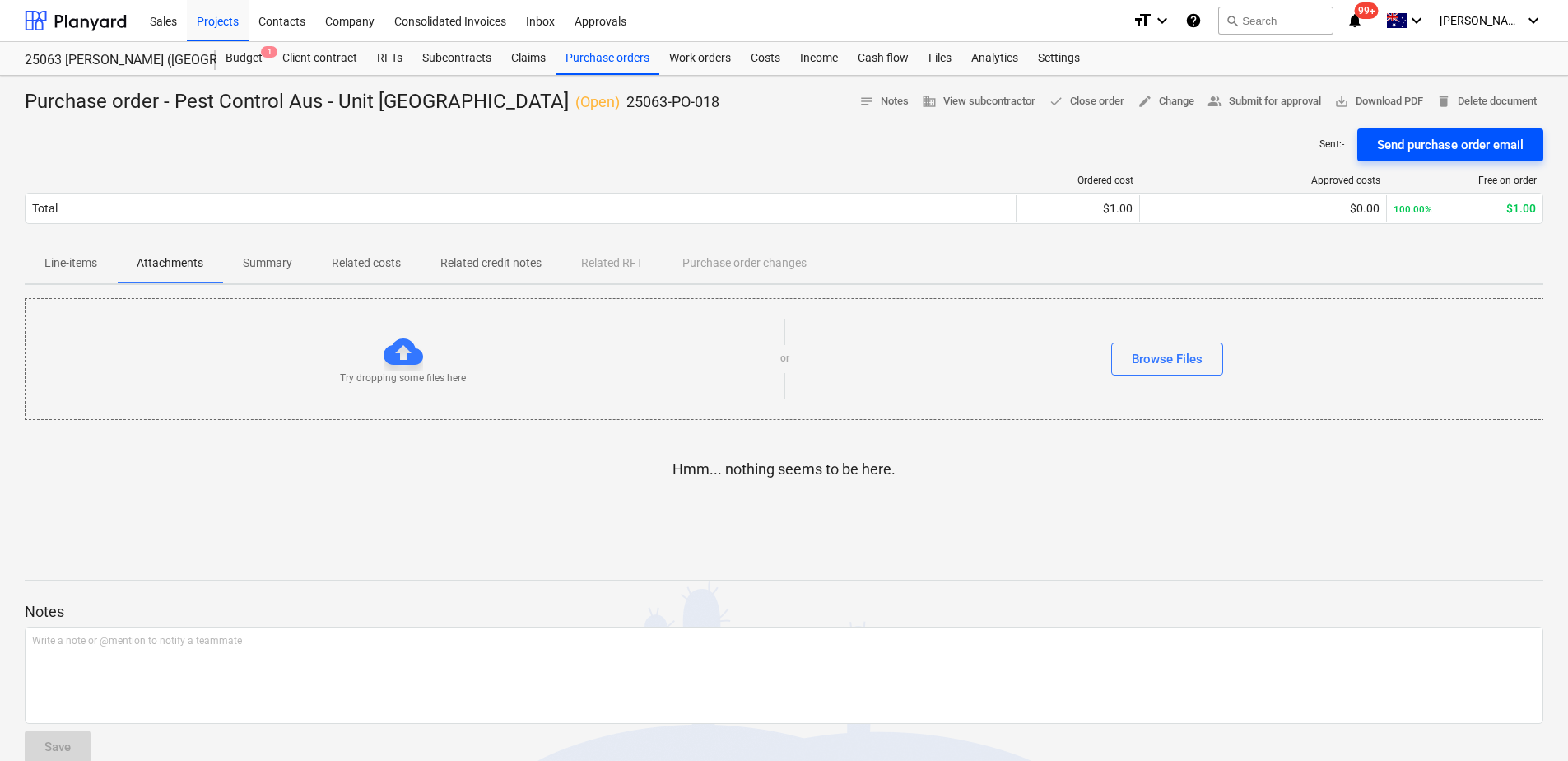
click at [1457, 156] on div "Send purchase order email" at bounding box center [1450, 144] width 147 height 21
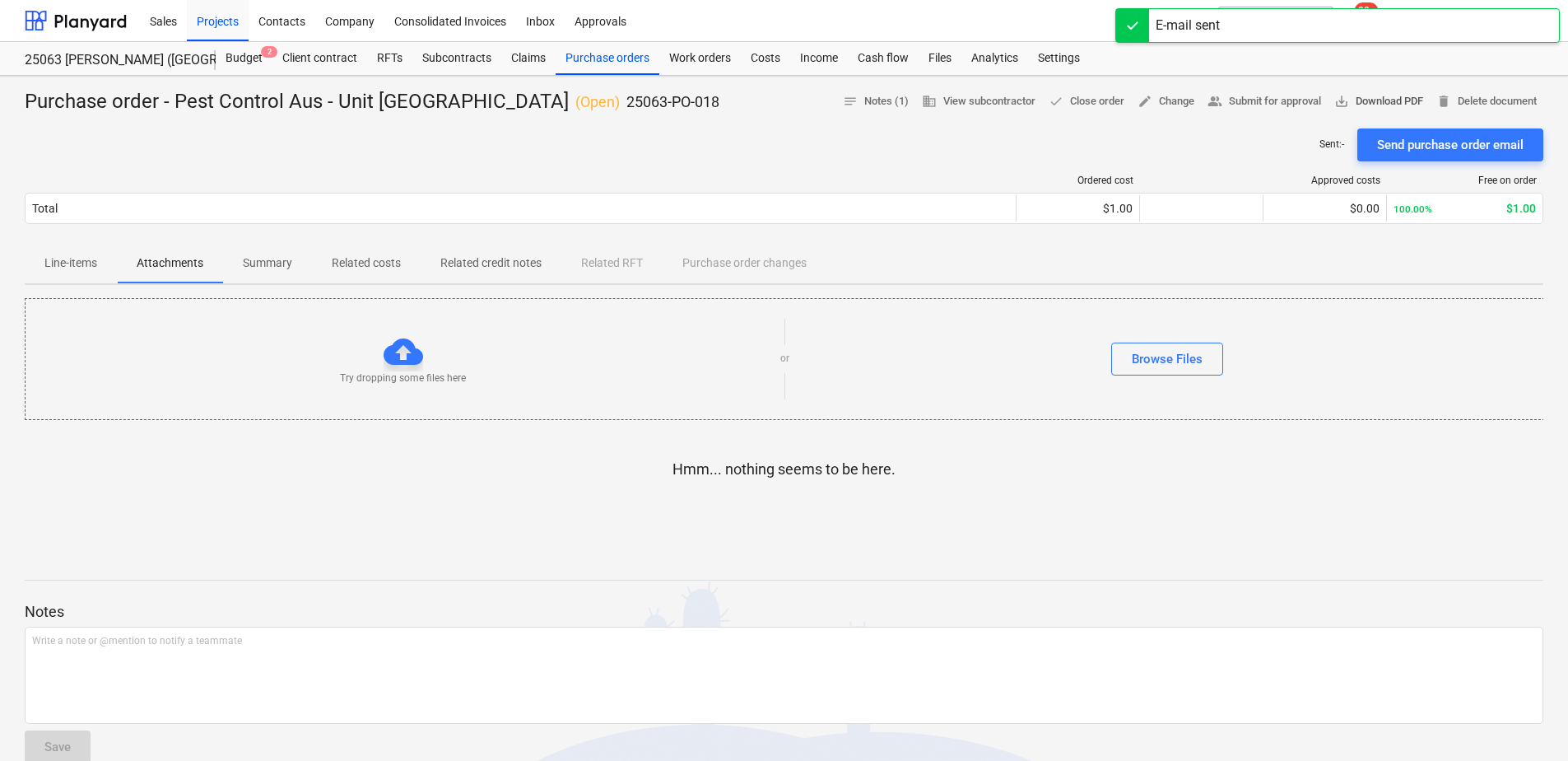
click at [1423, 103] on span "save_alt Download PDF" at bounding box center [1379, 101] width 89 height 19
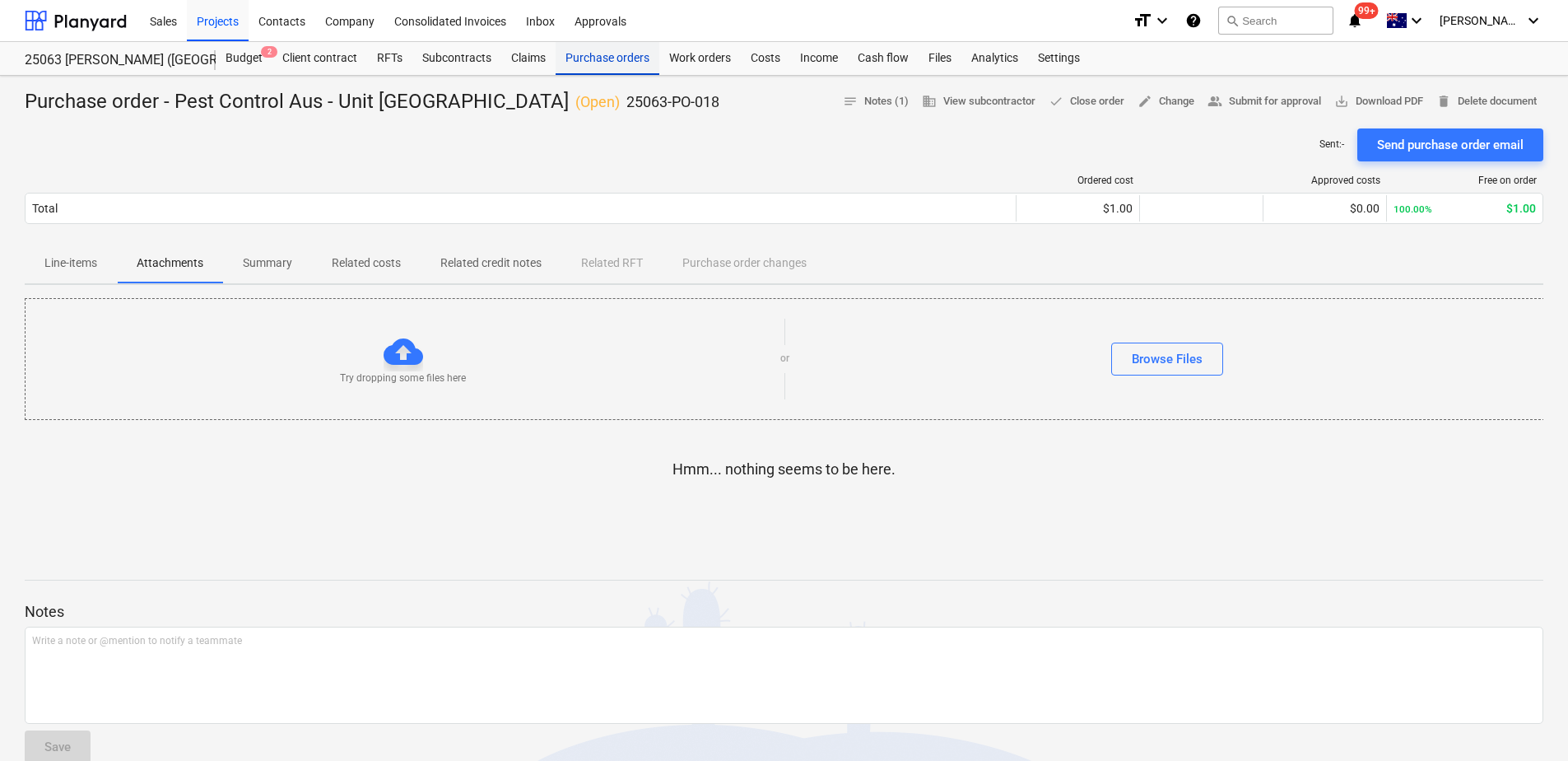
click at [602, 64] on div "Purchase orders" at bounding box center [608, 58] width 104 height 33
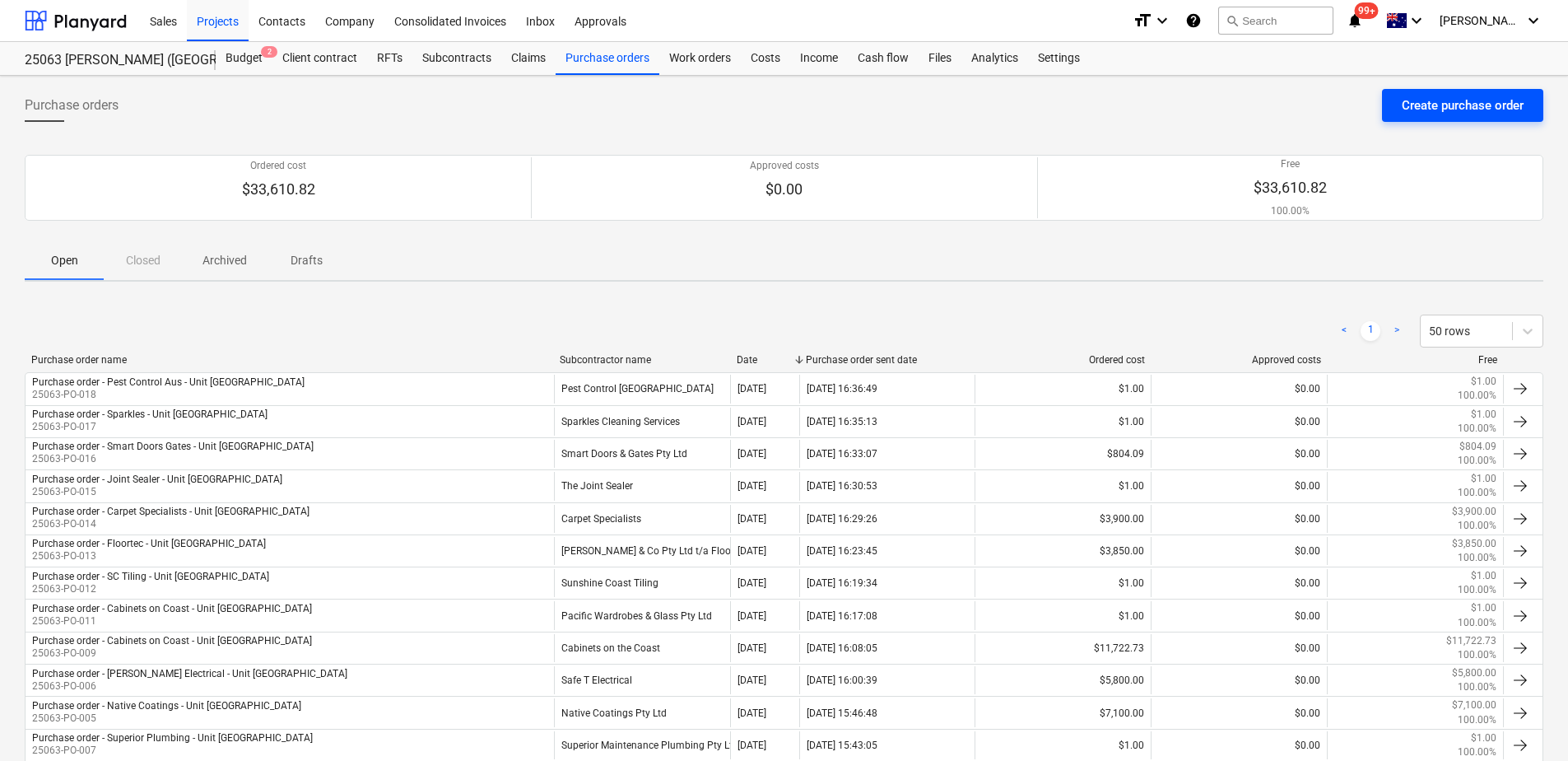
click at [1479, 114] on div "Create purchase order" at bounding box center [1463, 105] width 122 height 21
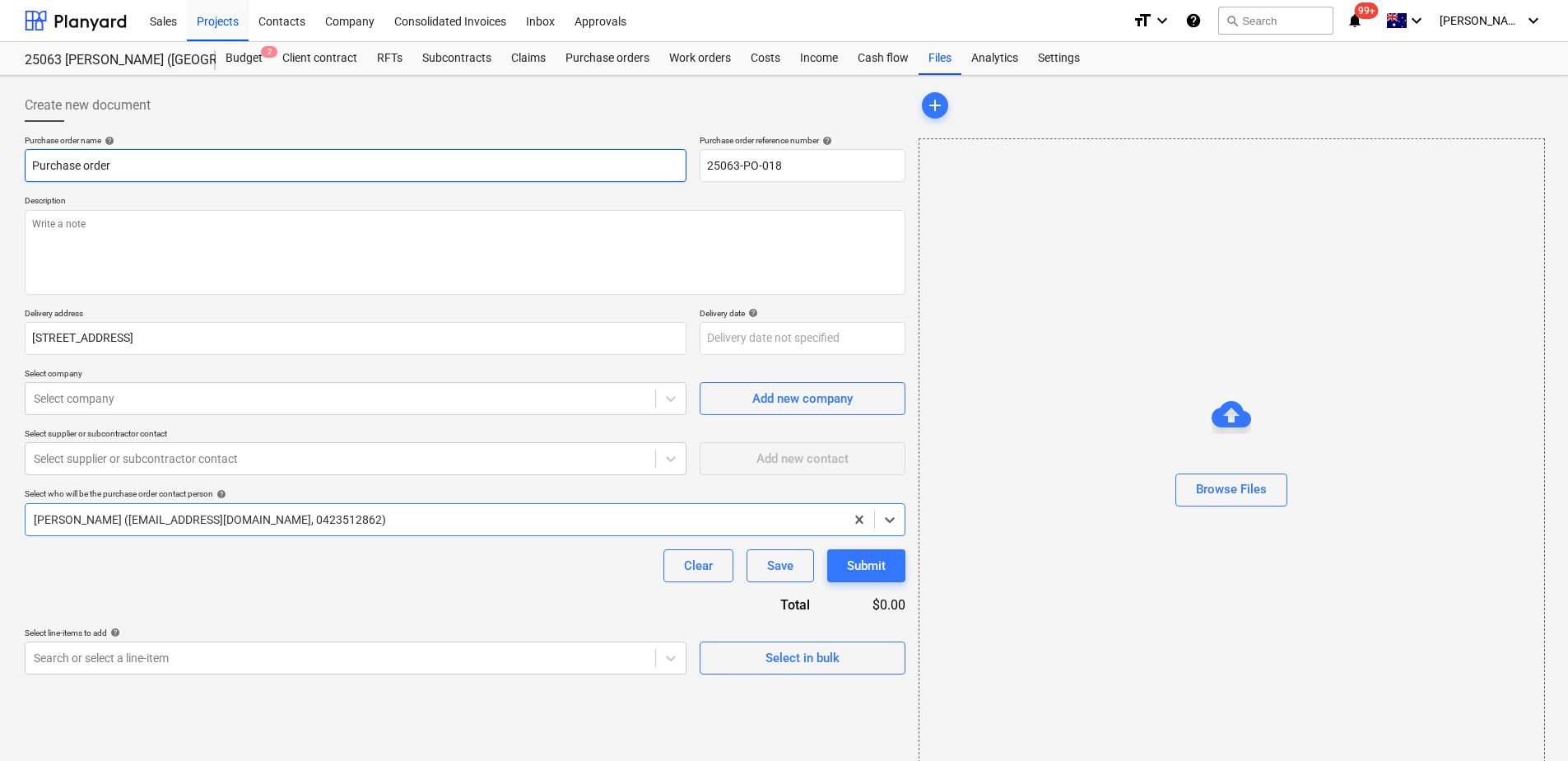
click at [157, 162] on input "Purchase order" at bounding box center [355, 166] width 662 height 33
drag, startPoint x: 118, startPoint y: 167, endPoint x: 206, endPoint y: 169, distance: 88.0
click at [206, 169] on input "Purchase order - Pest Control Aus - Unit [GEOGRAPHIC_DATA]" at bounding box center [355, 166] width 662 height 33
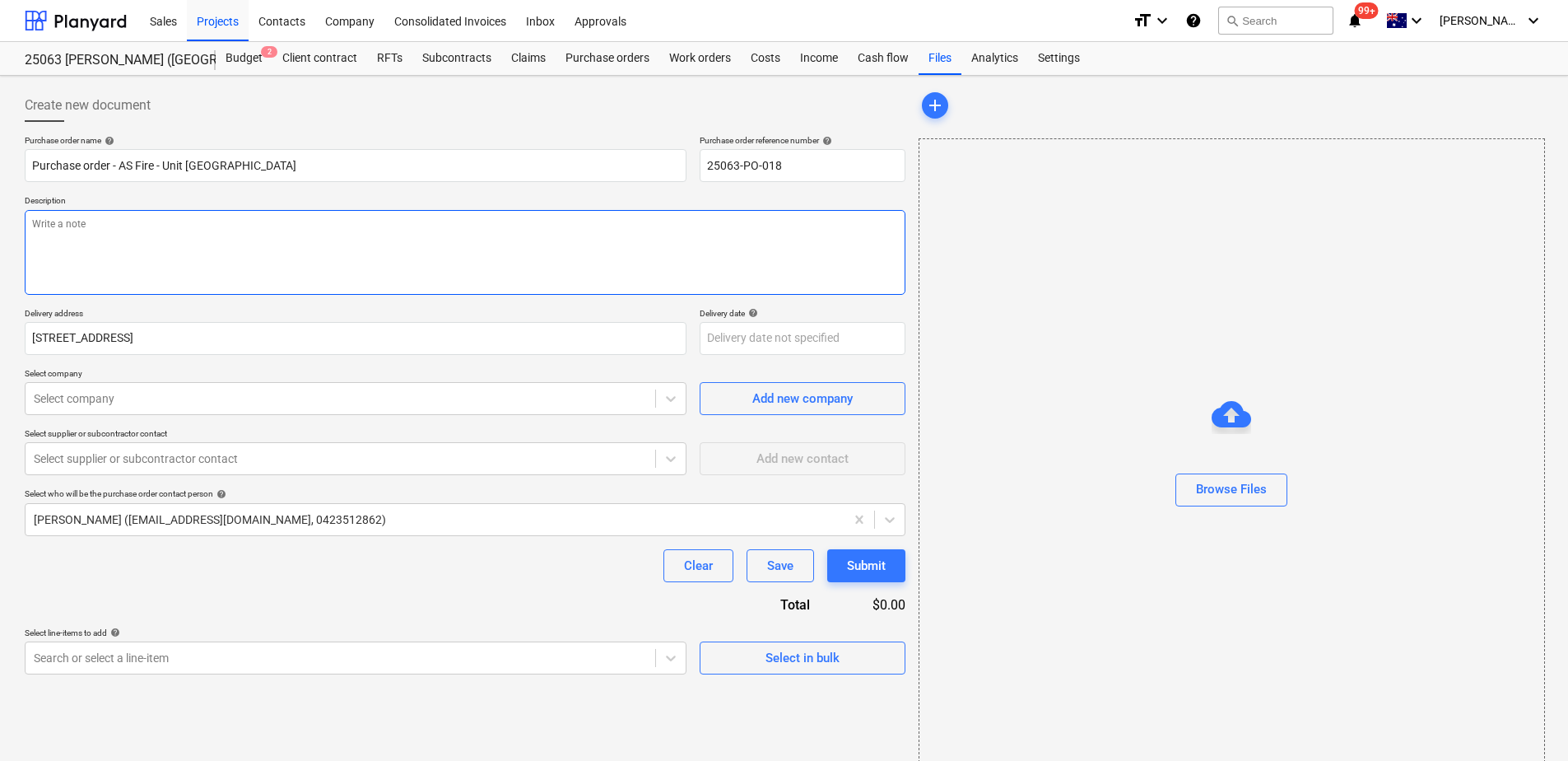
click at [120, 252] on textarea at bounding box center [465, 252] width 881 height 85
click at [113, 401] on div at bounding box center [340, 398] width 613 height 16
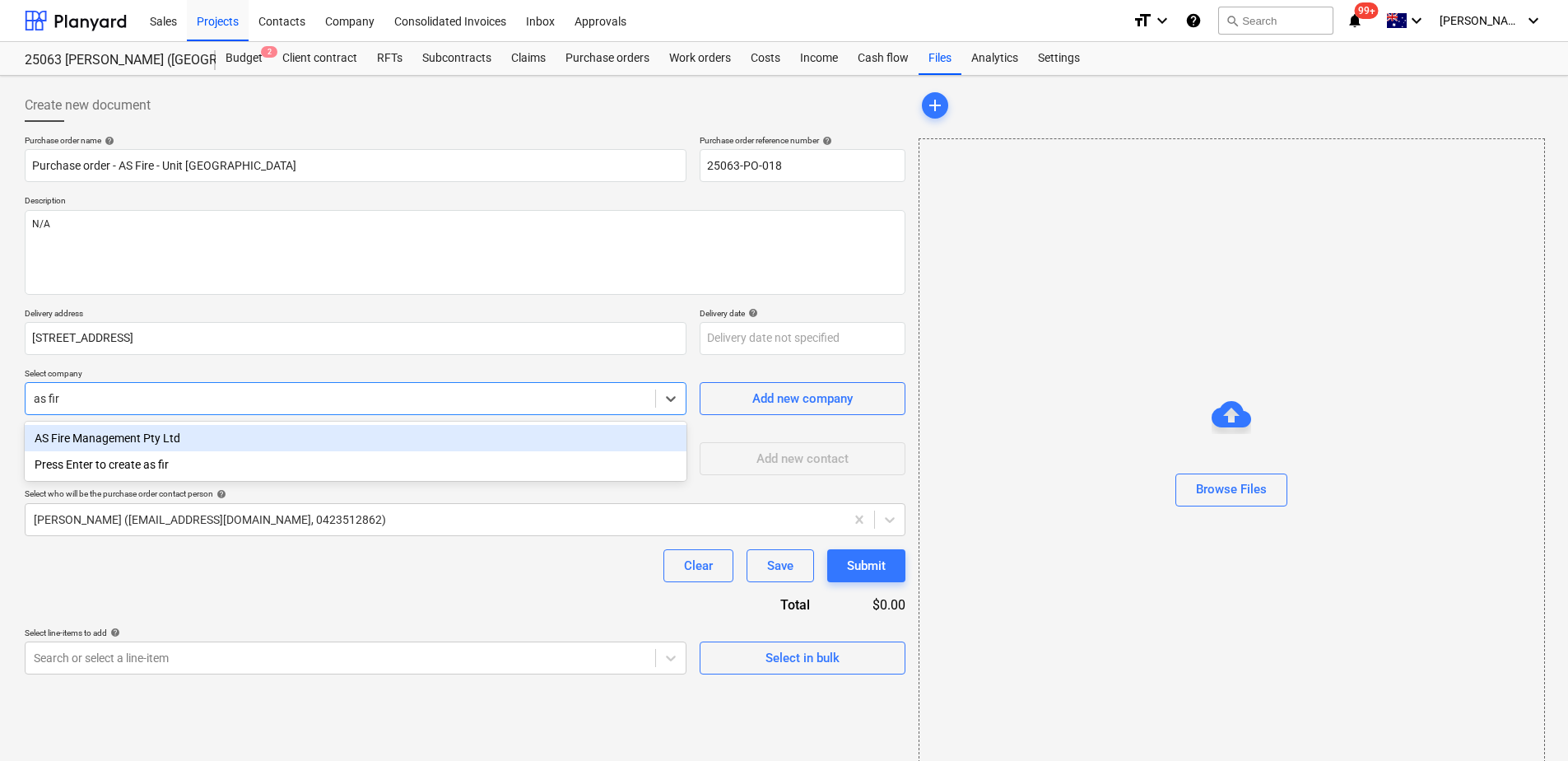
click at [132, 441] on div "AS Fire Management Pty Ltd" at bounding box center [355, 437] width 662 height 26
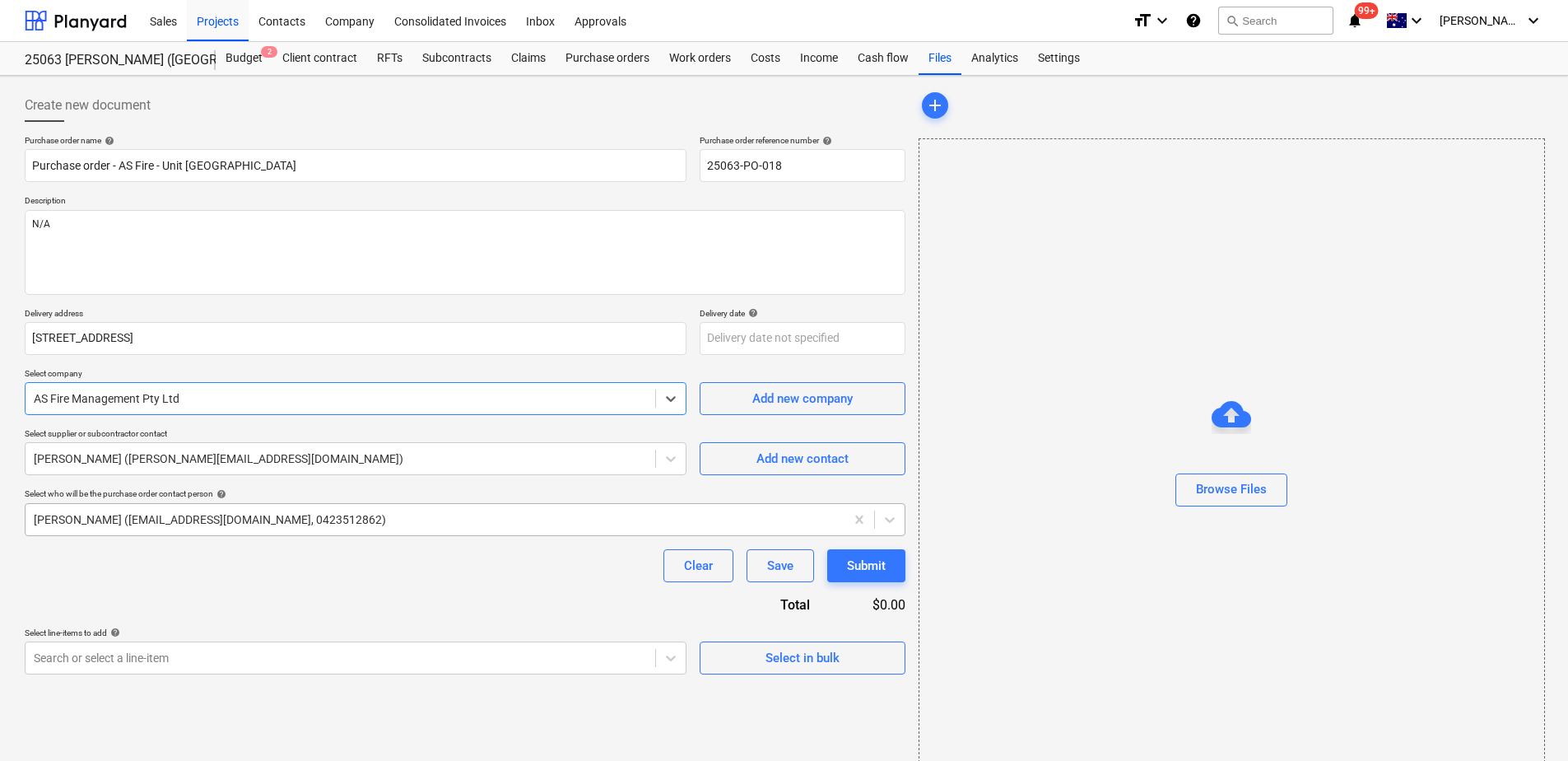
click at [118, 519] on div at bounding box center [435, 519] width 803 height 16
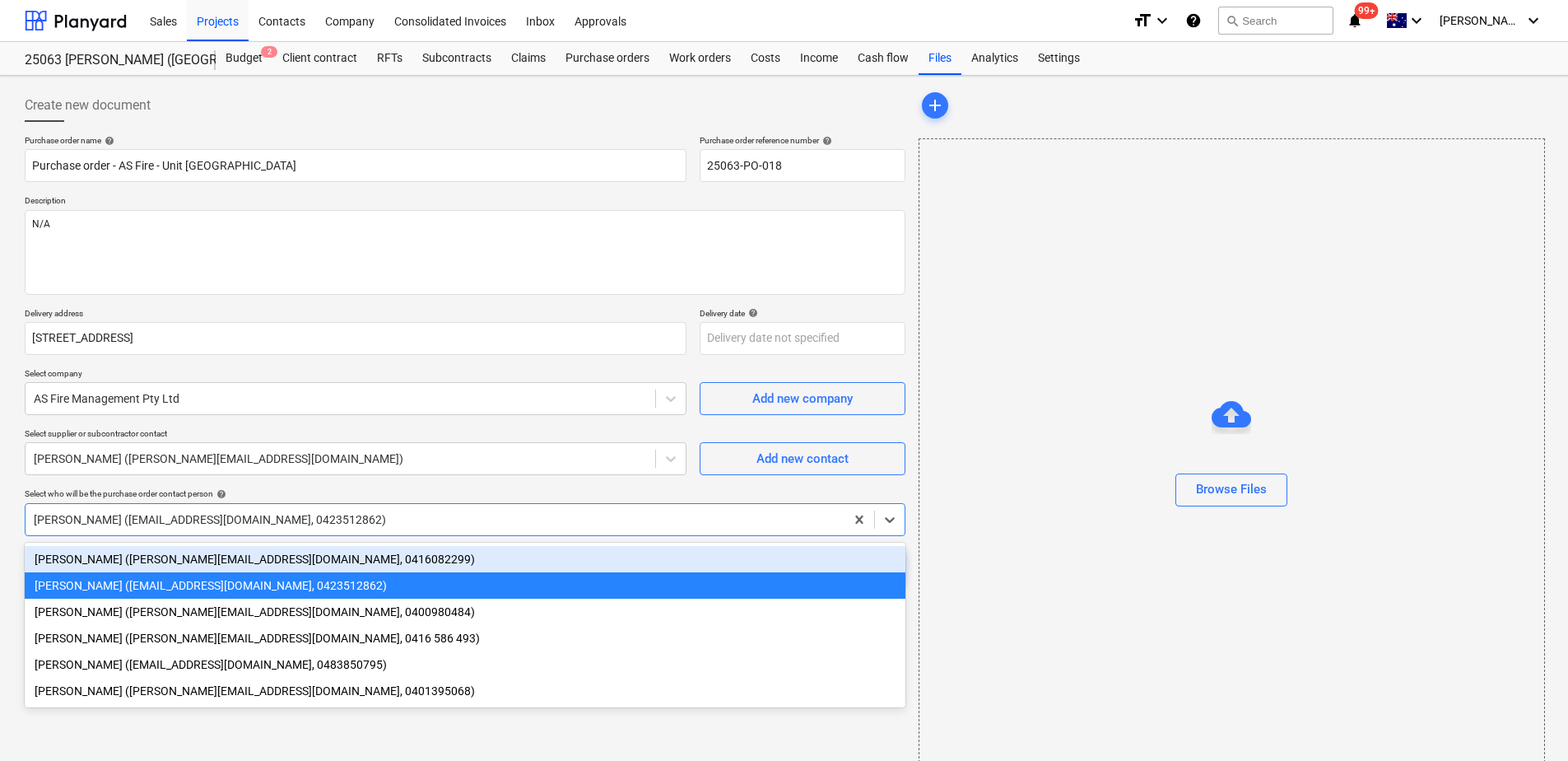
click at [112, 558] on div "[PERSON_NAME] ([PERSON_NAME][EMAIL_ADDRESS][DOMAIN_NAME], 0416082299)" at bounding box center [465, 559] width 881 height 26
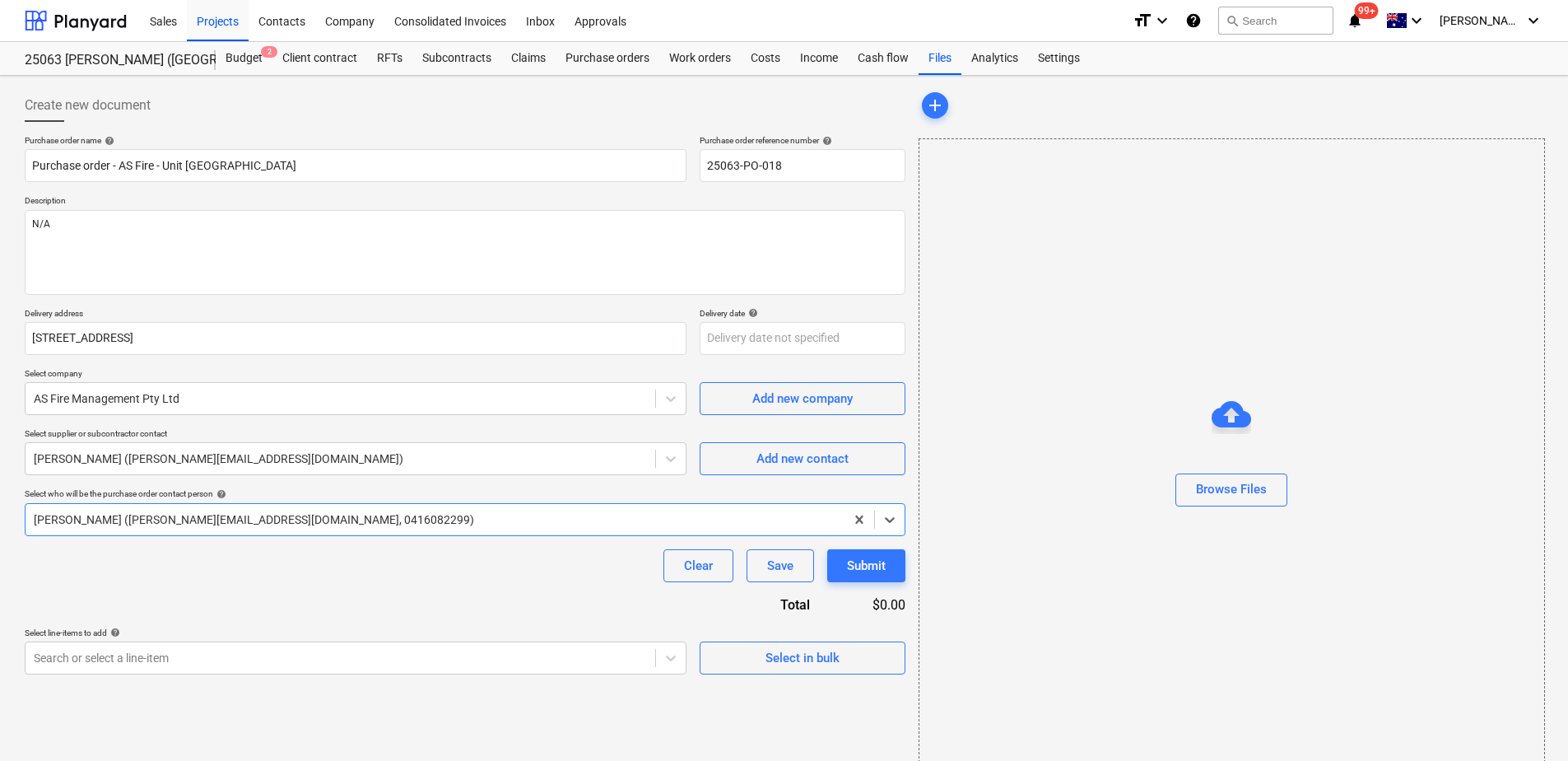
click at [111, 568] on div "Clear Save Submit" at bounding box center [465, 566] width 881 height 33
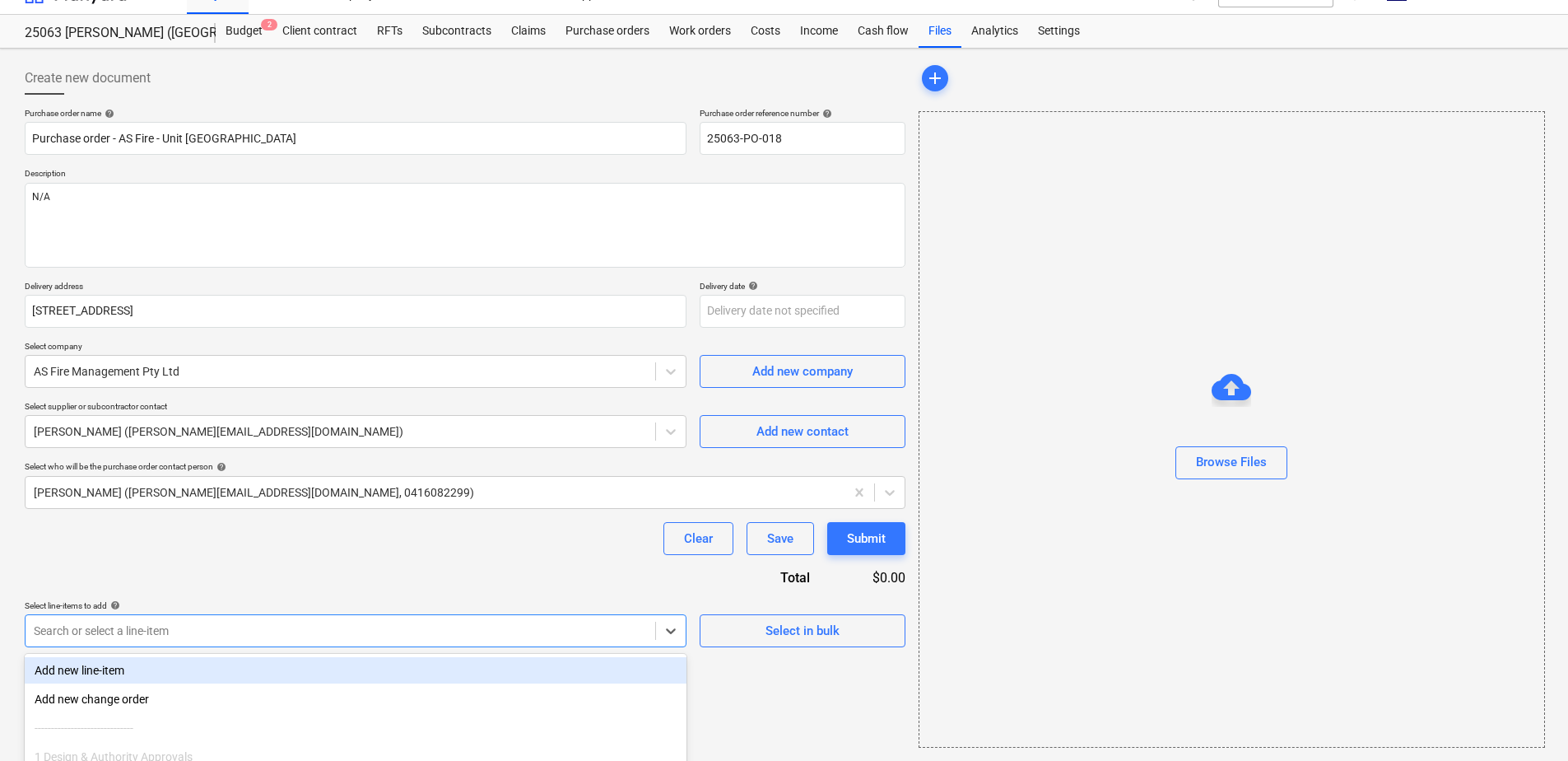
scroll to position [170, 0]
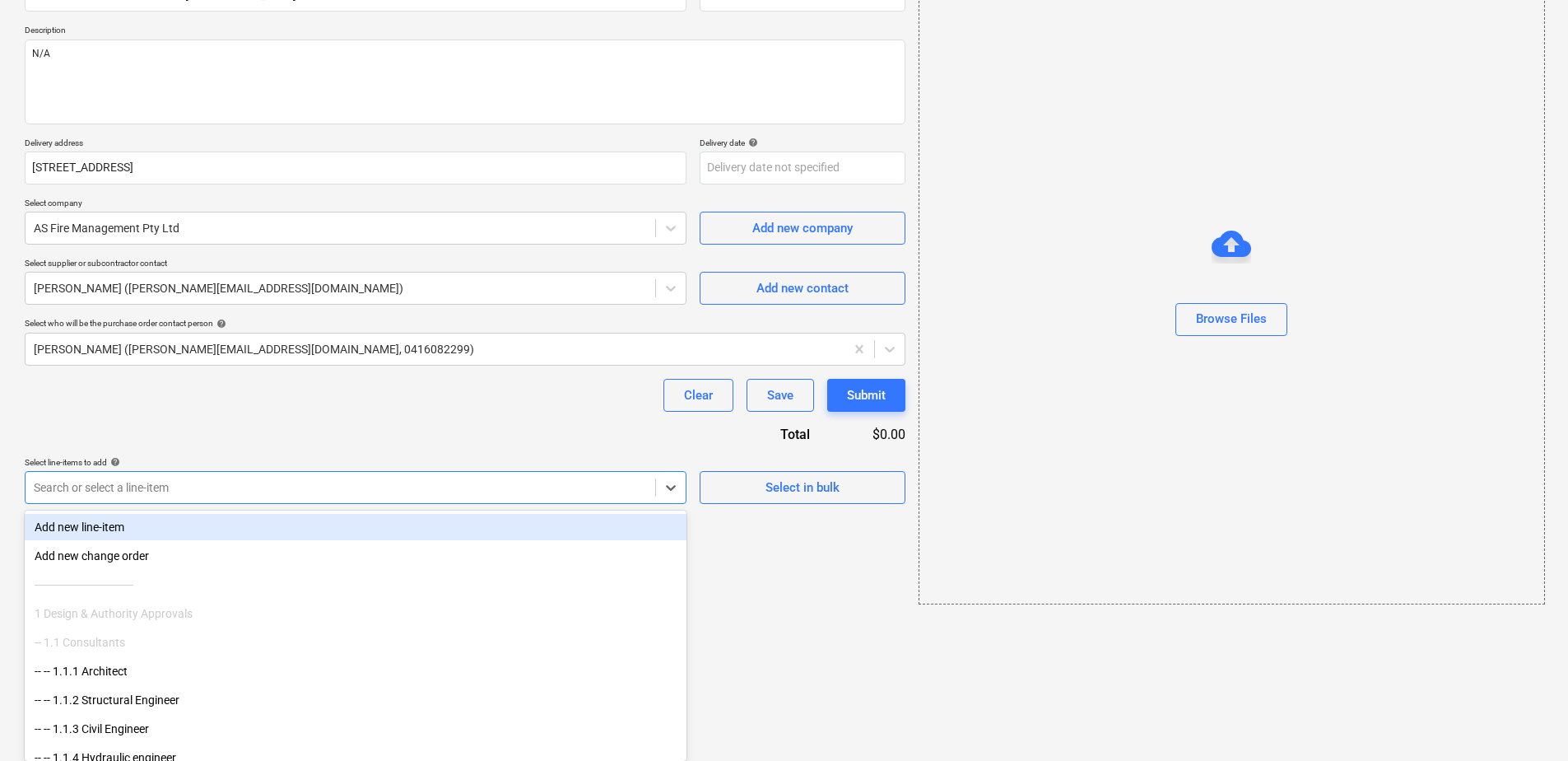
click at [115, 591] on body "This website stores cookies on your computer. These cookies are used to collect…" at bounding box center [784, 210] width 1568 height 761
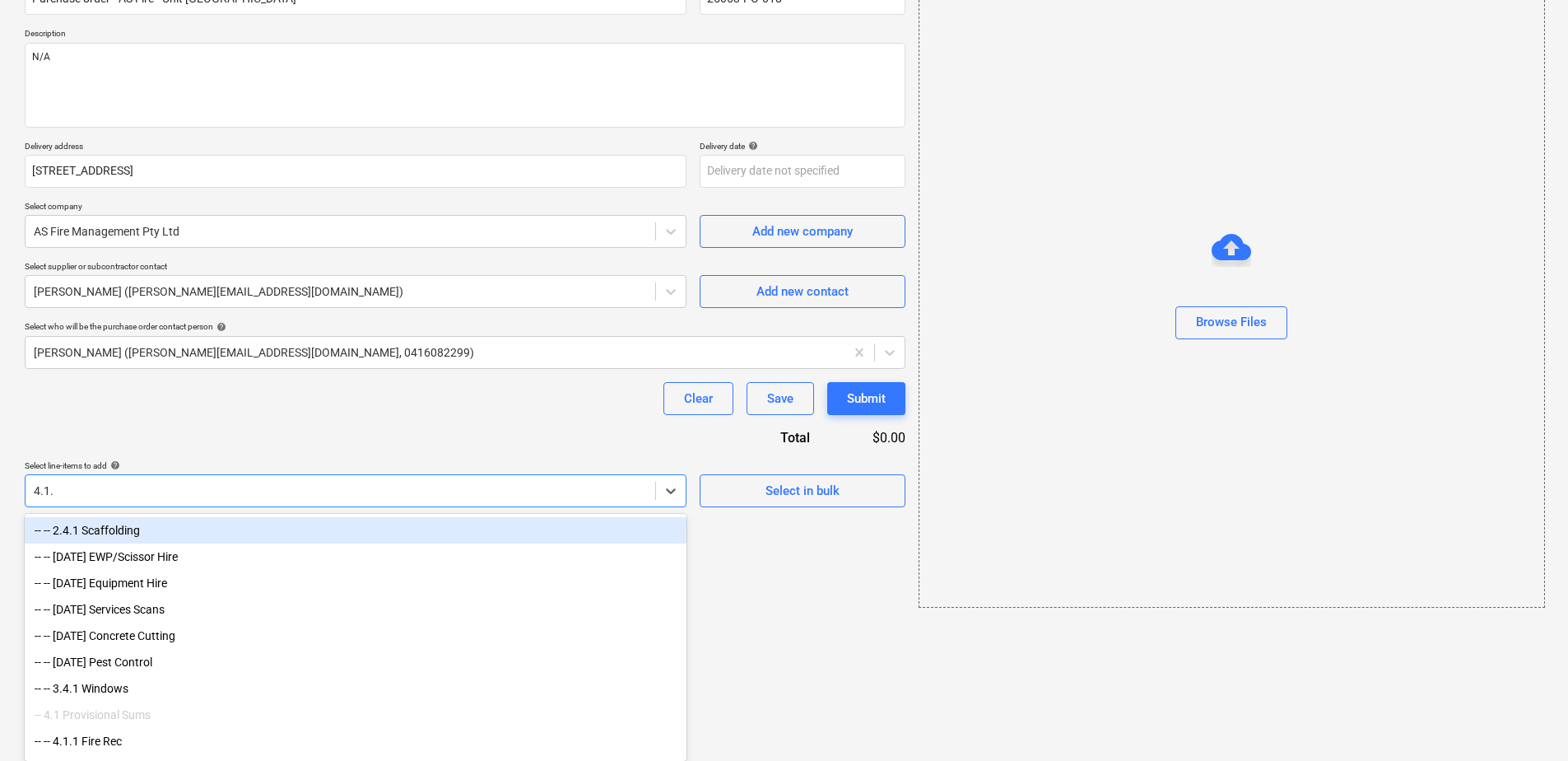
scroll to position [27, 0]
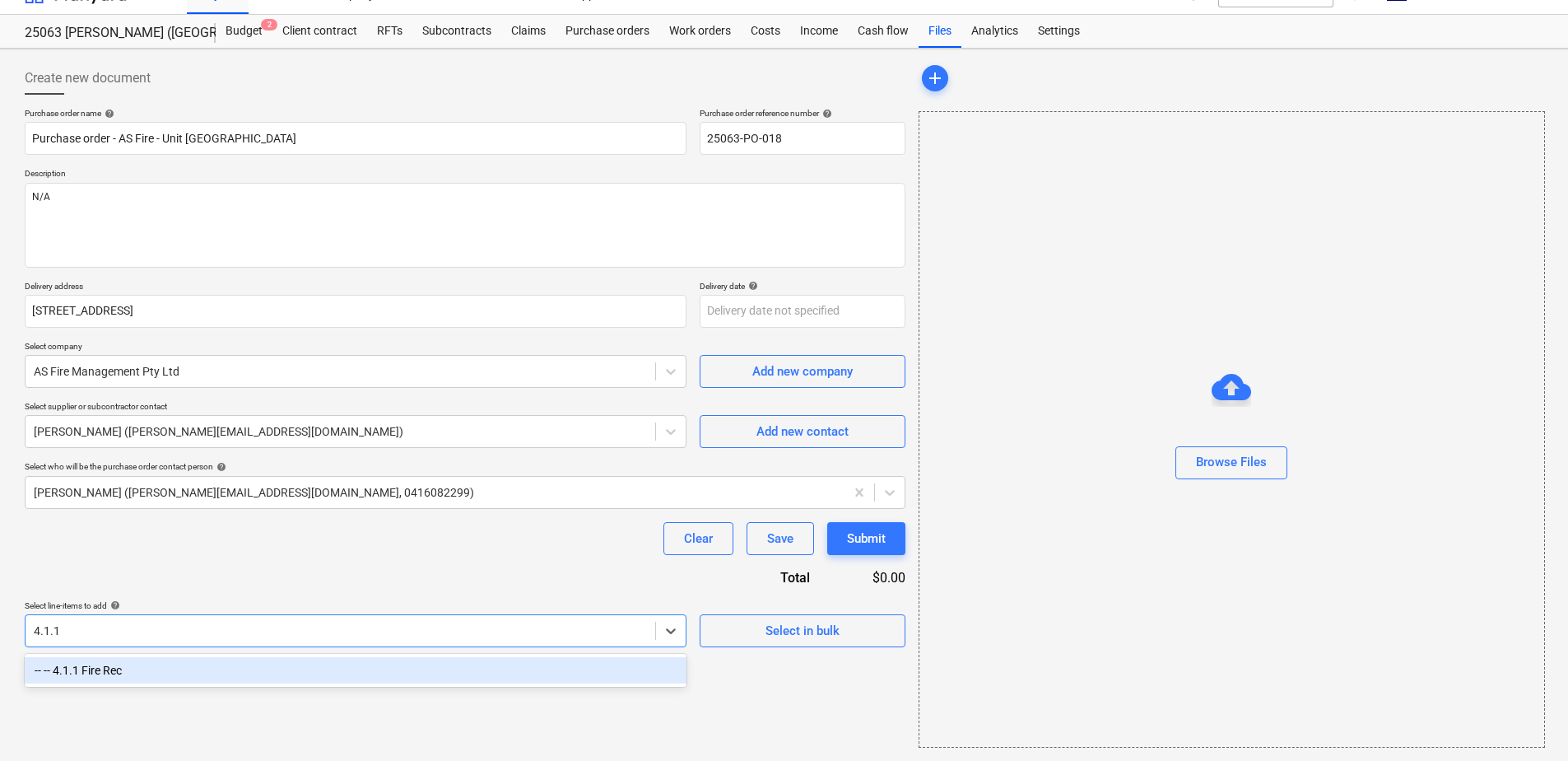
drag, startPoint x: 138, startPoint y: 675, endPoint x: 148, endPoint y: 664, distance: 14.9
click at [138, 675] on div "-- -- 4.1.1 Fire Rec" at bounding box center [355, 670] width 662 height 26
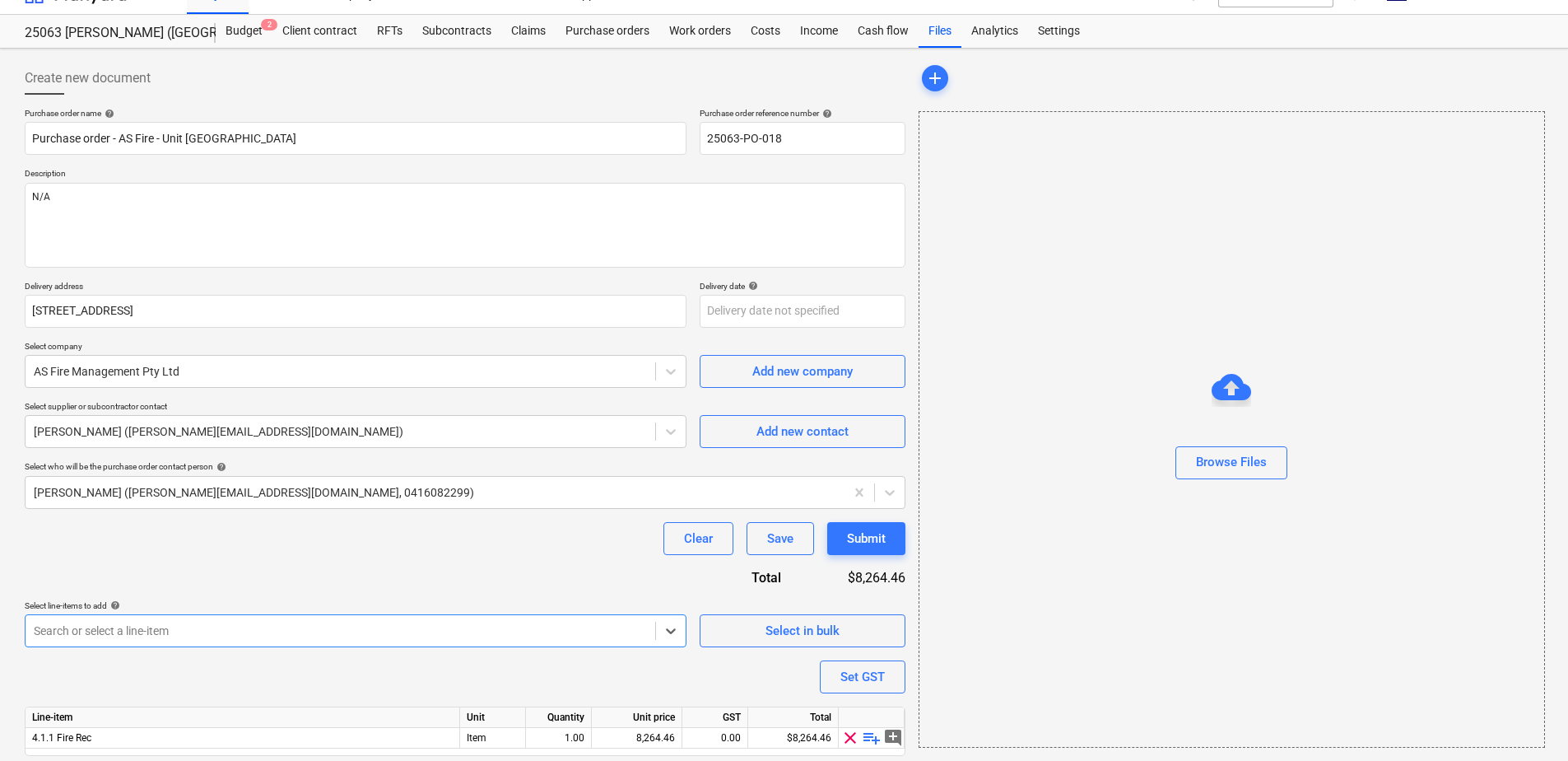
click at [241, 566] on div "Purchase order name help Purchase order - AS Fire - Unit [GEOGRAPHIC_DATA] Reti…" at bounding box center [465, 455] width 881 height 694
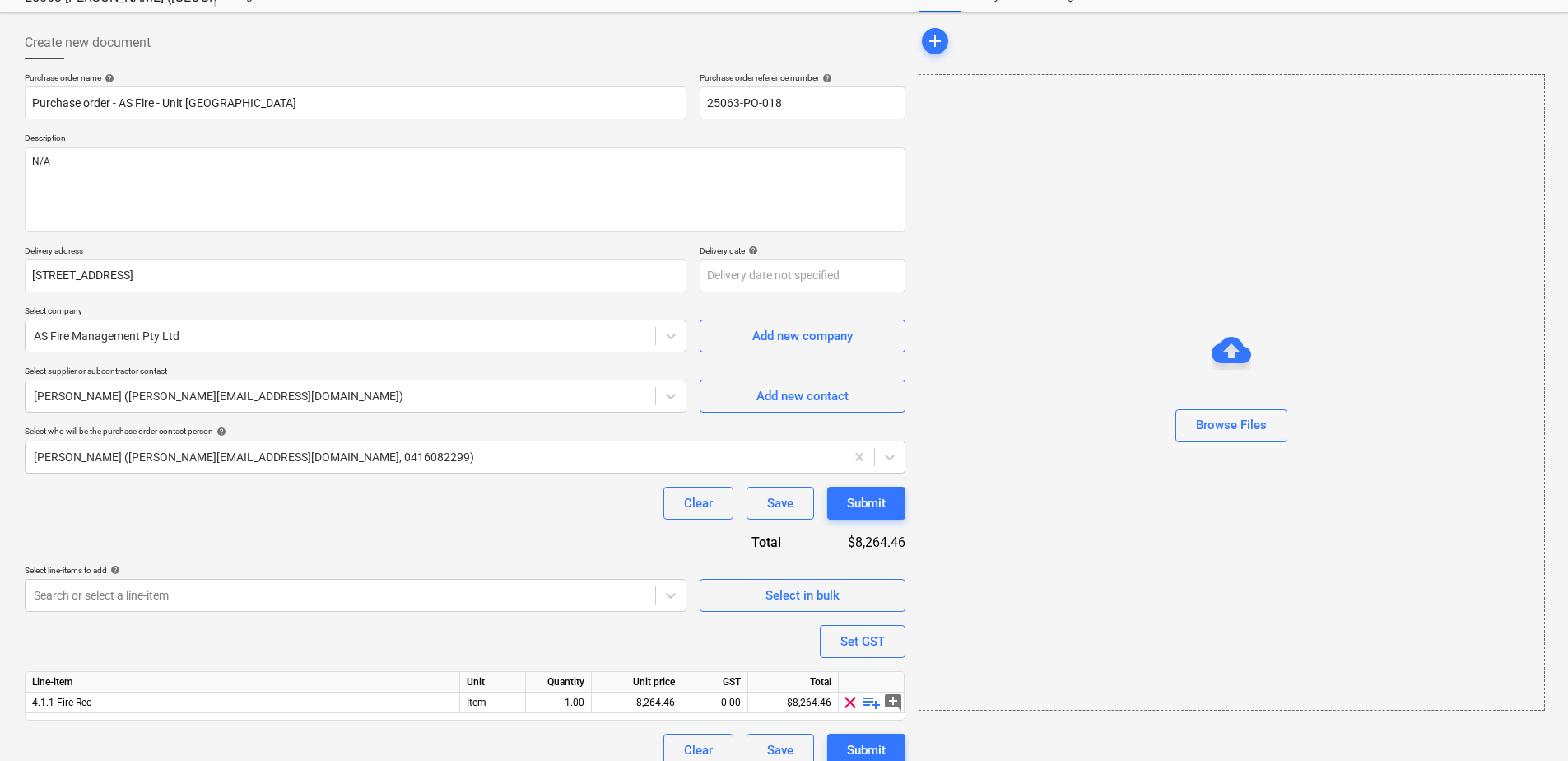
scroll to position [81, 0]
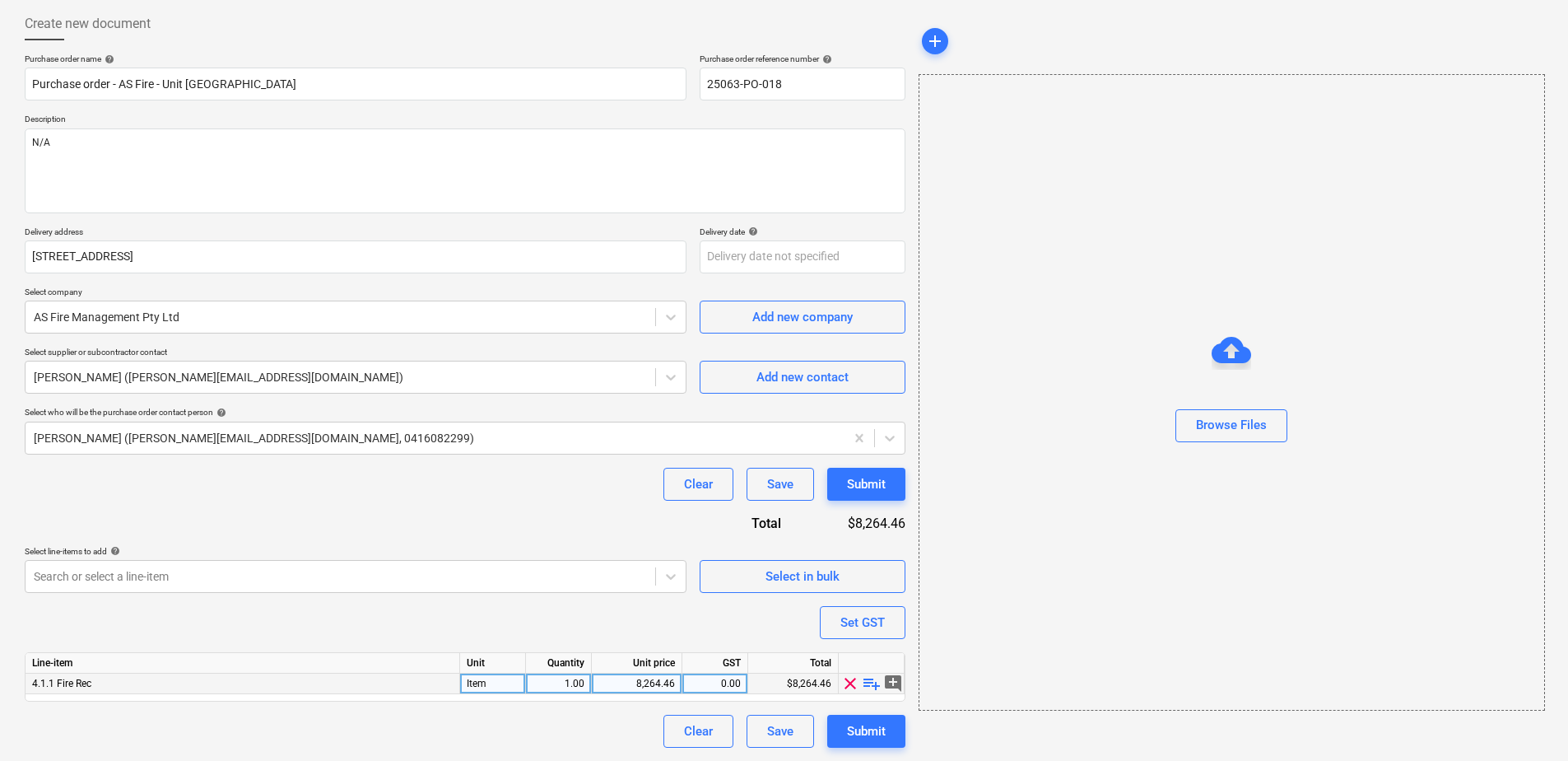
click at [867, 680] on span "playlist_add" at bounding box center [872, 684] width 20 height 20
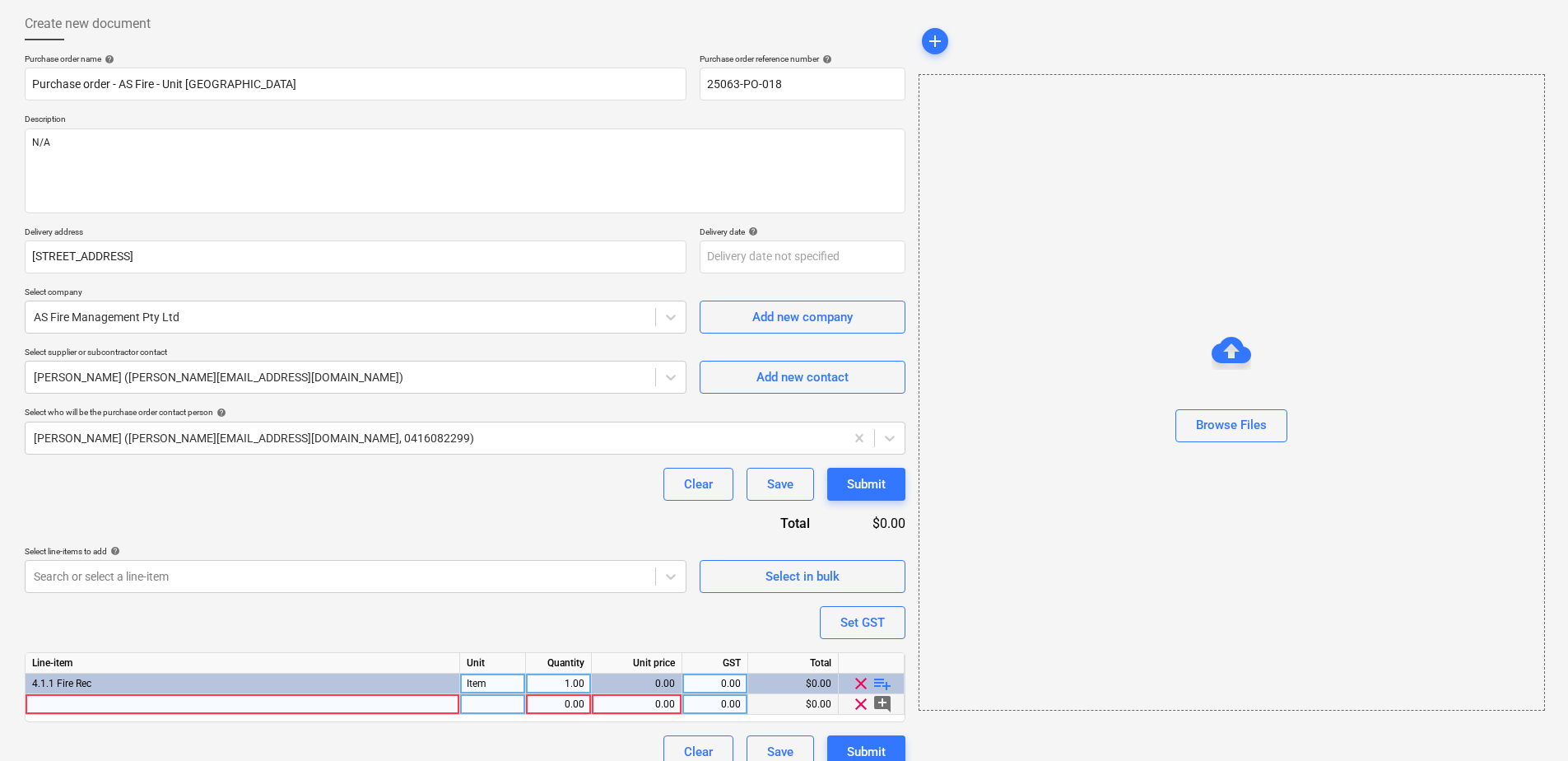
click at [143, 704] on div at bounding box center [242, 704] width 435 height 21
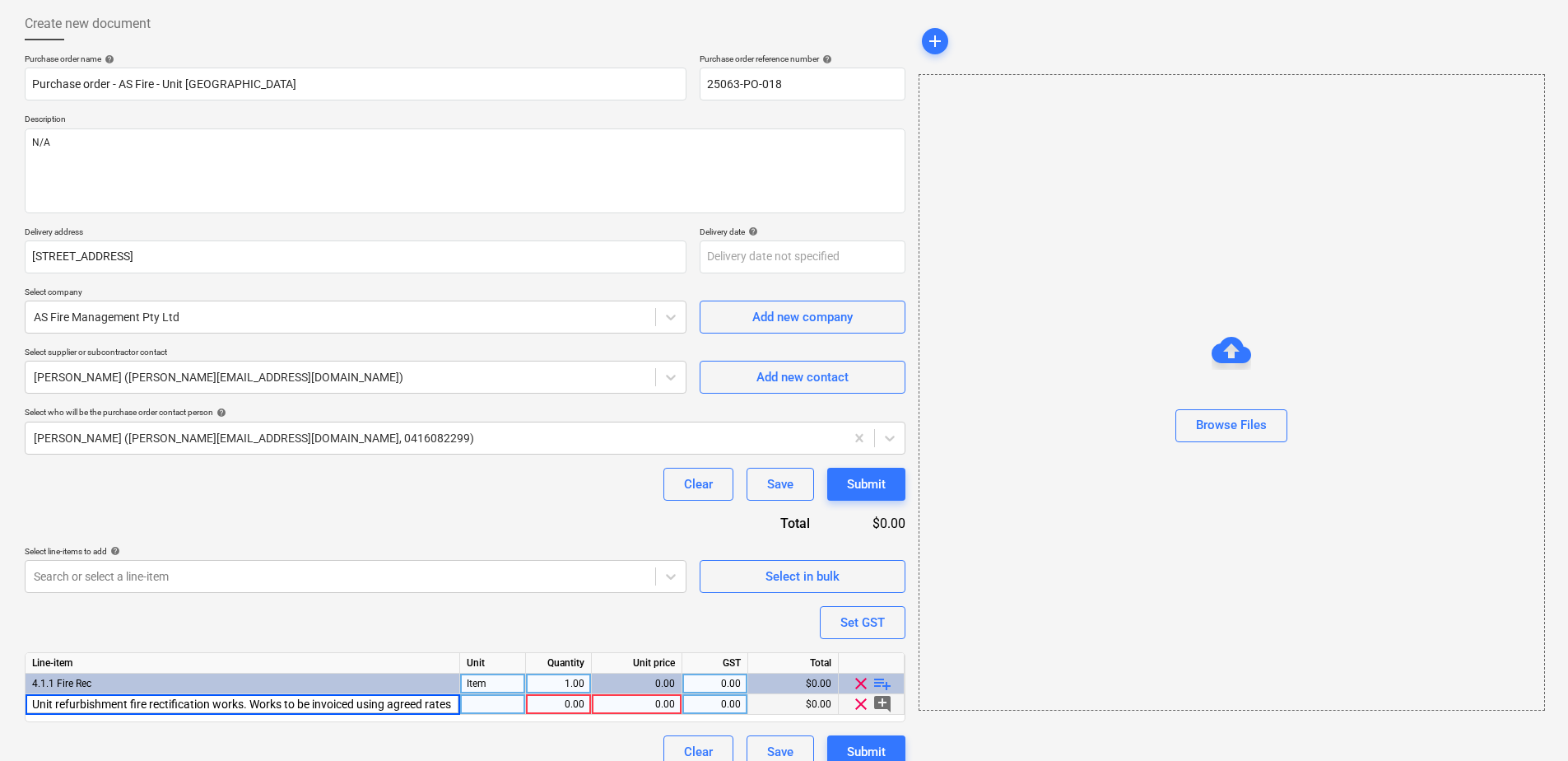
scroll to position [0, 122]
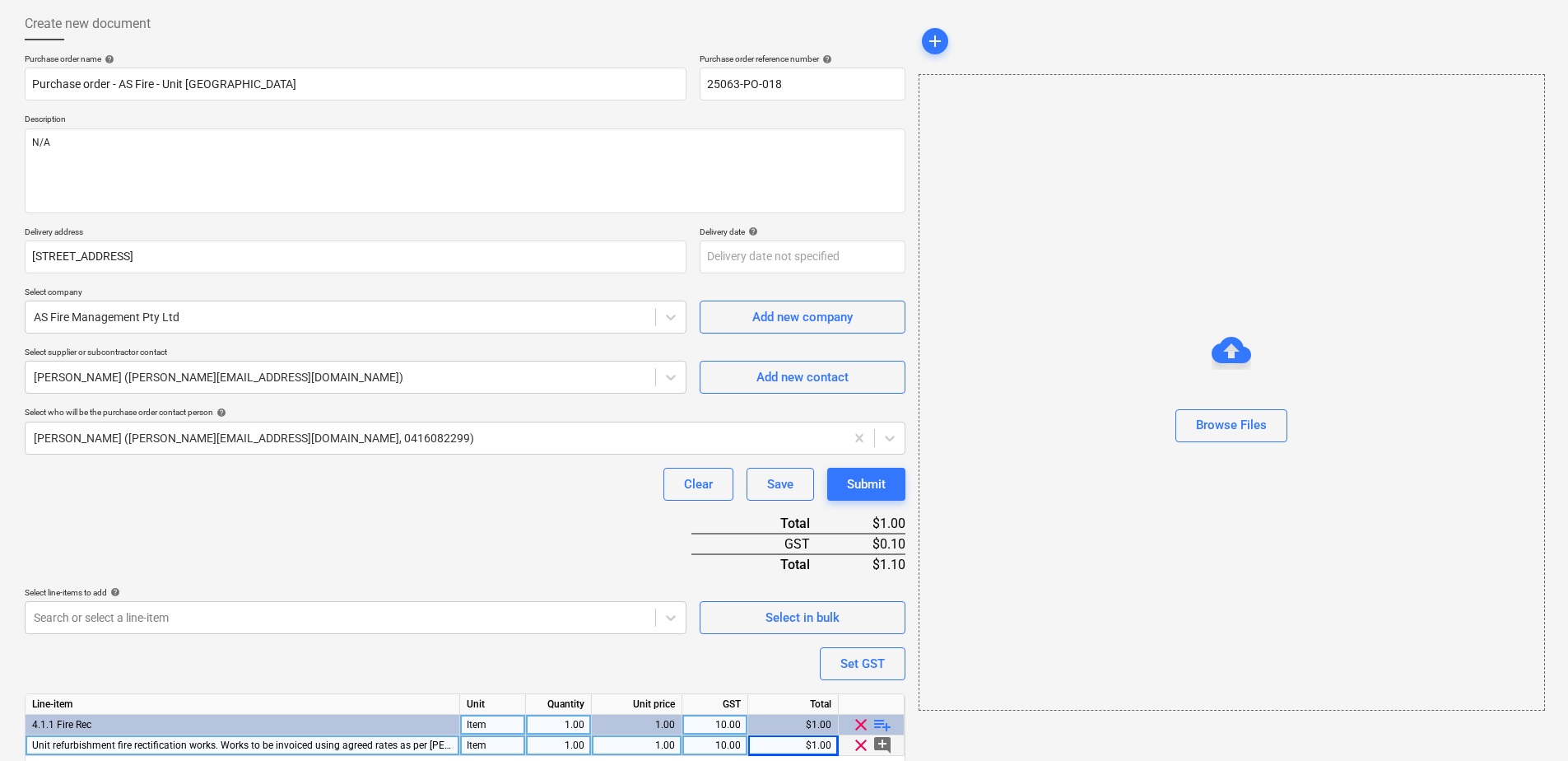
click at [436, 530] on div "Purchase order name help Purchase order - AS Fire - Unit [GEOGRAPHIC_DATA] Reti…" at bounding box center [465, 432] width 881 height 756
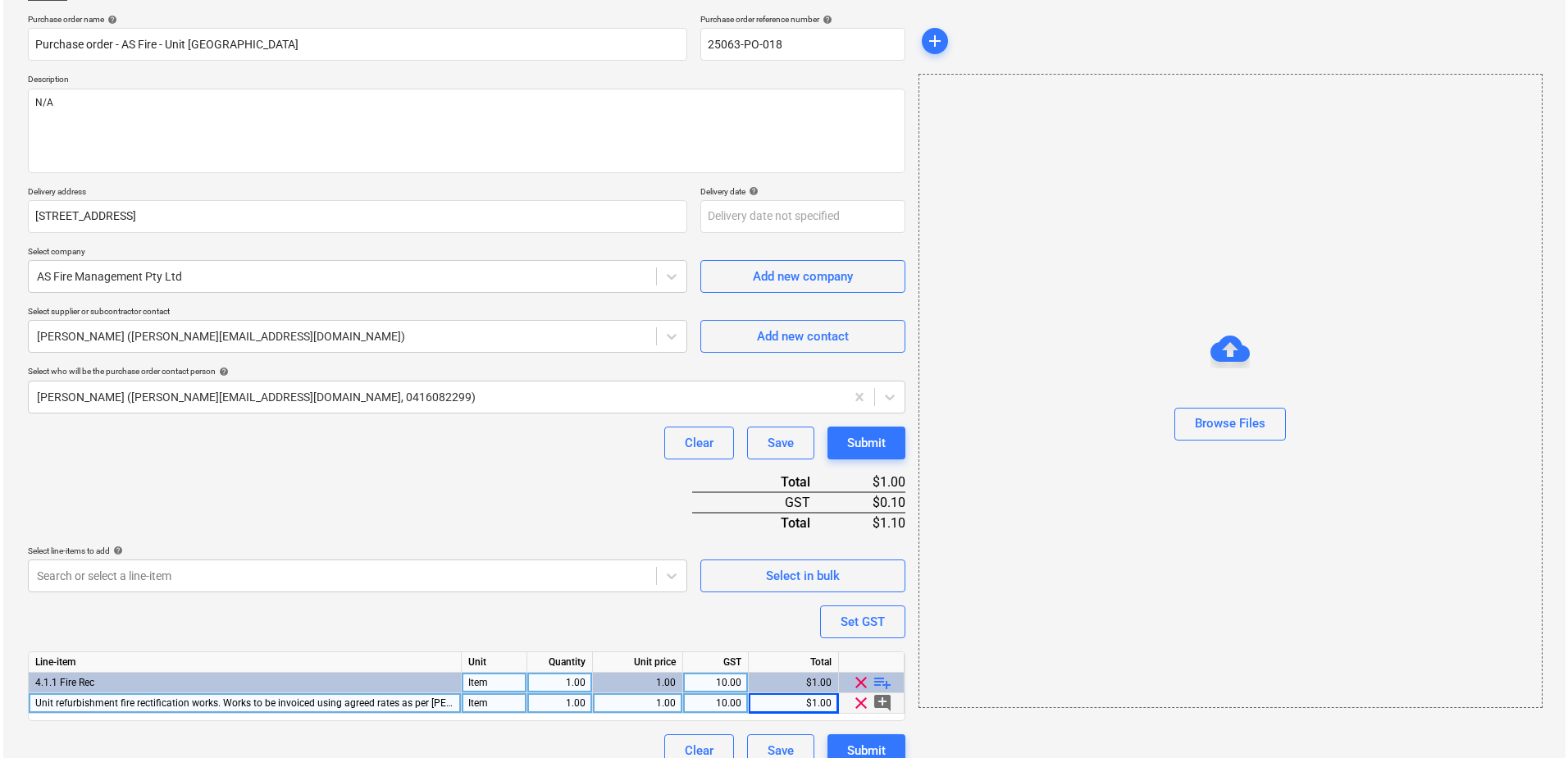
scroll to position [143, 0]
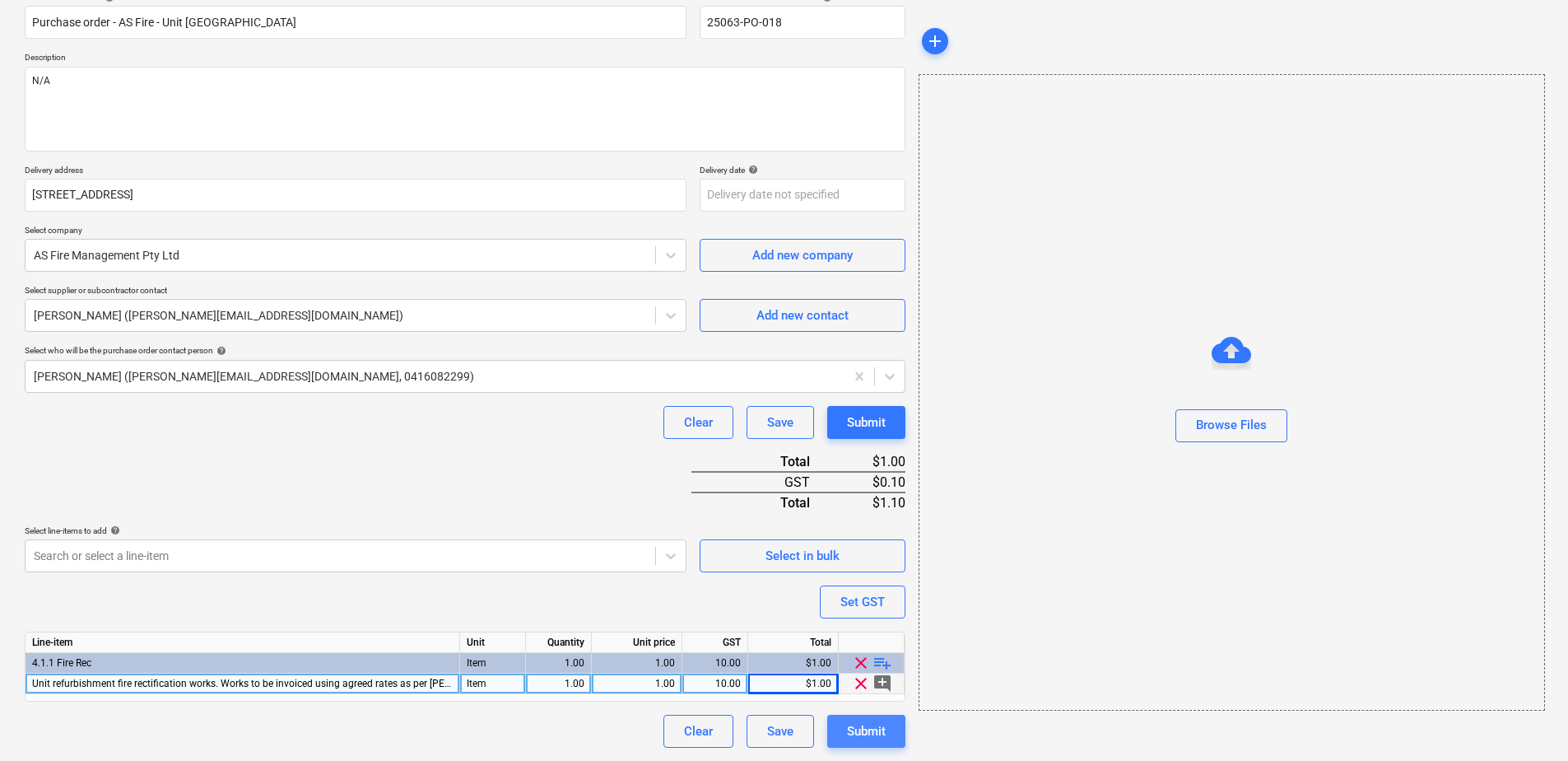
click at [867, 733] on div "Submit" at bounding box center [866, 731] width 38 height 21
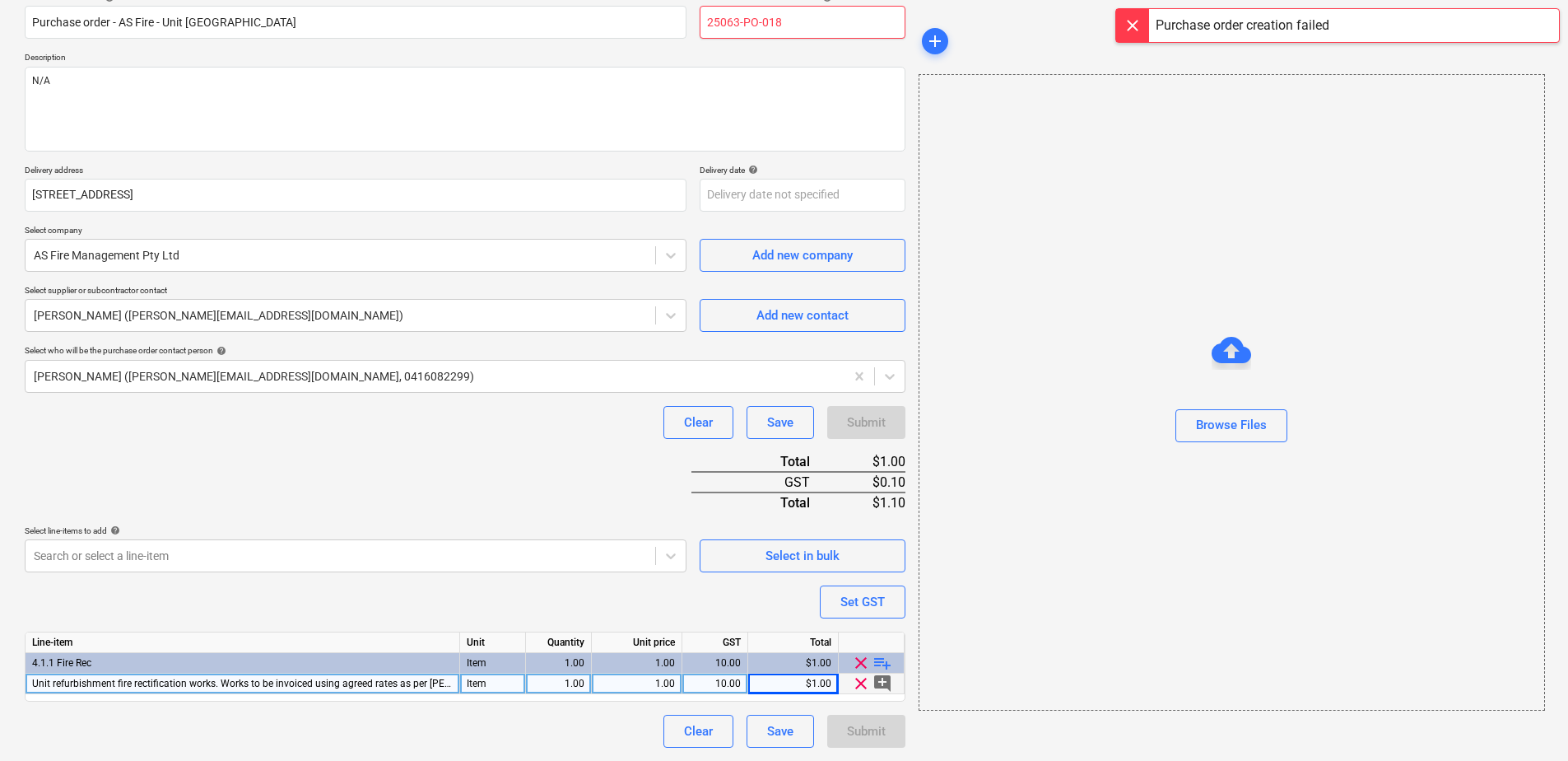
click at [799, 23] on input "25063-PO-018" at bounding box center [803, 22] width 206 height 33
click at [572, 461] on div "Purchase order name help Purchase order - AS Fire - Unit [GEOGRAPHIC_DATA] Reti…" at bounding box center [465, 370] width 881 height 756
click at [886, 727] on button "Submit" at bounding box center [866, 731] width 78 height 33
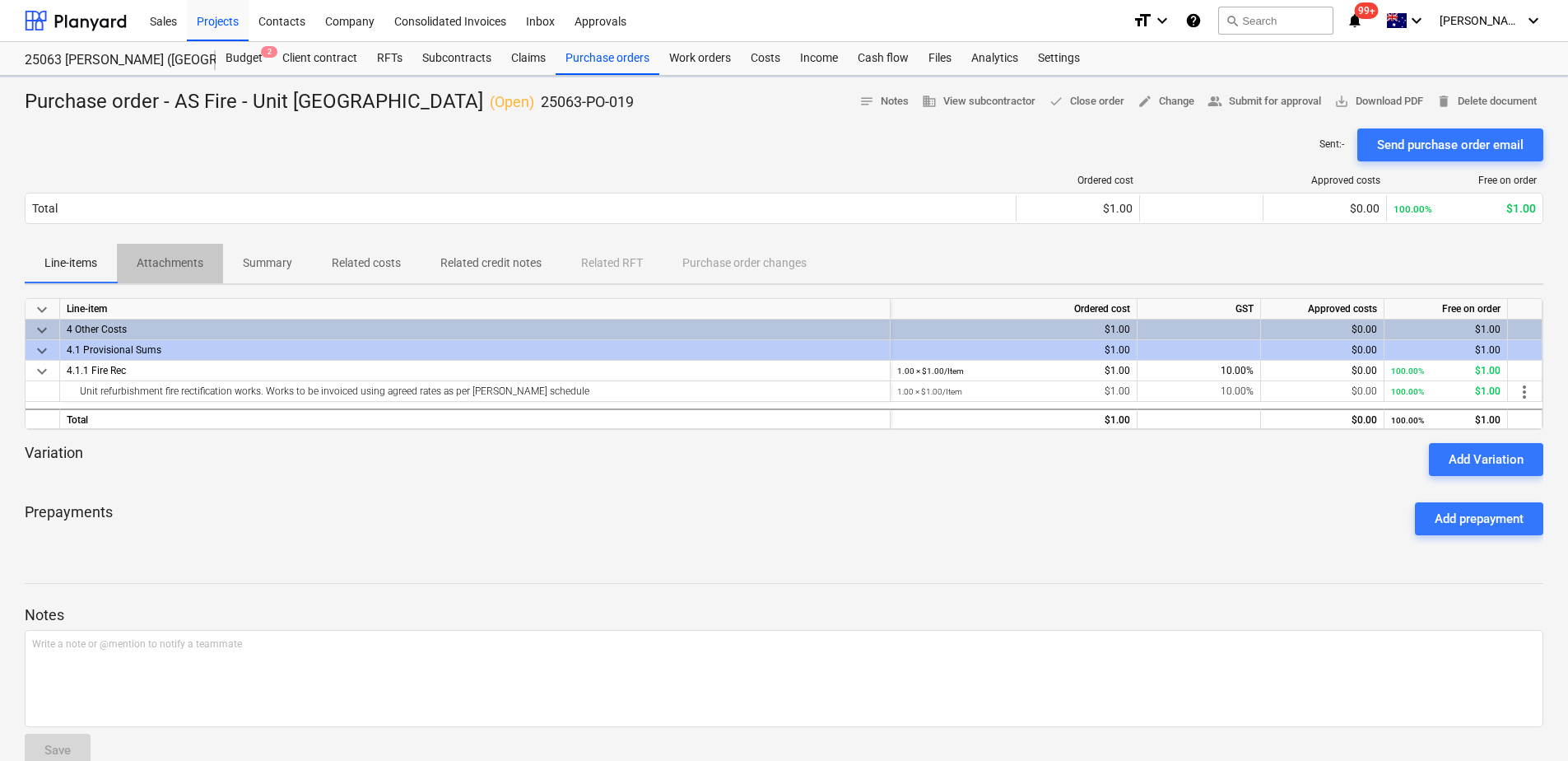
click at [177, 269] on p "Attachments" at bounding box center [169, 262] width 67 height 17
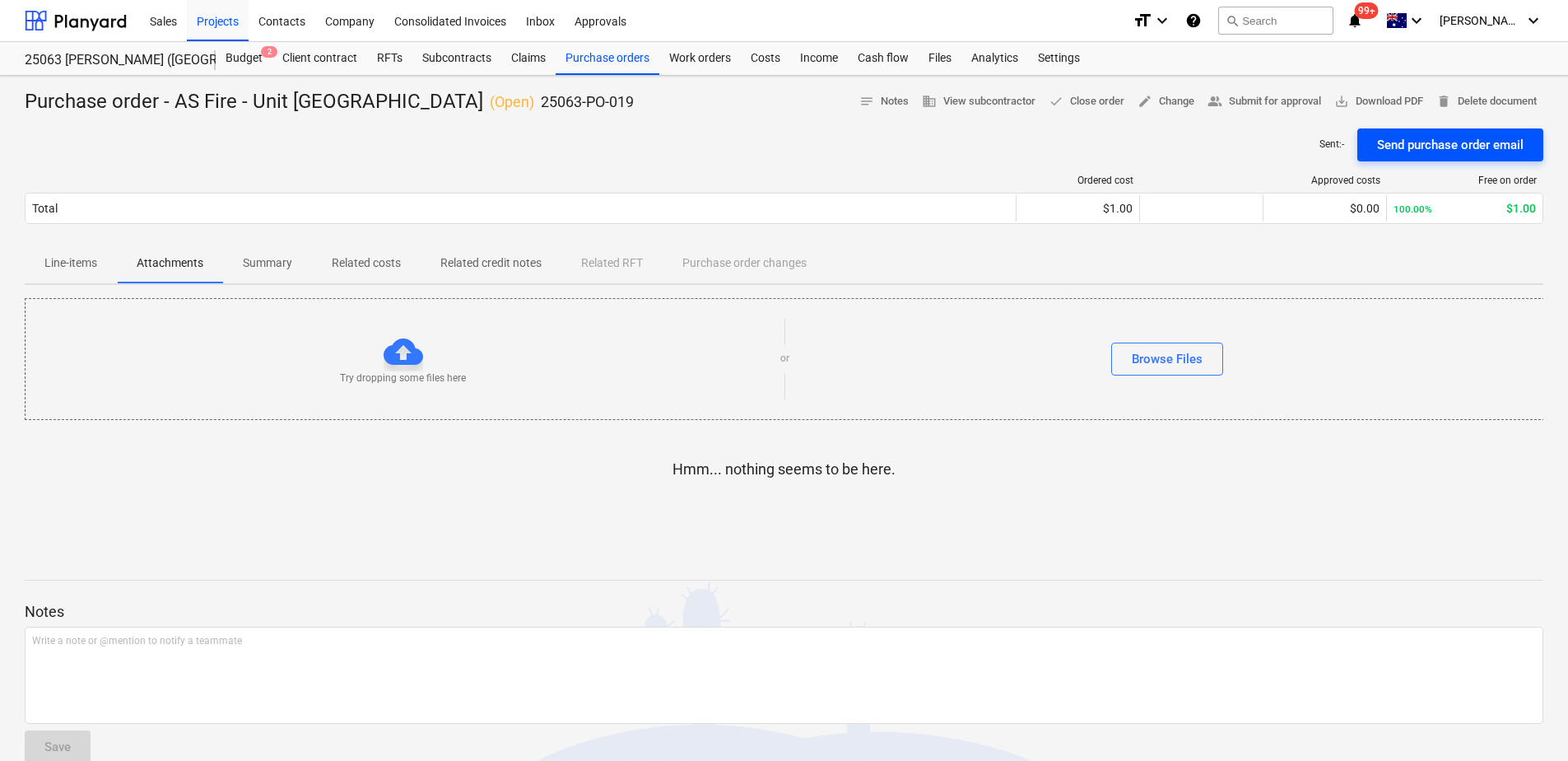
click at [1429, 146] on div "Send purchase order email" at bounding box center [1450, 144] width 147 height 21
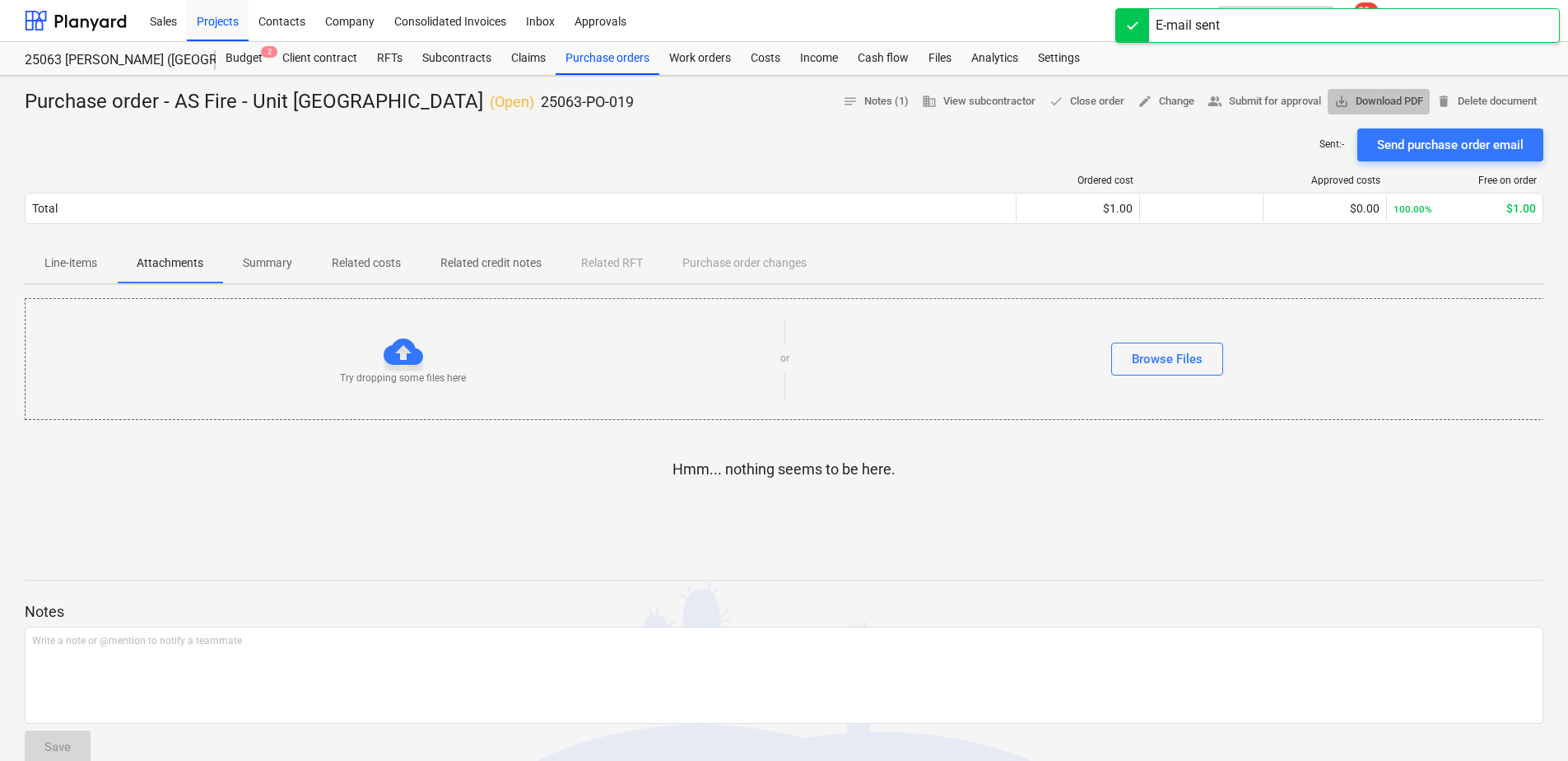
click at [1399, 98] on span "save_alt Download PDF" at bounding box center [1379, 101] width 89 height 19
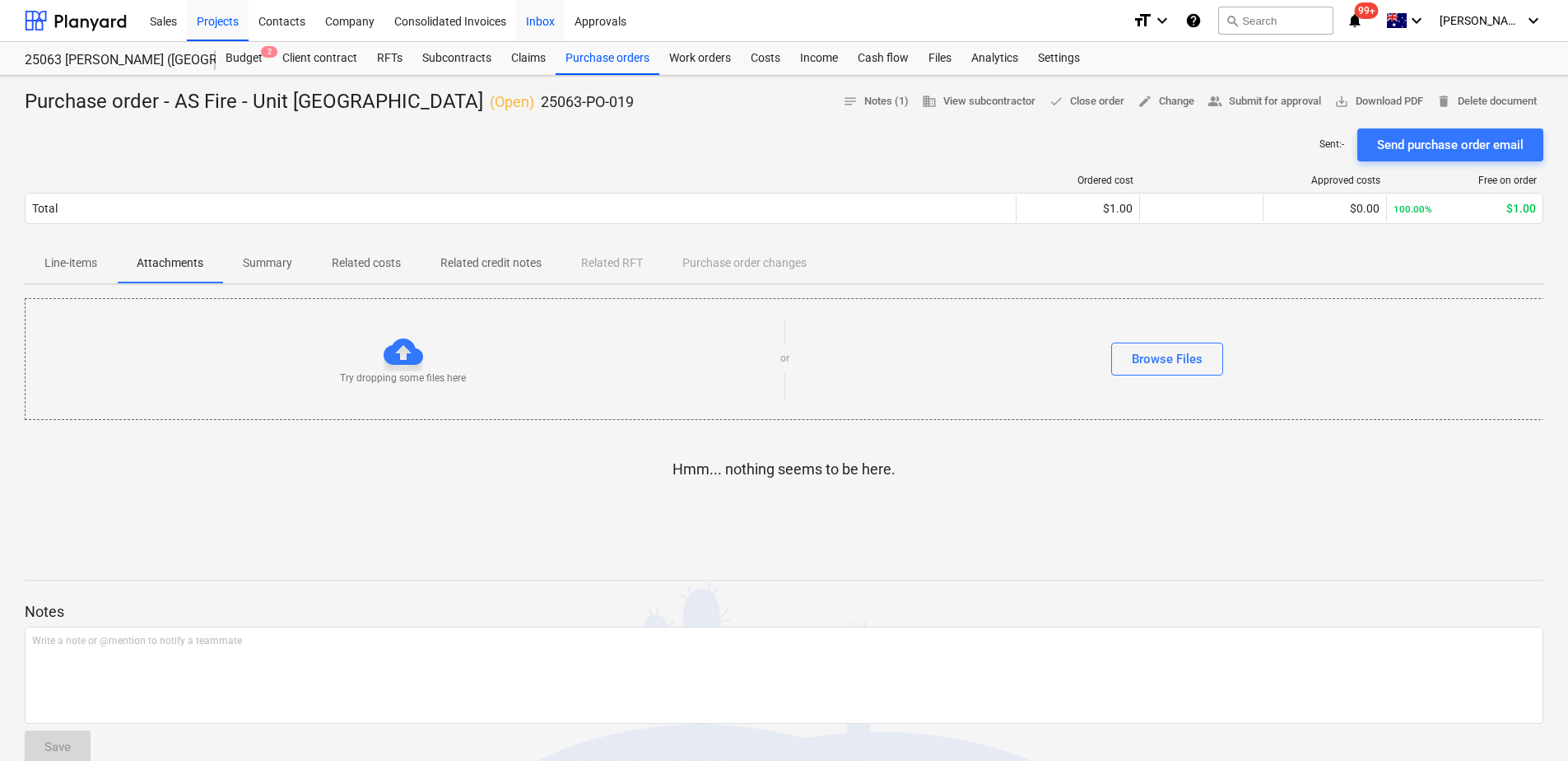
click at [551, 27] on div "Inbox" at bounding box center [540, 20] width 48 height 42
